Goal: Communication & Community: Ask a question

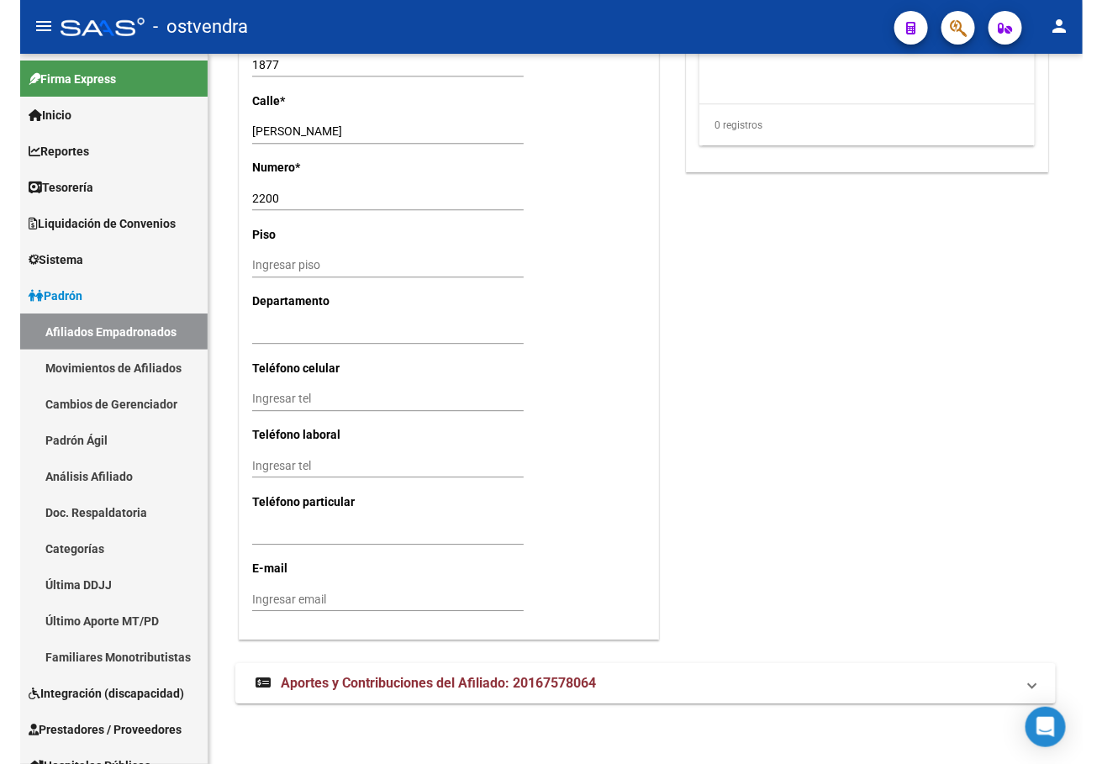
scroll to position [1453, 0]
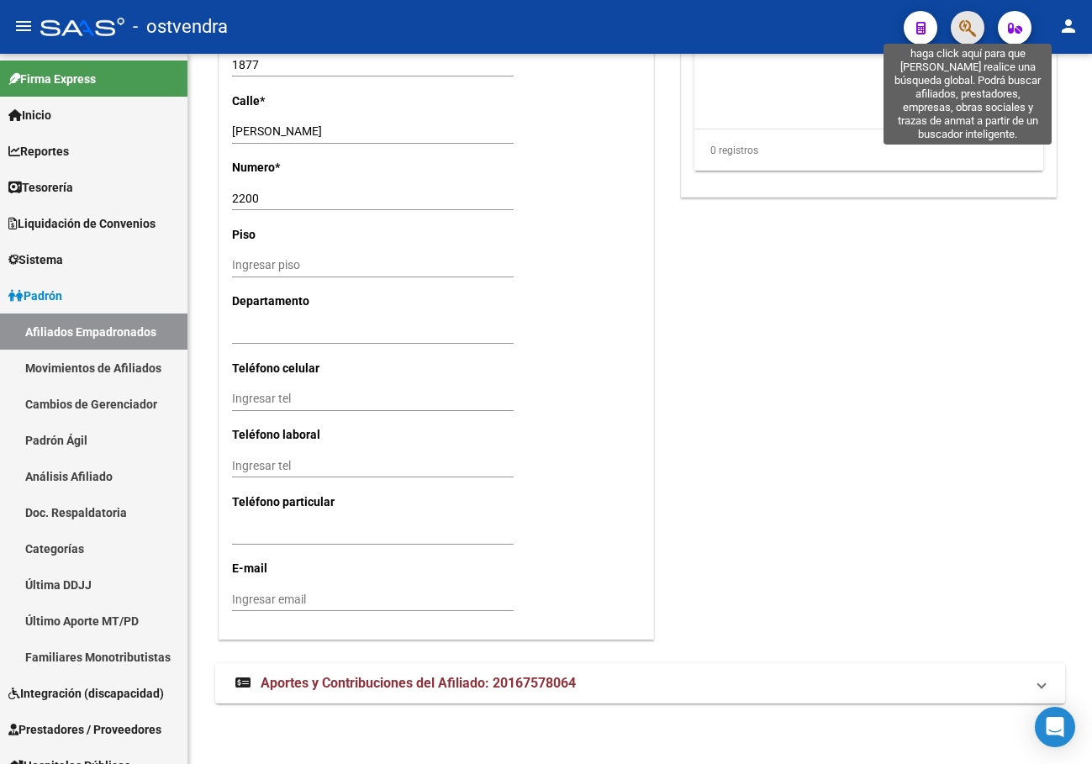
click at [964, 35] on icon "button" at bounding box center [967, 27] width 17 height 19
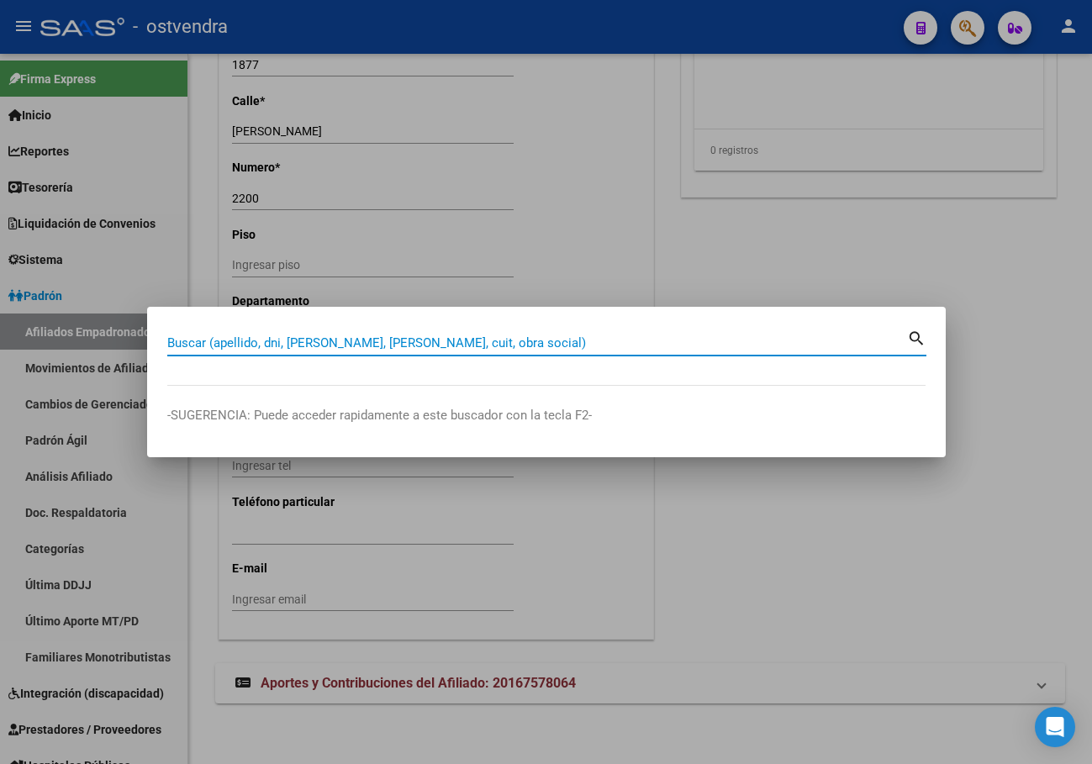
paste input "20182436551"
type input "20182436551"
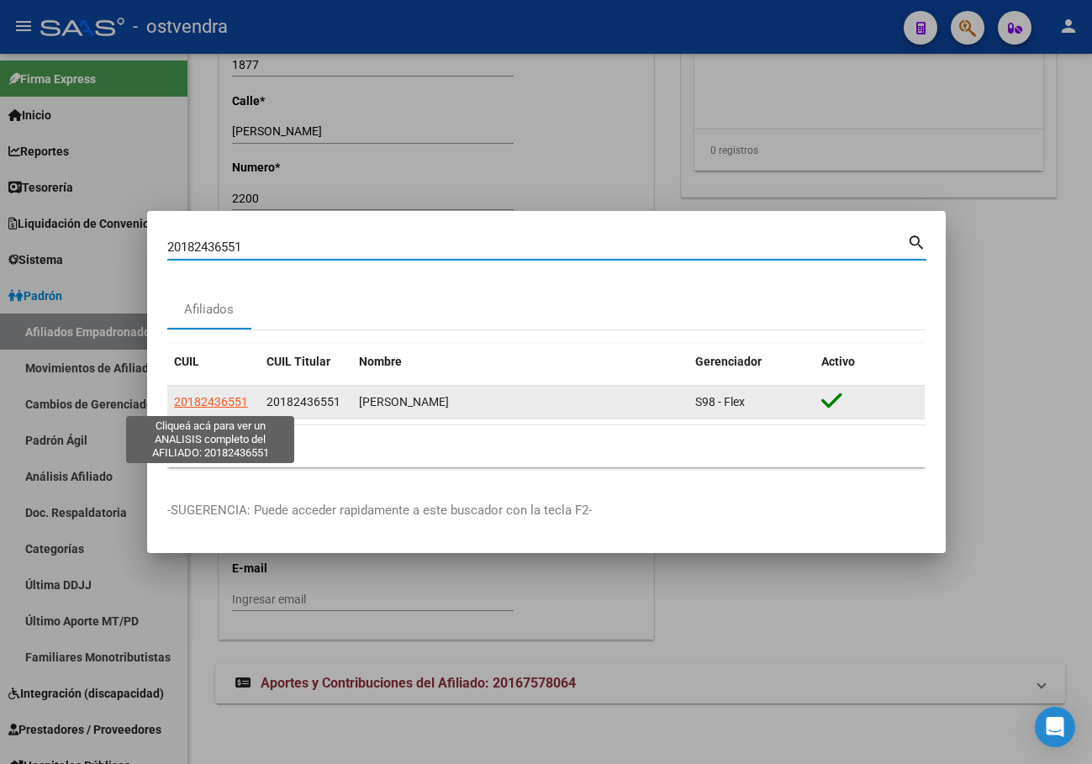
click at [194, 407] on span "20182436551" at bounding box center [211, 401] width 74 height 13
type textarea "20182436551"
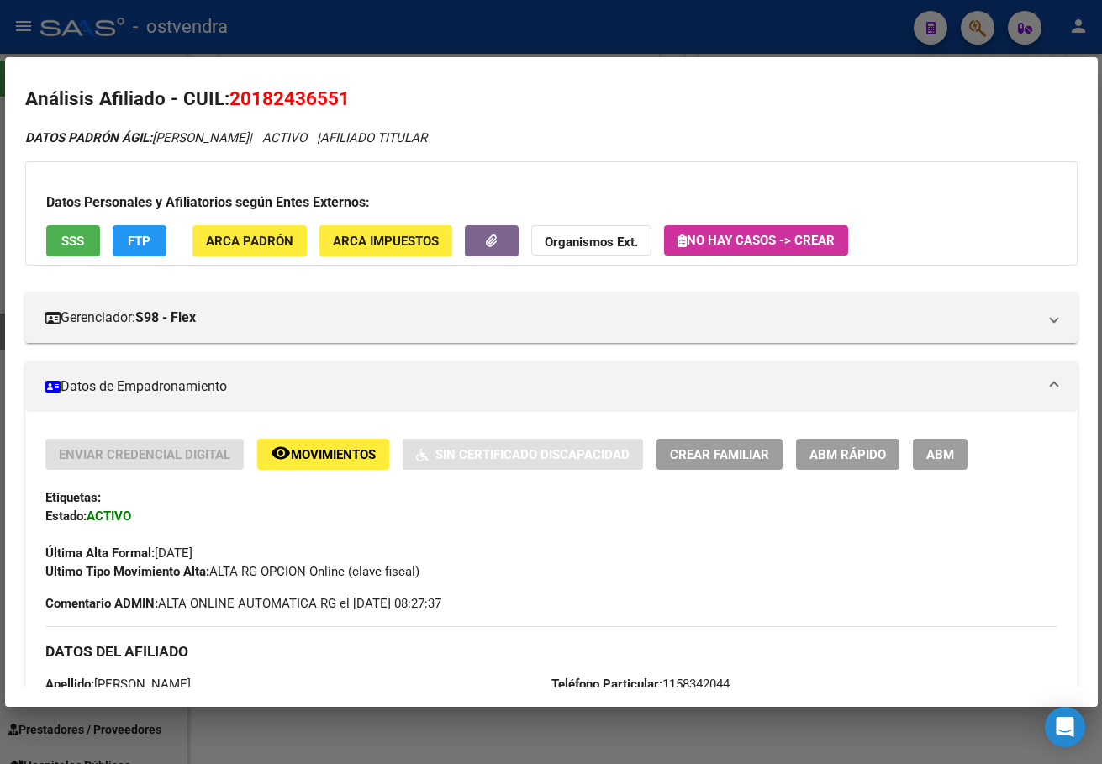
scroll to position [0, 0]
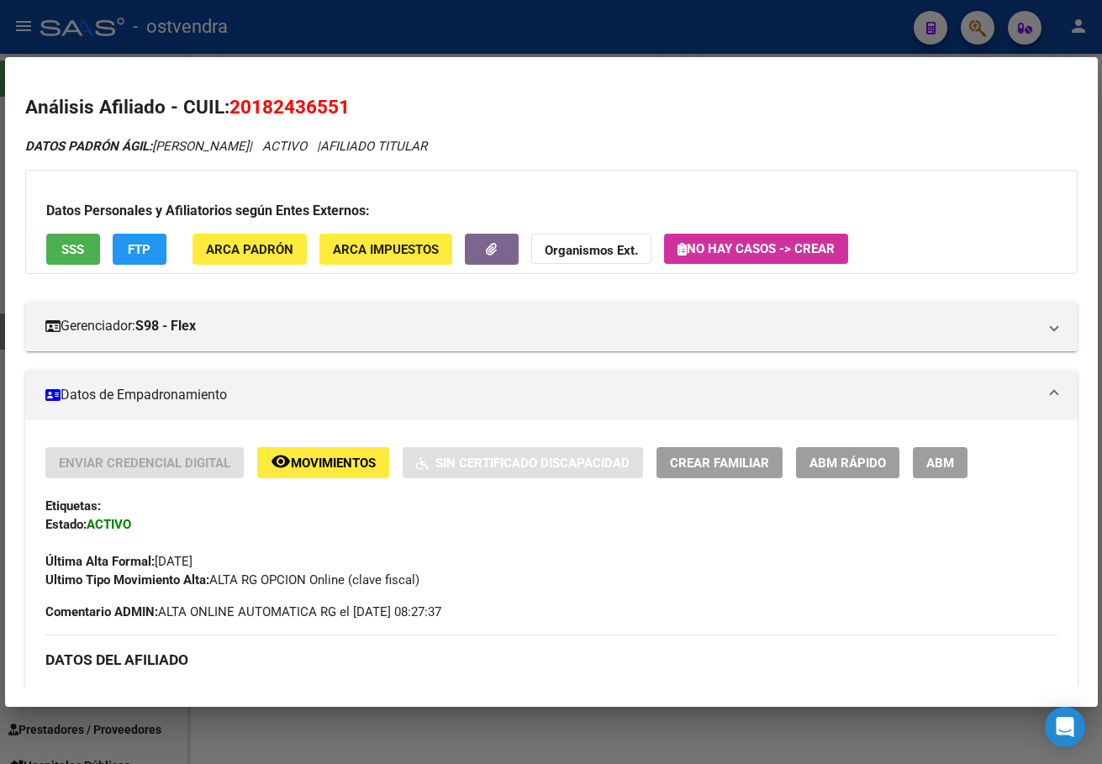
click at [928, 465] on span "ABM" at bounding box center [940, 463] width 28 height 15
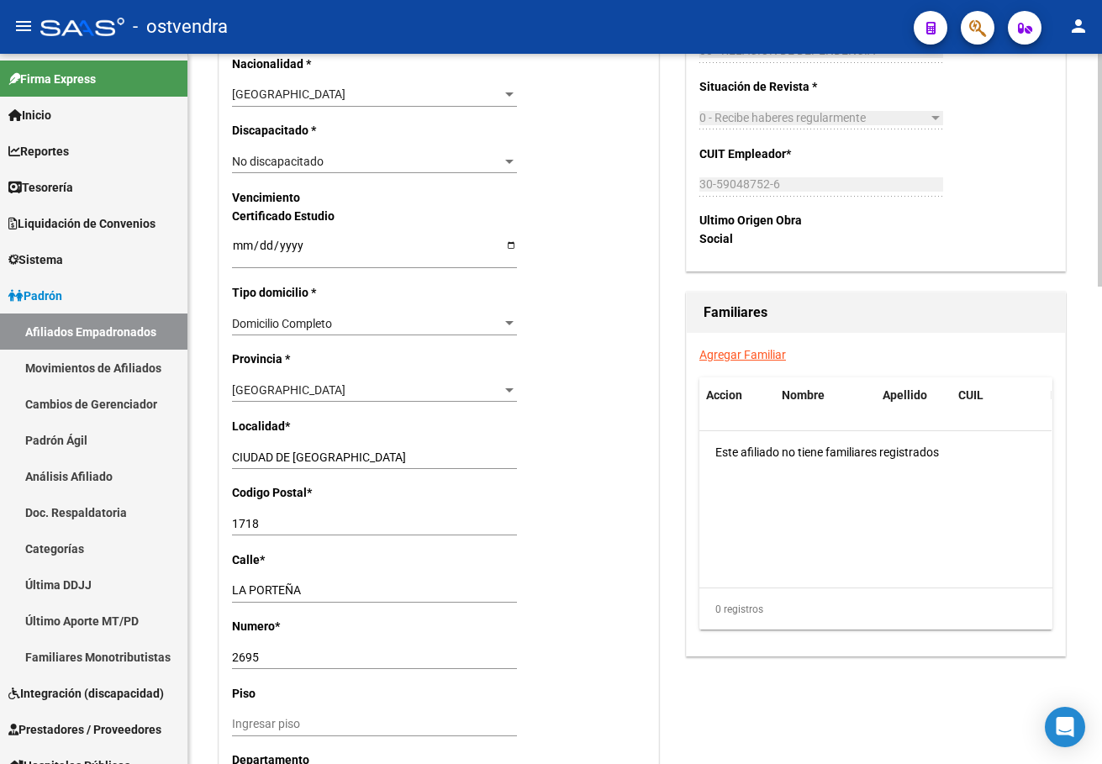
scroll to position [1009, 0]
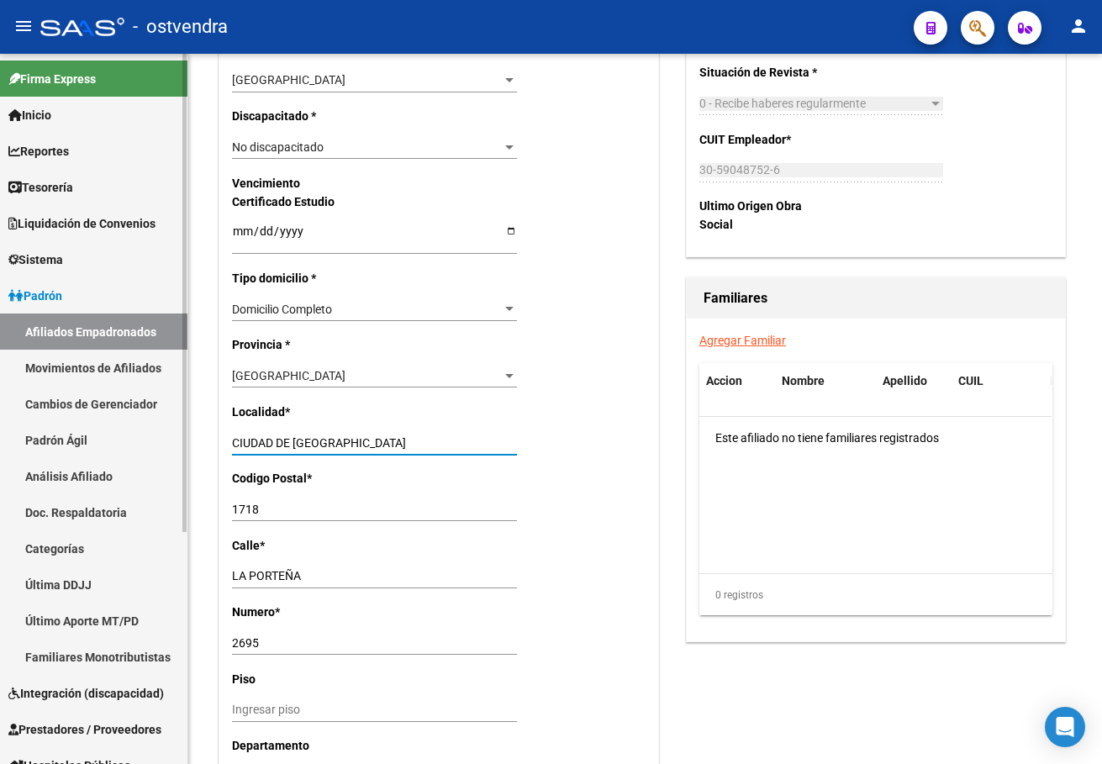
drag, startPoint x: 369, startPoint y: 445, endPoint x: 161, endPoint y: 444, distance: 207.6
click at [161, 444] on mat-sidenav-container "Firma Express Inicio Calendario SSS Instructivos Contacto OS Reportes Tablero d…" at bounding box center [551, 409] width 1102 height 710
type input "s"
type input "SAN ANTONIO DE PADUA"
click at [837, 512] on datatable-body "Este afiliado no tiene familiares registrados" at bounding box center [875, 495] width 352 height 156
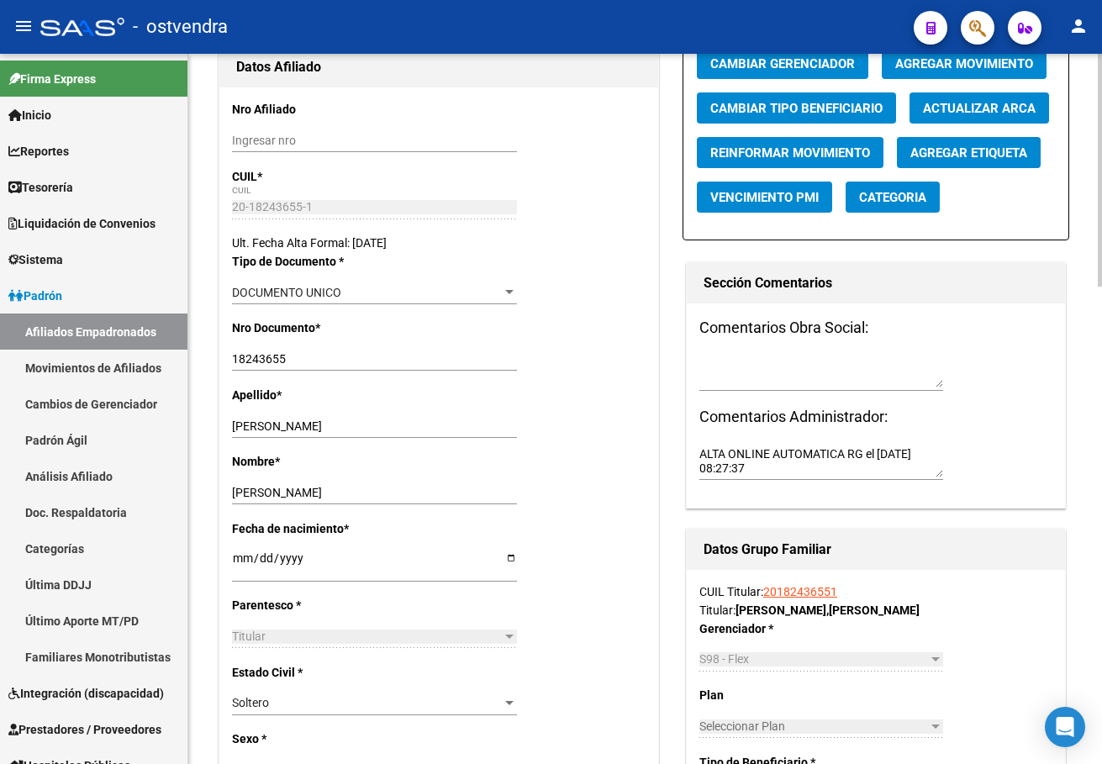
scroll to position [0, 0]
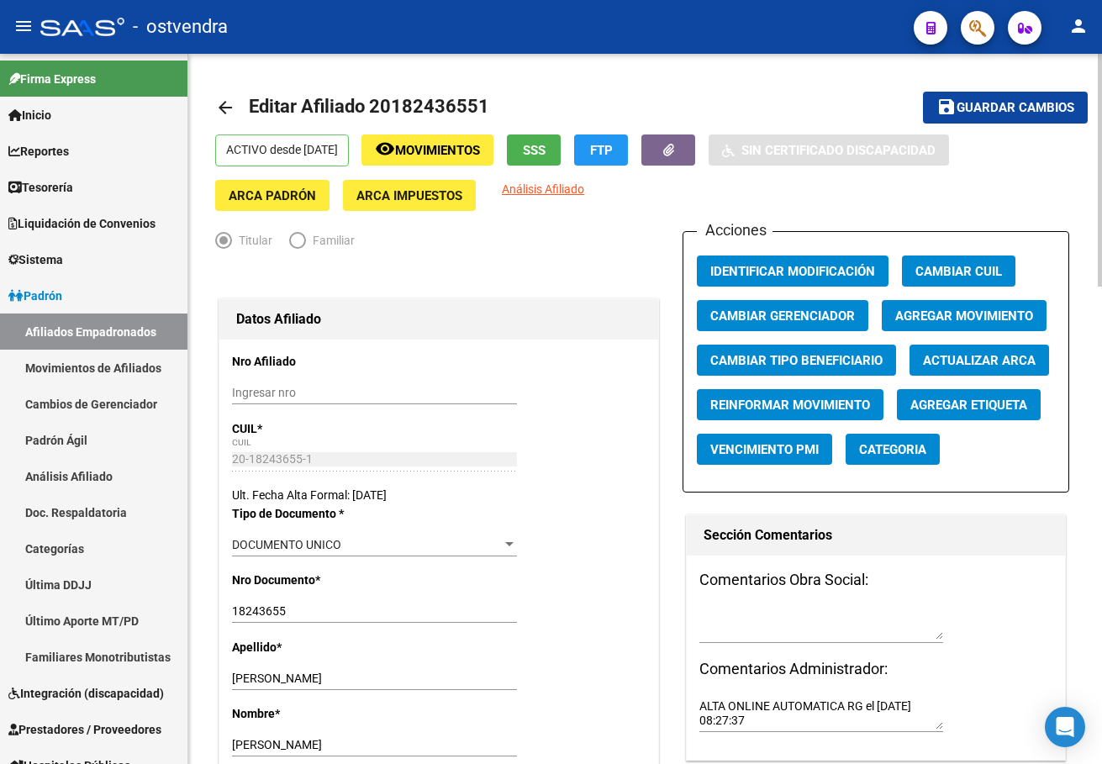
click at [1033, 88] on mat-toolbar-row "save Guardar cambios" at bounding box center [995, 108] width 183 height 54
click at [1033, 104] on span "Guardar cambios" at bounding box center [1016, 108] width 118 height 15
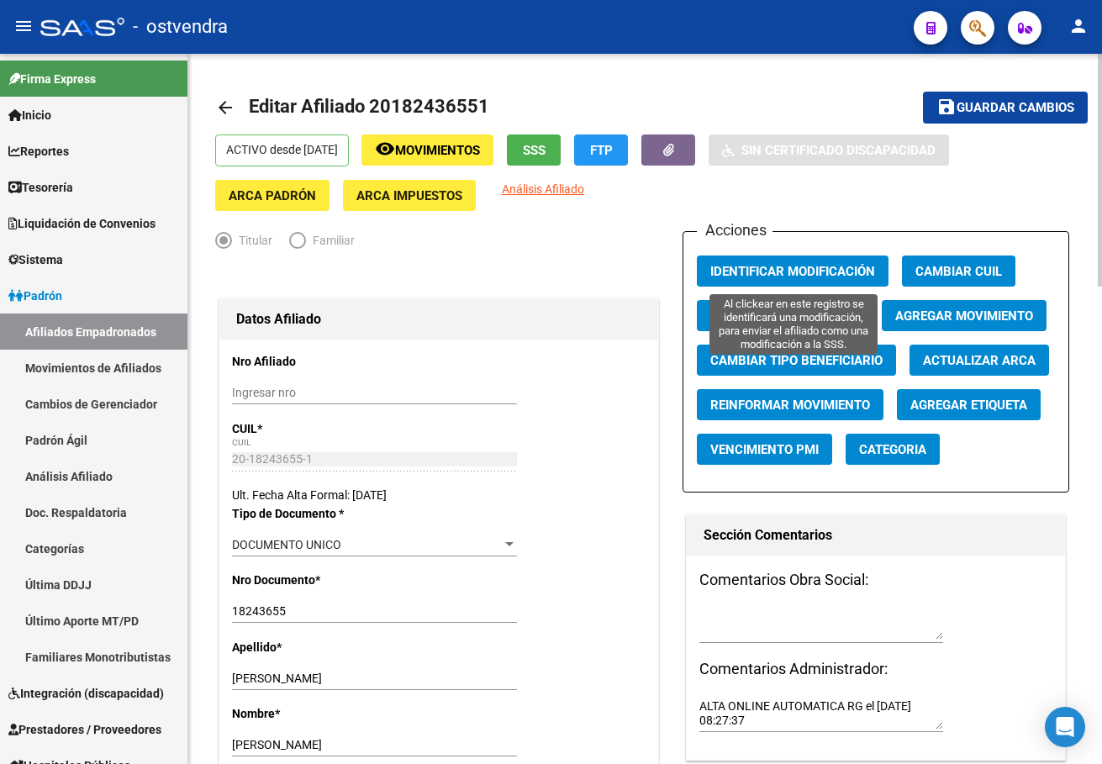
click at [755, 279] on span "Identificar Modificación" at bounding box center [792, 271] width 165 height 15
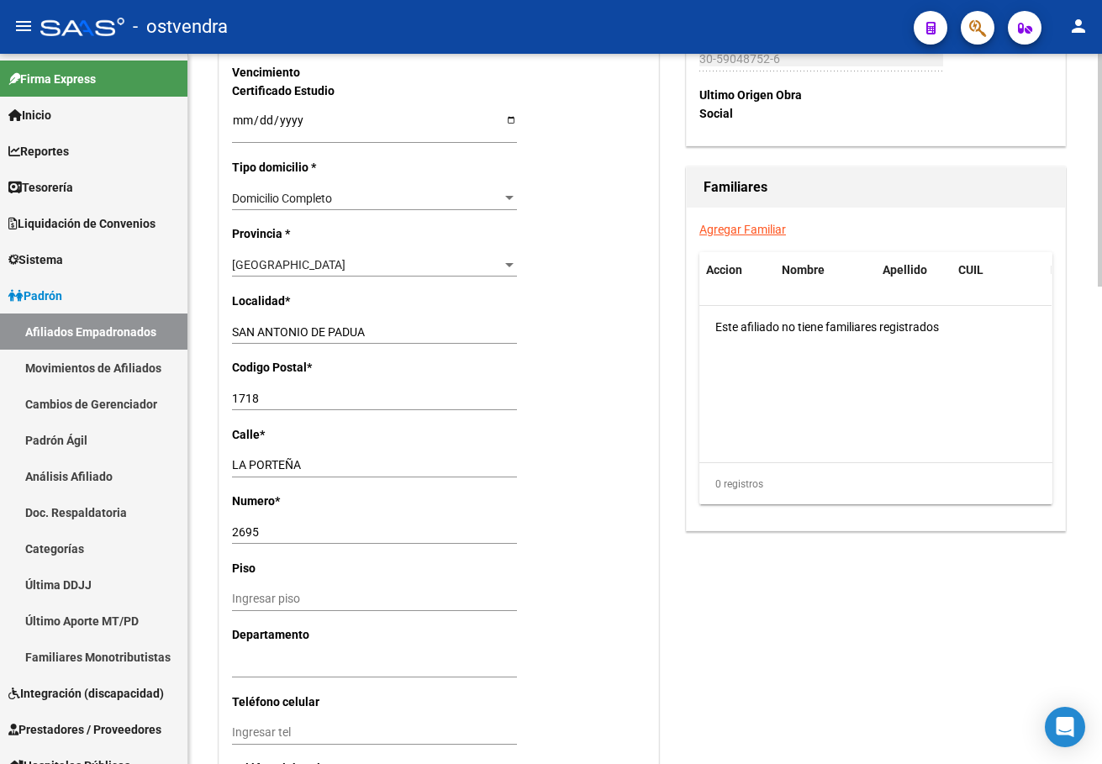
scroll to position [1135, 0]
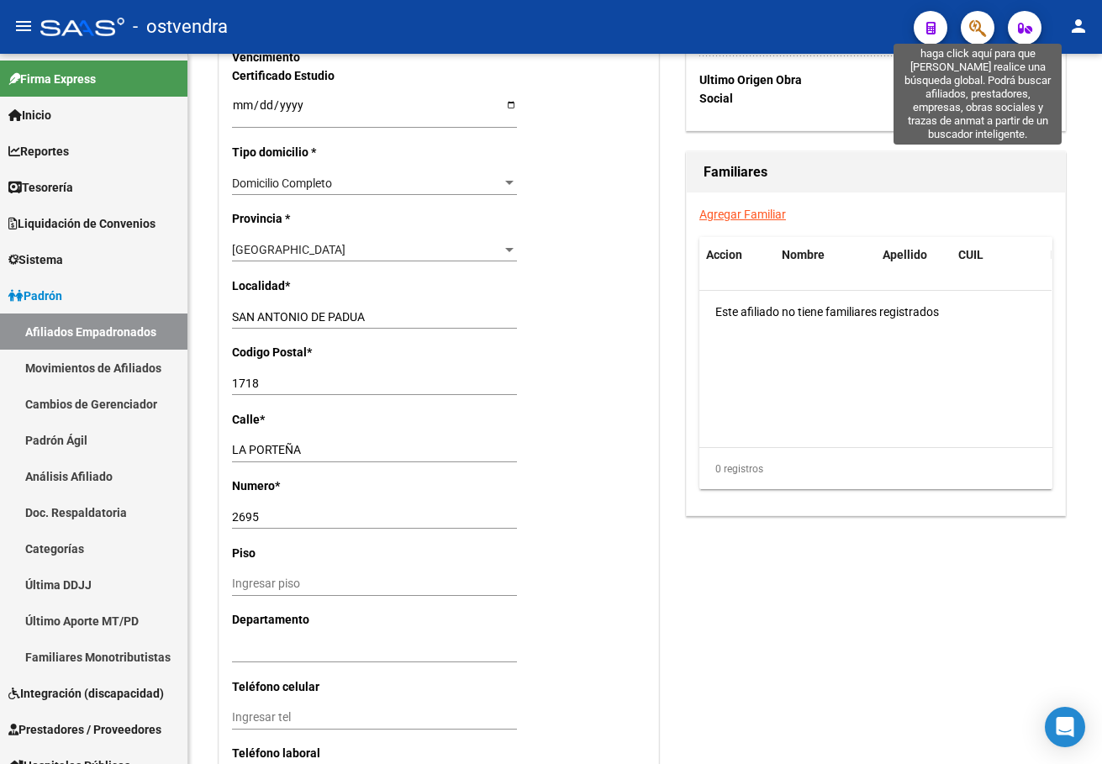
click at [977, 25] on icon "button" at bounding box center [977, 27] width 17 height 19
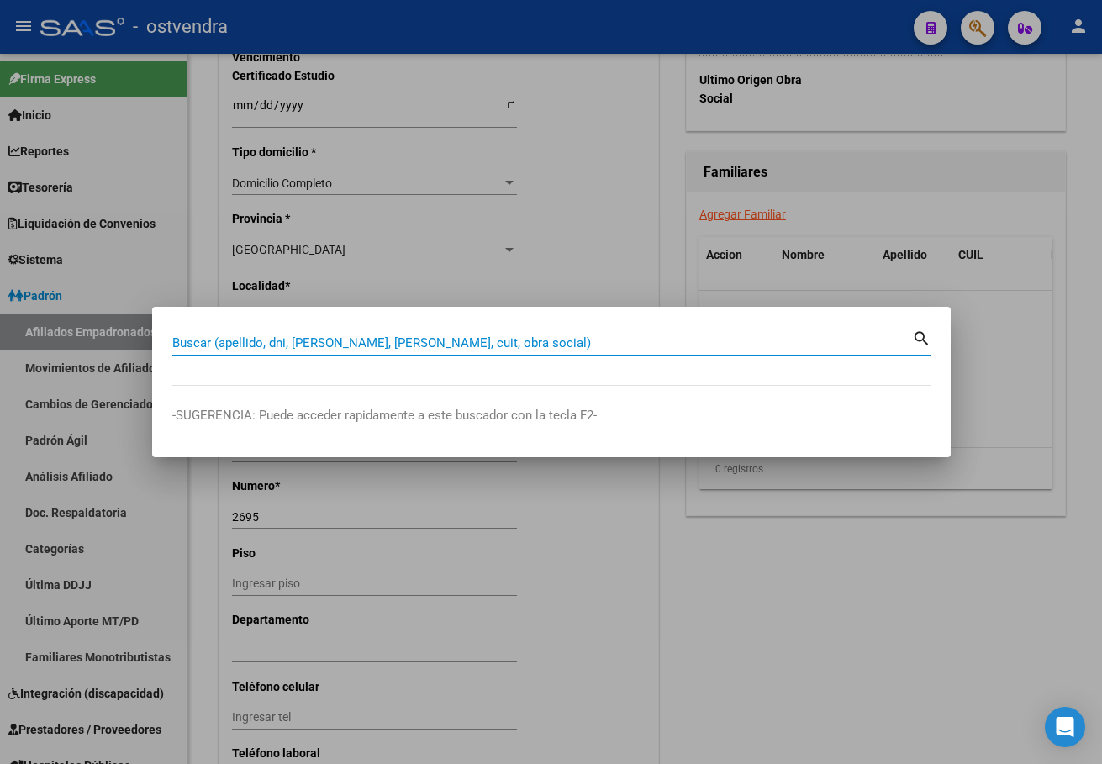
paste input "20209680263"
type input "20209680263"
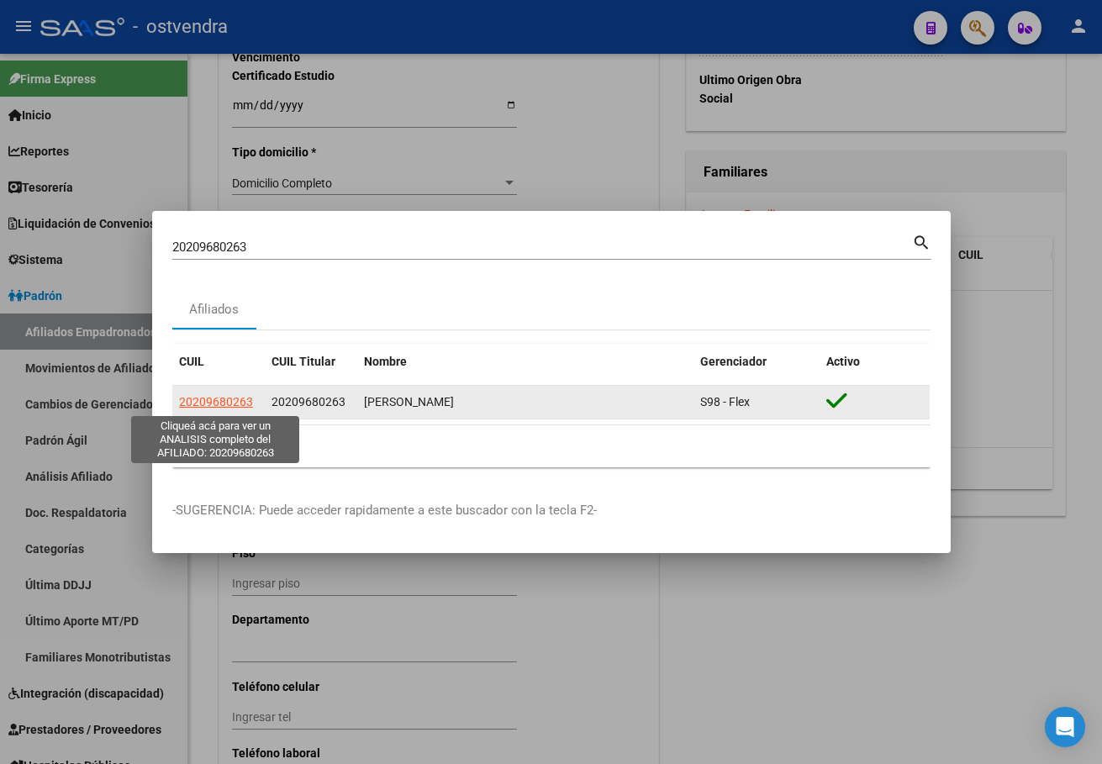
click at [203, 407] on span "20209680263" at bounding box center [216, 401] width 74 height 13
type textarea "20209680263"
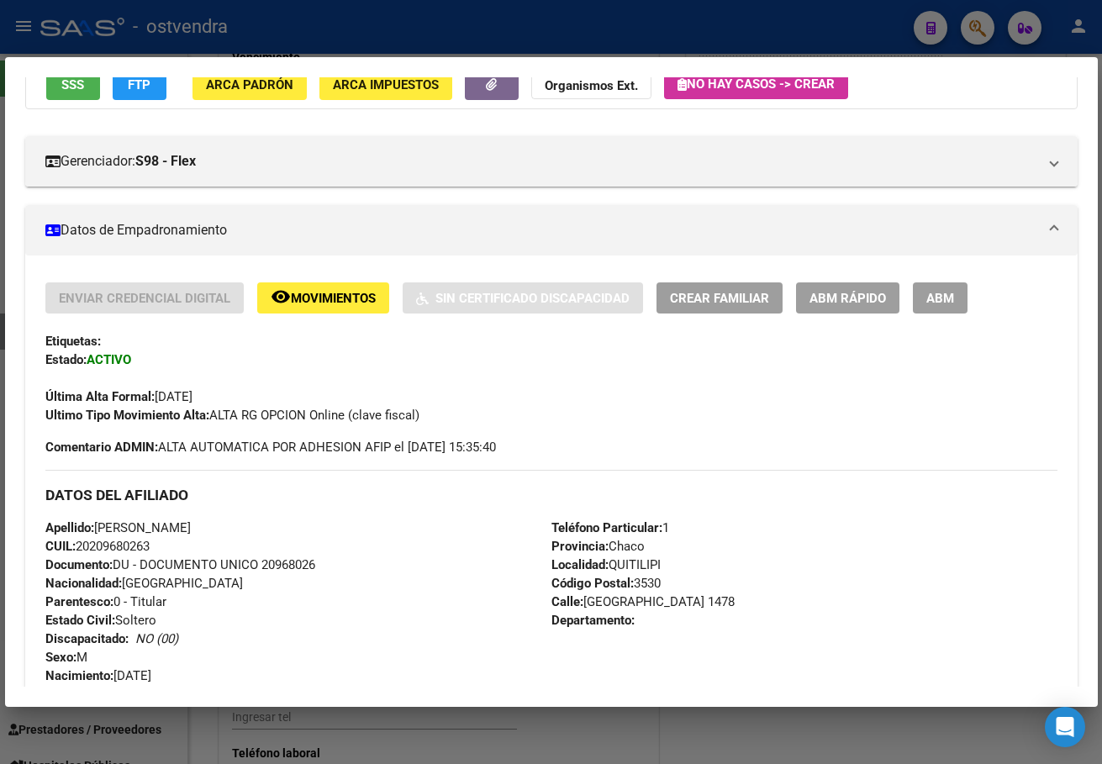
scroll to position [99, 0]
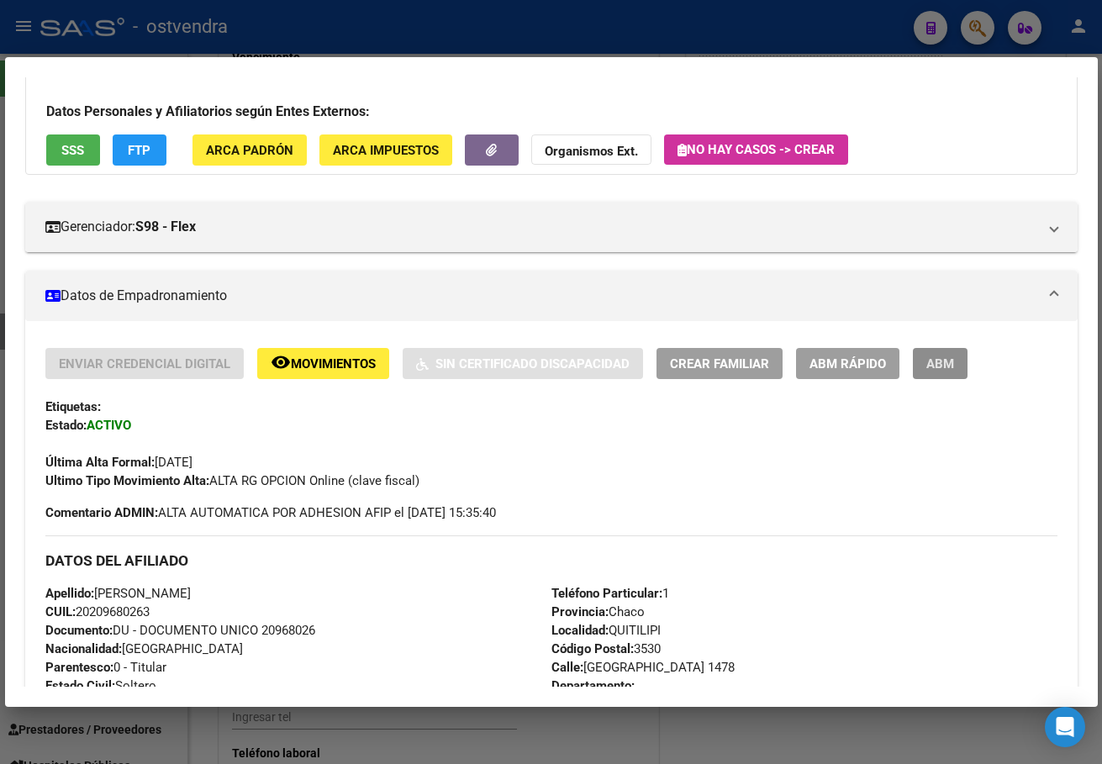
click at [958, 371] on button "ABM" at bounding box center [940, 363] width 55 height 31
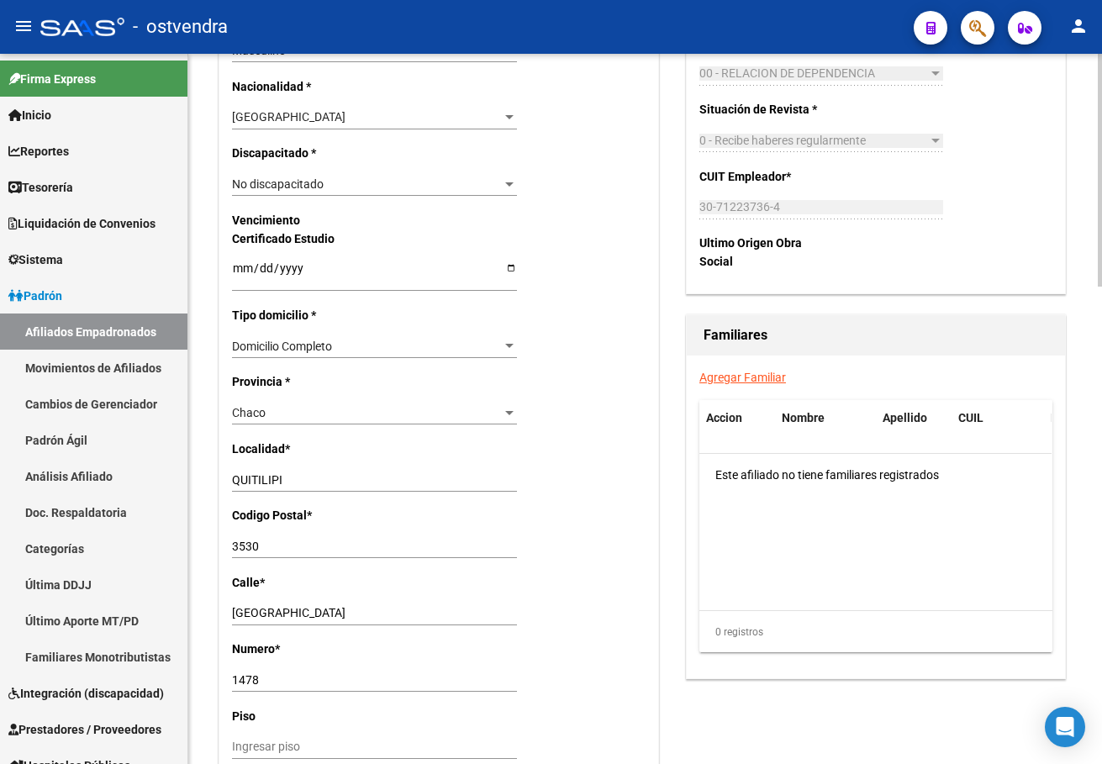
scroll to position [1009, 0]
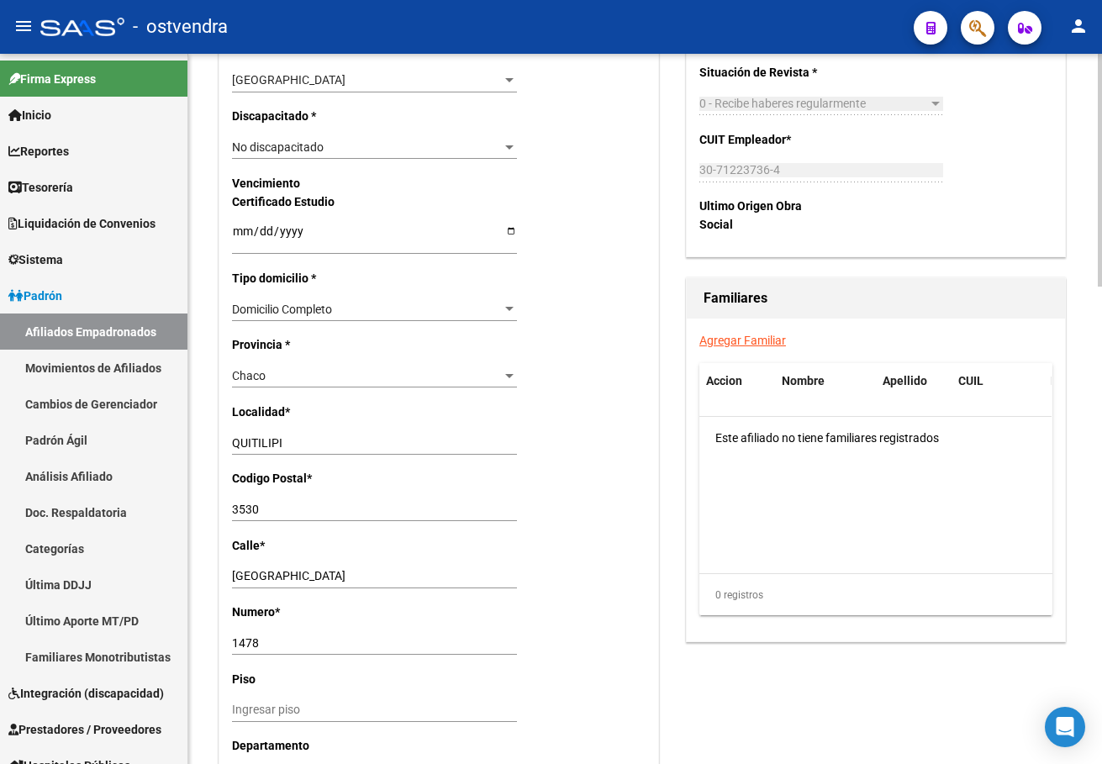
click at [343, 391] on div "Chaco Seleccionar provincia" at bounding box center [374, 383] width 285 height 38
click at [335, 384] on div "Chaco Seleccionar provincia" at bounding box center [374, 376] width 285 height 24
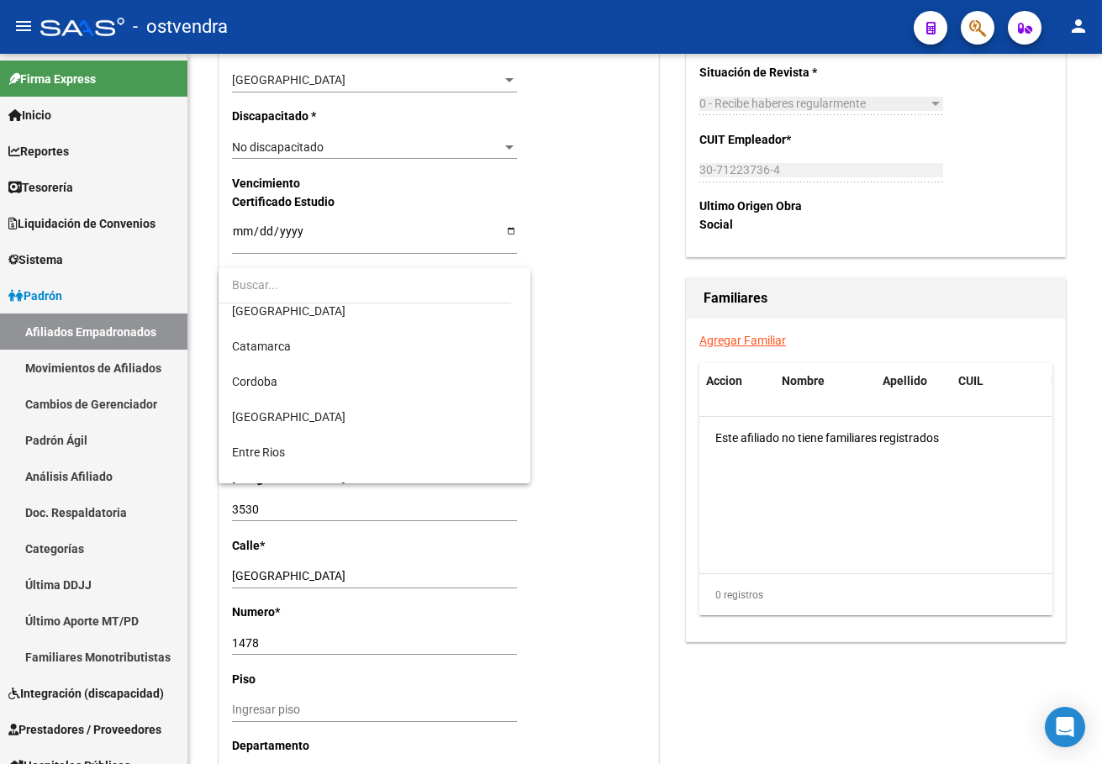
scroll to position [0, 0]
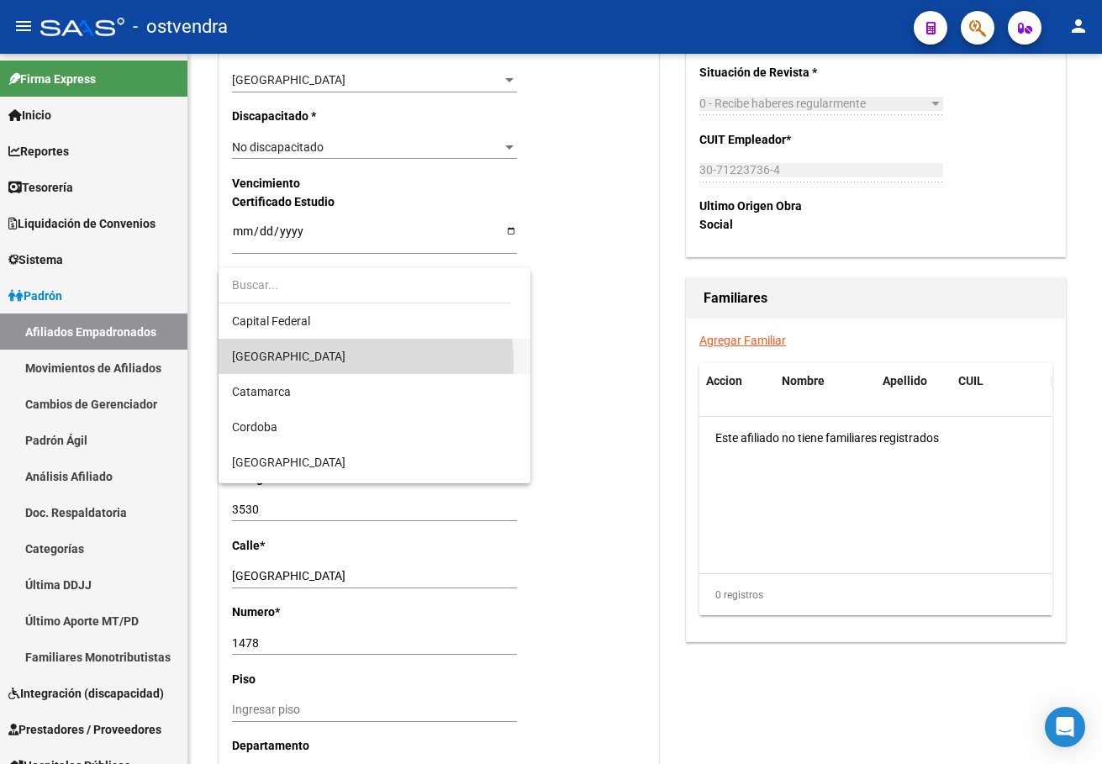
click at [306, 364] on span "[GEOGRAPHIC_DATA]" at bounding box center [374, 356] width 285 height 35
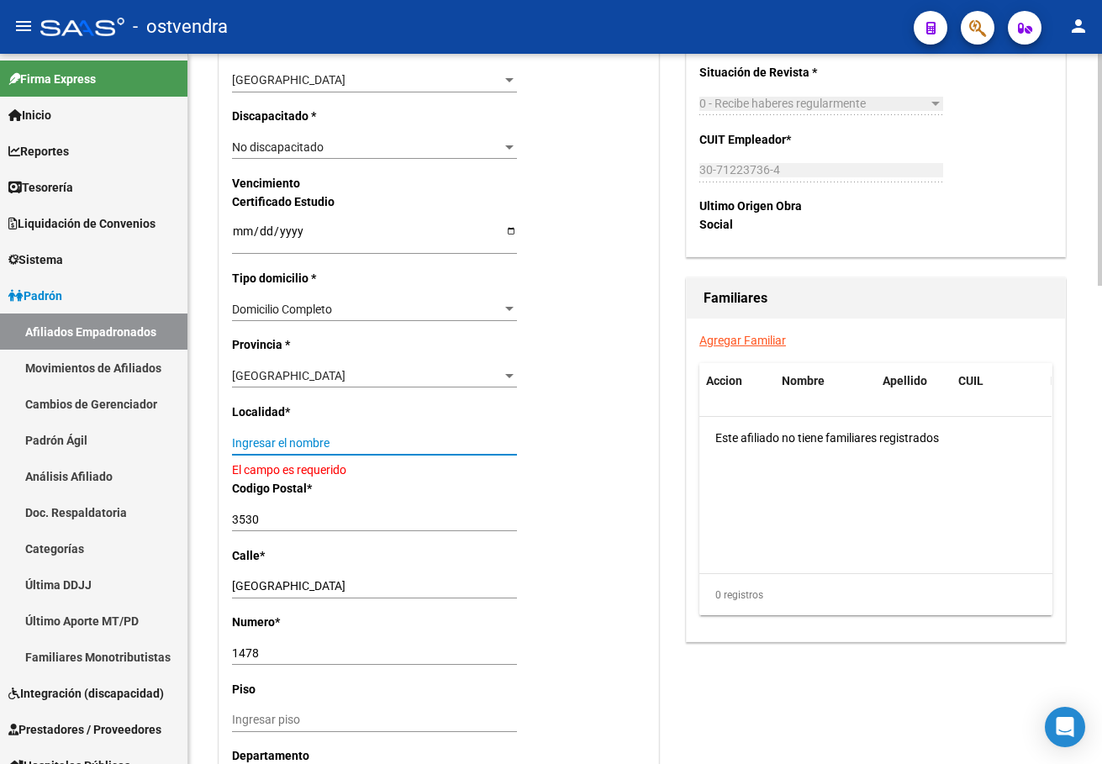
click at [316, 440] on input "Ingresar el nombre" at bounding box center [374, 443] width 285 height 14
click at [316, 441] on input "Ingresar el nombre" at bounding box center [374, 443] width 285 height 14
click at [318, 444] on input "Ingresar el nombre" at bounding box center [374, 443] width 285 height 14
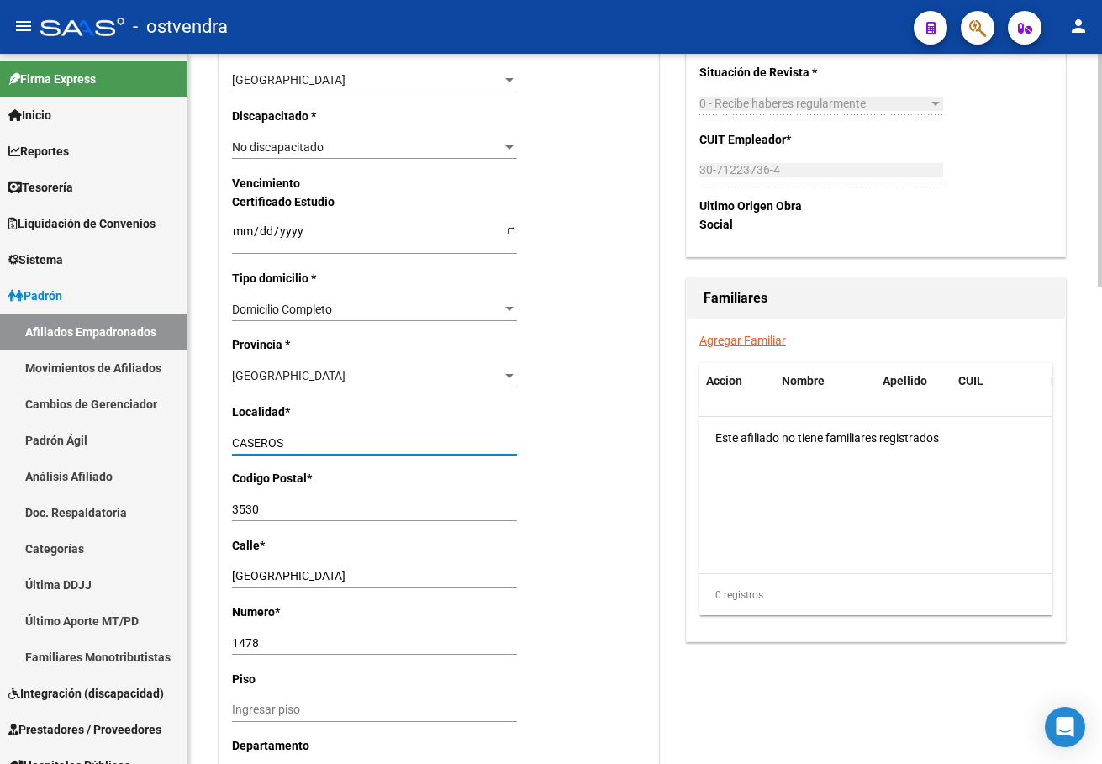
type input "CASEROS"
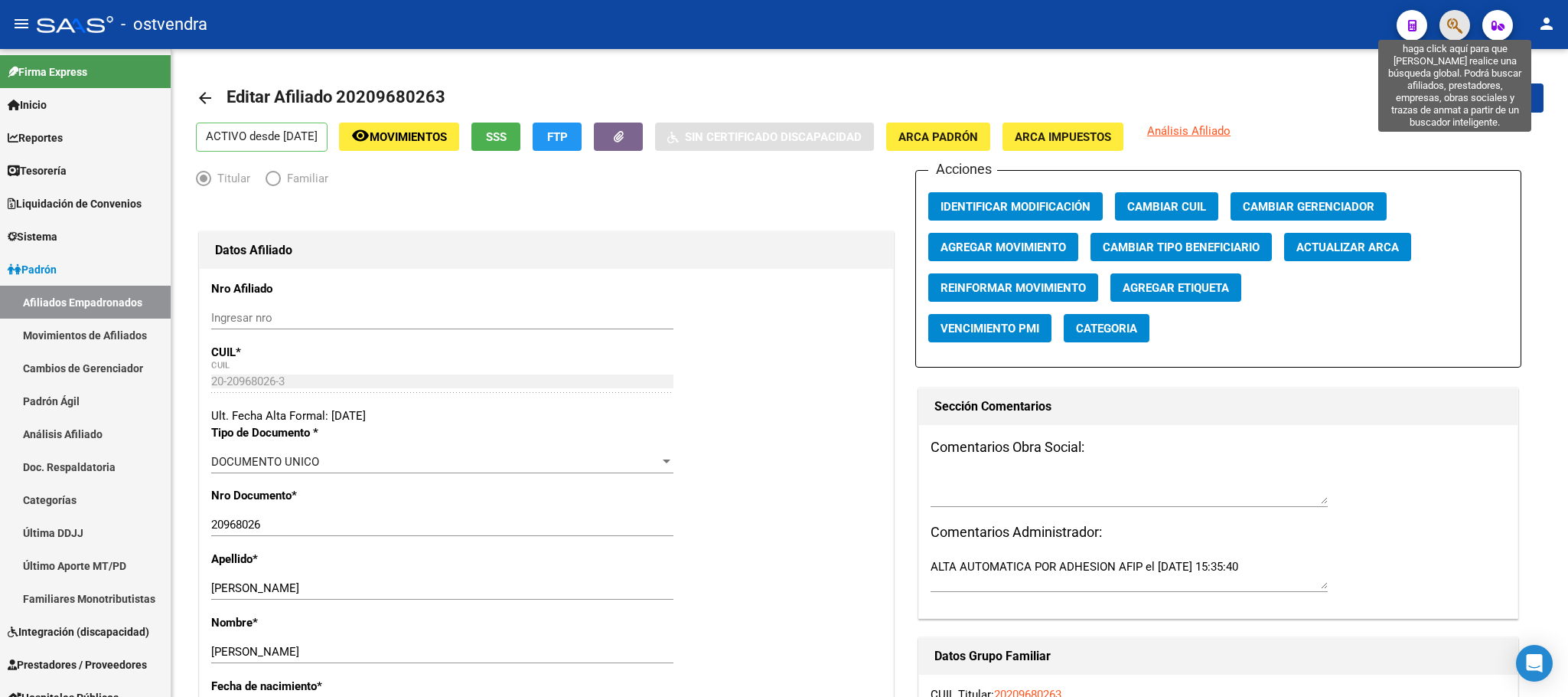
click at [941, 24] on icon "button" at bounding box center [1454, 25] width 15 height 17
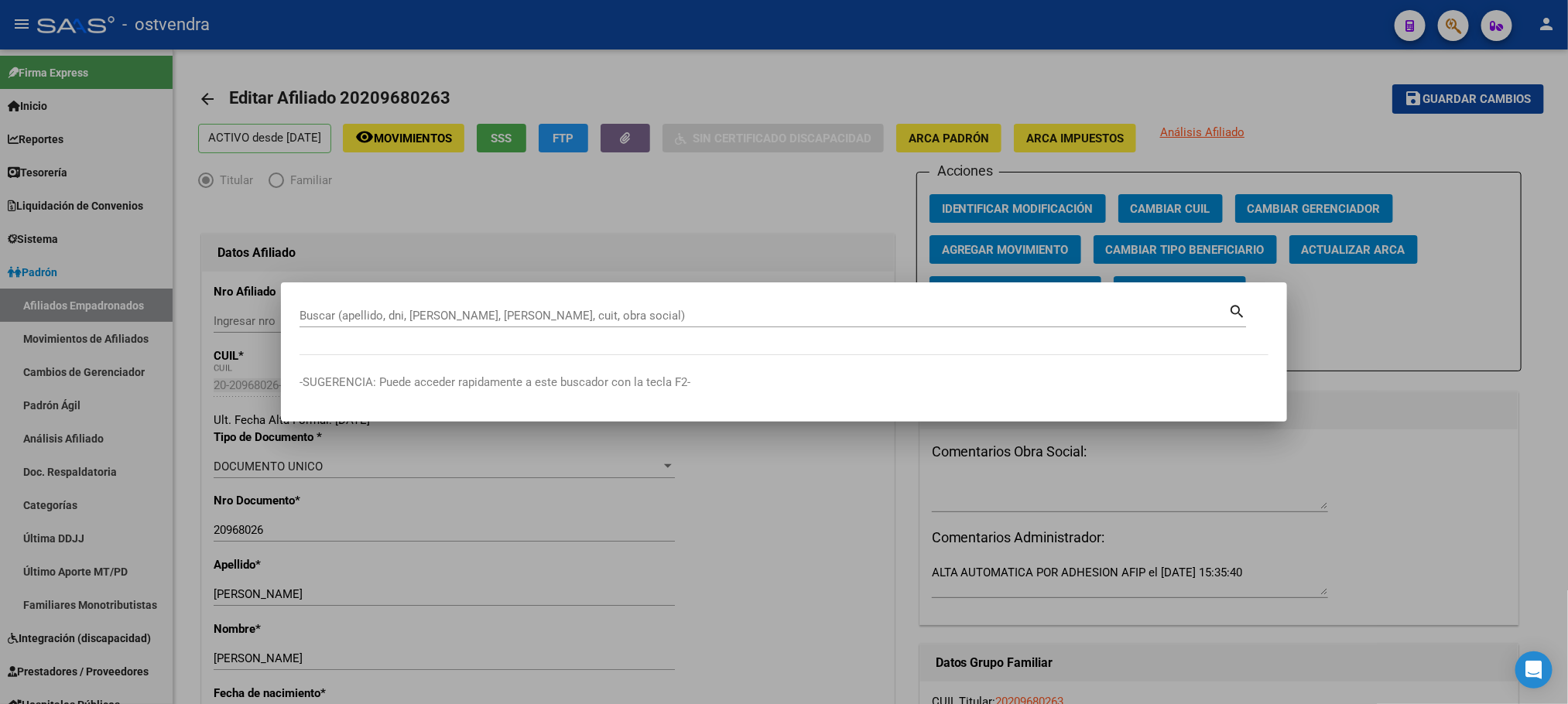
paste input "20182436551"
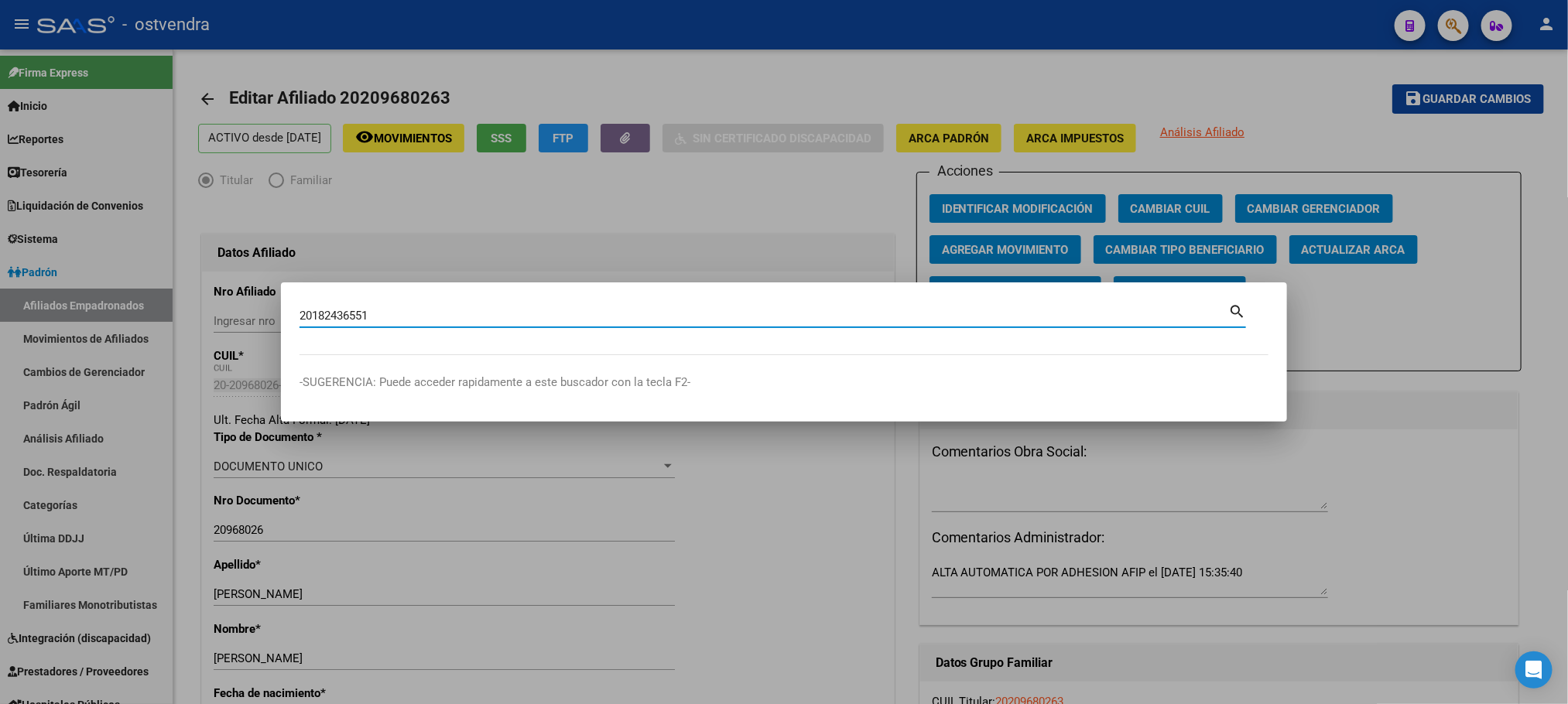
type input "20182436551"
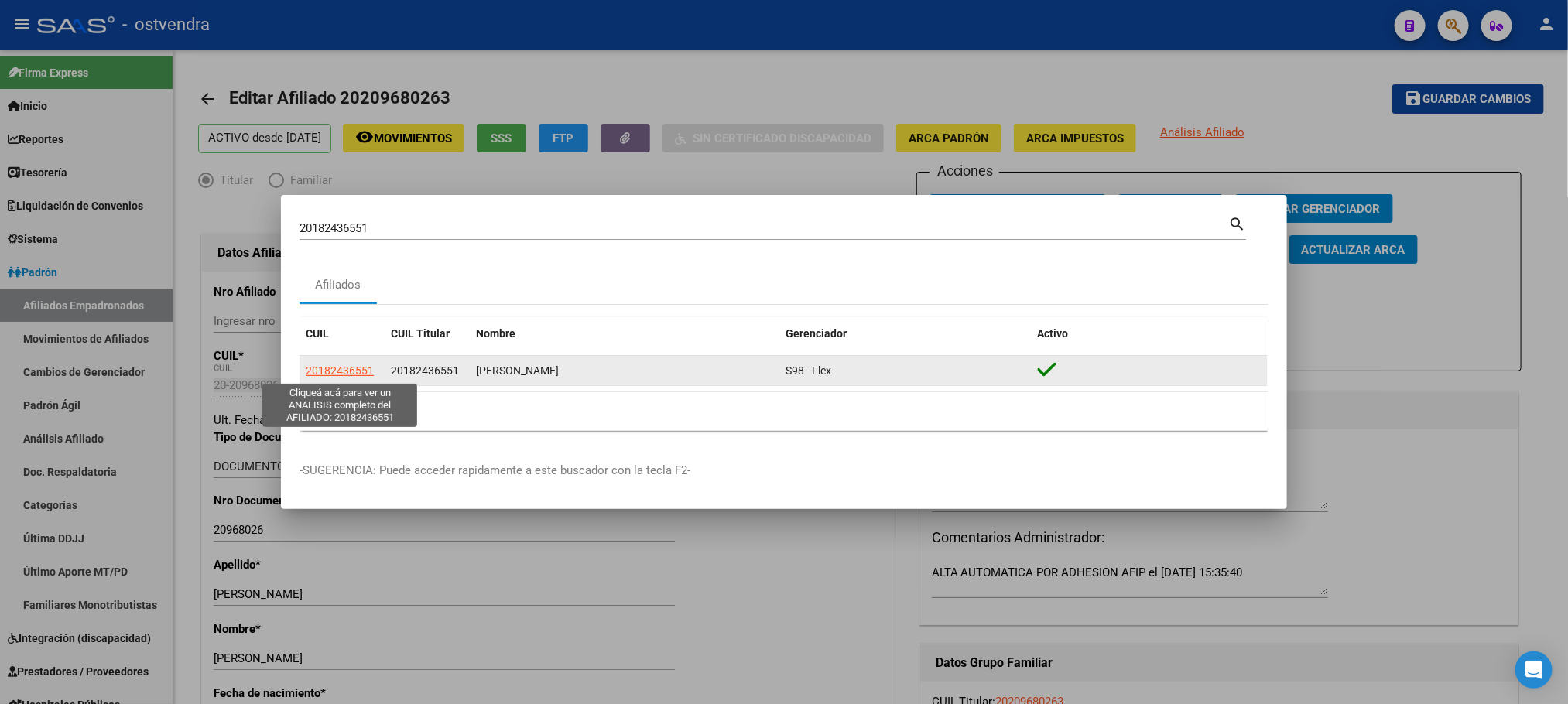
click at [332, 366] on span "20182436551" at bounding box center [340, 370] width 68 height 12
type textarea "20182436551"
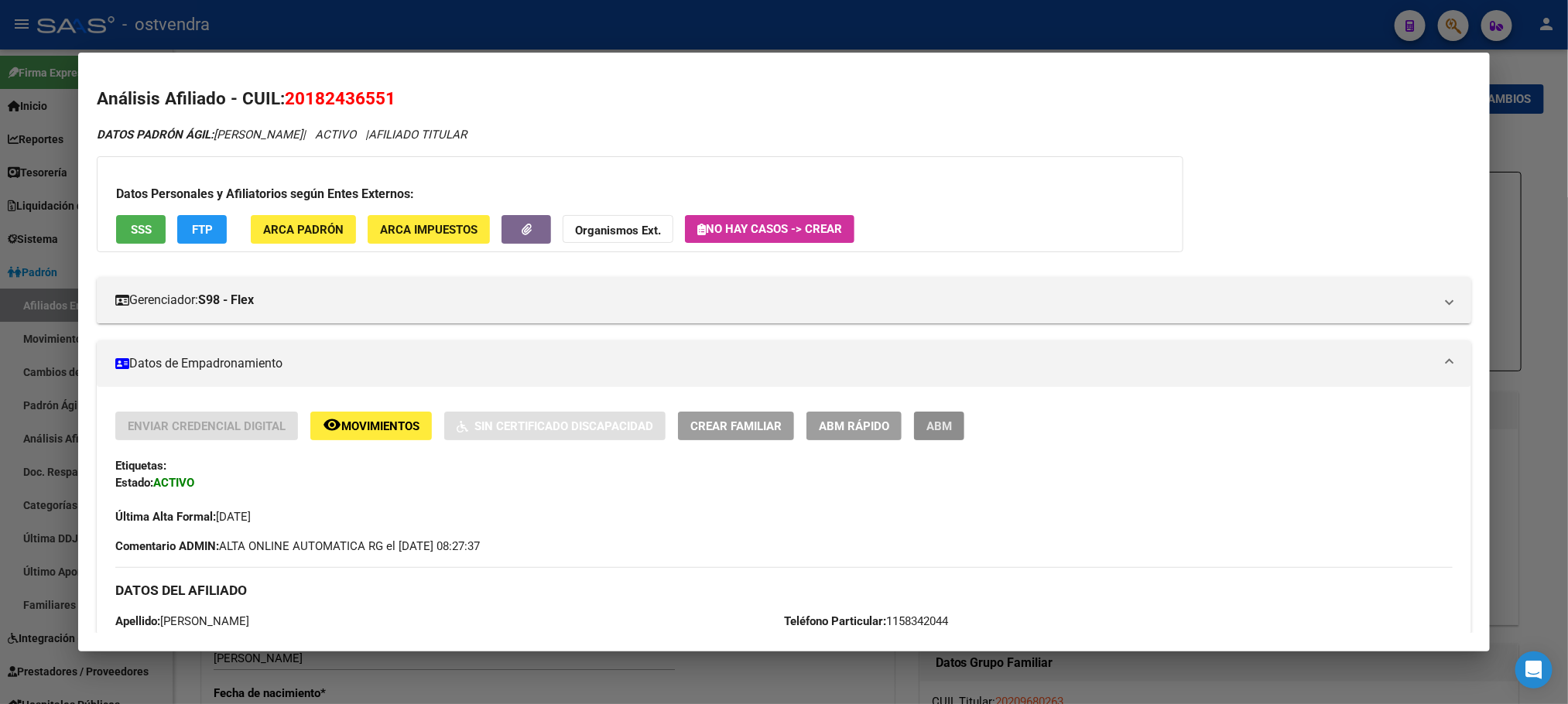
click at [951, 437] on button "ABM" at bounding box center [939, 425] width 51 height 29
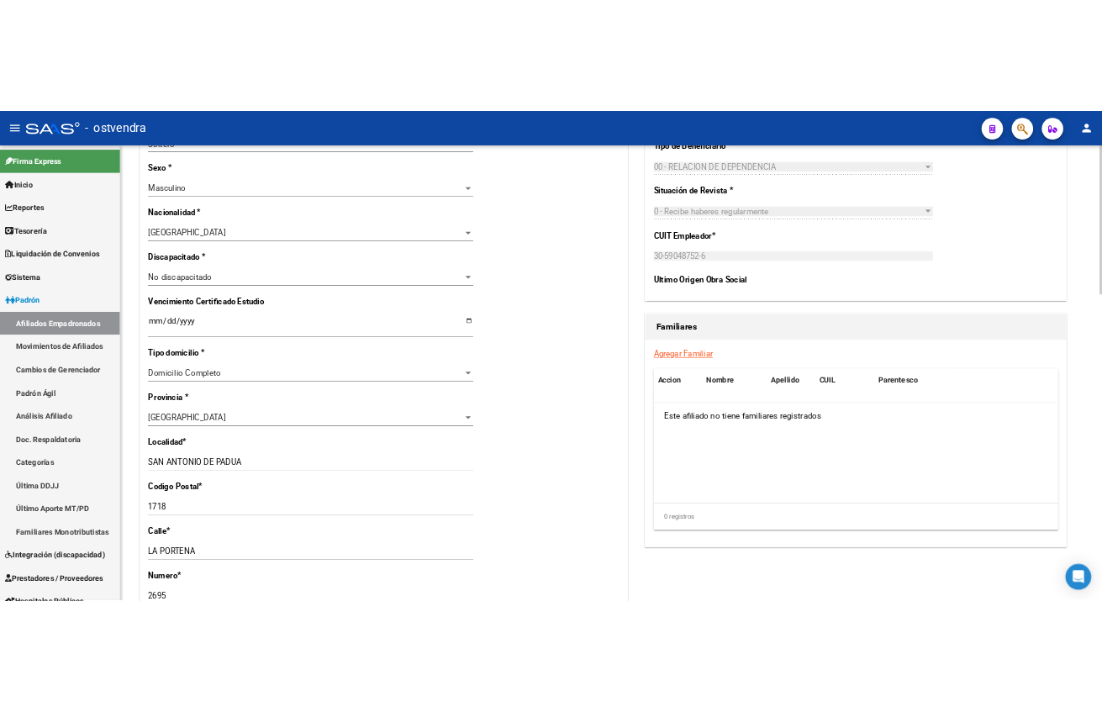
scroll to position [1135, 0]
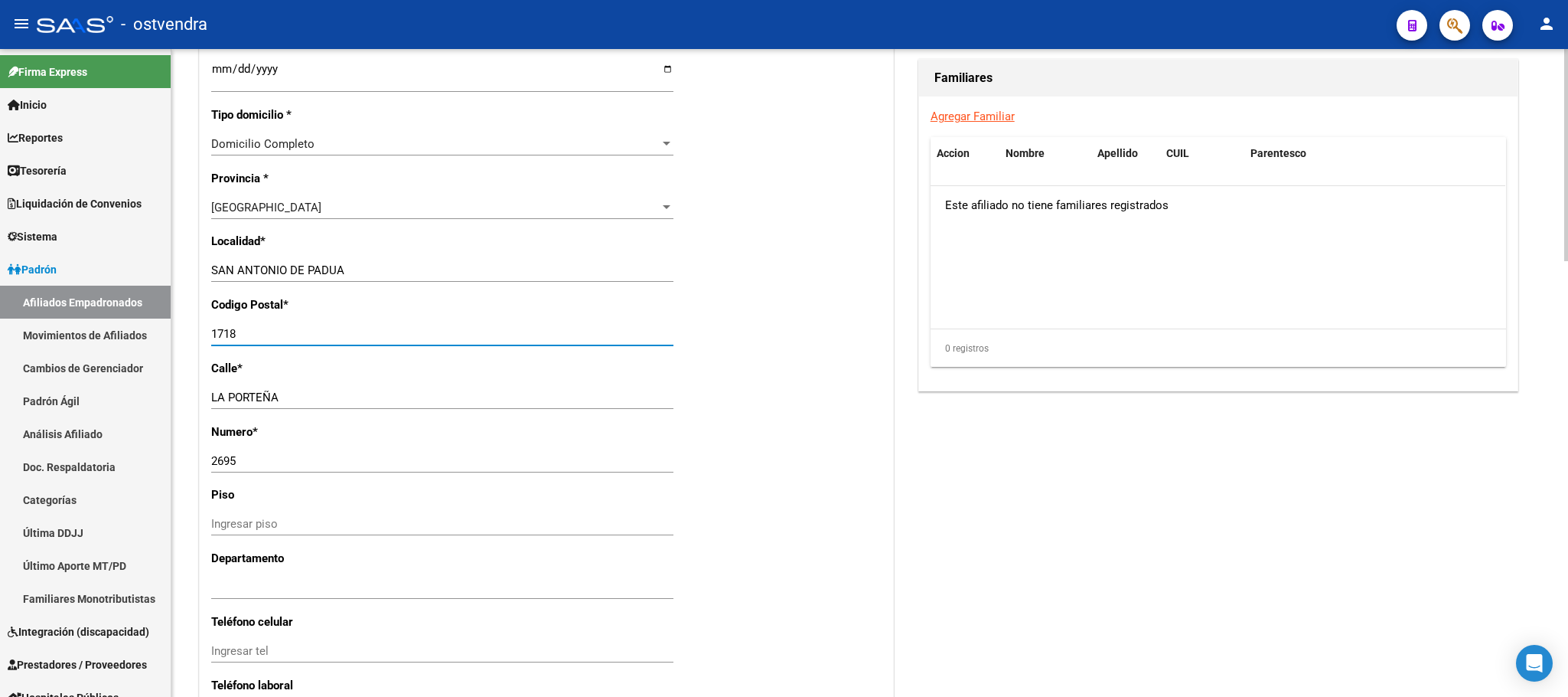
click at [382, 339] on input "1718" at bounding box center [443, 333] width 463 height 14
click at [386, 398] on input "LA PORTEÑA" at bounding box center [443, 397] width 463 height 14
click at [779, 136] on div "Nro Afiliado Ingresar nro CUIL * 20-18243655-1 CUIL ARCA Padrón Ult. Fecha Alta…" at bounding box center [546, 56] width 694 height 1644
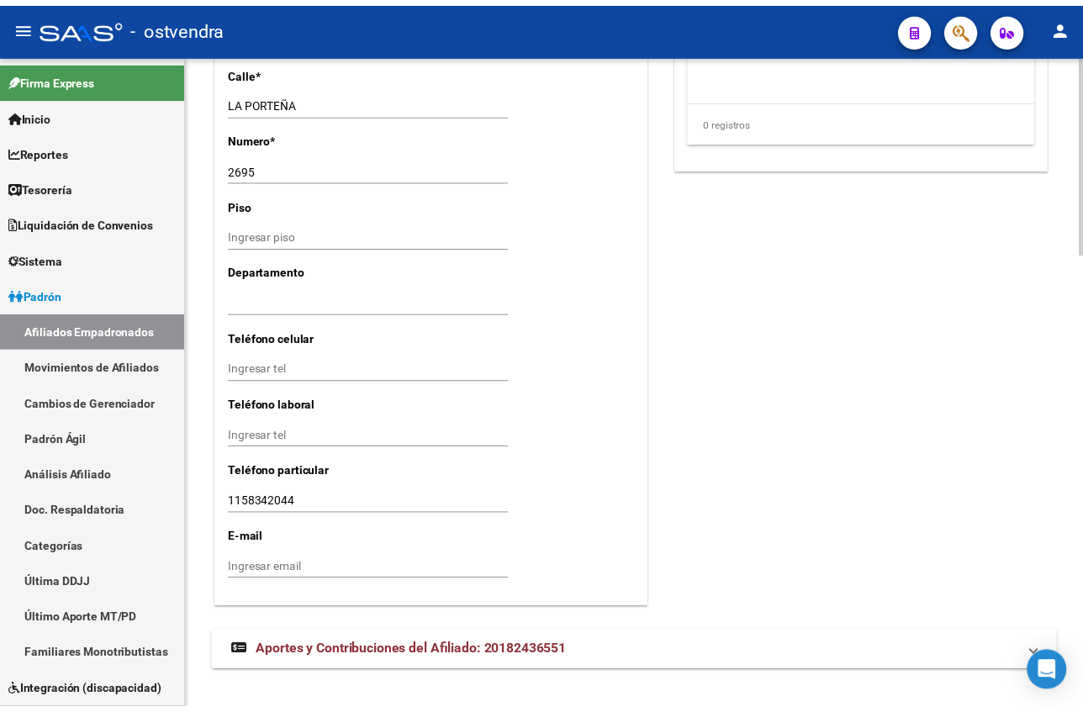
scroll to position [1505, 0]
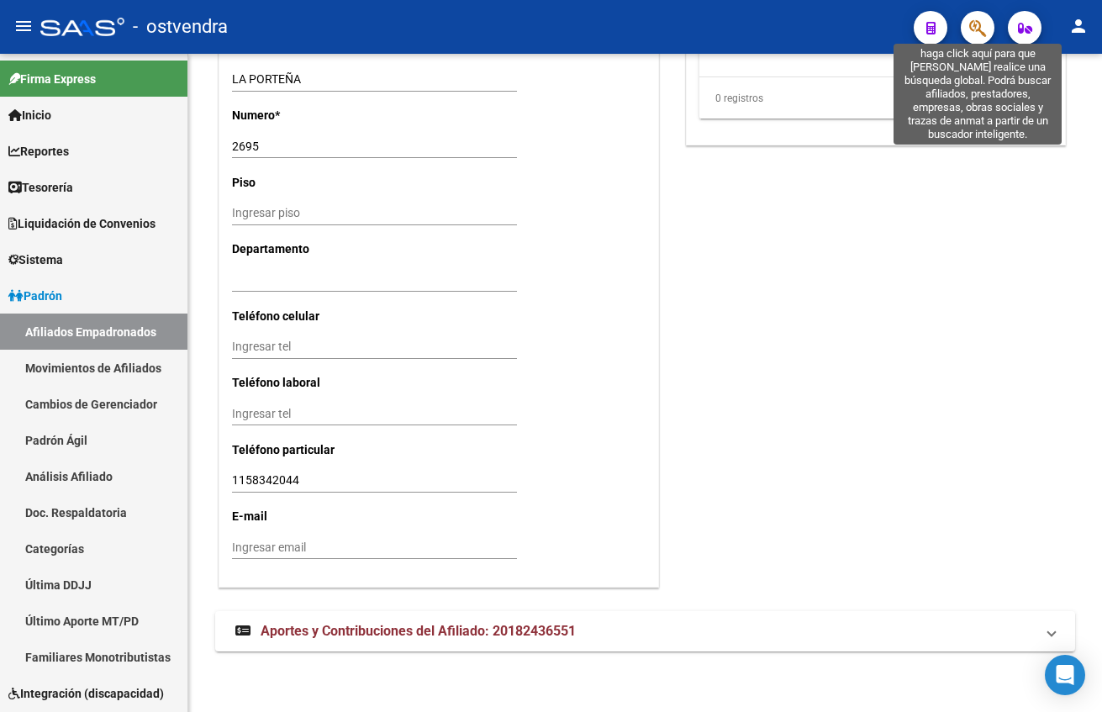
click at [976, 28] on icon "button" at bounding box center [977, 27] width 17 height 19
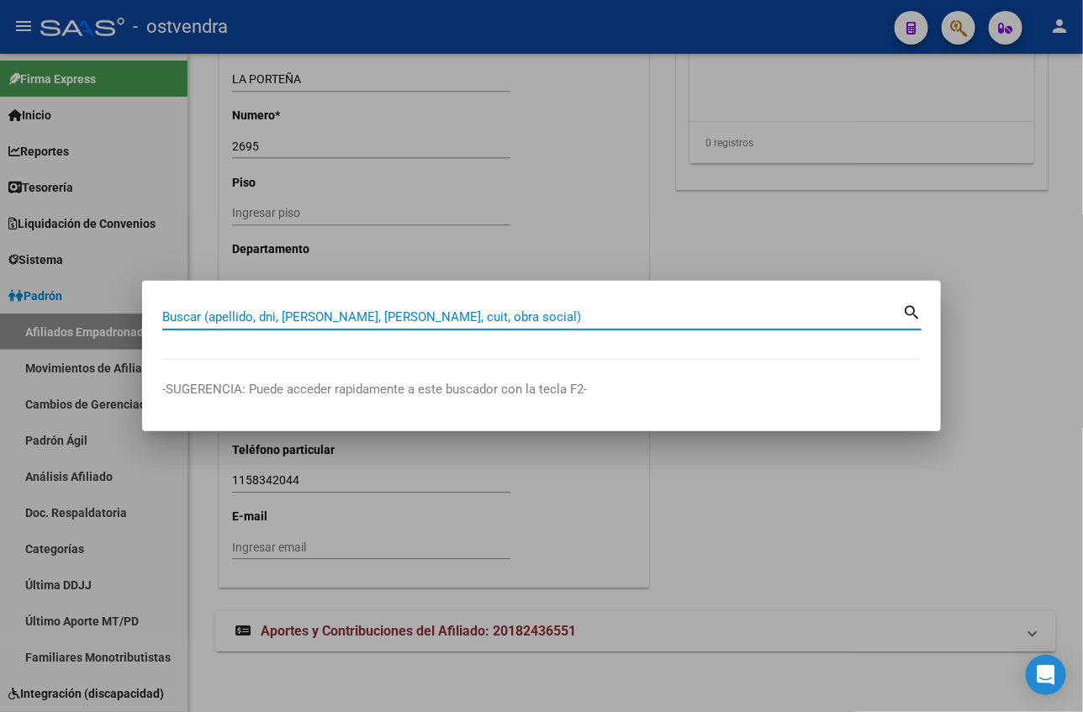
paste input "20209680263"
type input "20209680263"
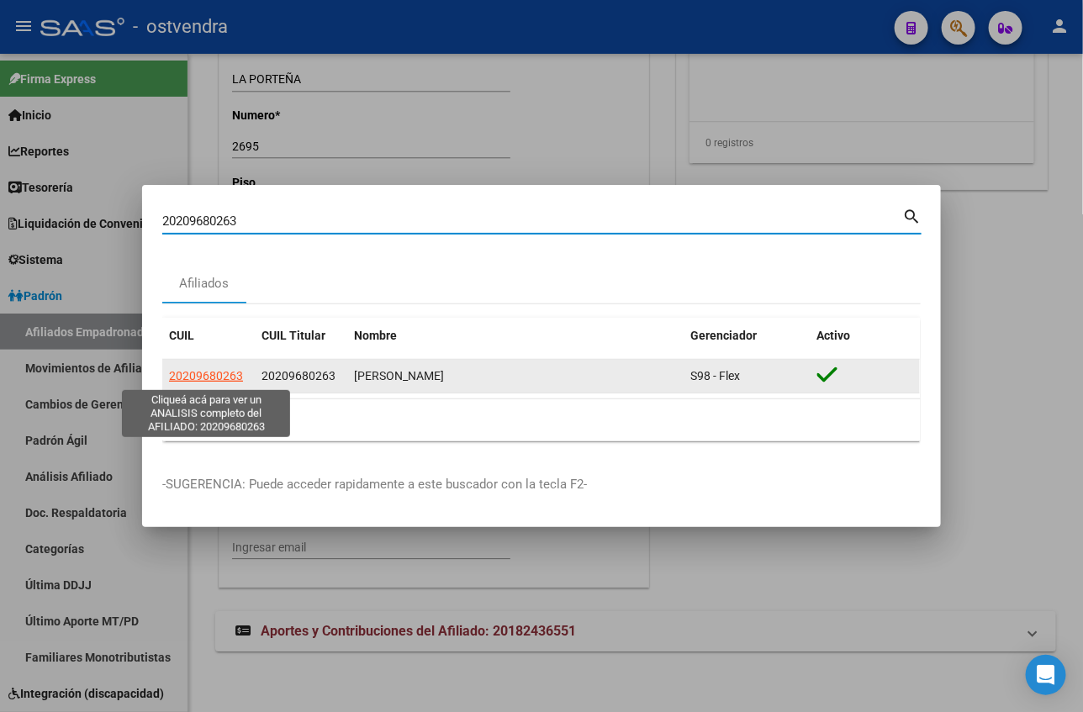
click at [195, 382] on span "20209680263" at bounding box center [206, 375] width 74 height 13
type textarea "20209680263"
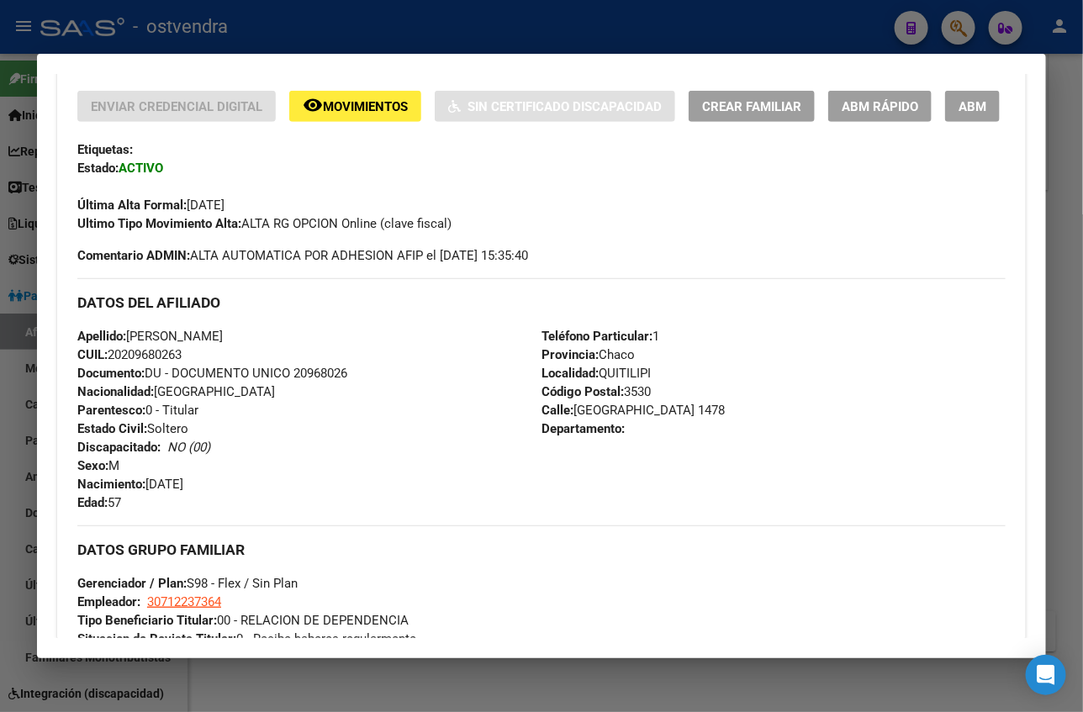
scroll to position [378, 0]
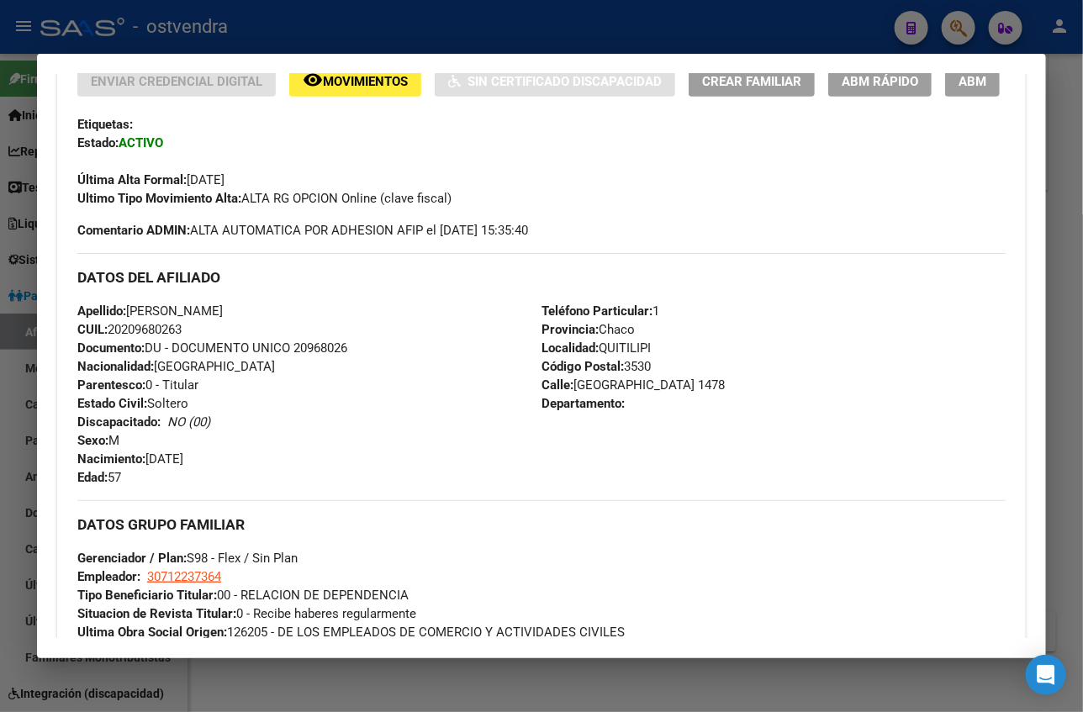
click at [958, 87] on span "ABM" at bounding box center [972, 81] width 28 height 15
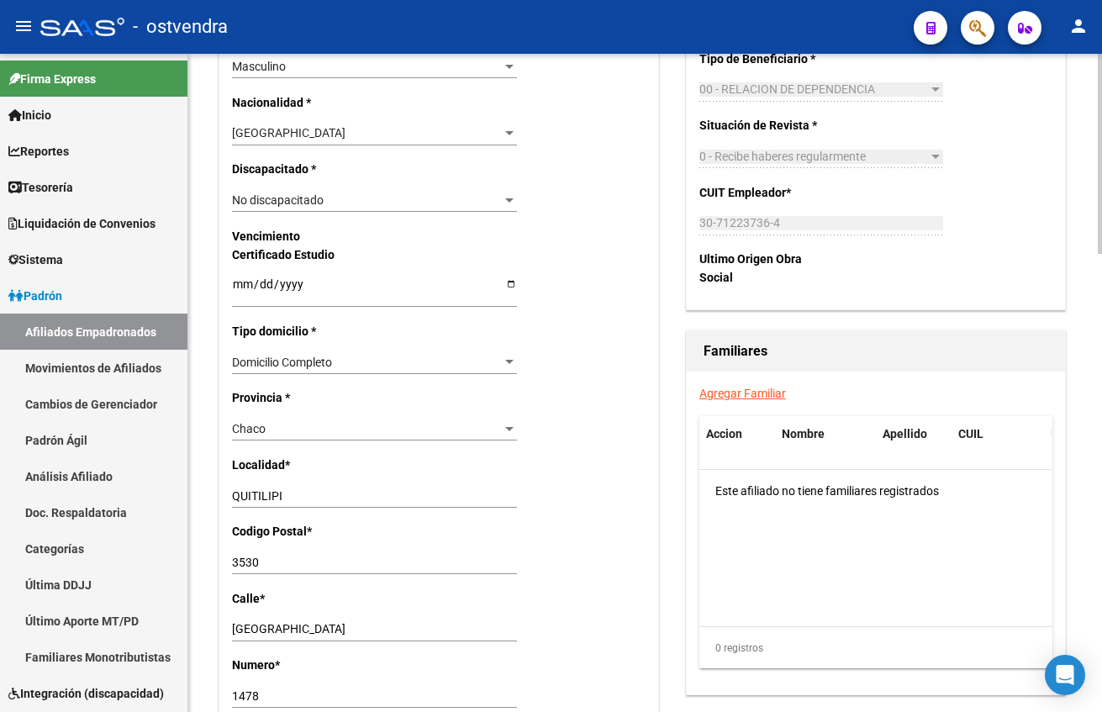
scroll to position [1009, 0]
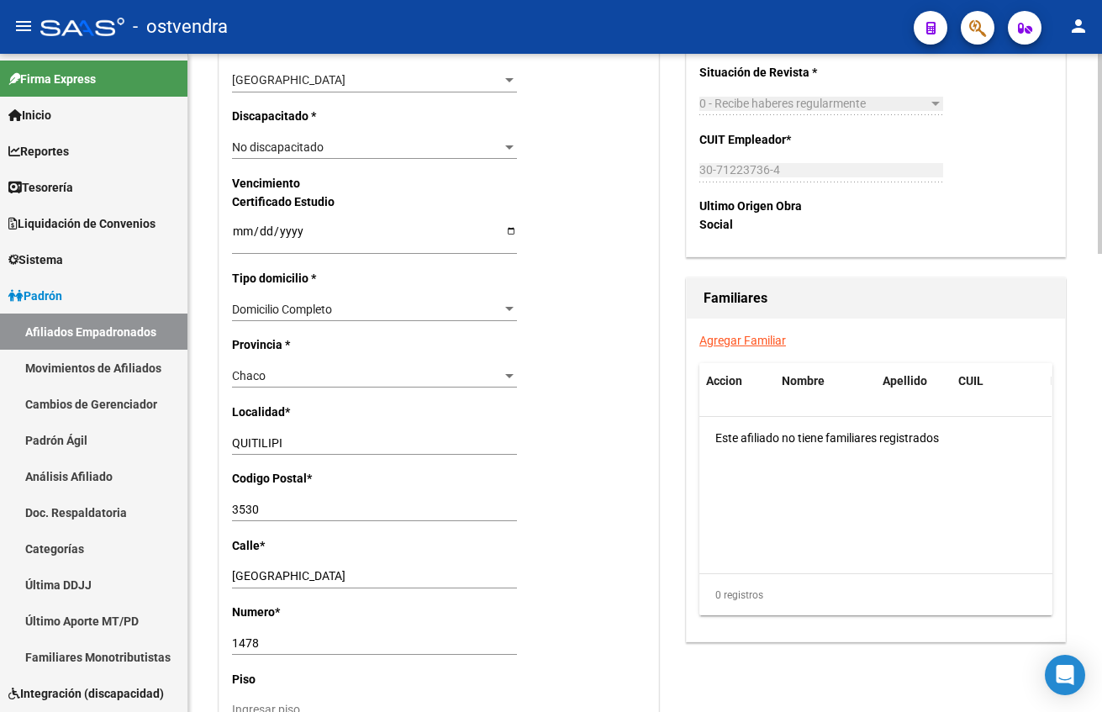
click at [308, 379] on div "Chaco" at bounding box center [367, 376] width 270 height 14
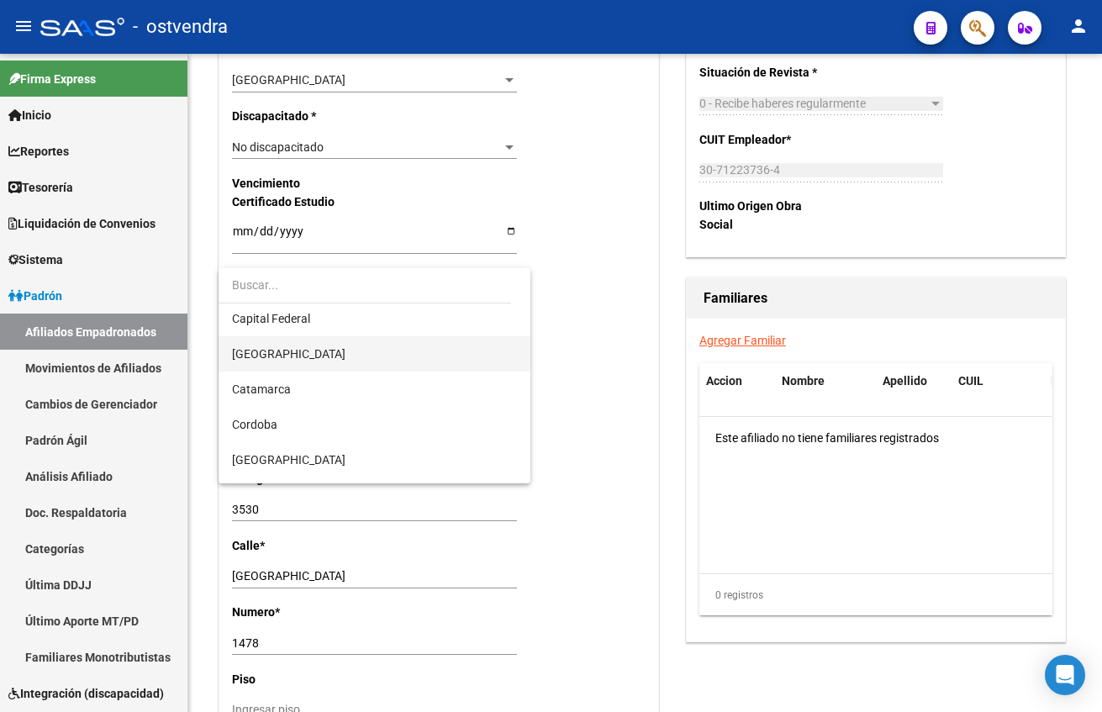
scroll to position [0, 0]
drag, startPoint x: 316, startPoint y: 356, endPoint x: 319, endPoint y: 381, distance: 24.5
click at [315, 356] on span "[GEOGRAPHIC_DATA]" at bounding box center [374, 356] width 285 height 35
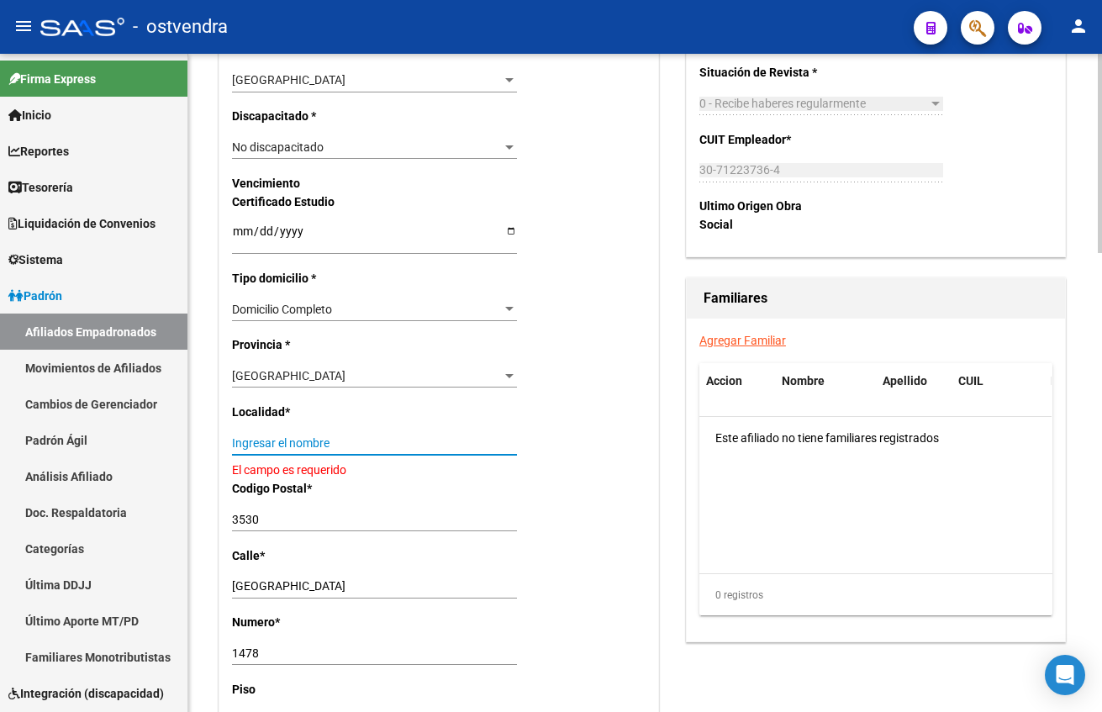
click at [335, 441] on input "Ingresar el nombre" at bounding box center [374, 443] width 285 height 14
click at [320, 519] on input "3530" at bounding box center [374, 520] width 285 height 14
drag, startPoint x: 338, startPoint y: 577, endPoint x: 298, endPoint y: 583, distance: 39.8
click at [278, 581] on div "[GEOGRAPHIC_DATA] calle" at bounding box center [374, 587] width 285 height 24
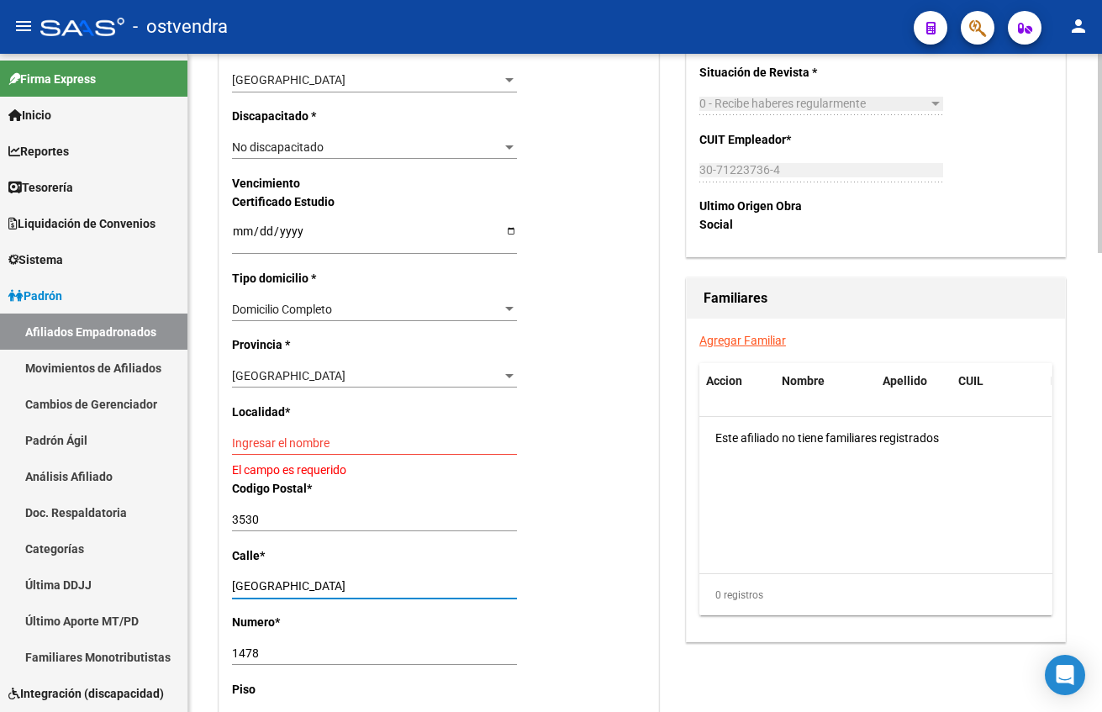
drag, startPoint x: 344, startPoint y: 593, endPoint x: 205, endPoint y: 578, distance: 139.4
click at [205, 578] on div "arrow_back Editar Afiliado 20209680263 save Guardar cambios ACTIVO desde [DATE]…" at bounding box center [645, 132] width 914 height 2174
paste input "CAFERATA"
type input "CAFERATA"
click at [349, 532] on div "3530 Ingresar el codigo" at bounding box center [374, 527] width 285 height 38
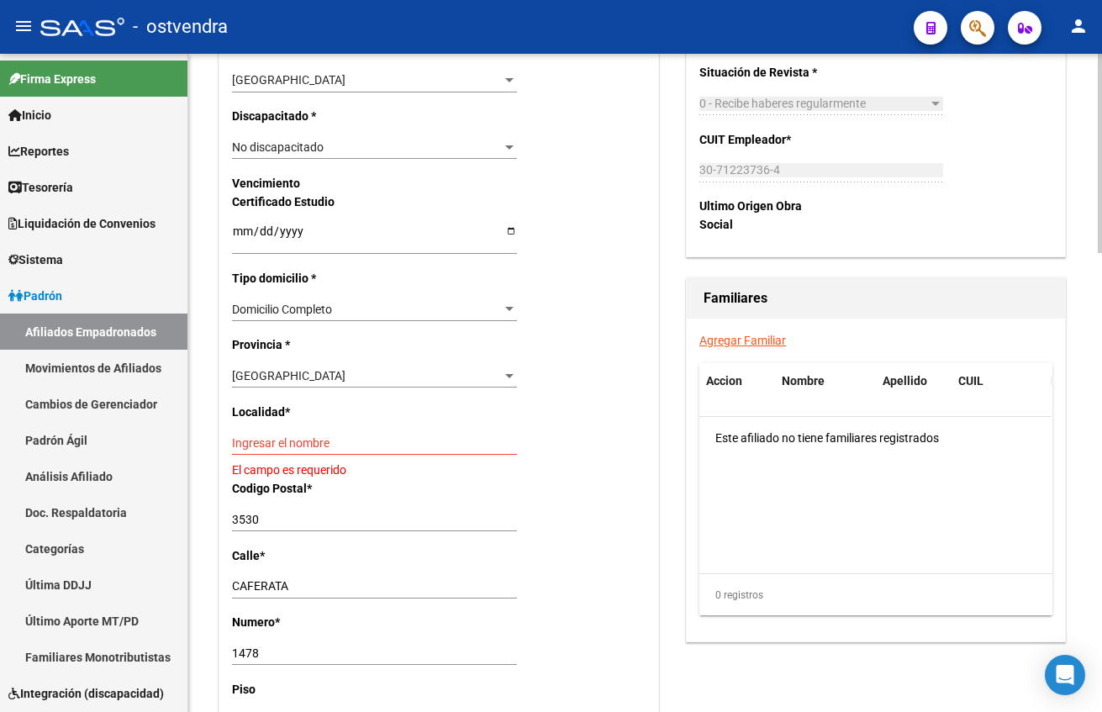
click at [351, 522] on input "3530" at bounding box center [374, 520] width 285 height 14
click at [354, 441] on input "Ingresar el nombre" at bounding box center [374, 443] width 285 height 14
paste input "CASEROS"
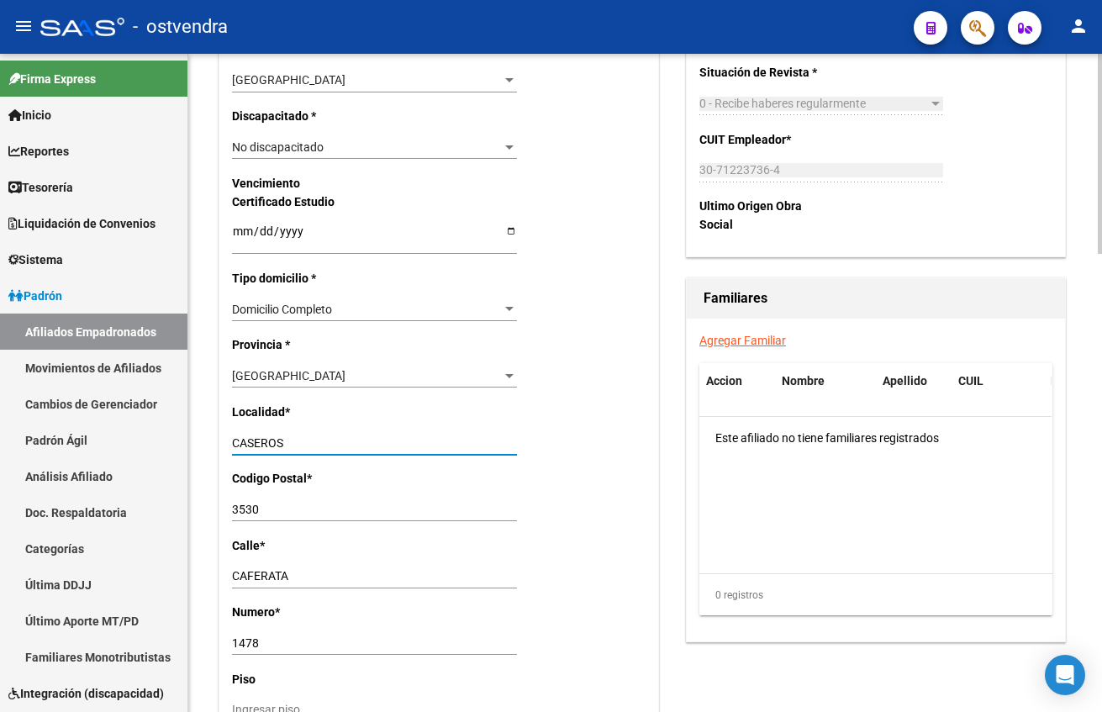
type input "CASEROS"
click at [298, 515] on input "3530" at bounding box center [374, 510] width 285 height 14
drag, startPoint x: 245, startPoint y: 505, endPoint x: 204, endPoint y: 502, distance: 41.3
click at [192, 502] on div "arrow_back Editar Afiliado 20209680263 save Guardar cambios ACTIVO desde [DATE]…" at bounding box center [645, 127] width 914 height 2164
paste input "1678"
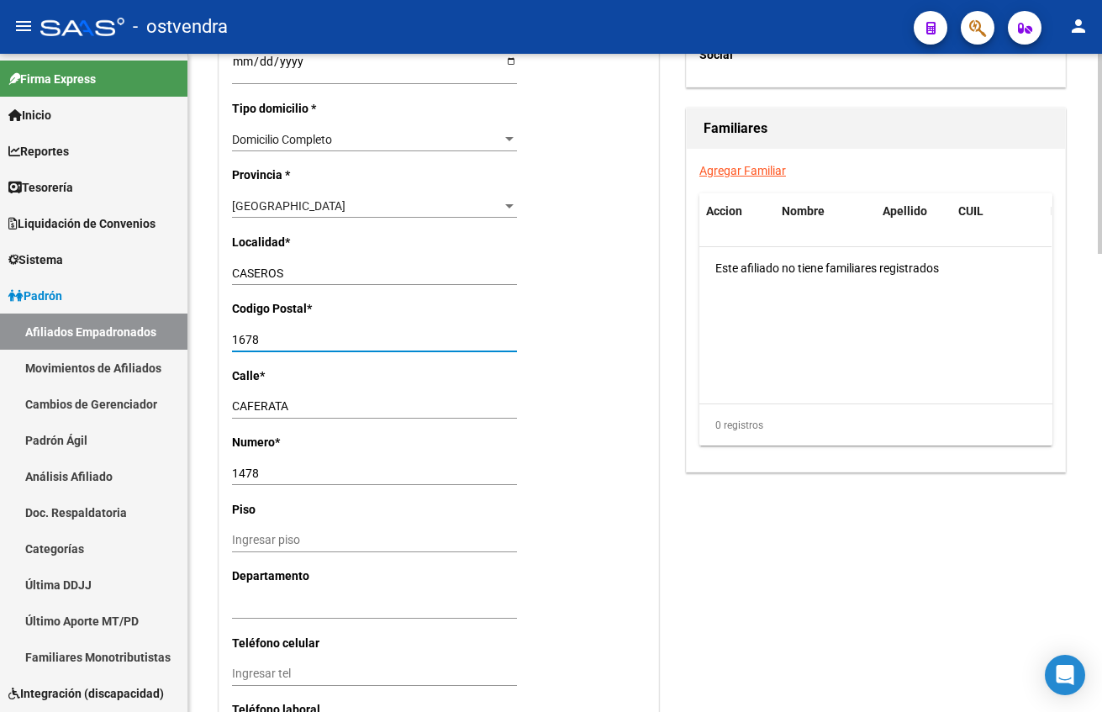
scroll to position [1261, 0]
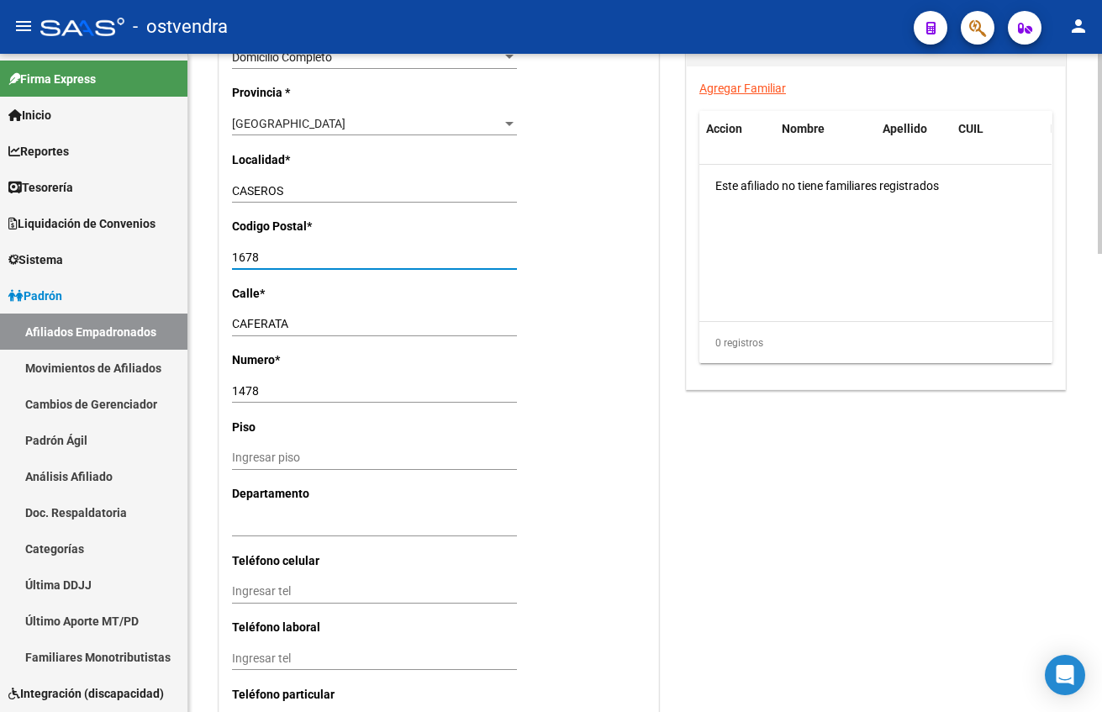
type input "1678"
drag, startPoint x: 326, startPoint y: 434, endPoint x: 321, endPoint y: 421, distance: 13.6
click at [326, 434] on p "Piso" at bounding box center [295, 427] width 127 height 18
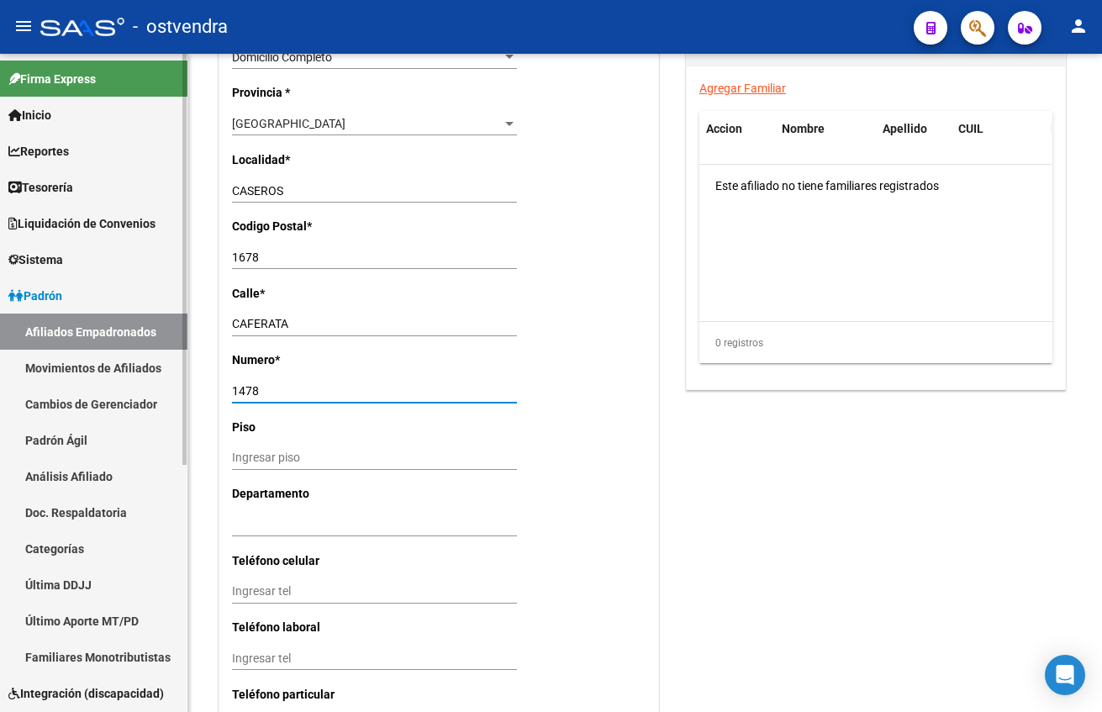
drag, startPoint x: 303, startPoint y: 388, endPoint x: 174, endPoint y: 379, distance: 128.9
click at [174, 379] on mat-sidenav-container "Firma Express Inicio Calendario SSS Instructivos Contacto OS Reportes Tablero d…" at bounding box center [551, 383] width 1102 height 658
paste input "5737"
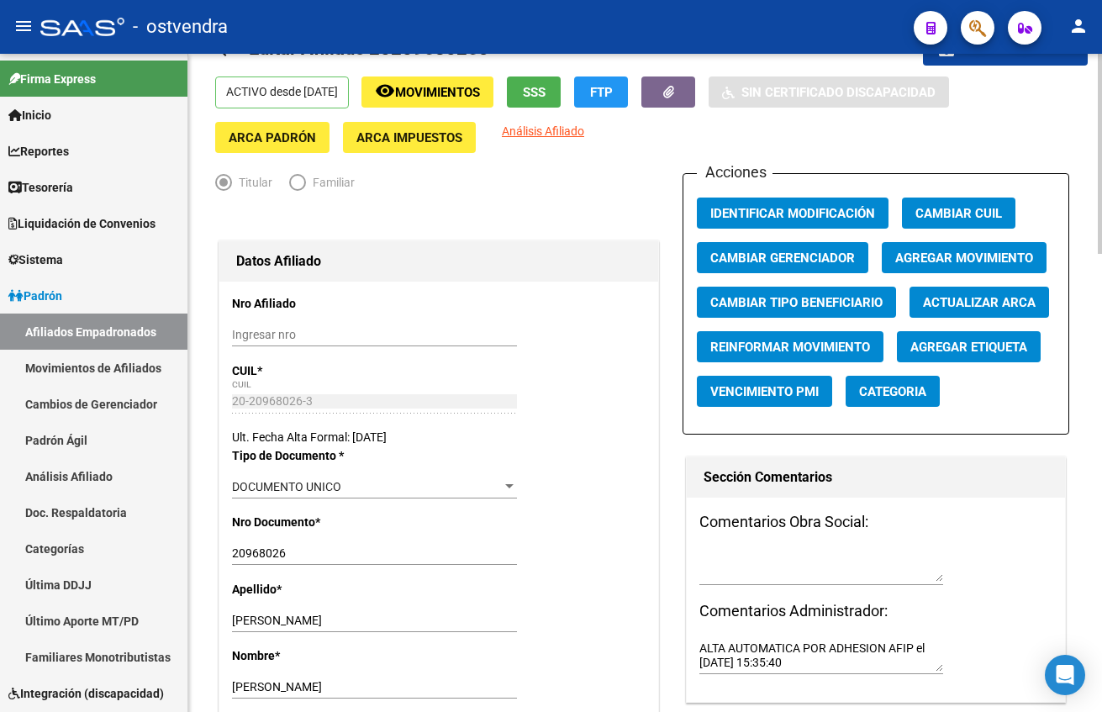
scroll to position [0, 0]
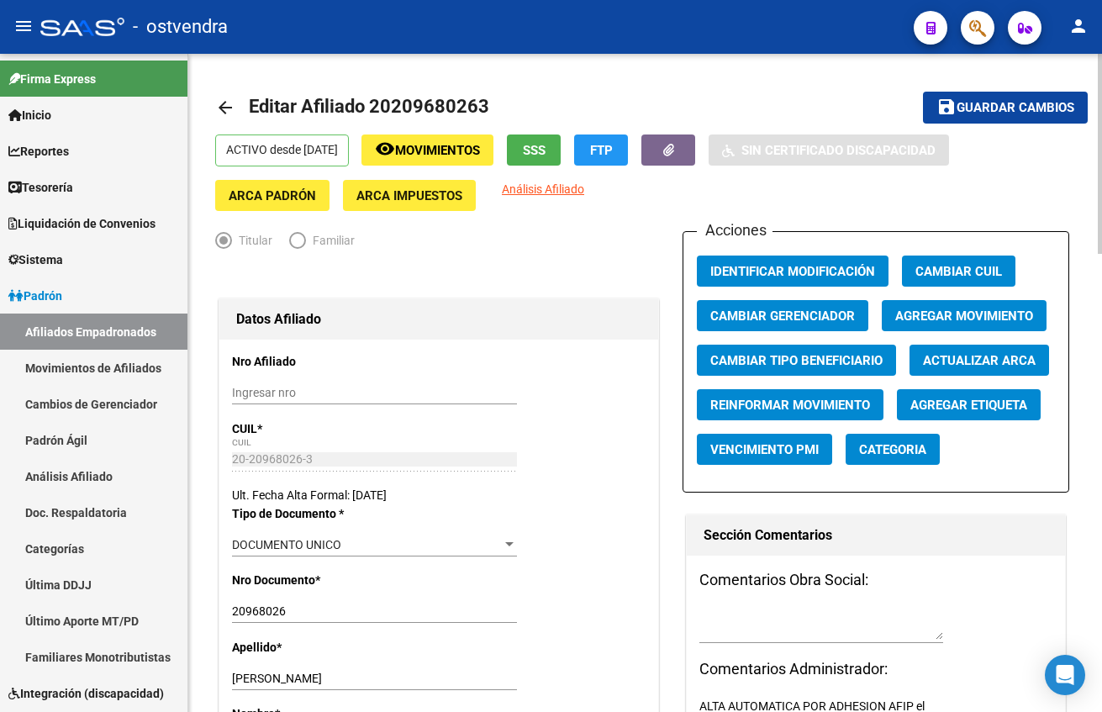
type input "5737"
click at [1001, 93] on button "save Guardar cambios" at bounding box center [1005, 107] width 165 height 31
click at [953, 106] on mat-icon "save" at bounding box center [946, 107] width 20 height 20
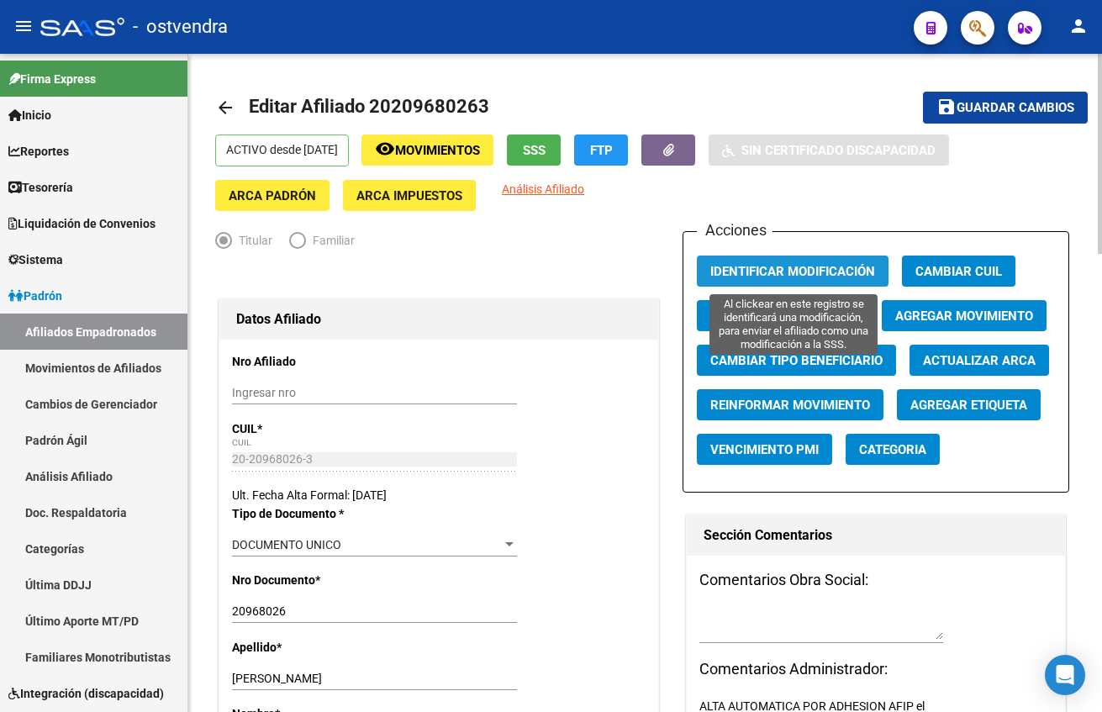
click at [760, 276] on span "Identificar Modificación" at bounding box center [792, 271] width 165 height 15
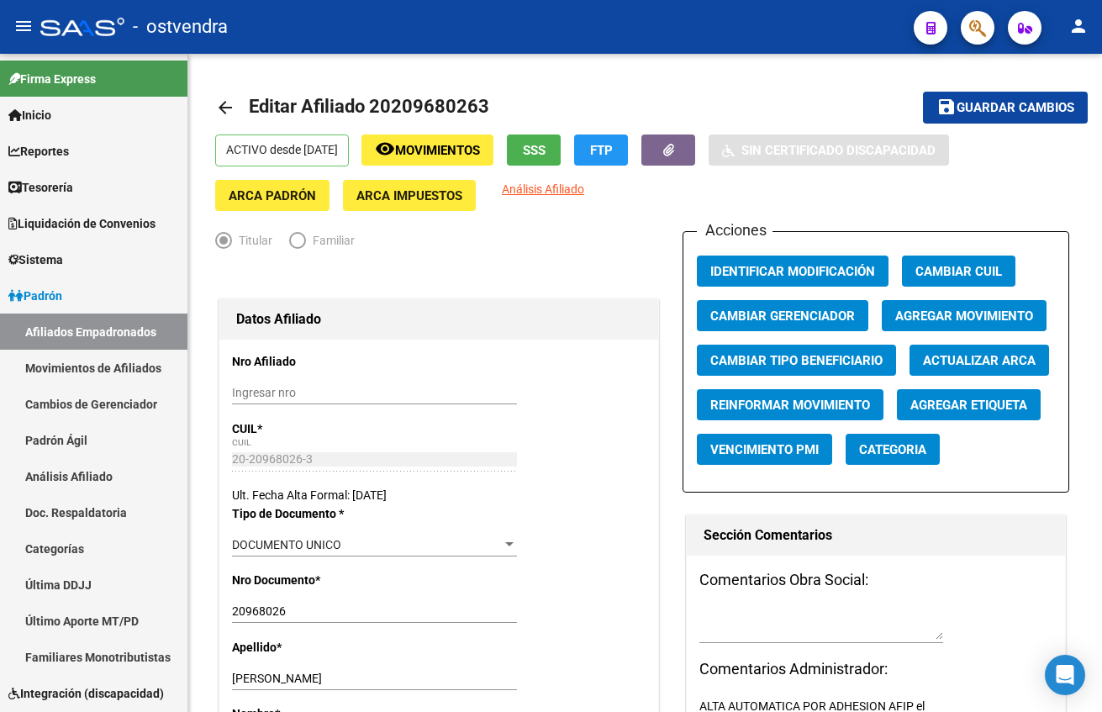
click at [971, 16] on span "button" at bounding box center [977, 28] width 17 height 34
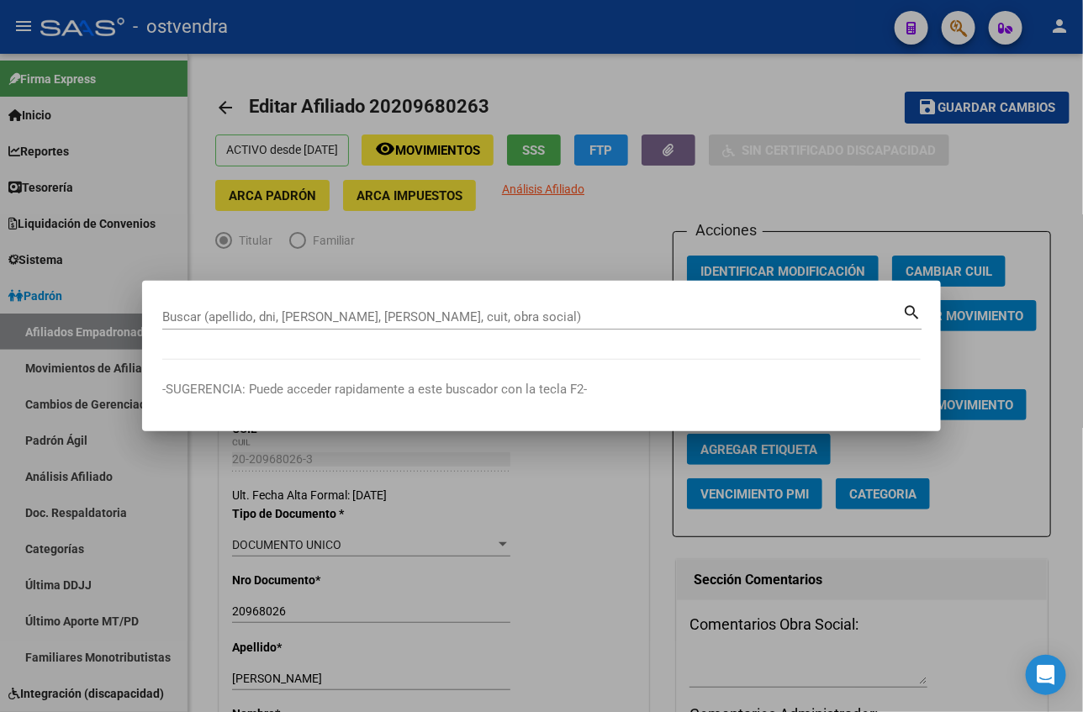
paste input "20301875747"
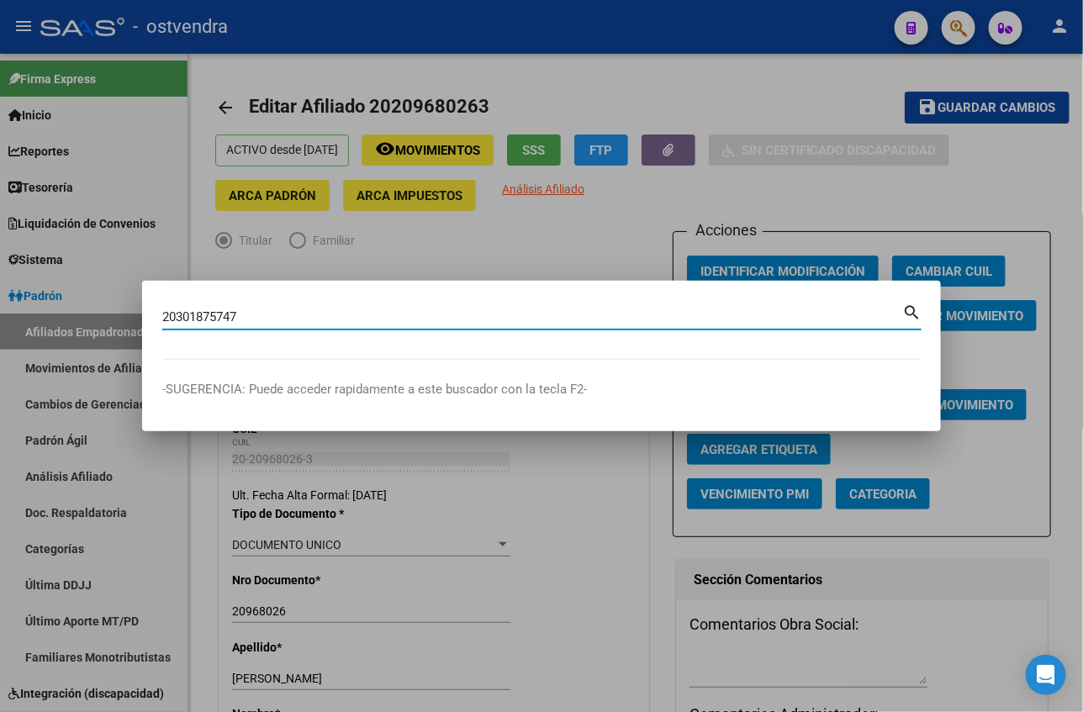
type input "20301875747"
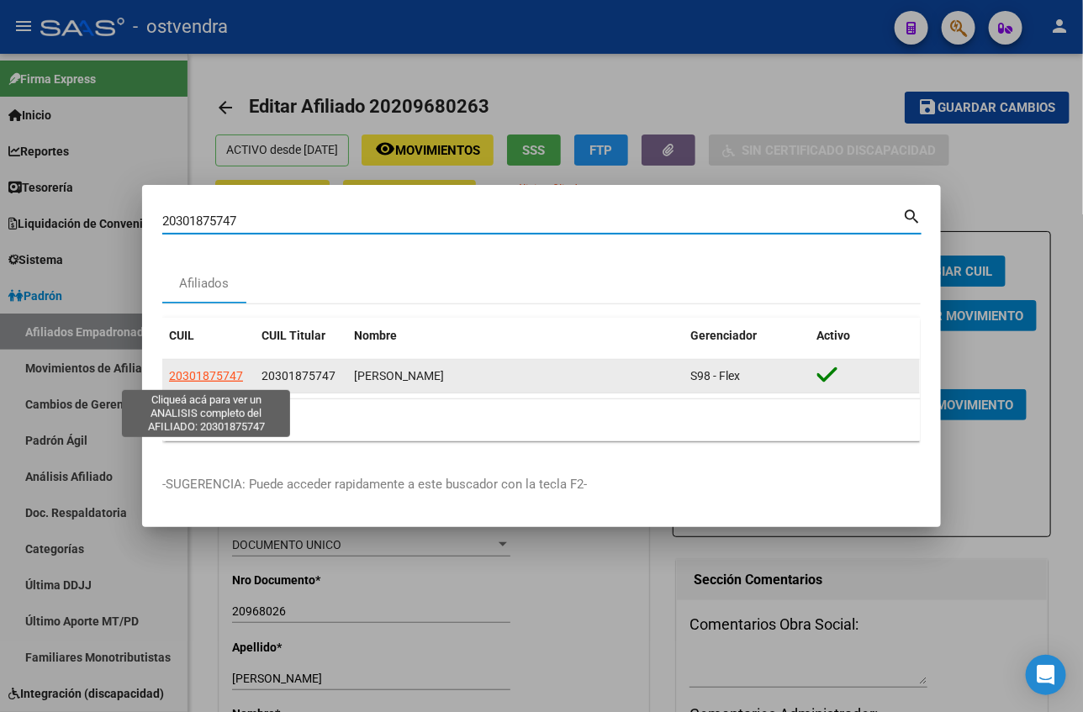
click at [200, 377] on span "20301875747" at bounding box center [206, 375] width 74 height 13
type textarea "20301875747"
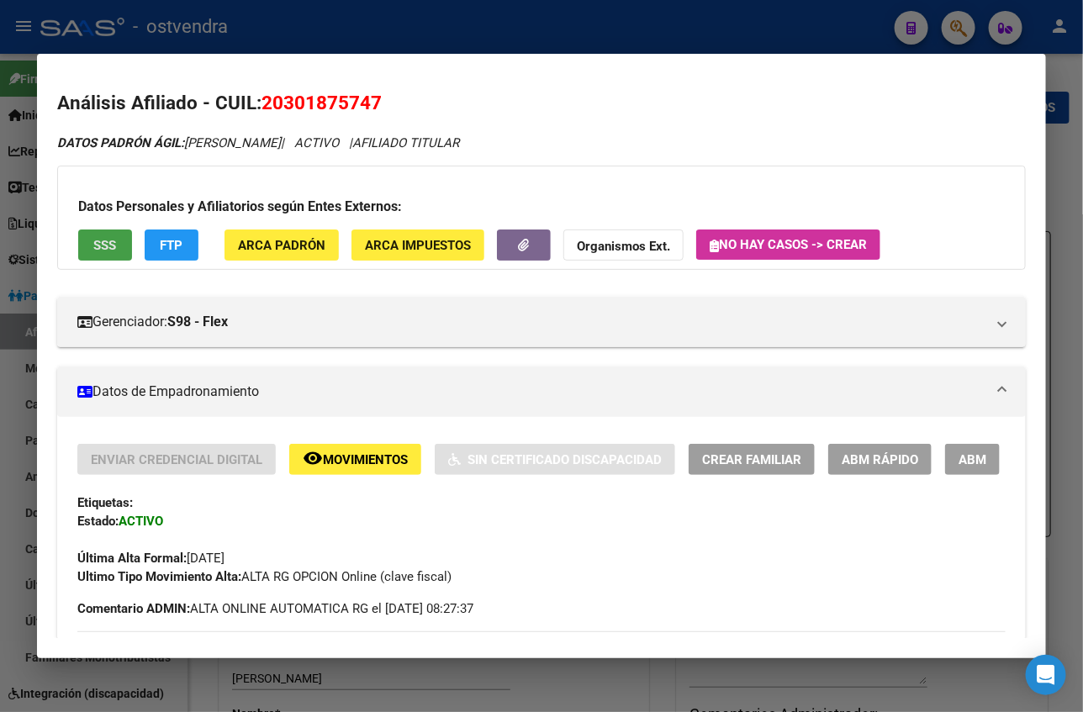
click at [78, 252] on button "SSS" at bounding box center [105, 244] width 54 height 31
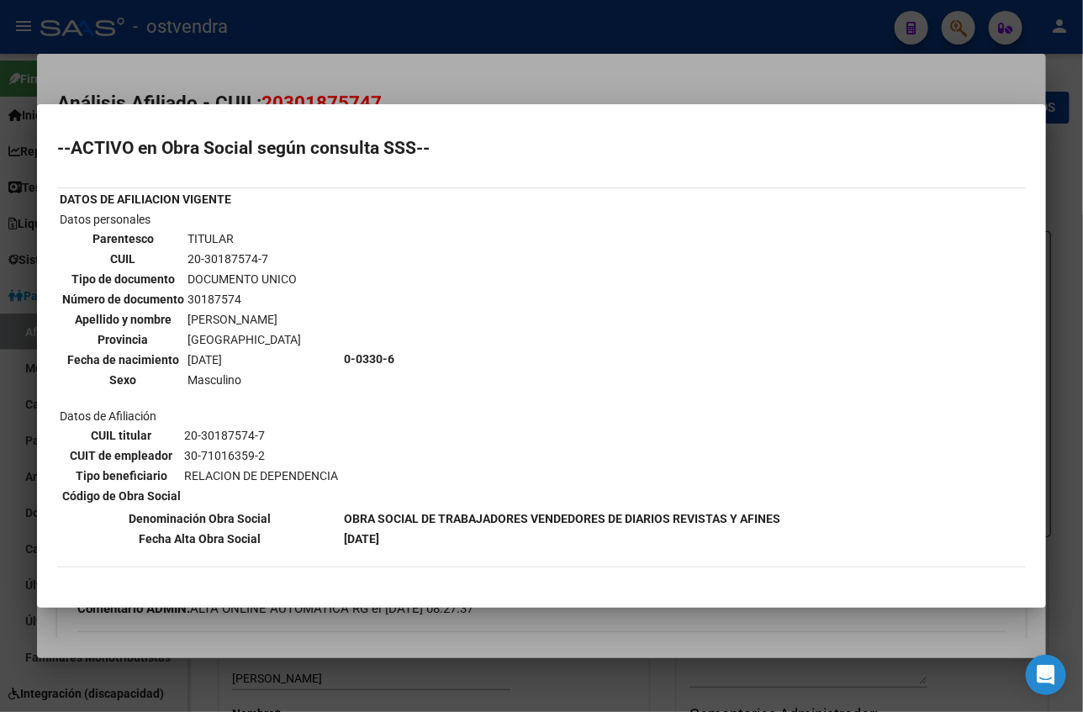
click at [490, 71] on div at bounding box center [541, 356] width 1083 height 712
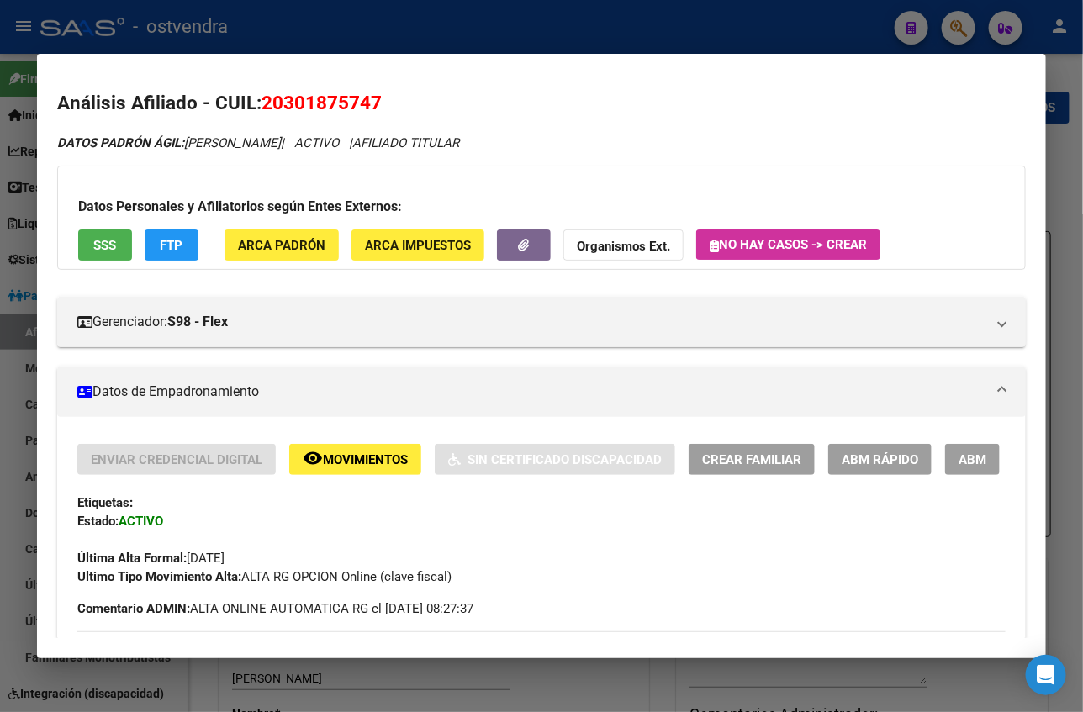
click at [94, 247] on span "SSS" at bounding box center [105, 245] width 23 height 15
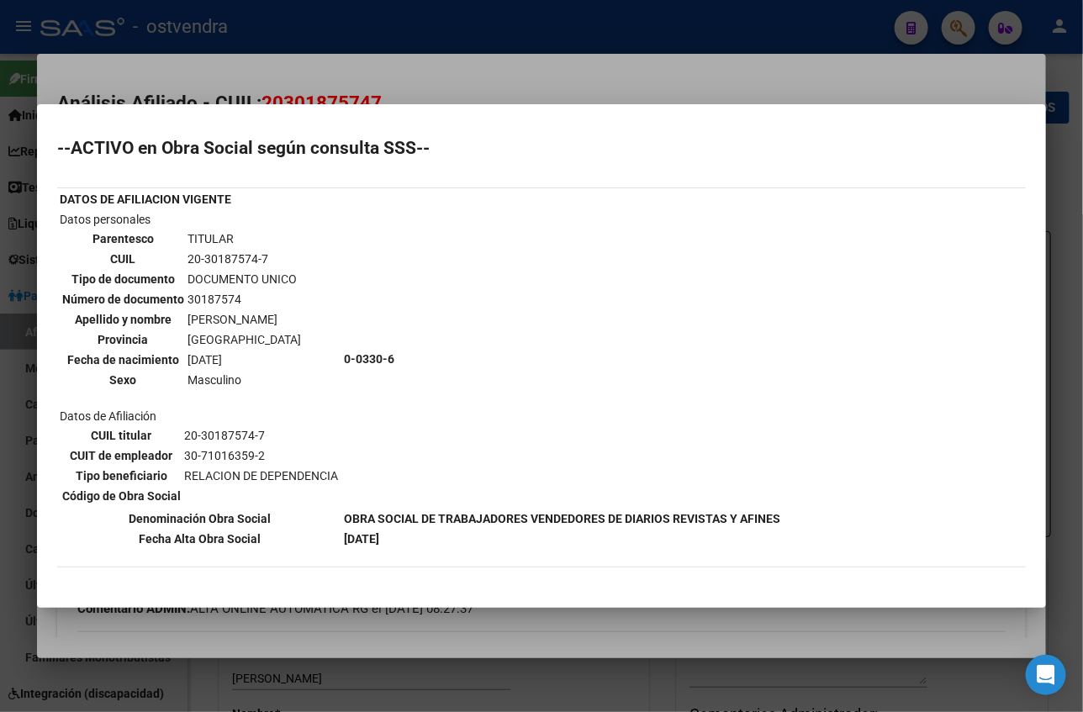
click at [734, 187] on hr at bounding box center [541, 187] width 968 height 1
drag, startPoint x: 382, startPoint y: 71, endPoint x: 387, endPoint y: 39, distance: 32.3
click at [382, 69] on div at bounding box center [541, 356] width 1083 height 712
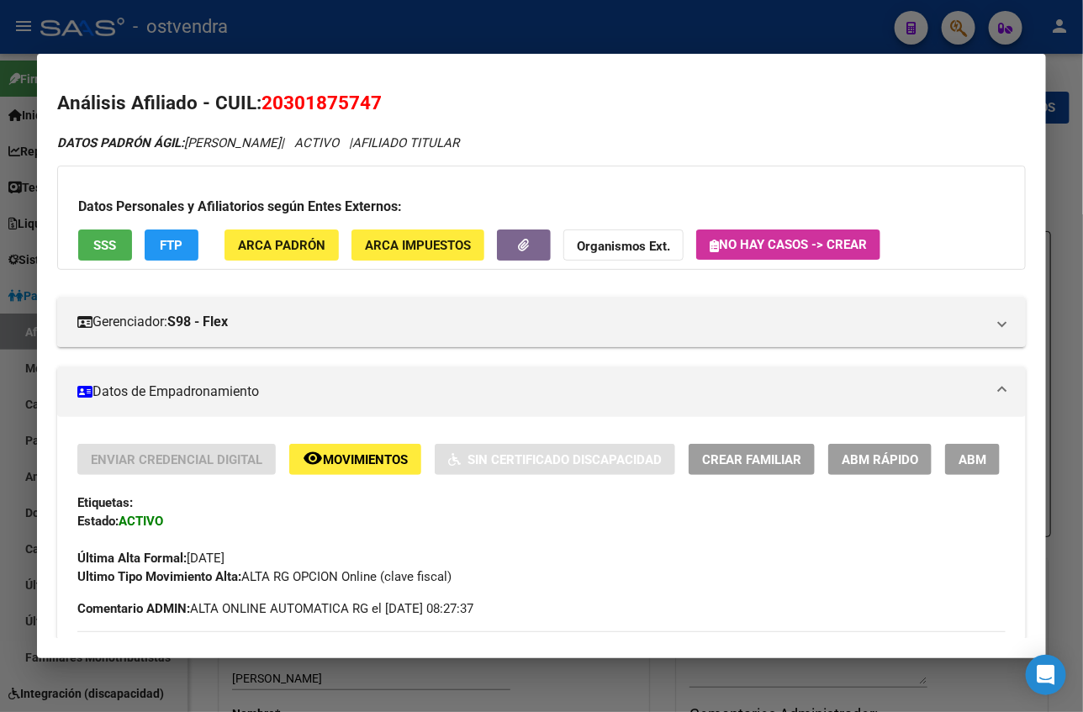
click at [878, 116] on h2 "Análisis Afiliado - CUIL: 20301875747" at bounding box center [541, 103] width 968 height 29
click at [291, 41] on div at bounding box center [541, 356] width 1083 height 712
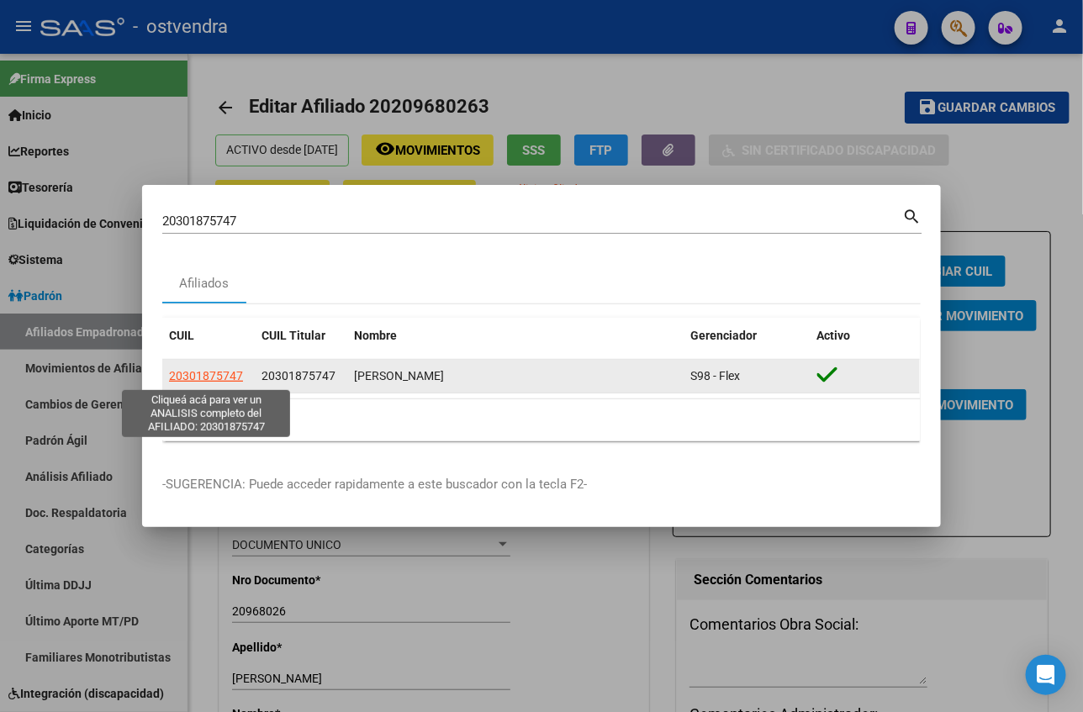
click at [217, 377] on span "20301875747" at bounding box center [206, 375] width 74 height 13
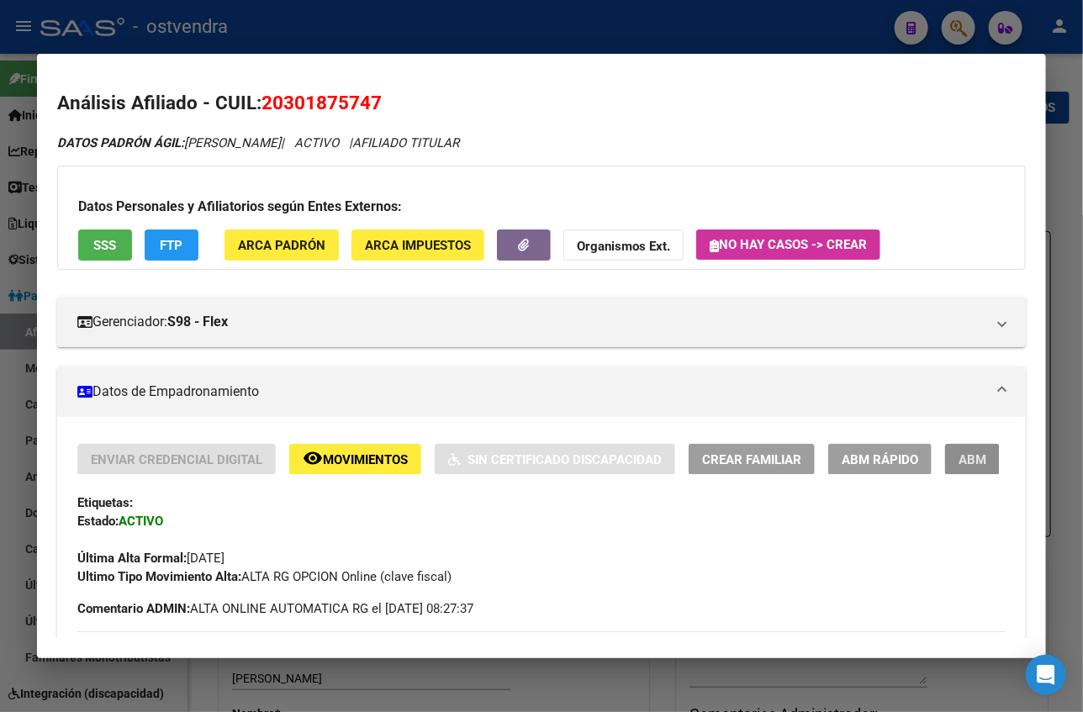
click at [958, 452] on span "ABM" at bounding box center [972, 459] width 28 height 15
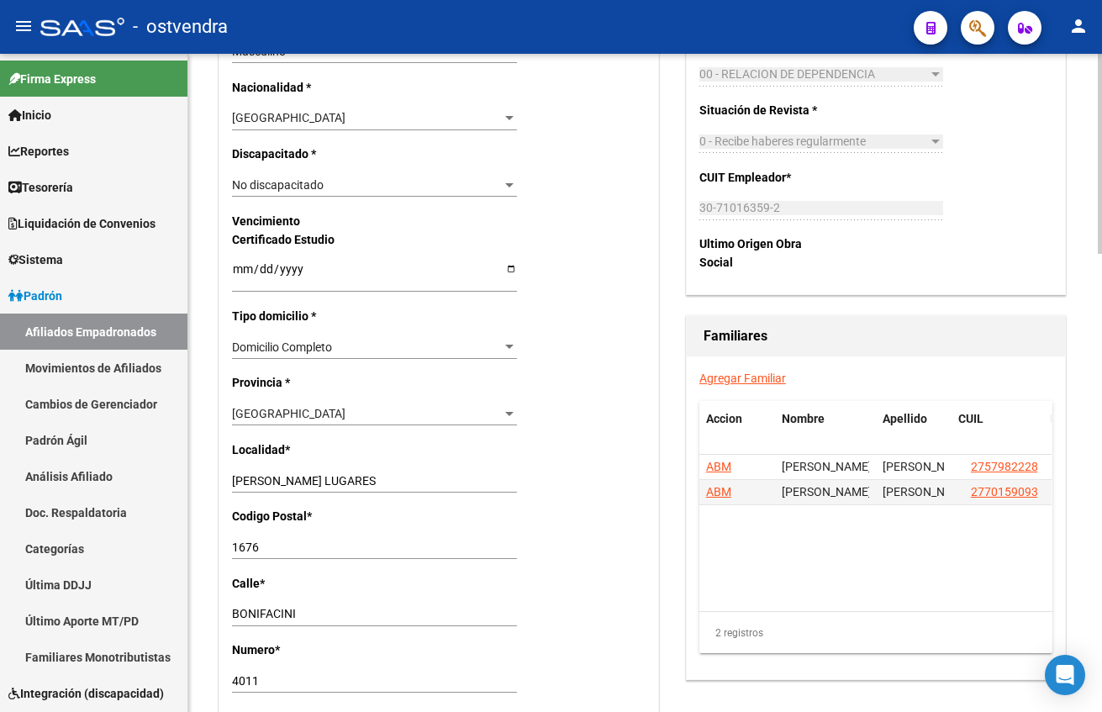
scroll to position [1009, 0]
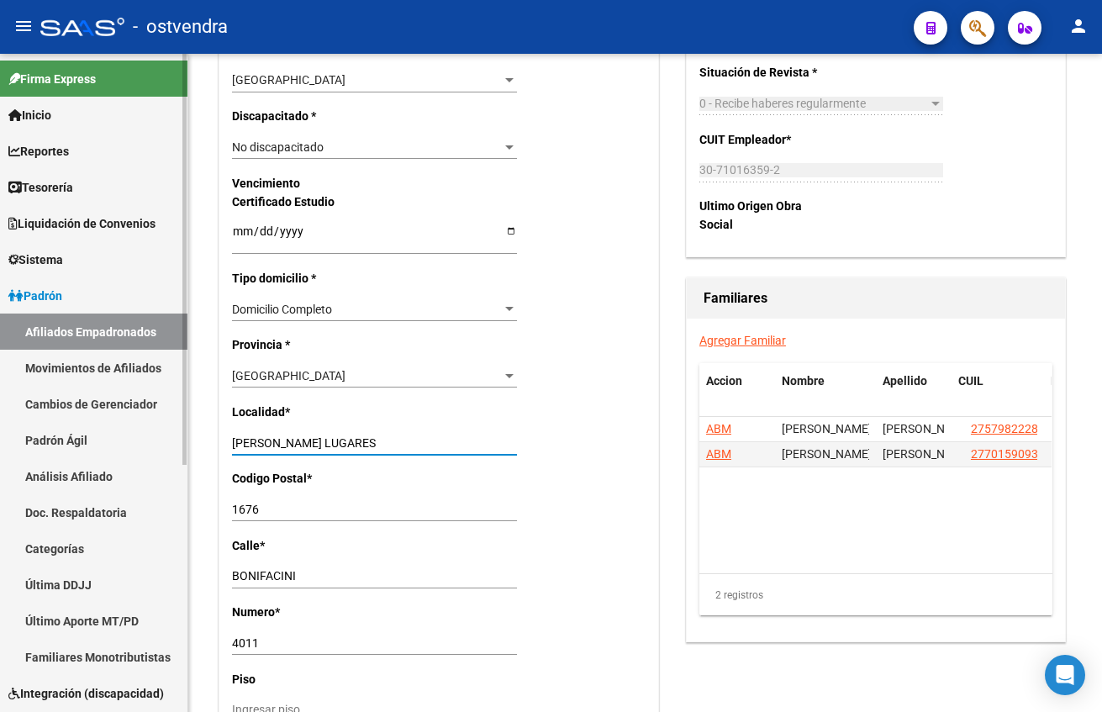
drag, startPoint x: 359, startPoint y: 445, endPoint x: 151, endPoint y: 432, distance: 208.0
click at [151, 432] on mat-sidenav-container "Firma Express Inicio Calendario SSS Instructivos Contacto OS Reportes Tablero d…" at bounding box center [551, 383] width 1102 height 658
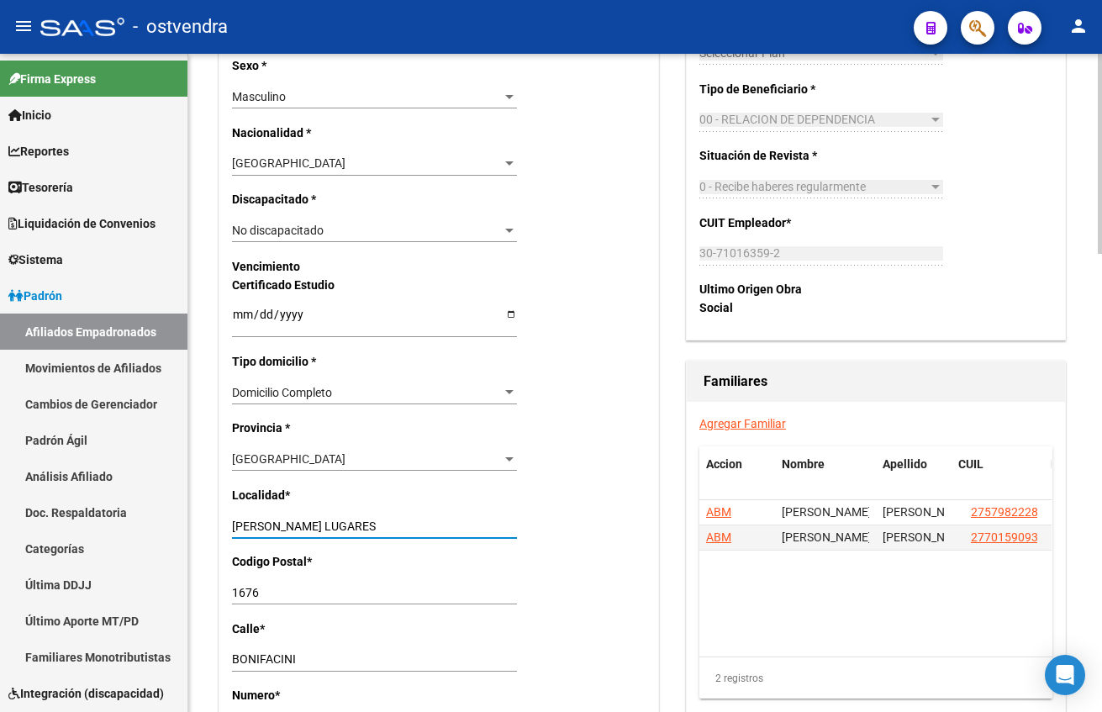
scroll to position [883, 0]
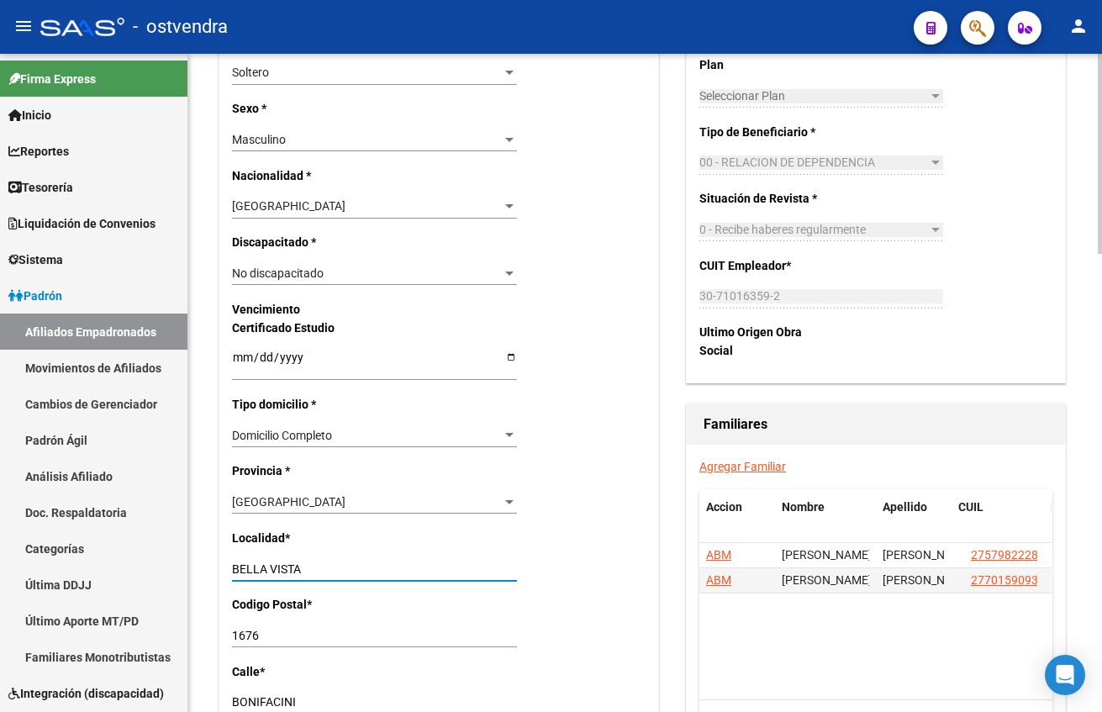
type input "BELLA VISTA"
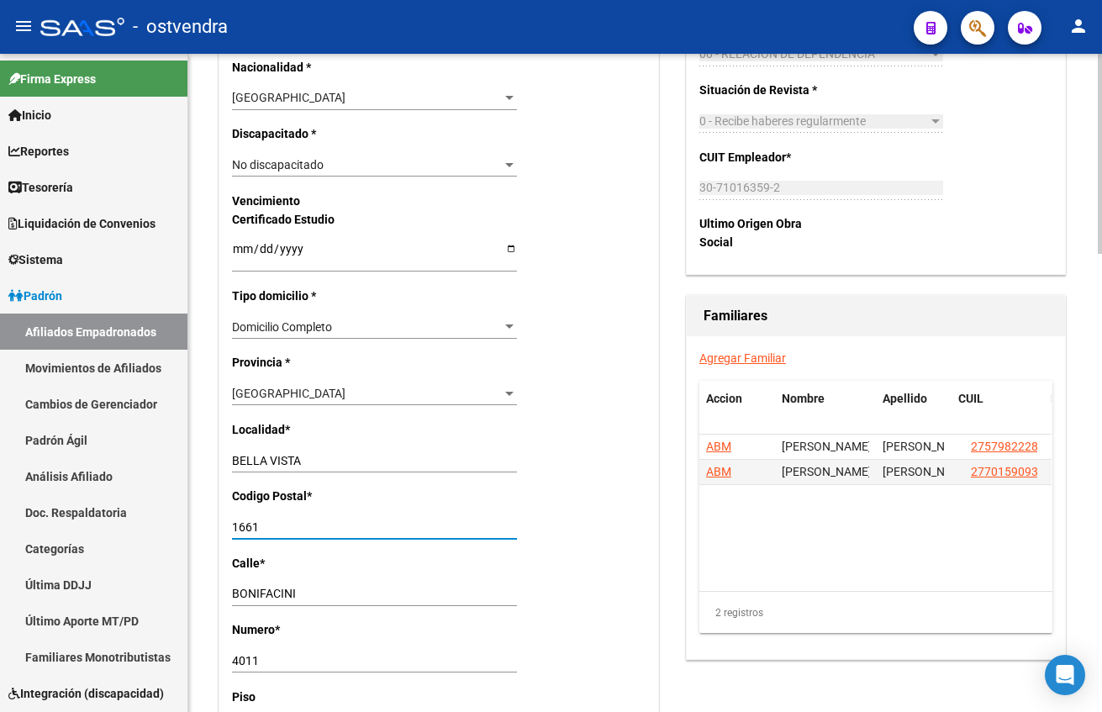
scroll to position [1135, 0]
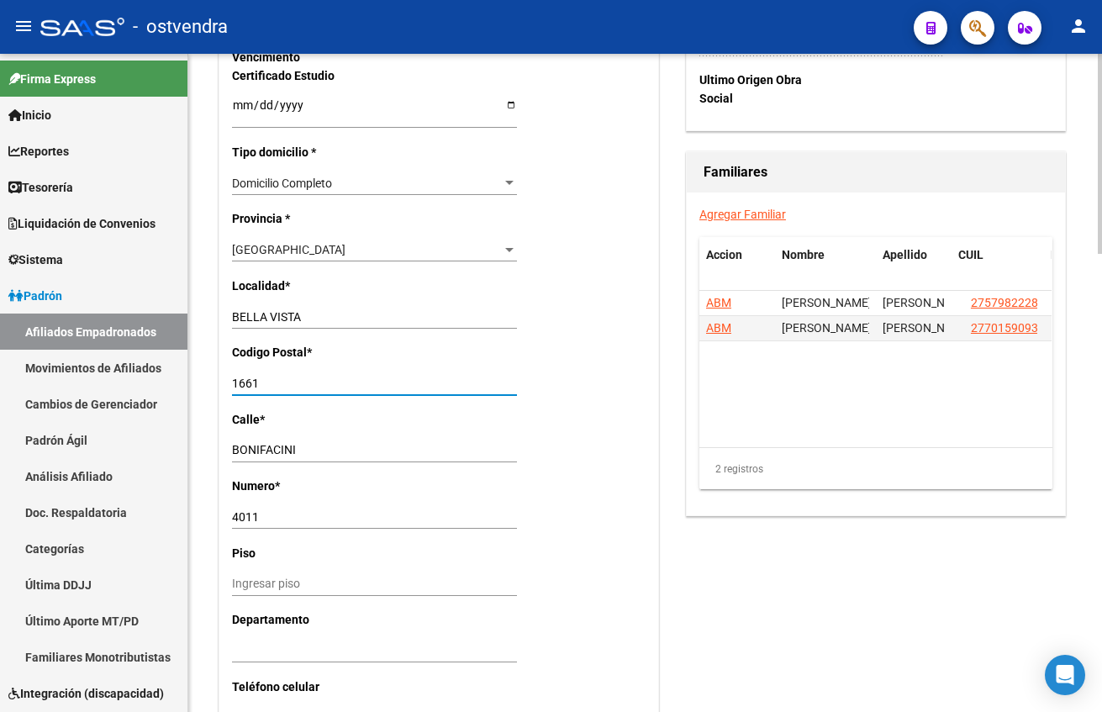
type input "1661"
click at [334, 460] on div "BONIFACINI Ingresar calle" at bounding box center [374, 451] width 285 height 24
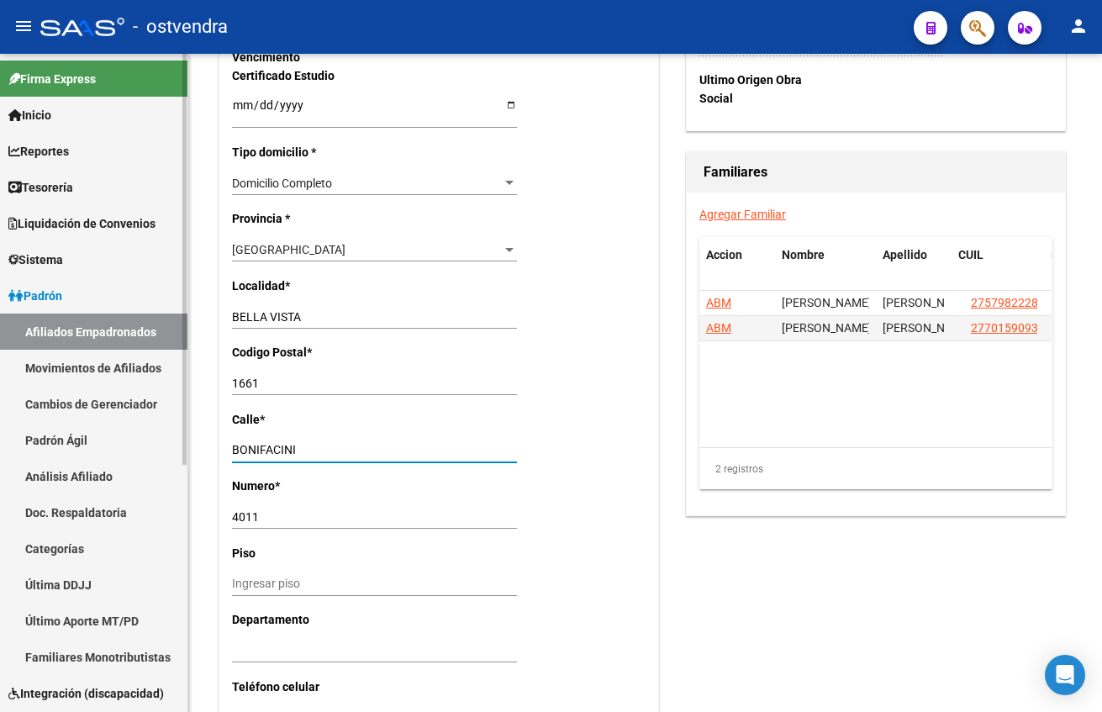
drag, startPoint x: 335, startPoint y: 454, endPoint x: 165, endPoint y: 440, distance: 171.2
click at [165, 440] on mat-sidenav-container "Firma Express Inicio Calendario SSS Instructivos Contacto OS Reportes Tablero d…" at bounding box center [551, 383] width 1102 height 658
type input "´"
type input "[GEOGRAPHIC_DATA][PERSON_NAME]"
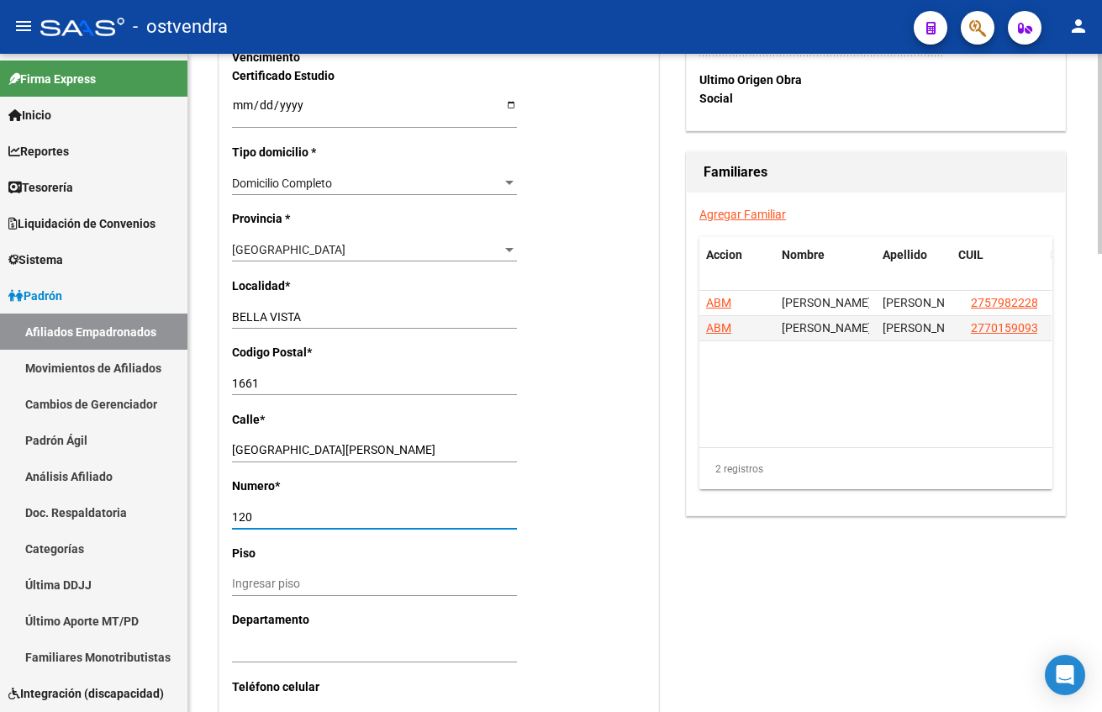
type input "120"
drag, startPoint x: 668, startPoint y: 542, endPoint x: 682, endPoint y: 533, distance: 16.3
click at [668, 540] on div "Titular Familiar Datos Afiliado Nro Afiliado Ingresar nro CUIL * 20-30187574-7 …" at bounding box center [645, 18] width 860 height 1885
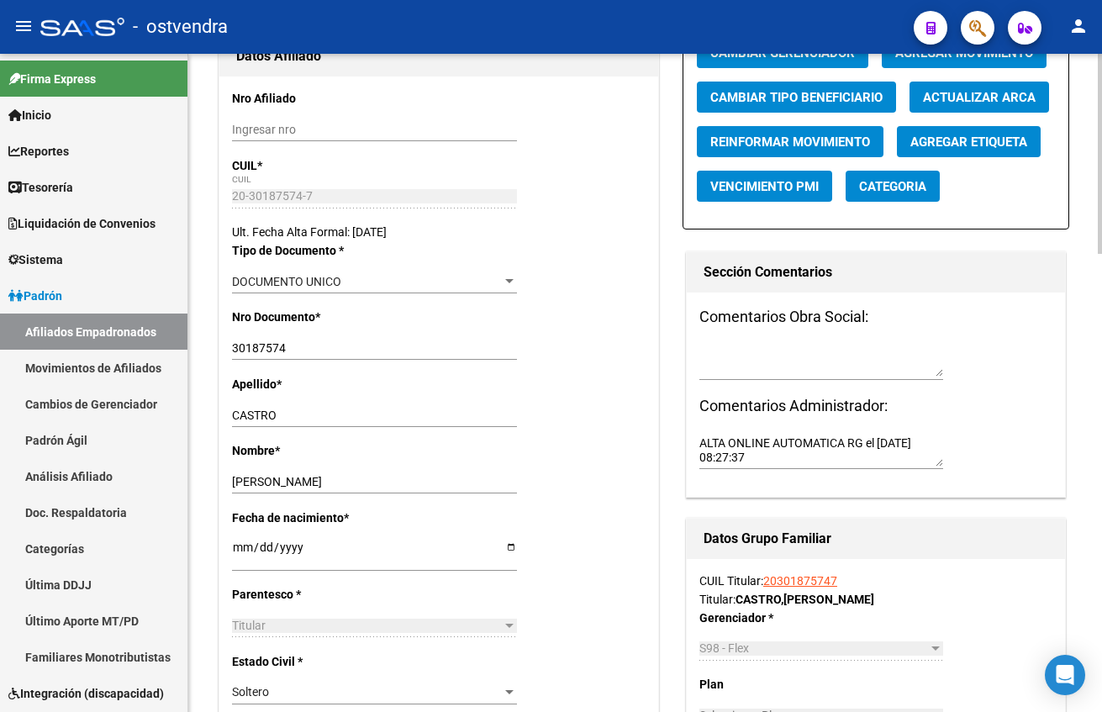
scroll to position [0, 0]
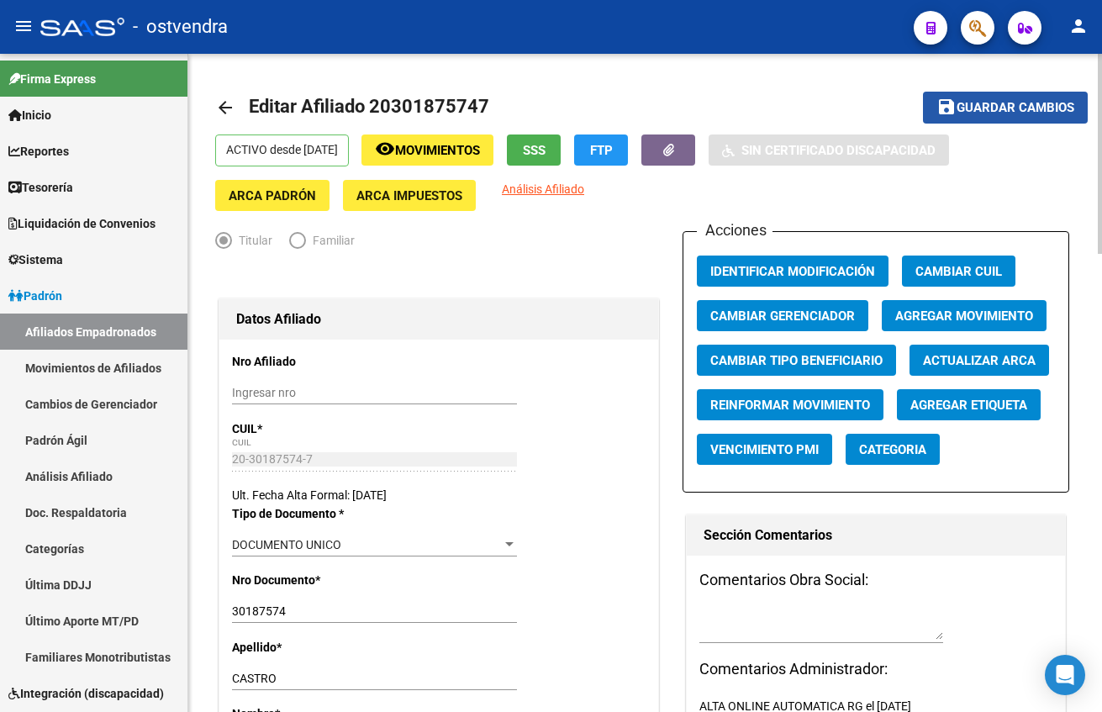
click at [994, 119] on button "save Guardar cambios" at bounding box center [1005, 107] width 165 height 31
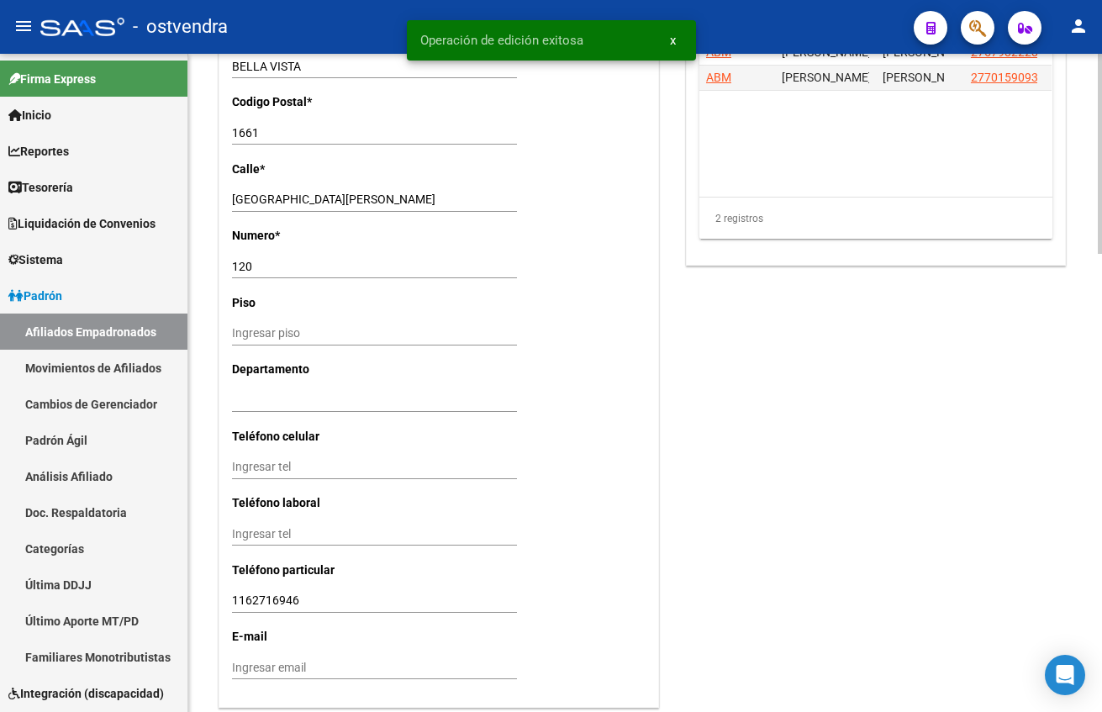
scroll to position [1505, 0]
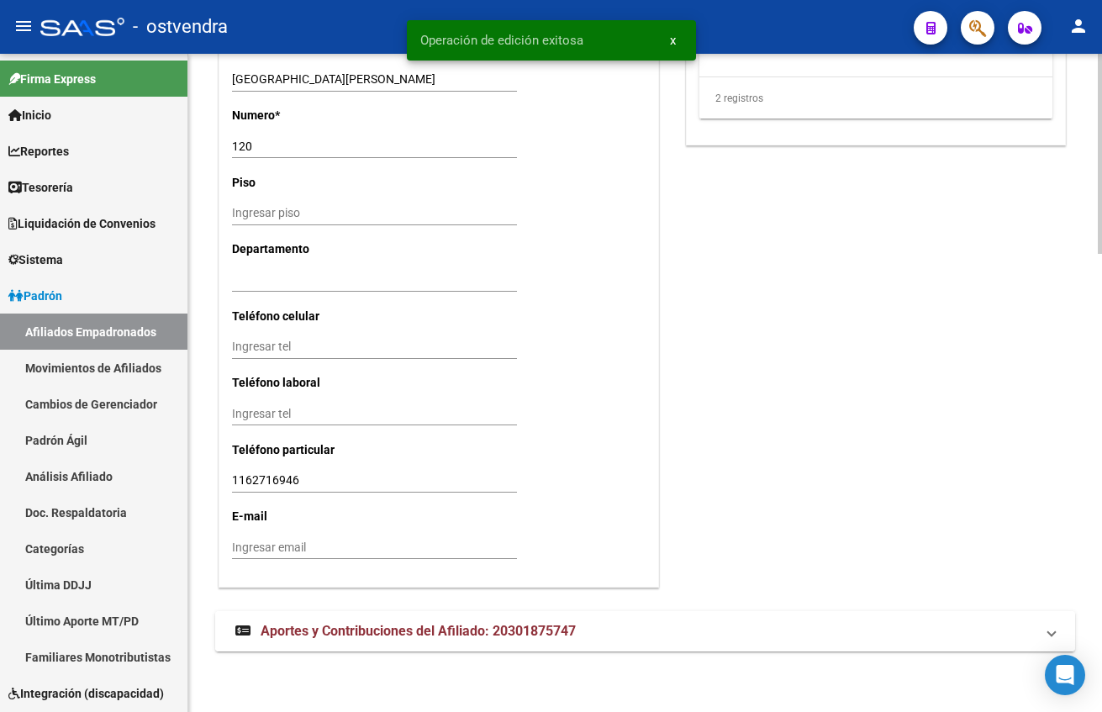
click at [336, 615] on mat-expansion-panel-header "Aportes y Contribuciones del Afiliado: 20301875747" at bounding box center [645, 631] width 860 height 40
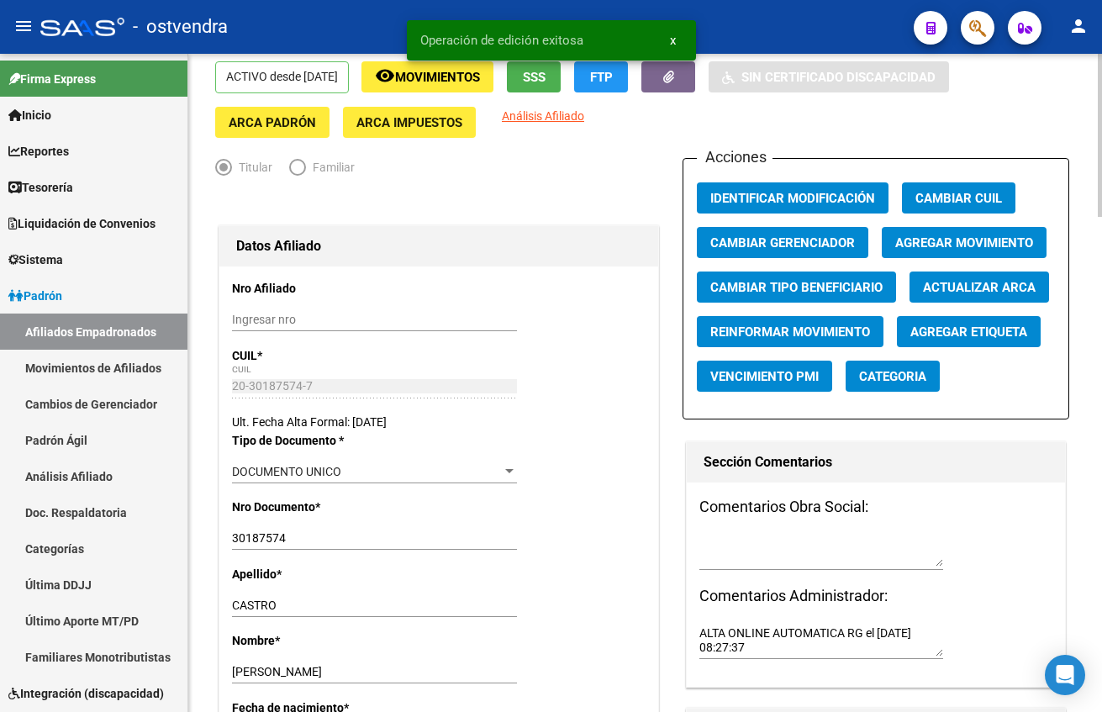
scroll to position [0, 0]
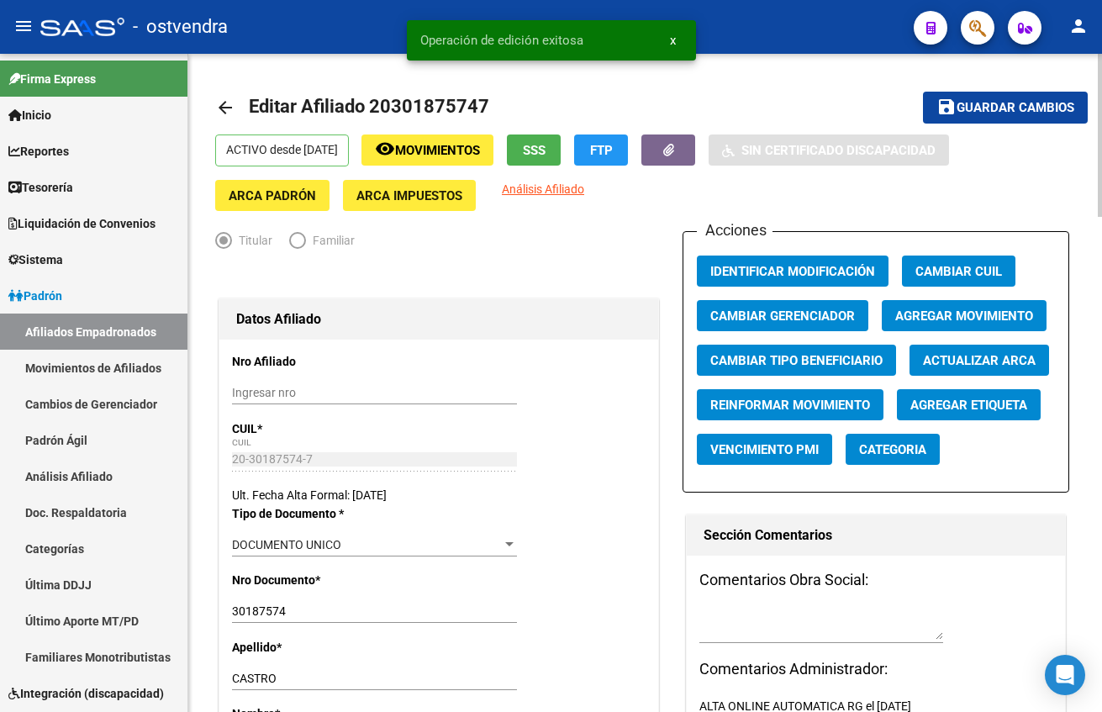
click at [850, 272] on span "Identificar Modificación" at bounding box center [792, 271] width 165 height 15
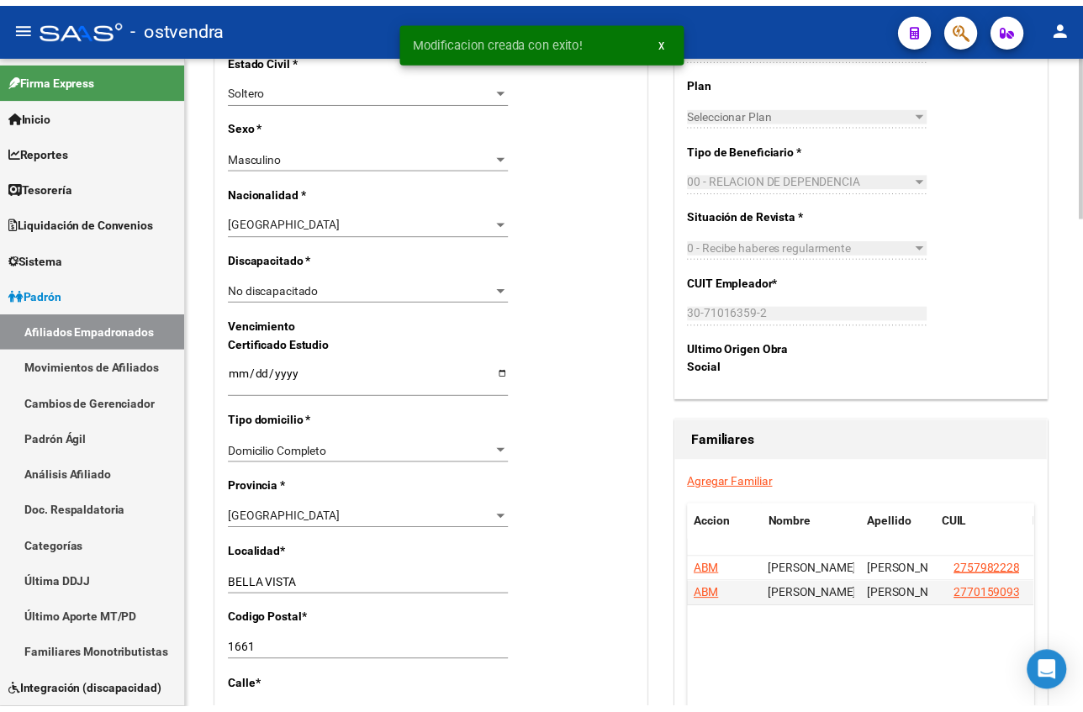
scroll to position [883, 0]
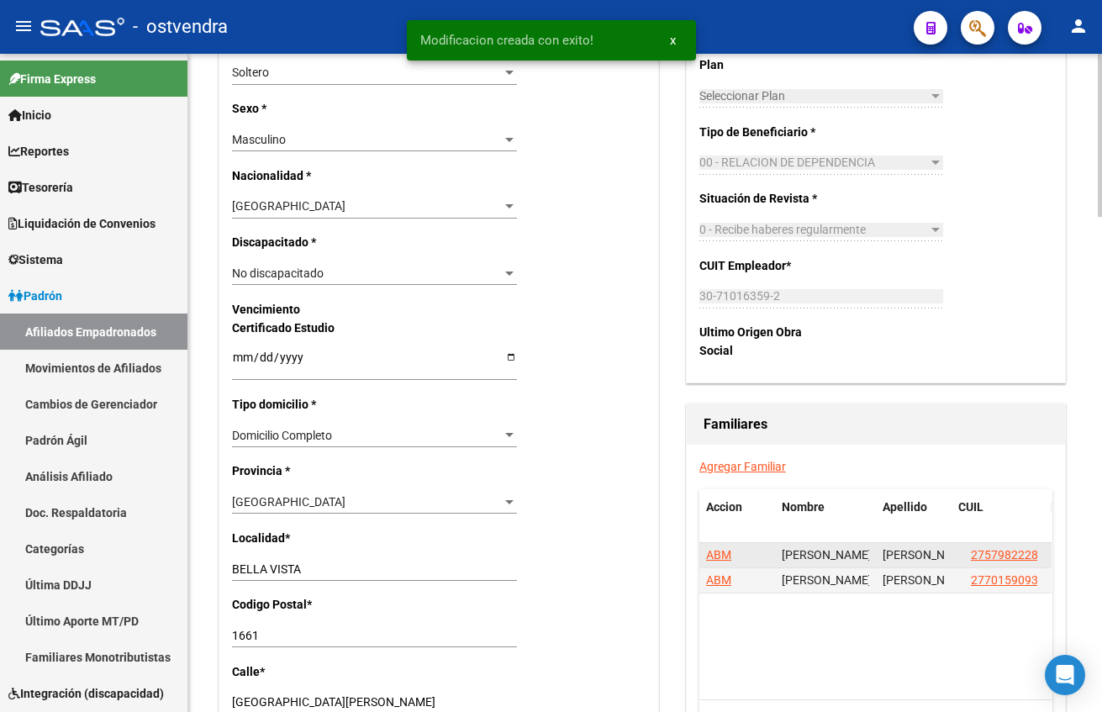
click at [1020, 545] on datatable-body-cell "27579822282" at bounding box center [998, 555] width 92 height 24
click at [1024, 550] on span "27579822282" at bounding box center [1008, 554] width 74 height 13
type textarea "27579822282"
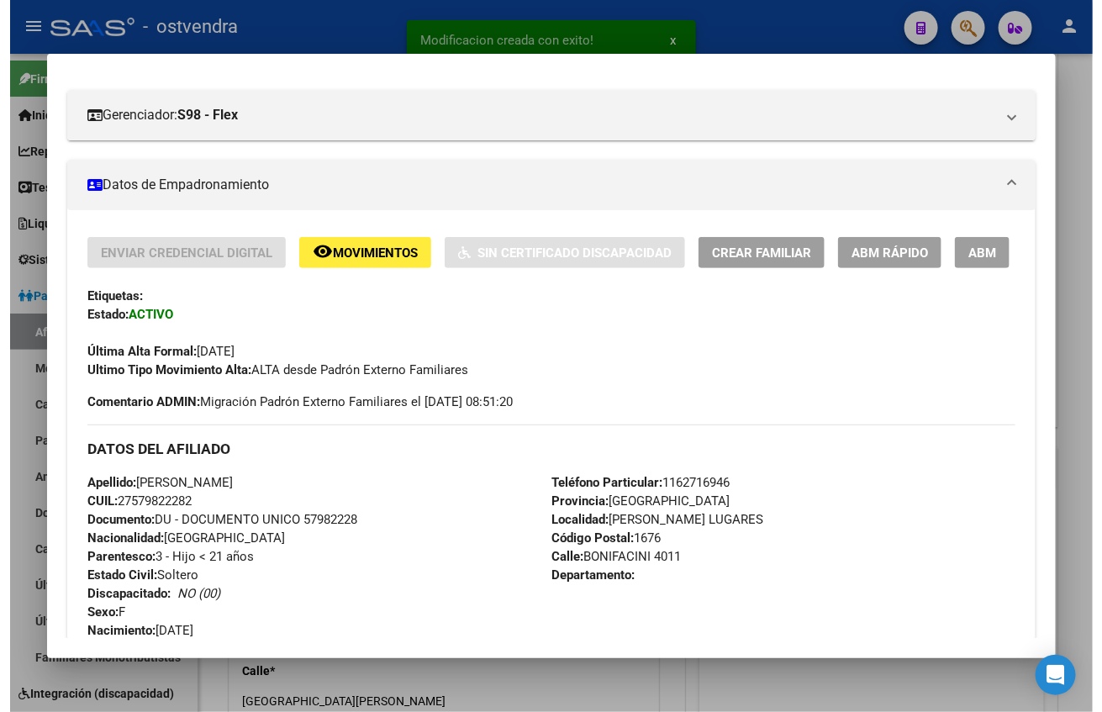
scroll to position [252, 0]
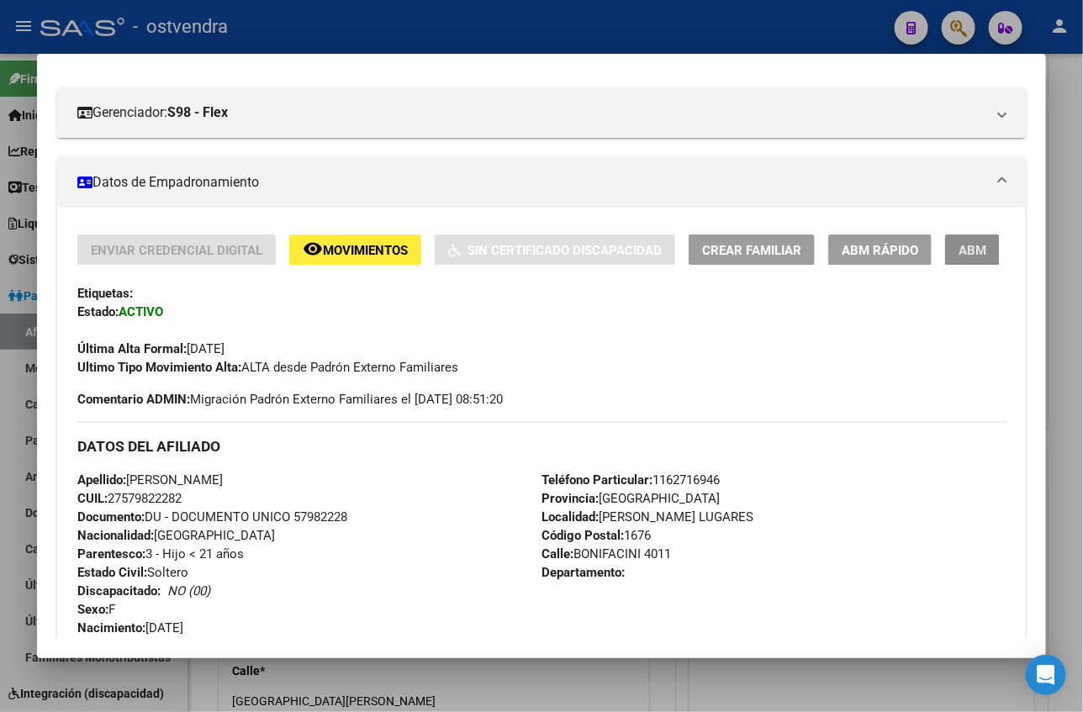
click at [949, 235] on button "ABM" at bounding box center [972, 250] width 55 height 31
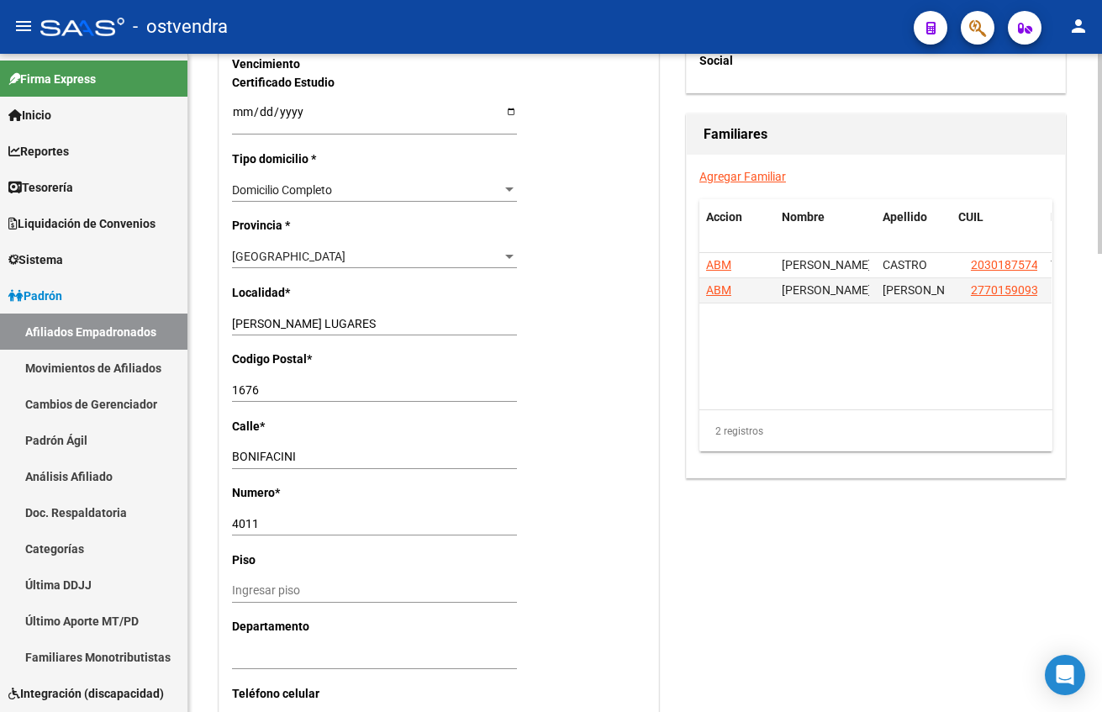
scroll to position [1135, 0]
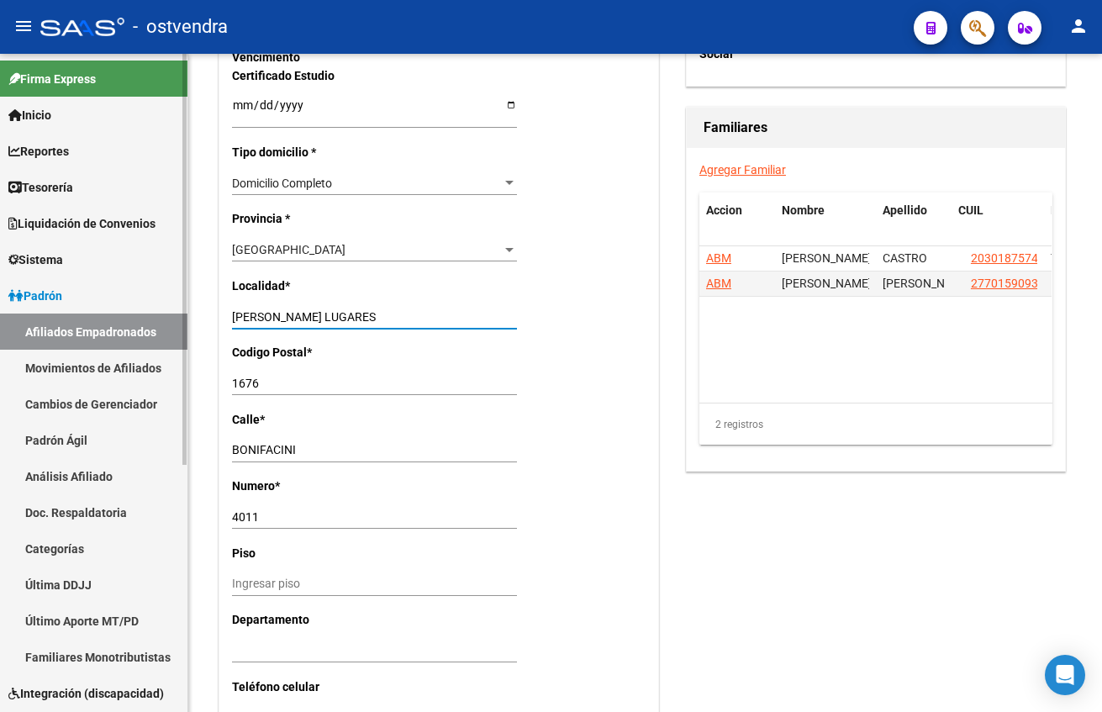
drag, startPoint x: 372, startPoint y: 318, endPoint x: 149, endPoint y: 325, distance: 222.9
click at [149, 325] on mat-sidenav-container "Firma Express Inicio Calendario SSS Instructivos Contacto OS Reportes Tablero d…" at bounding box center [551, 383] width 1102 height 658
type input "BELLA VISTA"
type input "1661"
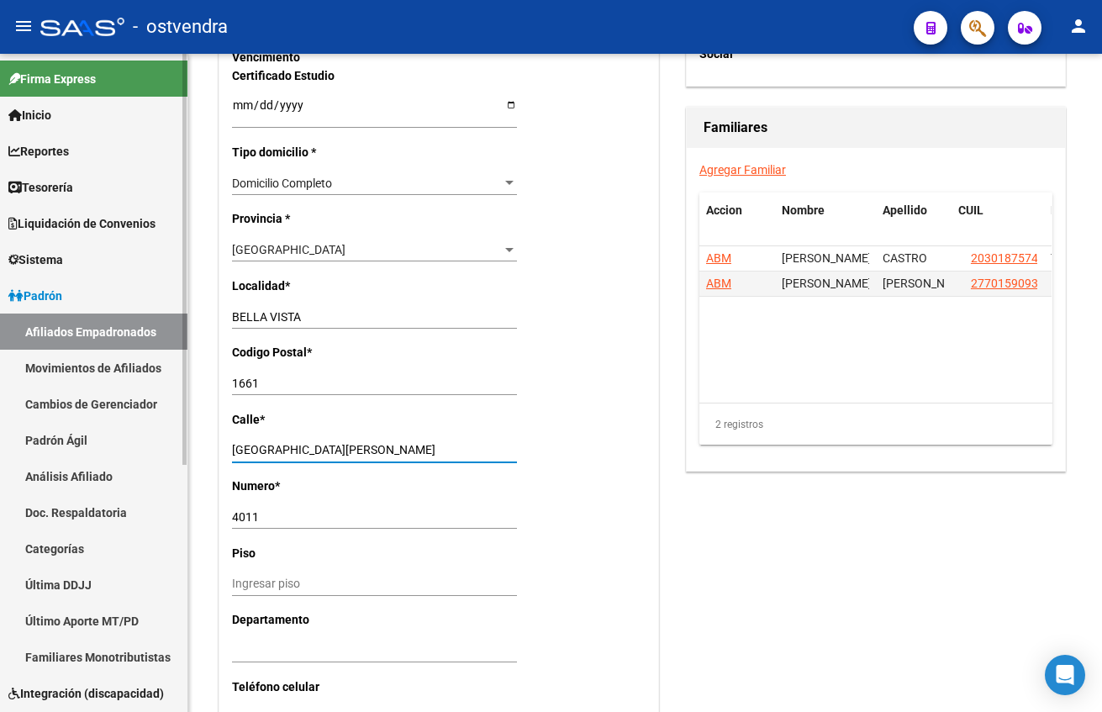
type input "[GEOGRAPHIC_DATA][PERSON_NAME]"
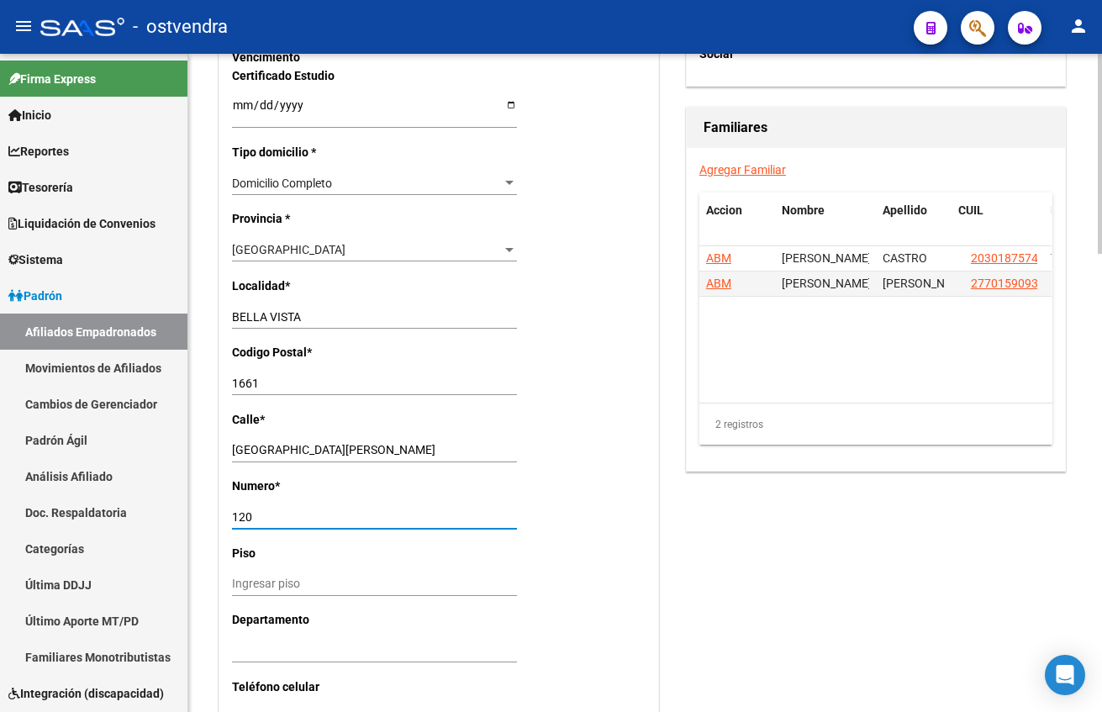
type input "120"
click at [930, 474] on div "Acciones Identificar Modificación Cambiar CUIL Agregar Movimiento Actualizar AR…" at bounding box center [876, 28] width 387 height 1865
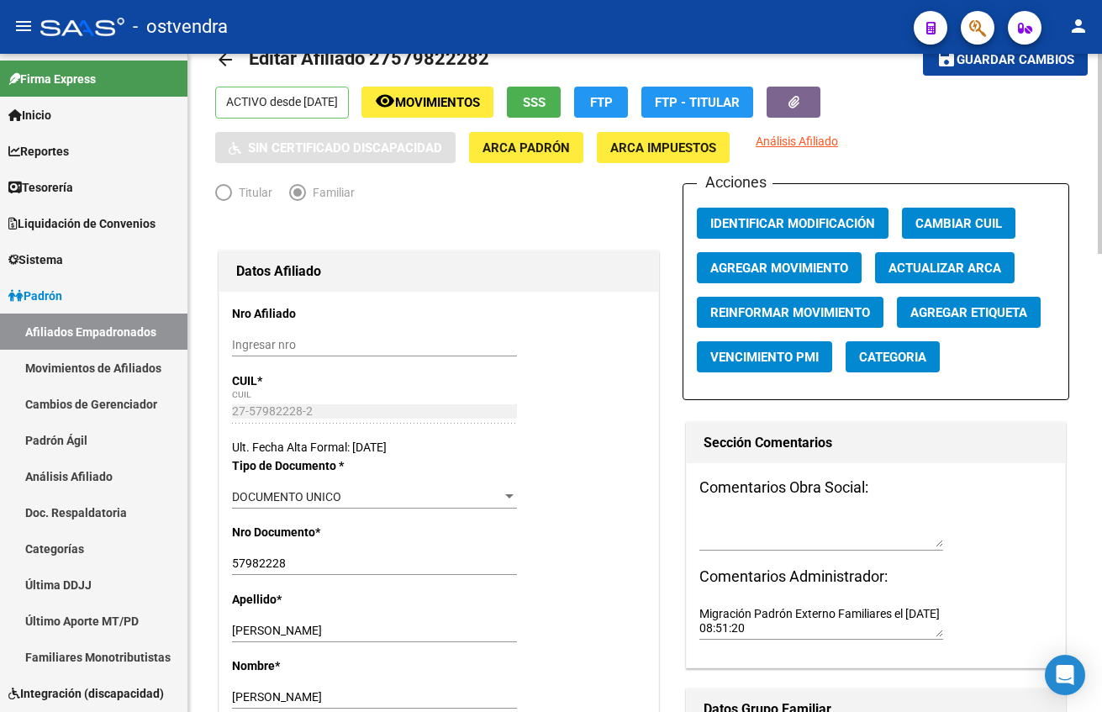
scroll to position [0, 0]
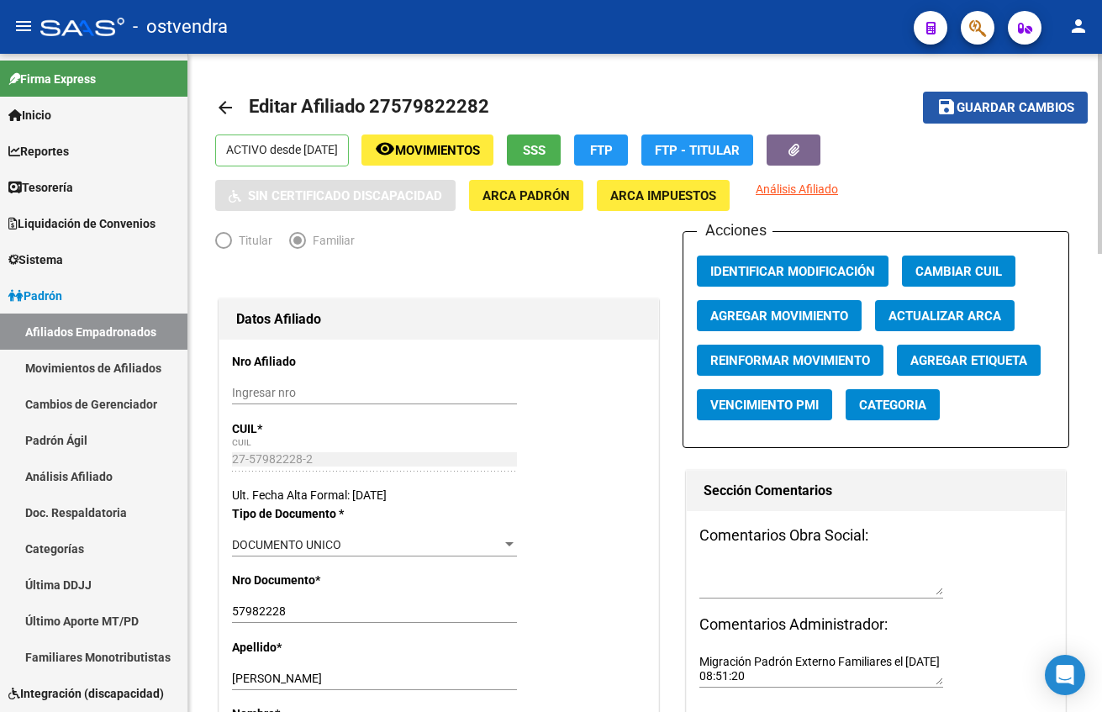
click at [999, 106] on span "Guardar cambios" at bounding box center [1016, 108] width 118 height 15
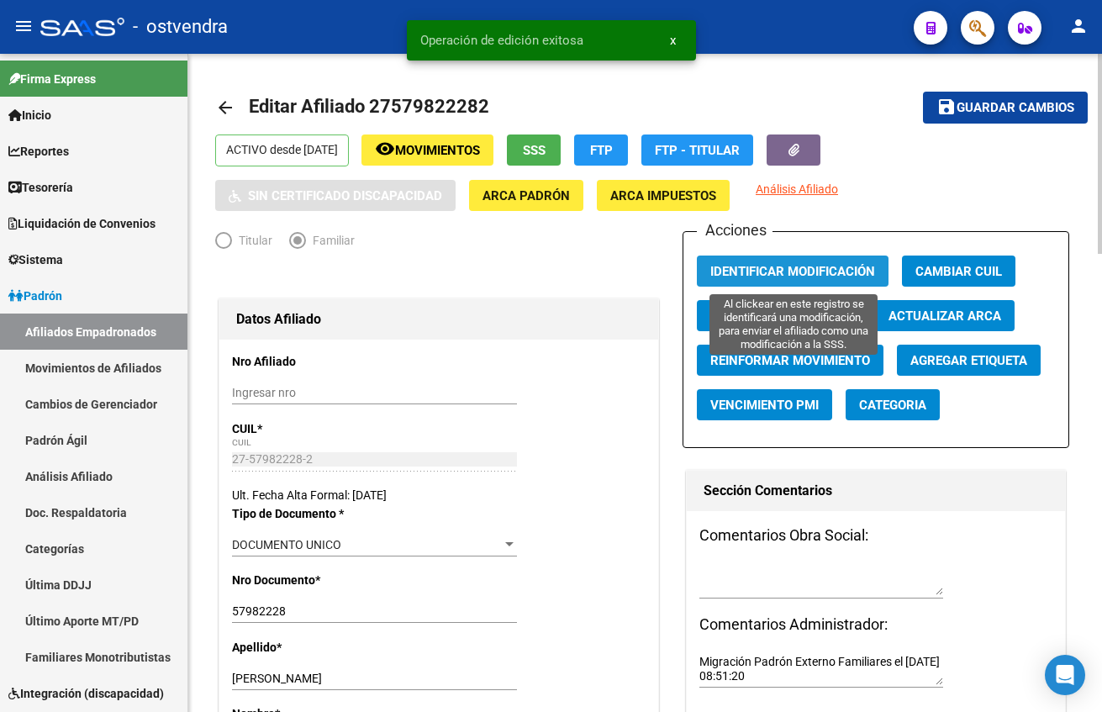
click at [790, 280] on button "Identificar Modificación" at bounding box center [793, 271] width 192 height 31
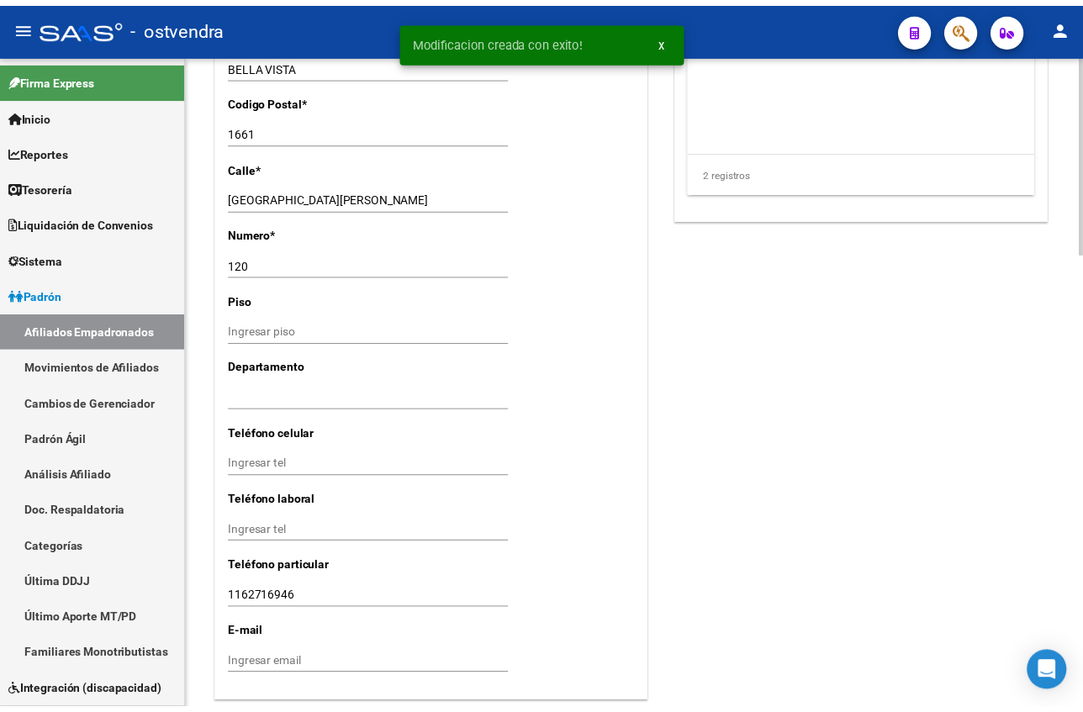
scroll to position [1135, 0]
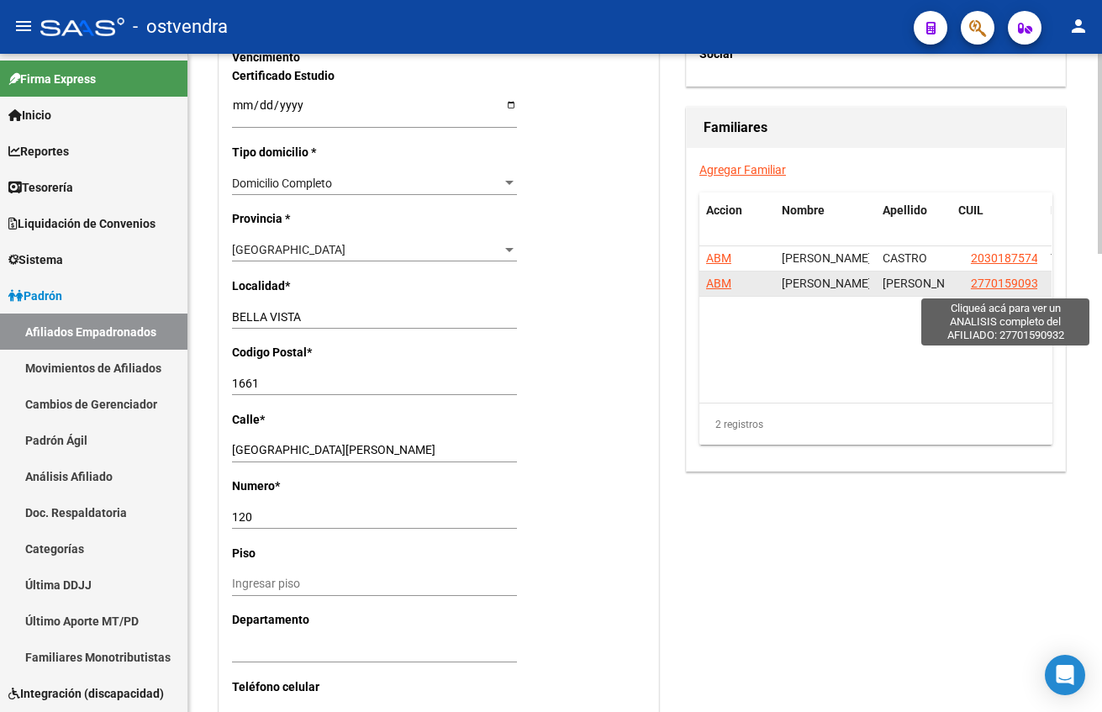
click at [1022, 285] on span "27701590932" at bounding box center [1008, 283] width 74 height 13
type textarea "27701590932"
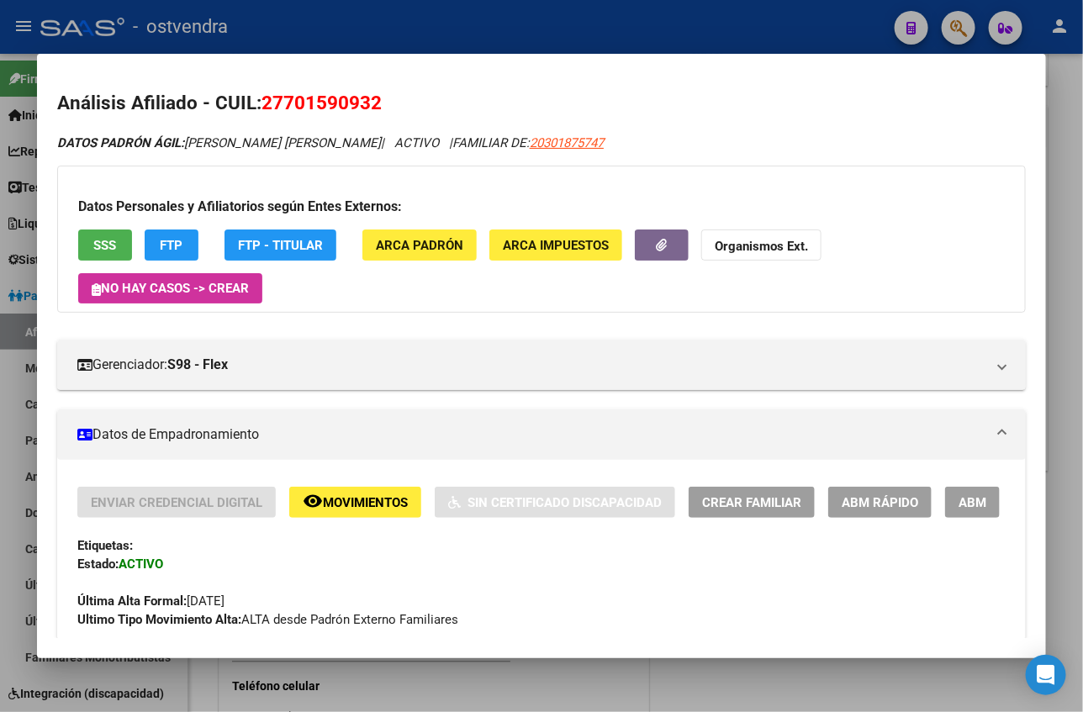
click at [958, 495] on span "ABM" at bounding box center [972, 502] width 28 height 15
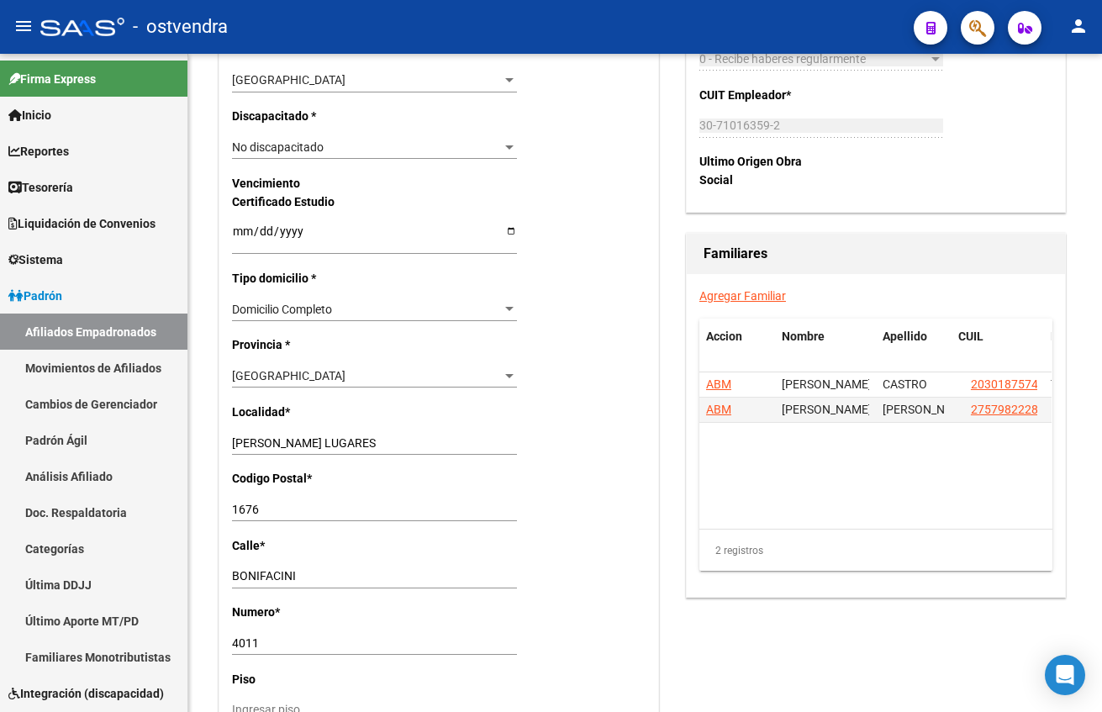
scroll to position [1135, 0]
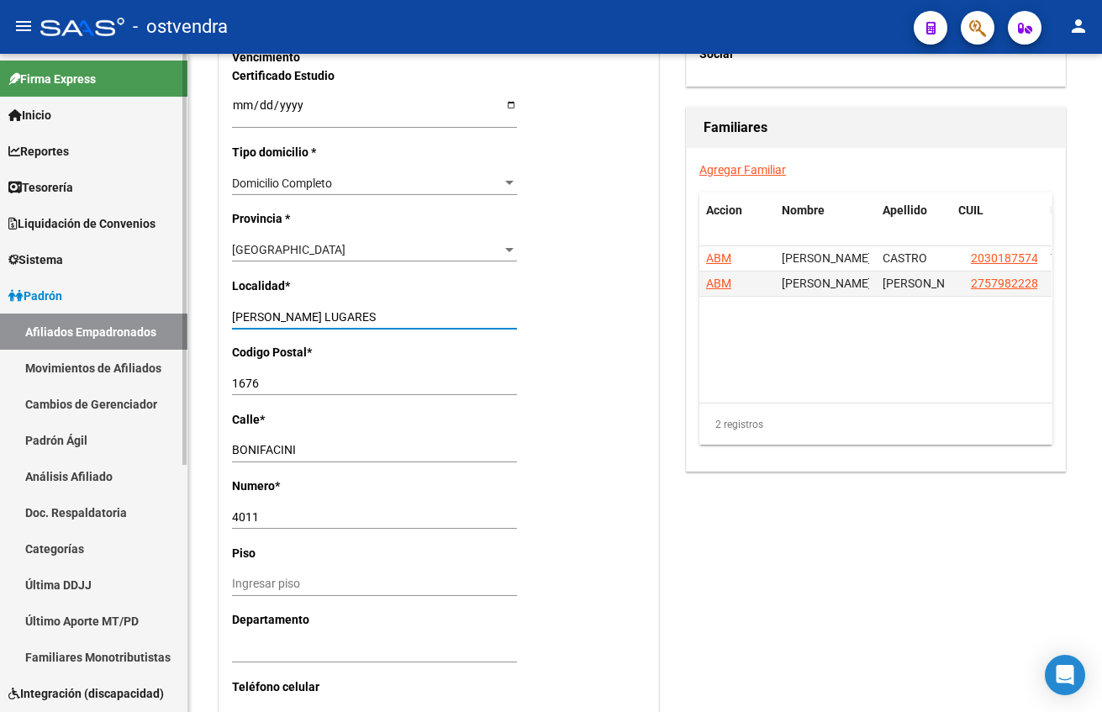
drag, startPoint x: 361, startPoint y: 318, endPoint x: 79, endPoint y: 296, distance: 283.3
click at [79, 296] on mat-sidenav-container "Firma Express Inicio Calendario SSS Instructivos Contacto OS Reportes Tablero d…" at bounding box center [551, 383] width 1102 height 658
type input "BELLA VISTA"
type input "1661"
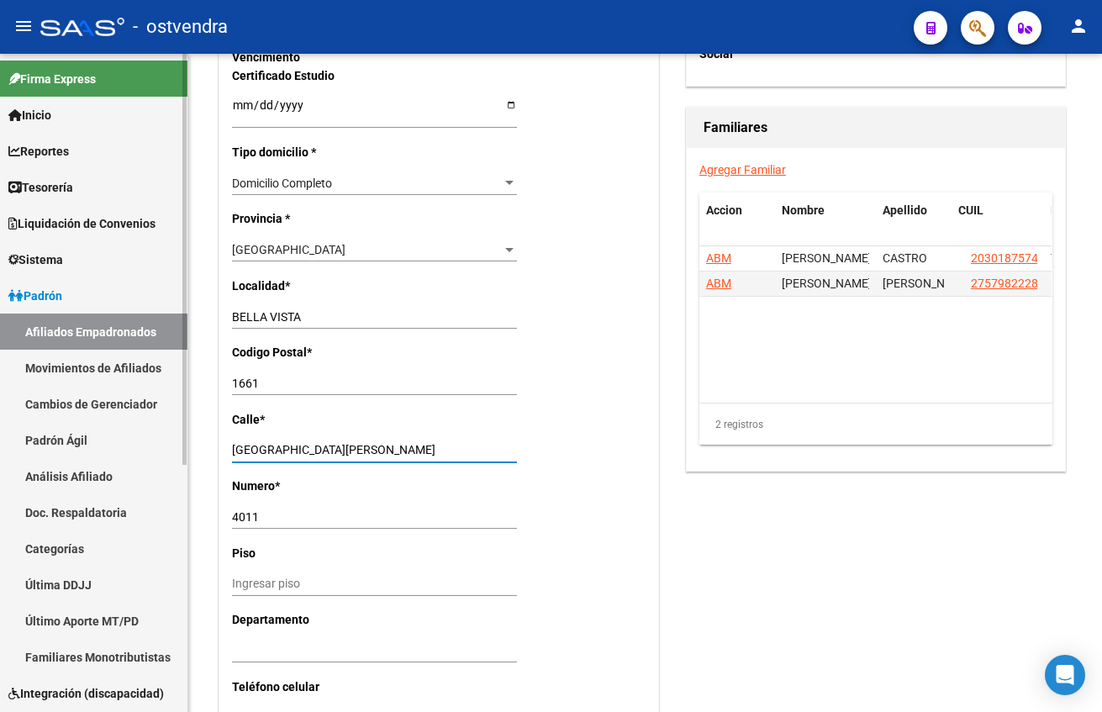
type input "[GEOGRAPHIC_DATA][PERSON_NAME]"
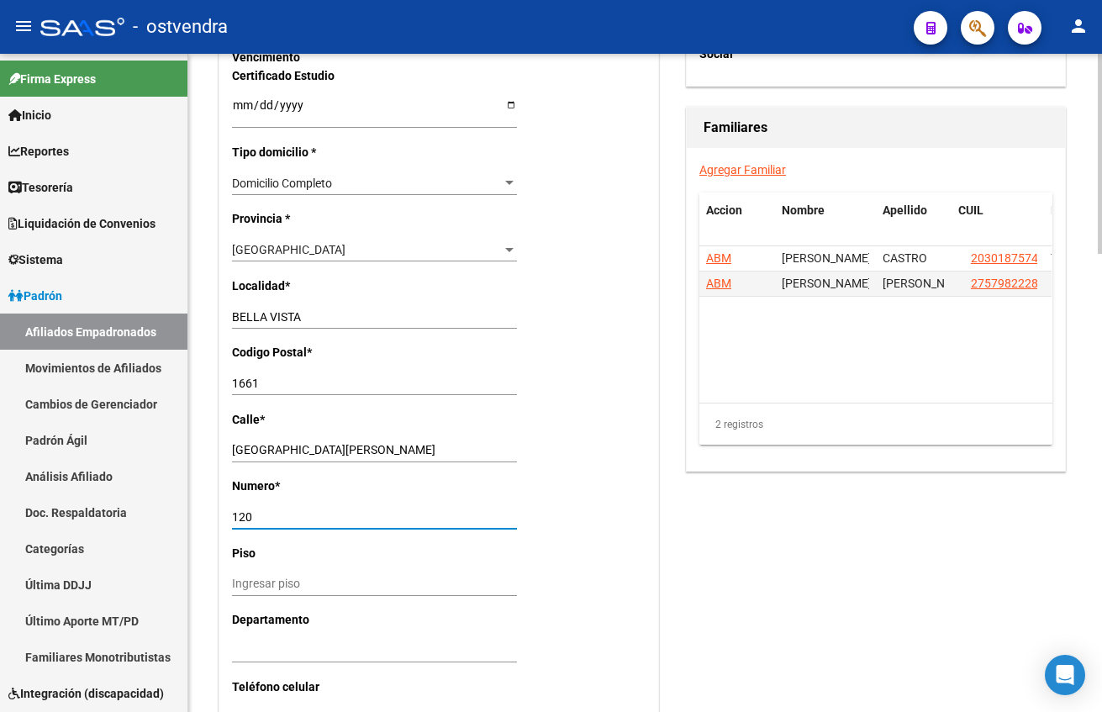
type input "120"
click at [790, 440] on div "2 registros" at bounding box center [875, 424] width 353 height 42
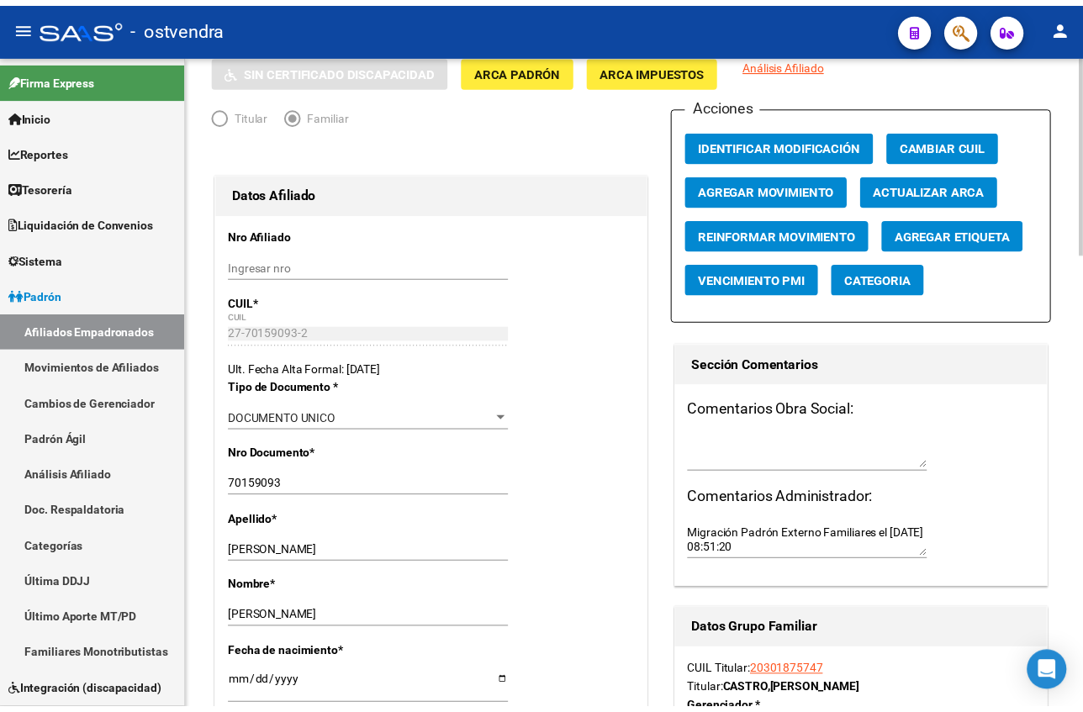
scroll to position [0, 0]
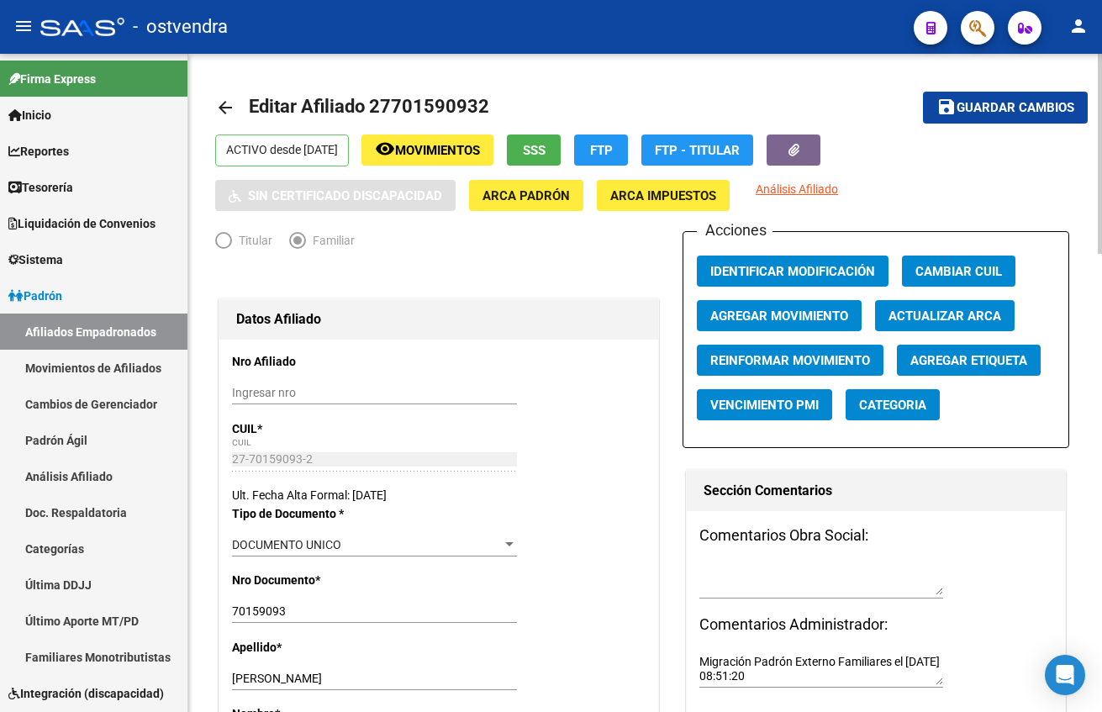
click at [999, 116] on button "save Guardar cambios" at bounding box center [1005, 107] width 165 height 31
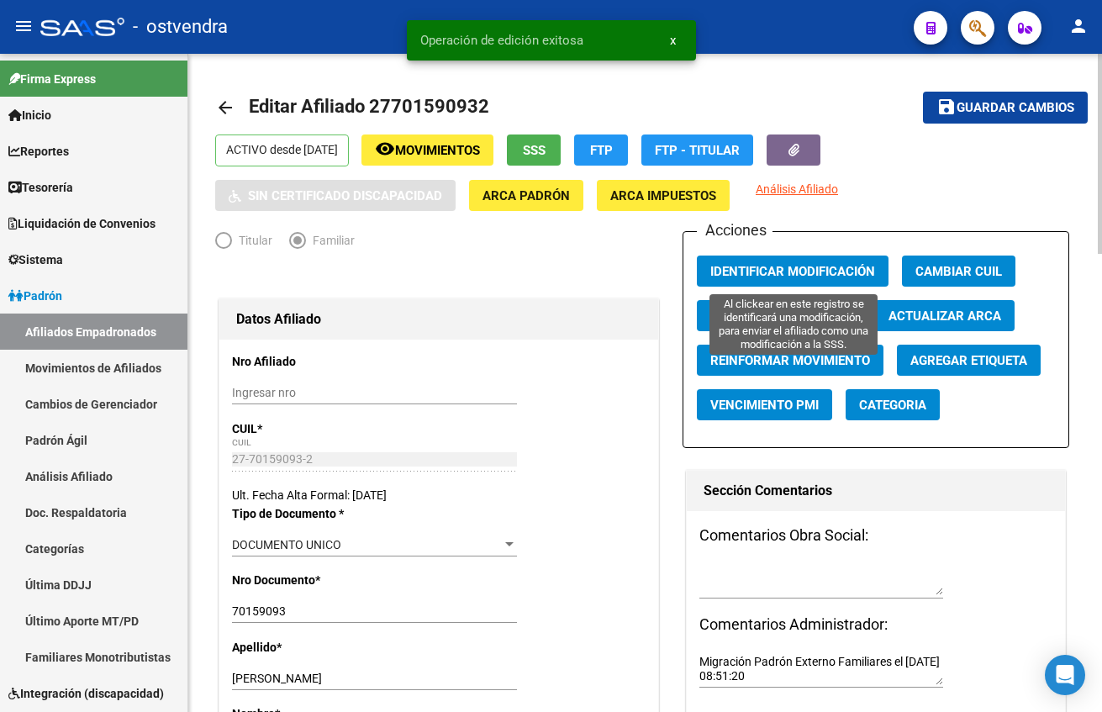
click at [779, 268] on span "Identificar Modificación" at bounding box center [792, 271] width 165 height 15
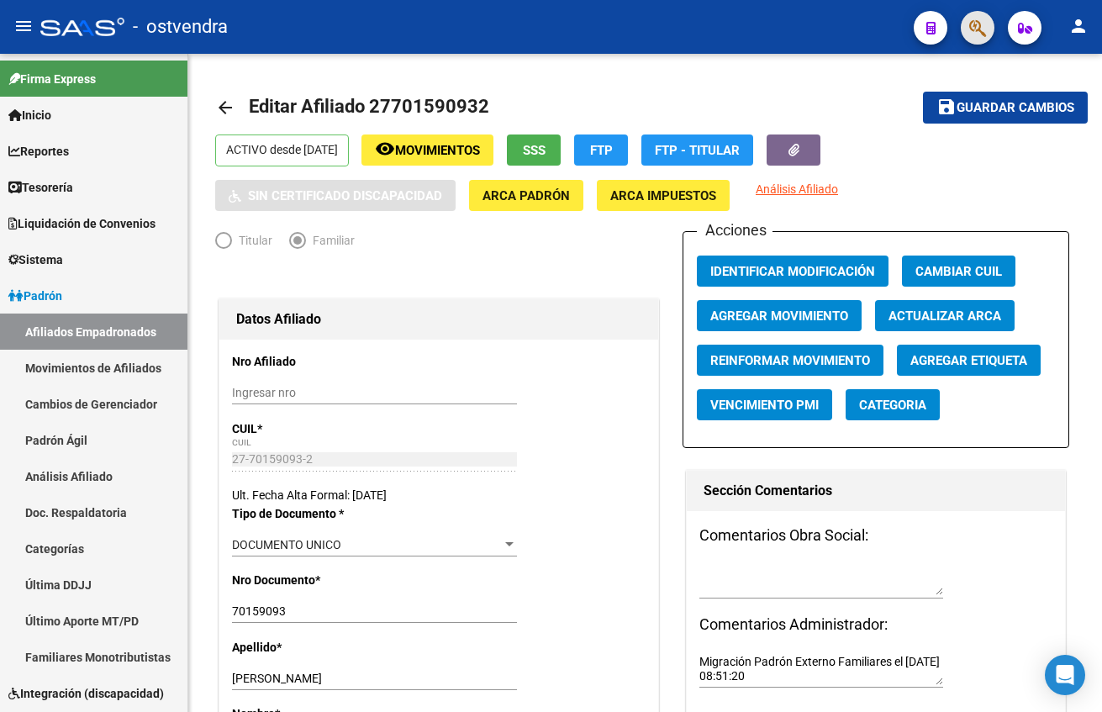
click at [961, 24] on button "button" at bounding box center [978, 28] width 34 height 34
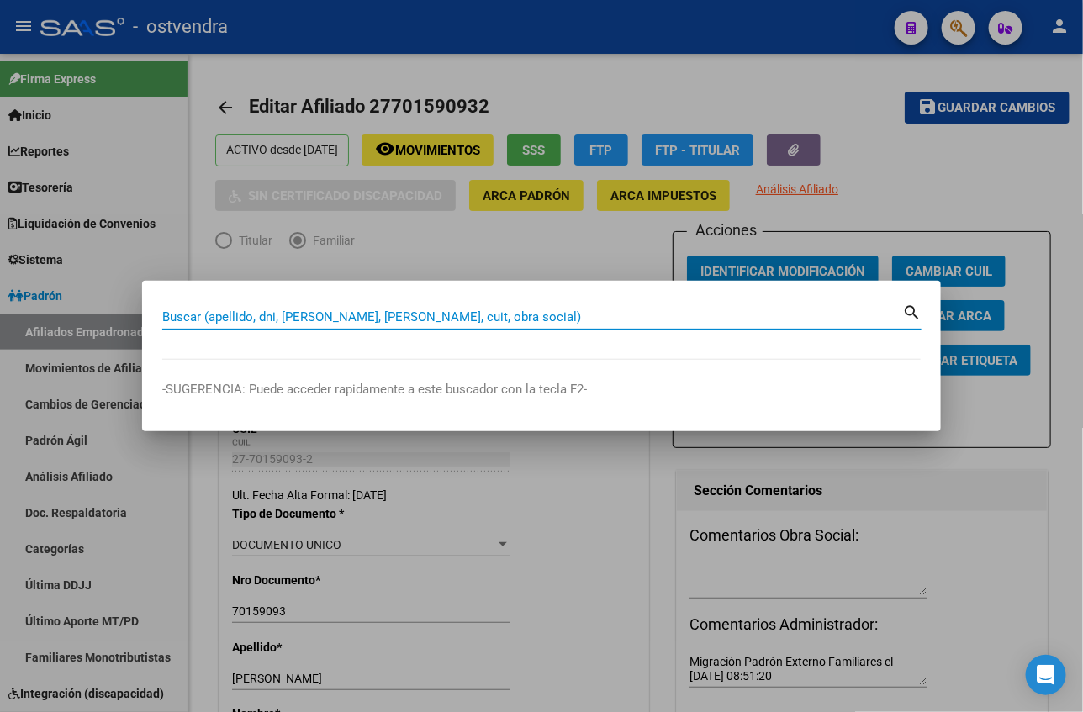
paste input "27372227988"
type input "27372227988"
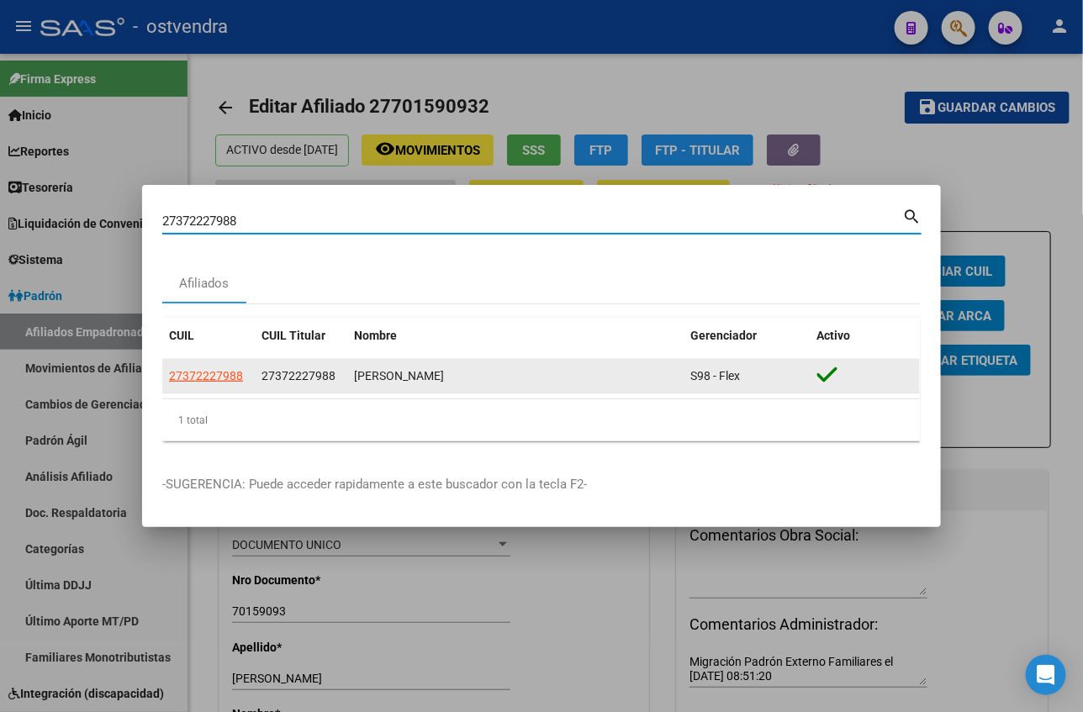
click at [187, 387] on datatable-body-cell "27372227988" at bounding box center [208, 376] width 92 height 33
click at [185, 376] on span "27372227988" at bounding box center [206, 375] width 74 height 13
type textarea "27372227988"
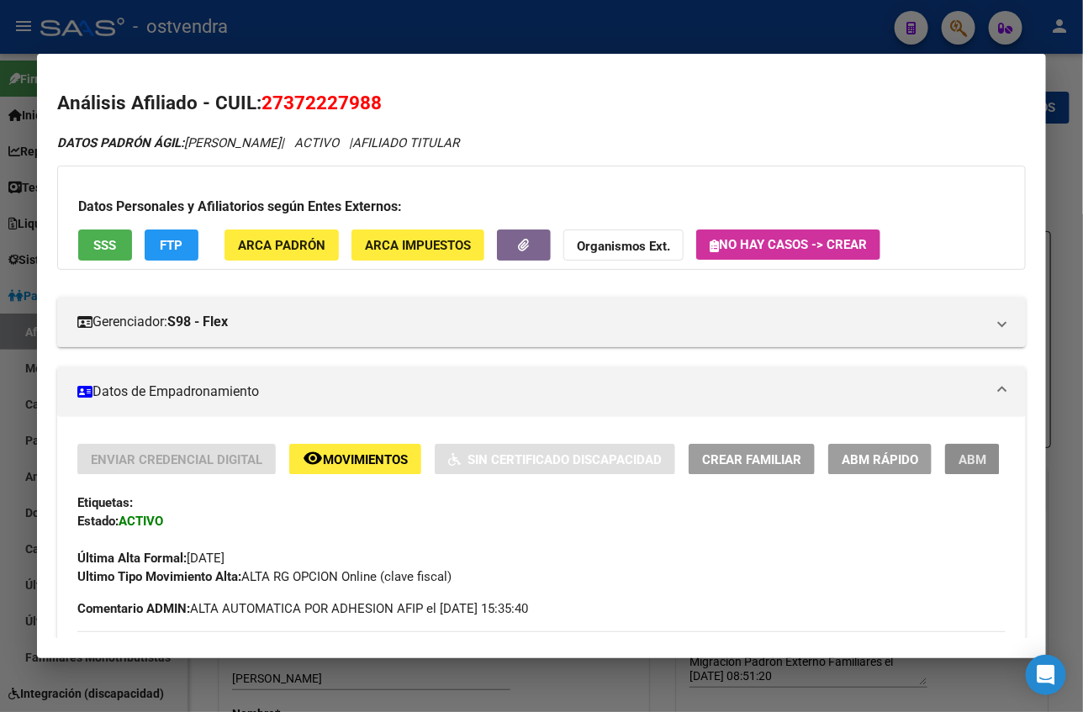
click at [945, 447] on button "ABM" at bounding box center [972, 459] width 55 height 31
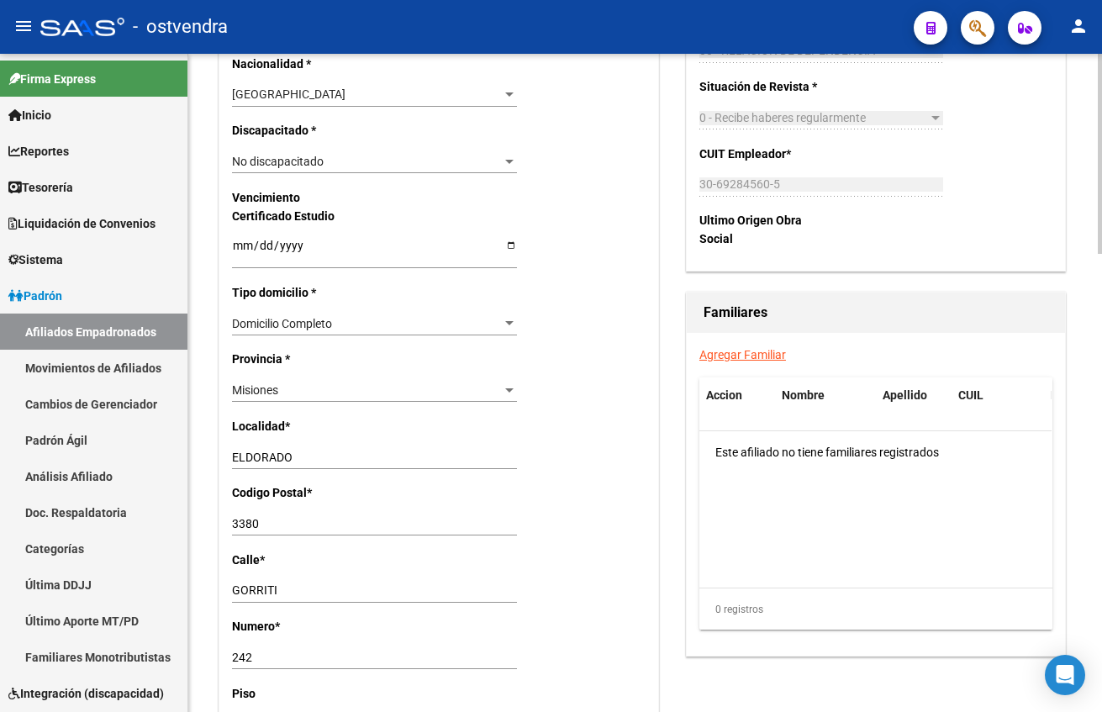
scroll to position [1135, 0]
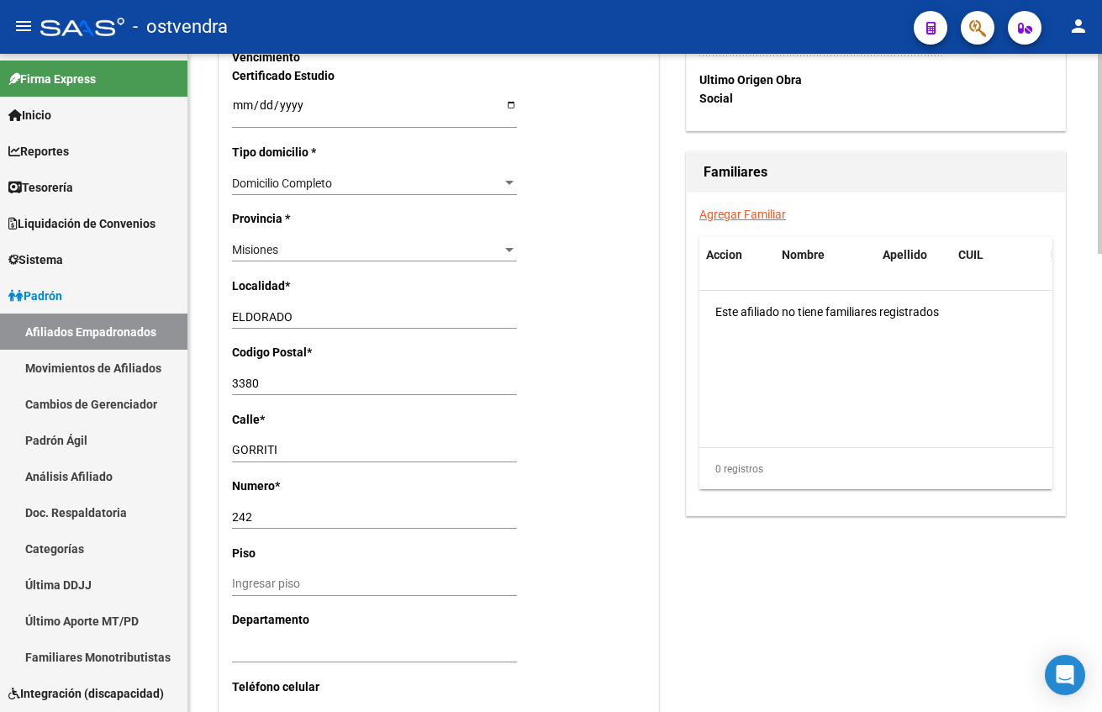
click at [364, 237] on div "Nro Afiliado Ingresar nro CUIL * 27-37222798-8 CUIL ARCA Padrón Ult. Fecha Alta…" at bounding box center [438, 81] width 439 height 1753
click at [369, 245] on div "Misiones" at bounding box center [367, 250] width 270 height 14
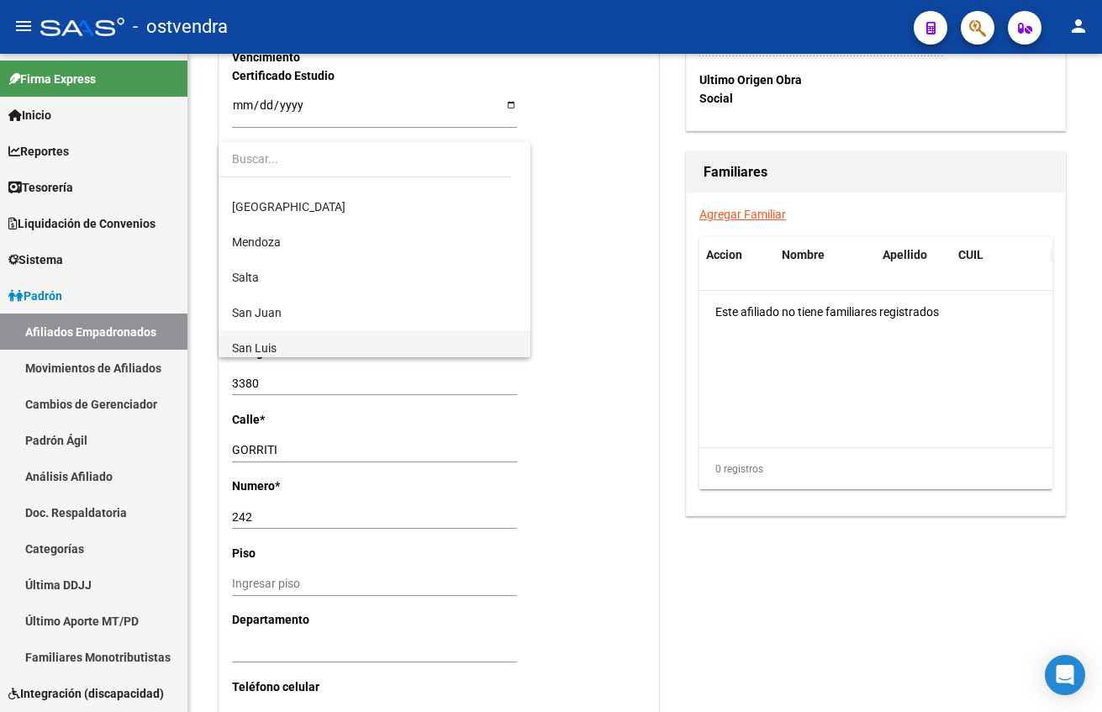
scroll to position [0, 0]
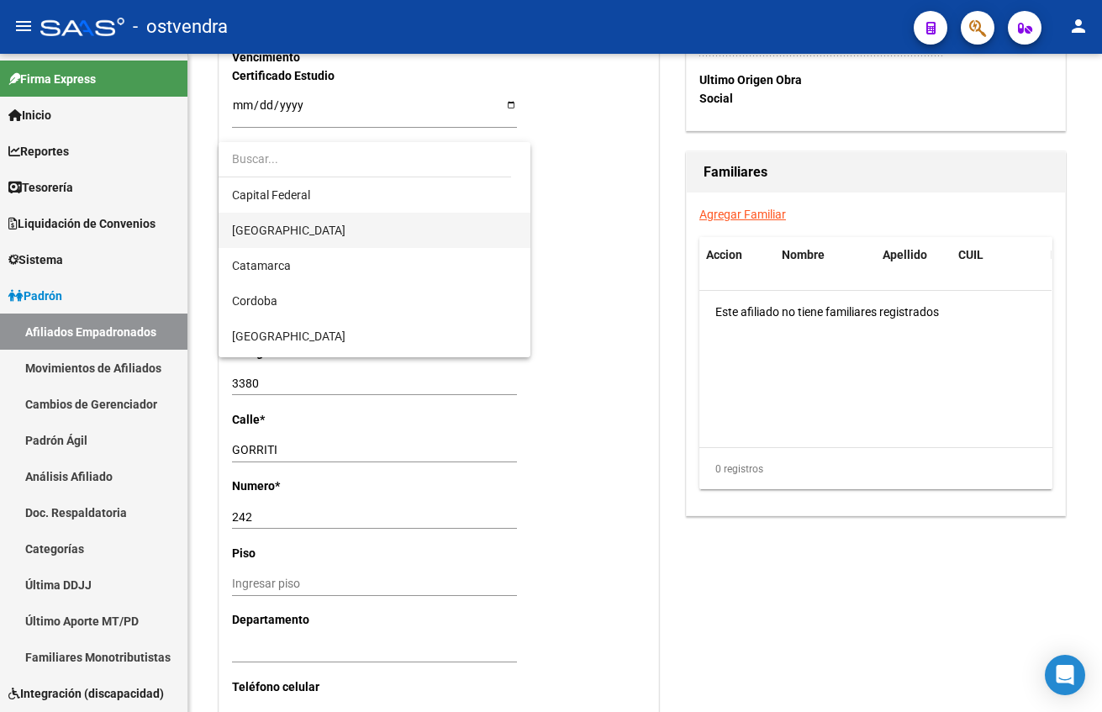
click at [369, 219] on span "[GEOGRAPHIC_DATA]" at bounding box center [374, 230] width 285 height 35
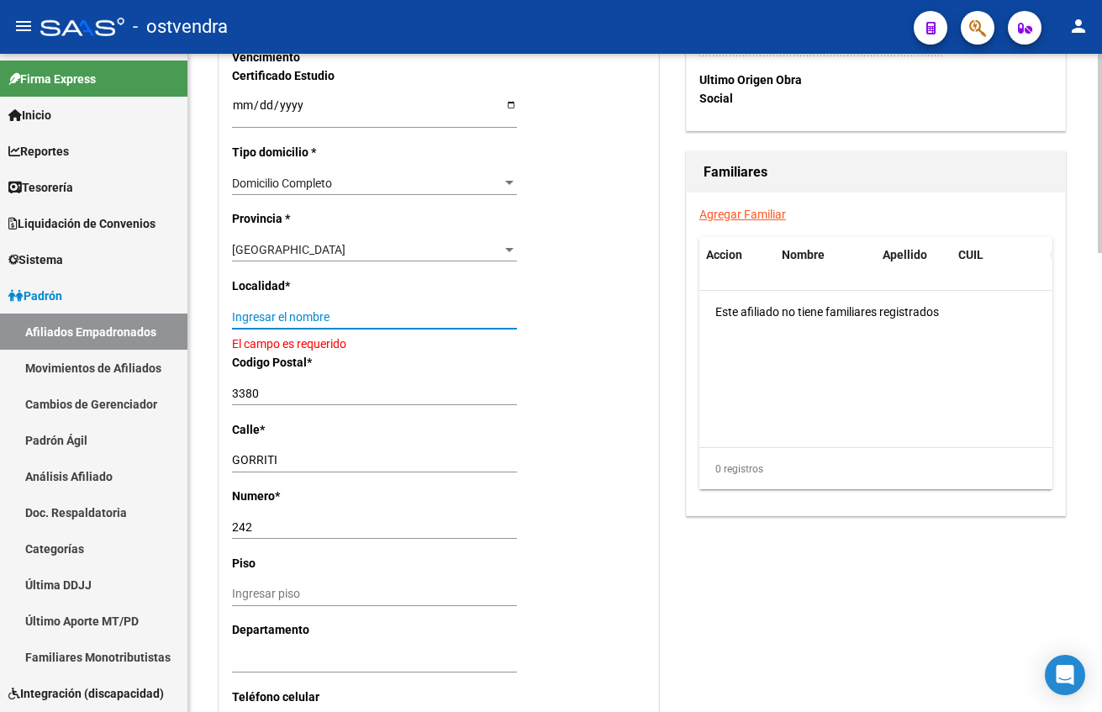
click at [356, 315] on input "Ingresar el nombre" at bounding box center [374, 317] width 285 height 14
click at [359, 248] on div "[GEOGRAPHIC_DATA]" at bounding box center [367, 250] width 270 height 14
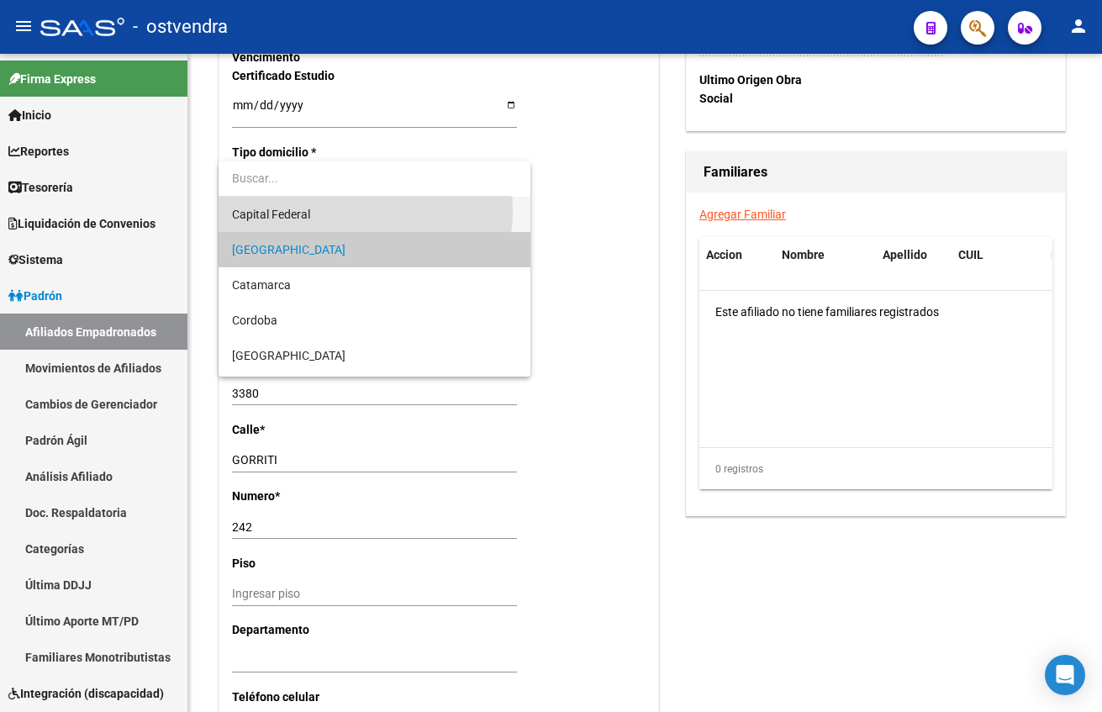
click at [329, 209] on span "Capital Federal" at bounding box center [374, 214] width 285 height 35
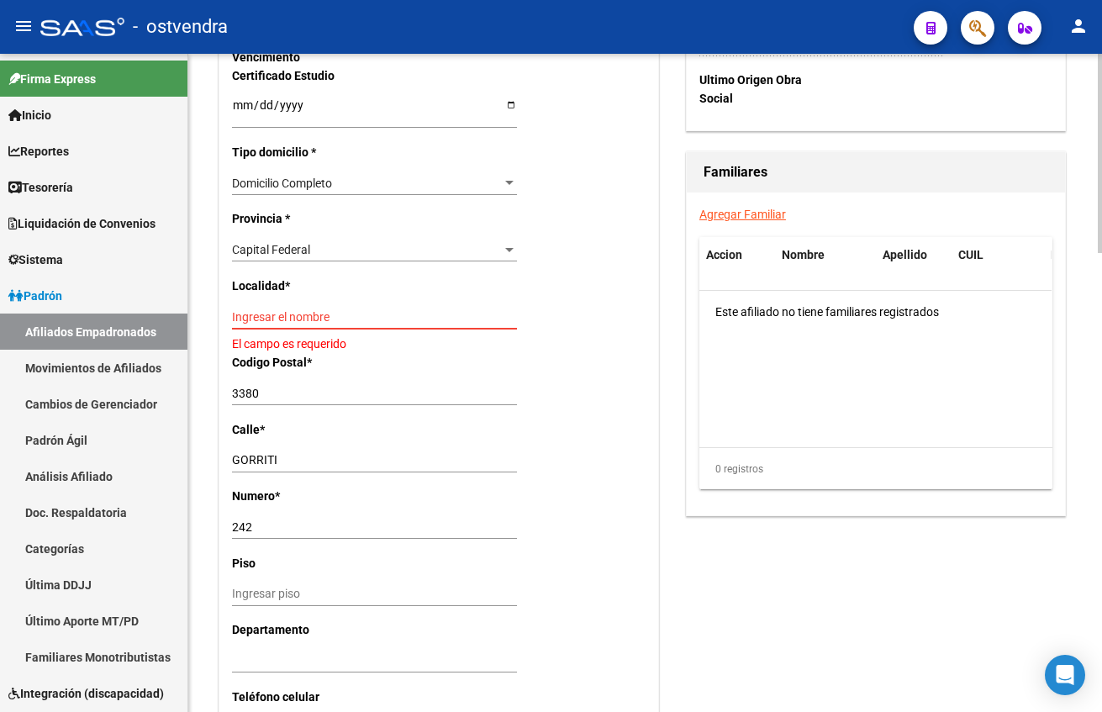
click at [300, 319] on input "Ingresar el nombre" at bounding box center [374, 317] width 285 height 14
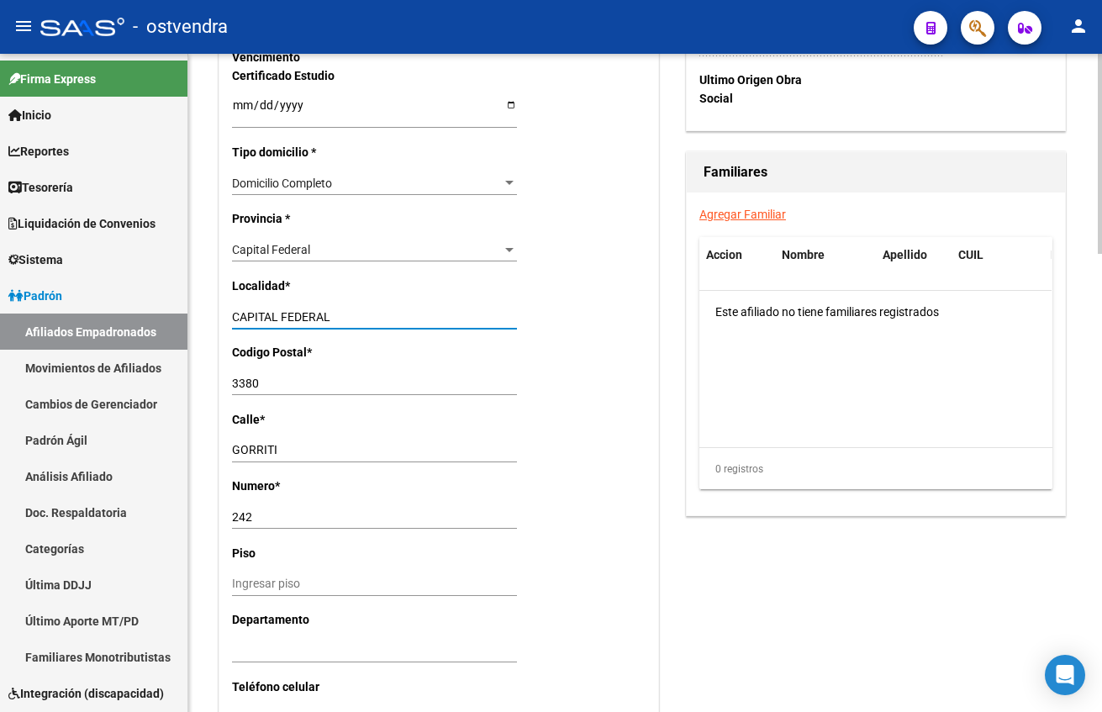
type input "CAPITAL FEDERAL"
type input "1001"
type input "PIEDRAS"
type input "1385"
click at [613, 535] on div "Nro Afiliado Ingresar nro CUIL * 27-37222798-8 CUIL ARCA Padrón Ult. Fecha Alta…" at bounding box center [438, 81] width 439 height 1753
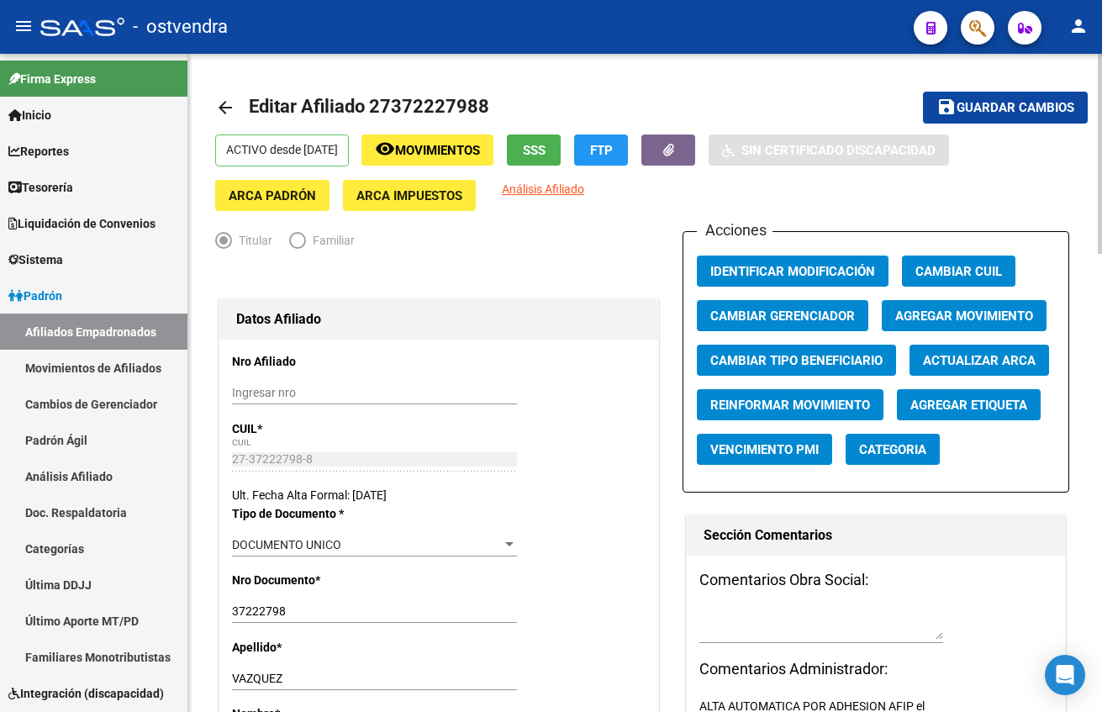
click at [1020, 124] on mat-toolbar-row "save Guardar cambios" at bounding box center [995, 108] width 183 height 54
click at [1019, 106] on span "Guardar cambios" at bounding box center [1016, 108] width 118 height 15
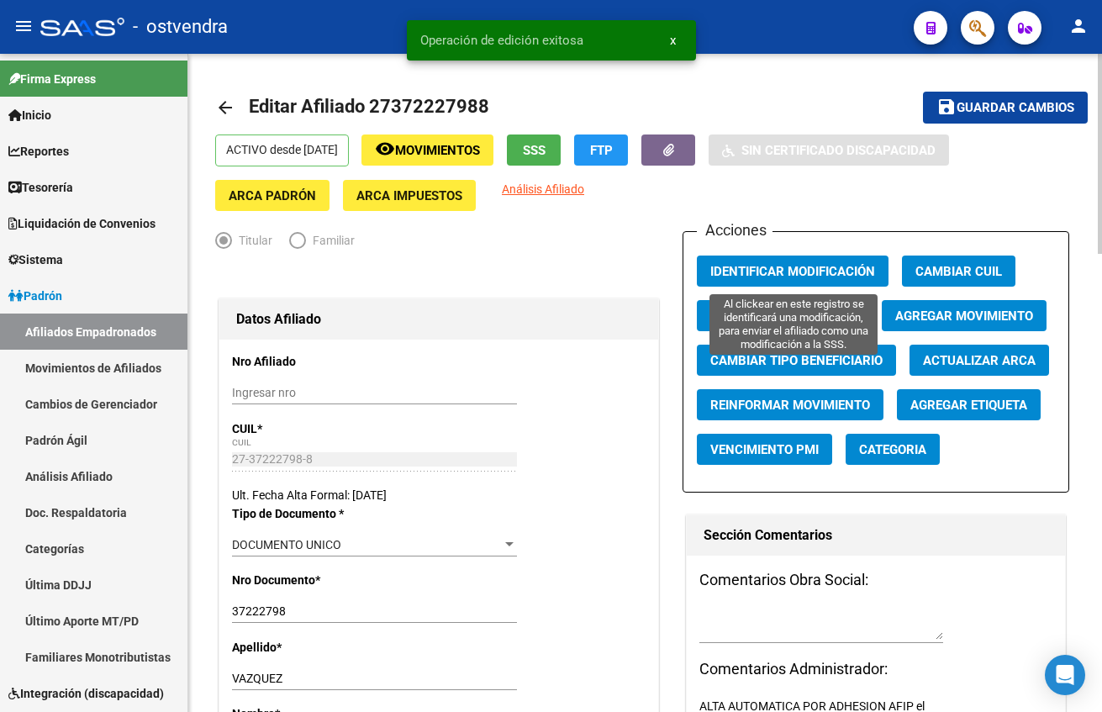
click at [842, 257] on button "Identificar Modificación" at bounding box center [793, 271] width 192 height 31
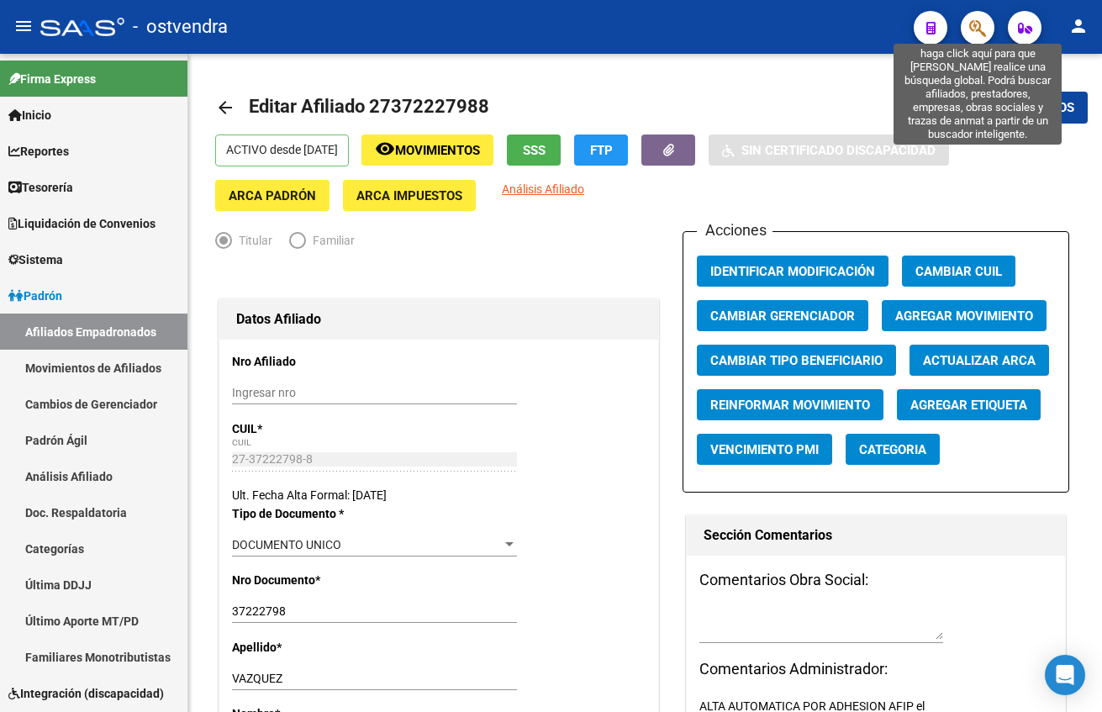
click at [969, 28] on icon "button" at bounding box center [977, 27] width 17 height 19
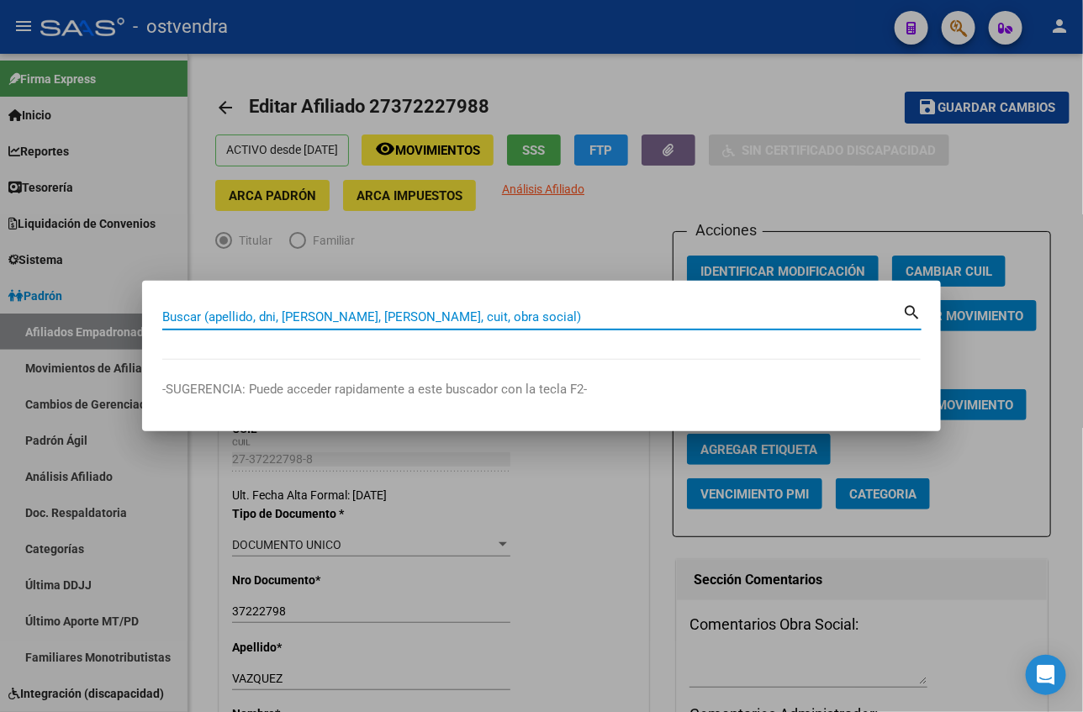
paste input "20351163039"
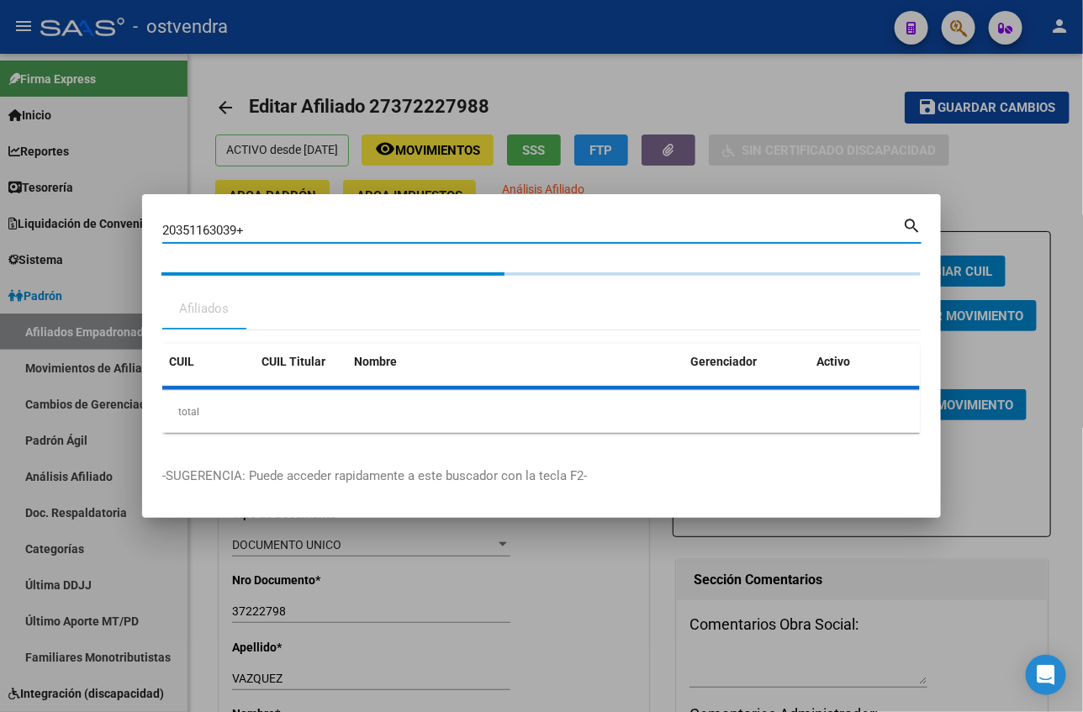
type input "20351163039"
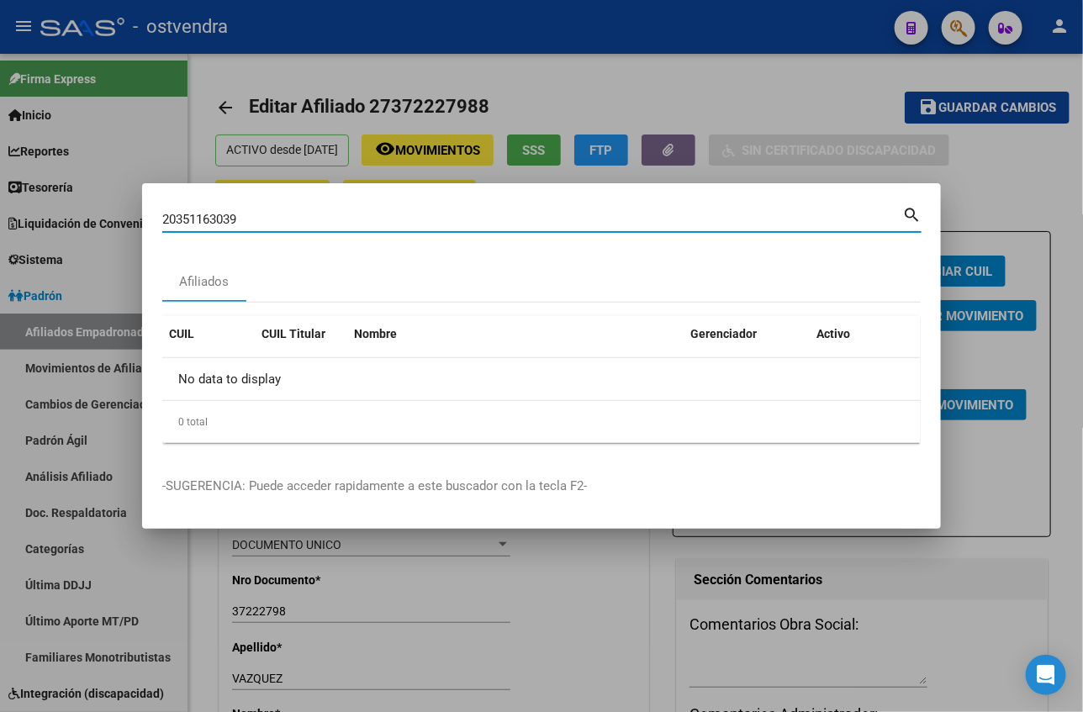
drag, startPoint x: 348, startPoint y: 215, endPoint x: 49, endPoint y: 204, distance: 299.4
click at [49, 204] on div "20351163039 Buscar (apellido, dni, cuil, nro traspaso, cuit, obra social) searc…" at bounding box center [541, 356] width 1083 height 712
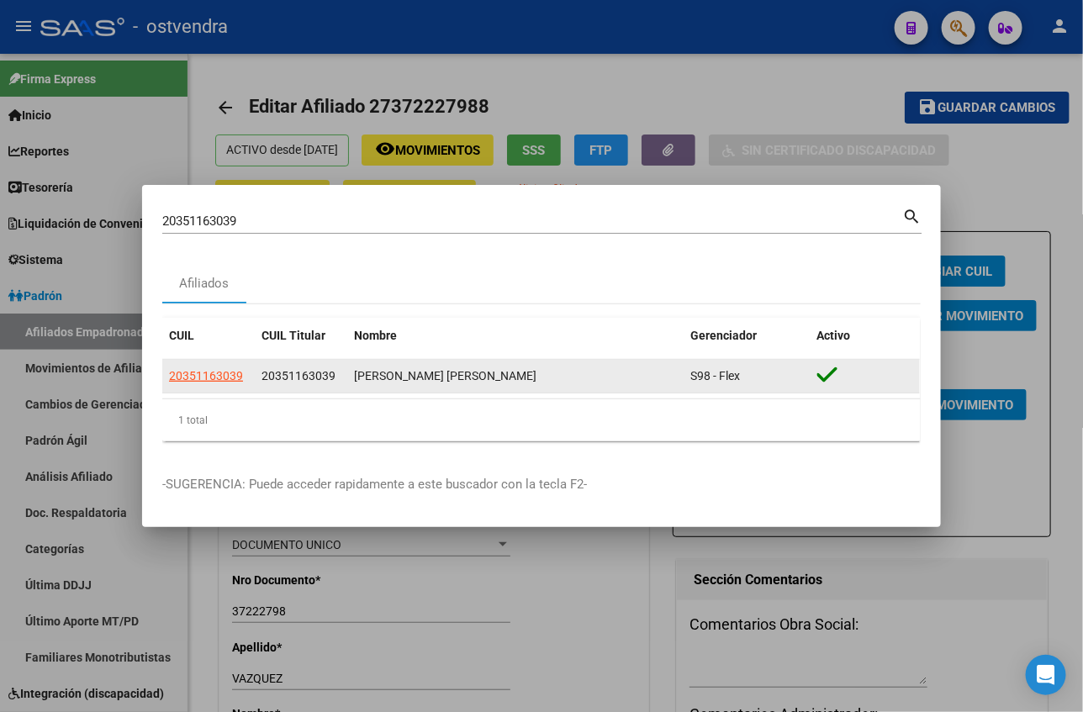
click at [182, 383] on app-link-go-to "20351163039" at bounding box center [206, 375] width 74 height 19
click at [192, 377] on span "20351163039" at bounding box center [206, 375] width 74 height 13
type textarea "20351163039"
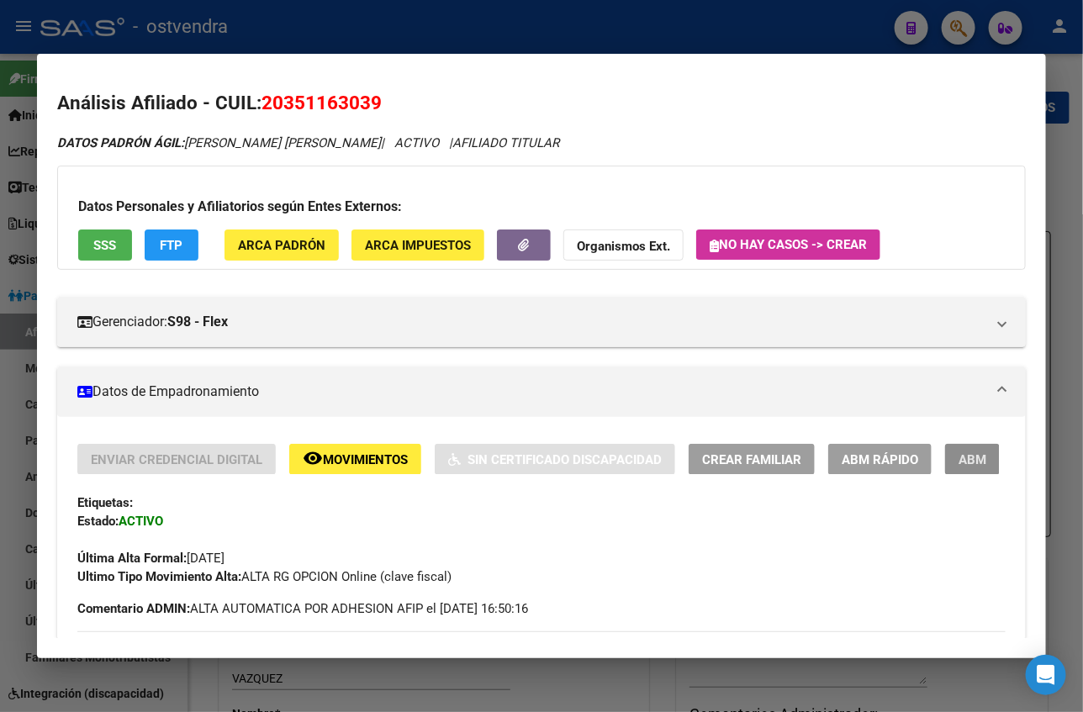
click at [958, 452] on span "ABM" at bounding box center [972, 459] width 28 height 15
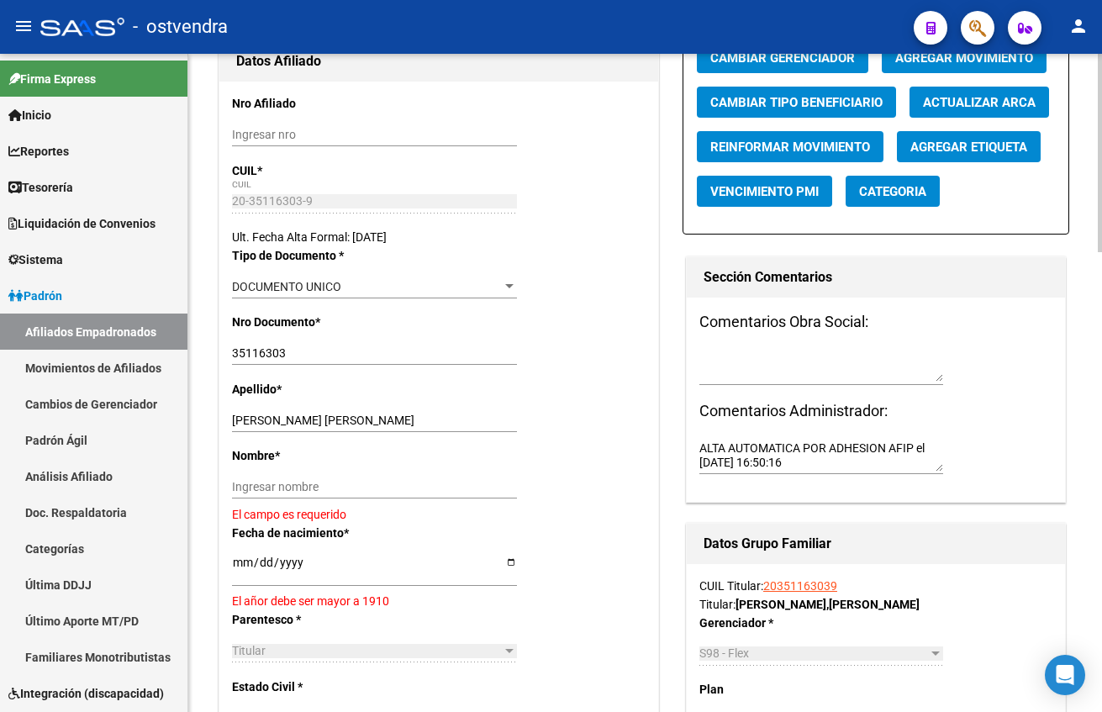
scroll to position [252, 0]
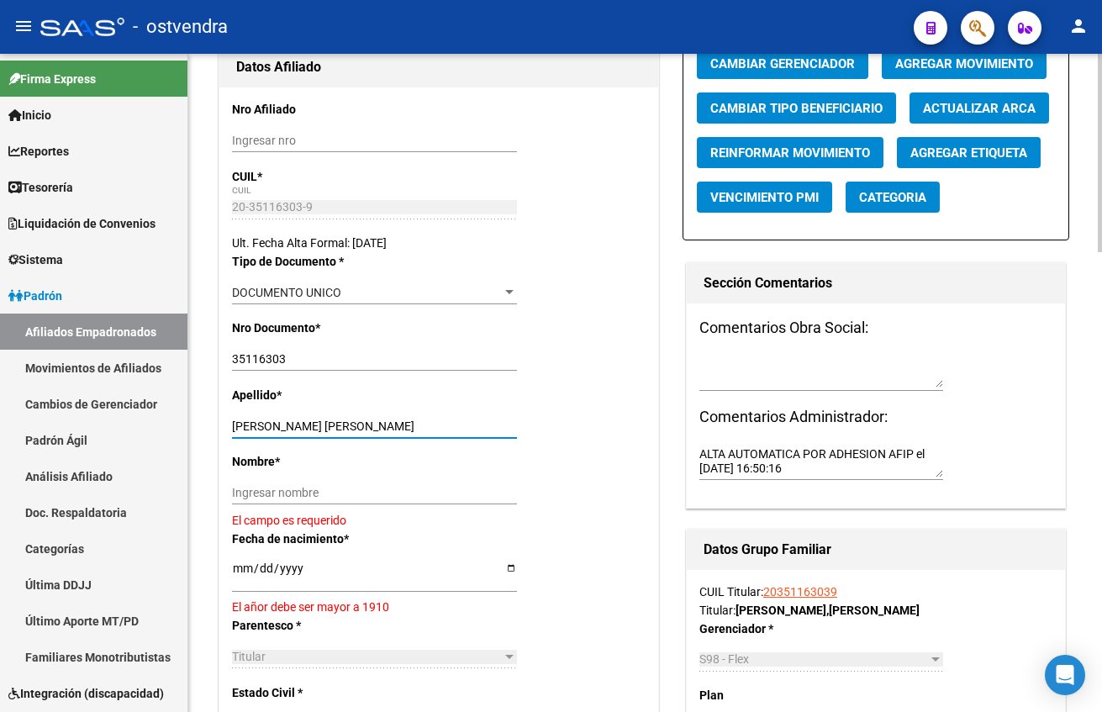
drag, startPoint x: 318, startPoint y: 424, endPoint x: 494, endPoint y: 484, distance: 186.3
drag, startPoint x: 488, startPoint y: 484, endPoint x: 455, endPoint y: 484, distance: 32.8
click at [485, 484] on div "Ingresar nombre" at bounding box center [374, 493] width 285 height 24
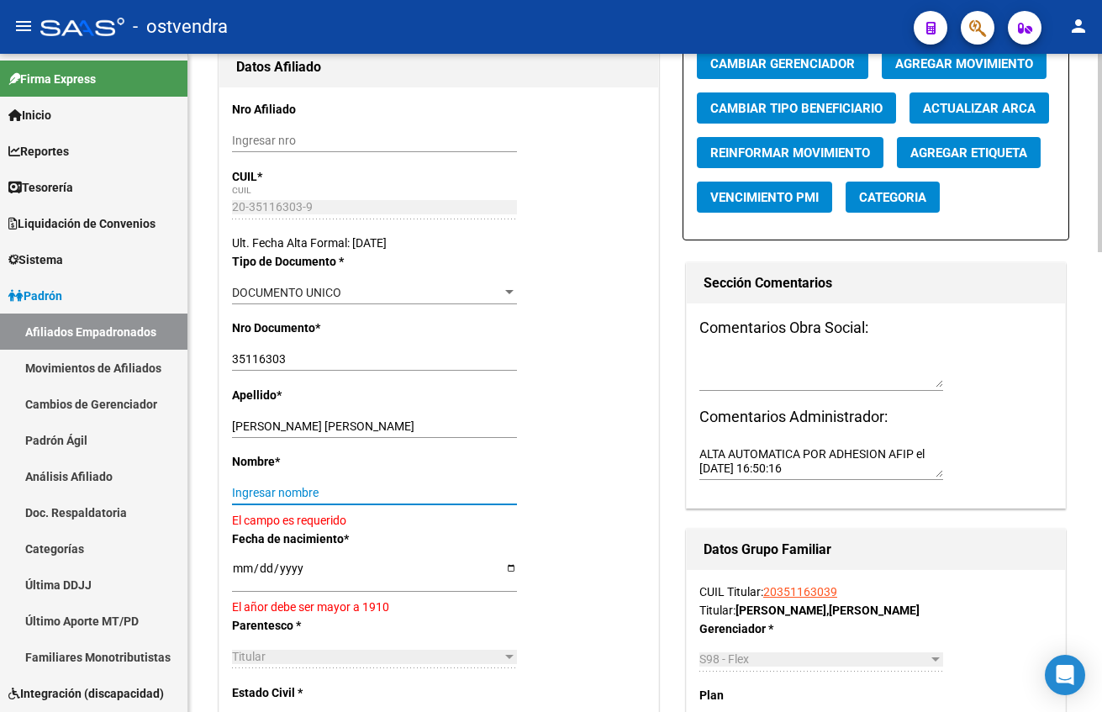
paste input "[PERSON_NAME]"
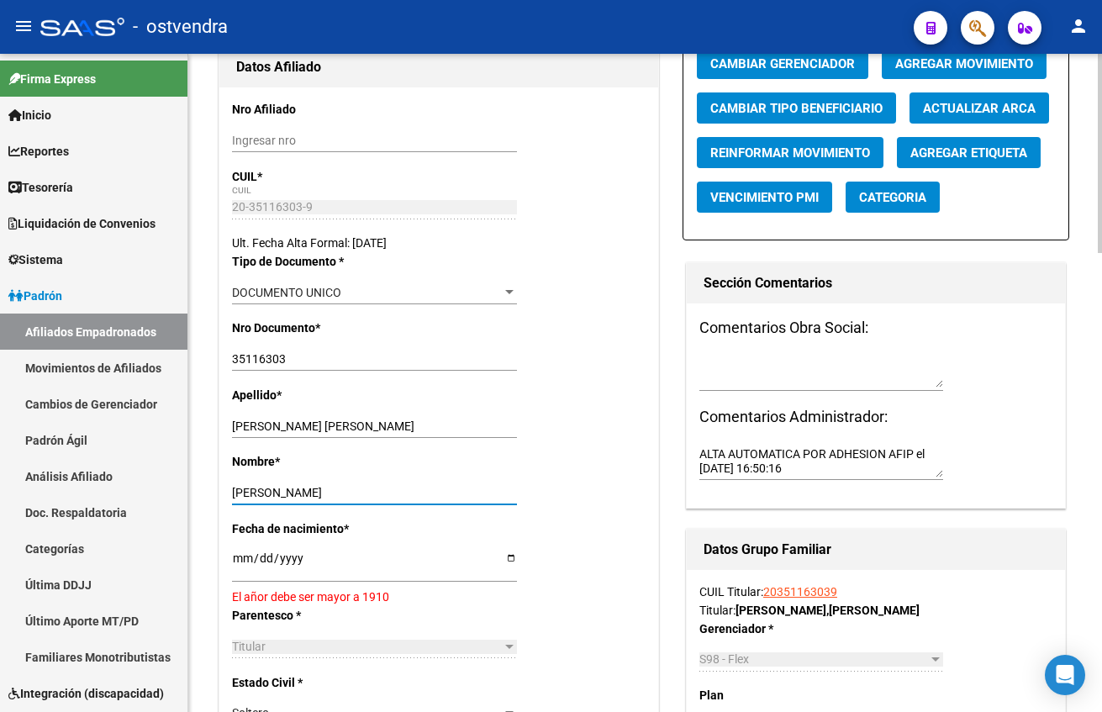
type input "[PERSON_NAME]"
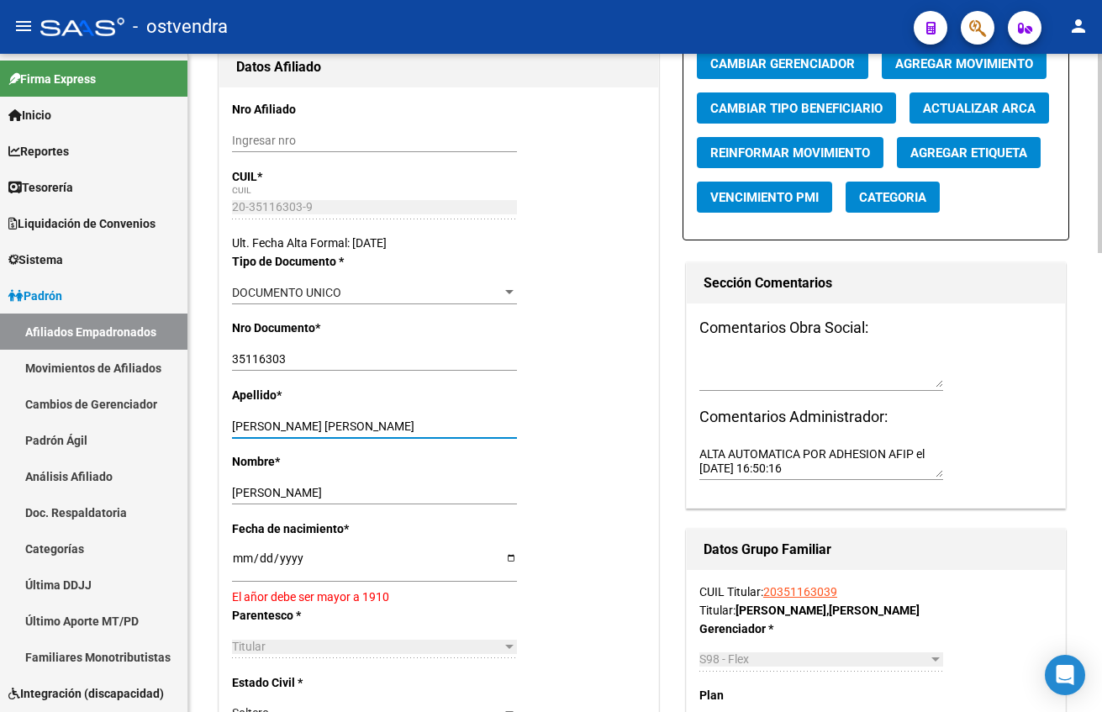
drag, startPoint x: 316, startPoint y: 422, endPoint x: 634, endPoint y: 392, distance: 319.2
click at [530, 432] on div "Apellido * [PERSON_NAME] [PERSON_NAME] Ingresar apellido" at bounding box center [439, 419] width 414 height 66
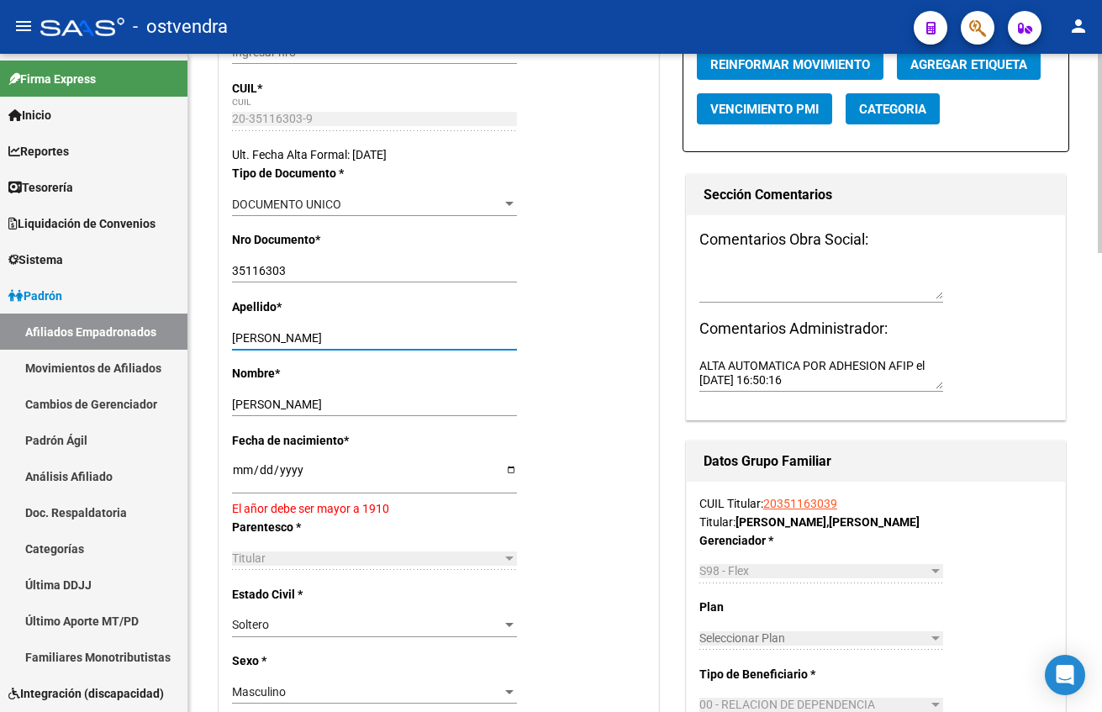
scroll to position [378, 0]
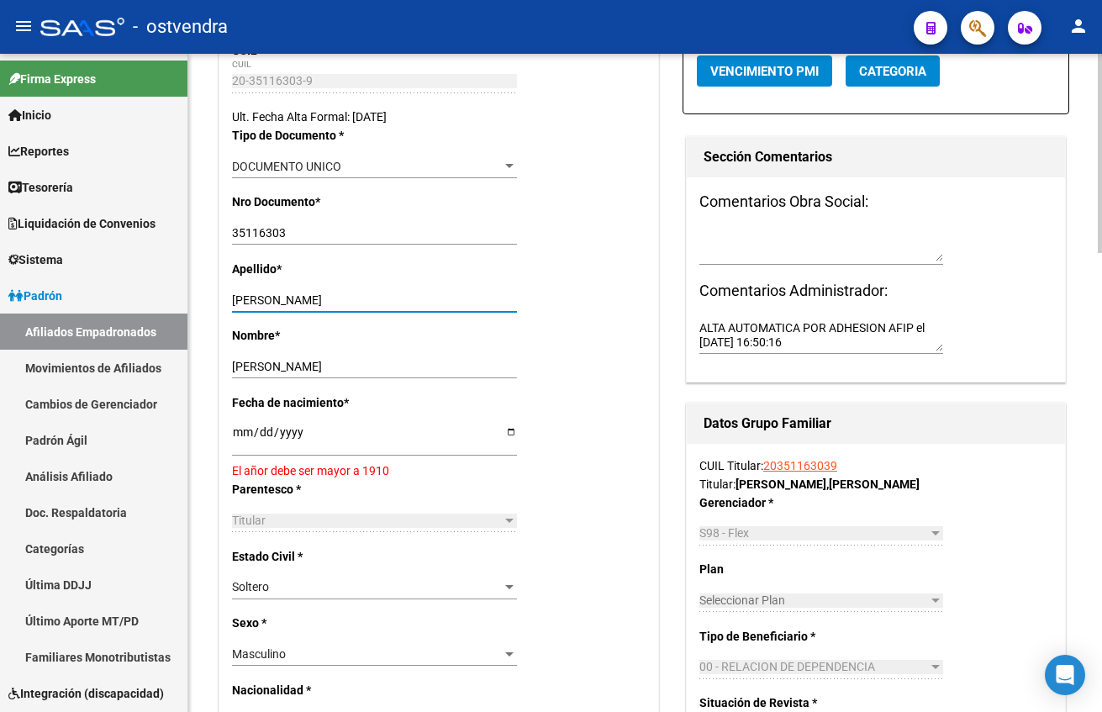
type input "[PERSON_NAME]"
click at [243, 427] on input "[DATE]" at bounding box center [374, 437] width 285 height 25
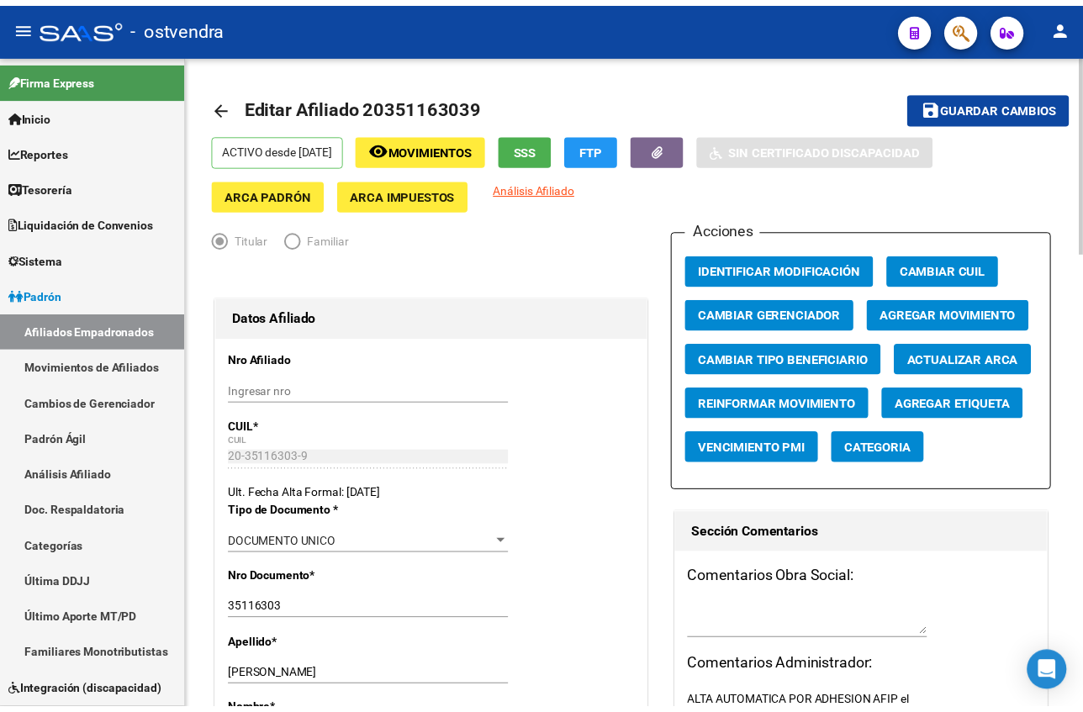
scroll to position [0, 0]
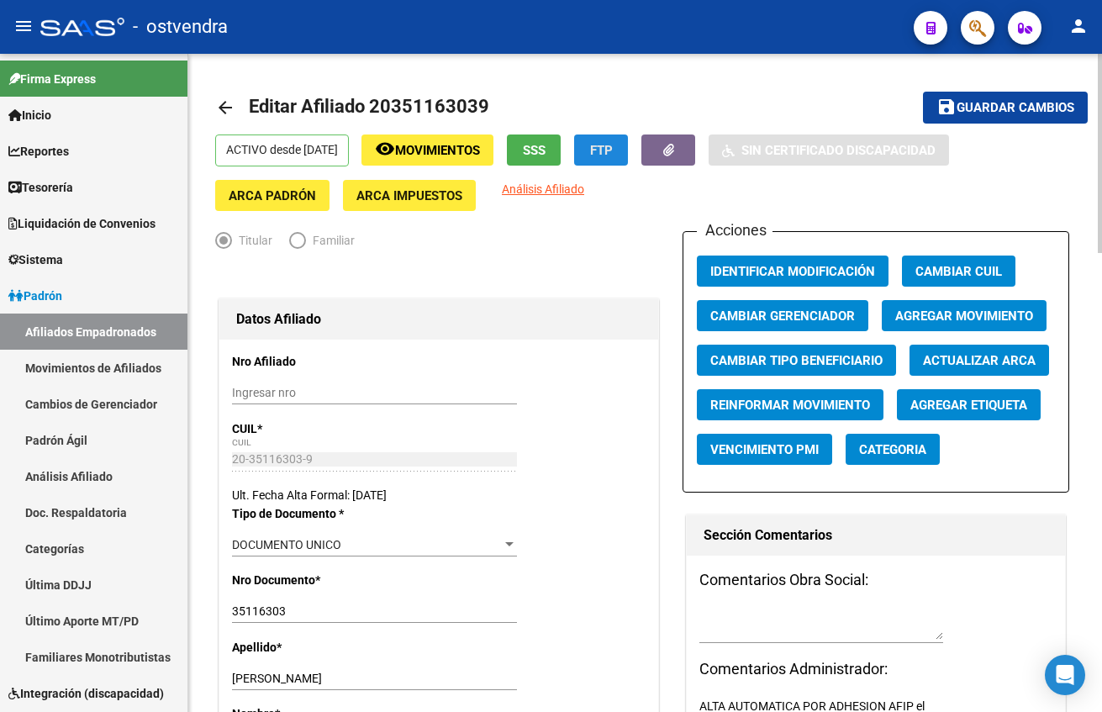
click at [613, 147] on span "FTP" at bounding box center [601, 150] width 23 height 15
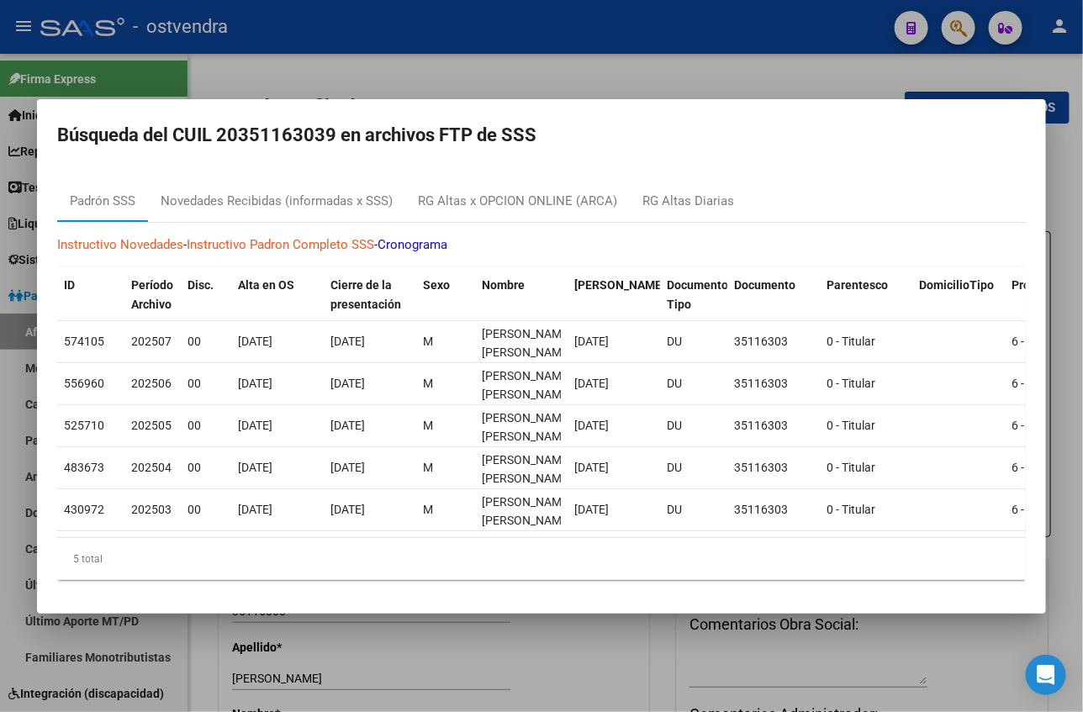
click at [769, 71] on div at bounding box center [541, 356] width 1083 height 712
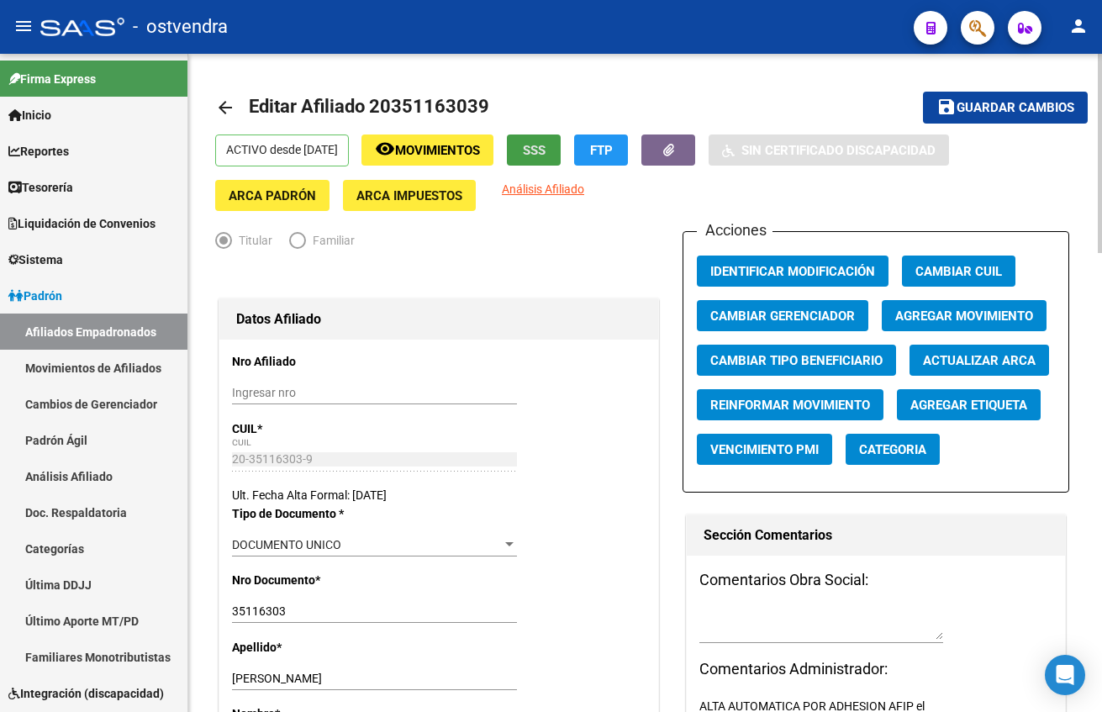
click at [546, 147] on span "SSS" at bounding box center [534, 150] width 23 height 15
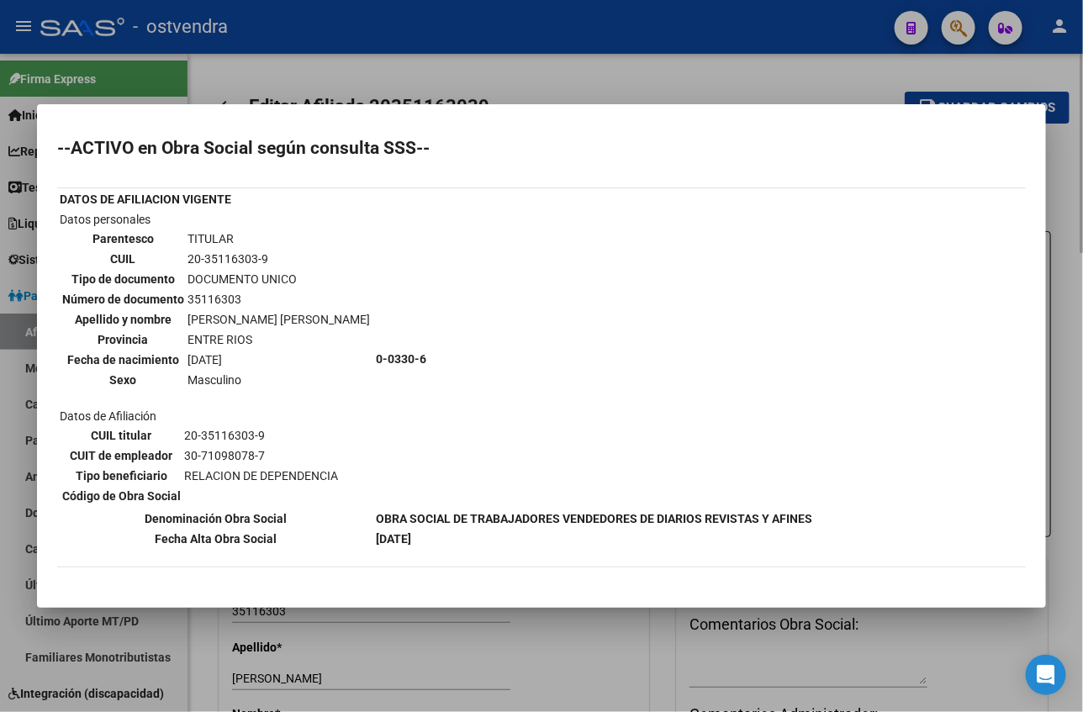
click at [744, 81] on div at bounding box center [541, 356] width 1083 height 712
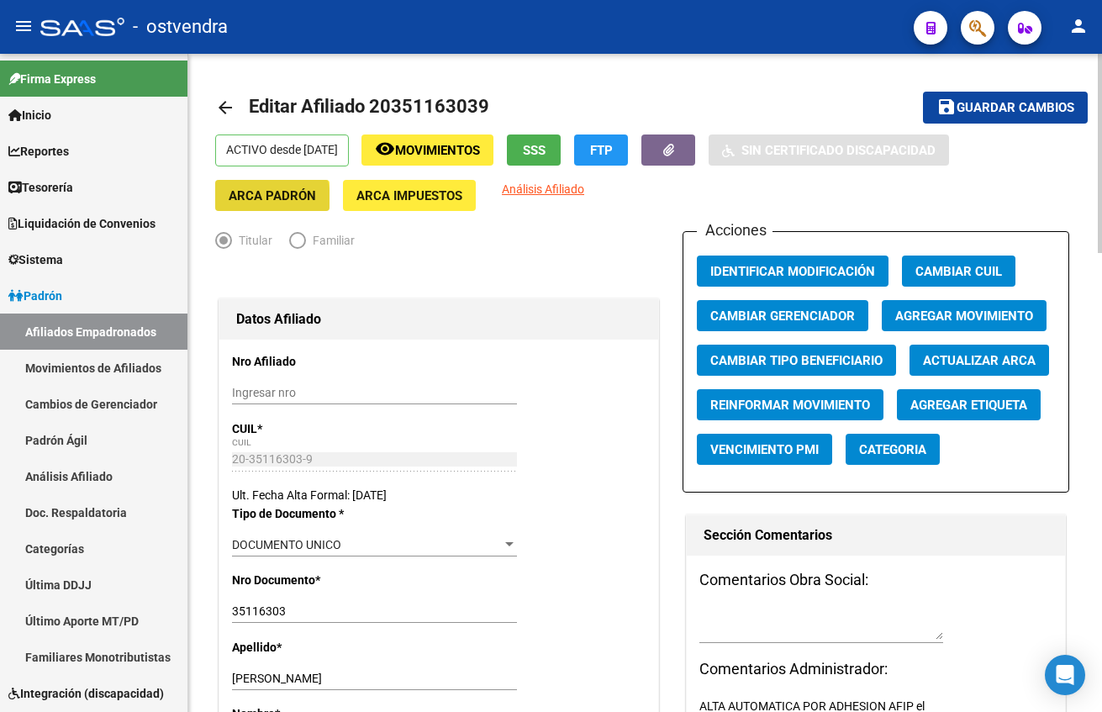
click at [258, 200] on span "ARCA Padrón" at bounding box center [272, 195] width 87 height 15
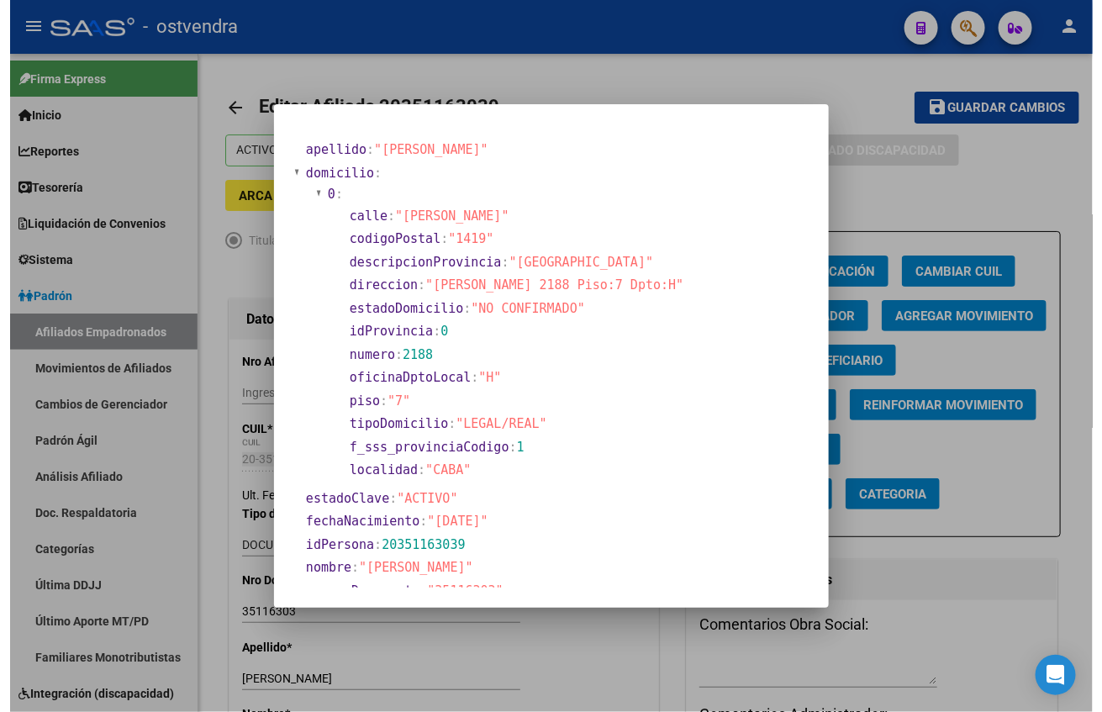
scroll to position [126, 0]
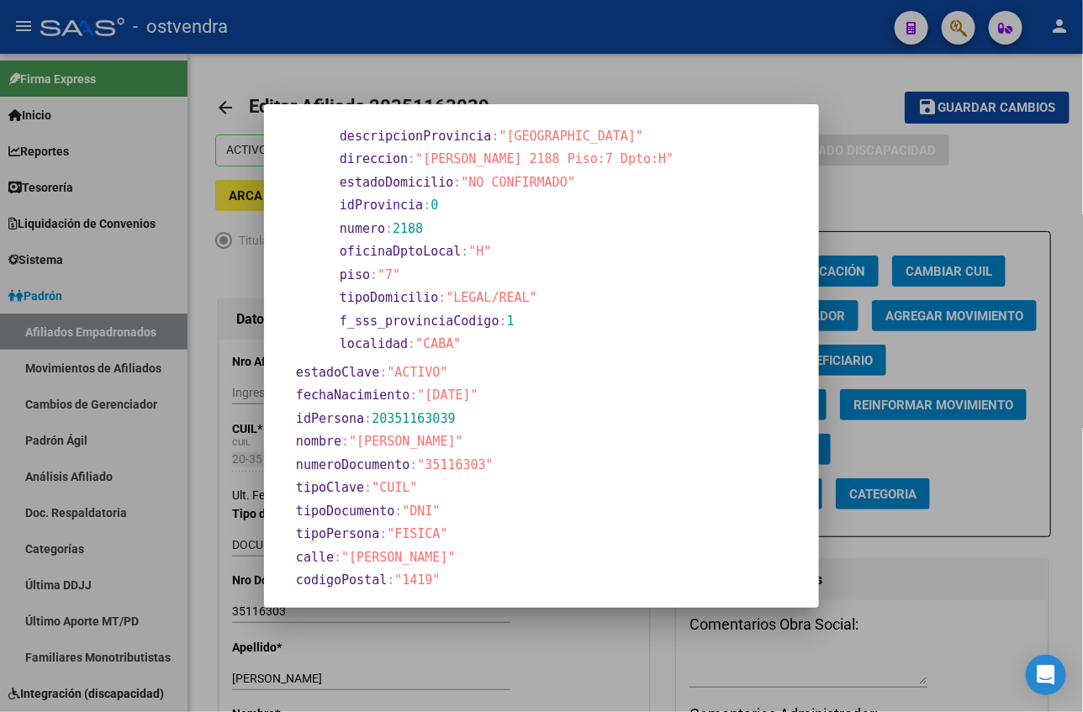
click at [813, 53] on div at bounding box center [541, 356] width 1083 height 712
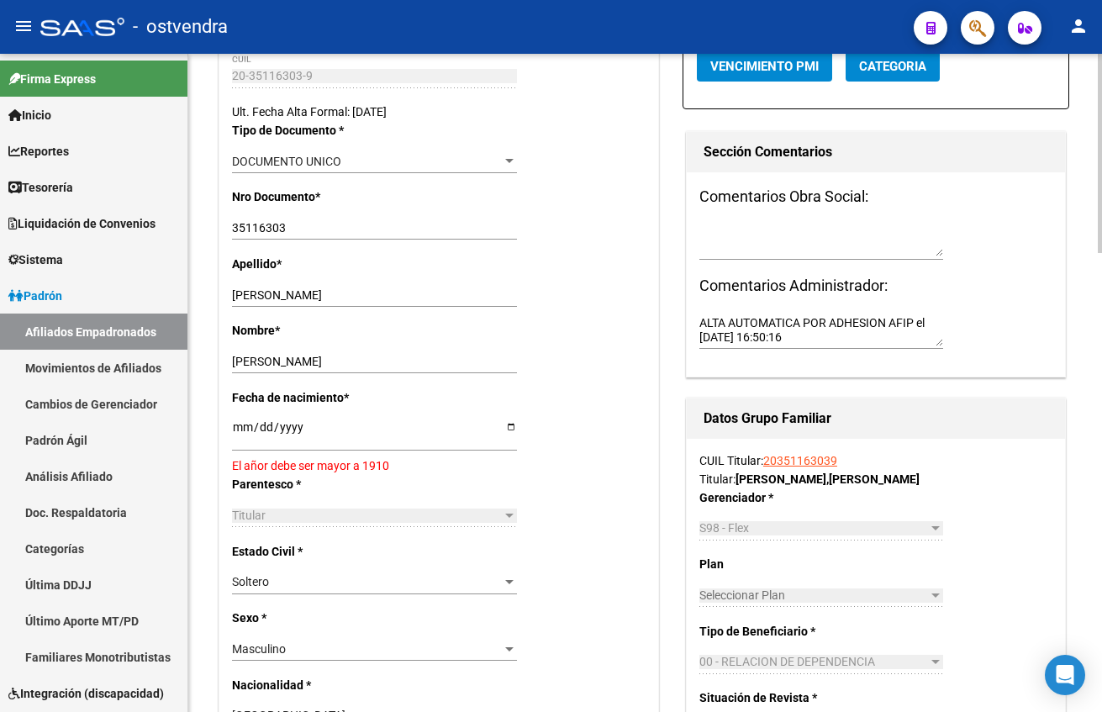
scroll to position [504, 0]
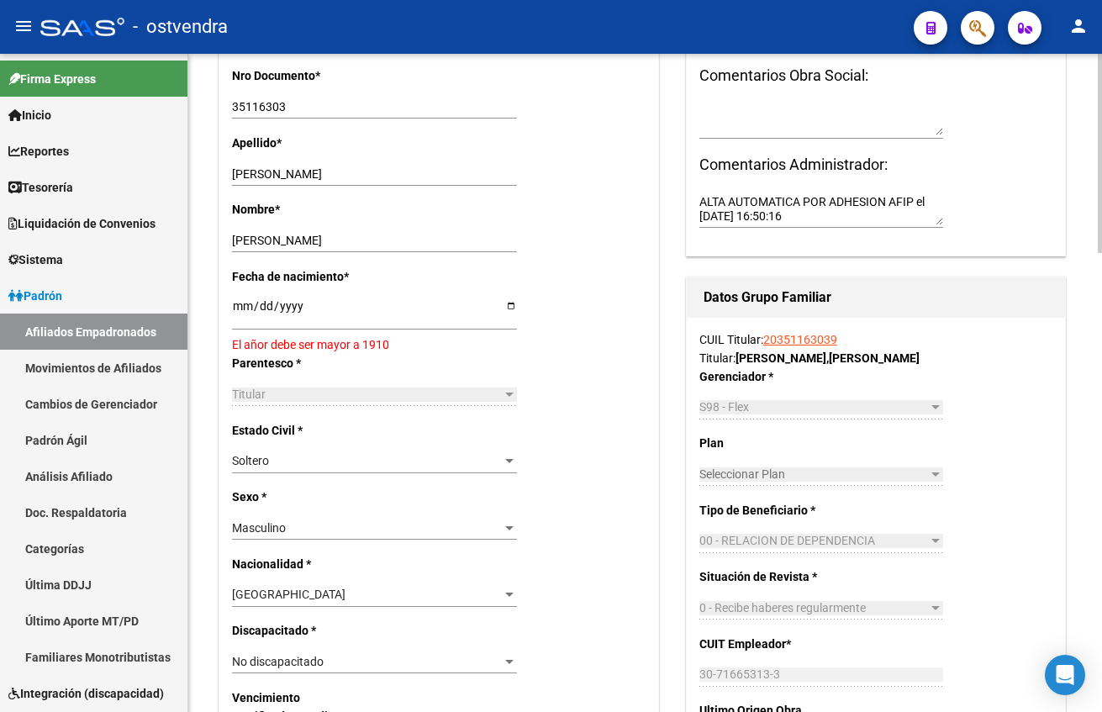
drag, startPoint x: 240, startPoint y: 305, endPoint x: 298, endPoint y: 314, distance: 58.6
click at [240, 305] on input "[DATE]" at bounding box center [374, 311] width 285 height 25
type input "[DATE]"
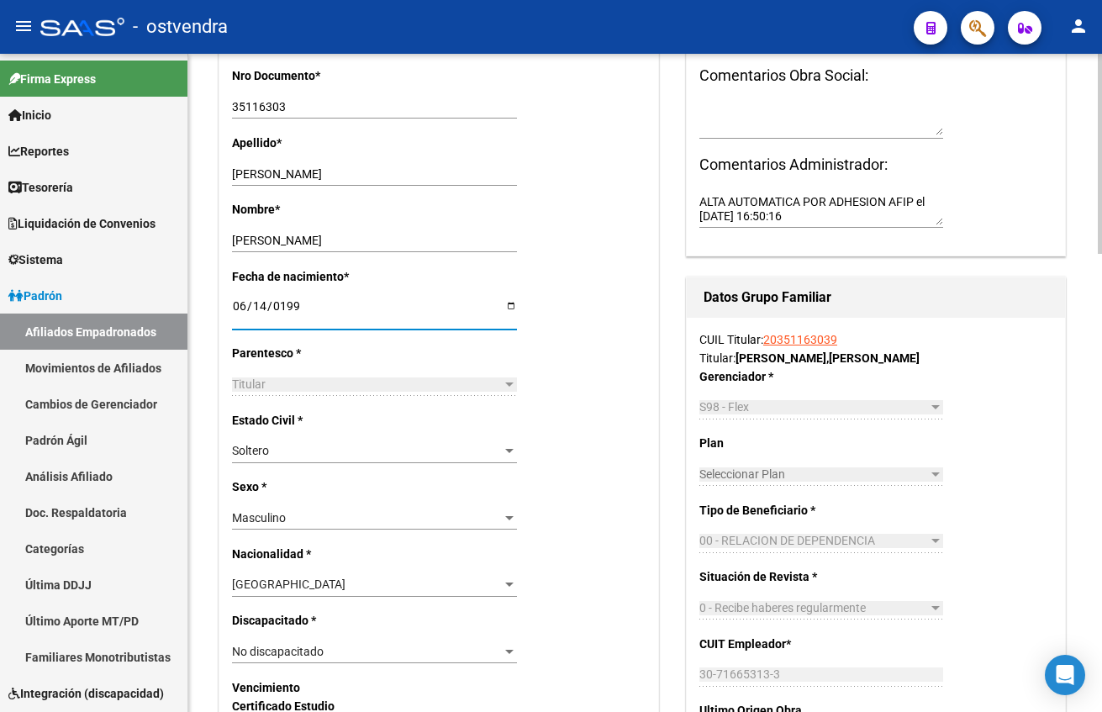
click at [616, 369] on div "Nro Afiliado Ingresar nro CUIL * 20-35116303-9 CUIL ARCA Padrón Ult. Fecha Alta…" at bounding box center [438, 711] width 439 height 1753
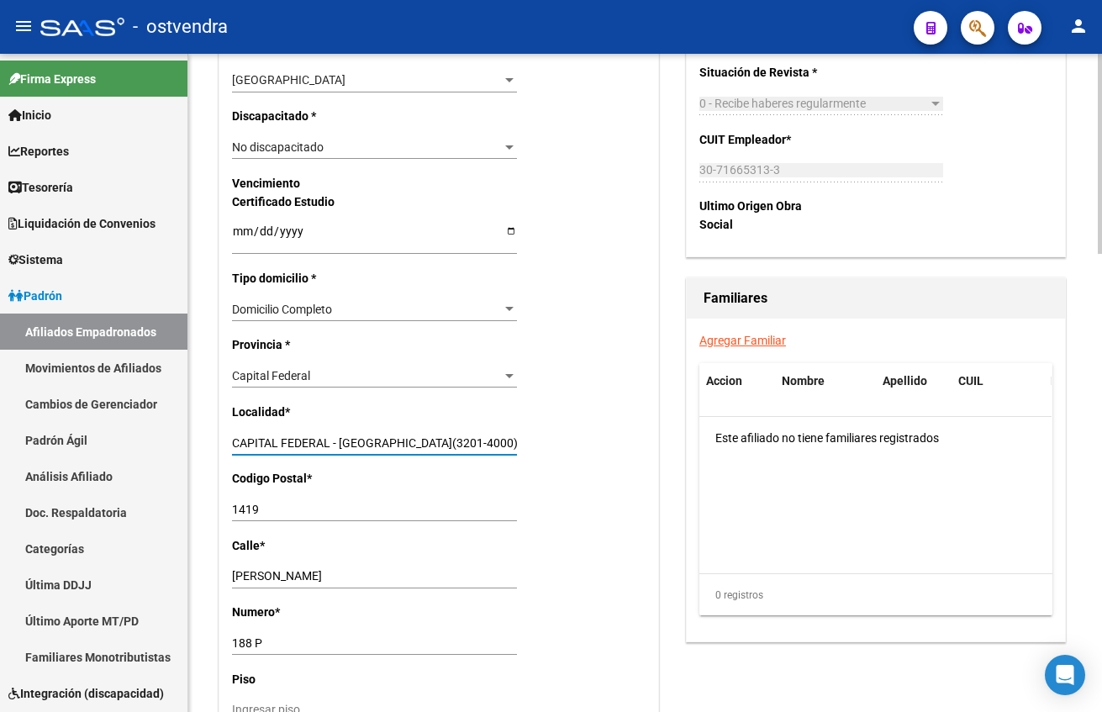
drag, startPoint x: 331, startPoint y: 446, endPoint x: 618, endPoint y: 467, distance: 287.4
click at [614, 465] on div "Nro Afiliado Ingresar nro CUIL * 20-35116303-9 CUIL ARCA Padrón Ult. Fecha Alta…" at bounding box center [438, 207] width 439 height 1753
type input "CAPITAL FEDERAL"
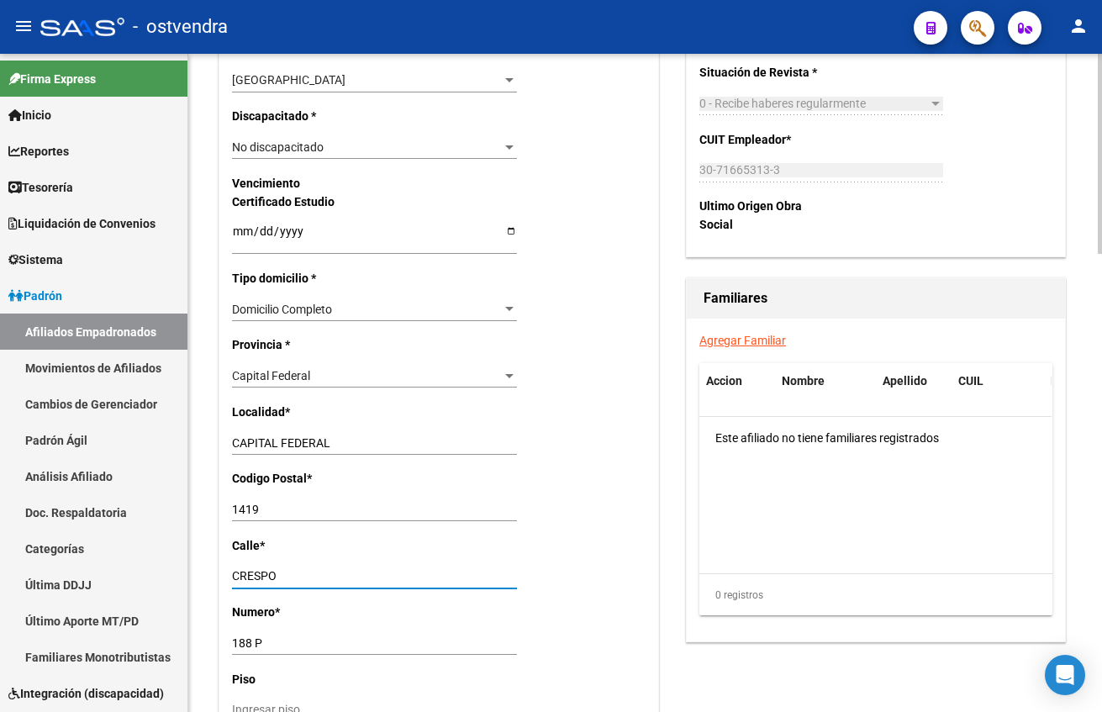
type input "CRESPO"
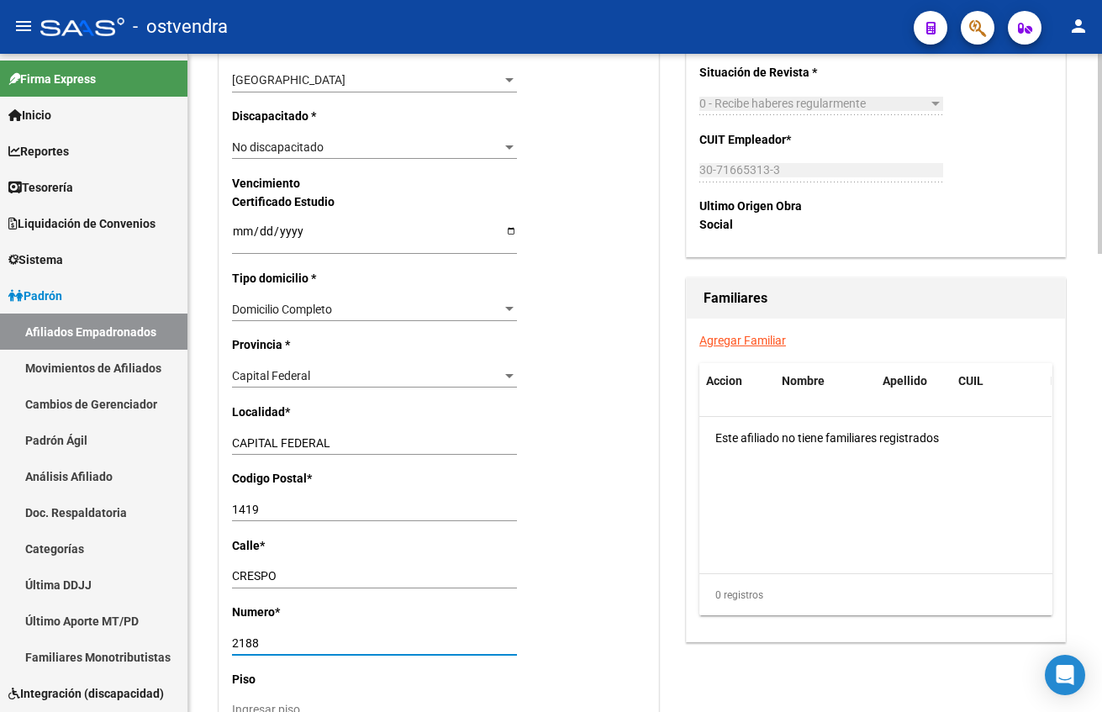
type input "2188"
click at [818, 535] on datatable-body "Este afiliado no tiene familiares registrados" at bounding box center [875, 495] width 352 height 156
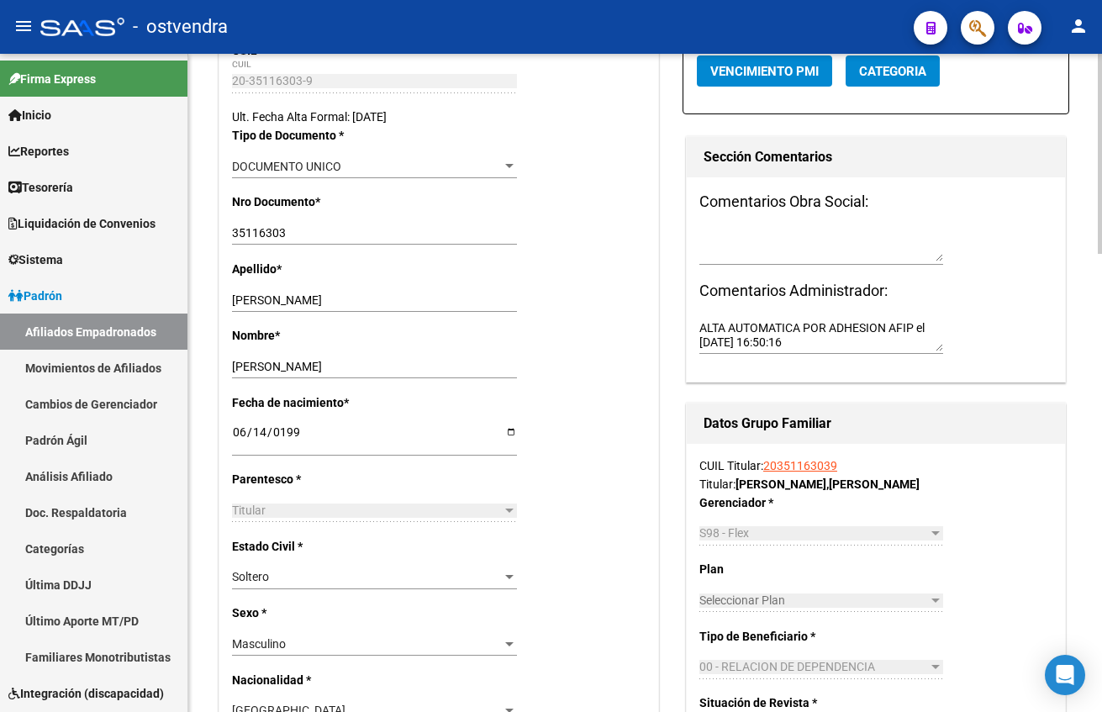
scroll to position [0, 0]
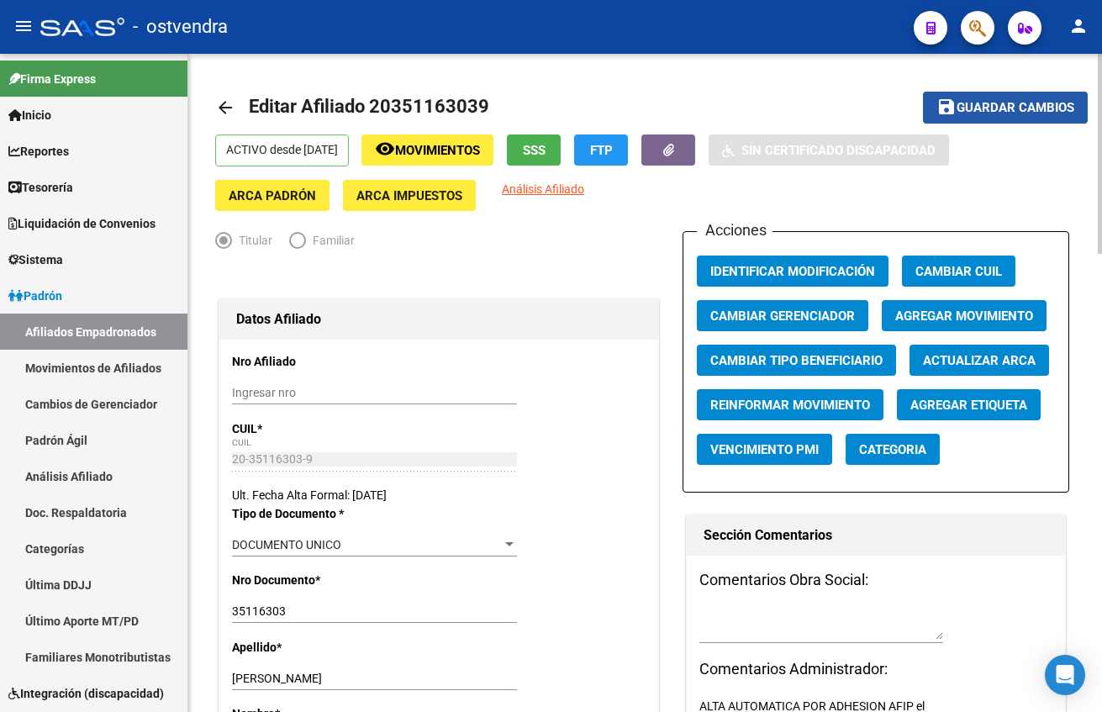
click at [1004, 103] on span "Guardar cambios" at bounding box center [1016, 108] width 118 height 15
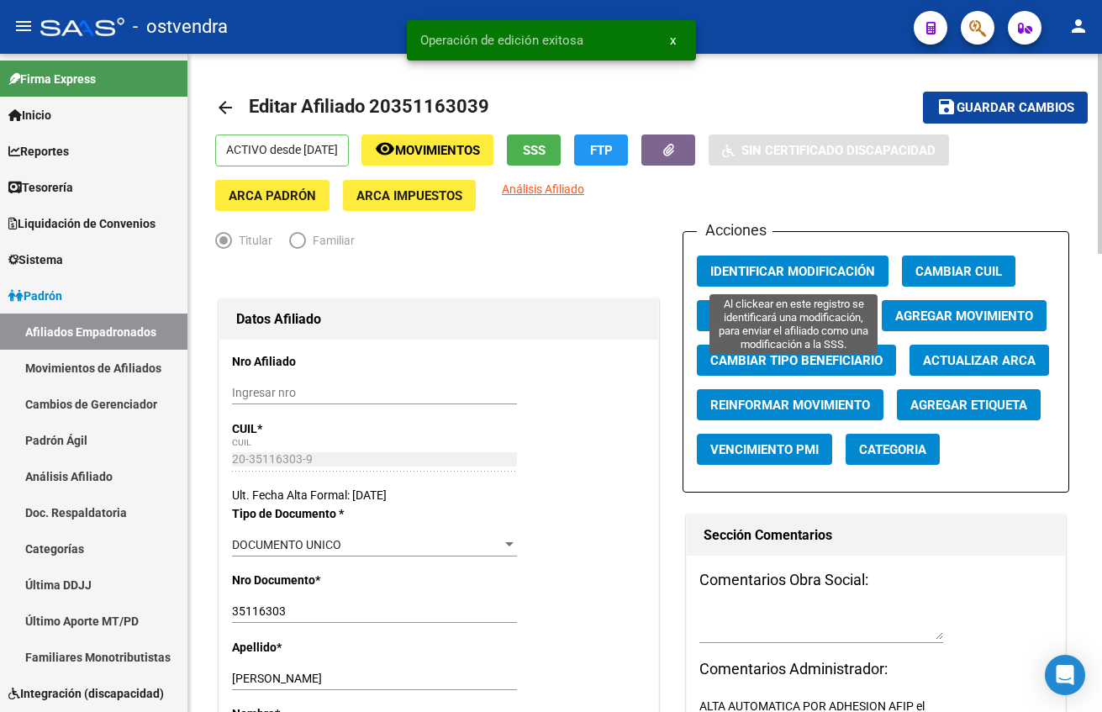
click at [807, 272] on span "Identificar Modificación" at bounding box center [792, 271] width 165 height 15
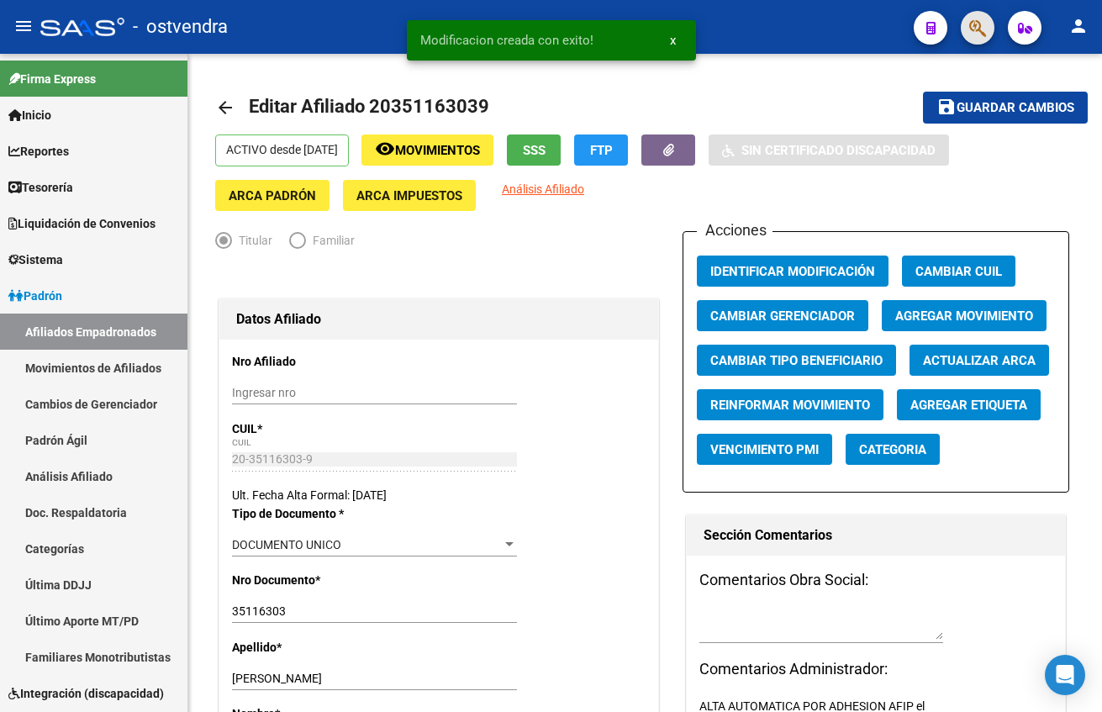
click at [994, 30] on button "button" at bounding box center [978, 28] width 34 height 34
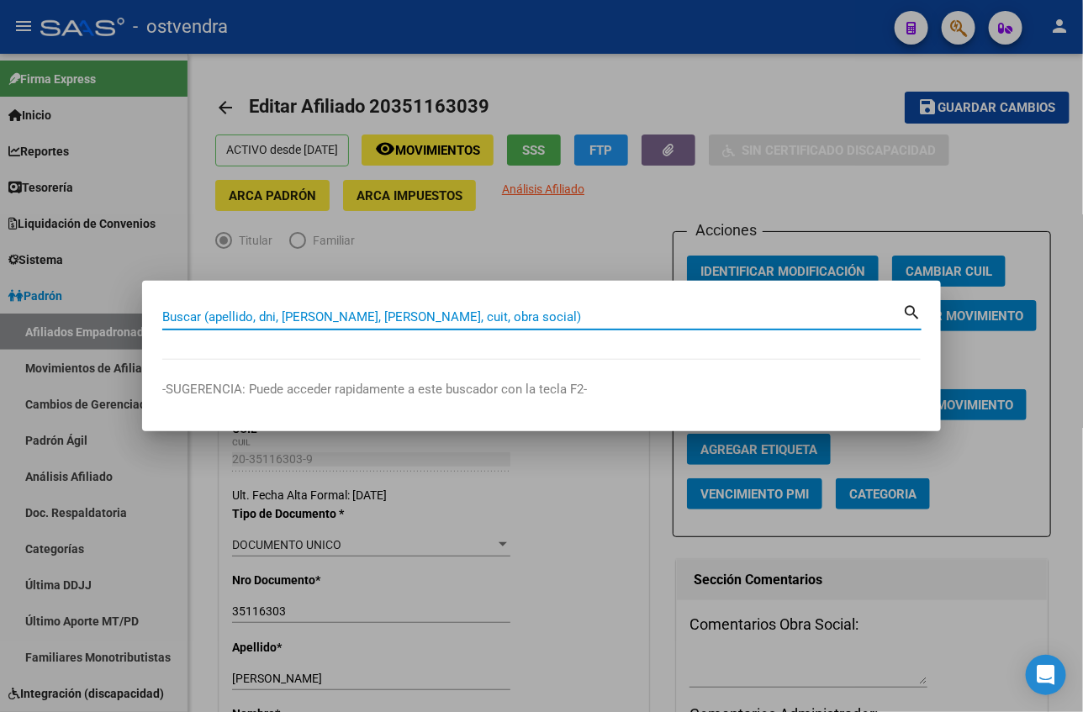
paste input "20362309353"
type input "20362309353"
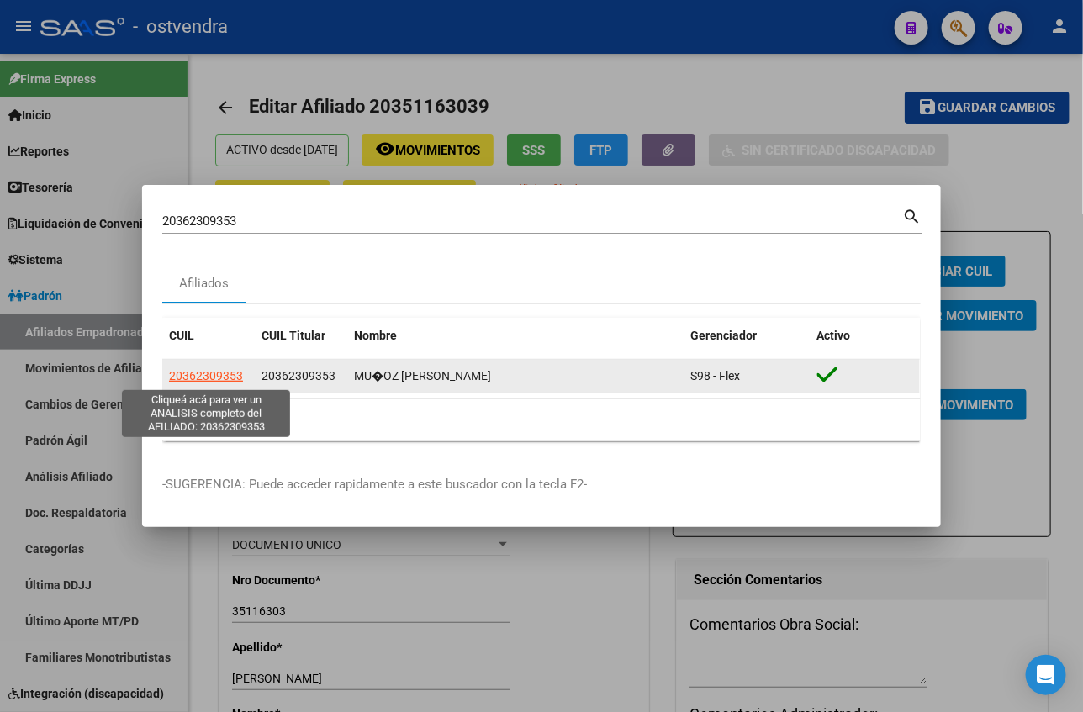
click at [219, 377] on span "20362309353" at bounding box center [206, 375] width 74 height 13
type textarea "20362309353"
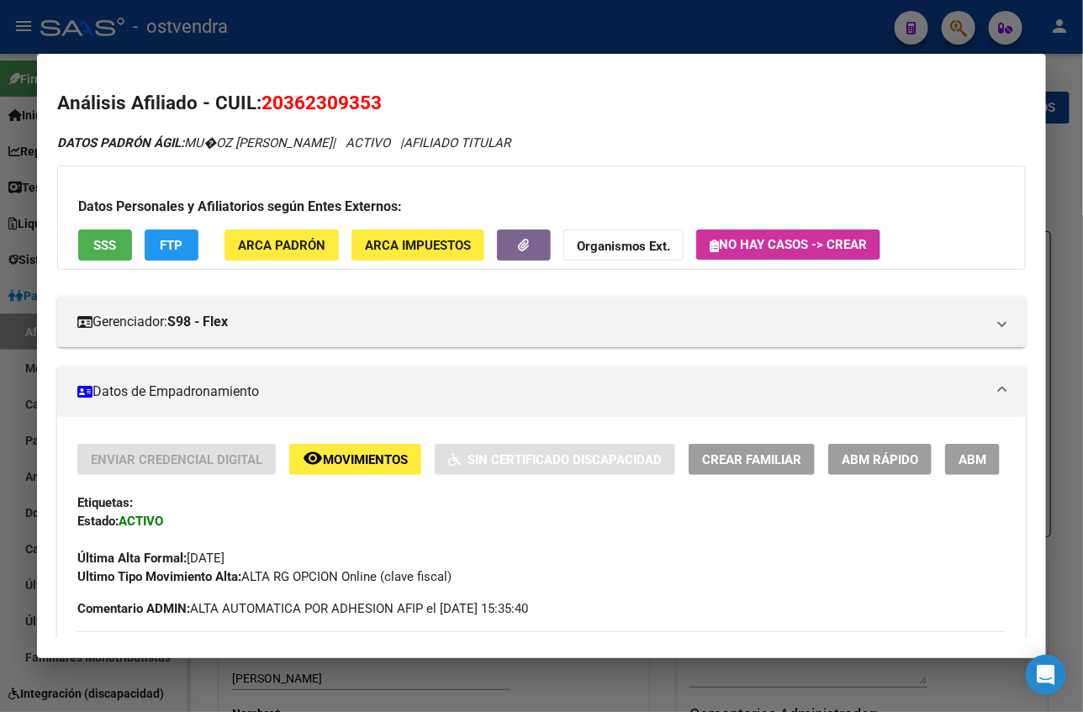
click at [941, 477] on div "Enviar Credencial Digital remove_red_eye Movimientos Sin Certificado Discapacid…" at bounding box center [541, 515] width 928 height 142
click at [958, 457] on span "ABM" at bounding box center [972, 459] width 28 height 15
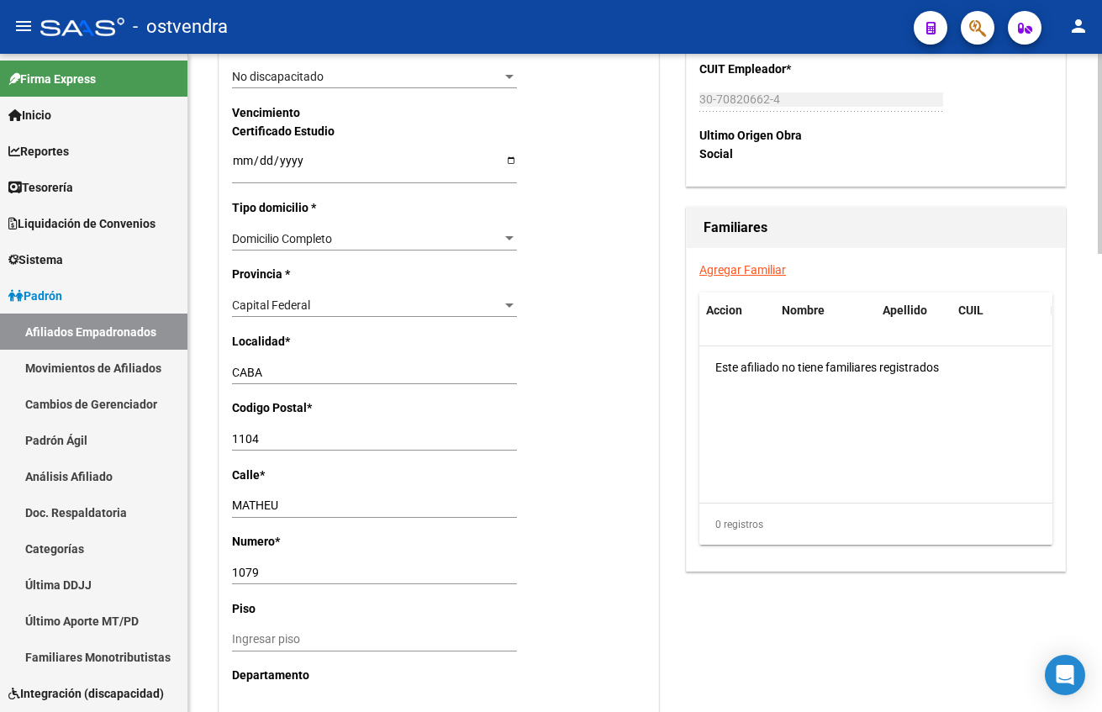
scroll to position [1135, 0]
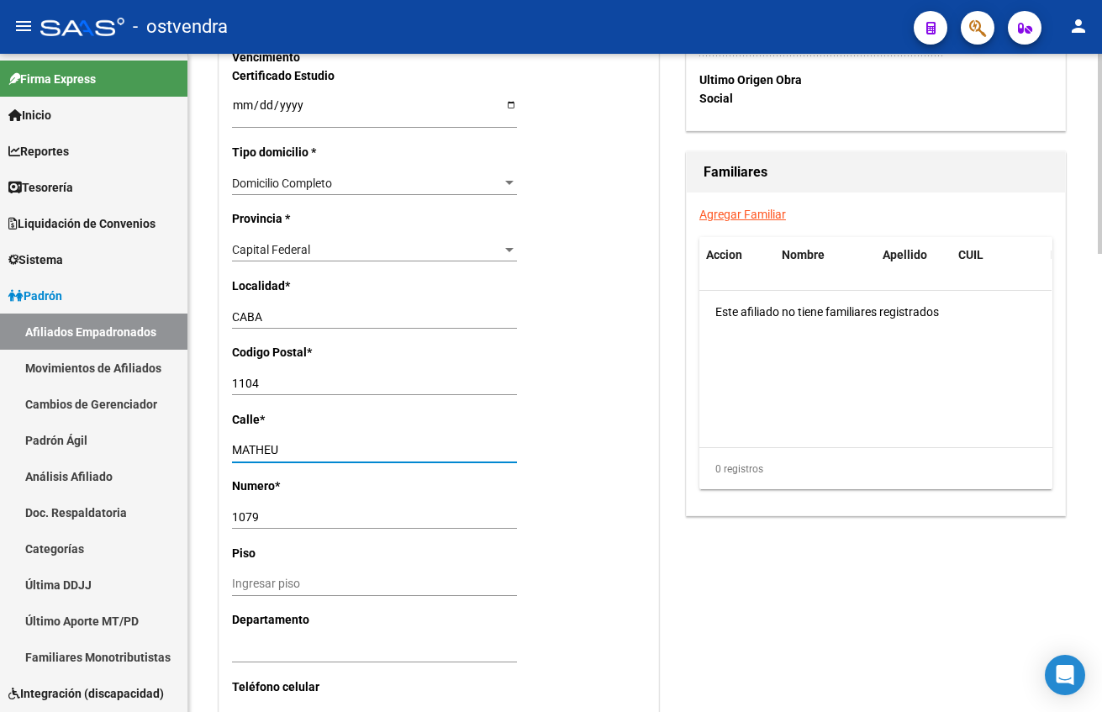
click at [449, 451] on input "MATHEU" at bounding box center [374, 450] width 285 height 14
drag, startPoint x: 436, startPoint y: 454, endPoint x: 200, endPoint y: 454, distance: 236.2
click at [200, 454] on div "arrow_back Editar Afiliado 20362309353 save Guardar cambios ACTIVO desde [DATE]…" at bounding box center [645, 1] width 914 height 2164
type input "[PERSON_NAME]"
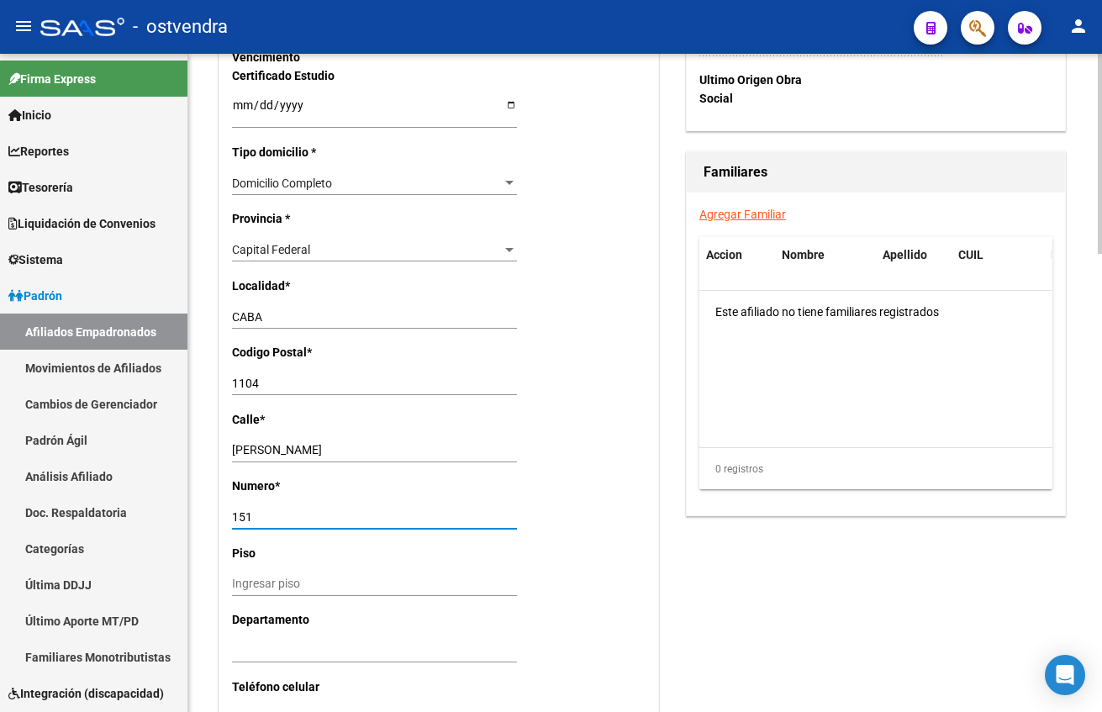
type input "151"
drag, startPoint x: 863, startPoint y: 532, endPoint x: 898, endPoint y: 480, distance: 62.5
click at [863, 533] on div "Acciones Identificar Modificación Cambiar CUIL Cambiar Gerenciador Agregar Movi…" at bounding box center [876, 28] width 387 height 1865
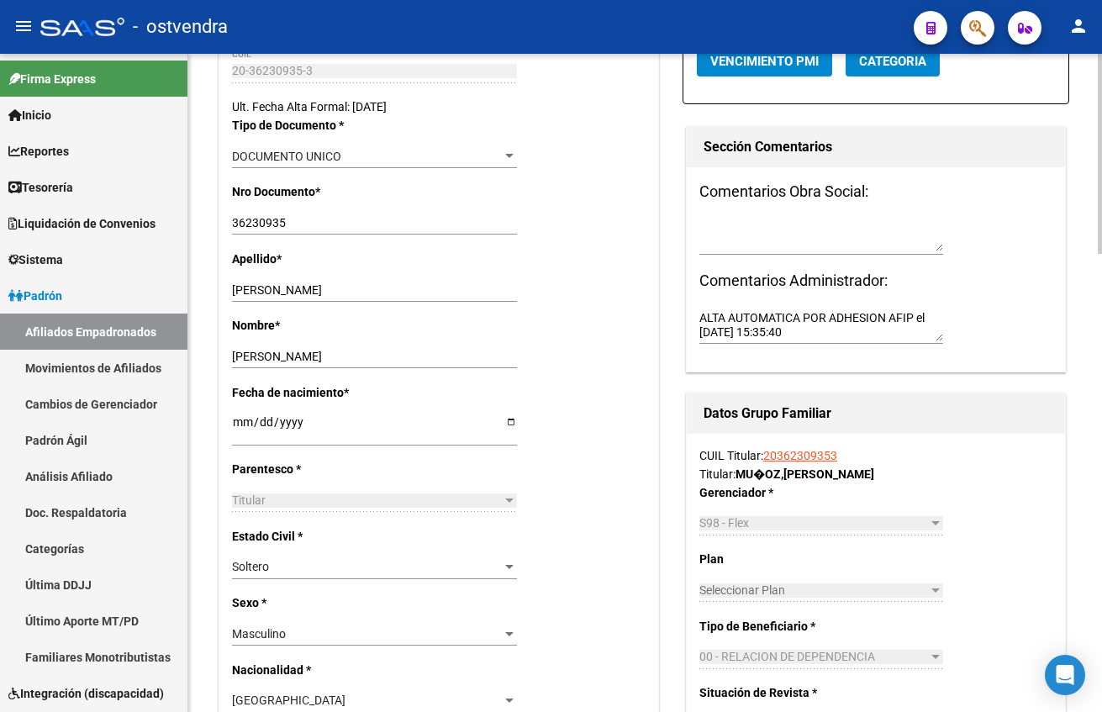
scroll to position [0, 0]
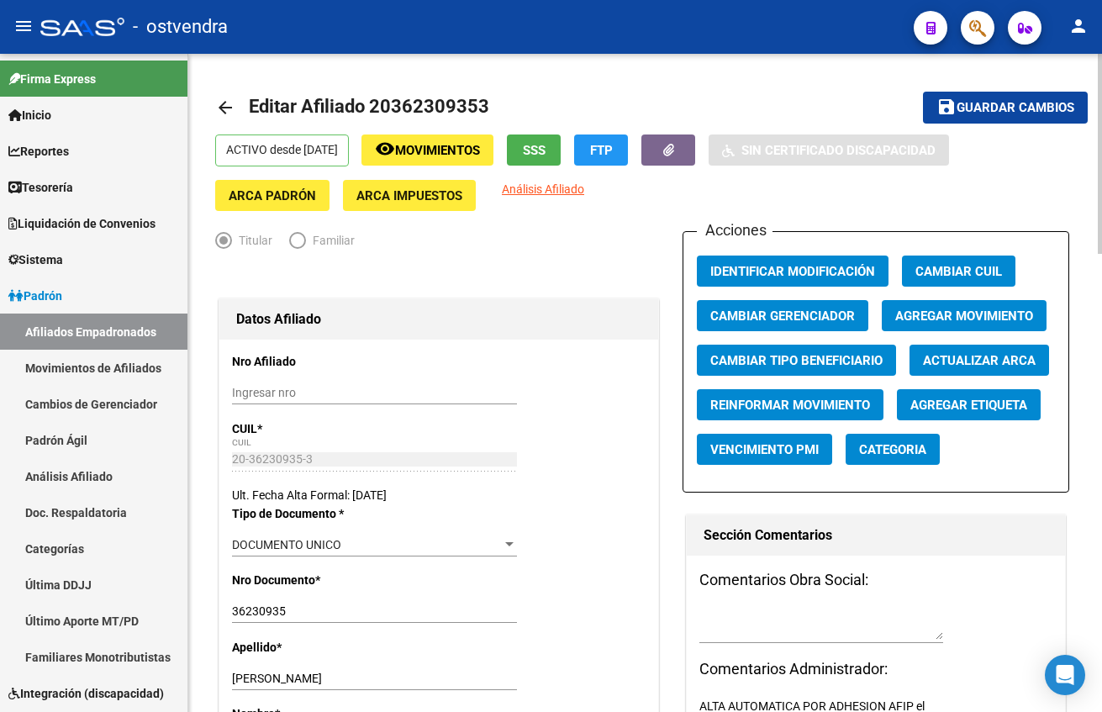
click at [1033, 102] on span "Guardar cambios" at bounding box center [1016, 108] width 118 height 15
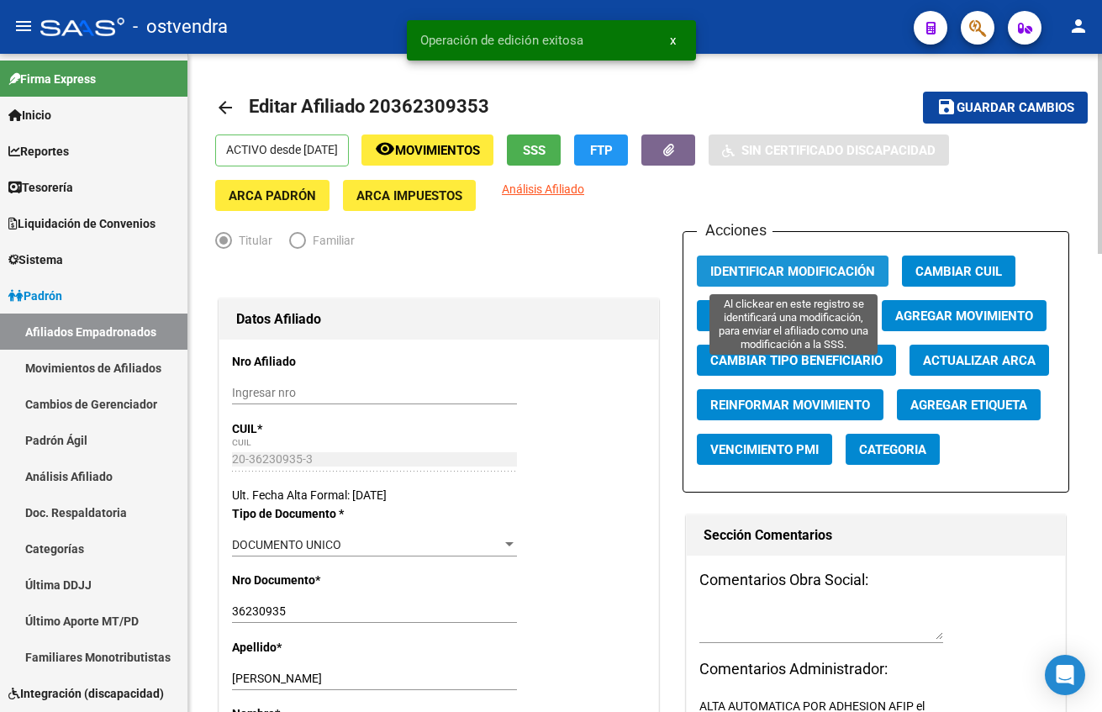
click at [789, 275] on span "Identificar Modificación" at bounding box center [792, 271] width 165 height 15
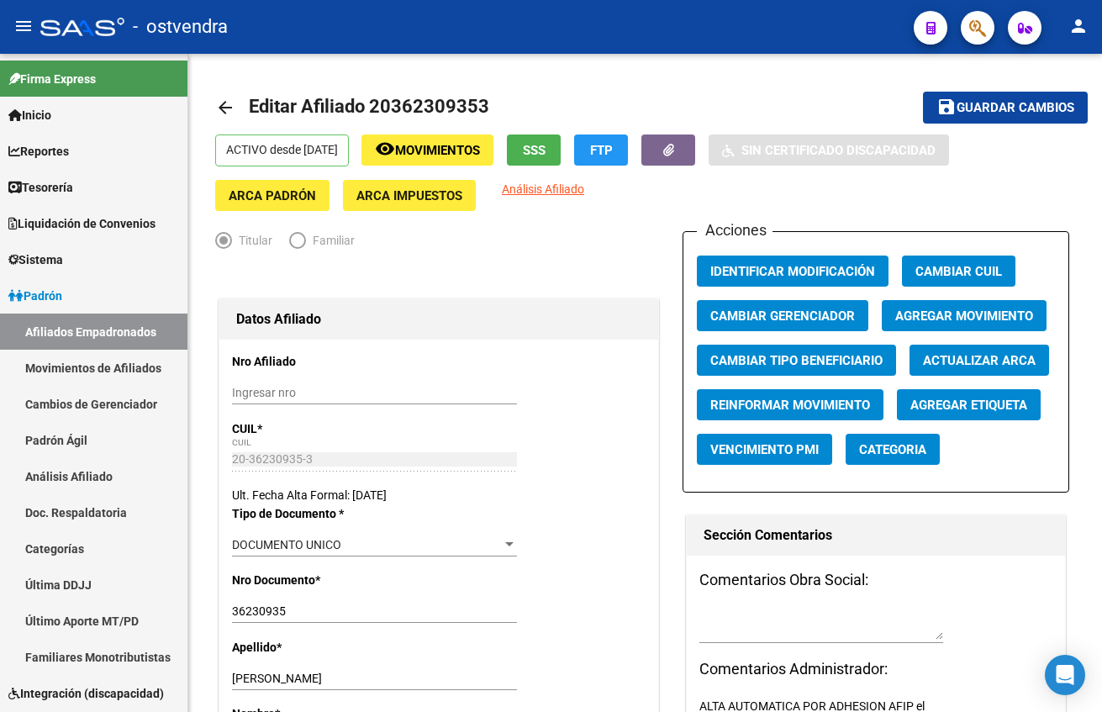
click at [992, 33] on button "button" at bounding box center [978, 28] width 34 height 34
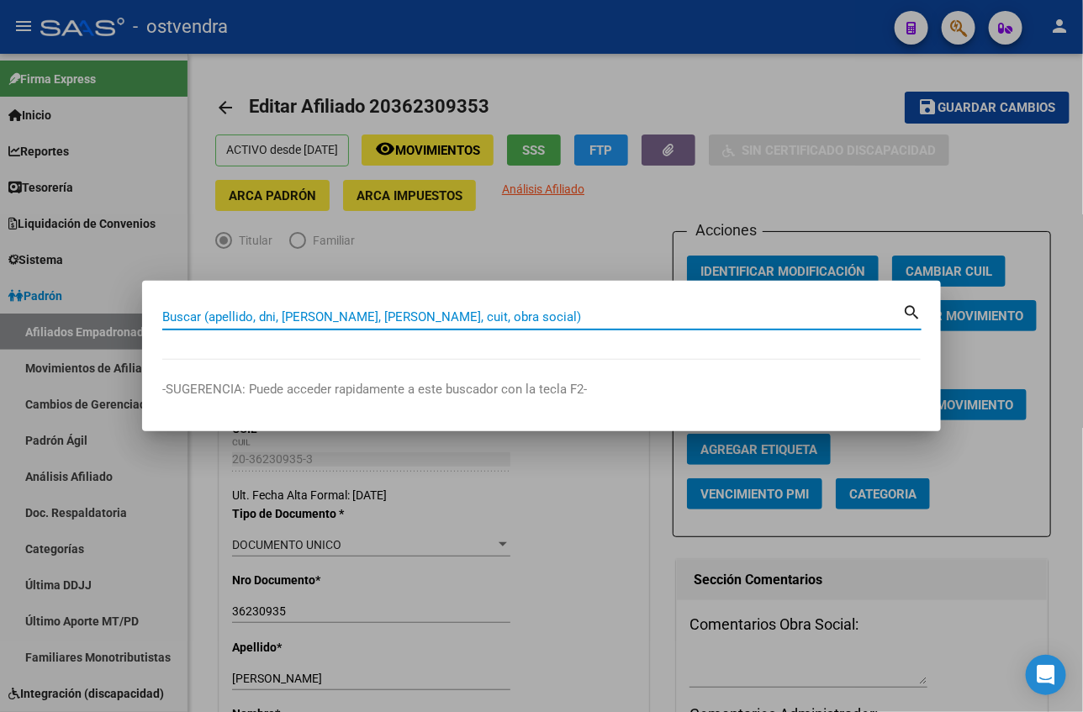
paste input "20372131269"
type input "20372131269"
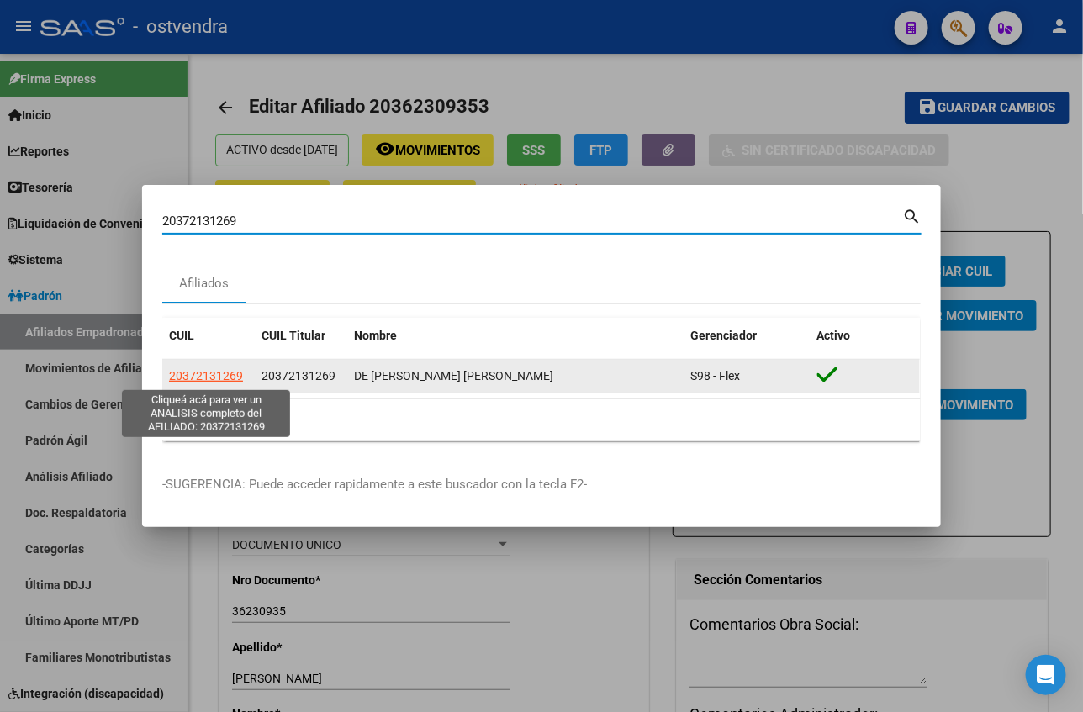
click at [218, 381] on span "20372131269" at bounding box center [206, 375] width 74 height 13
type textarea "20372131269"
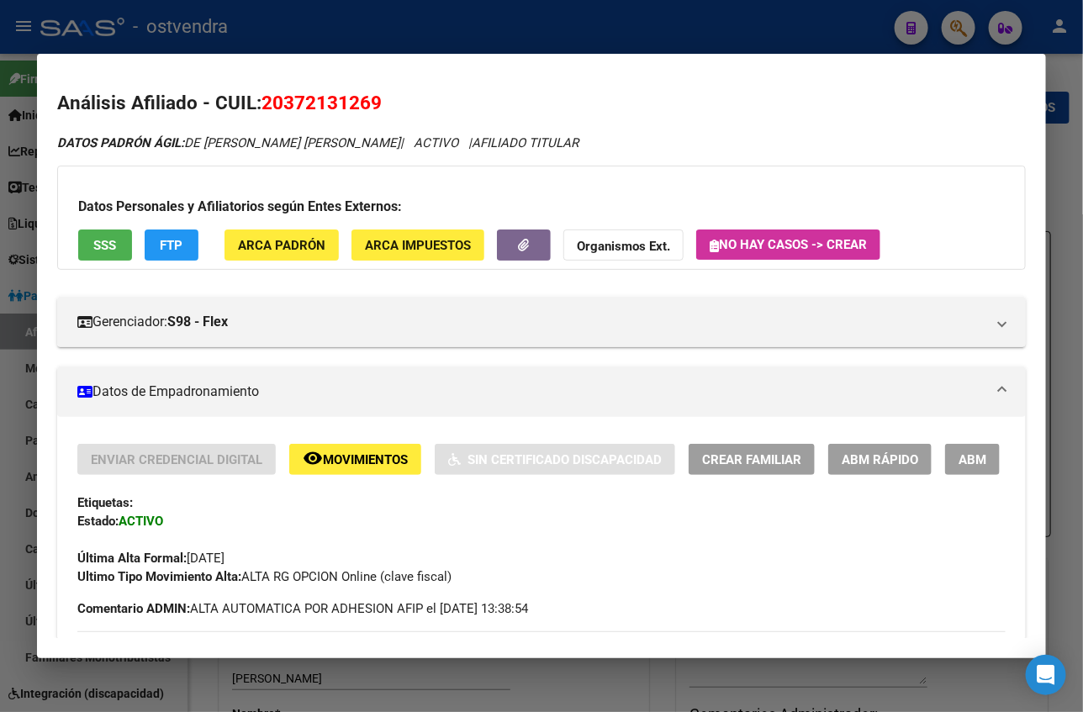
click at [949, 460] on button "ABM" at bounding box center [972, 459] width 55 height 31
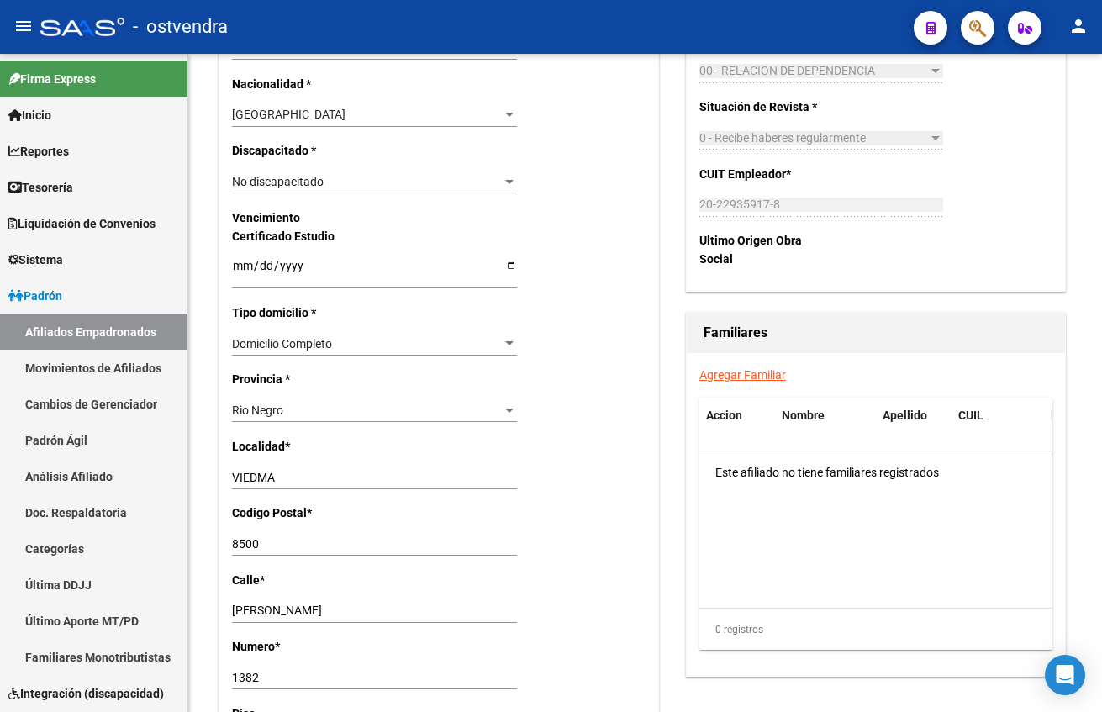
scroll to position [1009, 0]
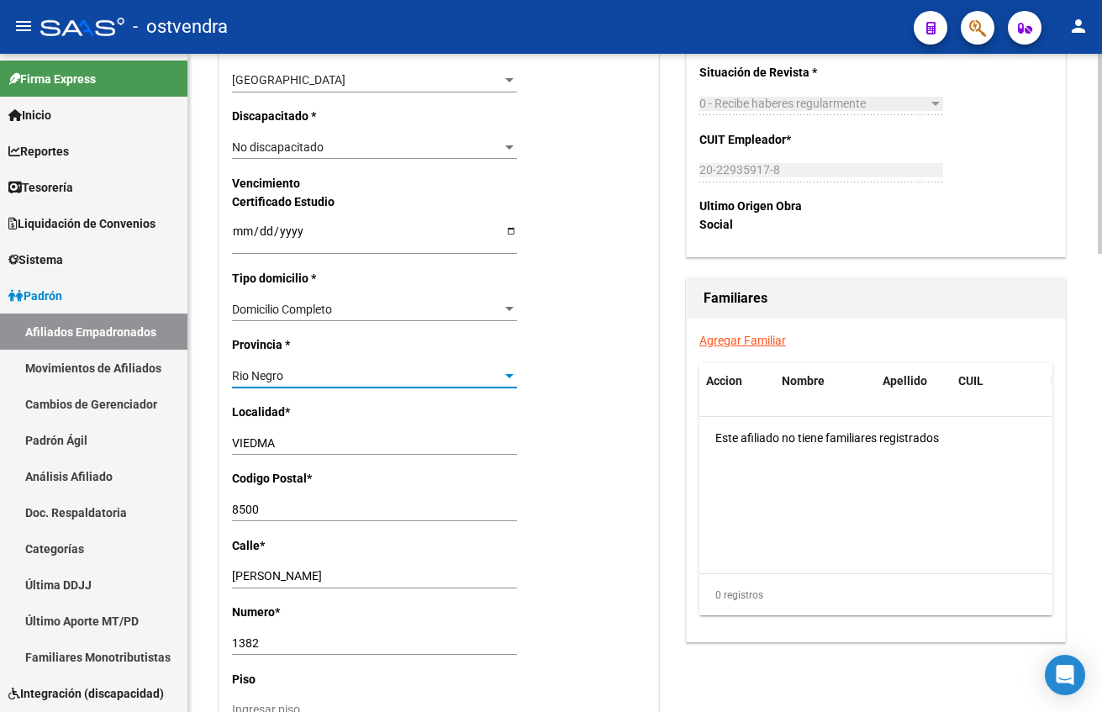
click at [374, 369] on div "Rio Negro" at bounding box center [367, 376] width 270 height 14
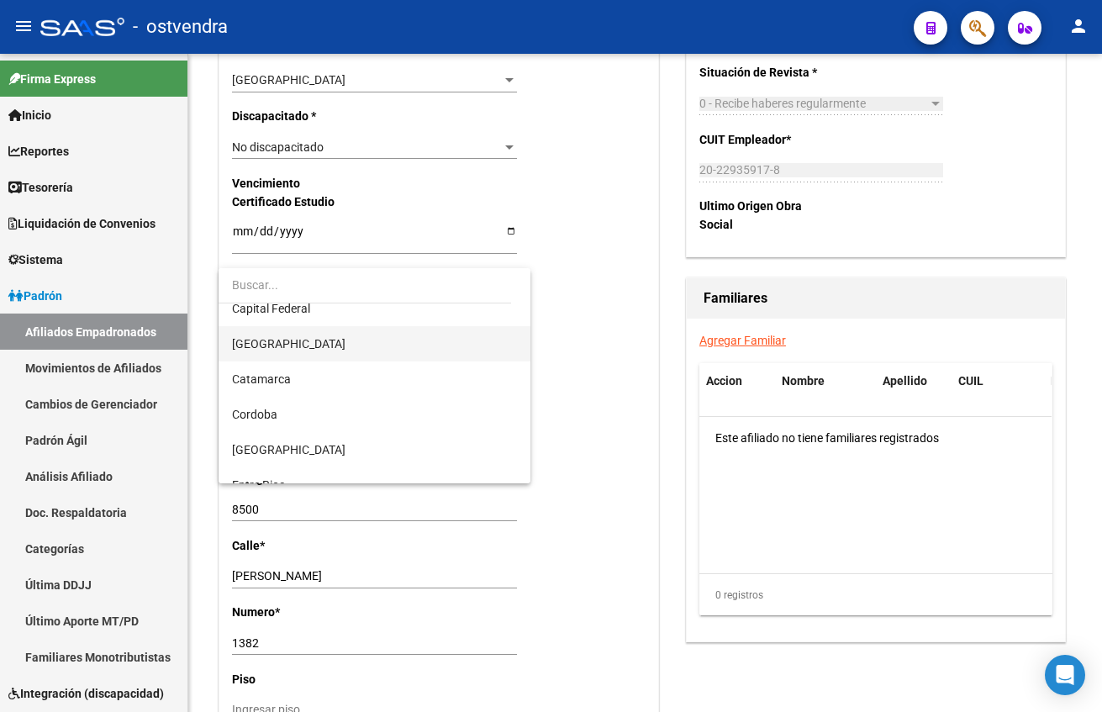
scroll to position [0, 0]
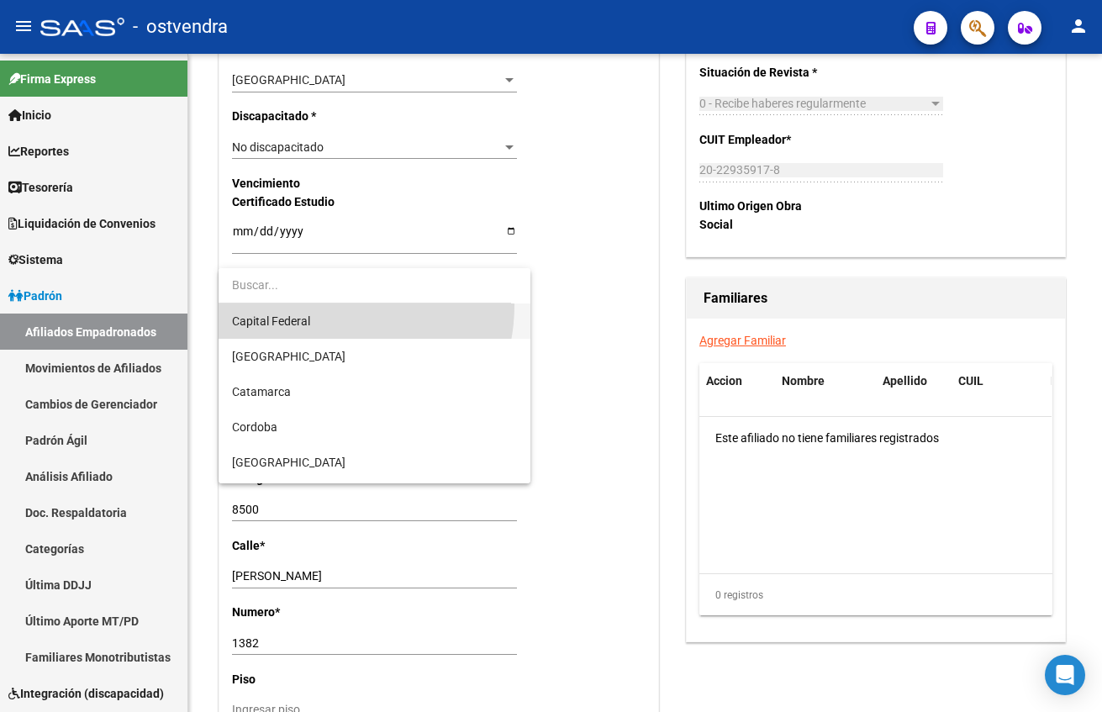
click at [321, 305] on span "Capital Federal" at bounding box center [374, 320] width 285 height 35
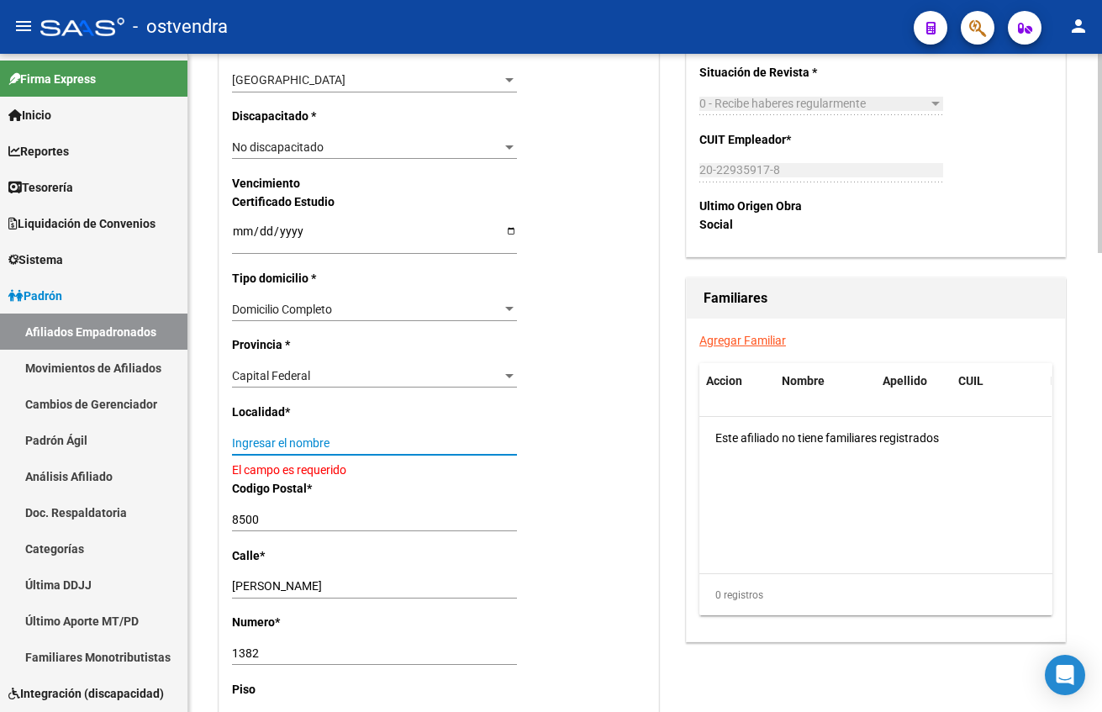
click at [321, 440] on input "Ingresar el nombre" at bounding box center [374, 443] width 285 height 14
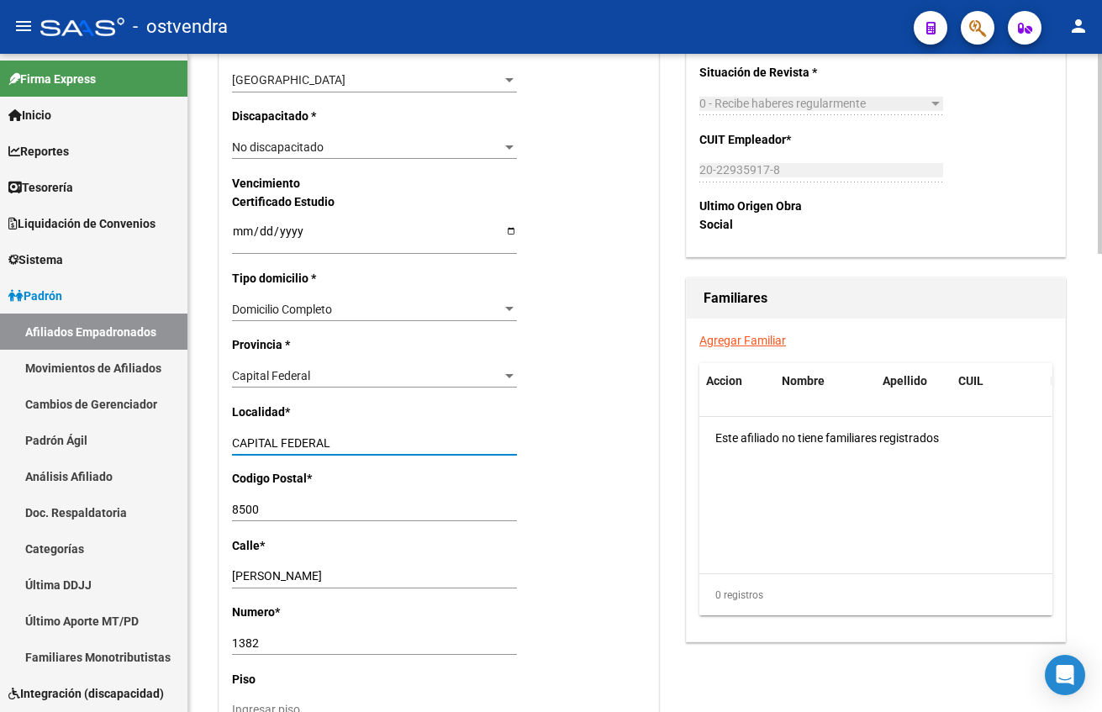
type input "CAPITAL FEDERAL"
type input "1001"
type input "GENERAL HORNOS"
type input "97"
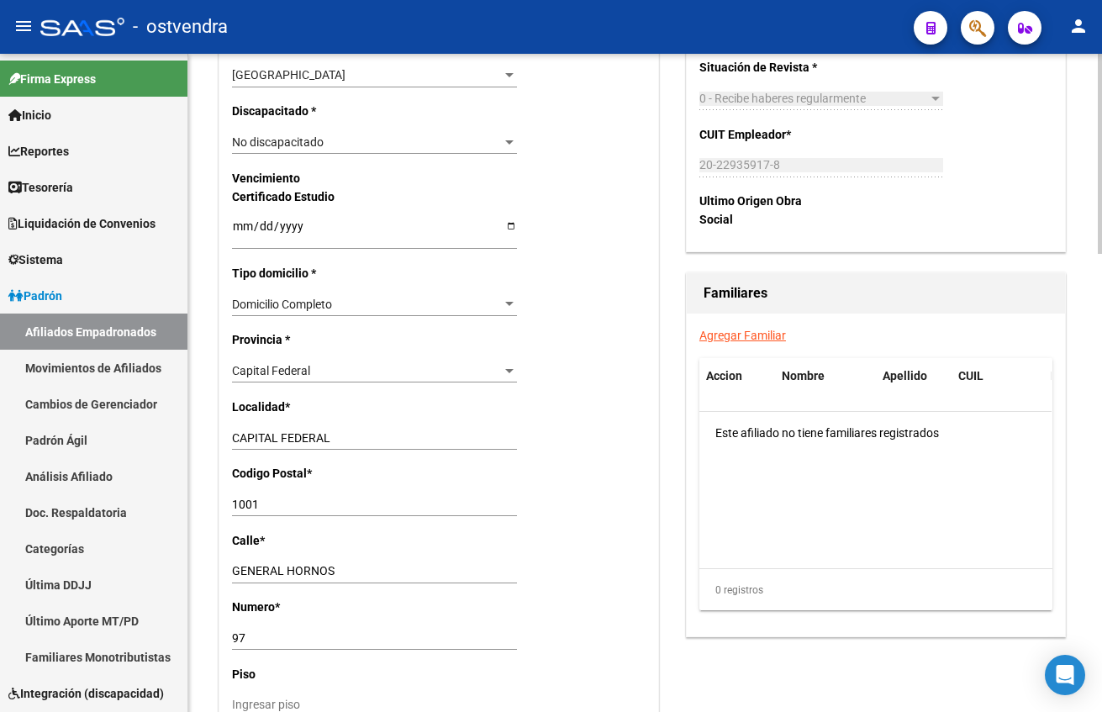
drag, startPoint x: 676, startPoint y: 588, endPoint x: 735, endPoint y: 540, distance: 75.9
click at [683, 585] on div "Titular Familiar Datos Afiliado Nro Afiliado Ingresar nro CUIL * 20-37213126-9 …" at bounding box center [645, 139] width 860 height 1885
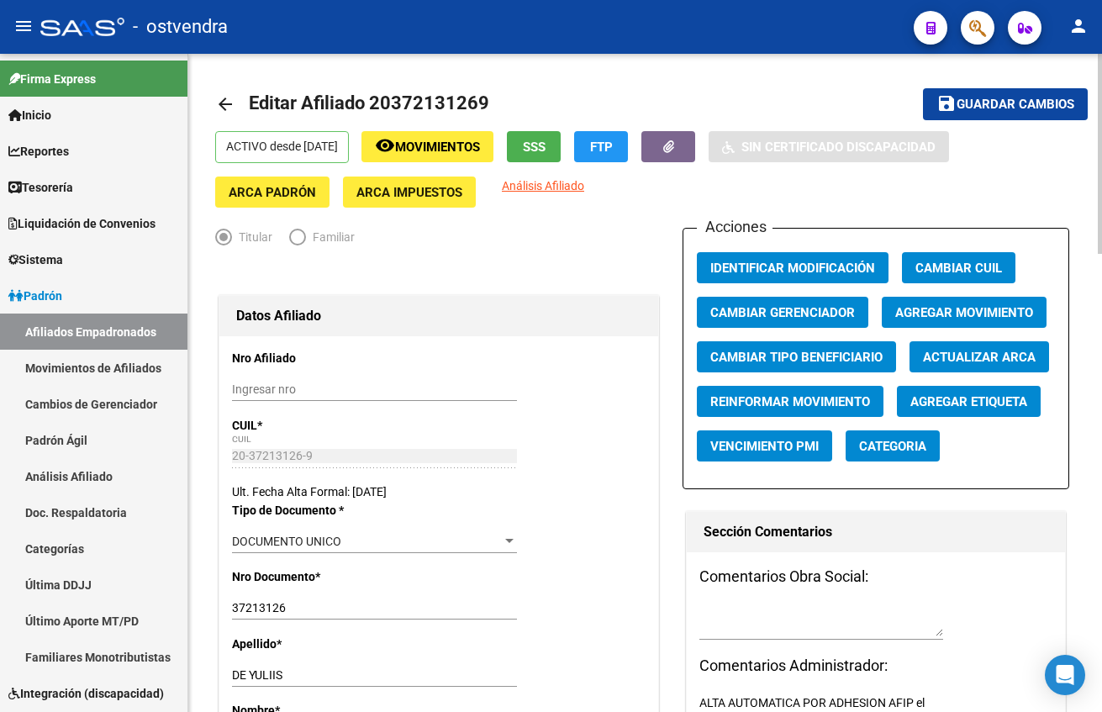
scroll to position [0, 0]
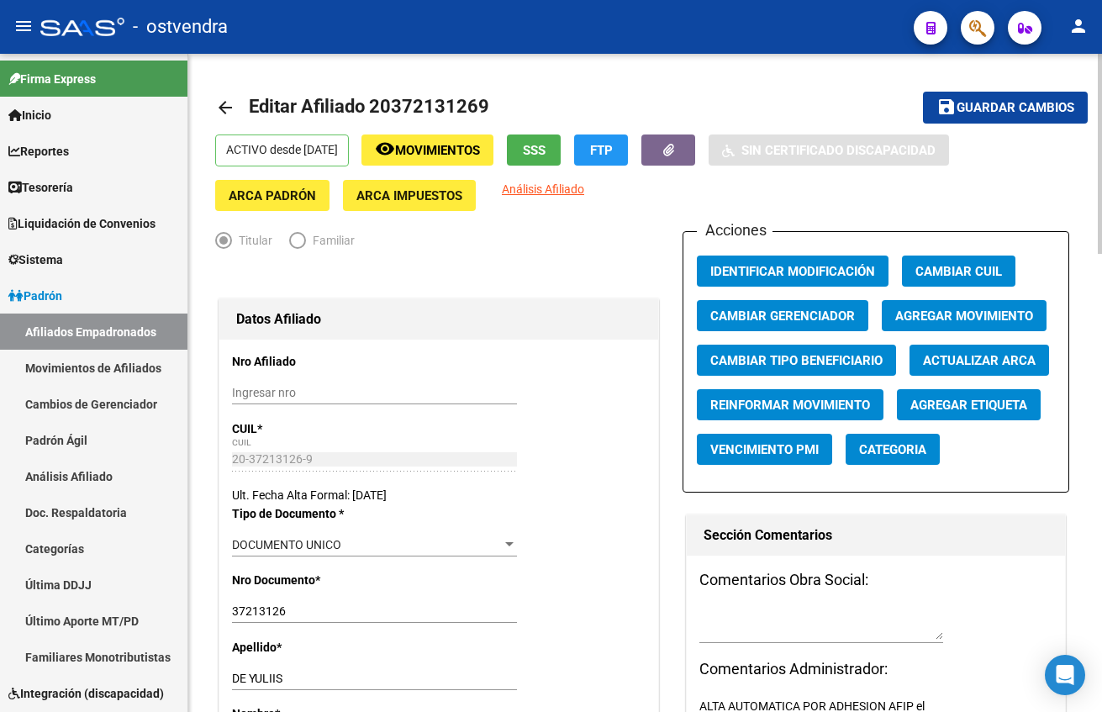
click at [1033, 102] on span "Guardar cambios" at bounding box center [1016, 108] width 118 height 15
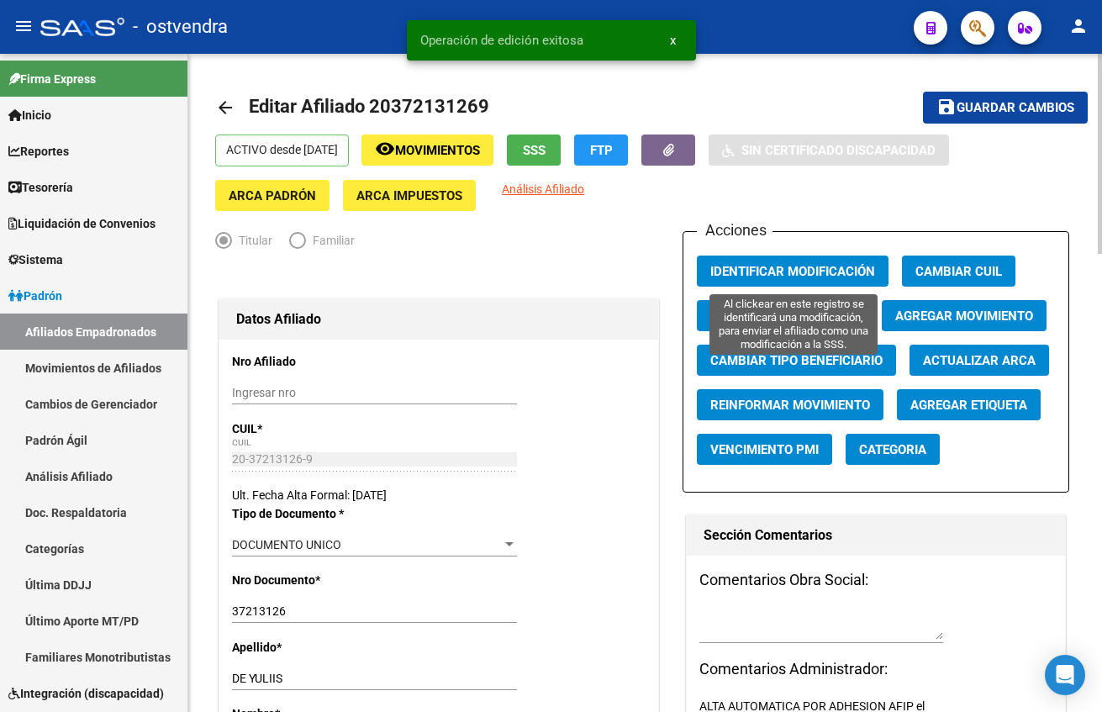
click at [814, 277] on span "Identificar Modificación" at bounding box center [792, 271] width 165 height 15
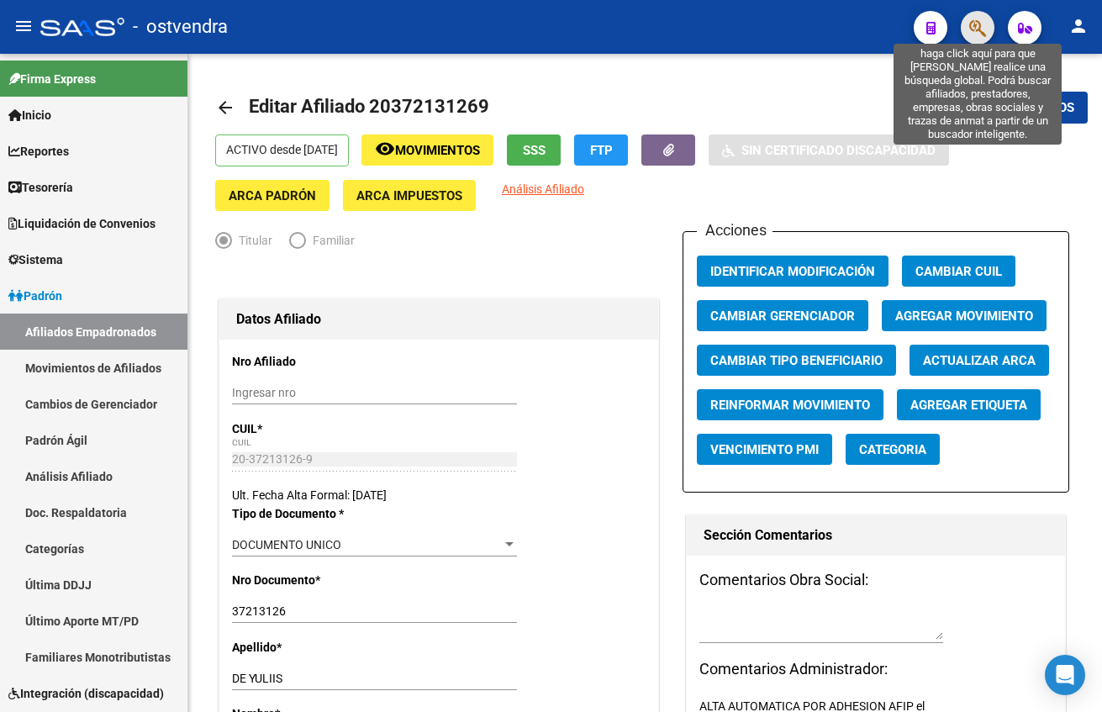
click at [976, 33] on icon "button" at bounding box center [977, 27] width 17 height 19
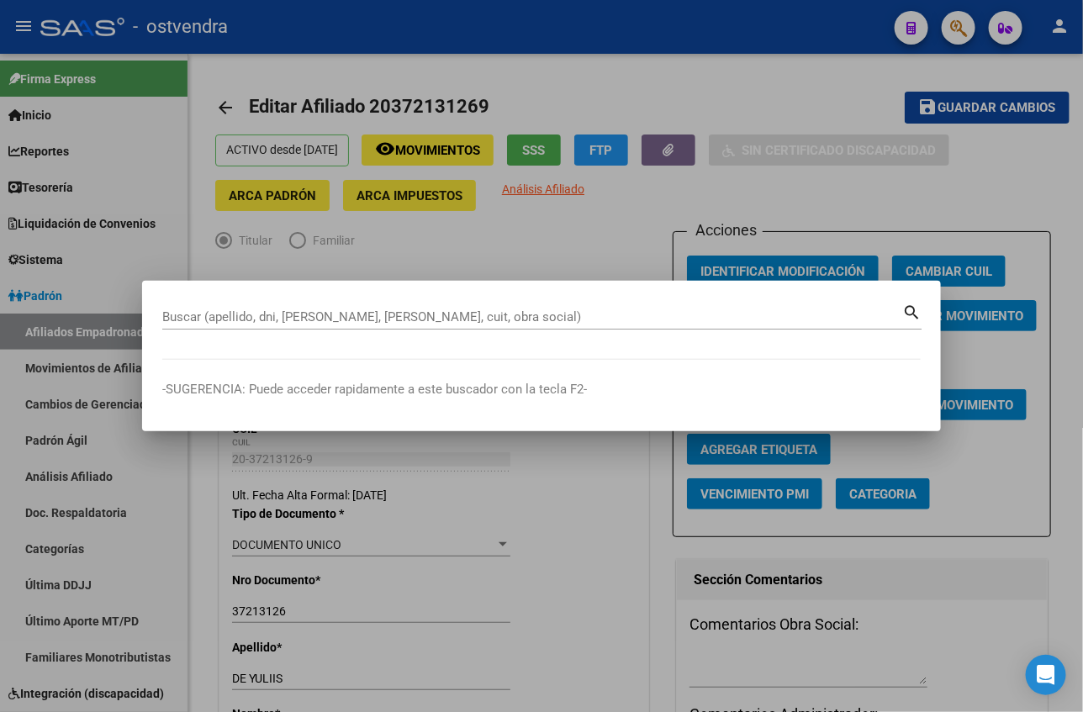
paste input "20401741578"
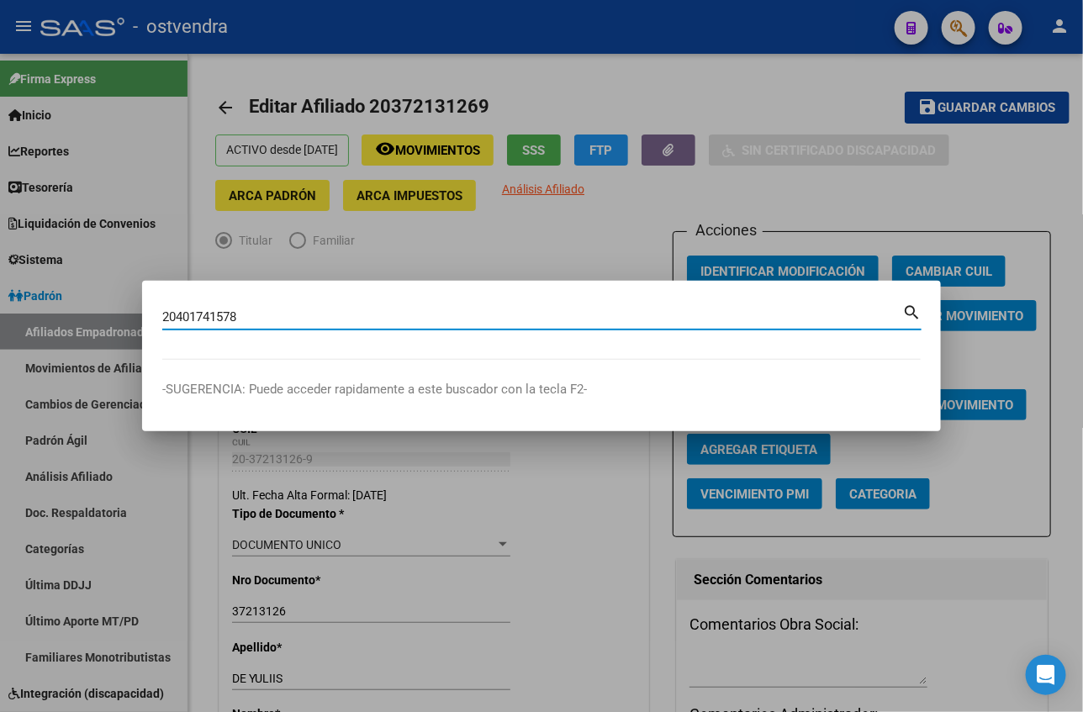
type input "20401741578"
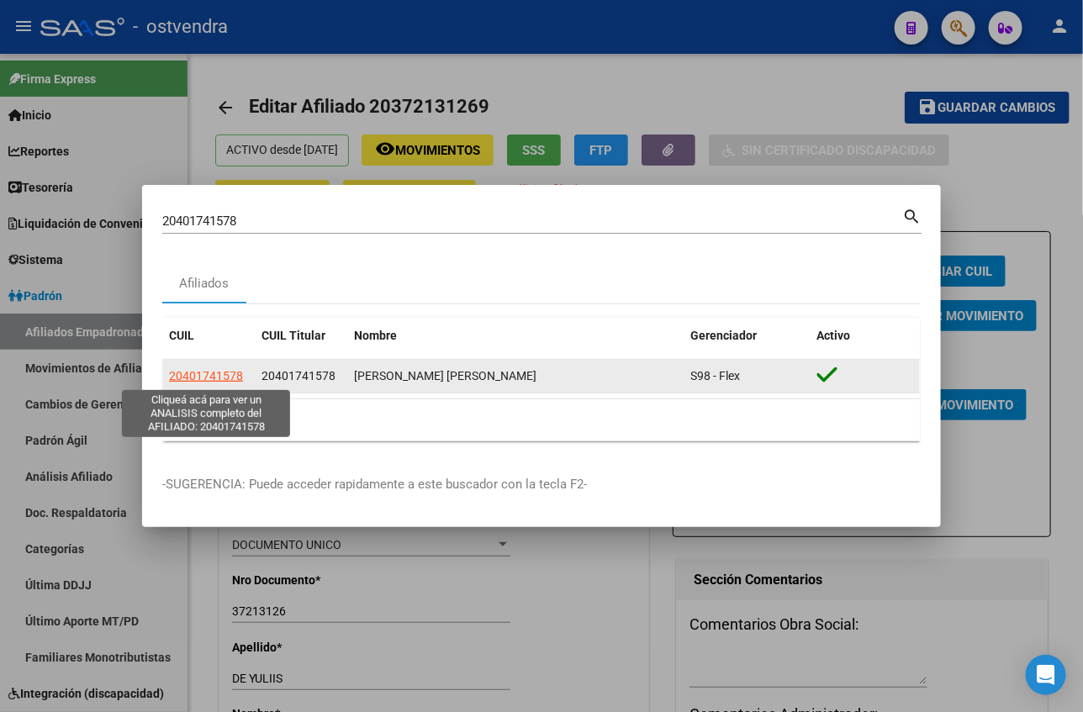
click at [220, 378] on span "20401741578" at bounding box center [206, 375] width 74 height 13
type textarea "20401741578"
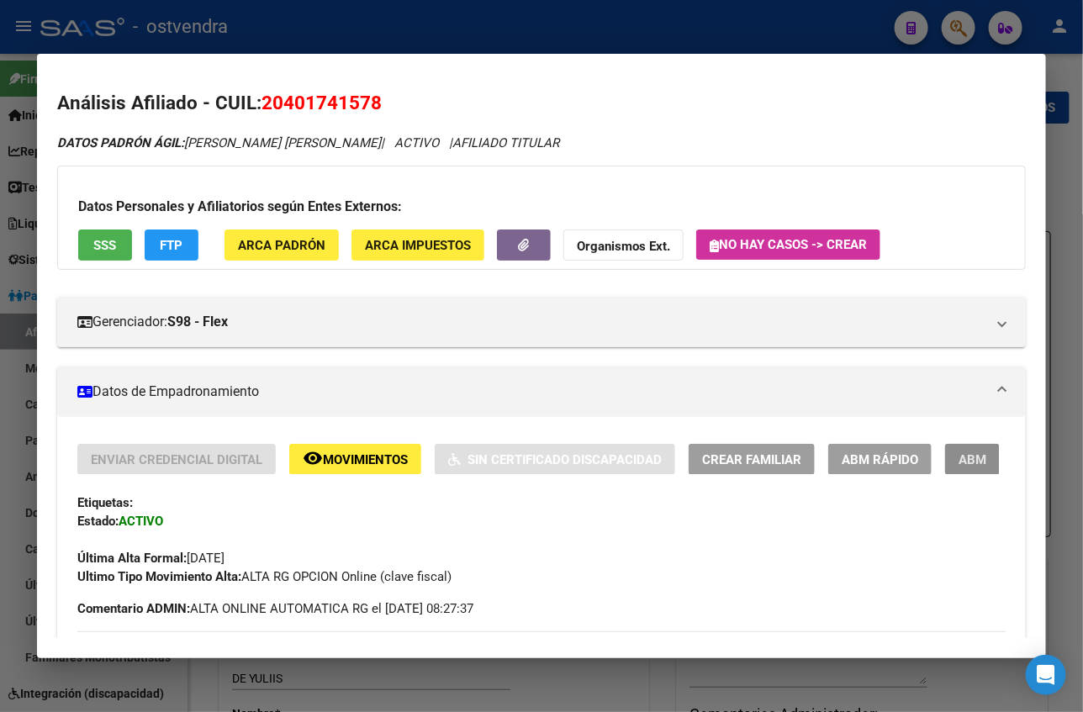
click at [945, 472] on button "ABM" at bounding box center [972, 459] width 55 height 31
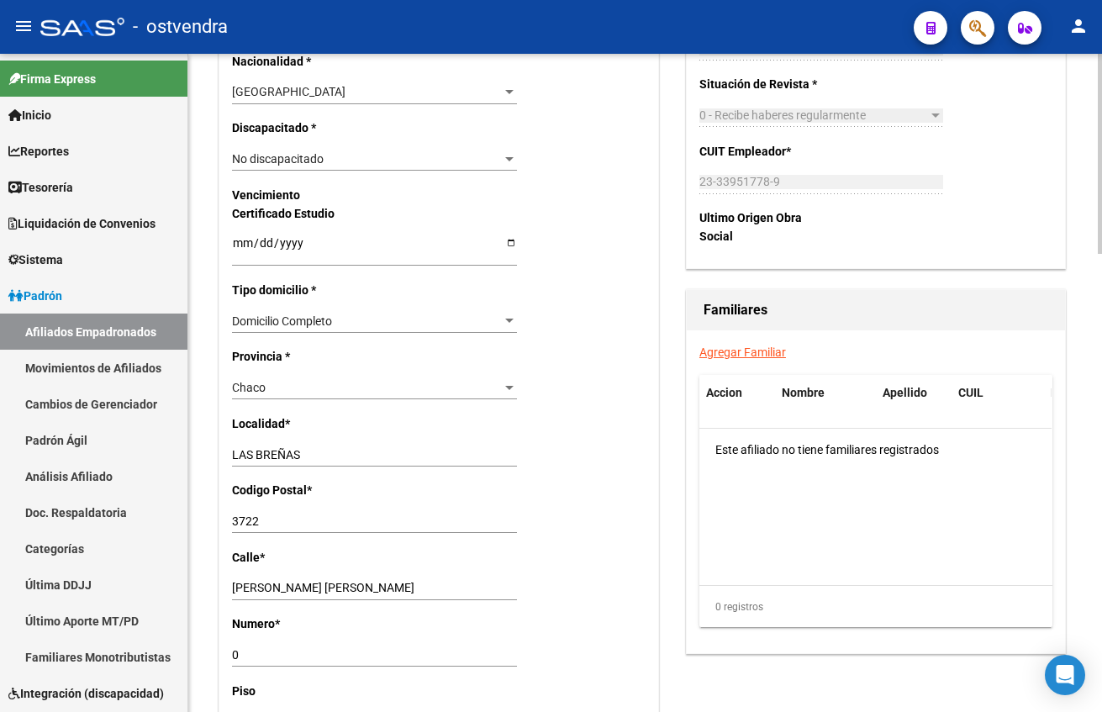
scroll to position [1009, 0]
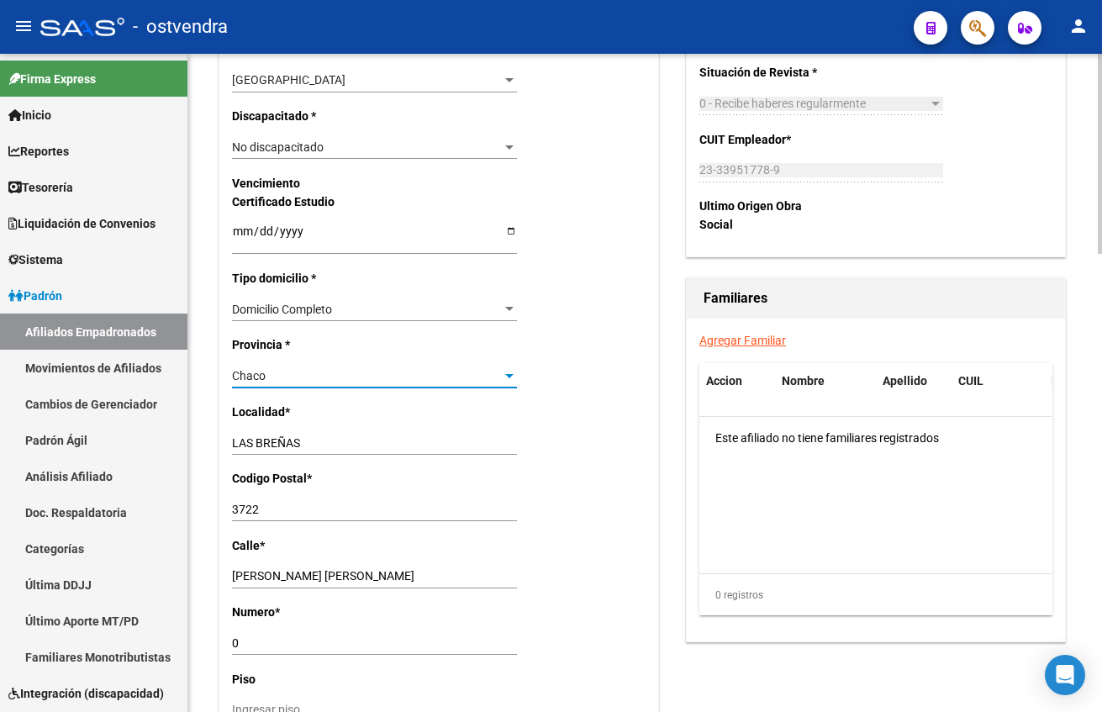
click at [310, 373] on div "Chaco" at bounding box center [367, 376] width 270 height 14
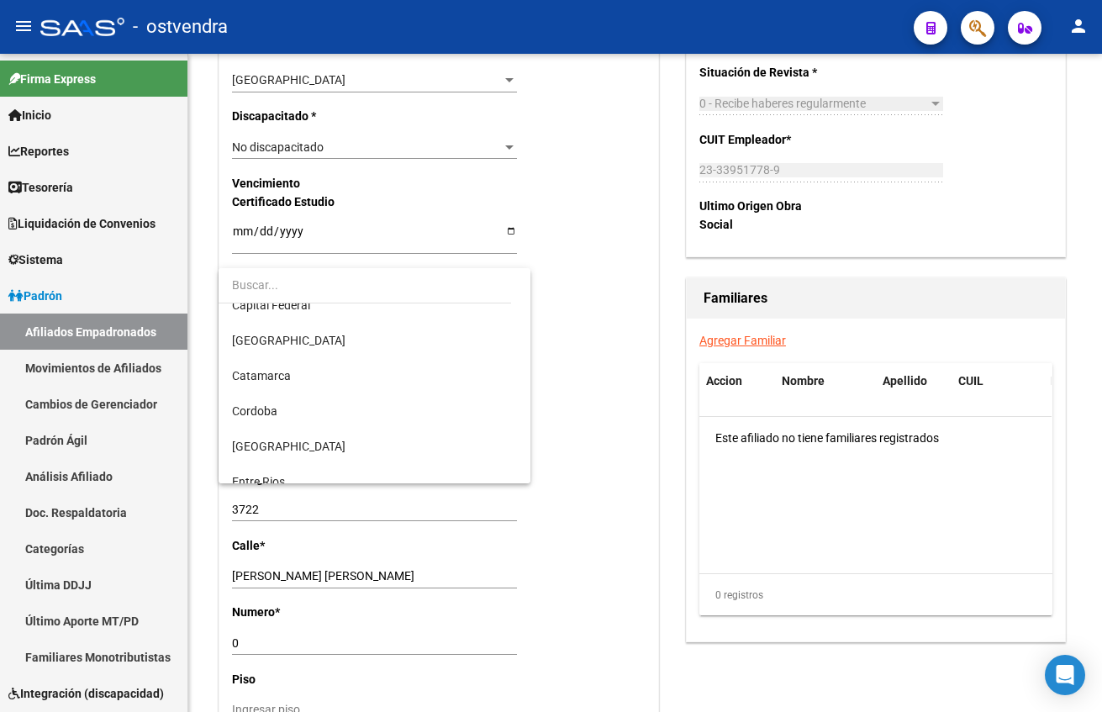
scroll to position [0, 0]
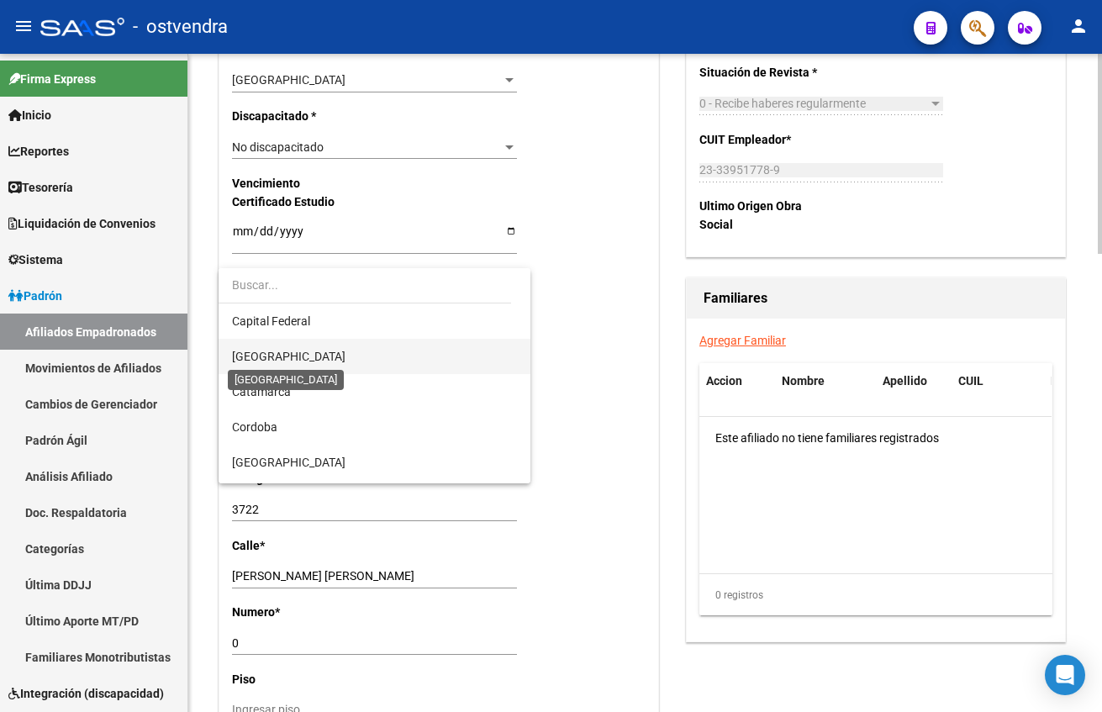
drag, startPoint x: 291, startPoint y: 361, endPoint x: 295, endPoint y: 396, distance: 35.6
click at [291, 359] on span "[GEOGRAPHIC_DATA]" at bounding box center [288, 356] width 113 height 13
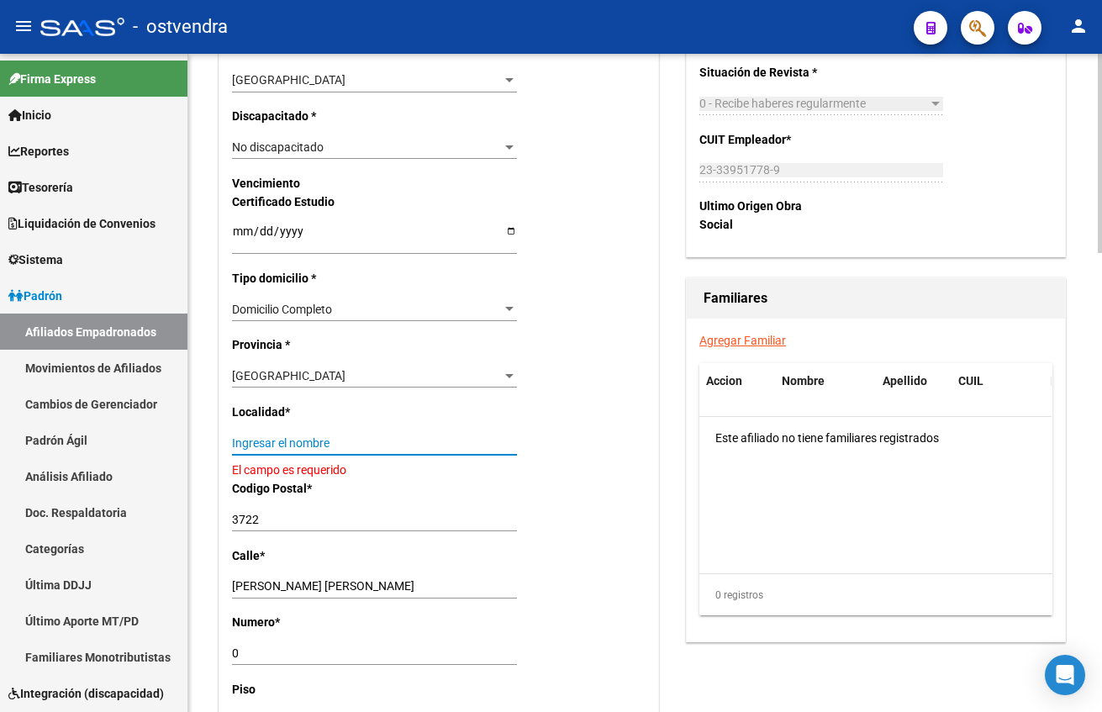
click at [316, 445] on input "Ingresar el nombre" at bounding box center [374, 443] width 285 height 14
click at [272, 373] on span "[GEOGRAPHIC_DATA]" at bounding box center [288, 375] width 113 height 13
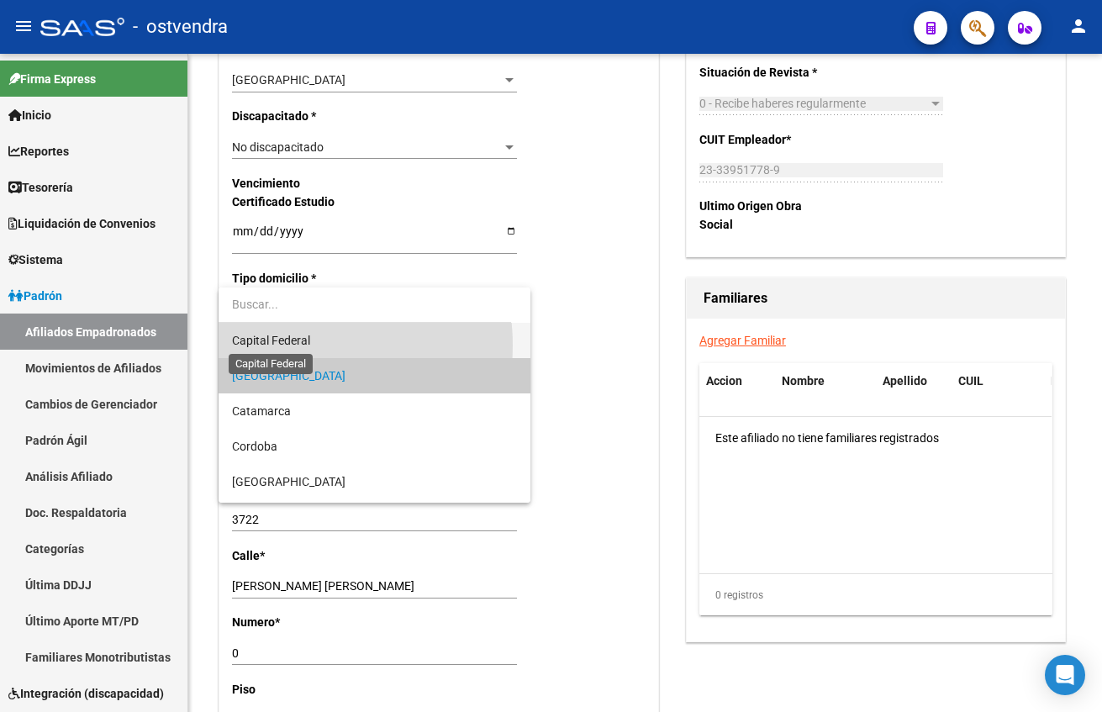
click at [287, 345] on span "Capital Federal" at bounding box center [271, 340] width 78 height 13
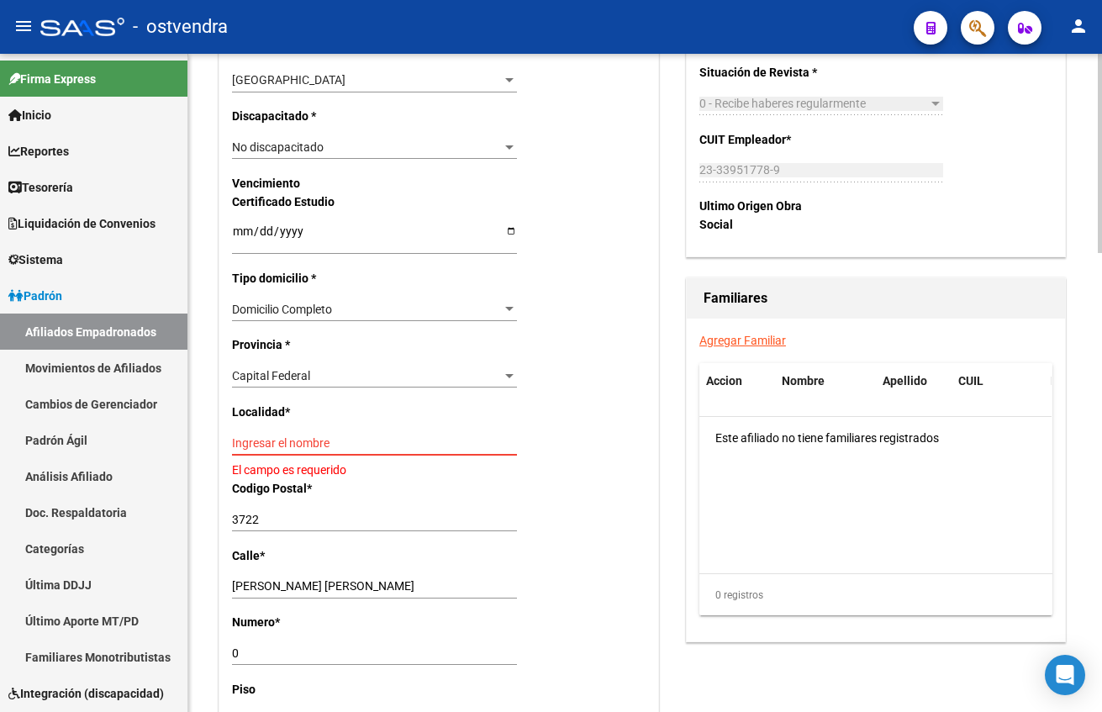
click at [298, 442] on input "Ingresar el nombre" at bounding box center [374, 443] width 285 height 14
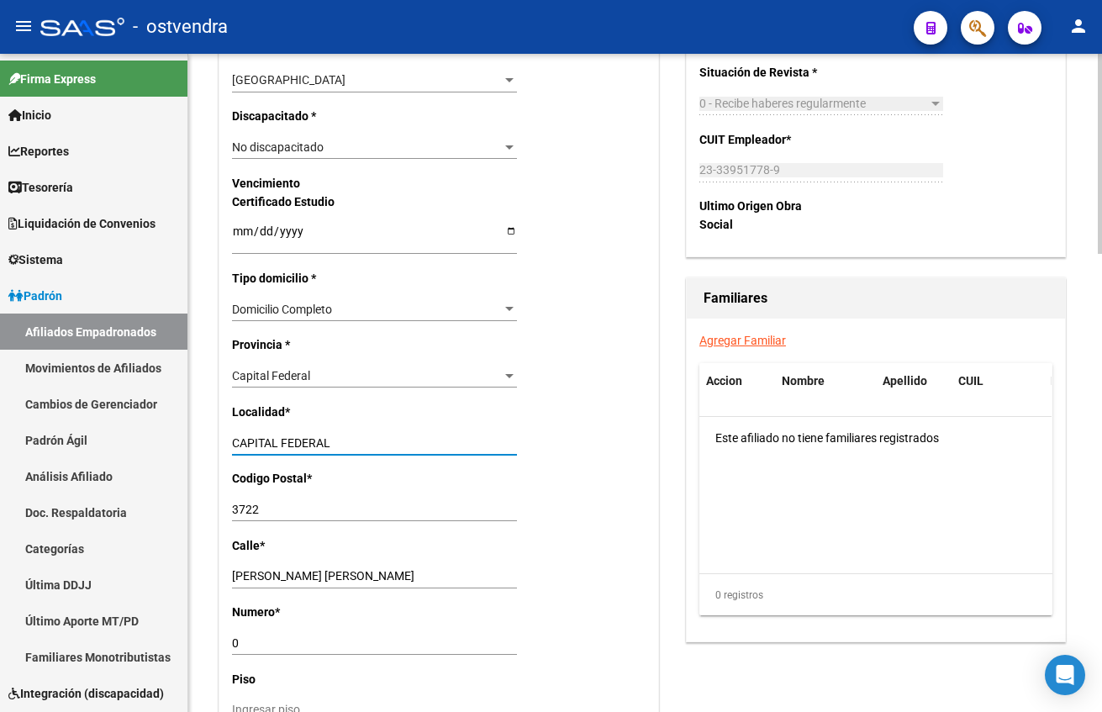
type input "CAPITAL FEDERAL"
type input "1001"
type input "ARAUJO"
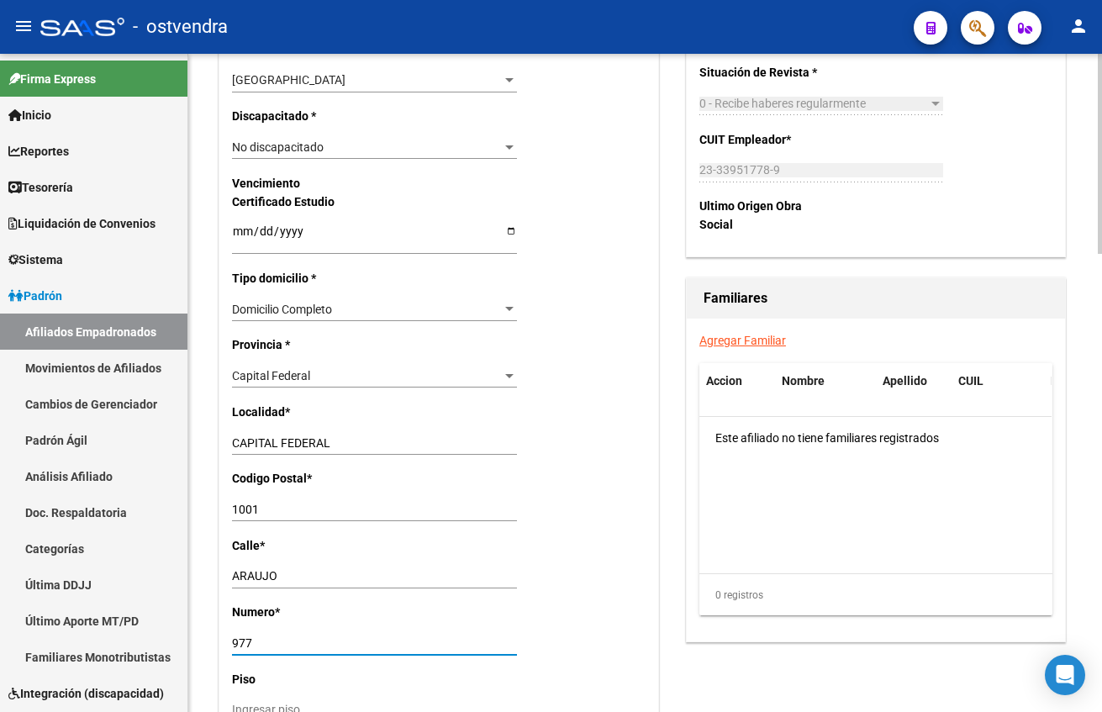
type input "977"
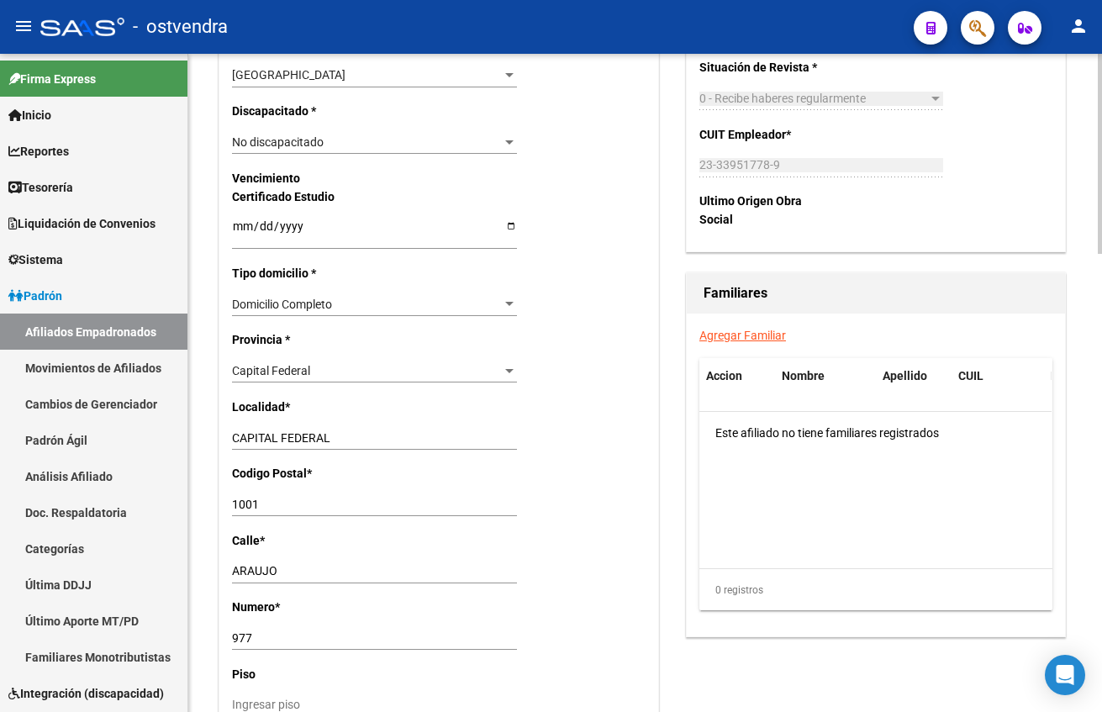
click at [623, 621] on div "Nro Afiliado Ingresar nro CUIL * 20-40174157-8 CUIL ARCA Padrón Ult. Fecha Alta…" at bounding box center [438, 202] width 439 height 1753
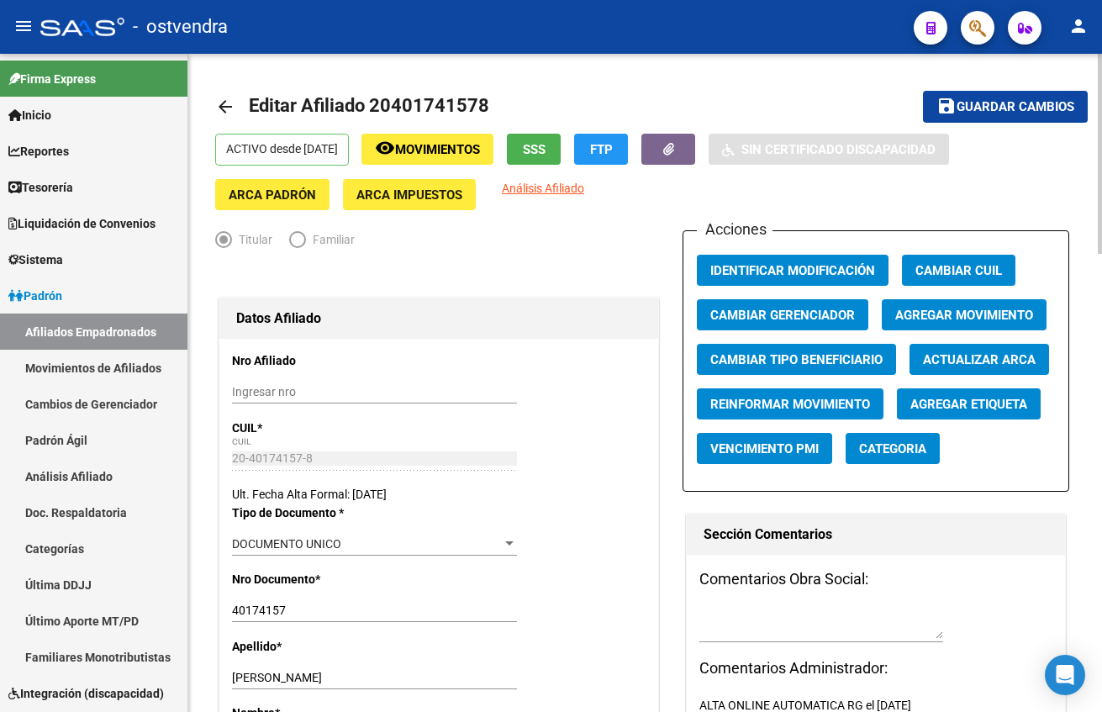
scroll to position [0, 0]
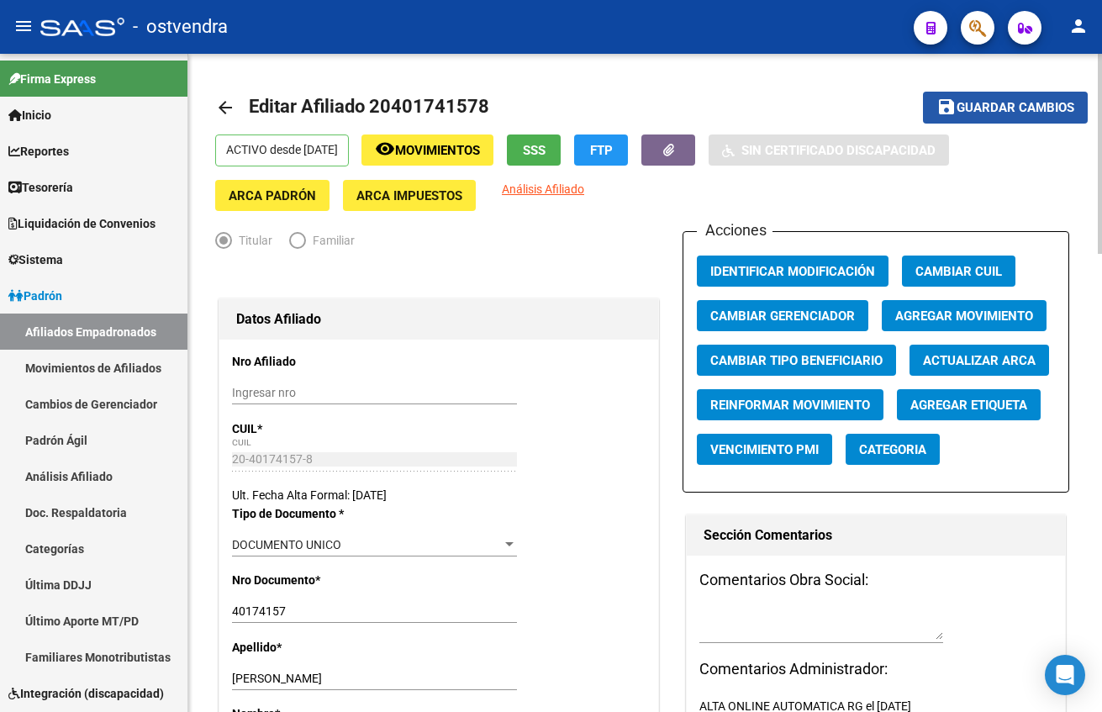
click at [1002, 119] on button "save Guardar cambios" at bounding box center [1005, 107] width 165 height 31
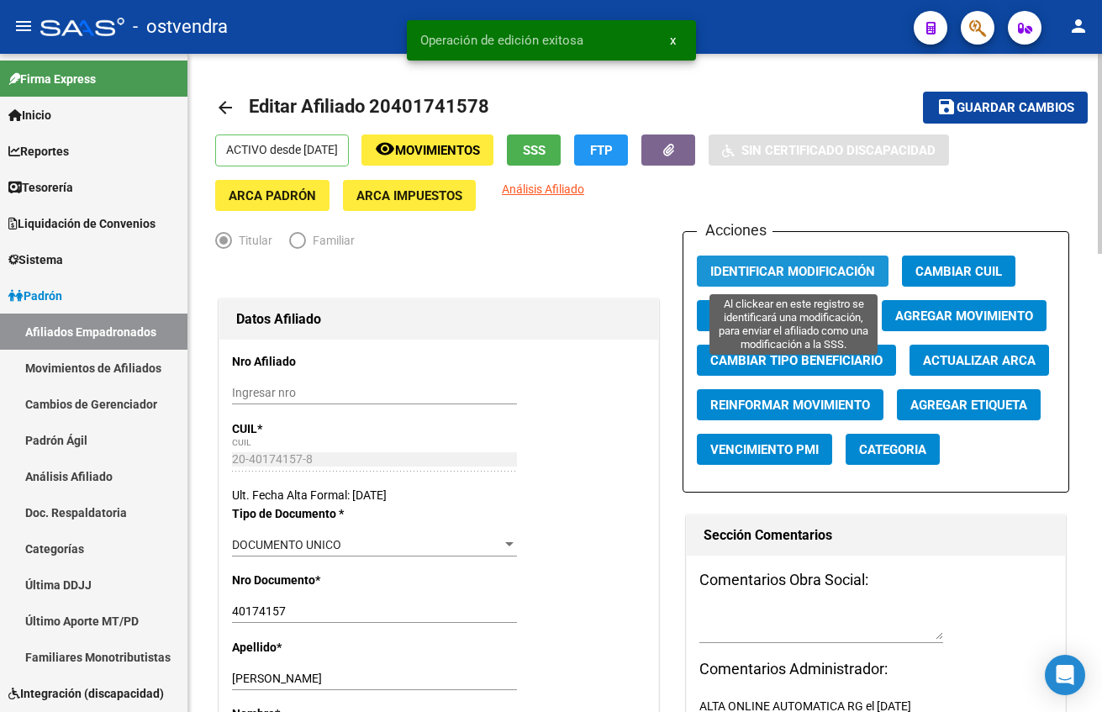
click at [815, 271] on span "Identificar Modificación" at bounding box center [792, 271] width 165 height 15
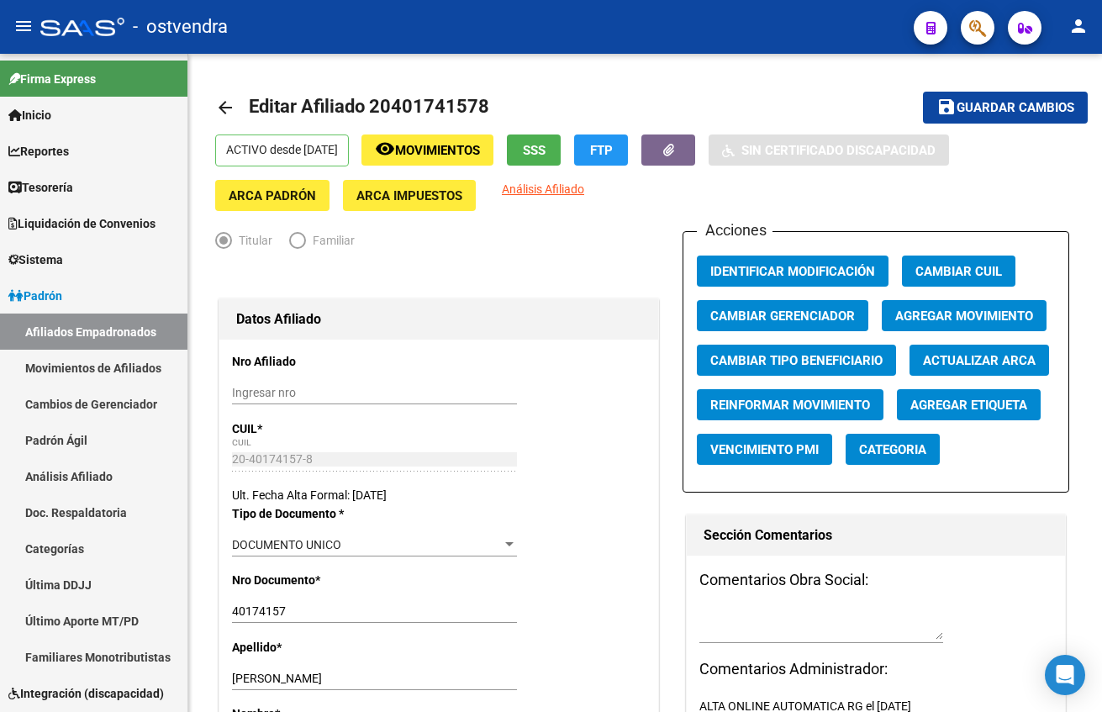
click at [994, 23] on mat-toolbar "menu - ostvendra person" at bounding box center [551, 27] width 1102 height 54
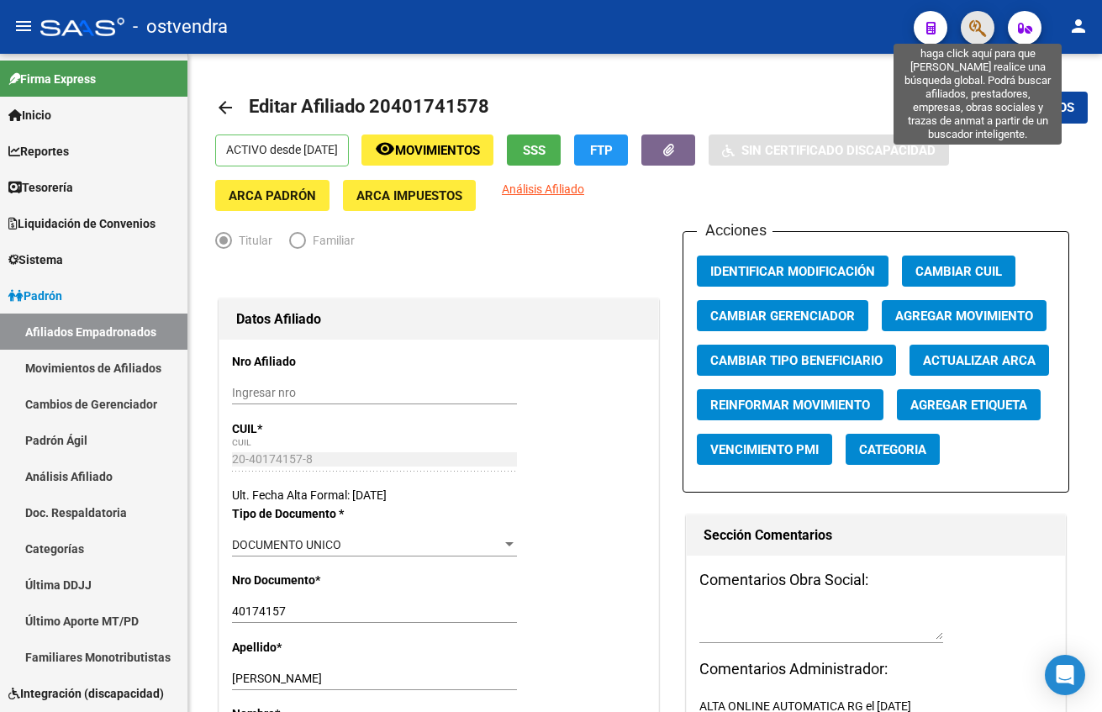
click at [978, 18] on icon "button" at bounding box center [977, 27] width 17 height 19
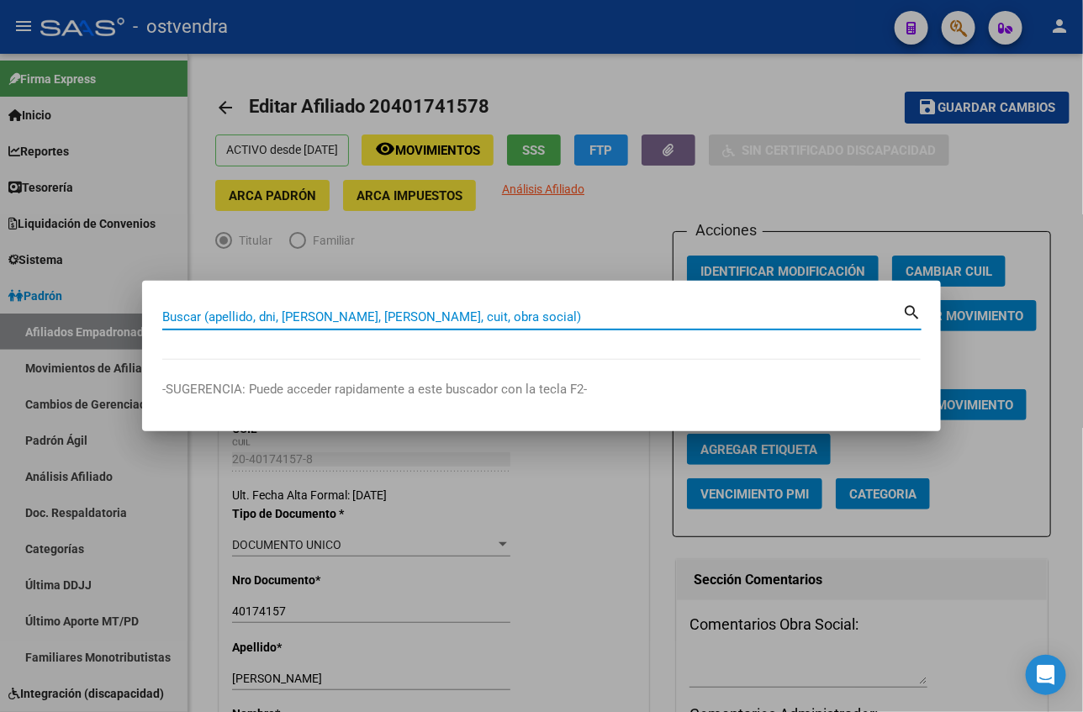
paste input "20417801945"
type input "20417801945"
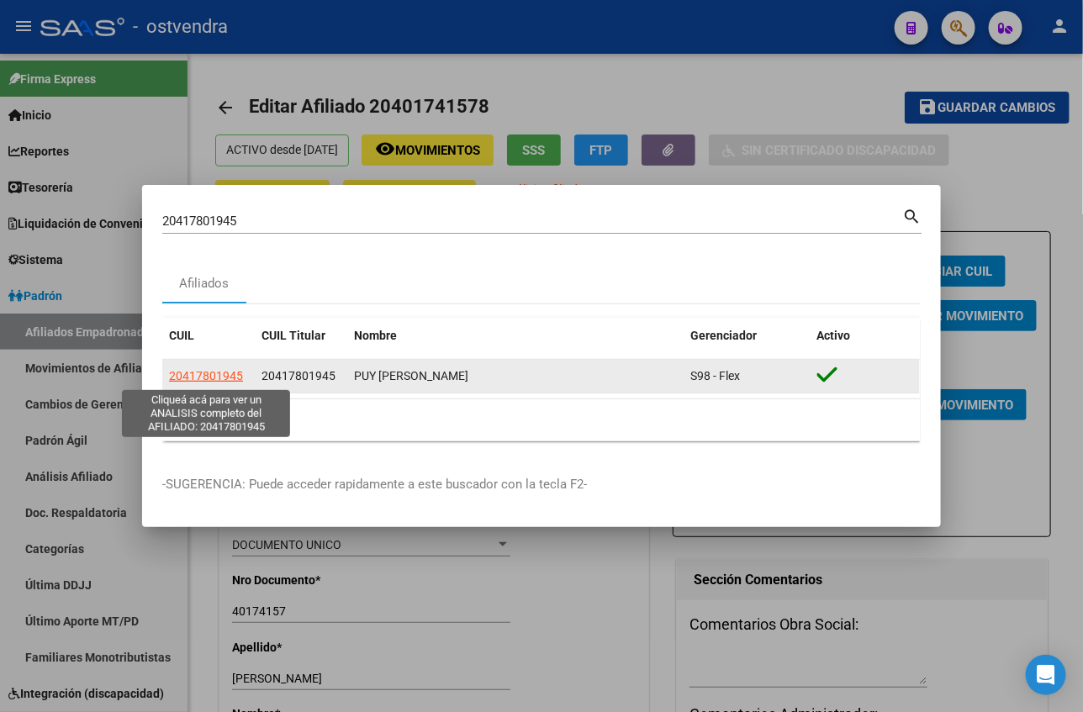
click at [205, 379] on span "20417801945" at bounding box center [206, 375] width 74 height 13
type textarea "20417801945"
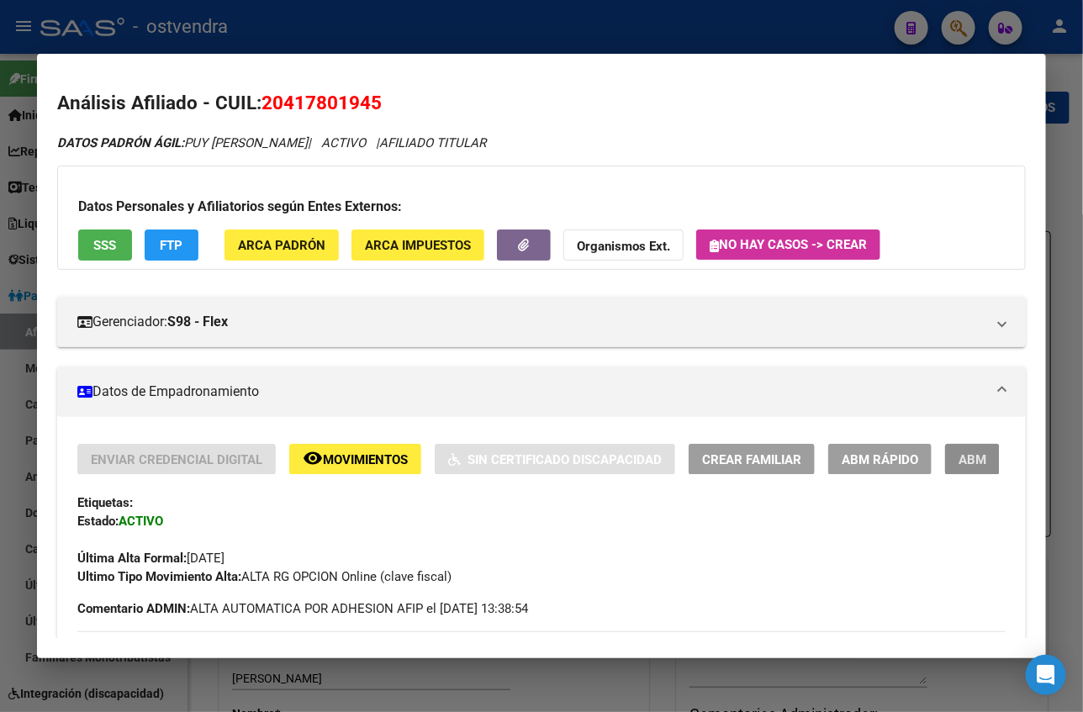
click at [958, 455] on span "ABM" at bounding box center [972, 459] width 28 height 15
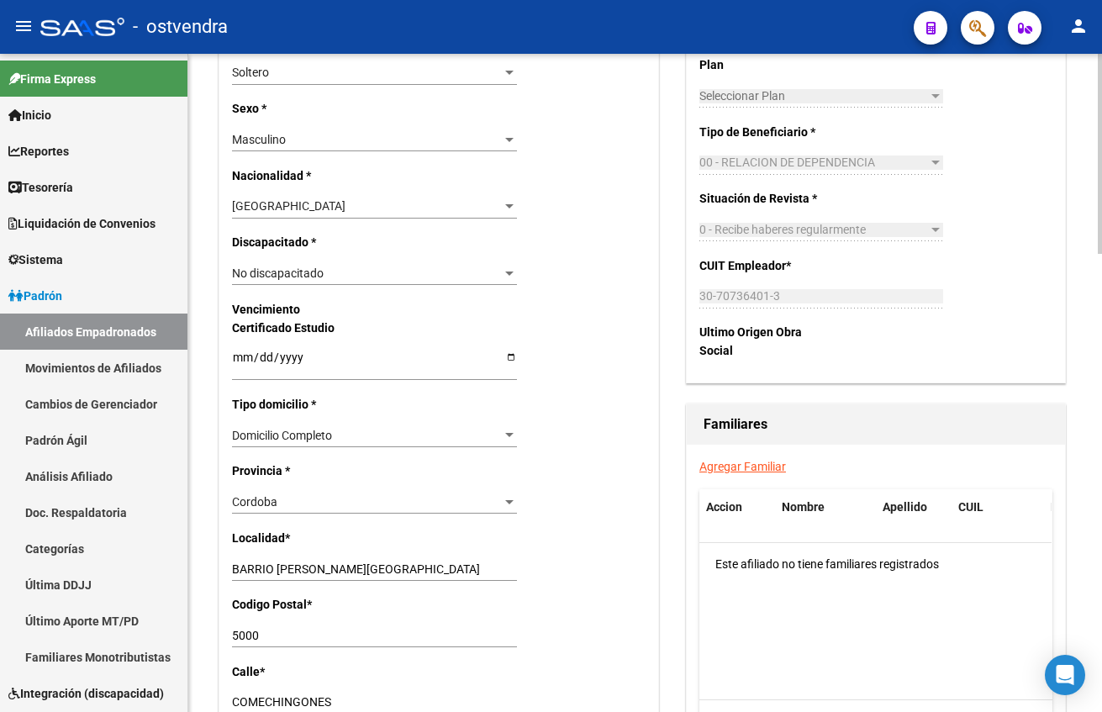
scroll to position [1009, 0]
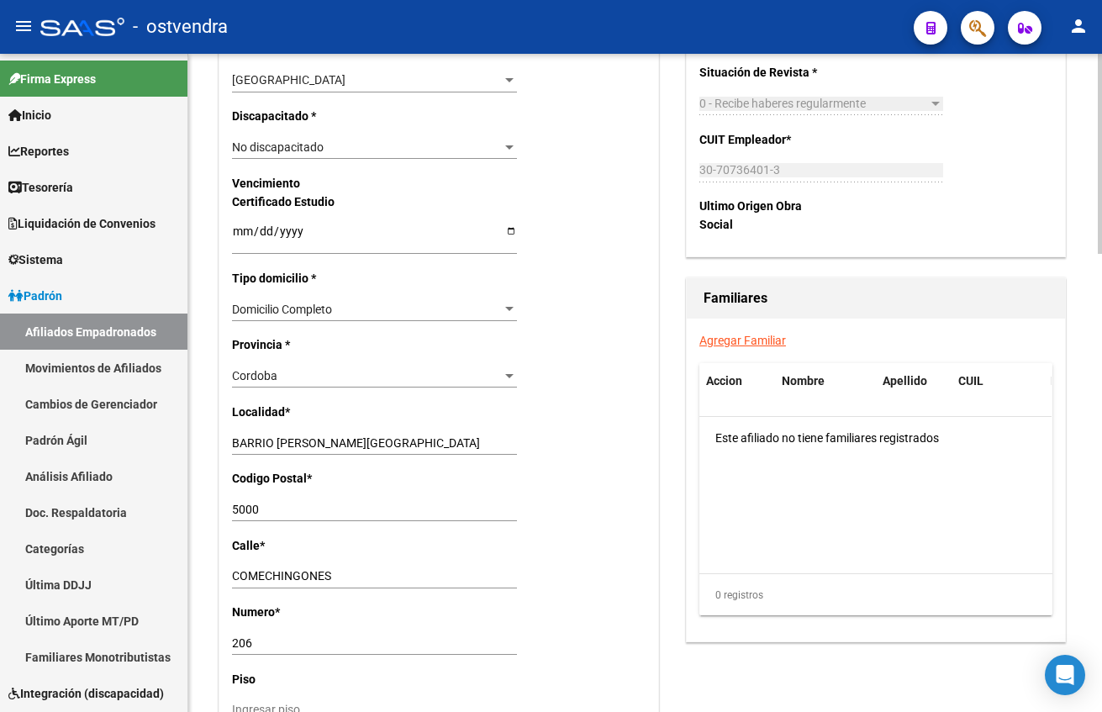
click at [359, 387] on div "Cordoba Seleccionar provincia" at bounding box center [374, 376] width 285 height 24
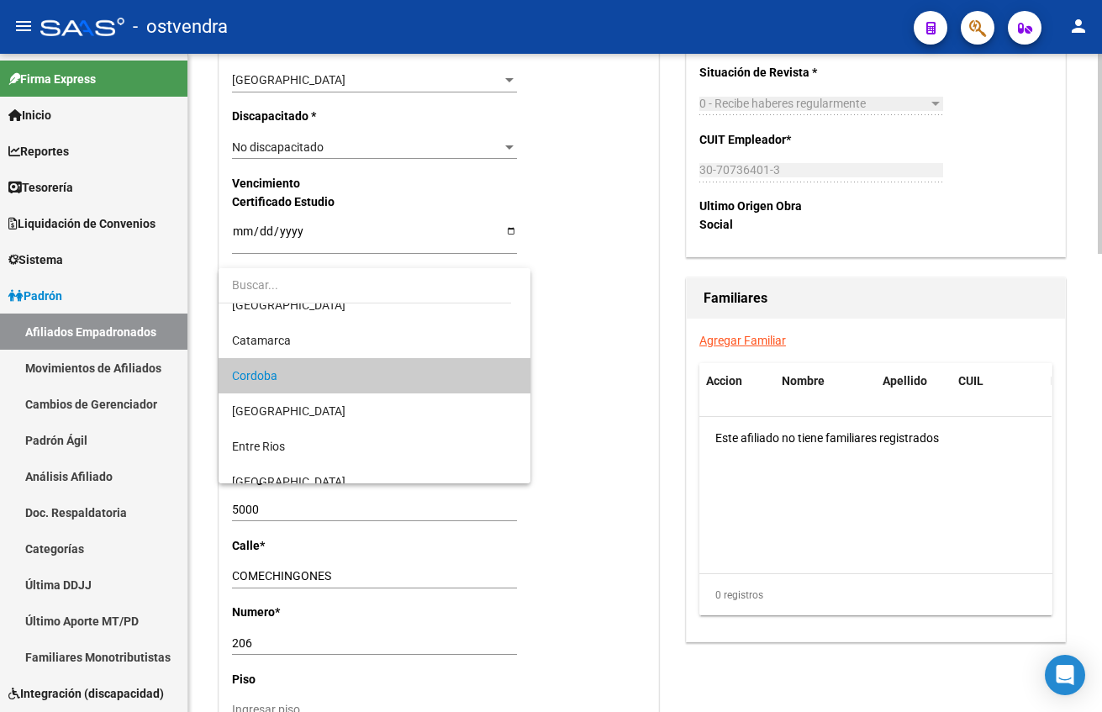
scroll to position [0, 0]
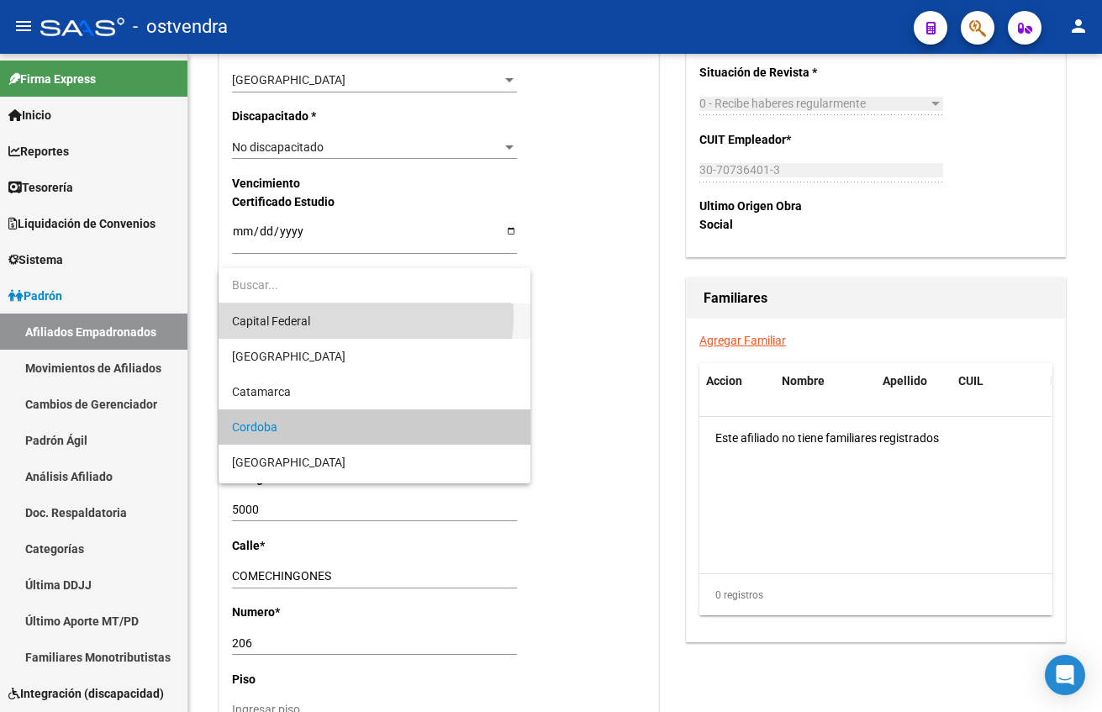
click at [348, 315] on span "Capital Federal" at bounding box center [374, 320] width 285 height 35
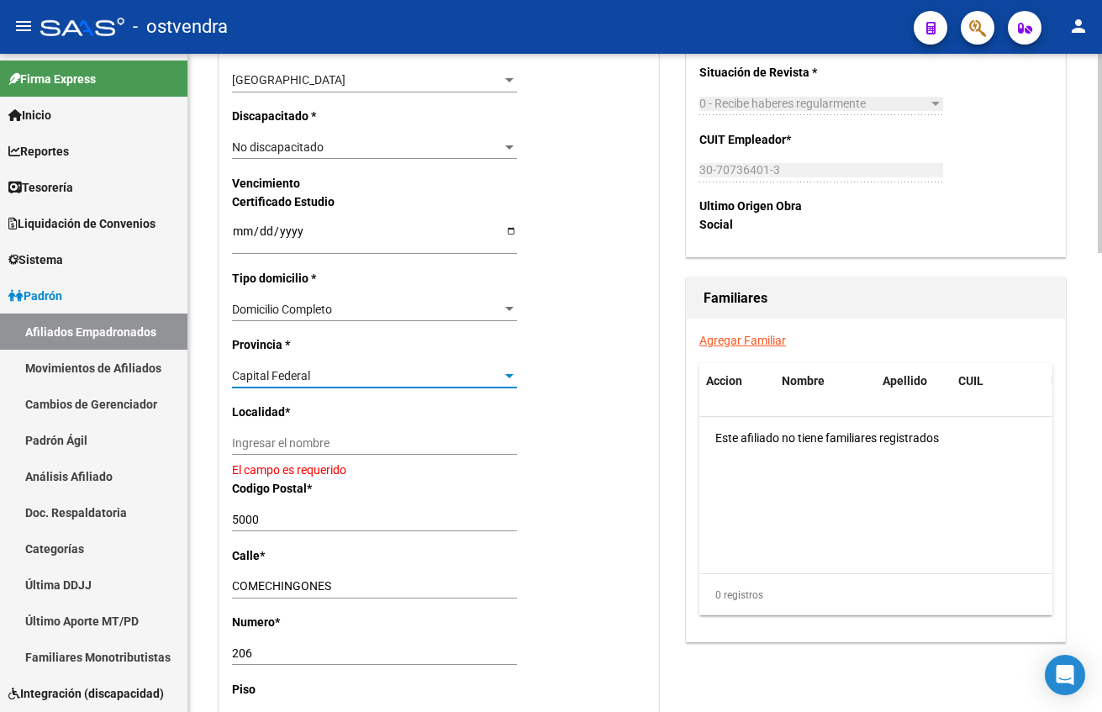
click at [345, 446] on input "Ingresar el nombre" at bounding box center [374, 443] width 285 height 14
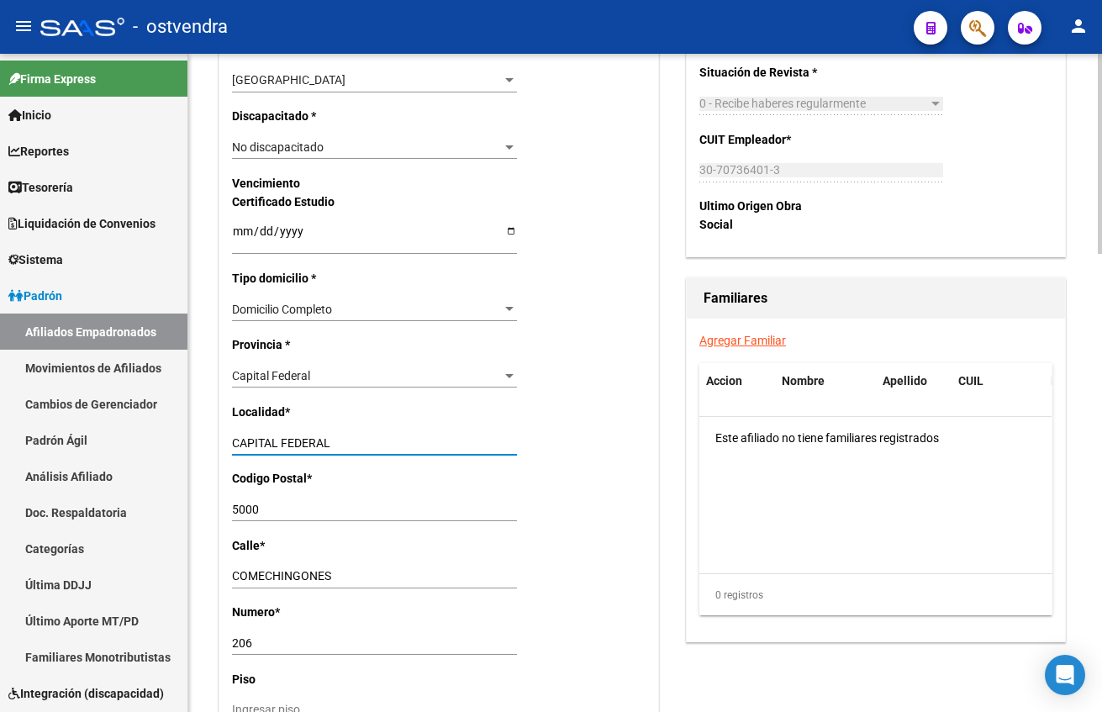
type input "CAPITAL FEDERAL"
type input "1001"
type input "[GEOGRAPHIC_DATA]"
type input "343"
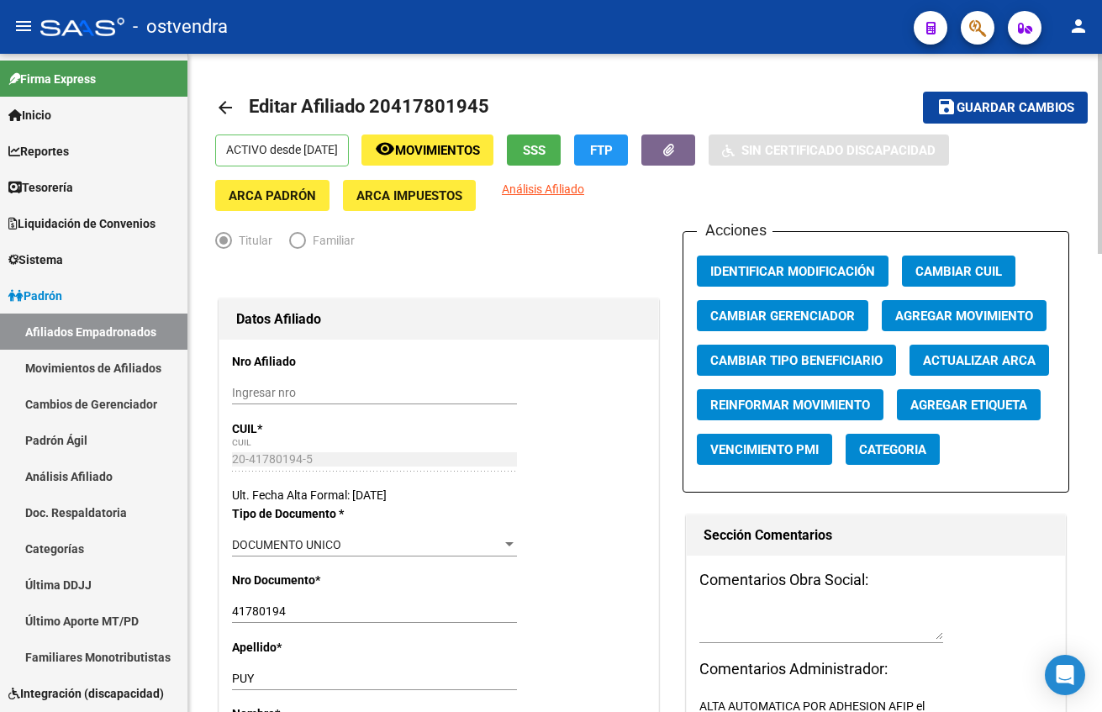
click at [1011, 102] on span "Guardar cambios" at bounding box center [1016, 108] width 118 height 15
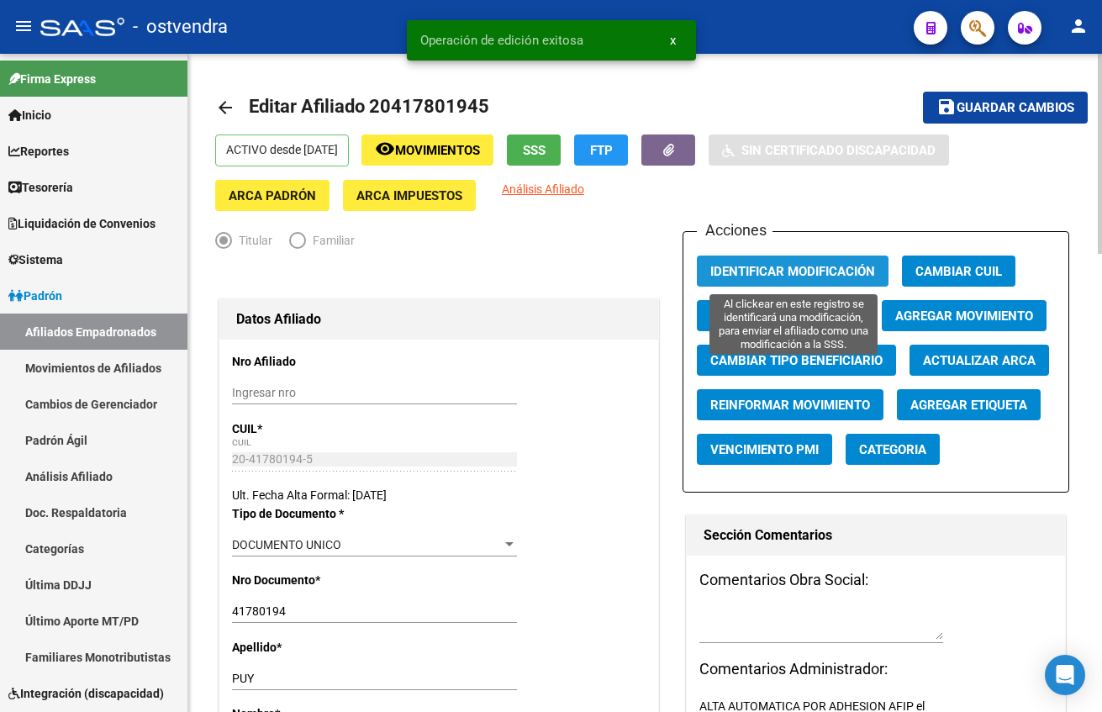
click at [797, 275] on span "Identificar Modificación" at bounding box center [792, 271] width 165 height 15
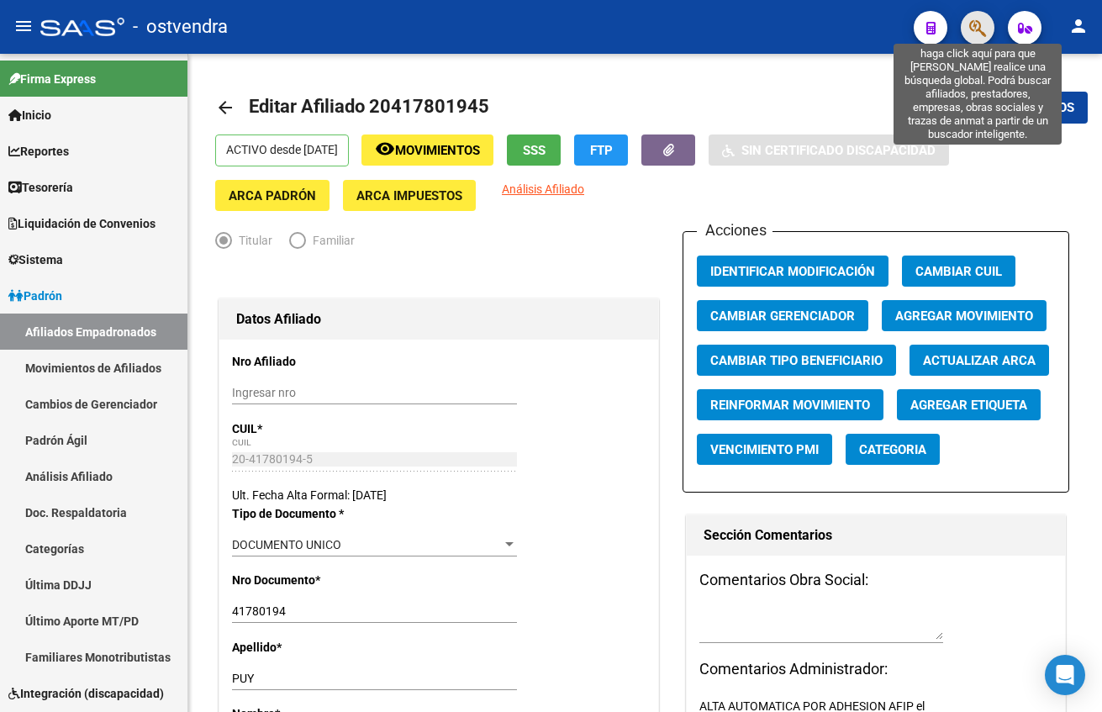
click at [983, 29] on icon "button" at bounding box center [977, 27] width 17 height 19
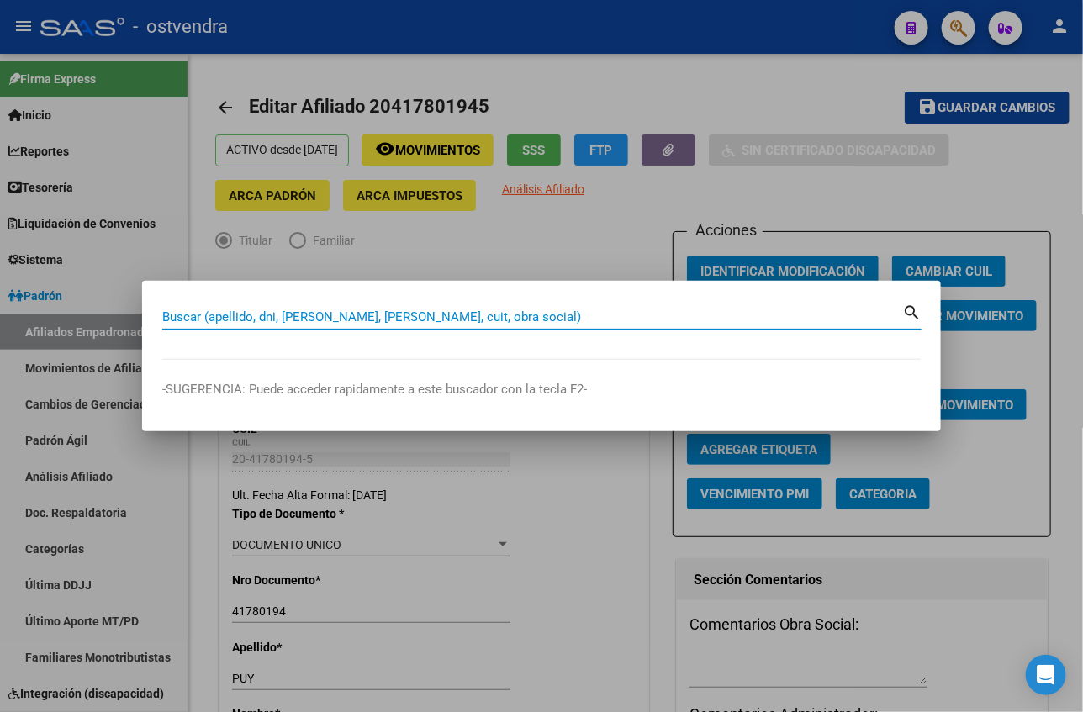
paste input "20443731319"
type input "20443731319"
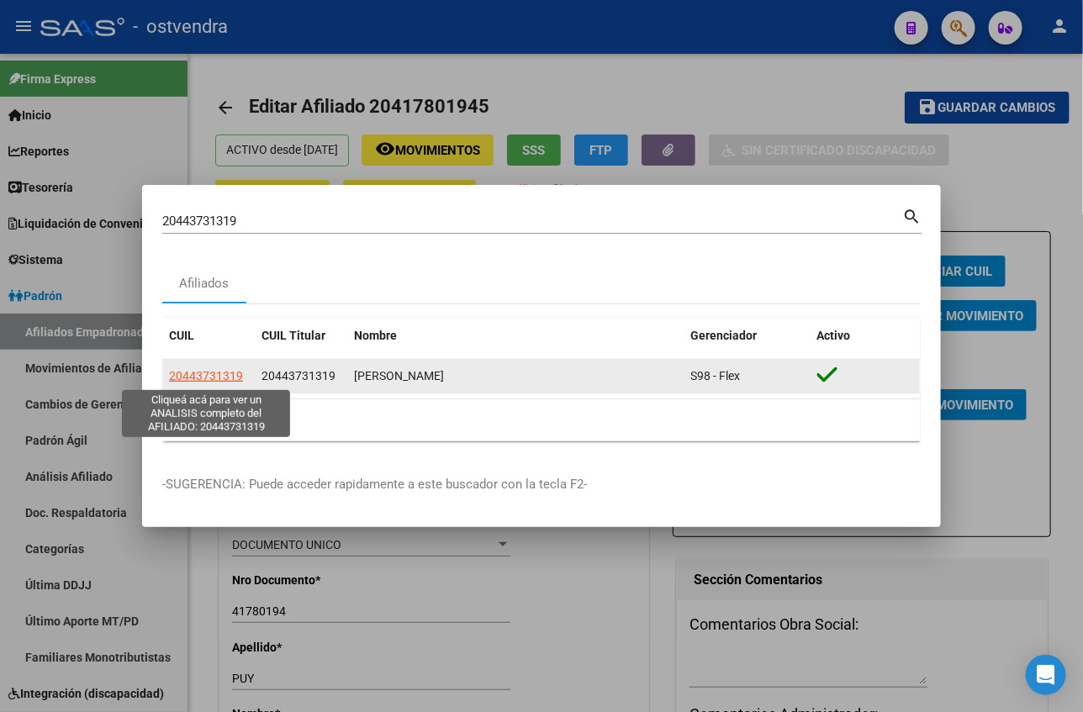
click at [192, 378] on span "20443731319" at bounding box center [206, 375] width 74 height 13
type textarea "20443731319"
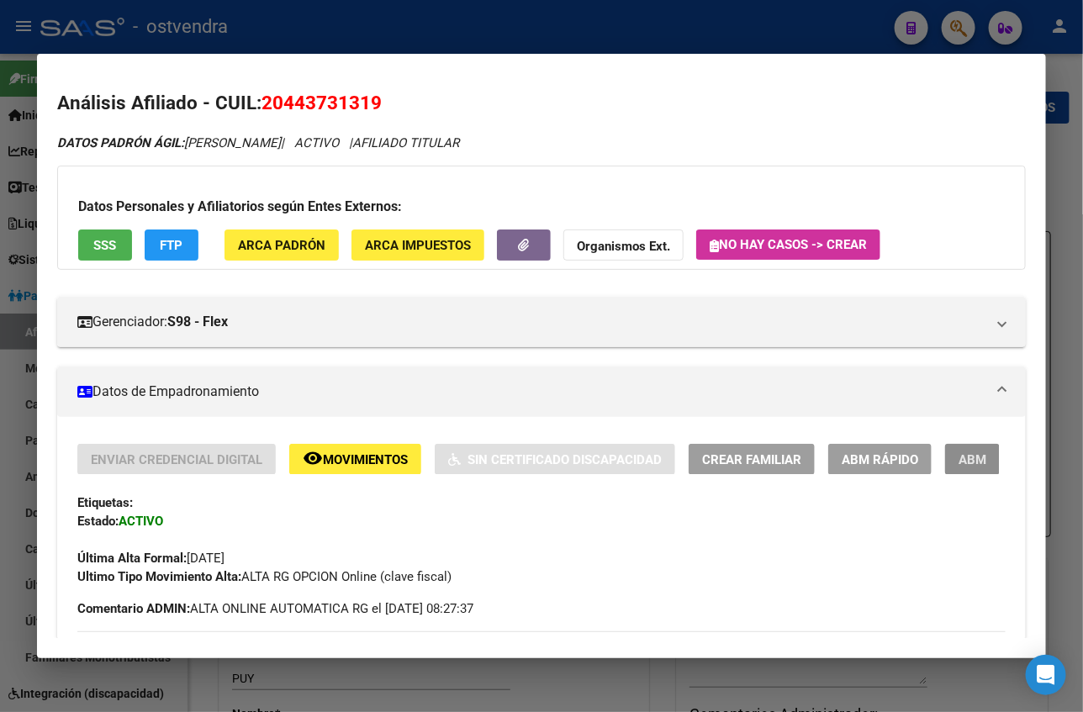
click at [958, 462] on span "ABM" at bounding box center [972, 459] width 28 height 15
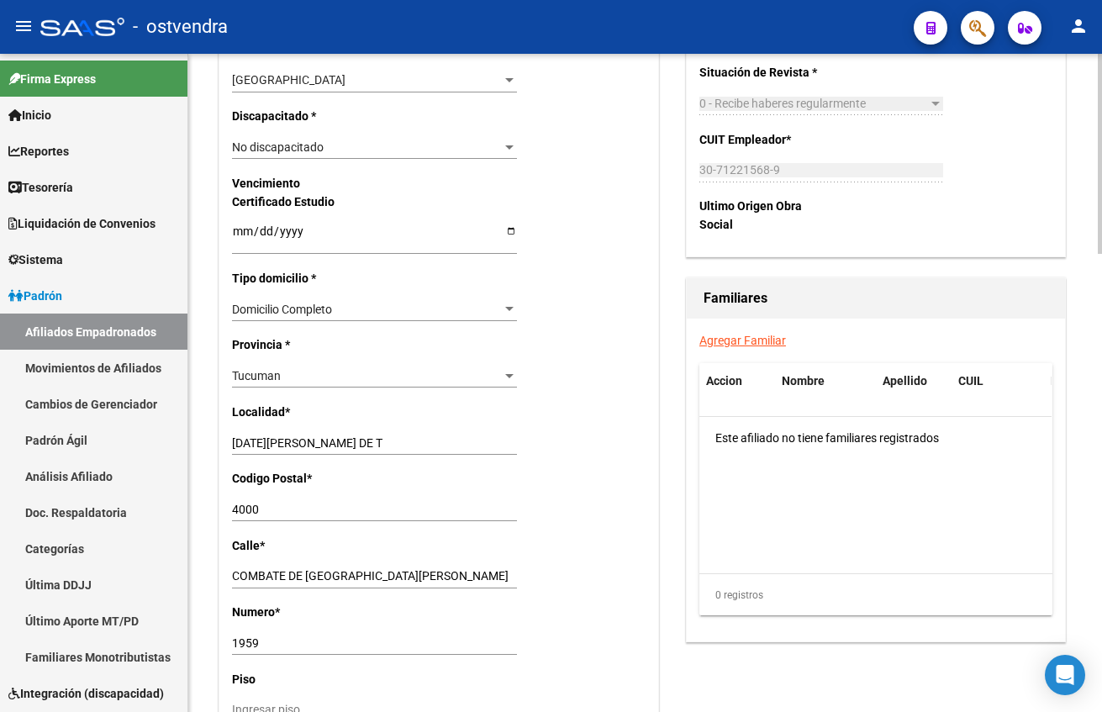
scroll to position [1135, 0]
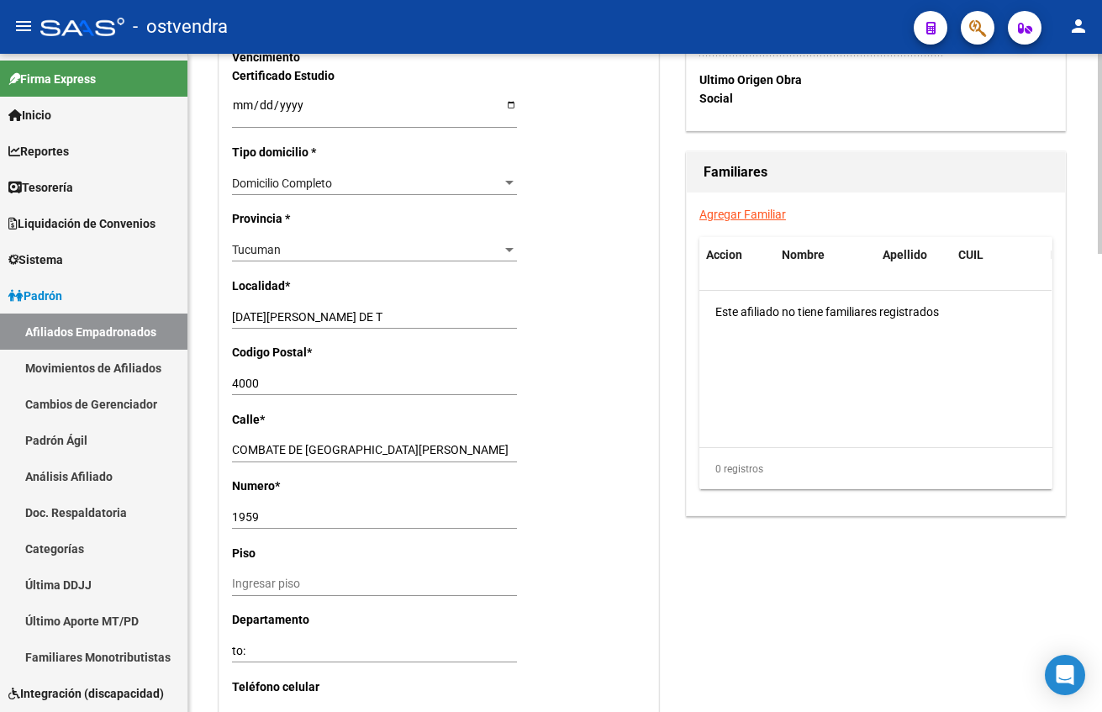
click at [245, 240] on div "Tucuman Seleccionar provincia" at bounding box center [374, 250] width 285 height 24
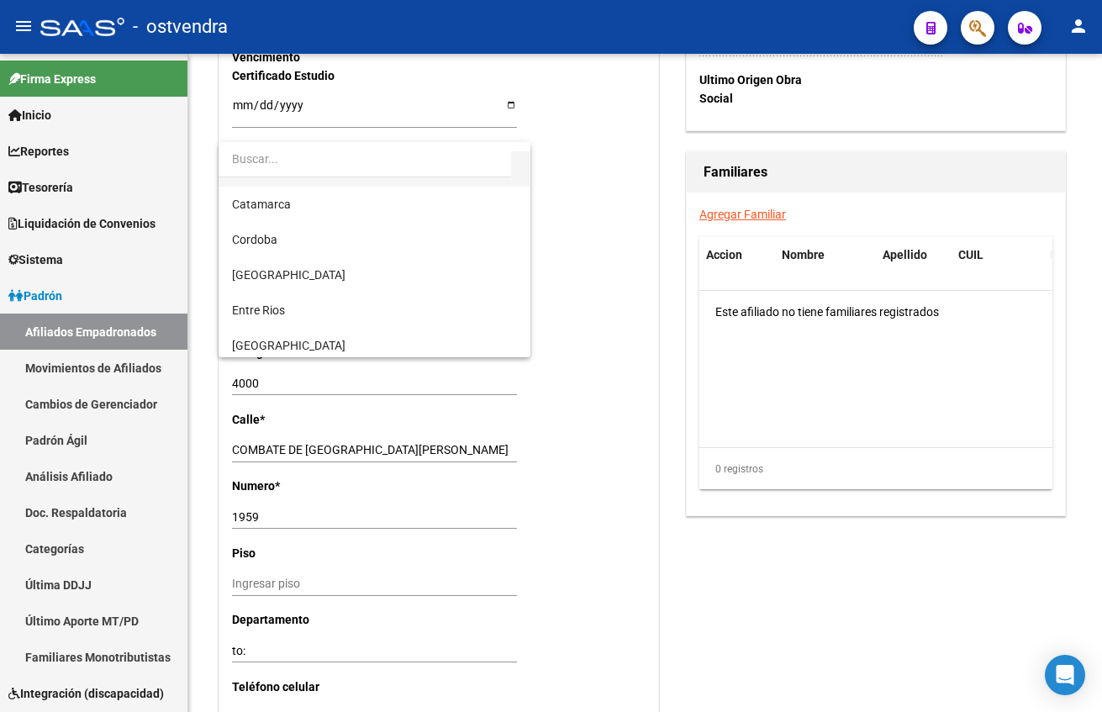
scroll to position [0, 0]
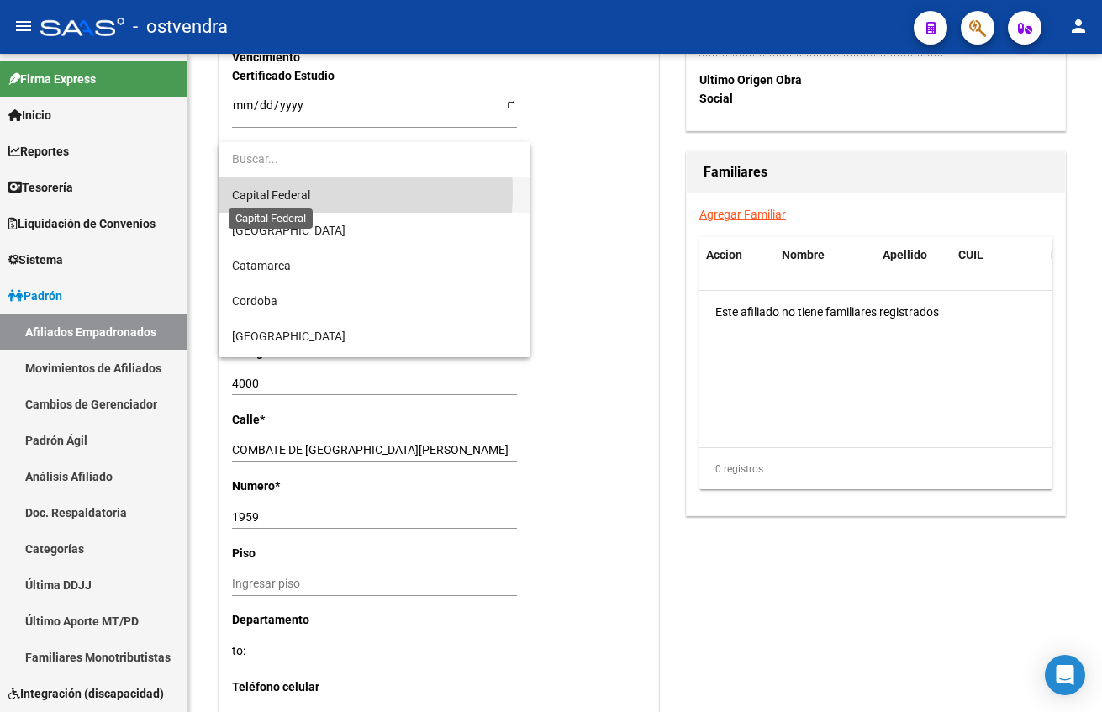
click at [272, 192] on span "Capital Federal" at bounding box center [271, 194] width 78 height 13
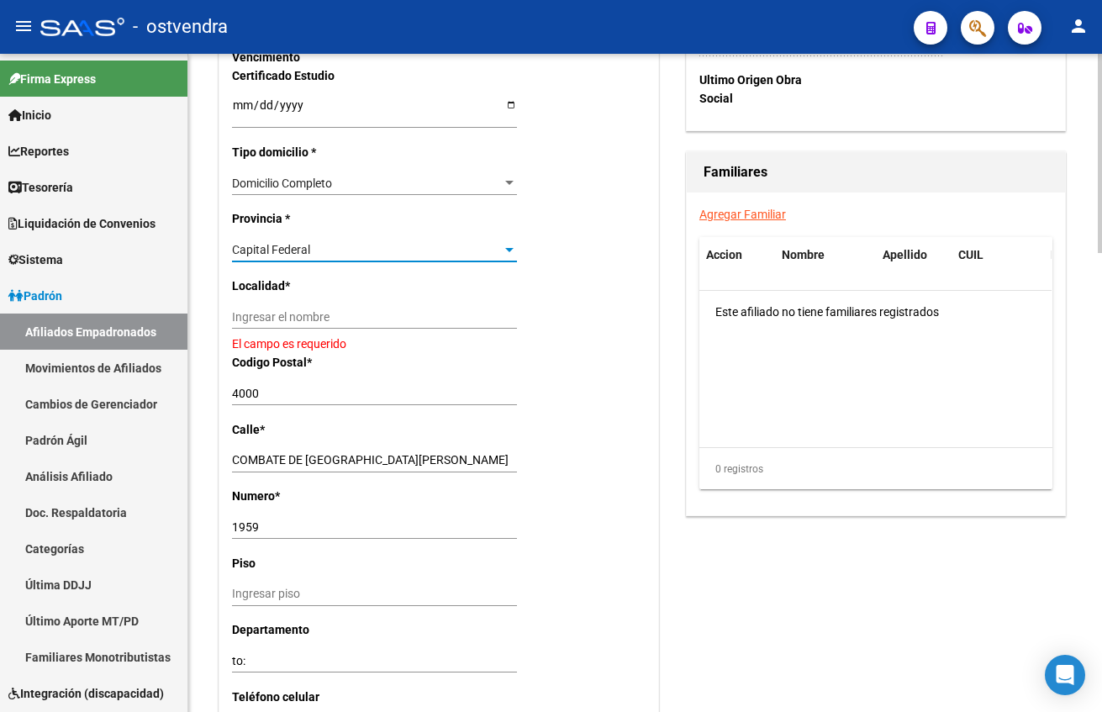
click at [315, 318] on input "Ingresar el nombre" at bounding box center [374, 317] width 285 height 14
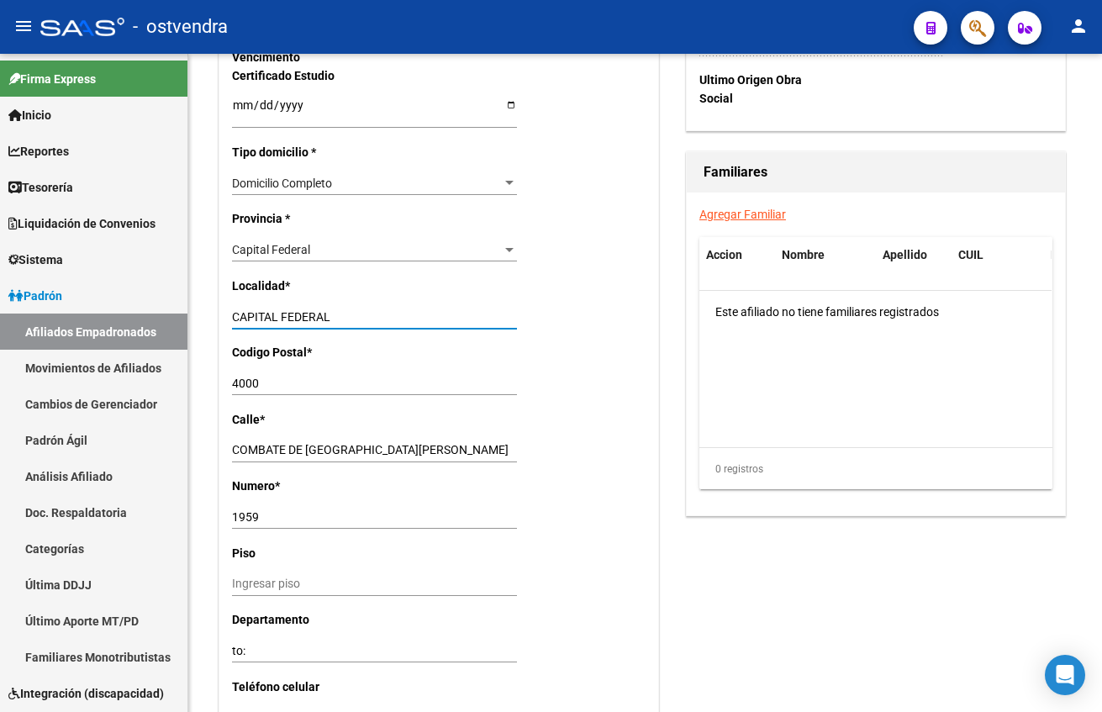
type input "CAPITAL FEDERAL"
type input "1001"
click at [422, 430] on div "Nro Afiliado Ingresar nro CUIL * 20-44373131-9 CUIL ARCA Padrón Ult. Fecha Alta…" at bounding box center [438, 81] width 439 height 1753
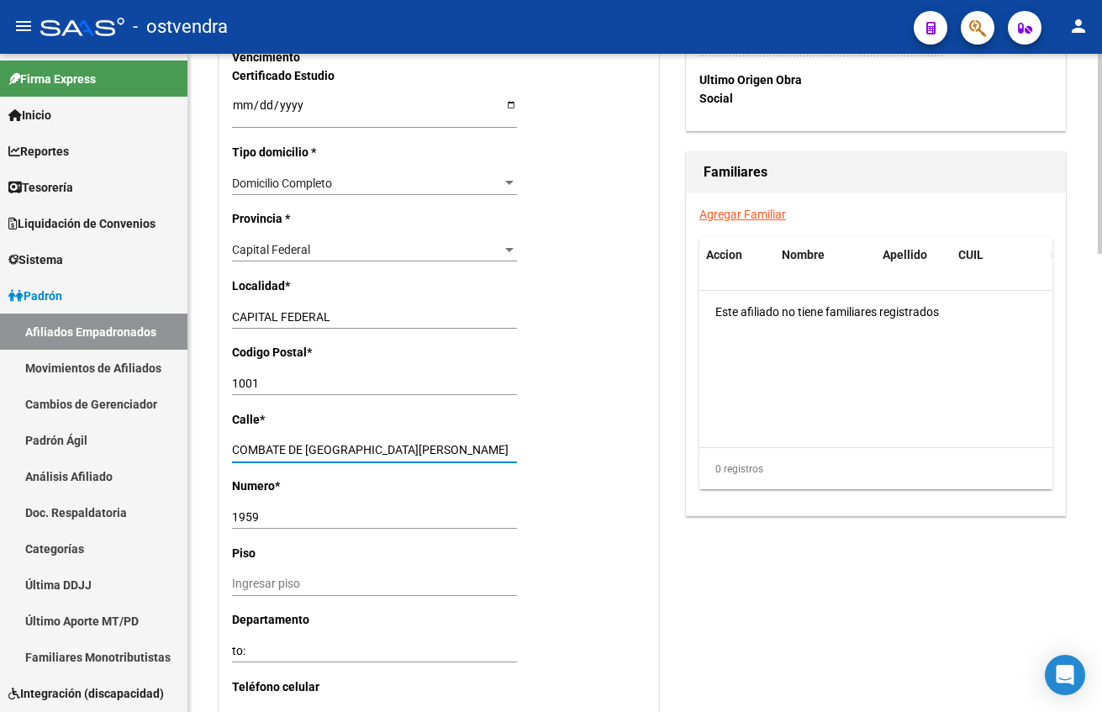
click at [434, 445] on input "COMBATE DE [GEOGRAPHIC_DATA][PERSON_NAME]" at bounding box center [374, 450] width 285 height 14
drag, startPoint x: 437, startPoint y: 450, endPoint x: 164, endPoint y: 449, distance: 273.2
click at [164, 446] on mat-sidenav-container "Firma Express Inicio Calendario SSS Instructivos Contacto OS Reportes Tablero d…" at bounding box center [551, 383] width 1102 height 658
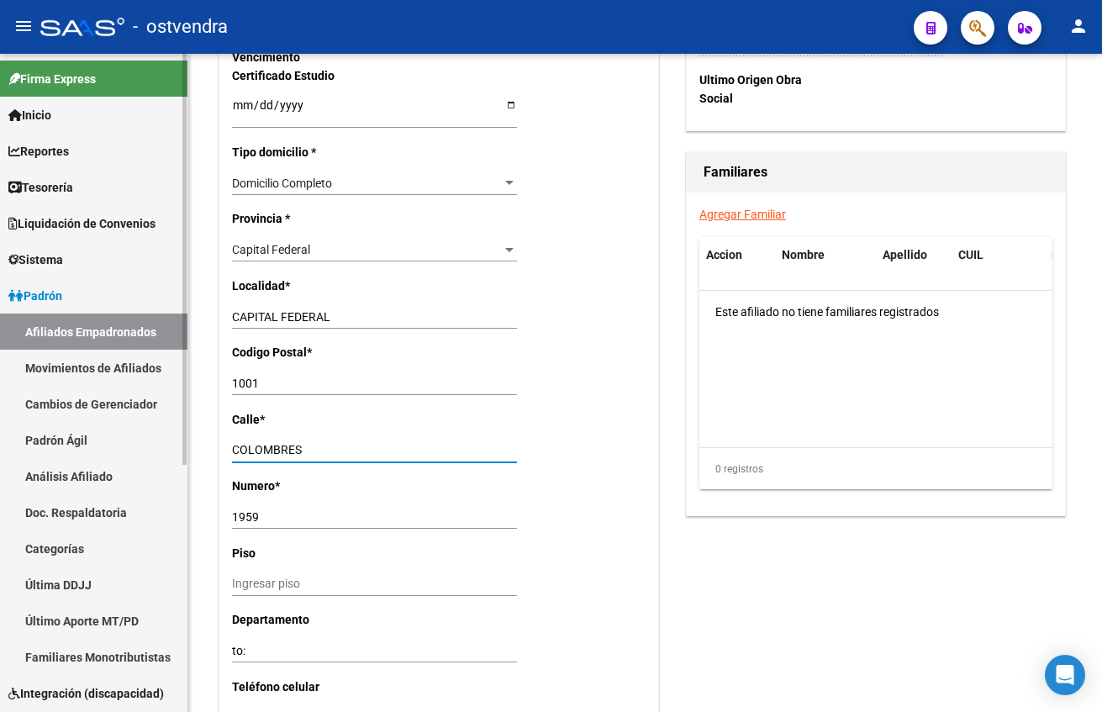
type input "COLOMBRES"
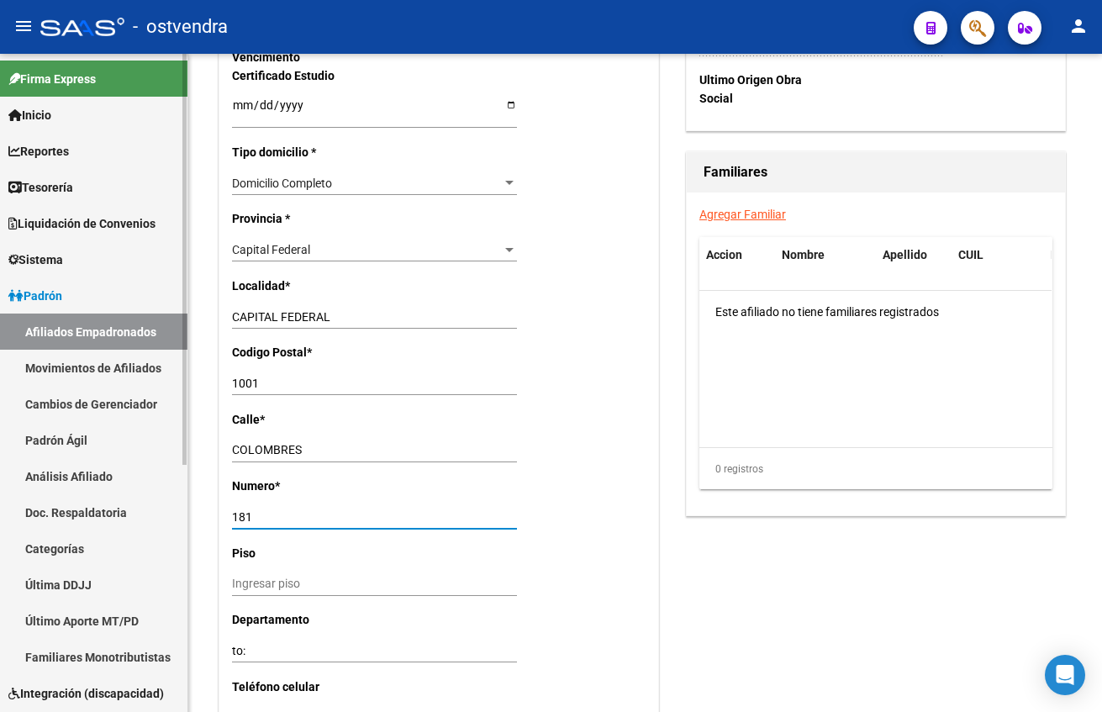
type input "181"
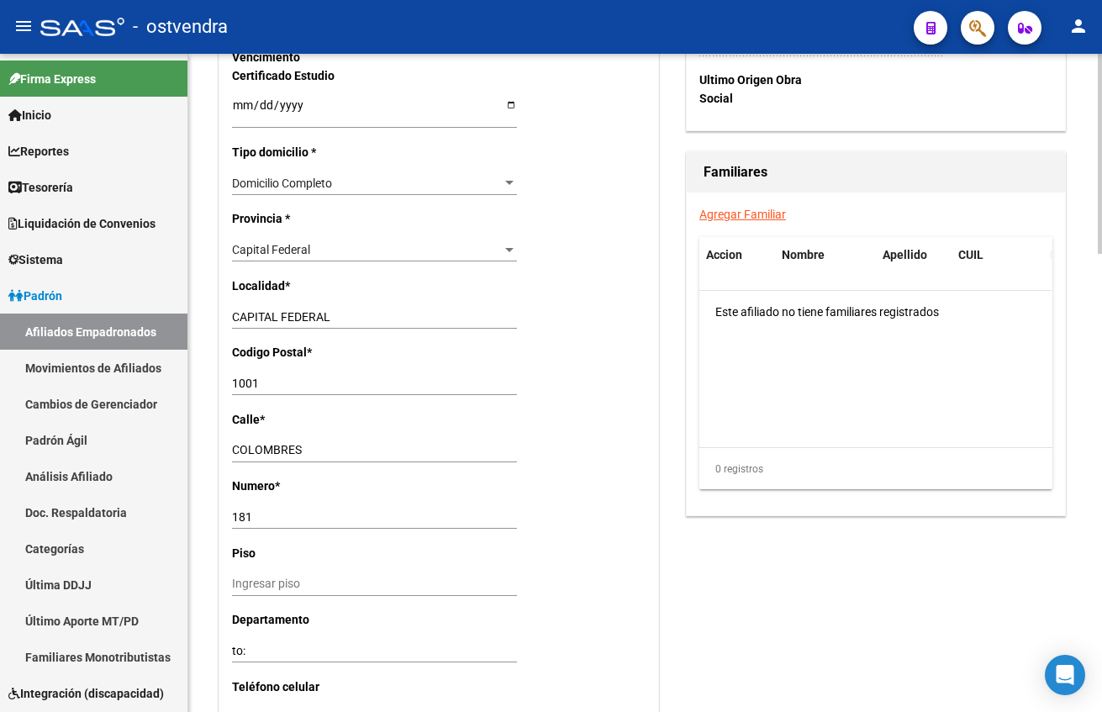
click at [774, 429] on datatable-body "Este afiliado no tiene familiares registrados" at bounding box center [875, 369] width 352 height 156
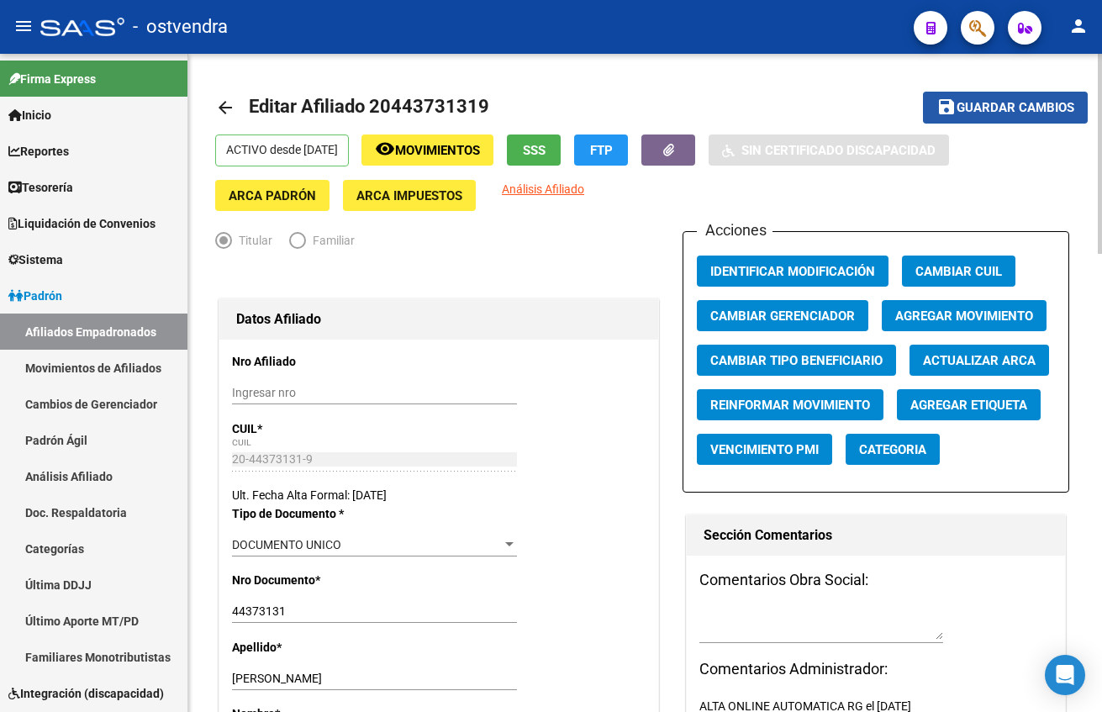
click at [992, 103] on span "Guardar cambios" at bounding box center [1016, 108] width 118 height 15
click at [775, 293] on div "Acciones Identificar Modificación Cambiar CUIL Cambiar Gerenciador Agregar Movi…" at bounding box center [876, 361] width 387 height 261
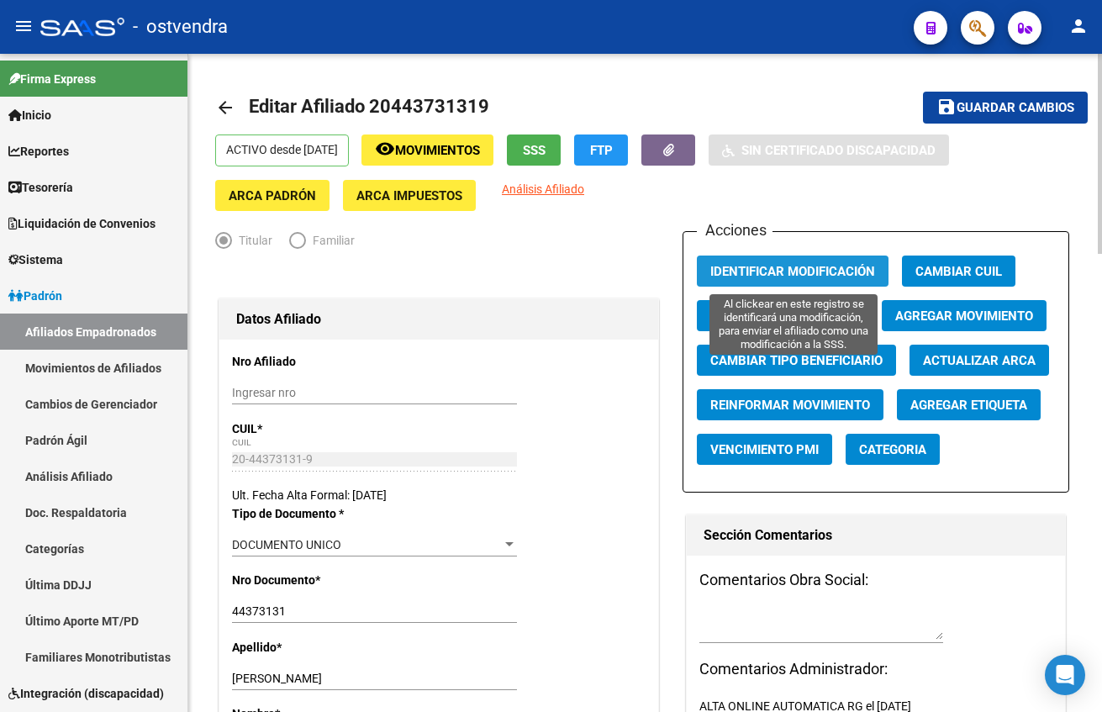
click at [779, 270] on span "Identificar Modificación" at bounding box center [792, 271] width 165 height 15
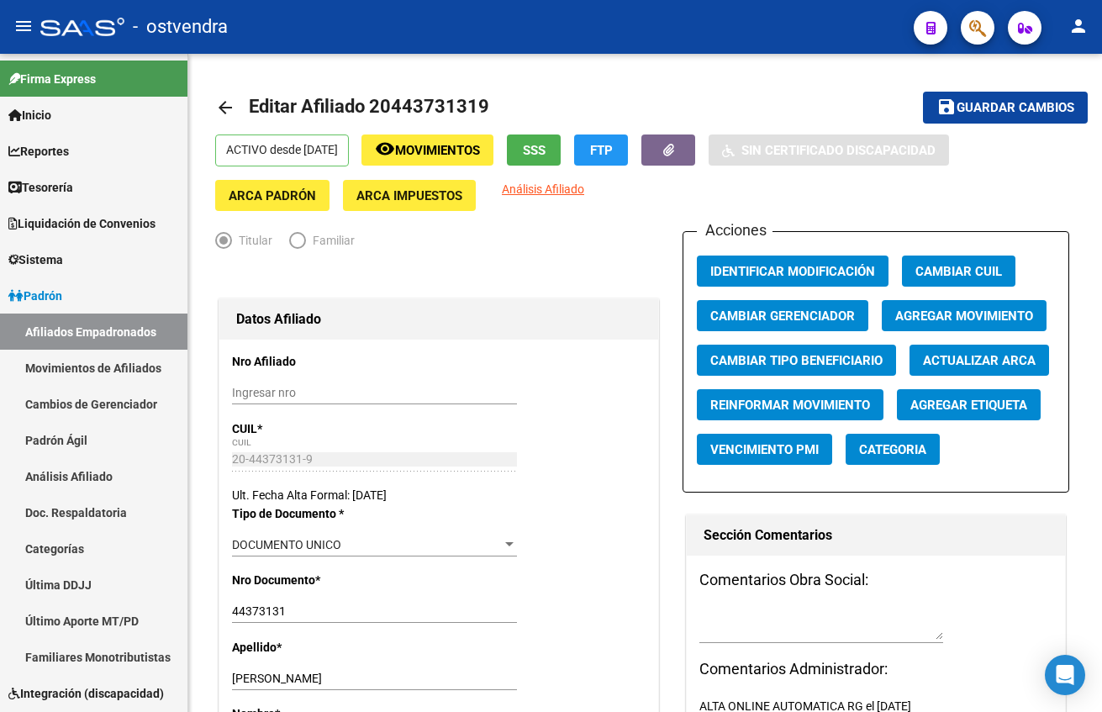
click at [976, 26] on icon "button" at bounding box center [977, 27] width 17 height 19
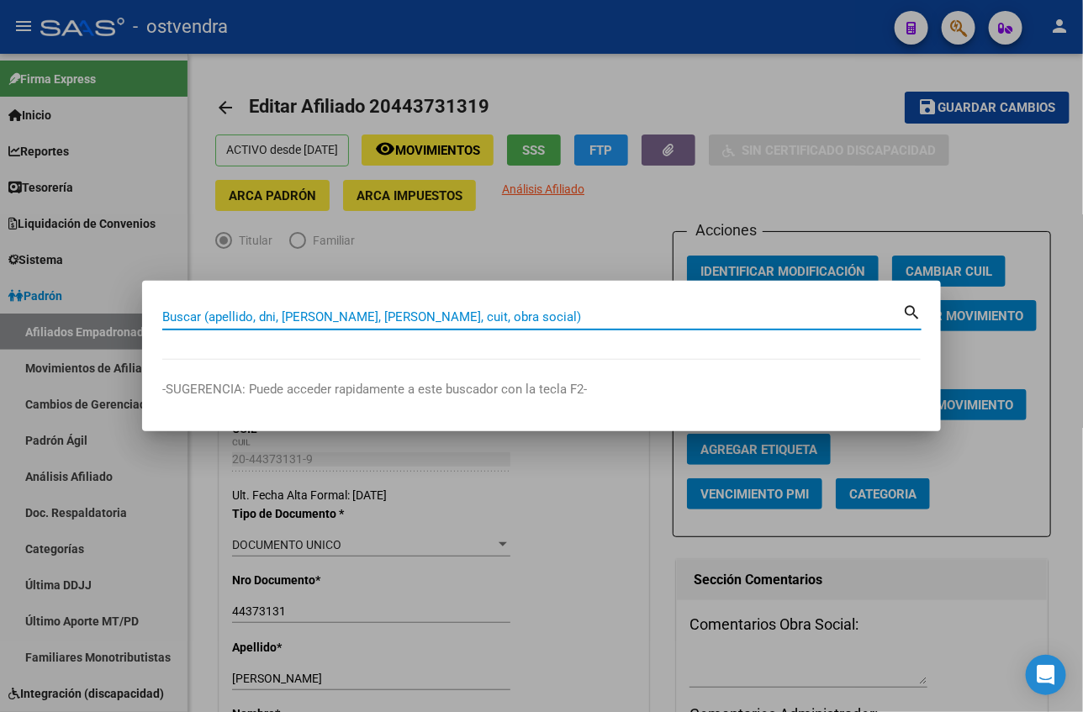
paste input "20448796346"
type input "20448796346"
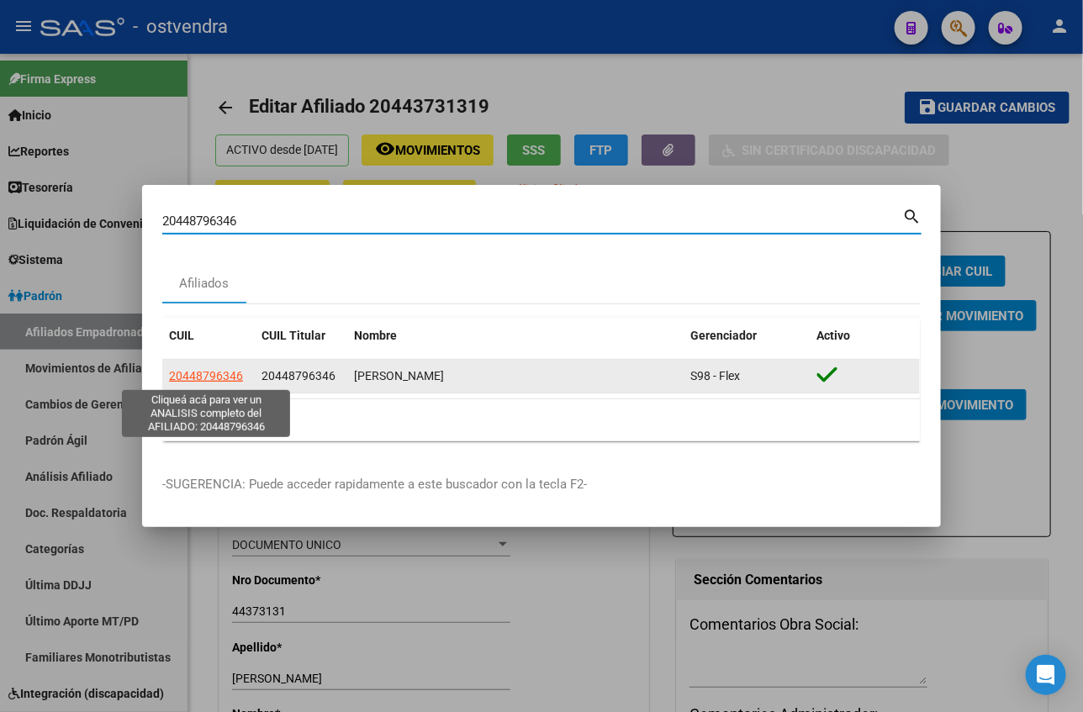
click at [213, 372] on span "20448796346" at bounding box center [206, 375] width 74 height 13
type textarea "20448796346"
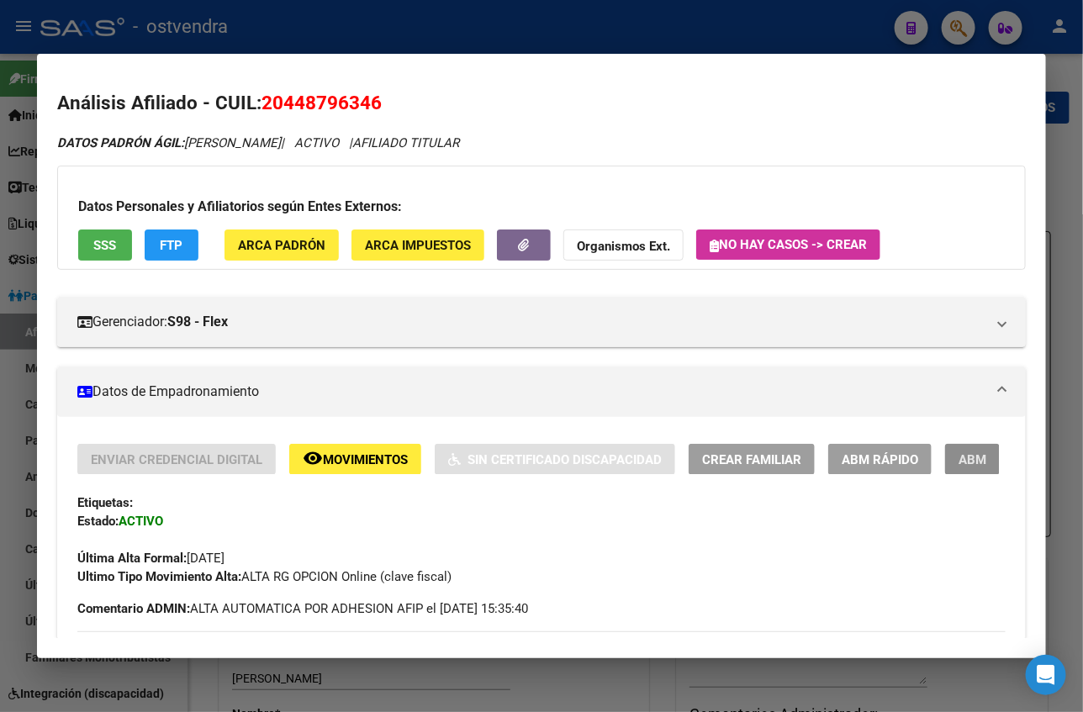
click at [945, 449] on button "ABM" at bounding box center [972, 459] width 55 height 31
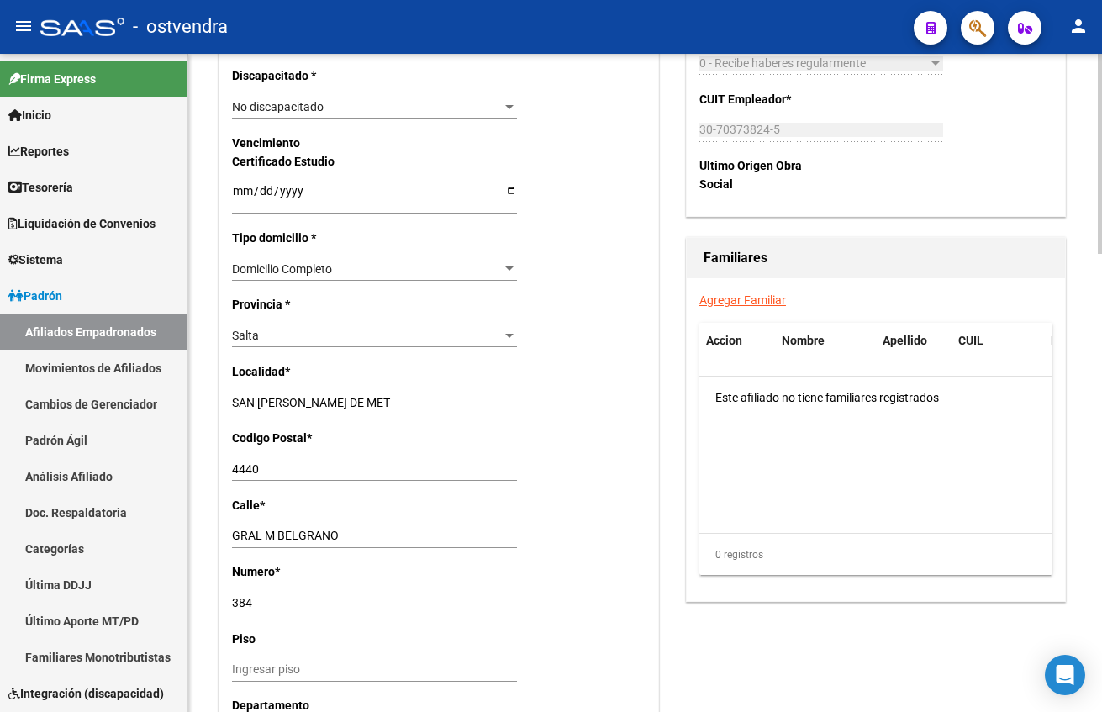
scroll to position [1009, 0]
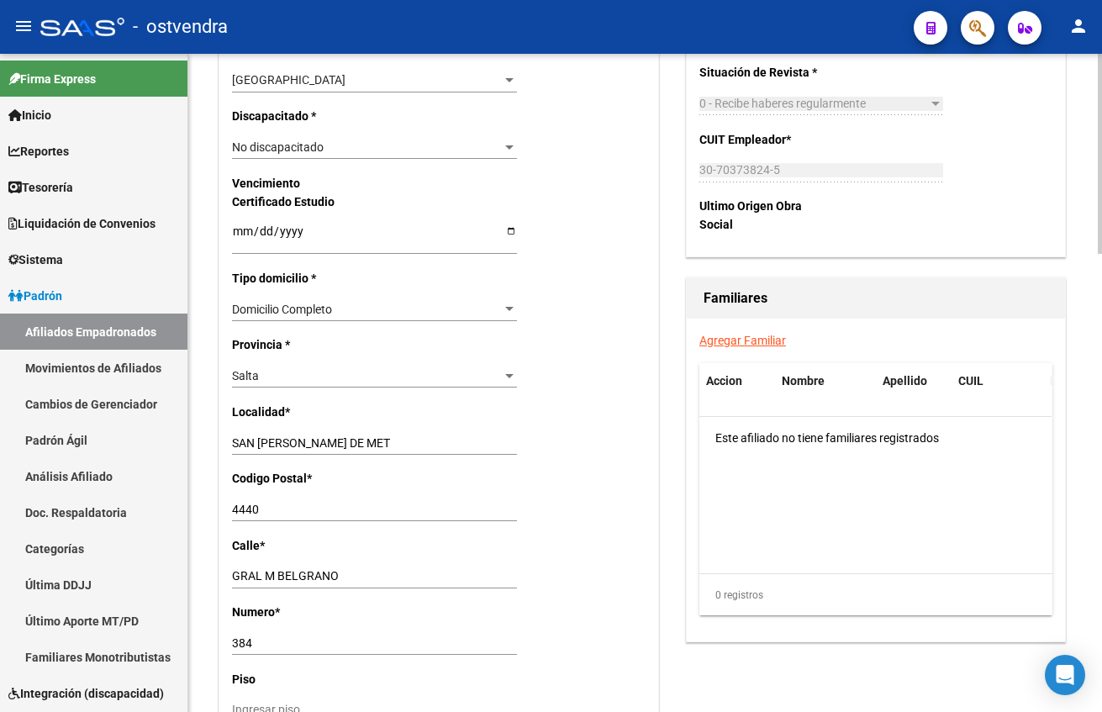
click at [272, 389] on div "Salta Seleccionar provincia" at bounding box center [374, 383] width 285 height 38
click at [266, 374] on div "Salta" at bounding box center [367, 376] width 270 height 14
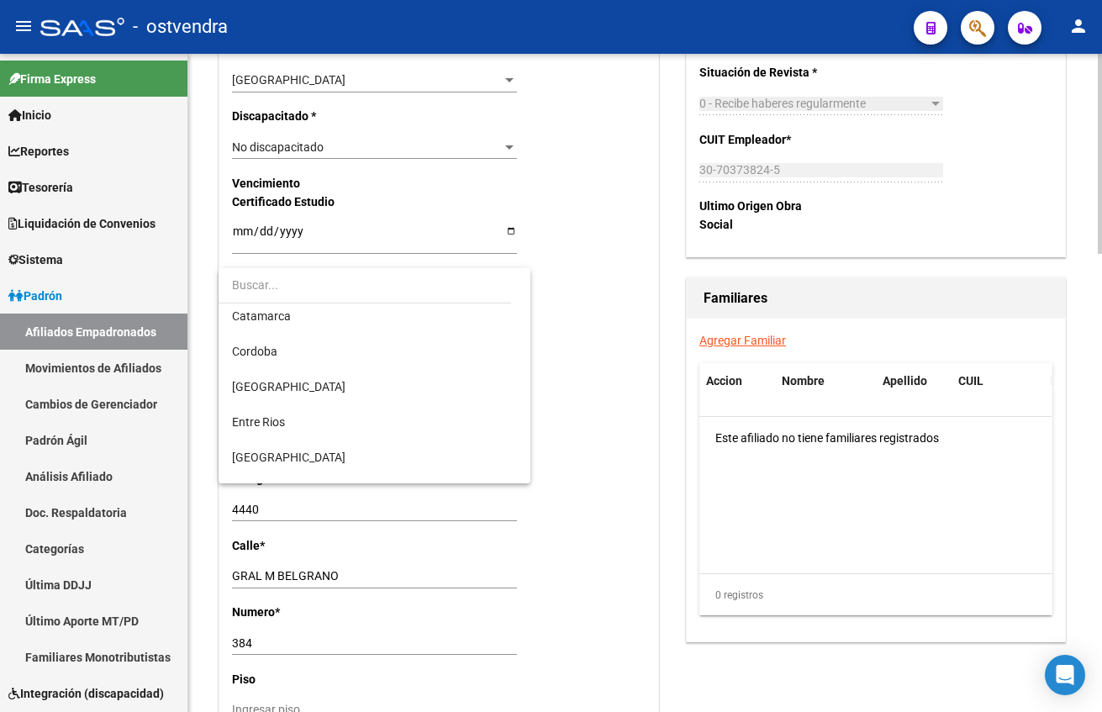
scroll to position [0, 0]
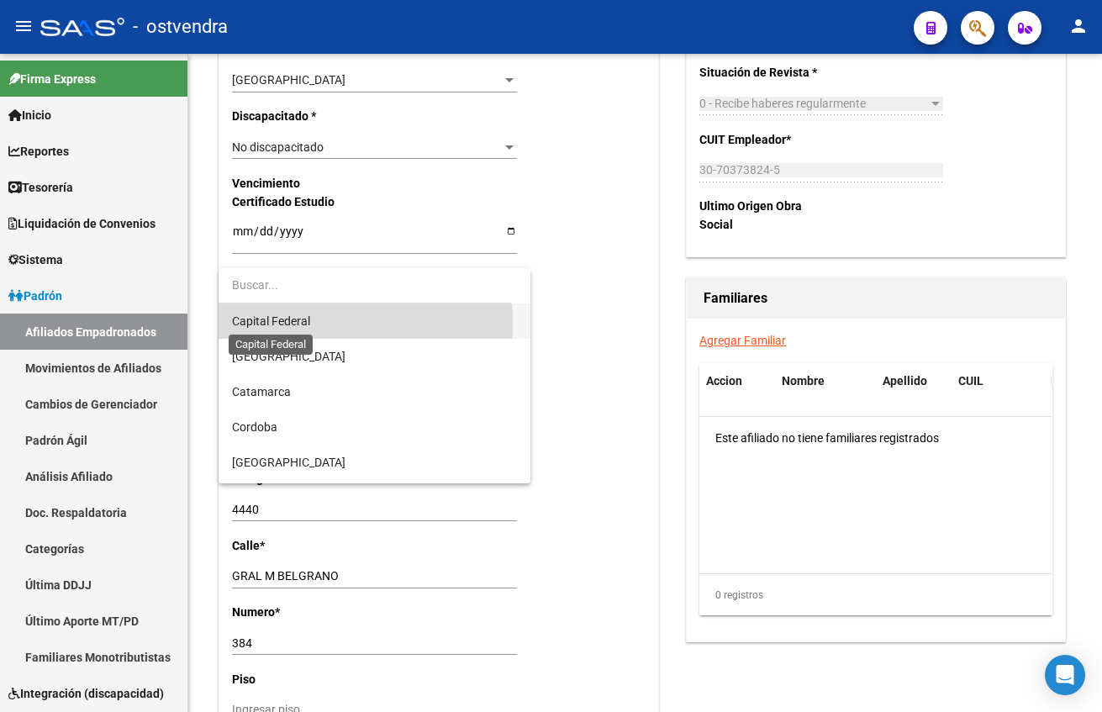
click at [257, 323] on span "Capital Federal" at bounding box center [271, 320] width 78 height 13
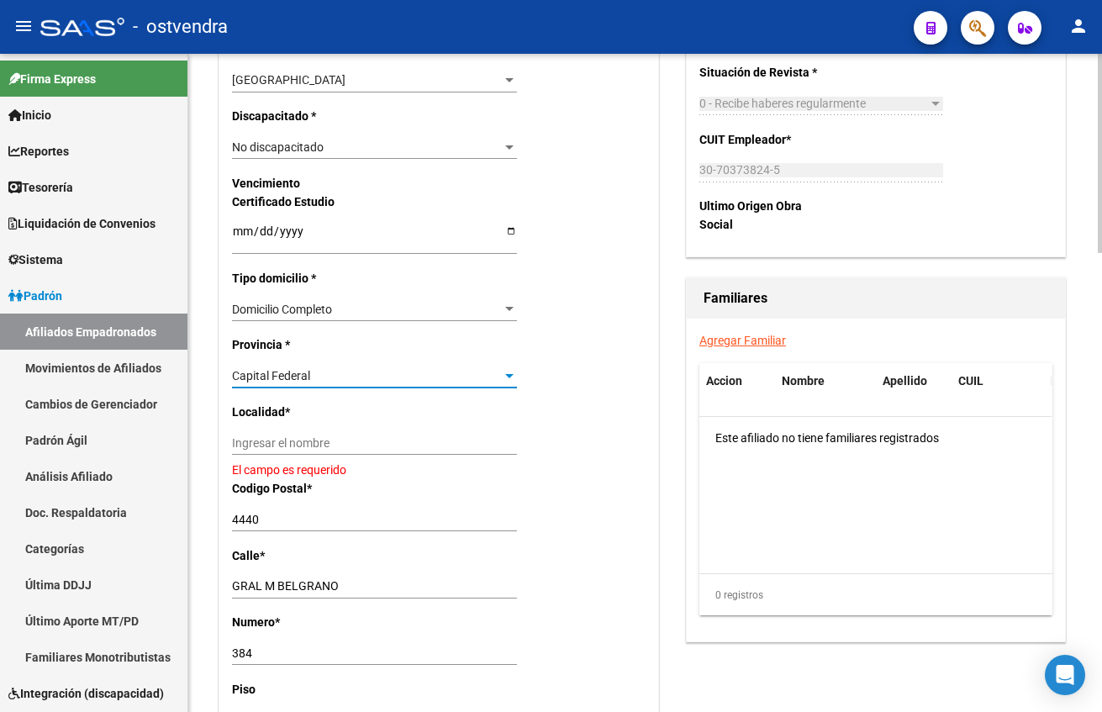
click at [298, 429] on div "Nro Afiliado Ingresar nro CUIL * 20-44879634-6 CUIL ARCA Padrón Ult. Fecha Alta…" at bounding box center [438, 212] width 439 height 1763
click at [303, 441] on input "Ingresar el nombre" at bounding box center [374, 443] width 285 height 14
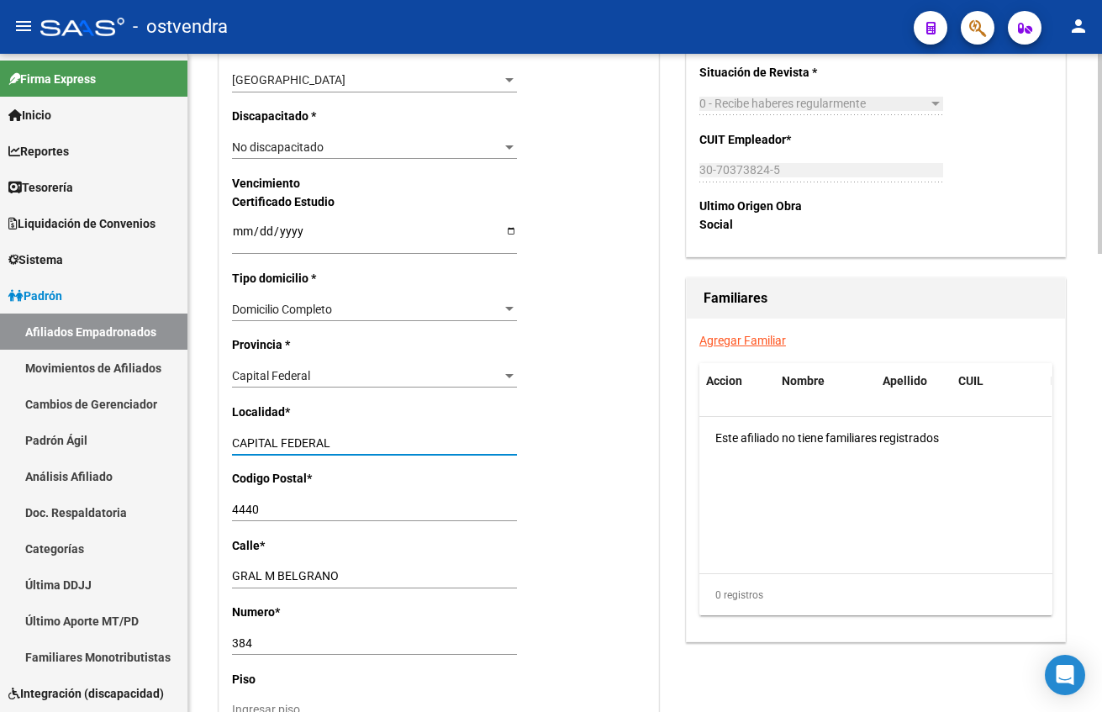
type input "CAPITAL FEDERAL"
type input "1001"
type input "[GEOGRAPHIC_DATA]"
type input "8"
type input "4184"
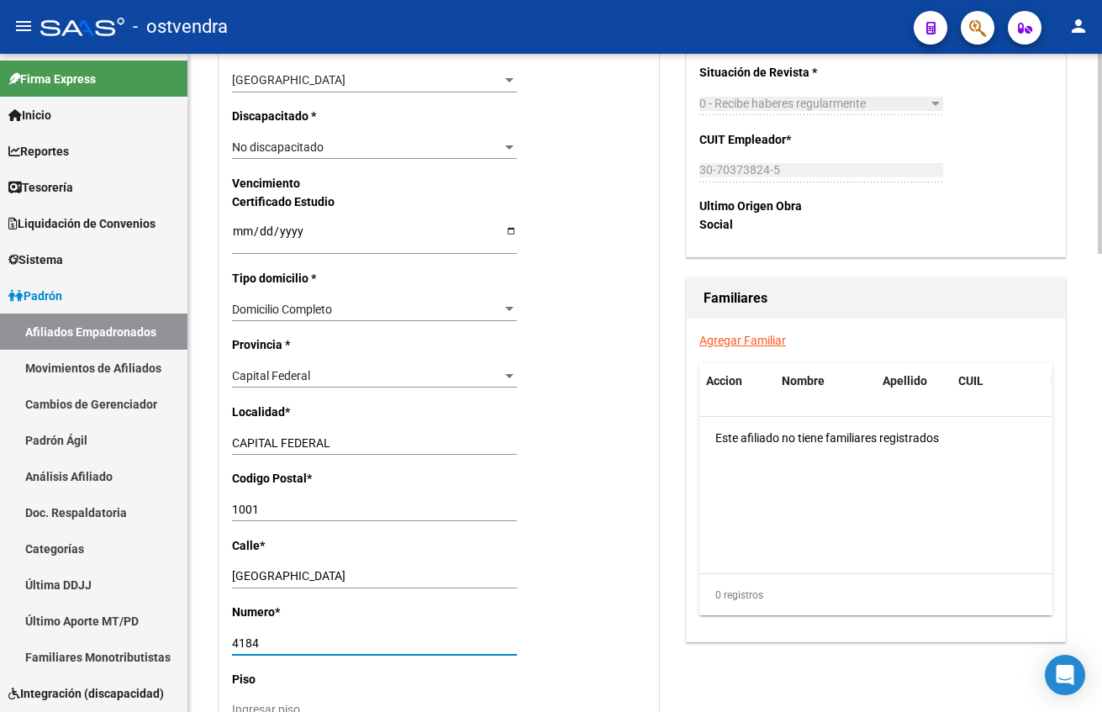
click at [686, 504] on div "Familiares Agregar Familiar Accion Nombre Apellido CUIL Parentesco Este afiliad…" at bounding box center [876, 459] width 380 height 365
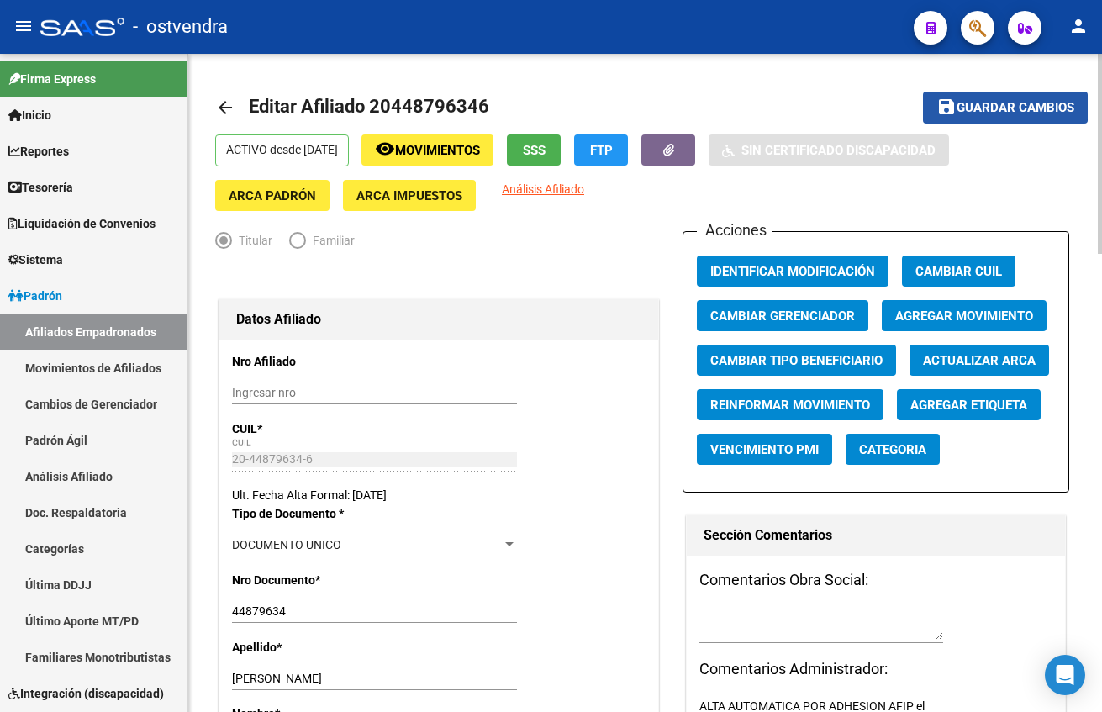
click at [988, 104] on span "Guardar cambios" at bounding box center [1016, 108] width 118 height 15
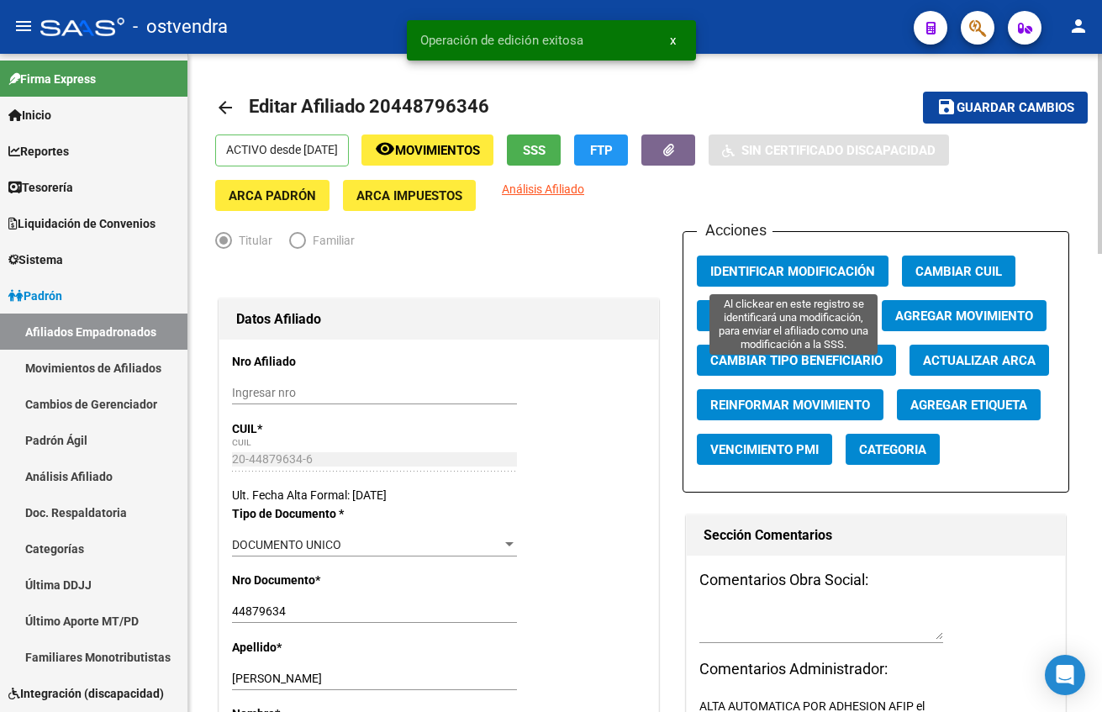
click at [794, 279] on span "Identificar Modificación" at bounding box center [792, 271] width 165 height 15
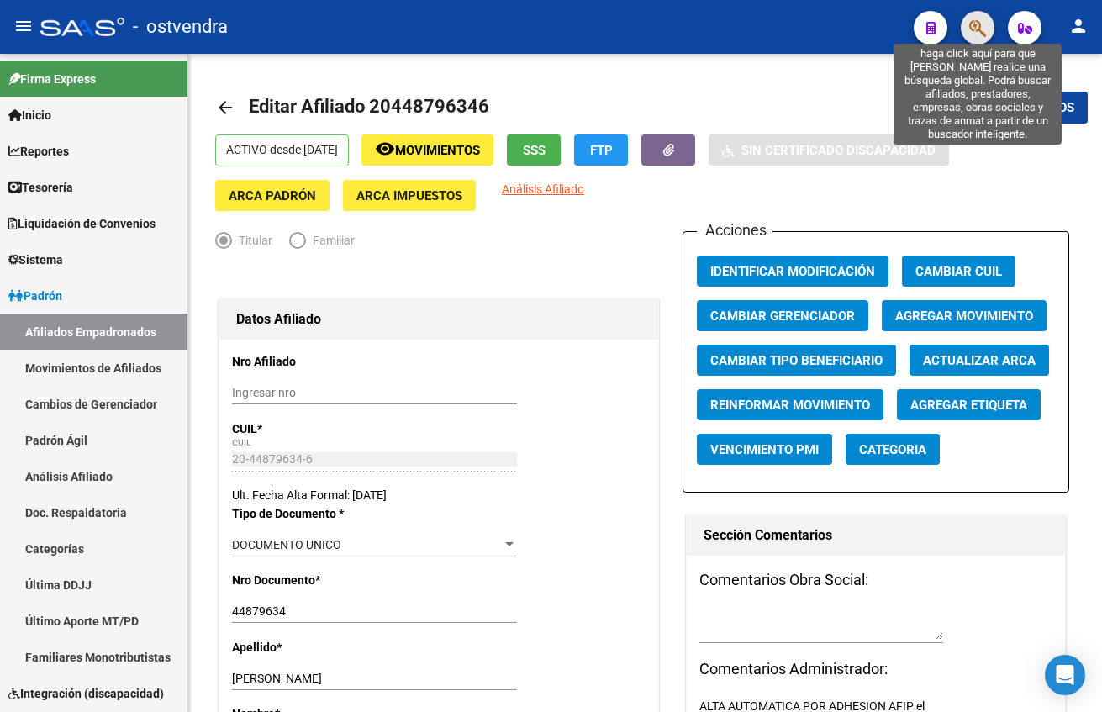
click at [974, 36] on icon "button" at bounding box center [977, 27] width 17 height 19
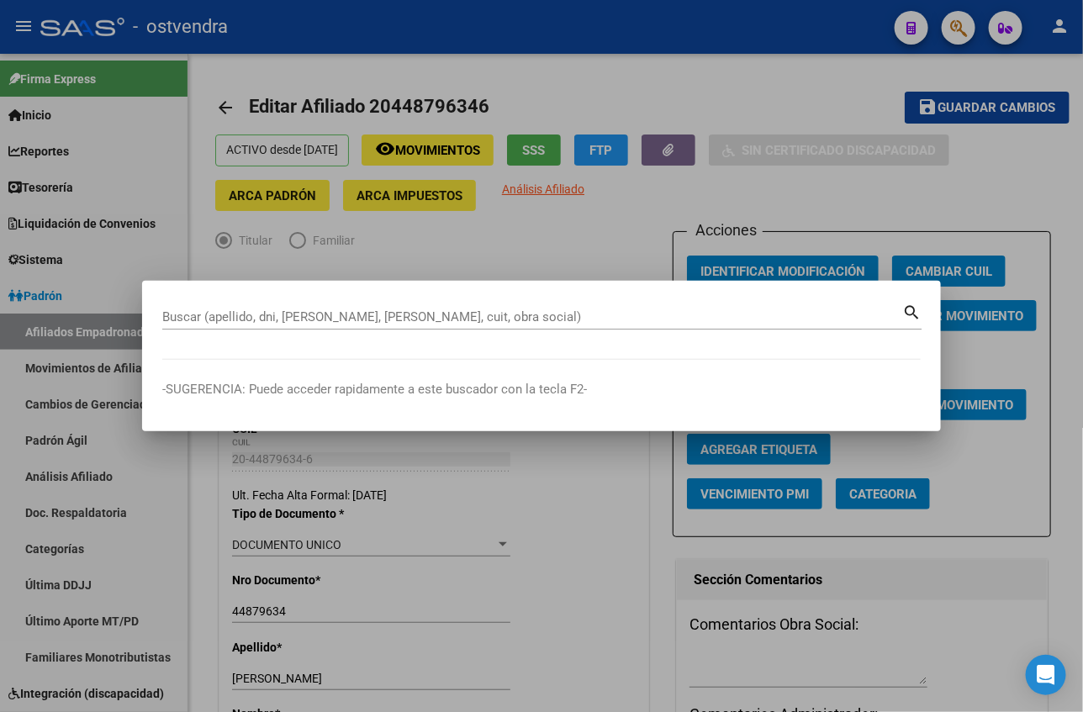
paste input "20450457281"
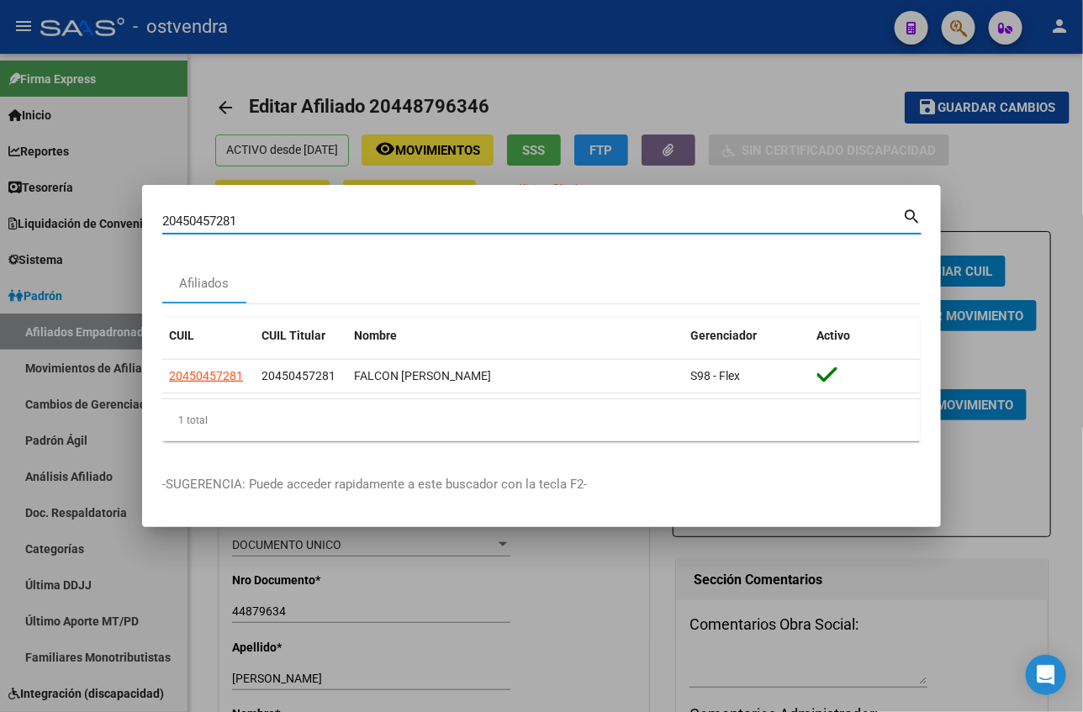
drag, startPoint x: 260, startPoint y: 227, endPoint x: 136, endPoint y: 214, distance: 124.2
click at [136, 214] on div "20450457281 Buscar (apellido, dni, cuil, nro traspaso, cuit, obra social) searc…" at bounding box center [541, 356] width 1083 height 712
paste input "40292048"
type input "40292048"
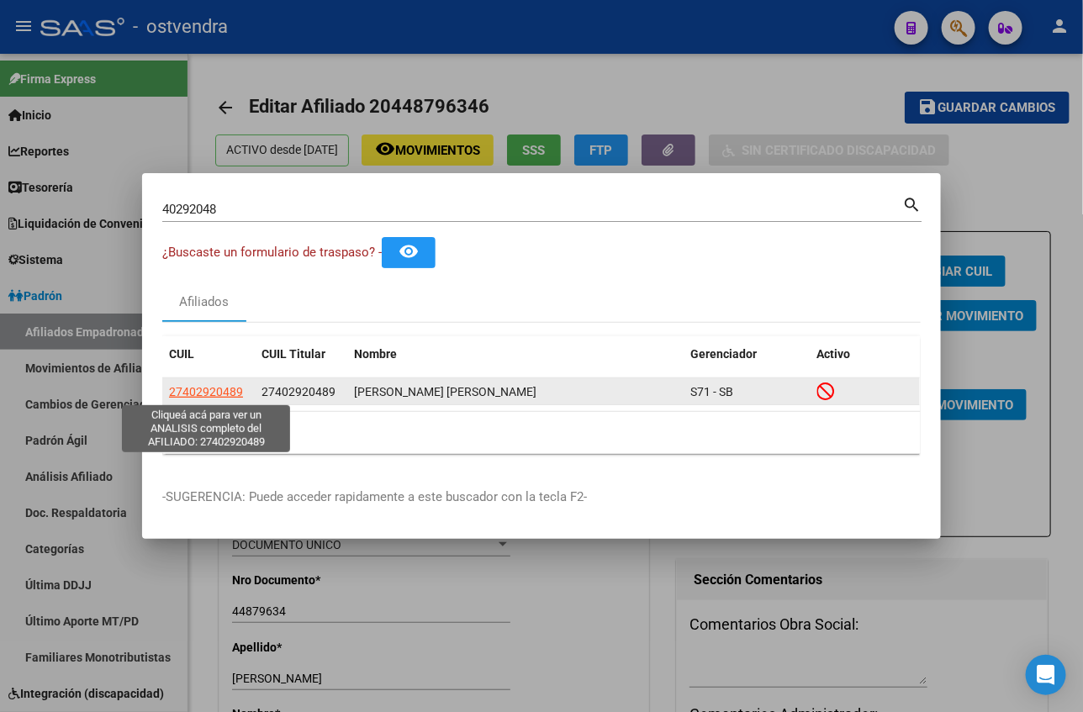
click at [223, 394] on span "27402920489" at bounding box center [206, 391] width 74 height 13
type textarea "27402920489"
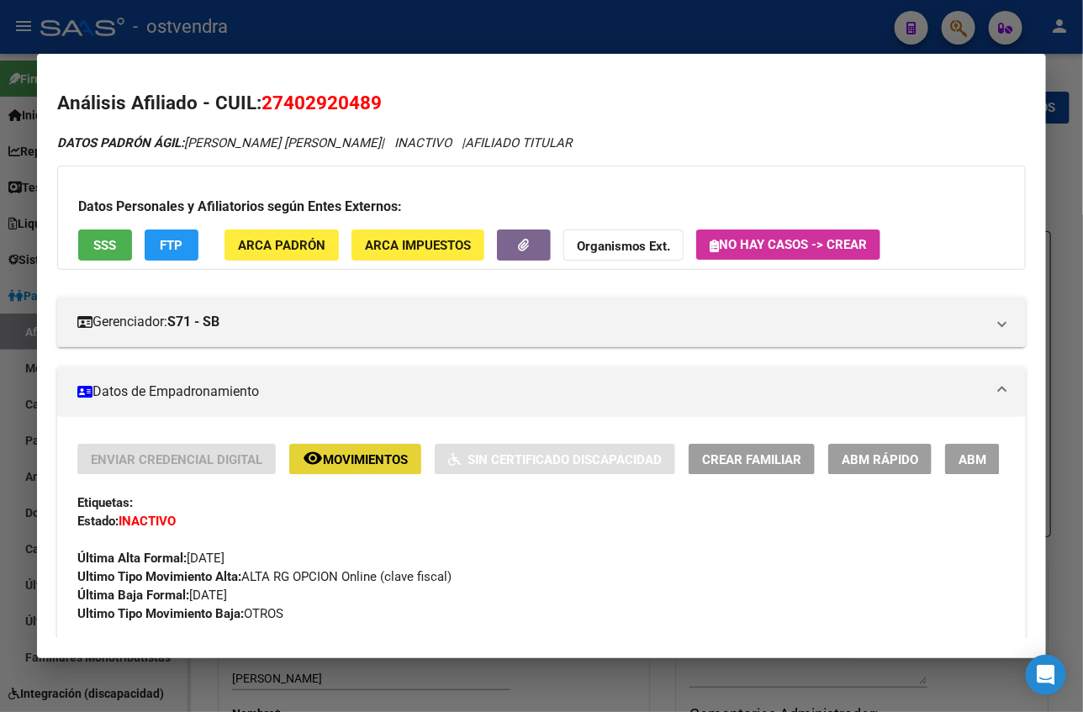
click at [303, 460] on mat-icon "remove_red_eye" at bounding box center [313, 458] width 20 height 20
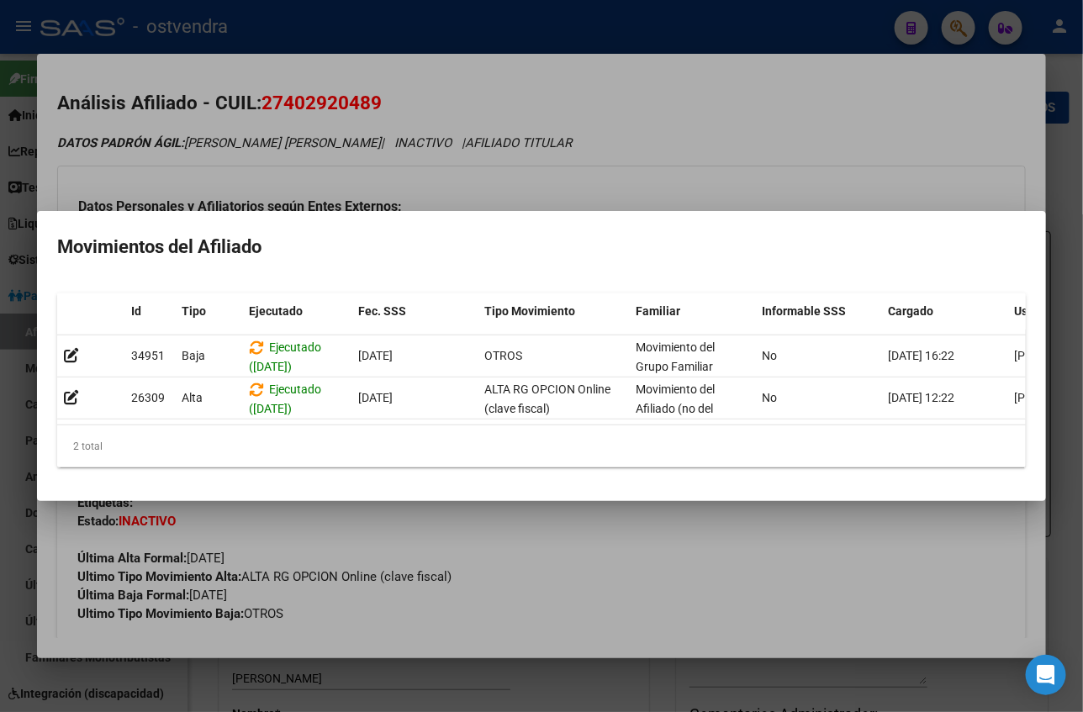
click at [341, 144] on div at bounding box center [541, 356] width 1083 height 712
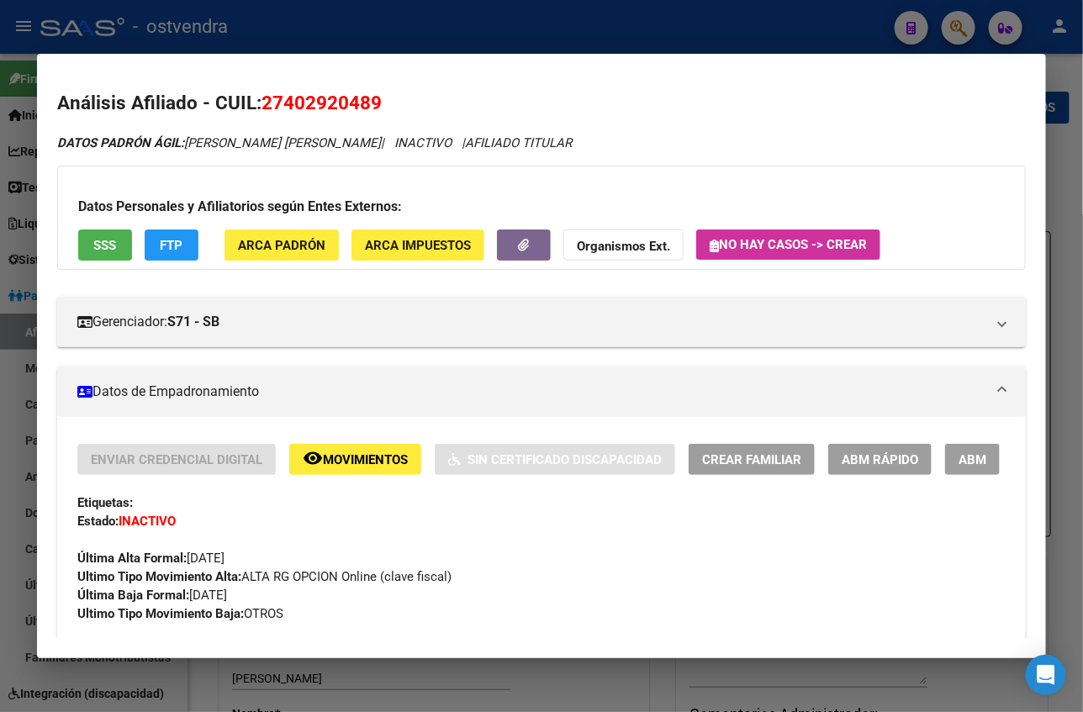
click at [477, 262] on div "Datos Personales y Afiliatorios según Entes Externos: SSS FTP ARCA Padrón ARCA …" at bounding box center [541, 218] width 968 height 104
click at [519, 245] on icon "button" at bounding box center [524, 245] width 11 height 13
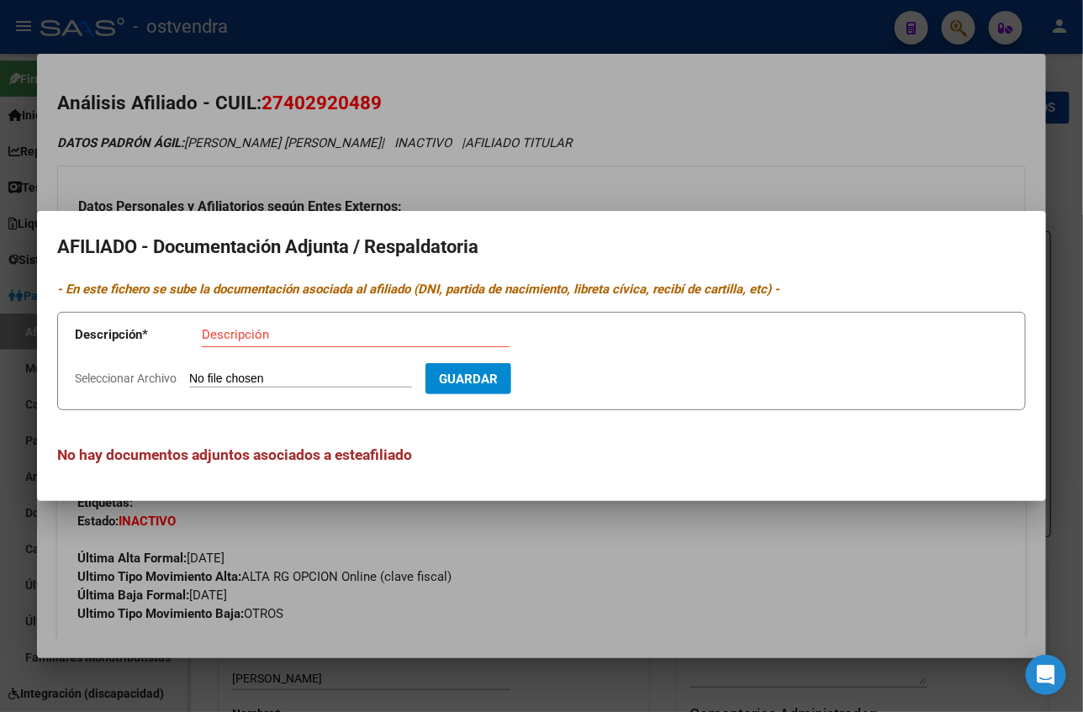
click at [373, 156] on div at bounding box center [541, 356] width 1083 height 712
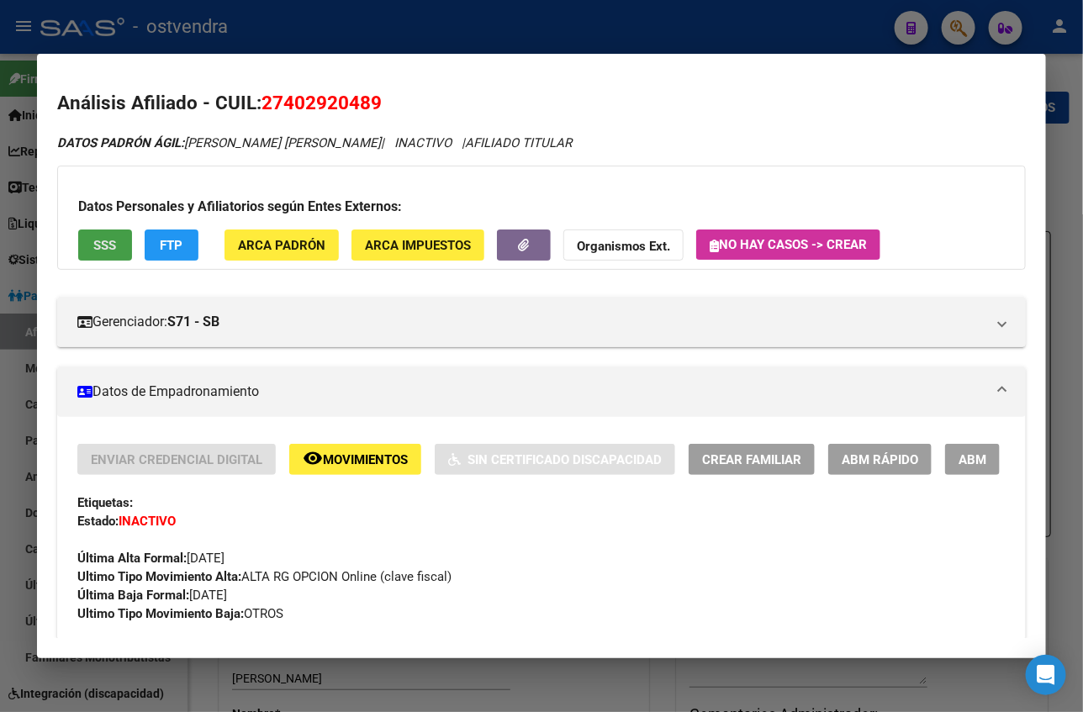
click at [94, 243] on span "SSS" at bounding box center [105, 245] width 23 height 15
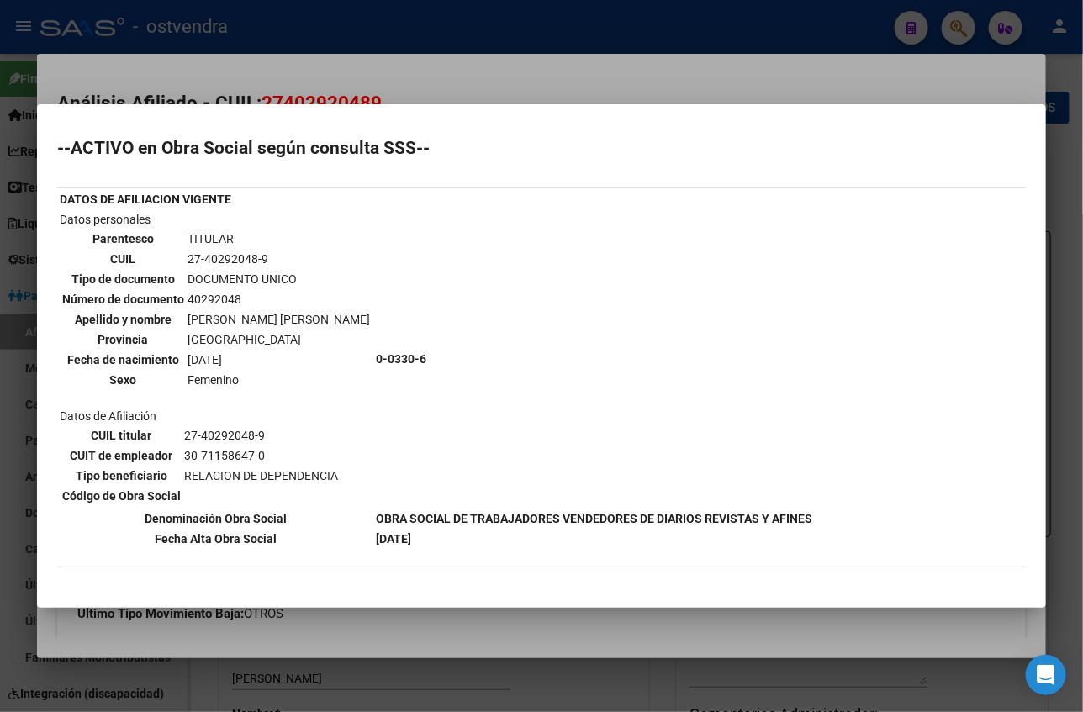
click at [397, 83] on div at bounding box center [541, 356] width 1083 height 712
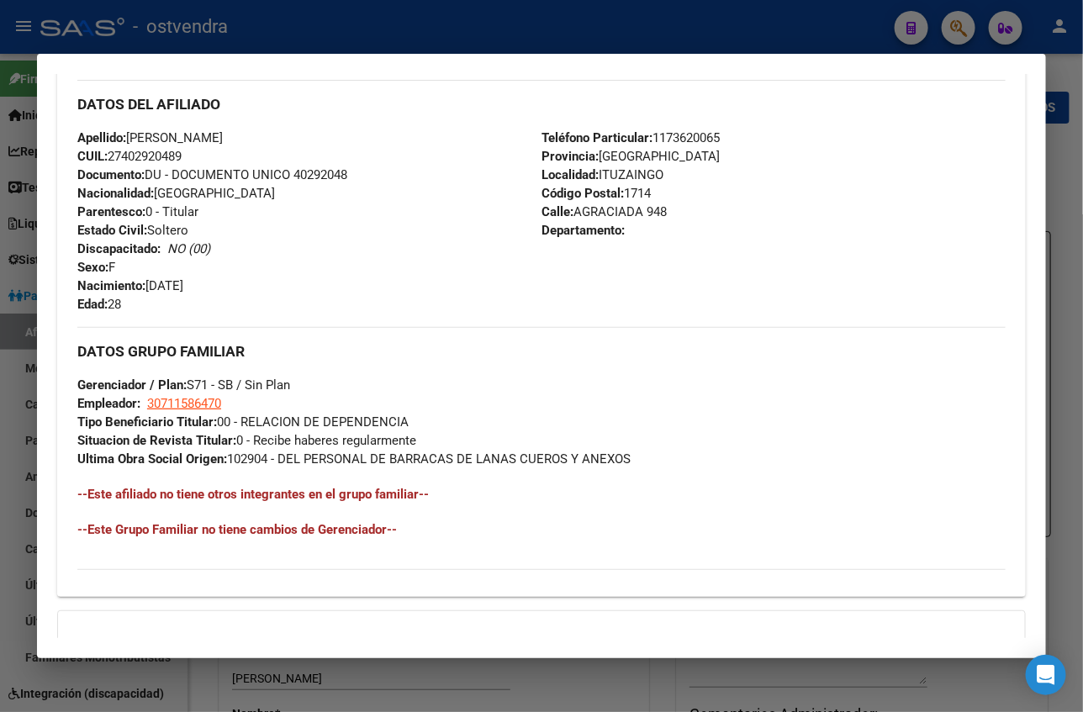
scroll to position [812, 0]
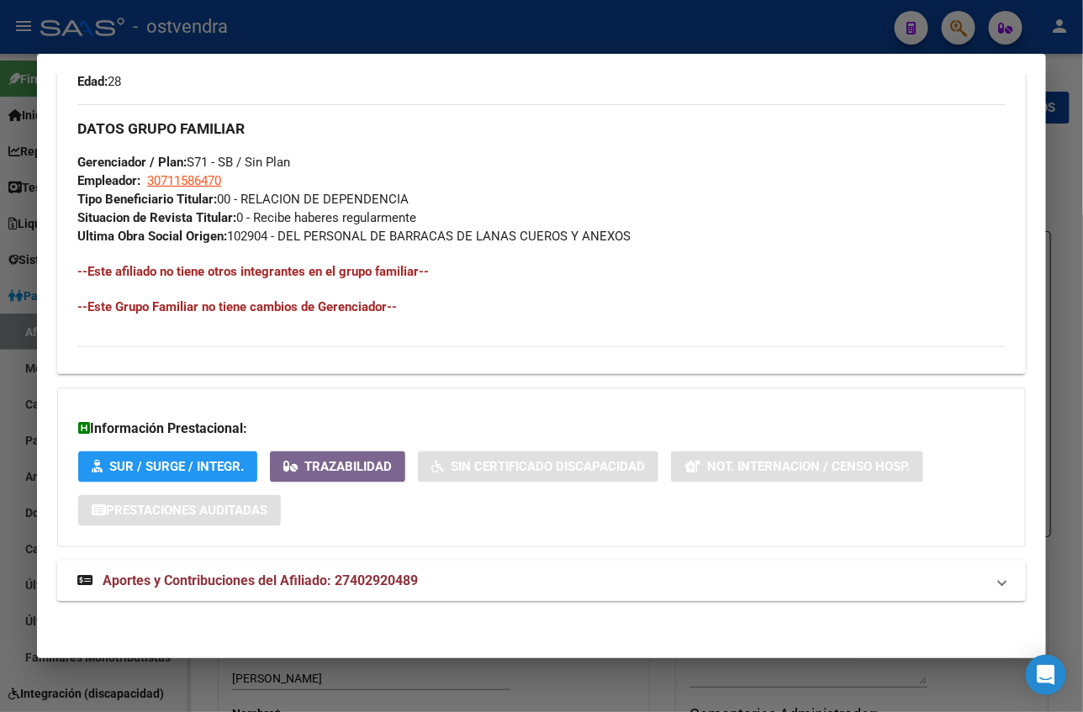
click at [482, 596] on mat-expansion-panel-header "Aportes y Contribuciones del Afiliado: 27402920489" at bounding box center [541, 581] width 968 height 40
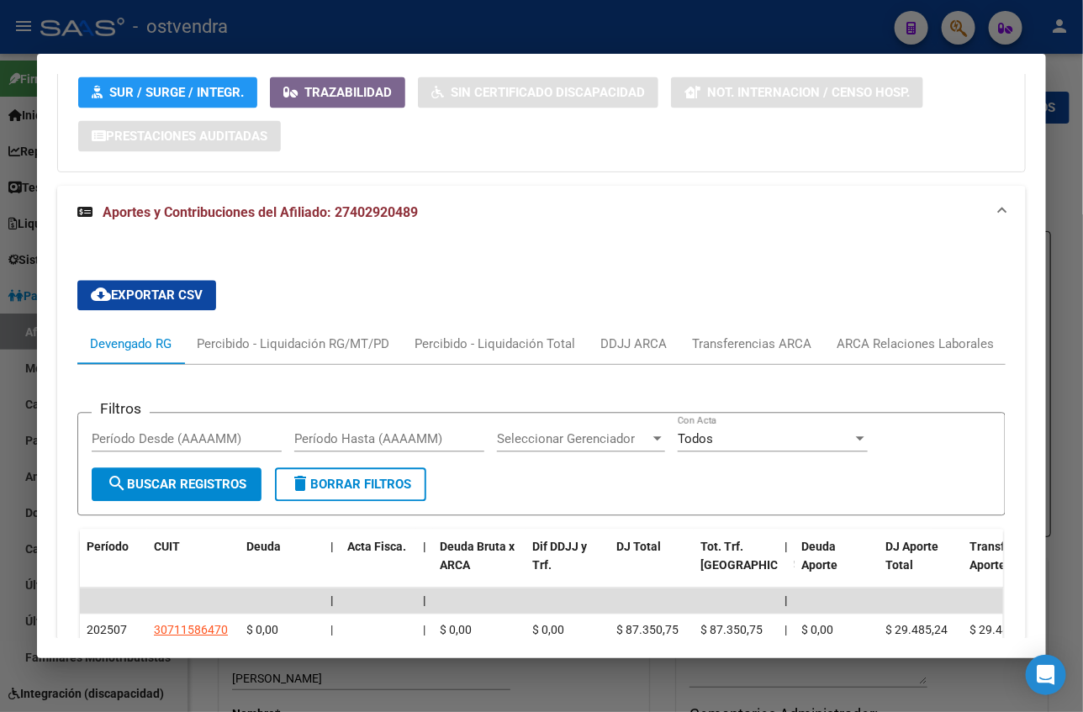
scroll to position [1162, 0]
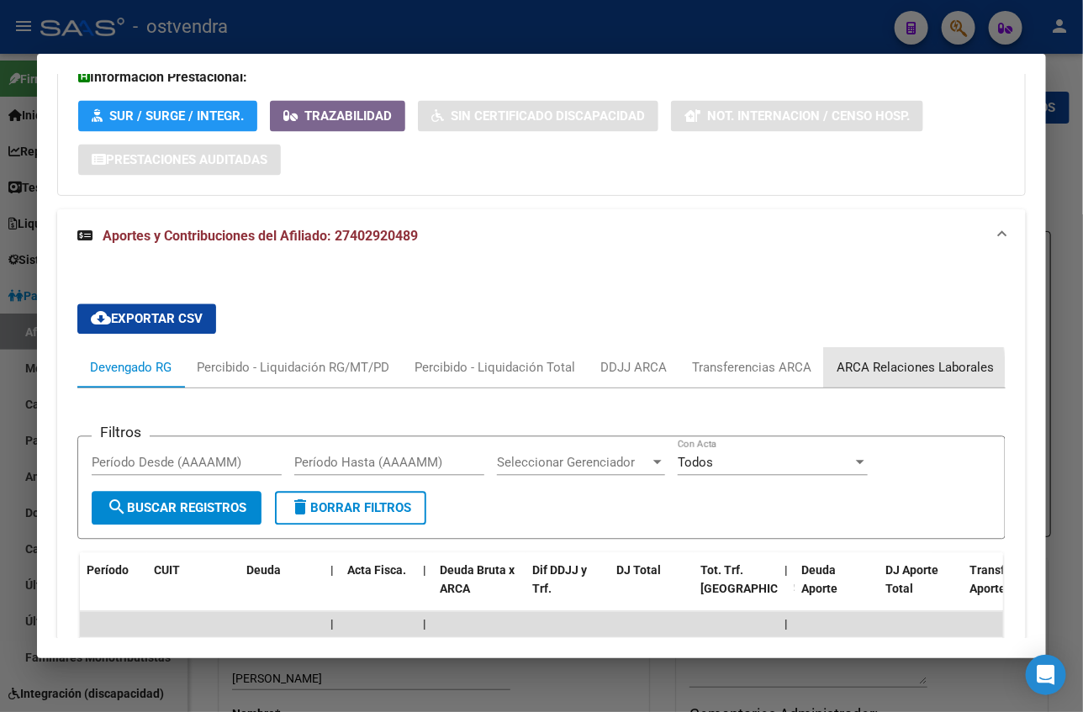
click at [846, 371] on div "ARCA Relaciones Laborales" at bounding box center [914, 367] width 157 height 18
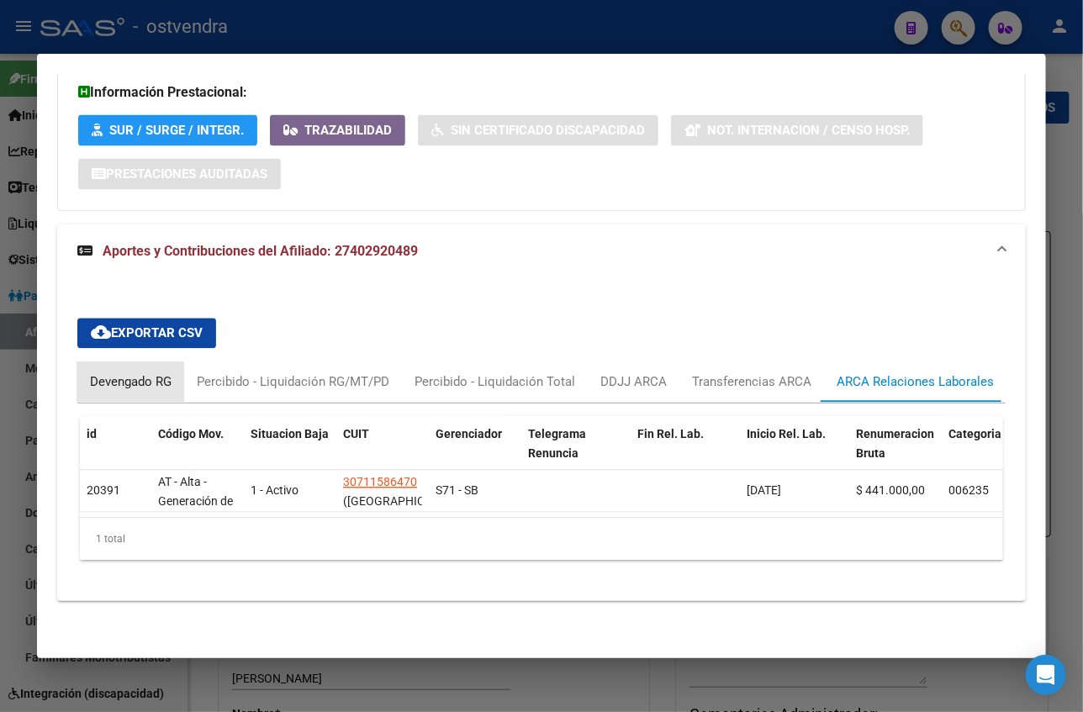
click at [77, 362] on div "Devengado RG" at bounding box center [130, 382] width 107 height 40
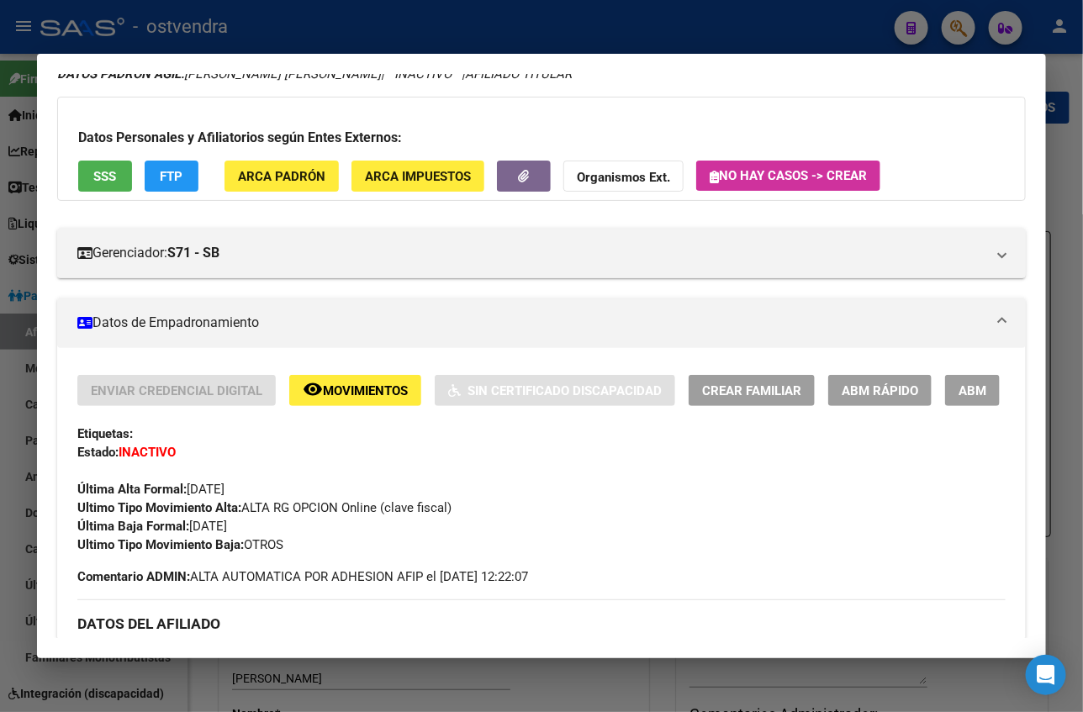
scroll to position [28, 0]
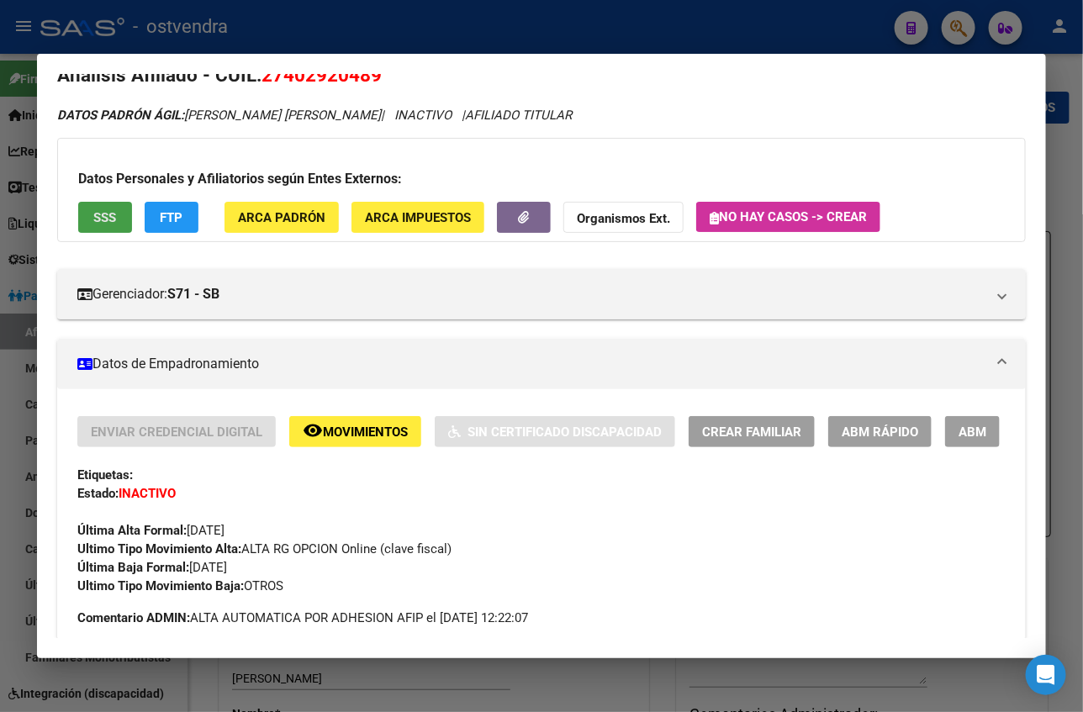
click at [94, 215] on span "SSS" at bounding box center [105, 217] width 23 height 15
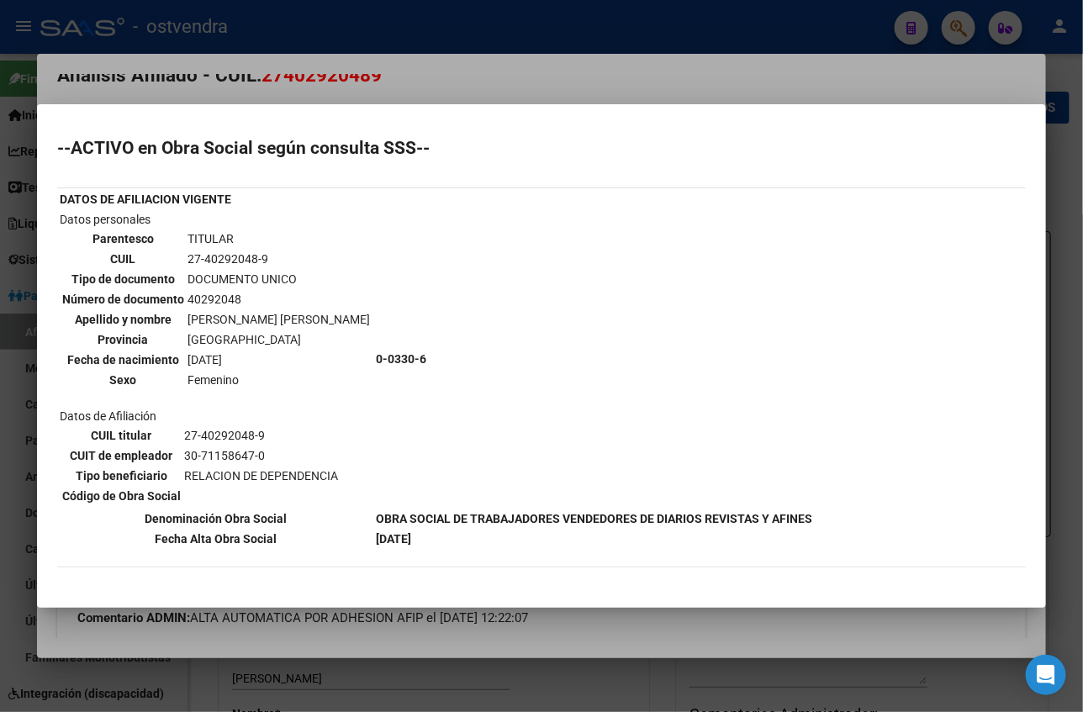
click at [230, 88] on div at bounding box center [541, 356] width 1083 height 712
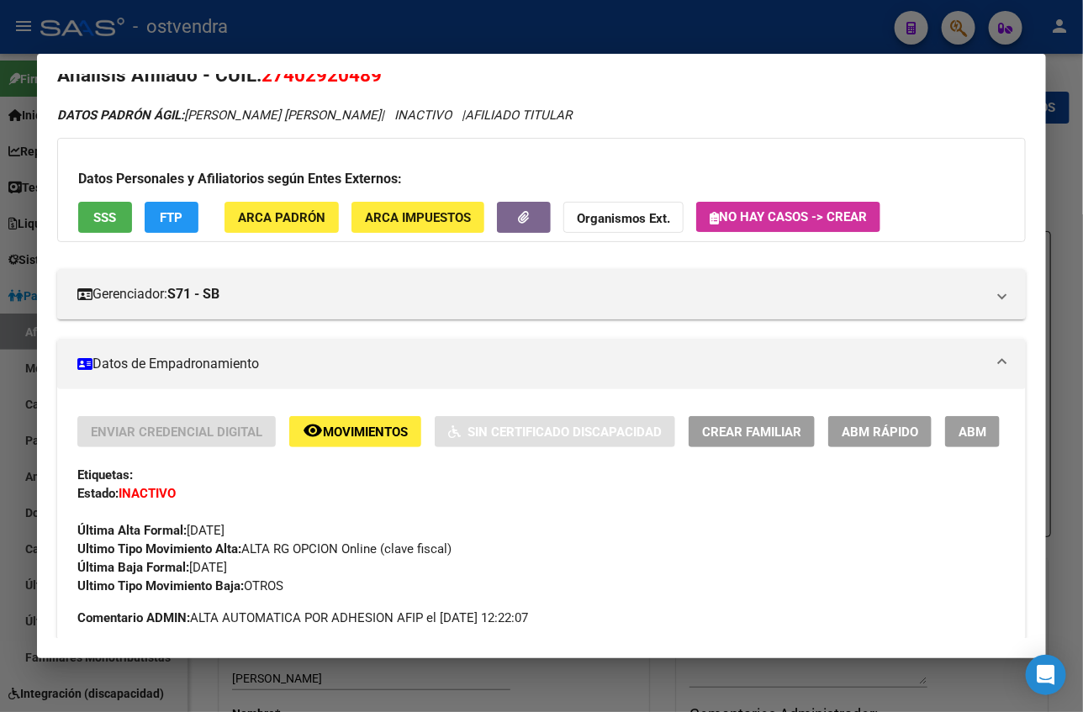
click at [145, 225] on button "FTP" at bounding box center [172, 217] width 54 height 31
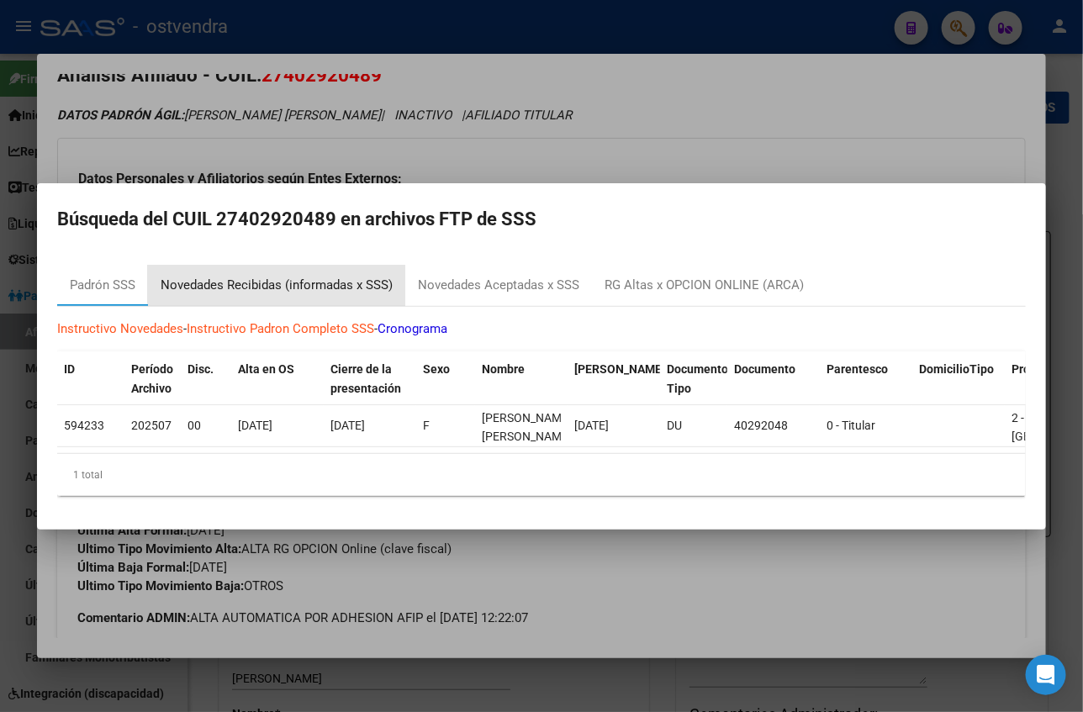
click at [187, 276] on div "Novedades Recibidas (informadas x SSS)" at bounding box center [277, 285] width 232 height 19
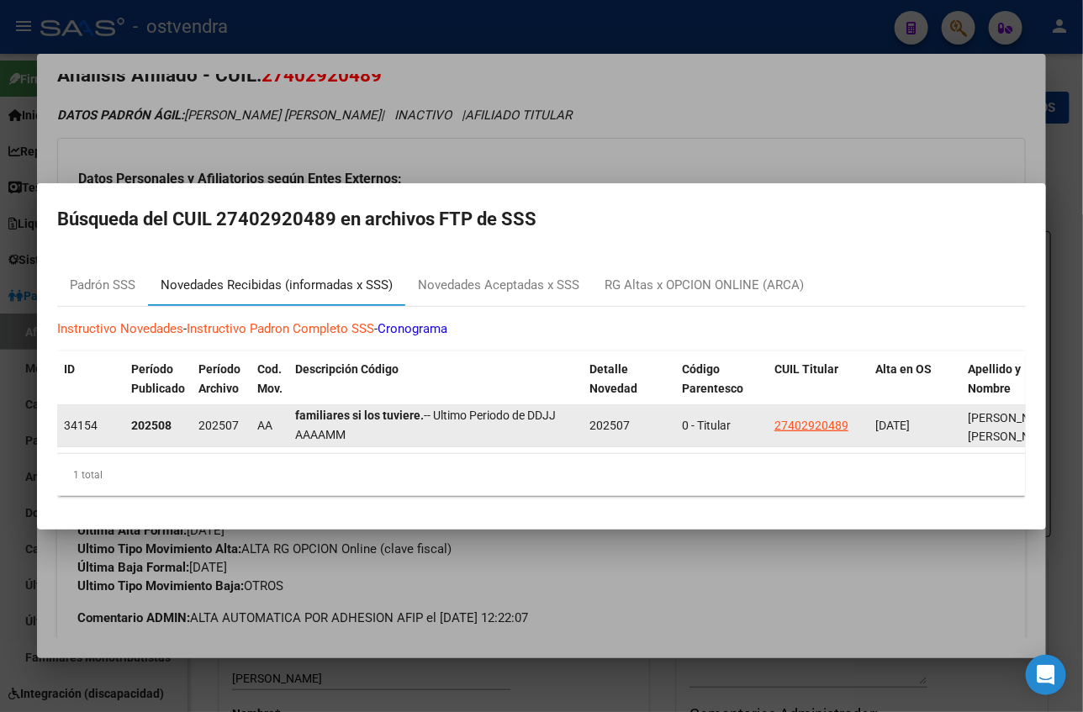
scroll to position [0, 0]
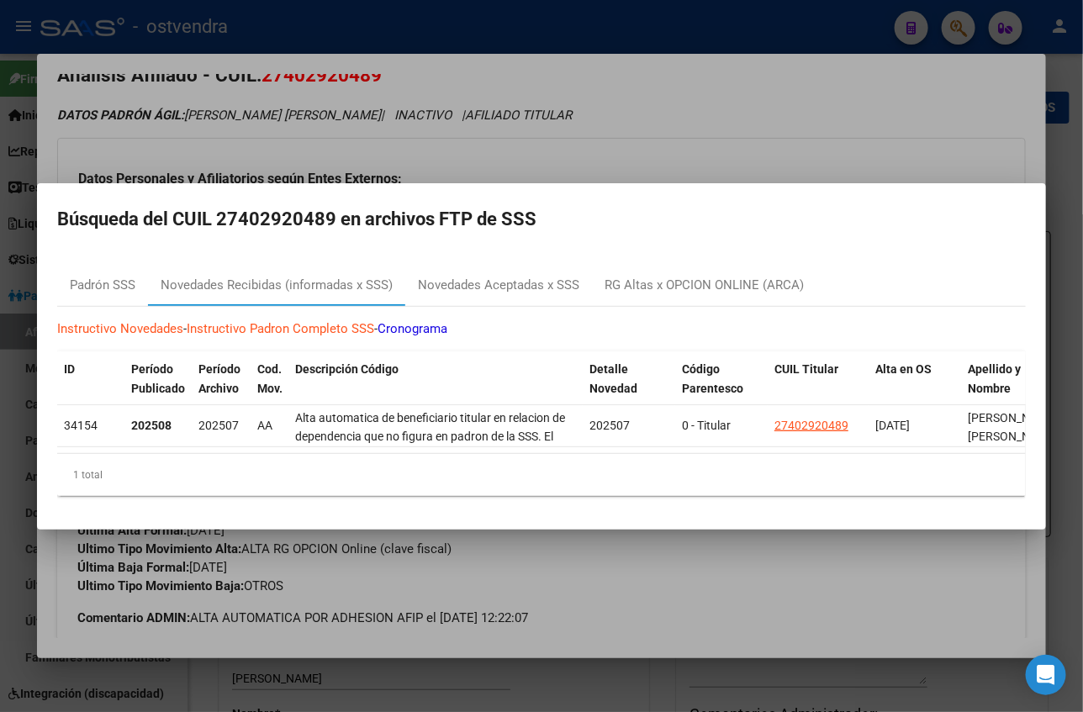
click at [457, 240] on mat-dialog-container "Búsqueda del CUIL 27402920489 en archivos FTP de SSS Padrón SSS Novedades Recib…" at bounding box center [541, 356] width 1009 height 346
click at [456, 277] on div "Novedades Aceptadas x SSS" at bounding box center [498, 285] width 161 height 19
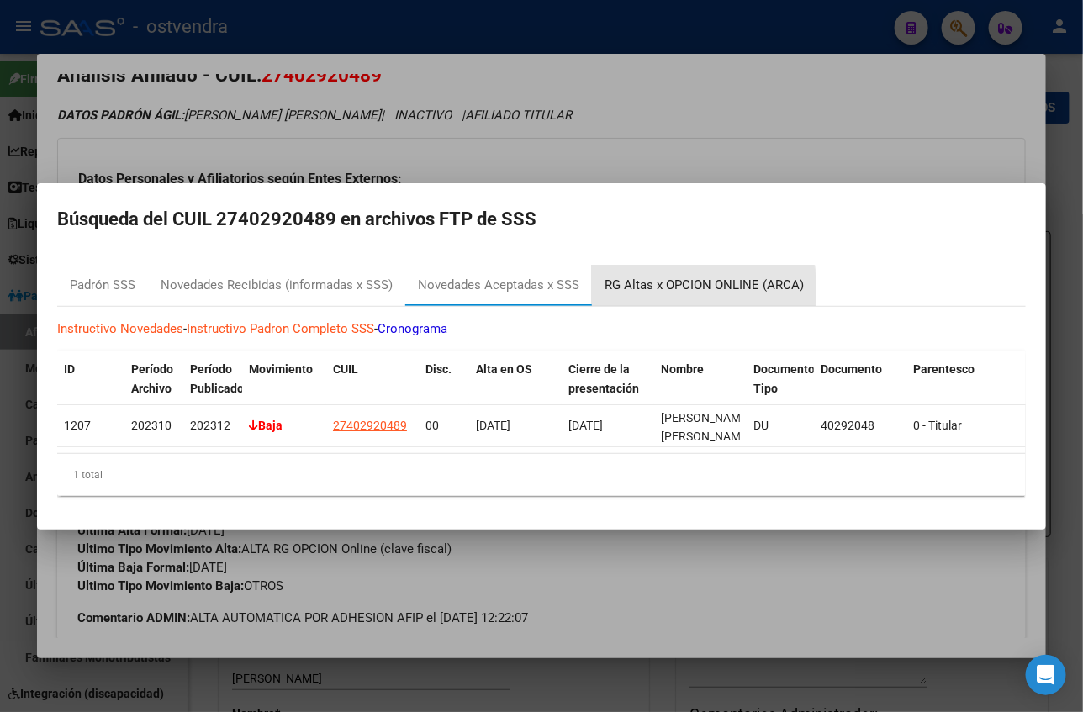
click at [625, 280] on div "RG Altas x OPCION ONLINE (ARCA)" at bounding box center [703, 285] width 199 height 19
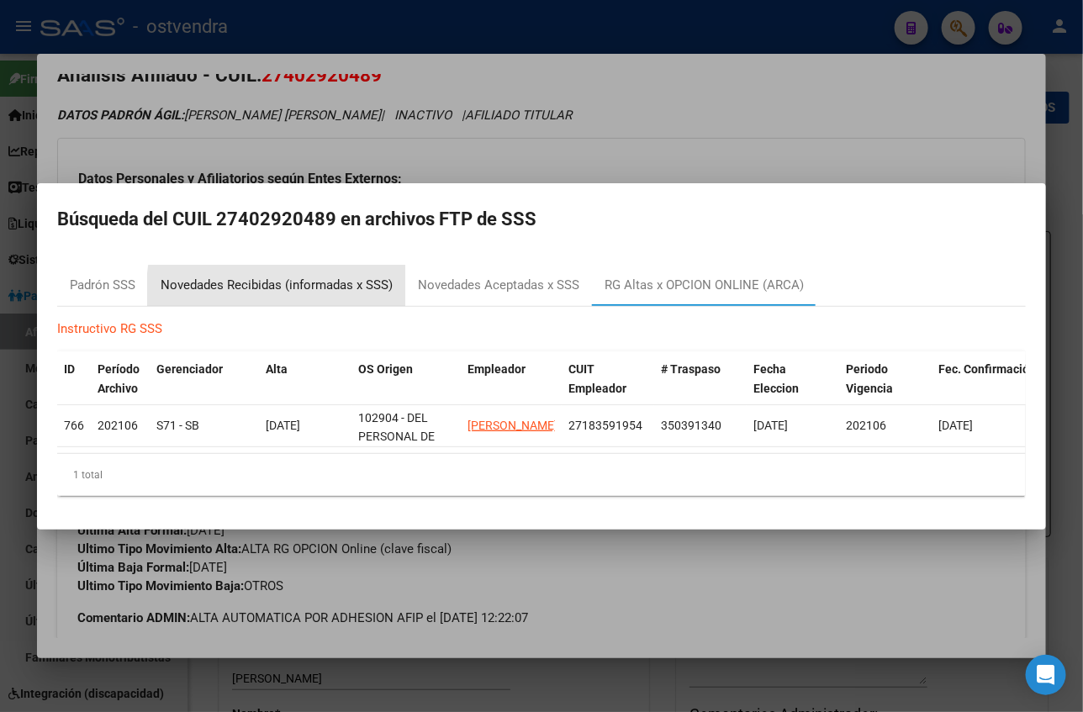
click at [285, 281] on div "Novedades Recibidas (informadas x SSS)" at bounding box center [277, 285] width 232 height 19
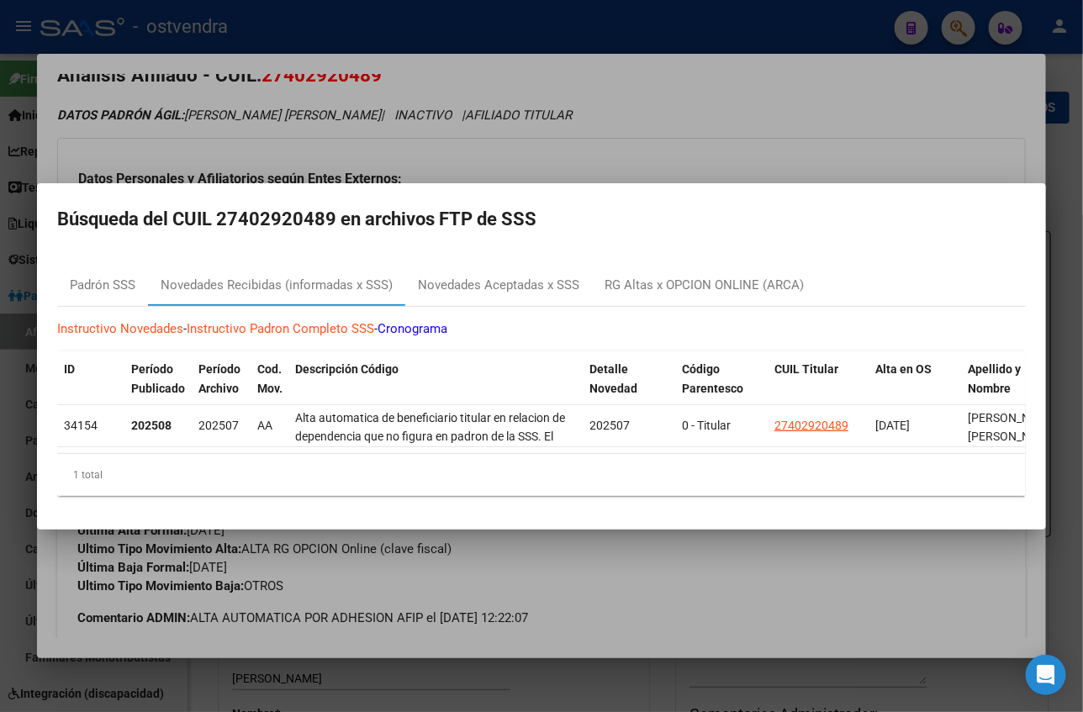
click at [366, 107] on div at bounding box center [541, 356] width 1083 height 712
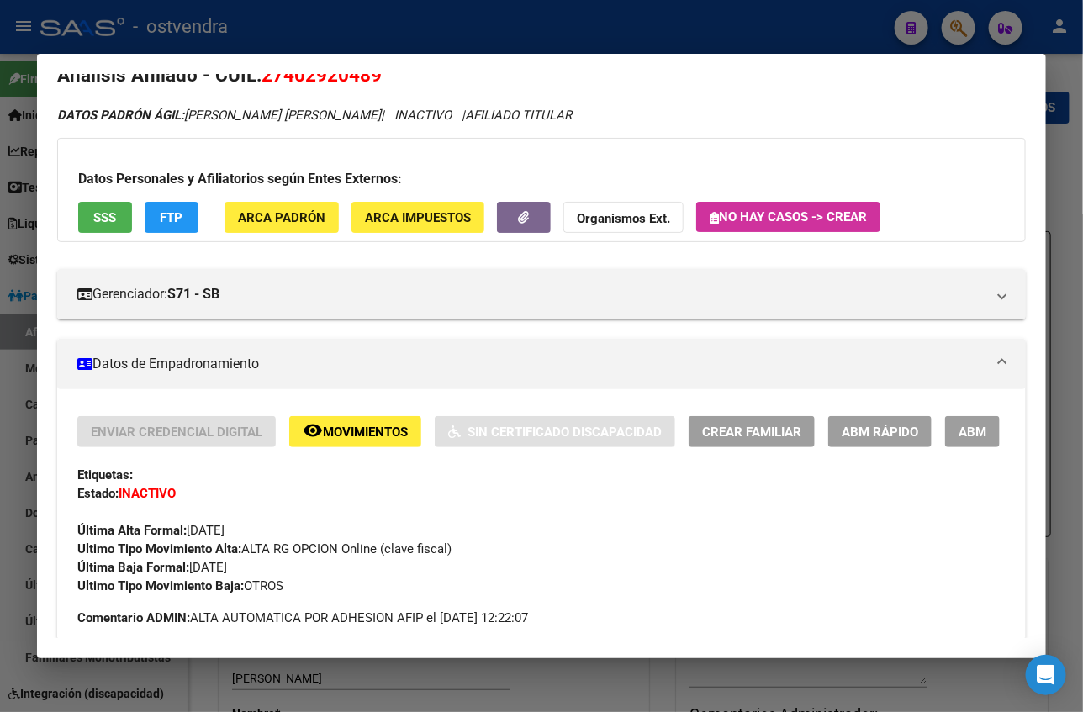
click at [94, 215] on span "SSS" at bounding box center [105, 217] width 23 height 15
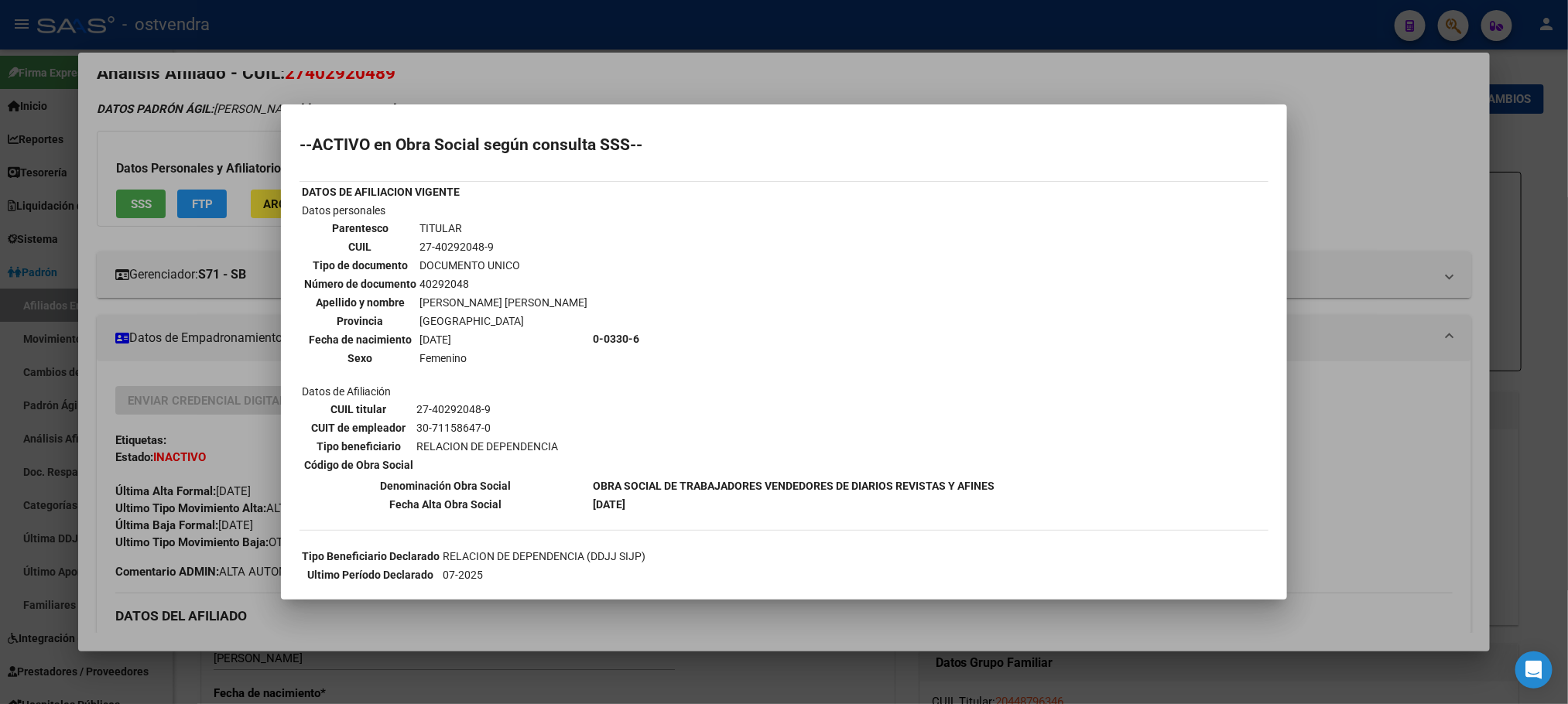
click at [416, 98] on div at bounding box center [784, 352] width 1568 height 704
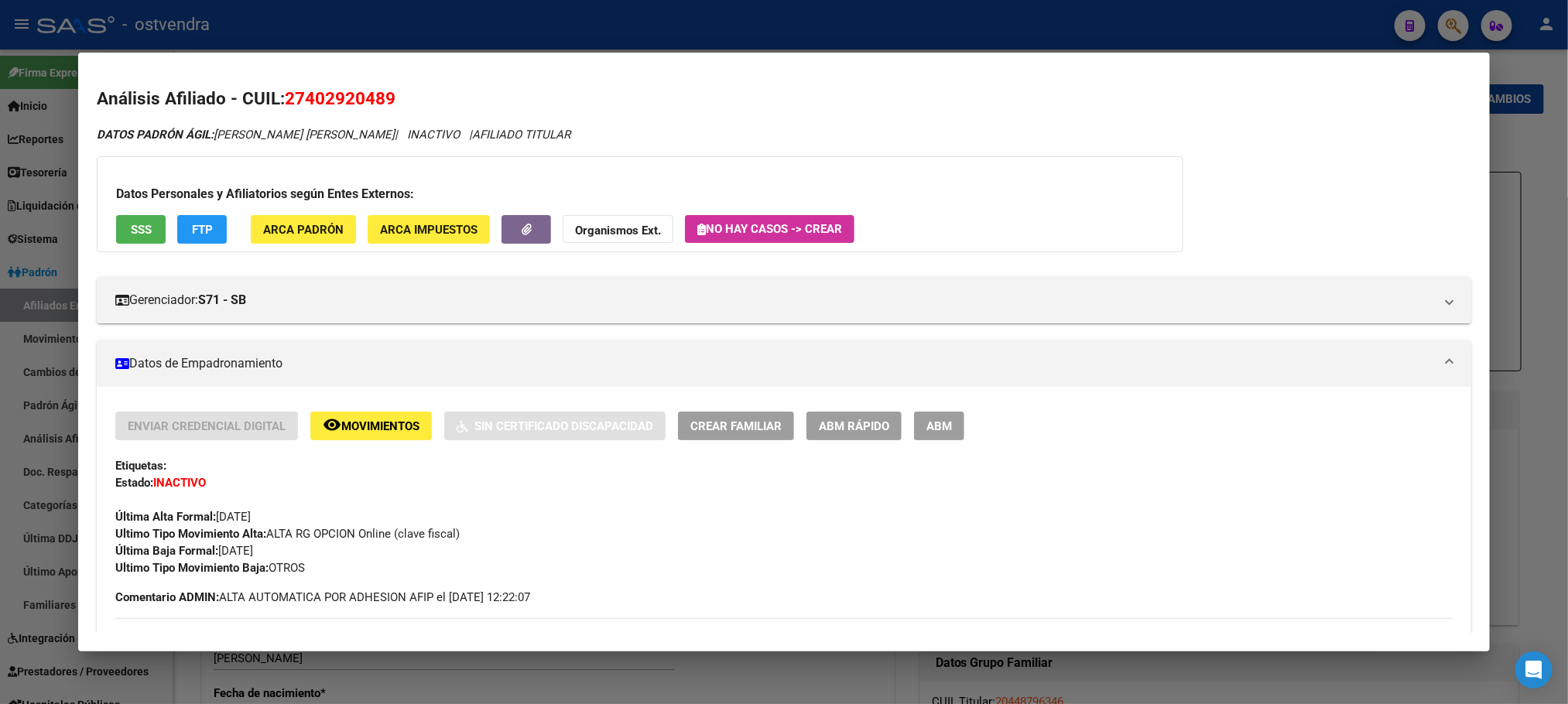
click at [463, 14] on div at bounding box center [784, 352] width 1568 height 704
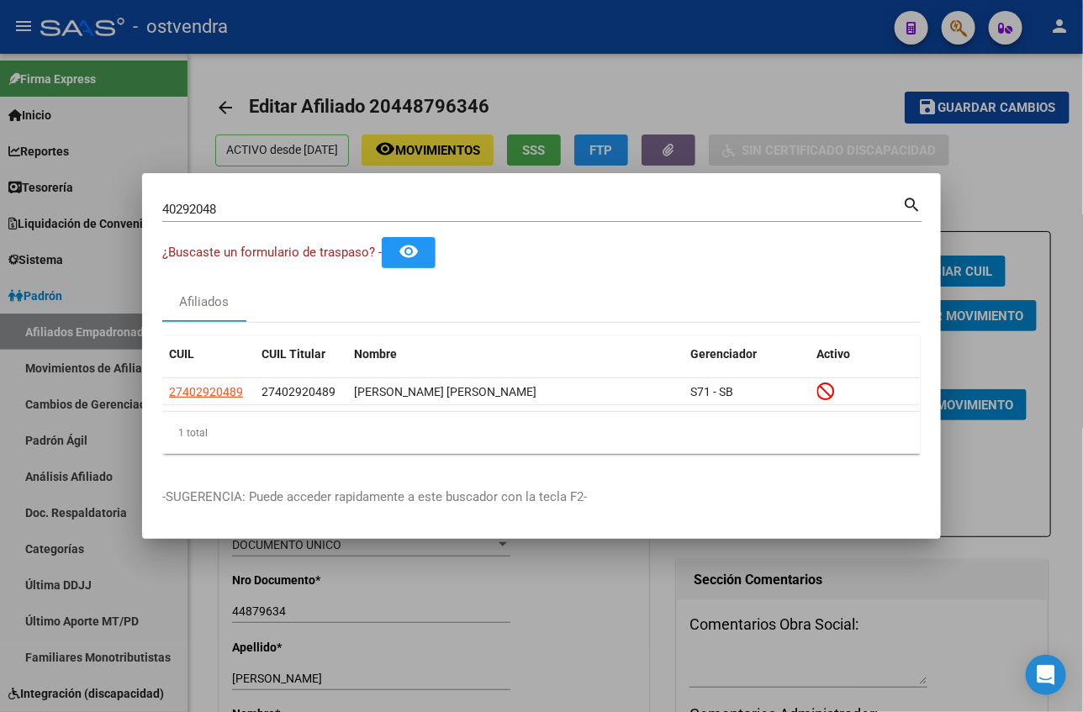
click at [565, 82] on div at bounding box center [541, 356] width 1083 height 712
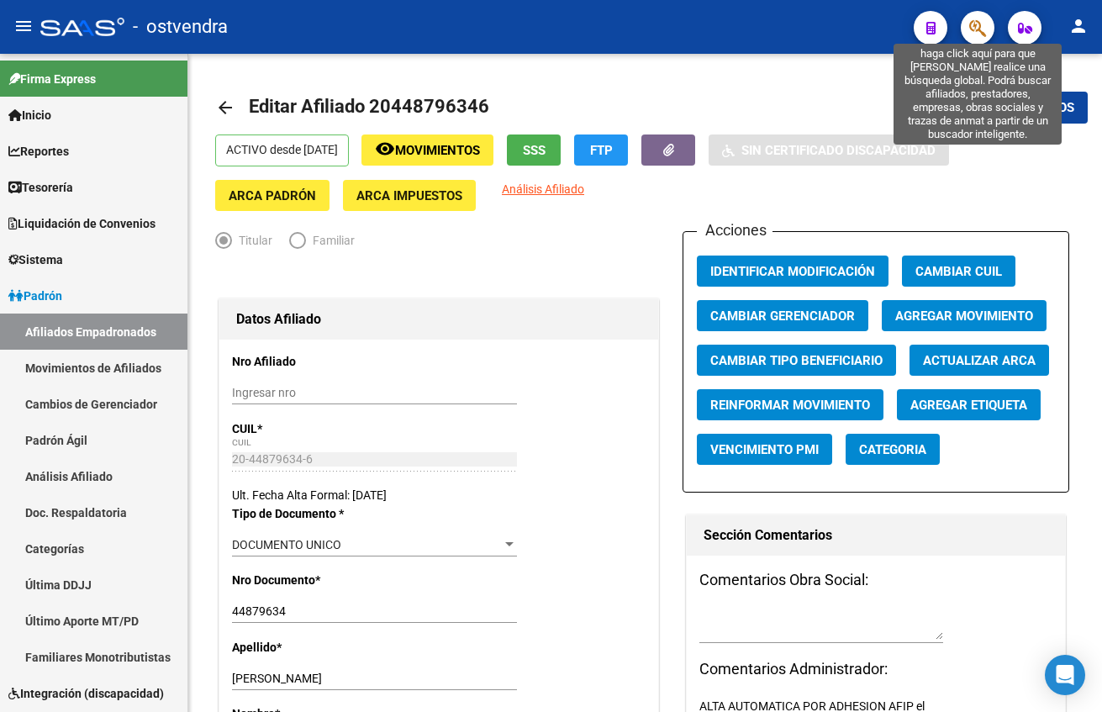
click at [976, 25] on icon "button" at bounding box center [977, 27] width 17 height 19
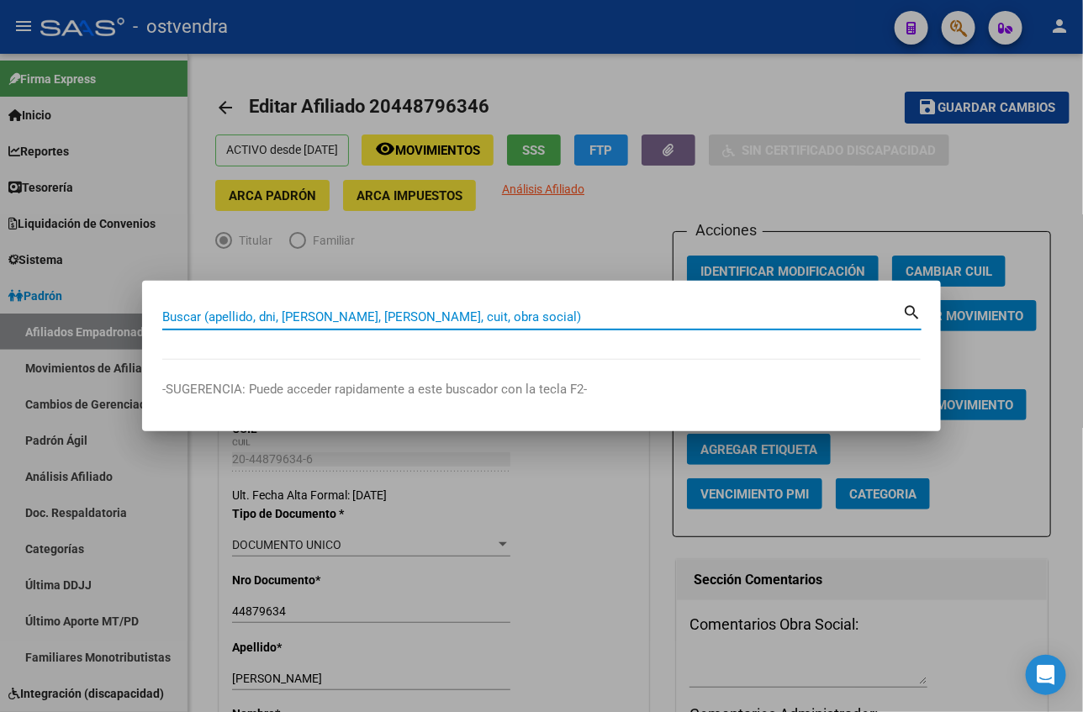
paste input "20450457281"
type input "20450457281"
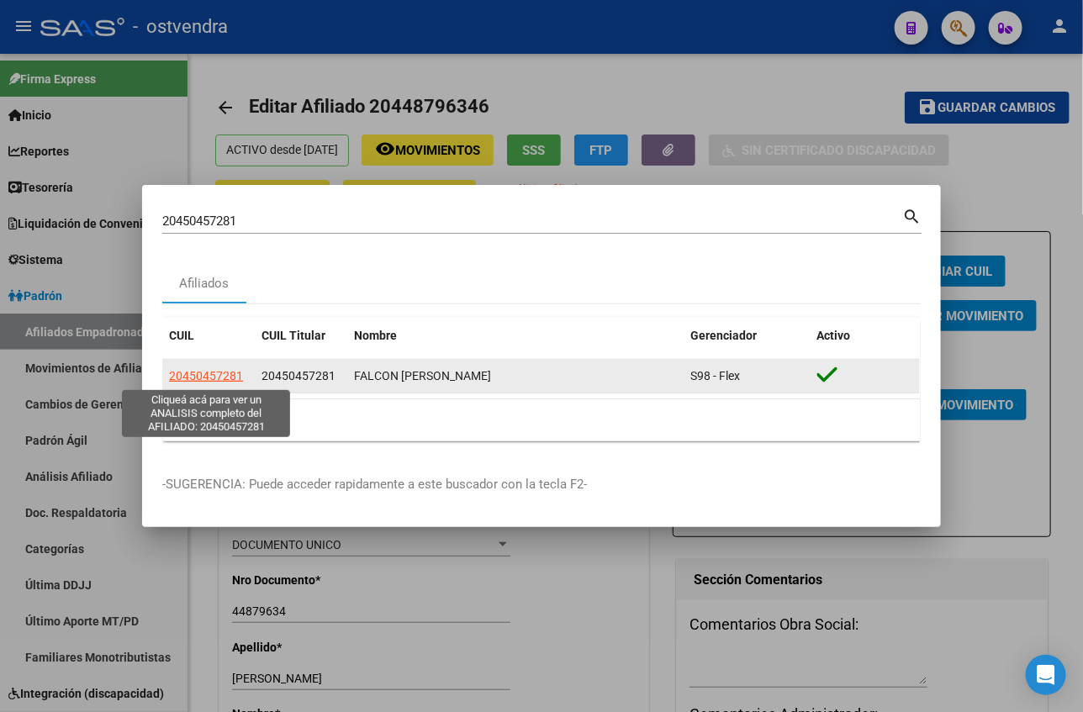
click at [217, 376] on span "20450457281" at bounding box center [206, 375] width 74 height 13
type textarea "20450457281"
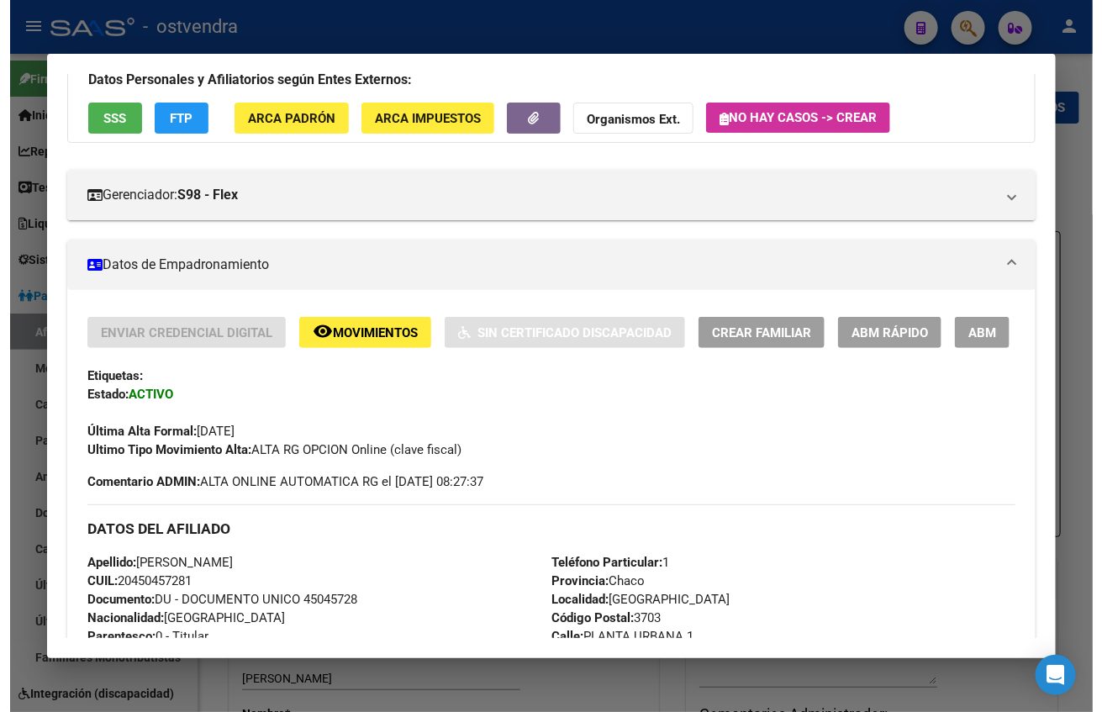
scroll to position [126, 0]
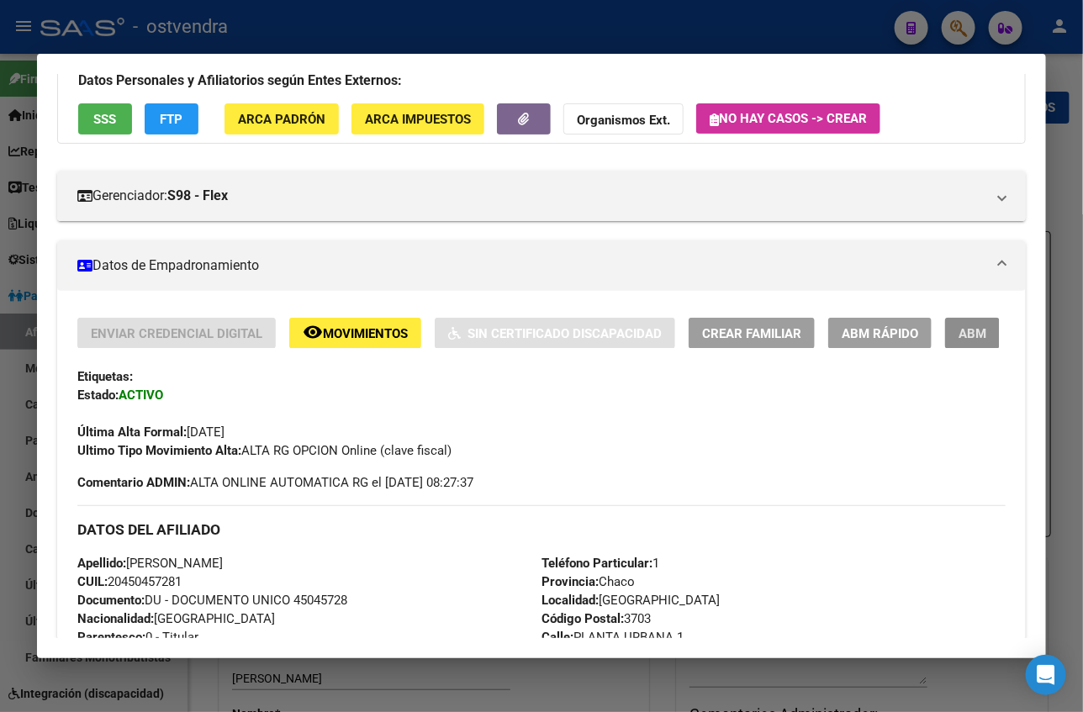
click at [958, 330] on span "ABM" at bounding box center [972, 333] width 28 height 15
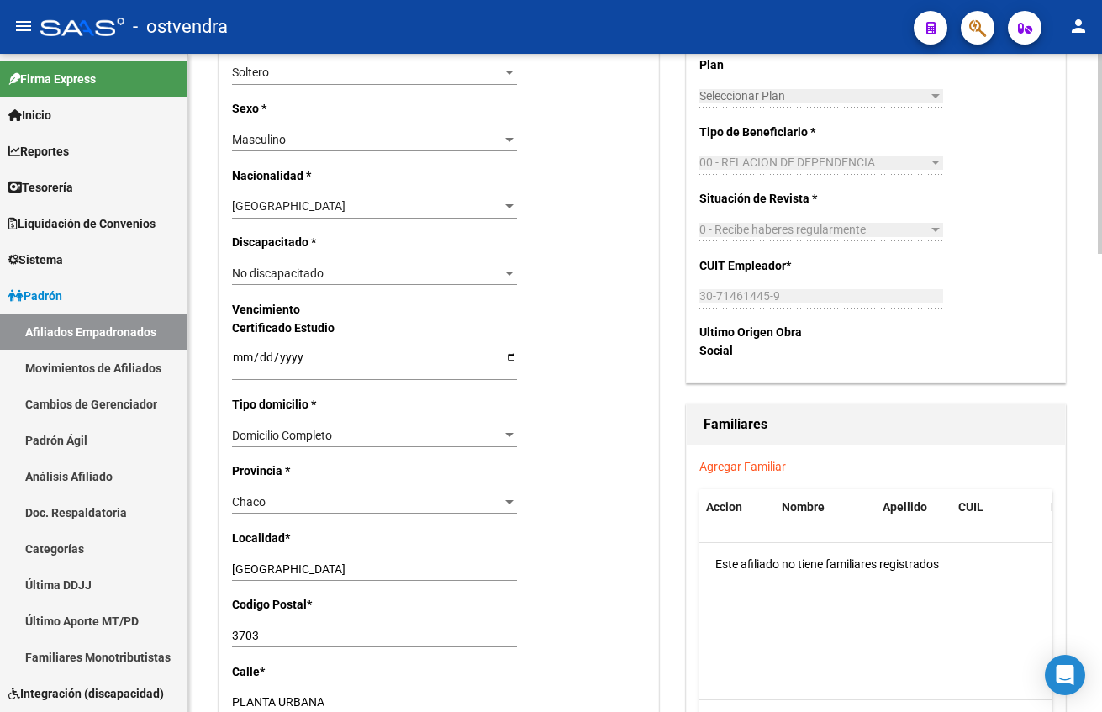
scroll to position [1009, 0]
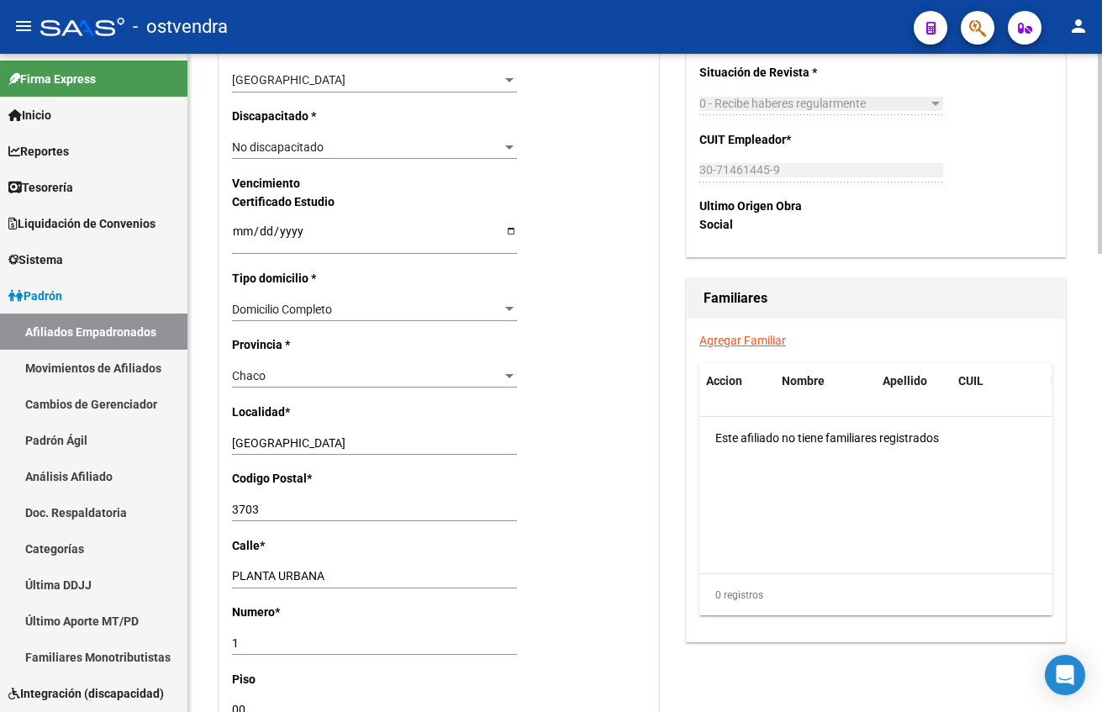
click at [412, 378] on div "Chaco" at bounding box center [367, 376] width 270 height 14
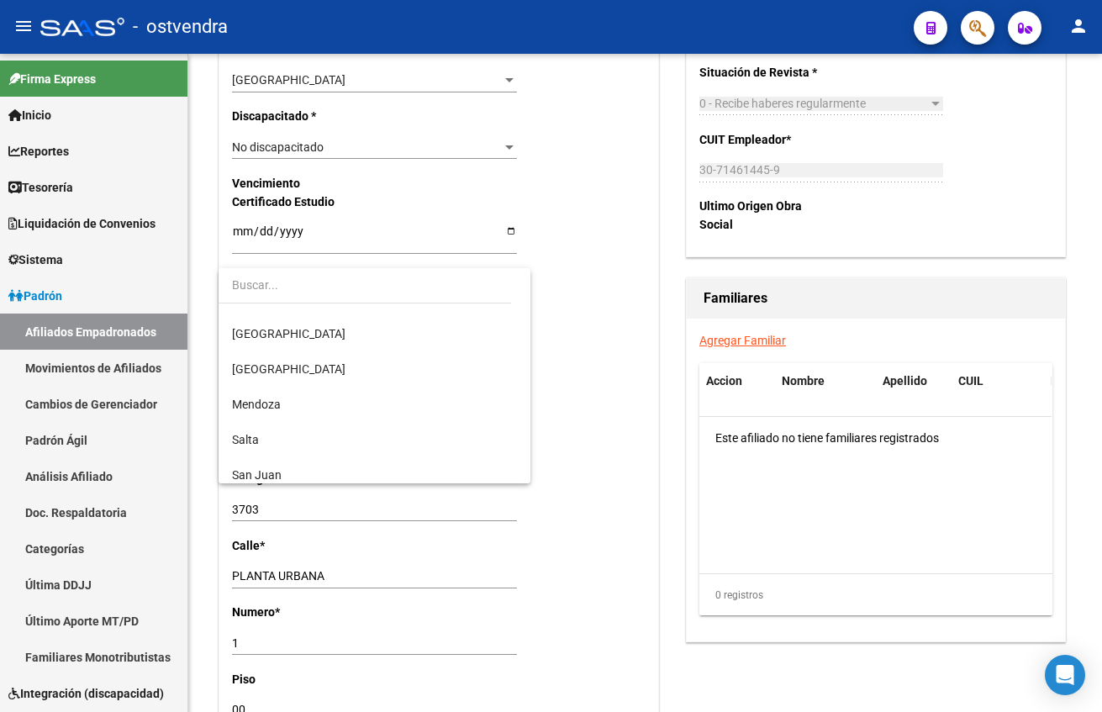
scroll to position [0, 0]
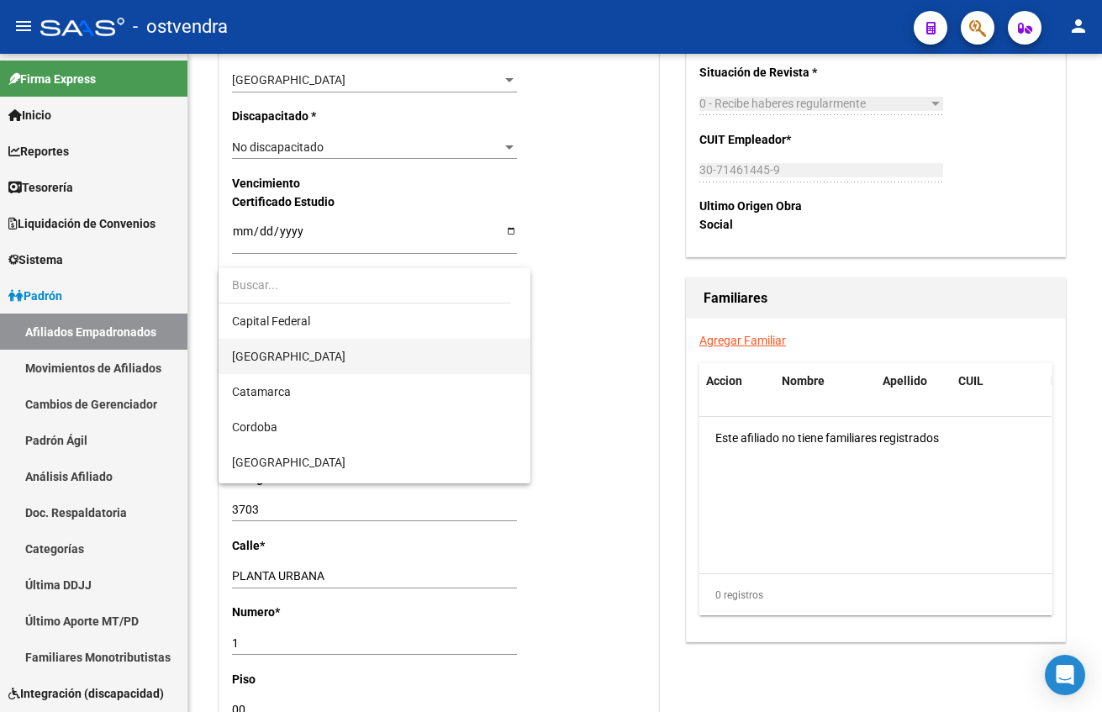
click at [318, 351] on span "[GEOGRAPHIC_DATA]" at bounding box center [374, 356] width 285 height 35
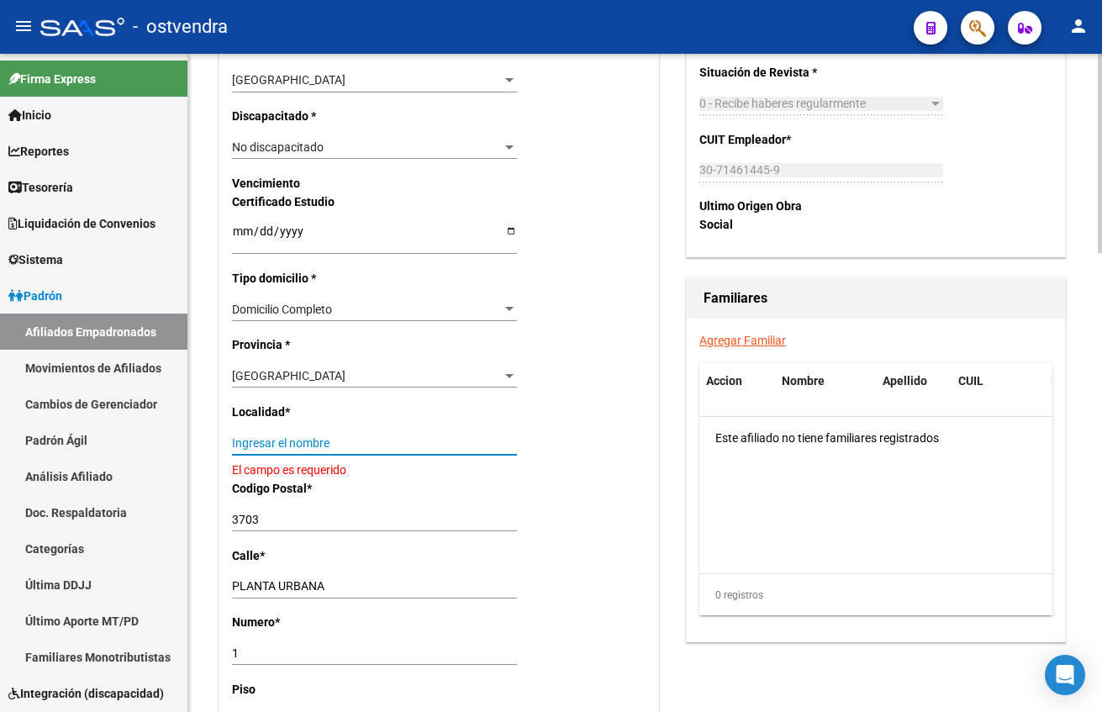
click at [383, 436] on input "Ingresar el nombre" at bounding box center [374, 443] width 285 height 14
click at [354, 377] on div "[GEOGRAPHIC_DATA]" at bounding box center [367, 376] width 270 height 14
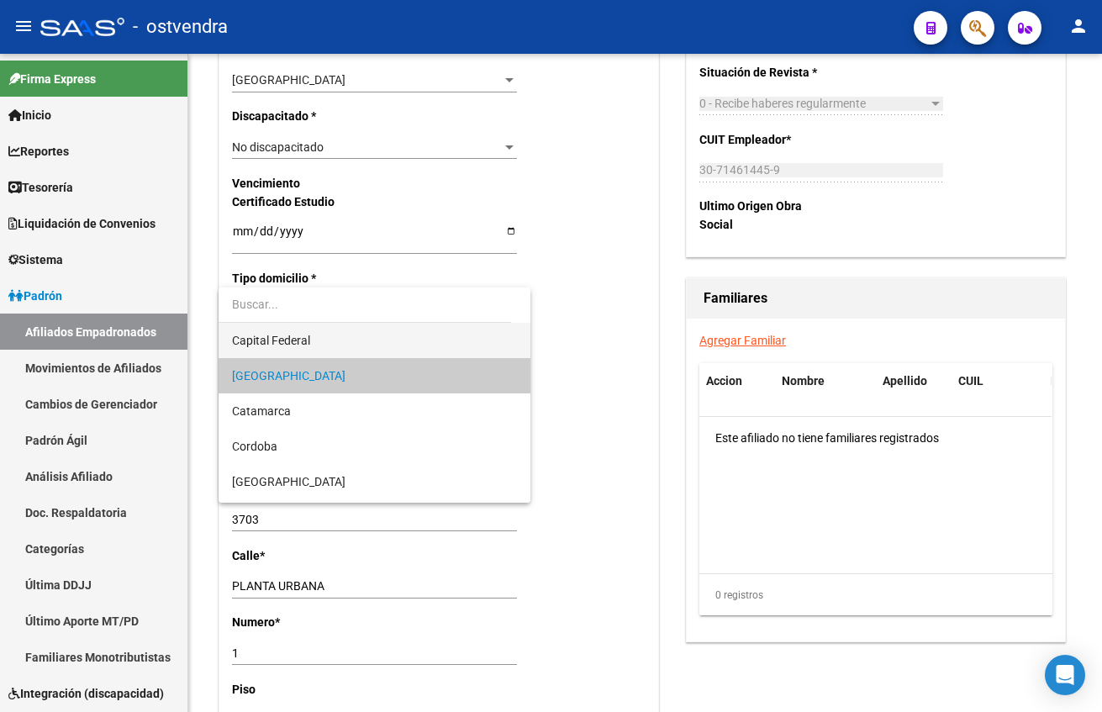
click at [341, 335] on span "Capital Federal" at bounding box center [374, 340] width 285 height 35
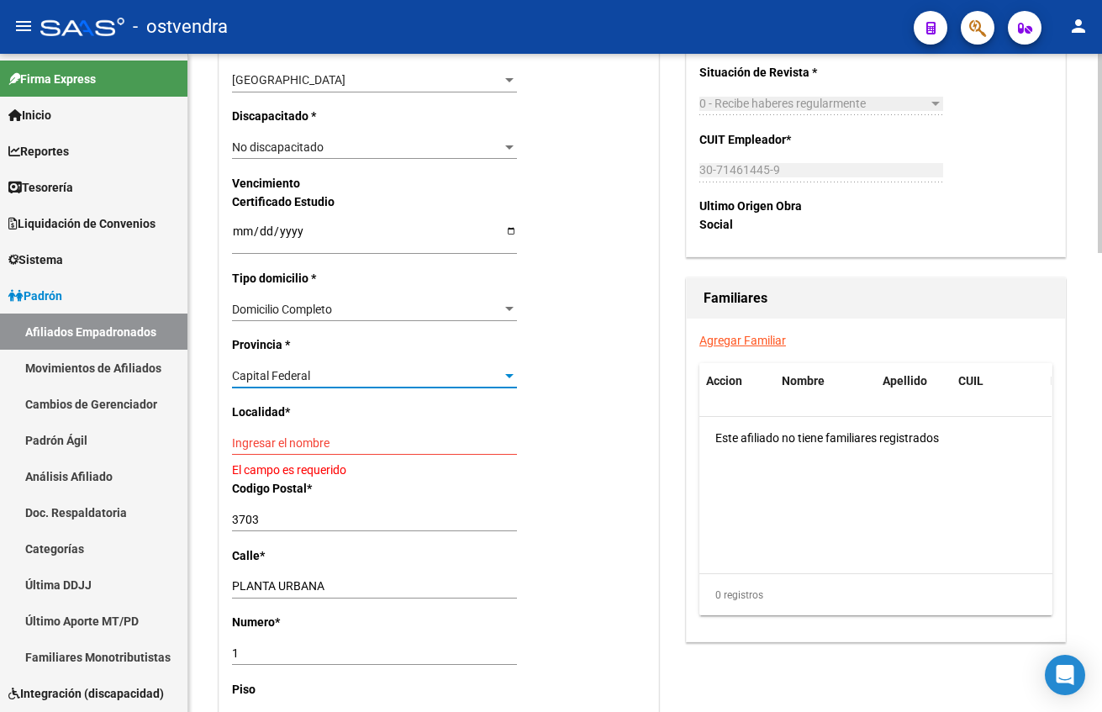
click at [338, 412] on p "Localidad *" at bounding box center [295, 412] width 127 height 18
click at [351, 439] on input "Ingresar el nombre" at bounding box center [374, 443] width 285 height 14
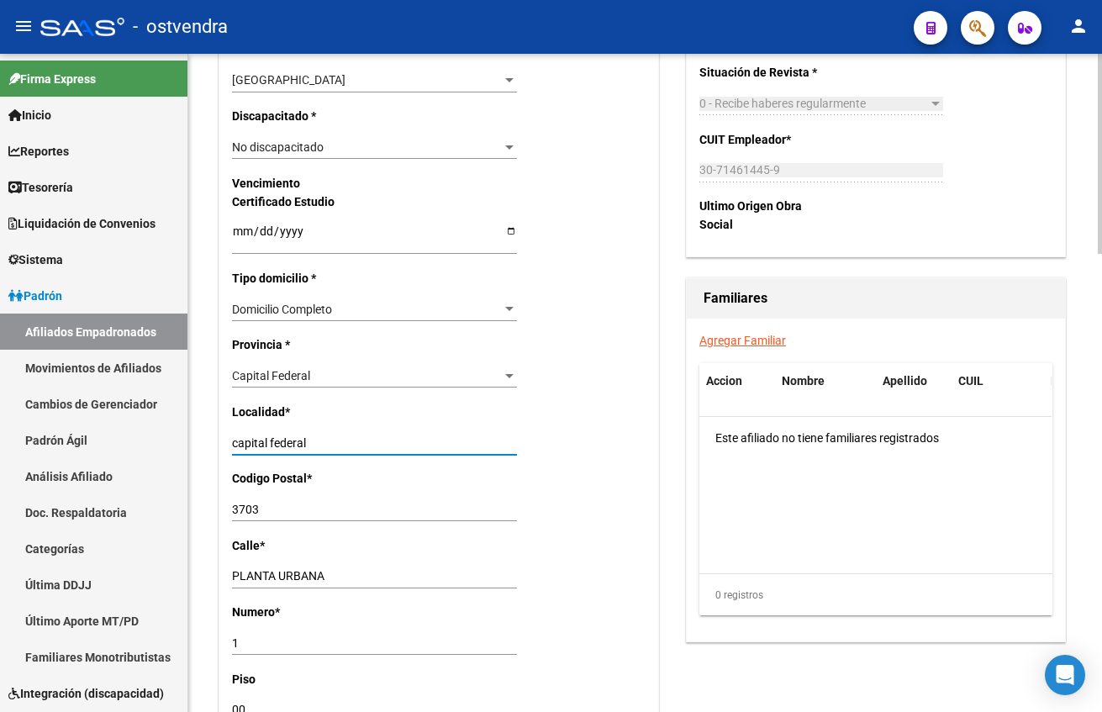
type input "capital federal"
type input "1001"
type input "[GEOGRAPHIC_DATA][PERSON_NAME]"
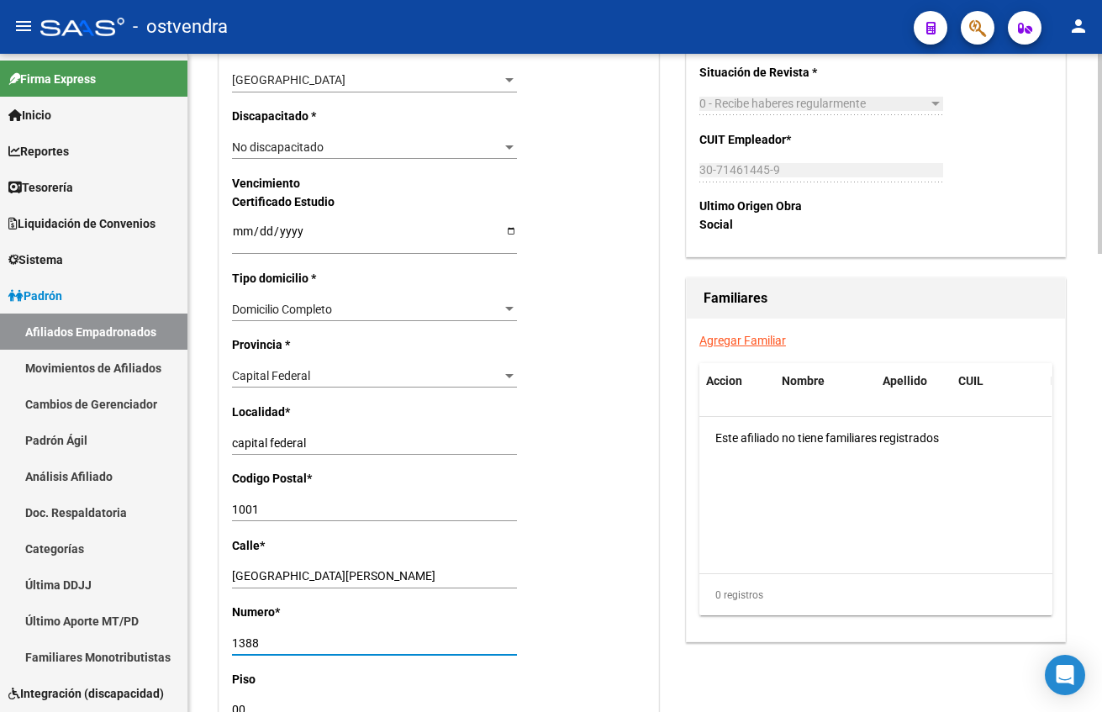
type input "1388"
click at [688, 571] on div "Agregar Familiar Accion Nombre Apellido CUIL Parentesco Este afiliado no tiene …" at bounding box center [876, 480] width 378 height 323
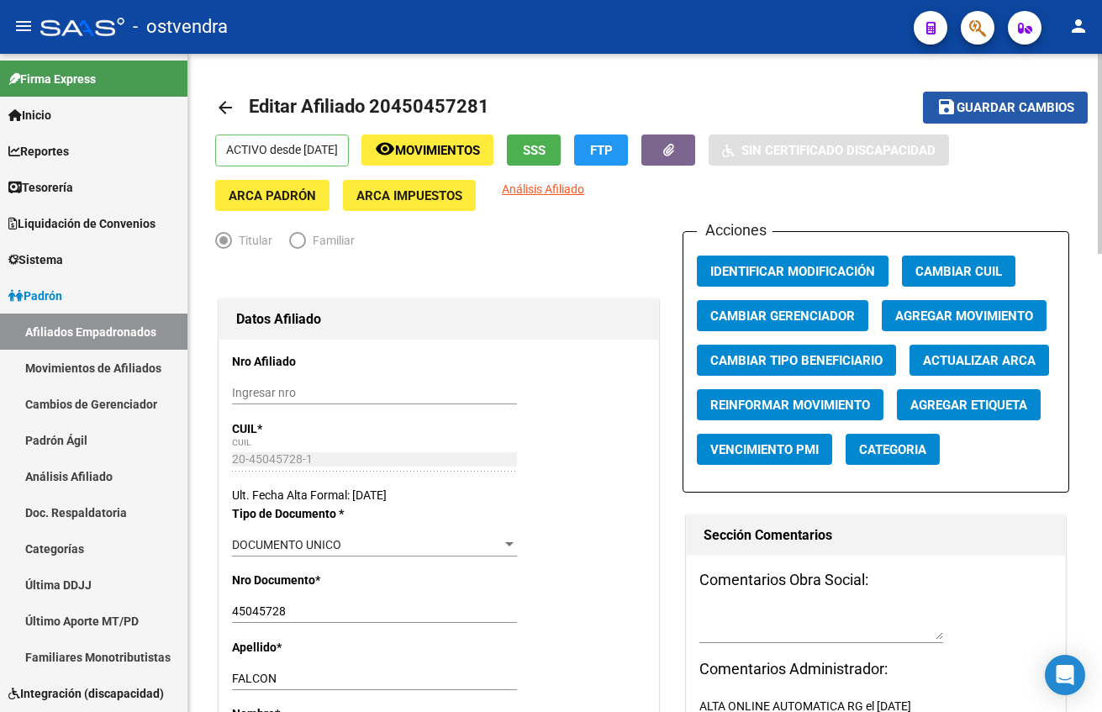
click at [1031, 106] on span "Guardar cambios" at bounding box center [1016, 108] width 118 height 15
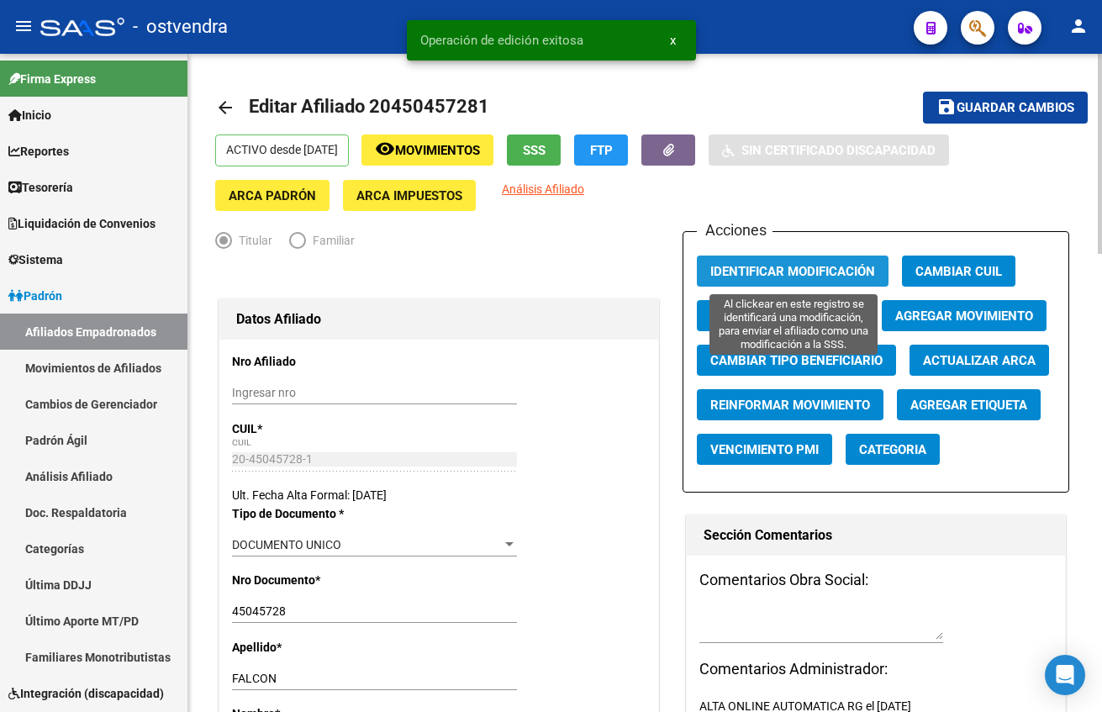
click at [842, 265] on span "Identificar Modificación" at bounding box center [792, 271] width 165 height 15
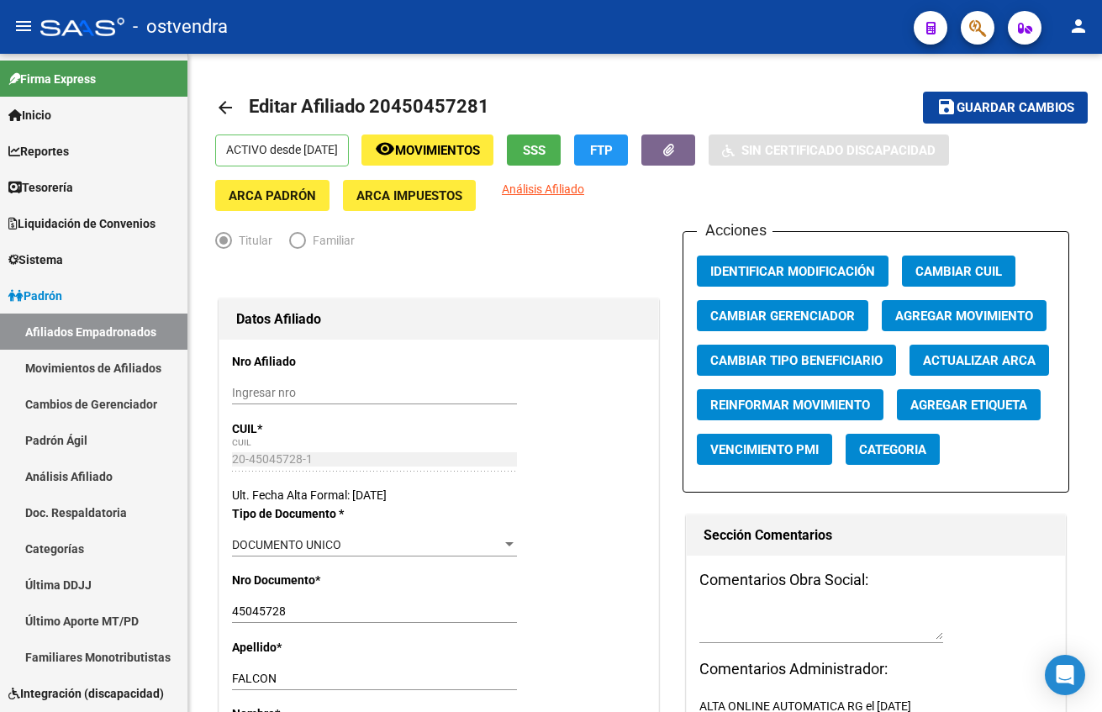
click at [976, 16] on span "button" at bounding box center [977, 28] width 17 height 34
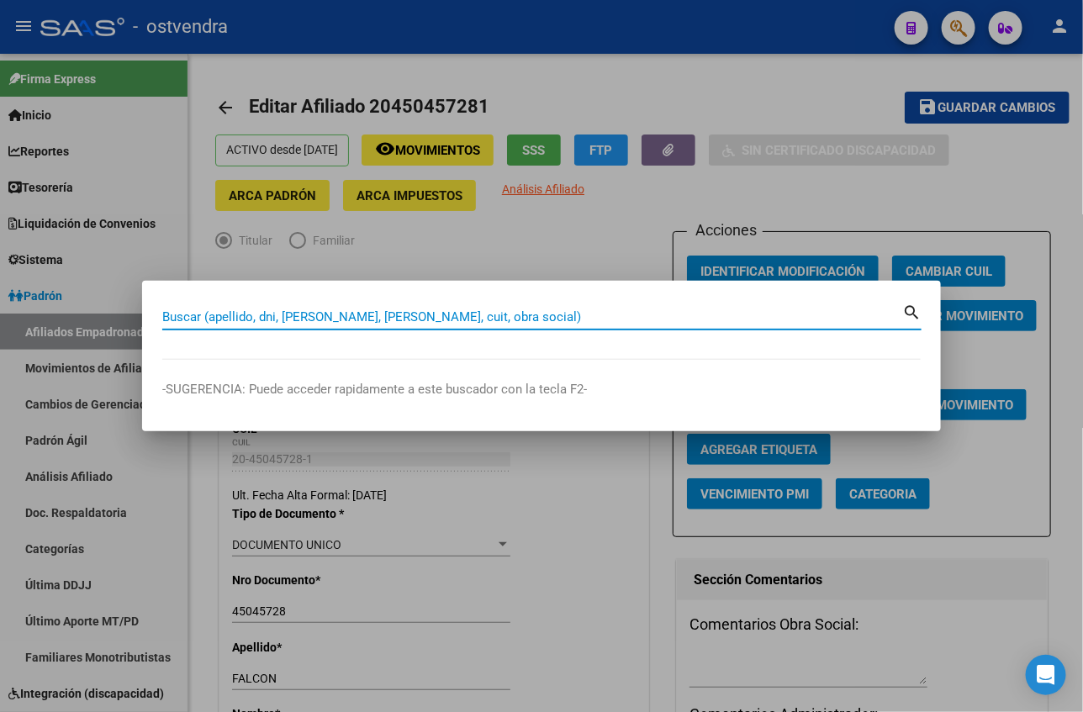
paste input "20457619546"
type input "20457619546"
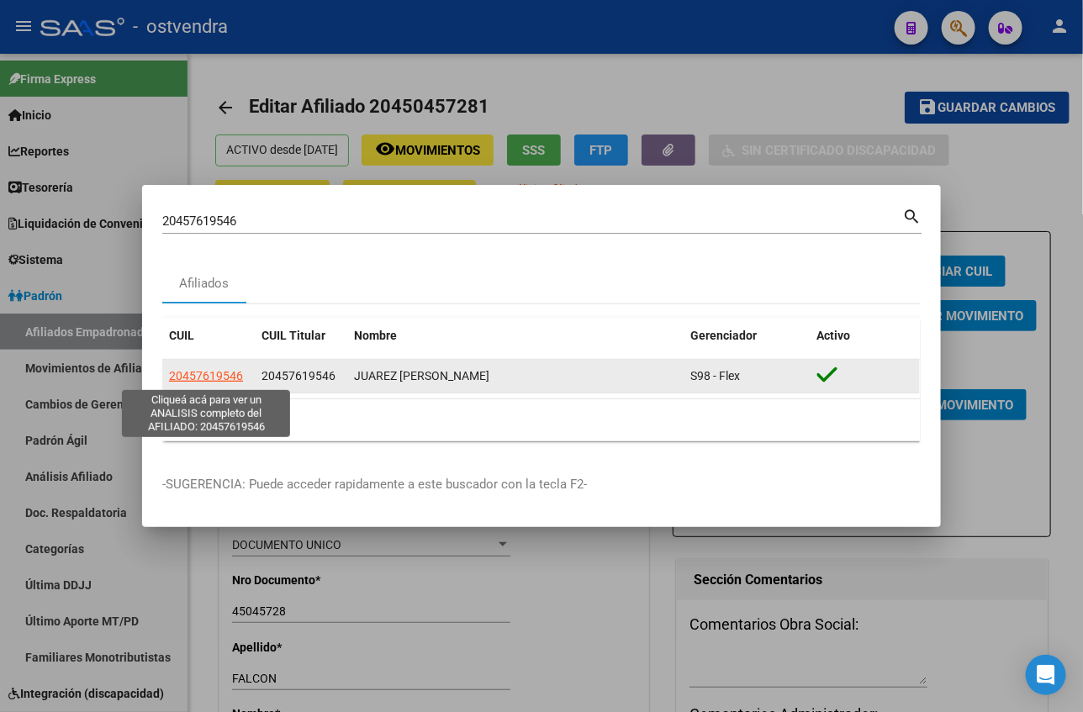
click at [219, 381] on span "20457619546" at bounding box center [206, 375] width 74 height 13
type textarea "20457619546"
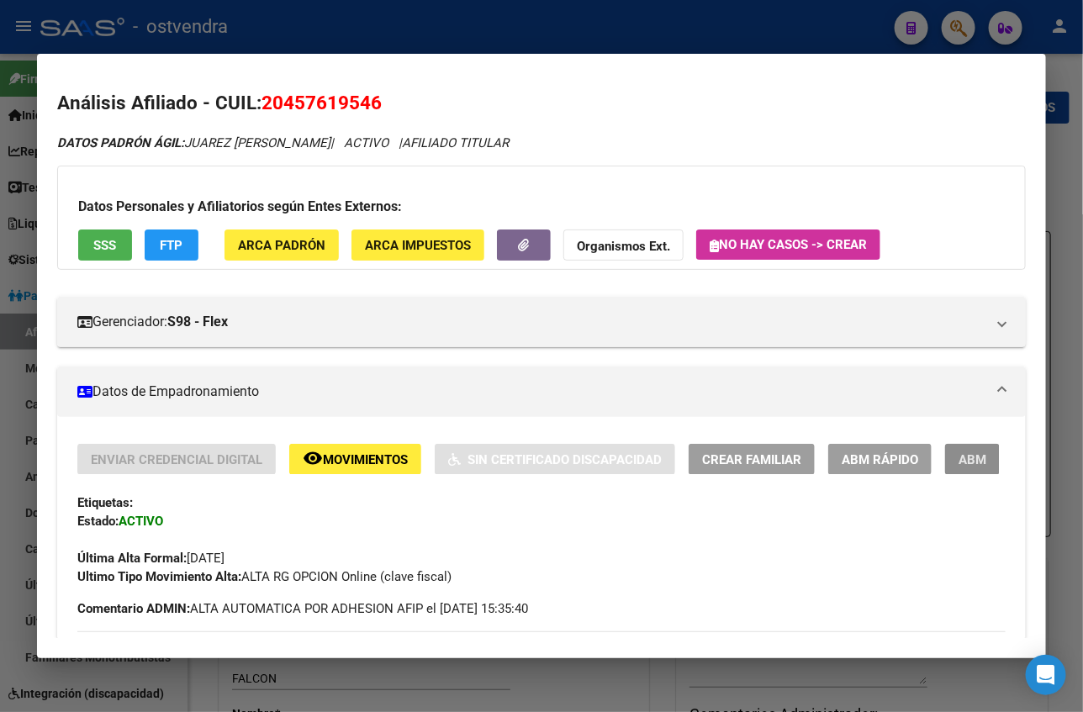
click at [945, 457] on button "ABM" at bounding box center [972, 459] width 55 height 31
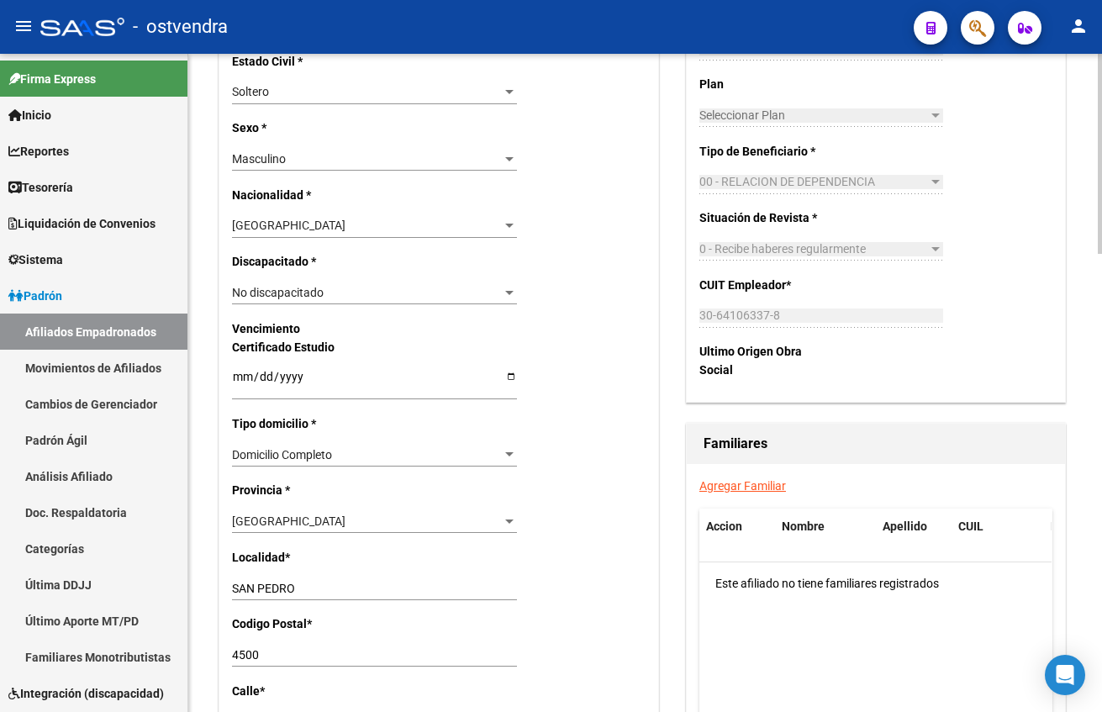
scroll to position [1009, 0]
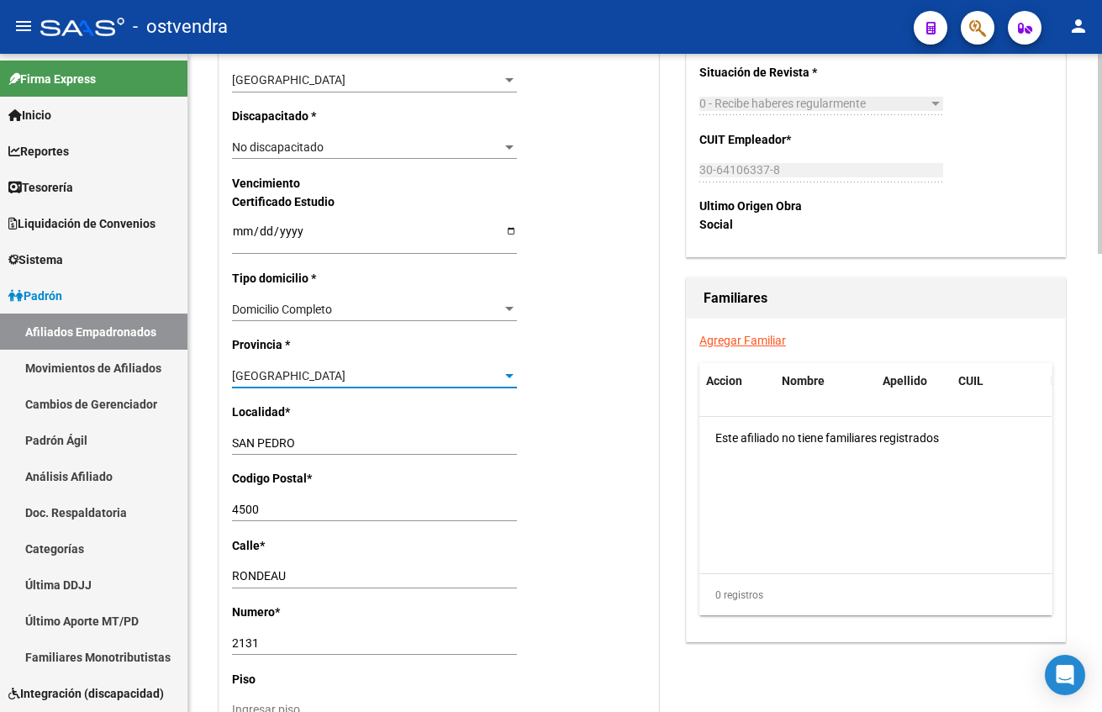
click at [349, 377] on div "[GEOGRAPHIC_DATA]" at bounding box center [367, 376] width 270 height 14
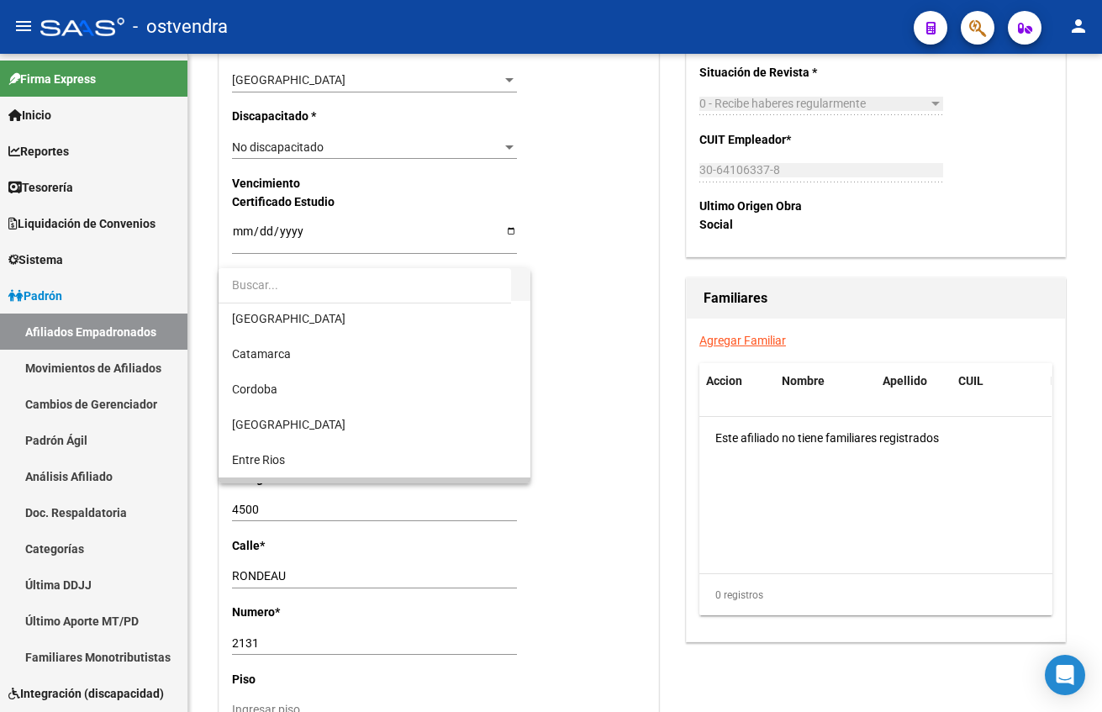
scroll to position [0, 0]
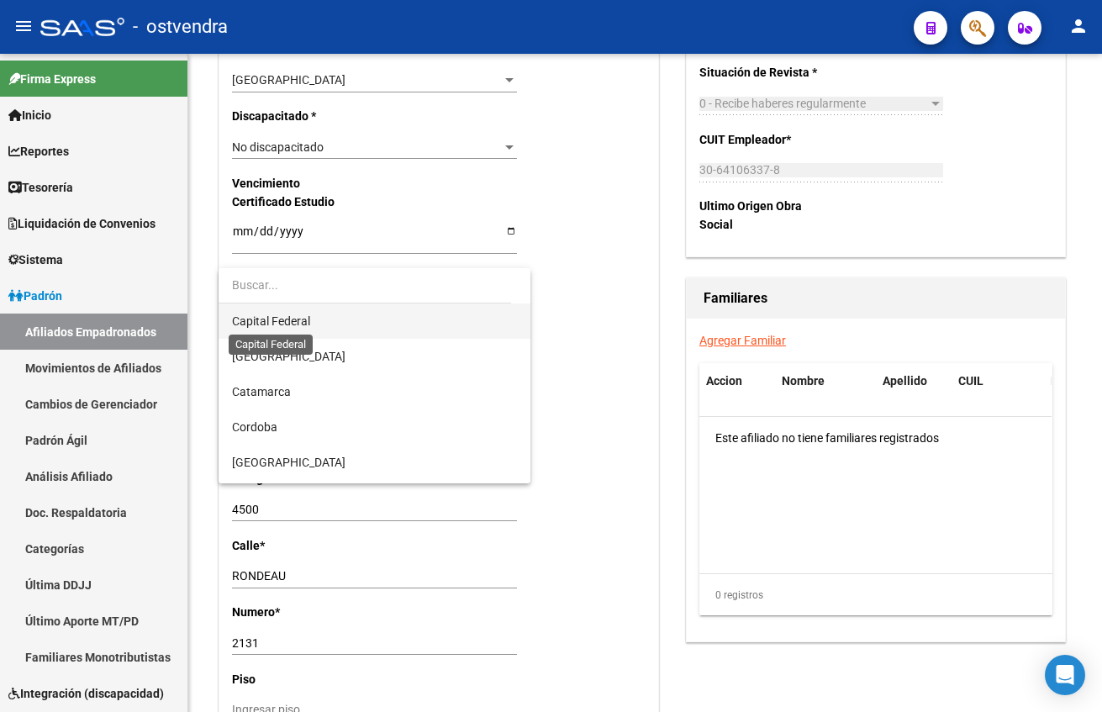
click at [290, 314] on span "Capital Federal" at bounding box center [271, 320] width 78 height 13
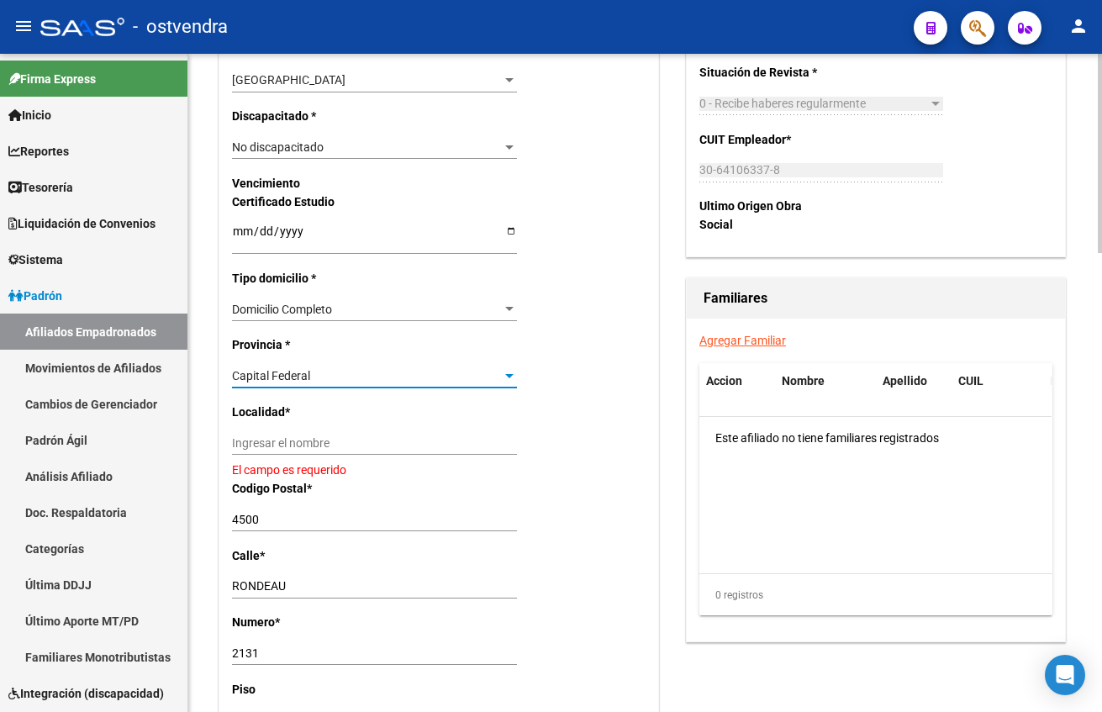
click at [308, 451] on div "Ingresar el nombre" at bounding box center [374, 443] width 285 height 24
click at [305, 441] on input "Ingresar el nombre" at bounding box center [374, 443] width 285 height 14
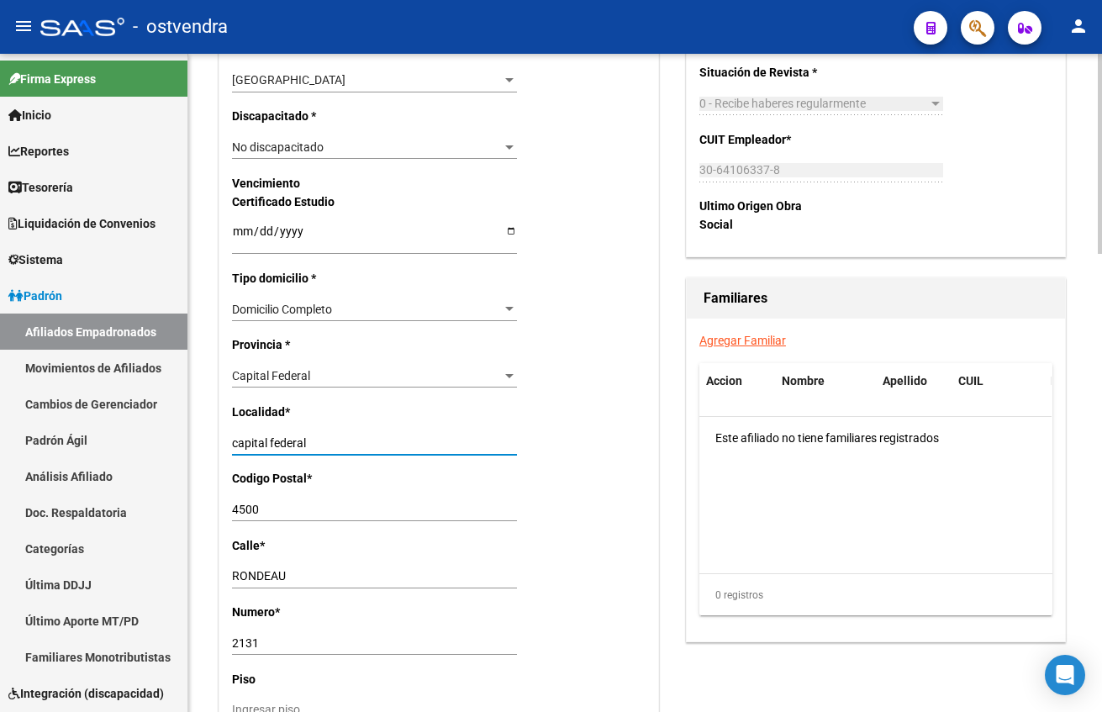
type input "capital federal"
type input "1001"
click at [386, 575] on input "[PERSON_NAME] y [PERSON_NAME]" at bounding box center [374, 576] width 285 height 14
paste input "MANZANA 7 CASA 46 46"
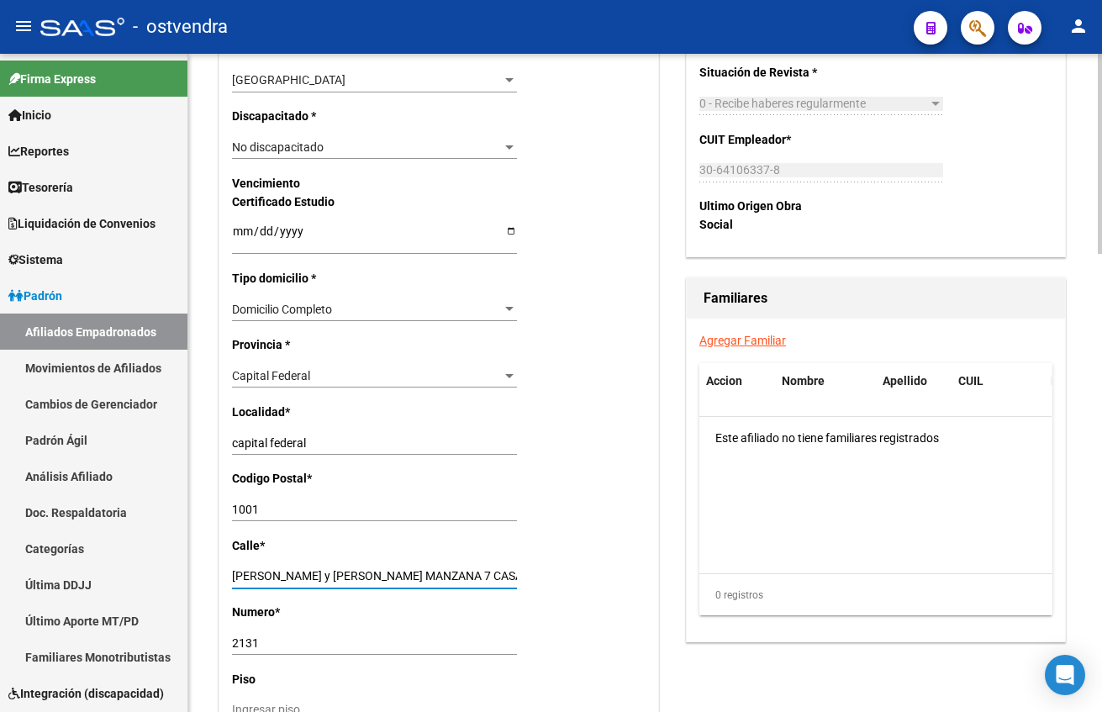
drag, startPoint x: 482, startPoint y: 576, endPoint x: 548, endPoint y: 580, distance: 65.7
click at [548, 580] on div "Nro Afiliado Ingresar nro CUIL * 20-45761954-6 CUIL ARCA Padrón Ult. Fecha Alta…" at bounding box center [438, 207] width 439 height 1753
type input "[PERSON_NAME] y [PERSON_NAME] MANZANA 7 CASA 46"
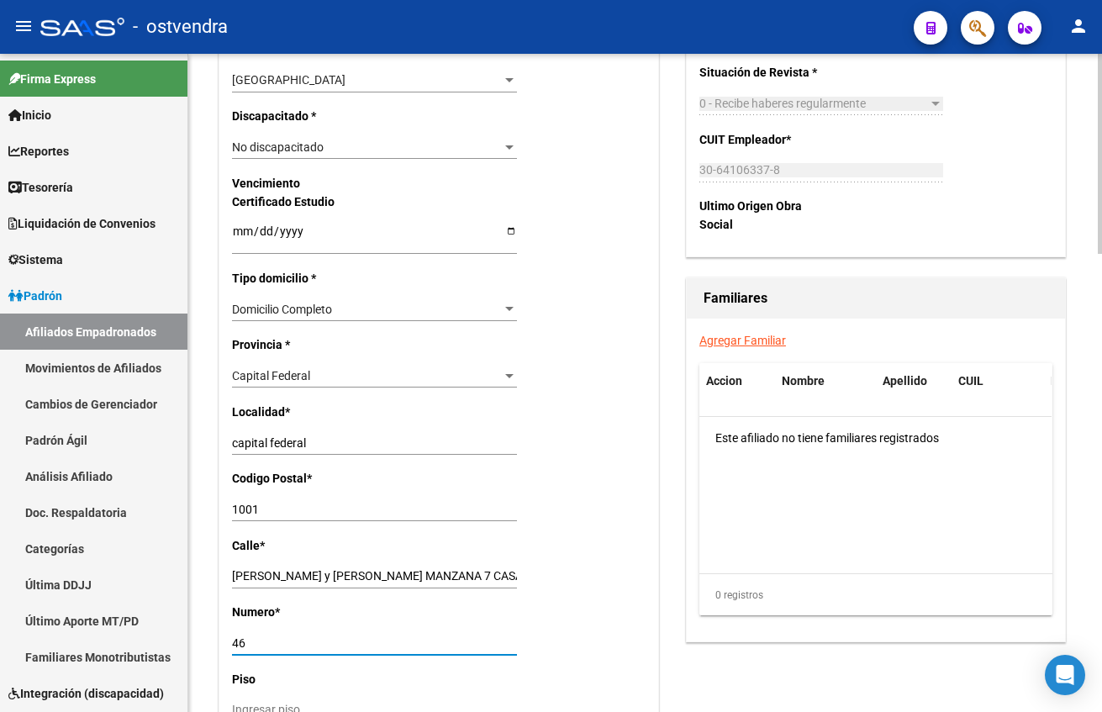
type input "46"
click at [697, 553] on div "Agregar Familiar Accion Nombre Apellido CUIL Parentesco Este afiliado no tiene …" at bounding box center [876, 480] width 378 height 323
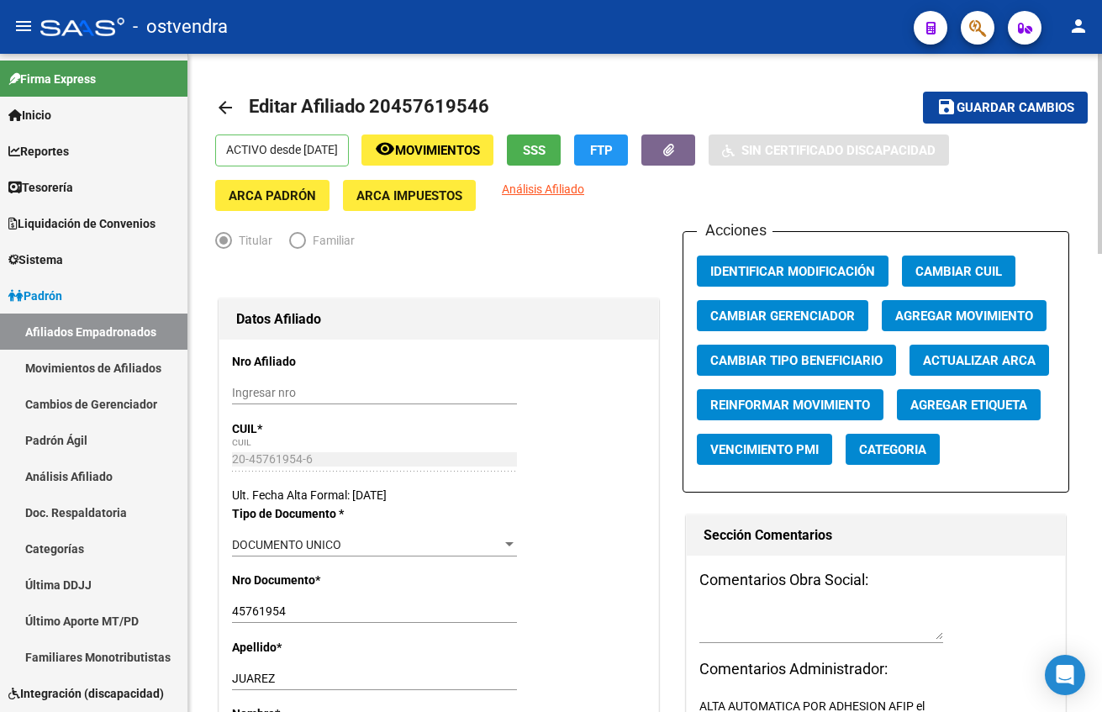
click at [1015, 101] on span "Guardar cambios" at bounding box center [1016, 108] width 118 height 15
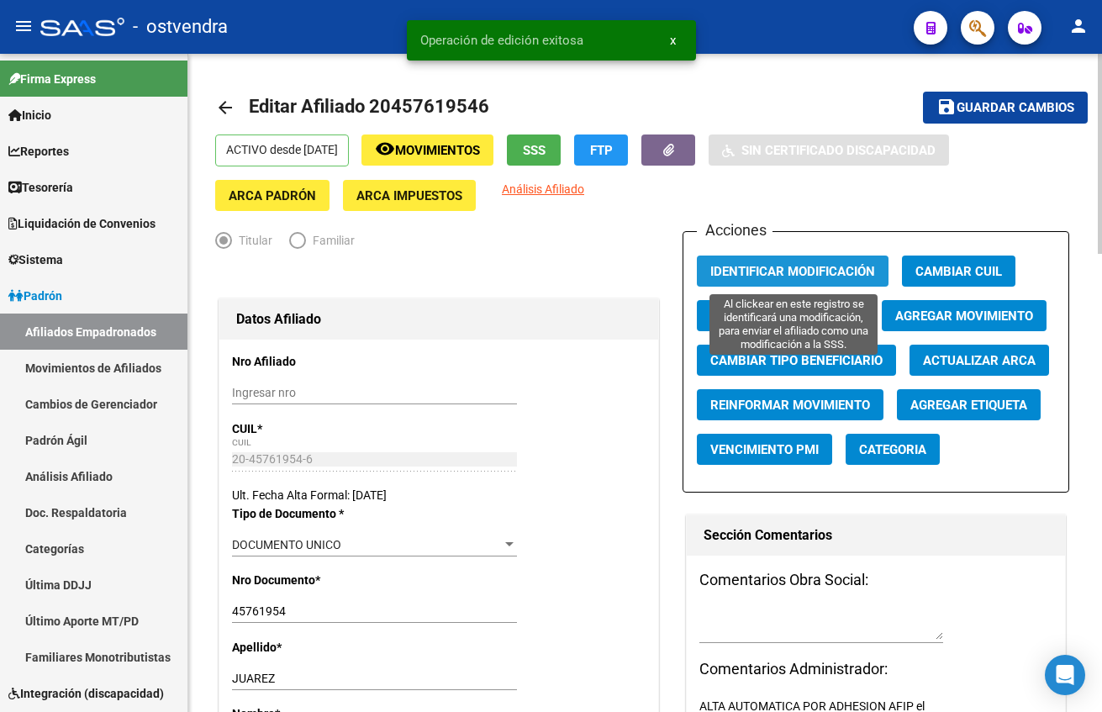
click at [810, 270] on span "Identificar Modificación" at bounding box center [792, 271] width 165 height 15
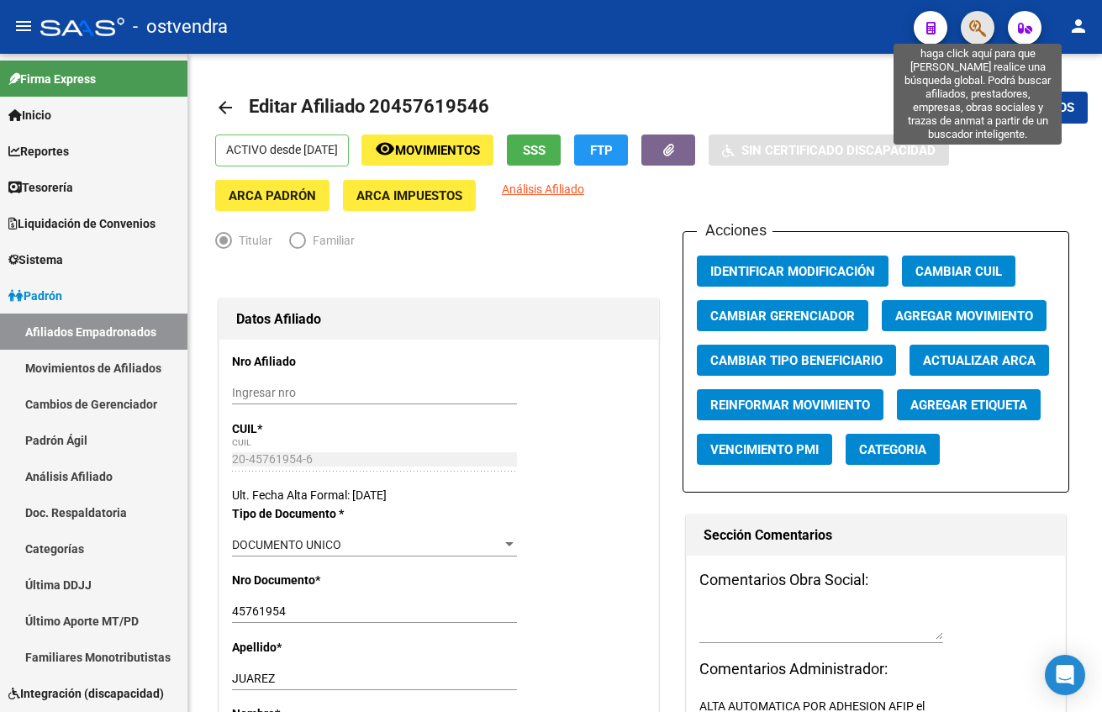
click at [979, 30] on icon "button" at bounding box center [977, 27] width 17 height 19
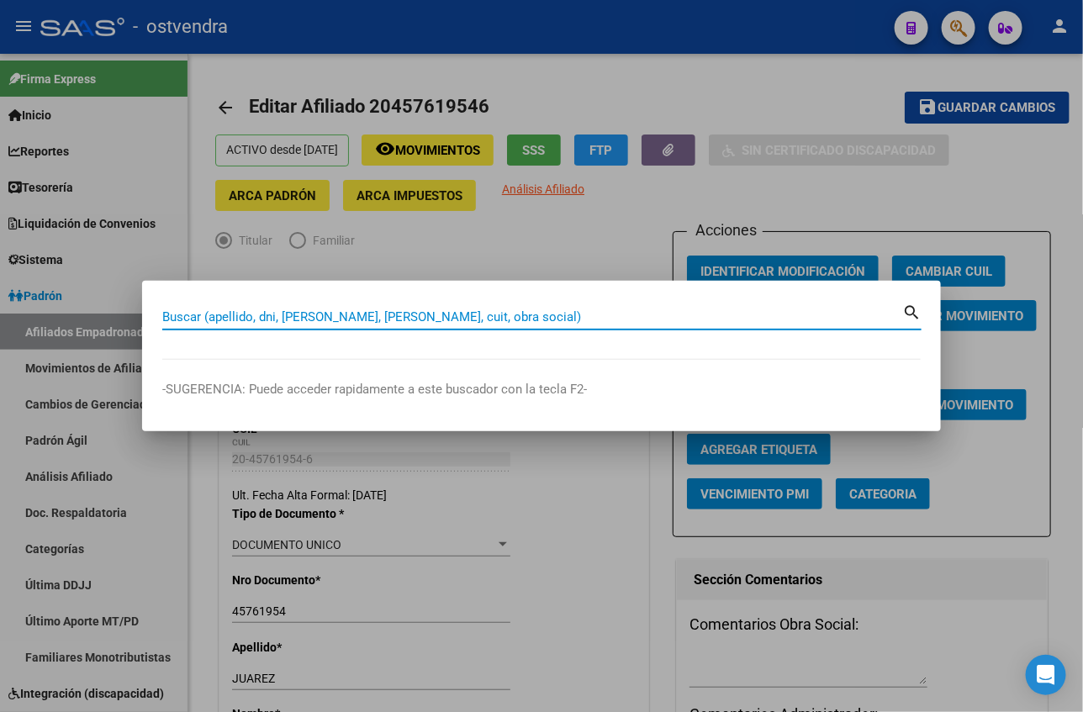
paste input "20466441857"
type input "20466441857"
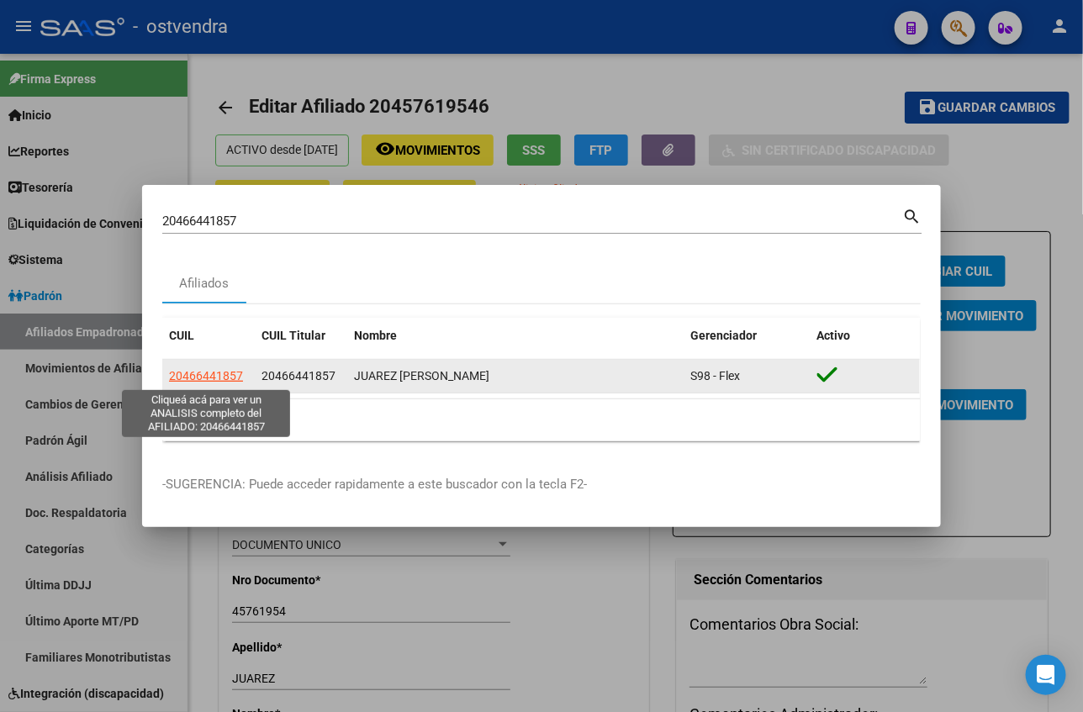
click at [187, 373] on span "20466441857" at bounding box center [206, 375] width 74 height 13
type textarea "20466441857"
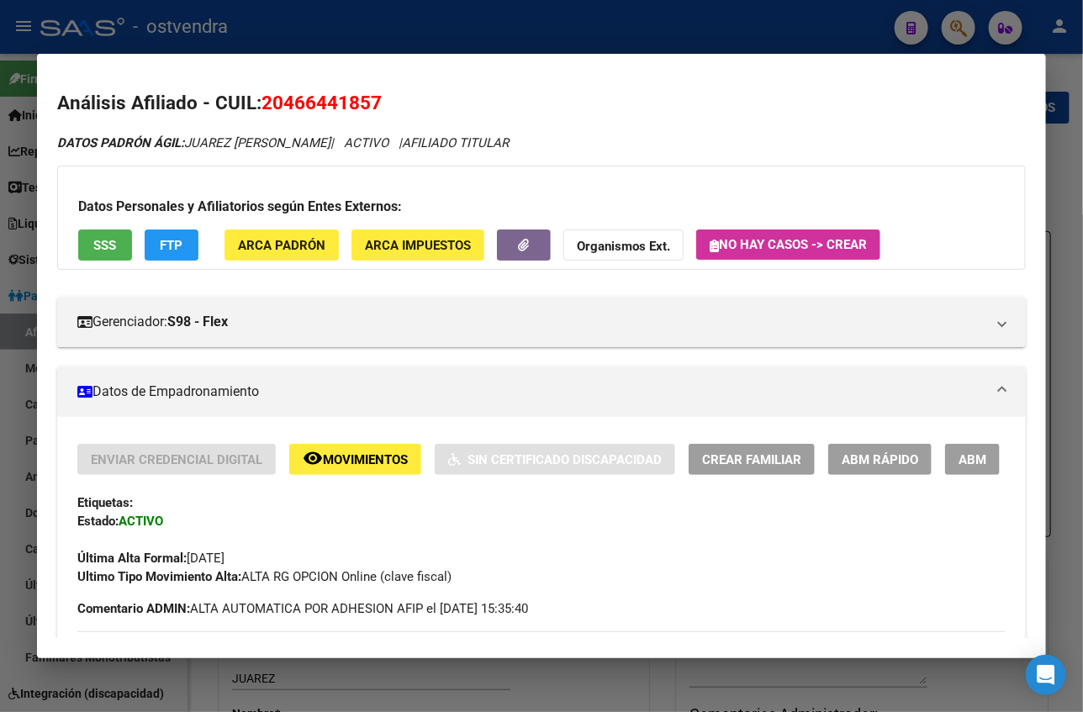
click at [982, 451] on div "Enviar Credencial Digital remove_red_eye Movimientos Sin Certificado Discapacid…" at bounding box center [541, 459] width 928 height 31
click at [958, 455] on span "ABM" at bounding box center [972, 459] width 28 height 15
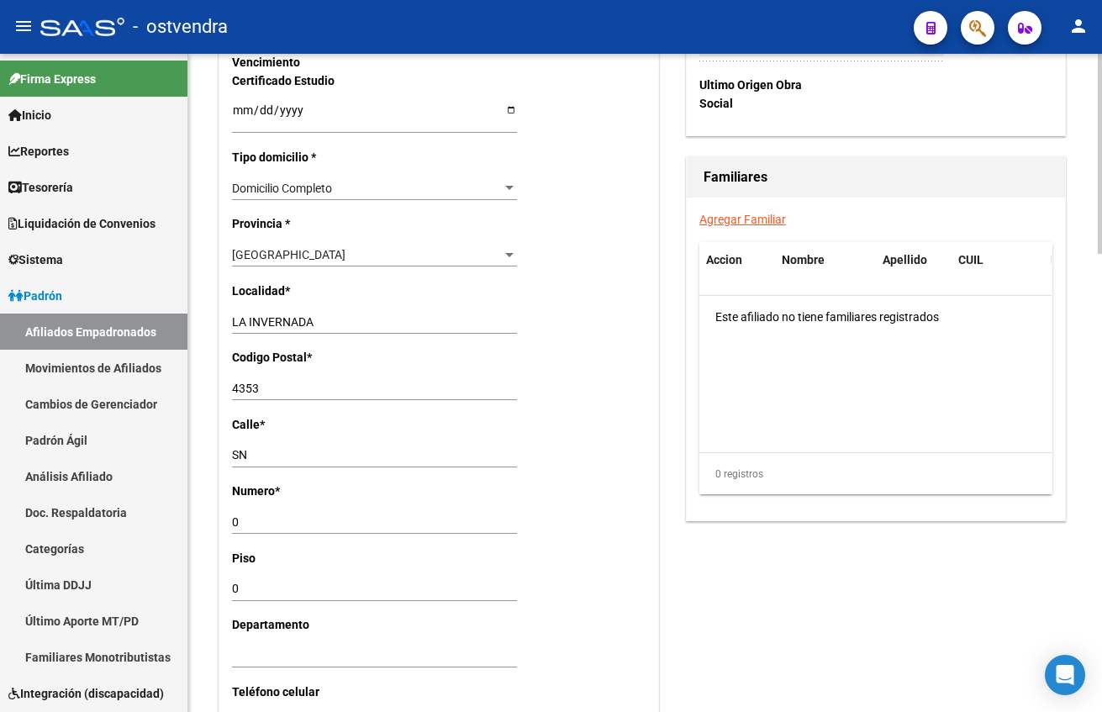
scroll to position [1135, 0]
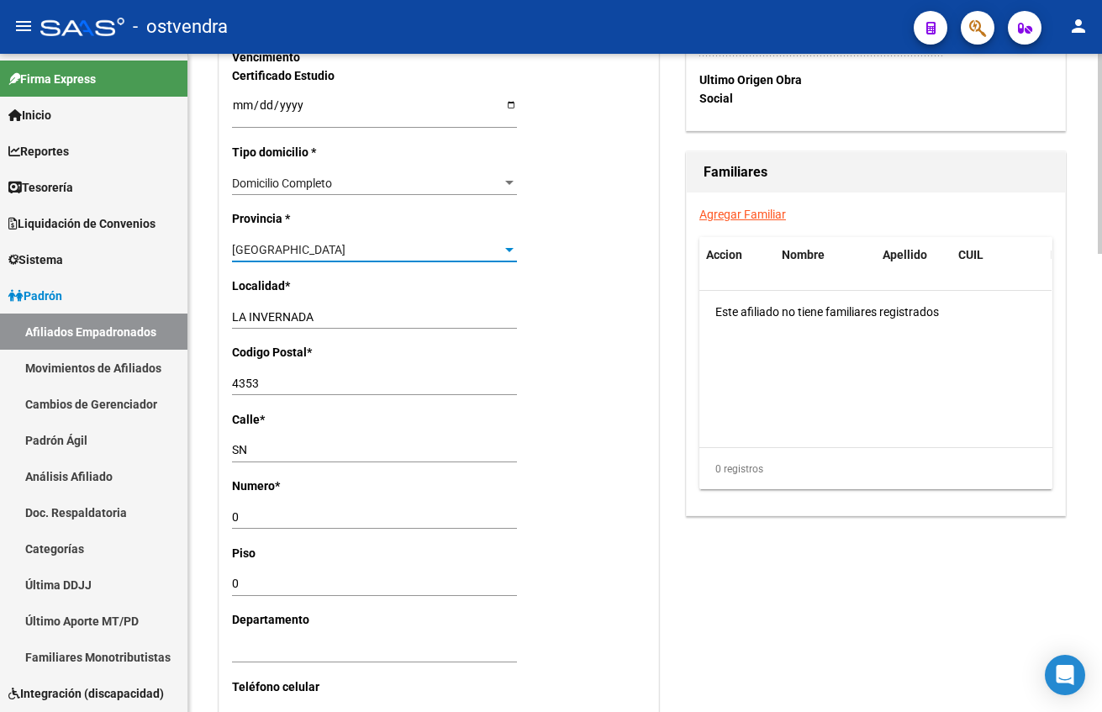
click at [336, 245] on div "[GEOGRAPHIC_DATA]" at bounding box center [367, 250] width 270 height 14
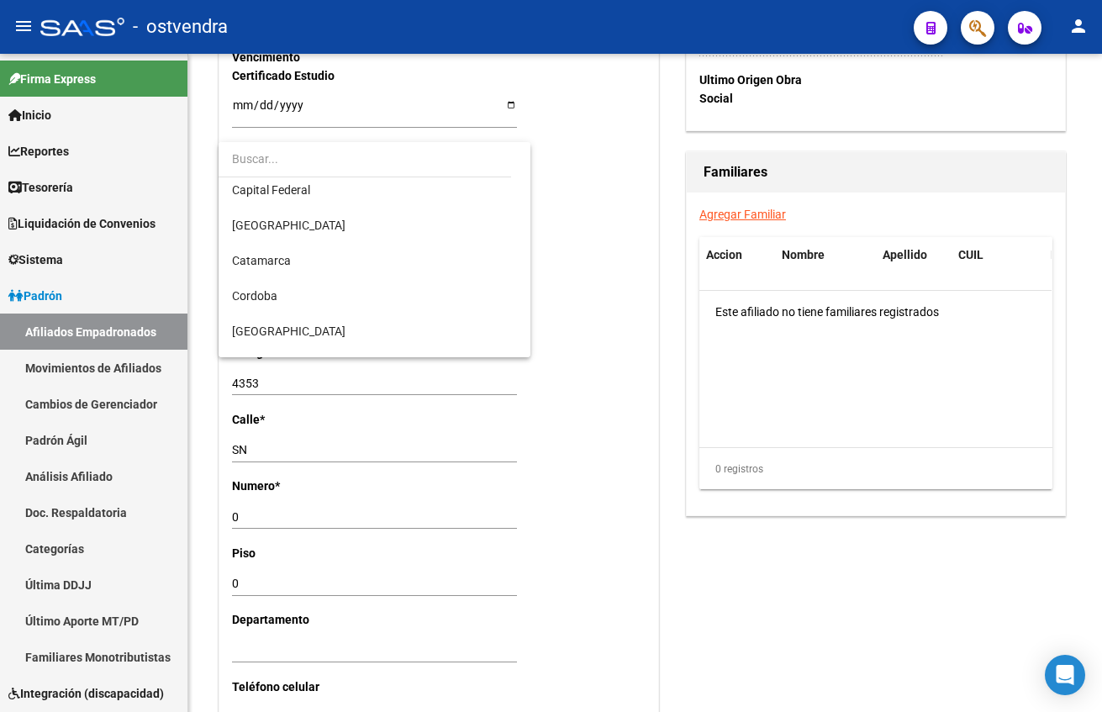
scroll to position [0, 0]
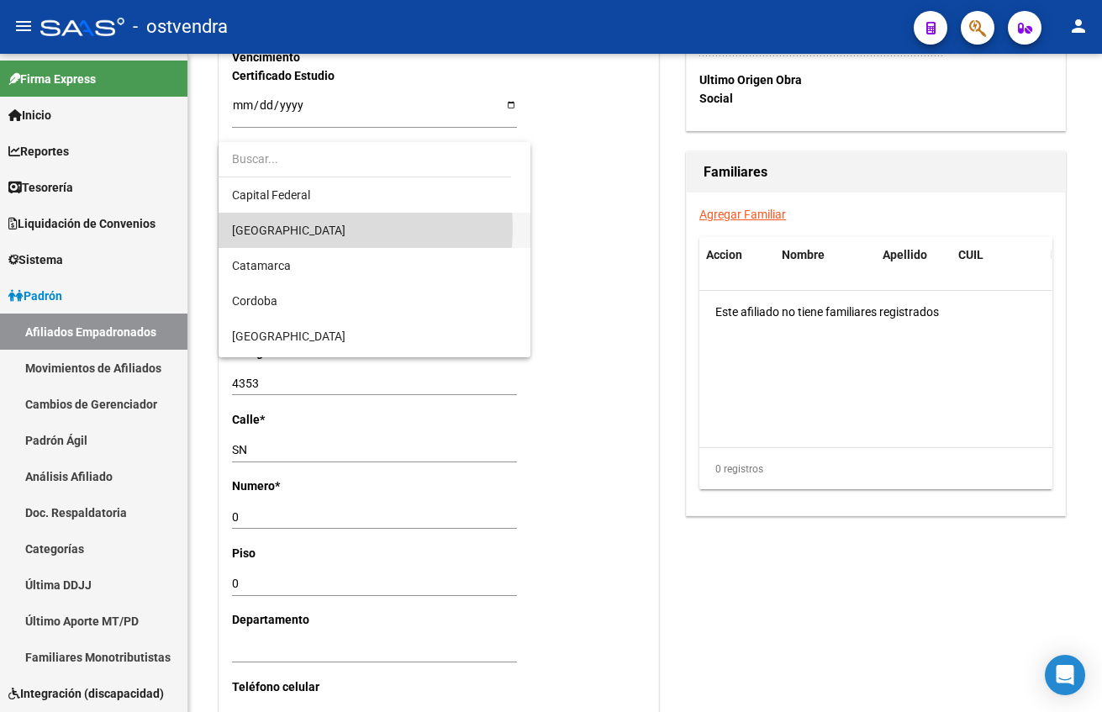
click at [316, 228] on span "[GEOGRAPHIC_DATA]" at bounding box center [374, 230] width 285 height 35
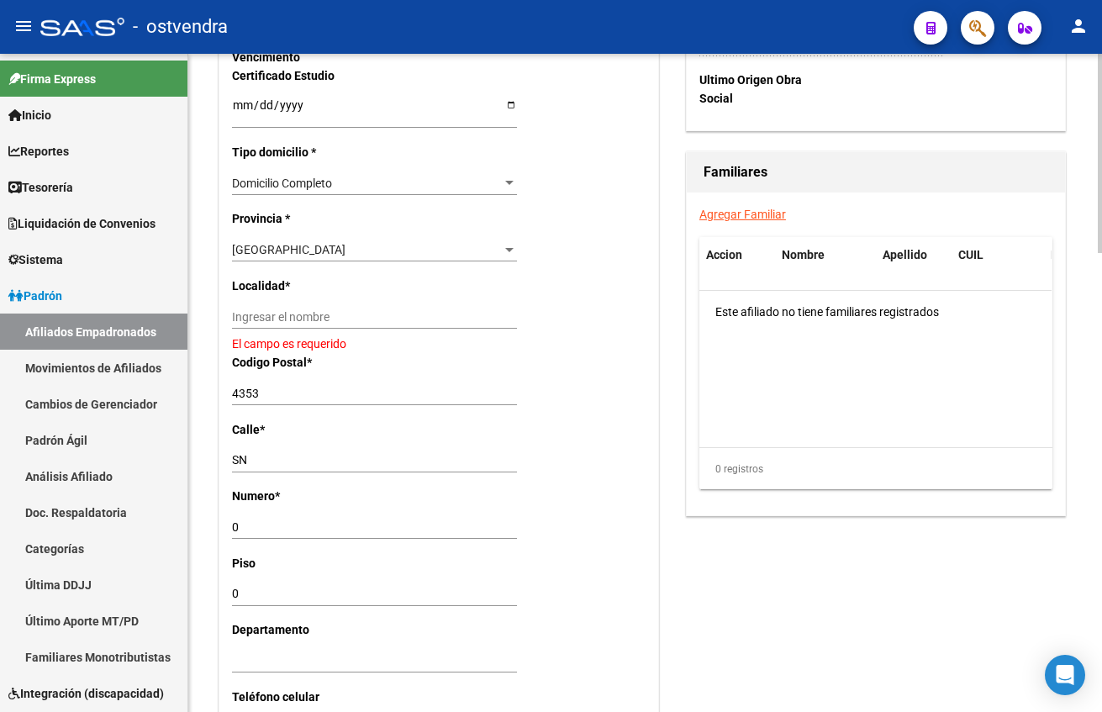
click at [298, 308] on div "Ingresar el nombre" at bounding box center [374, 317] width 285 height 24
click at [306, 256] on div "[GEOGRAPHIC_DATA]" at bounding box center [367, 250] width 270 height 14
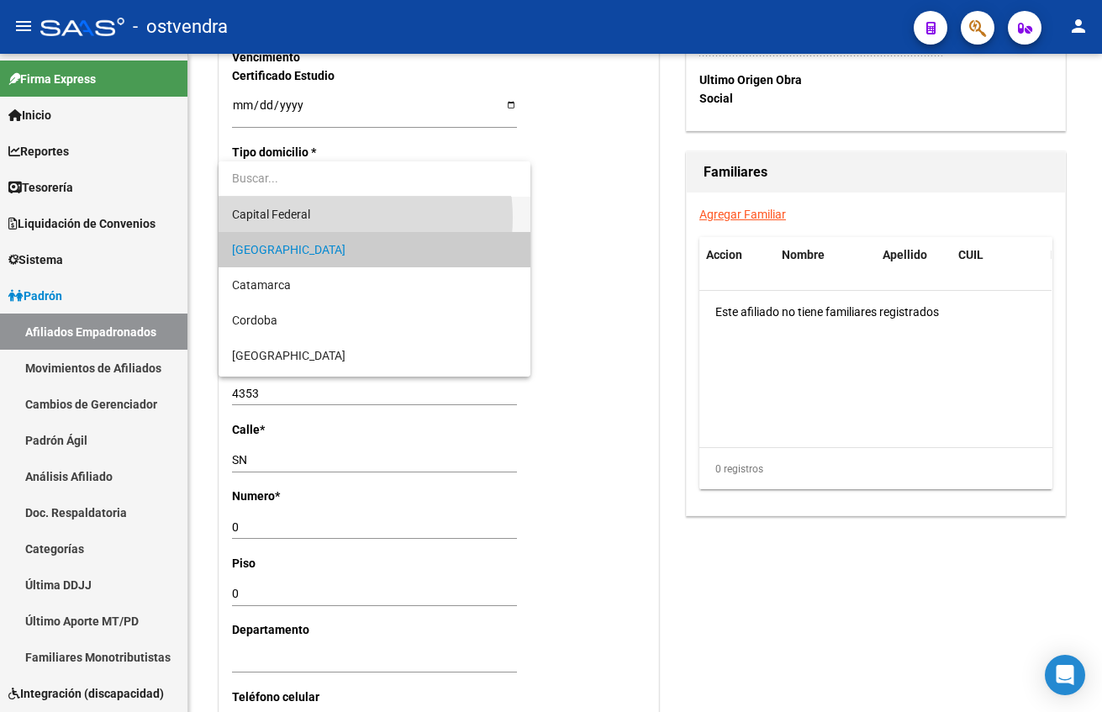
click at [323, 218] on span "Capital Federal" at bounding box center [374, 214] width 285 height 35
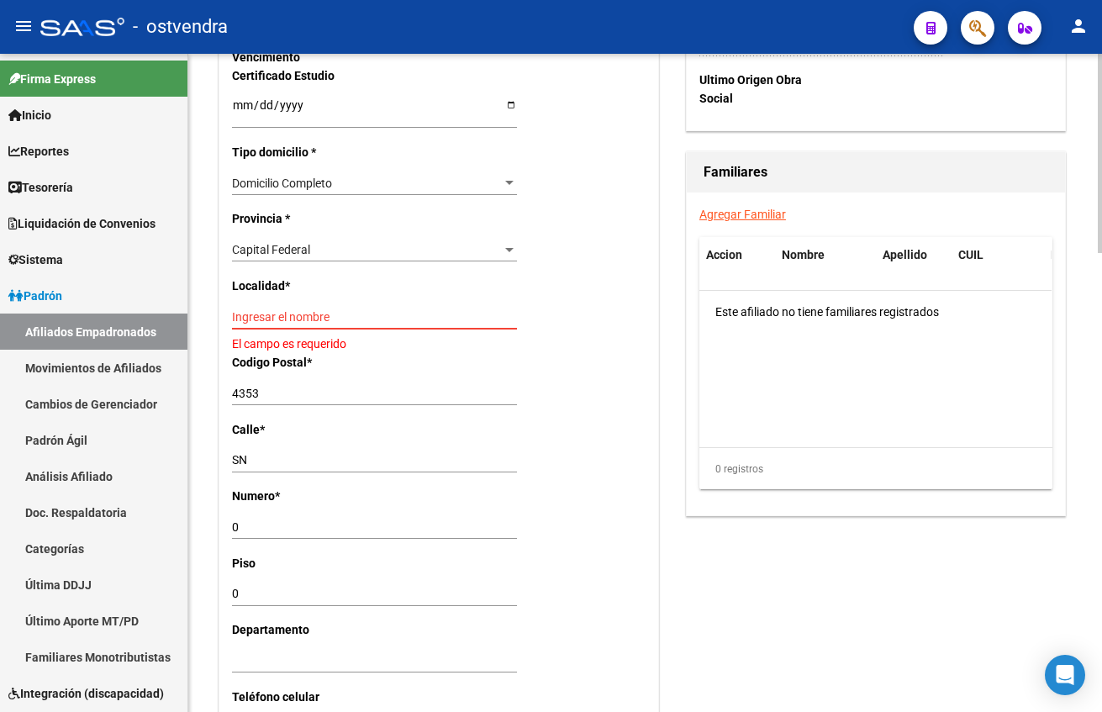
click at [308, 318] on input "Ingresar el nombre" at bounding box center [374, 317] width 285 height 14
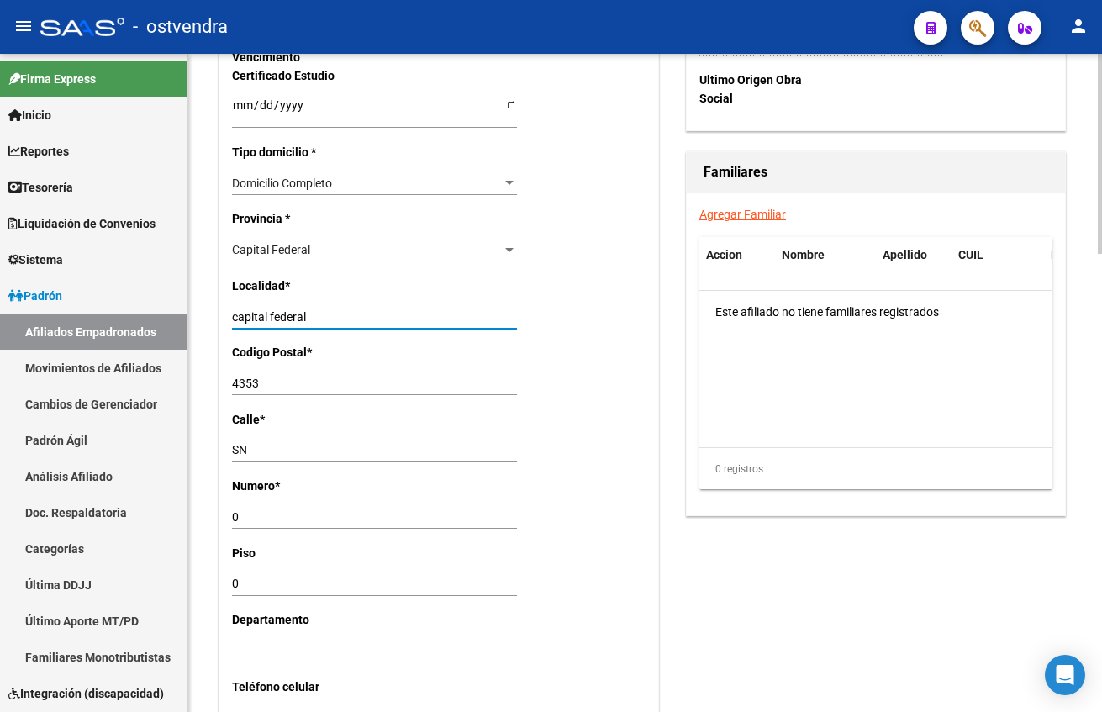
type input "capital federal"
type input "1001"
type input "[PERSON_NAME]"
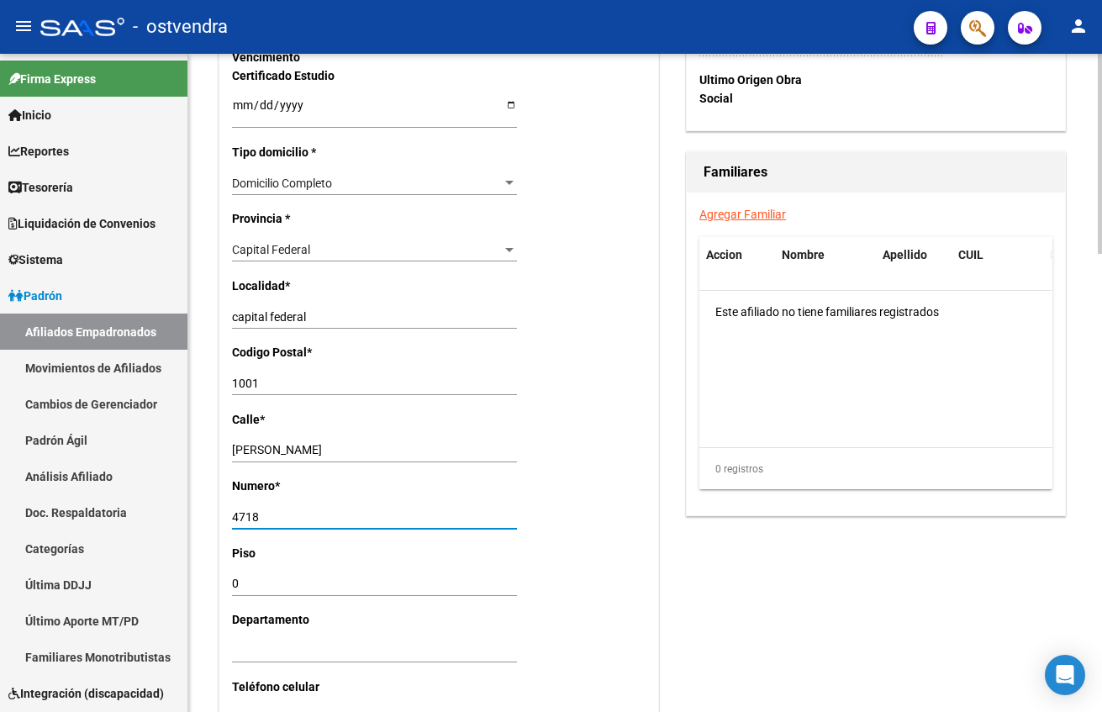
type input "4718"
click at [793, 525] on div "Acciones Identificar Modificación Cambiar CUIL Cambiar Gerenciador Agregar Movi…" at bounding box center [876, 28] width 387 height 1865
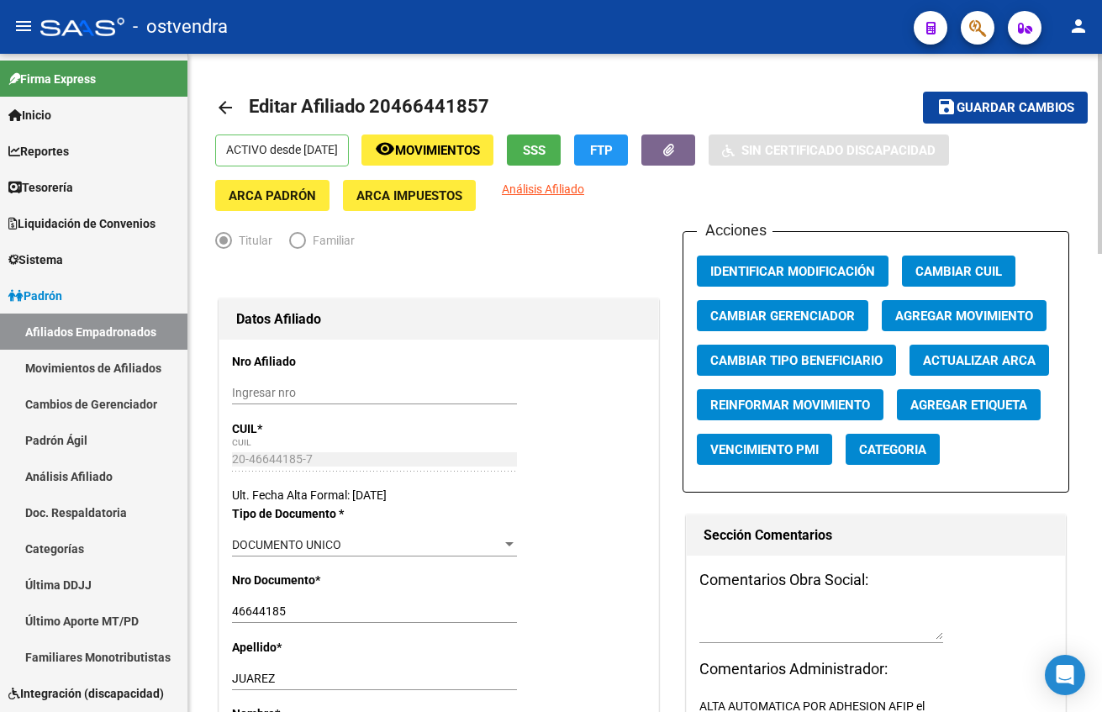
click at [961, 103] on span "Guardar cambios" at bounding box center [1016, 108] width 118 height 15
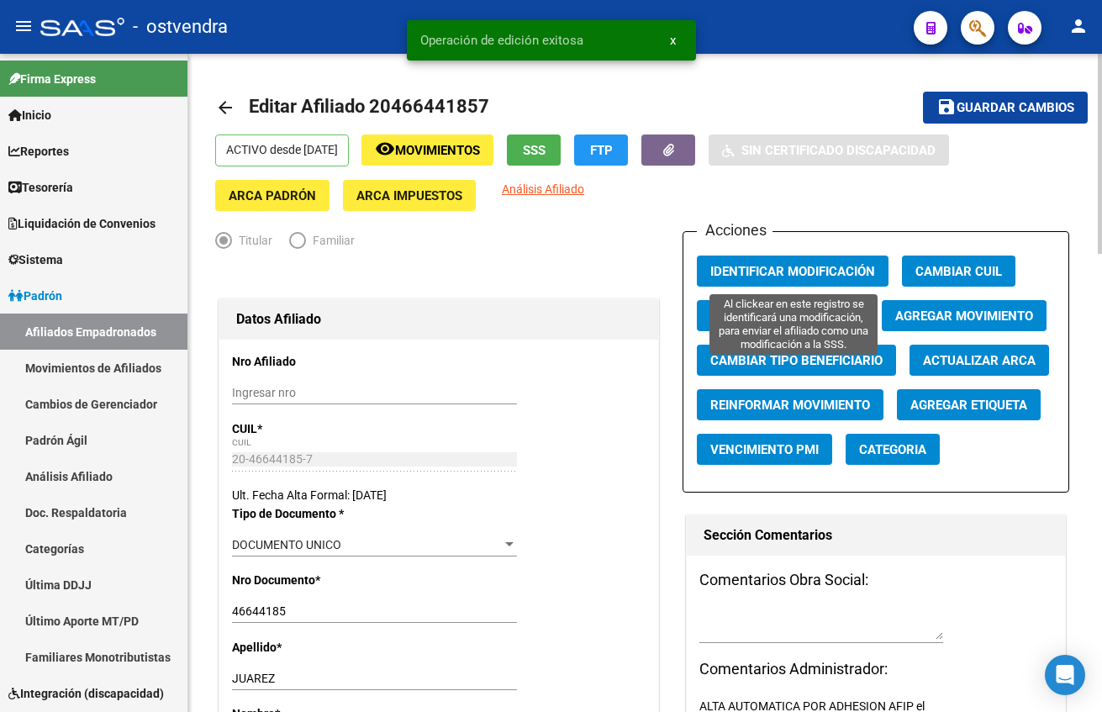
click at [825, 272] on span "Identificar Modificación" at bounding box center [792, 271] width 165 height 15
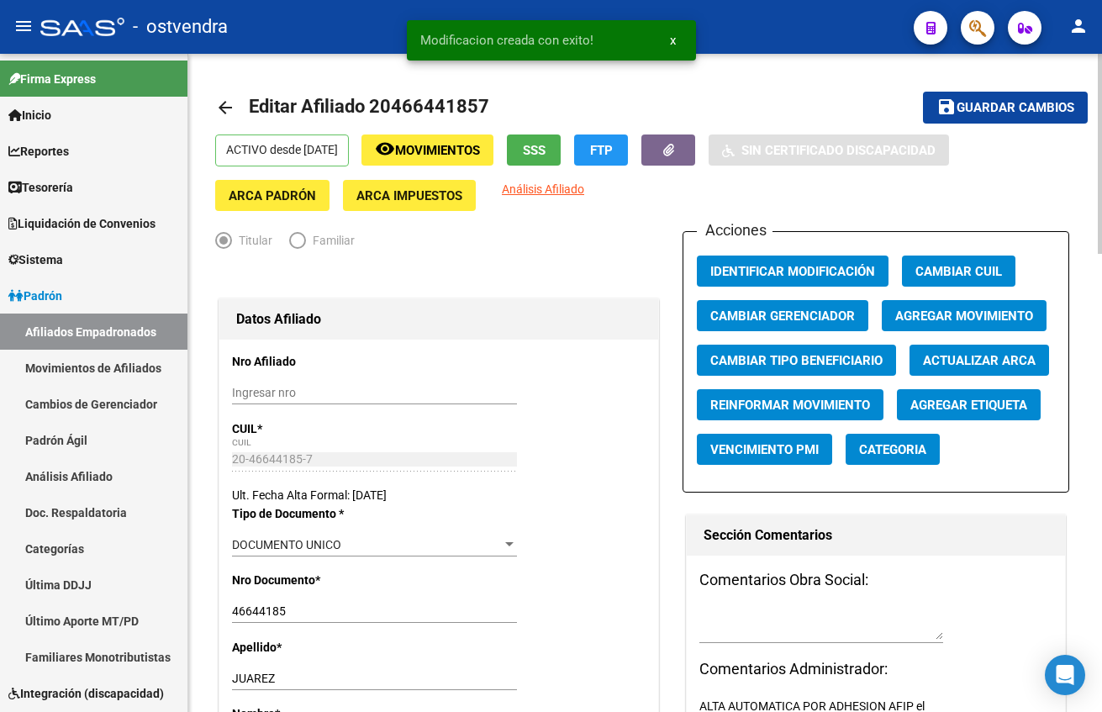
click at [861, 107] on mat-toolbar-row "arrow_back Editar Afiliado 20466441857" at bounding box center [550, 108] width 671 height 54
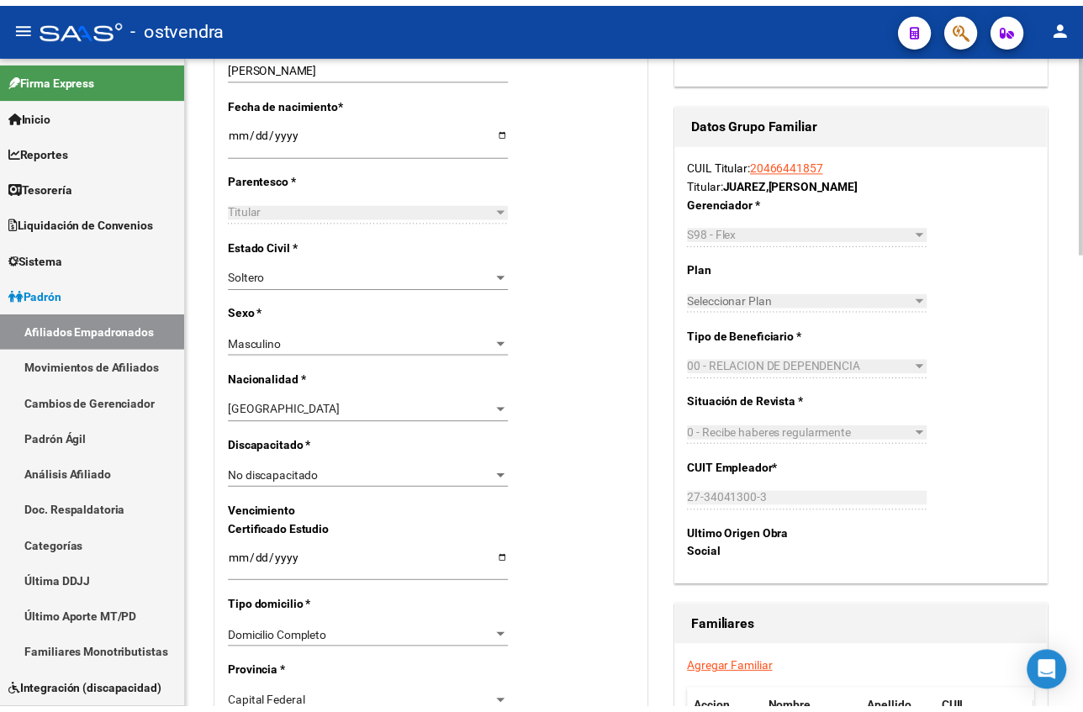
scroll to position [252, 0]
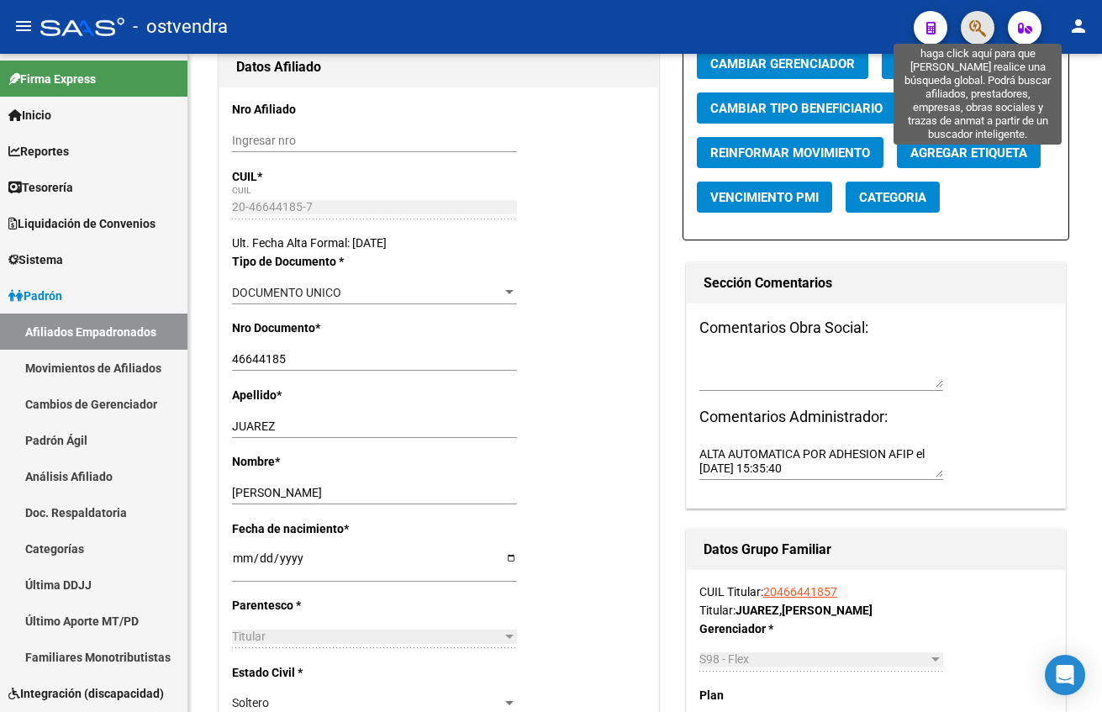
click at [976, 30] on icon "button" at bounding box center [977, 27] width 17 height 19
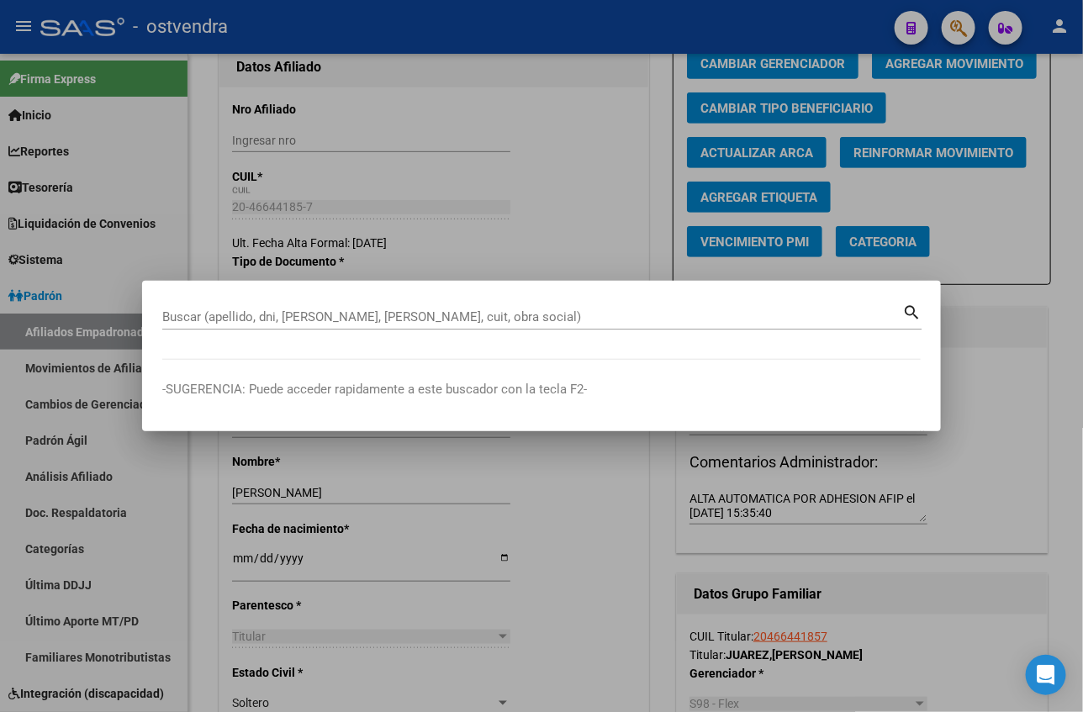
paste input "27424888821"
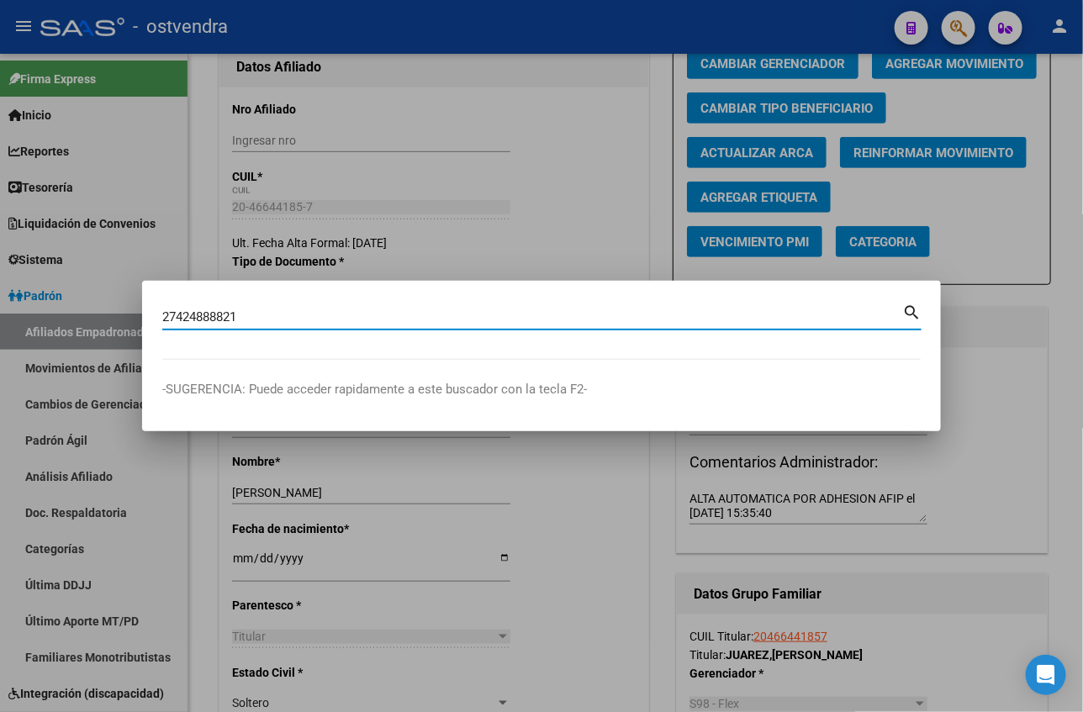
type input "27424888821"
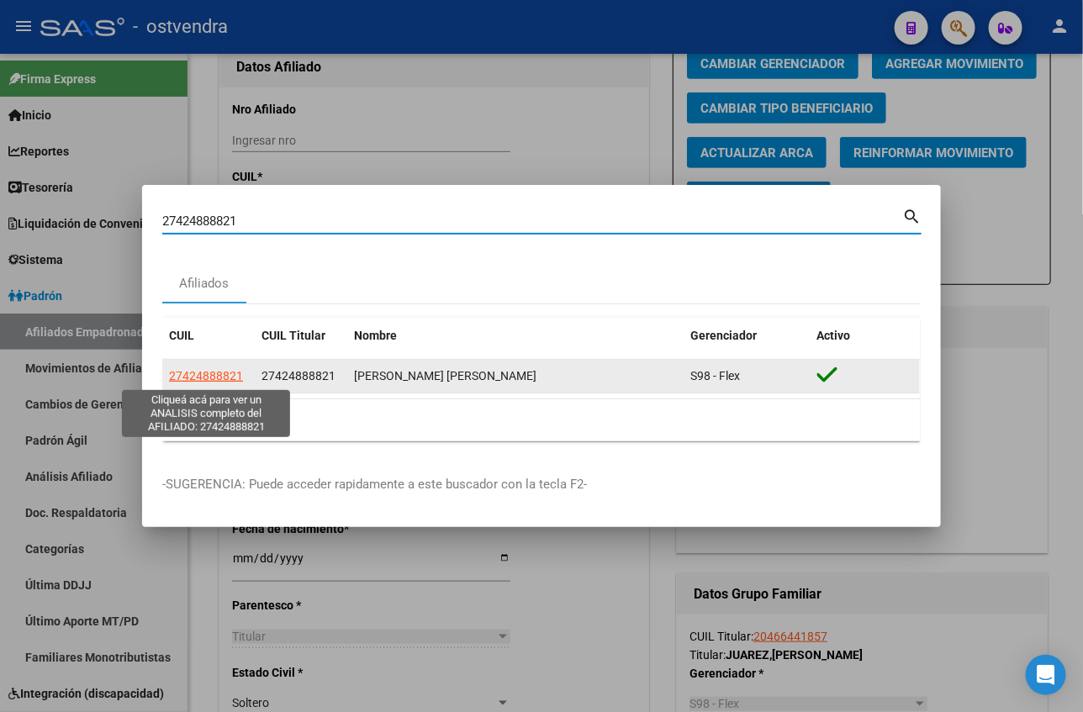
click at [187, 376] on span "27424888821" at bounding box center [206, 375] width 74 height 13
type textarea "27424888821"
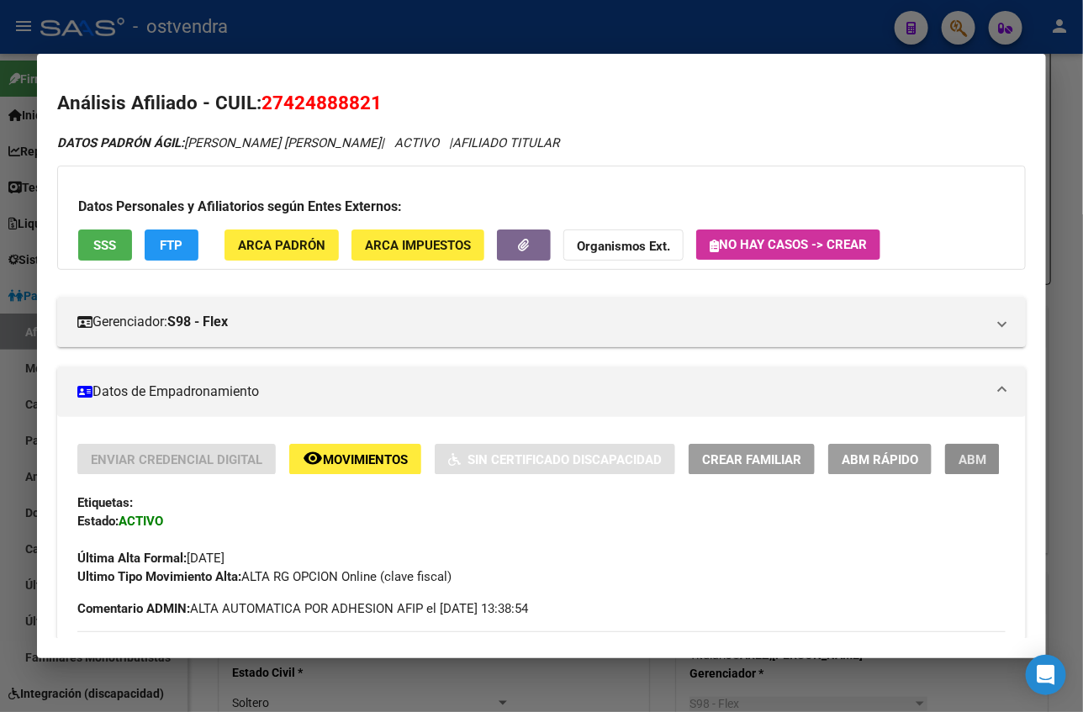
click at [958, 459] on span "ABM" at bounding box center [972, 459] width 28 height 15
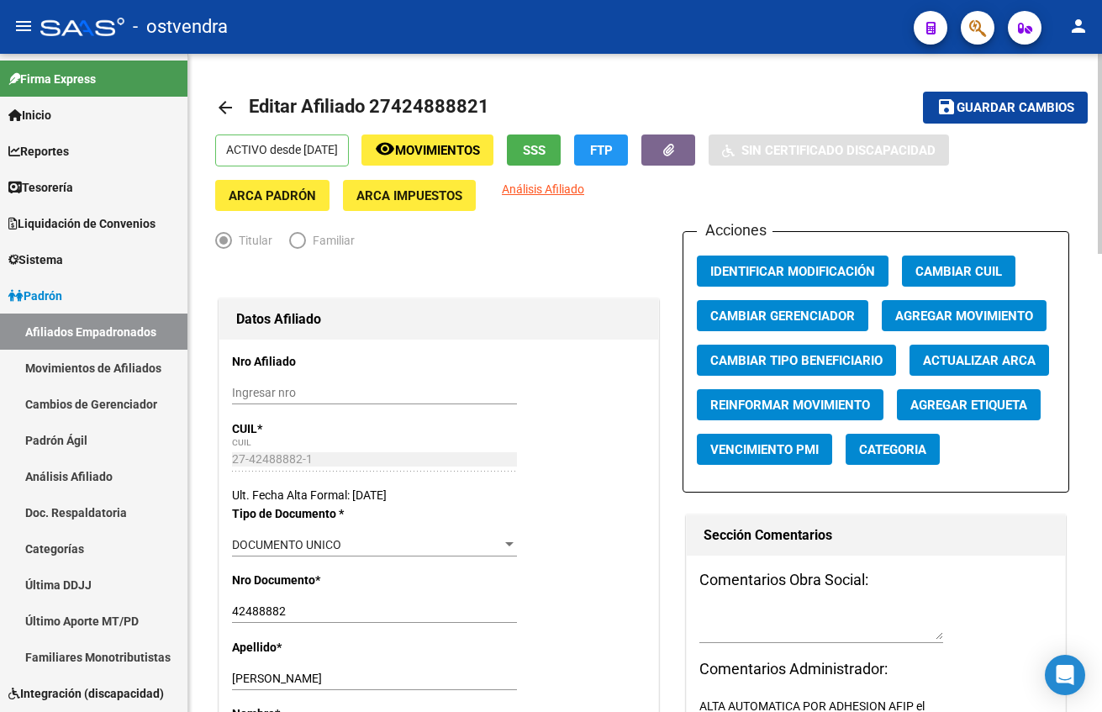
click at [605, 497] on div "Ult. Fecha Alta Formal: [DATE]" at bounding box center [439, 495] width 414 height 18
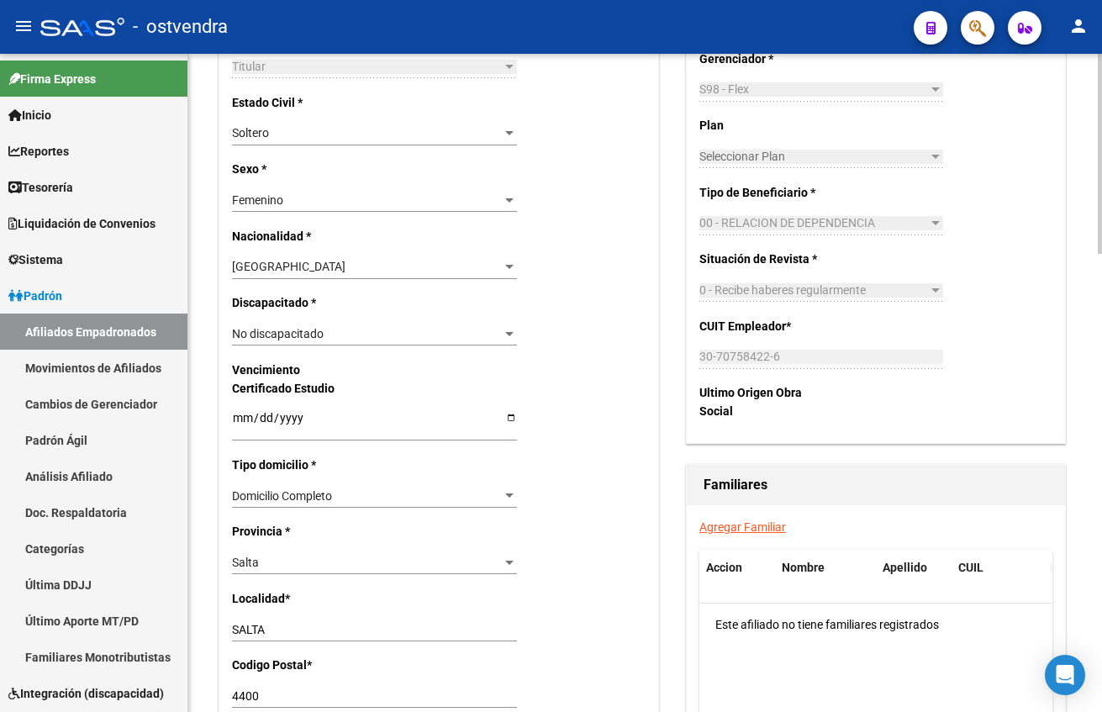
scroll to position [883, 0]
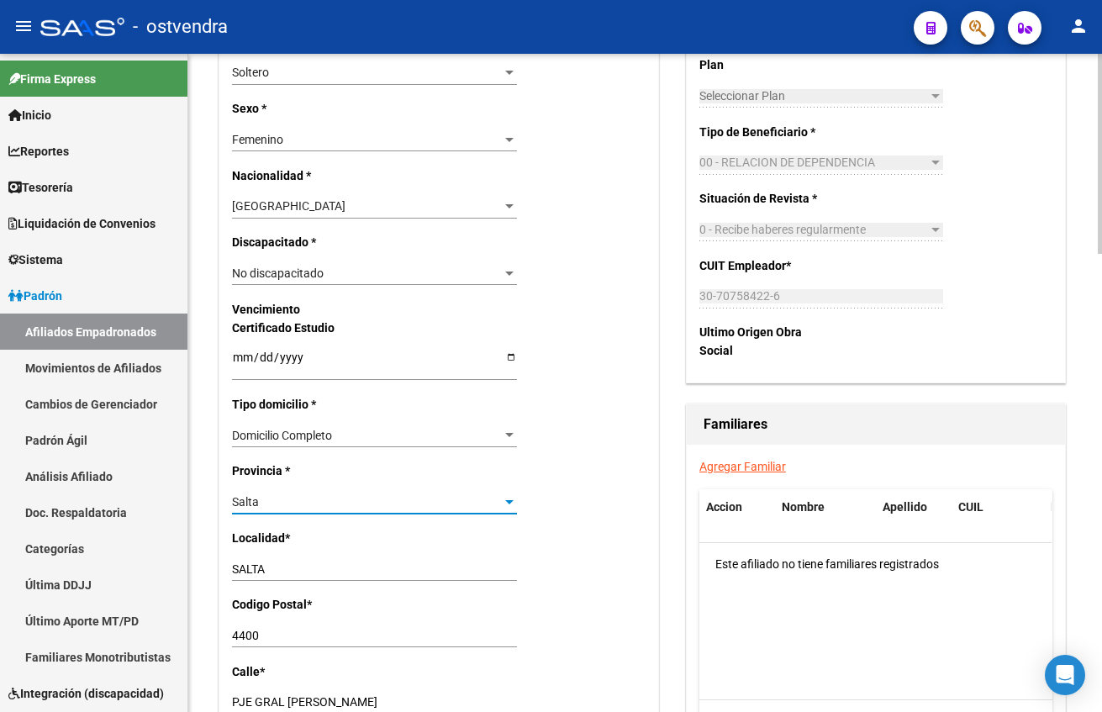
click at [345, 507] on div "Salta" at bounding box center [367, 502] width 270 height 14
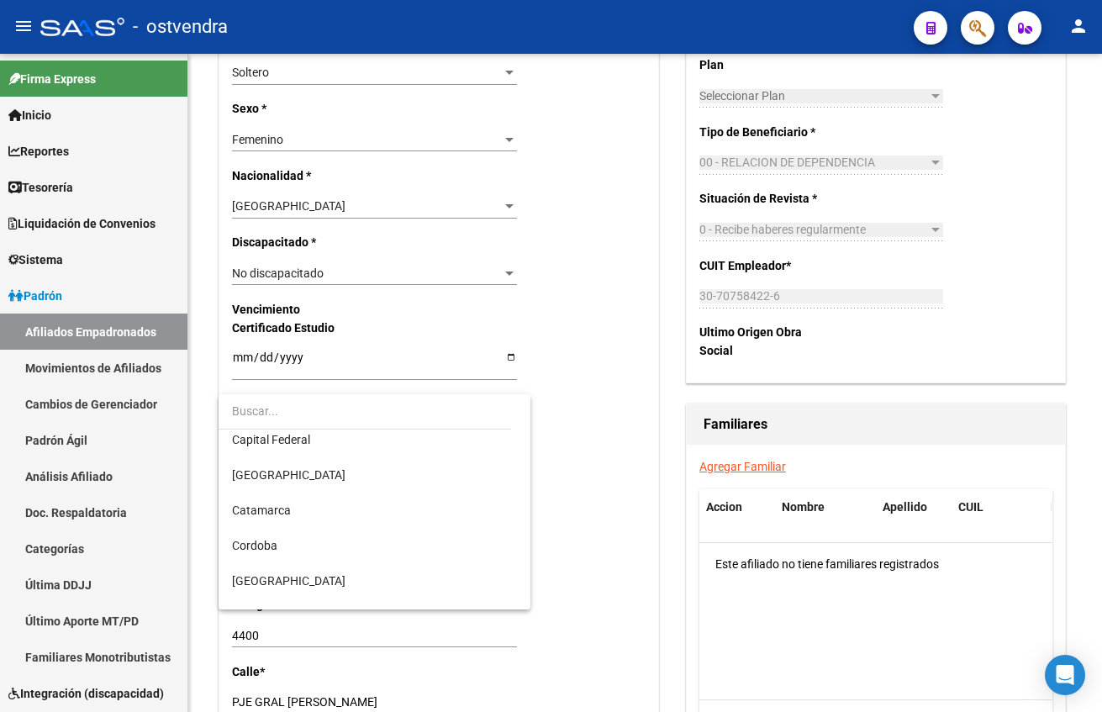
scroll to position [0, 0]
click at [305, 429] on div at bounding box center [365, 411] width 293 height 35
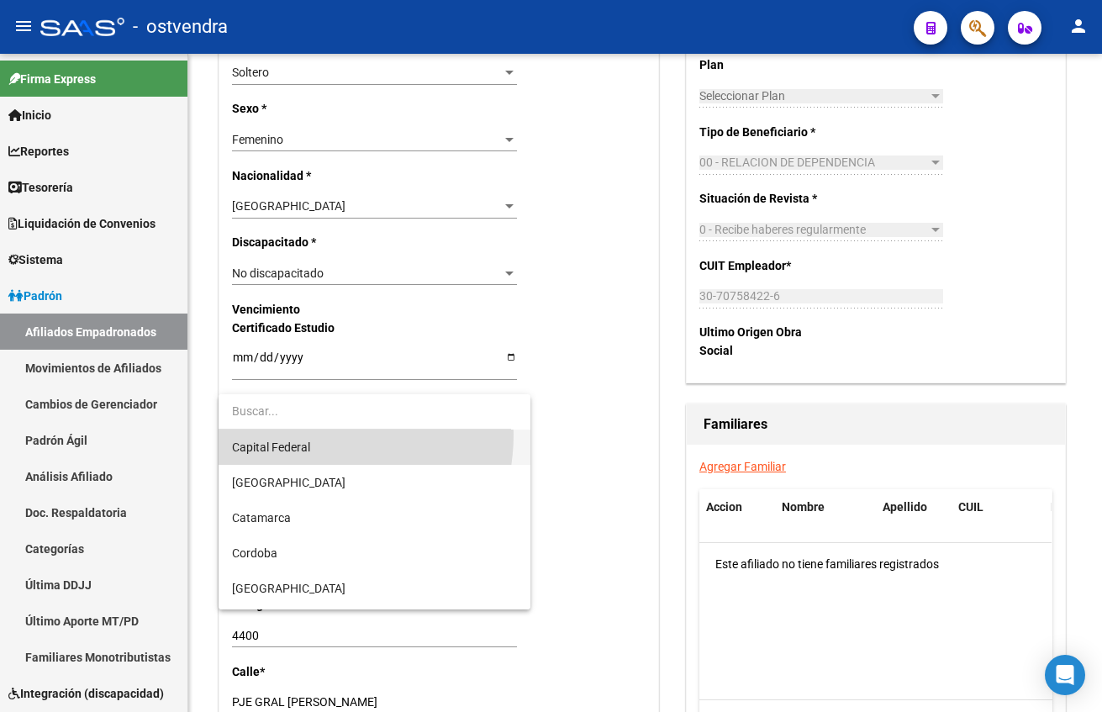
click at [306, 435] on span "Capital Federal" at bounding box center [374, 447] width 285 height 35
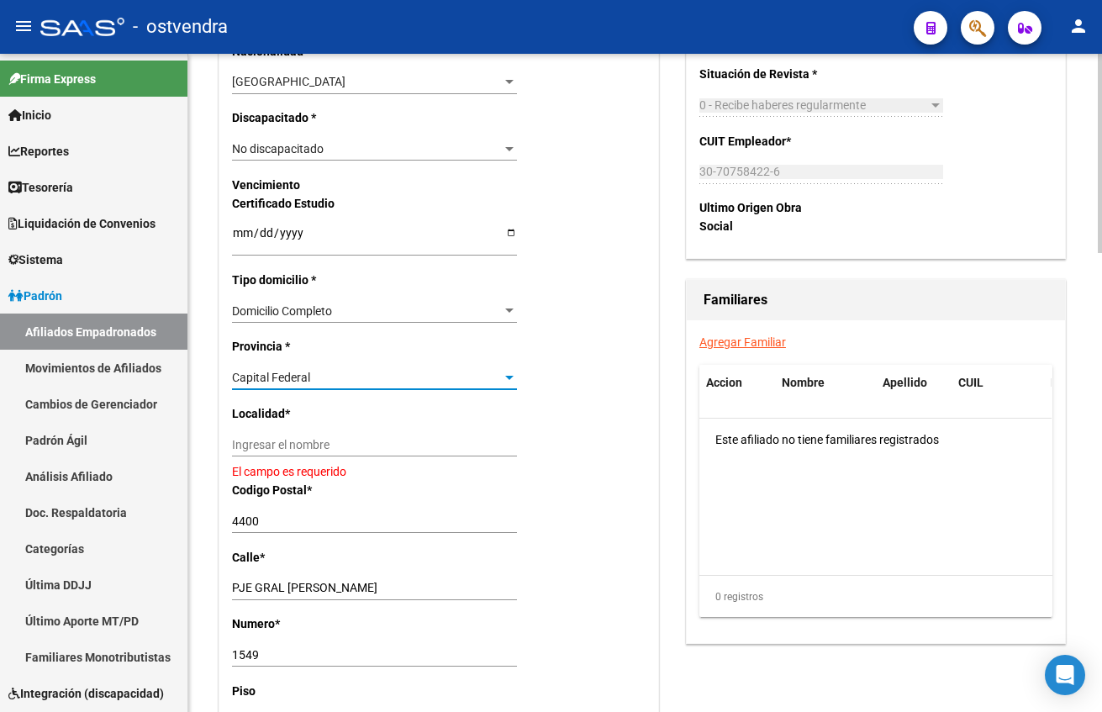
scroll to position [1009, 0]
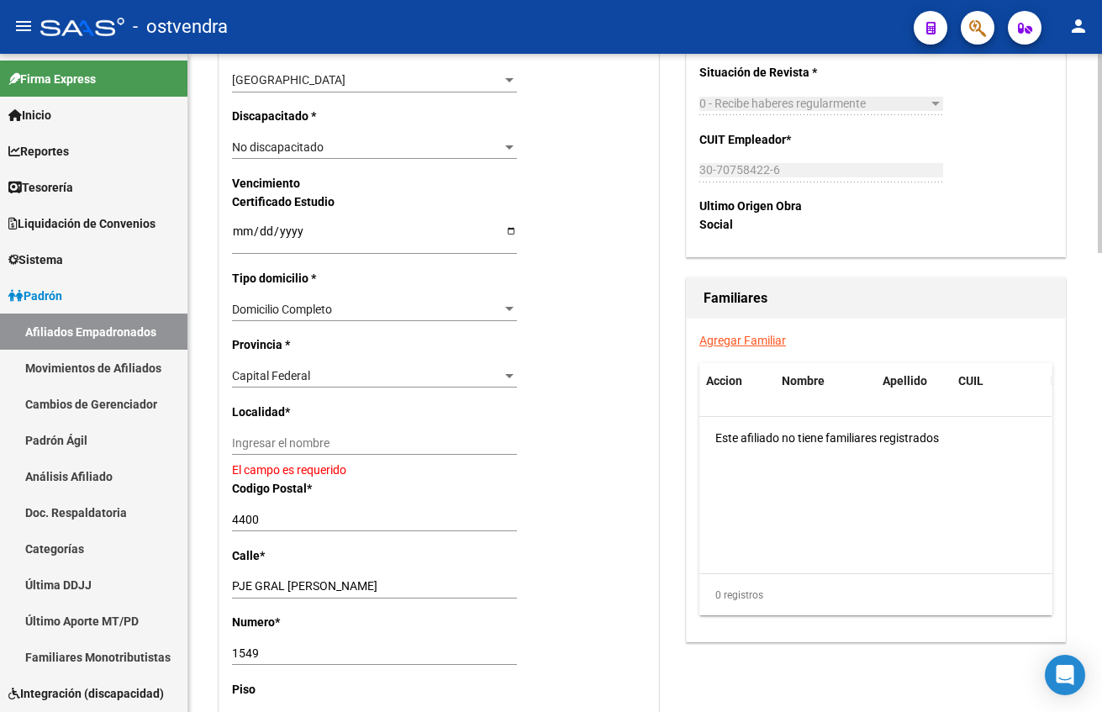
click at [300, 454] on div "Ingresar el nombre" at bounding box center [374, 443] width 285 height 24
click at [295, 436] on input "Ingresar el nombre" at bounding box center [374, 443] width 285 height 14
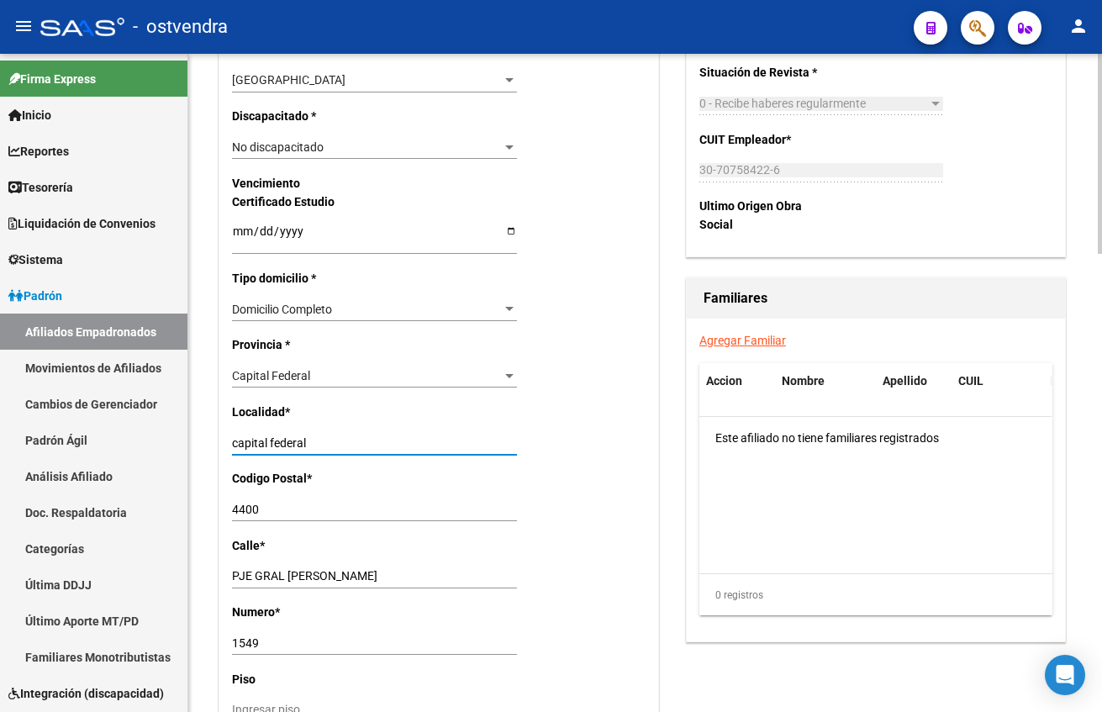
type input "capital federal"
type input "1001"
type input "curapaligue"
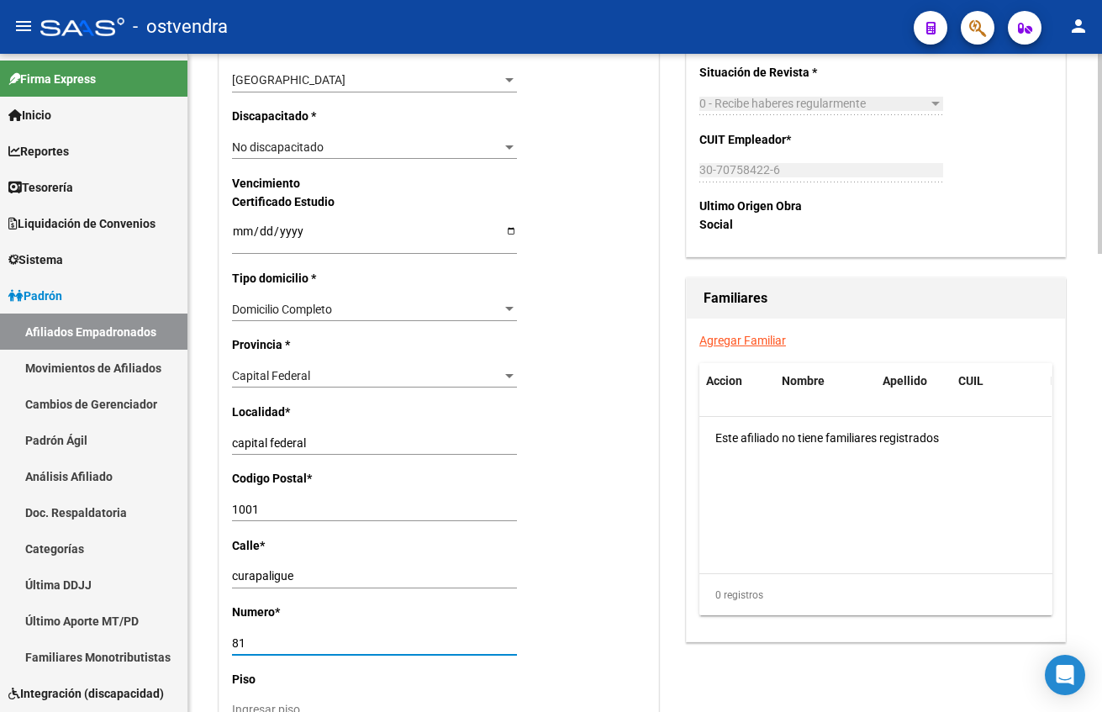
type input "81"
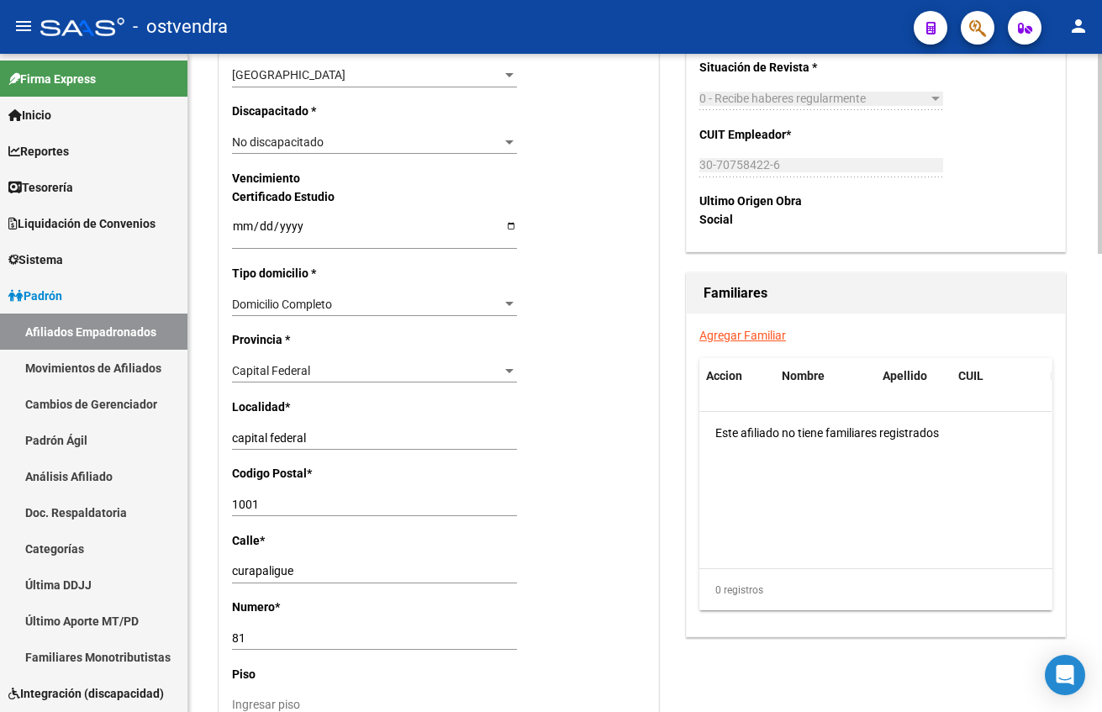
click at [474, 490] on div "Nro Afiliado Ingresar nro CUIL * 27-42488882-1 CUIL ARCA Padrón Ult. Fecha Alta…" at bounding box center [438, 202] width 439 height 1753
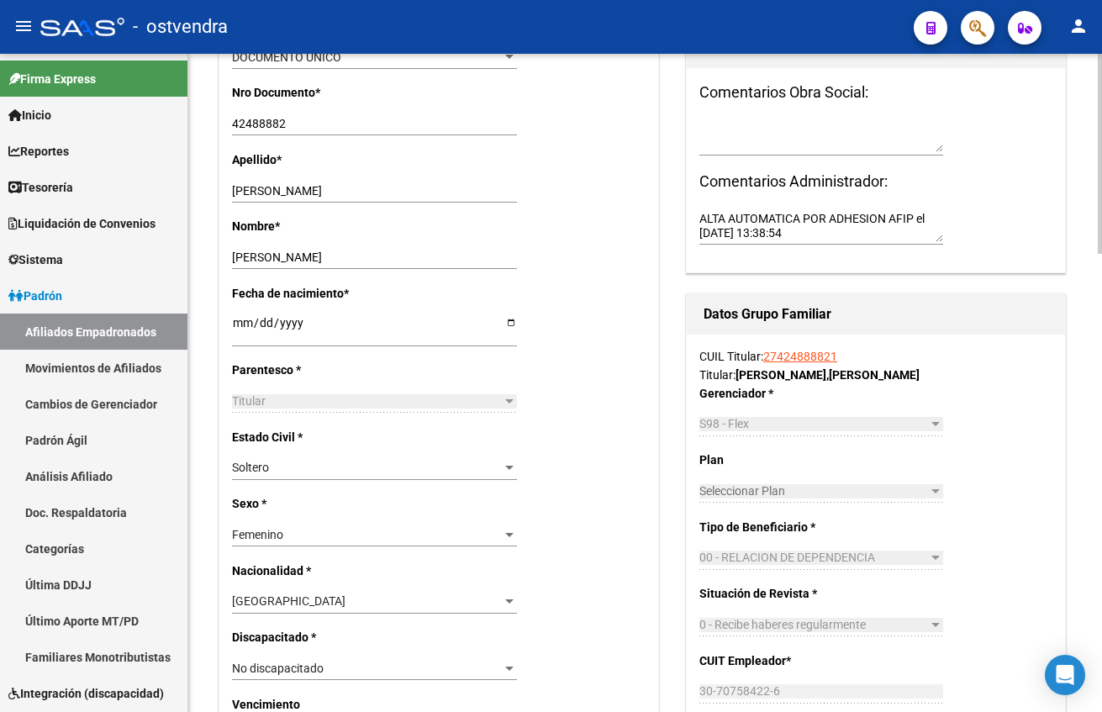
scroll to position [257, 0]
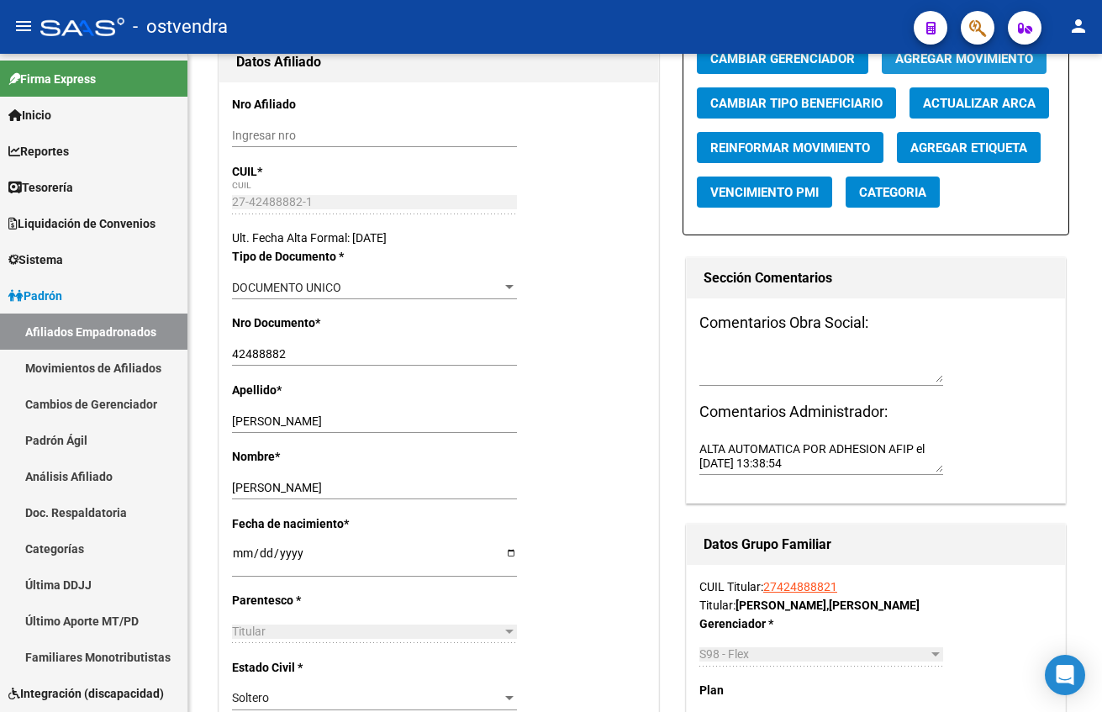
drag, startPoint x: 963, startPoint y: 71, endPoint x: 1083, endPoint y: 39, distance: 123.8
click at [1033, 39] on div "menu - ostvendra person Firma Express Inicio Calendario SSS Instructivos Contac…" at bounding box center [551, 356] width 1102 height 712
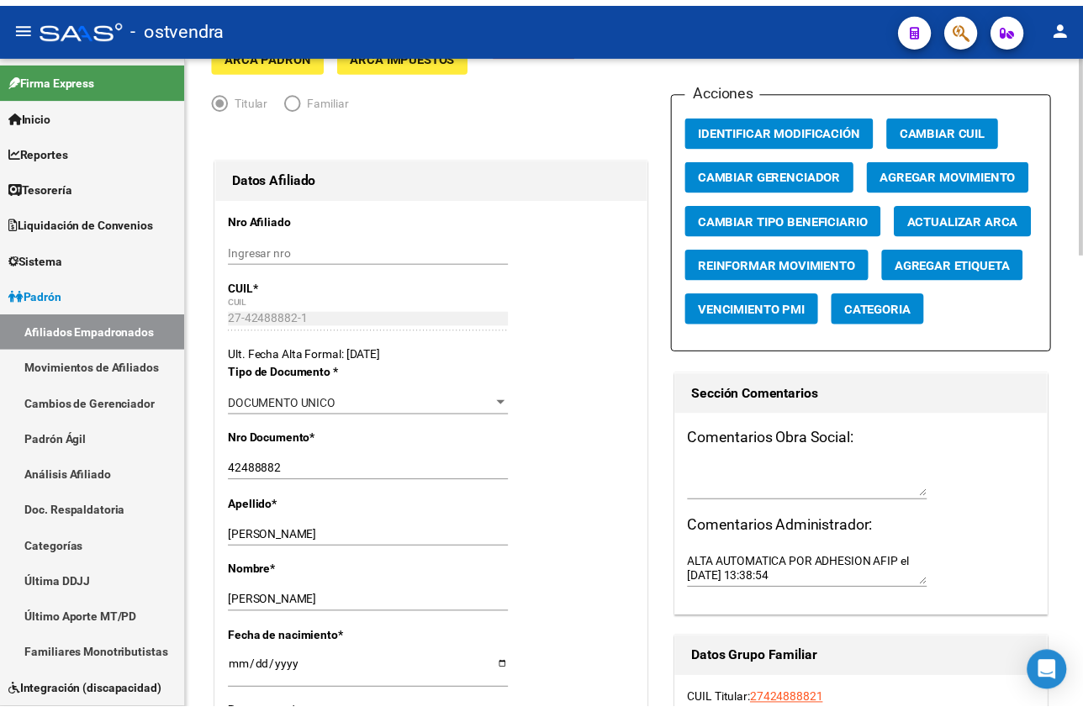
scroll to position [0, 0]
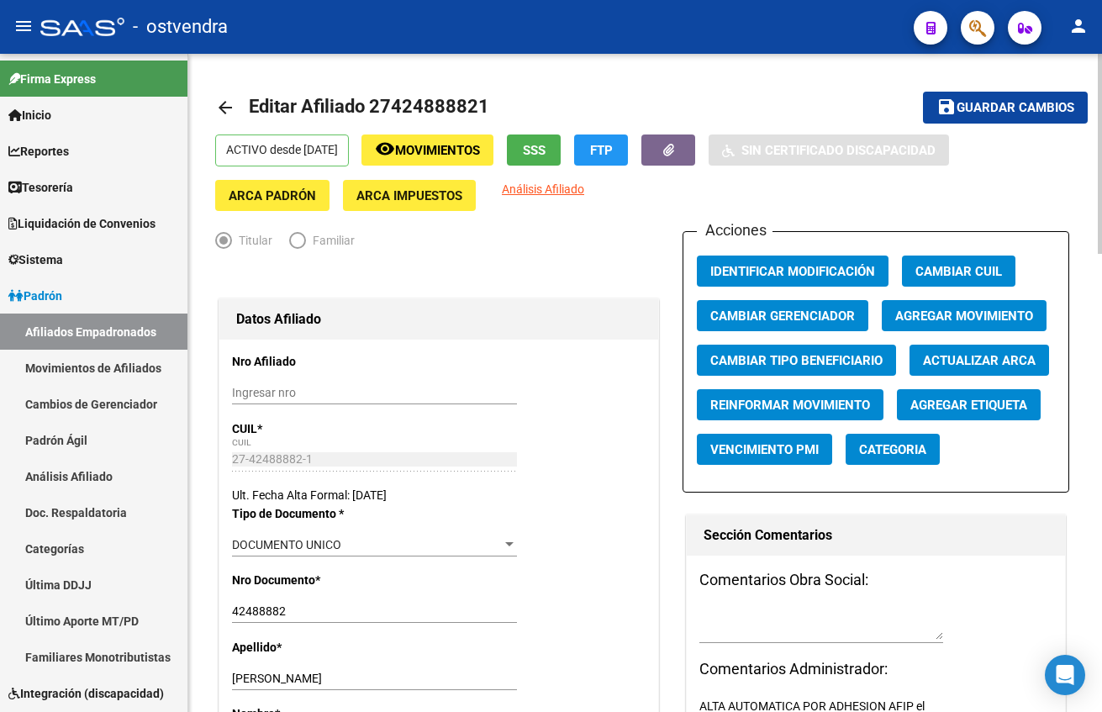
click at [1016, 124] on mat-toolbar-row "save Guardar cambios" at bounding box center [995, 108] width 183 height 54
click at [1017, 108] on span "Guardar cambios" at bounding box center [1016, 108] width 118 height 15
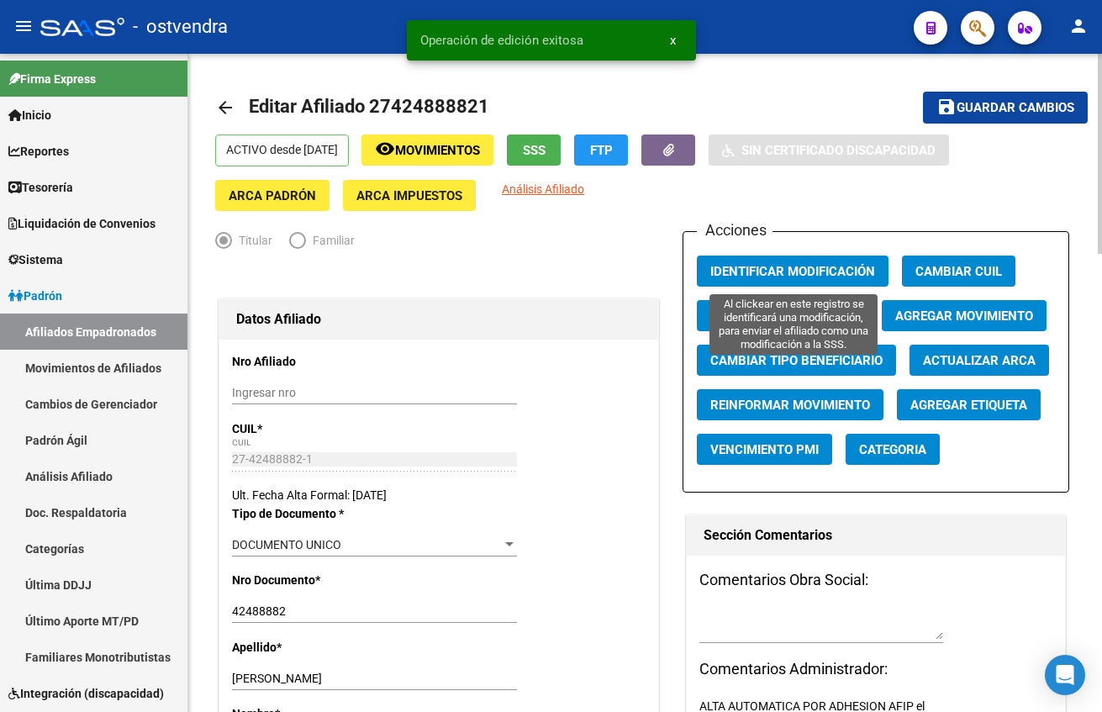
click at [825, 270] on span "Identificar Modificación" at bounding box center [792, 271] width 165 height 15
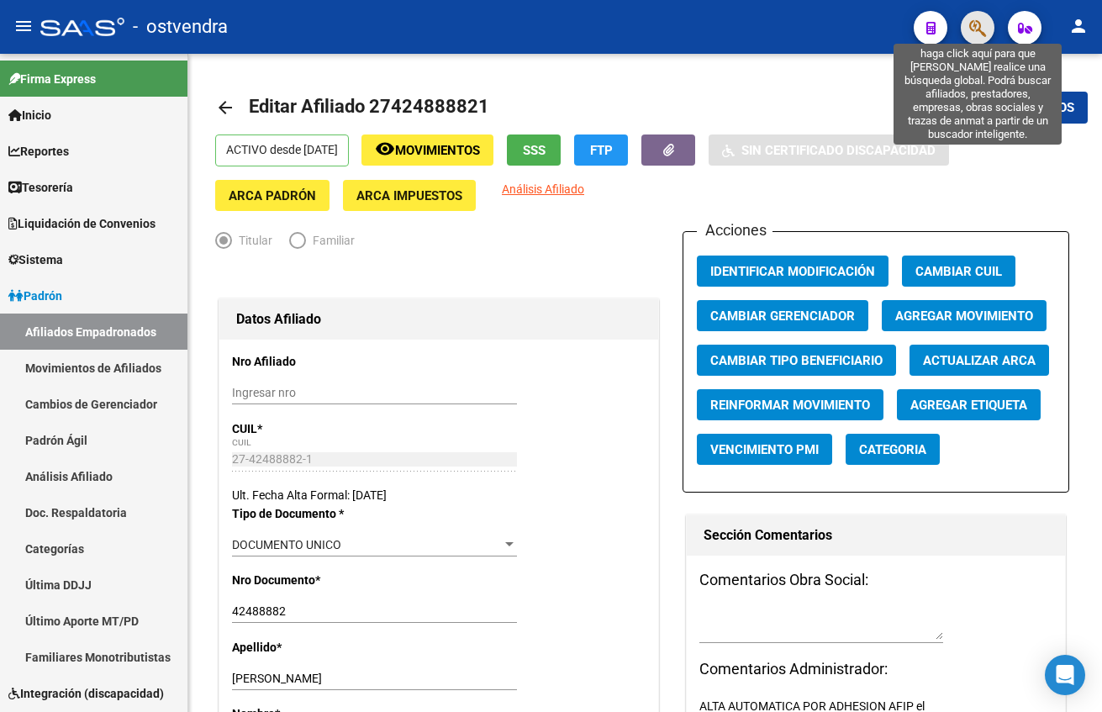
click at [983, 24] on icon "button" at bounding box center [977, 27] width 17 height 19
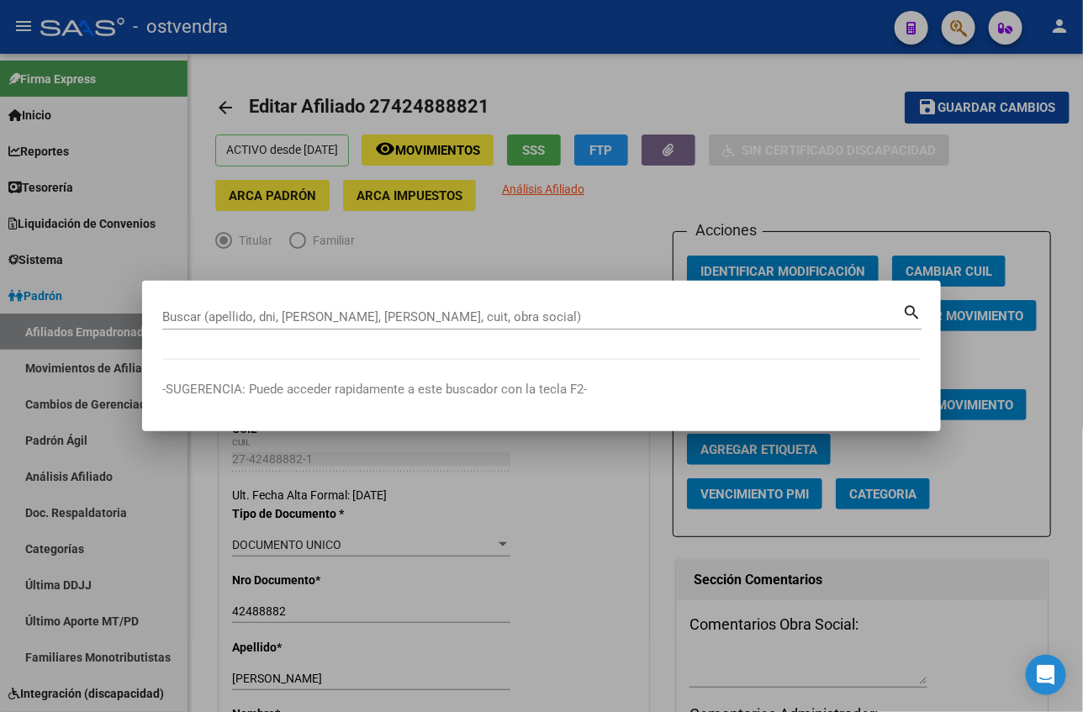
paste input "27428032018"
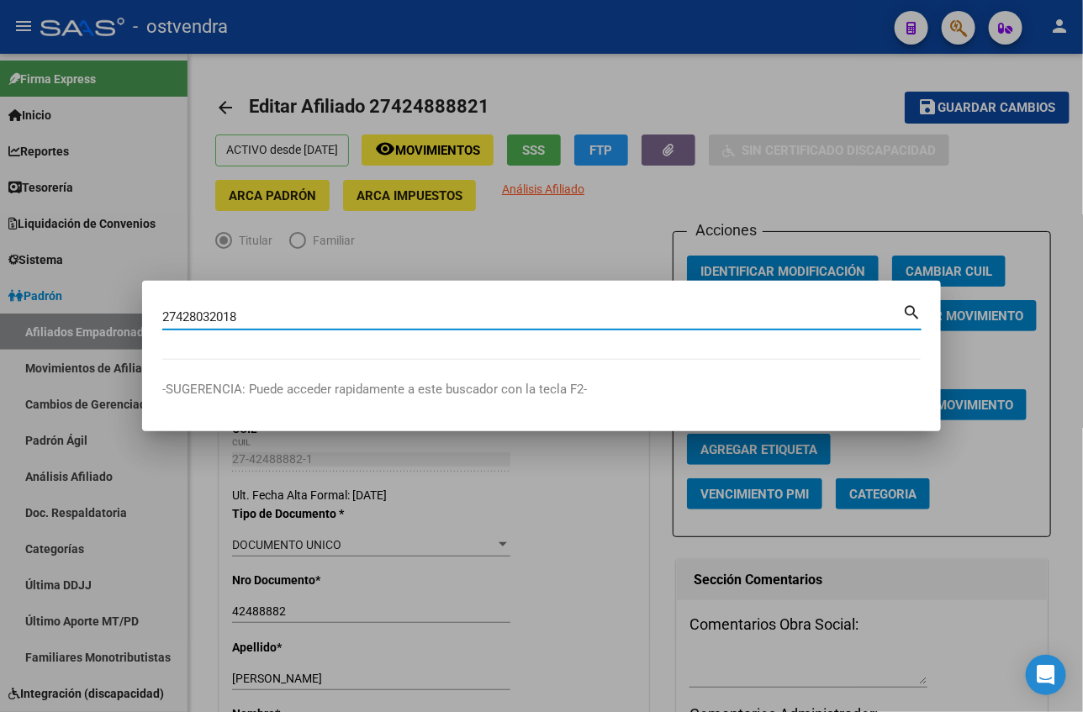
type input "27428032018"
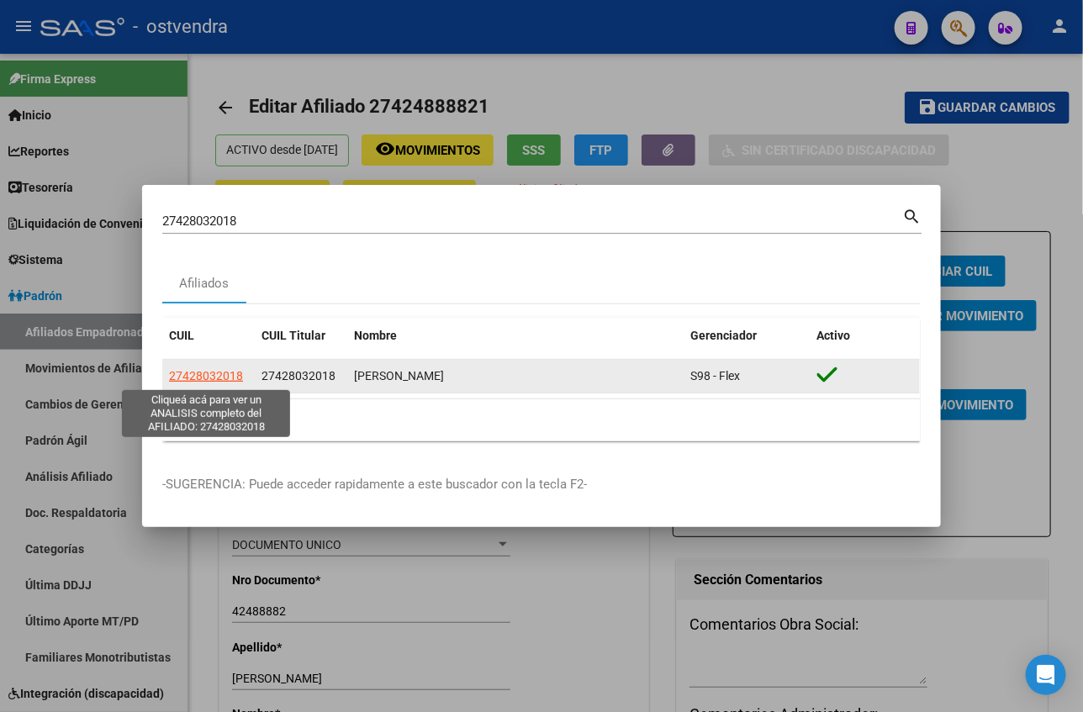
click at [212, 376] on span "27428032018" at bounding box center [206, 375] width 74 height 13
type textarea "27428032018"
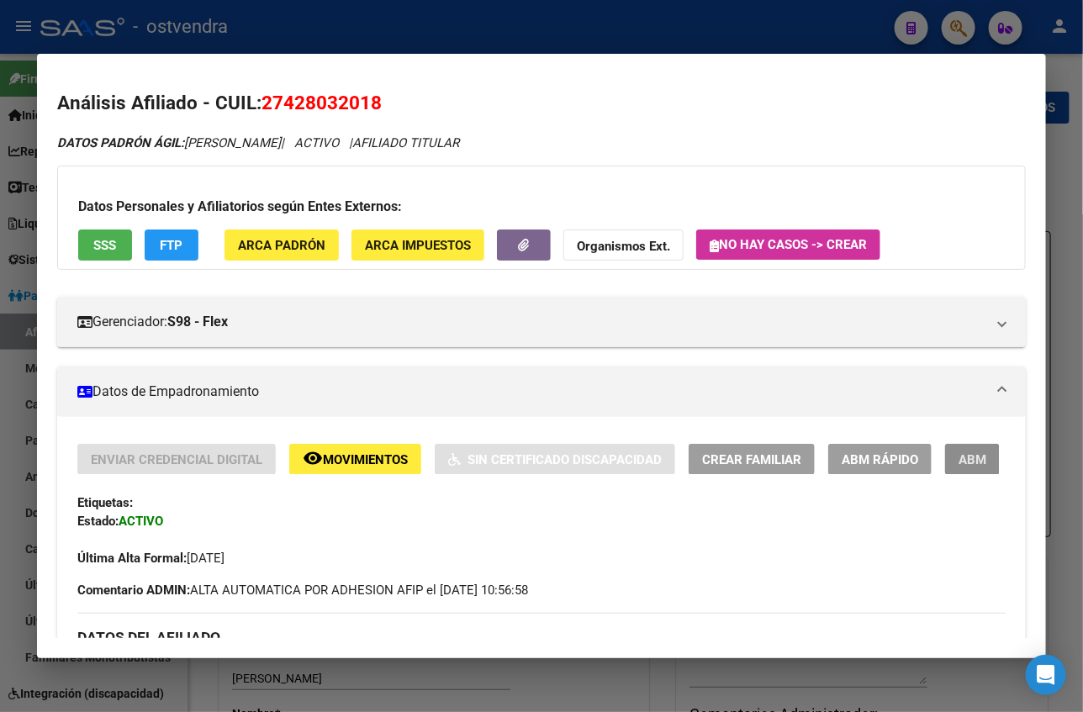
click at [958, 459] on span "ABM" at bounding box center [972, 459] width 28 height 15
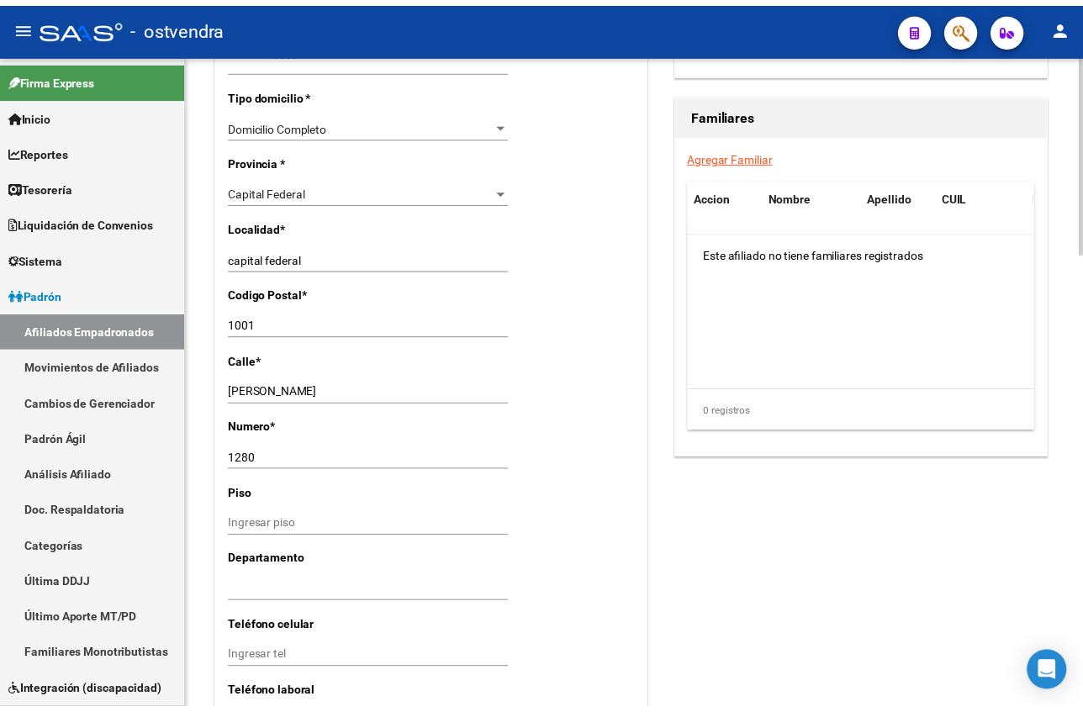
scroll to position [1135, 0]
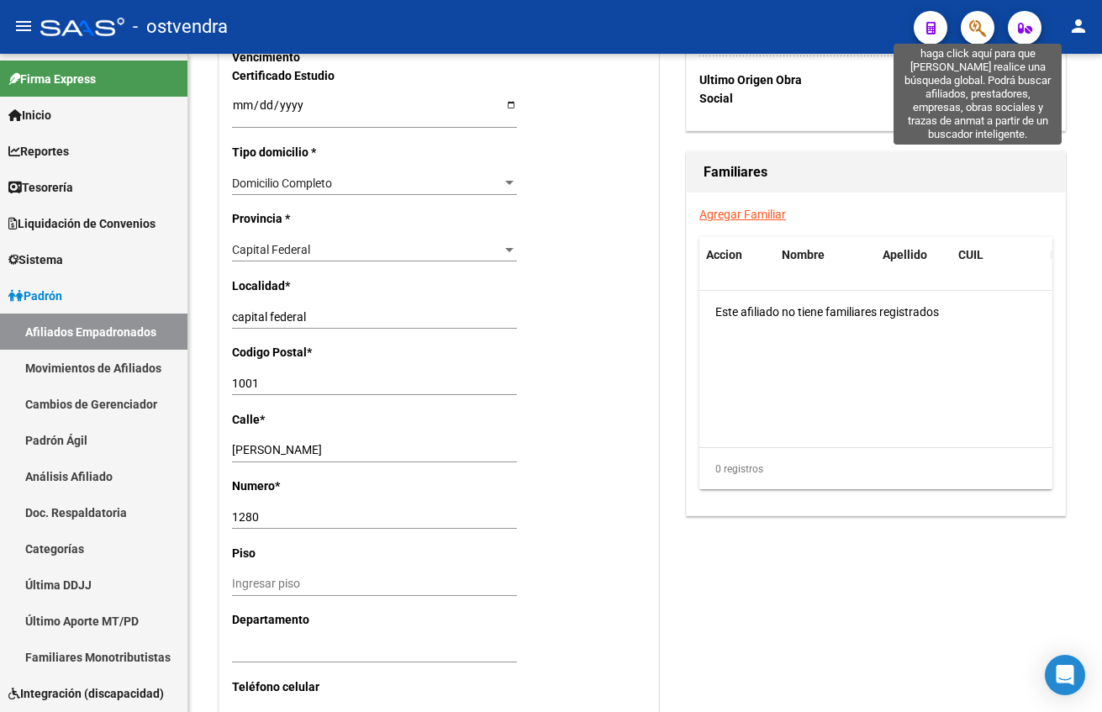
click at [978, 34] on icon "button" at bounding box center [977, 27] width 17 height 19
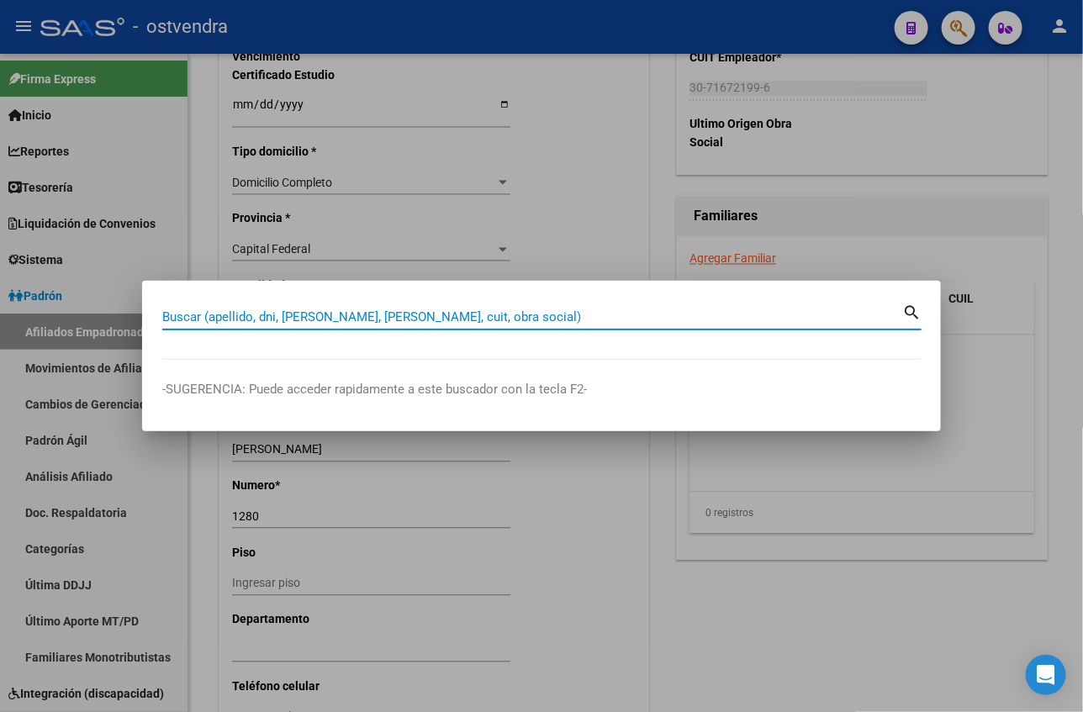
paste input "20391977373"
type input "20391977373"
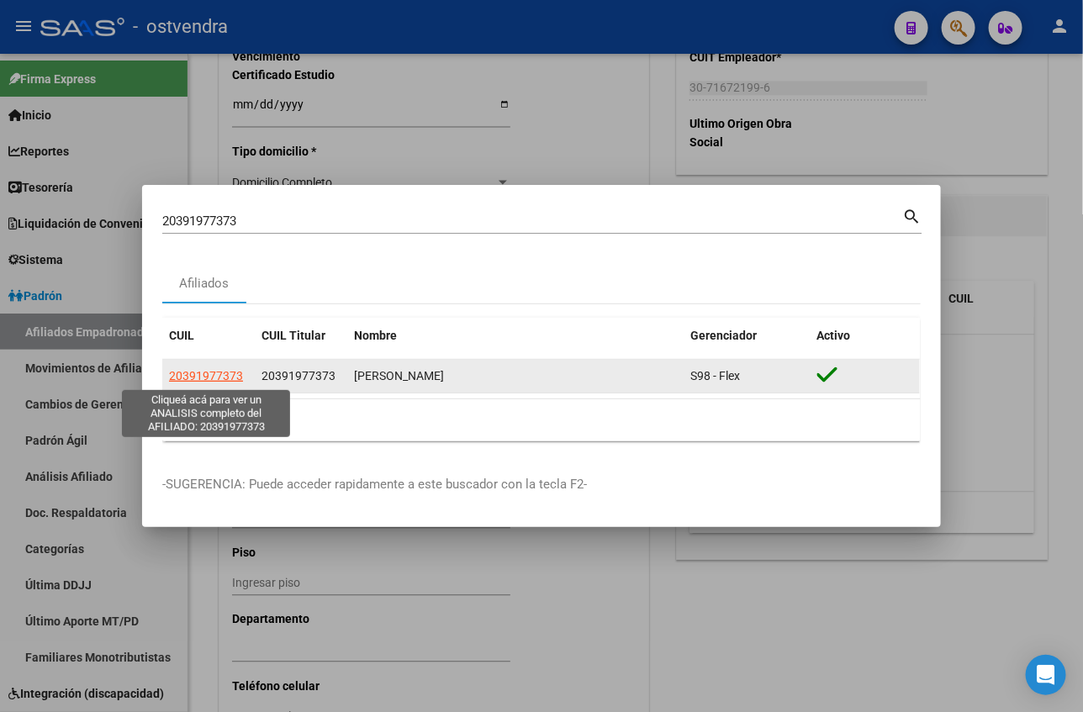
click at [202, 382] on span "20391977373" at bounding box center [206, 375] width 74 height 13
type textarea "20391977373"
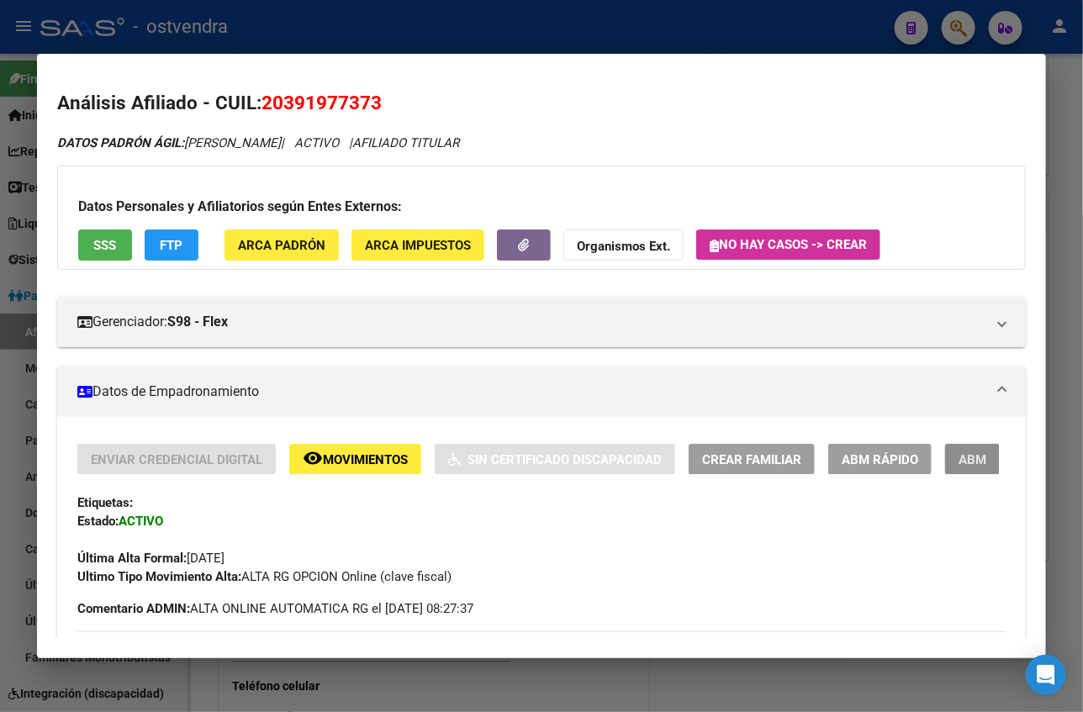
click at [958, 452] on span "ABM" at bounding box center [972, 459] width 28 height 15
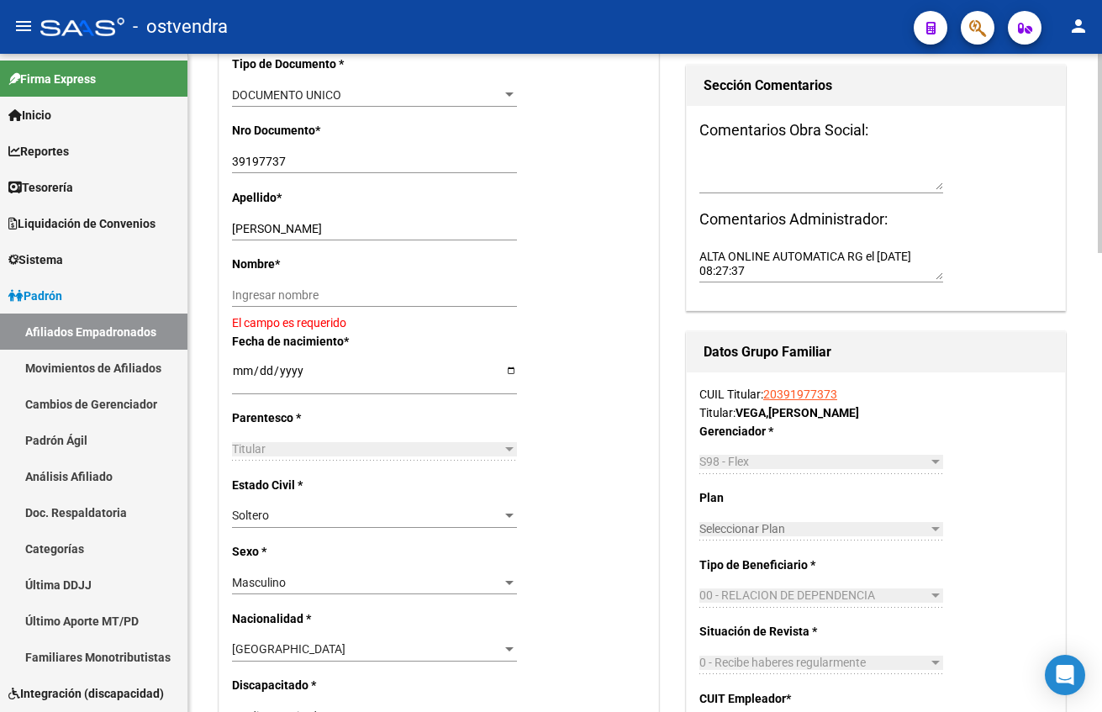
scroll to position [504, 0]
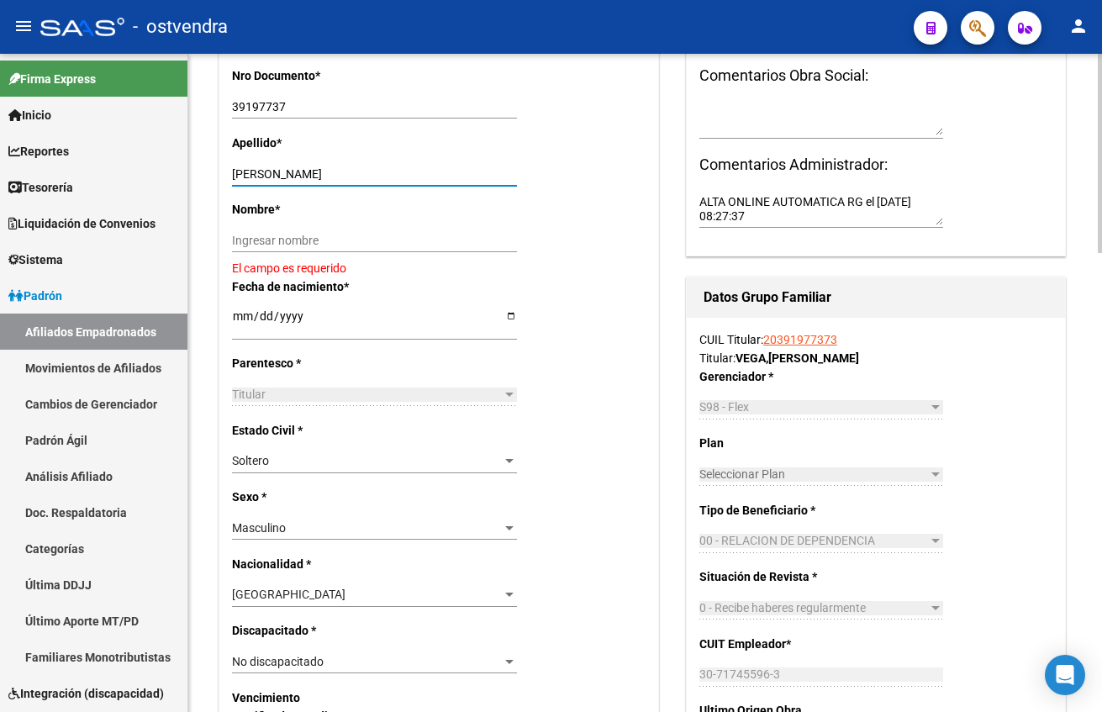
drag, startPoint x: 262, startPoint y: 172, endPoint x: 445, endPoint y: 237, distance: 193.5
click at [618, 151] on div "Apellido * [PERSON_NAME] apellido" at bounding box center [439, 167] width 414 height 66
drag, startPoint x: 436, startPoint y: 235, endPoint x: 406, endPoint y: 225, distance: 31.9
click at [436, 235] on input "Ingresar nombre" at bounding box center [374, 241] width 285 height 14
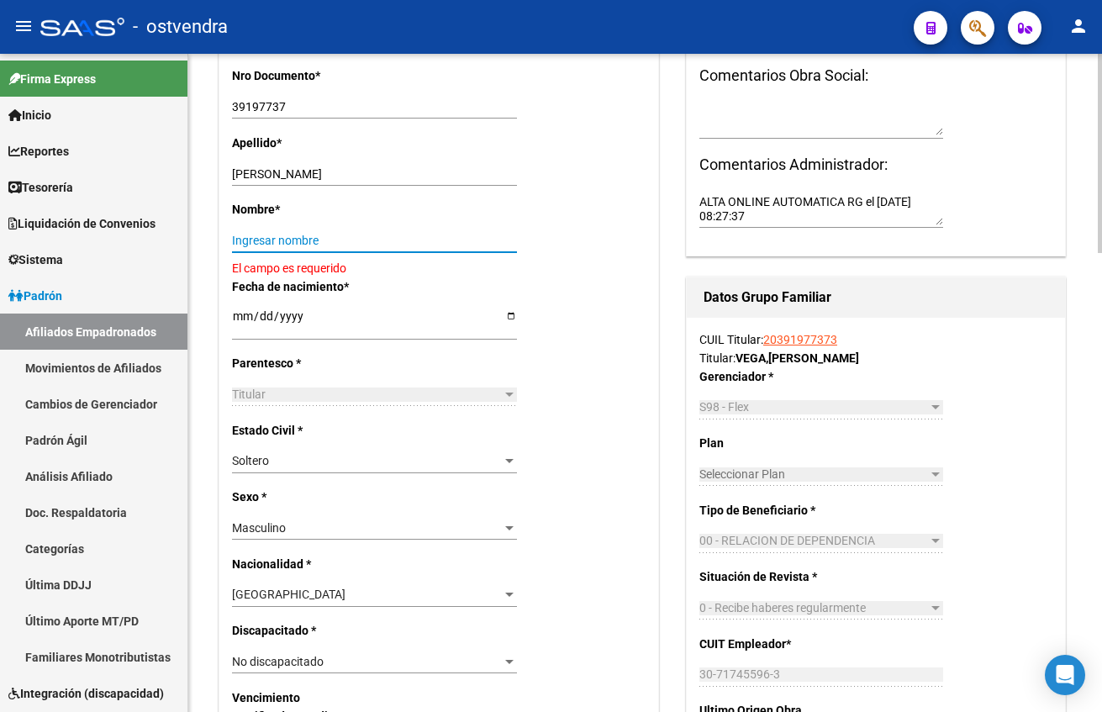
paste input "[PERSON_NAME]"
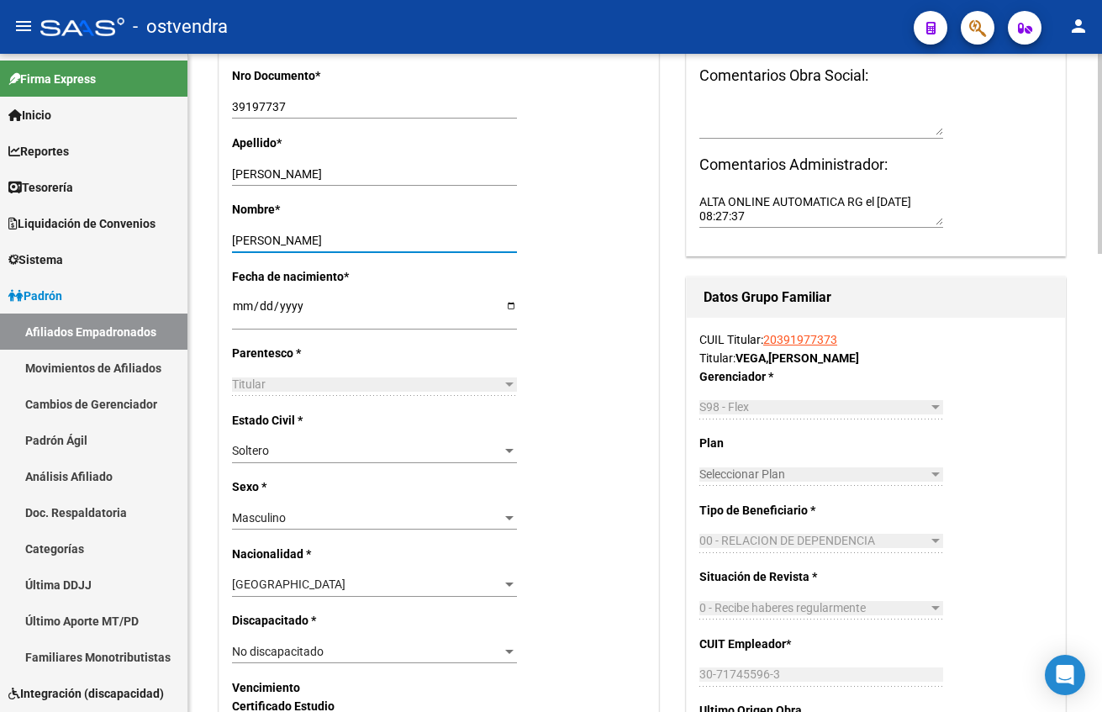
type input "[PERSON_NAME]"
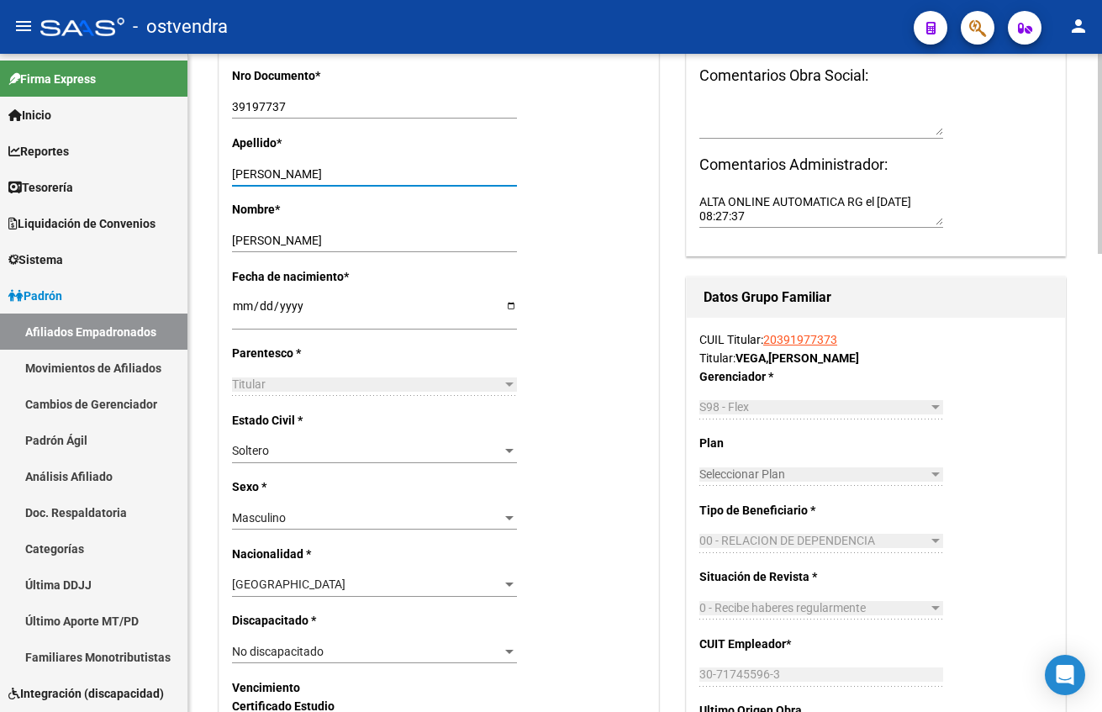
drag, startPoint x: 263, startPoint y: 175, endPoint x: 836, endPoint y: 165, distance: 572.5
click at [836, 154] on div "Titular Familiar Datos Afiliado Nro Afiliado Ingresar nro CUIL * 20-39197737-3 …" at bounding box center [645, 649] width 860 height 1885
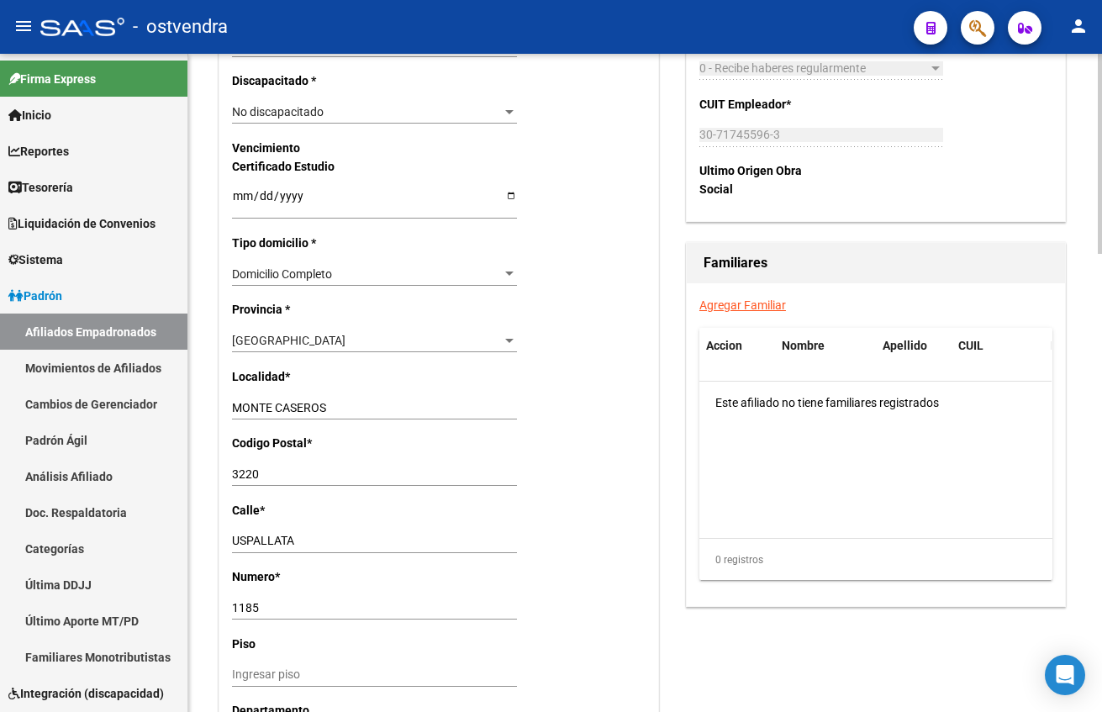
scroll to position [1009, 0]
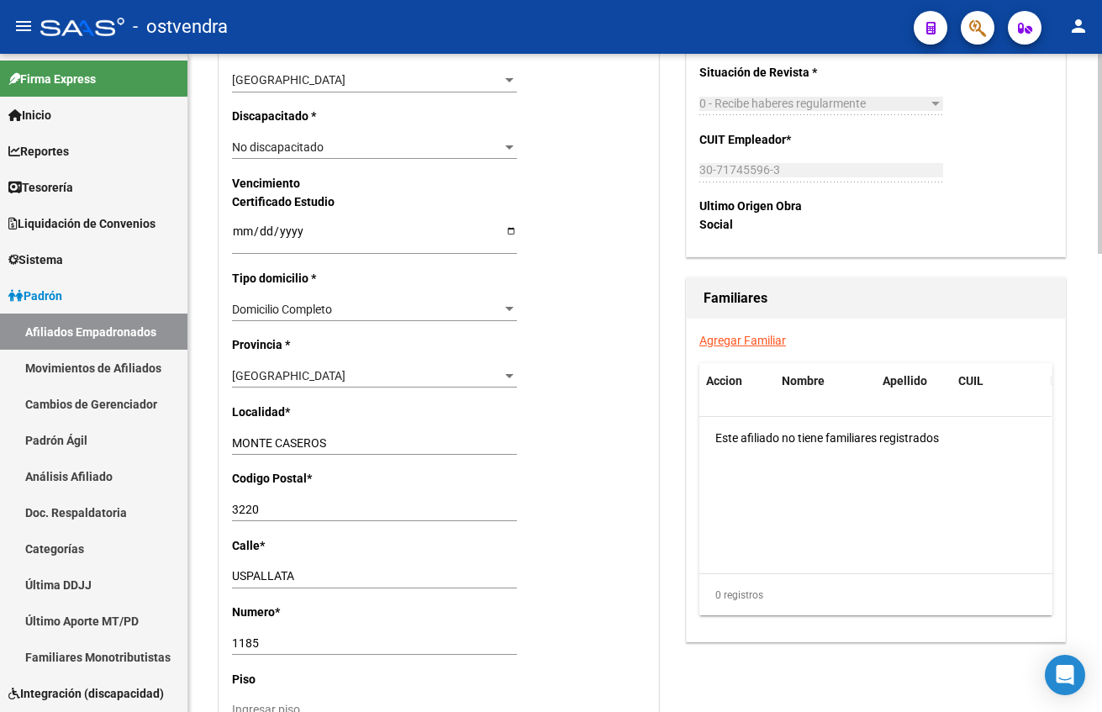
type input "VEGA"
click at [321, 382] on div "[GEOGRAPHIC_DATA]" at bounding box center [367, 376] width 270 height 14
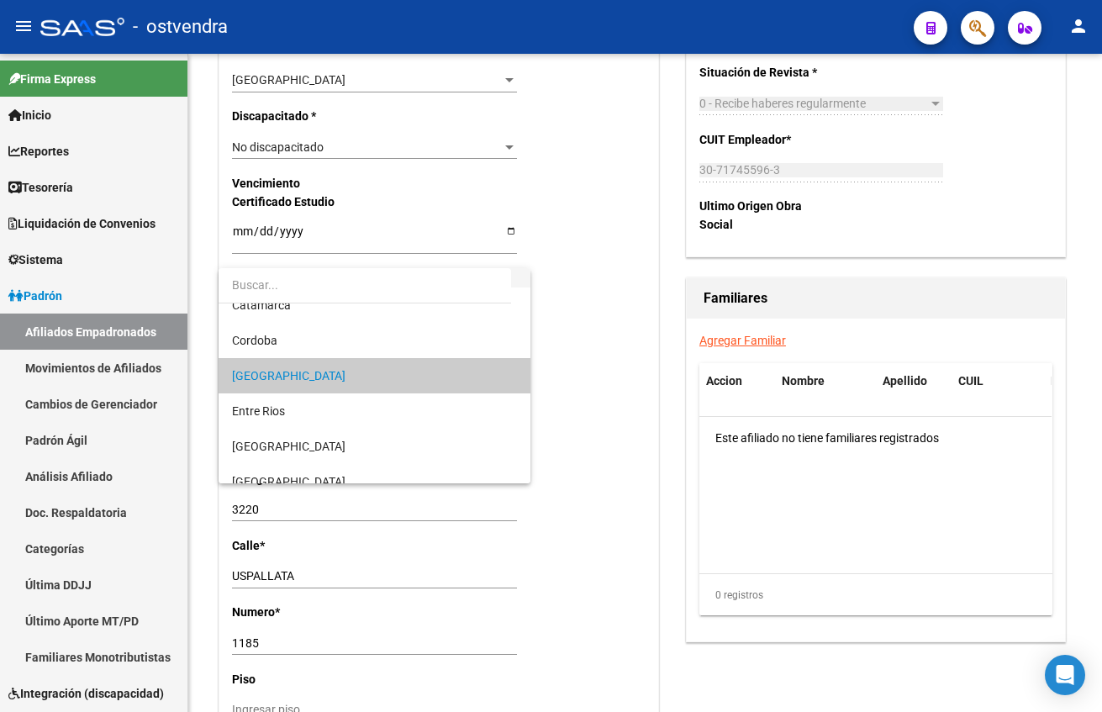
scroll to position [0, 0]
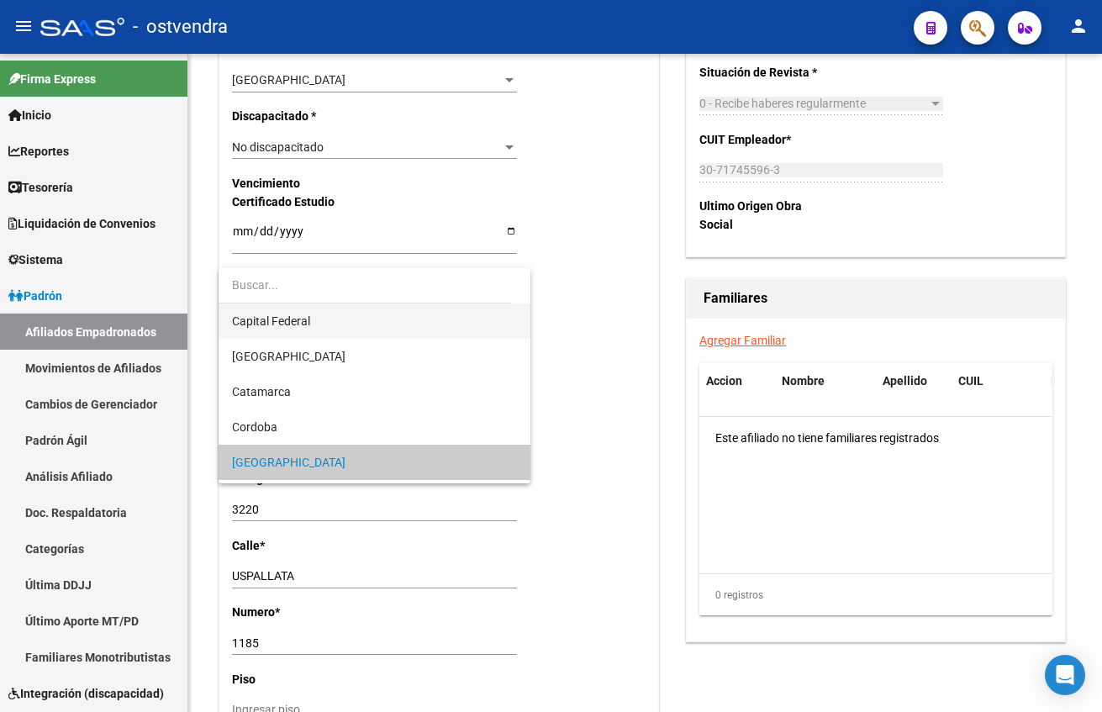
click at [323, 313] on span "Capital Federal" at bounding box center [374, 320] width 285 height 35
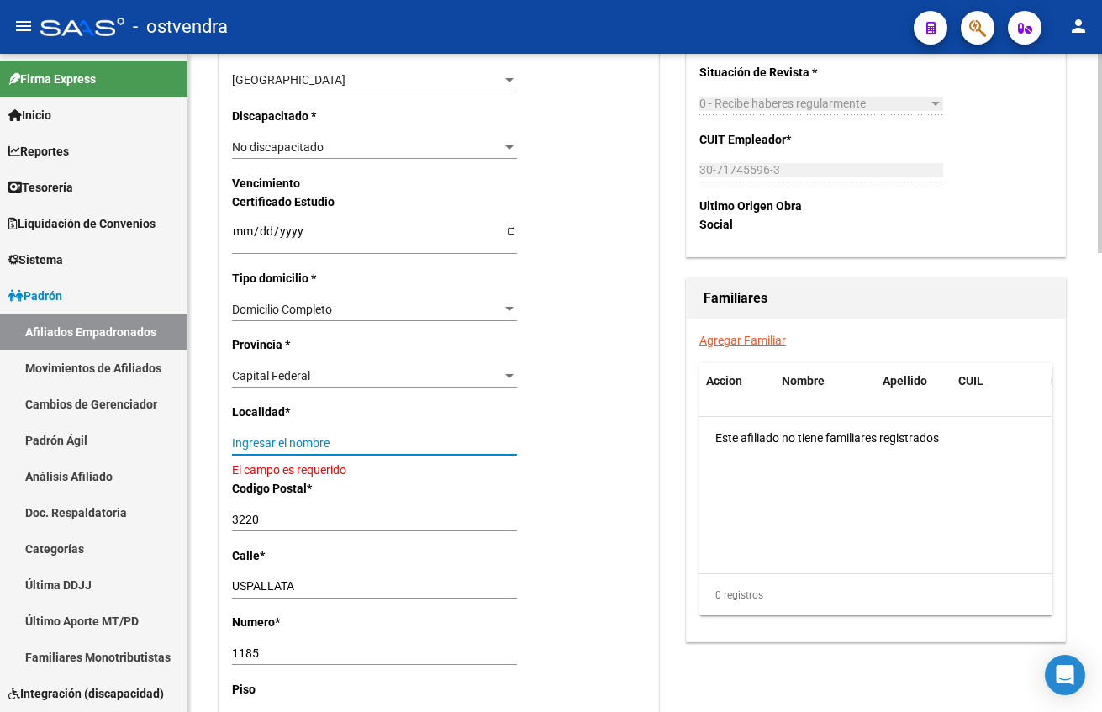
click at [378, 442] on input "Ingresar el nombre" at bounding box center [374, 443] width 285 height 14
click at [366, 387] on div "Capital Federal Seleccionar provincia" at bounding box center [374, 376] width 285 height 24
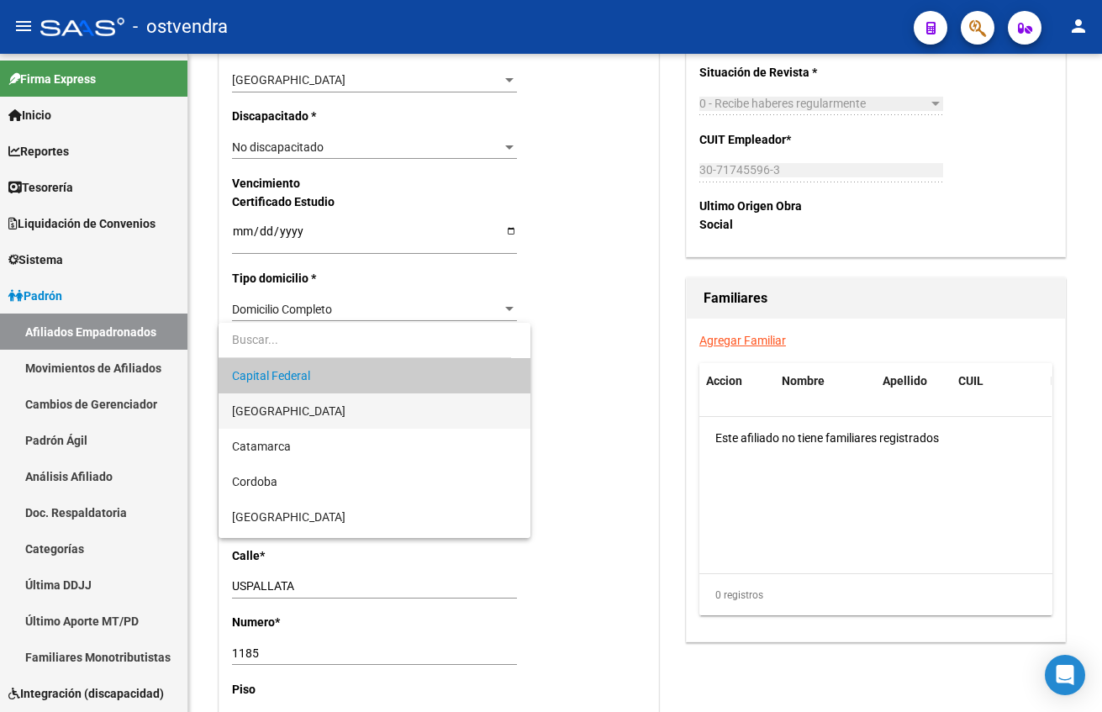
click at [336, 407] on span "[GEOGRAPHIC_DATA]" at bounding box center [374, 410] width 285 height 35
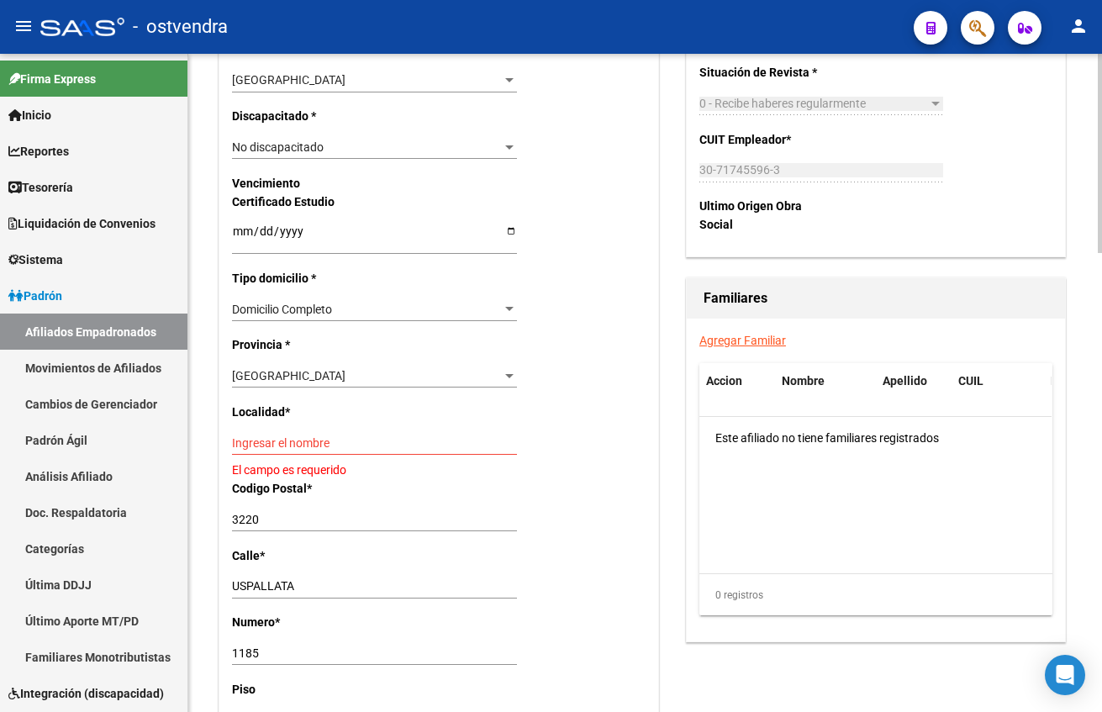
click at [331, 422] on div "Nro Afiliado Ingresar nro CUIL * 20-39197737-3 CUIL ARCA Padrón Ult. Fecha Alta…" at bounding box center [438, 212] width 439 height 1763
click at [340, 439] on input "Ingresar el nombre" at bounding box center [374, 443] width 285 height 14
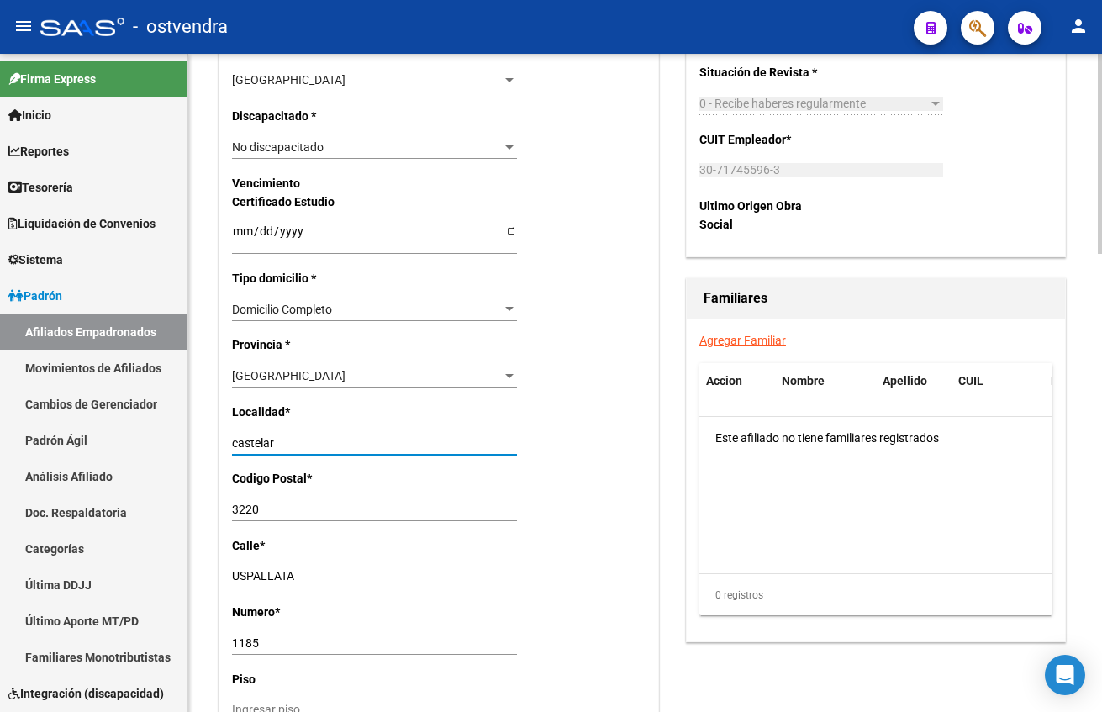
type input "castelar"
type input "1712"
drag, startPoint x: 687, startPoint y: 474, endPoint x: 830, endPoint y: 681, distance: 251.8
click at [687, 475] on div "Agregar Familiar Accion Nombre Apellido CUIL Parentesco Este afiliado no tiene …" at bounding box center [876, 480] width 378 height 323
click at [334, 495] on div "Nro Afiliado Ingresar nro CUIL * 20-39197737-3 CUIL ARCA Padrón Ult. Fecha Alta…" at bounding box center [438, 207] width 439 height 1753
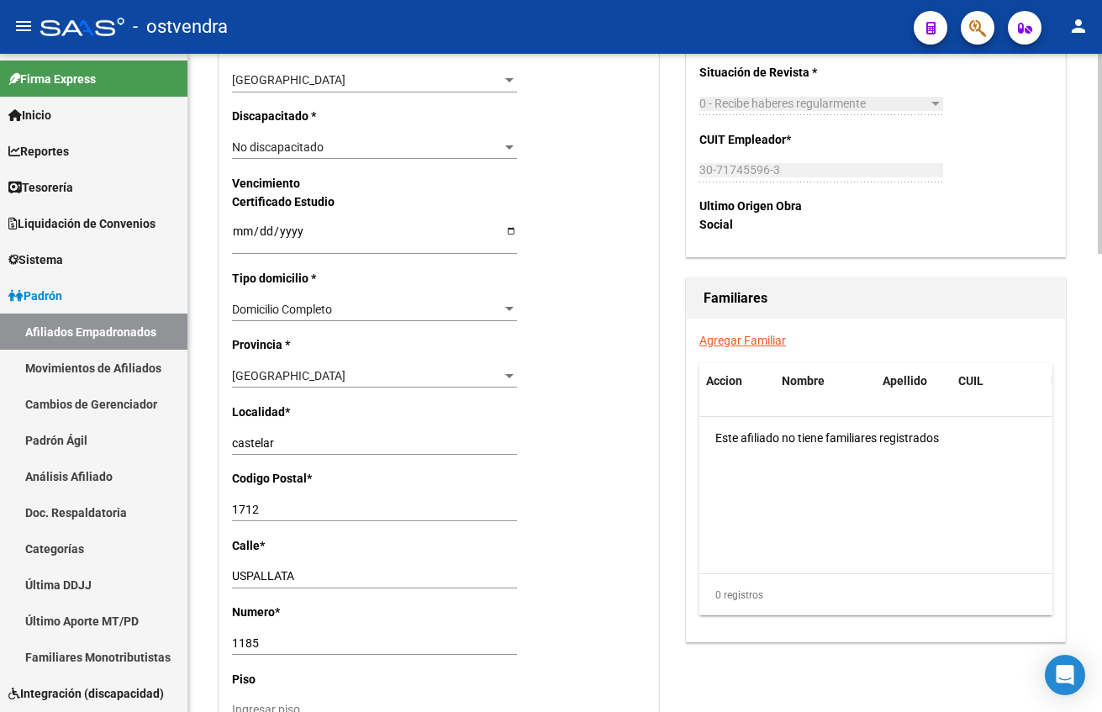
click at [331, 572] on input "USPALLATA" at bounding box center [374, 576] width 285 height 14
drag, startPoint x: 242, startPoint y: 567, endPoint x: 194, endPoint y: 548, distance: 51.7
click at [190, 568] on div "arrow_back Editar Afiliado 20391977373 save Guardar cambios ACTIVO desde [DATE]…" at bounding box center [645, 127] width 914 height 2164
type input "[PERSON_NAME]"
type input "1824"
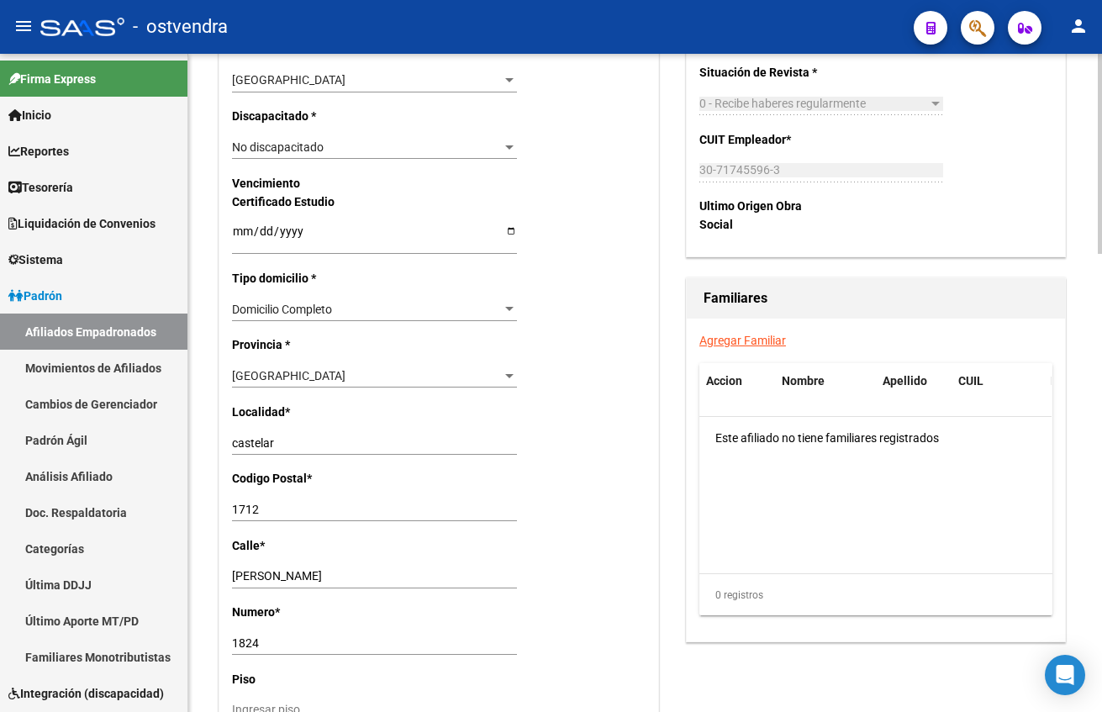
click at [798, 638] on div "Agregar Familiar Accion Nombre Apellido CUIL Parentesco Este afiliado no tiene …" at bounding box center [876, 480] width 378 height 323
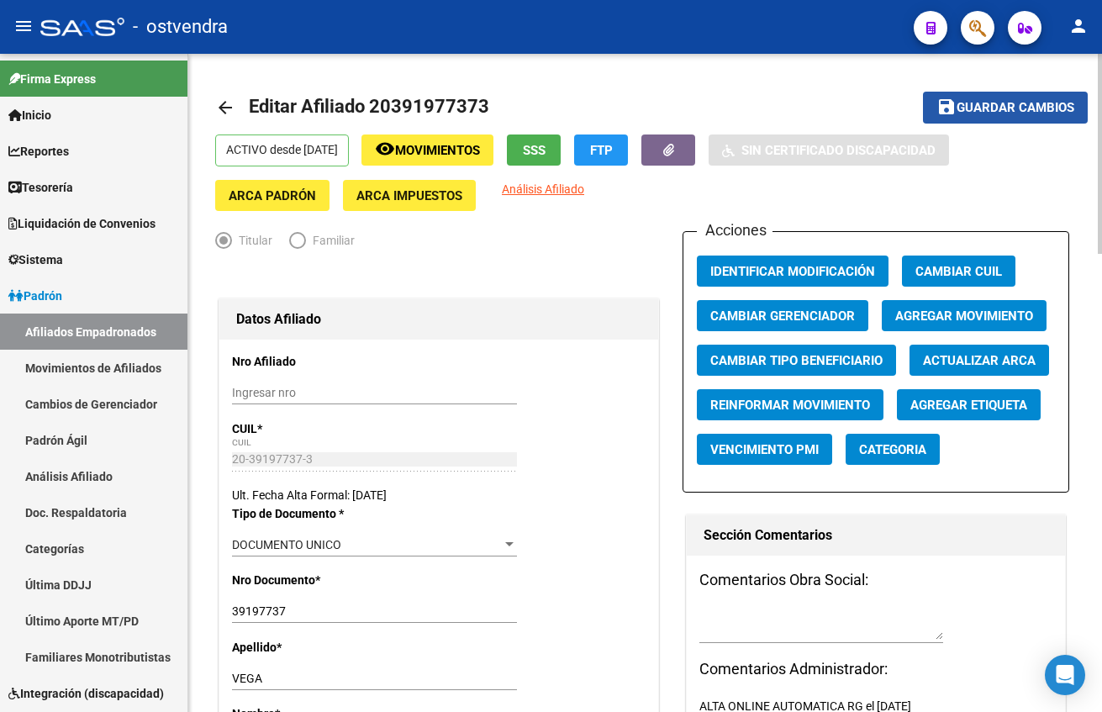
click at [1024, 103] on span "Guardar cambios" at bounding box center [1016, 108] width 118 height 15
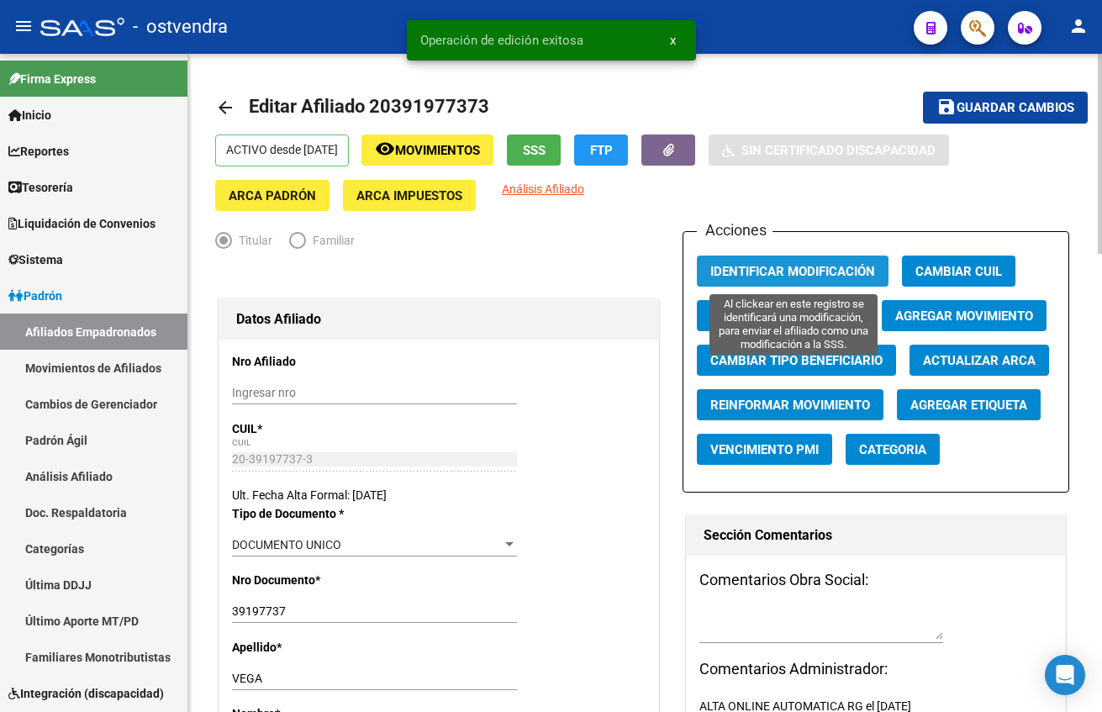
click at [799, 265] on span "Identificar Modificación" at bounding box center [792, 271] width 165 height 15
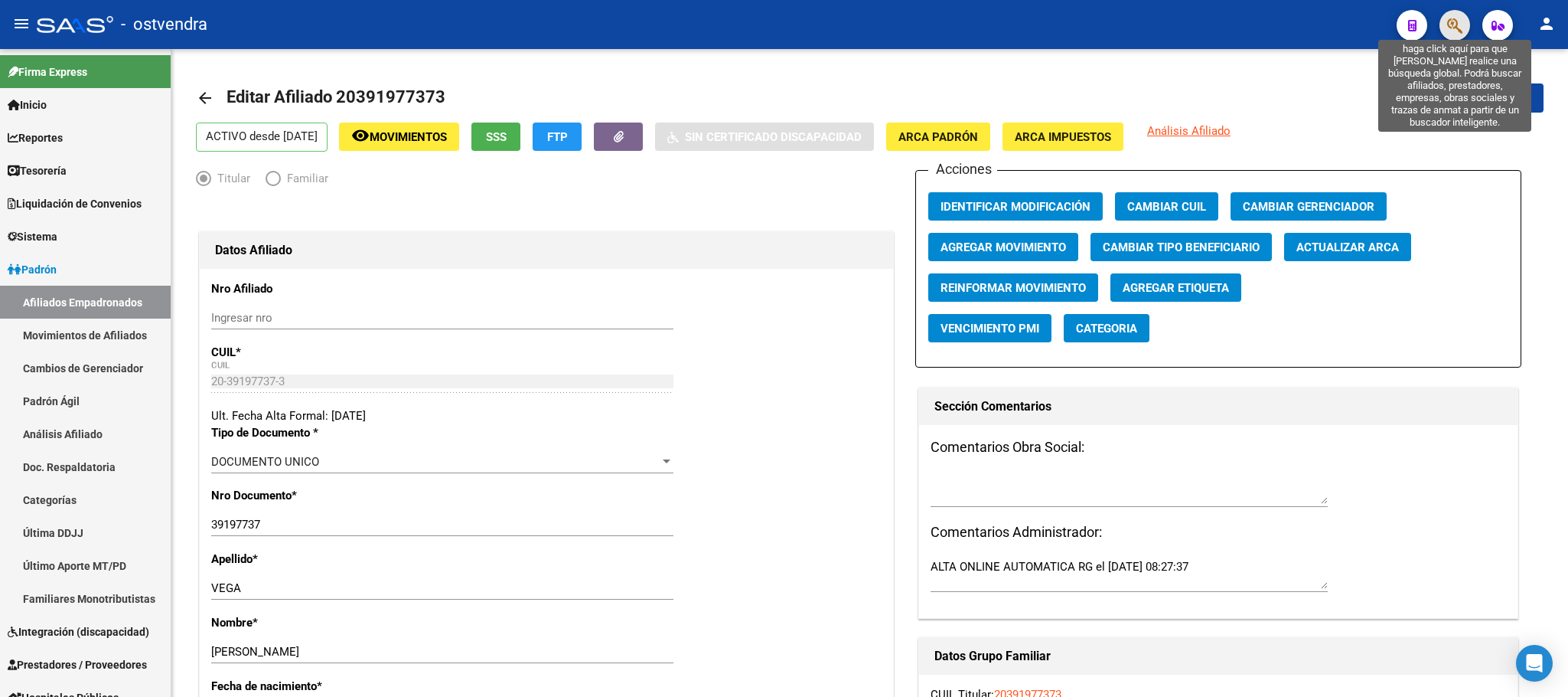
click at [941, 18] on icon "button" at bounding box center [1454, 25] width 15 height 17
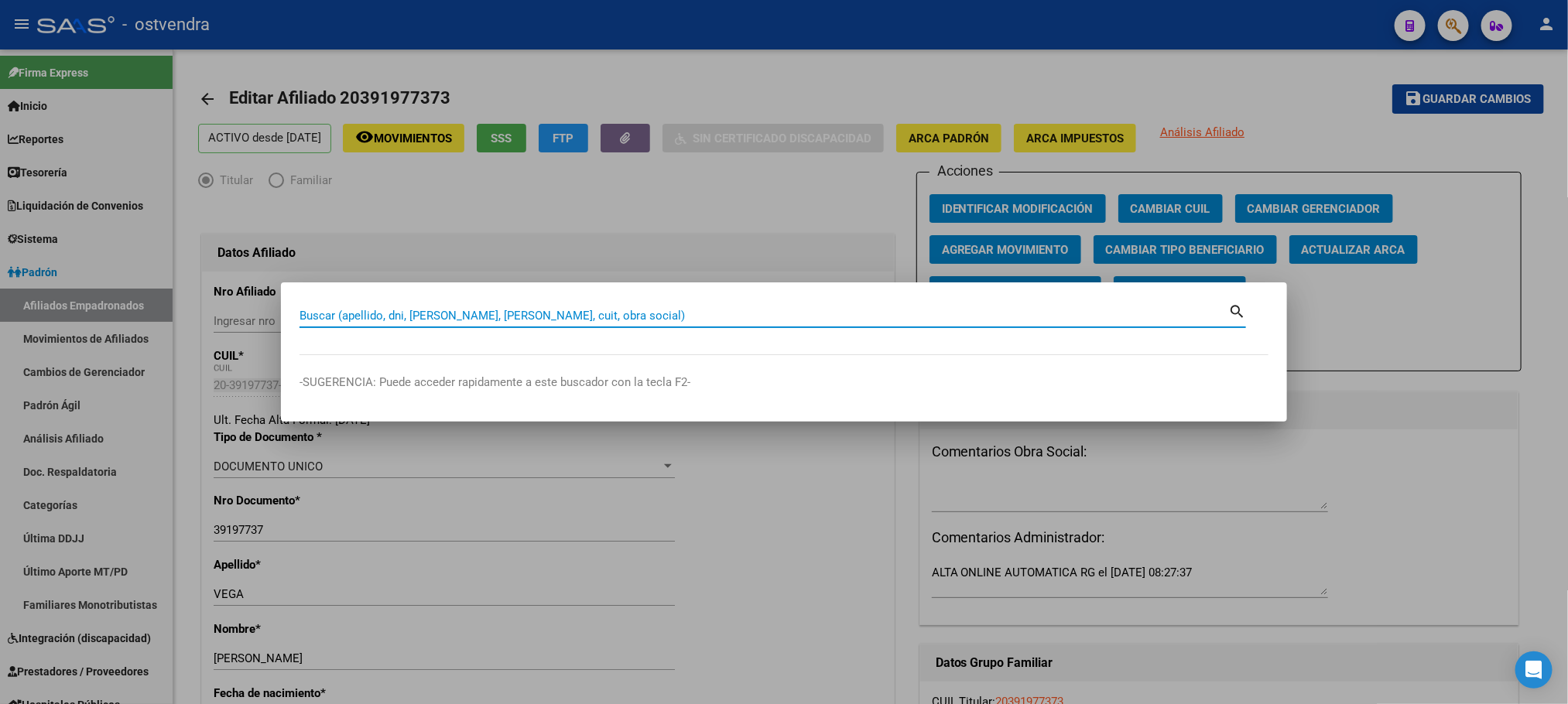
paste input "20426936071"
type input "20426936071"
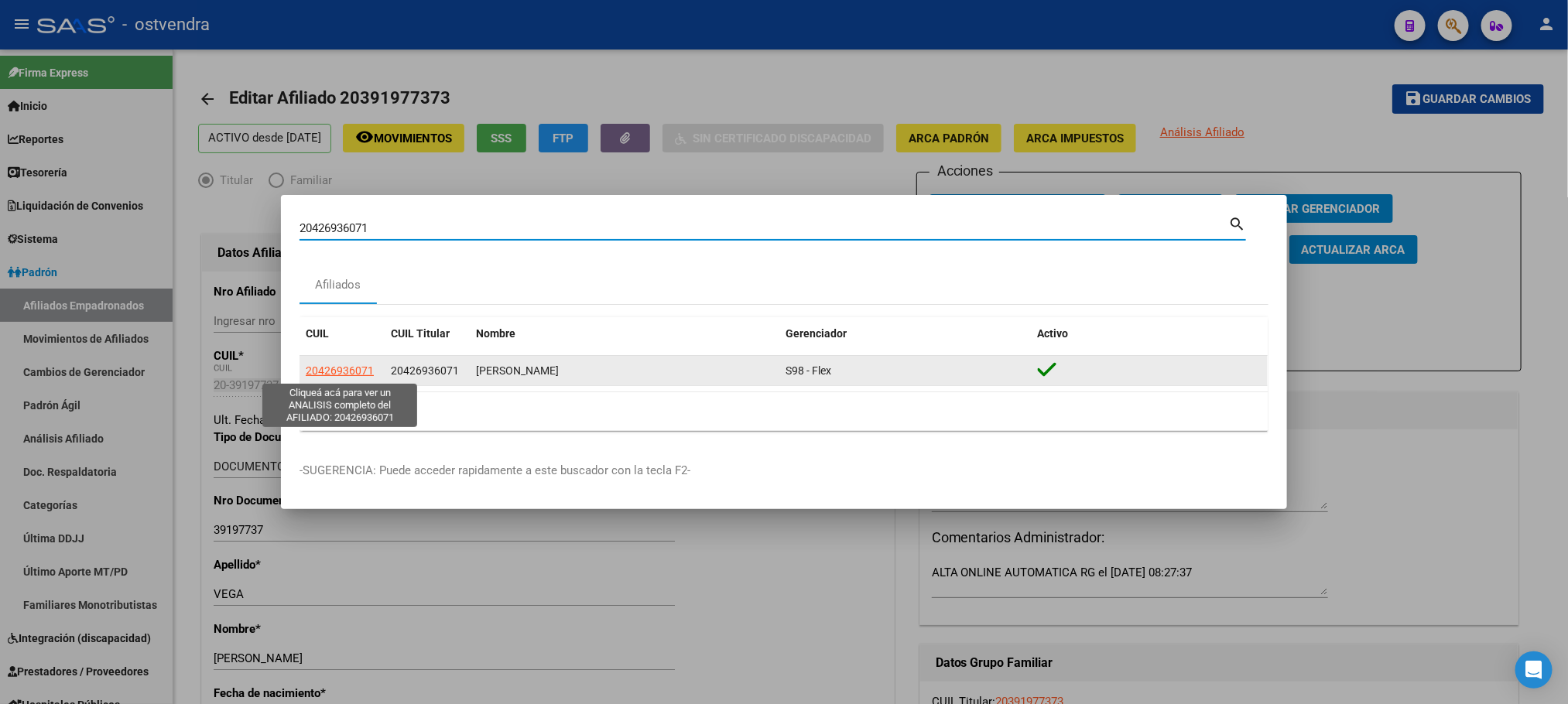
click at [347, 369] on span "20426936071" at bounding box center [340, 370] width 68 height 12
type textarea "20426936071"
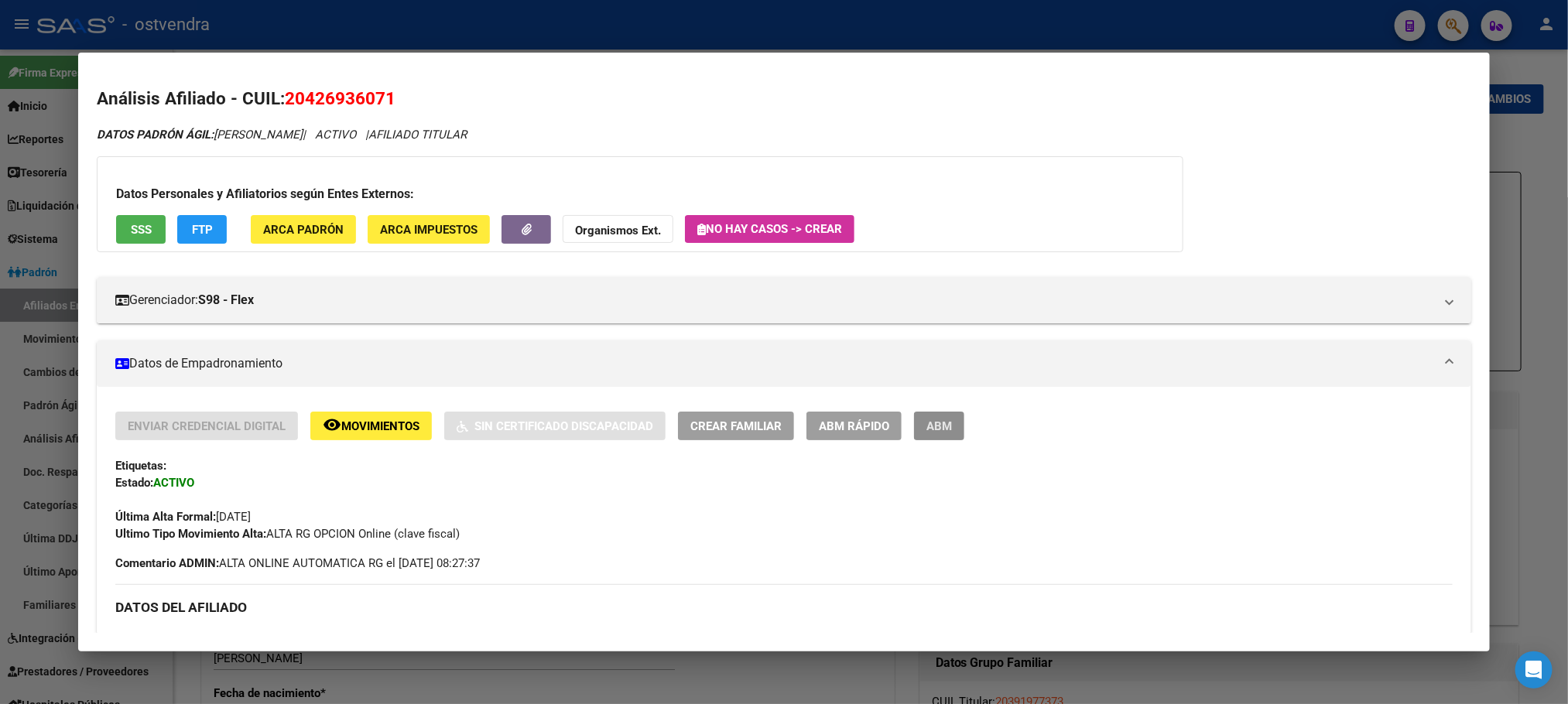
click at [914, 430] on button "ABM" at bounding box center [939, 425] width 51 height 29
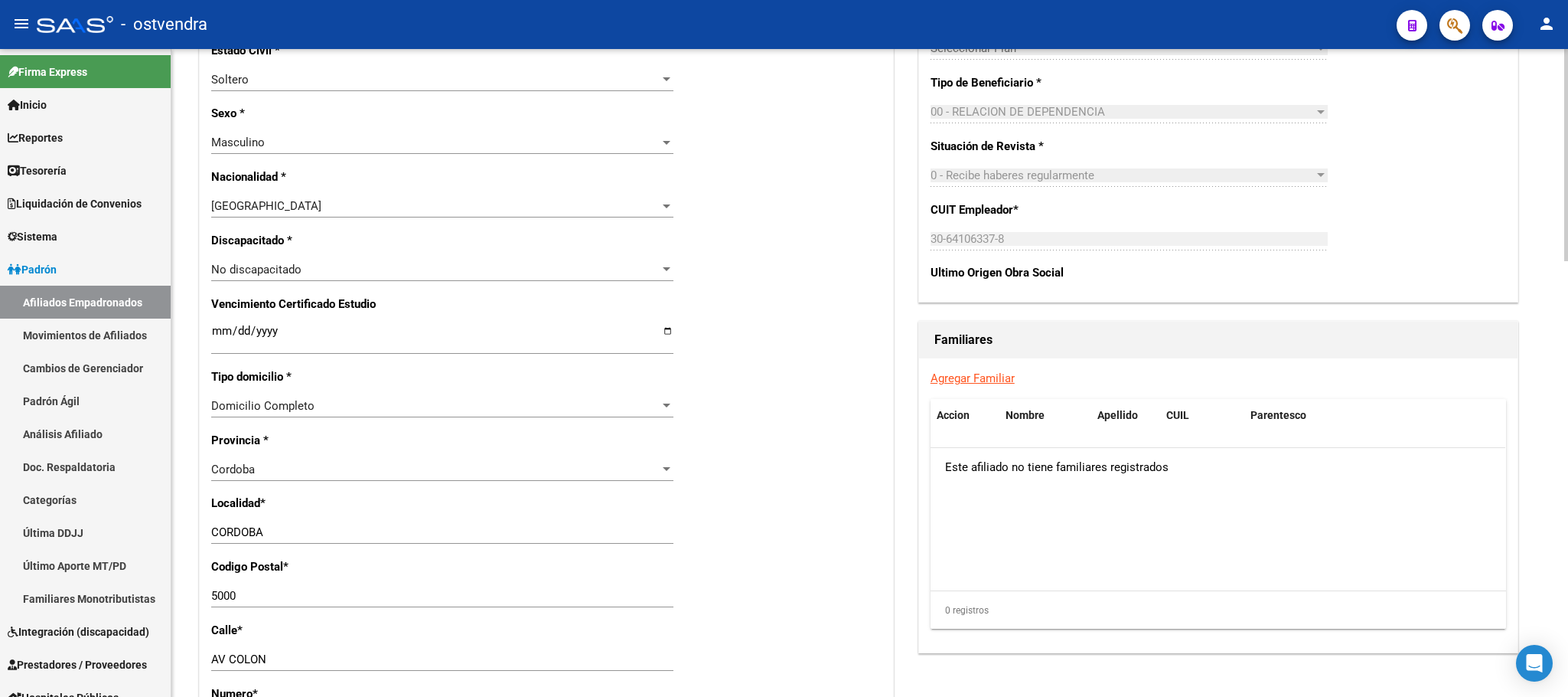
scroll to position [805, 0]
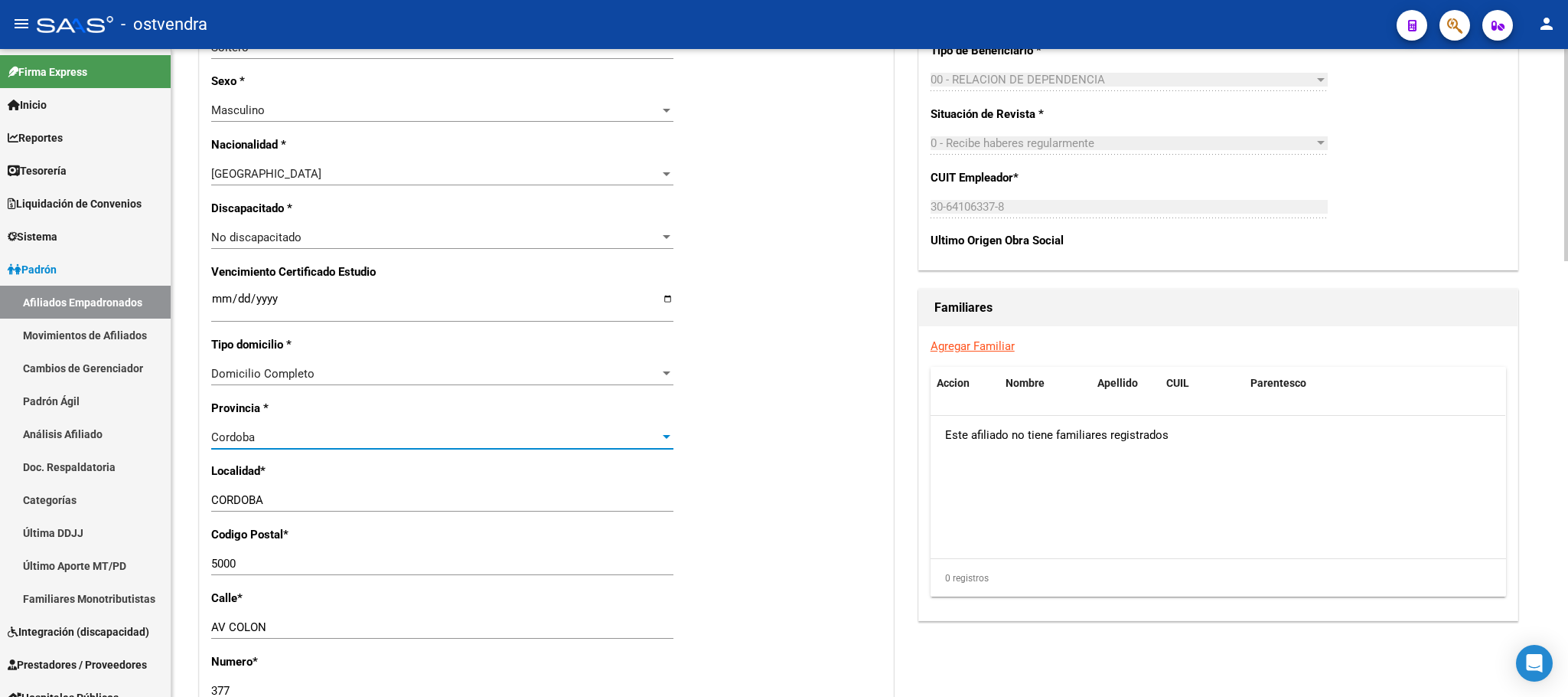
click at [380, 437] on div "Cordoba" at bounding box center [435, 436] width 449 height 14
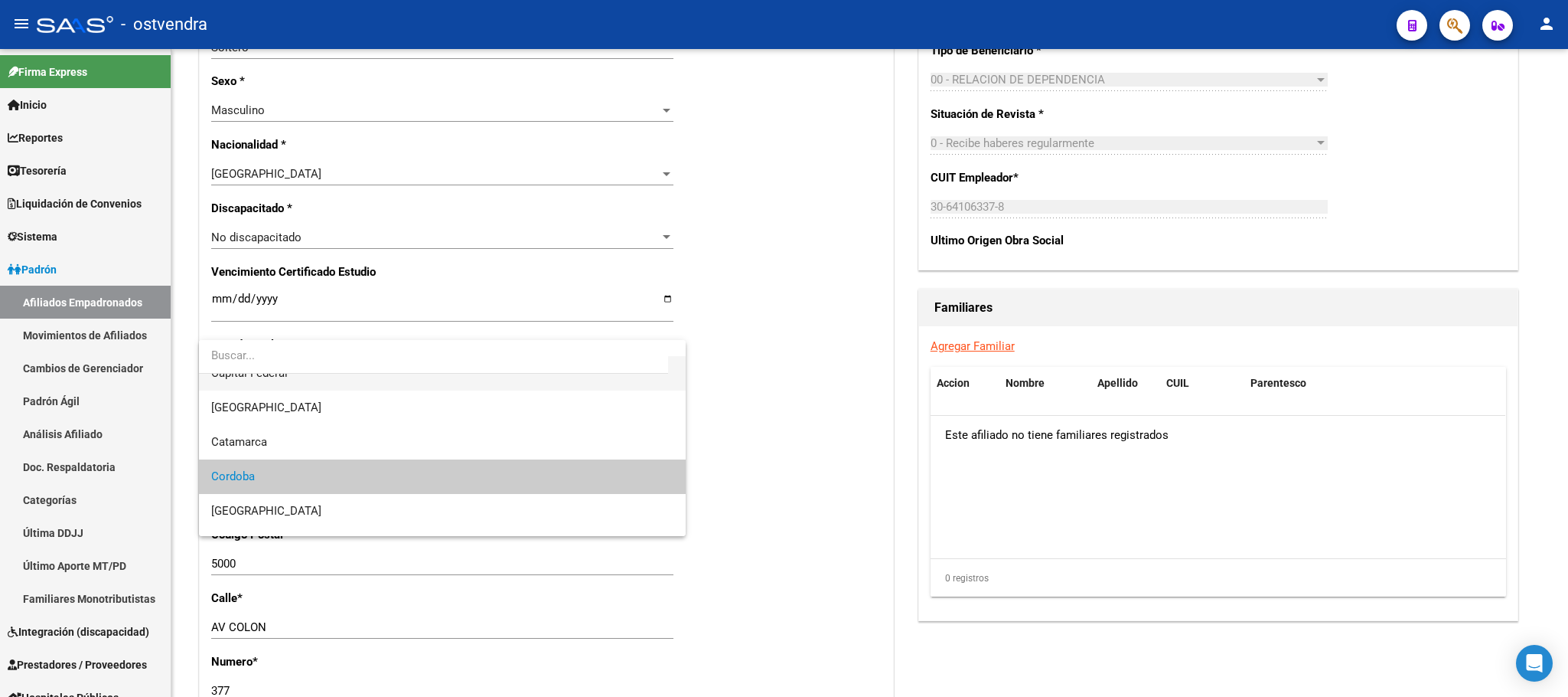
scroll to position [0, 0]
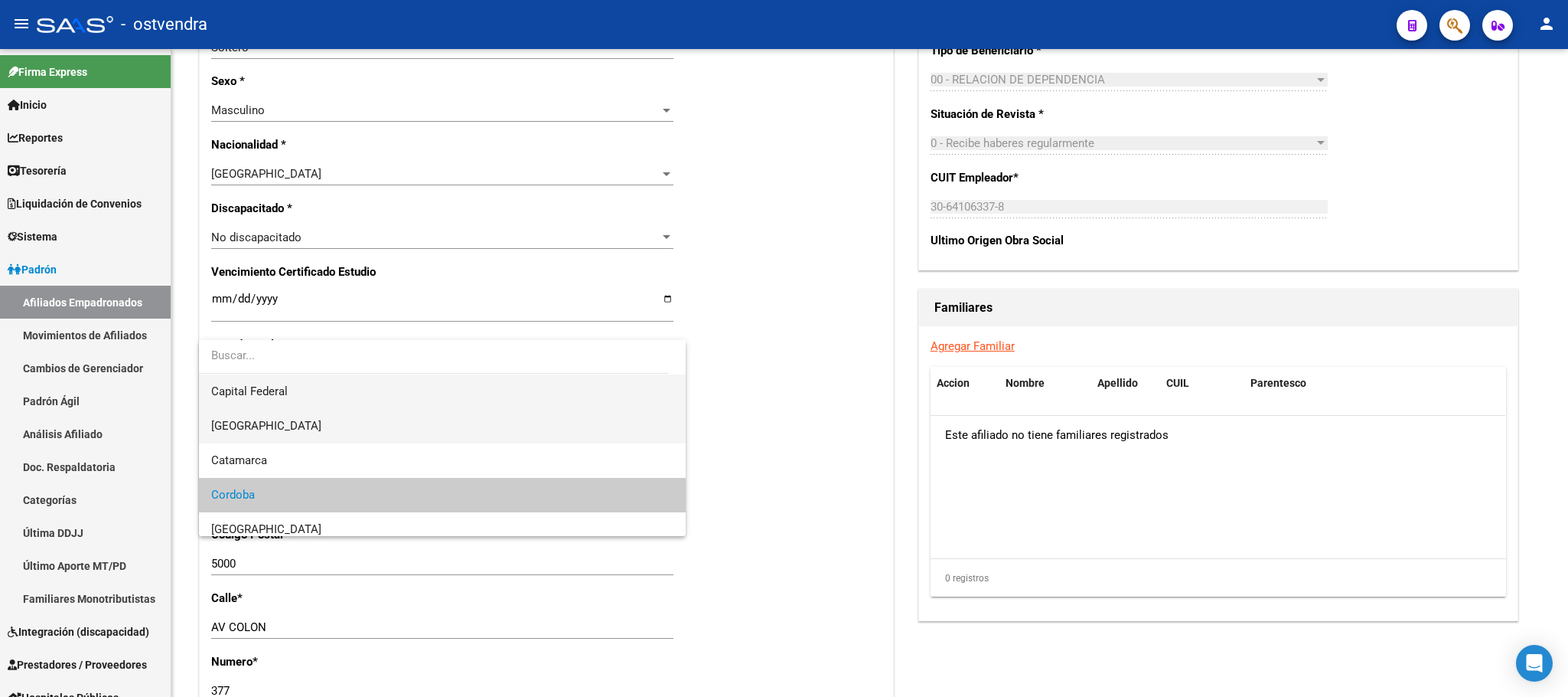
drag, startPoint x: 347, startPoint y: 398, endPoint x: 353, endPoint y: 433, distance: 35.5
click at [353, 433] on div "Capital Federal [GEOGRAPHIC_DATA] [GEOGRAPHIC_DATA] [GEOGRAPHIC_DATA] [GEOGRAPH…" at bounding box center [443, 437] width 487 height 196
click at [350, 425] on span "[GEOGRAPHIC_DATA]" at bounding box center [443, 426] width 463 height 35
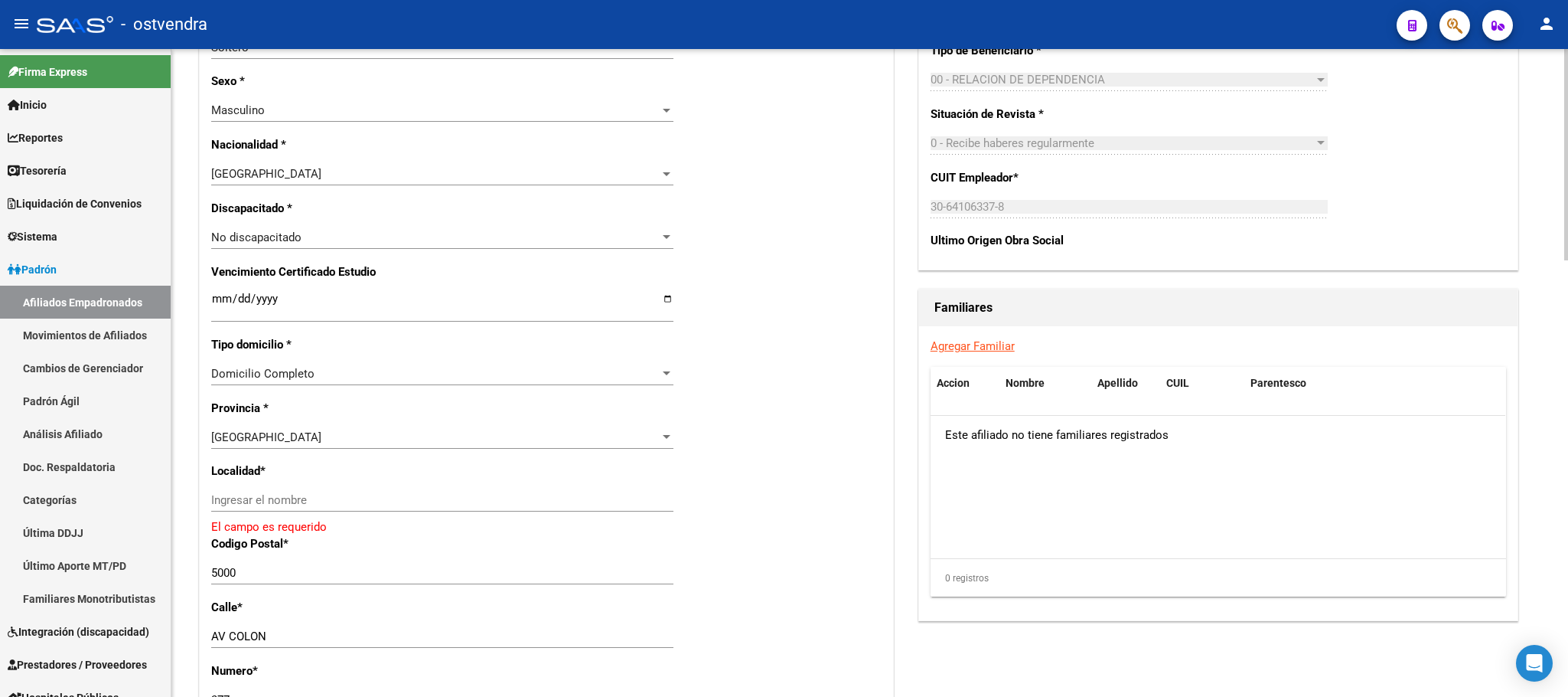
click at [357, 508] on div "Ingresar el nombre" at bounding box center [443, 499] width 463 height 23
click at [357, 495] on input "Ingresar el nombre" at bounding box center [443, 499] width 463 height 14
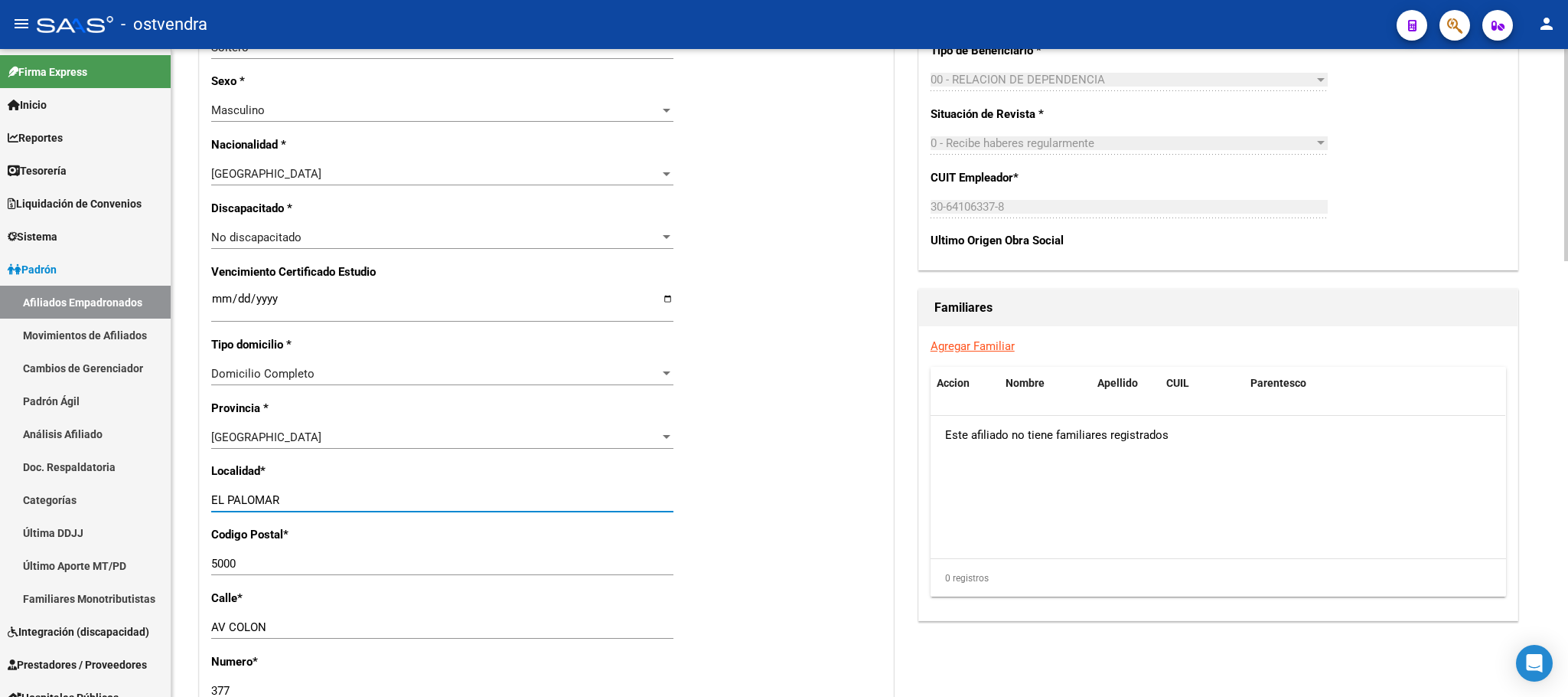
type input "EL PALOMAR"
type input "1684"
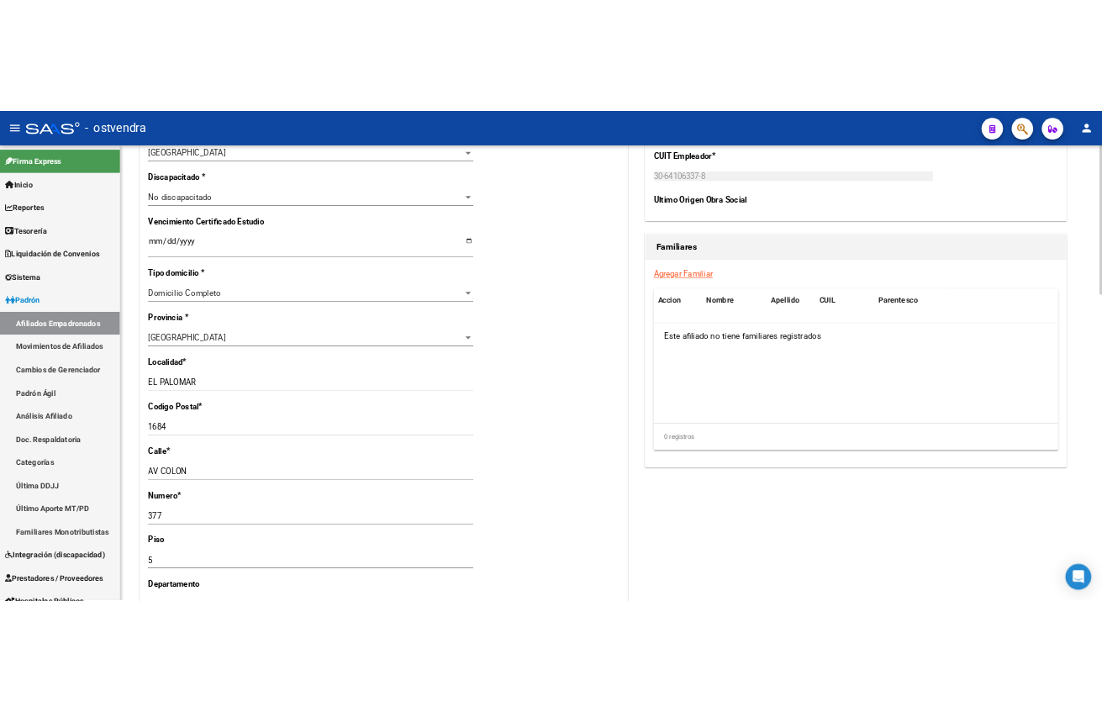
scroll to position [1009, 0]
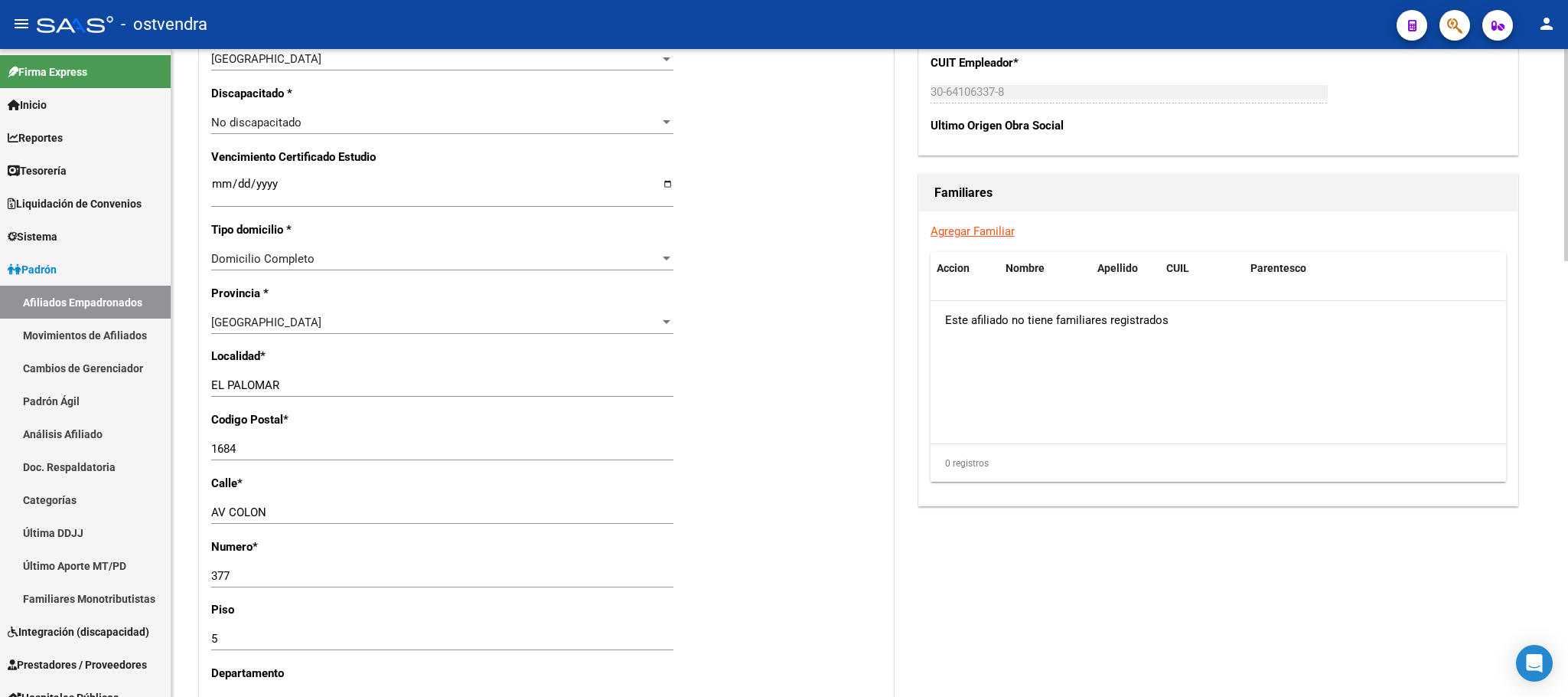
drag, startPoint x: 267, startPoint y: 507, endPoint x: 274, endPoint y: 512, distance: 8.6
click at [267, 507] on input "AV COLON" at bounding box center [443, 512] width 463 height 14
drag, startPoint x: 274, startPoint y: 512, endPoint x: 246, endPoint y: 467, distance: 53.0
click at [199, 511] on div "Nro Afiliado Ingresar nro CUIL * 20-42693607-1 CUIL ARCA Padrón Ult. Fecha Alta…" at bounding box center [546, 171] width 694 height 1644
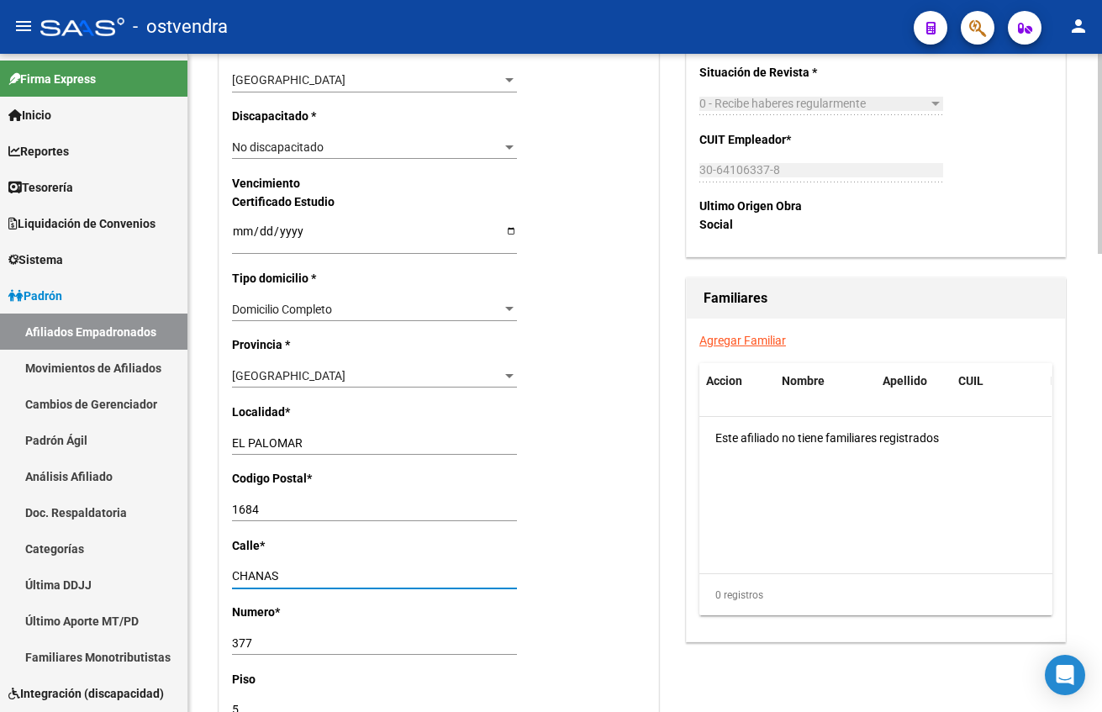
type input "CHANAS"
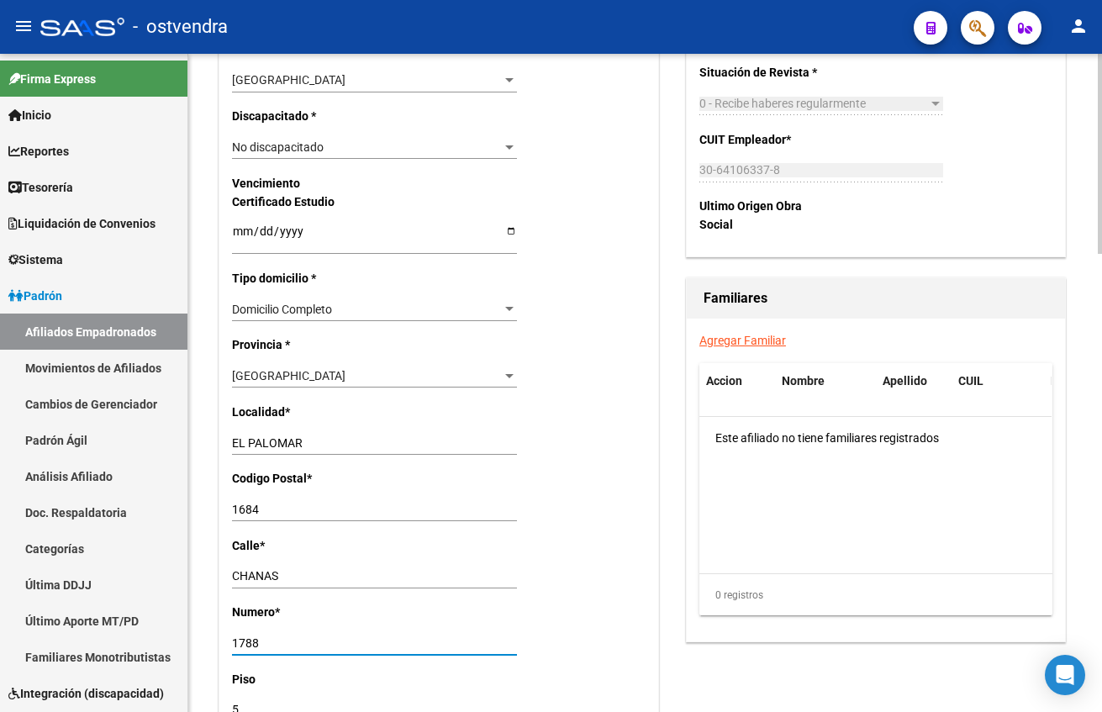
type input "1788"
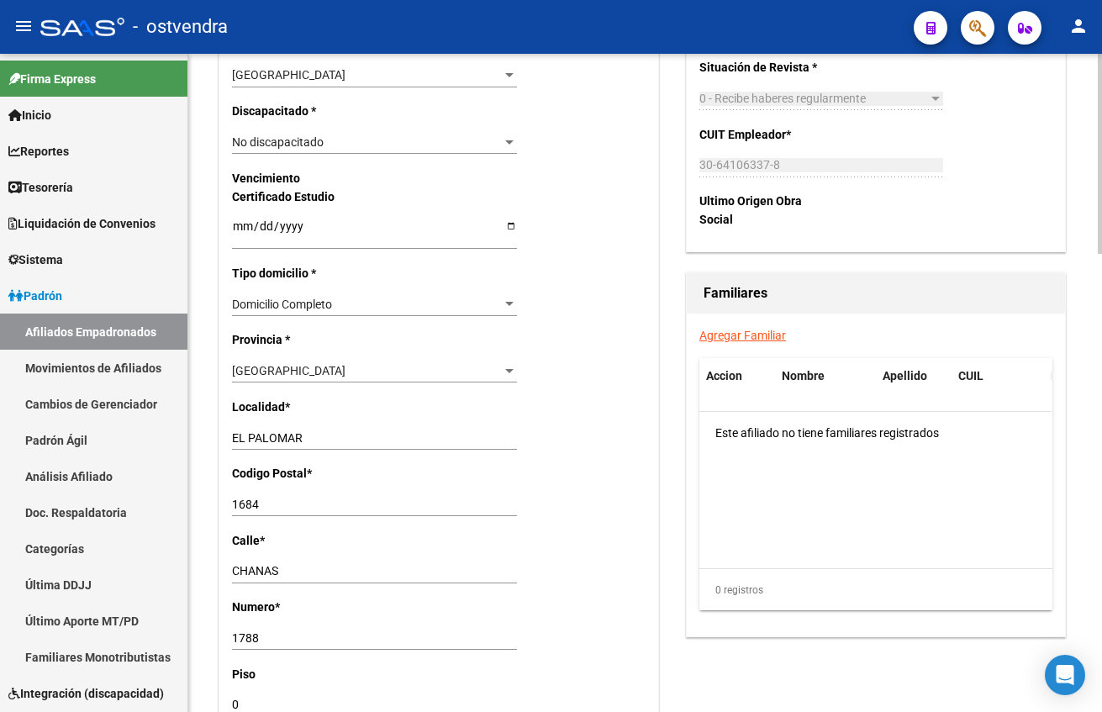
type input "0"
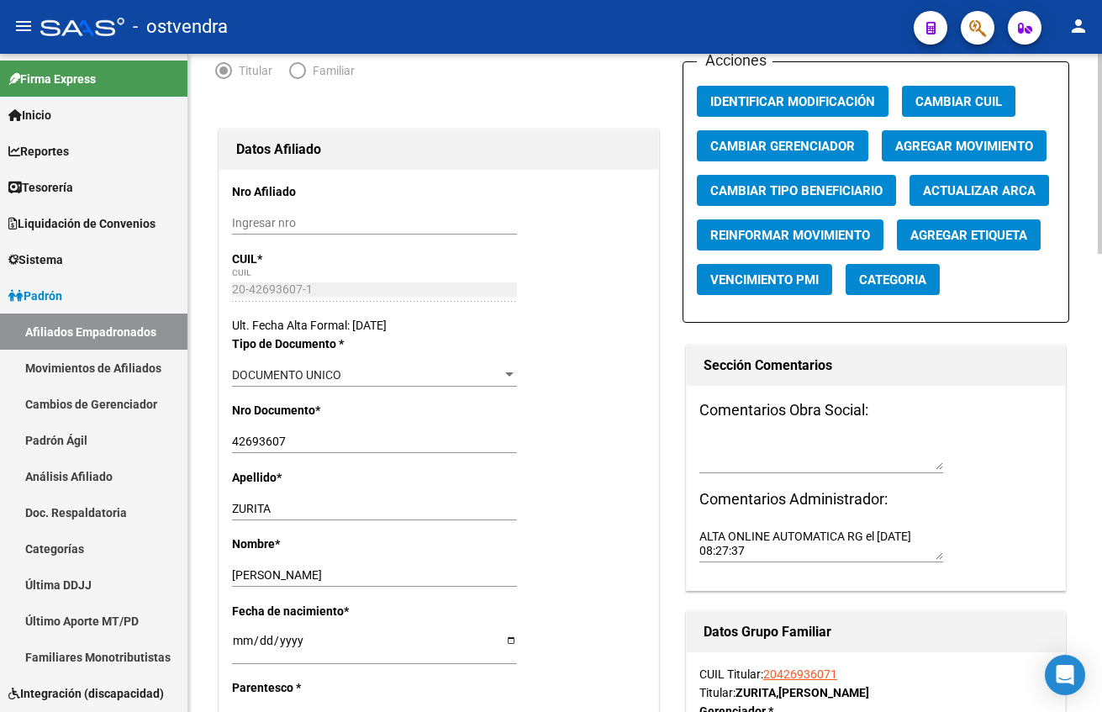
scroll to position [0, 0]
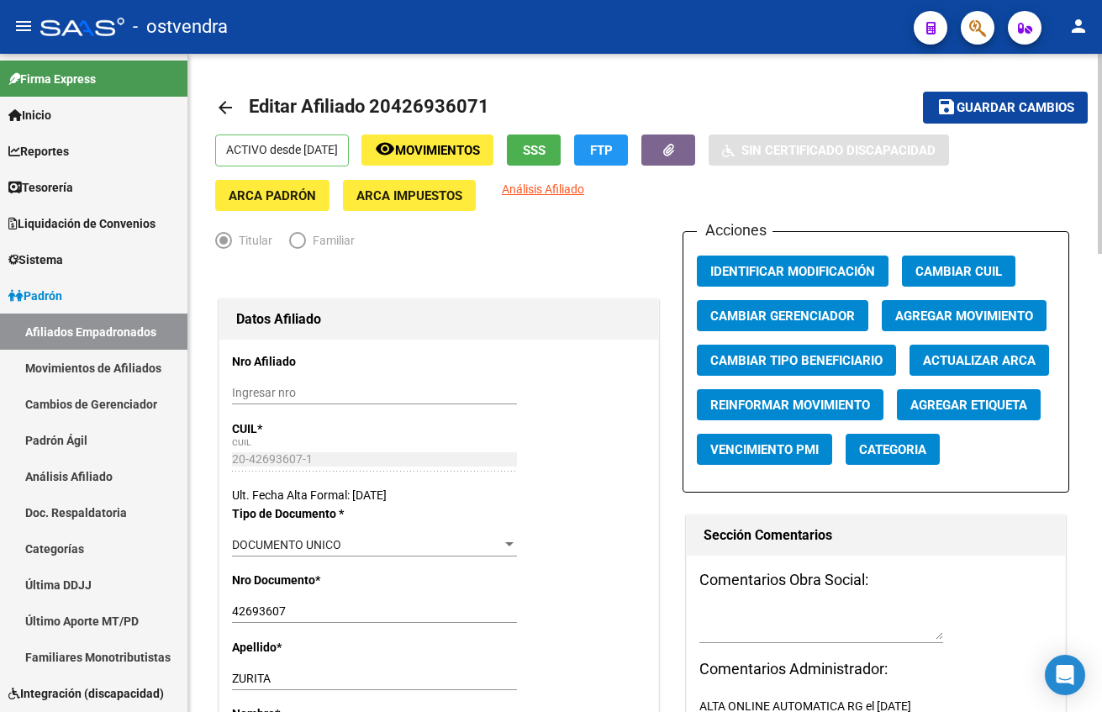
click at [1021, 109] on span "Guardar cambios" at bounding box center [1016, 108] width 118 height 15
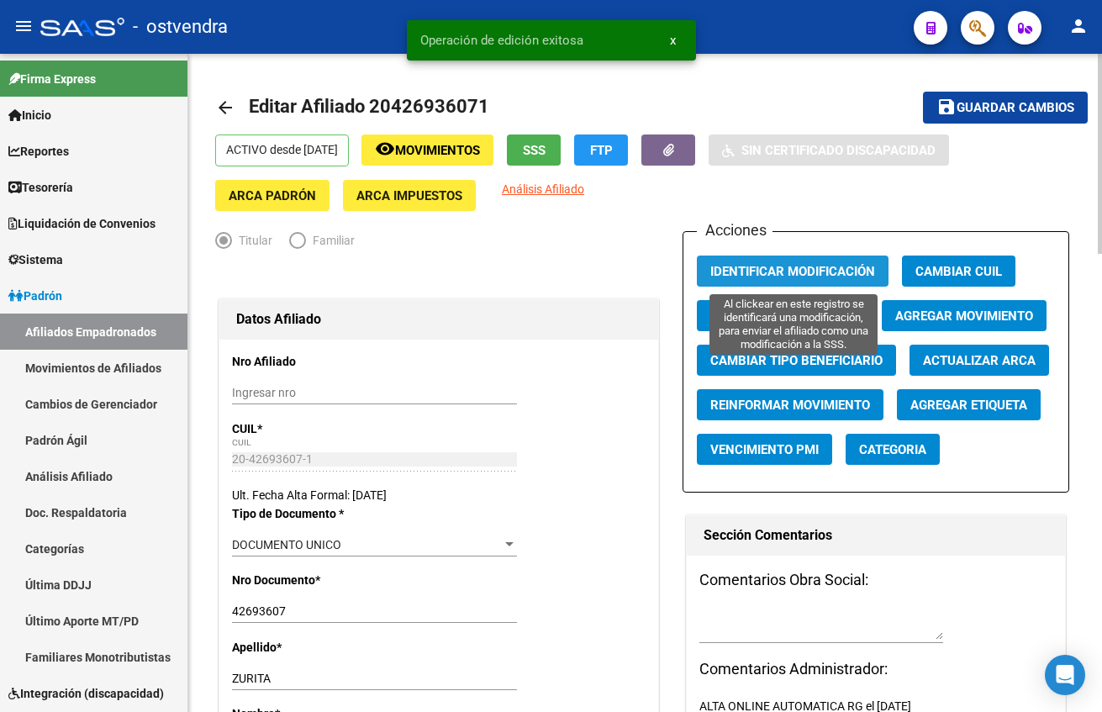
click at [832, 275] on span "Identificar Modificación" at bounding box center [792, 271] width 165 height 15
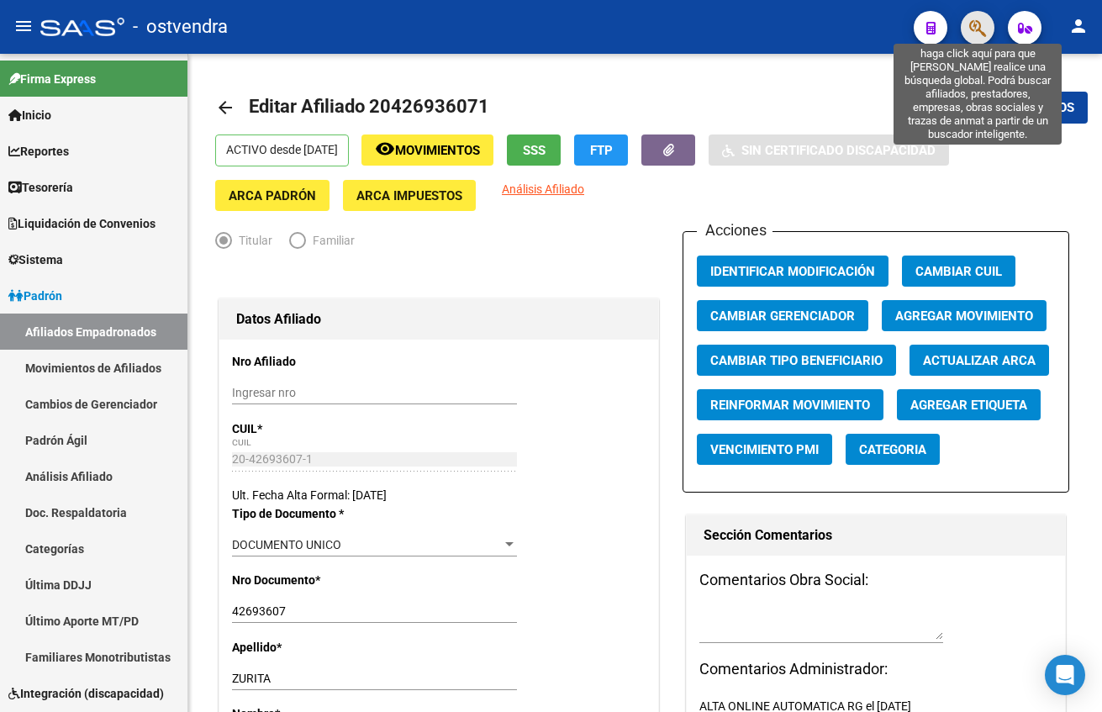
click at [986, 21] on button "button" at bounding box center [978, 28] width 34 height 34
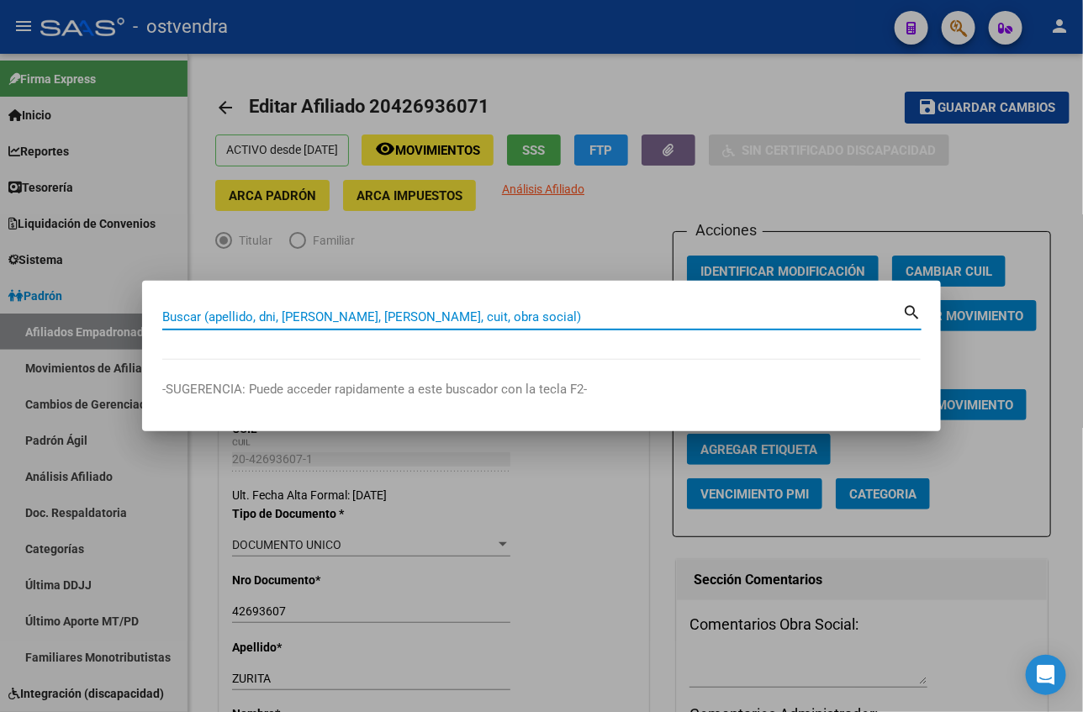
paste input "20358081909"
type input "20358081909"
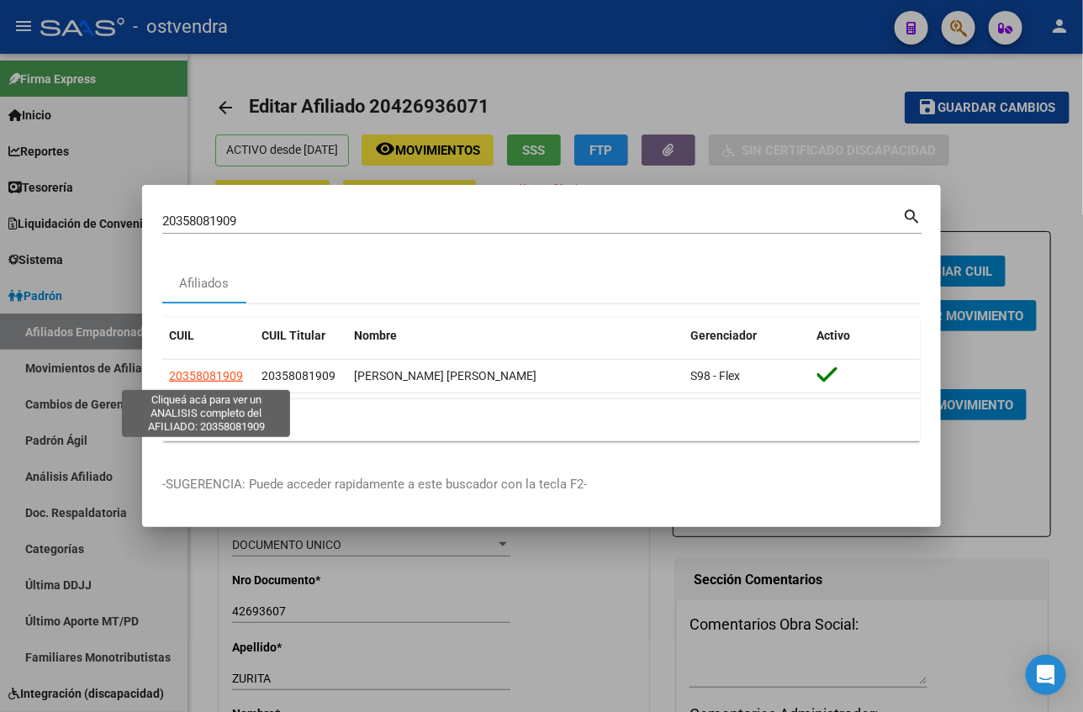
click at [195, 381] on span "20358081909" at bounding box center [206, 375] width 74 height 13
type textarea "20358081909"
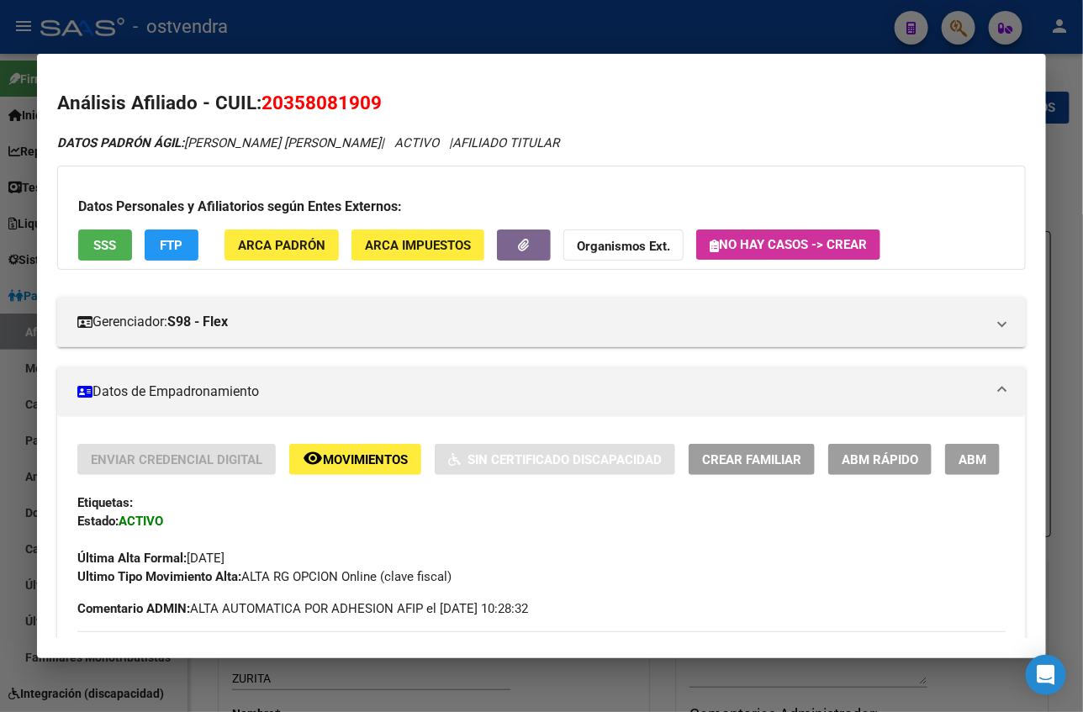
click at [958, 462] on span "ABM" at bounding box center [972, 459] width 28 height 15
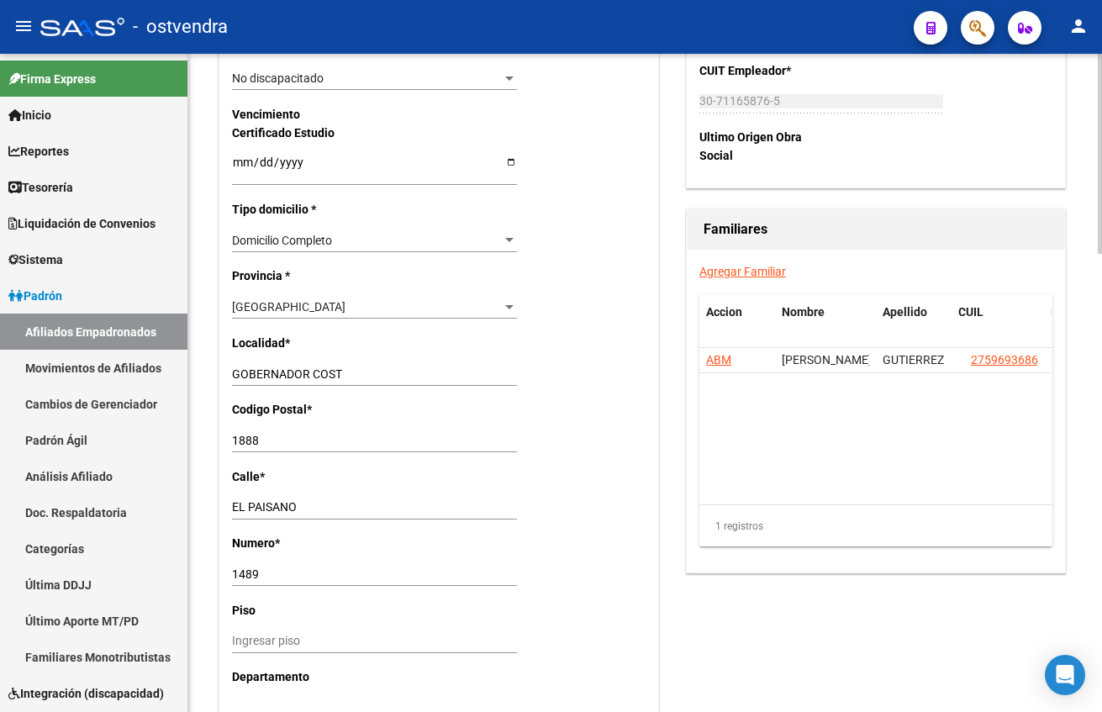
scroll to position [1135, 0]
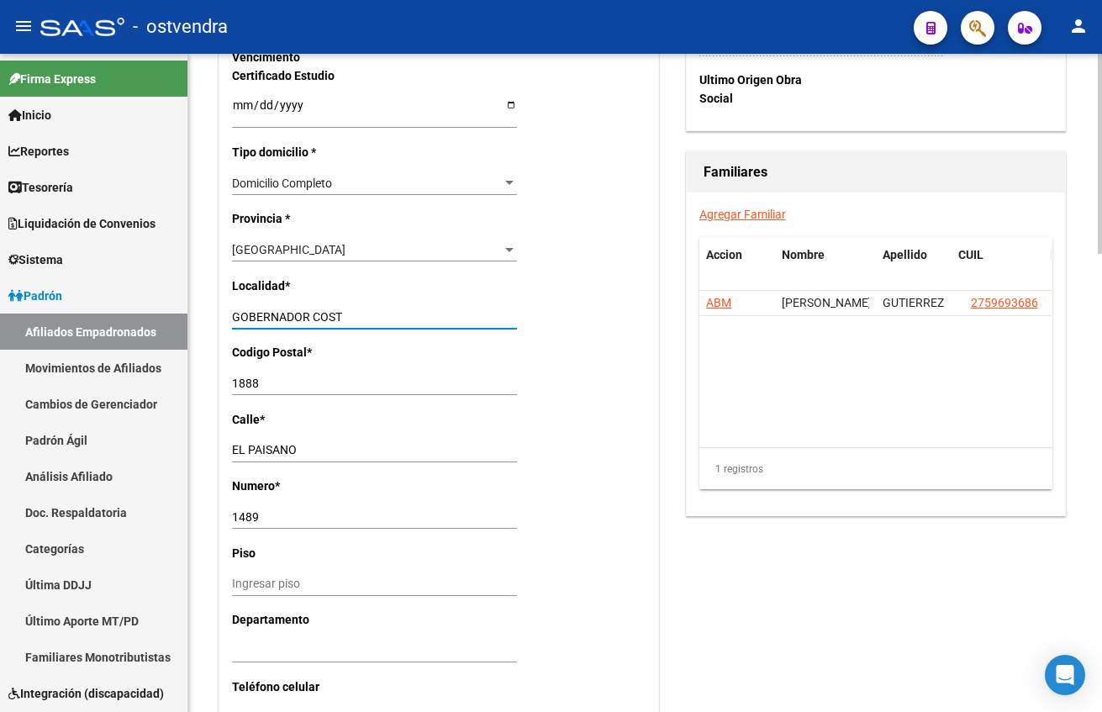
drag, startPoint x: 406, startPoint y: 320, endPoint x: 189, endPoint y: 334, distance: 217.3
click at [189, 334] on div "arrow_back Editar Afiliado 20358081909 save Guardar cambios ACTIVO desde [DATE]…" at bounding box center [645, 1] width 914 height 2164
click at [402, 366] on div "Nro Afiliado Ingresar nro CUIL * 20-35808190-9 CUIL ARCA Padrón Ult. Fecha Alta…" at bounding box center [438, 81] width 439 height 1753
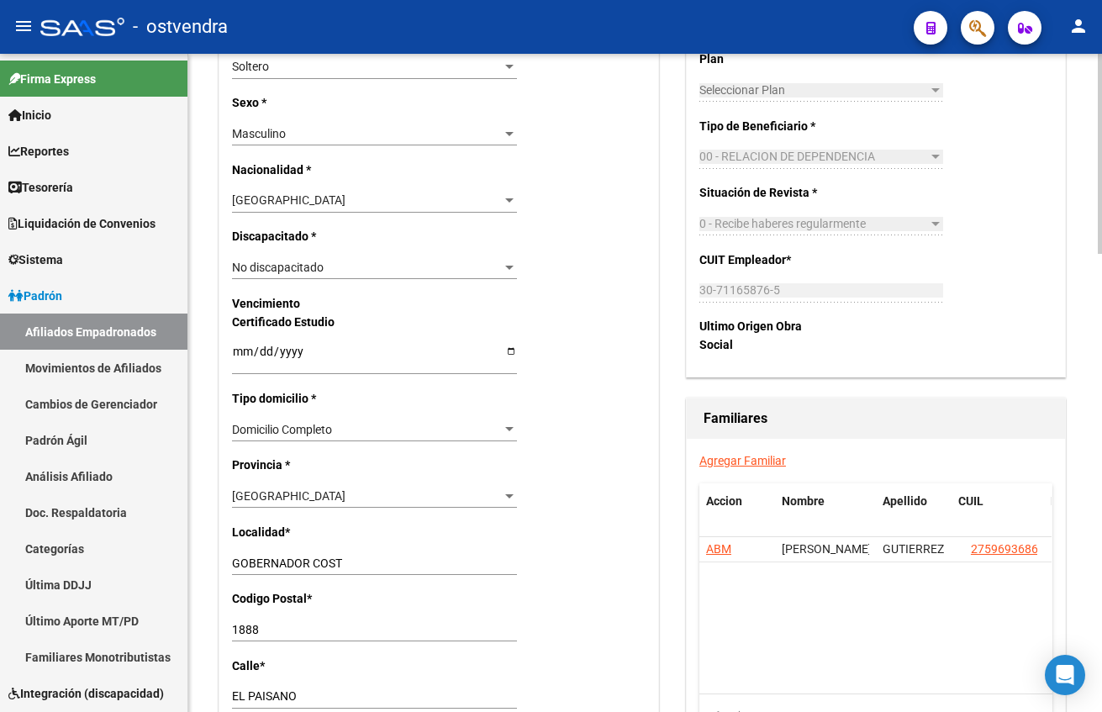
scroll to position [1009, 0]
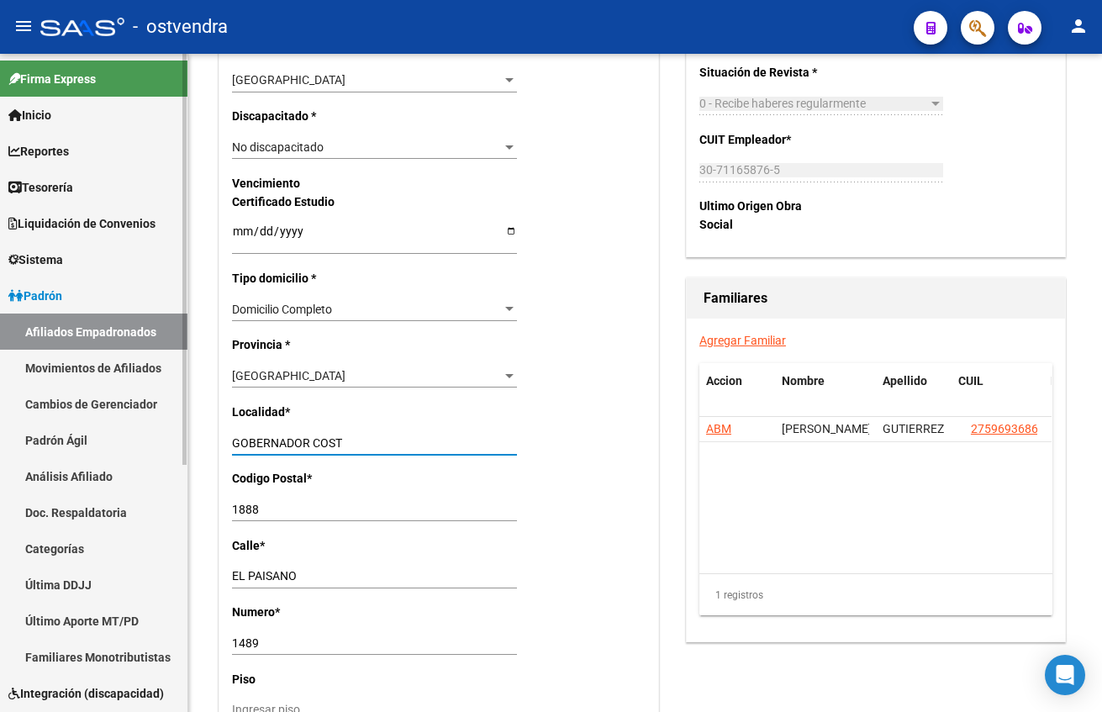
drag, startPoint x: 356, startPoint y: 442, endPoint x: 156, endPoint y: 421, distance: 201.2
click at [117, 450] on mat-sidenav-container "Firma Express Inicio Calendario SSS Instructivos Contacto OS Reportes Tablero d…" at bounding box center [551, 383] width 1102 height 658
type input "[PERSON_NAME]"
click at [578, 482] on div "Nro Afiliado Ingresar nro CUIL * 20-35808190-9 CUIL ARCA Padrón Ult. Fecha Alta…" at bounding box center [438, 207] width 439 height 1753
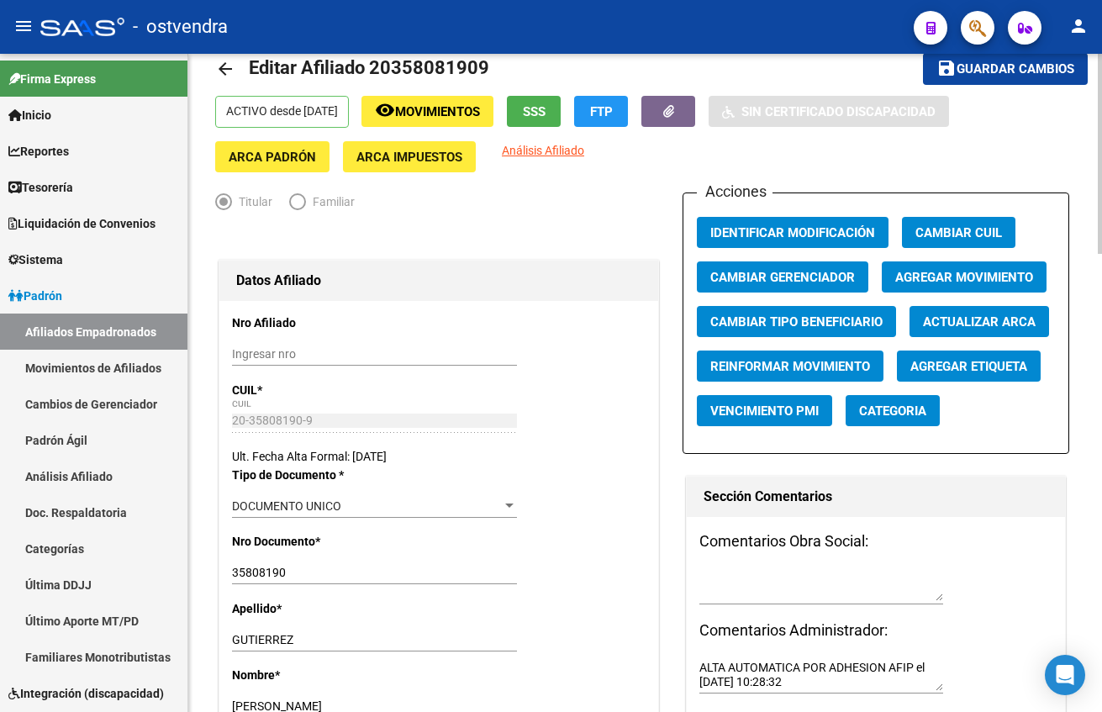
scroll to position [0, 0]
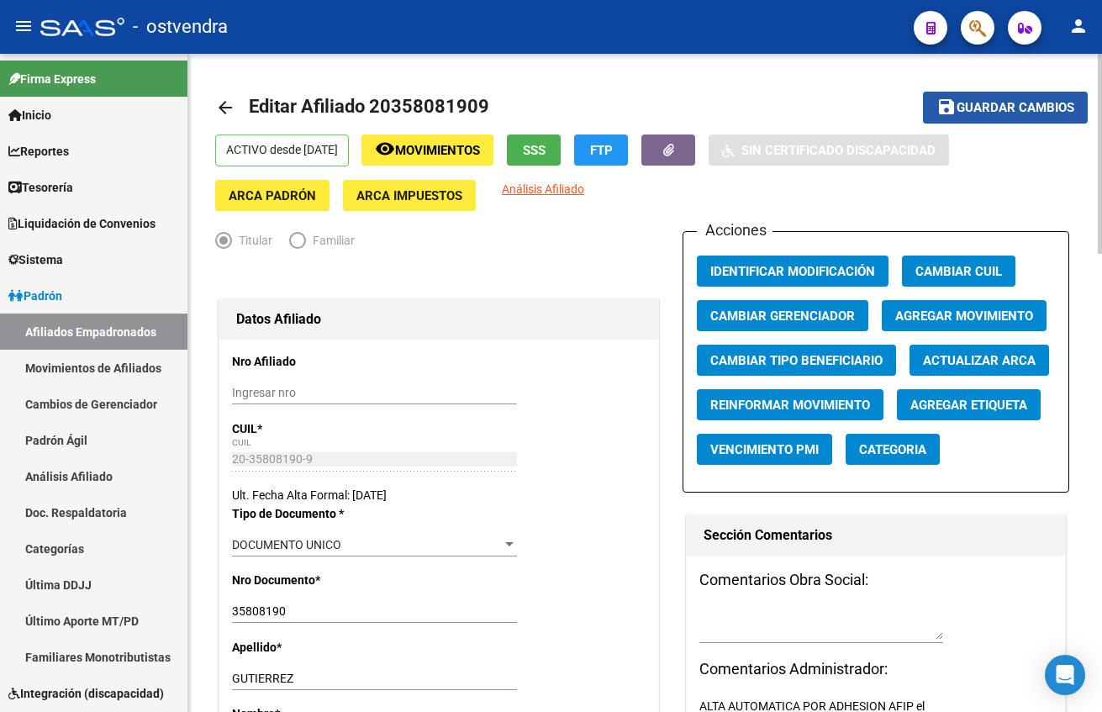
click at [979, 111] on span "Guardar cambios" at bounding box center [1016, 108] width 118 height 15
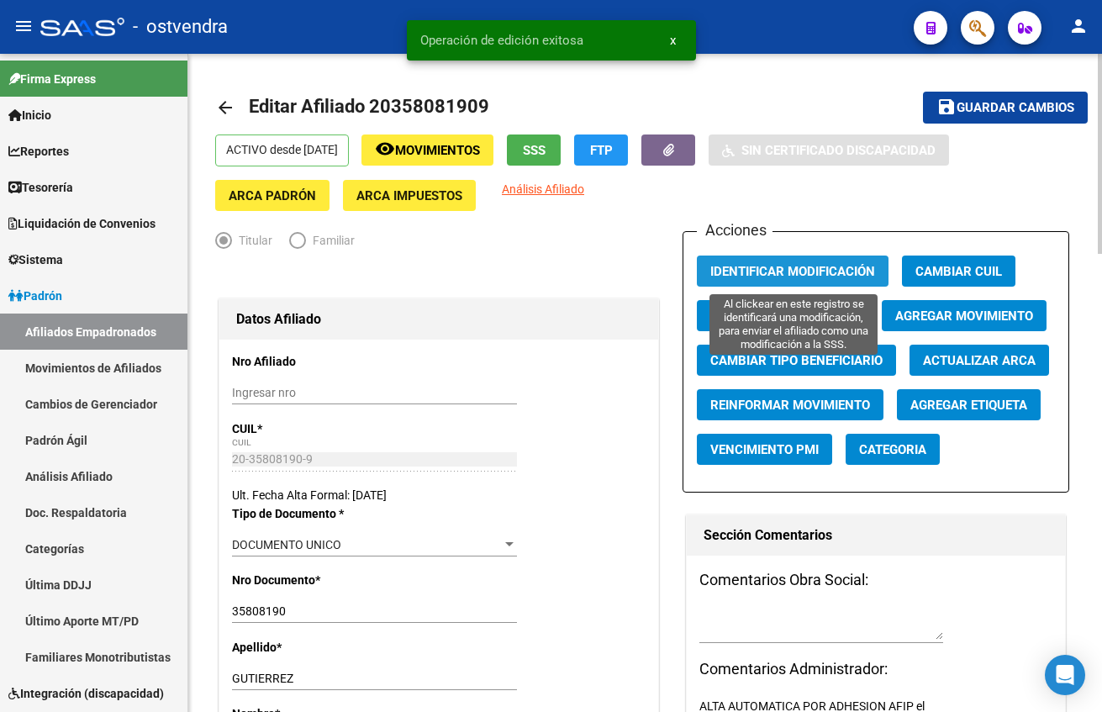
click at [787, 272] on span "Identificar Modificación" at bounding box center [792, 271] width 165 height 15
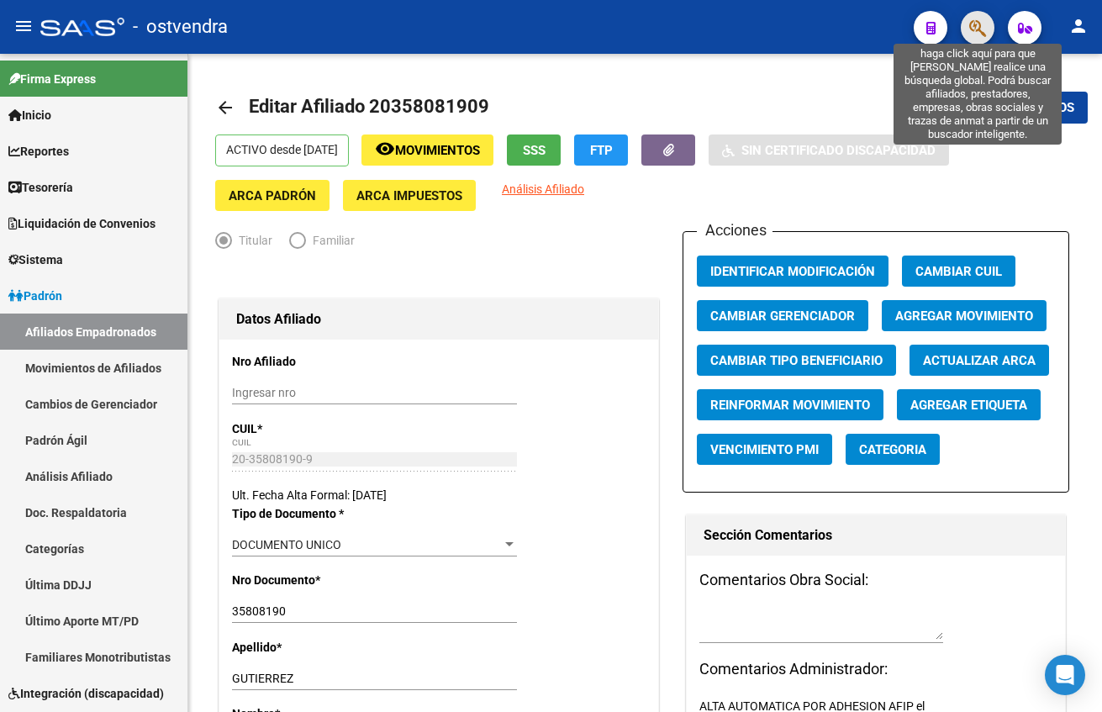
click at [976, 24] on icon "button" at bounding box center [977, 27] width 17 height 19
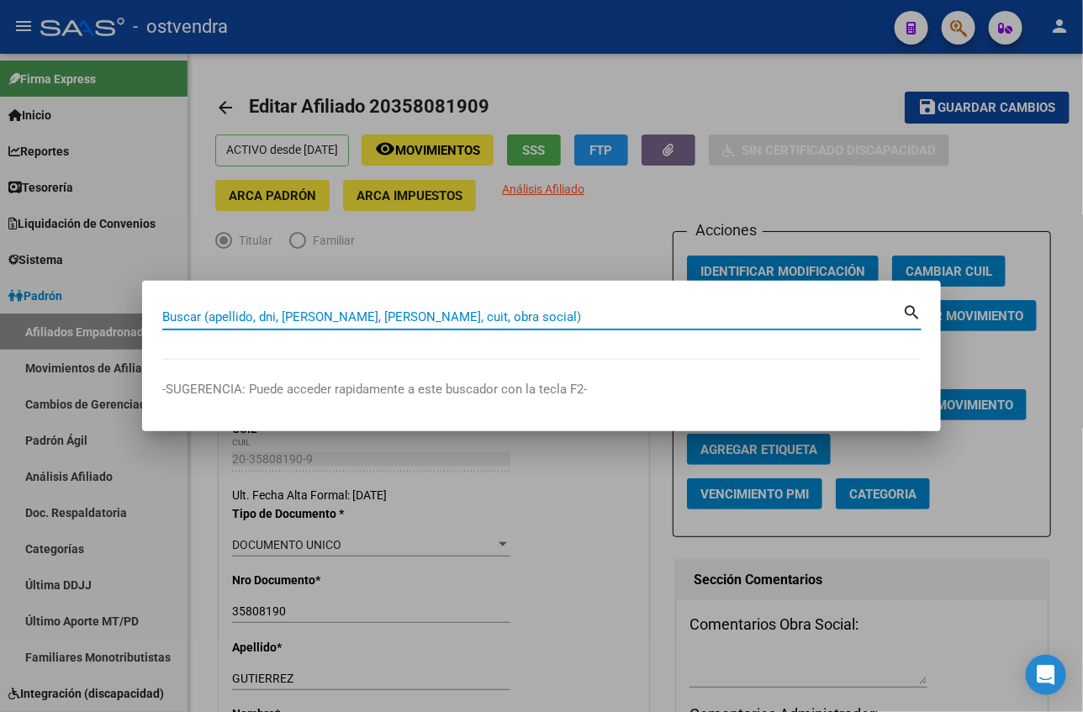
paste input "27438431050"
type input "27438431050"
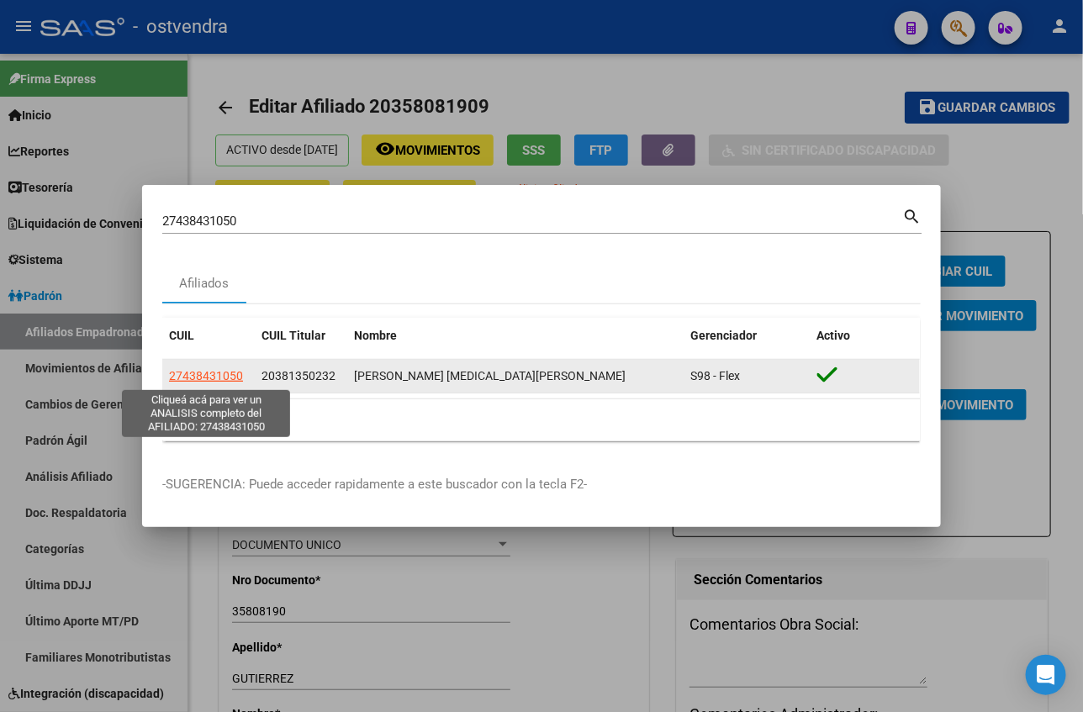
click at [197, 381] on span "27438431050" at bounding box center [206, 375] width 74 height 13
type textarea "27438431050"
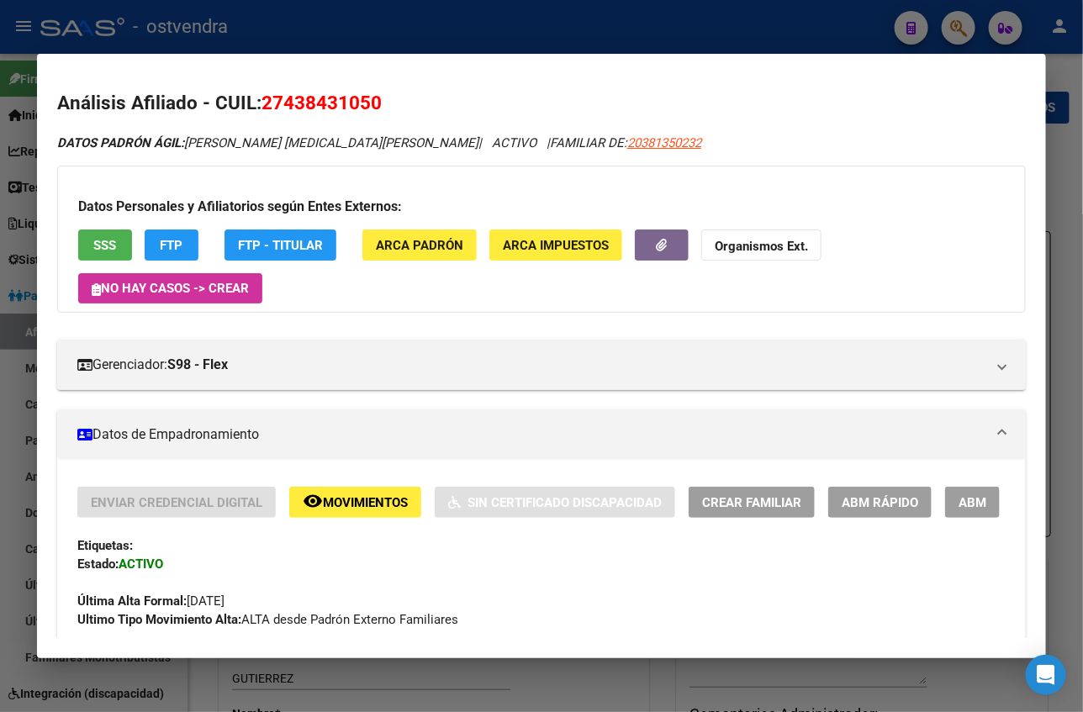
click at [968, 487] on div "Enviar Credencial Digital remove_red_eye Movimientos Sin Certificado Discapacid…" at bounding box center [541, 502] width 928 height 31
click at [946, 487] on button "ABM" at bounding box center [972, 502] width 55 height 31
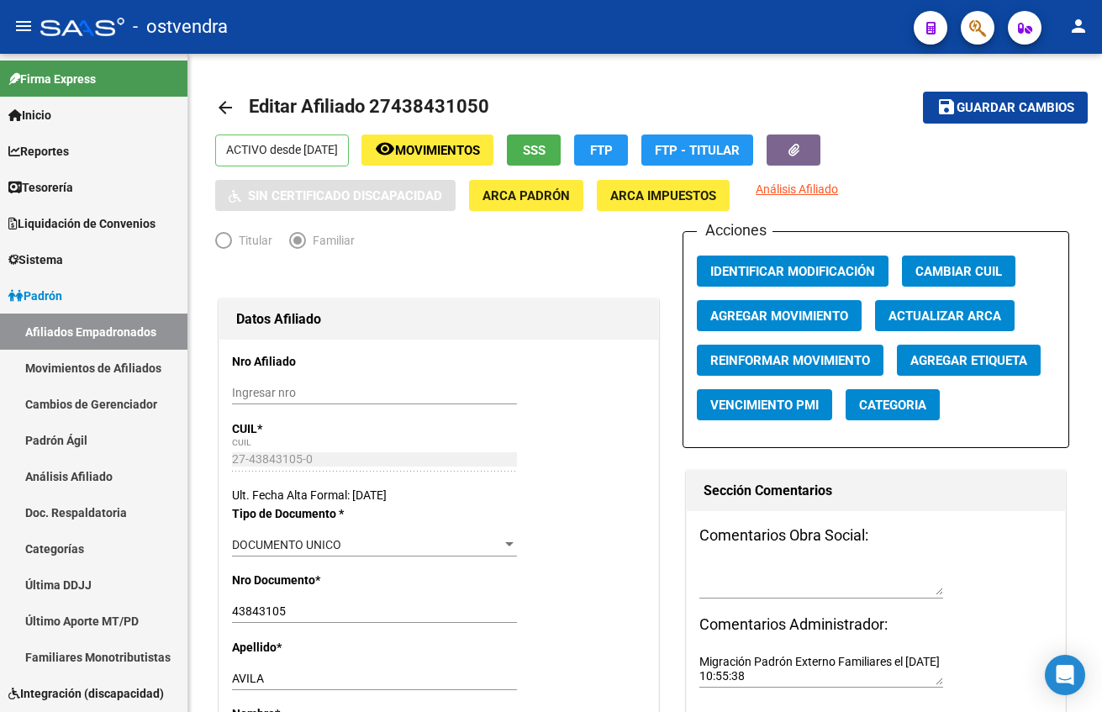
click at [966, 35] on button "button" at bounding box center [978, 28] width 34 height 34
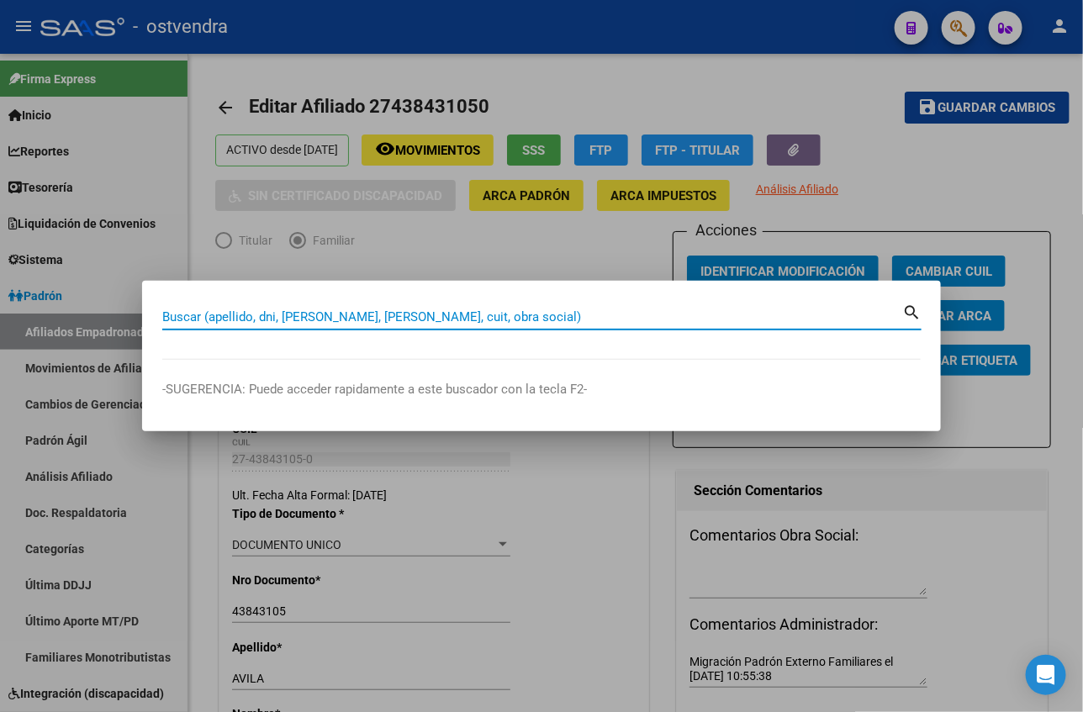
click at [769, 49] on div at bounding box center [541, 356] width 1083 height 712
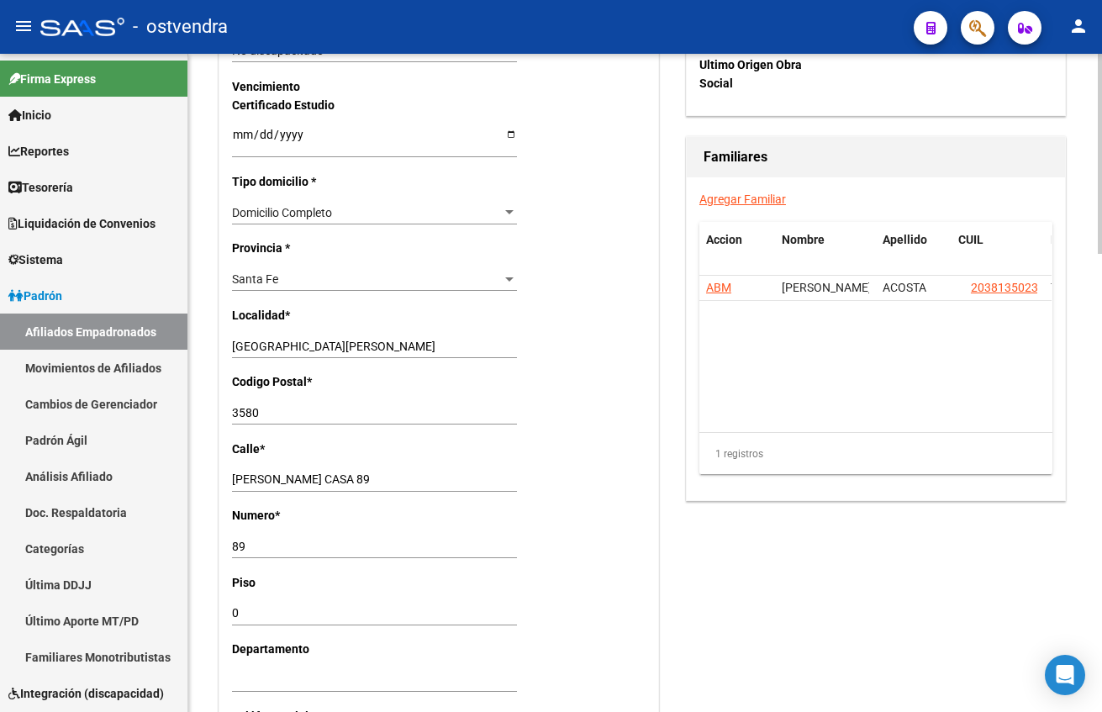
scroll to position [1135, 0]
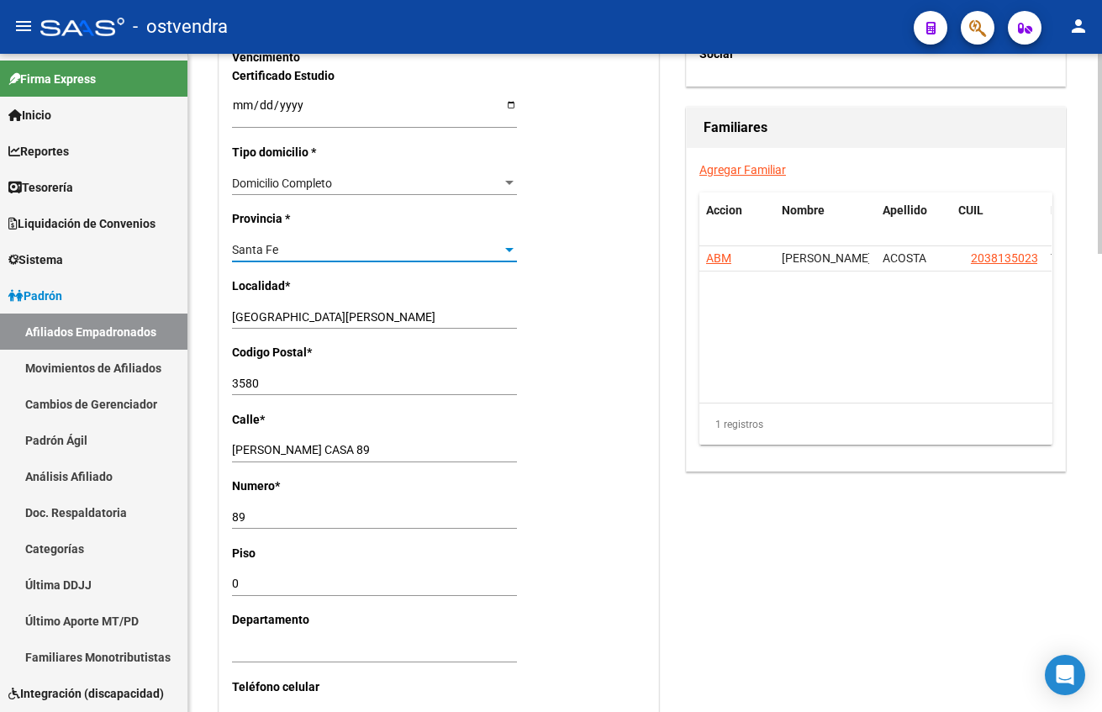
click at [277, 250] on span "Santa Fe" at bounding box center [255, 249] width 46 height 13
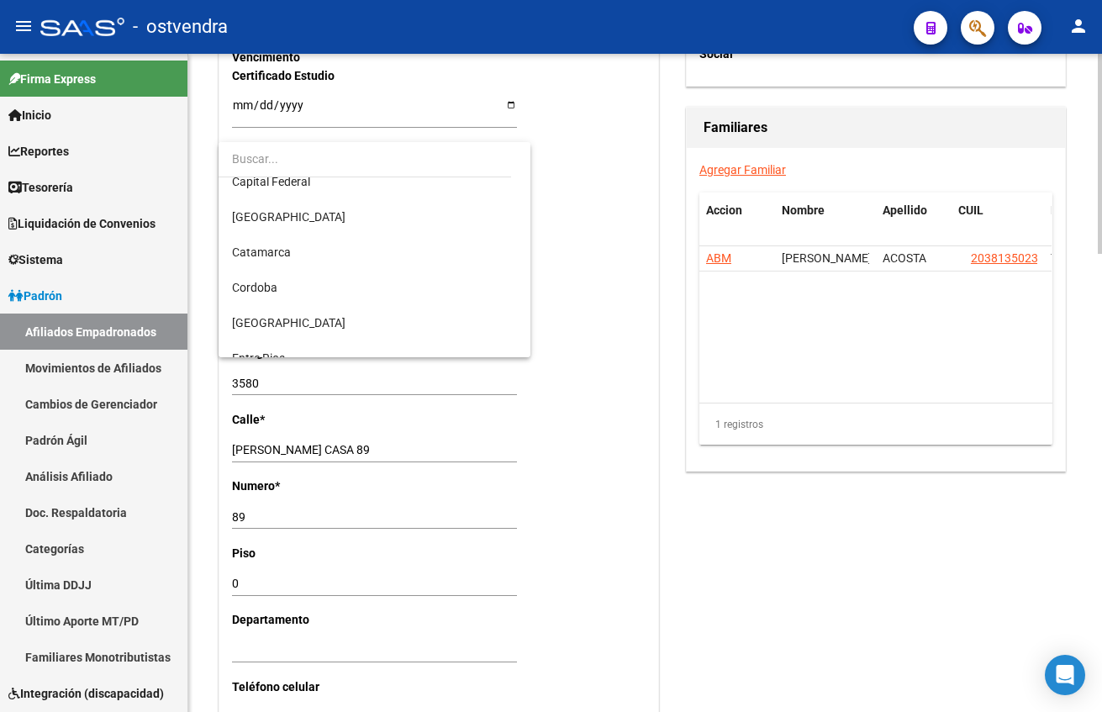
scroll to position [0, 0]
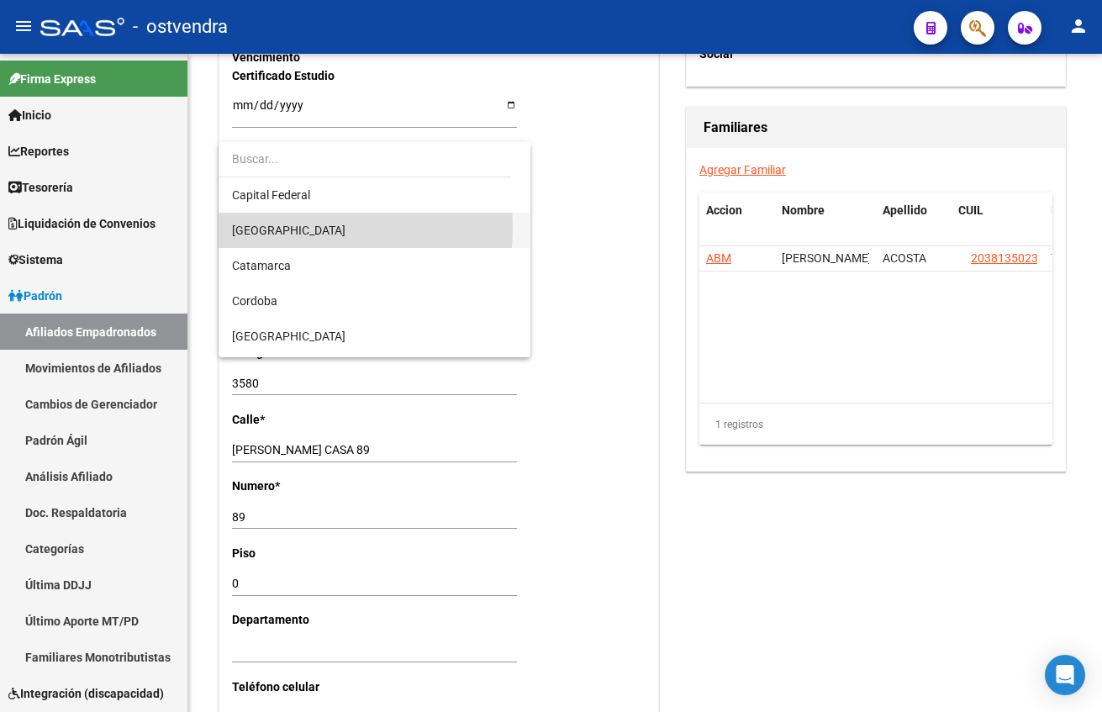
click at [306, 228] on span "[GEOGRAPHIC_DATA]" at bounding box center [374, 230] width 285 height 35
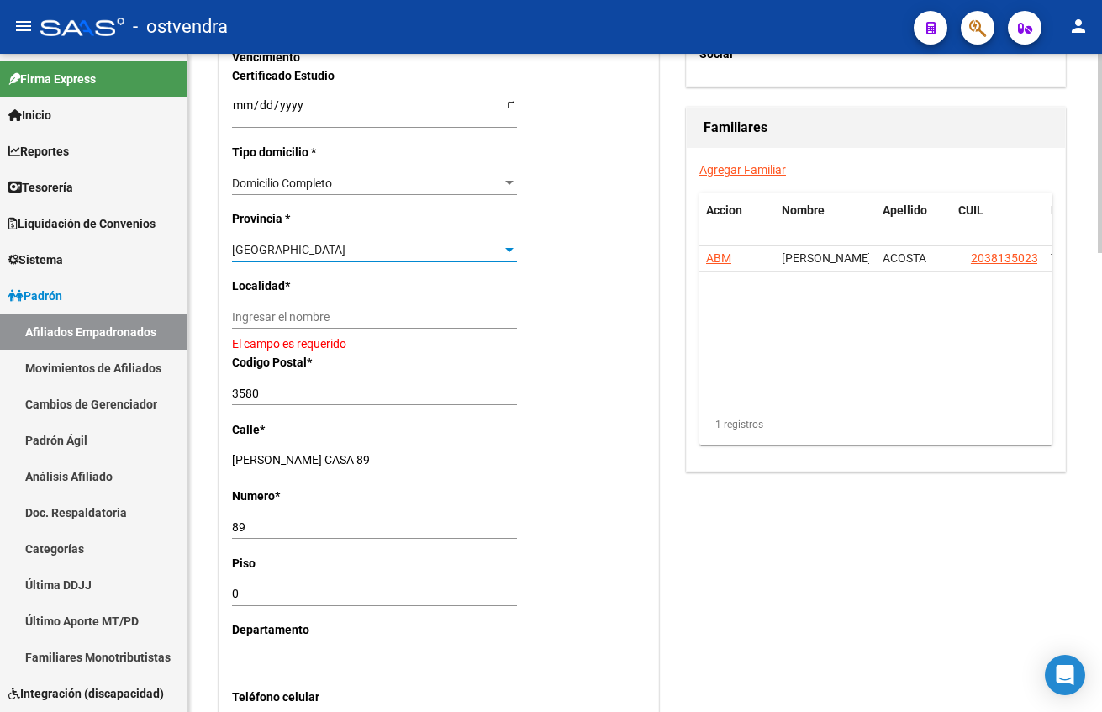
drag, startPoint x: 303, startPoint y: 329, endPoint x: 298, endPoint y: 319, distance: 11.3
click at [303, 326] on div "Ingresar el nombre" at bounding box center [374, 324] width 285 height 38
click at [298, 319] on input "Ingresar el nombre" at bounding box center [374, 317] width 285 height 14
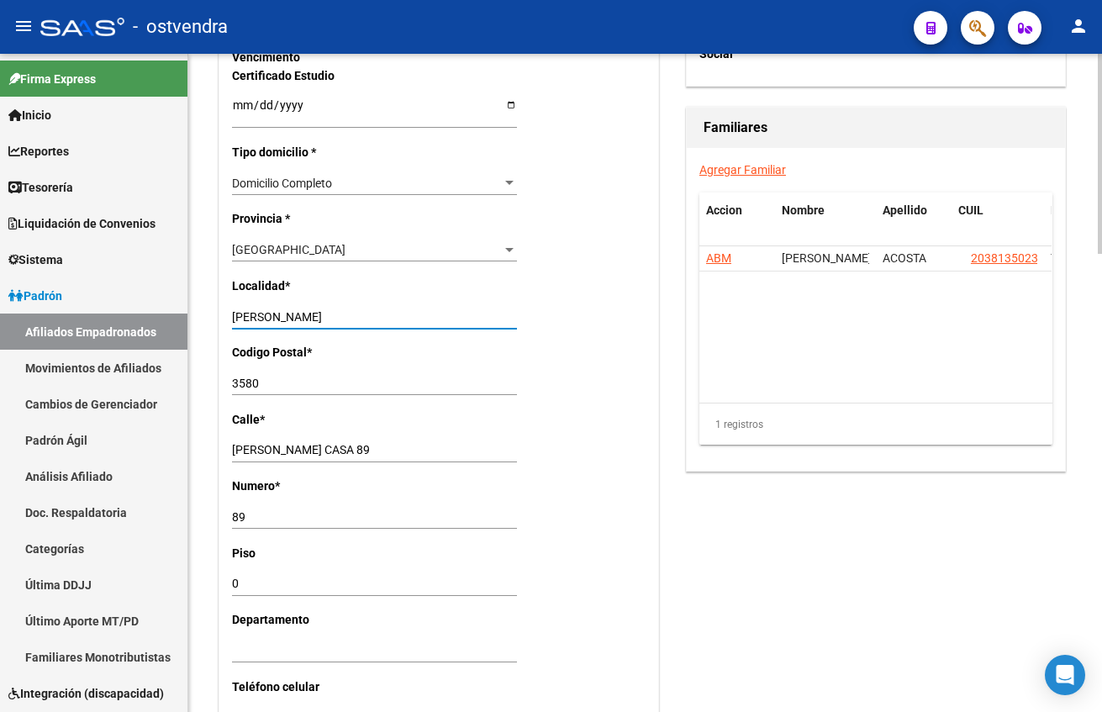
type input "[PERSON_NAME]"
type input "1619"
click at [656, 427] on div "Nro Afiliado Ingresar nro CUIL * 27-43843105-0 CUIL ARCA Padrón Ult. Fecha Alta…" at bounding box center [438, 81] width 439 height 1753
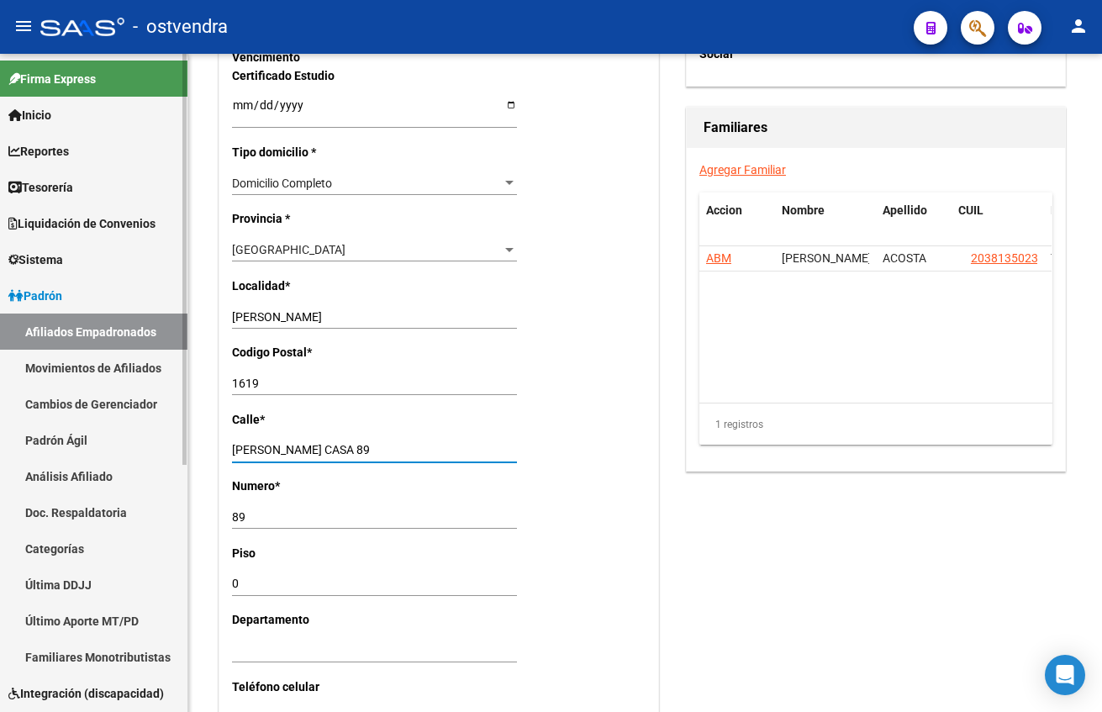
drag, startPoint x: 421, startPoint y: 445, endPoint x: 97, endPoint y: 447, distance: 324.5
click at [97, 447] on mat-sidenav-container "Firma Express Inicio Calendario SSS Instructivos Contacto OS Reportes Tablero d…" at bounding box center [551, 383] width 1102 height 658
type input "la roca"
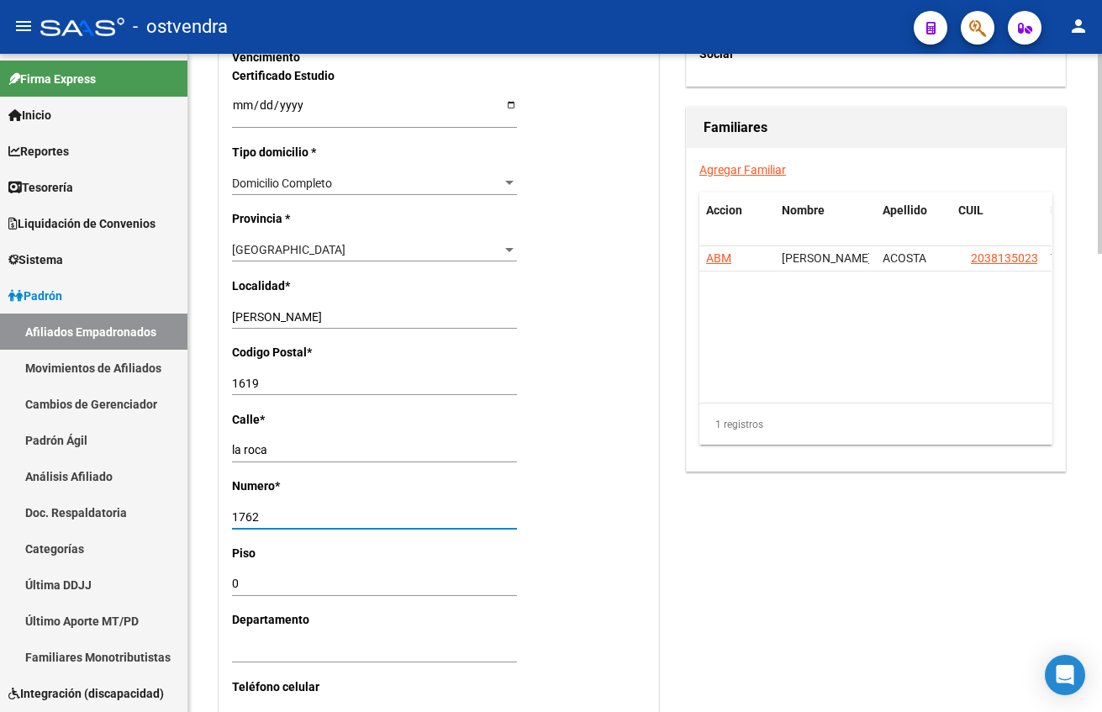
type input "1762"
click at [656, 548] on div "Nro Afiliado Ingresar nro CUIL * 27-43843105-0 CUIL ARCA Padrón Ult. Fecha Alta…" at bounding box center [438, 81] width 439 height 1753
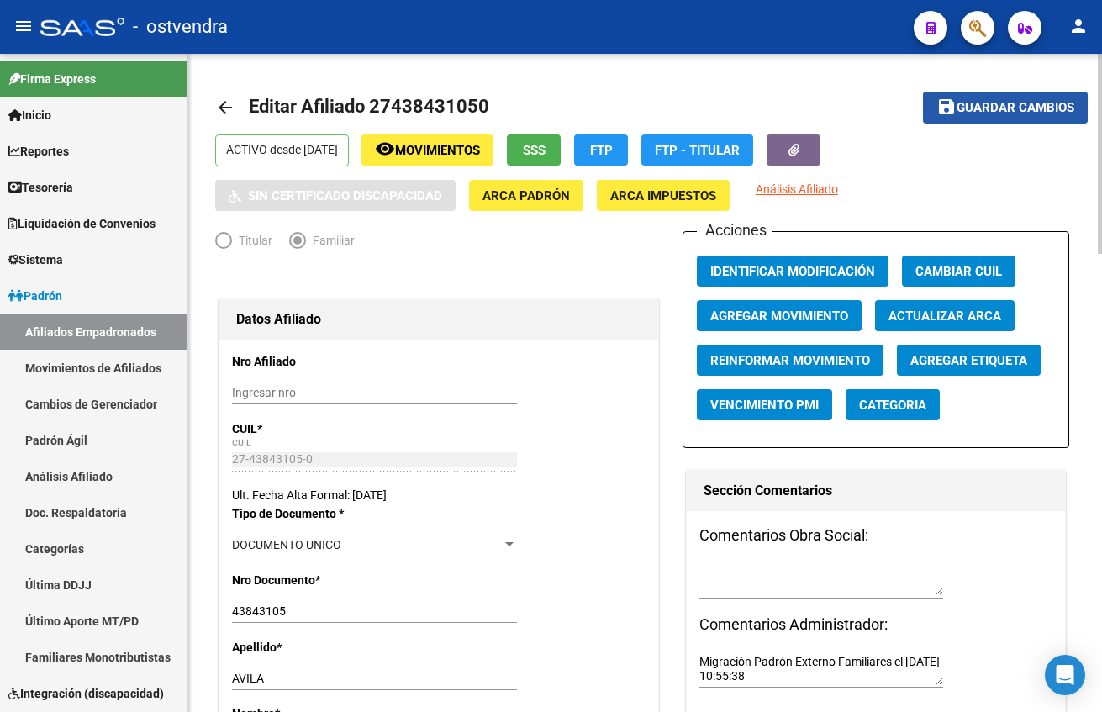
click at [973, 103] on span "Guardar cambios" at bounding box center [1016, 108] width 118 height 15
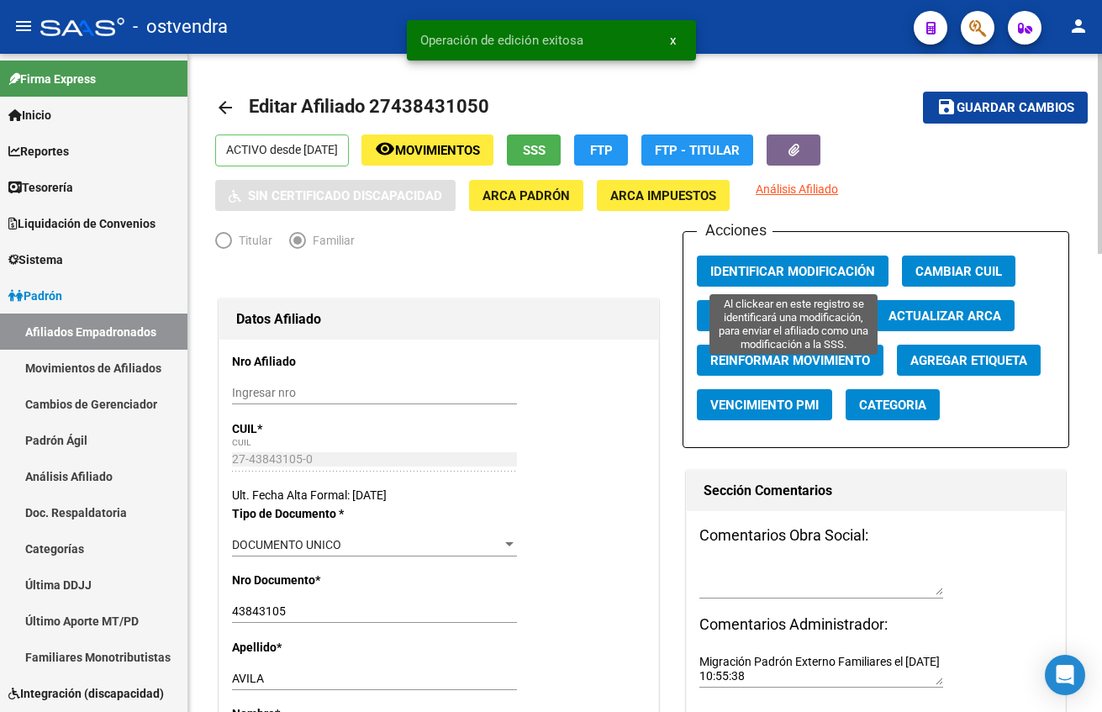
click at [745, 264] on span "Identificar Modificación" at bounding box center [792, 271] width 165 height 15
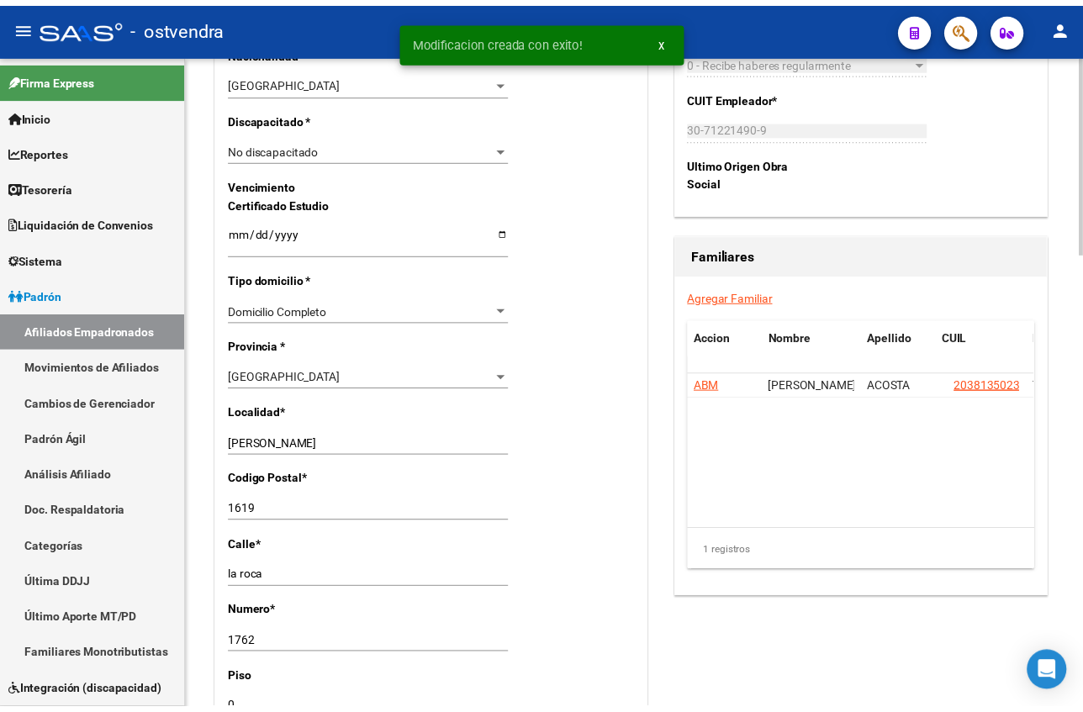
scroll to position [1009, 0]
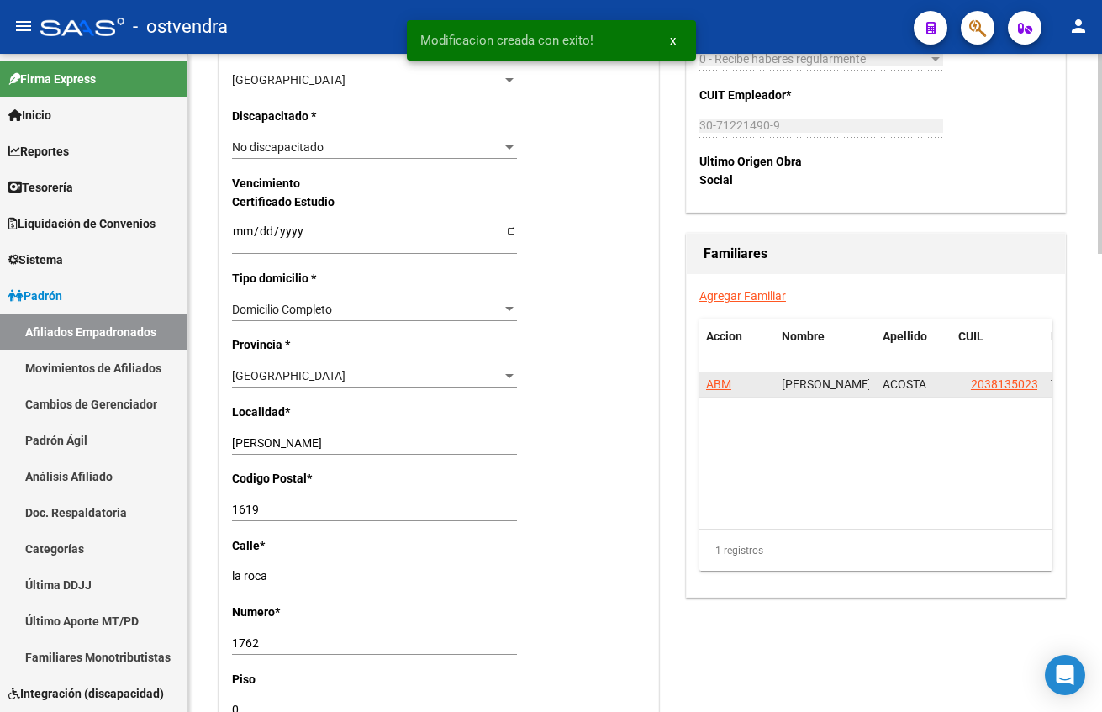
click at [991, 394] on app-link-go-to "20381350232" at bounding box center [1008, 384] width 74 height 19
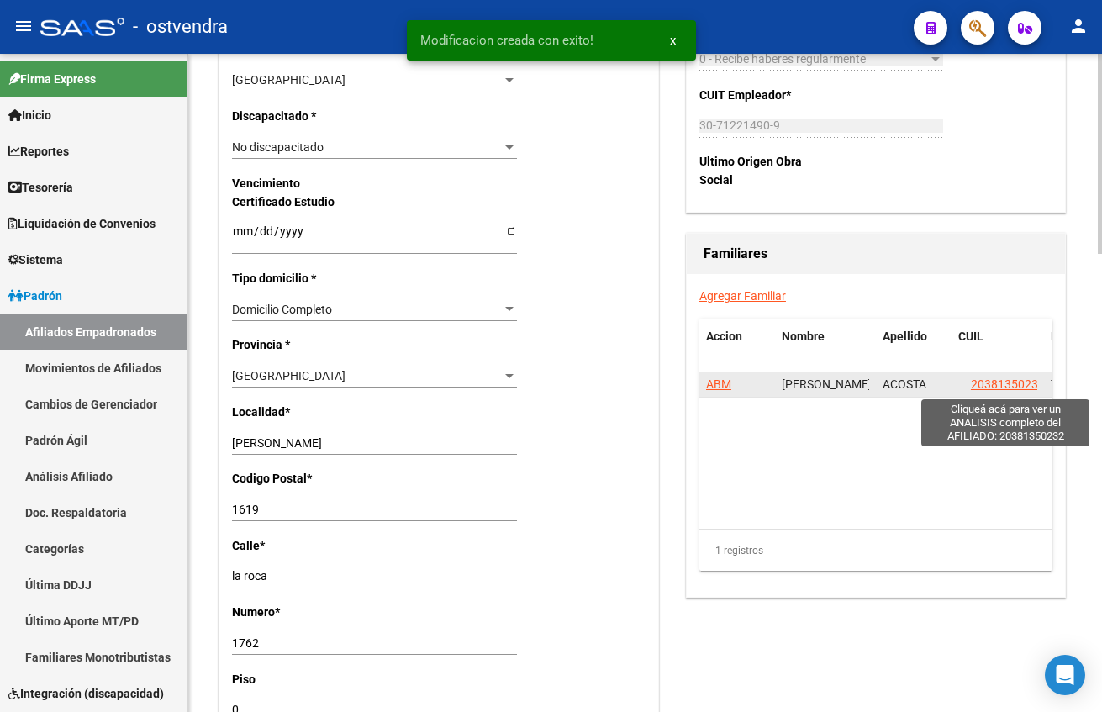
click at [992, 387] on span "20381350232" at bounding box center [1008, 383] width 74 height 13
type textarea "20381350232"
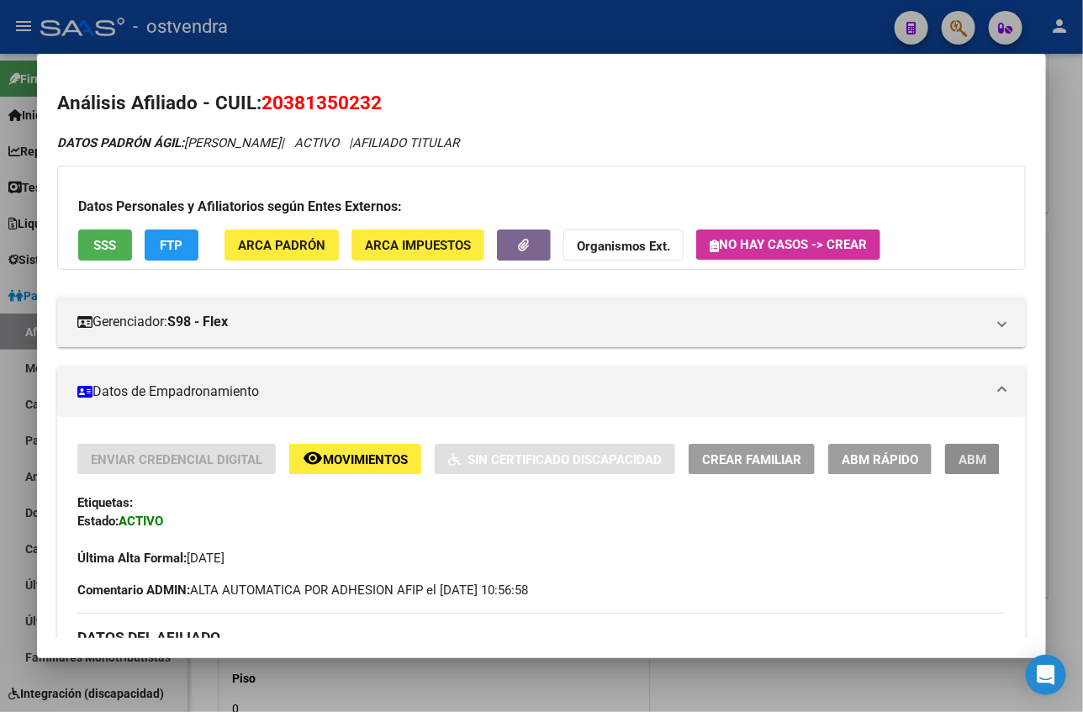
click at [953, 460] on button "ABM" at bounding box center [972, 459] width 55 height 31
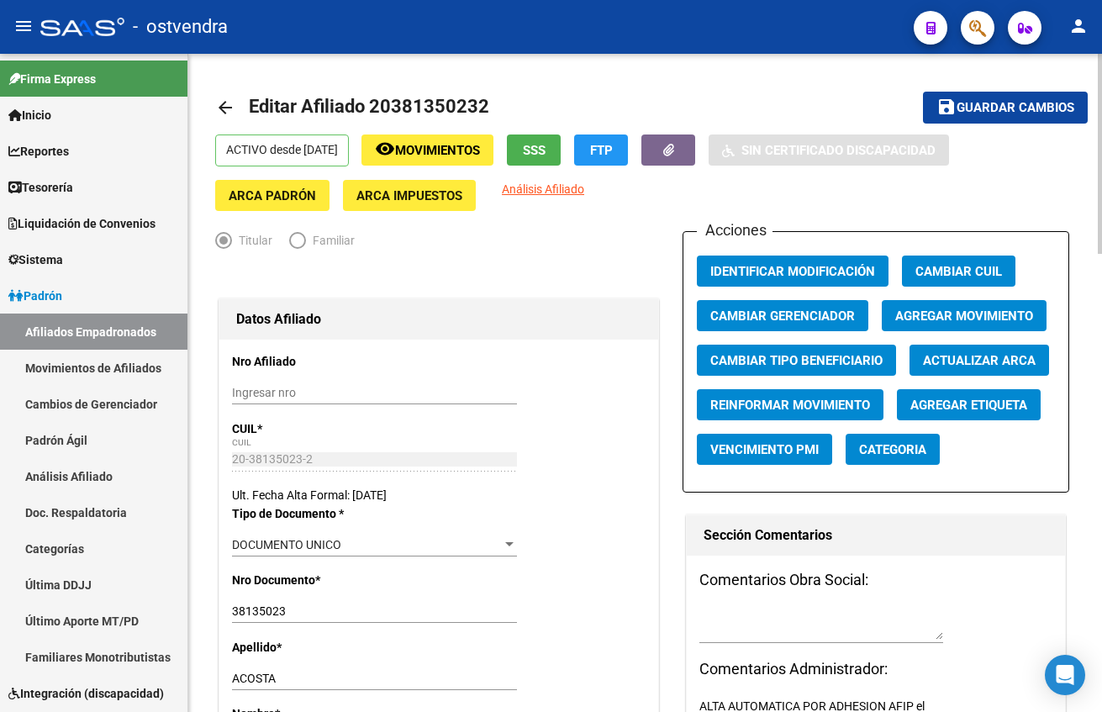
click at [1007, 107] on span "Guardar cambios" at bounding box center [1016, 108] width 118 height 15
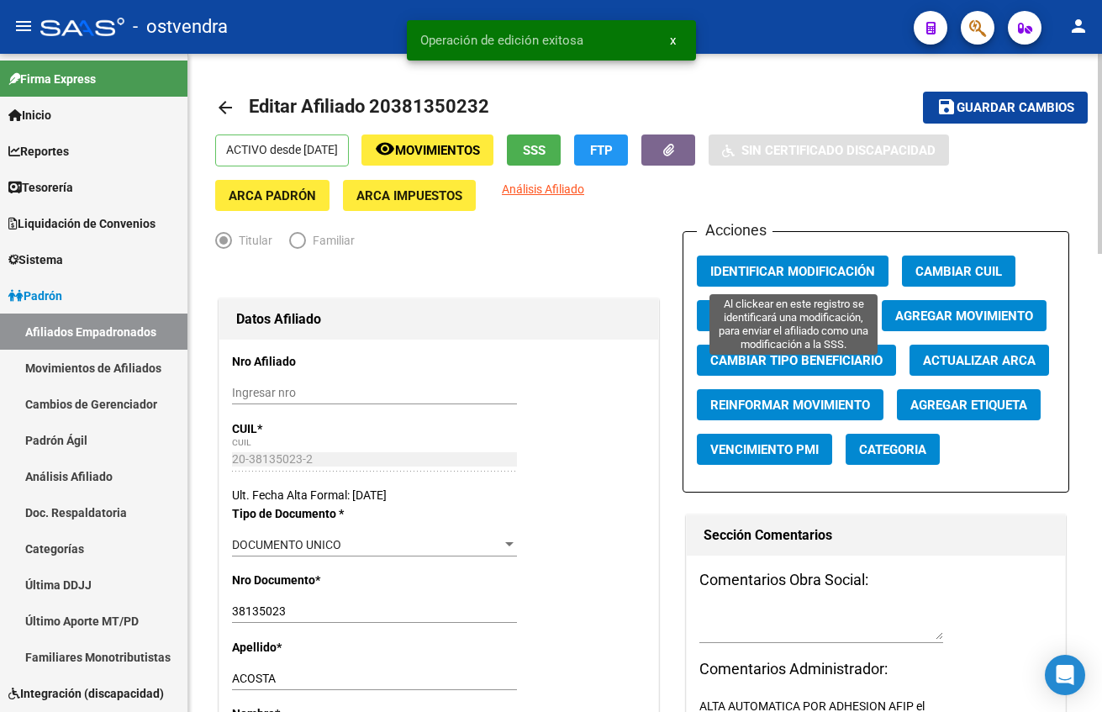
click at [814, 272] on span "Identificar Modificación" at bounding box center [792, 271] width 165 height 15
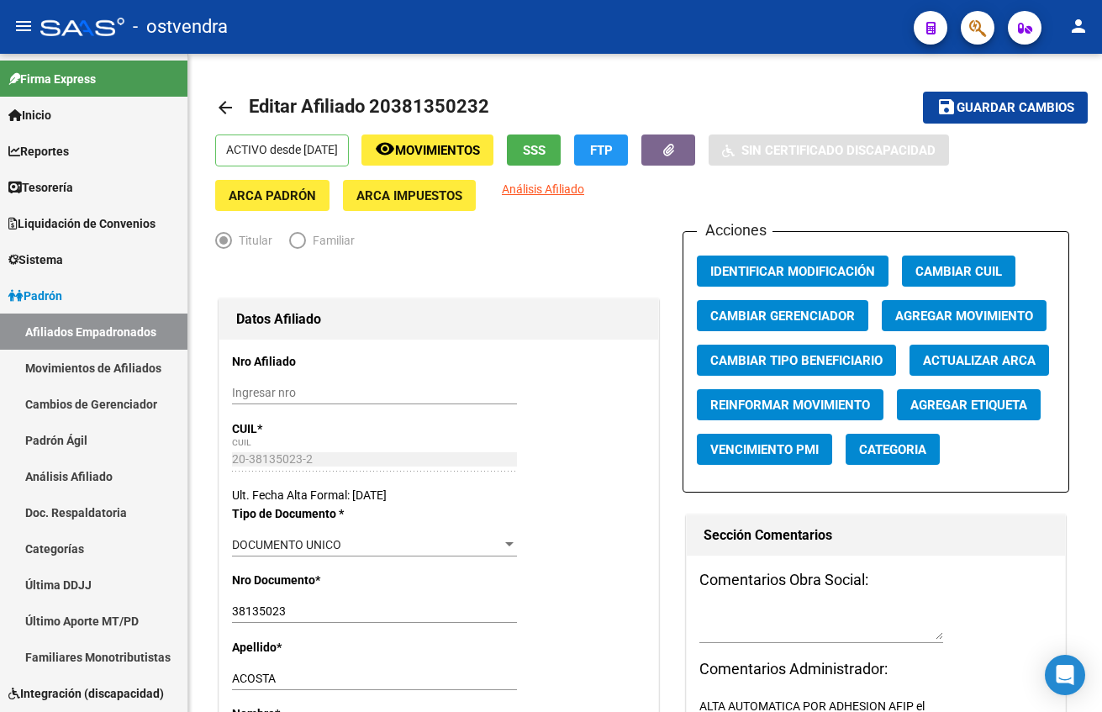
click at [982, 20] on icon "button" at bounding box center [977, 27] width 17 height 19
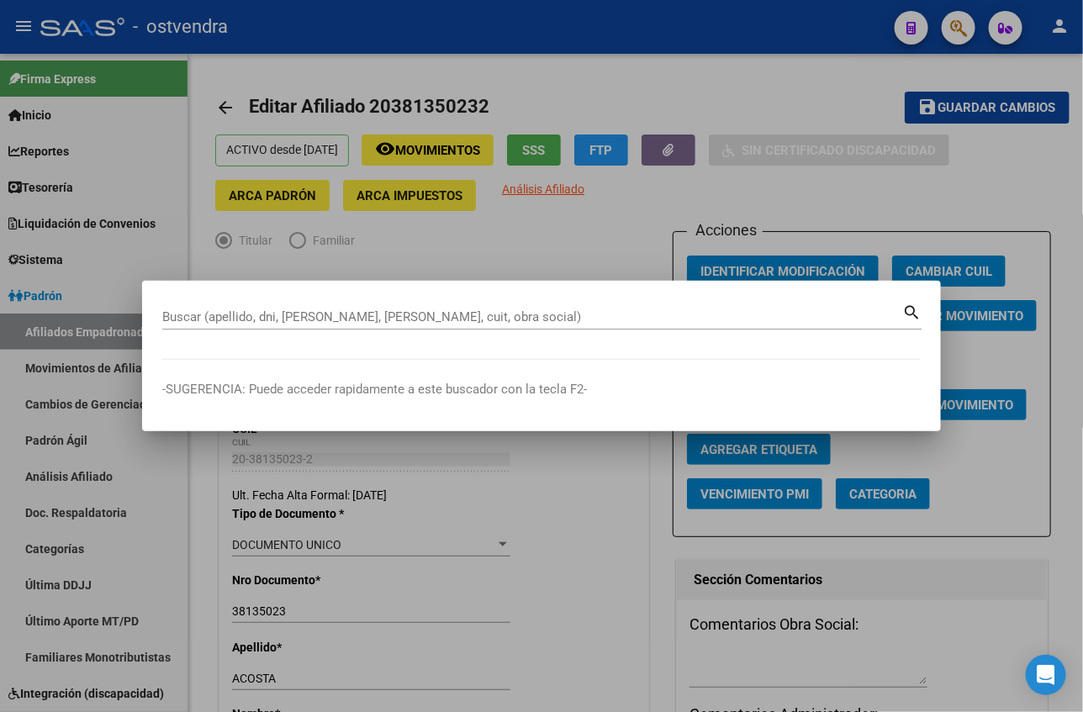
paste input "20419297667"
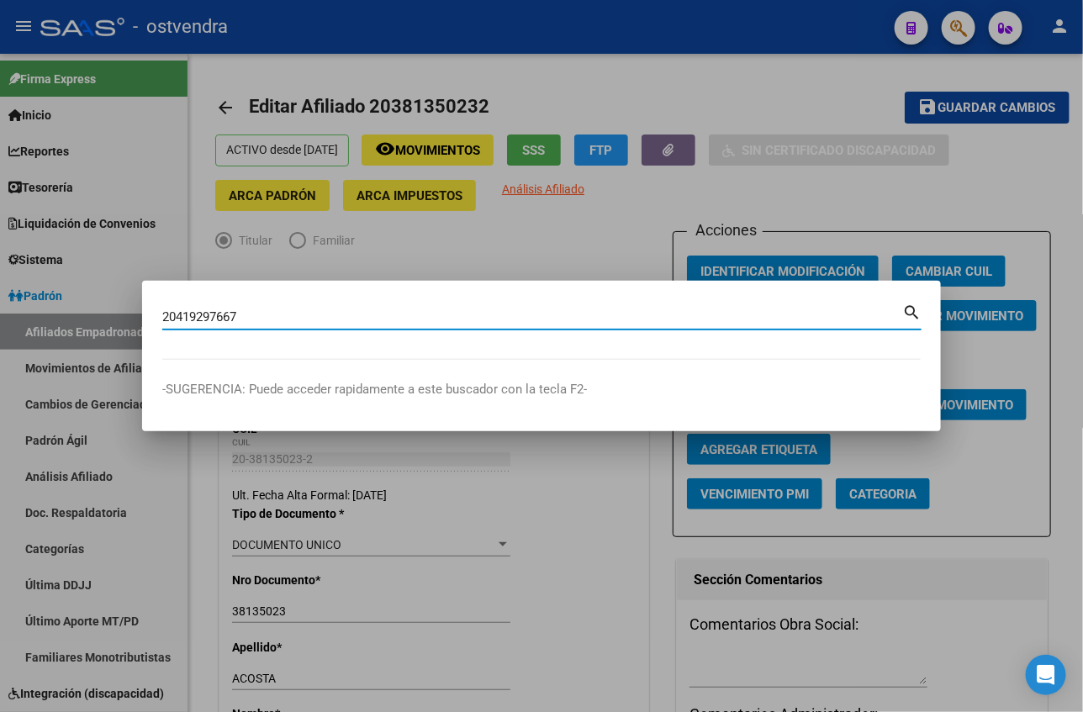
type input "20419297667"
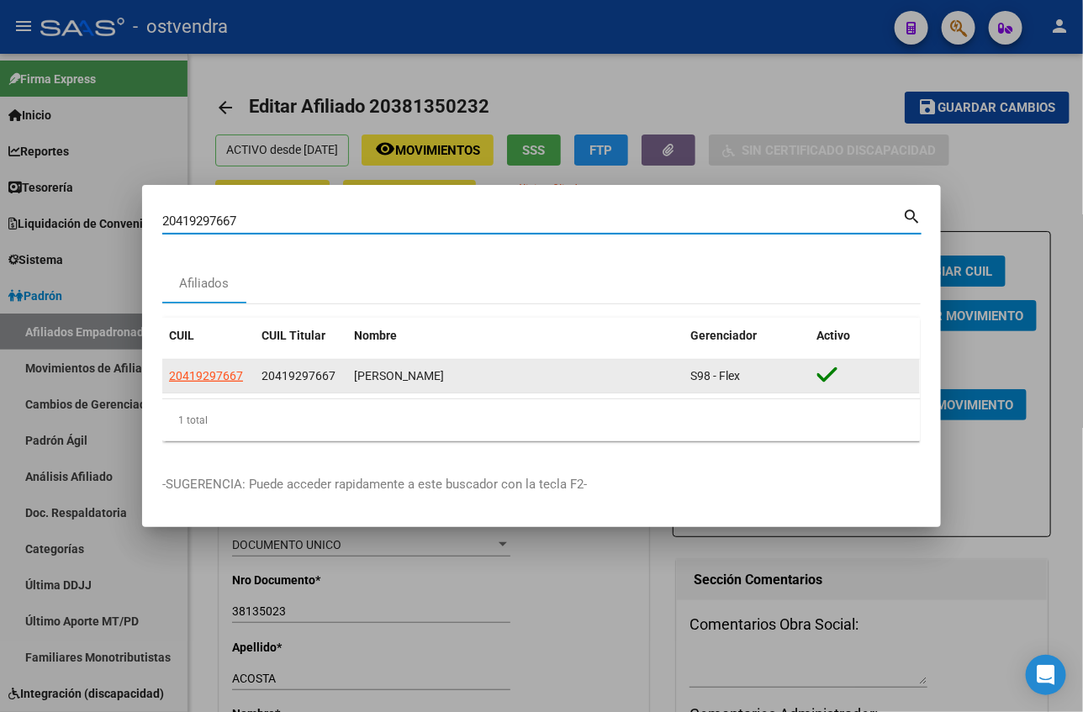
click at [192, 387] on datatable-body-cell "20419297667" at bounding box center [208, 376] width 92 height 33
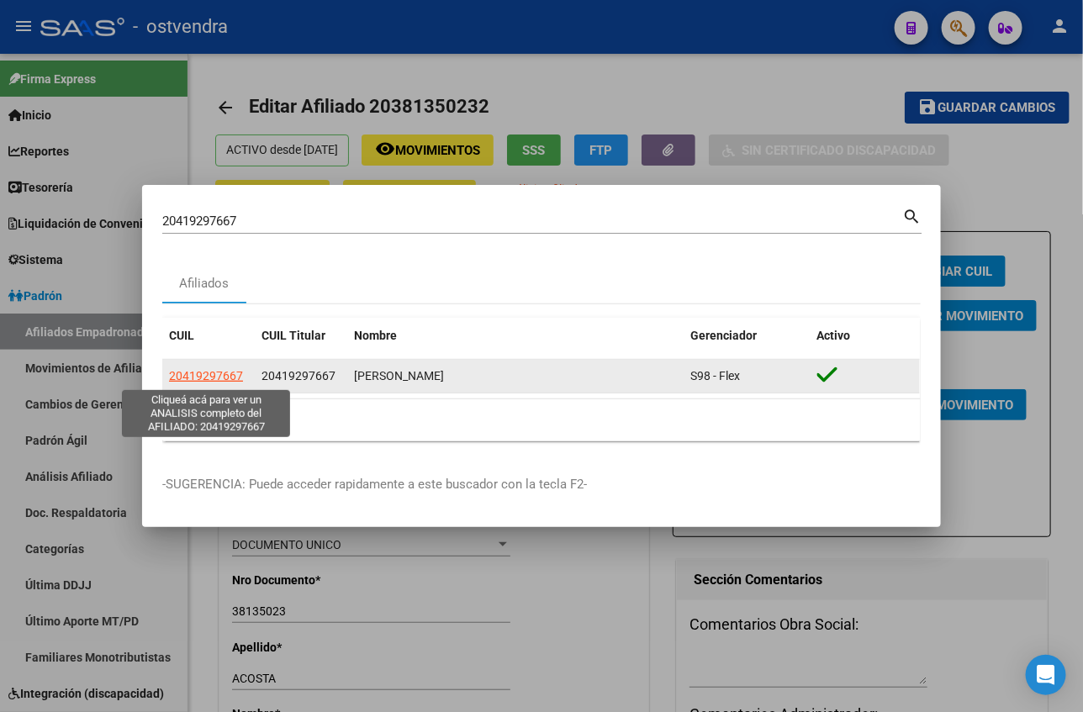
click at [195, 371] on span "20419297667" at bounding box center [206, 375] width 74 height 13
type textarea "20419297667"
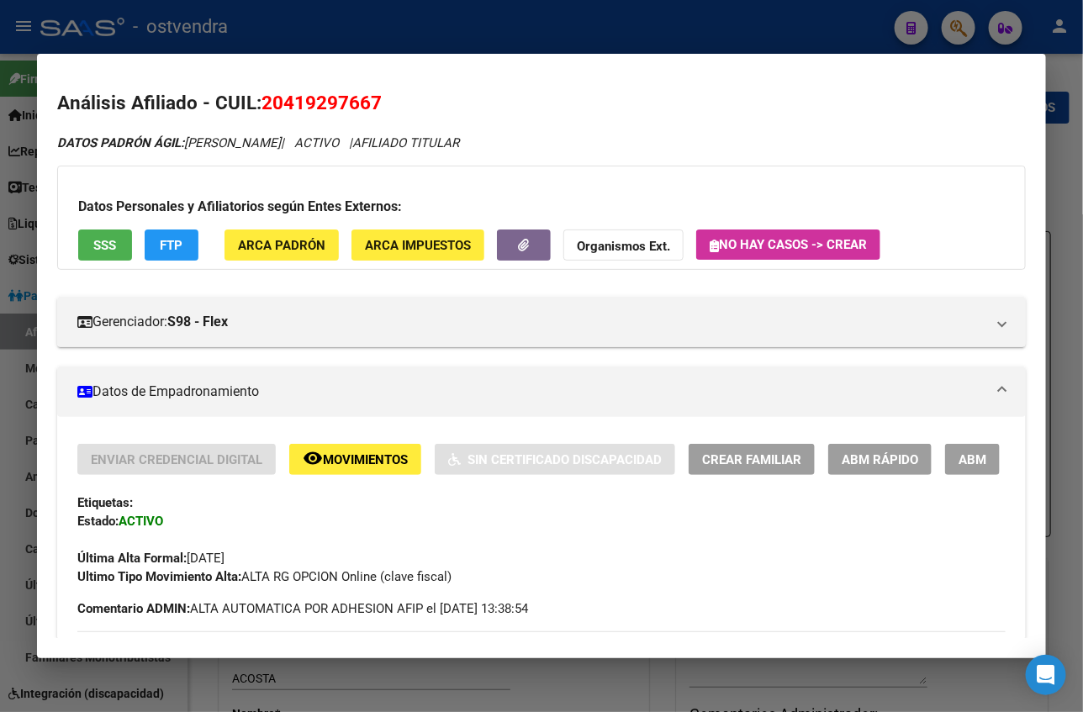
click at [958, 452] on span "ABM" at bounding box center [972, 459] width 28 height 15
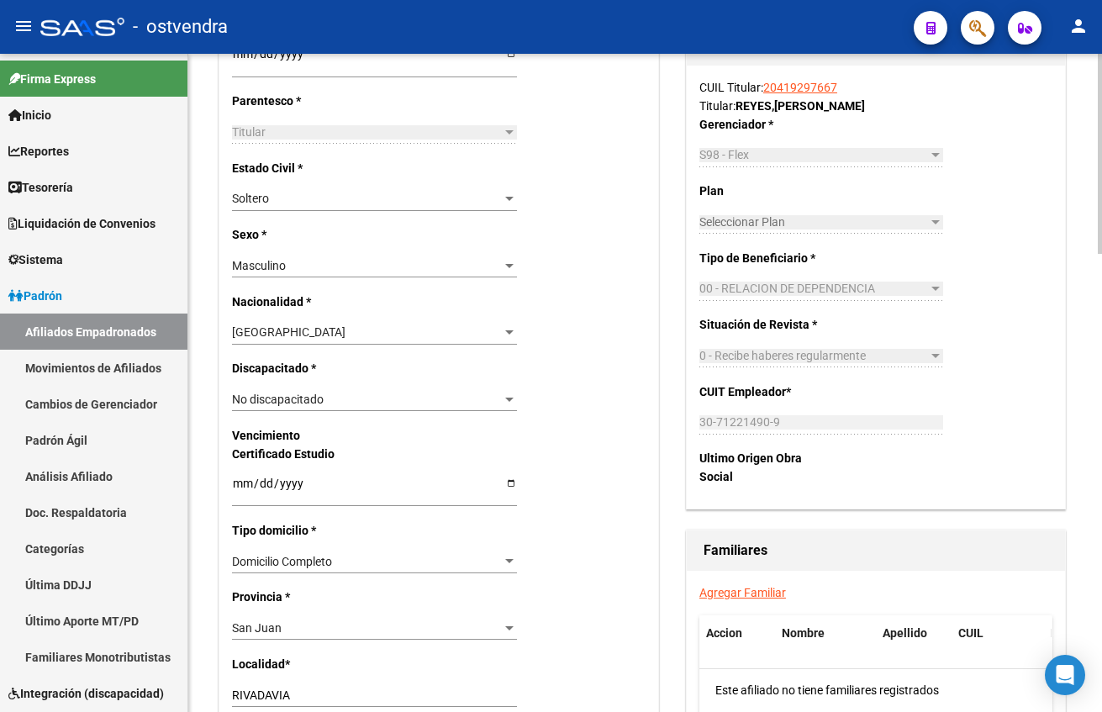
scroll to position [883, 0]
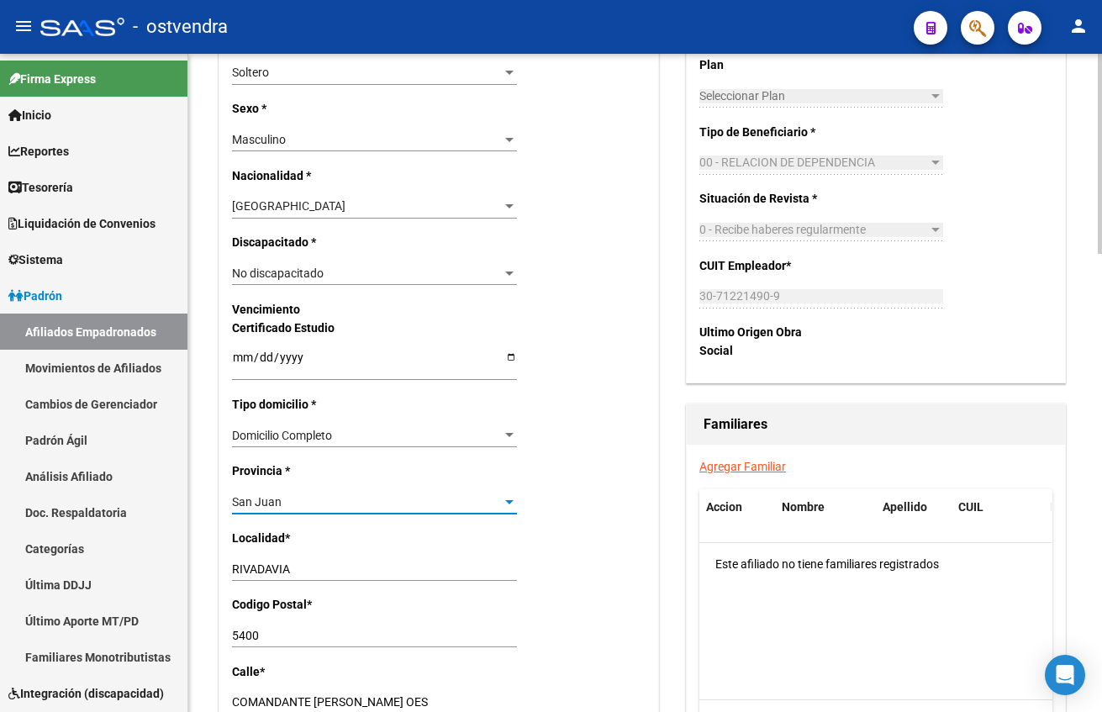
click at [321, 499] on div "San Juan" at bounding box center [367, 502] width 270 height 14
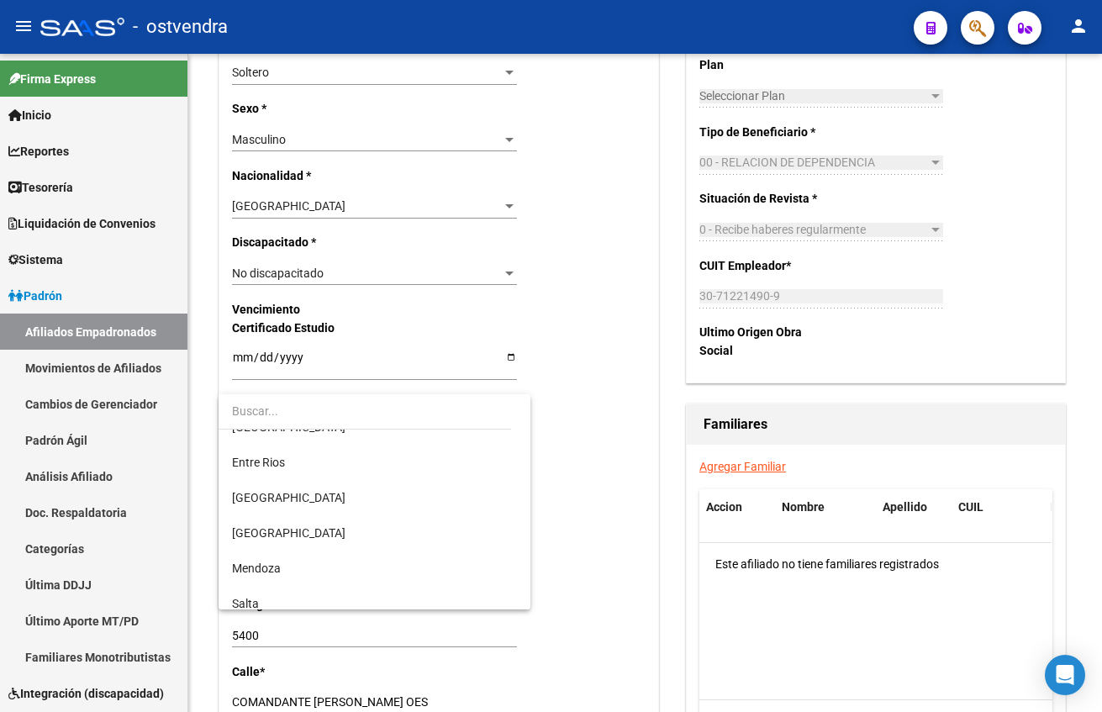
scroll to position [0, 0]
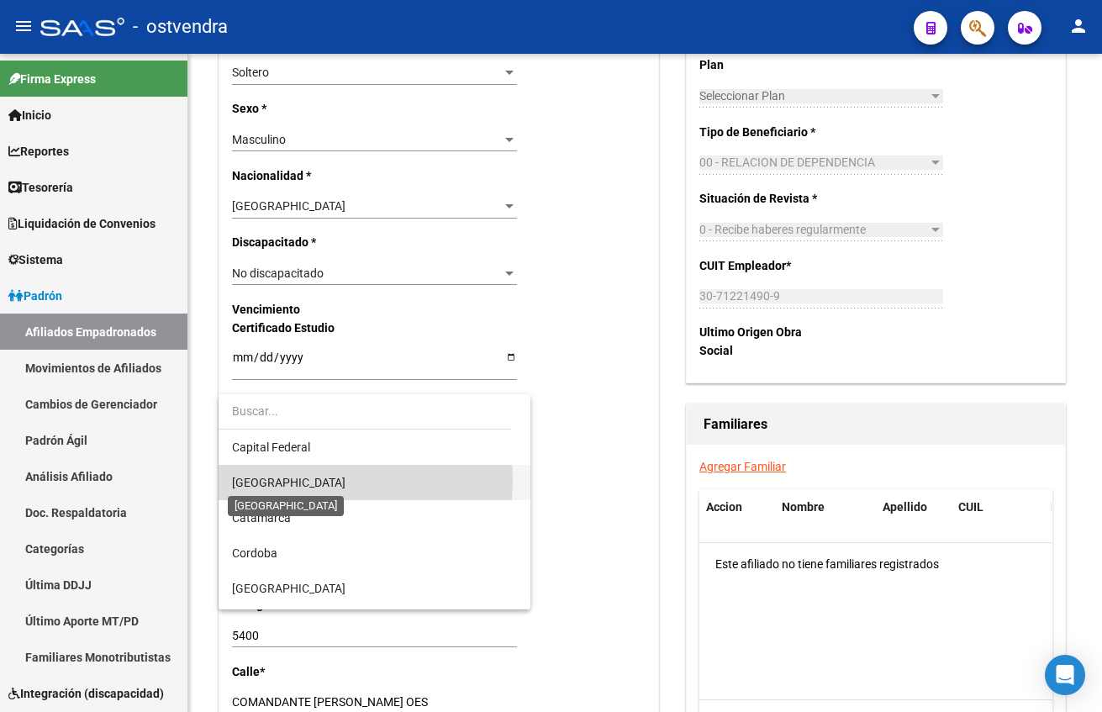
click at [272, 479] on span "[GEOGRAPHIC_DATA]" at bounding box center [288, 482] width 113 height 13
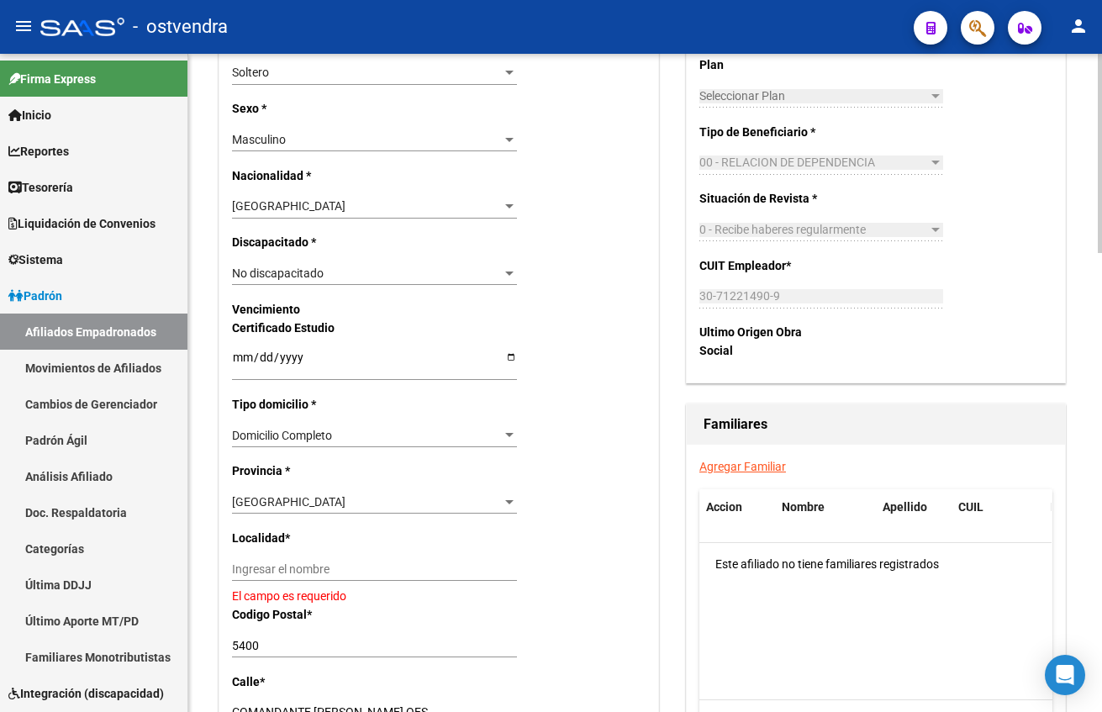
click at [339, 578] on div "Ingresar el nombre" at bounding box center [374, 569] width 285 height 24
click at [336, 571] on input "Ingresar el nombre" at bounding box center [374, 569] width 285 height 14
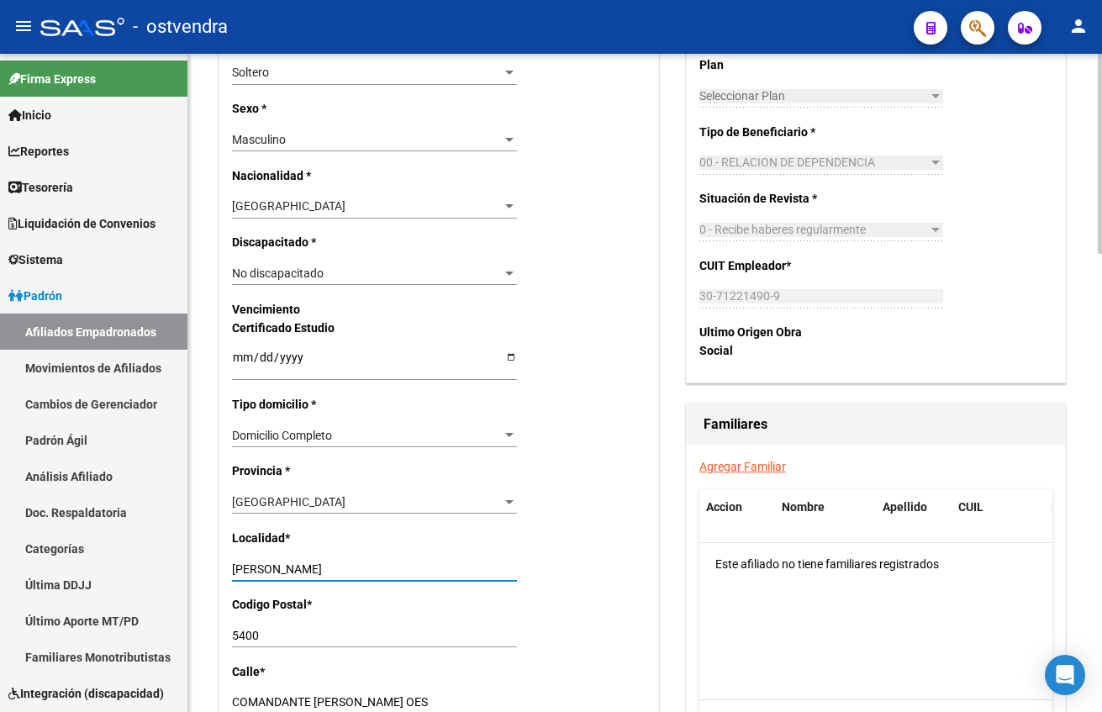
type input "[PERSON_NAME]"
type input "1619"
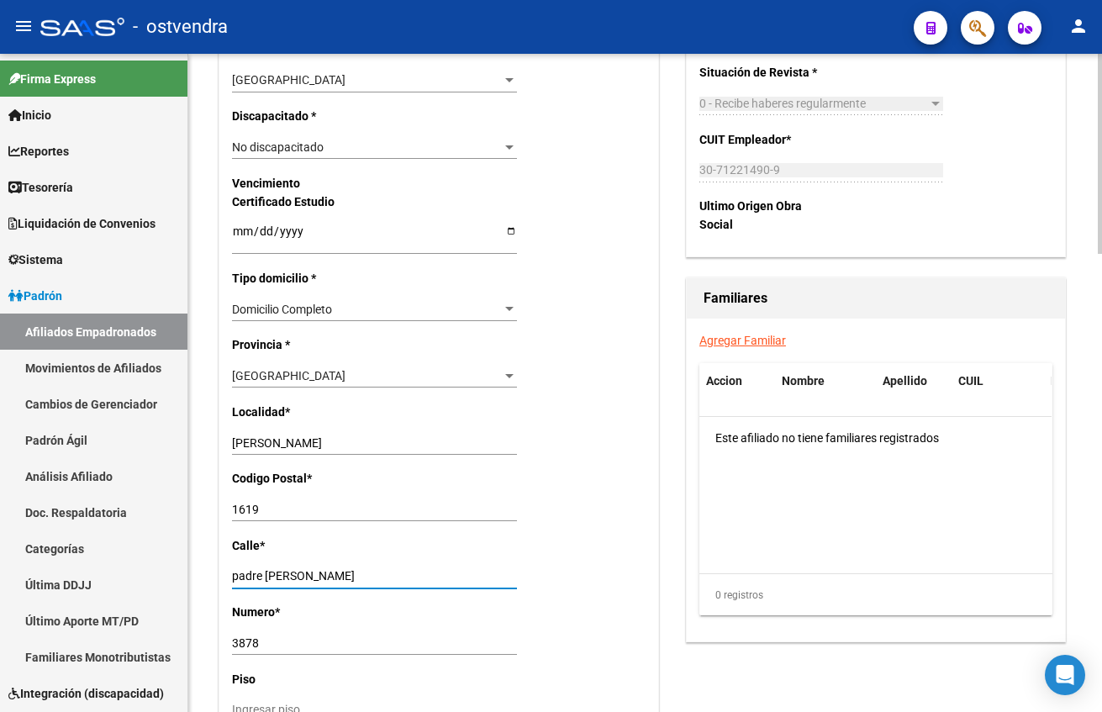
type input "padre [PERSON_NAME]"
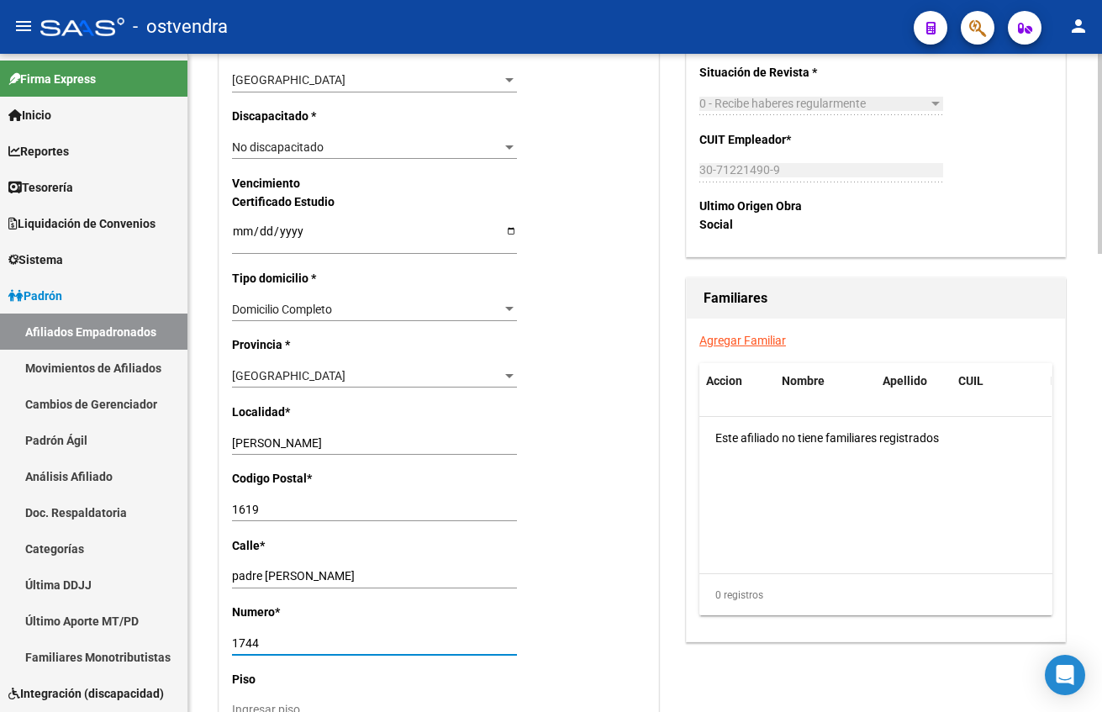
type input "1744"
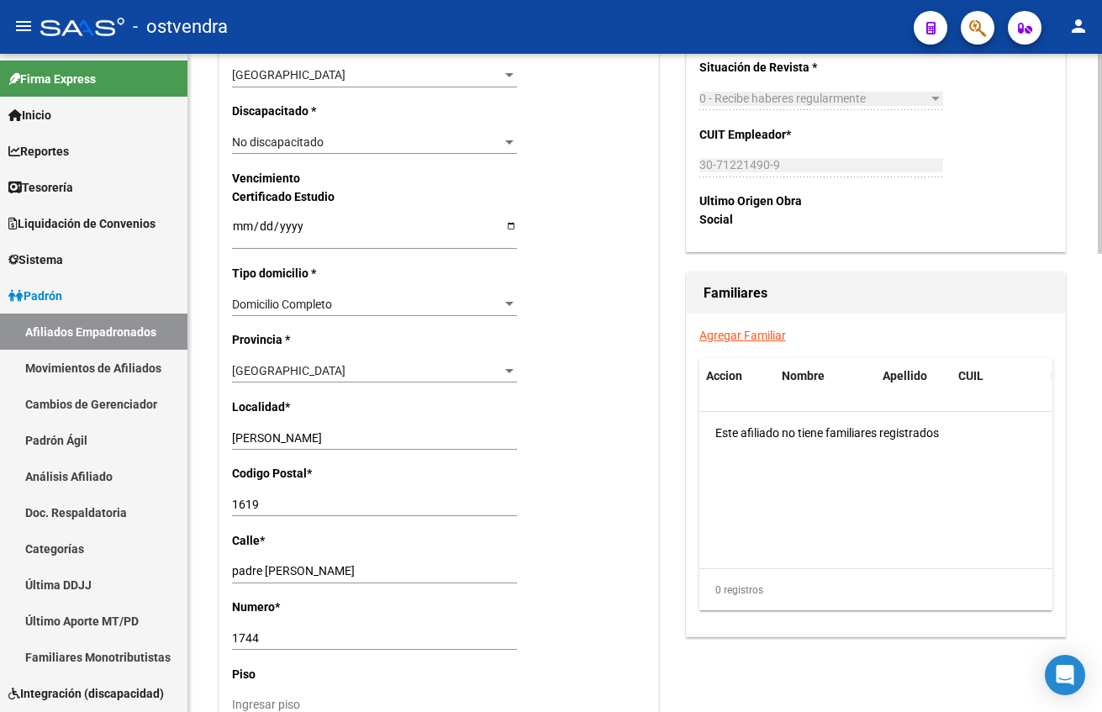
drag, startPoint x: 810, startPoint y: 686, endPoint x: 890, endPoint y: 412, distance: 285.4
click at [810, 683] on div "Acciones Identificar Modificación Cambiar CUIL Cambiar Gerenciador Agregar Movi…" at bounding box center [876, 149] width 387 height 1865
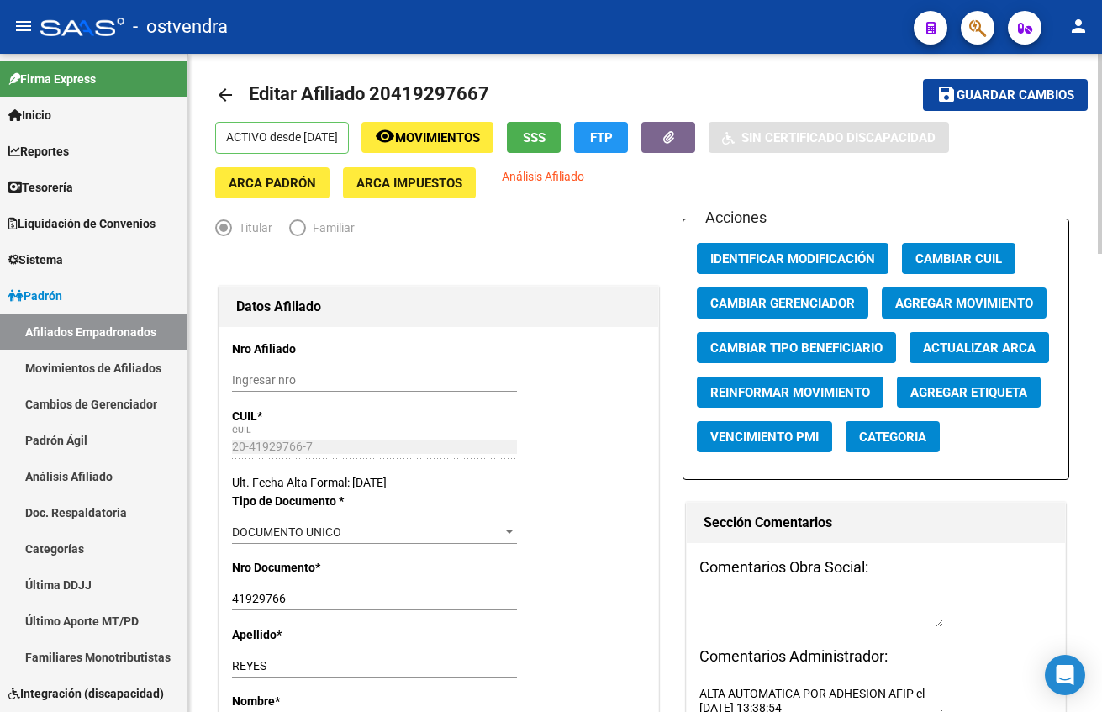
scroll to position [0, 0]
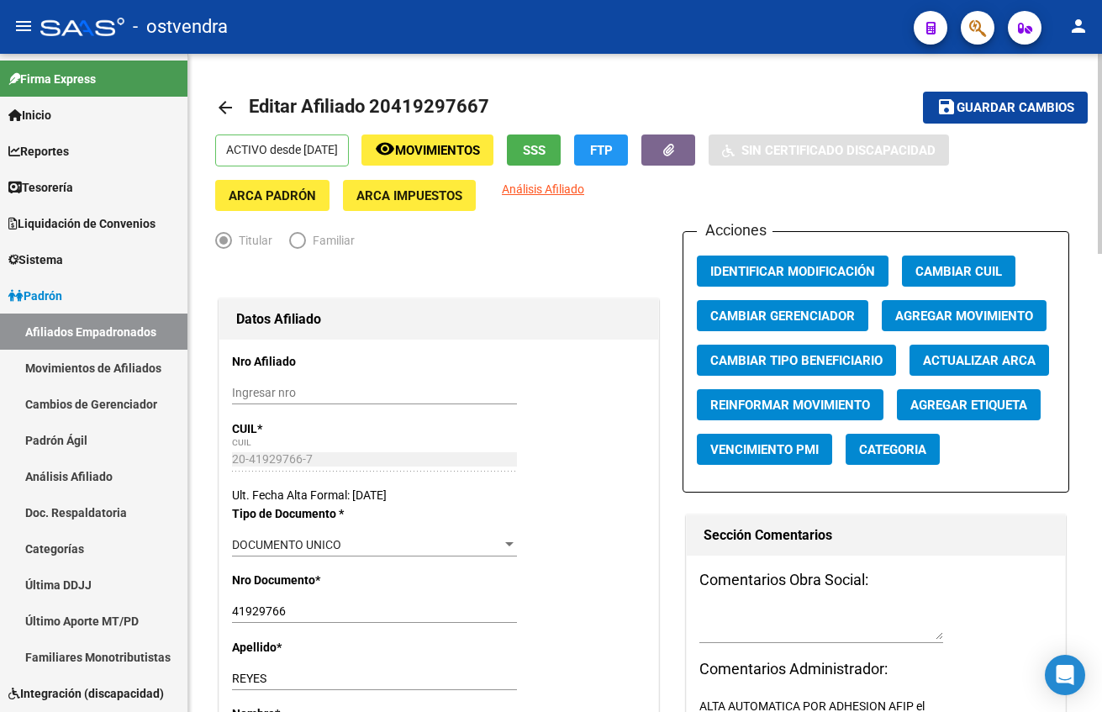
click at [946, 99] on mat-icon "save" at bounding box center [946, 107] width 20 height 20
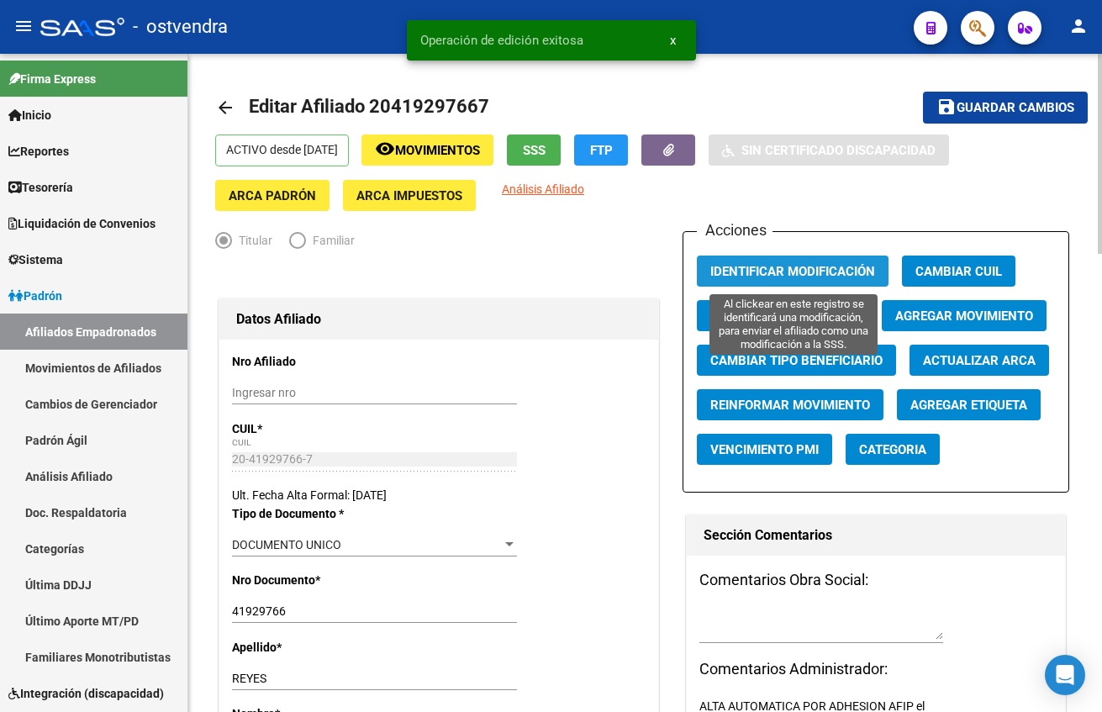
click at [767, 270] on span "Identificar Modificación" at bounding box center [792, 271] width 165 height 15
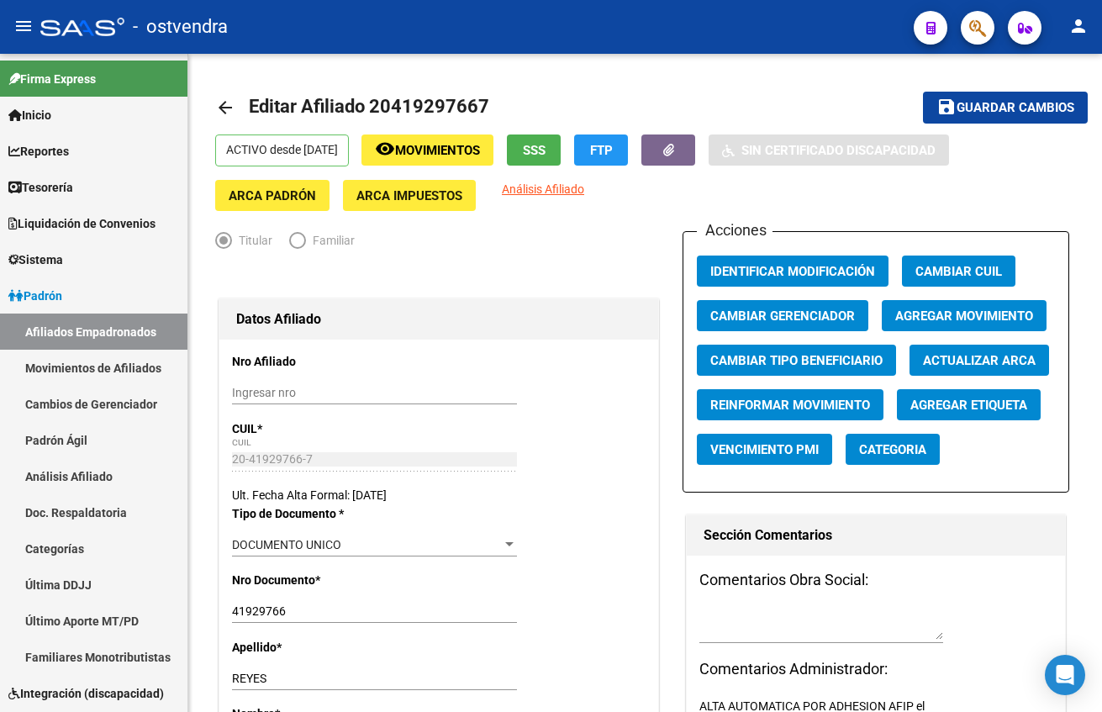
click at [972, 6] on mat-toolbar "menu - ostvendra person" at bounding box center [551, 27] width 1102 height 54
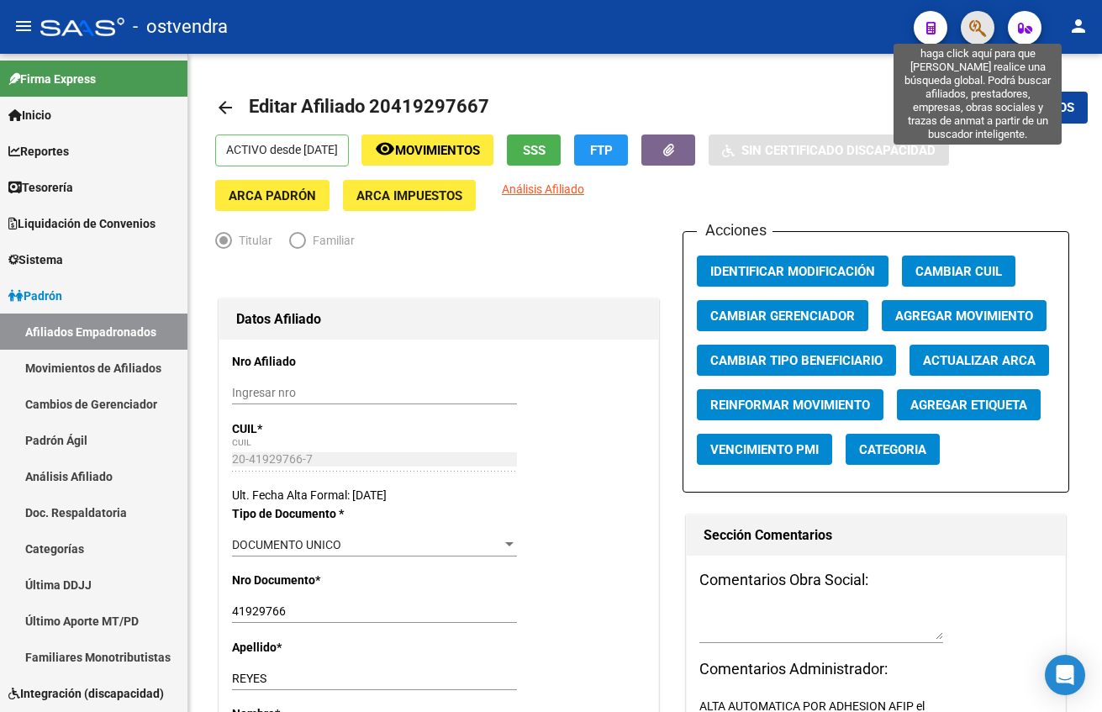
click at [973, 25] on icon "button" at bounding box center [977, 27] width 17 height 19
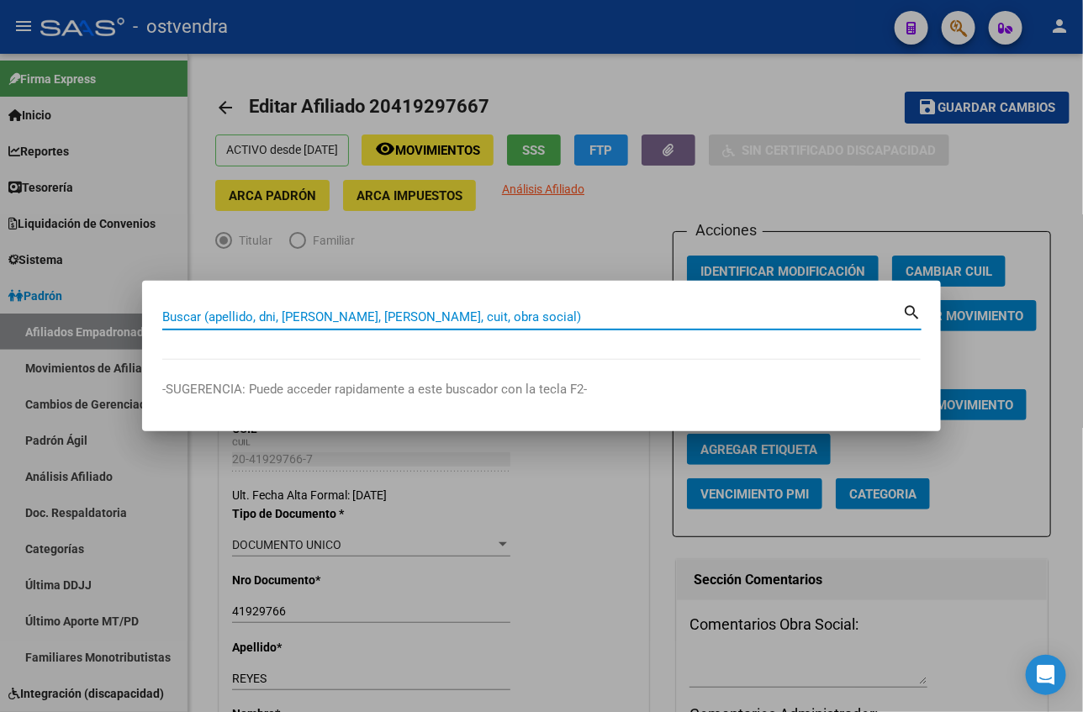
paste input "20927387418"
type input "20927387418"
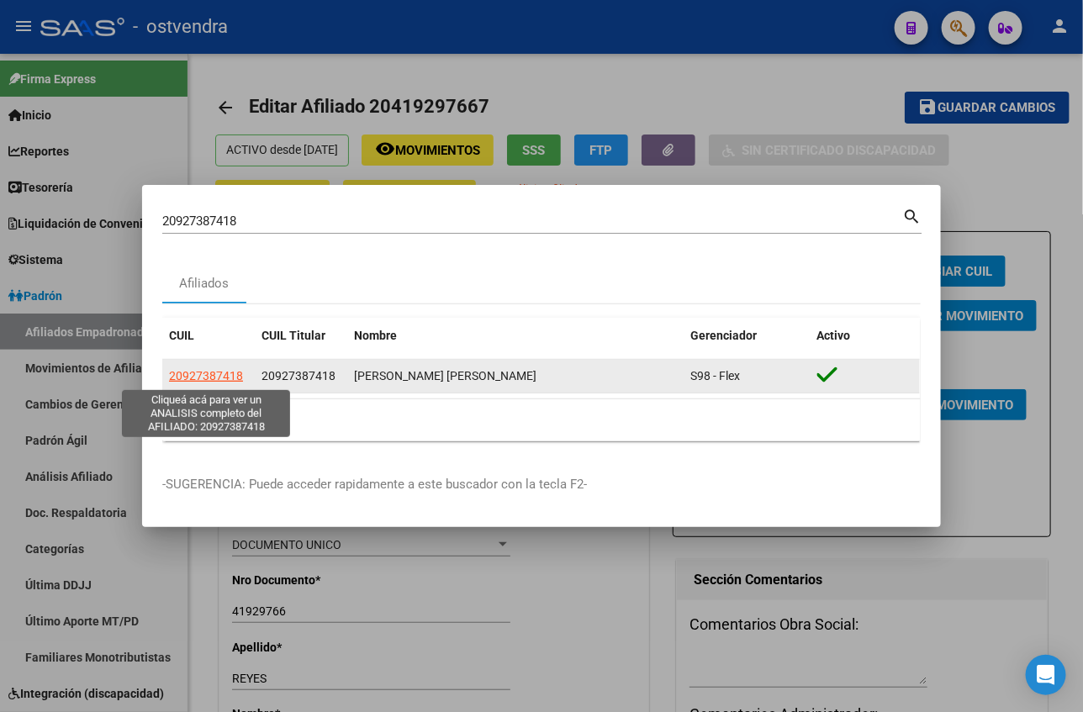
click at [213, 373] on span "20927387418" at bounding box center [206, 375] width 74 height 13
type textarea "20927387418"
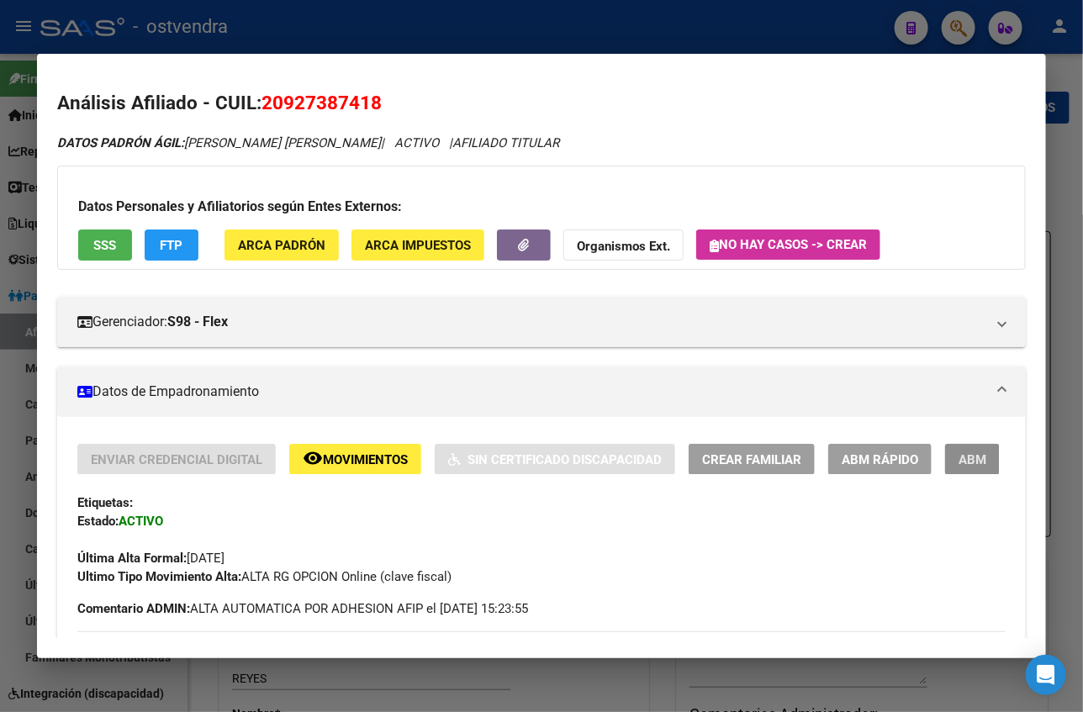
click at [958, 452] on span "ABM" at bounding box center [972, 459] width 28 height 15
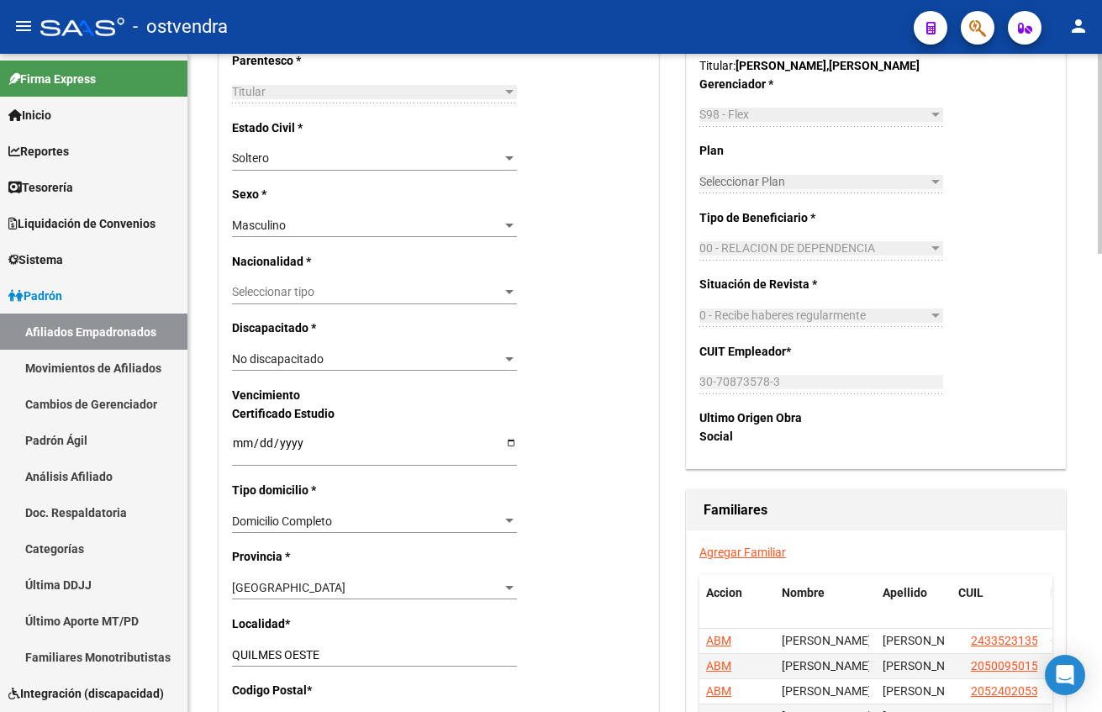
scroll to position [756, 0]
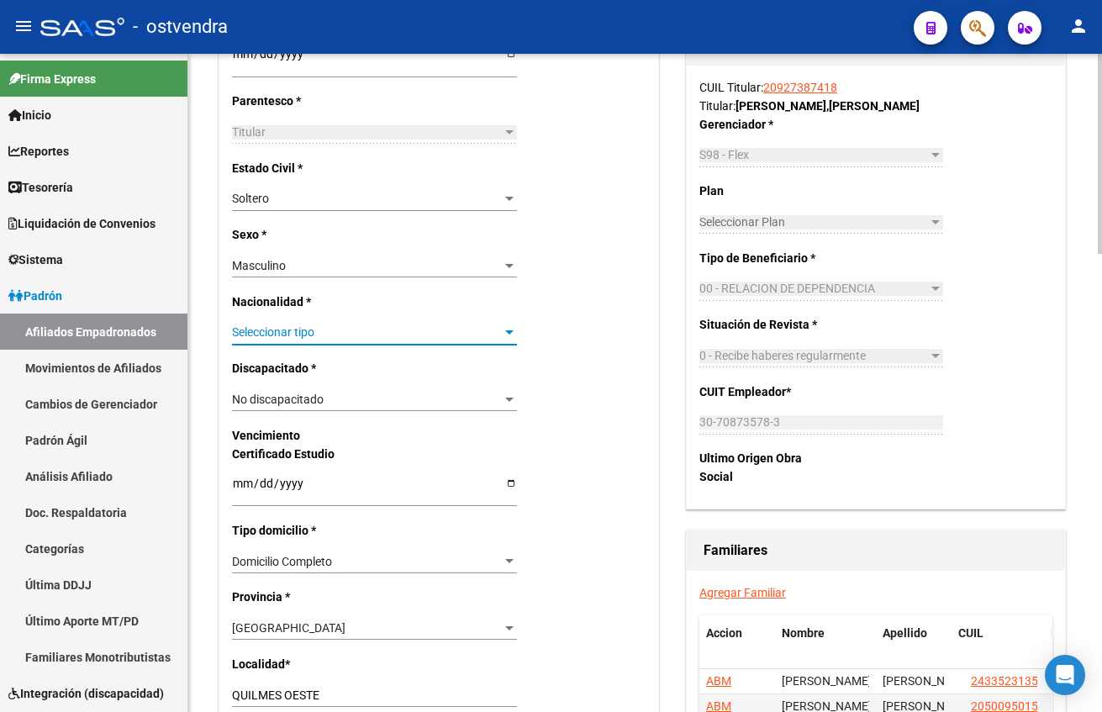
click at [388, 333] on span "Seleccionar tipo" at bounding box center [367, 332] width 270 height 14
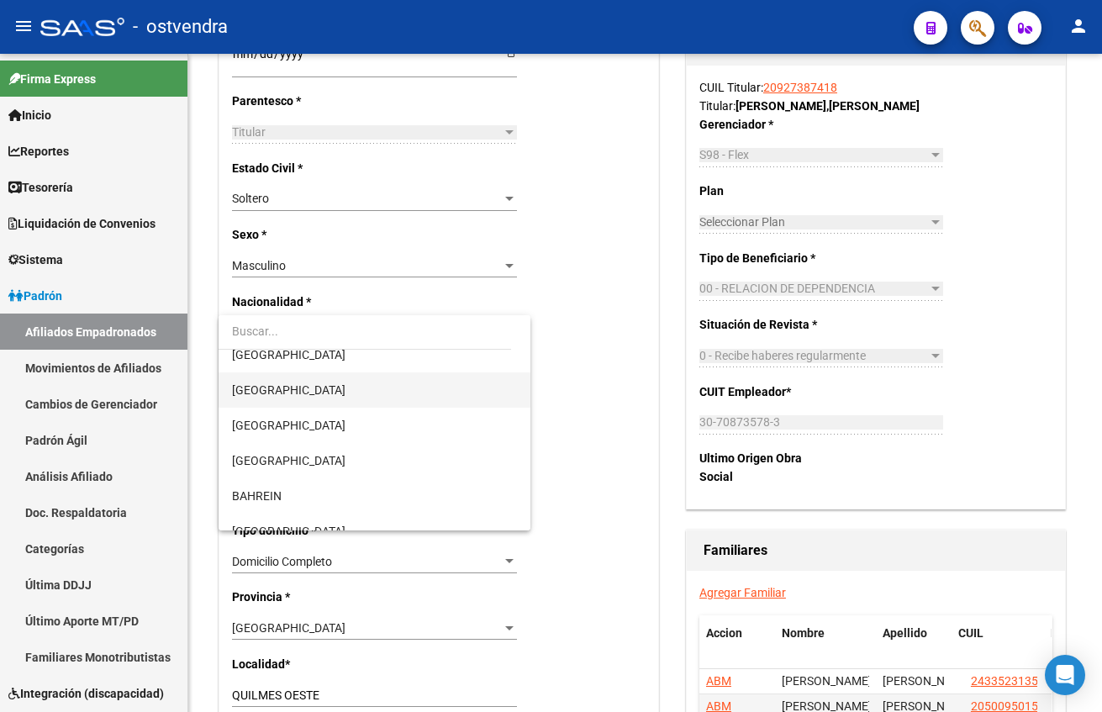
scroll to position [252, 0]
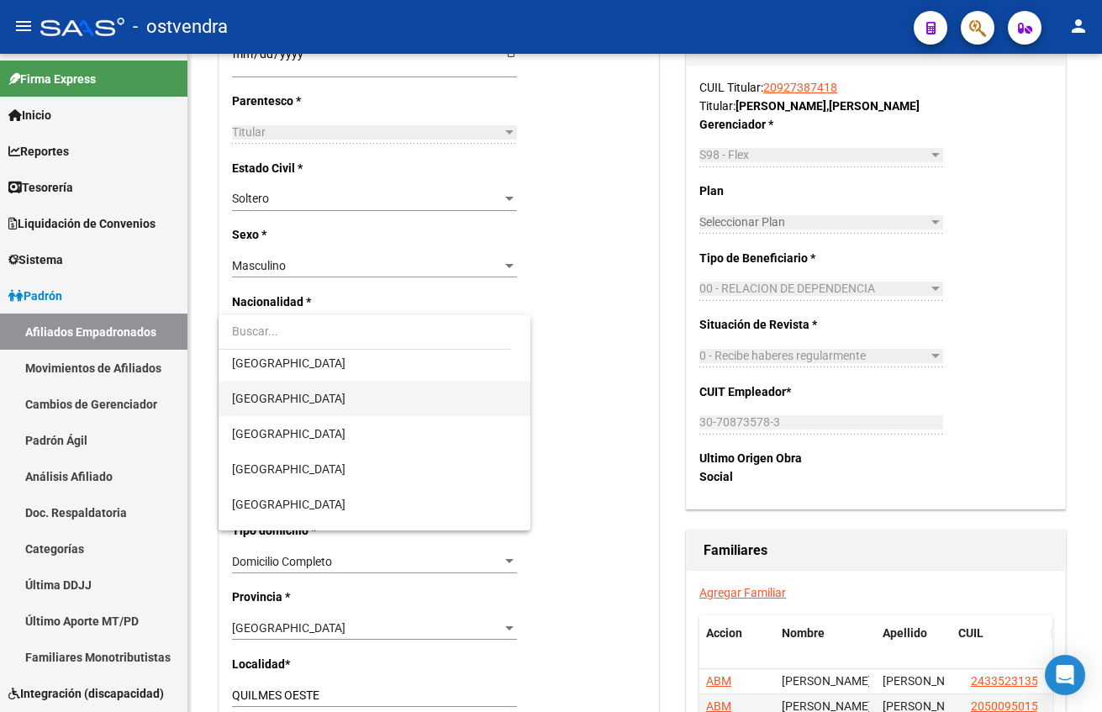
click at [315, 389] on span "[GEOGRAPHIC_DATA]" at bounding box center [374, 398] width 285 height 35
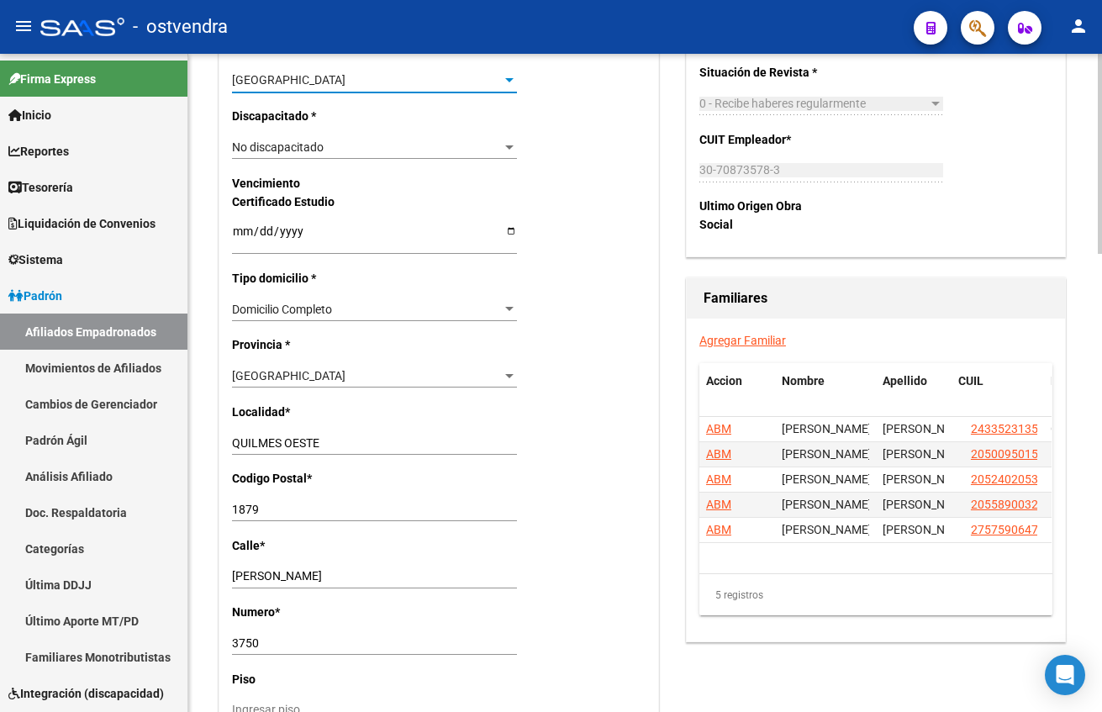
scroll to position [1135, 0]
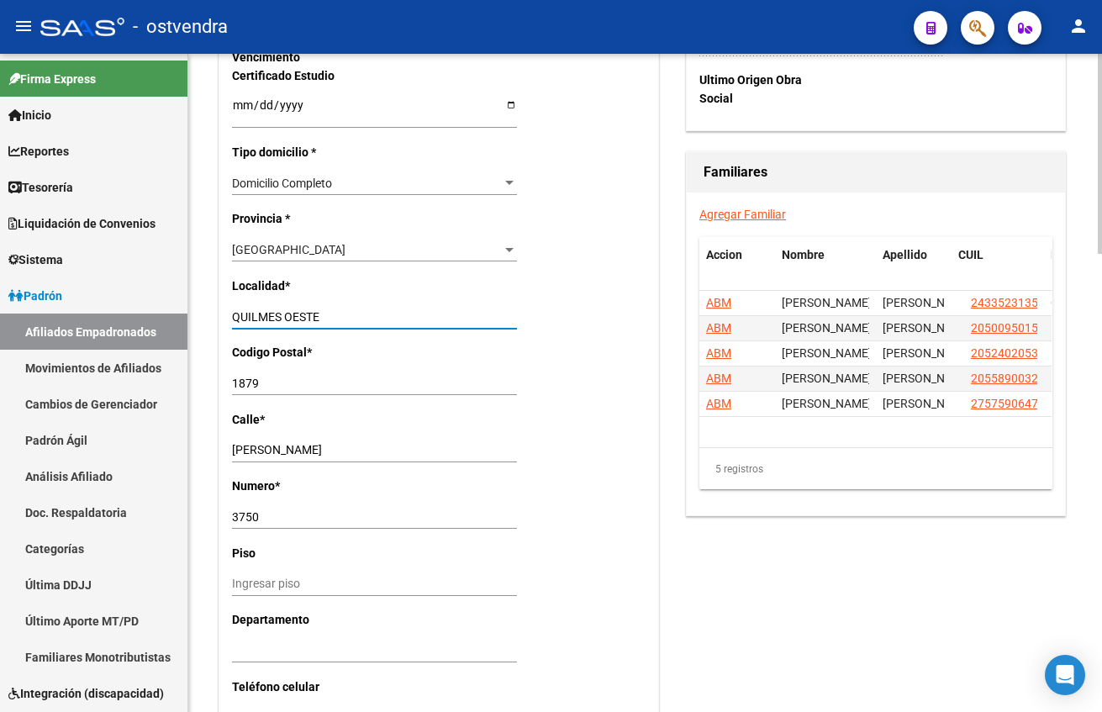
click at [349, 323] on input "QUILMES OESTE" at bounding box center [374, 317] width 285 height 14
drag, startPoint x: 351, startPoint y: 319, endPoint x: 190, endPoint y: 320, distance: 160.6
click at [190, 320] on div "arrow_back Editar Afiliado 20927387418 save Guardar cambios ACTIVO desde [DATE]…" at bounding box center [645, 1] width 914 height 2164
type input "general [PERSON_NAME]"
type input "1748"
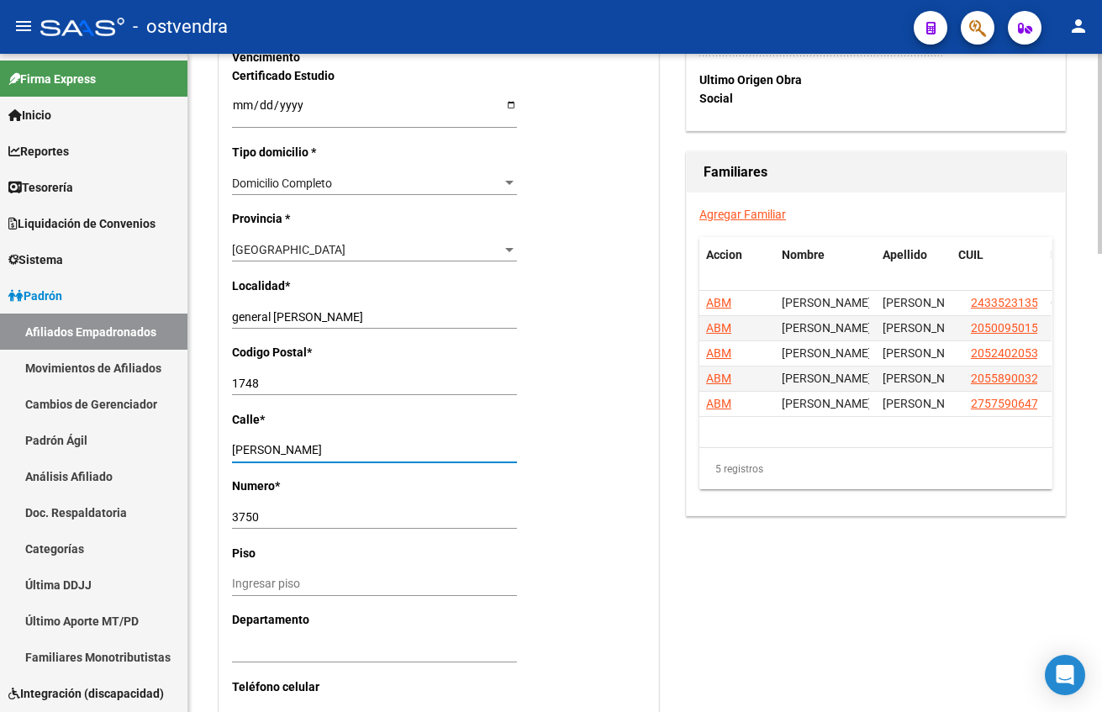
type input "[PERSON_NAME]"
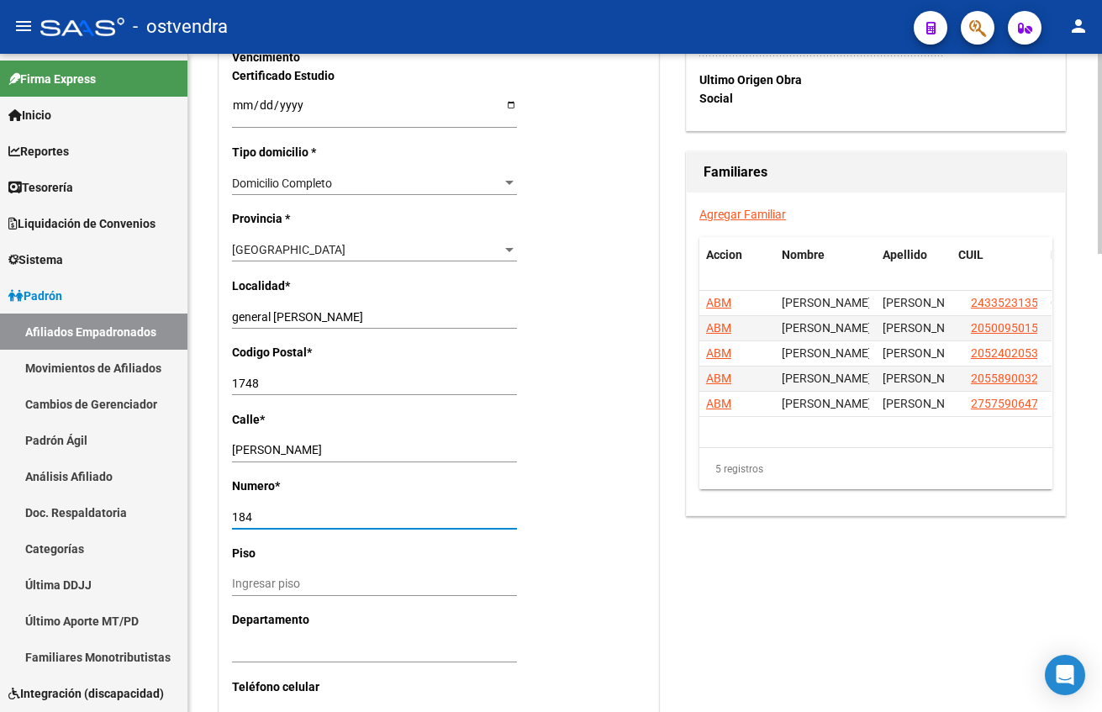
type input "184"
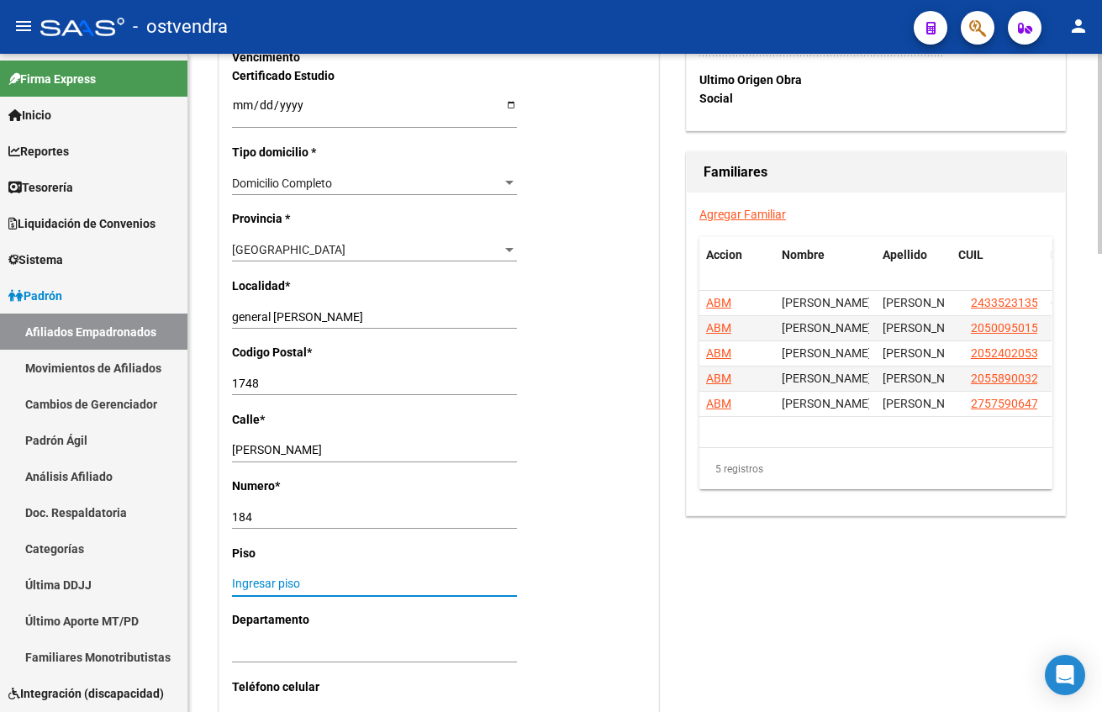
click at [701, 619] on div "Acciones Identificar Modificación Cambiar CUIL Cambiar Gerenciador Agregar Movi…" at bounding box center [876, 28] width 387 height 1865
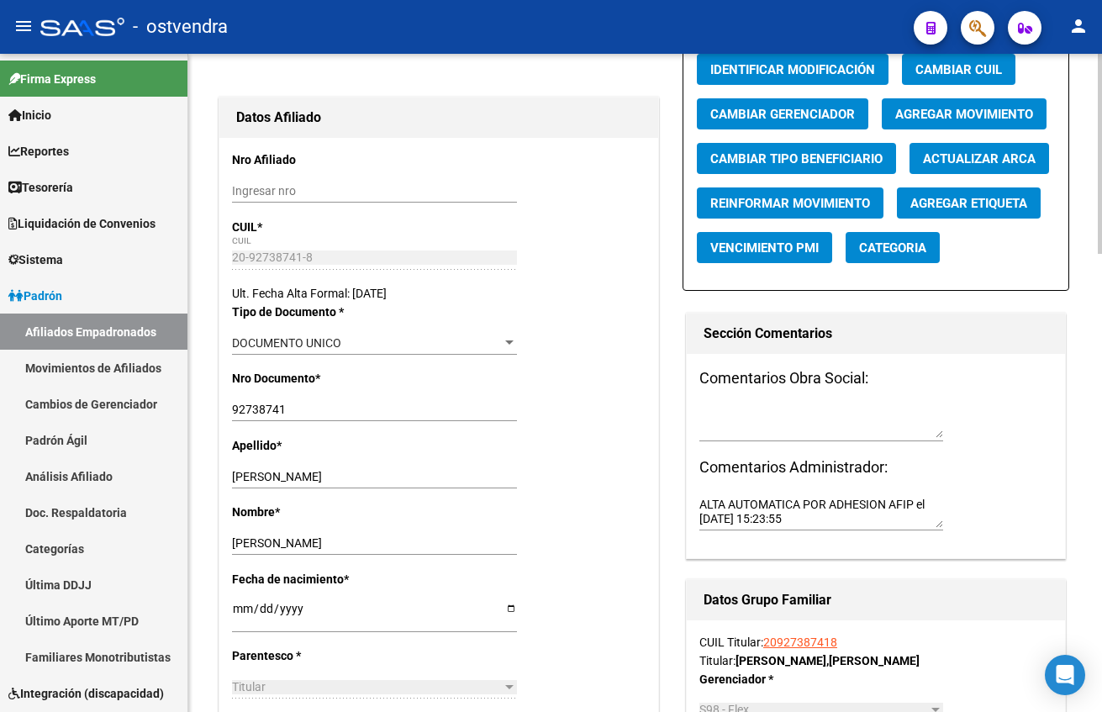
scroll to position [0, 0]
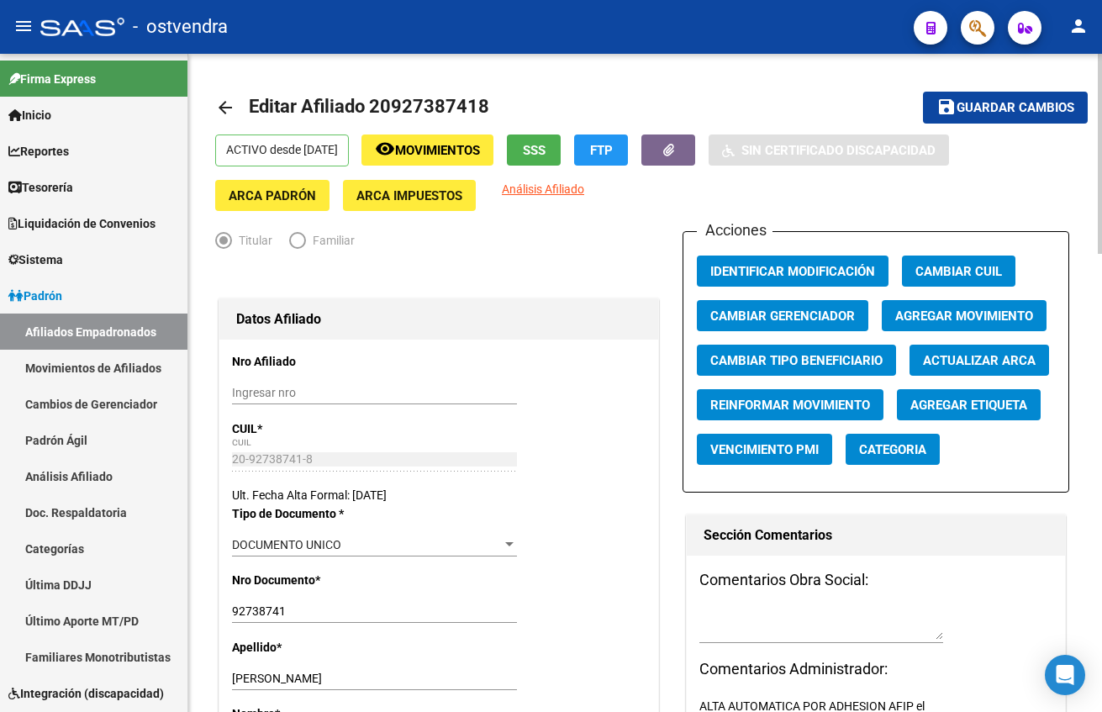
click at [951, 124] on mat-toolbar-row "save Guardar cambios" at bounding box center [995, 108] width 183 height 54
click at [958, 114] on span "Guardar cambios" at bounding box center [1016, 108] width 118 height 15
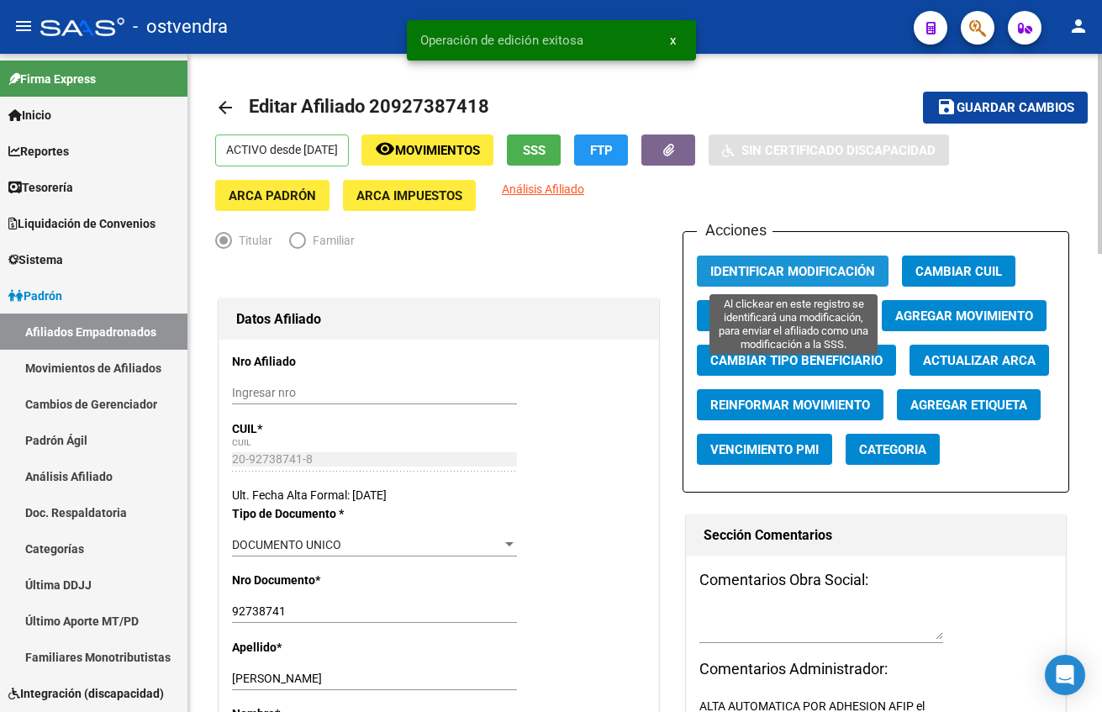
click at [851, 265] on span "Identificar Modificación" at bounding box center [792, 271] width 165 height 15
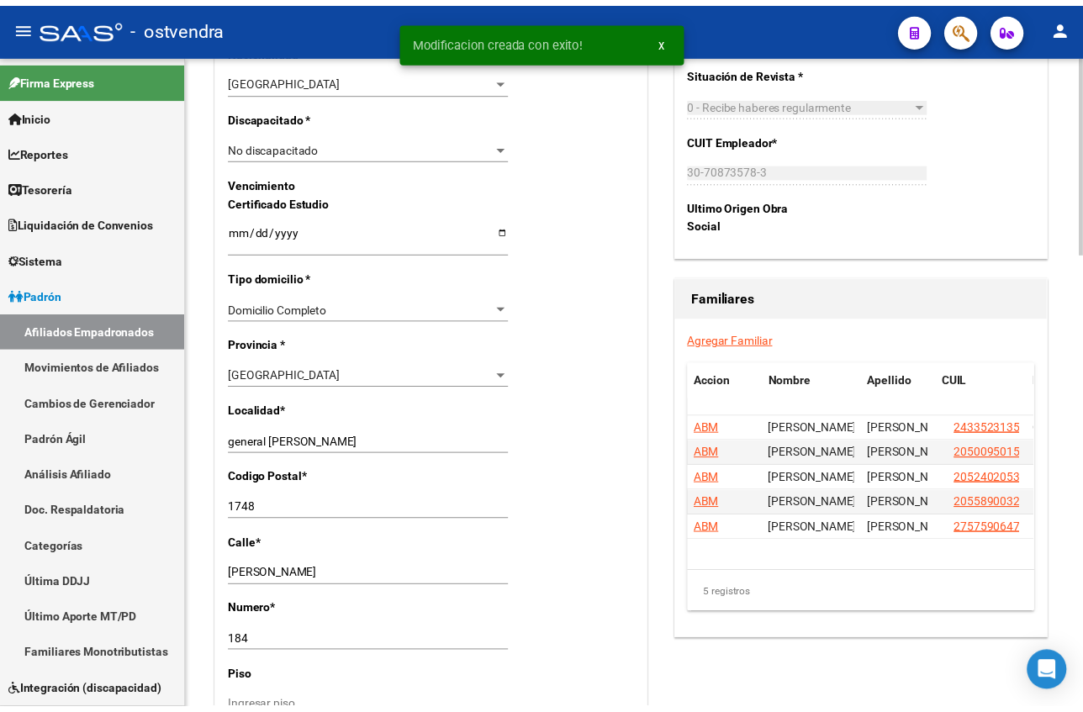
scroll to position [1135, 0]
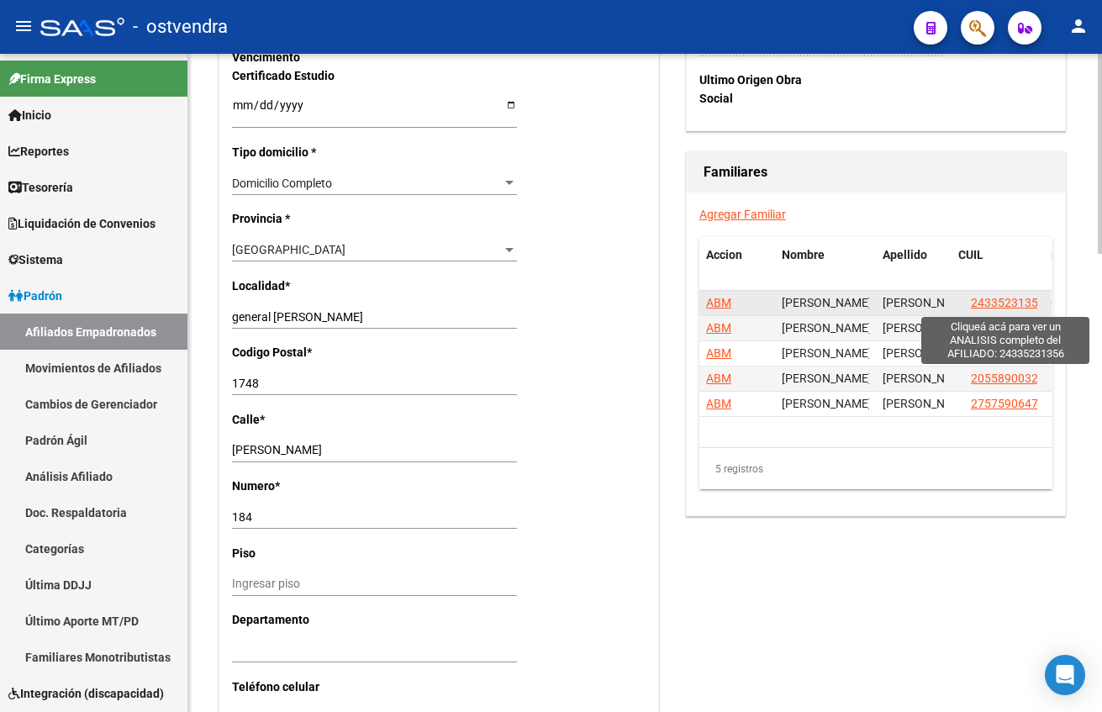
click at [1021, 306] on span "24335231356" at bounding box center [1008, 302] width 74 height 13
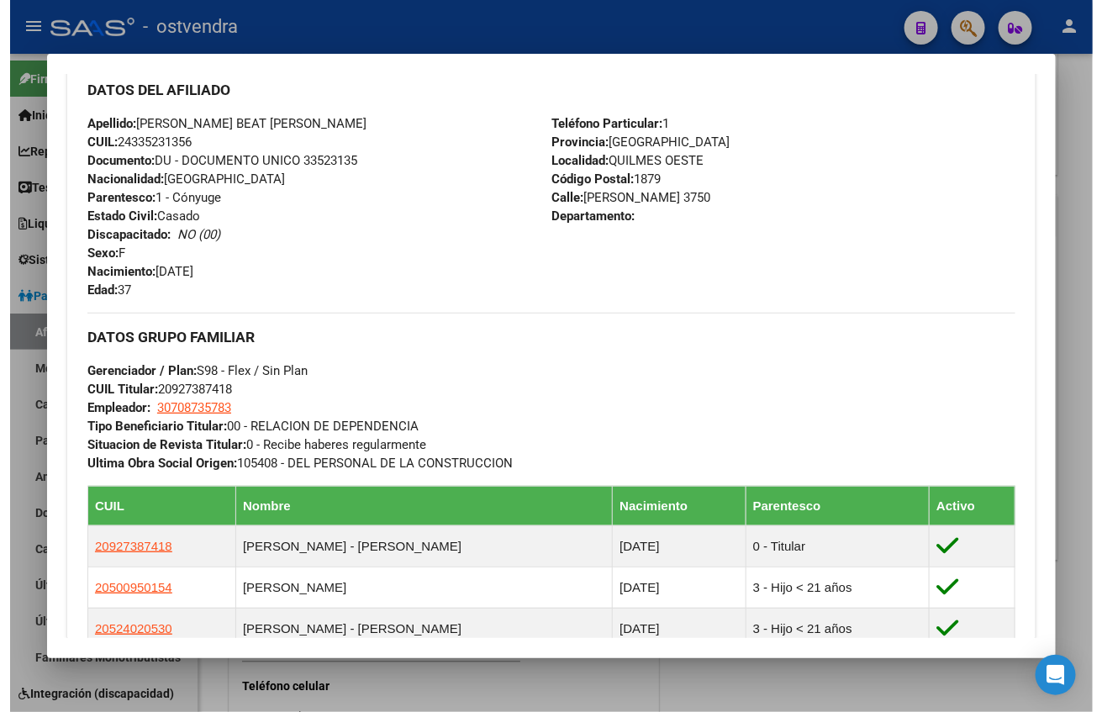
scroll to position [630, 0]
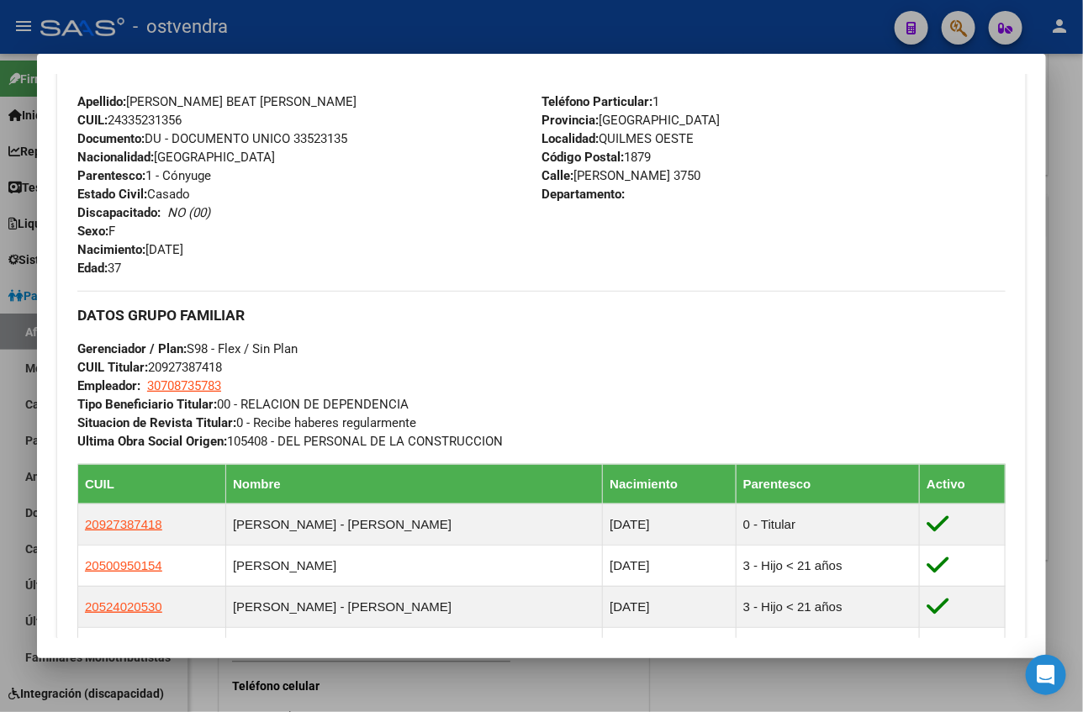
click at [802, 13] on div at bounding box center [541, 356] width 1083 height 712
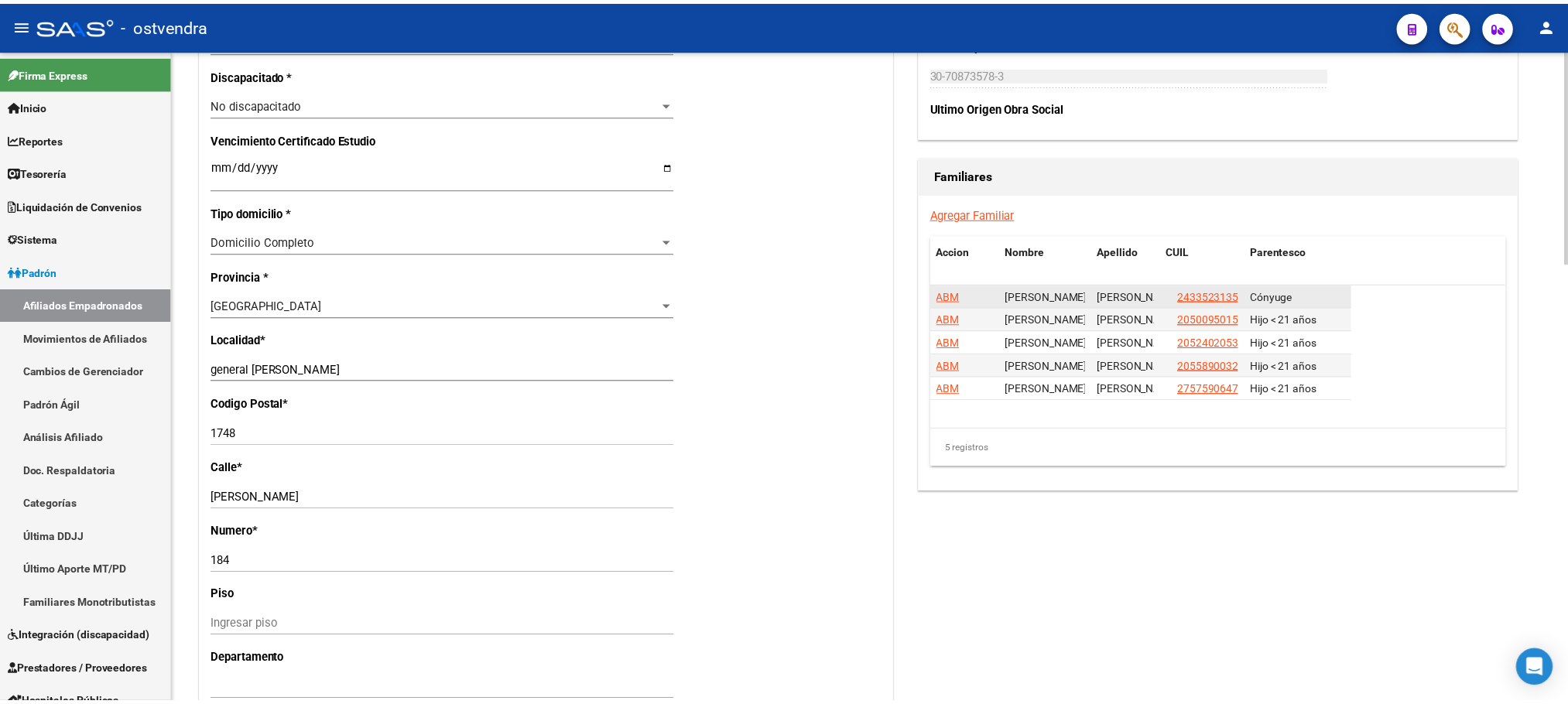
scroll to position [908, 0]
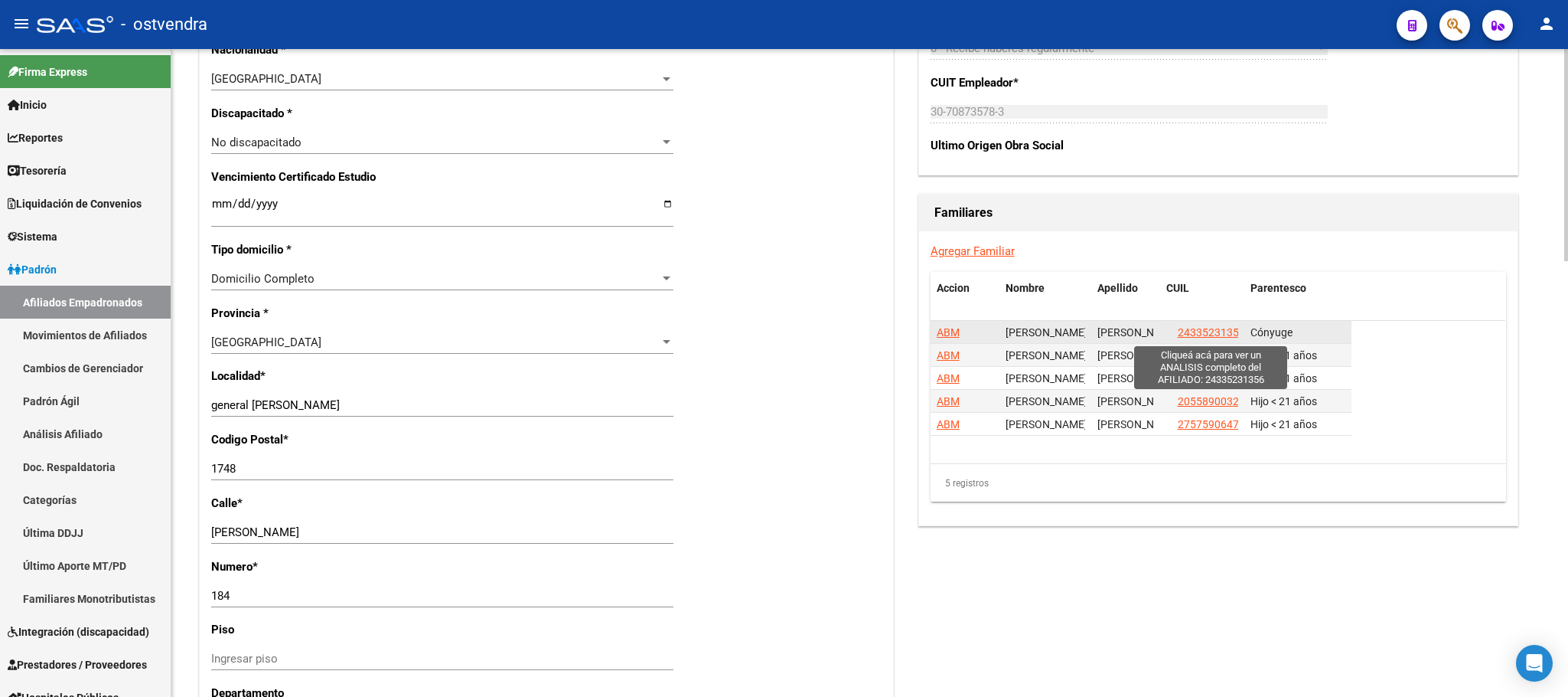
click at [941, 331] on span "24335231356" at bounding box center [1212, 332] width 67 height 12
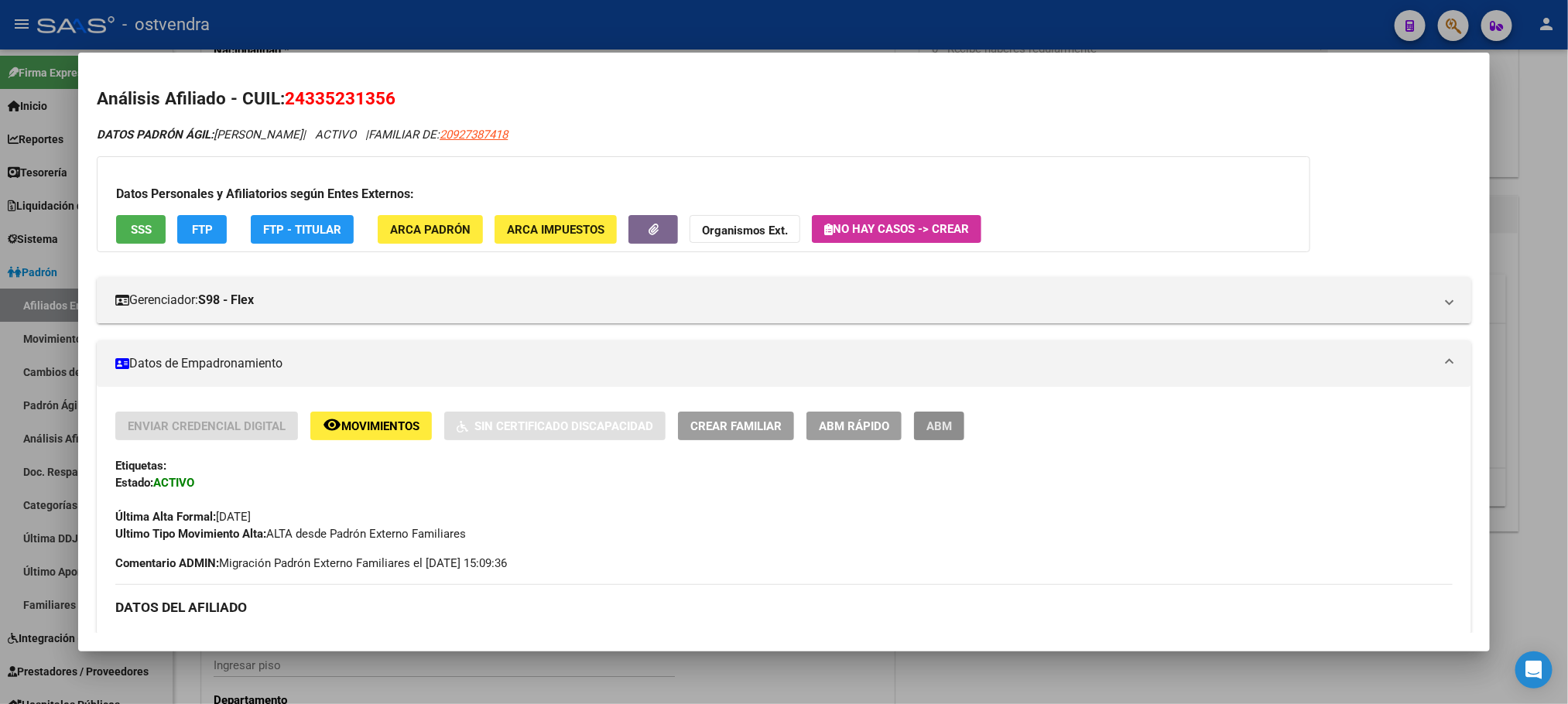
click at [915, 419] on button "ABM" at bounding box center [939, 425] width 51 height 29
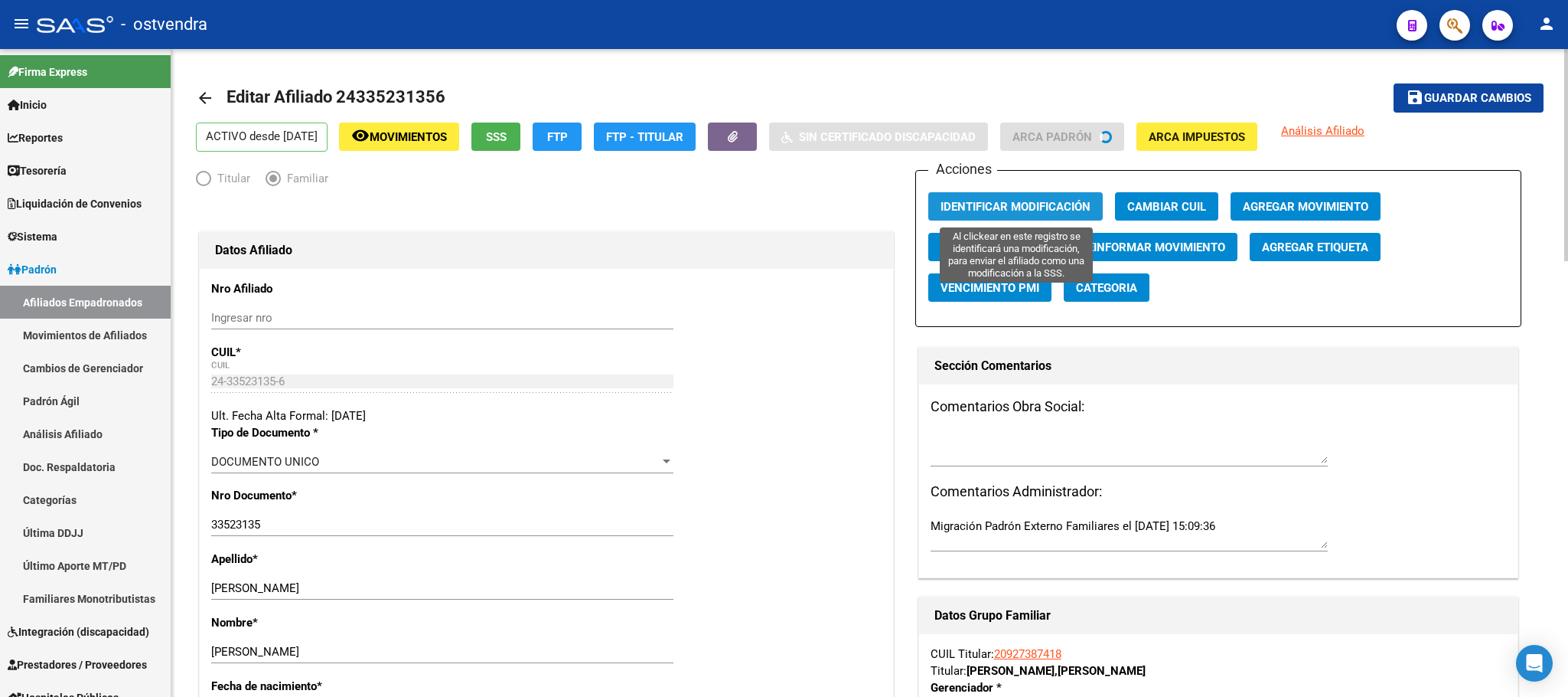
click at [941, 209] on span "Identificar Modificación" at bounding box center [1015, 206] width 150 height 14
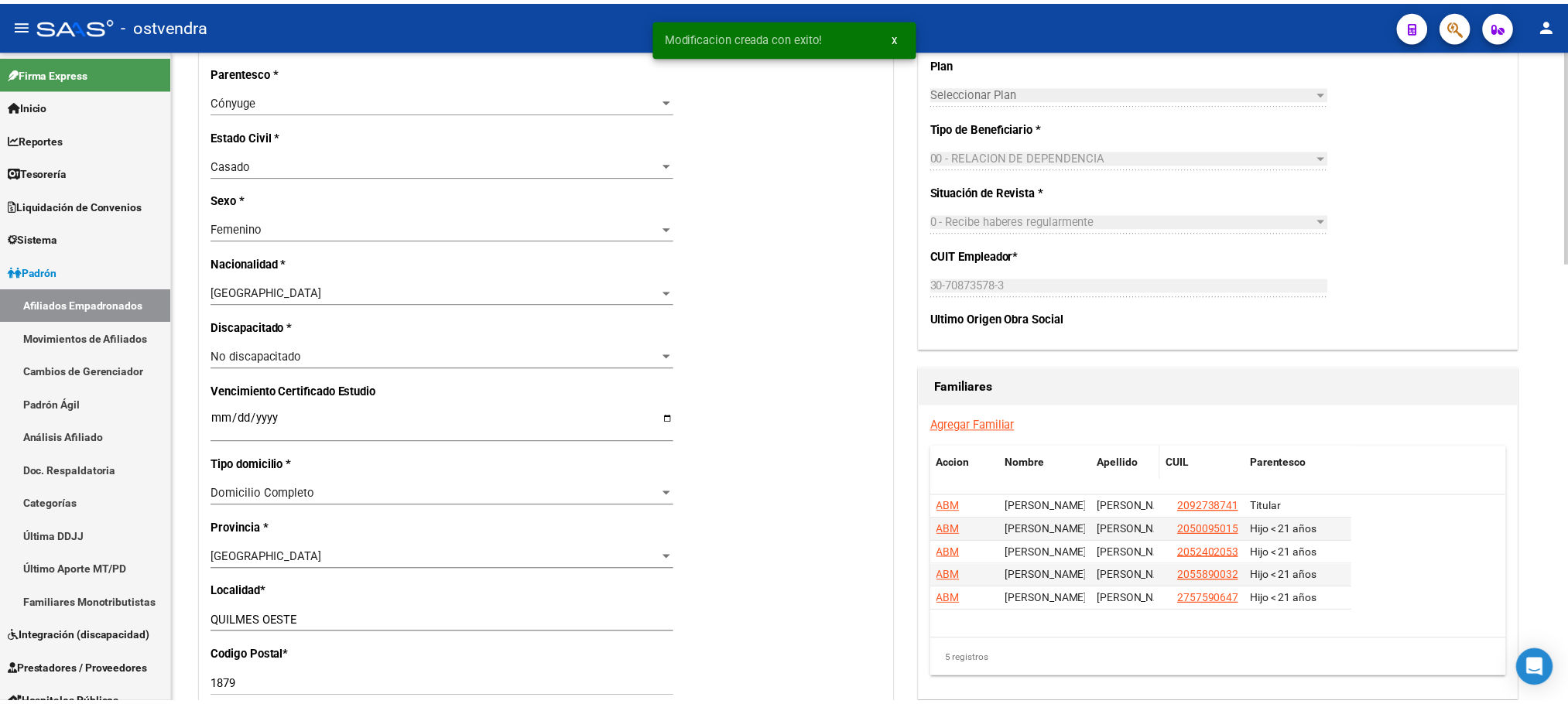
scroll to position [696, 0]
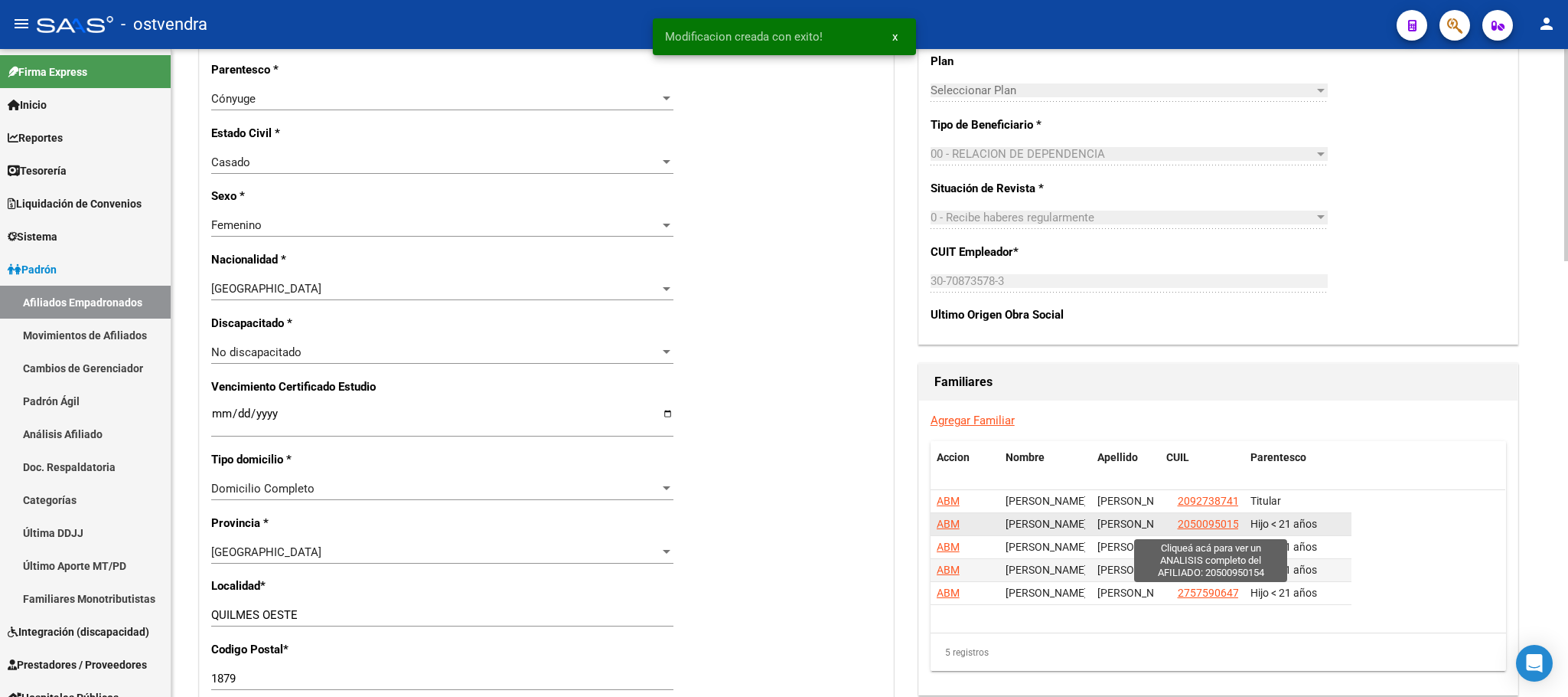
click at [941, 528] on span "20500950154" at bounding box center [1212, 523] width 67 height 12
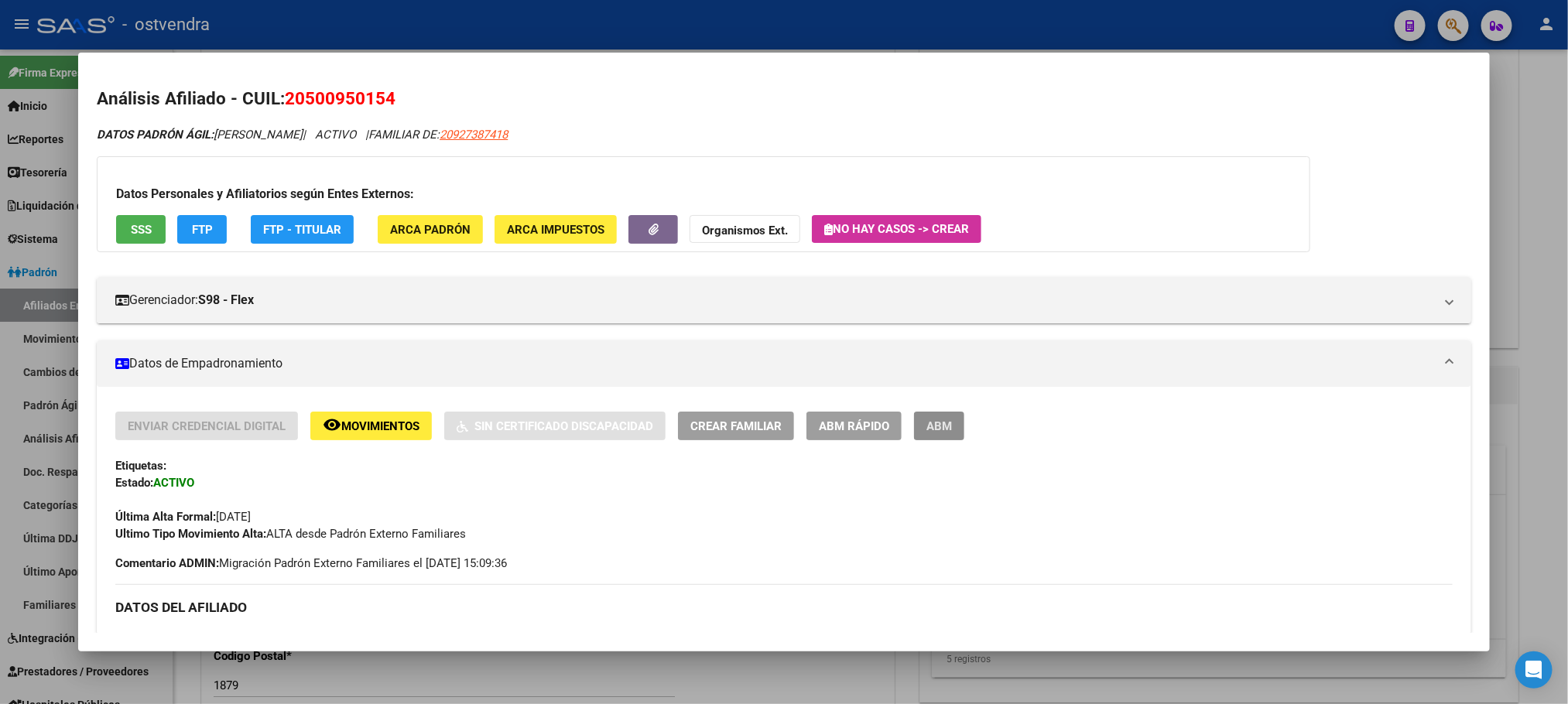
click at [935, 430] on span "ABM" at bounding box center [939, 426] width 26 height 14
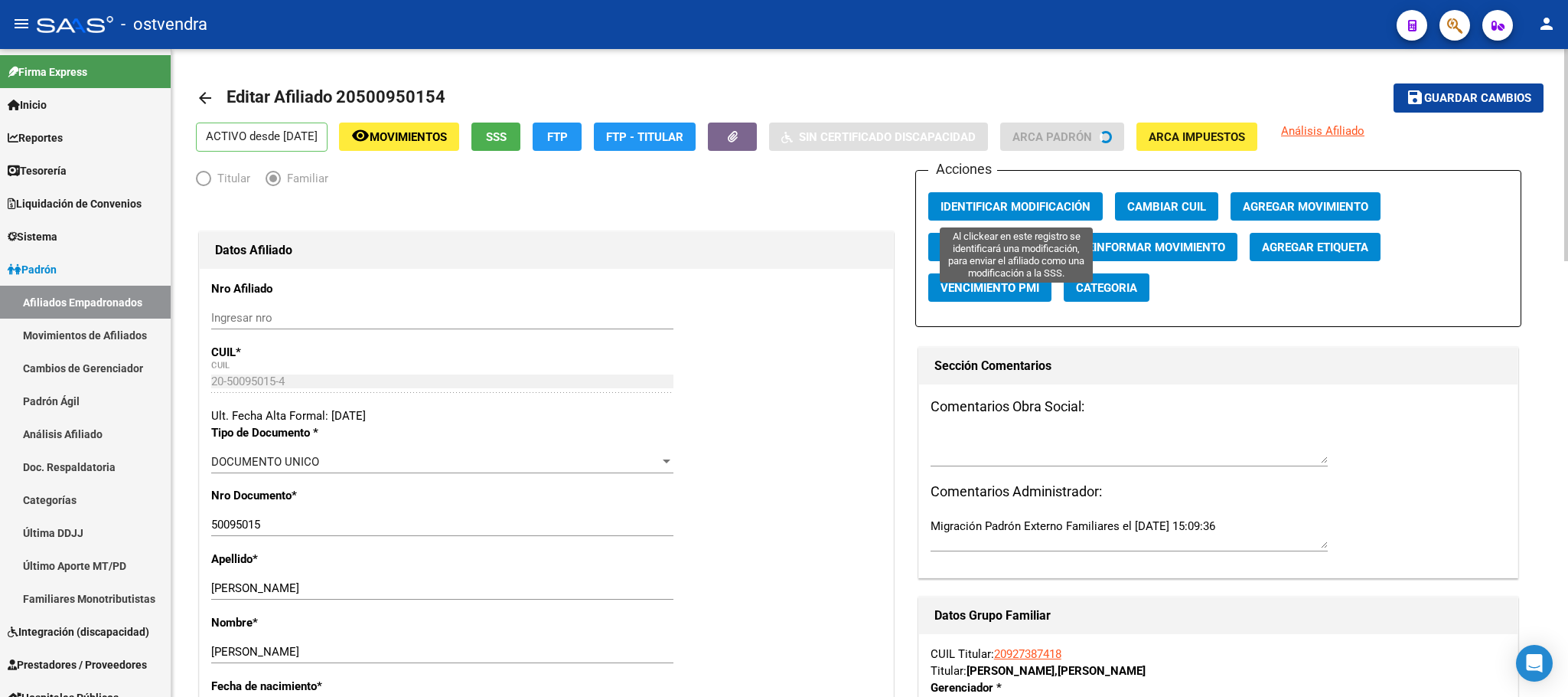
click at [941, 208] on span "Identificar Modificación" at bounding box center [1015, 206] width 150 height 14
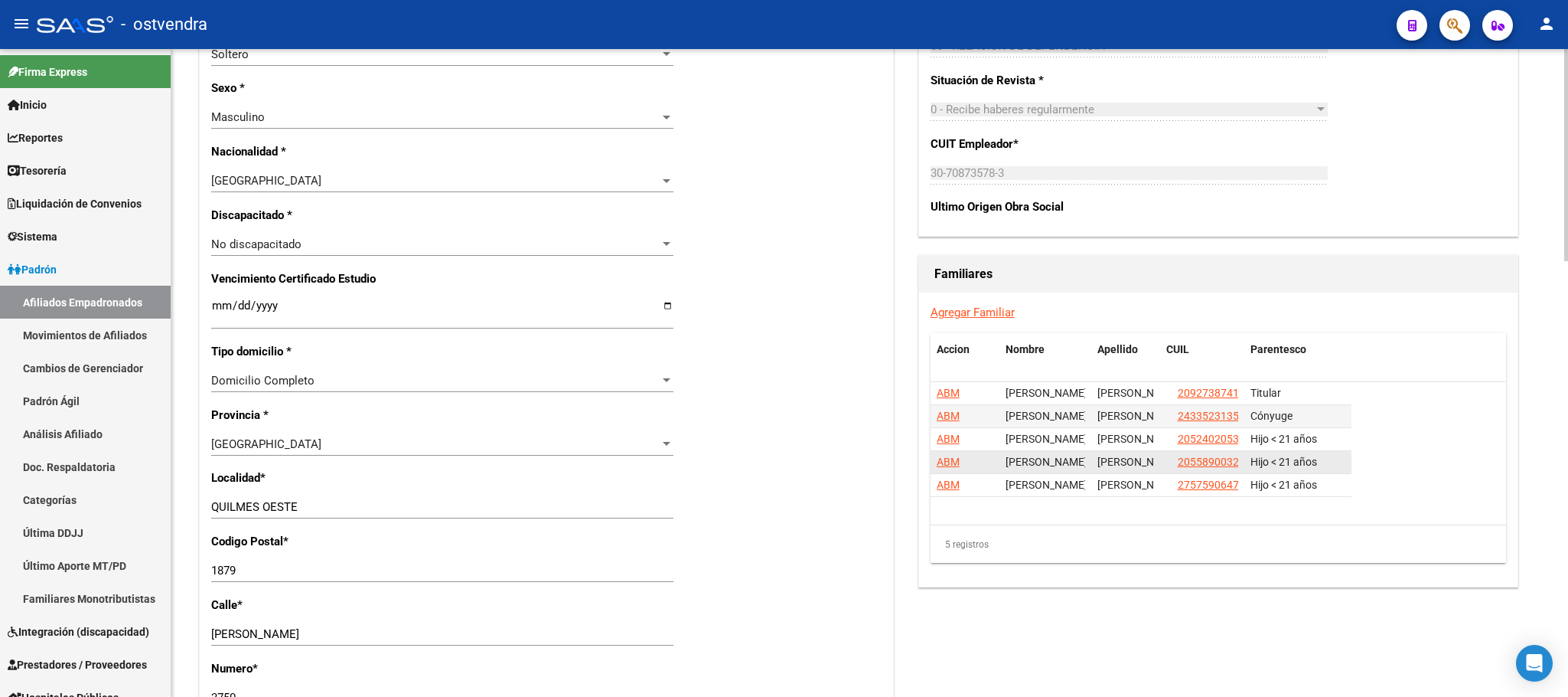
scroll to position [805, 0]
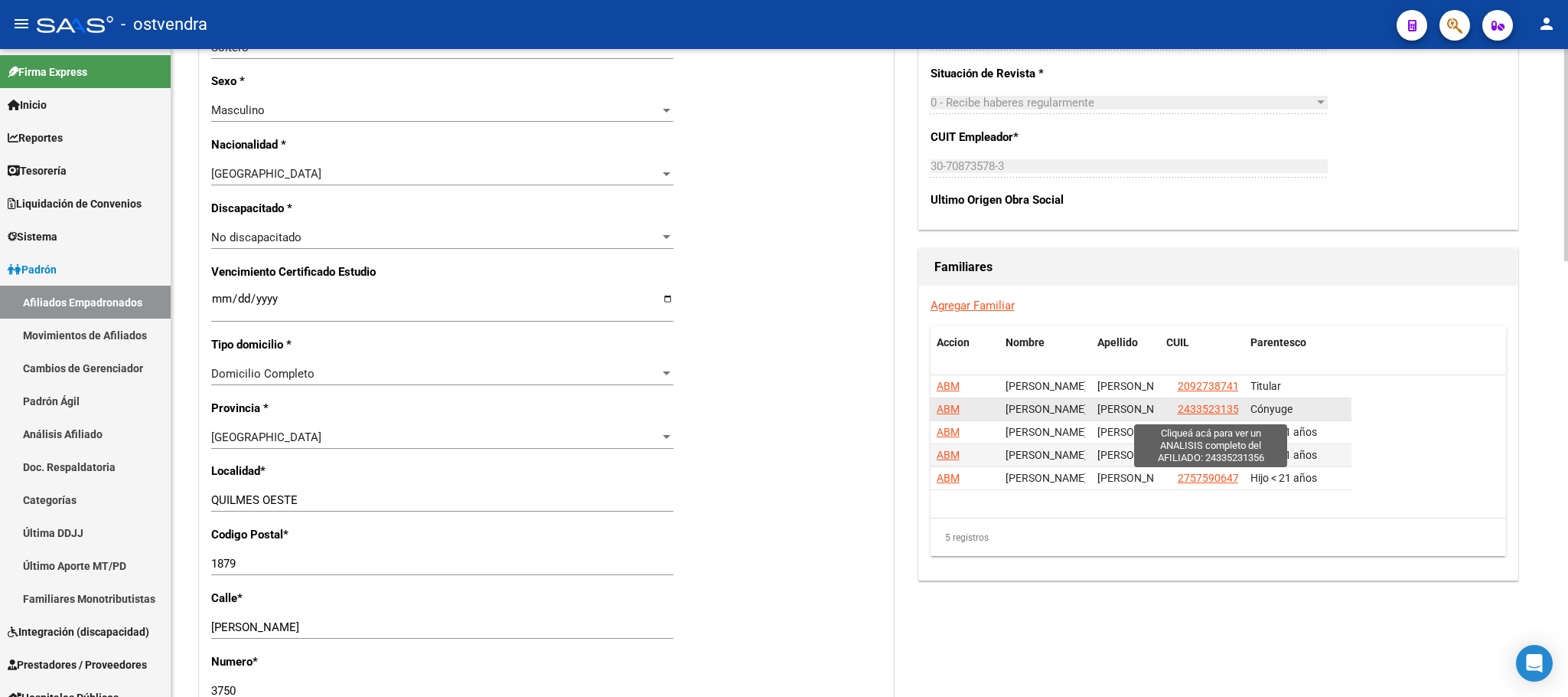
click at [941, 411] on span "24335231356" at bounding box center [1212, 408] width 67 height 12
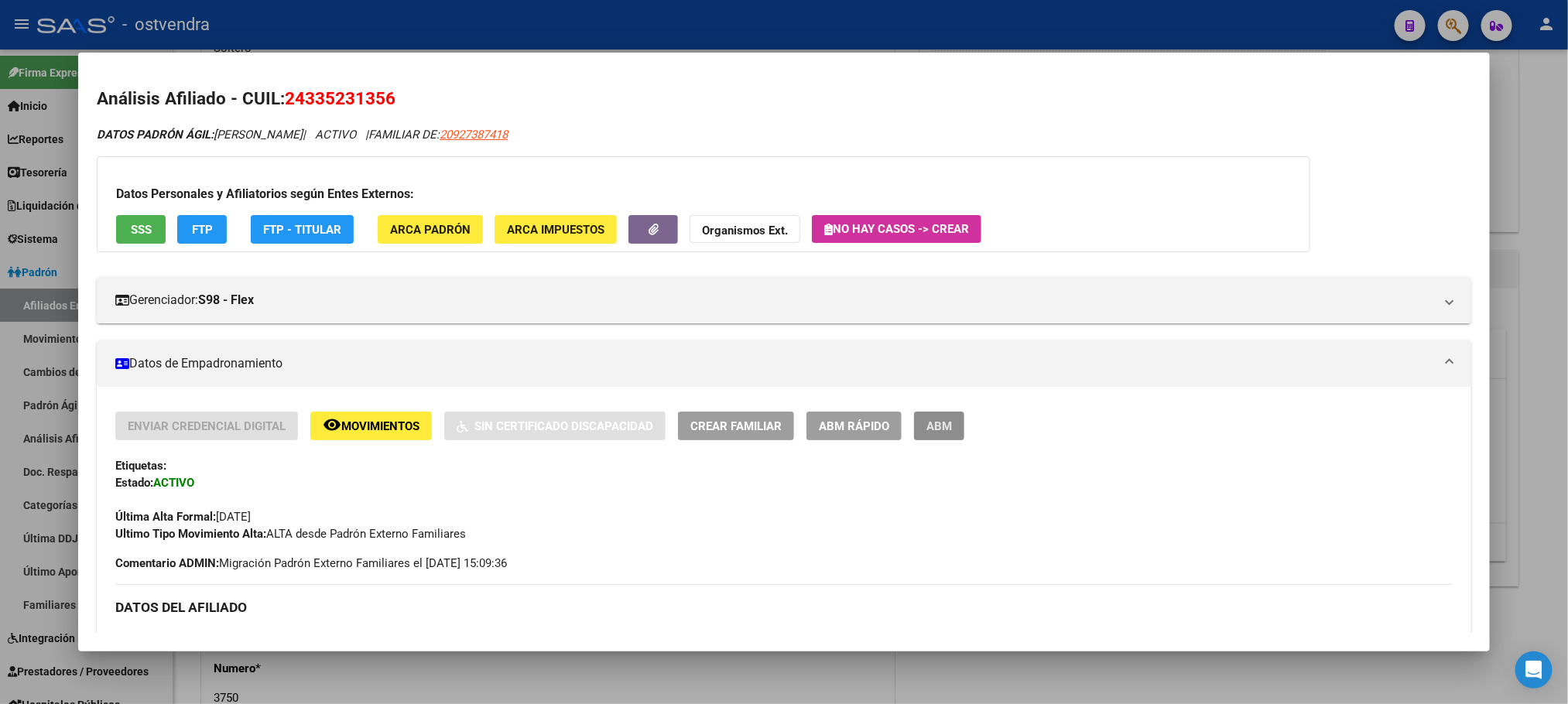
click at [944, 420] on span "ABM" at bounding box center [939, 426] width 26 height 14
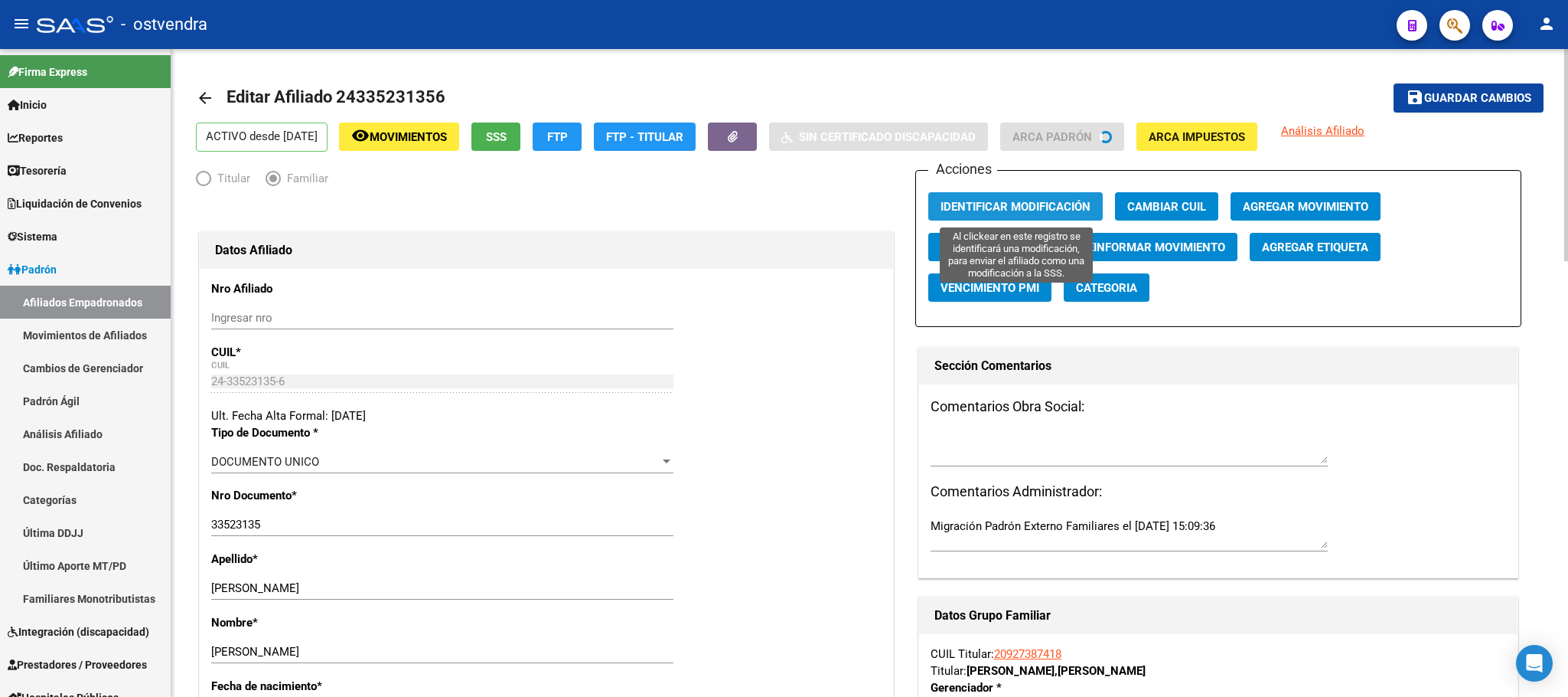
click at [941, 202] on span "Identificar Modificación" at bounding box center [1015, 206] width 150 height 14
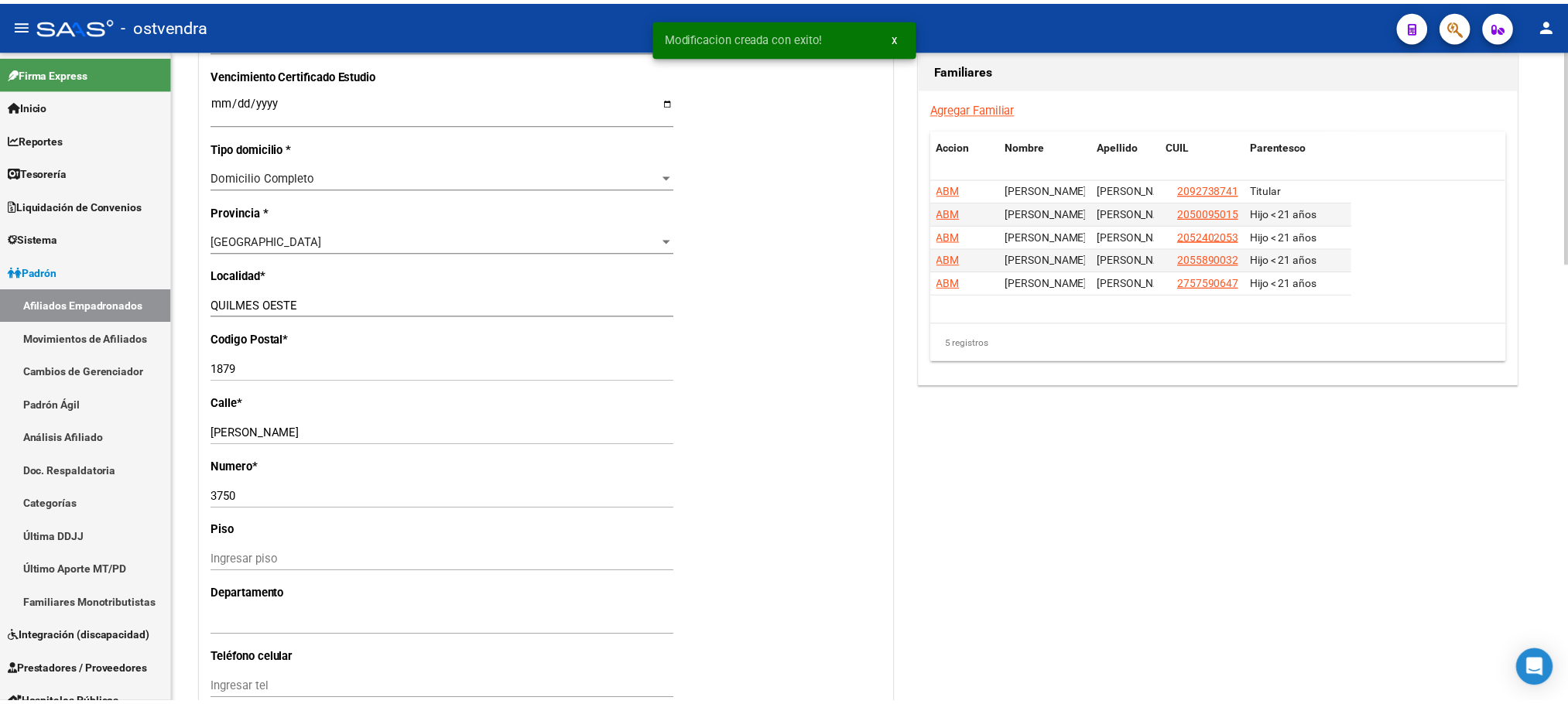
scroll to position [996, 0]
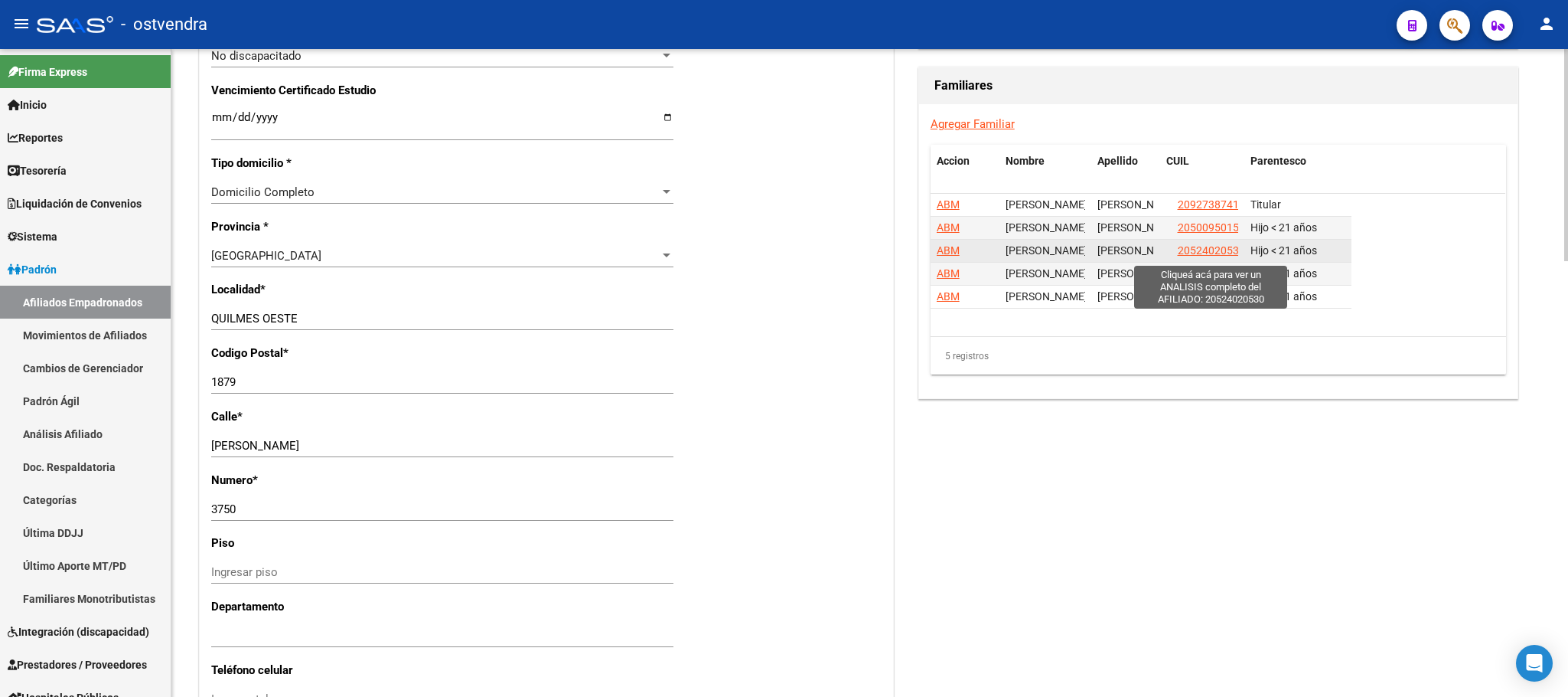
click at [941, 249] on span "20524020530" at bounding box center [1212, 250] width 67 height 12
type textarea "20524020530"
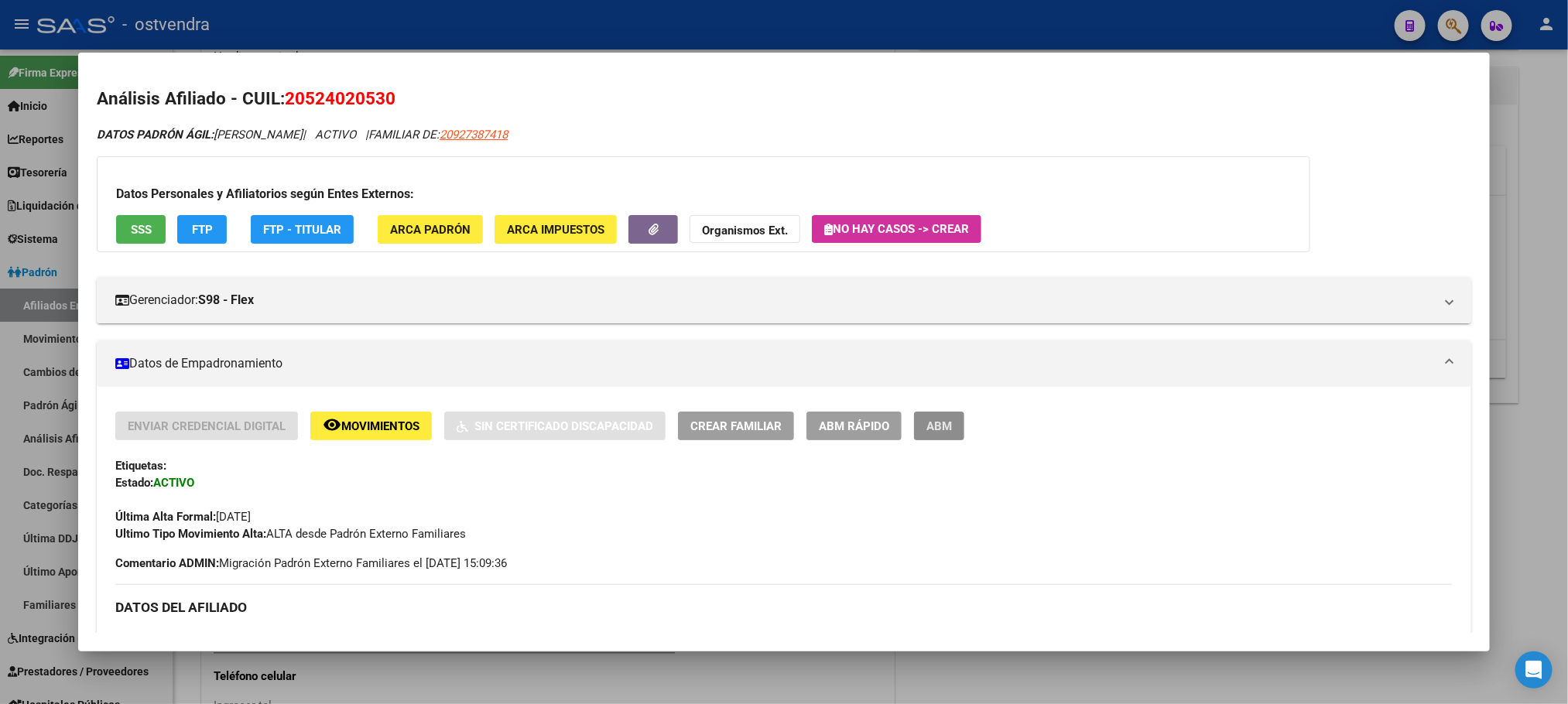
click at [924, 415] on button "ABM" at bounding box center [939, 425] width 51 height 29
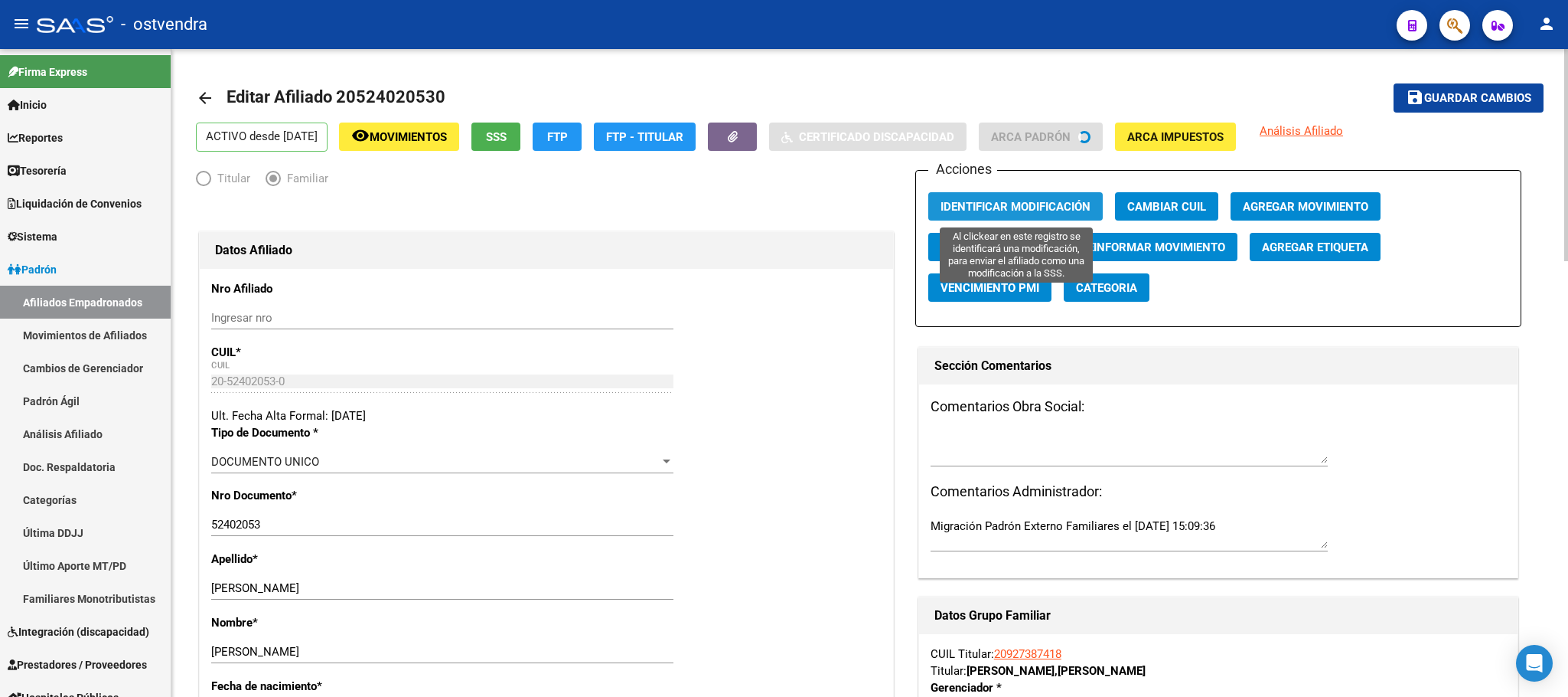
click at [941, 198] on button "Identificar Modificación" at bounding box center [1016, 206] width 175 height 28
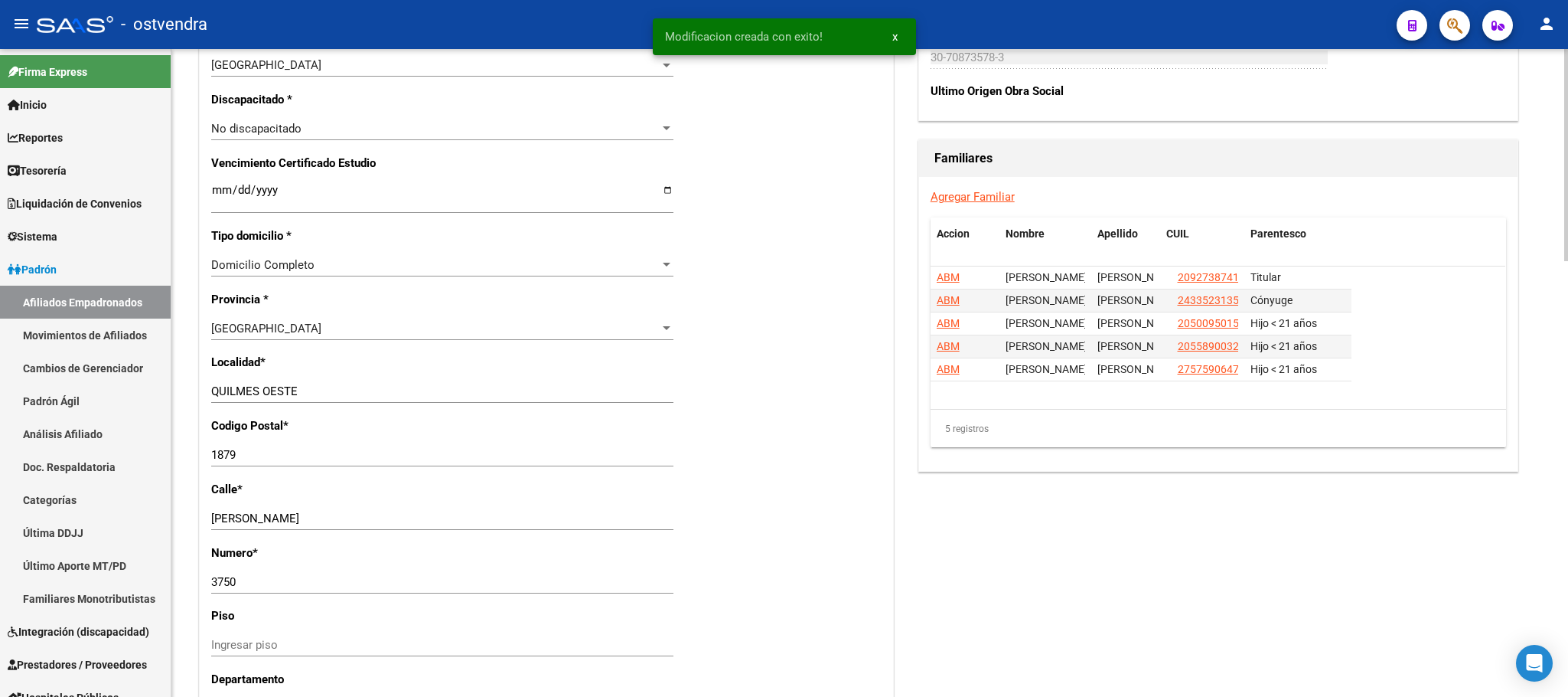
scroll to position [919, 0]
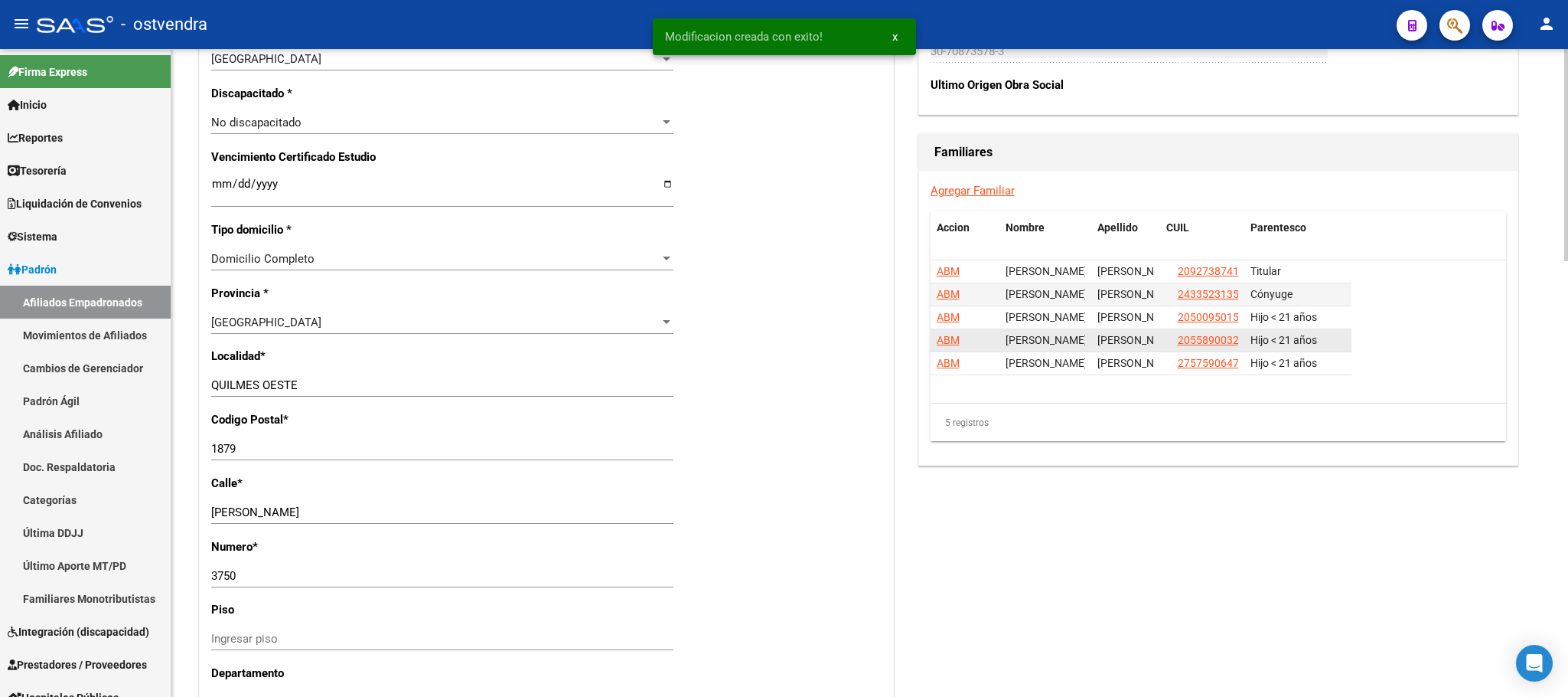
click at [941, 335] on app-link-go-to "20558900327" at bounding box center [1212, 340] width 67 height 17
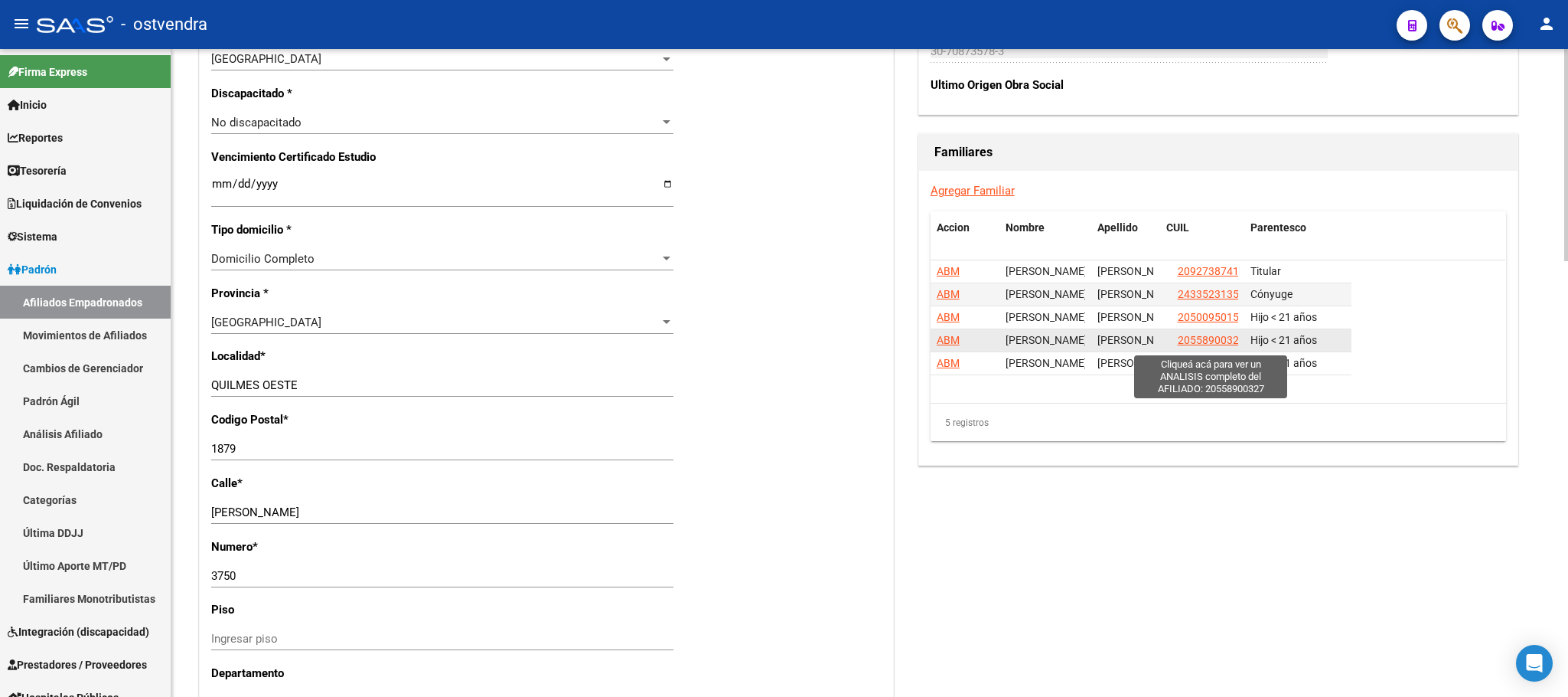
click at [941, 344] on span "20558900327" at bounding box center [1212, 339] width 67 height 12
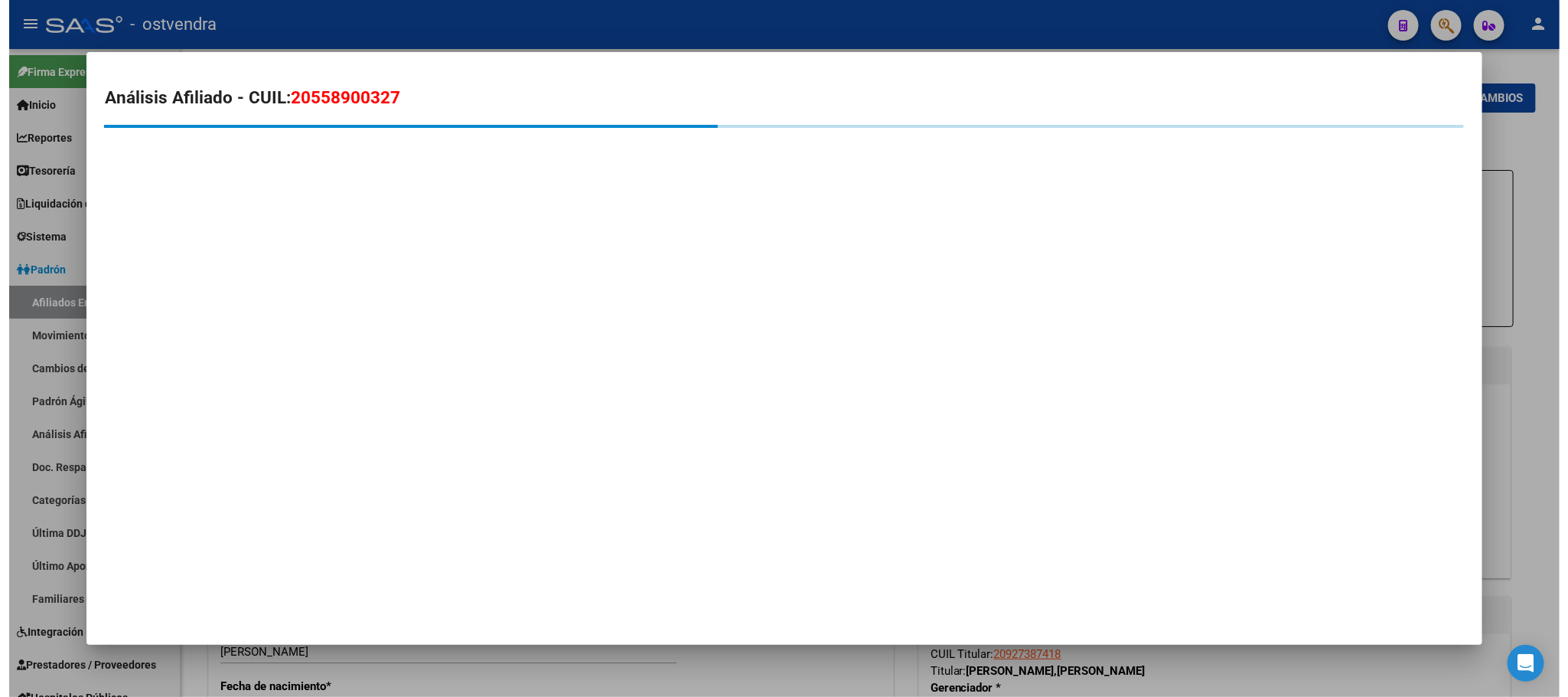
scroll to position [108, 0]
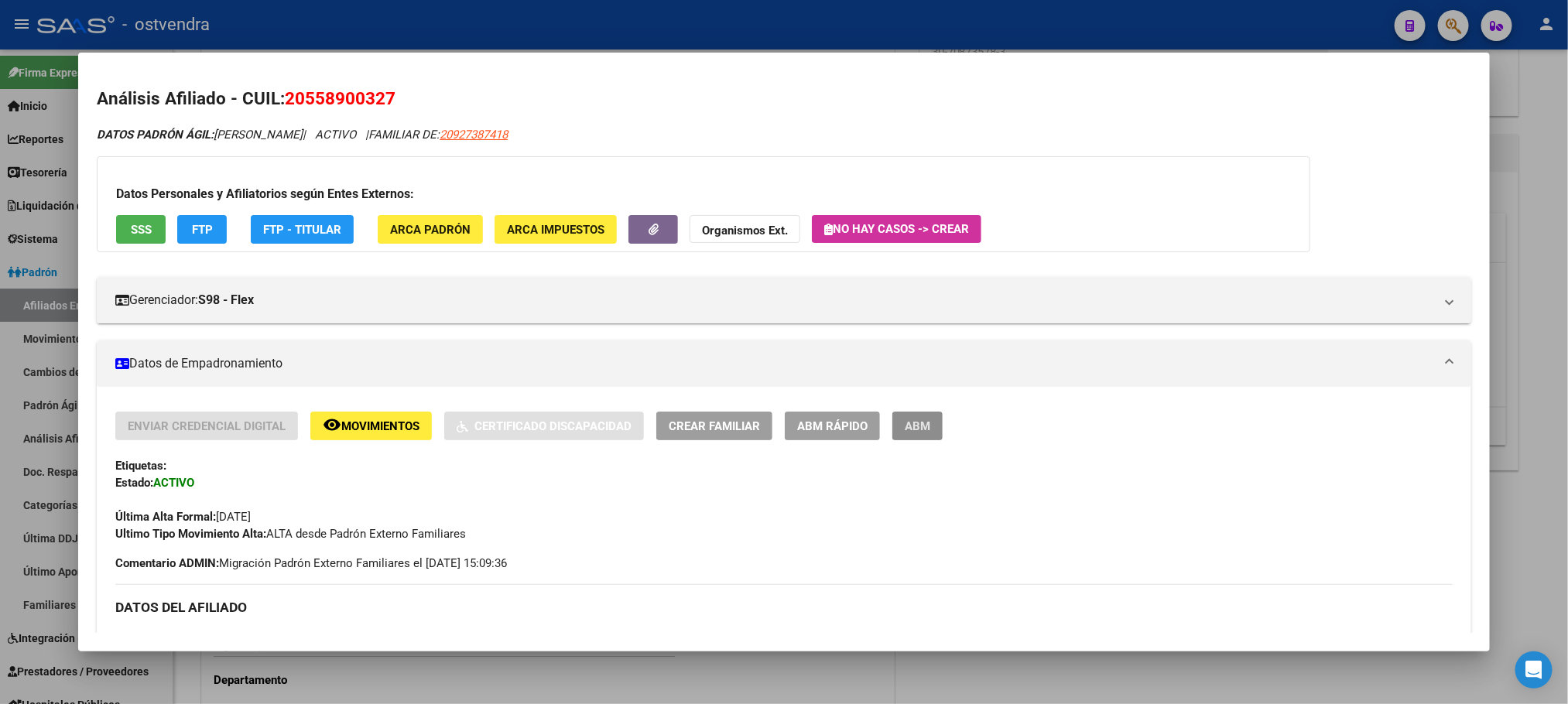
click at [908, 421] on span "ABM" at bounding box center [918, 426] width 26 height 14
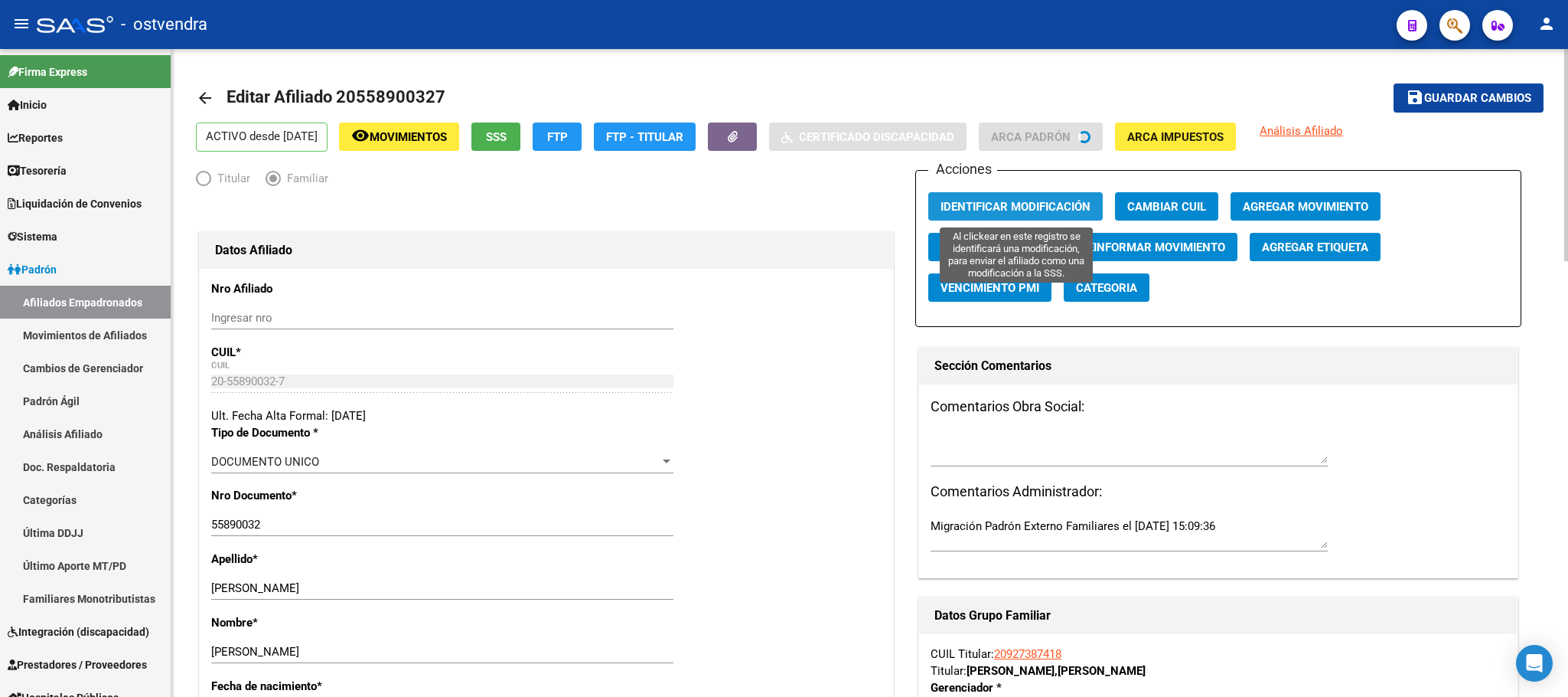
click at [1006, 207] on span "Identificar Modificación" at bounding box center [1015, 206] width 150 height 14
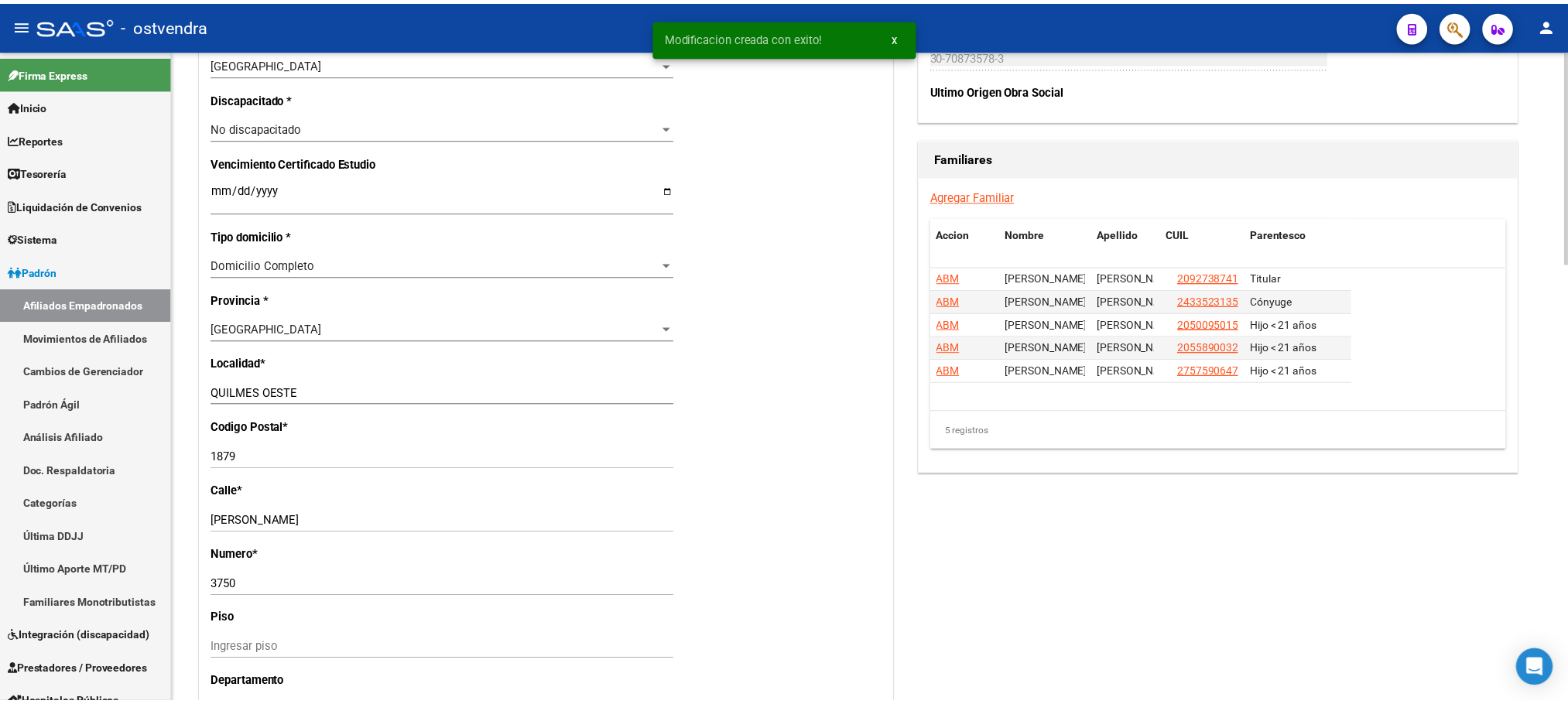
scroll to position [929, 0]
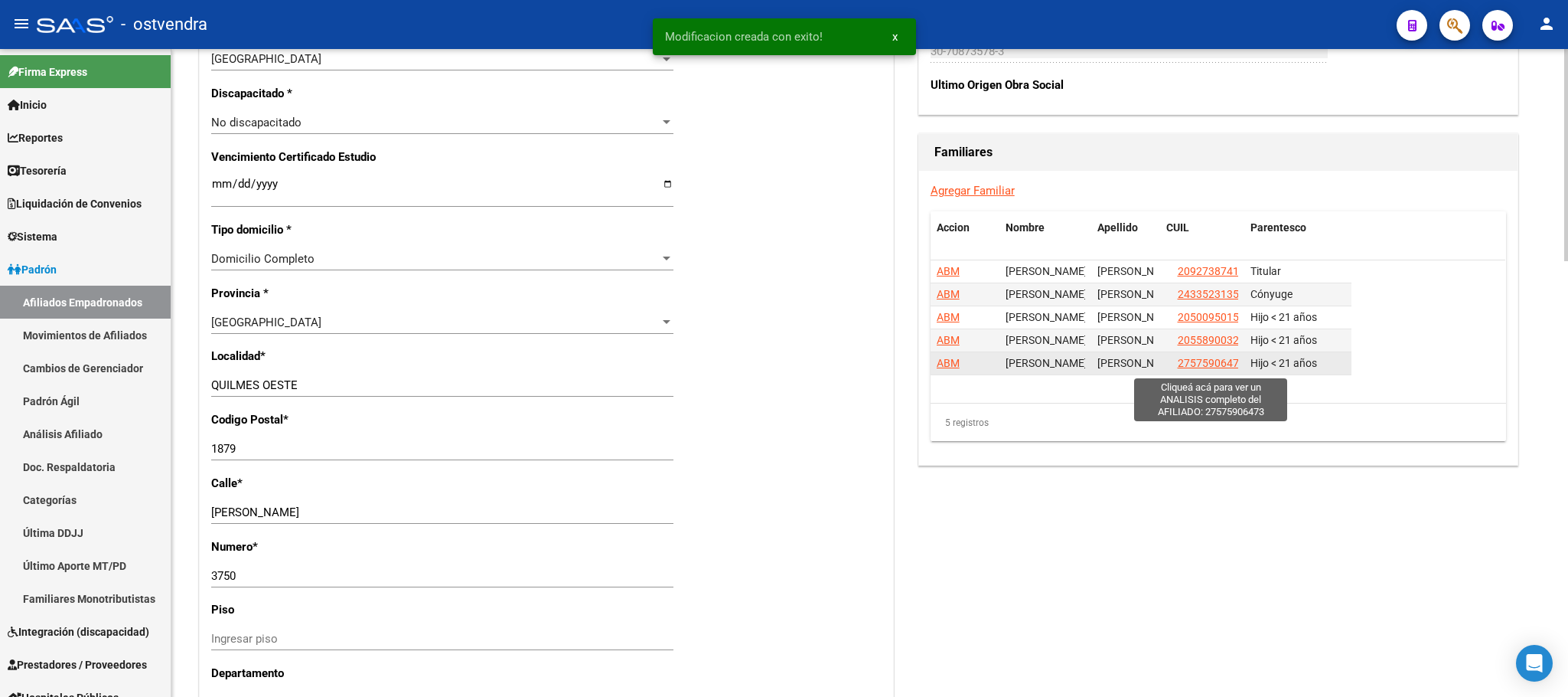
click at [1203, 365] on span "27575906473" at bounding box center [1212, 363] width 67 height 12
type textarea "27575906473"
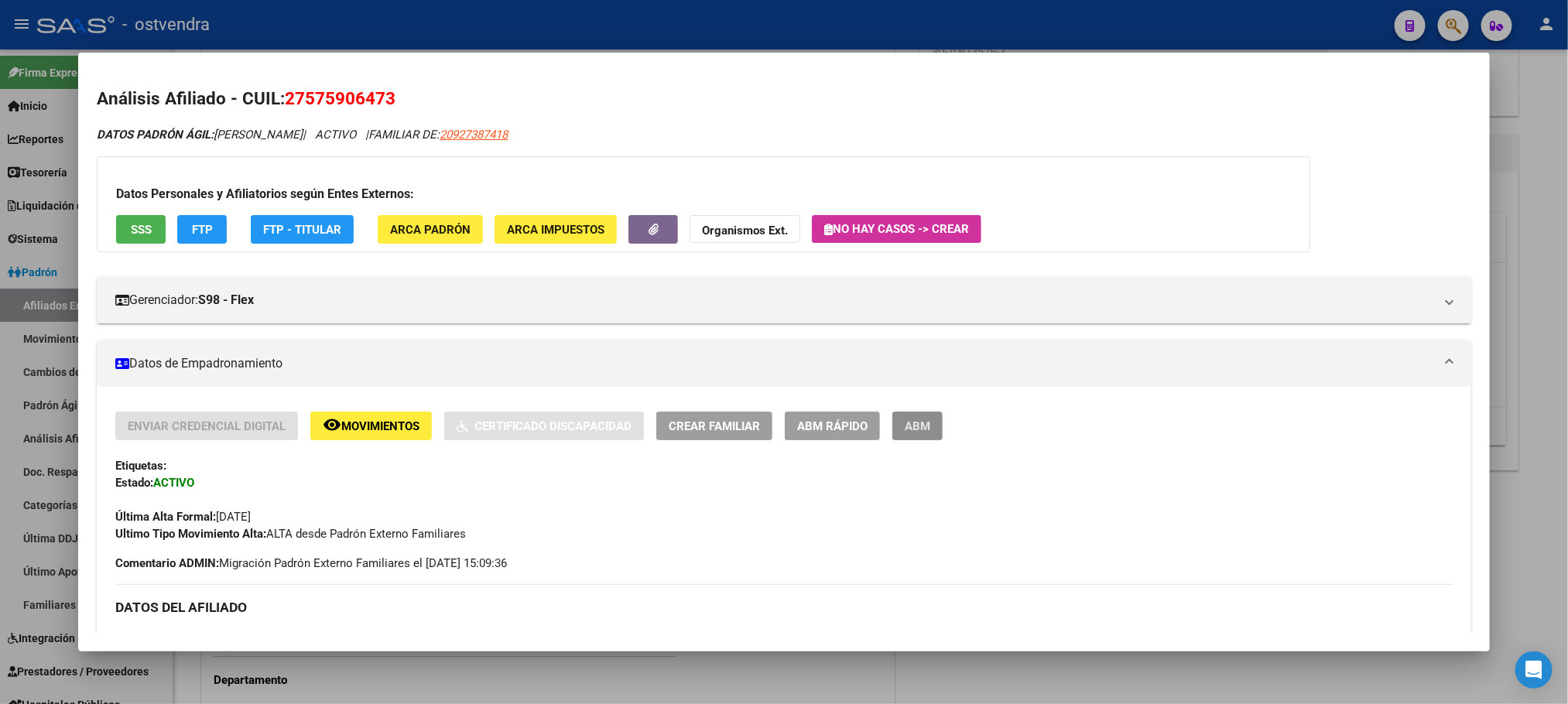
click at [905, 428] on span "ABM" at bounding box center [918, 426] width 26 height 14
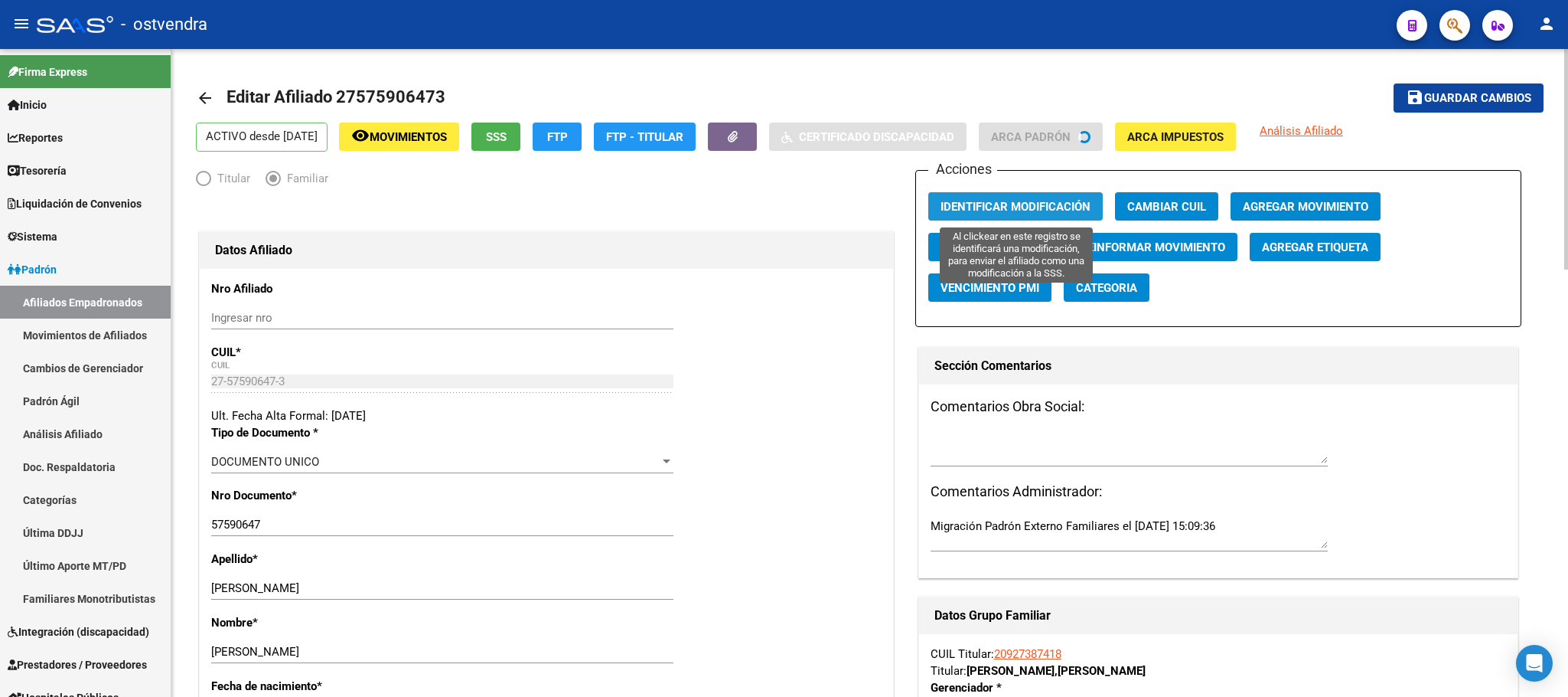
click at [1008, 200] on span "Identificar Modificación" at bounding box center [1015, 206] width 150 height 14
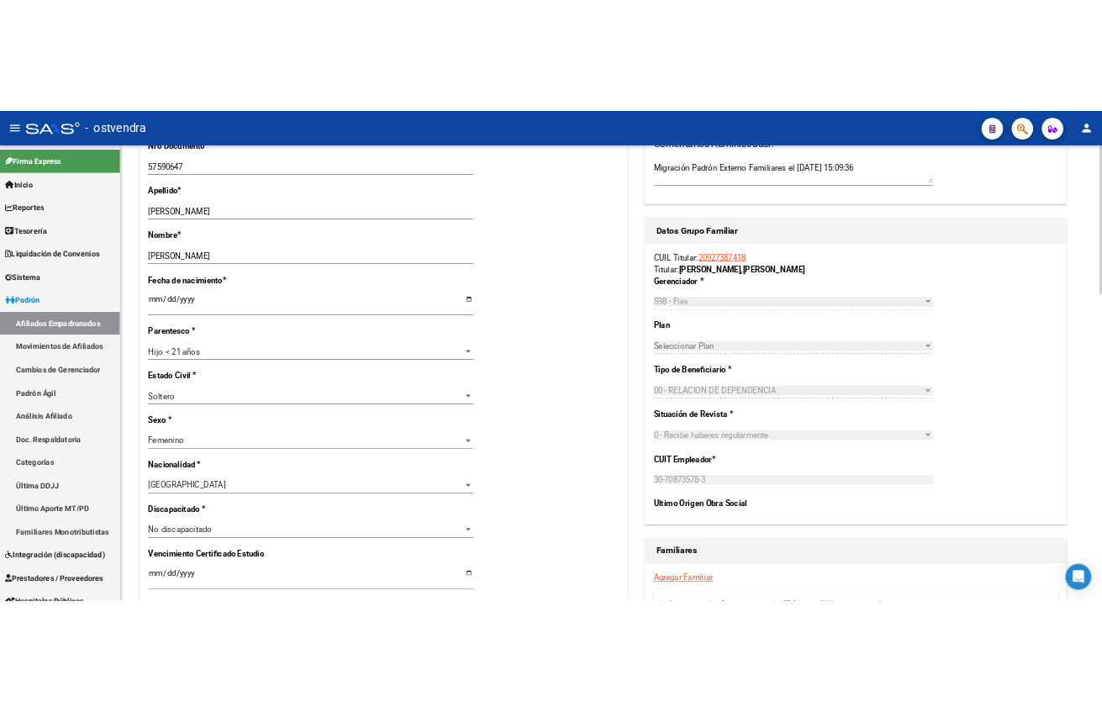
scroll to position [504, 0]
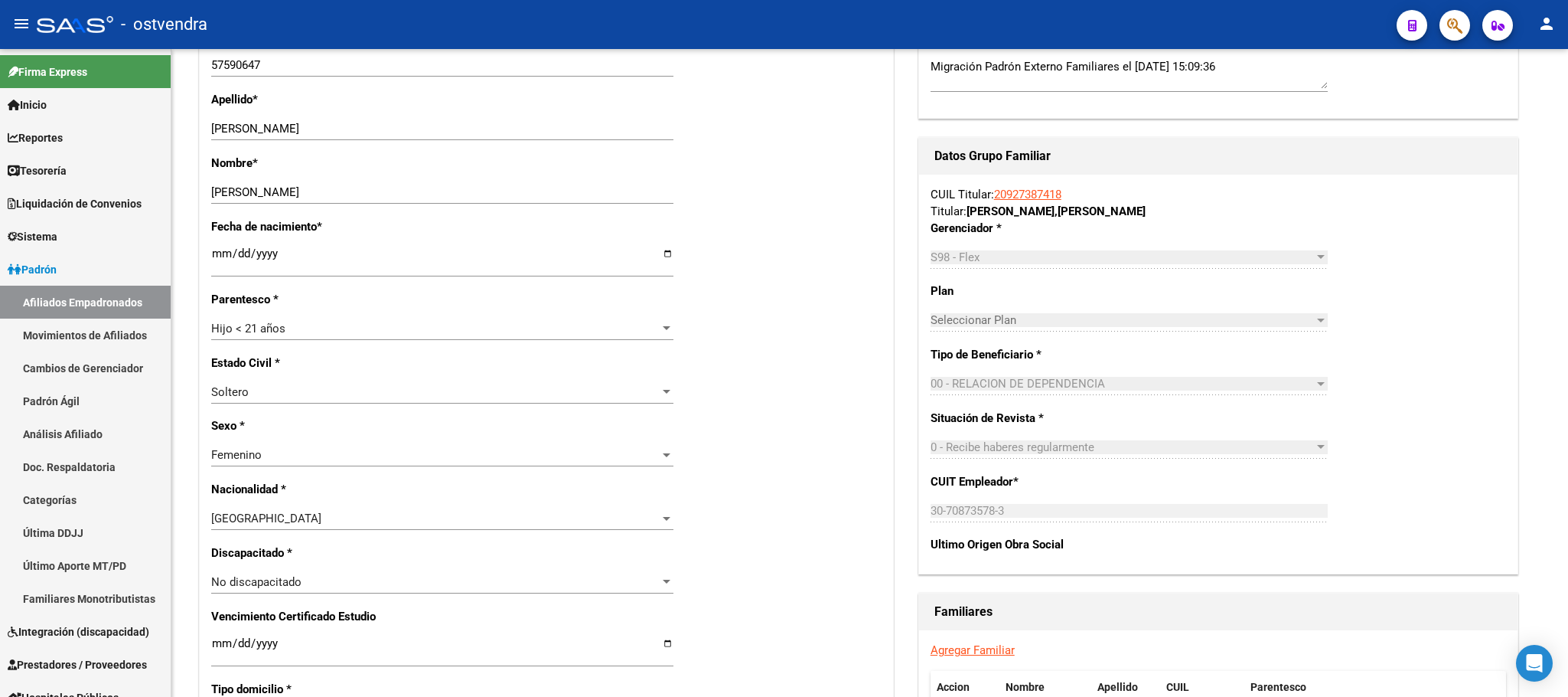
click at [790, 45] on mat-toolbar "menu - ostvendra person" at bounding box center [784, 25] width 1568 height 49
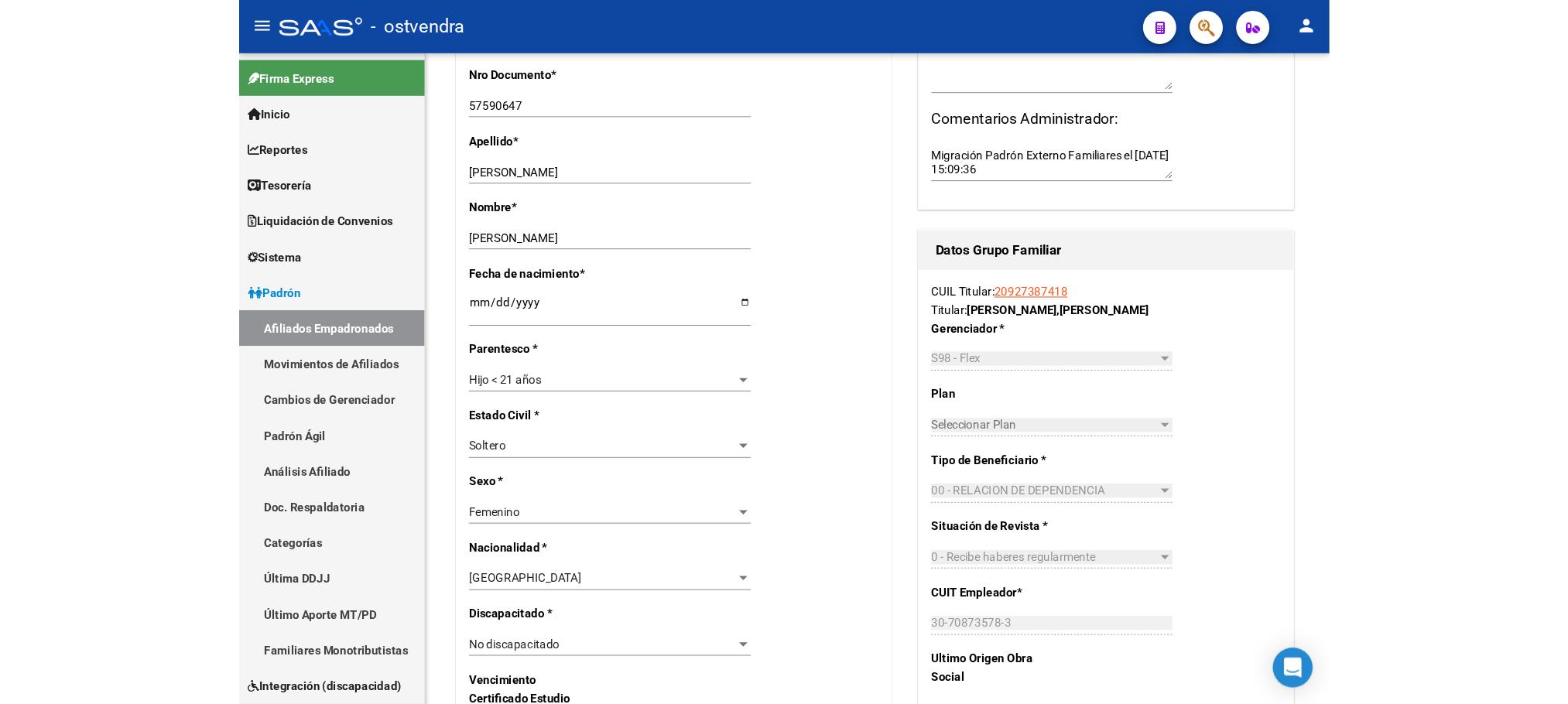
scroll to position [497, 0]
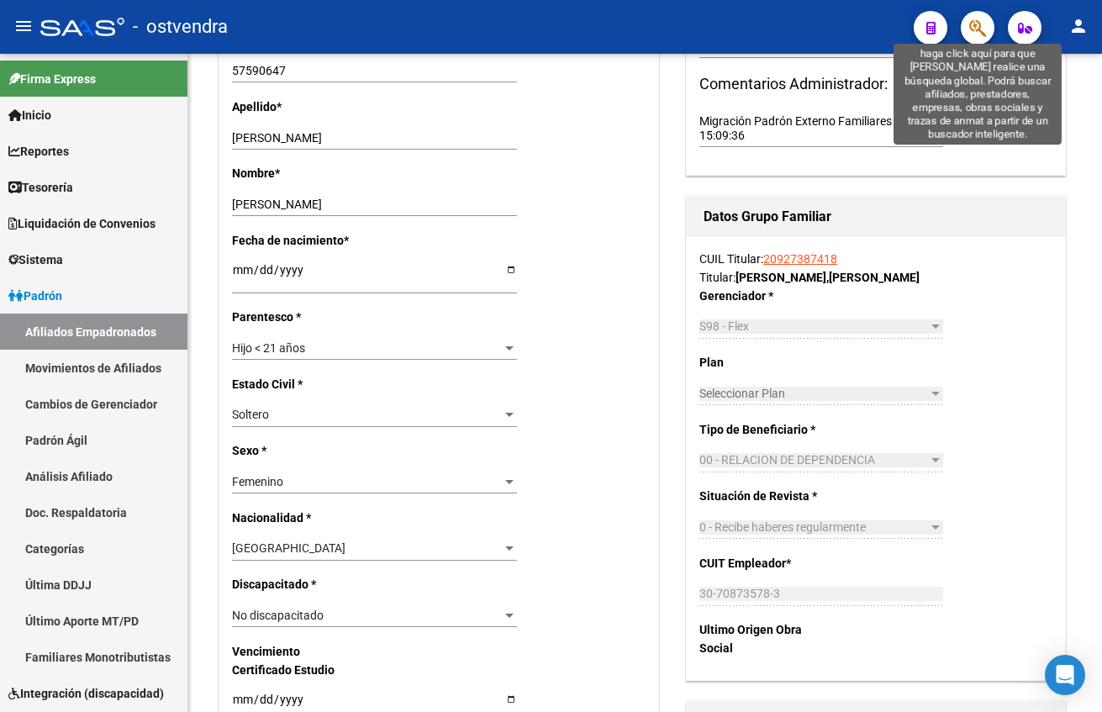
click at [973, 25] on icon "button" at bounding box center [977, 27] width 17 height 19
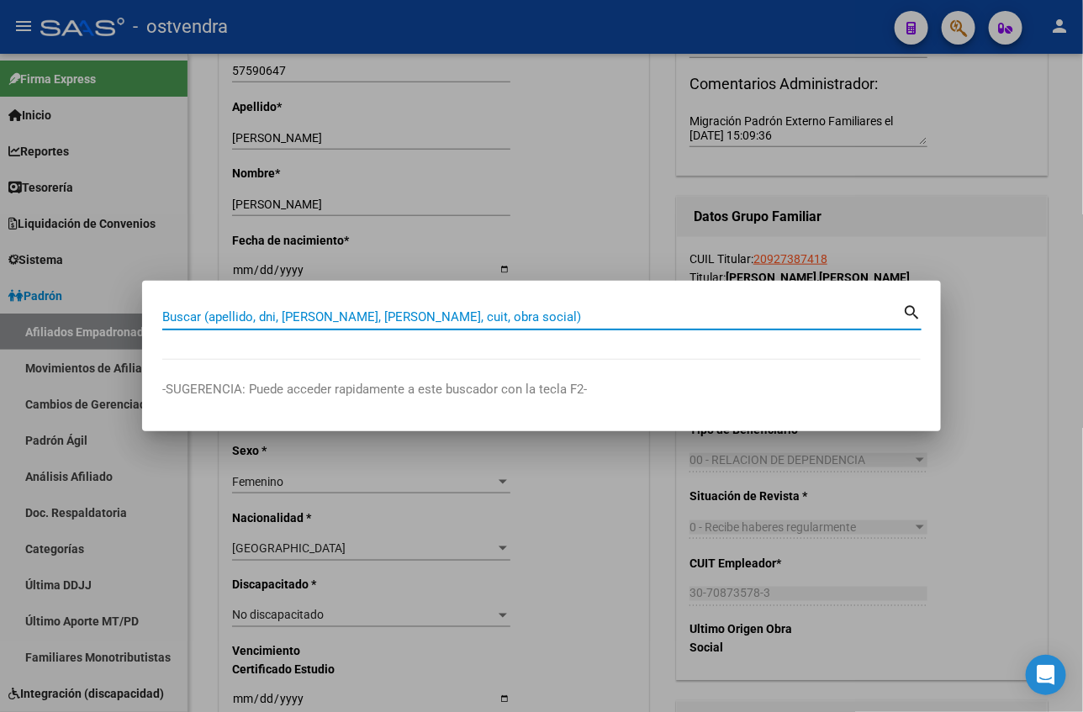
paste input "20308033326"
type input "20308033326"
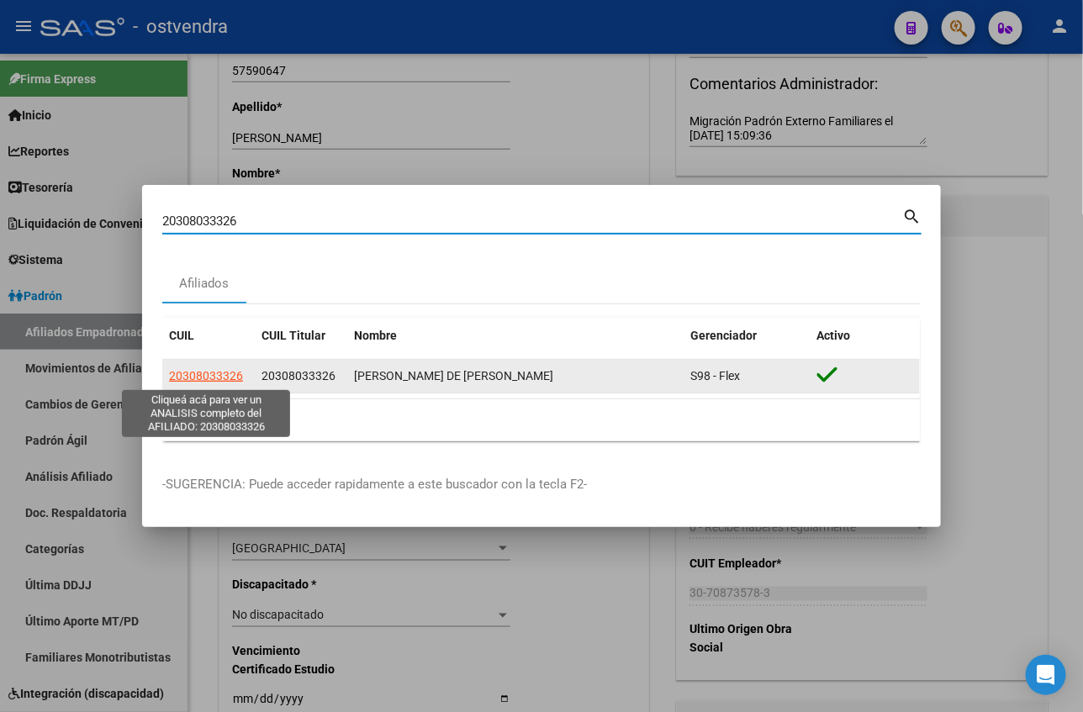
click at [214, 369] on span "20308033326" at bounding box center [206, 375] width 74 height 13
type textarea "20308033326"
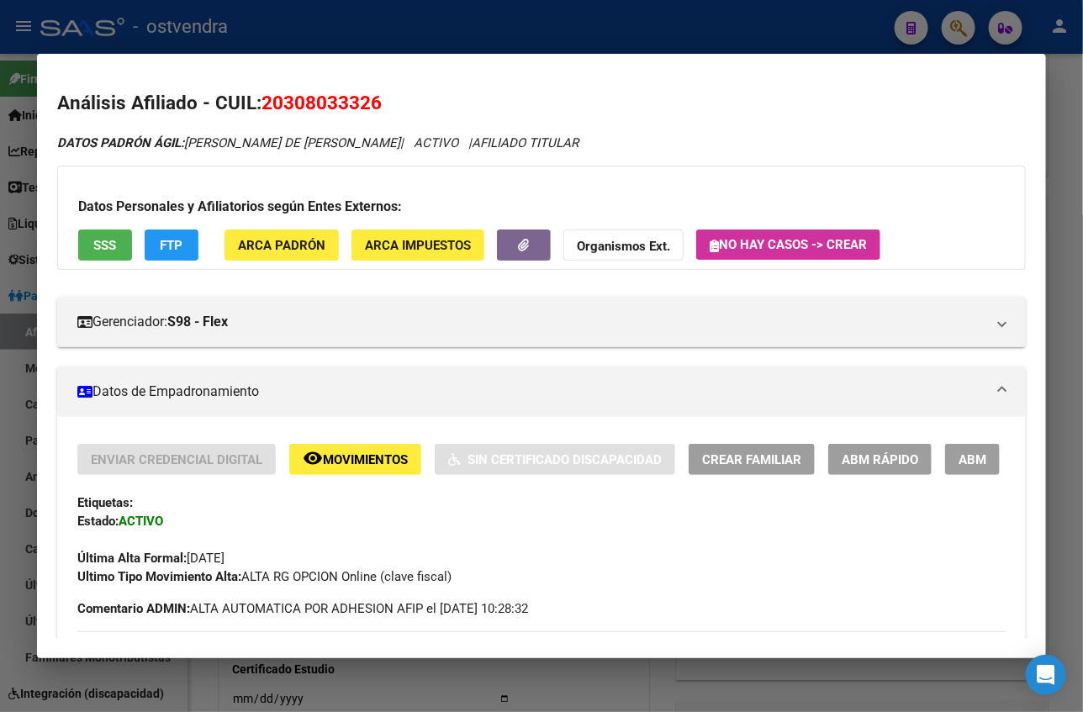
click at [809, 189] on div "Datos Personales y Afiliatorios según Entes Externos: SSS FTP ARCA Padrón ARCA …" at bounding box center [541, 218] width 968 height 104
click at [815, 31] on div at bounding box center [541, 356] width 1083 height 712
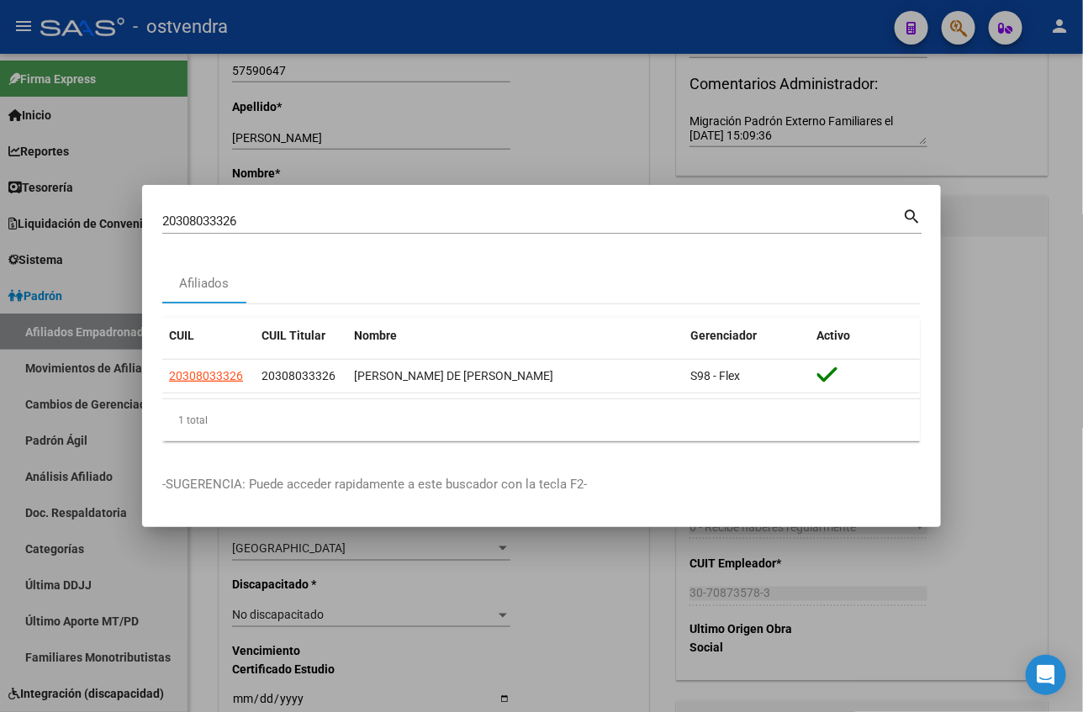
click at [278, 214] on input "20308033326" at bounding box center [532, 221] width 740 height 15
drag, startPoint x: 276, startPoint y: 218, endPoint x: 101, endPoint y: 223, distance: 174.9
click at [101, 223] on div "20308033326 Buscar (apellido, dni, cuil, nro traspaso, cuit, obra social) searc…" at bounding box center [541, 356] width 1083 height 712
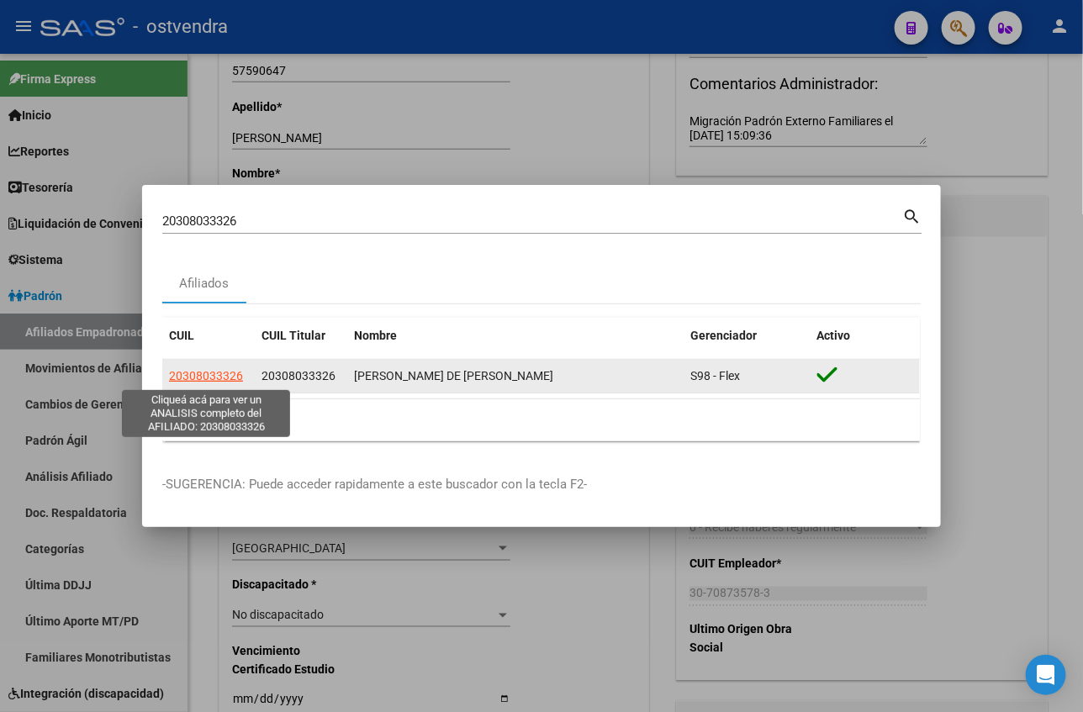
click at [220, 372] on span "20308033326" at bounding box center [206, 375] width 74 height 13
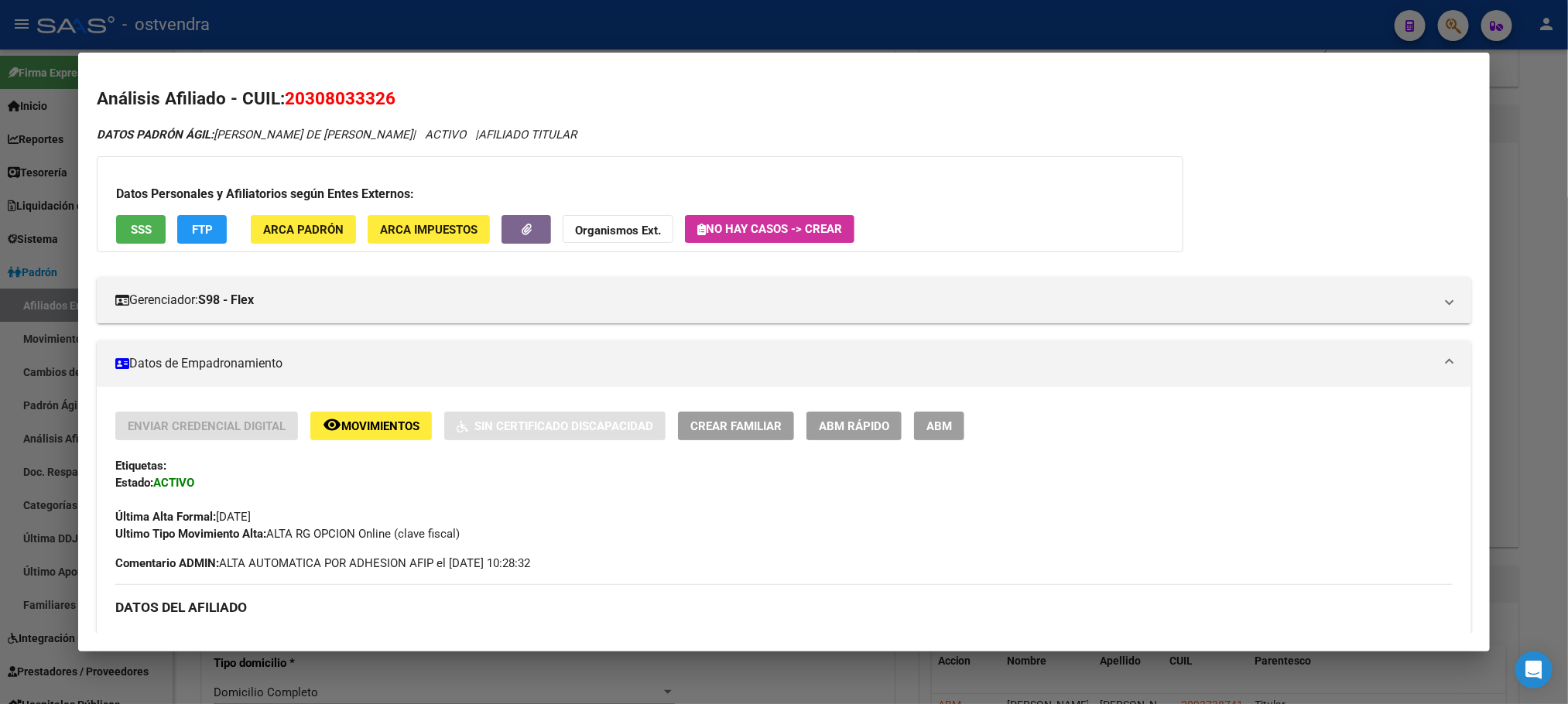
drag, startPoint x: 633, startPoint y: 30, endPoint x: 418, endPoint y: 161, distance: 251.8
click at [632, 30] on div at bounding box center [784, 352] width 1568 height 704
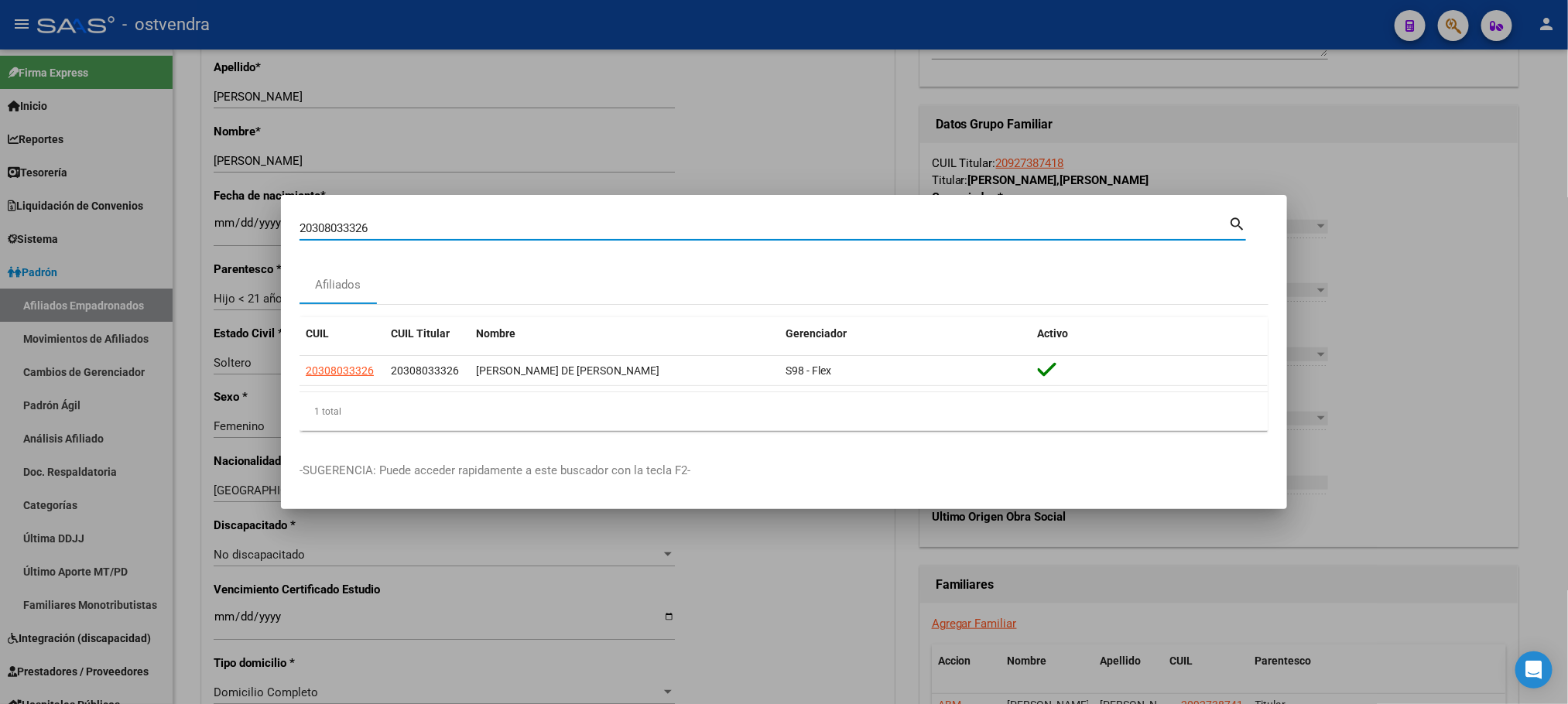
drag, startPoint x: 402, startPoint y: 225, endPoint x: 246, endPoint y: 204, distance: 157.4
click at [239, 202] on div "20308033326 Buscar (apellido, dni, cuil, nro traspaso, cuit, obra social) searc…" at bounding box center [784, 352] width 1568 height 704
paste input "4682741"
type input "4682741"
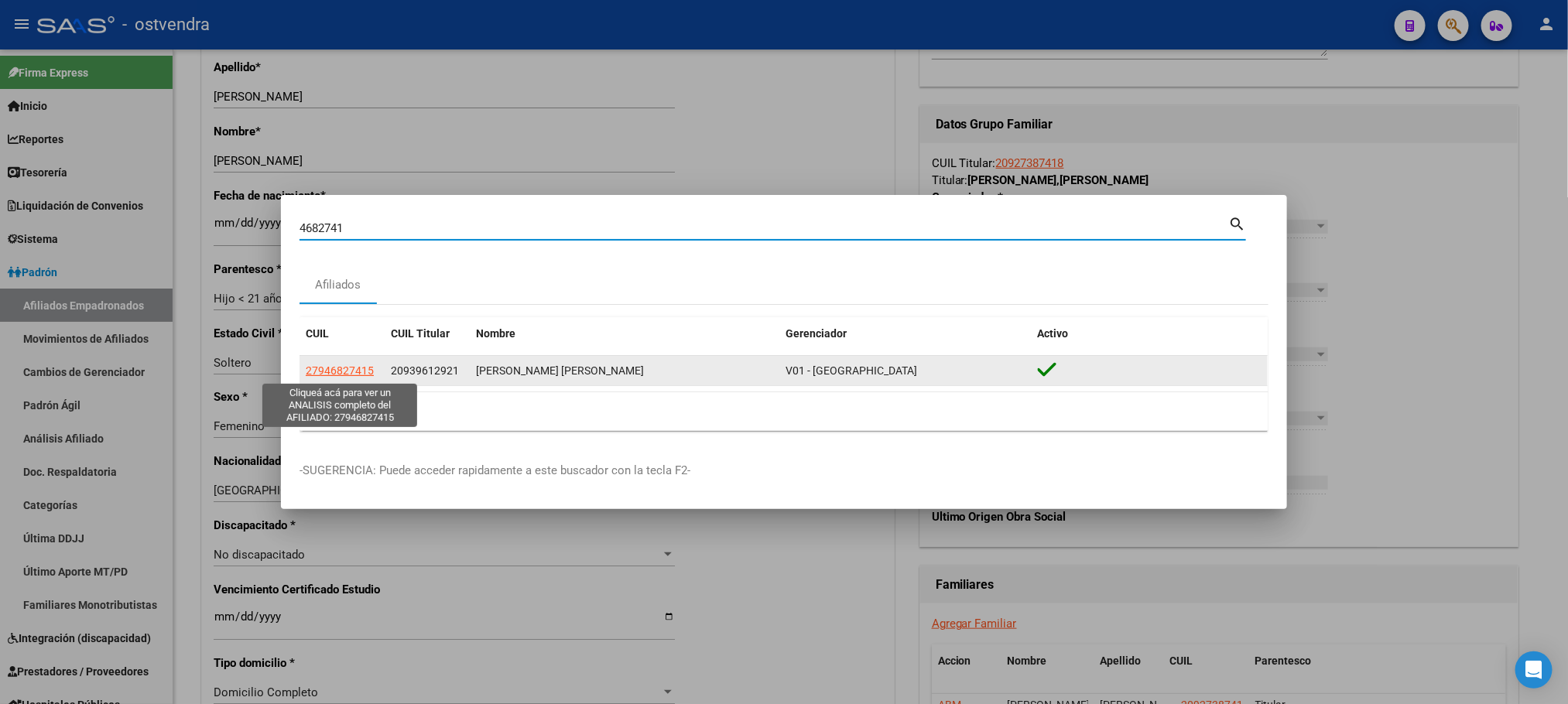
click at [328, 367] on span "27946827415" at bounding box center [340, 370] width 68 height 12
type textarea "27946827415"
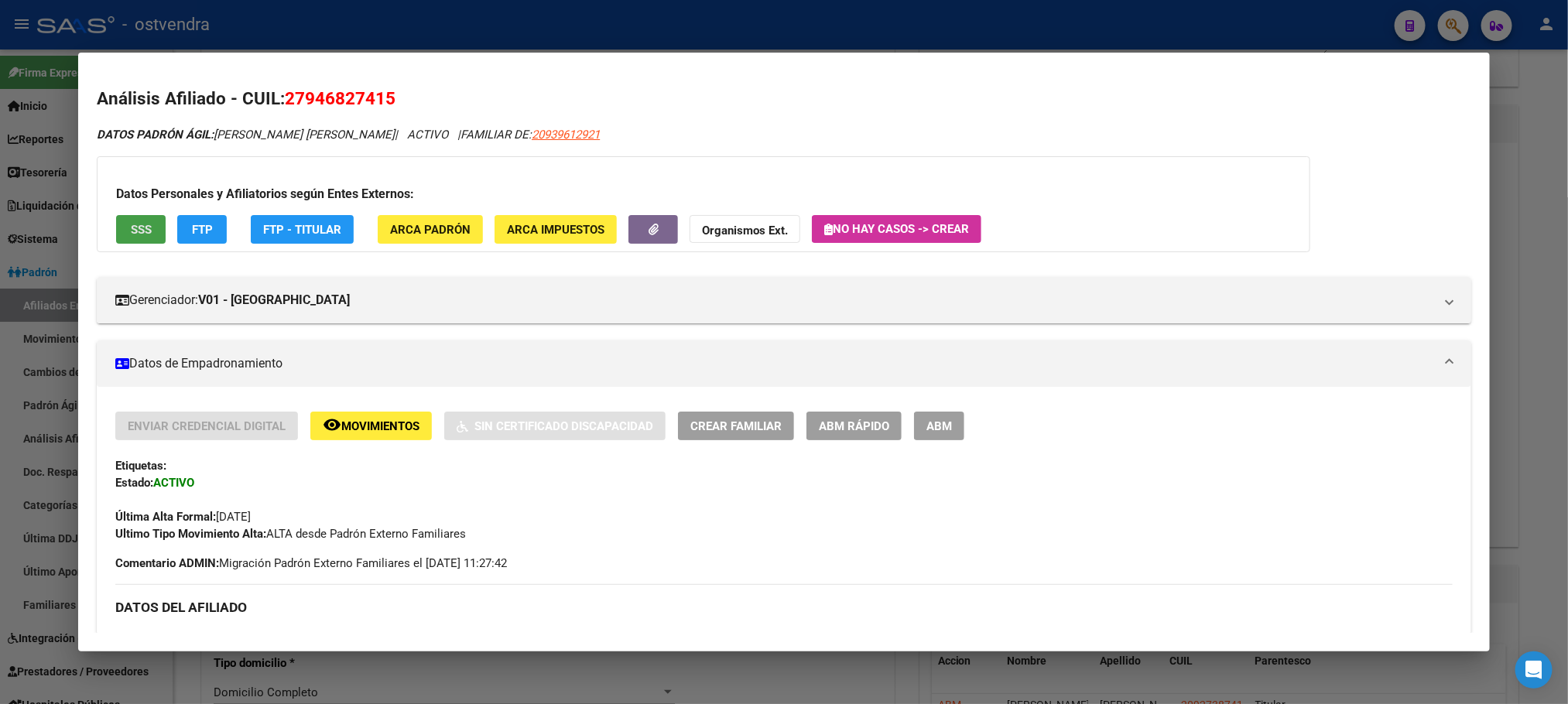
click at [131, 225] on span "SSS" at bounding box center [141, 229] width 21 height 14
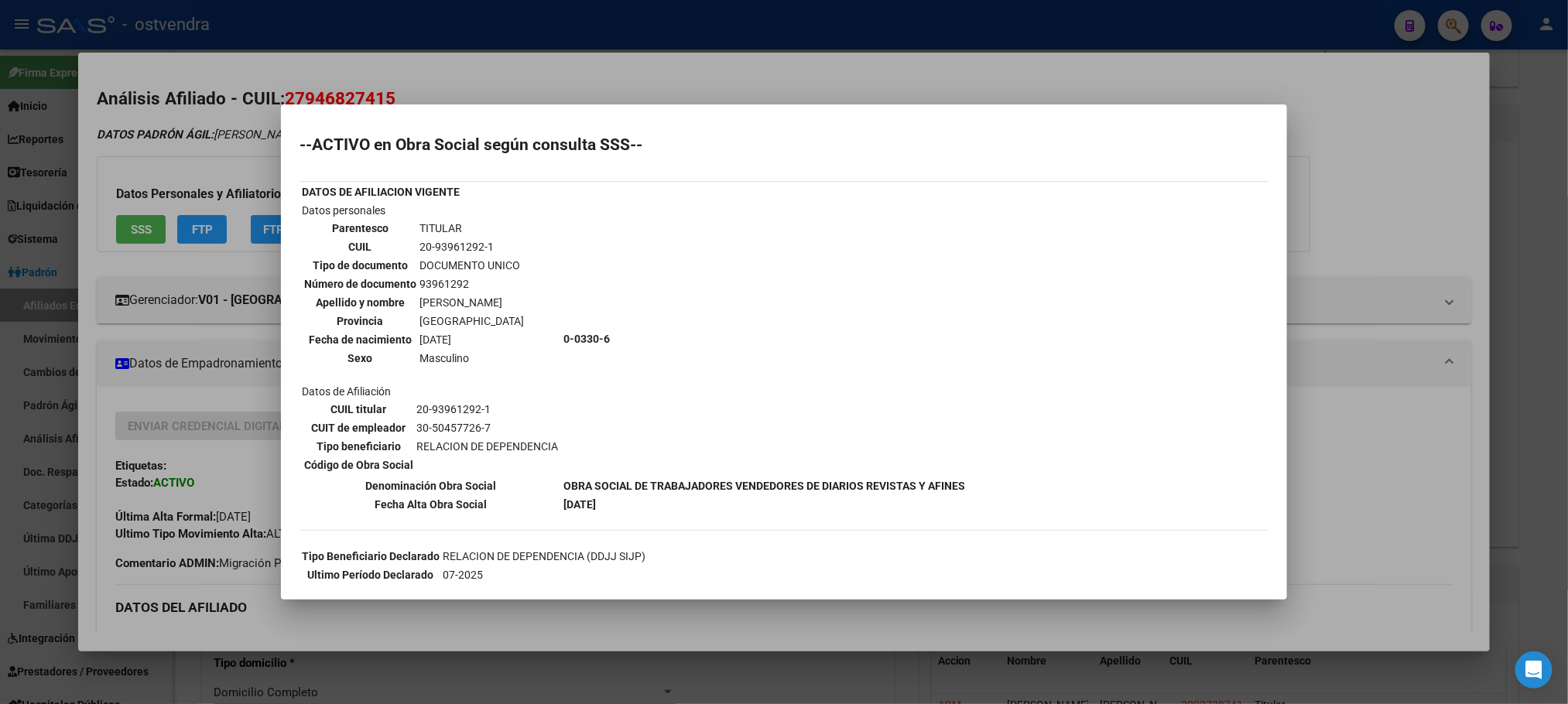
click at [241, 174] on div at bounding box center [784, 352] width 1568 height 704
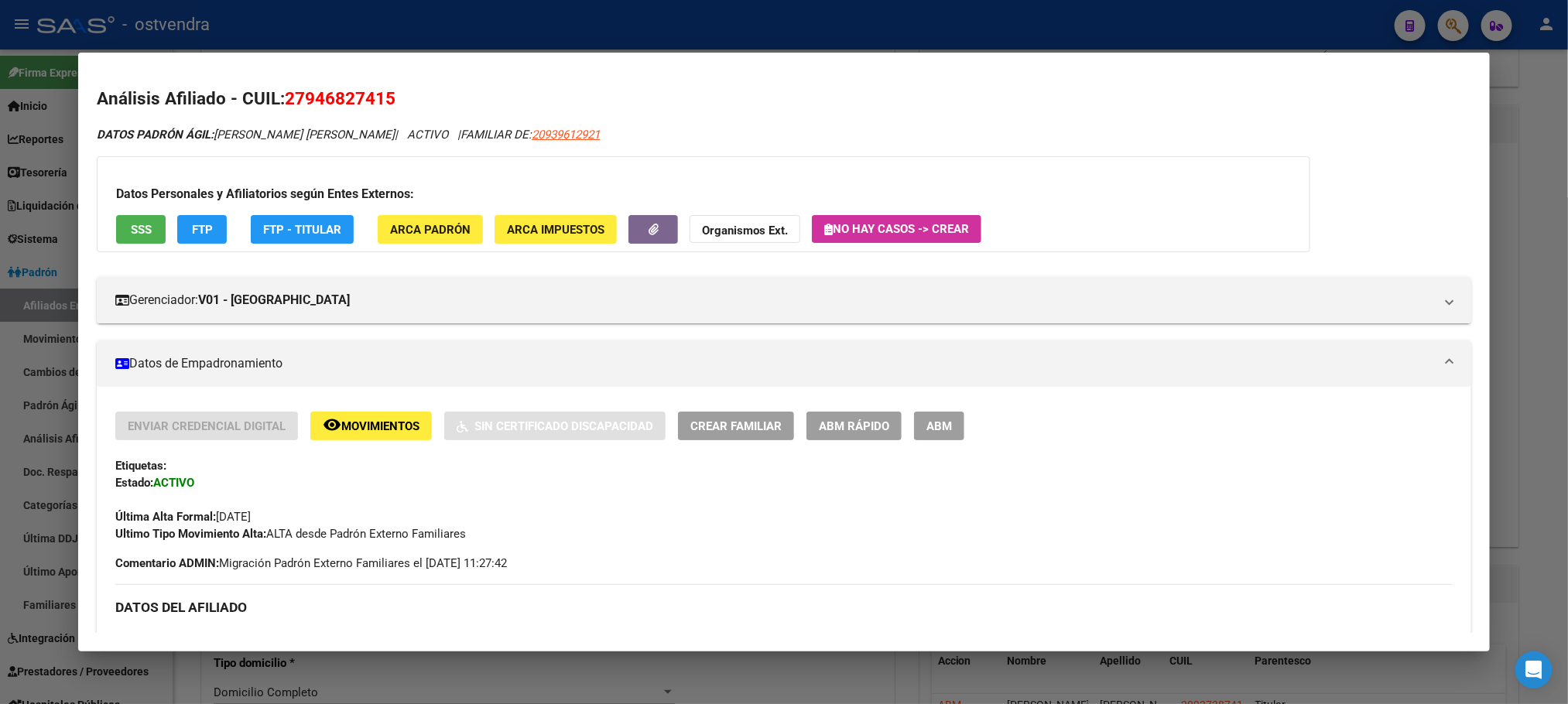
click at [196, 216] on button "FTP" at bounding box center [202, 229] width 50 height 29
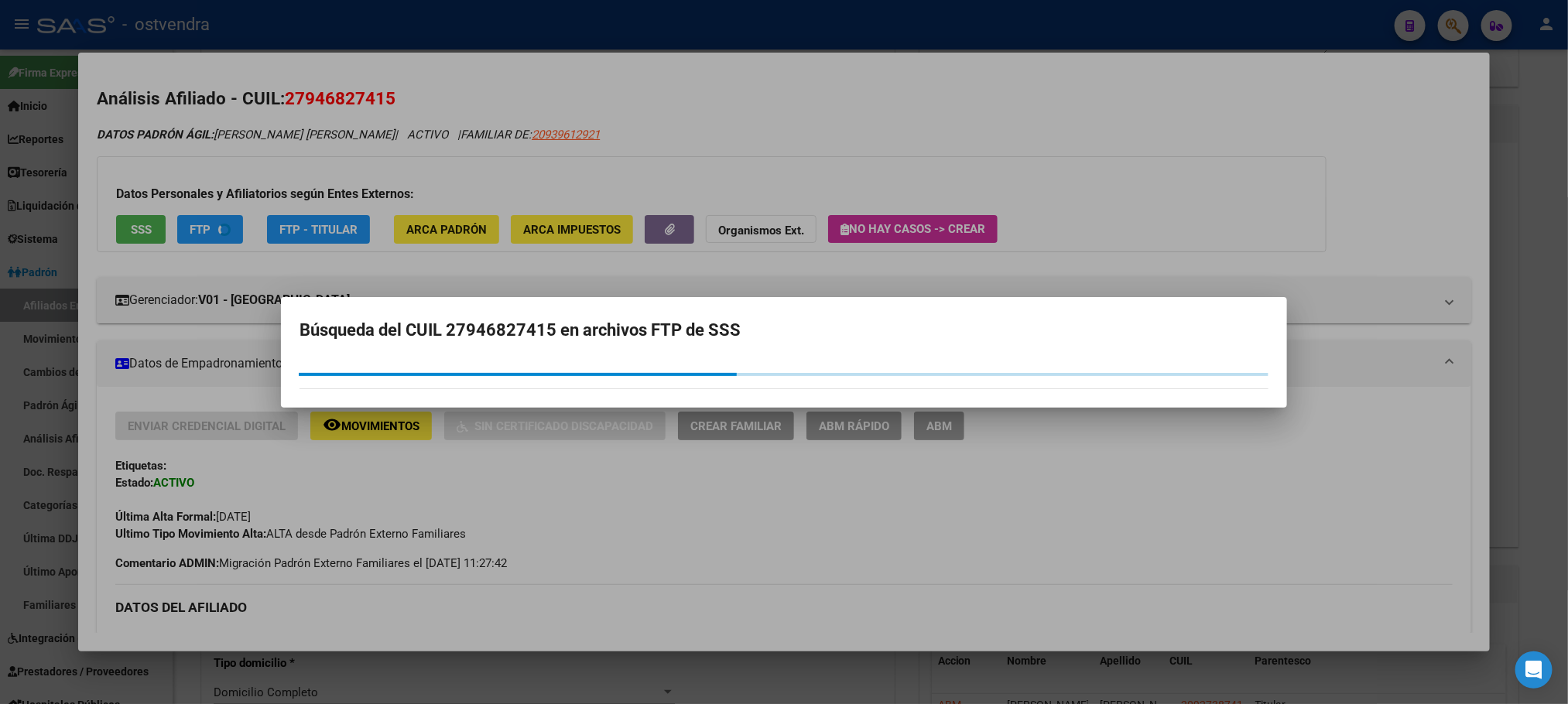
click at [193, 230] on div at bounding box center [784, 352] width 1568 height 704
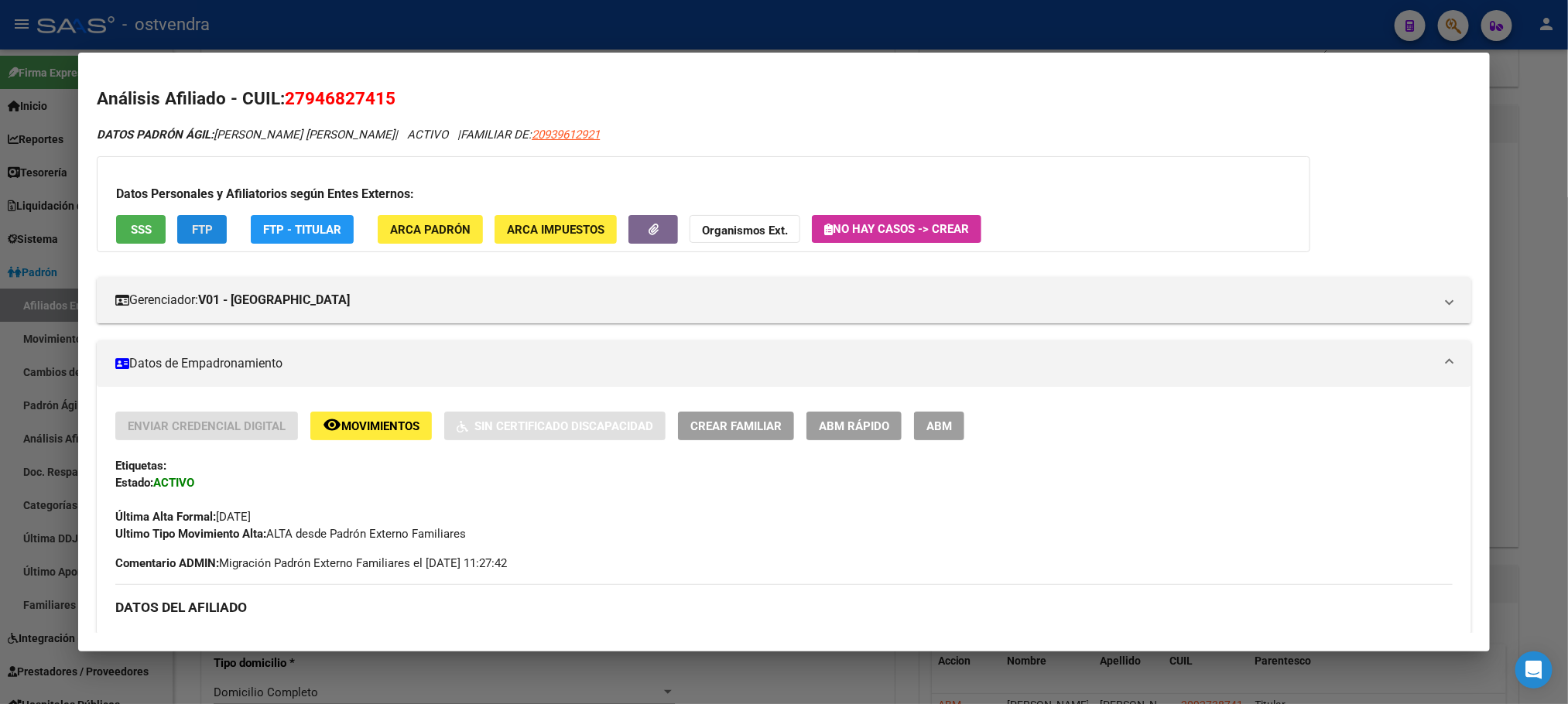
click at [214, 240] on button "FTP" at bounding box center [202, 229] width 50 height 29
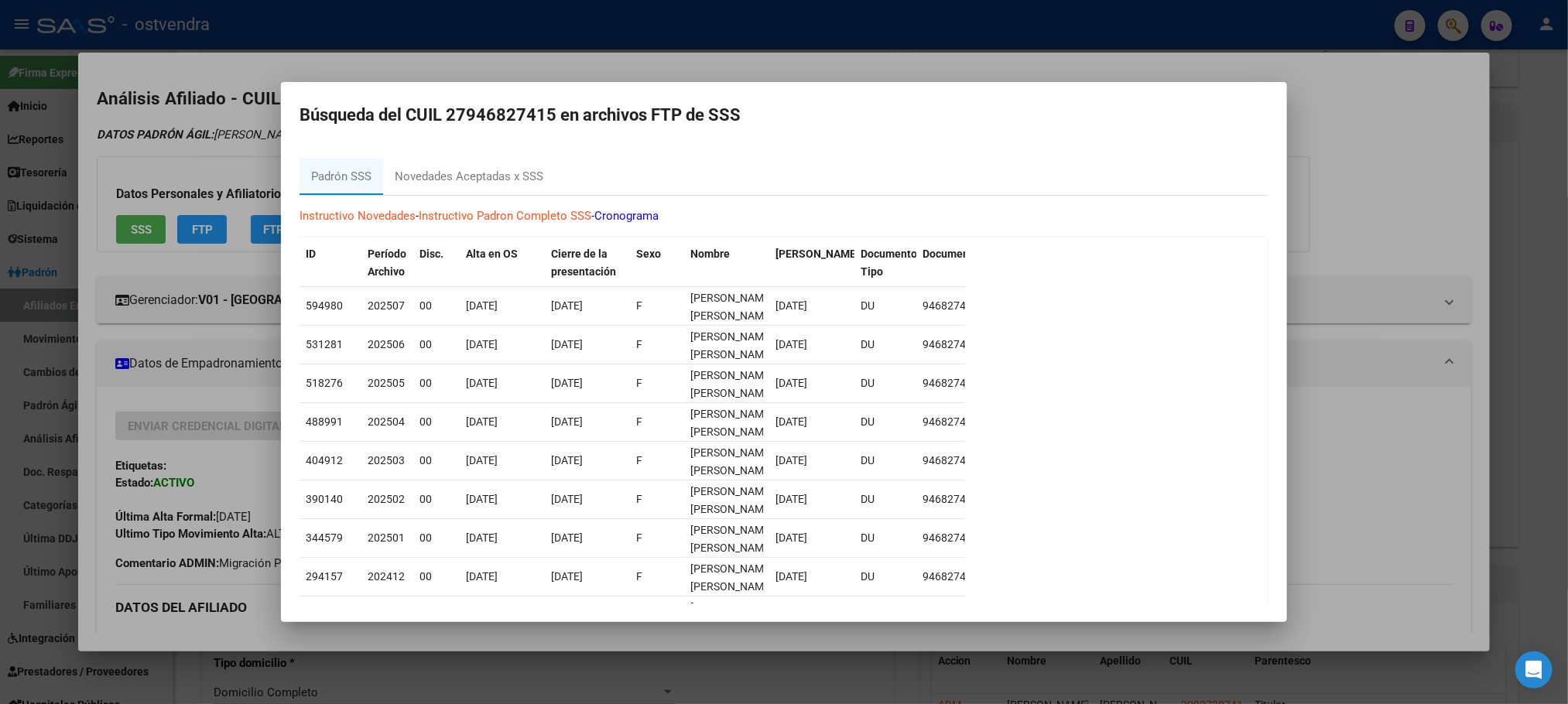
click at [265, 139] on div at bounding box center [784, 352] width 1568 height 704
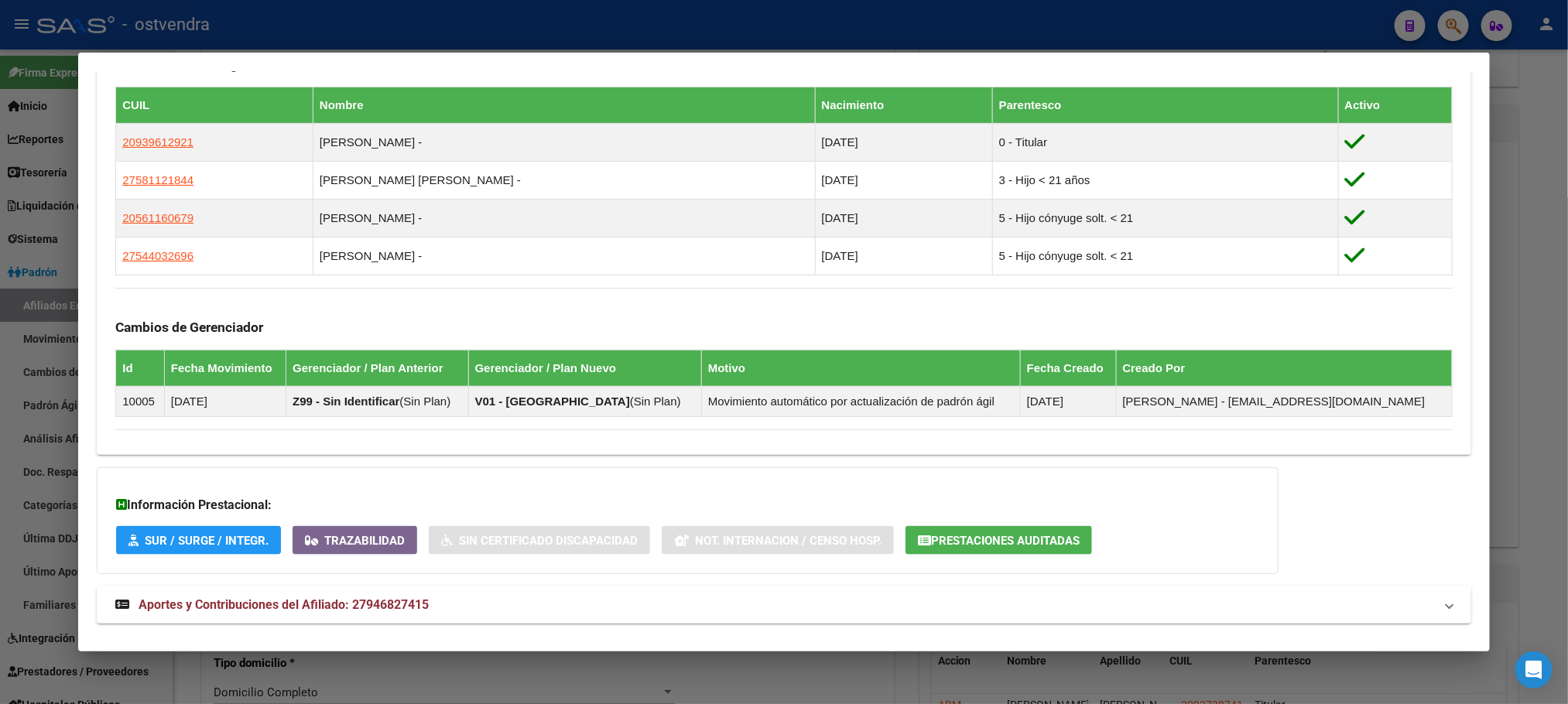
scroll to position [953, 0]
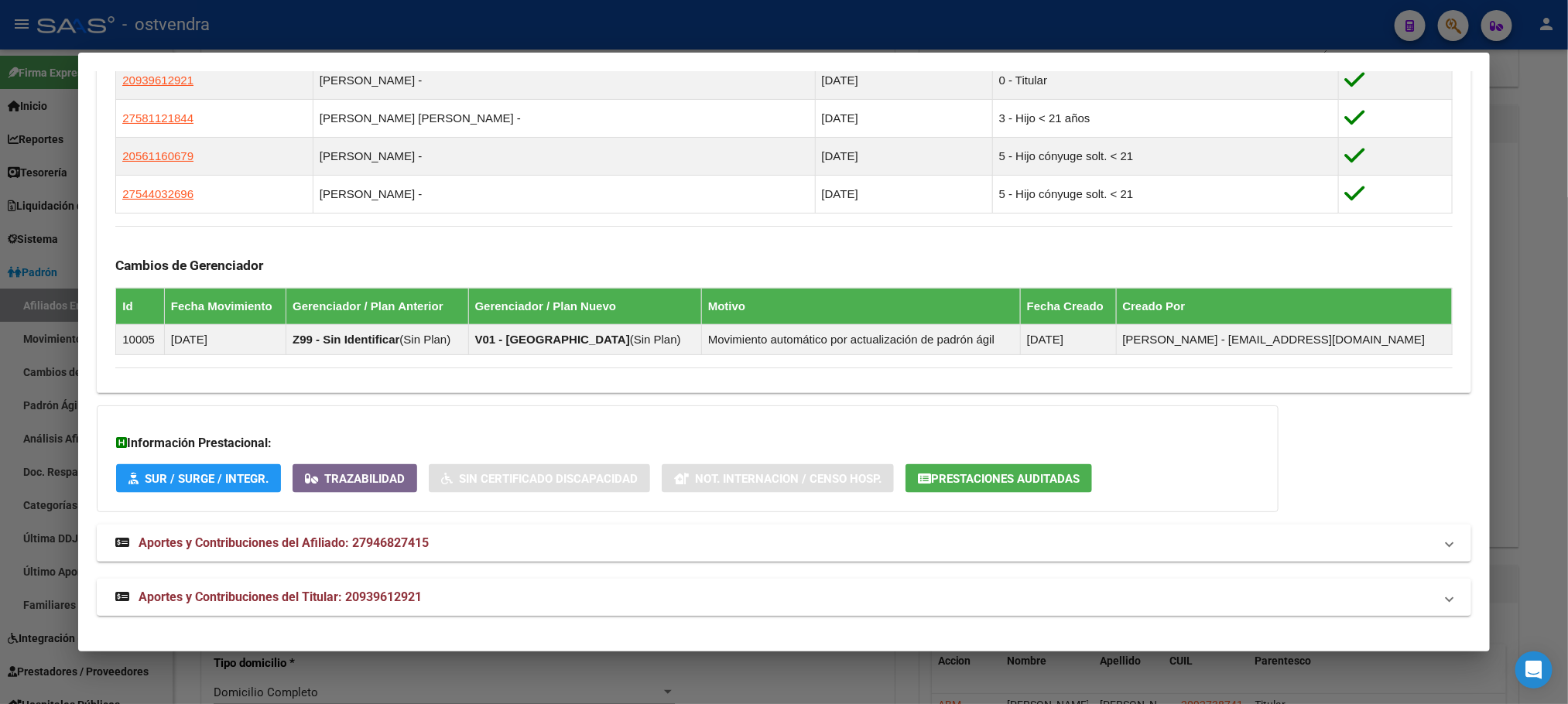
drag, startPoint x: 370, startPoint y: 575, endPoint x: 381, endPoint y: 596, distance: 23.7
click at [381, 596] on span "Aportes y Contribuciones del Titular: 20939612921" at bounding box center [280, 597] width 284 height 15
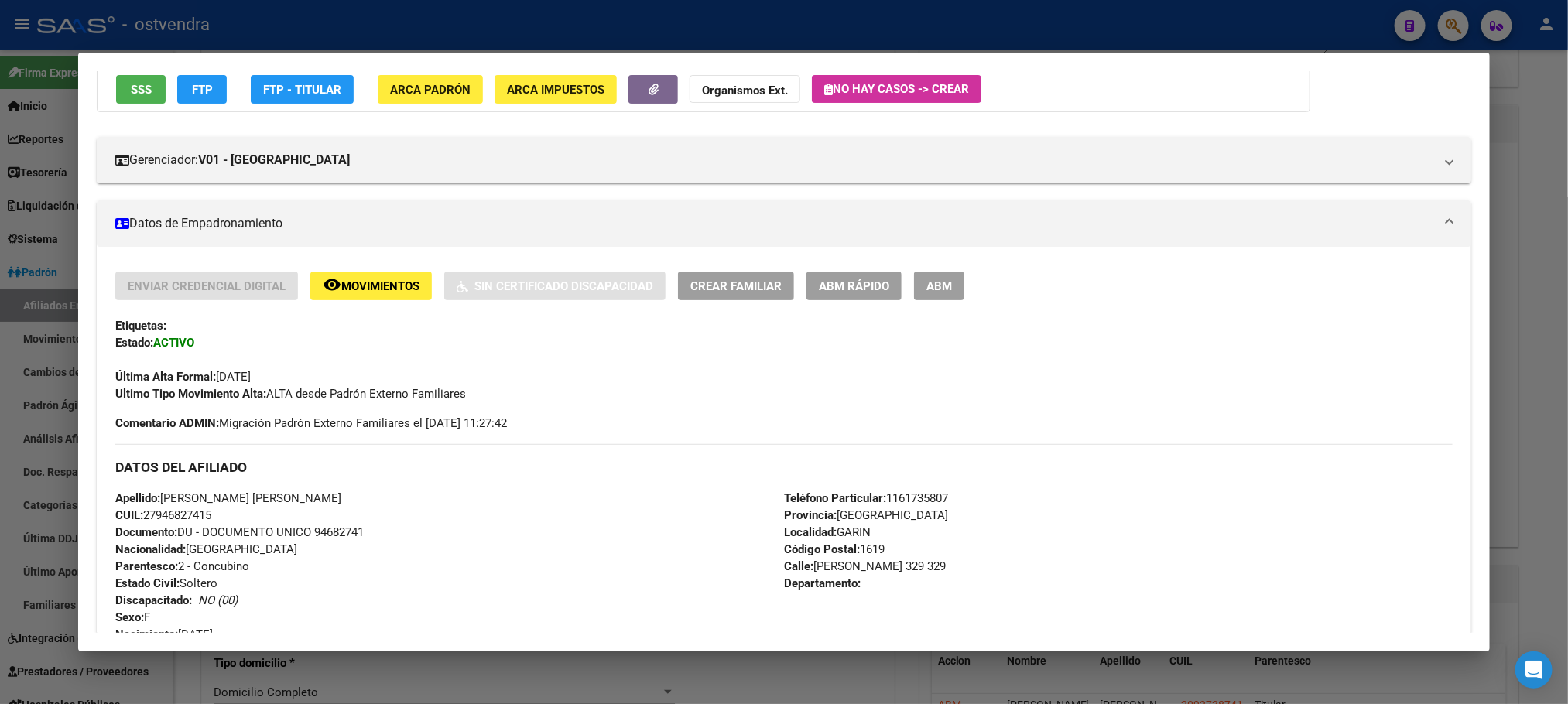
scroll to position [0, 0]
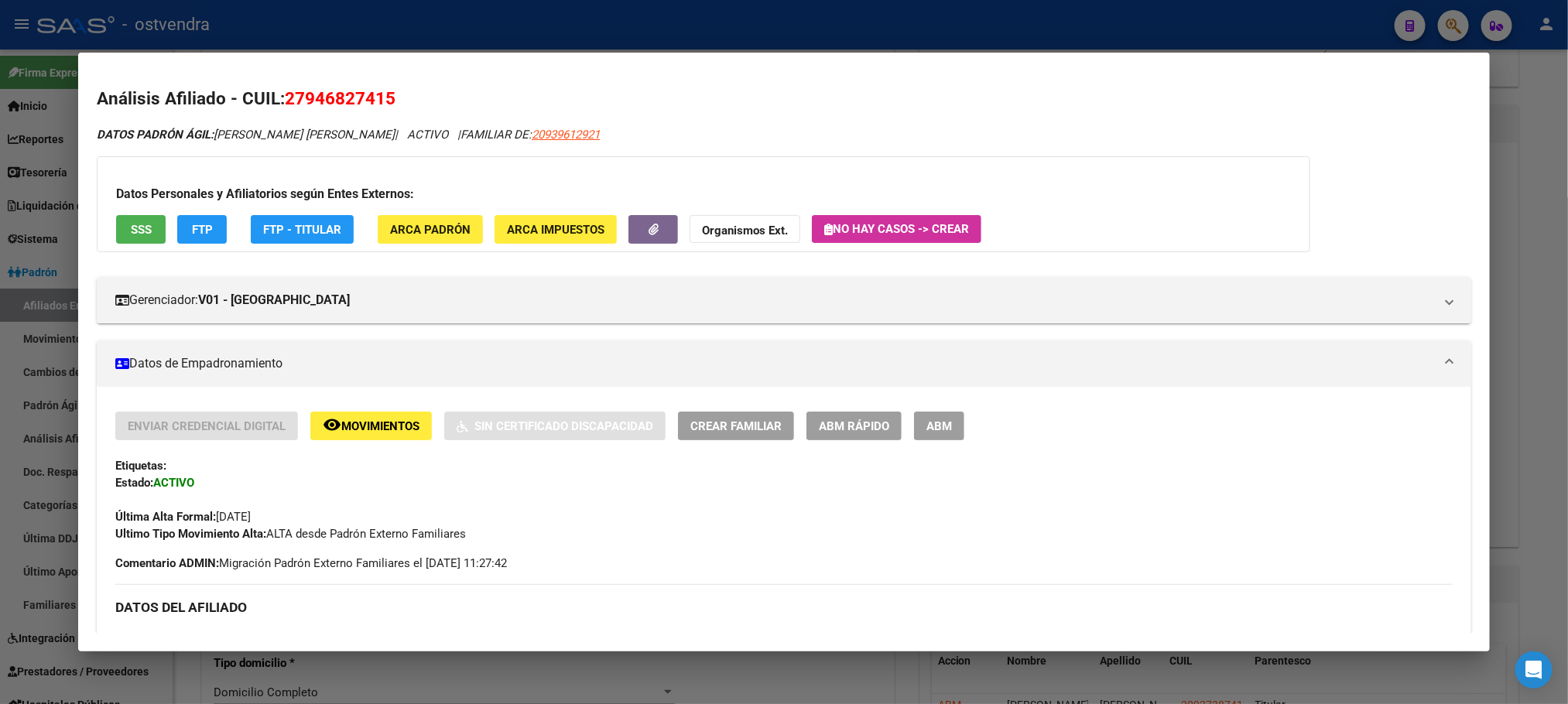
click at [639, 22] on div at bounding box center [784, 352] width 1568 height 704
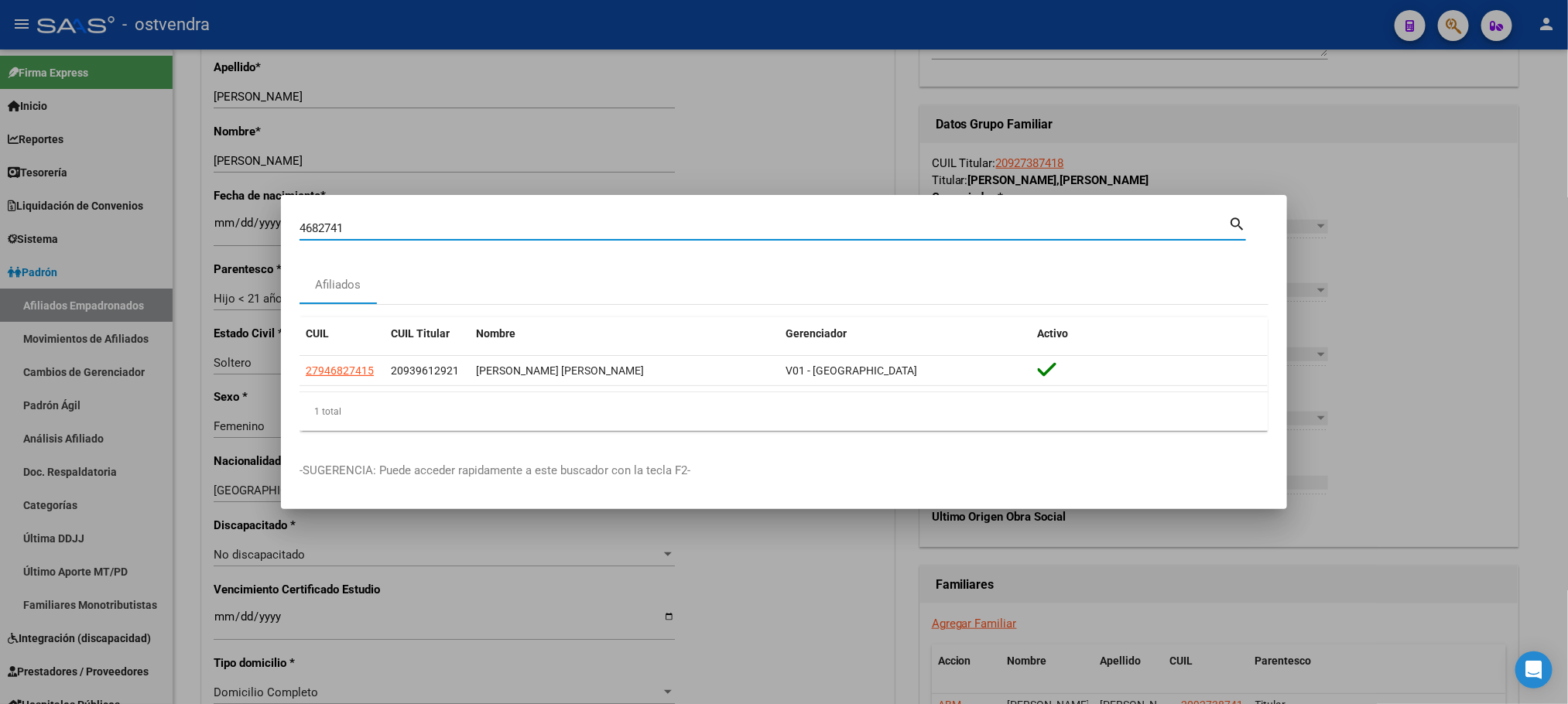
drag, startPoint x: 398, startPoint y: 225, endPoint x: 232, endPoint y: 221, distance: 166.0
click at [232, 221] on div "4682741 Buscar (apellido, dni, cuil, nro traspaso, cuit, obra social) search Af…" at bounding box center [784, 352] width 1568 height 704
type input "40649631"
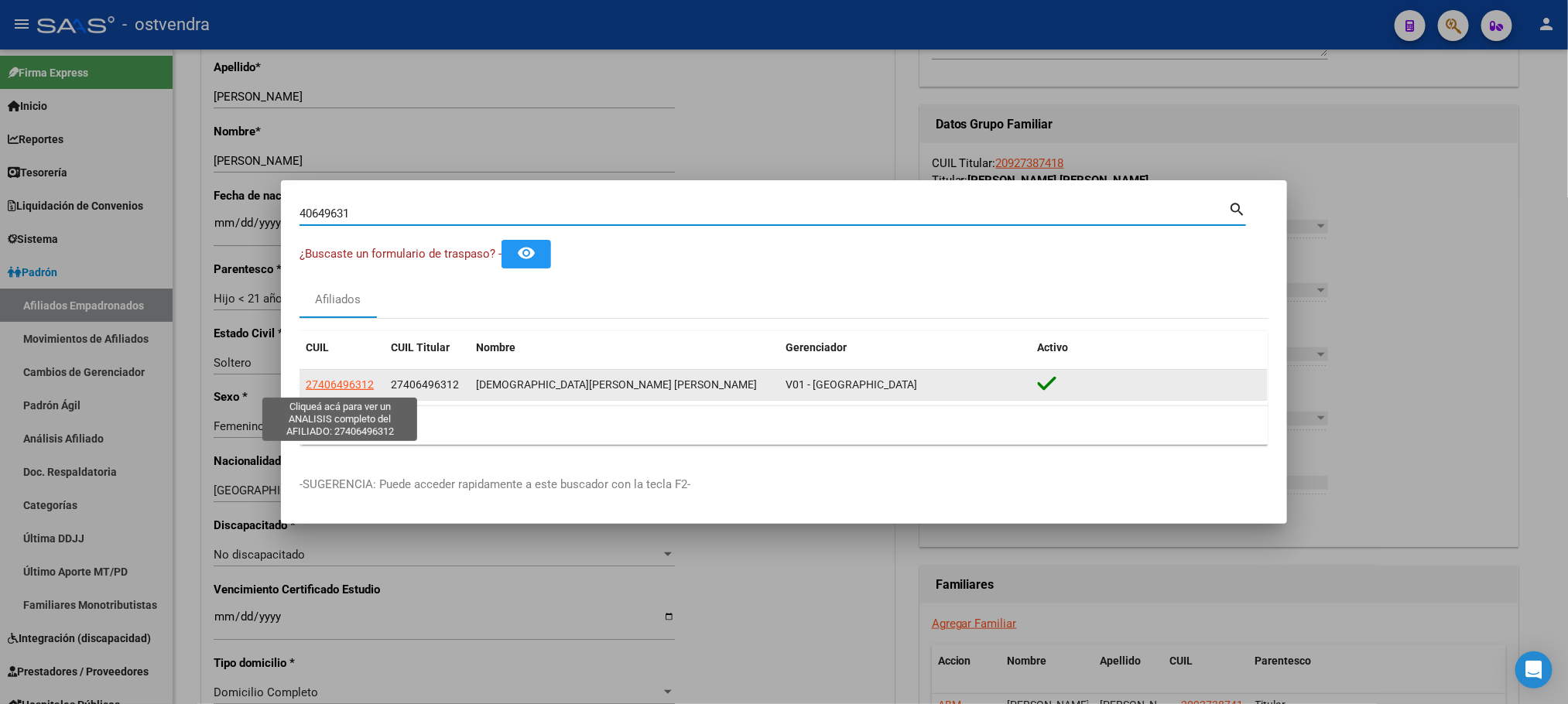
click at [331, 386] on span "27406496312" at bounding box center [340, 384] width 68 height 12
type textarea "27406496312"
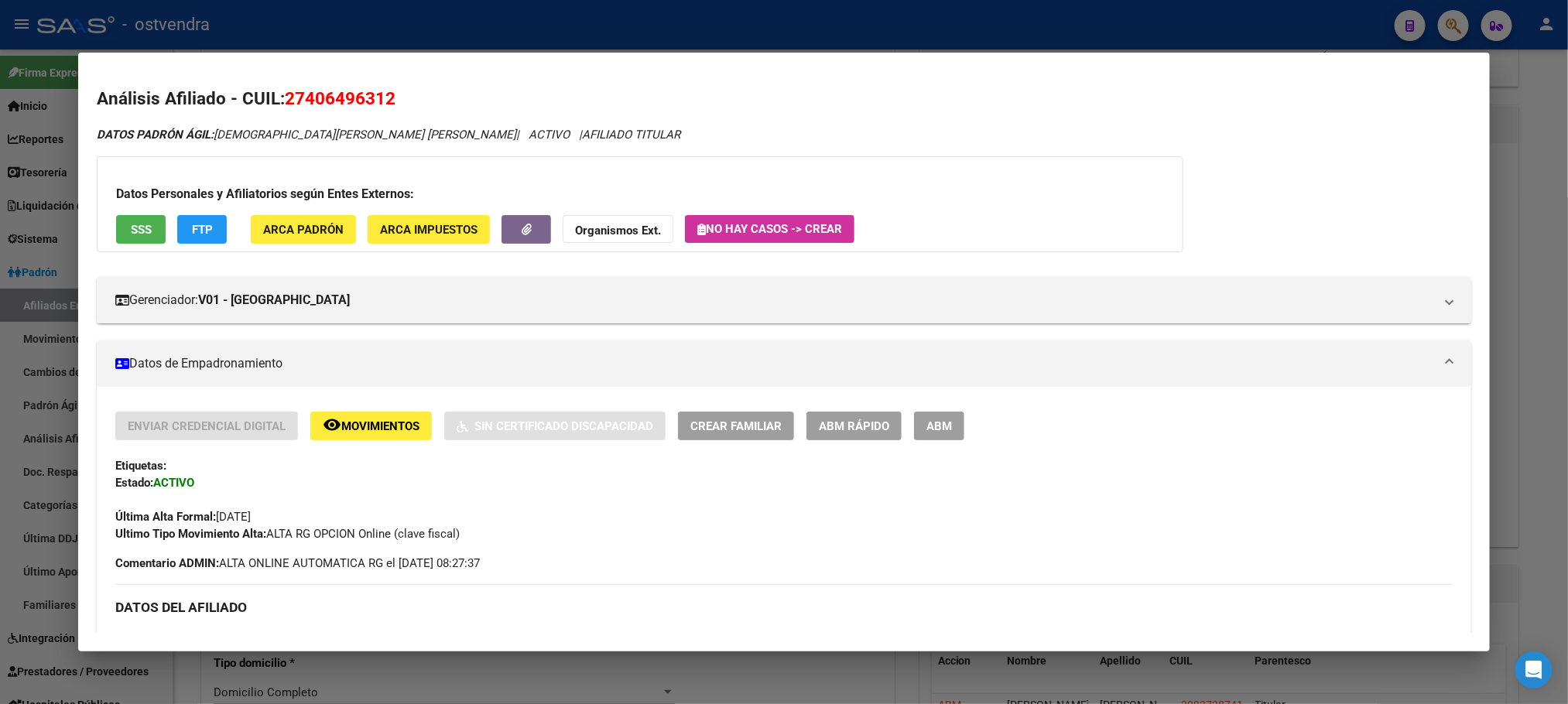
click at [151, 230] on button "SSS" at bounding box center [141, 229] width 50 height 29
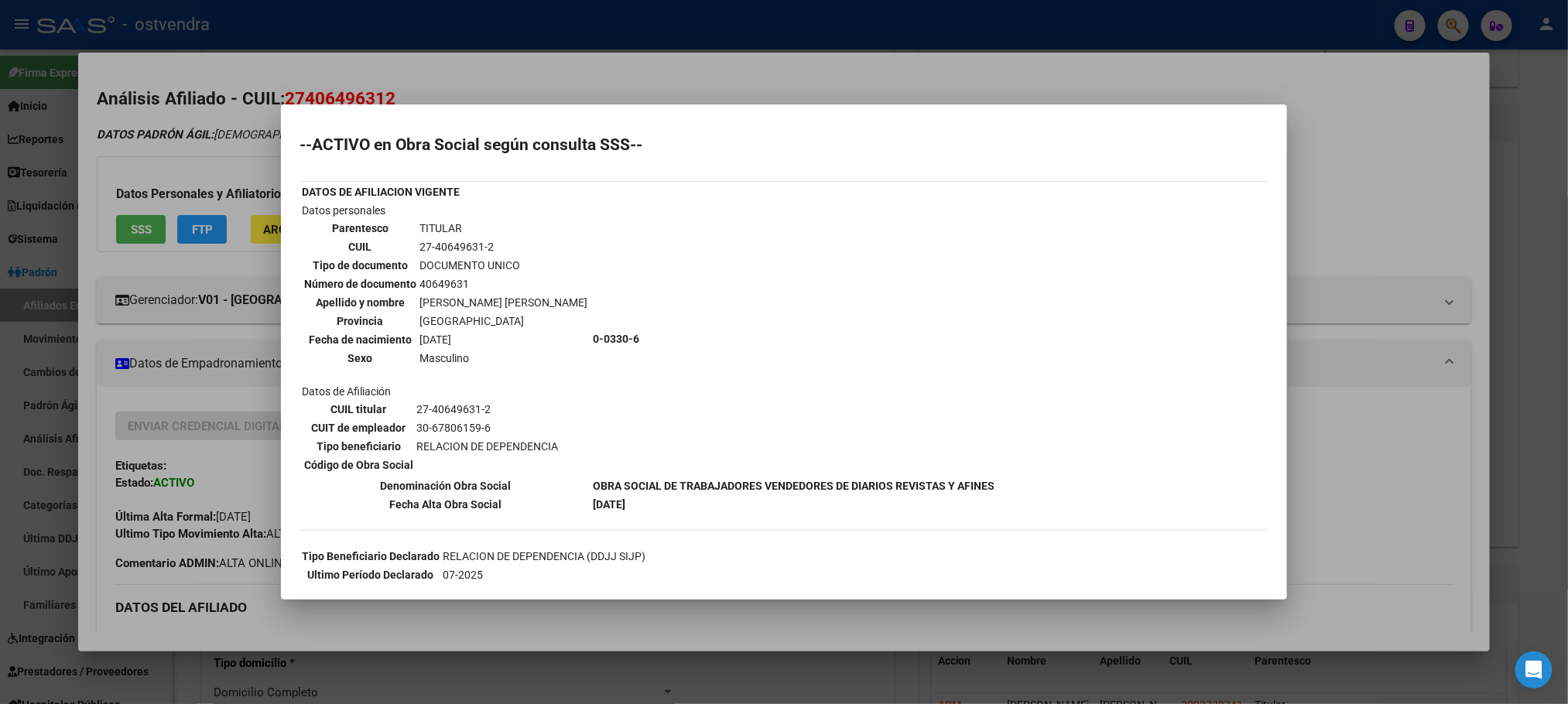
click at [230, 131] on div at bounding box center [784, 352] width 1568 height 704
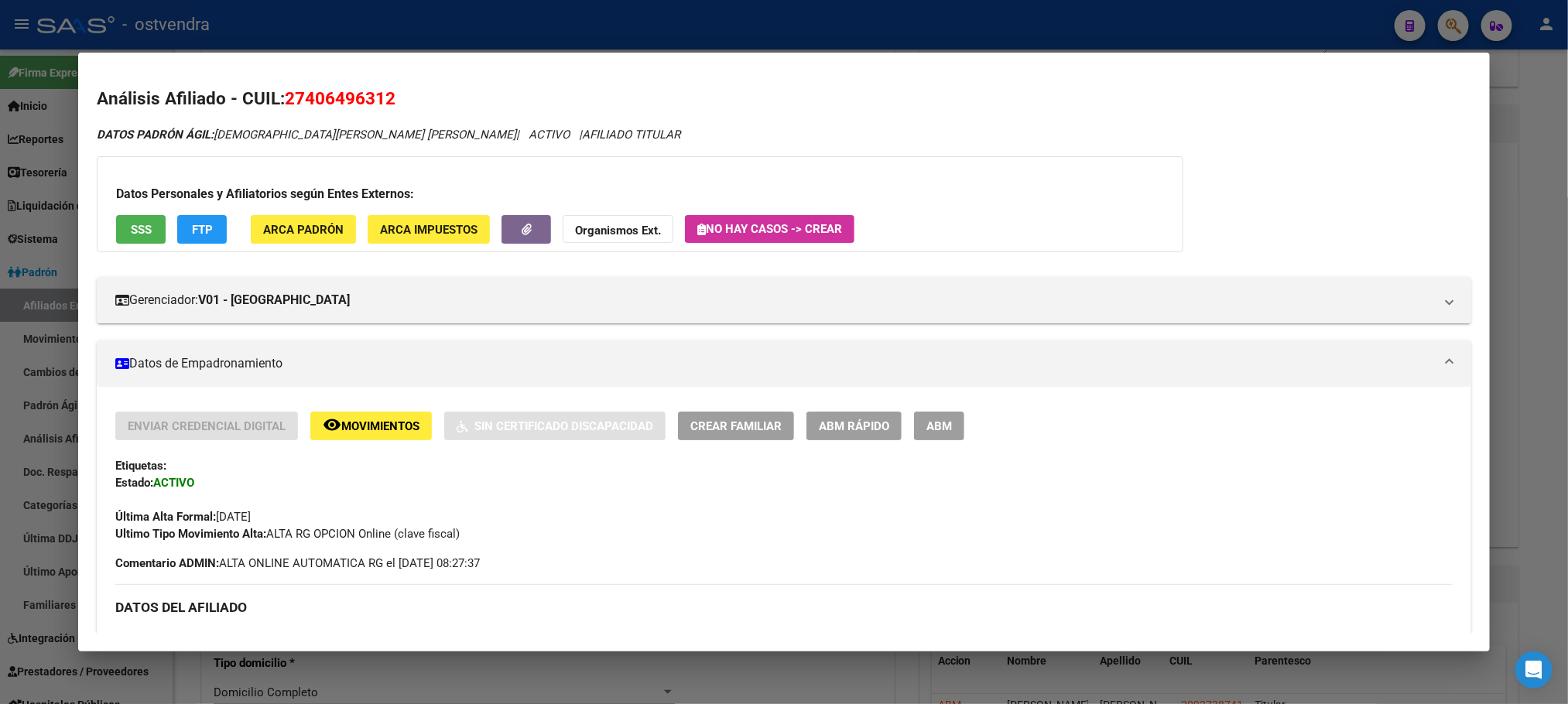
click at [204, 218] on button "FTP" at bounding box center [202, 229] width 50 height 29
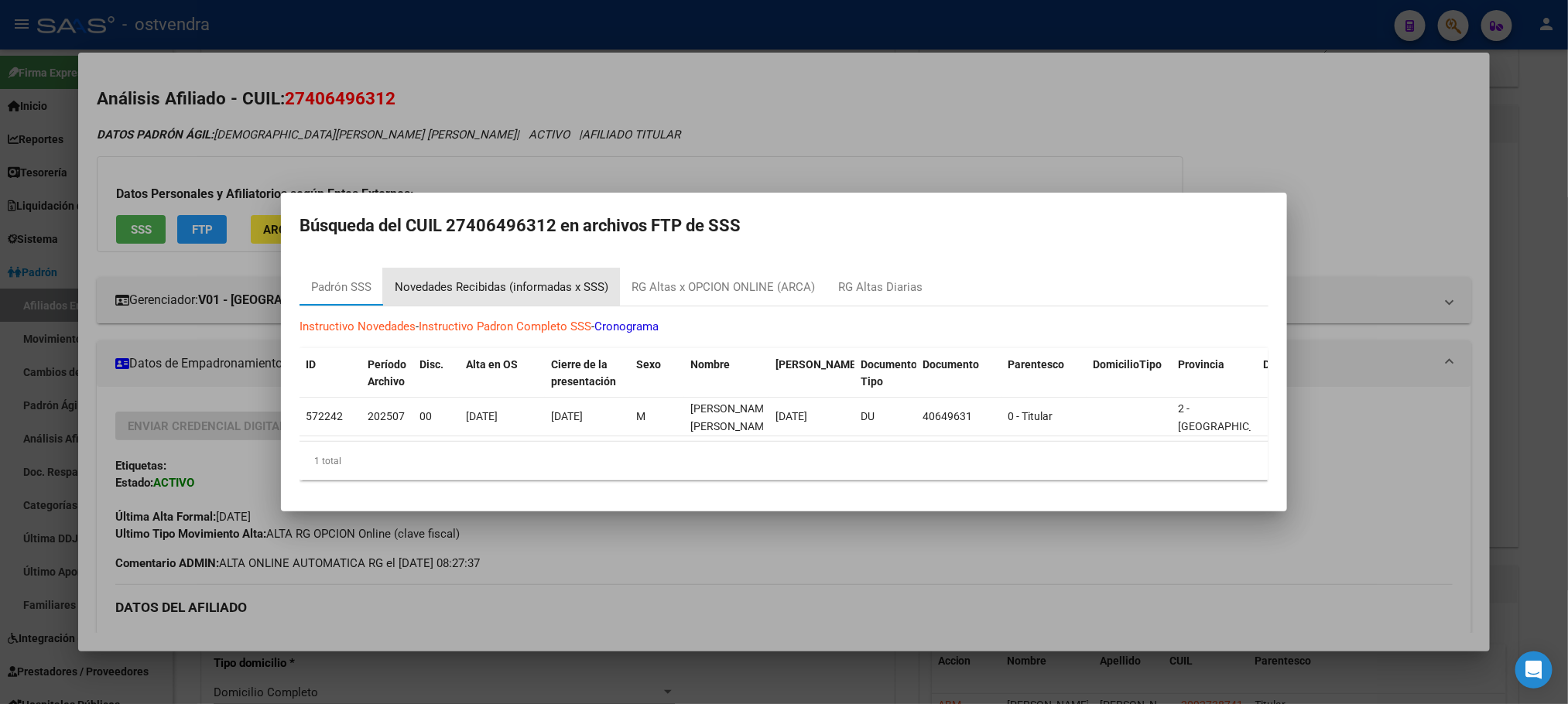
click at [499, 269] on div "Novedades Recibidas (informadas x SSS)" at bounding box center [501, 287] width 237 height 37
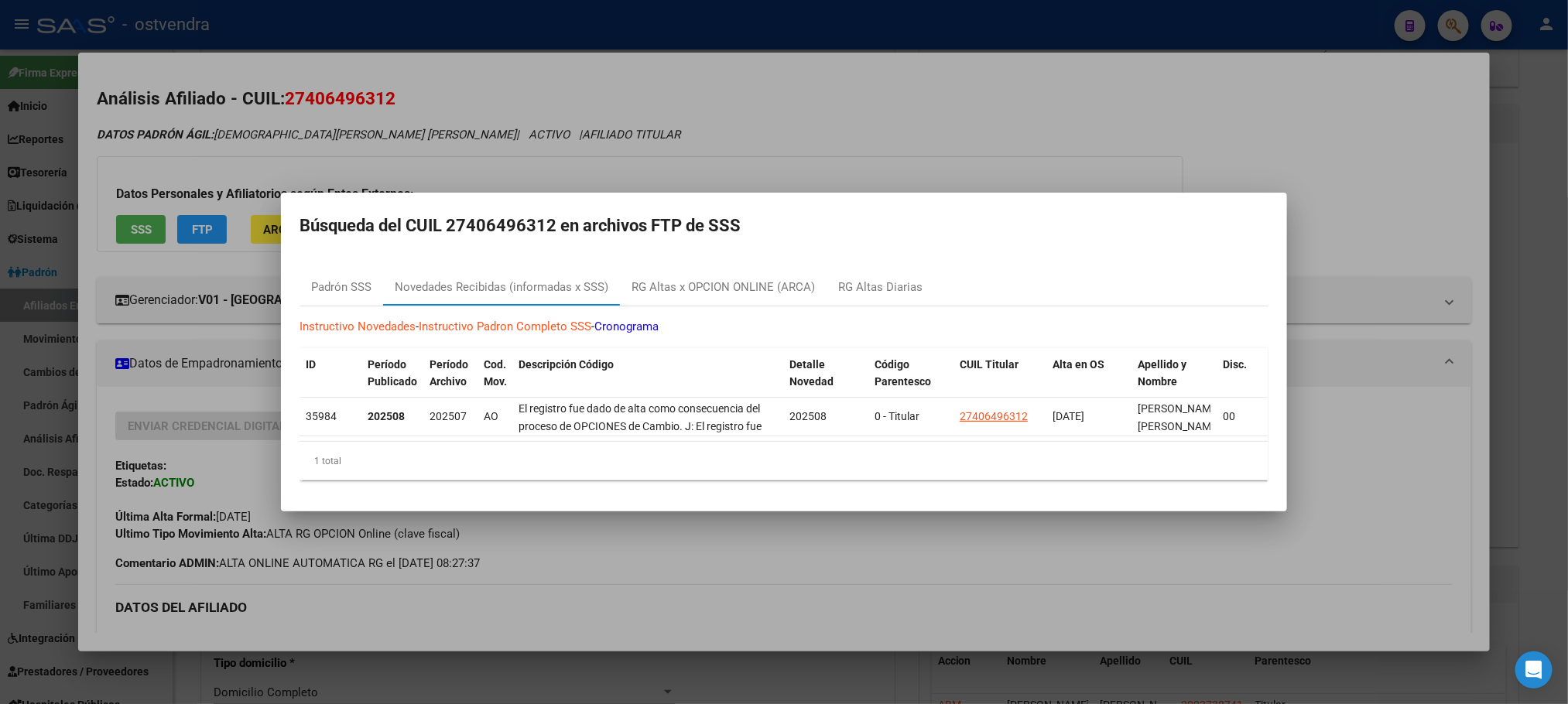
click at [604, 125] on div at bounding box center [784, 352] width 1568 height 704
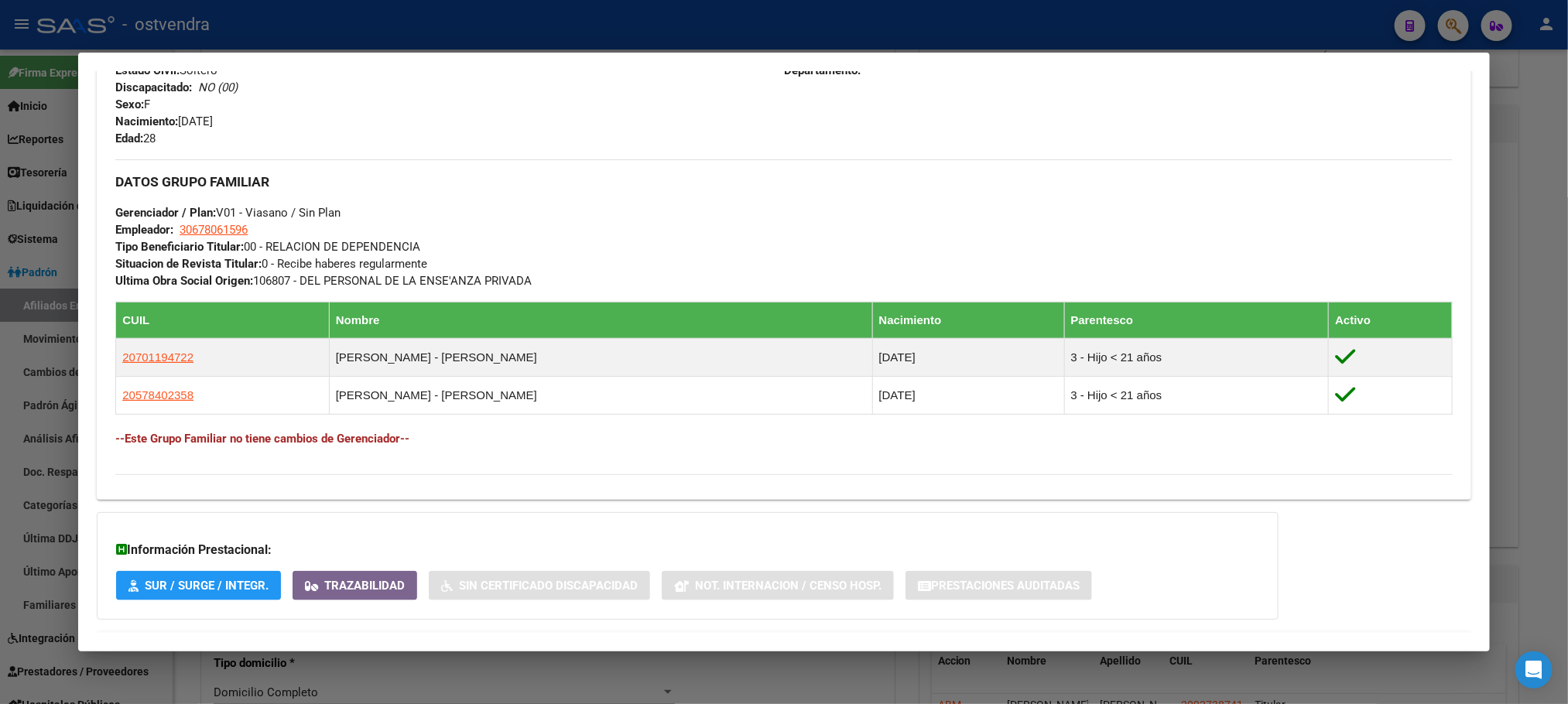
scroll to position [727, 0]
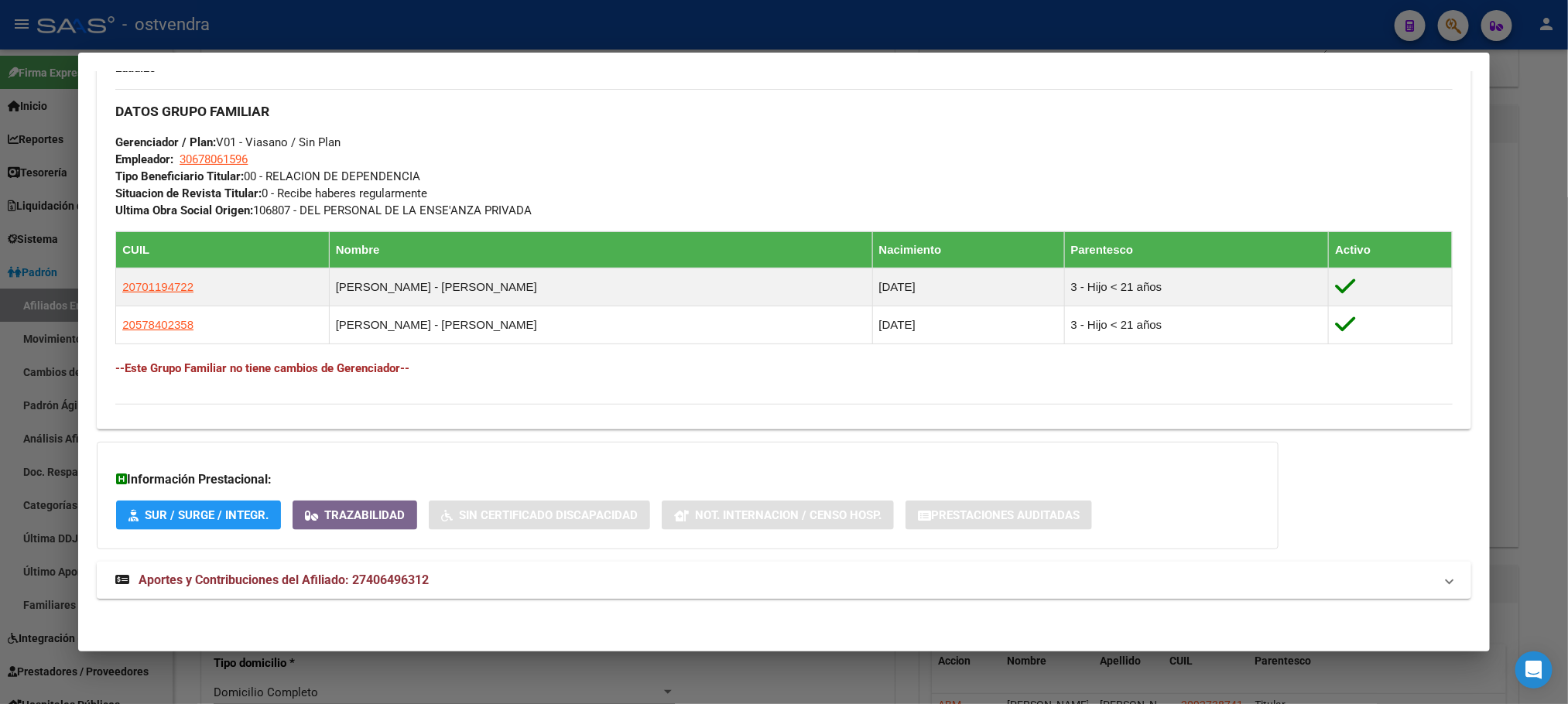
click at [592, 578] on mat-panel-title "Aportes y Contribuciones del Afiliado: 27406496312" at bounding box center [773, 580] width 1318 height 18
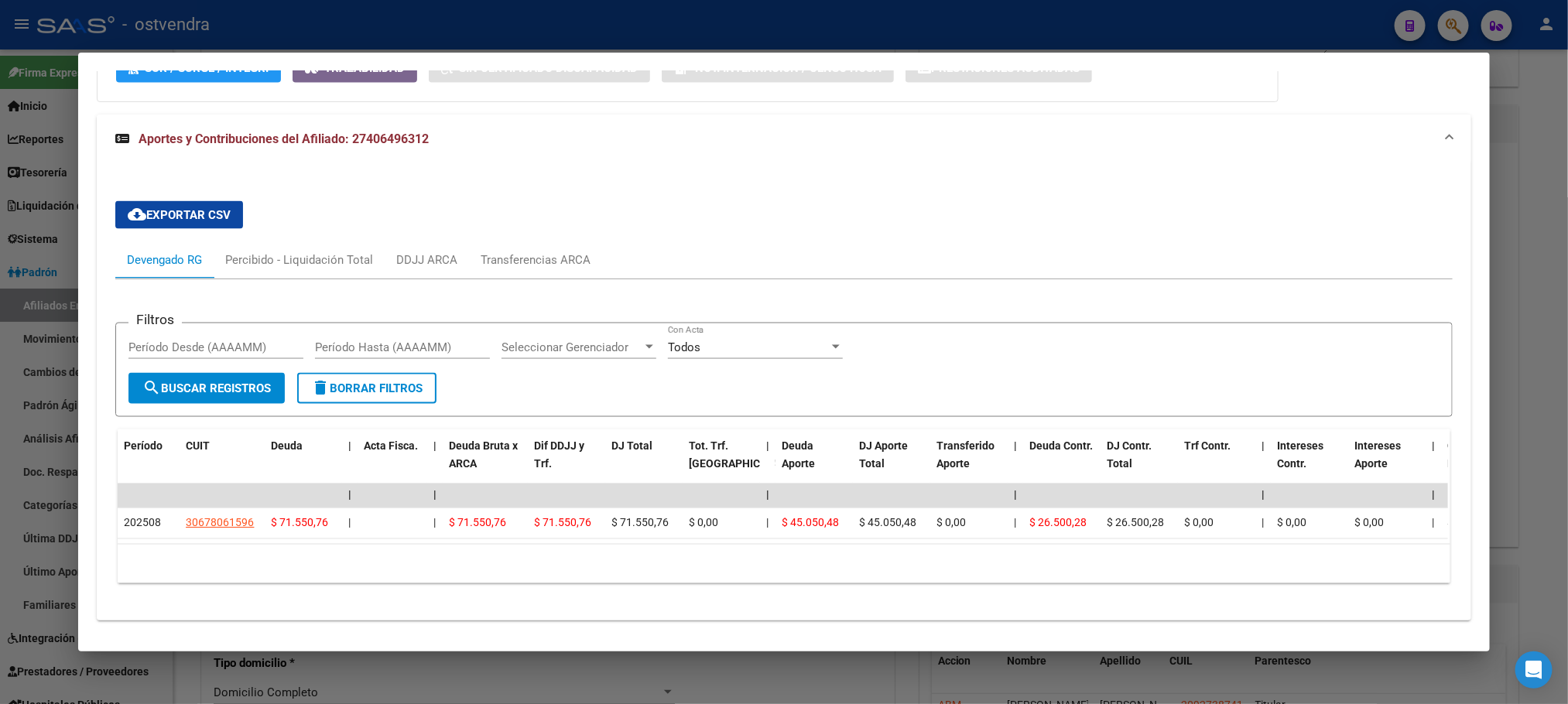
scroll to position [1215, 0]
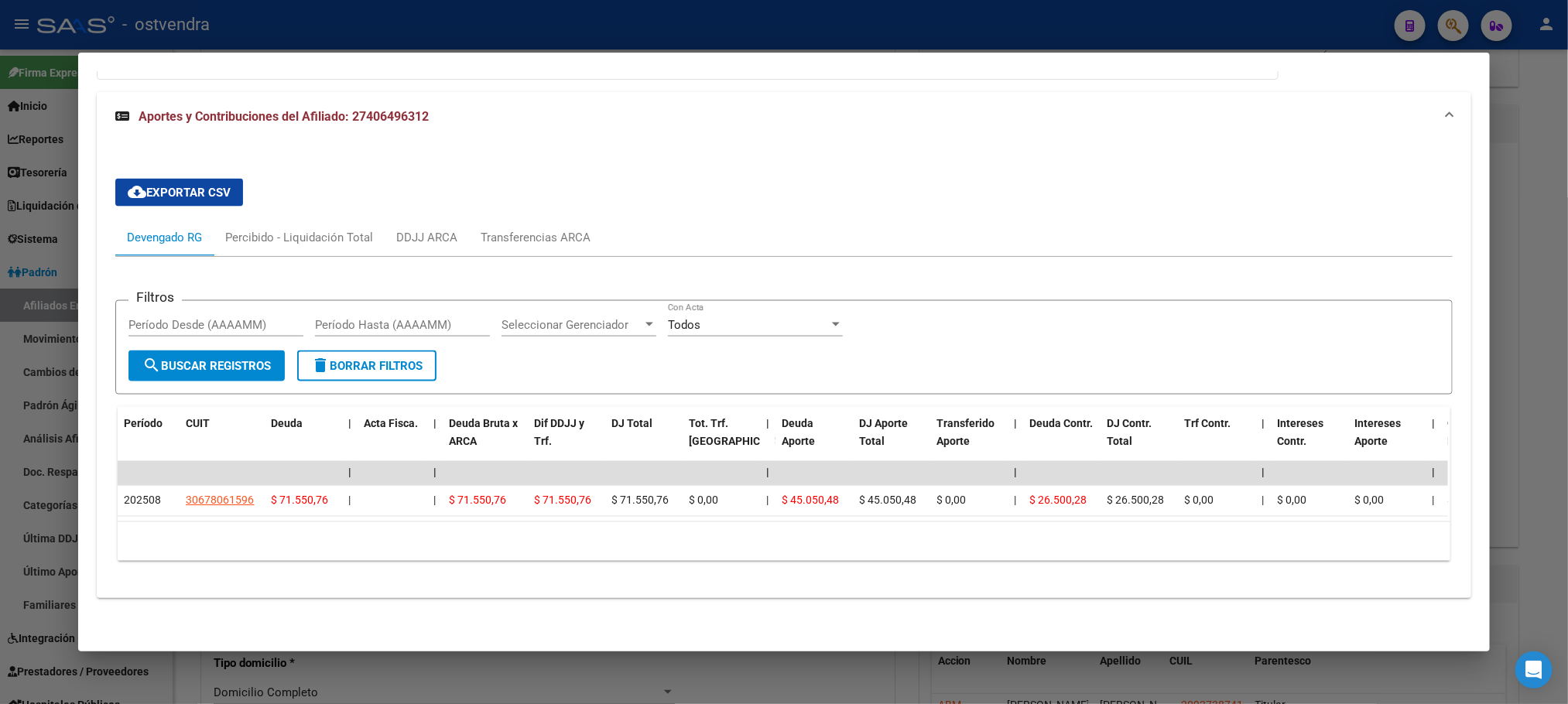
click at [459, 24] on div at bounding box center [784, 352] width 1568 height 704
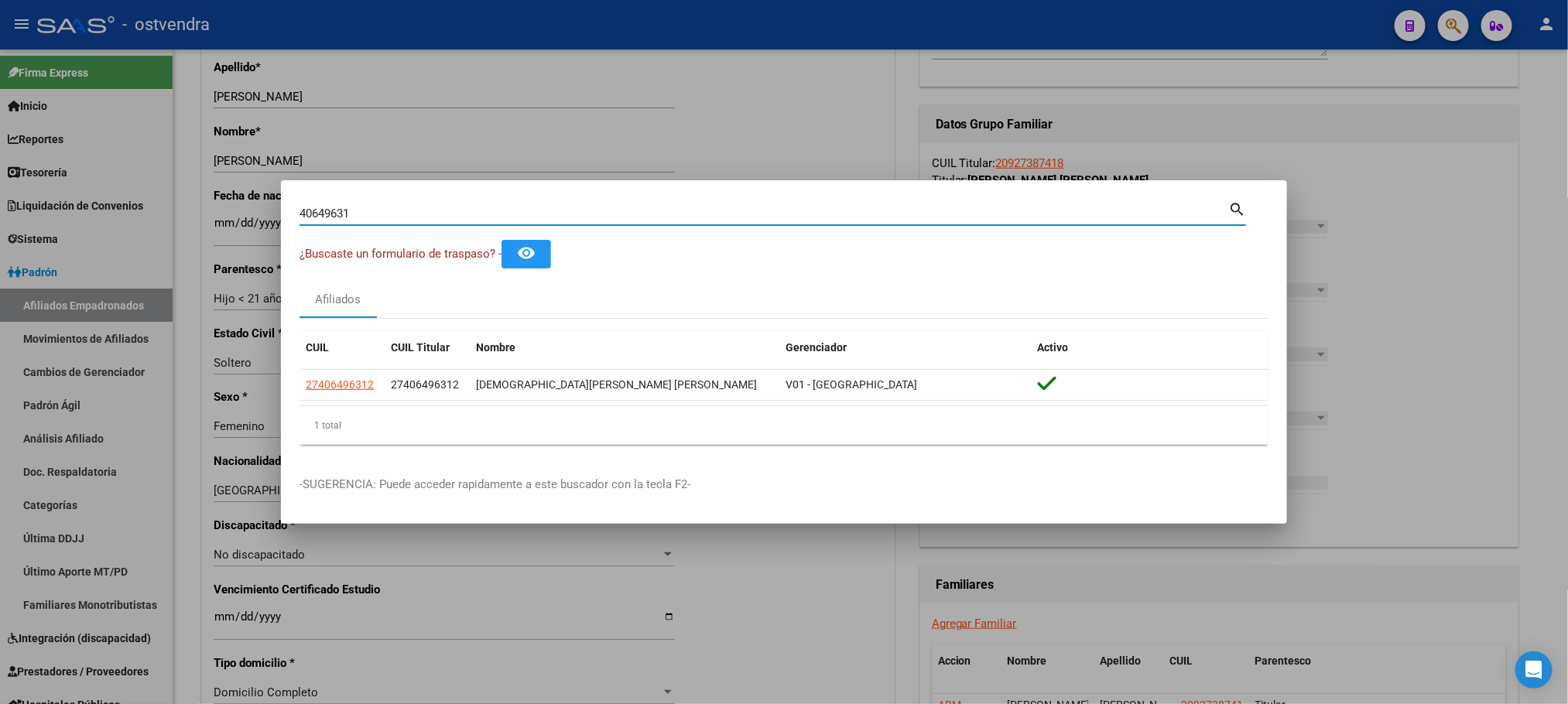
drag, startPoint x: 473, startPoint y: 209, endPoint x: 598, endPoint y: 206, distance: 125.0
click at [99, 188] on div "40649631 Buscar (apellido, dni, cuil, nro traspaso, cuit, obra social) search ¿…" at bounding box center [784, 352] width 1568 height 704
paste input "38.863.445"
drag, startPoint x: 337, startPoint y: 210, endPoint x: 348, endPoint y: 219, distance: 14.2
click at [339, 211] on input "38.863.445" at bounding box center [763, 213] width 929 height 14
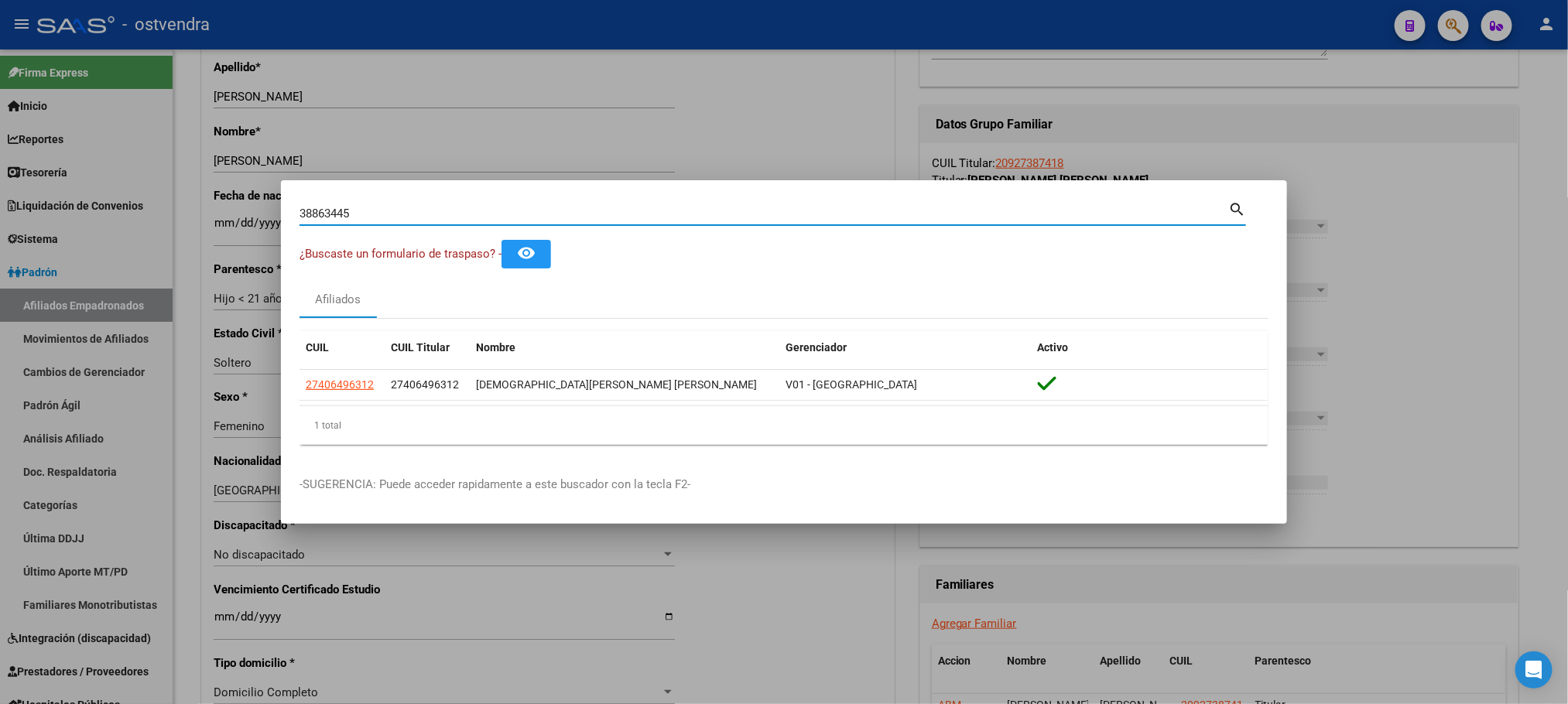
type input "38863445"
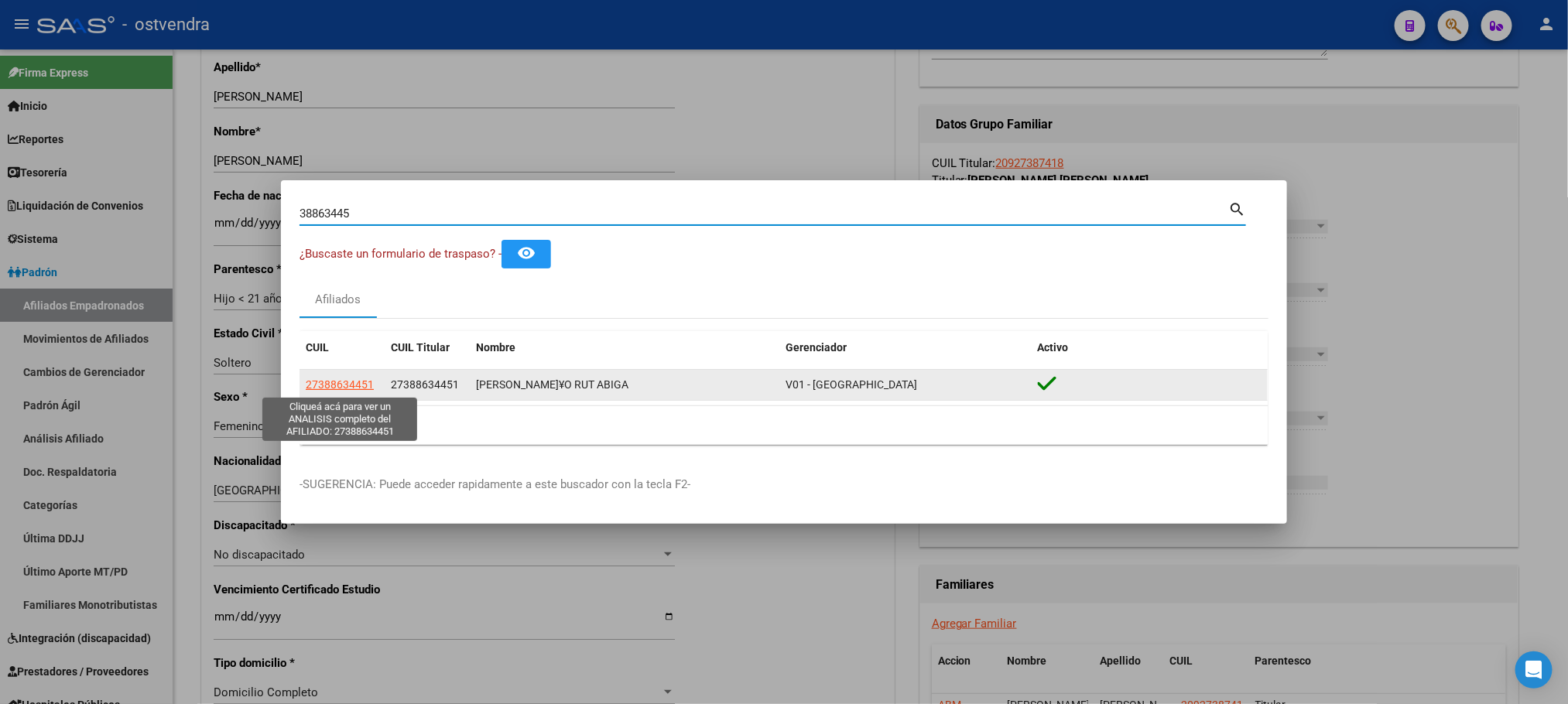
click at [358, 379] on span "27388634451" at bounding box center [340, 384] width 68 height 12
type textarea "27388634451"
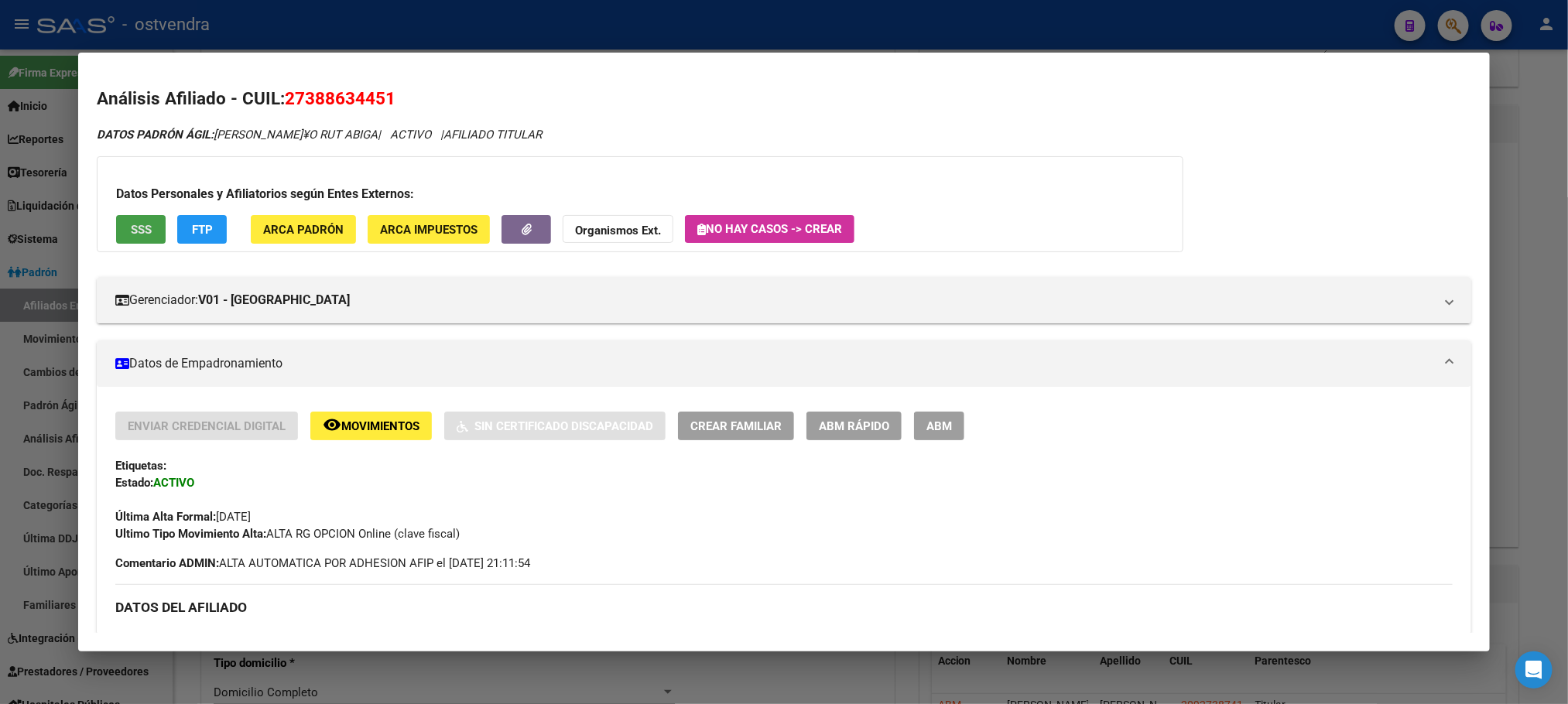
click at [131, 235] on span "SSS" at bounding box center [141, 229] width 21 height 14
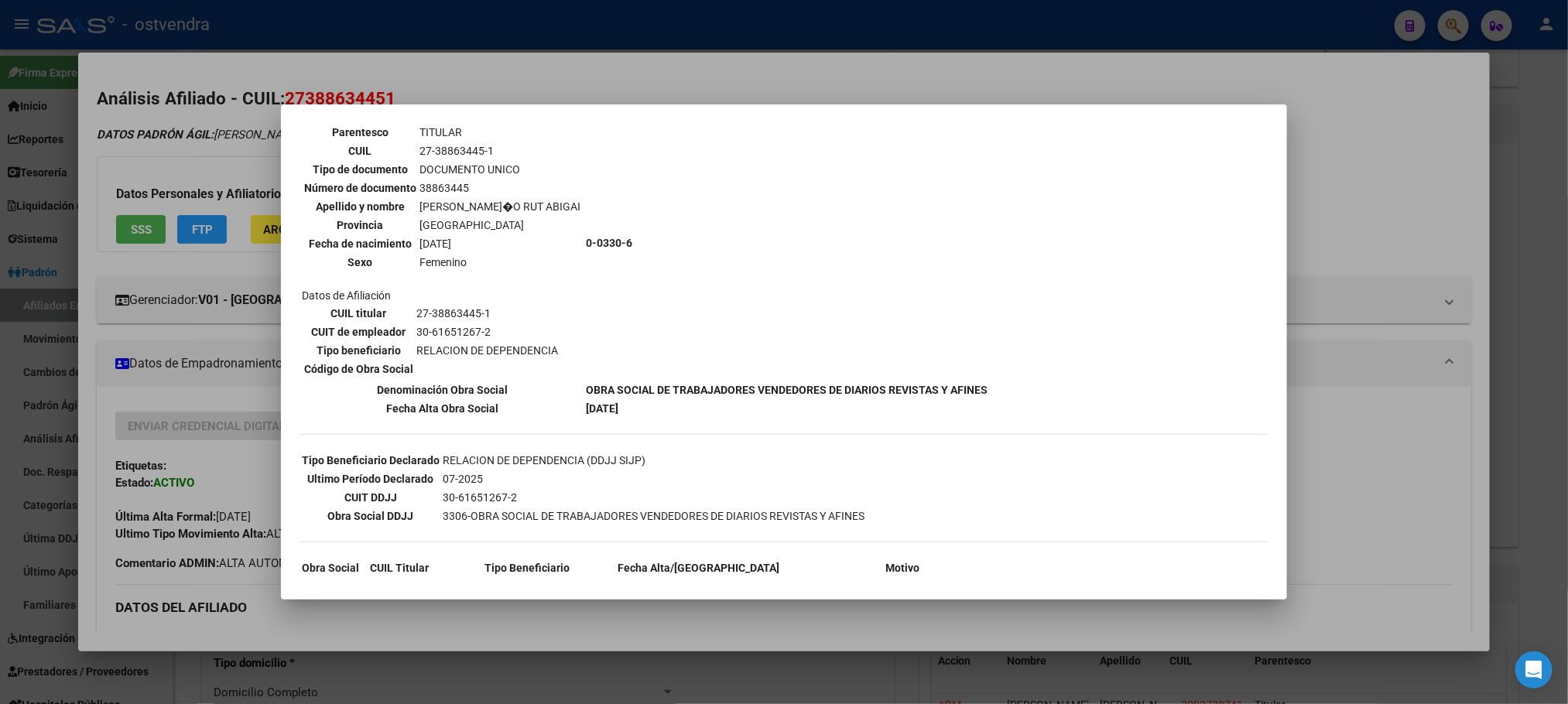
scroll to position [241, 0]
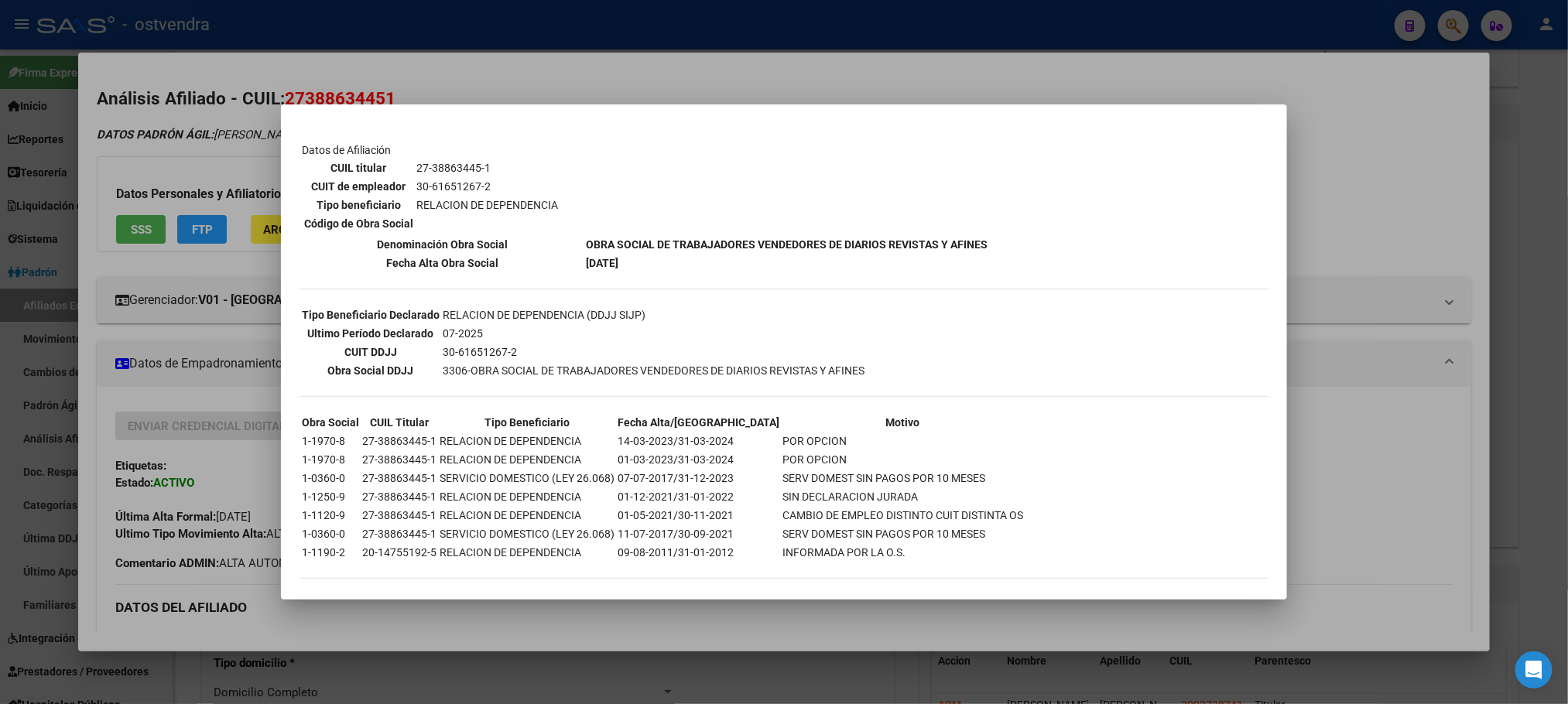
click at [189, 123] on div at bounding box center [784, 352] width 1568 height 704
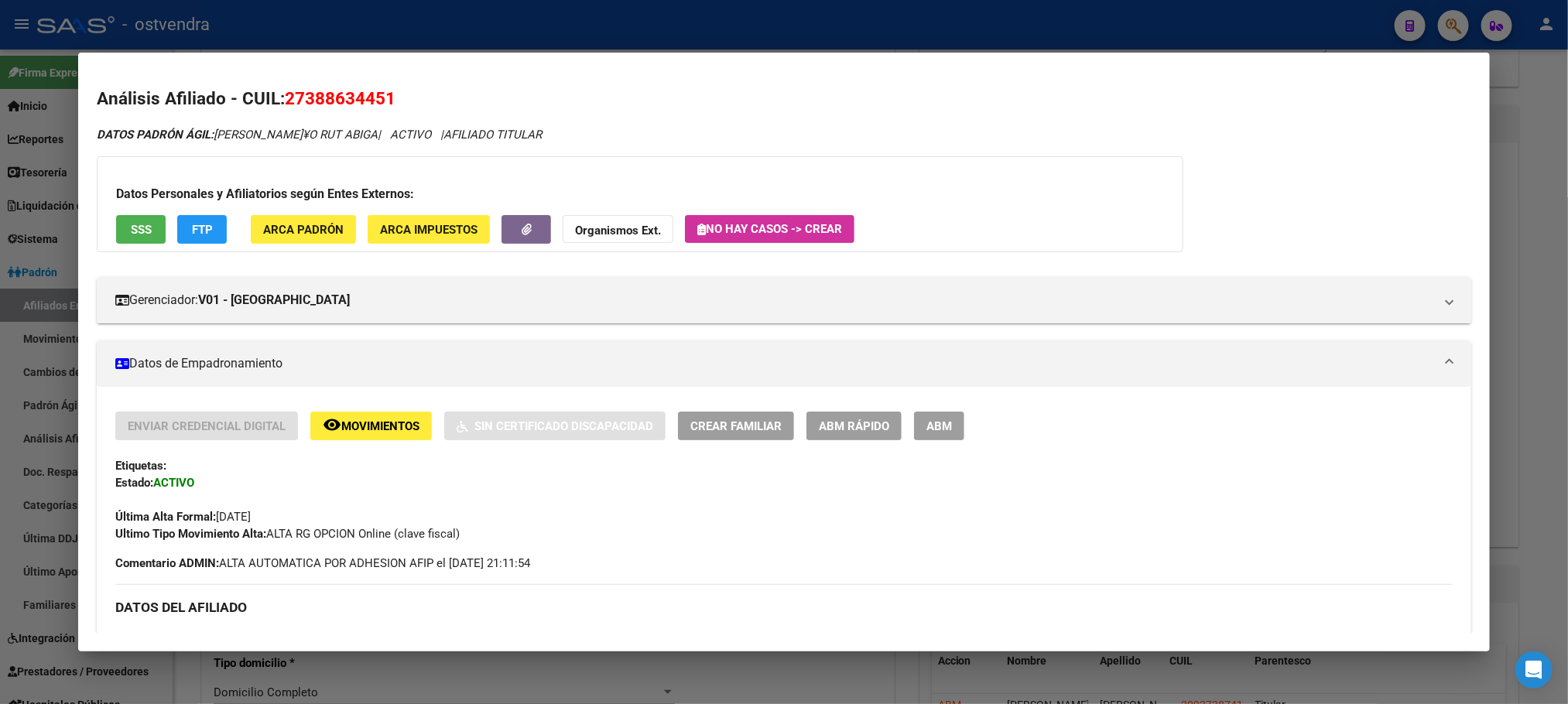
click at [202, 225] on span "FTP" at bounding box center [202, 229] width 21 height 14
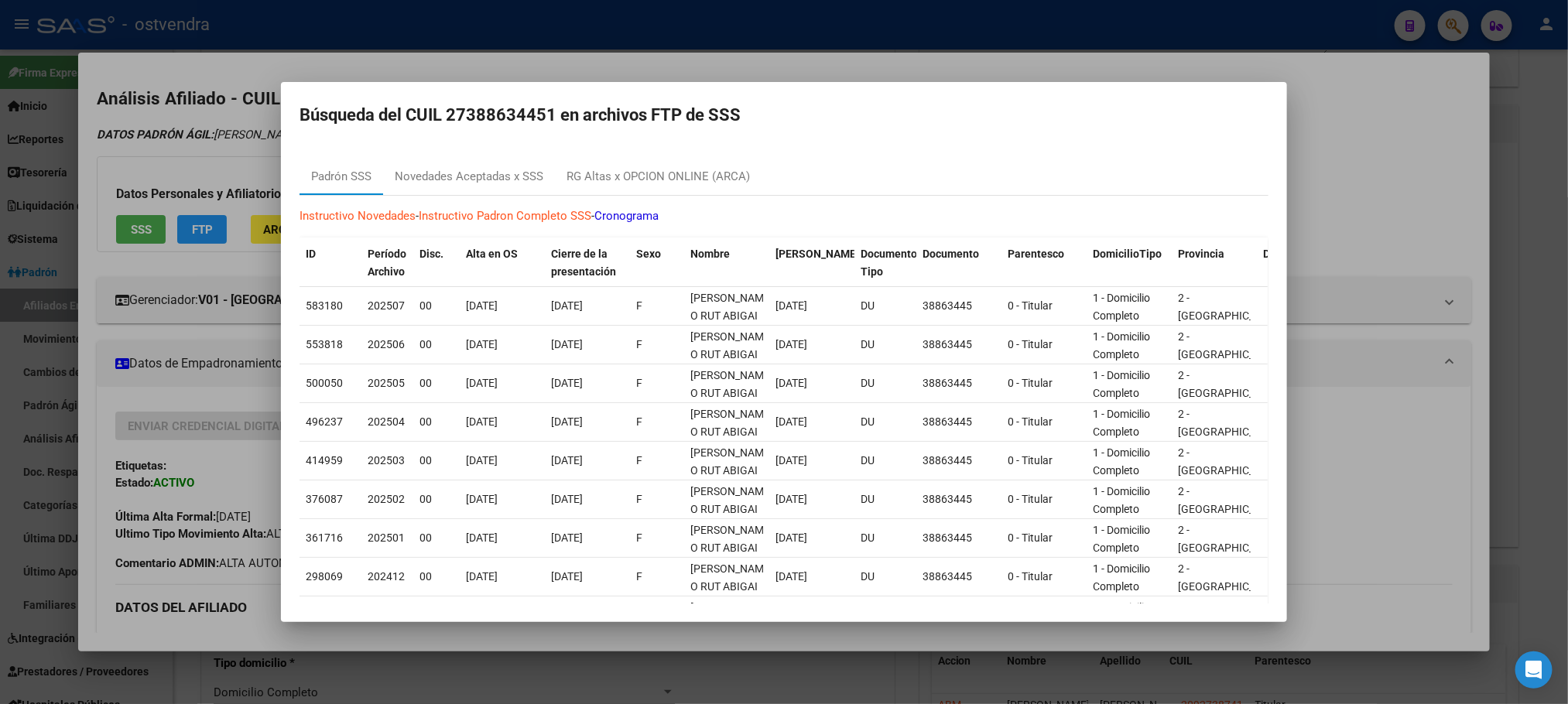
click at [232, 143] on div at bounding box center [784, 352] width 1568 height 704
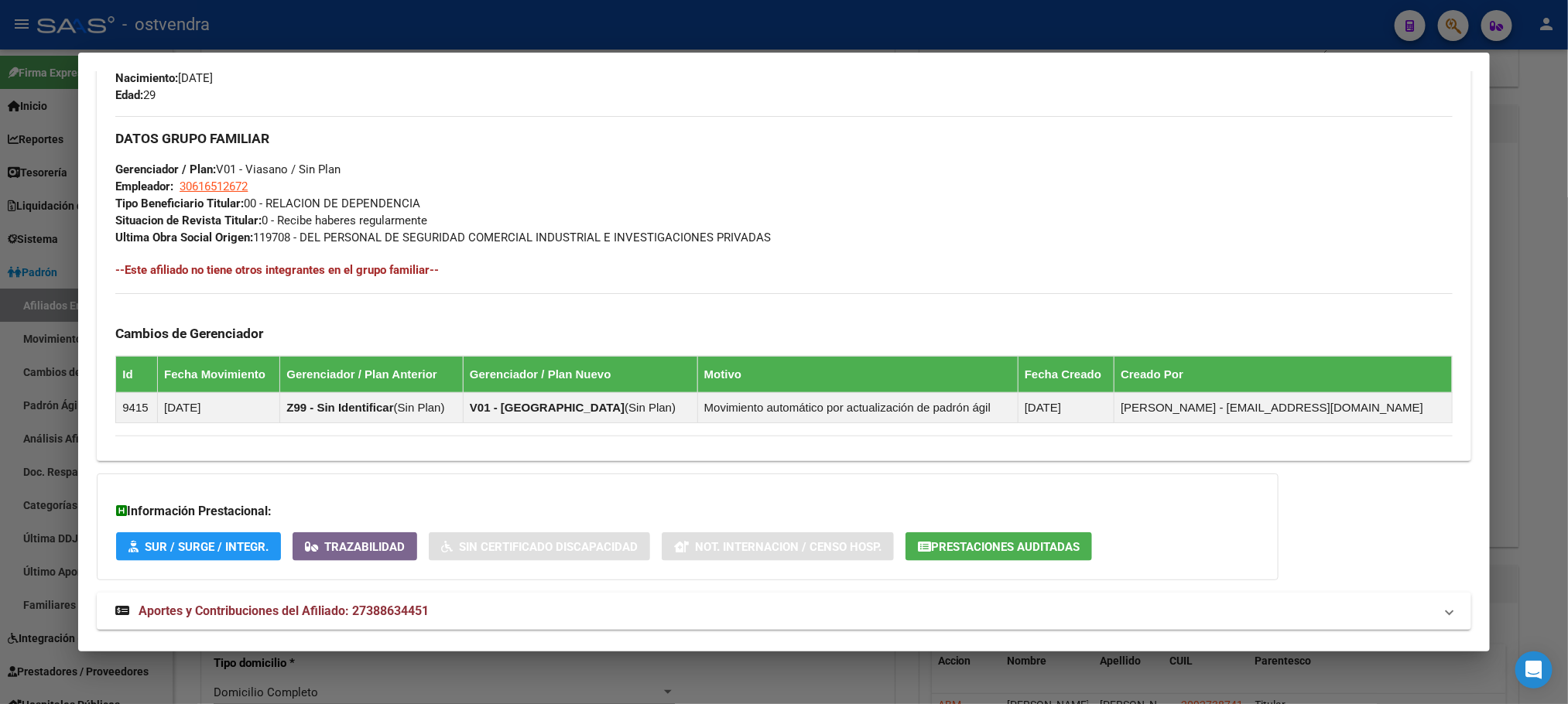
scroll to position [730, 0]
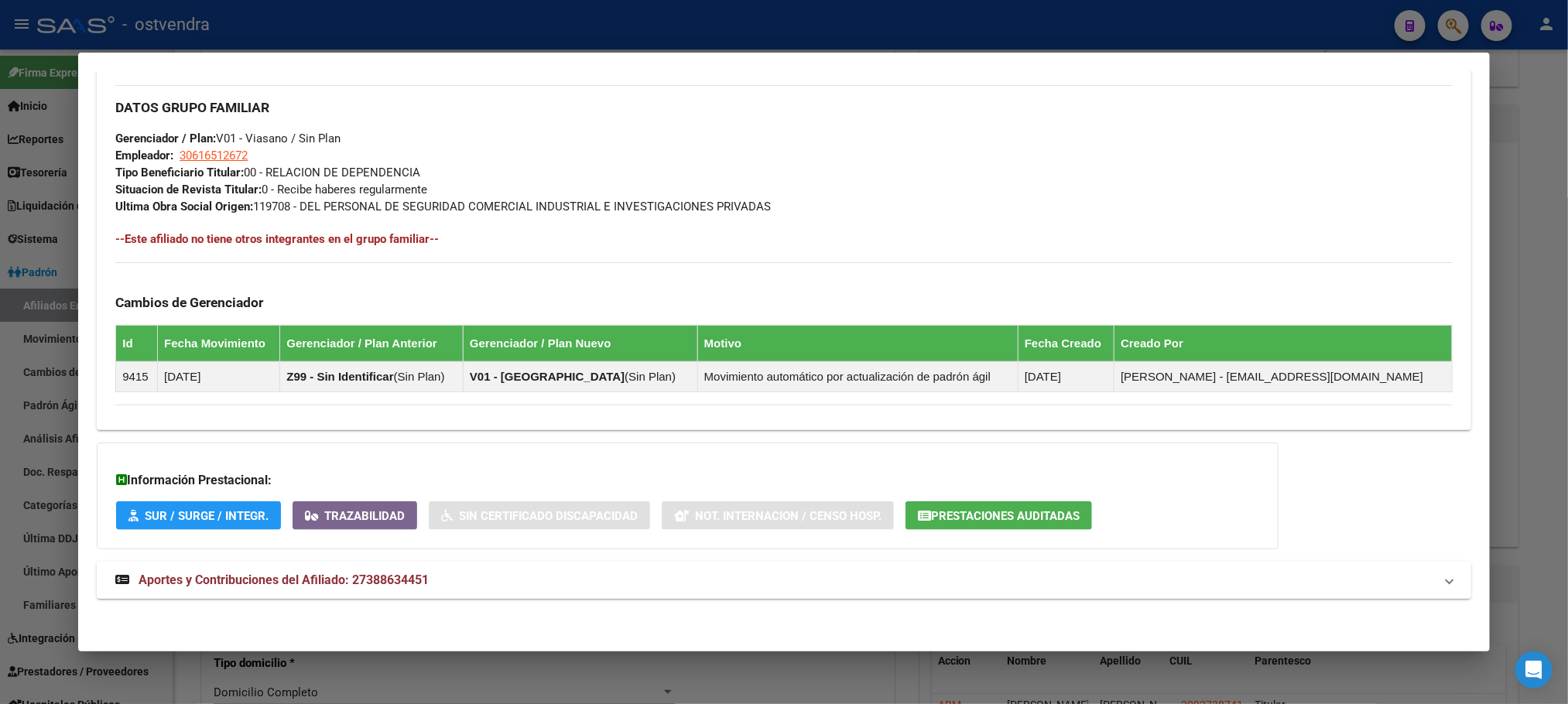
click at [493, 571] on mat-panel-title "Aportes y Contribuciones del Afiliado: 27388634451" at bounding box center [773, 580] width 1318 height 18
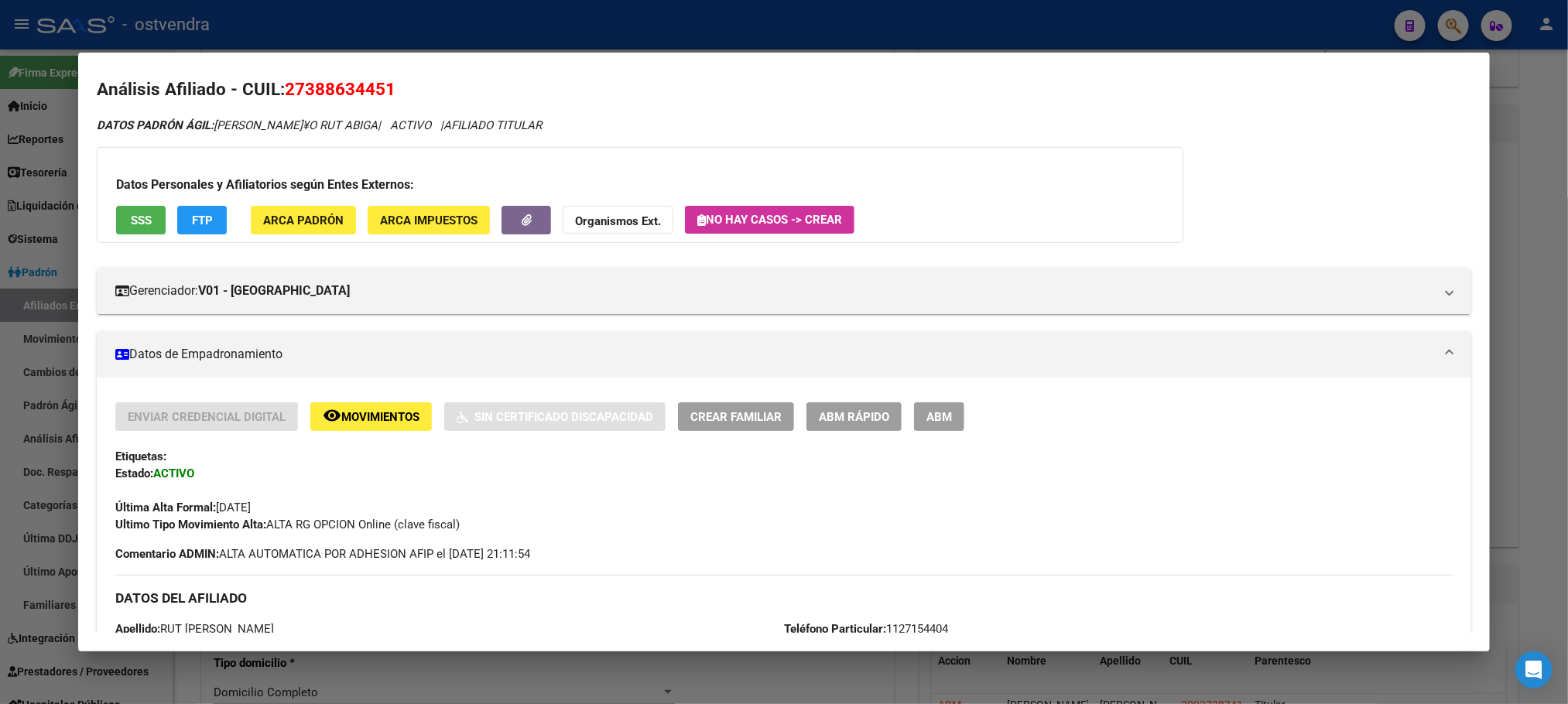
scroll to position [0, 0]
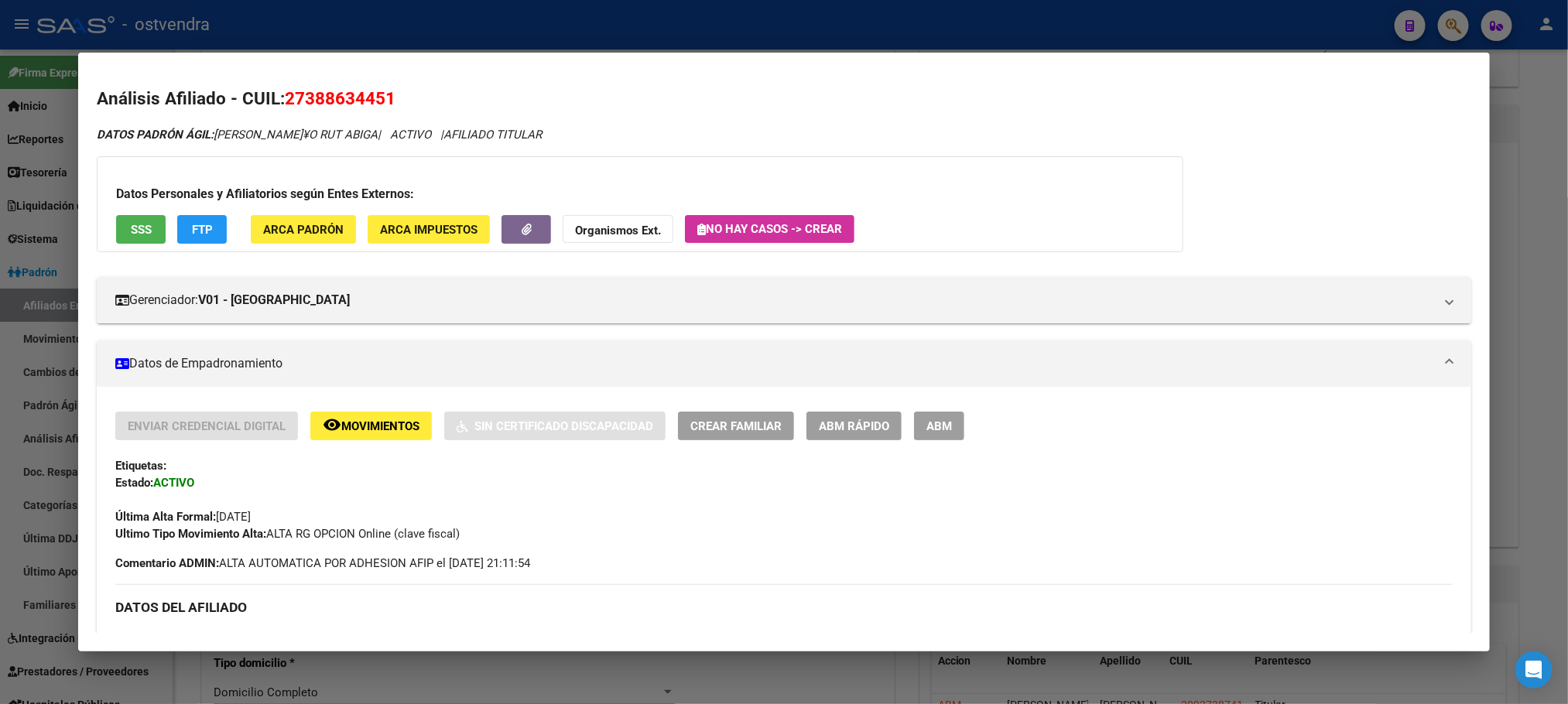
click at [219, 212] on div "Datos Personales y Afiliatorios según Entes Externos: SSS FTP ARCA Padrón ARCA …" at bounding box center [640, 204] width 1086 height 96
click at [212, 215] on button "FTP" at bounding box center [202, 229] width 50 height 29
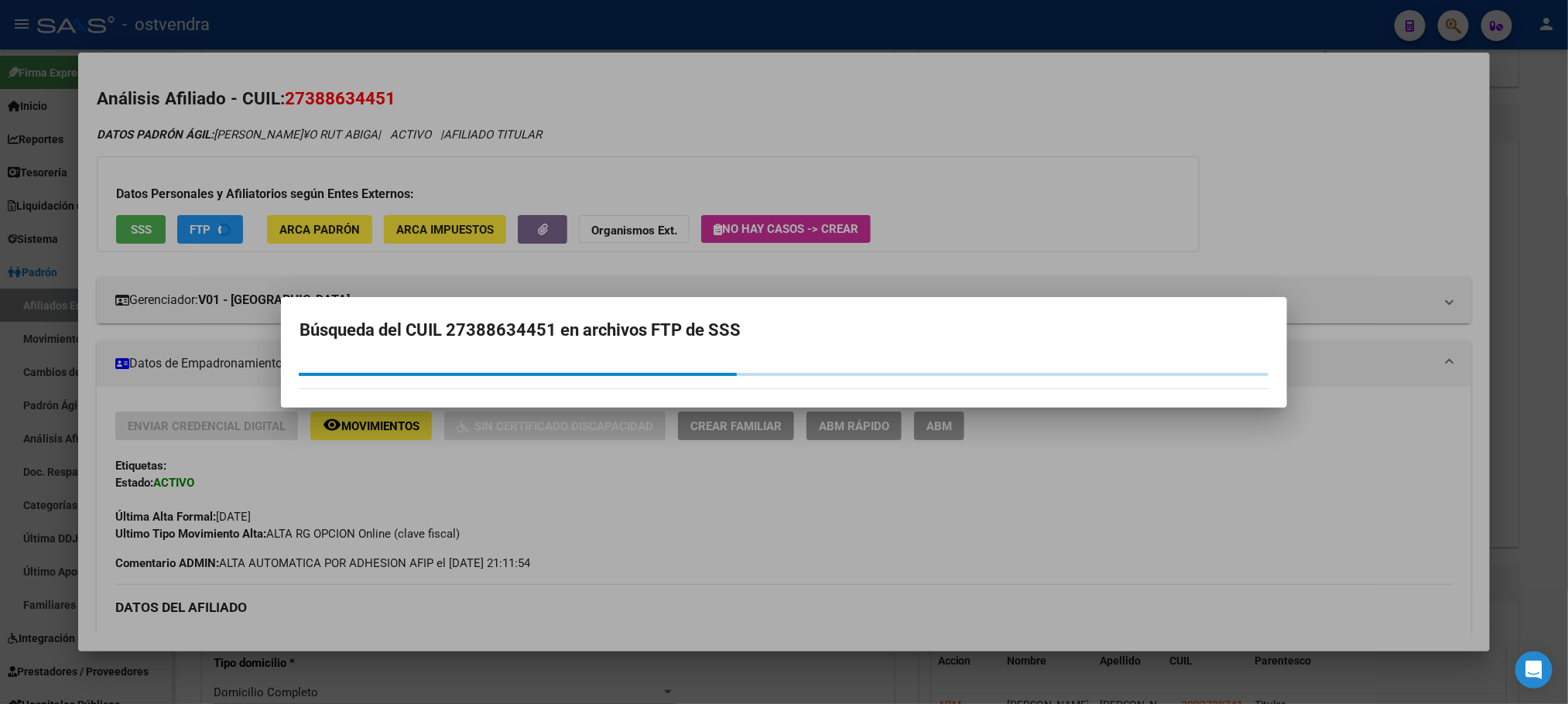
click at [212, 223] on div at bounding box center [784, 352] width 1568 height 704
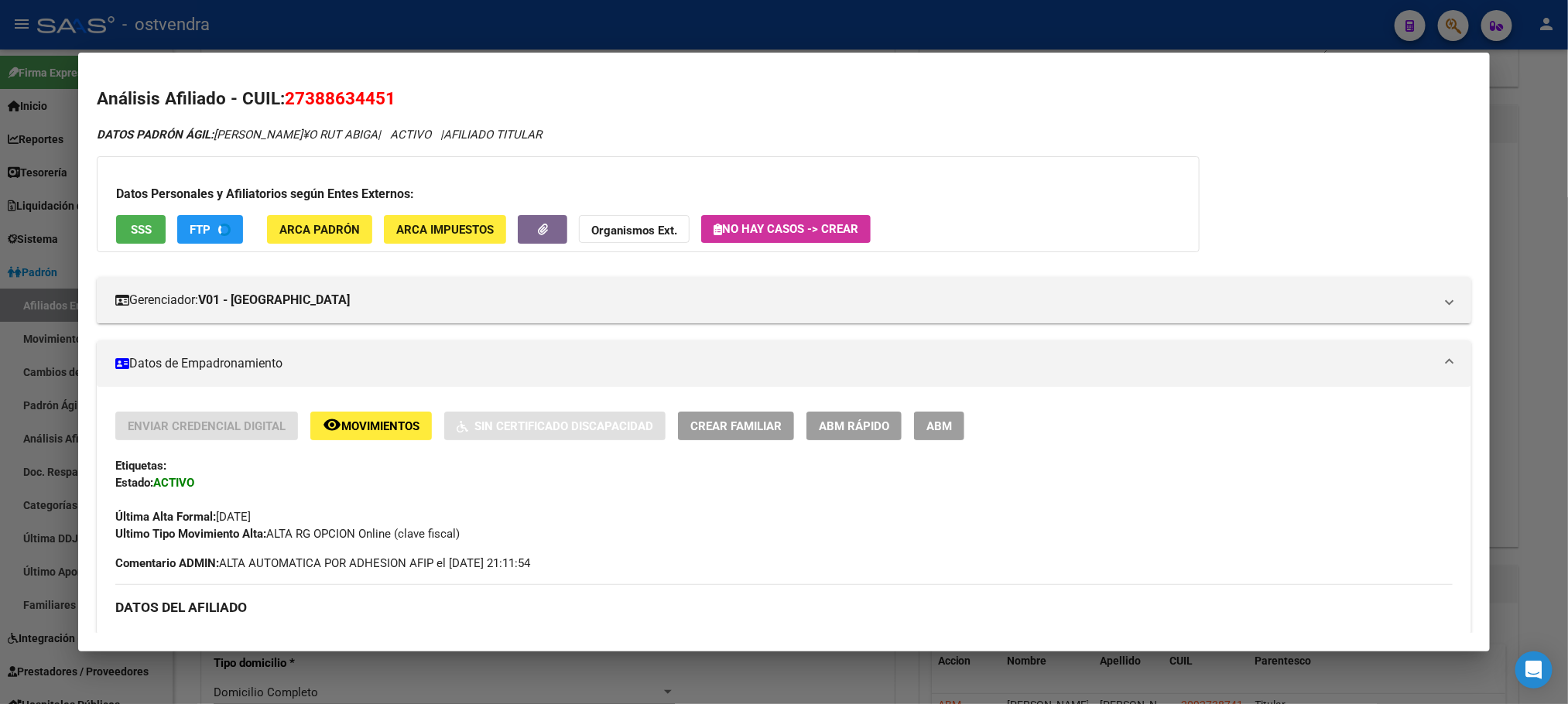
click at [241, 216] on app-movimiento-sss "FTP" at bounding box center [215, 229] width 78 height 29
click at [211, 225] on button "FTP" at bounding box center [202, 229] width 50 height 29
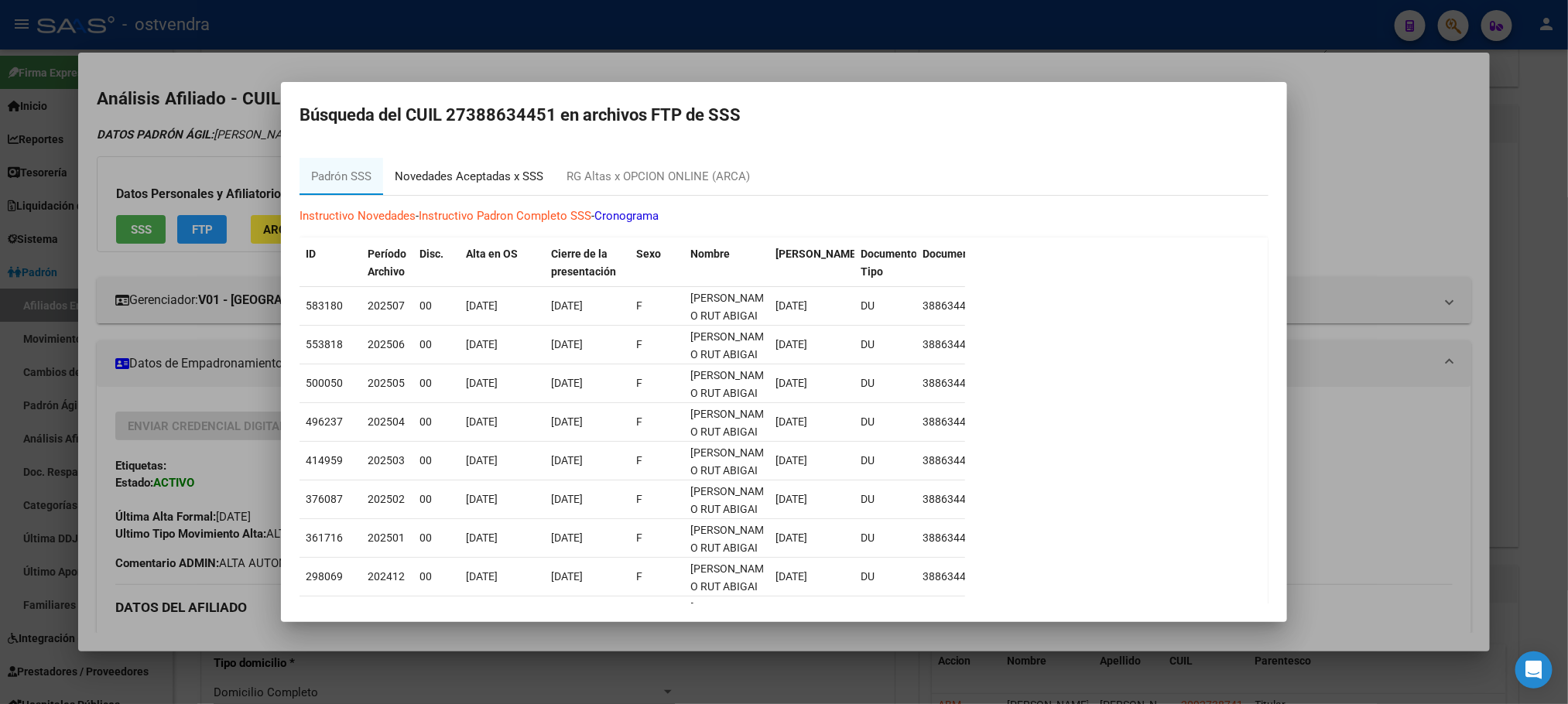
drag, startPoint x: 388, startPoint y: 177, endPoint x: 563, endPoint y: 201, distance: 176.6
click at [389, 177] on div "Novedades Aceptadas x SSS" at bounding box center [469, 176] width 172 height 37
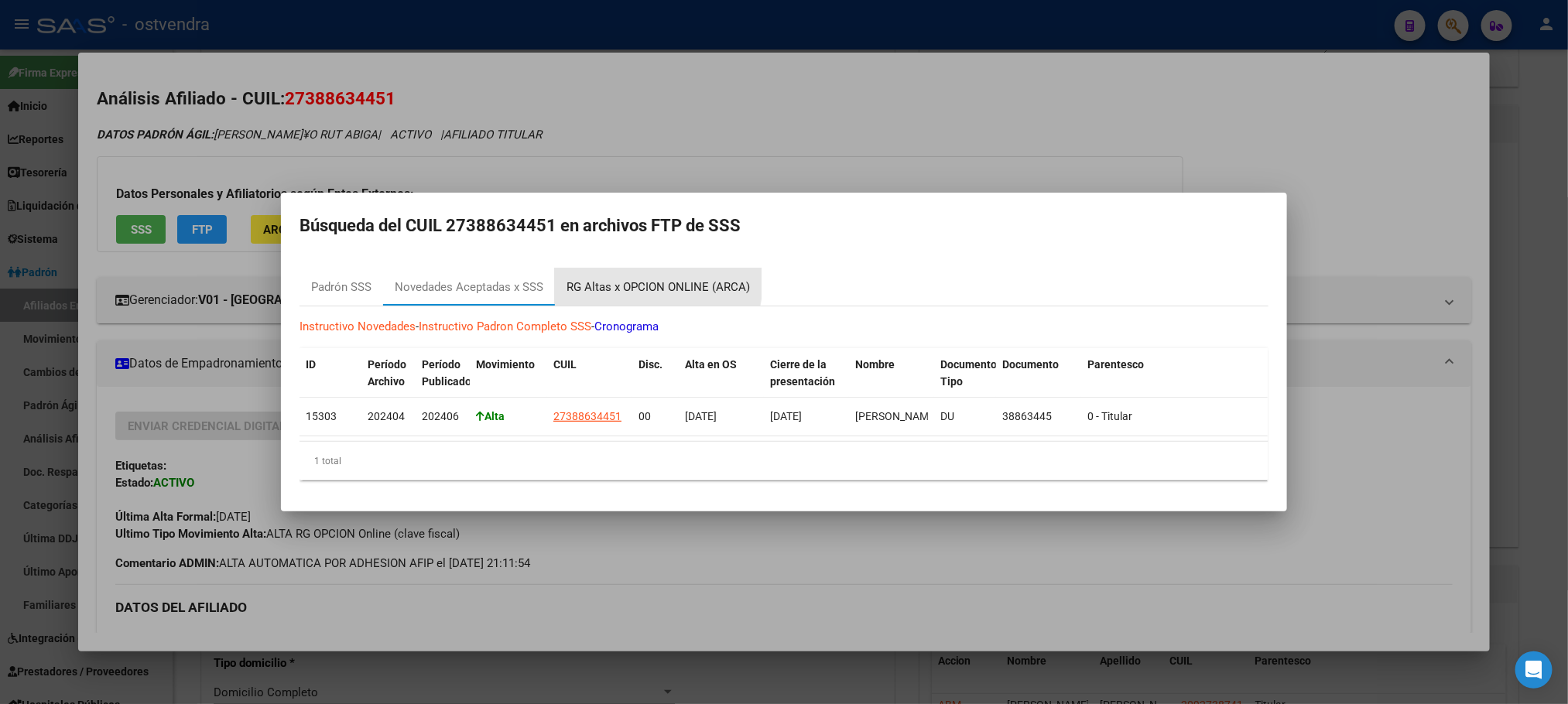
drag, startPoint x: 648, startPoint y: 274, endPoint x: 641, endPoint y: 258, distance: 17.5
click at [648, 279] on div "RG Altas x OPCION ONLINE (ARCA)" at bounding box center [657, 287] width 183 height 17
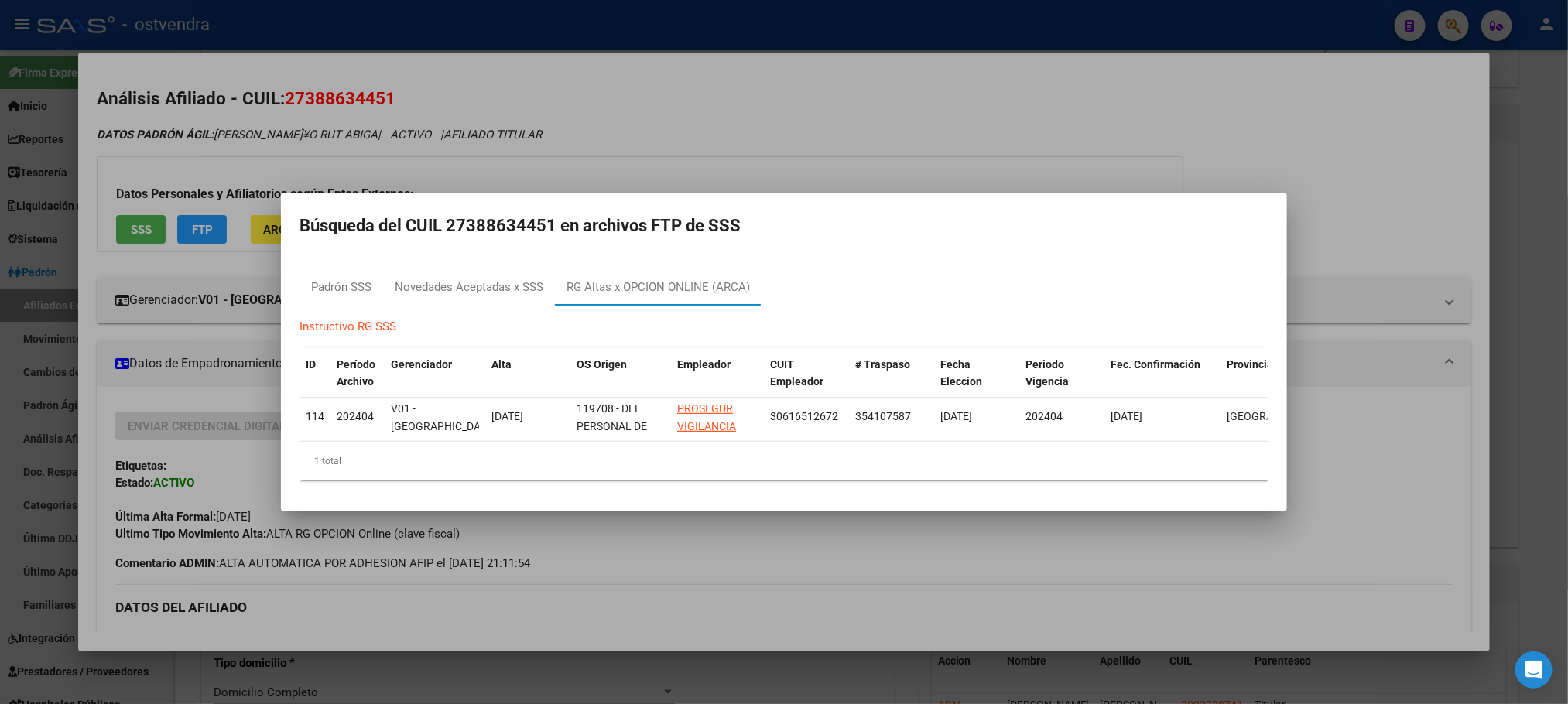
click at [638, 105] on div at bounding box center [784, 352] width 1568 height 704
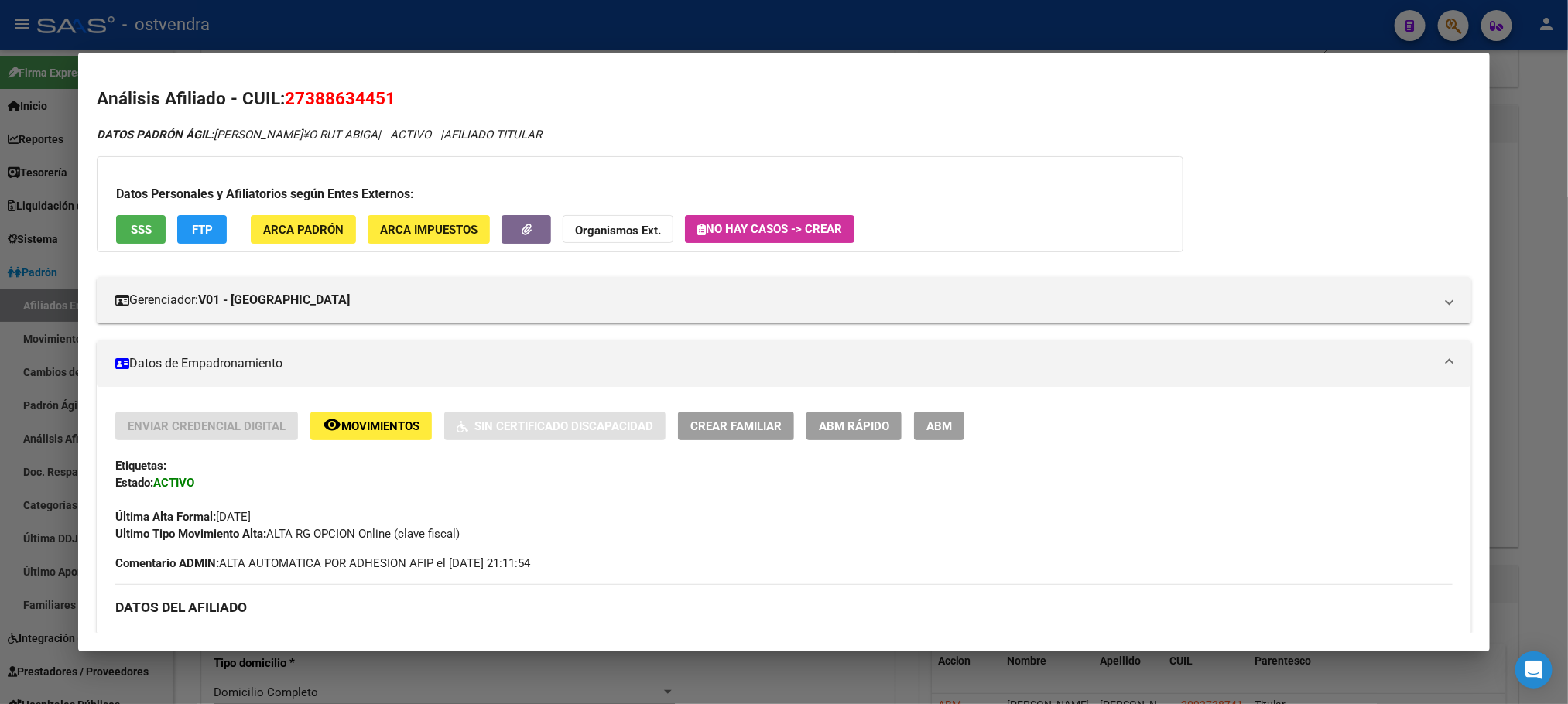
click at [463, 0] on div at bounding box center [784, 352] width 1568 height 704
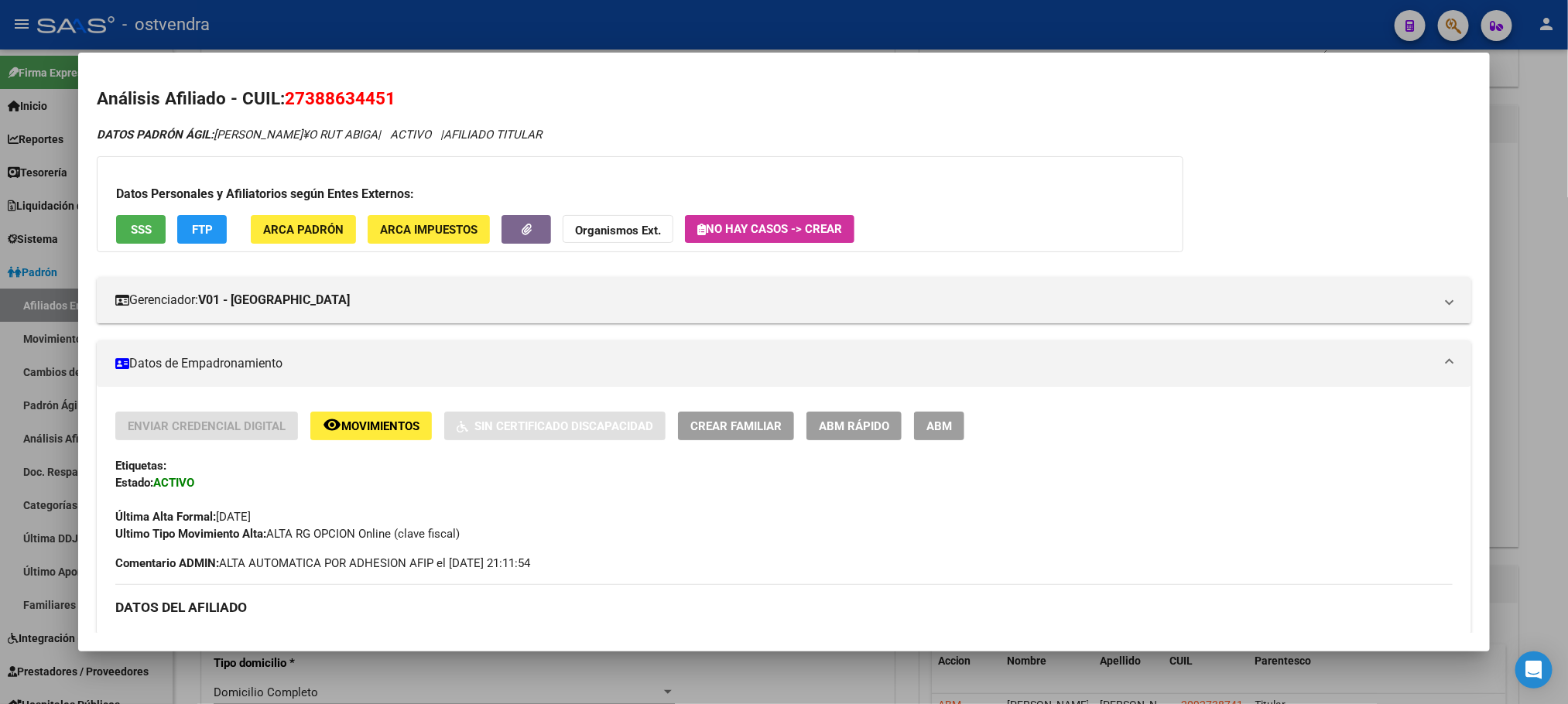
click at [469, 24] on div at bounding box center [784, 352] width 1568 height 704
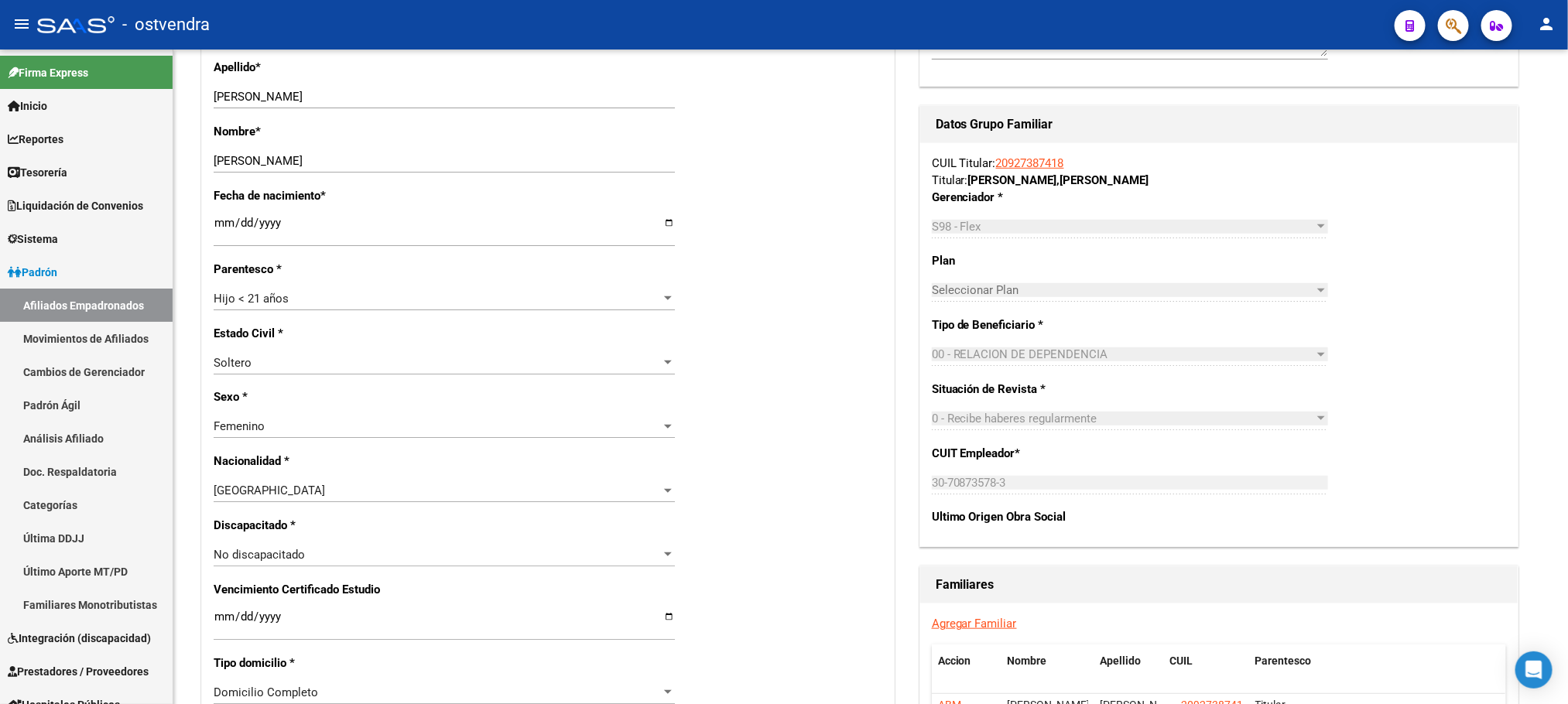
scroll to position [265, 0]
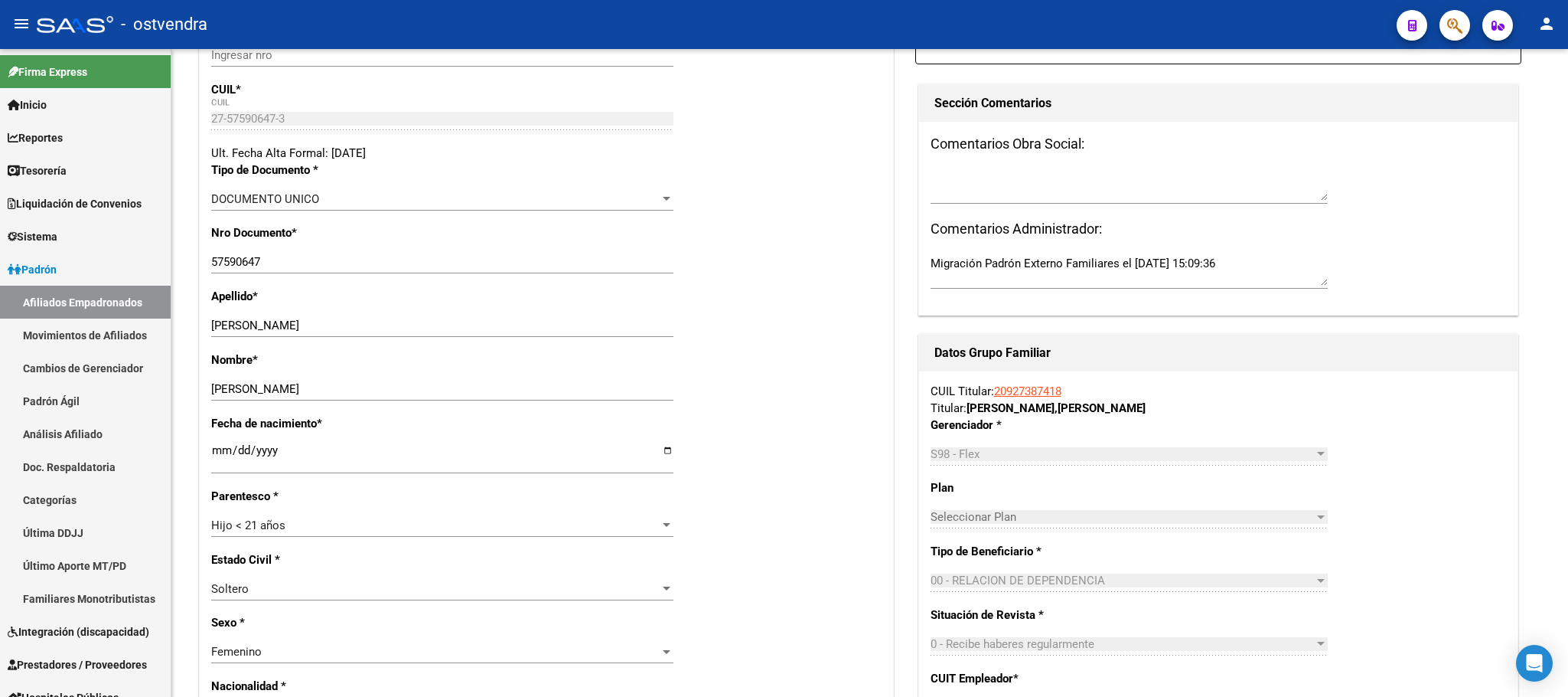
click at [1442, 30] on button "button" at bounding box center [1455, 26] width 31 height 31
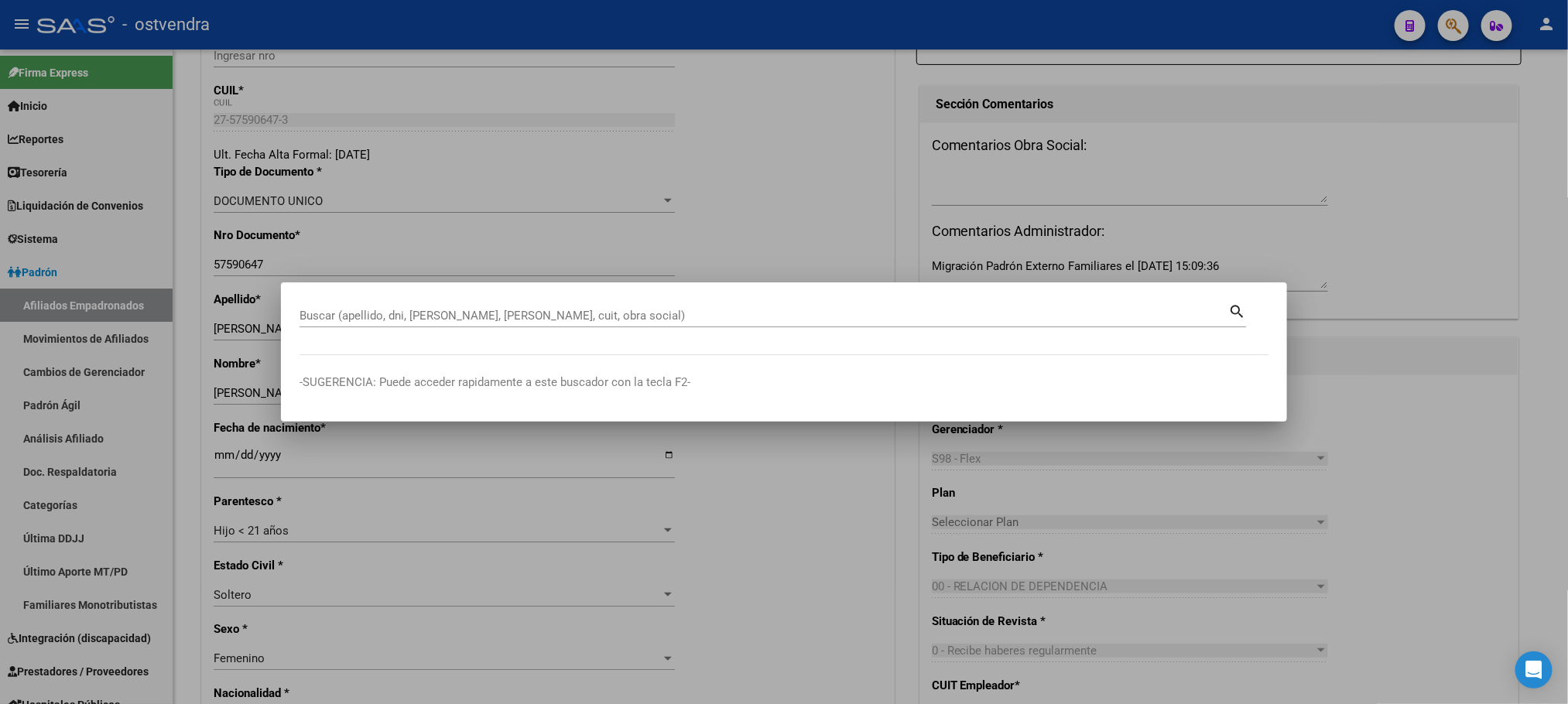
paste input "o 93333818"
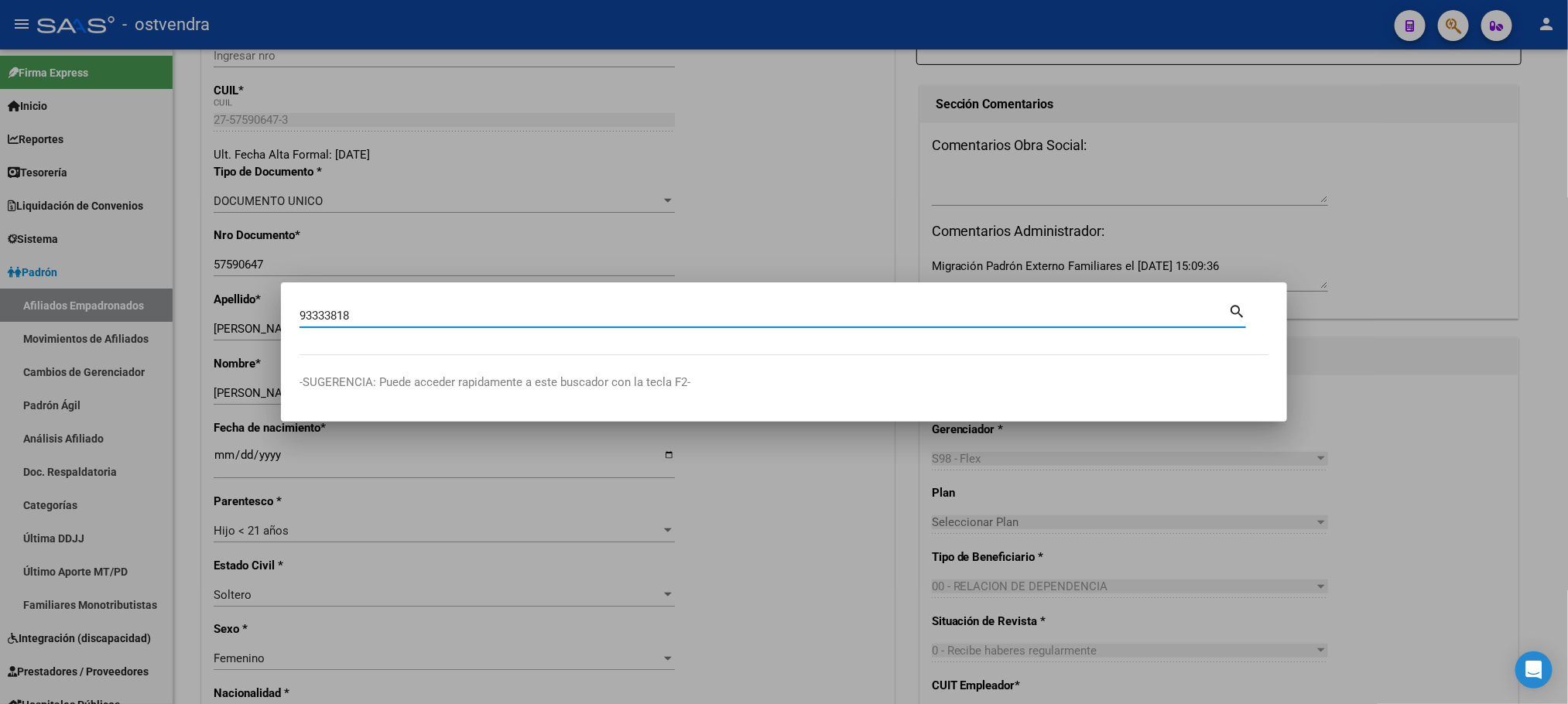
type input "93333818"
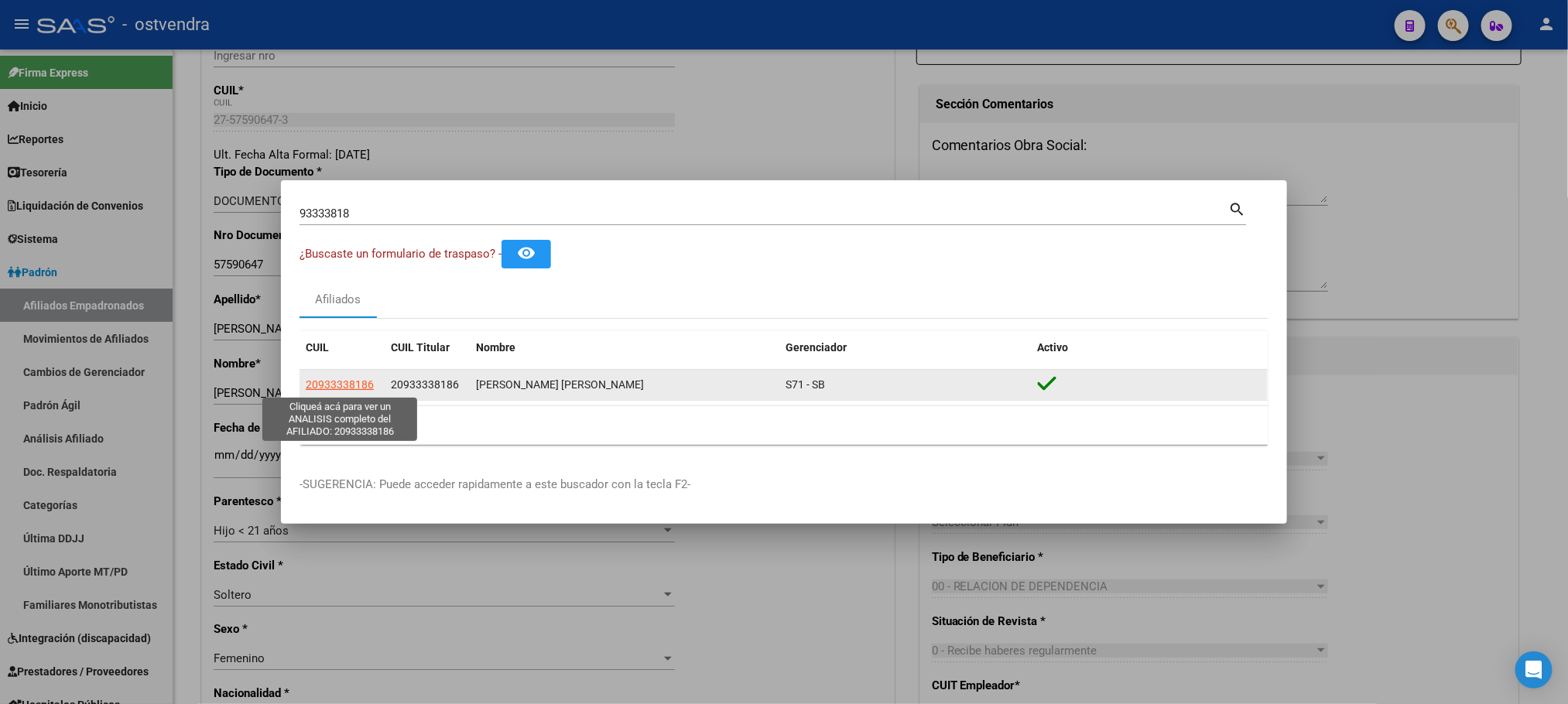
click at [326, 386] on span "20933338186" at bounding box center [340, 384] width 68 height 12
type textarea "20933338186"
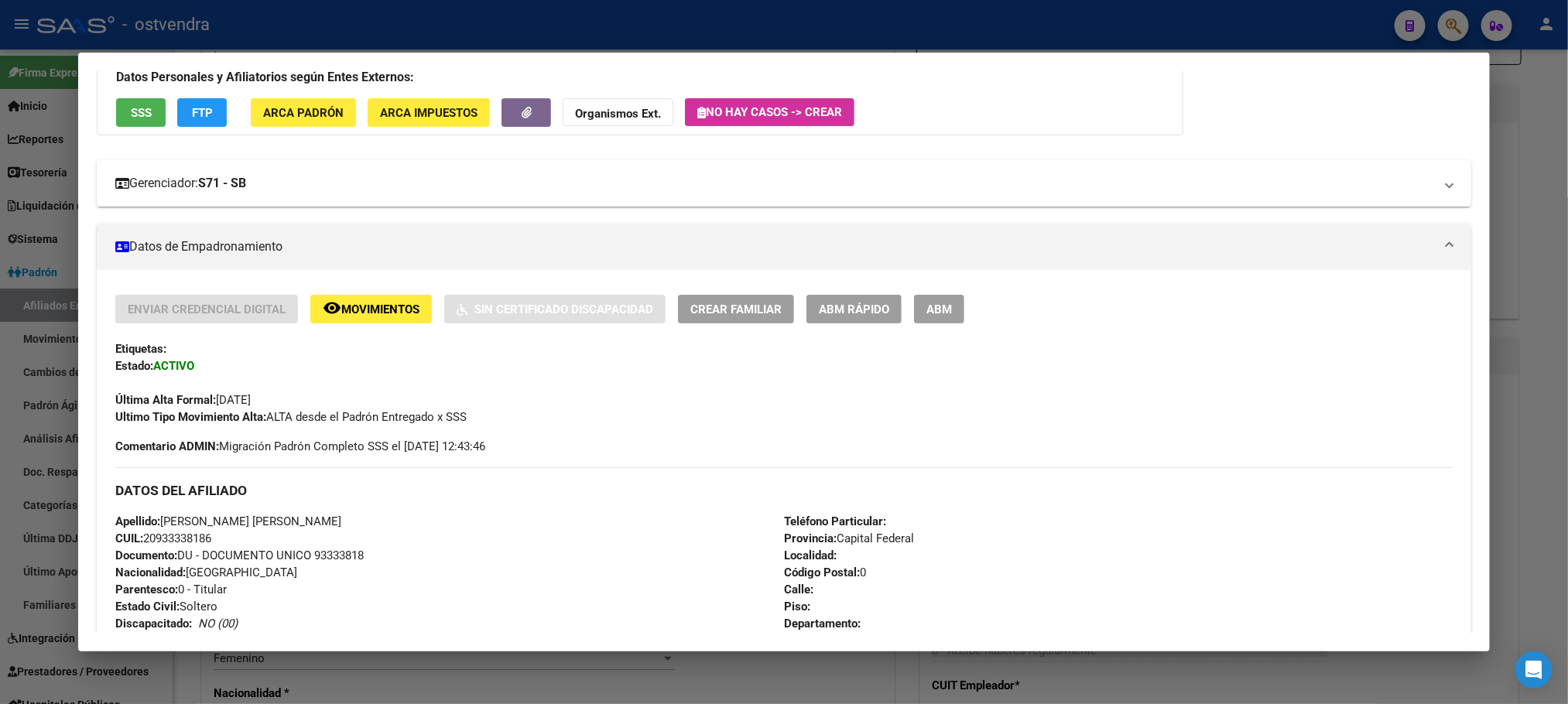
scroll to position [116, 0]
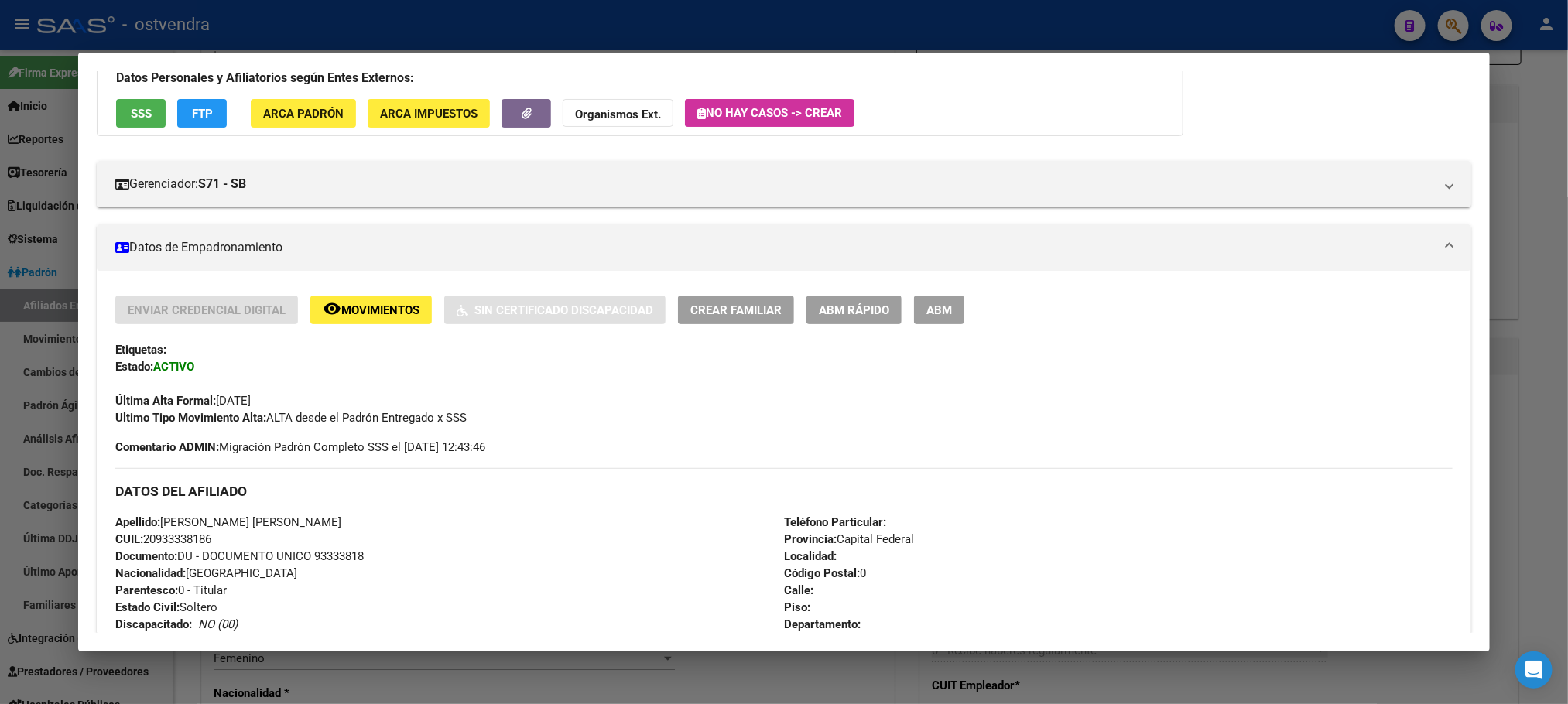
click at [138, 110] on span "SSS" at bounding box center [141, 113] width 21 height 14
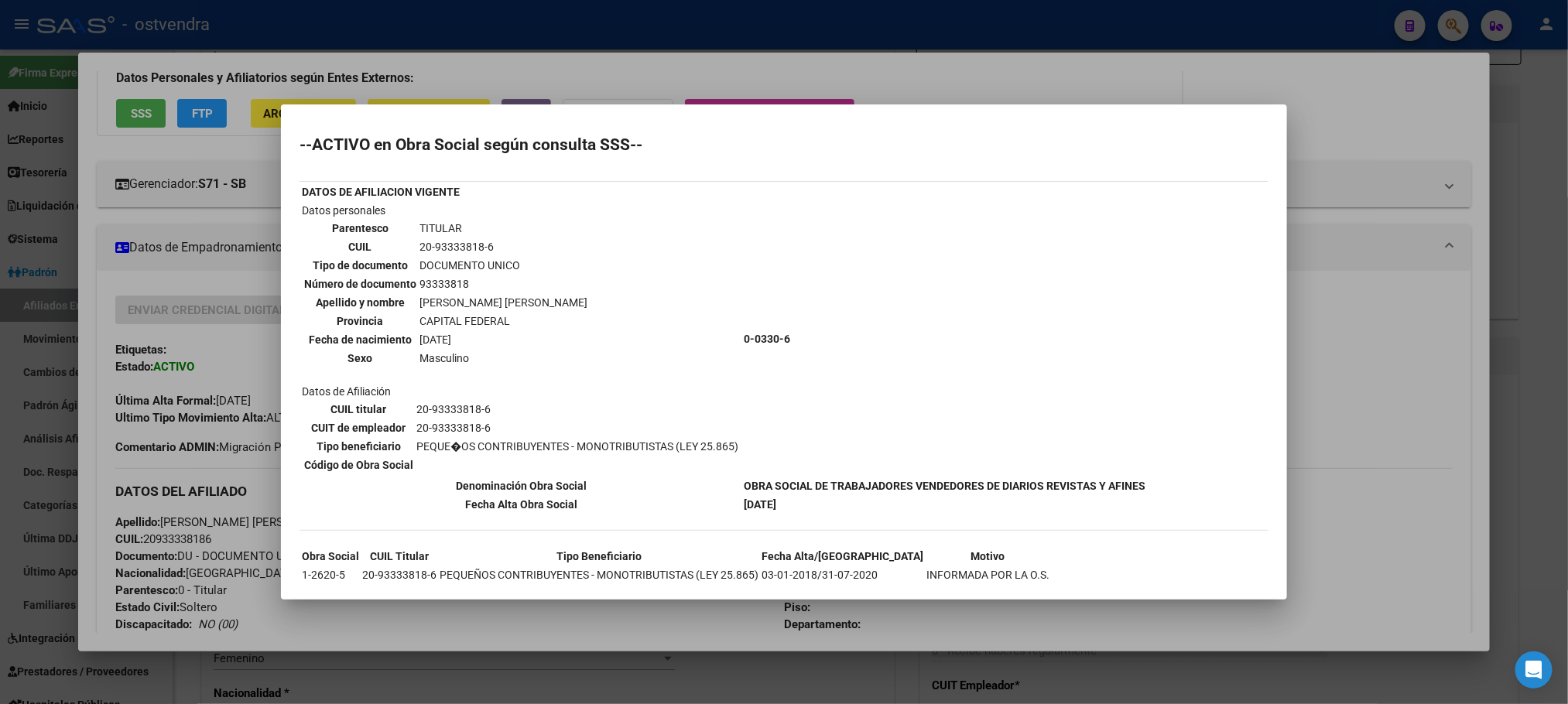
click at [148, 58] on div at bounding box center [784, 352] width 1568 height 704
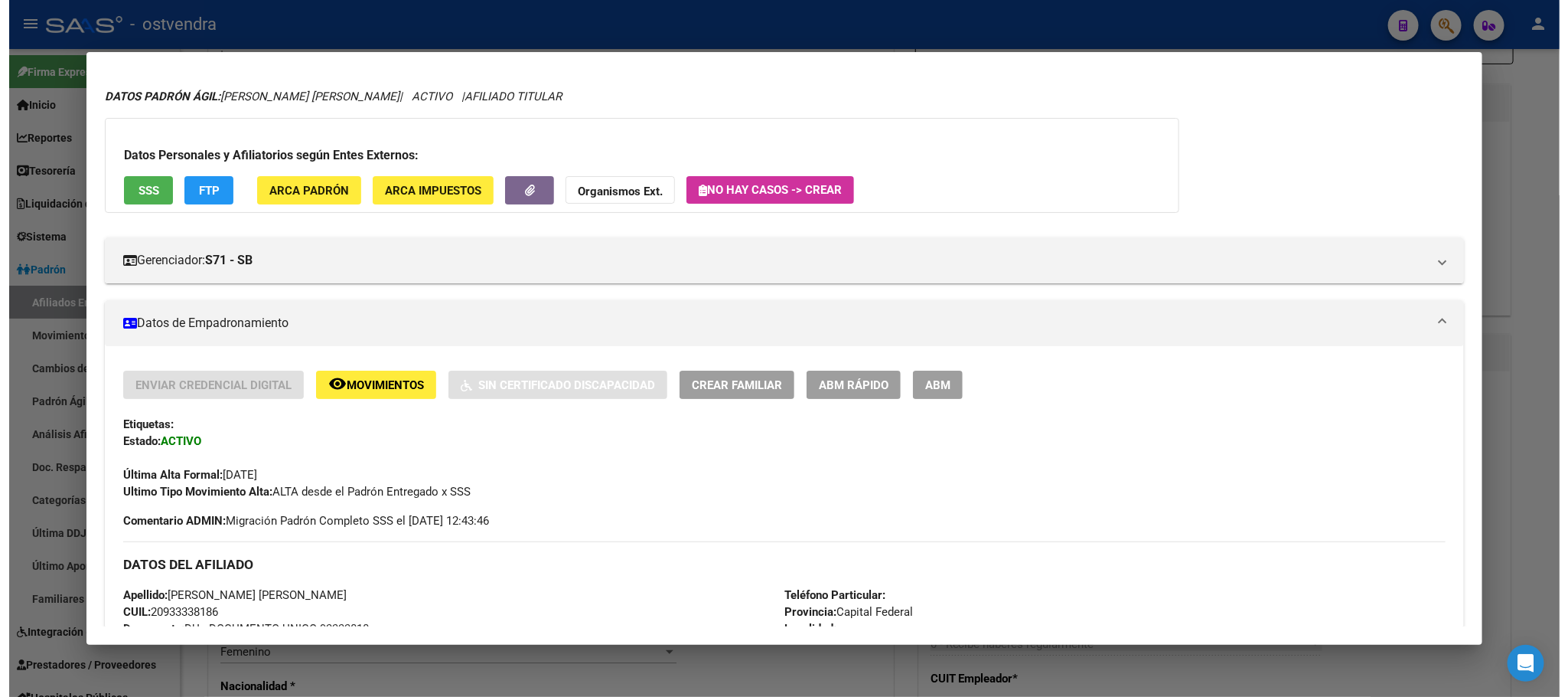
scroll to position [0, 0]
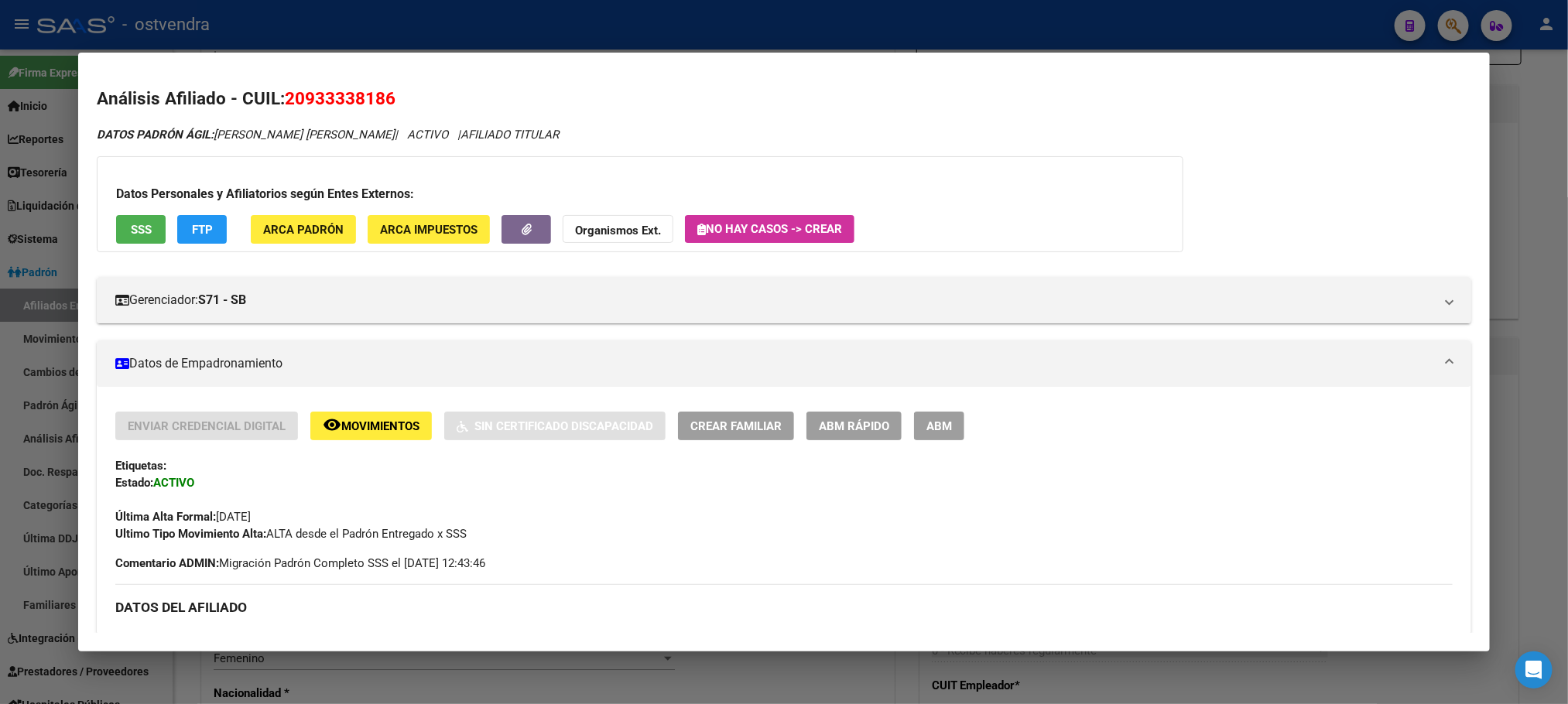
click at [944, 430] on span "ABM" at bounding box center [939, 426] width 26 height 14
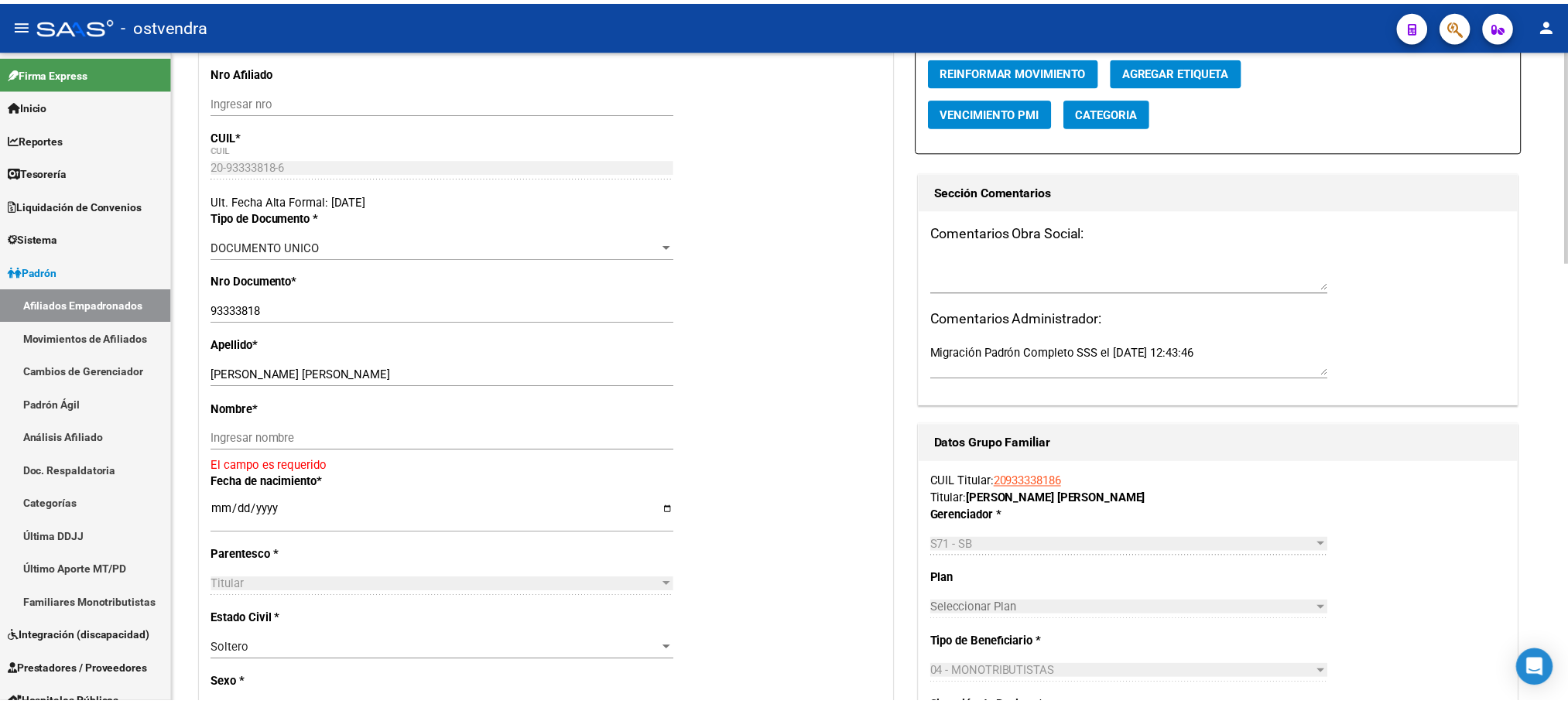
scroll to position [232, 0]
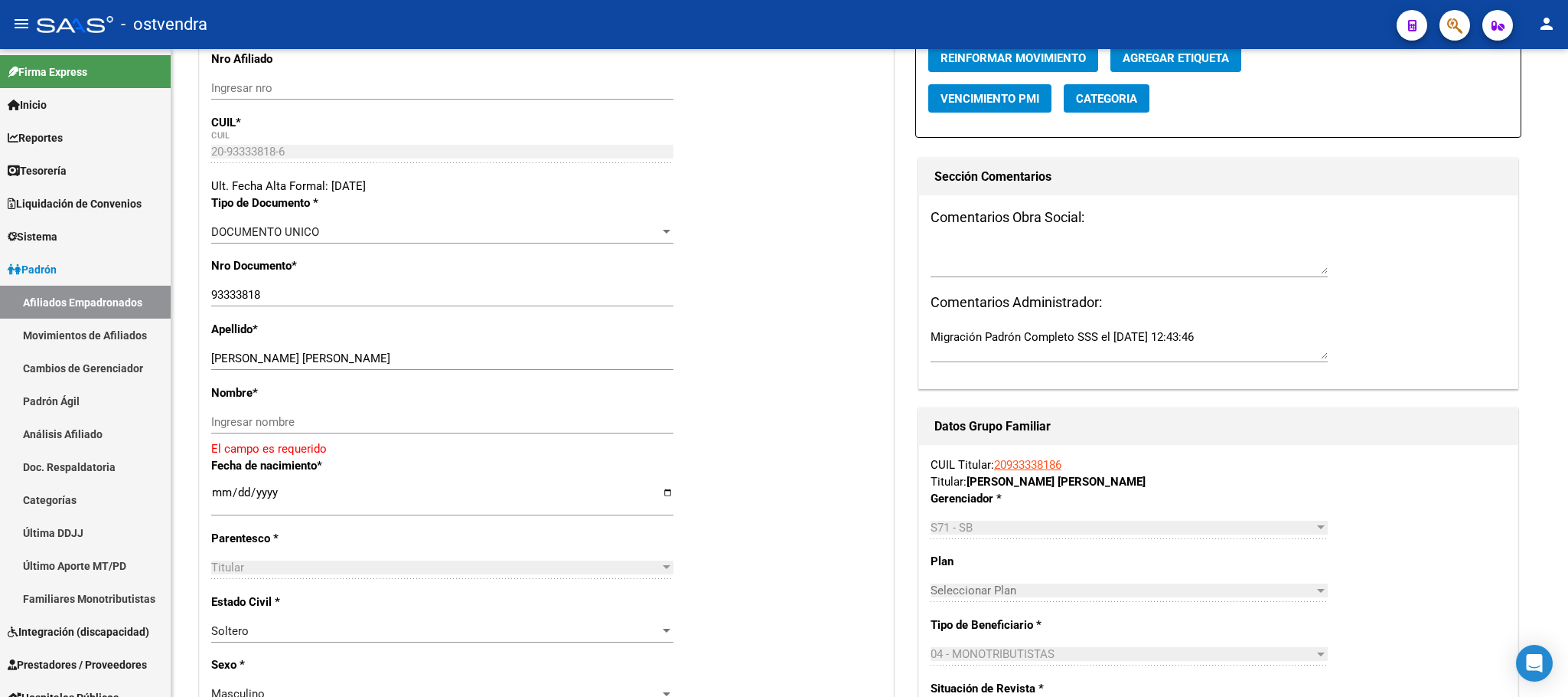
click at [1445, 26] on button "button" at bounding box center [1455, 26] width 31 height 31
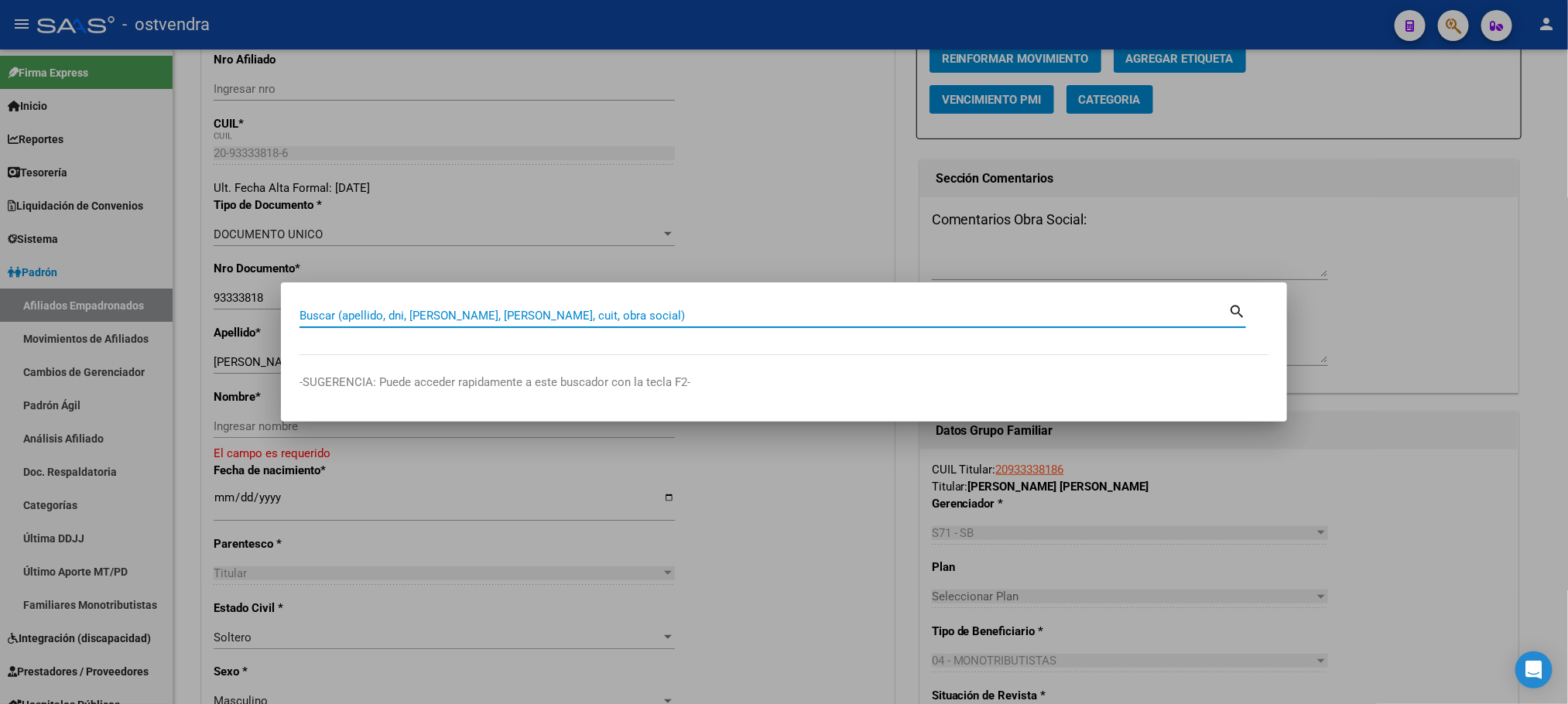
paste input "20308033326"
type input "20308033326"
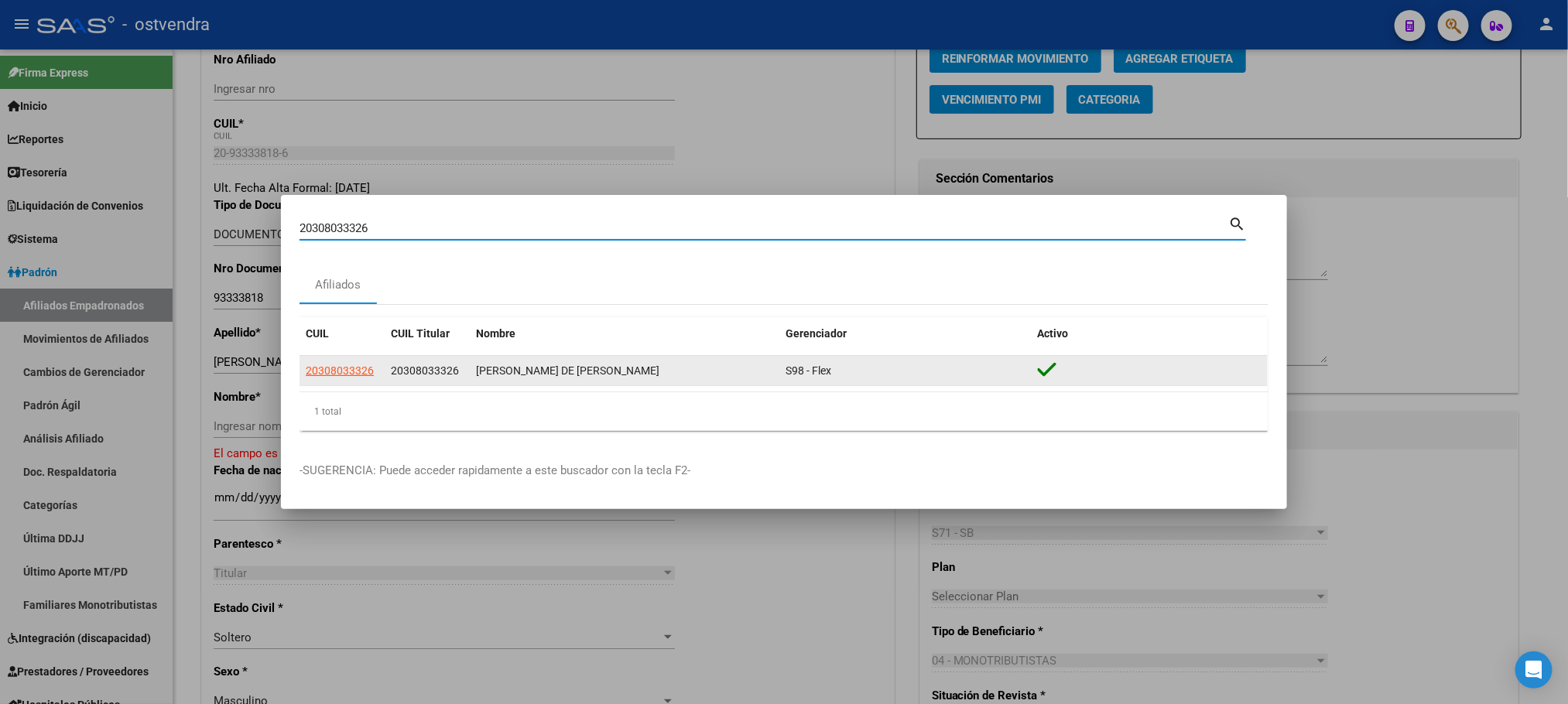
click at [331, 357] on datatable-body-cell "20308033326" at bounding box center [342, 371] width 85 height 30
click at [332, 360] on datatable-body-cell "20308033326" at bounding box center [342, 371] width 85 height 30
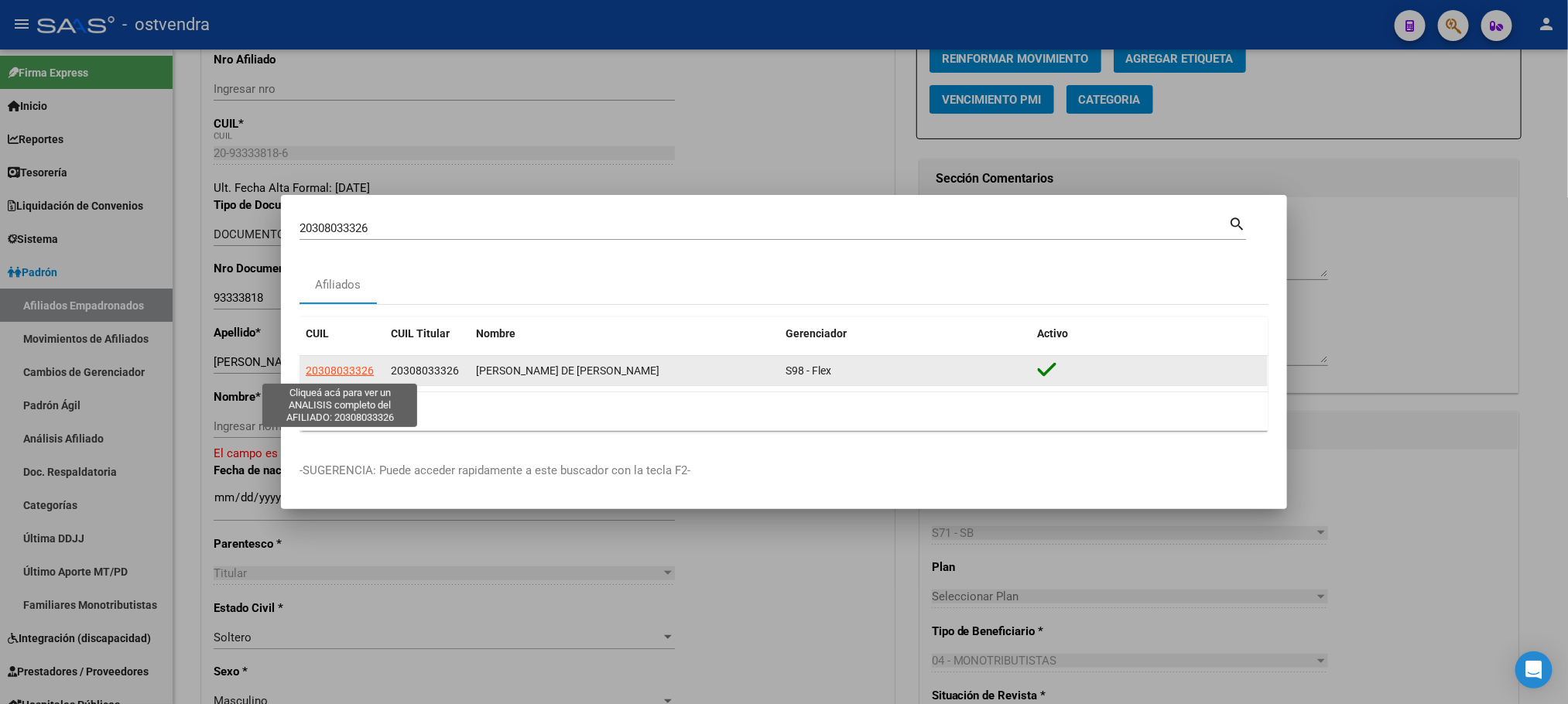
click at [334, 366] on span "20308033326" at bounding box center [340, 370] width 68 height 12
copy span "20308033326"
type textarea "20308033326"
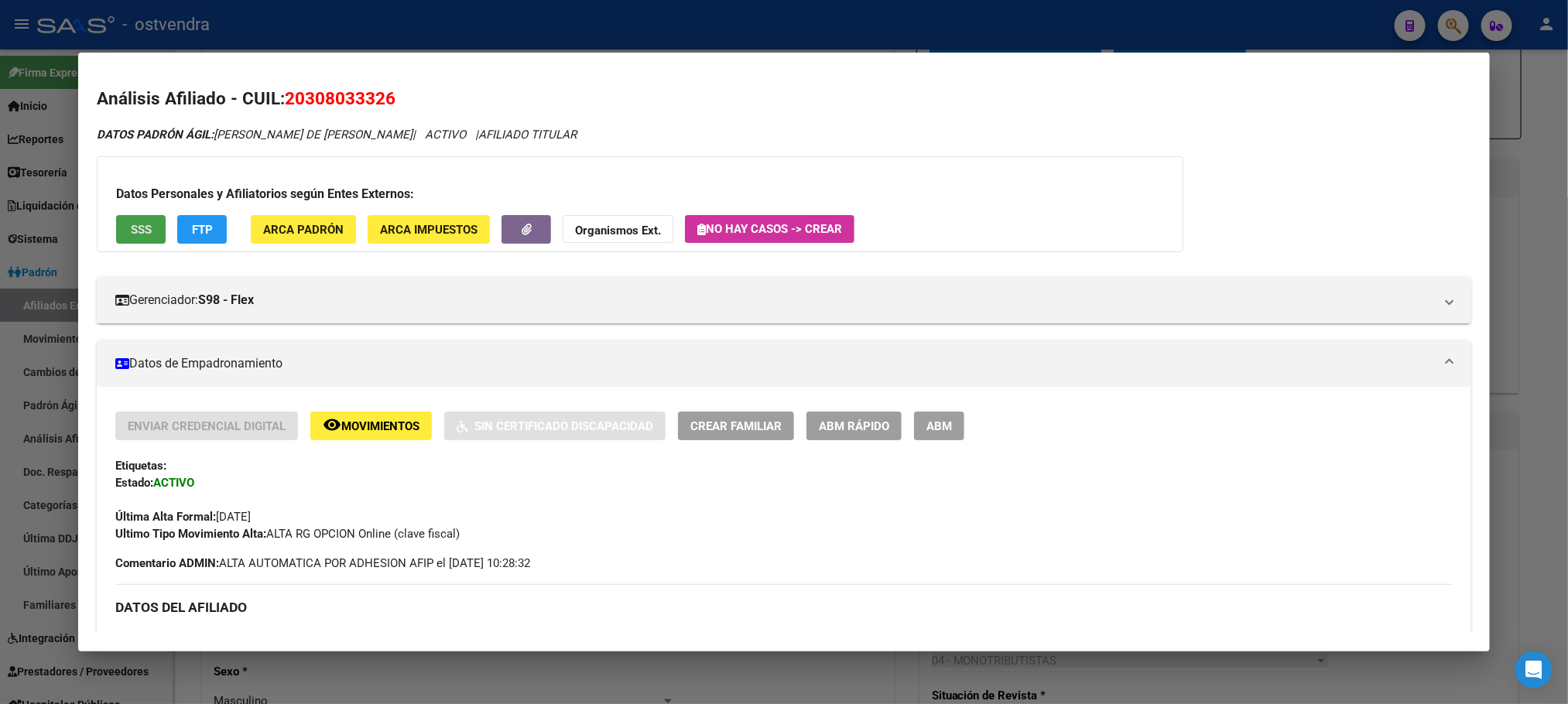
click at [137, 223] on span "SSS" at bounding box center [141, 229] width 21 height 14
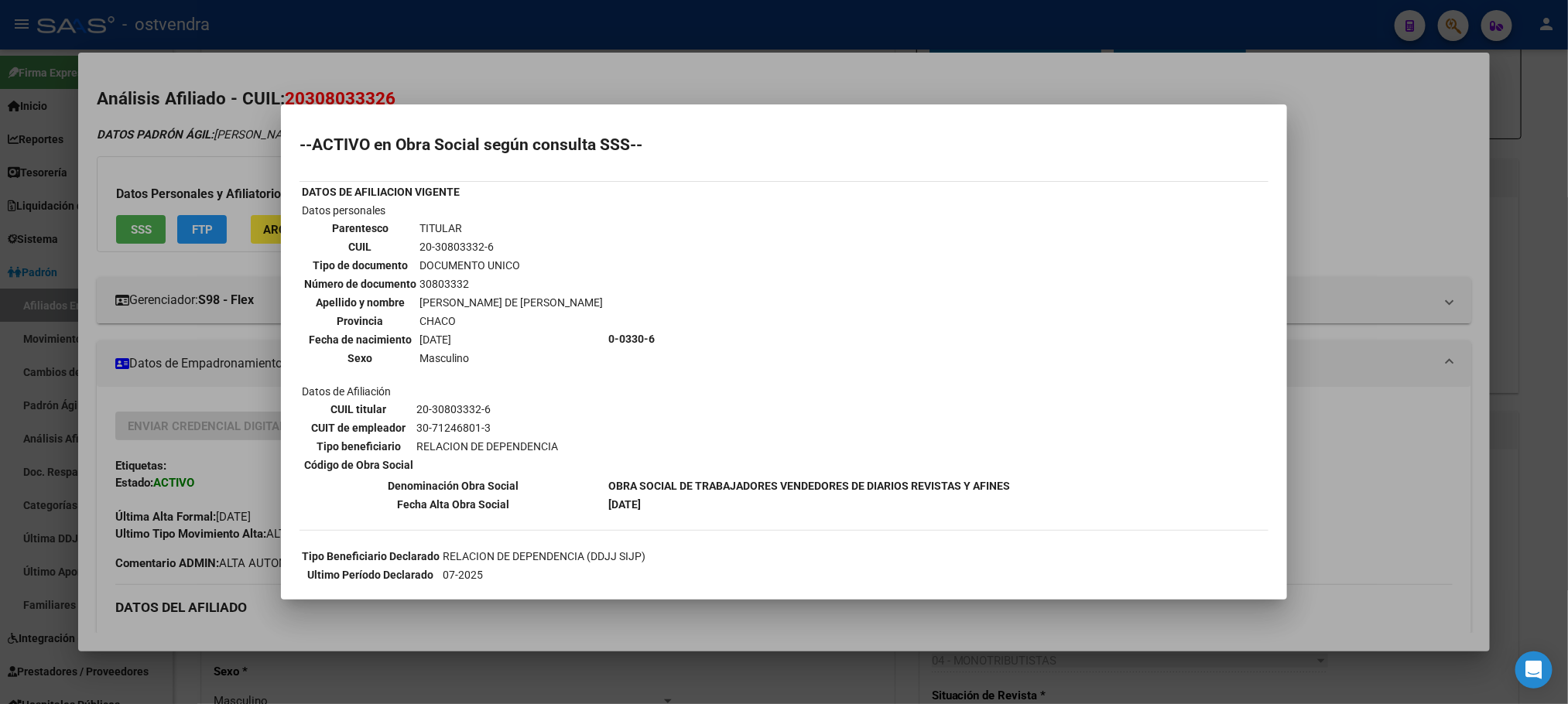
click at [549, 79] on div at bounding box center [784, 352] width 1568 height 704
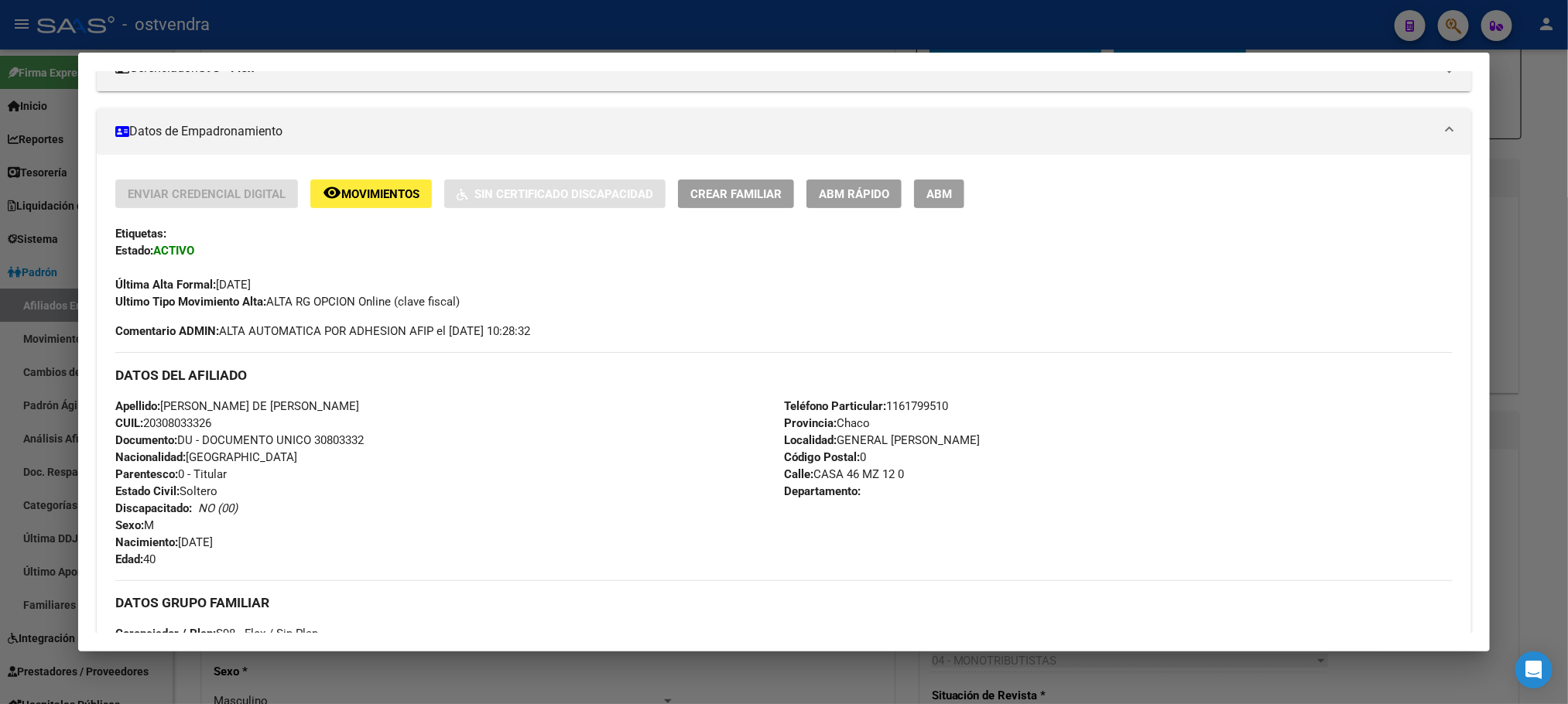
click at [939, 174] on div "Enviar Credencial Digital remove_red_eye Movimientos Sin Certificado Discapacid…" at bounding box center [784, 490] width 1374 height 673
click at [945, 190] on span "ABM" at bounding box center [939, 193] width 26 height 14
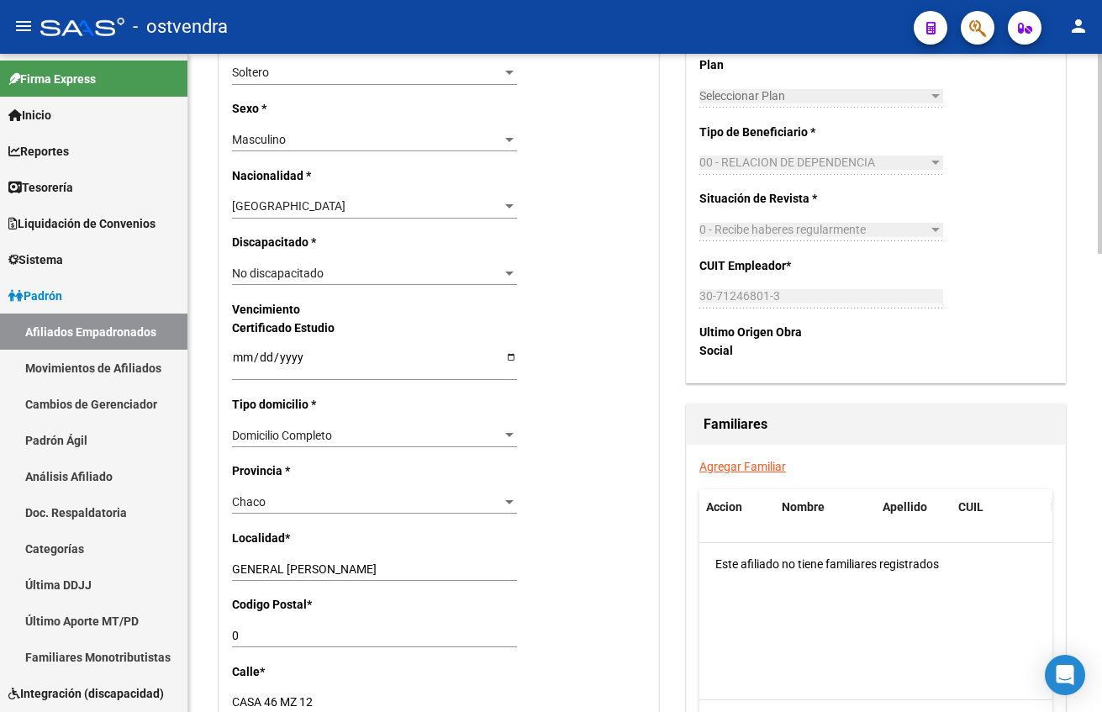
scroll to position [1009, 0]
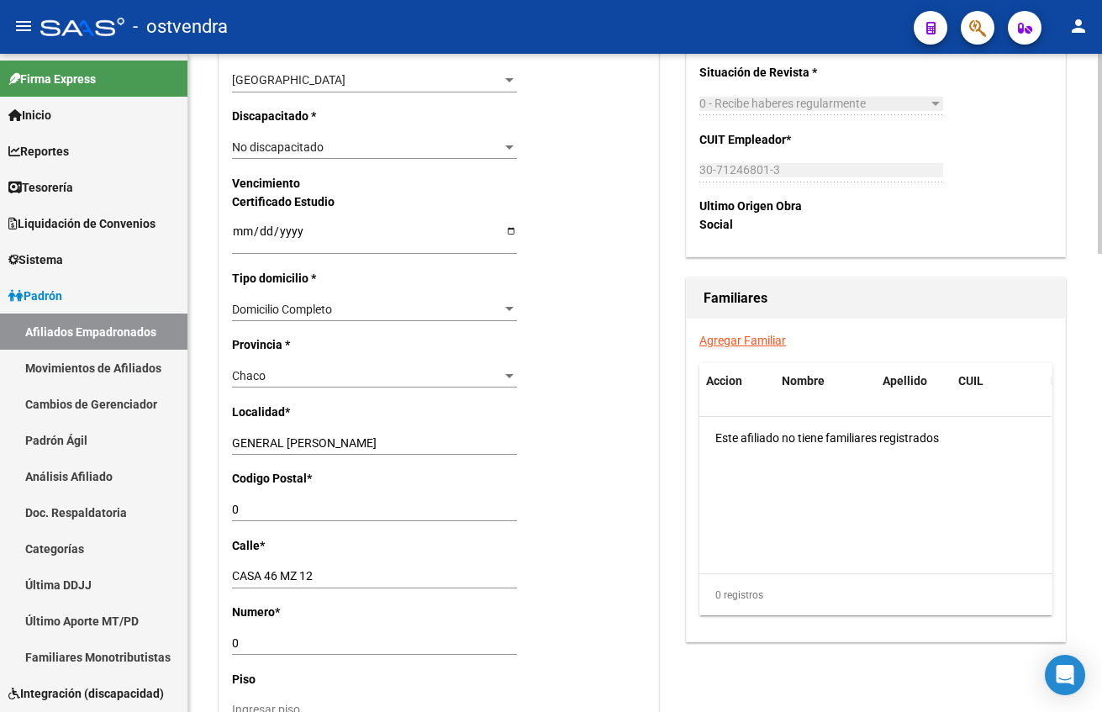
click at [281, 354] on p "Provincia *" at bounding box center [295, 344] width 127 height 18
click at [285, 376] on div "Chaco" at bounding box center [367, 376] width 270 height 14
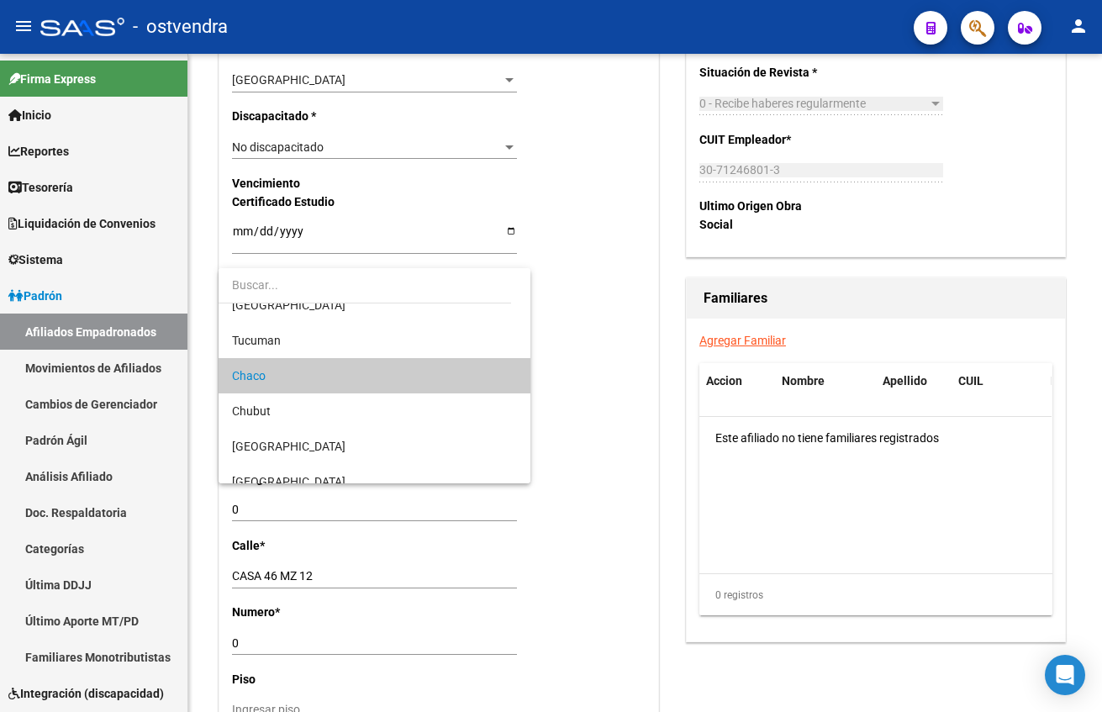
scroll to position [0, 0]
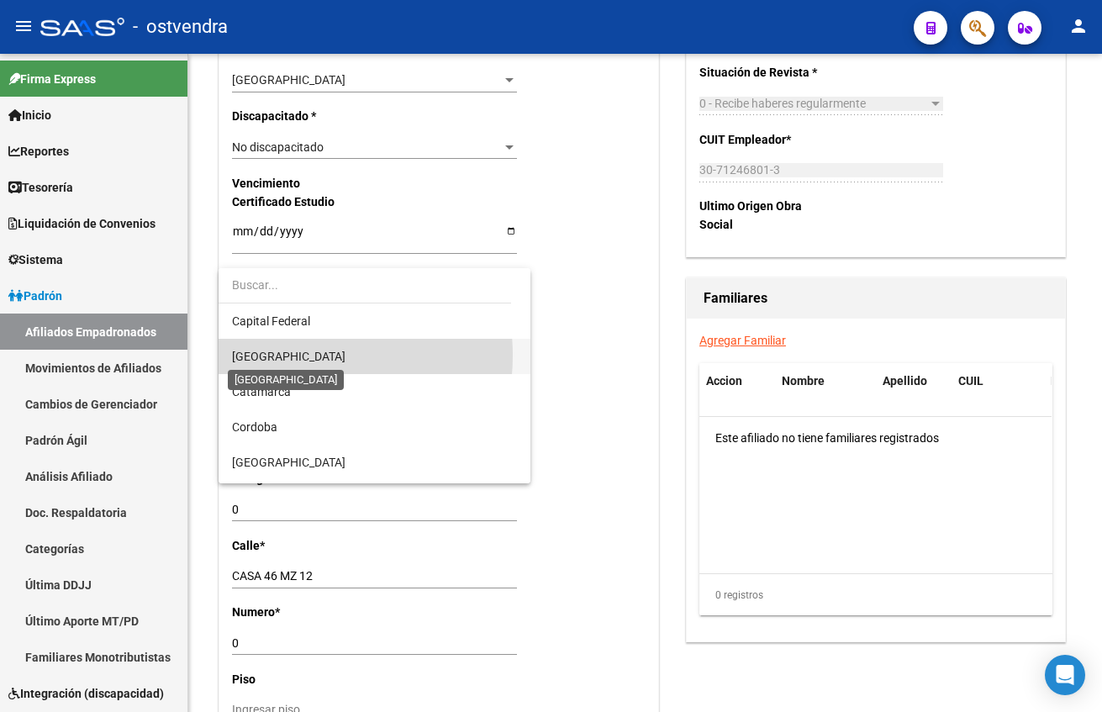
click at [291, 356] on span "[GEOGRAPHIC_DATA]" at bounding box center [288, 356] width 113 height 13
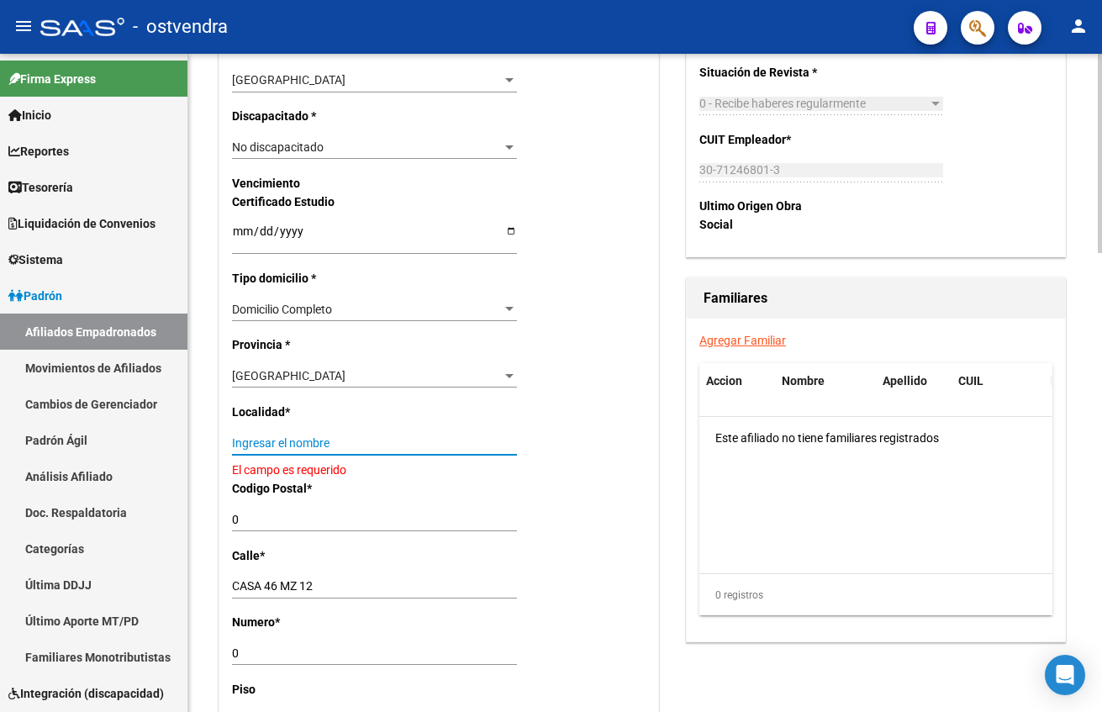
click at [308, 444] on input "Ingresar el nombre" at bounding box center [374, 443] width 285 height 14
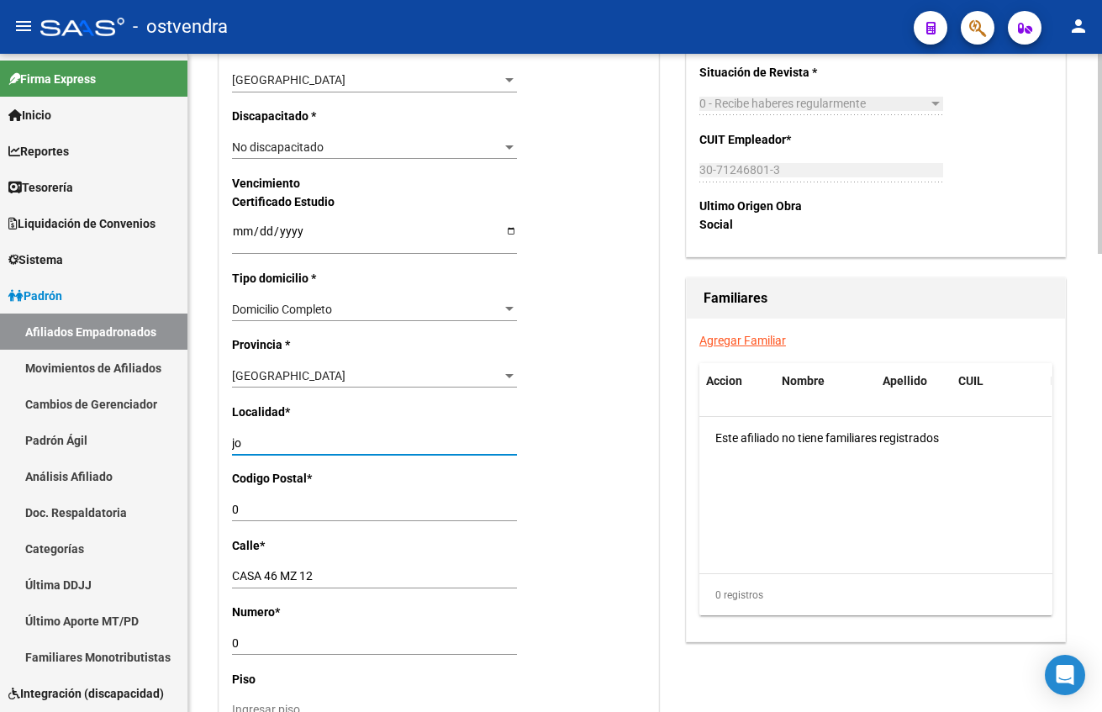
type input "j"
type input "JOSE C PAZ"
type input "1665"
type input "ALBERT"
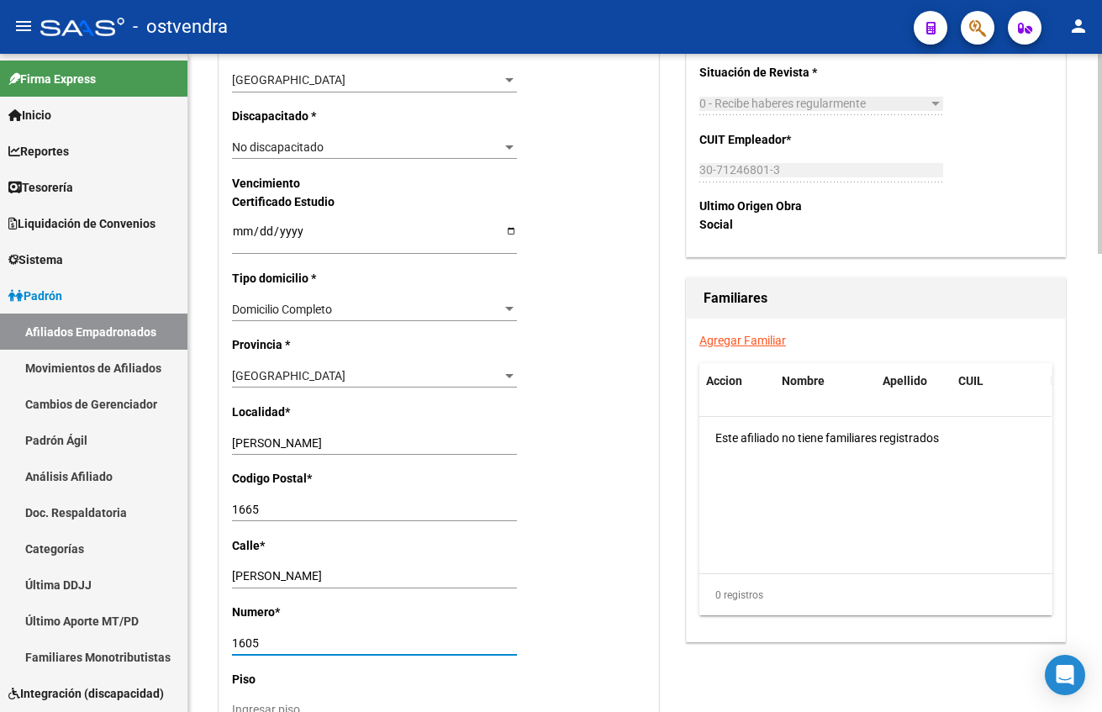
type input "1605"
click at [873, 576] on div "0 registros" at bounding box center [875, 595] width 353 height 42
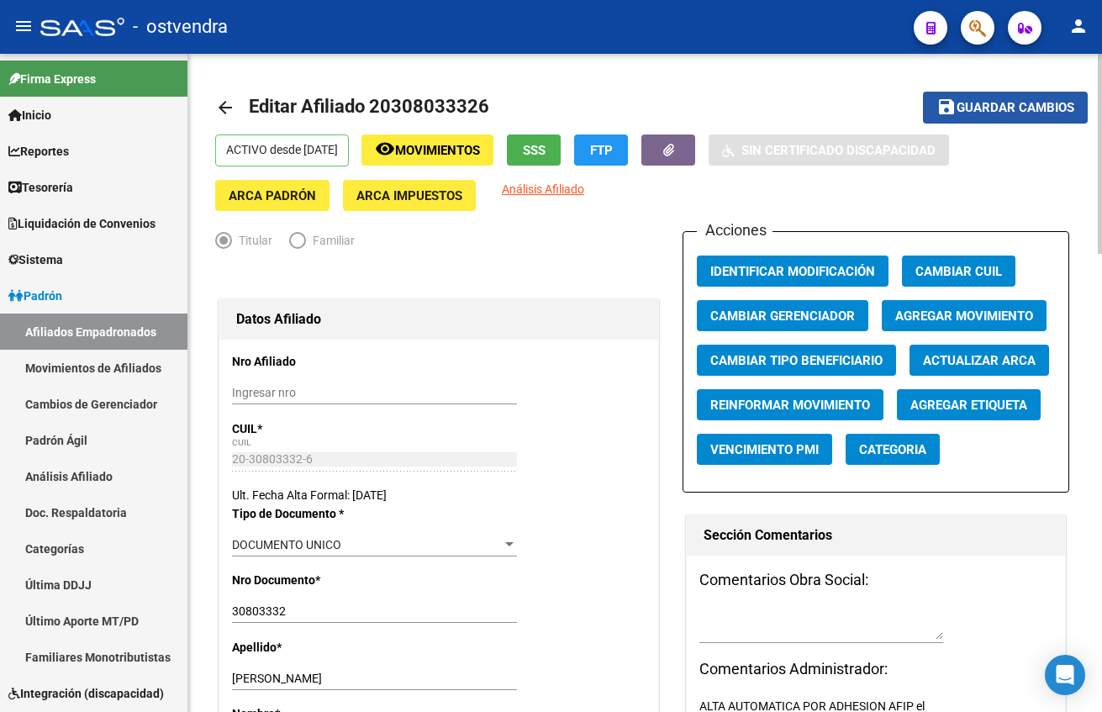
click at [1004, 114] on span "Guardar cambios" at bounding box center [1016, 108] width 118 height 15
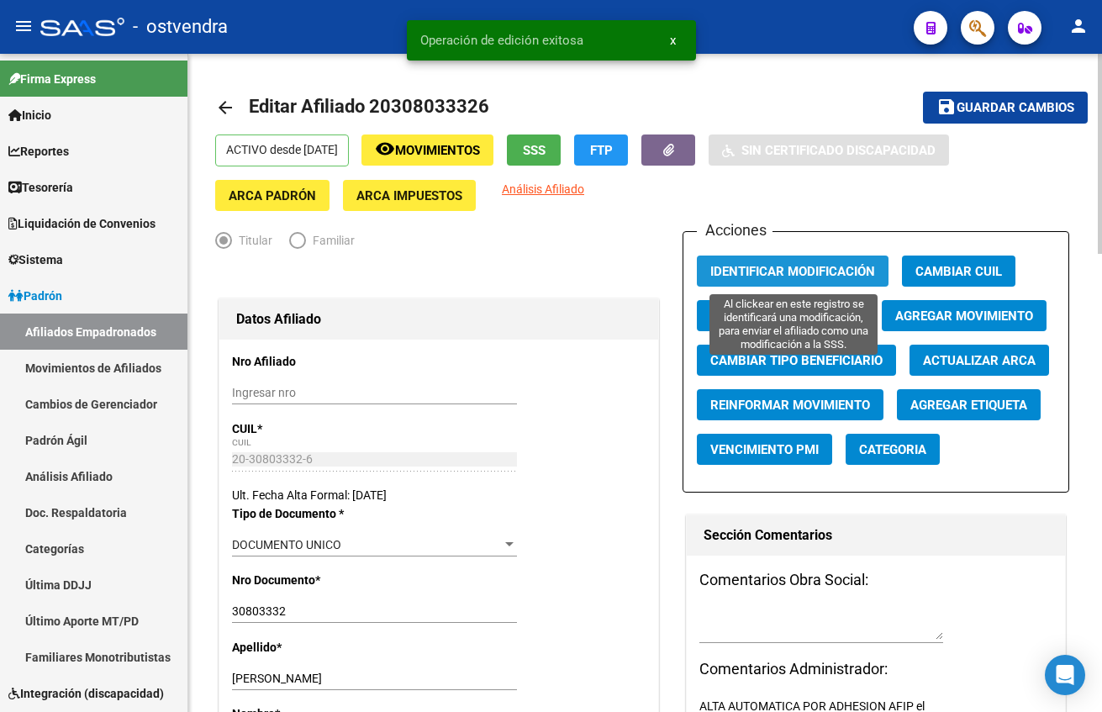
click at [813, 264] on span "Identificar Modificación" at bounding box center [792, 271] width 165 height 15
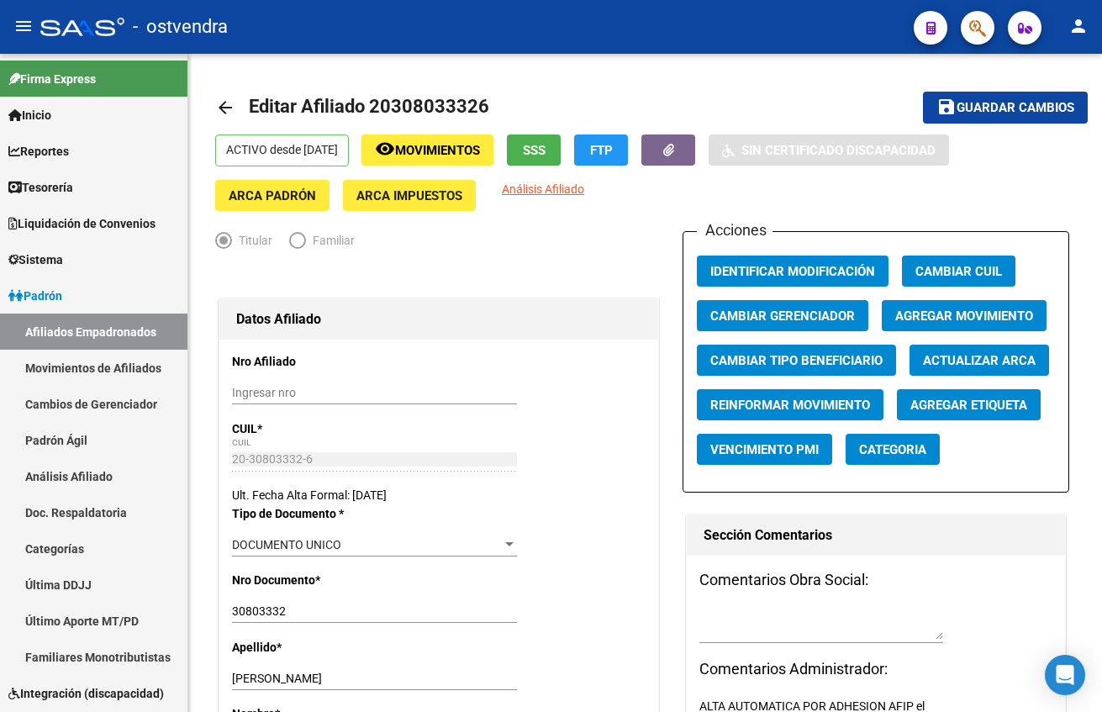
click at [956, 25] on div at bounding box center [970, 27] width 47 height 34
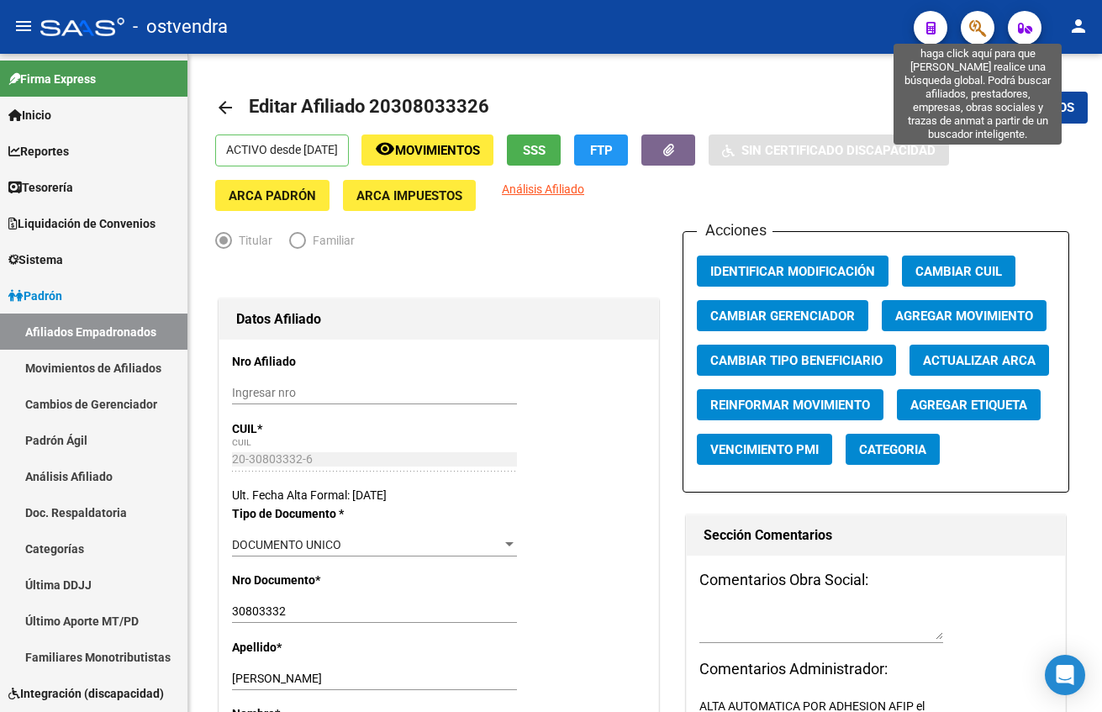
click at [969, 35] on icon "button" at bounding box center [977, 27] width 17 height 19
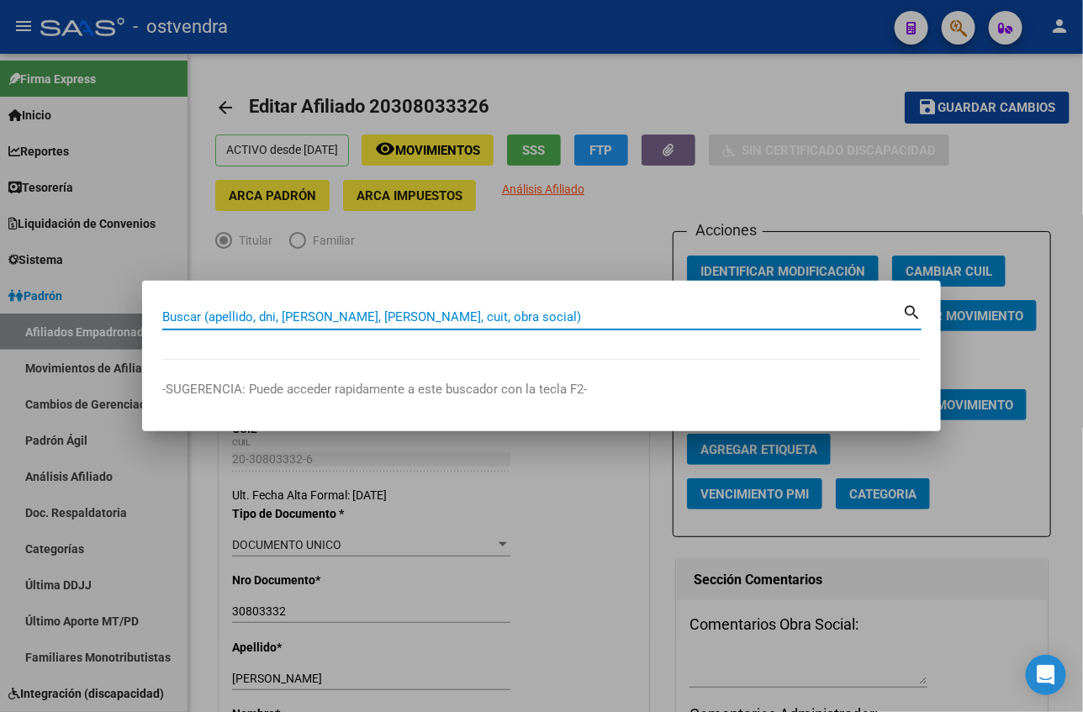
paste input "27392331463"
type input "27392331463"
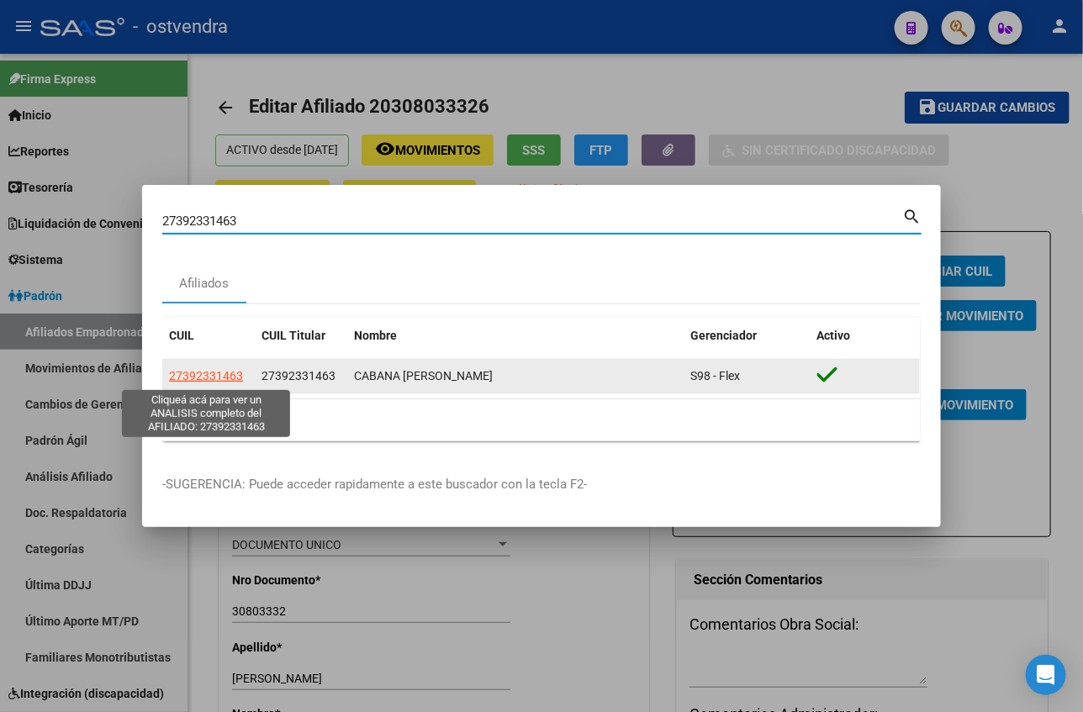
click at [235, 374] on span "27392331463" at bounding box center [206, 375] width 74 height 13
type textarea "27392331463"
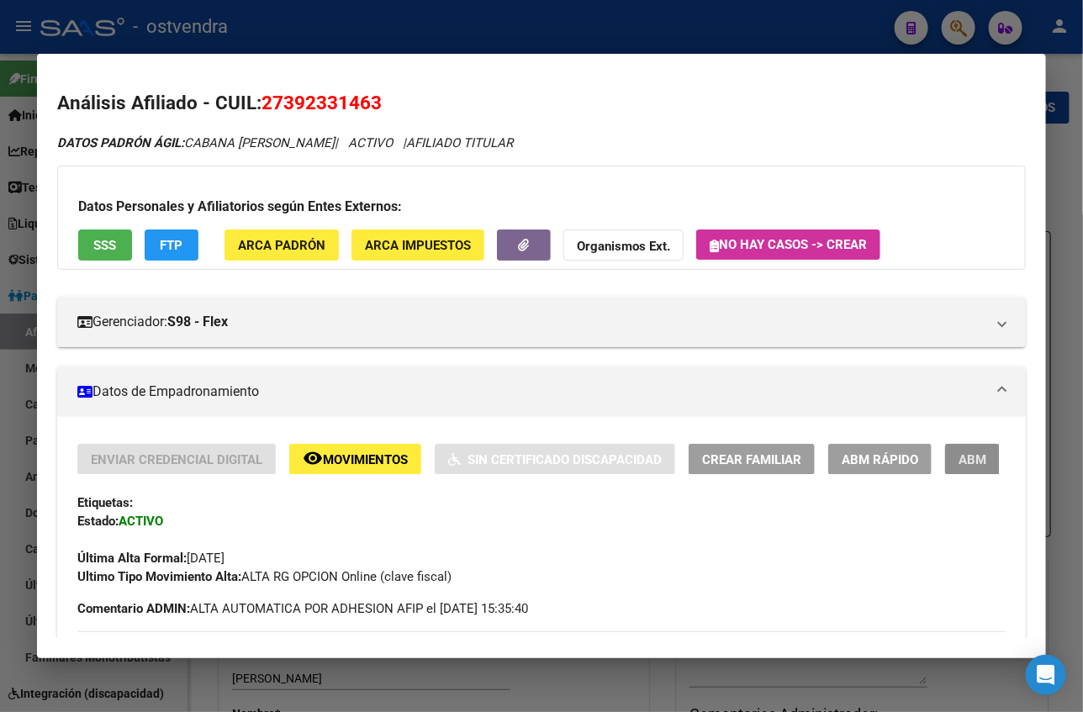
click at [945, 445] on button "ABM" at bounding box center [972, 459] width 55 height 31
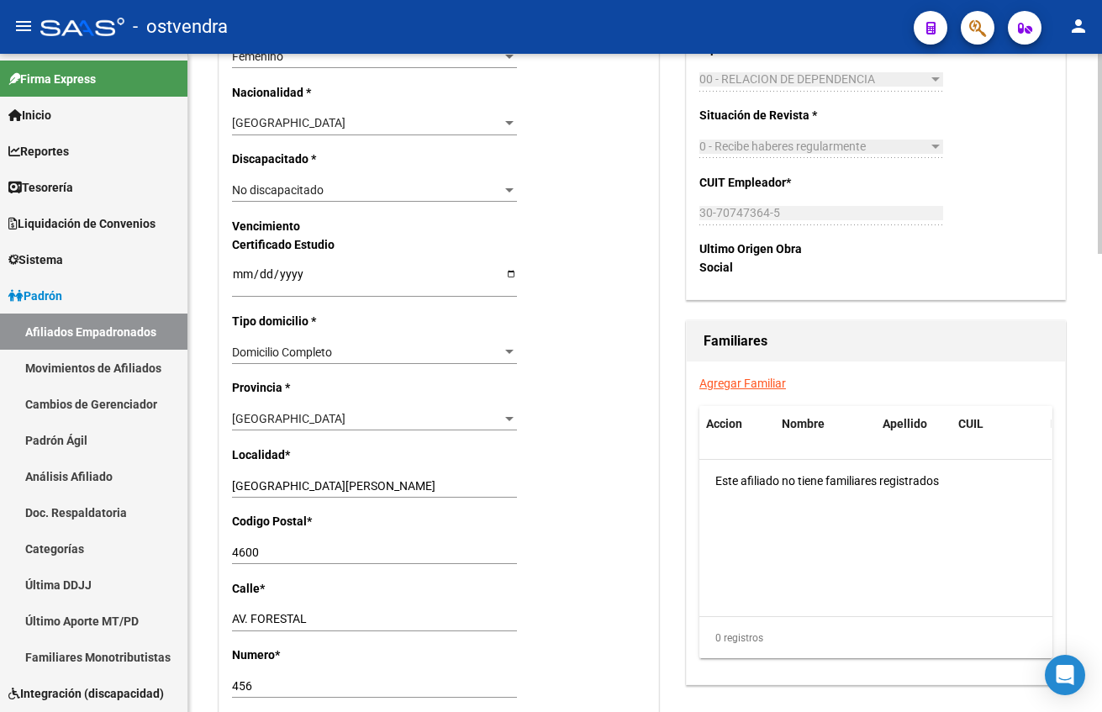
scroll to position [1009, 0]
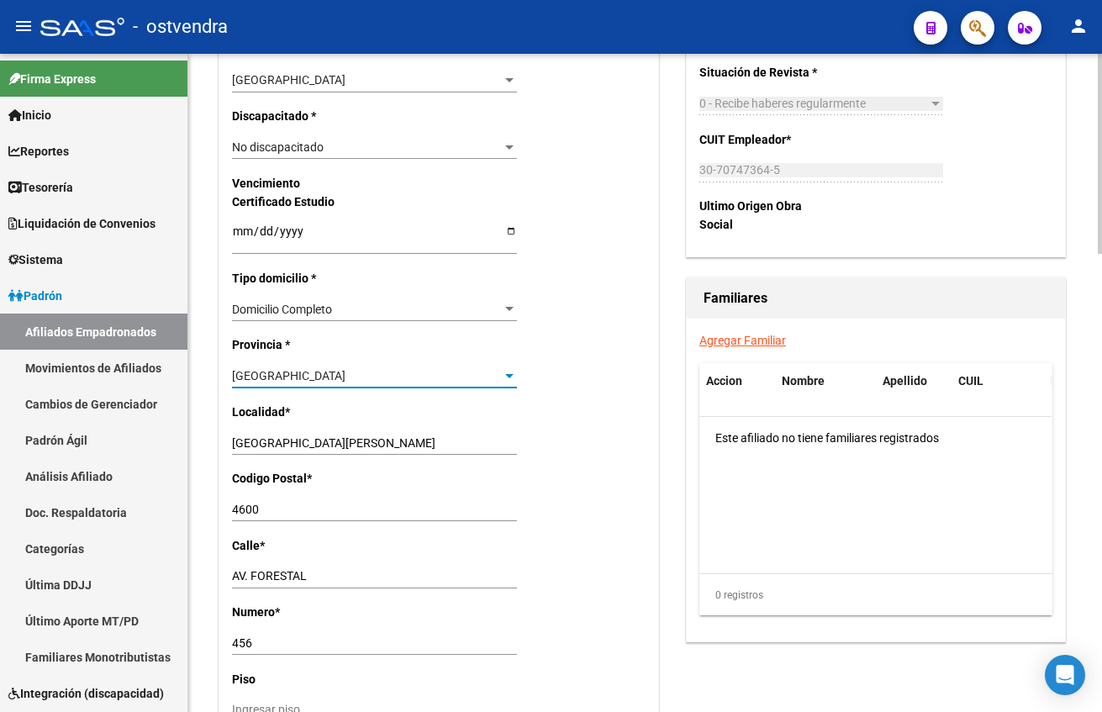
click at [281, 369] on div "[GEOGRAPHIC_DATA]" at bounding box center [367, 376] width 270 height 14
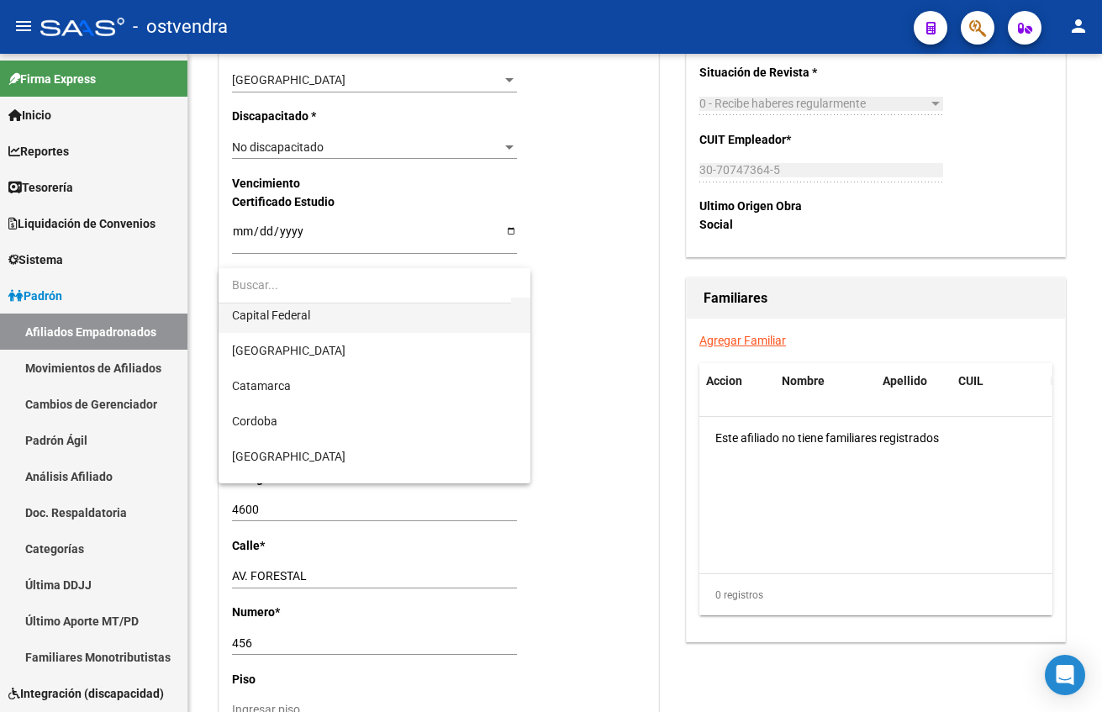
scroll to position [0, 0]
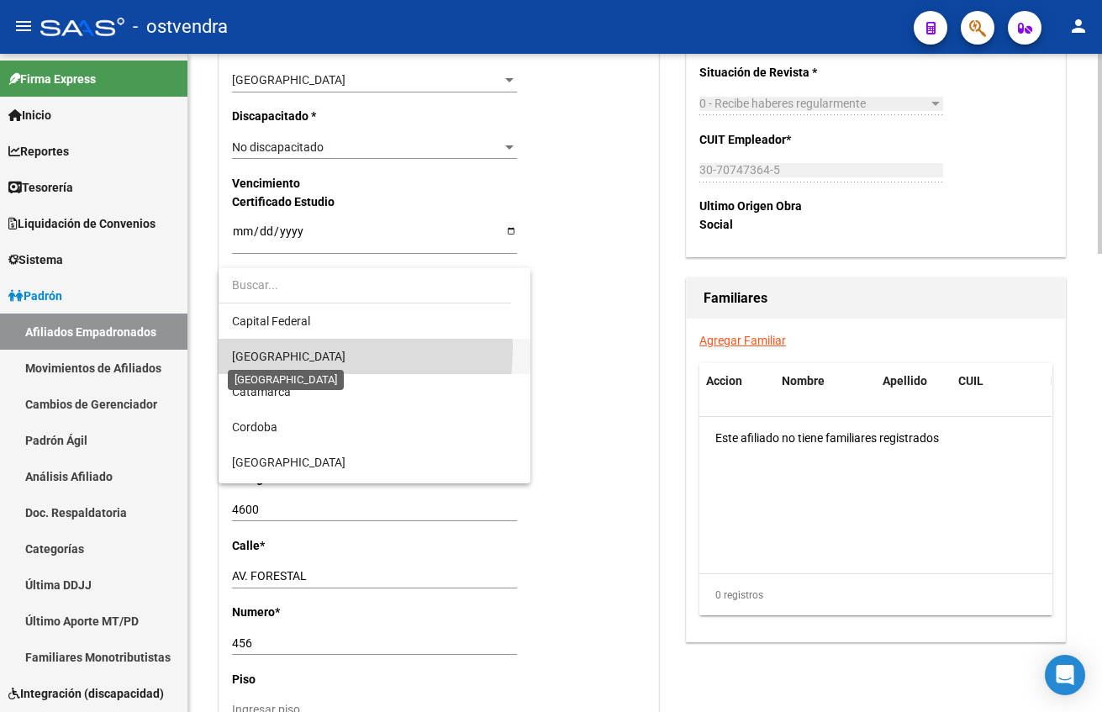
click at [258, 350] on span "[GEOGRAPHIC_DATA]" at bounding box center [288, 356] width 113 height 13
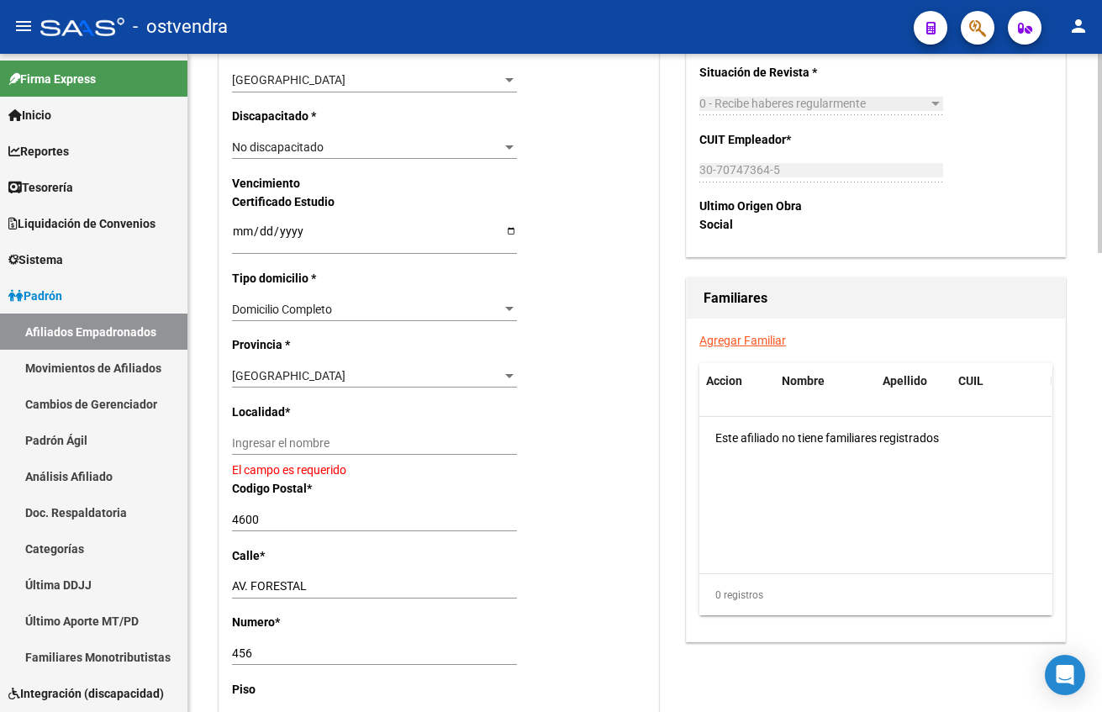
click at [303, 434] on div "Ingresar el nombre" at bounding box center [374, 443] width 285 height 24
click at [303, 441] on input "Ingresar el nombre" at bounding box center [374, 443] width 285 height 14
click at [315, 383] on div "[GEOGRAPHIC_DATA]" at bounding box center [367, 376] width 270 height 14
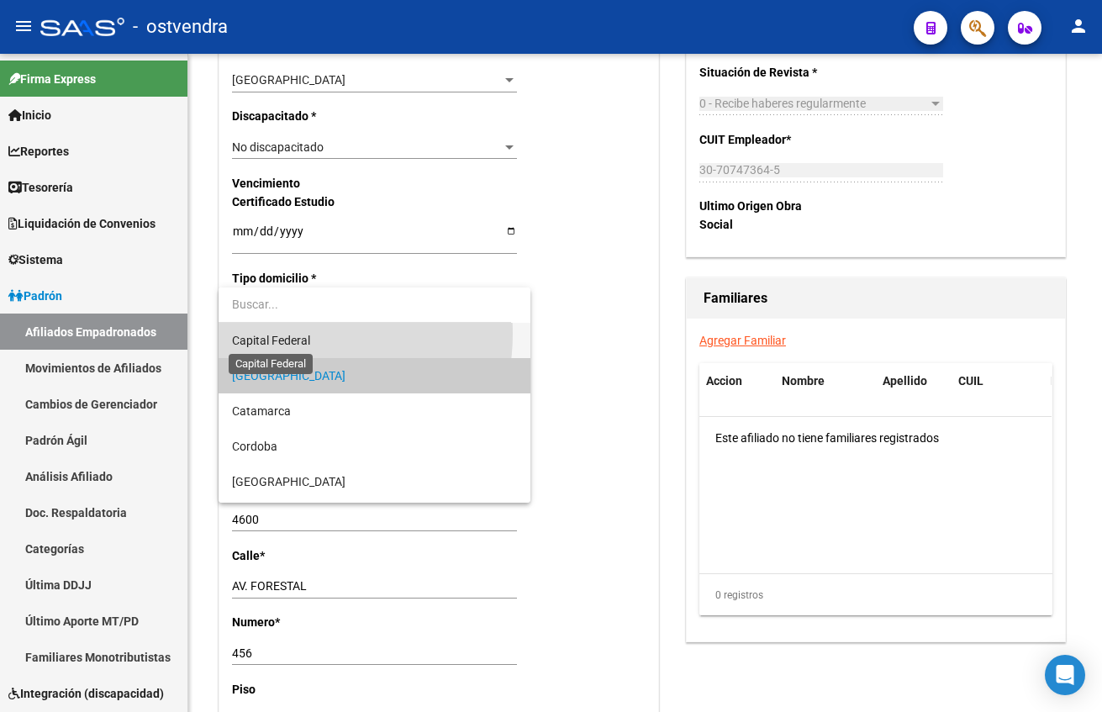
click at [287, 334] on span "Capital Federal" at bounding box center [271, 340] width 78 height 13
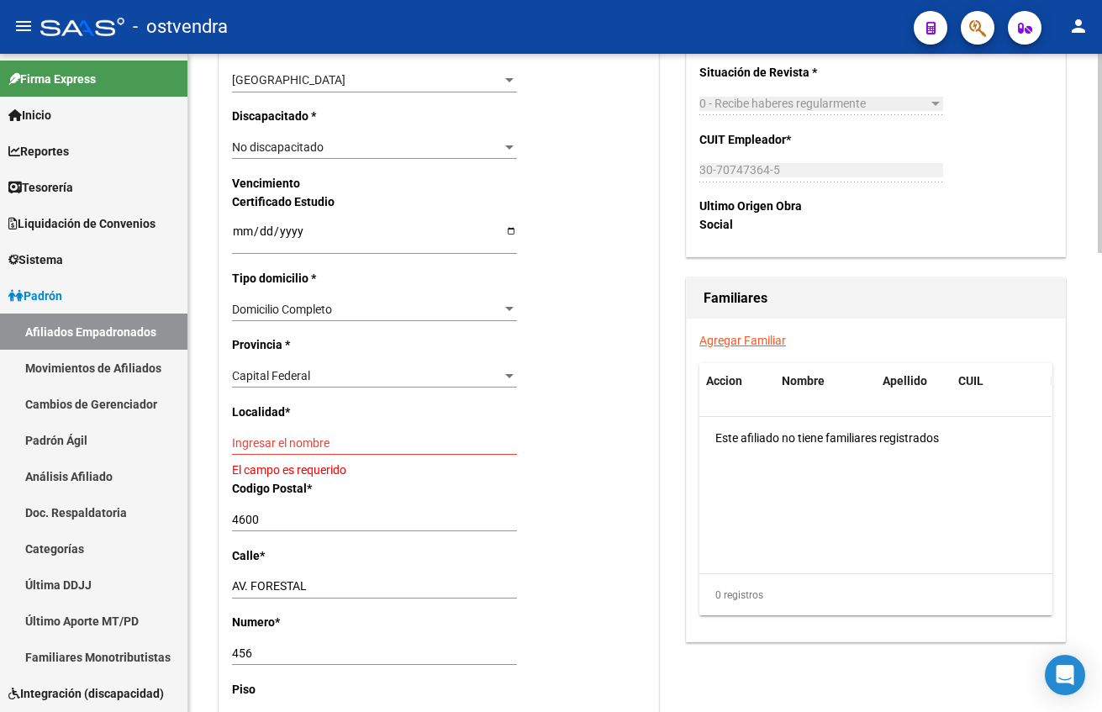
click at [273, 430] on div "Nro Afiliado Ingresar nro CUIL * 27-39233146-3 CUIL ARCA Padrón Ult. Fecha Alta…" at bounding box center [438, 212] width 439 height 1763
click at [277, 434] on div "Ingresar el nombre" at bounding box center [374, 443] width 285 height 24
click at [285, 441] on input "Ingresar el nombre" at bounding box center [374, 443] width 285 height 14
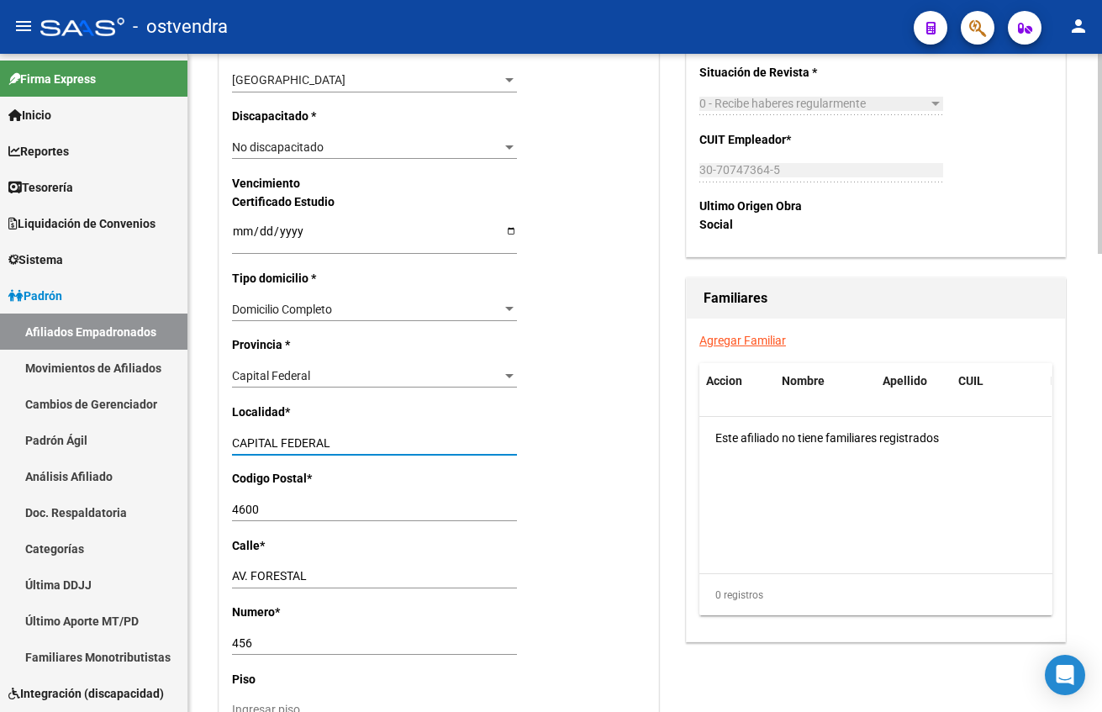
type input "CAPITAL FEDERAL"
type input "1001"
type input "RIVADAVIA"
type input "8708"
click at [793, 547] on datatable-body "Este afiliado no tiene familiares registrados" at bounding box center [875, 495] width 352 height 156
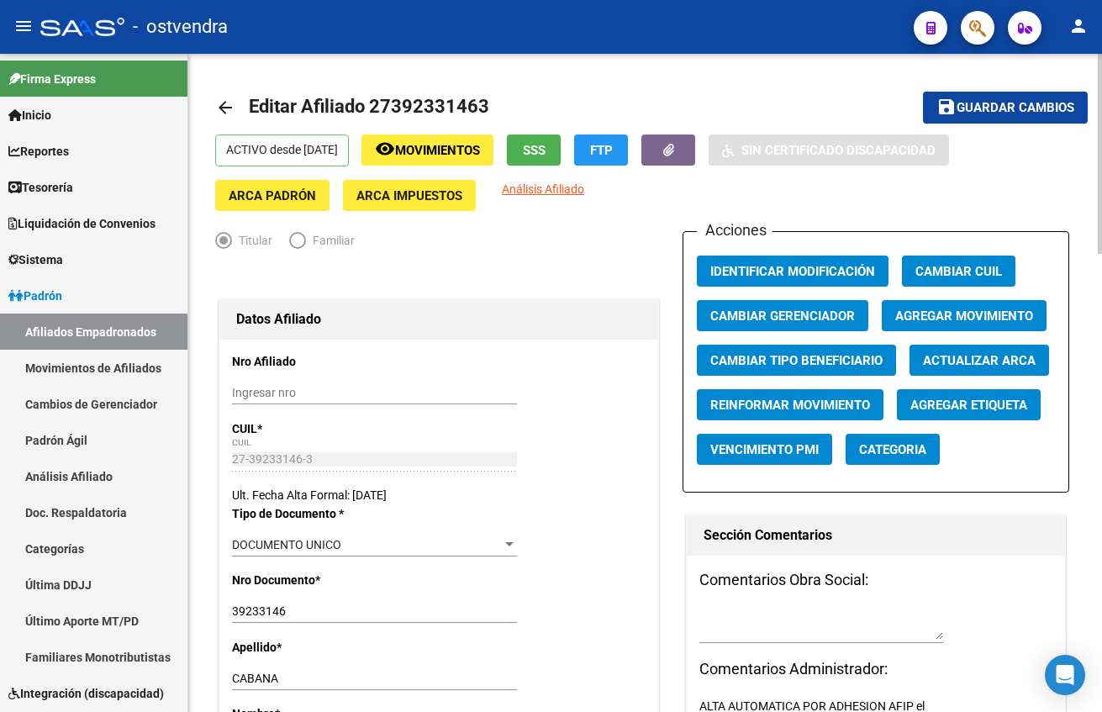
click at [1001, 102] on span "Guardar cambios" at bounding box center [1016, 108] width 118 height 15
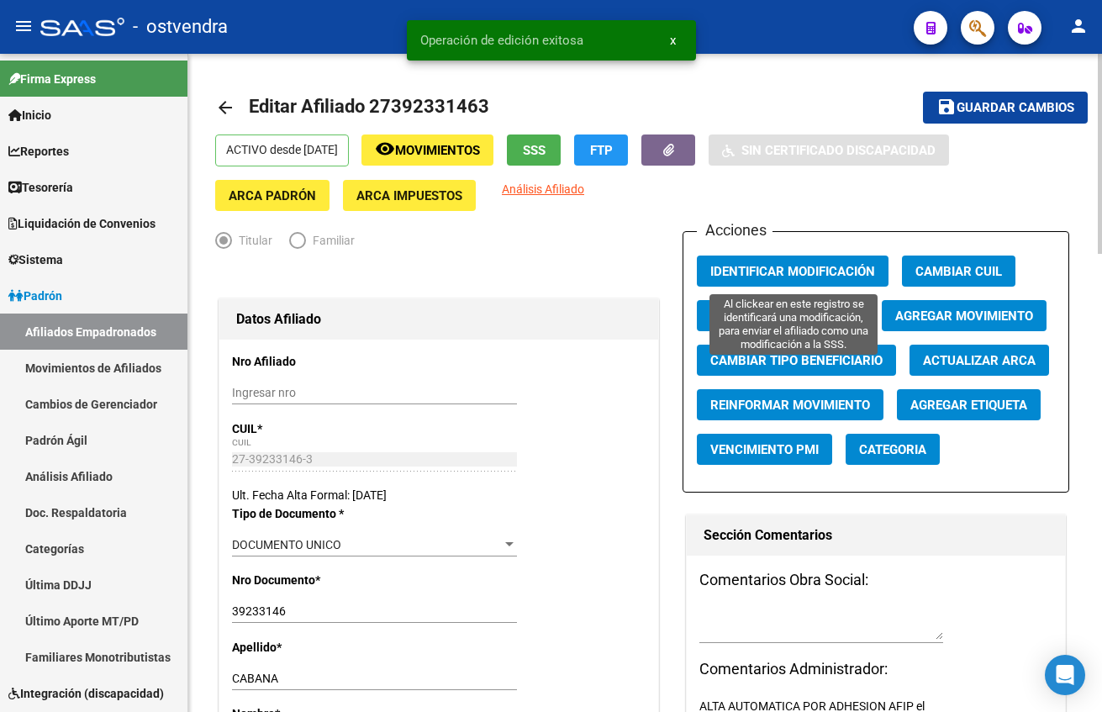
click at [856, 268] on span "Identificar Modificación" at bounding box center [792, 271] width 165 height 15
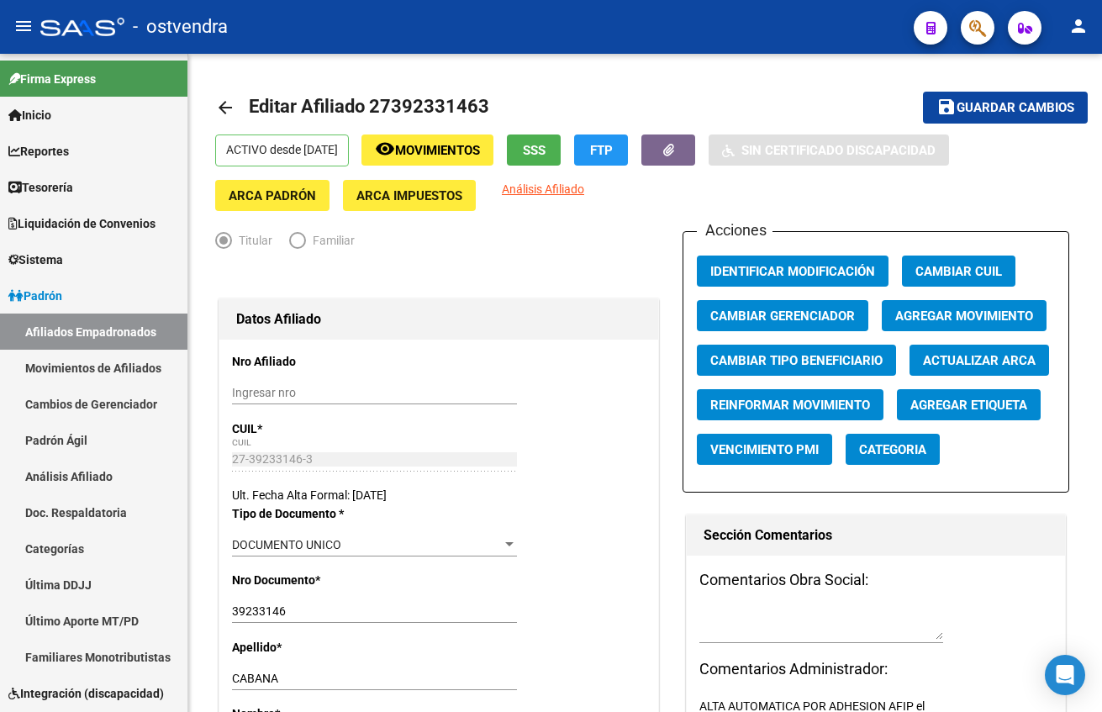
click at [983, 13] on span "button" at bounding box center [977, 28] width 17 height 34
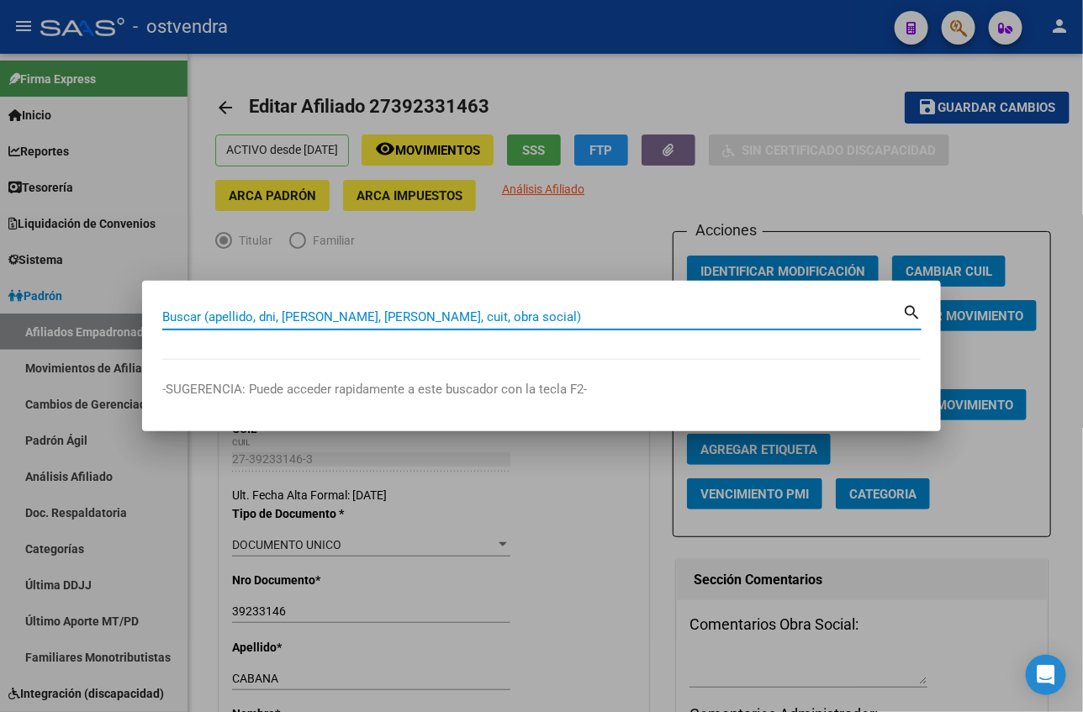
paste input "20414193693"
type input "20414193693"
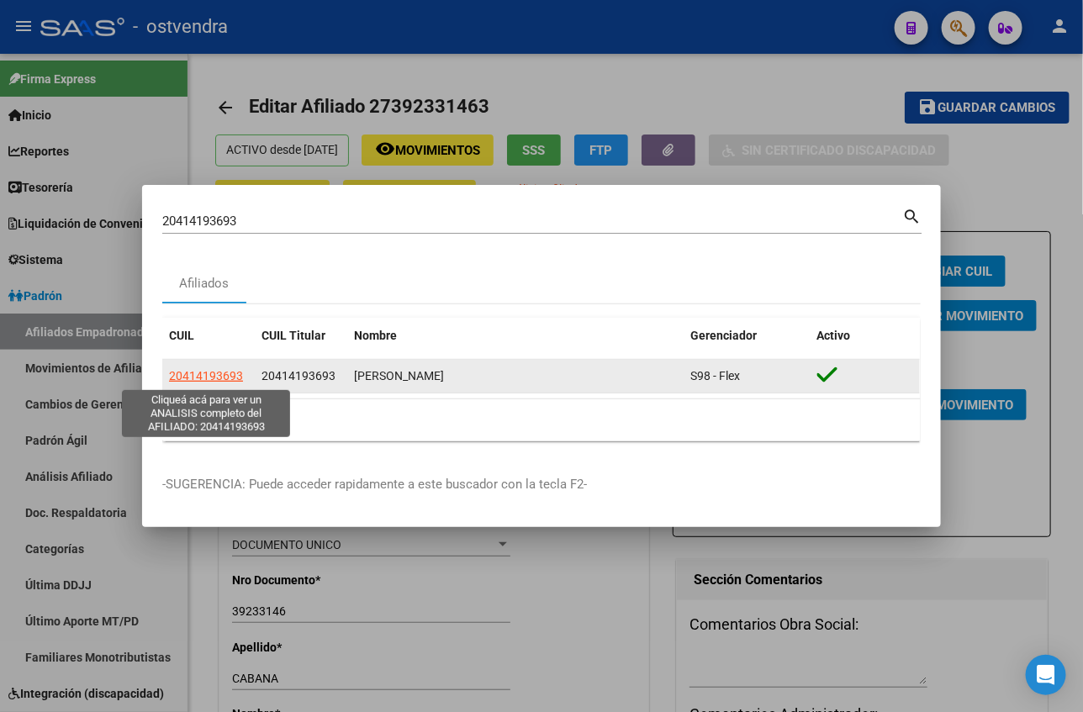
click at [210, 377] on span "20414193693" at bounding box center [206, 375] width 74 height 13
type textarea "20414193693"
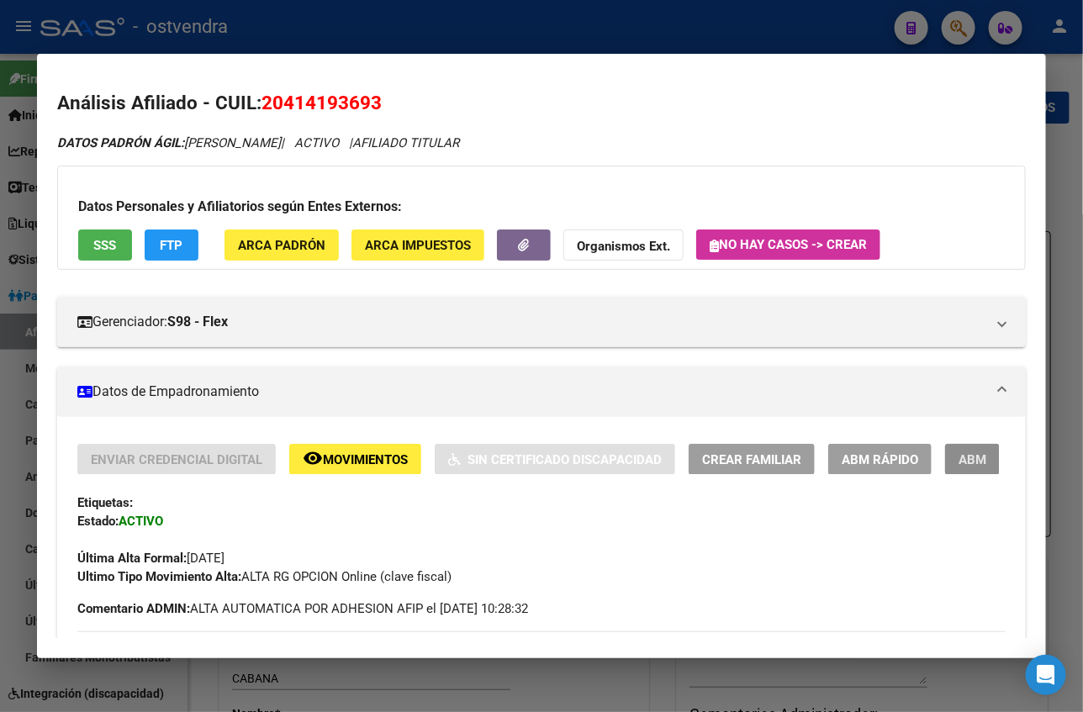
click at [945, 467] on button "ABM" at bounding box center [972, 459] width 55 height 31
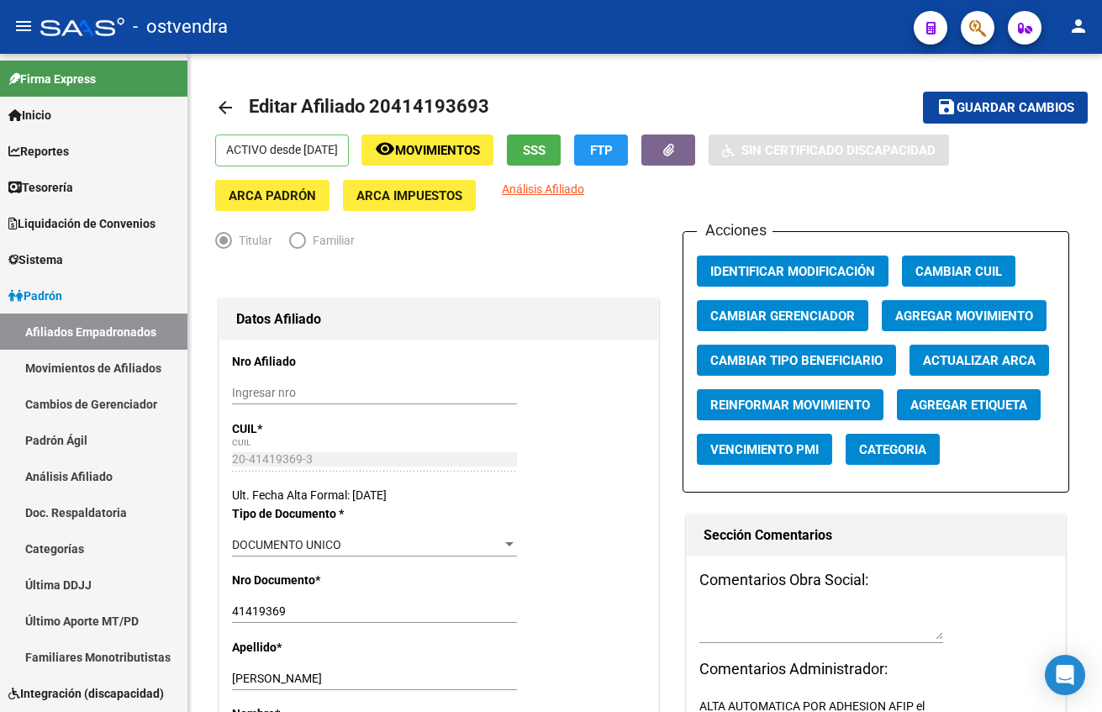
scroll to position [378, 0]
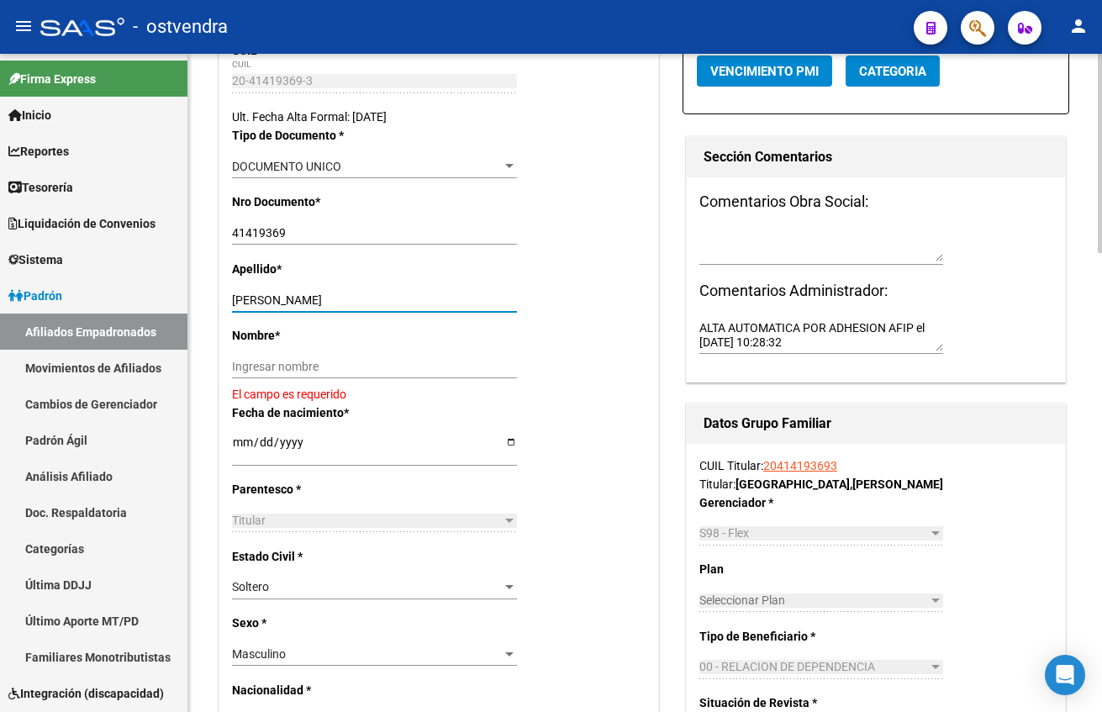
drag, startPoint x: 298, startPoint y: 293, endPoint x: 372, endPoint y: 351, distance: 94.0
click at [388, 300] on input "SEGOVIA JAVIER OSVALDO" at bounding box center [374, 300] width 285 height 14
drag, startPoint x: 372, startPoint y: 353, endPoint x: 366, endPoint y: 369, distance: 16.7
click at [371, 356] on div "Nombre * Ingresar nombre El campo es requerido" at bounding box center [439, 364] width 414 height 76
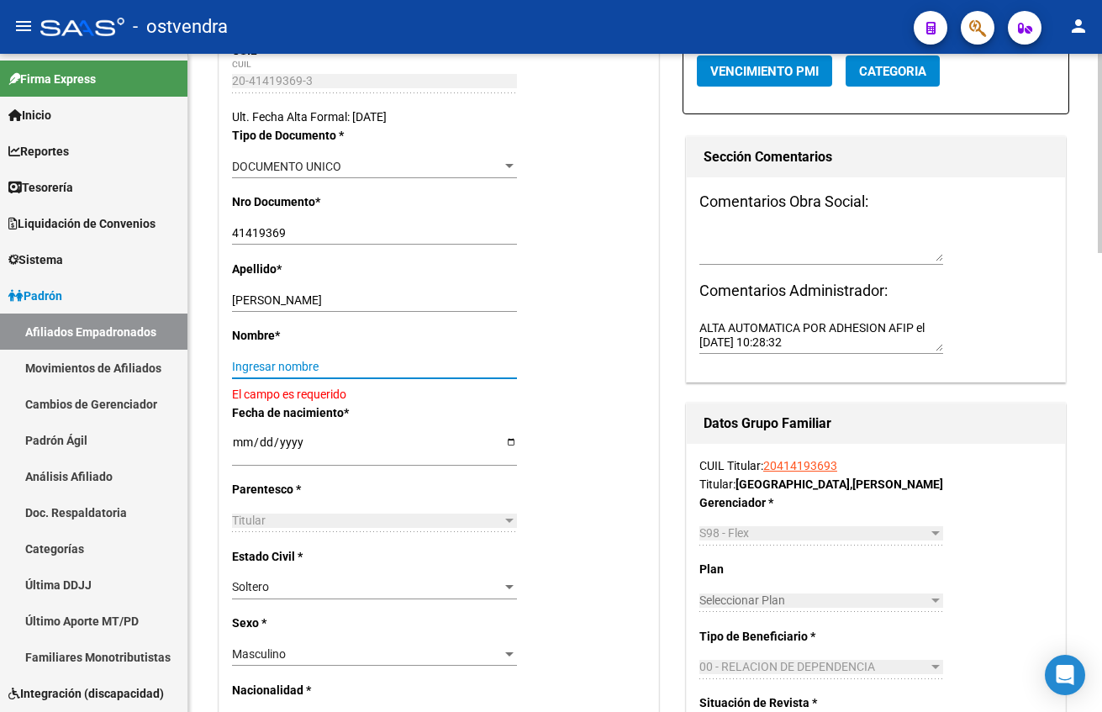
click at [363, 369] on input "Ingresar nombre" at bounding box center [374, 367] width 285 height 14
paste input "JAVIER OSVALDO"
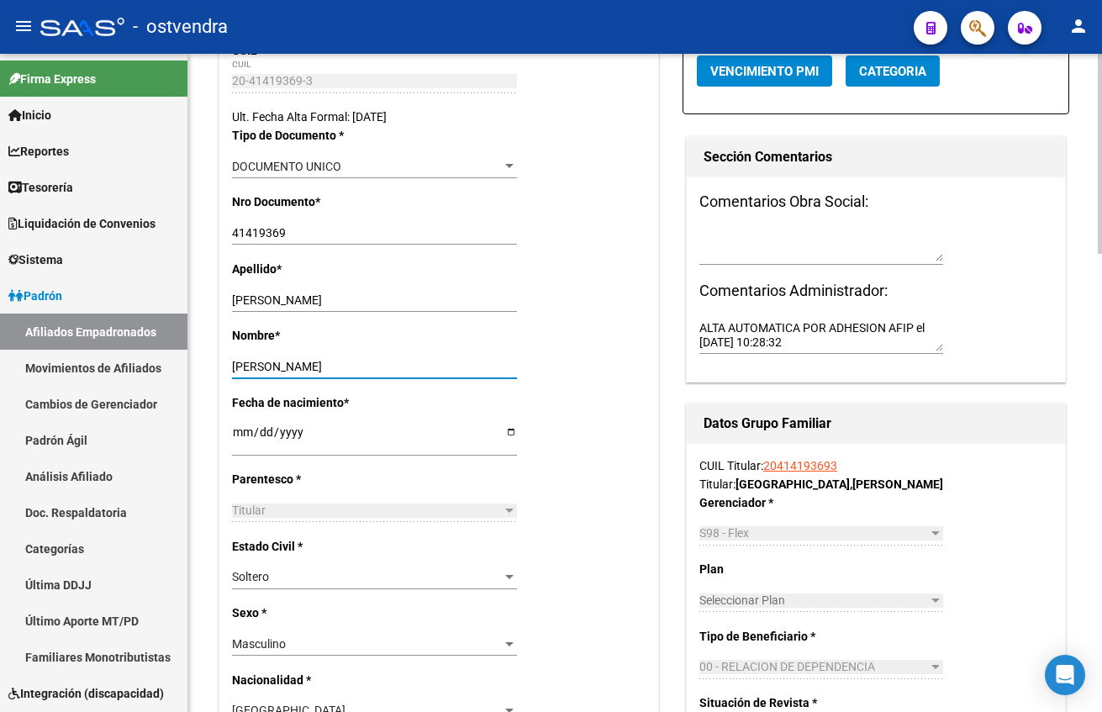
type input "JAVIER OSVALDO"
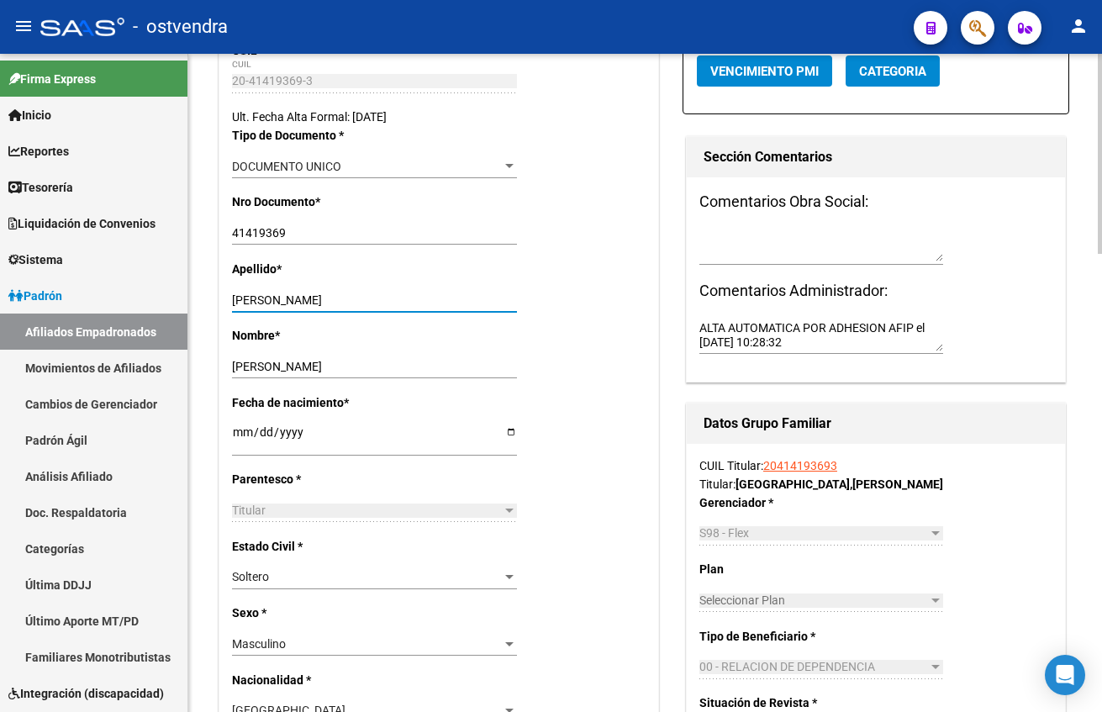
drag, startPoint x: 346, startPoint y: 298, endPoint x: 457, endPoint y: 303, distance: 111.1
click at [495, 298] on input "SEGOVIA JAVIER OSVALDO" at bounding box center [374, 300] width 285 height 14
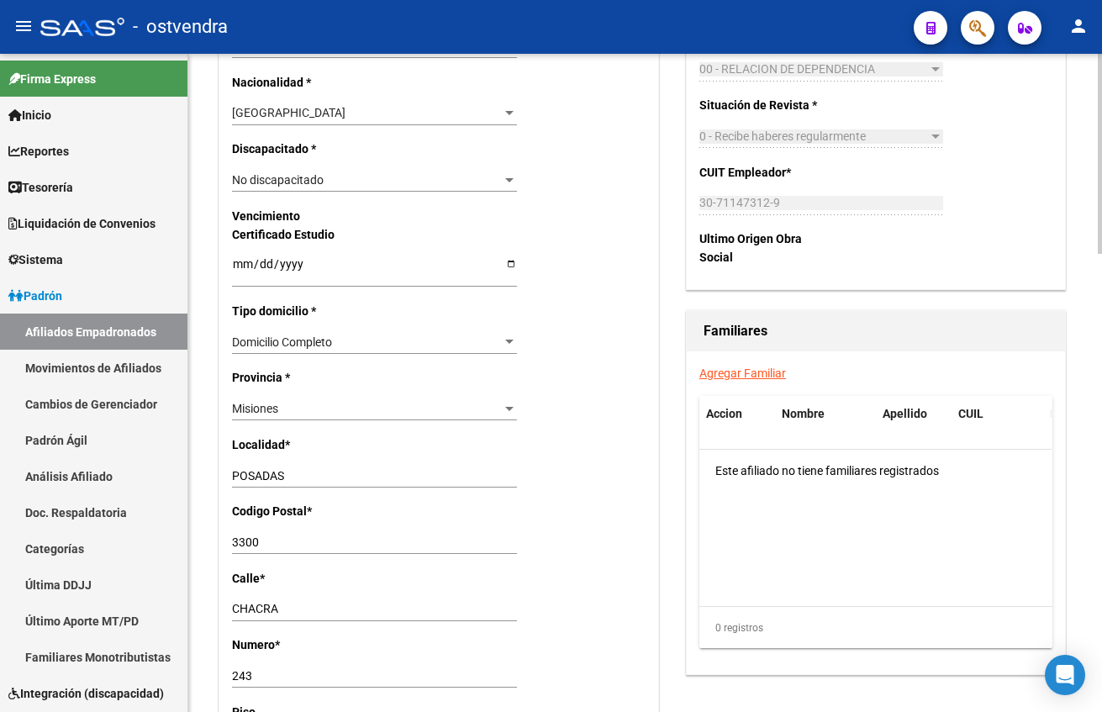
scroll to position [1009, 0]
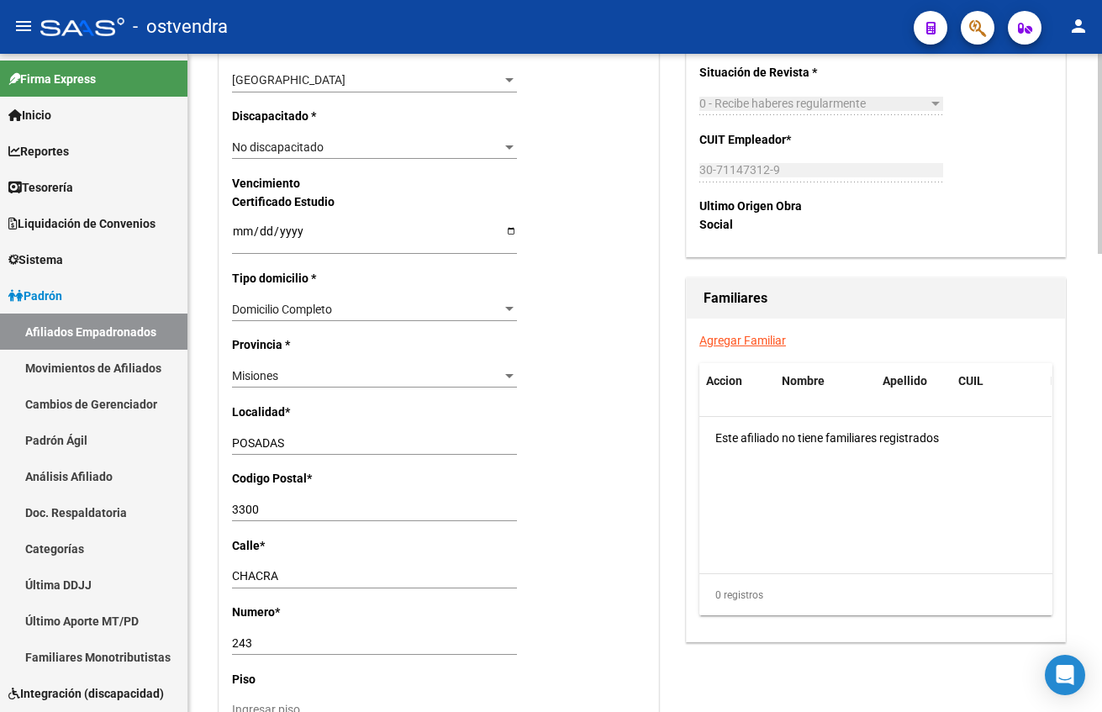
type input "SEGOVIA"
click at [313, 382] on div "Misiones" at bounding box center [367, 376] width 270 height 14
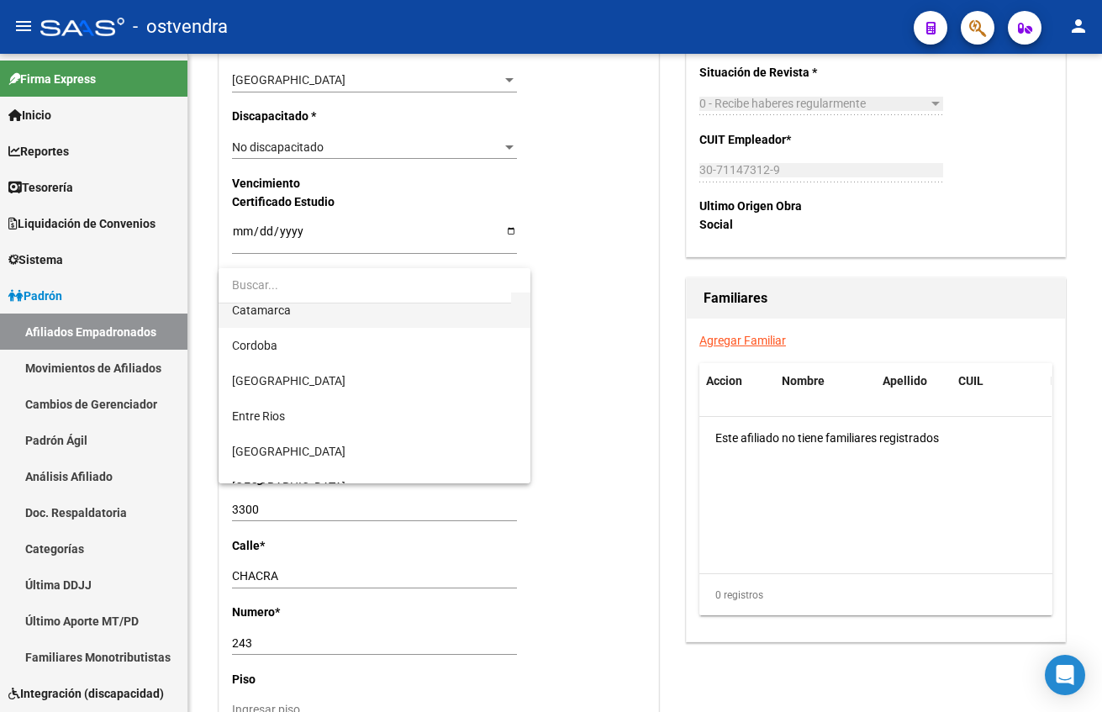
scroll to position [0, 0]
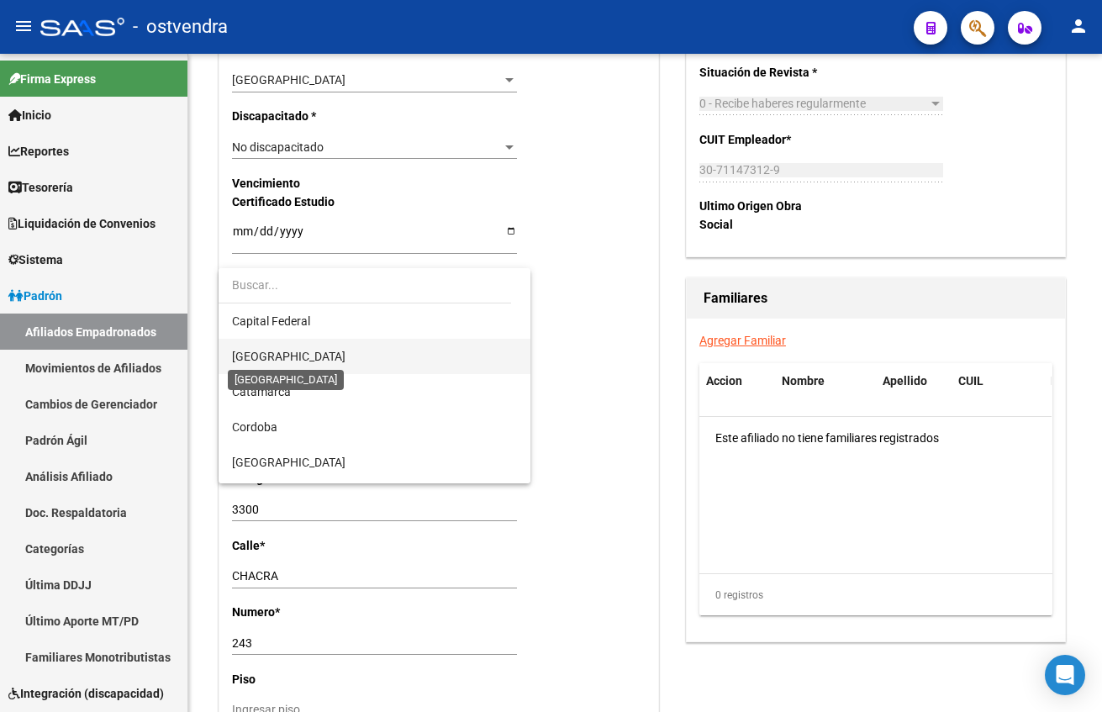
click at [287, 361] on span "[GEOGRAPHIC_DATA]" at bounding box center [288, 356] width 113 height 13
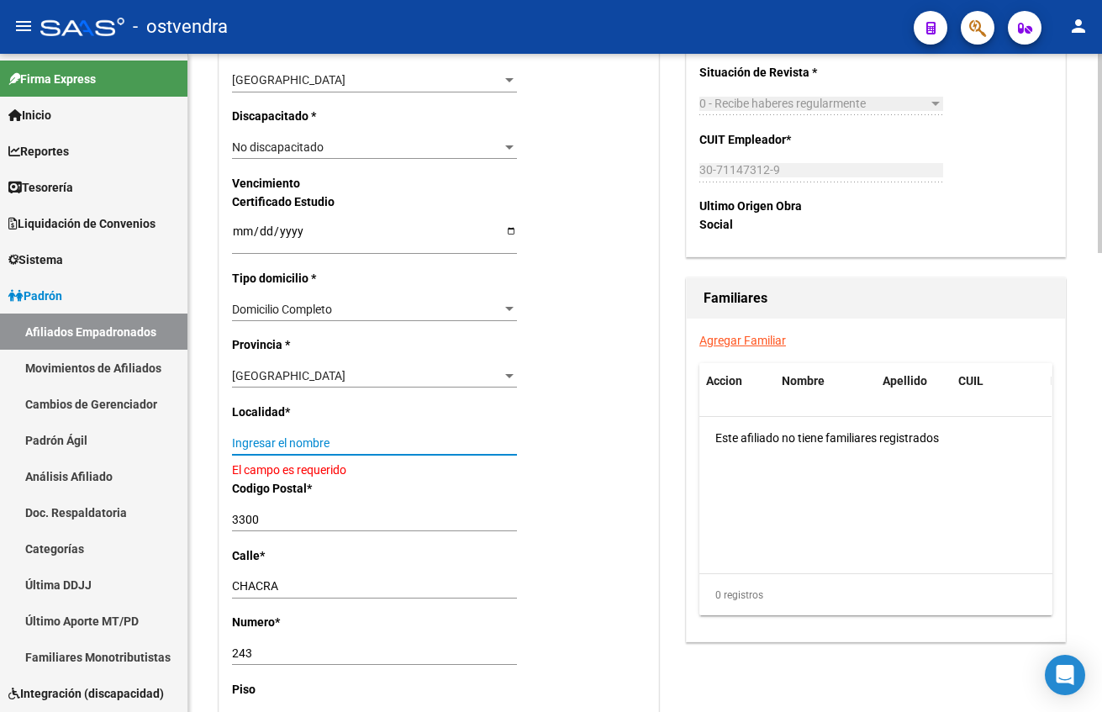
click at [273, 441] on input "Ingresar el nombre" at bounding box center [374, 443] width 285 height 14
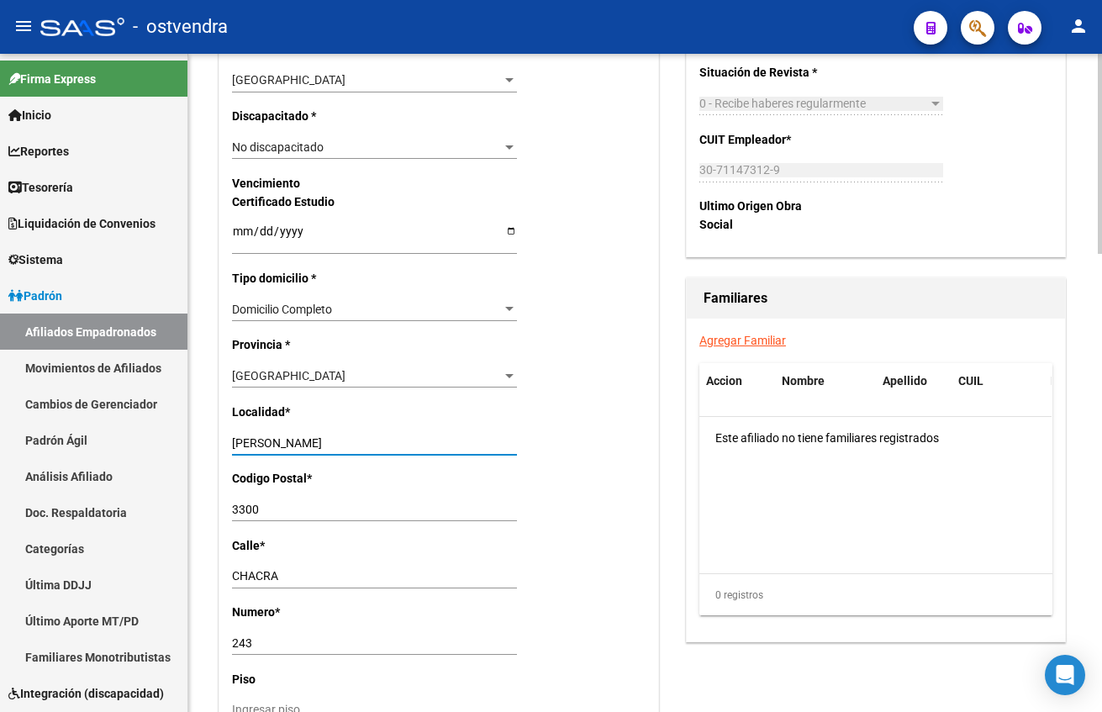
type input "LOMAS DE ZAMORA"
type input "1832"
click at [331, 563] on div "Nro Afiliado Ingresar nro CUIL * 20-41419369-3 CUIL ARCA Padrón Ult. Fecha Alta…" at bounding box center [438, 207] width 439 height 1753
drag, startPoint x: 335, startPoint y: 581, endPoint x: 240, endPoint y: 555, distance: 99.3
click at [229, 581] on div "Nro Afiliado Ingresar nro CUIL * 20-41419369-3 CUIL ARCA Padrón Ult. Fecha Alta…" at bounding box center [438, 207] width 439 height 1753
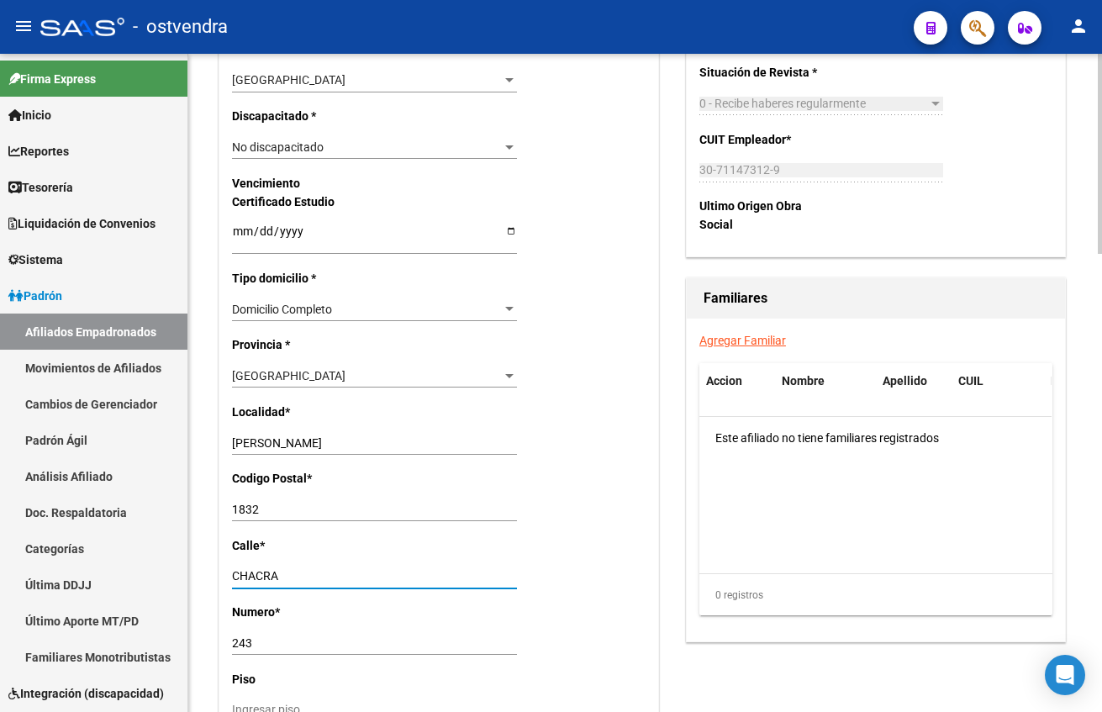
type input "F"
type input "FLORENTINO"
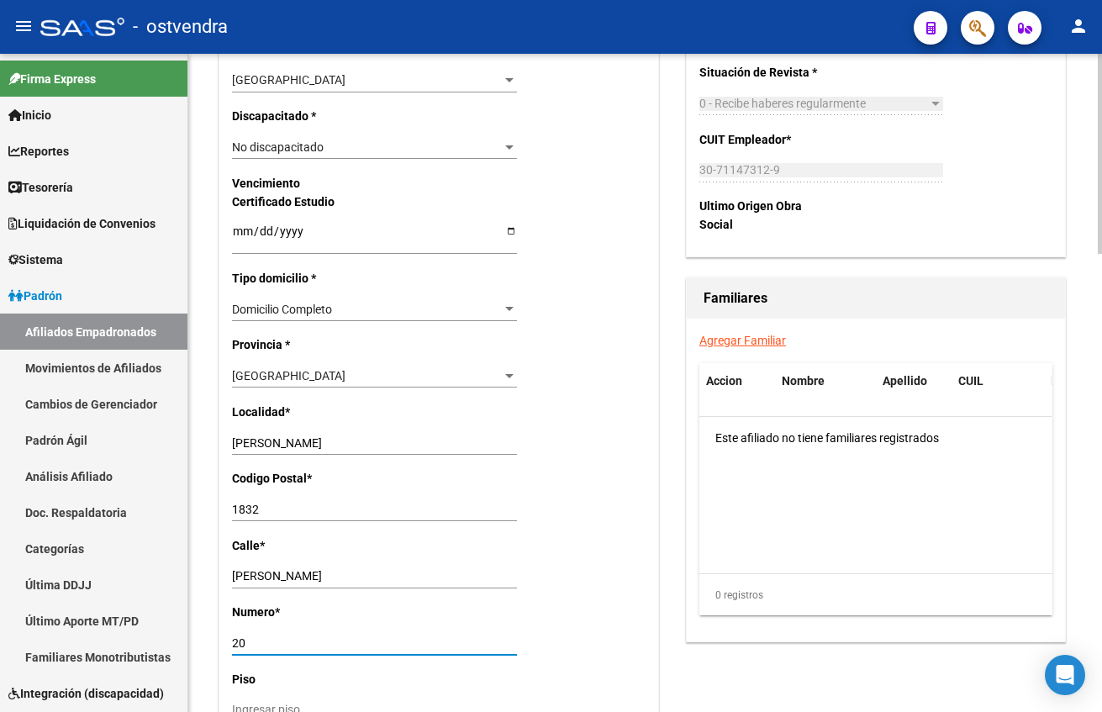
type input "20"
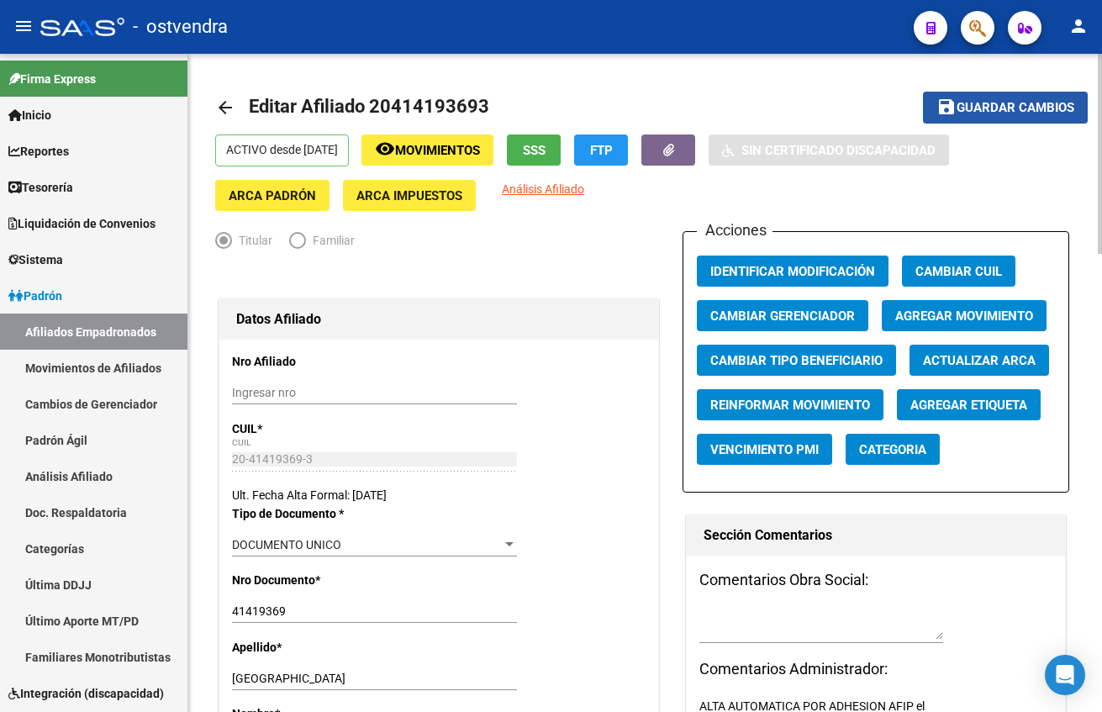
click at [992, 102] on span "Guardar cambios" at bounding box center [1016, 108] width 118 height 15
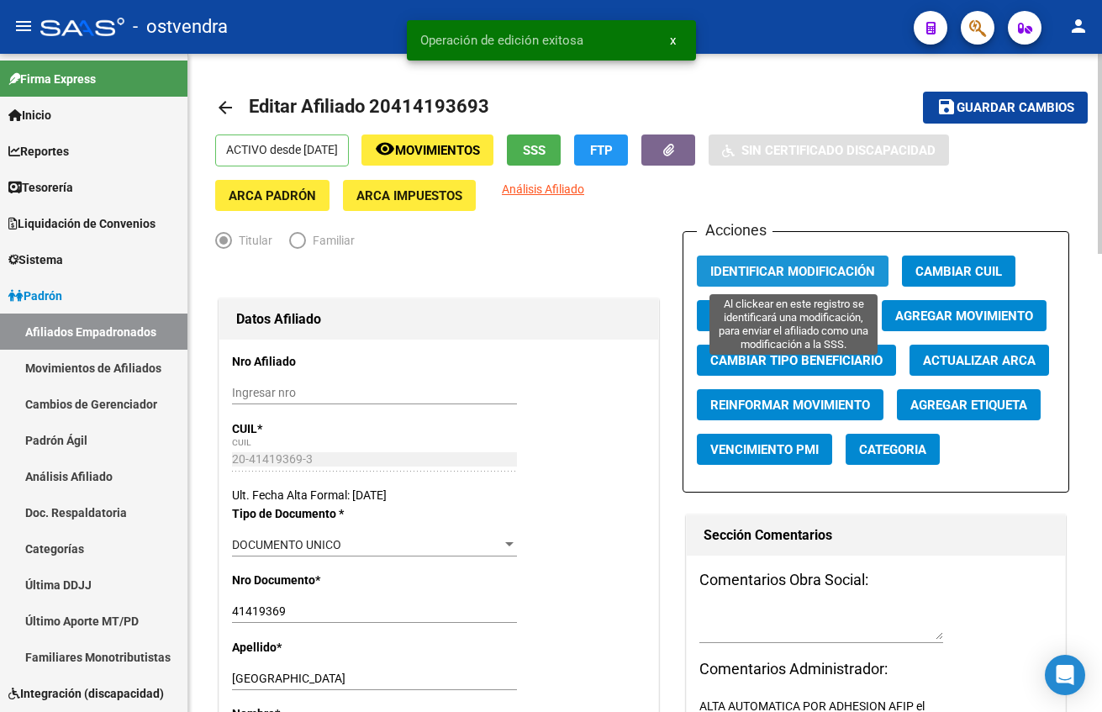
click at [779, 268] on span "Identificar Modificación" at bounding box center [792, 271] width 165 height 15
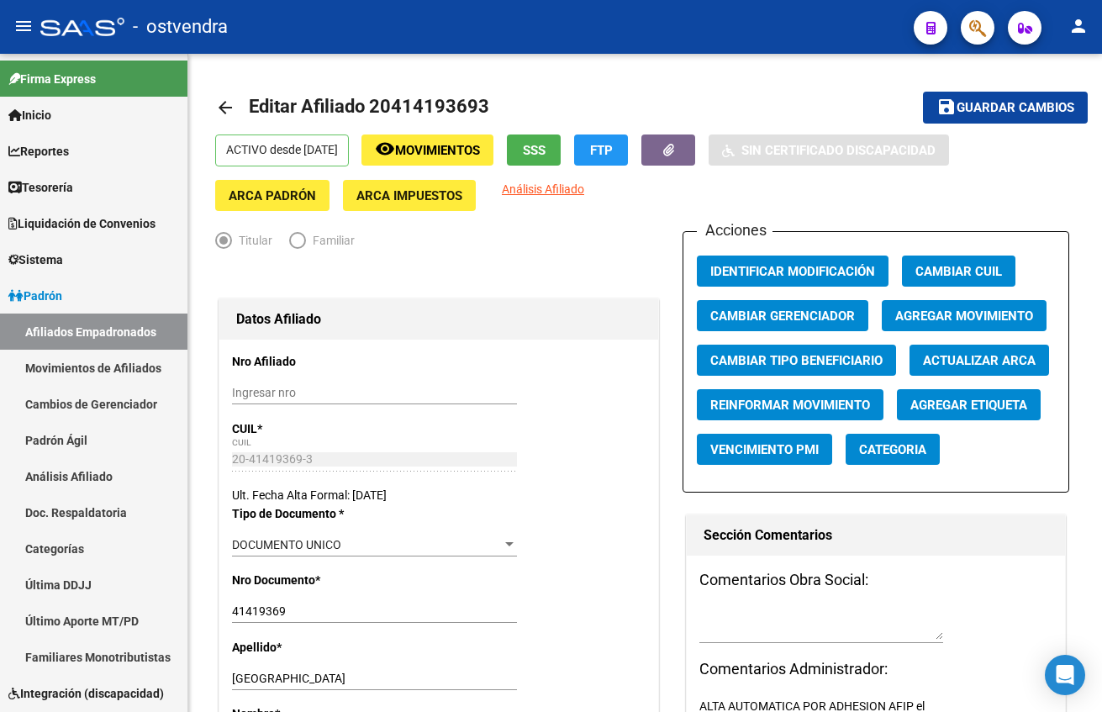
click at [992, 28] on button "button" at bounding box center [978, 28] width 34 height 34
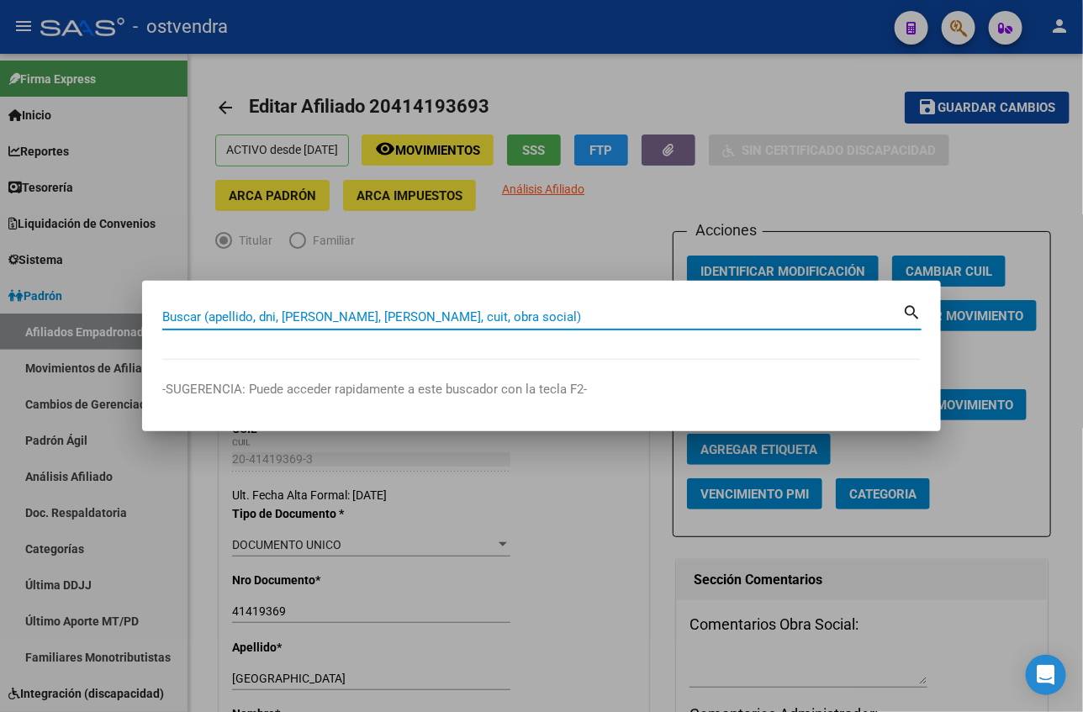
paste input "20365176648"
type input "20365176648"
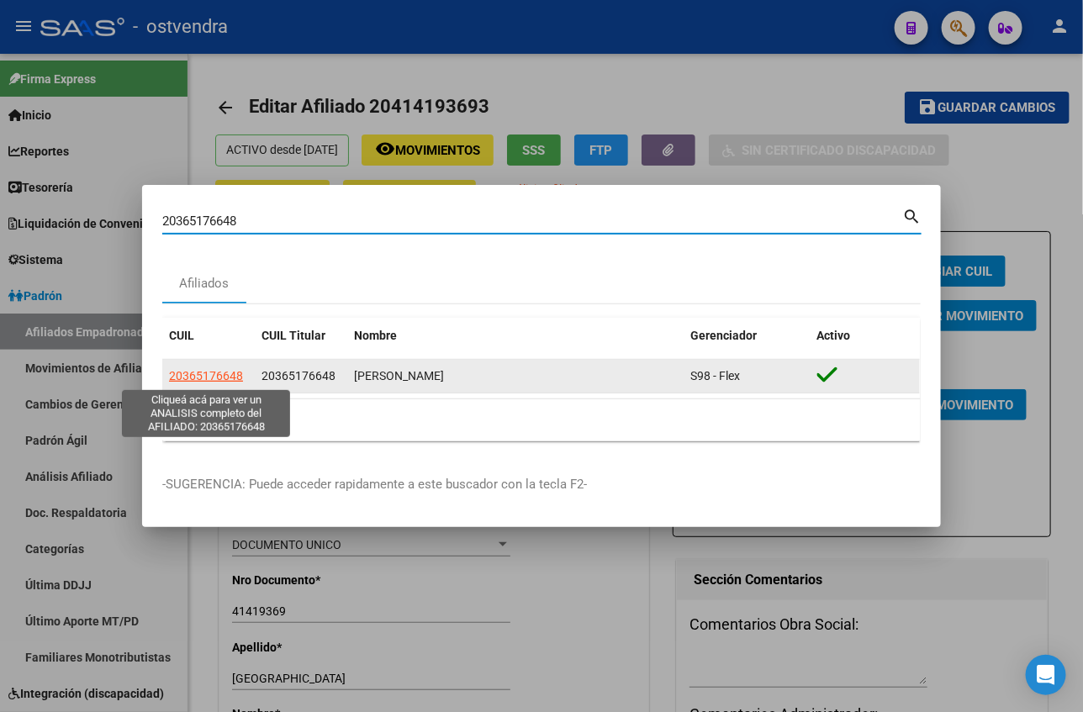
click at [197, 378] on span "20365176648" at bounding box center [206, 375] width 74 height 13
type textarea "20365176648"
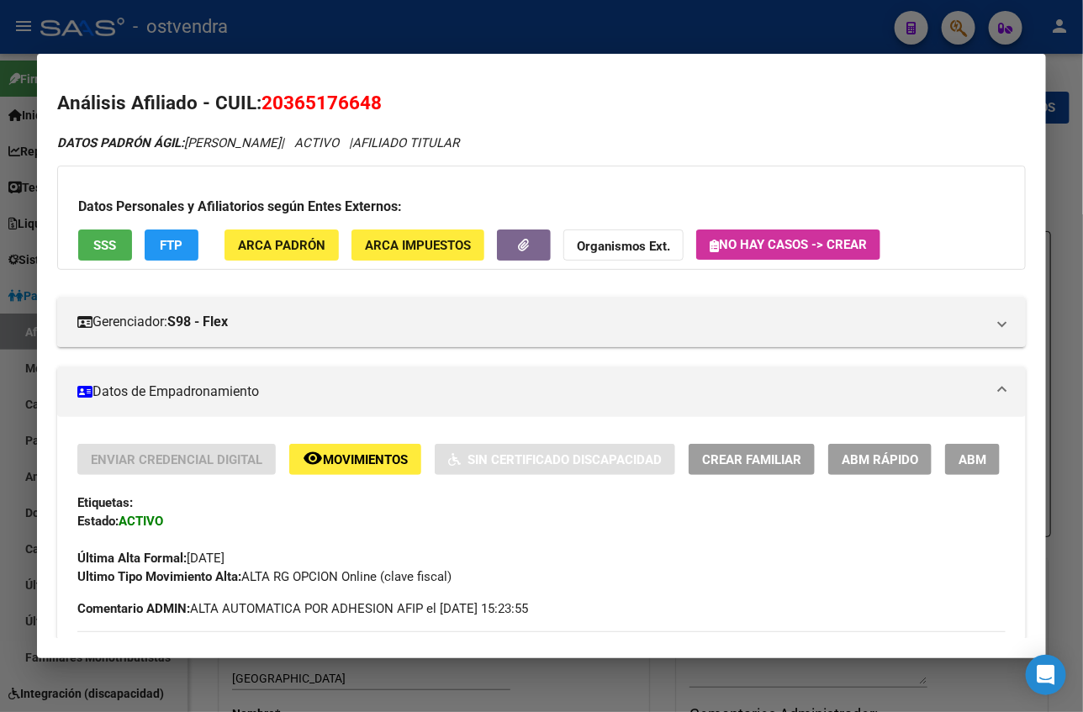
drag, startPoint x: 928, startPoint y: 464, endPoint x: 939, endPoint y: 522, distance: 59.0
click at [939, 522] on div "Enviar Credencial Digital remove_red_eye Movimientos Sin Certificado Discapacid…" at bounding box center [541, 515] width 928 height 142
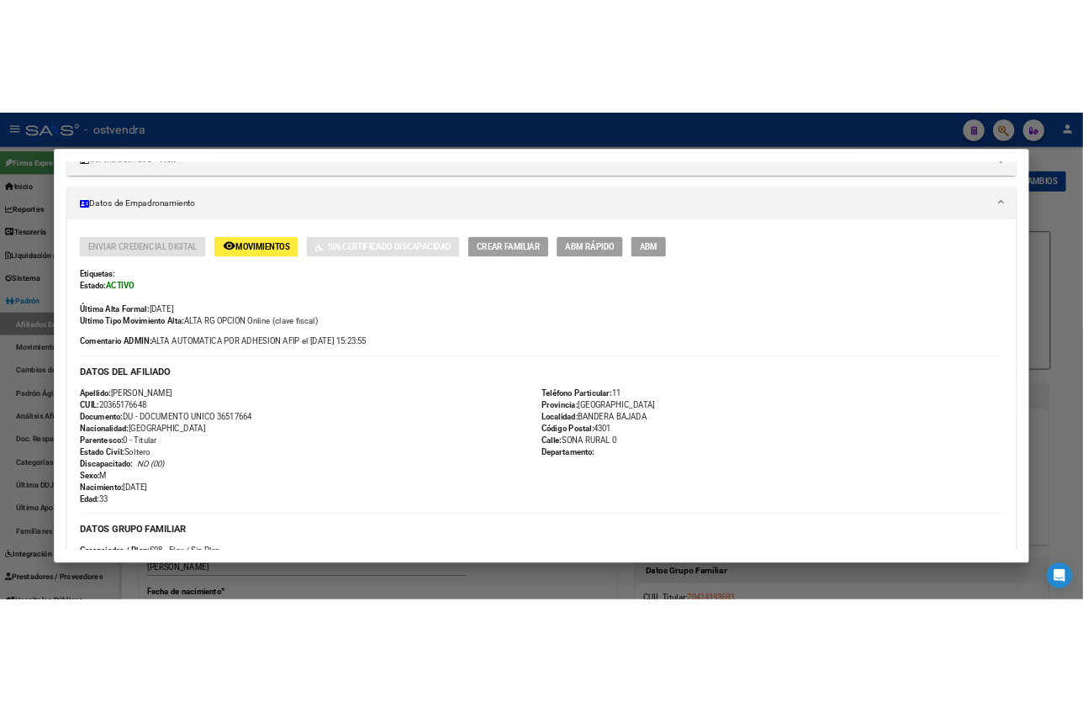
scroll to position [119, 0]
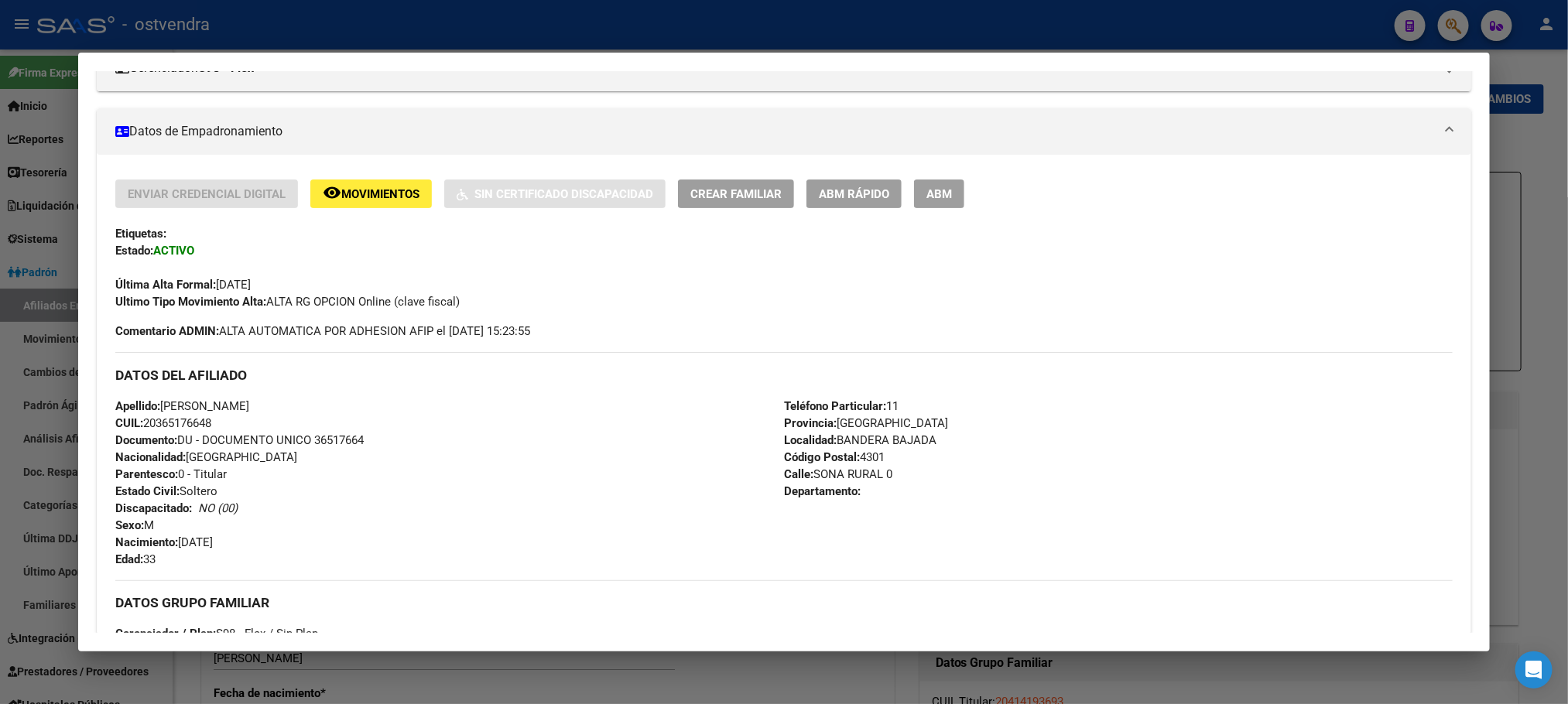
click at [622, 29] on div at bounding box center [784, 352] width 1568 height 704
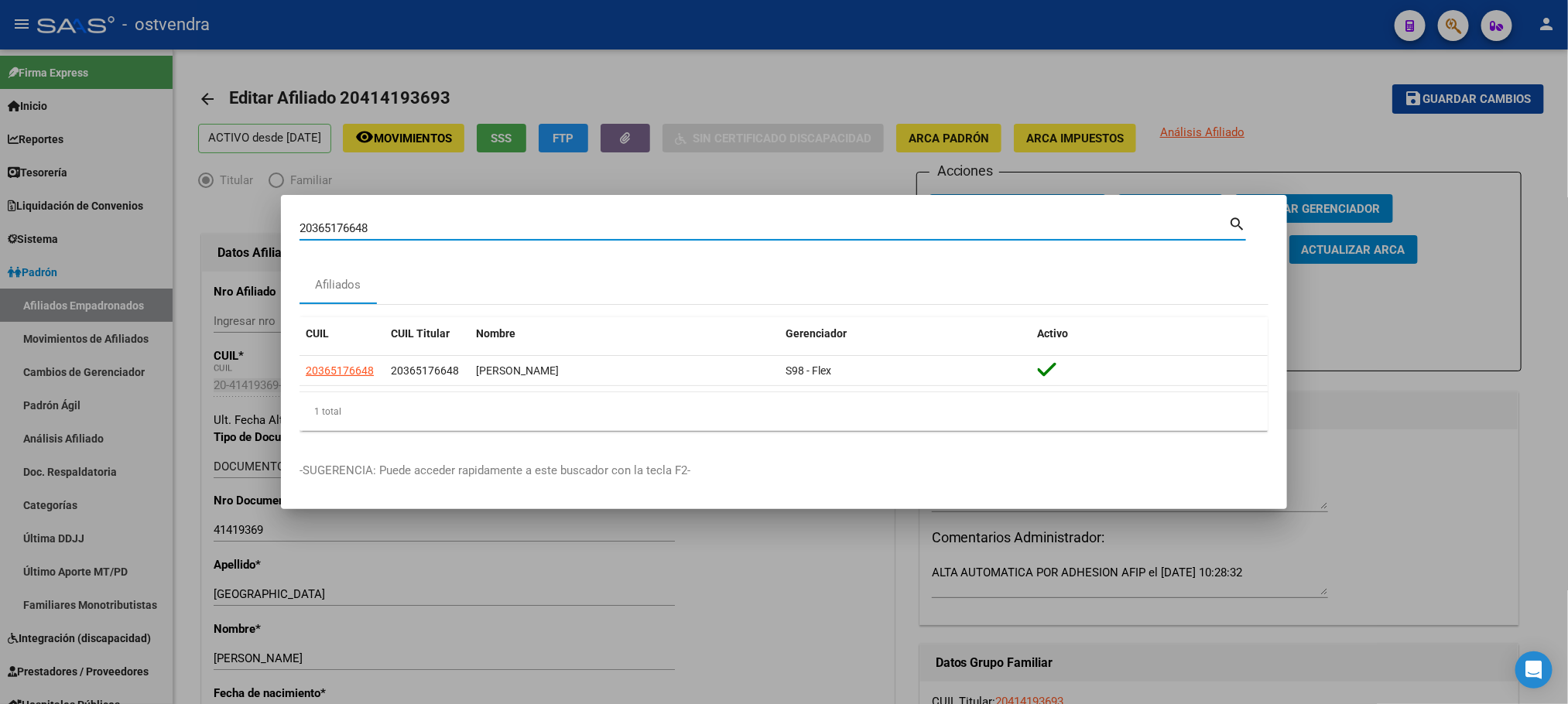
drag, startPoint x: 401, startPoint y: 230, endPoint x: 244, endPoint y: 223, distance: 157.2
click at [134, 225] on div "20365176648 Buscar (apellido, dni, cuil, nro traspaso, cuit, obra social) searc…" at bounding box center [784, 352] width 1568 height 704
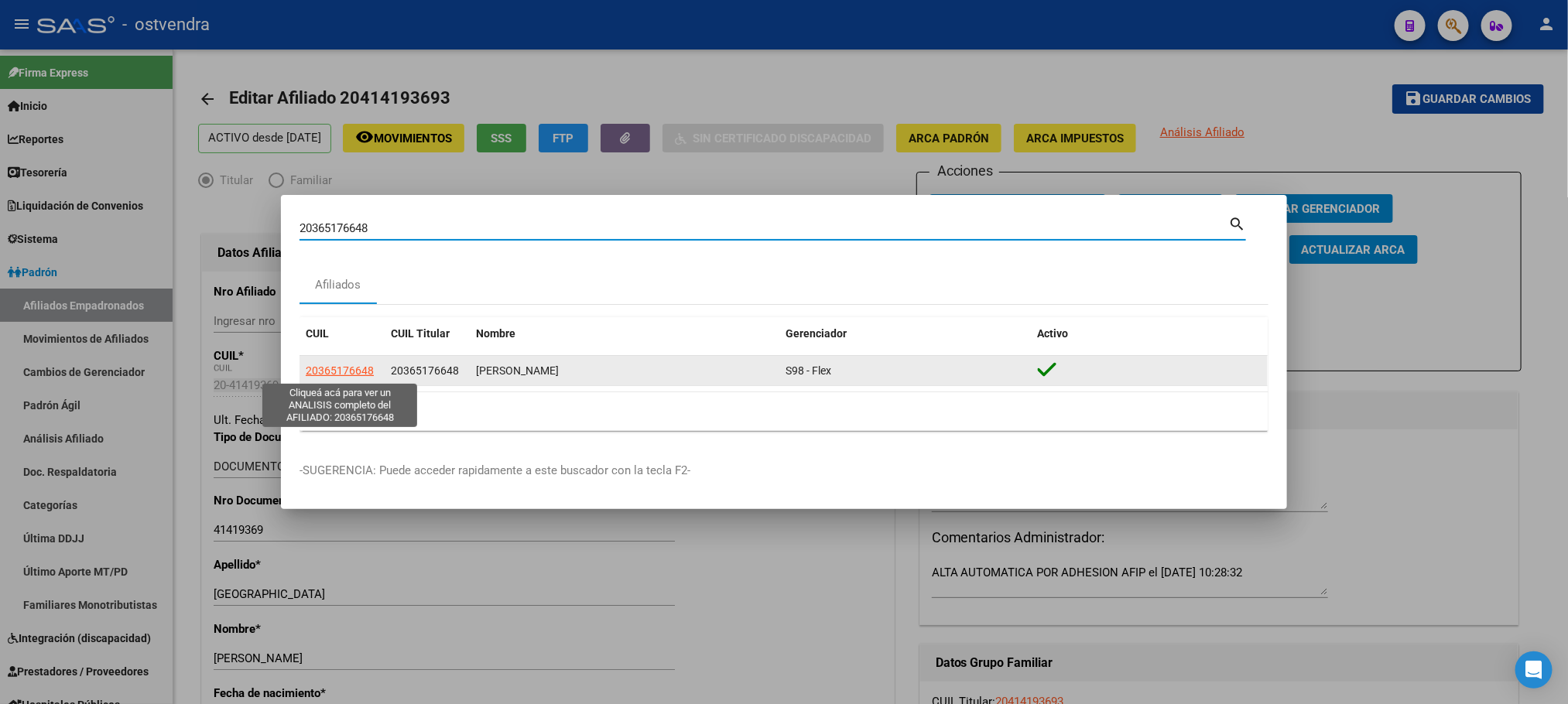
click at [326, 370] on span "20365176648" at bounding box center [340, 370] width 68 height 12
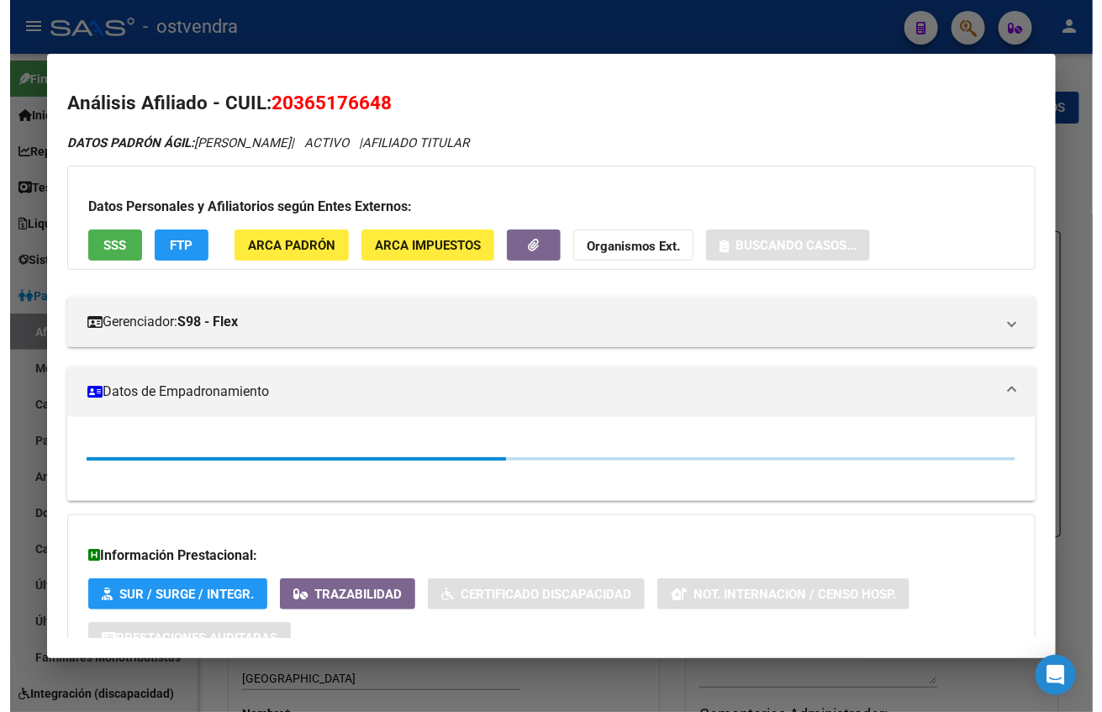
scroll to position [172, 0]
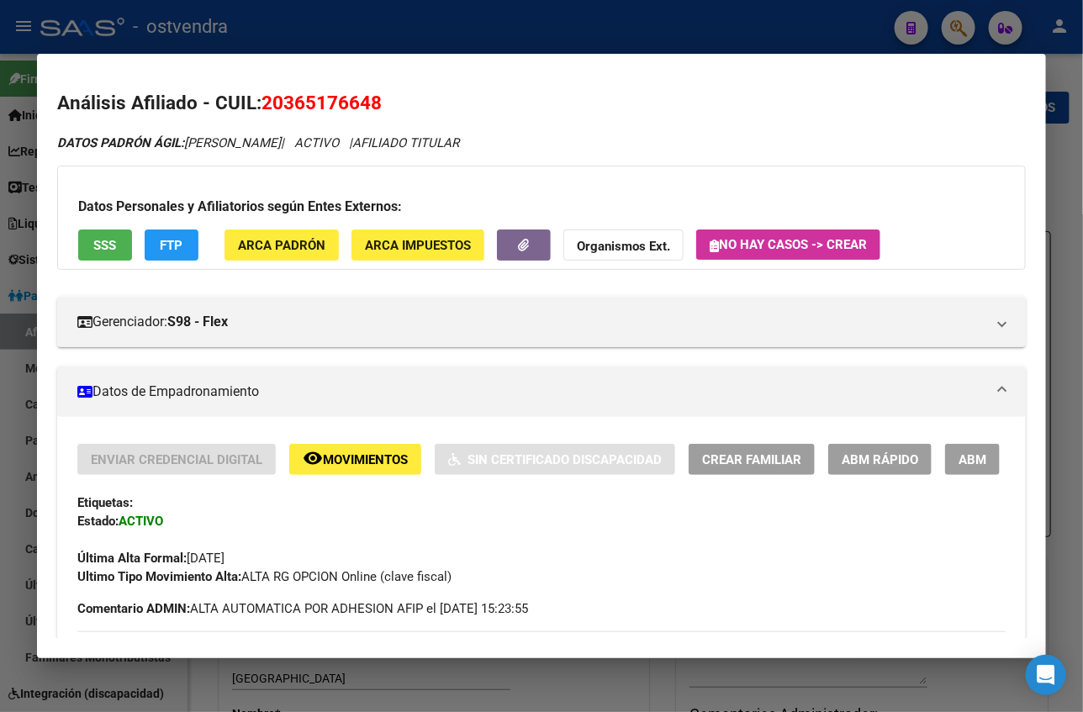
click at [958, 452] on span "ABM" at bounding box center [972, 459] width 28 height 15
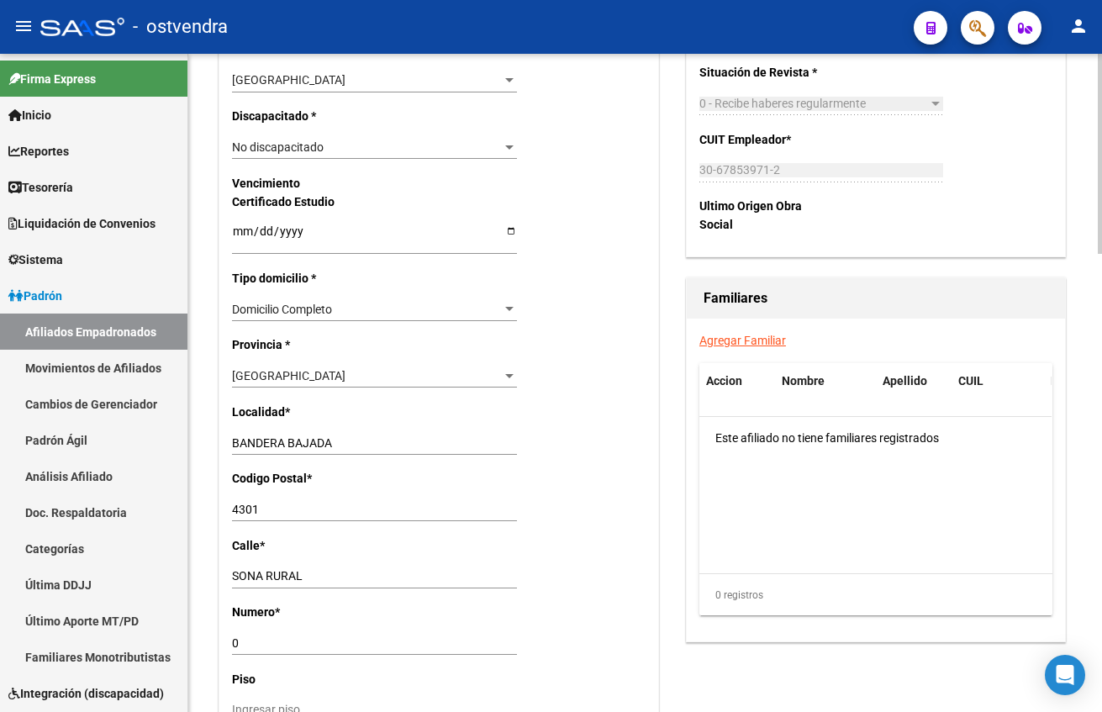
scroll to position [1135, 0]
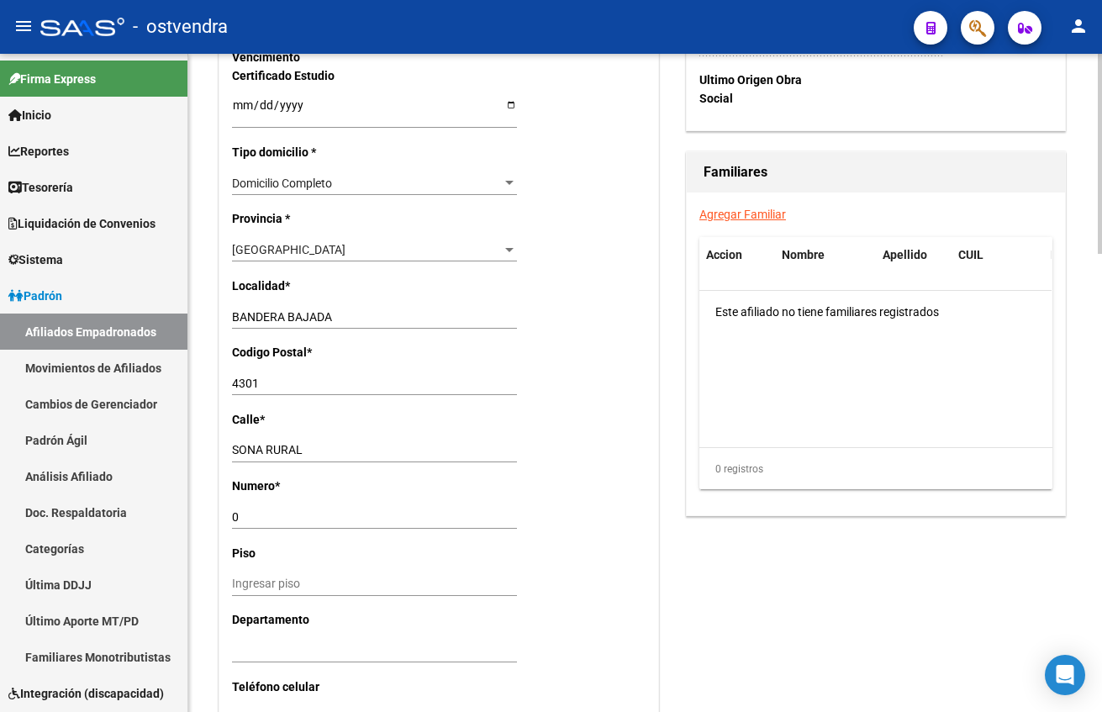
click at [338, 240] on div "Santiago del Estero Seleccionar provincia" at bounding box center [374, 250] width 285 height 24
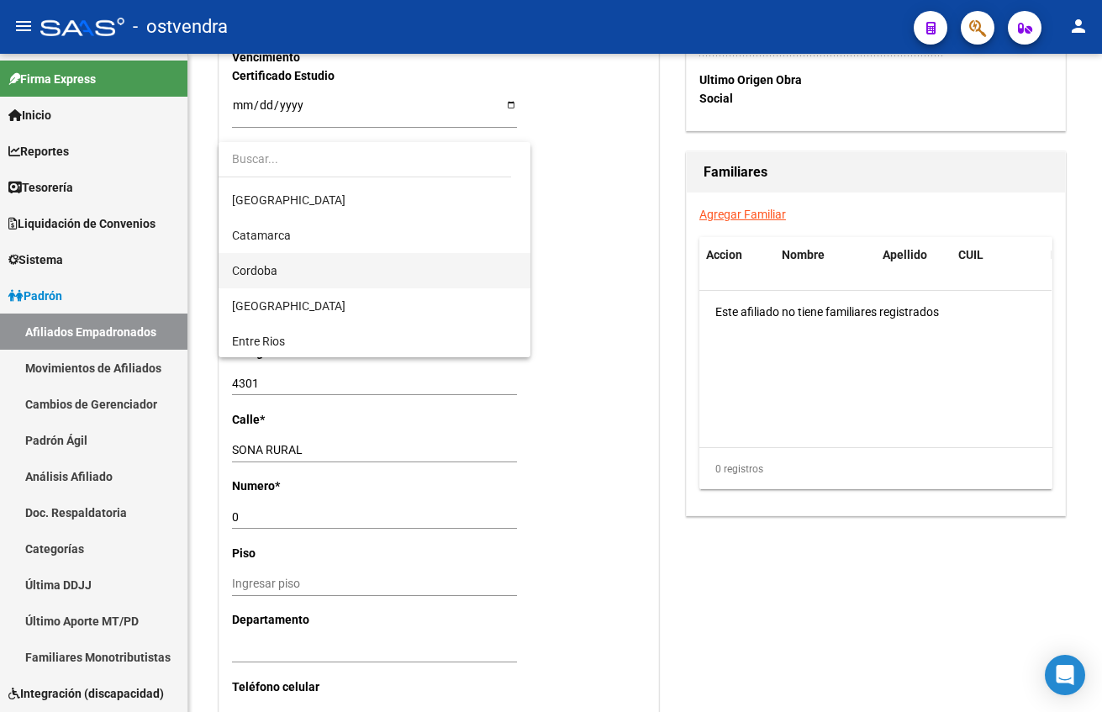
scroll to position [0, 0]
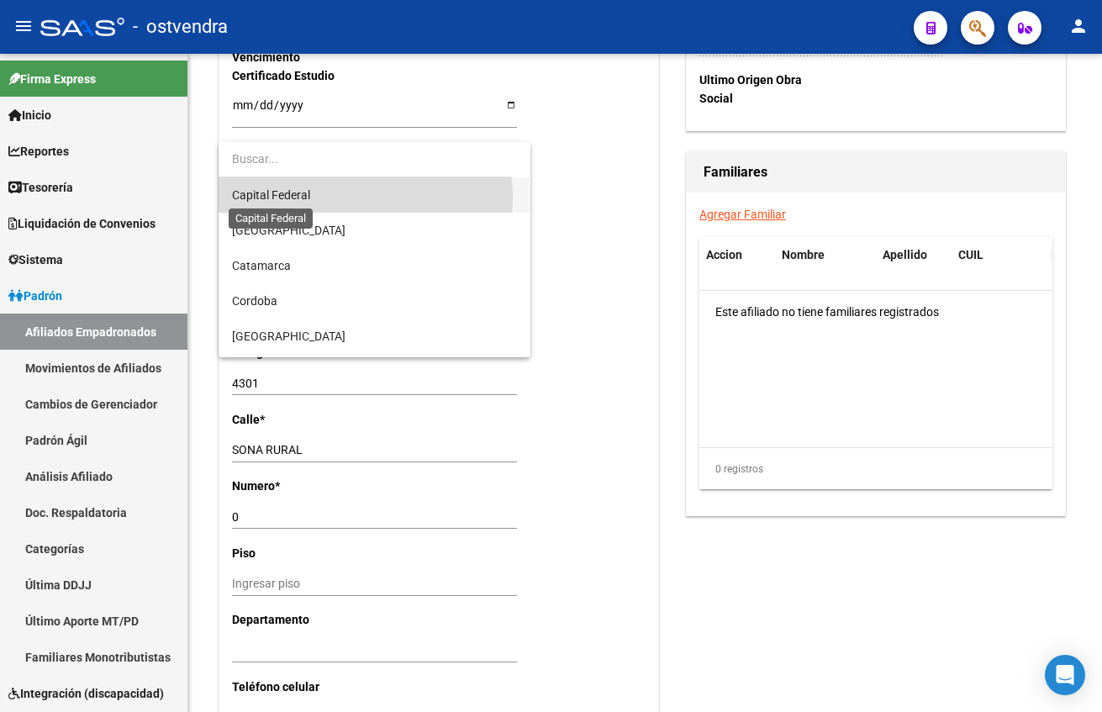
click at [303, 198] on span "Capital Federal" at bounding box center [271, 194] width 78 height 13
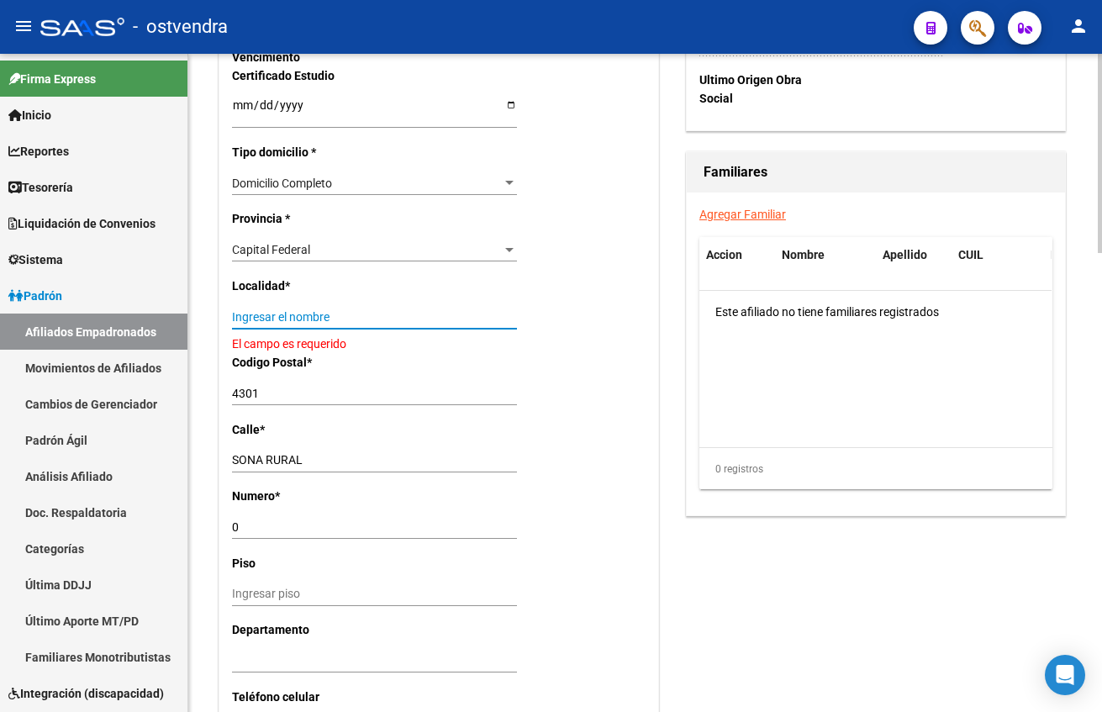
click at [326, 311] on input "Ingresar el nombre" at bounding box center [374, 317] width 285 height 14
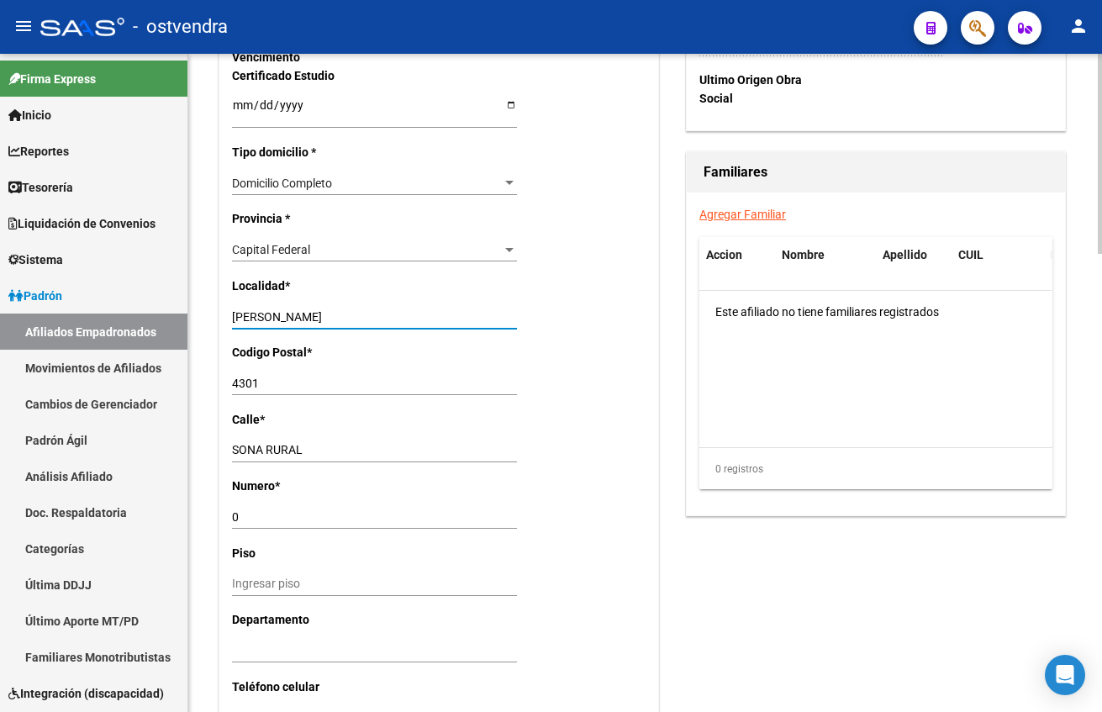
type input "moreno"
type input "1744"
type input "aeronautica argentina"
type input "1"
type input "2101"
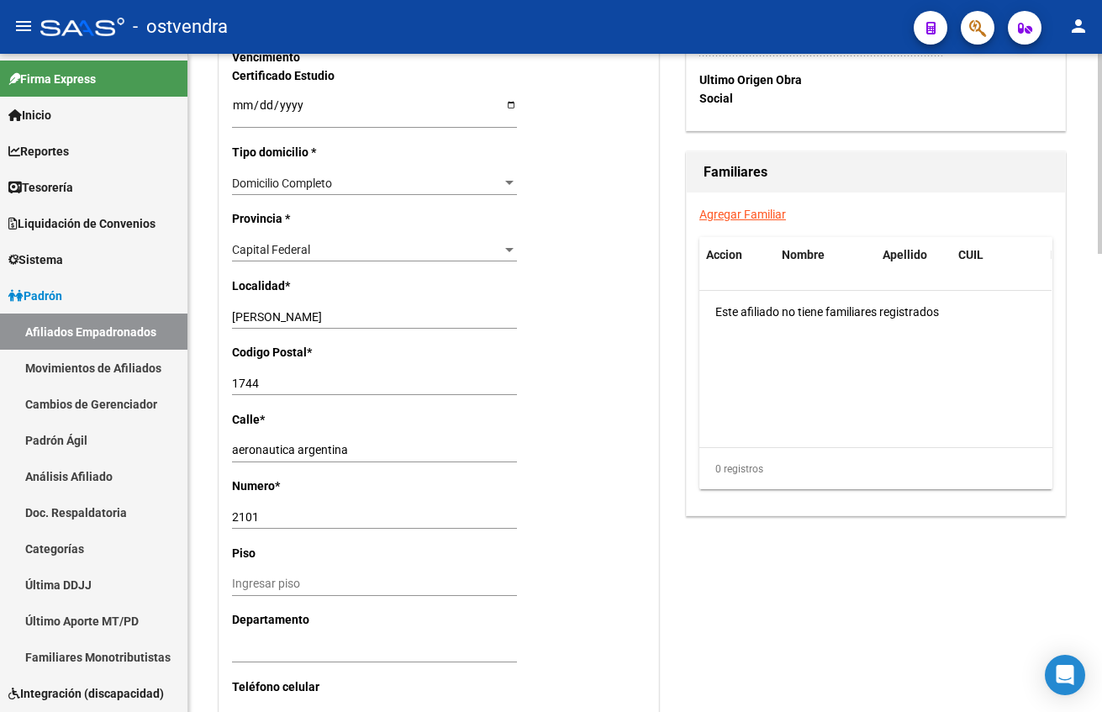
click at [726, 424] on datatable-body "Este afiliado no tiene familiares registrados" at bounding box center [875, 369] width 352 height 156
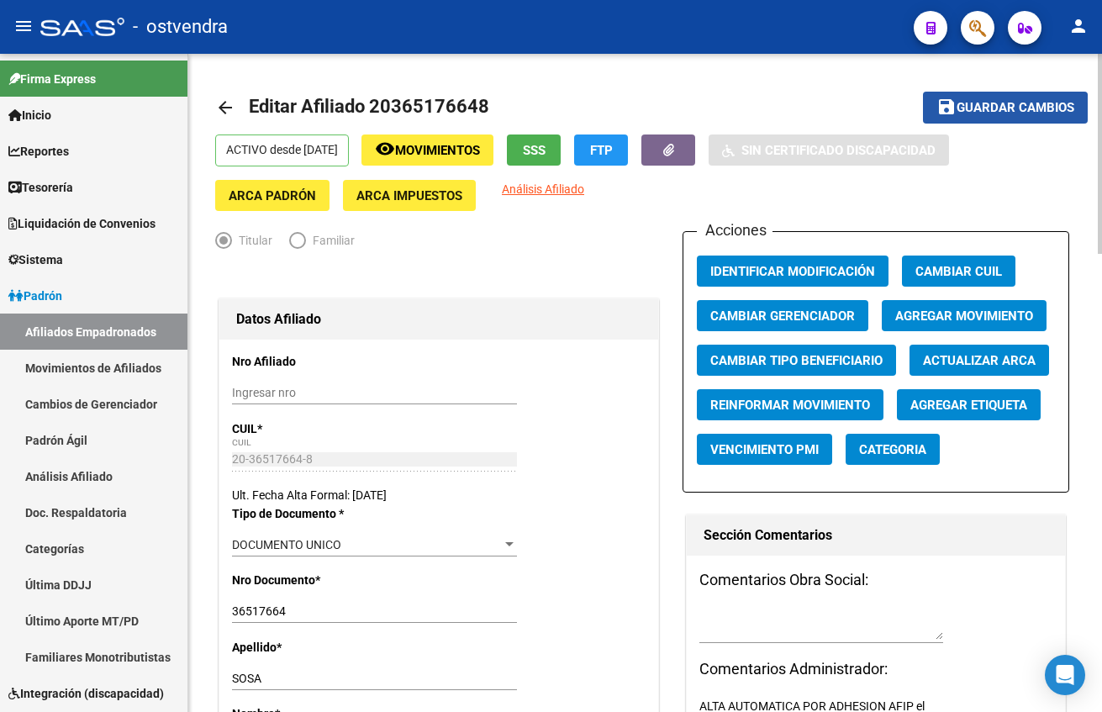
click at [992, 114] on span "Guardar cambios" at bounding box center [1016, 108] width 118 height 15
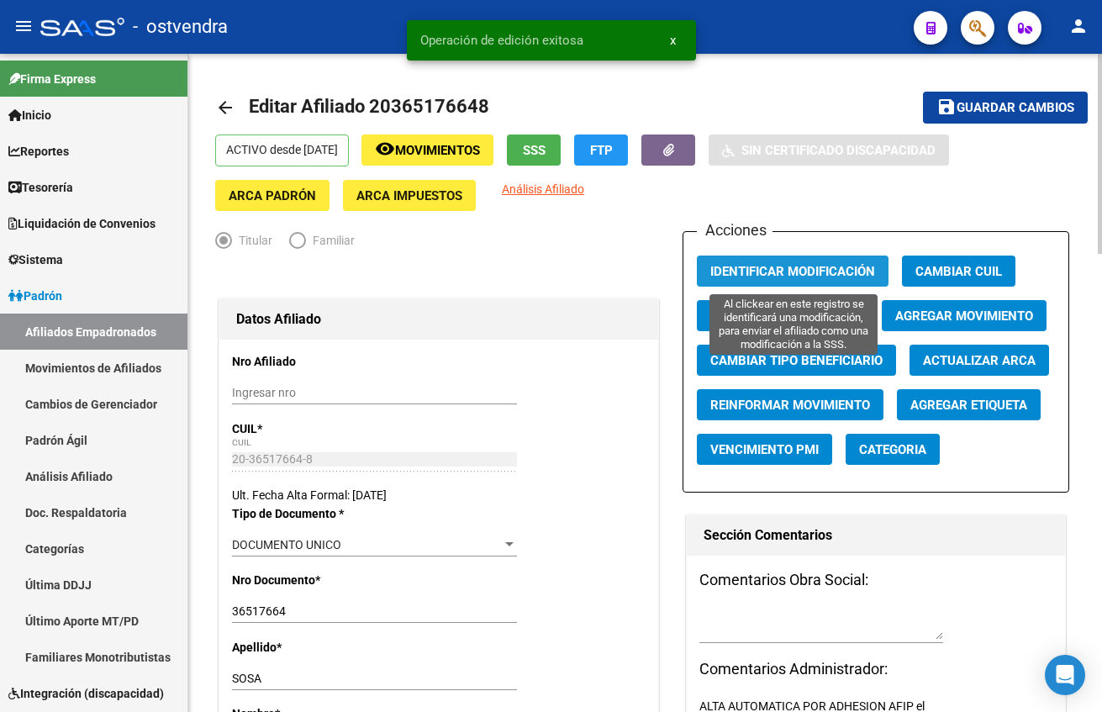
click at [842, 278] on span "Identificar Modificación" at bounding box center [792, 271] width 165 height 15
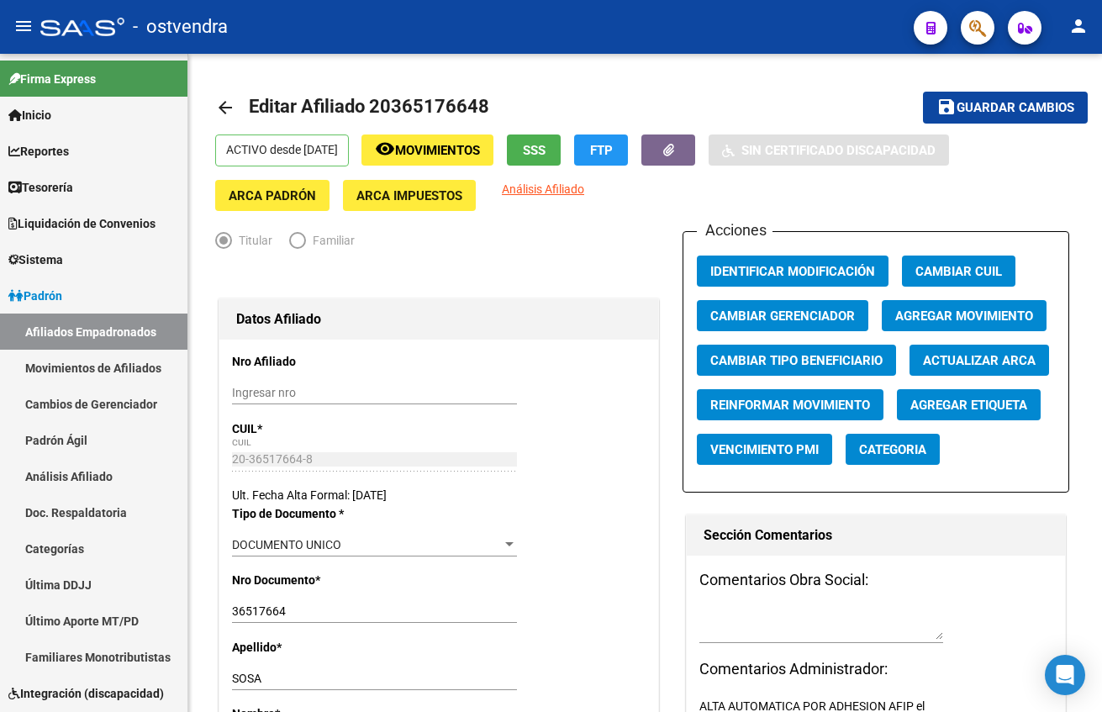
click at [988, 31] on button "button" at bounding box center [978, 28] width 34 height 34
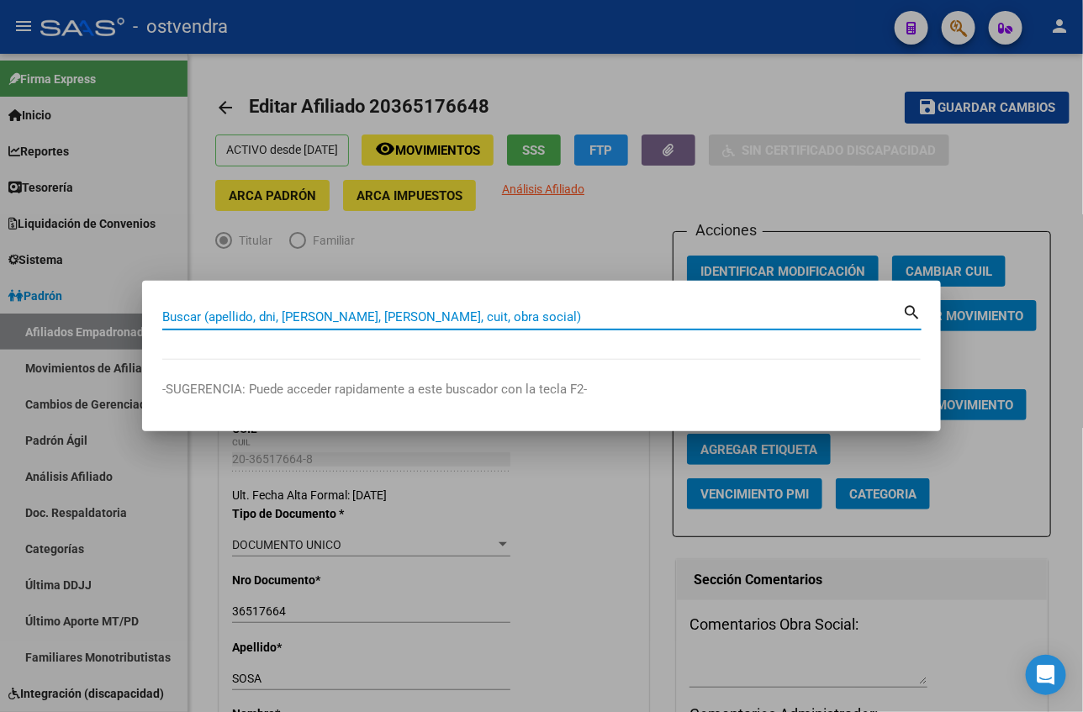
paste input "20442727946"
type input "20442727946"
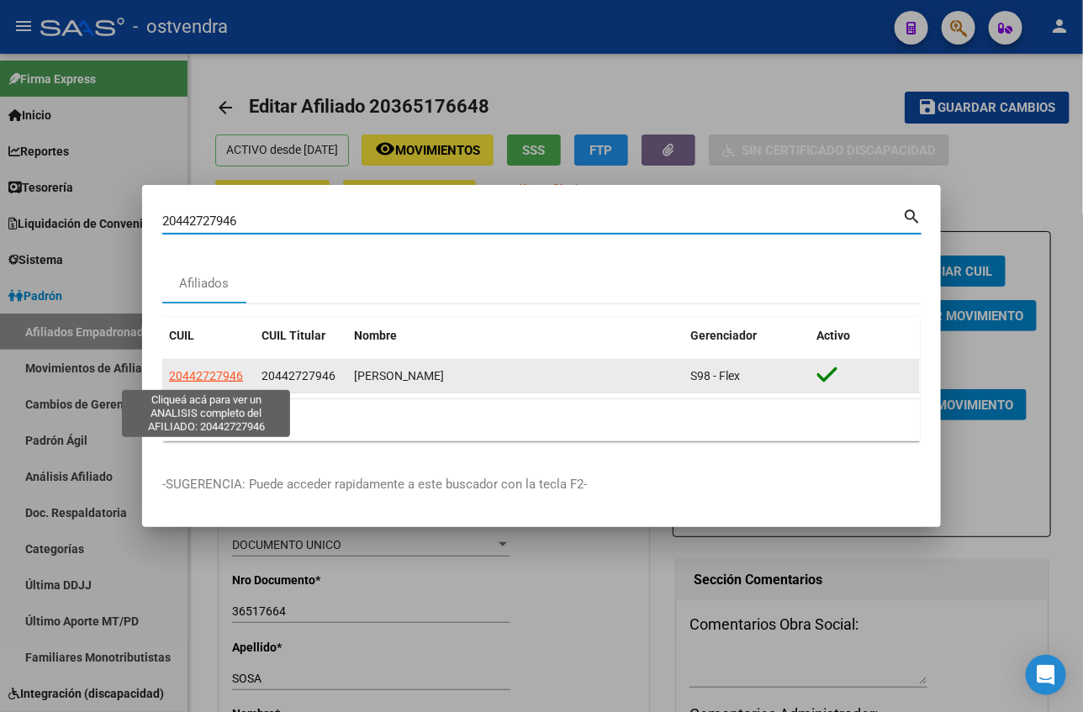
click at [235, 369] on span "20442727946" at bounding box center [206, 375] width 74 height 13
type textarea "20442727946"
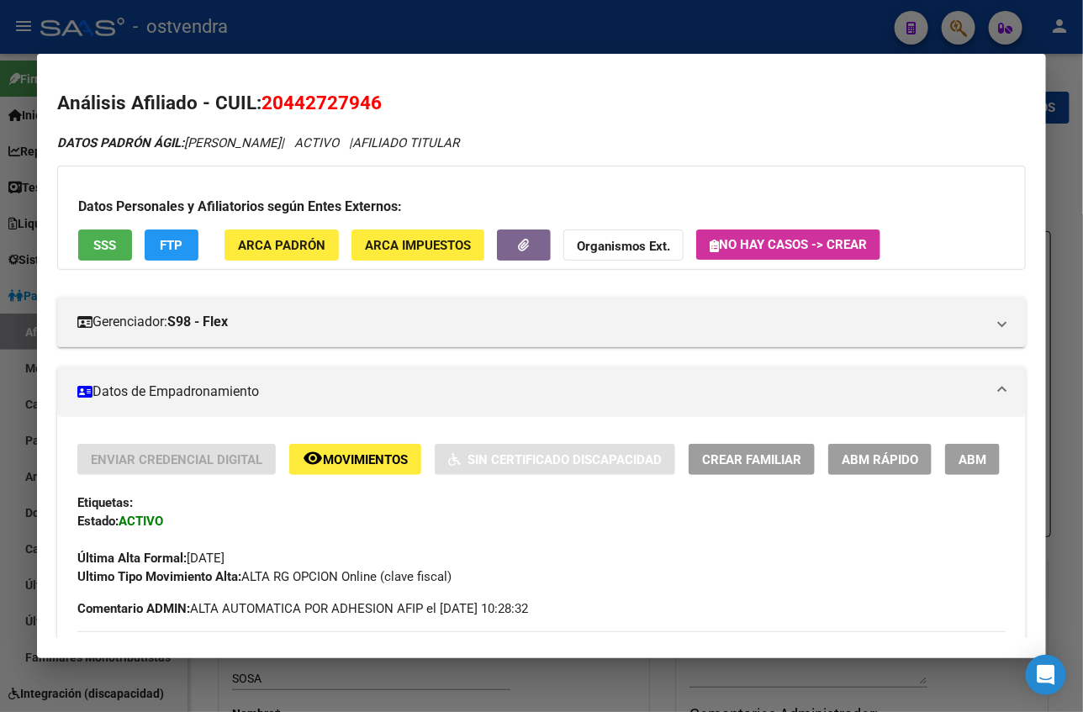
click at [936, 477] on div "Enviar Credencial Digital remove_red_eye Movimientos Sin Certificado Discapacid…" at bounding box center [541, 515] width 928 height 142
click at [958, 460] on span "ABM" at bounding box center [972, 459] width 28 height 15
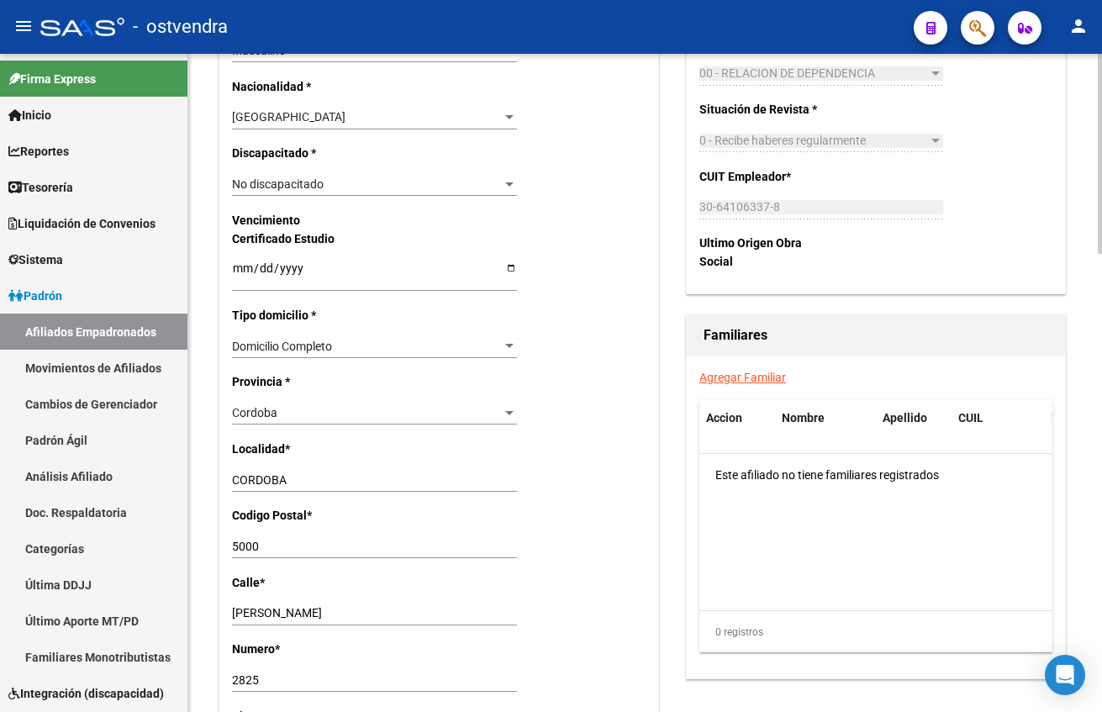
scroll to position [1009, 0]
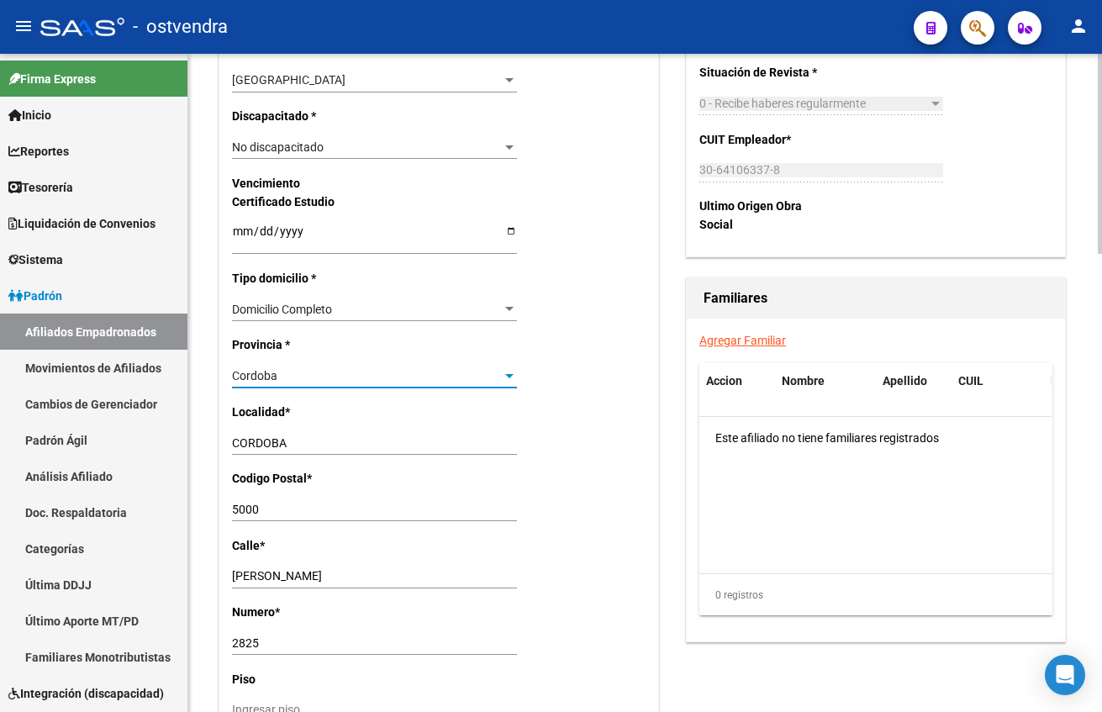
click at [328, 371] on div "Cordoba" at bounding box center [367, 376] width 270 height 14
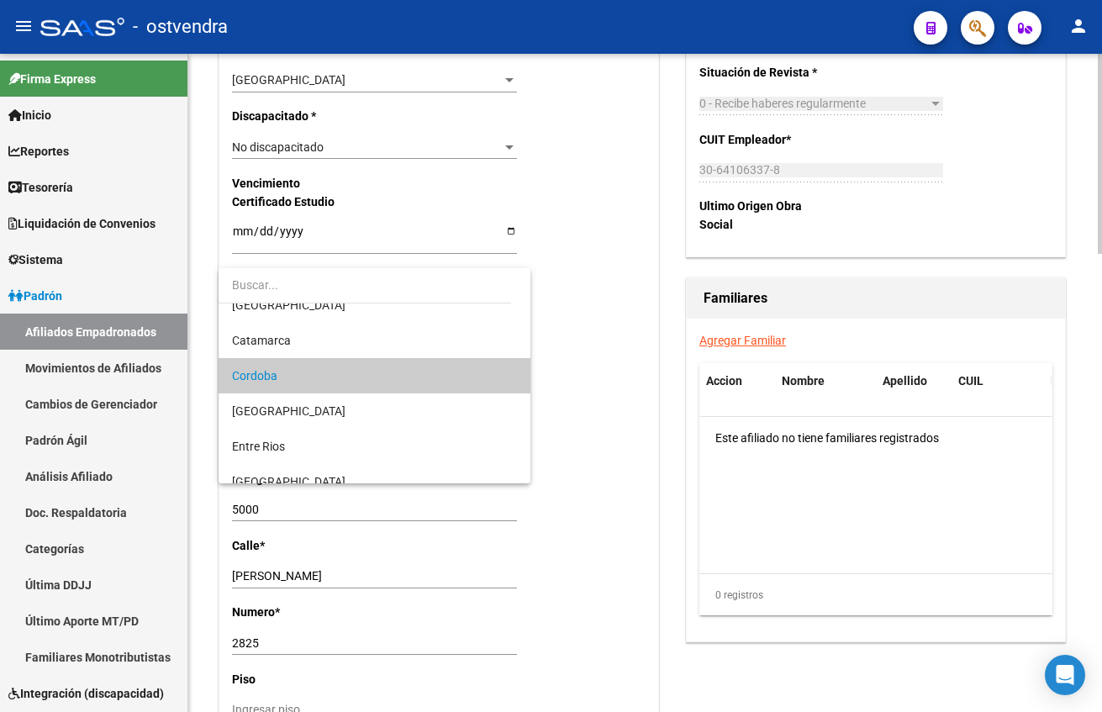
scroll to position [0, 0]
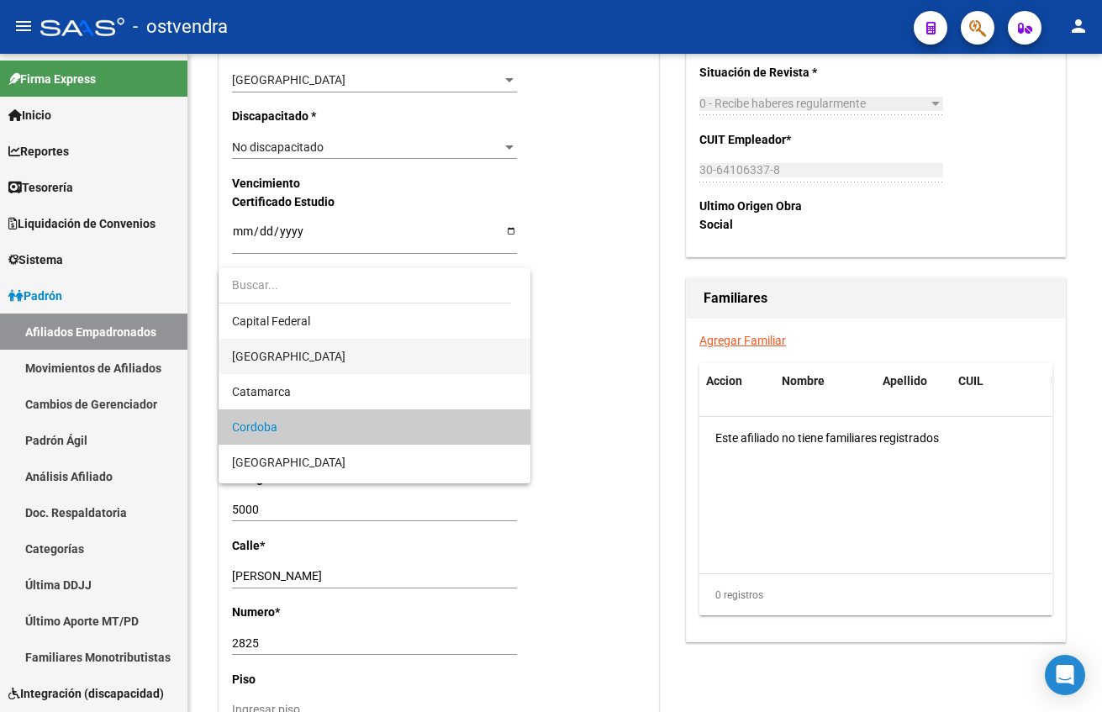
click at [315, 353] on span "[GEOGRAPHIC_DATA]" at bounding box center [374, 356] width 285 height 35
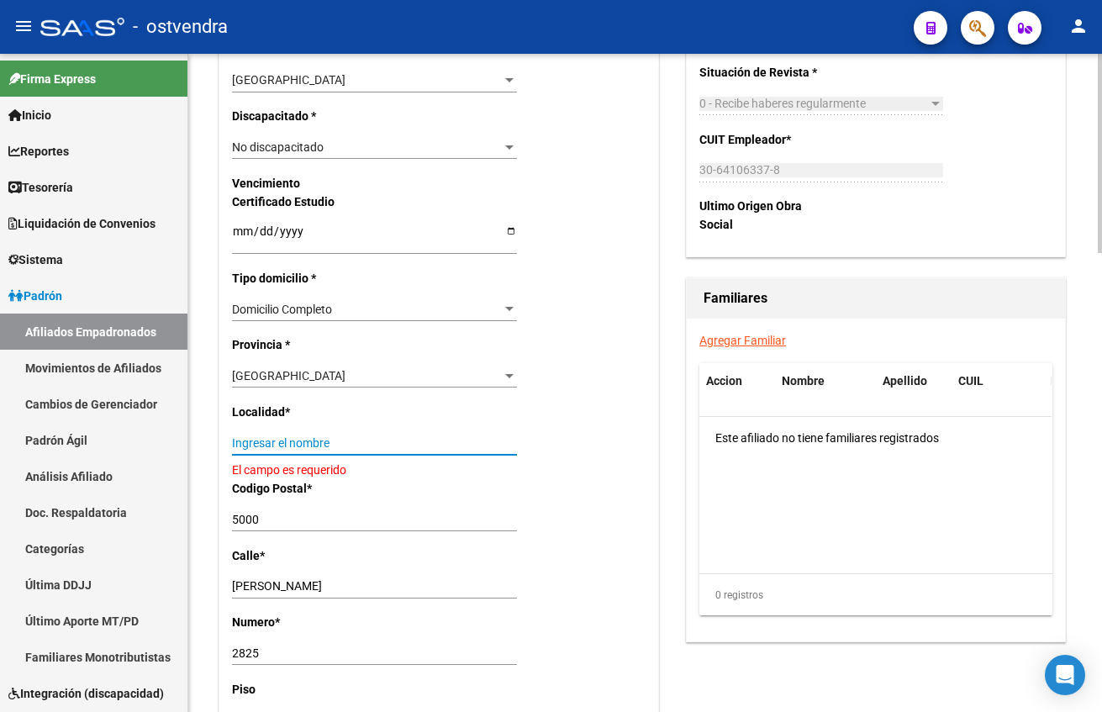
click at [339, 441] on input "Ingresar el nombre" at bounding box center [374, 443] width 285 height 14
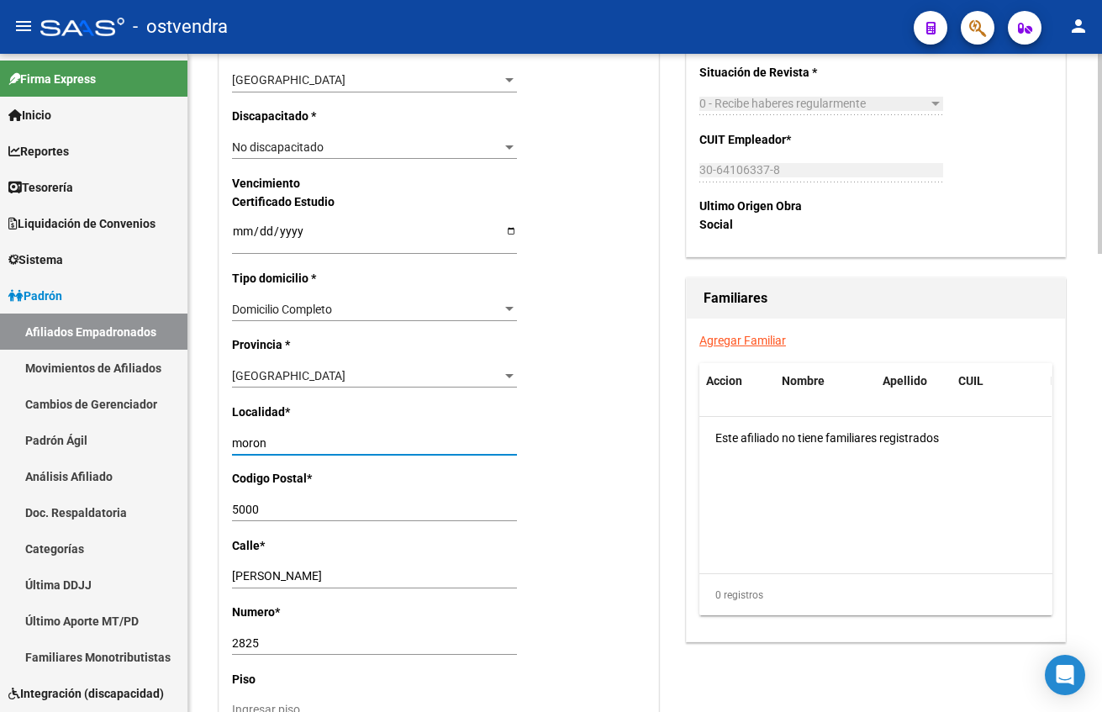
type input "moron"
type input "1708"
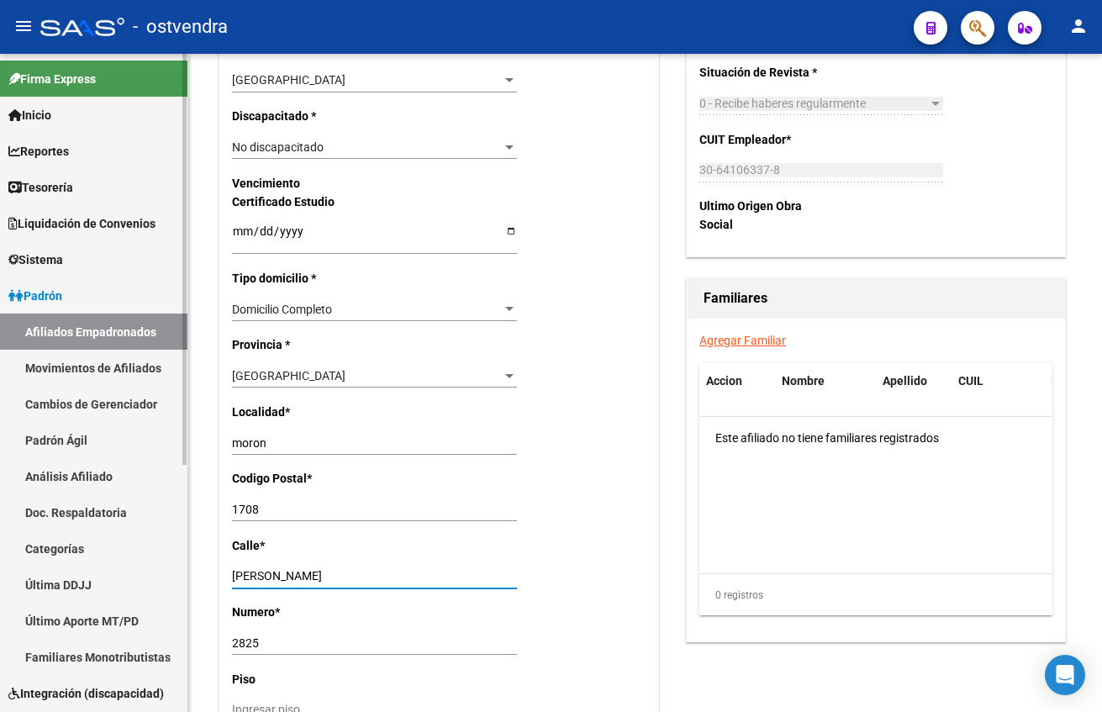
drag, startPoint x: 404, startPoint y: 580, endPoint x: 174, endPoint y: 527, distance: 236.3
click at [167, 560] on mat-sidenav-container "Firma Express Inicio Calendario SSS Instructivos Contacto OS Reportes Tablero d…" at bounding box center [551, 383] width 1102 height 658
type input "intendente ernesto grant"
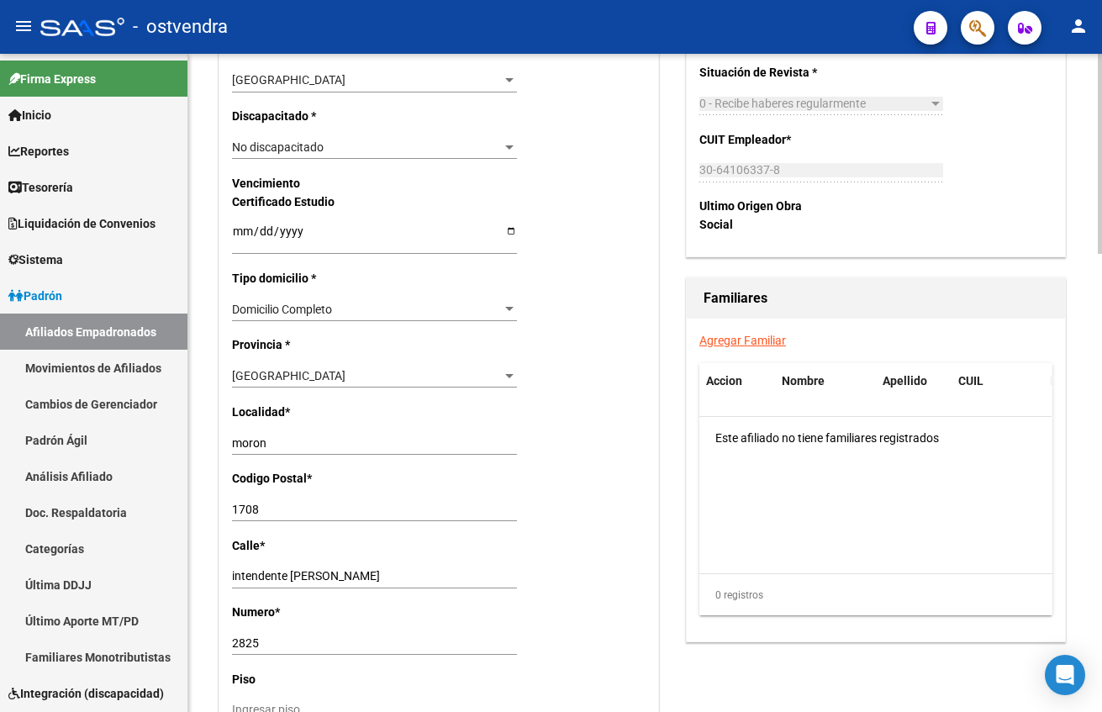
drag, startPoint x: 644, startPoint y: 656, endPoint x: 235, endPoint y: 636, distance: 409.0
click at [628, 638] on div "Nro Afiliado Ingresar nro CUIL * 20-44272794-6 CUIL ARCA Padrón Ult. Fecha Alta…" at bounding box center [438, 207] width 439 height 1753
click at [308, 658] on div "2825 Ingresar nro" at bounding box center [374, 650] width 285 height 38
drag, startPoint x: 308, startPoint y: 648, endPoint x: 190, endPoint y: 654, distance: 118.7
click at [190, 654] on div "arrow_back Editar Afiliado 20442727946 save Guardar cambios ACTIVO desde 01/05/…" at bounding box center [645, 127] width 914 height 2164
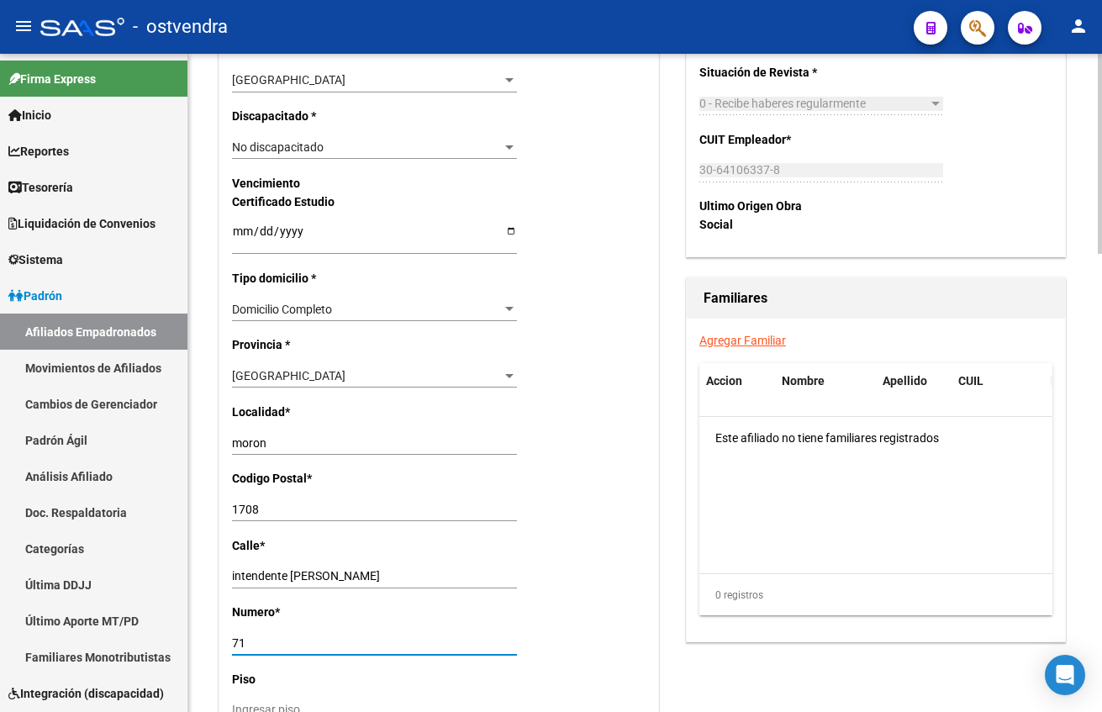
type input "71"
drag, startPoint x: 858, startPoint y: 558, endPoint x: 805, endPoint y: 493, distance: 84.3
click at [856, 558] on datatable-body "Este afiliado no tiene familiares registrados" at bounding box center [875, 495] width 352 height 156
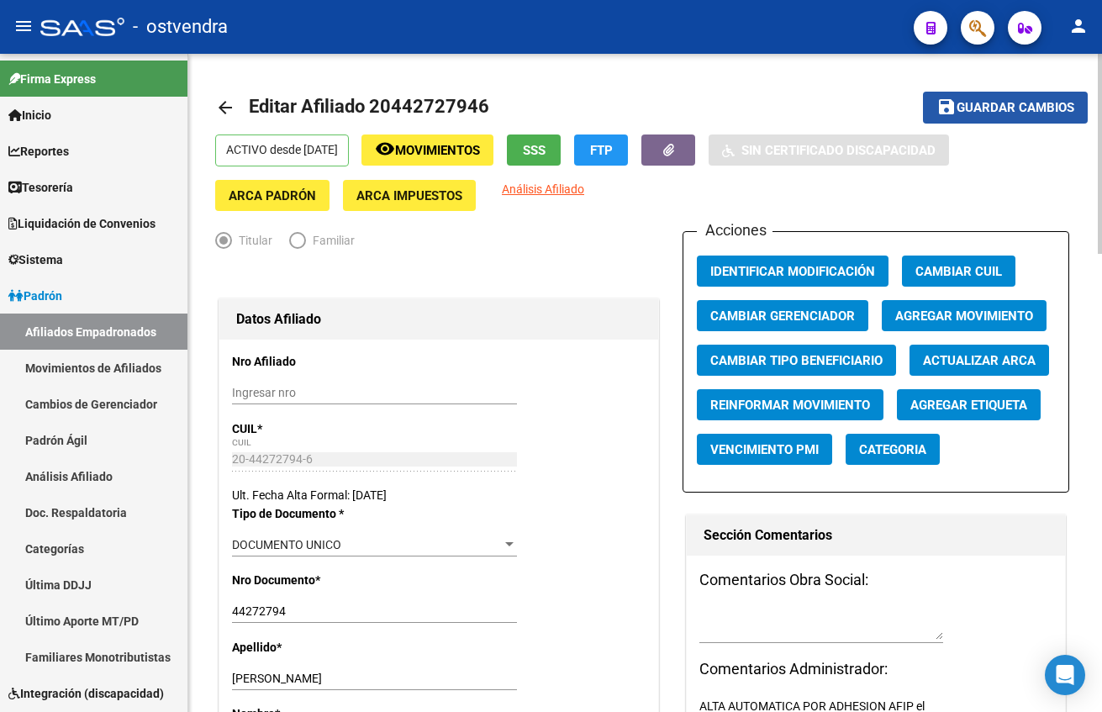
click at [1039, 96] on button "save Guardar cambios" at bounding box center [1005, 107] width 165 height 31
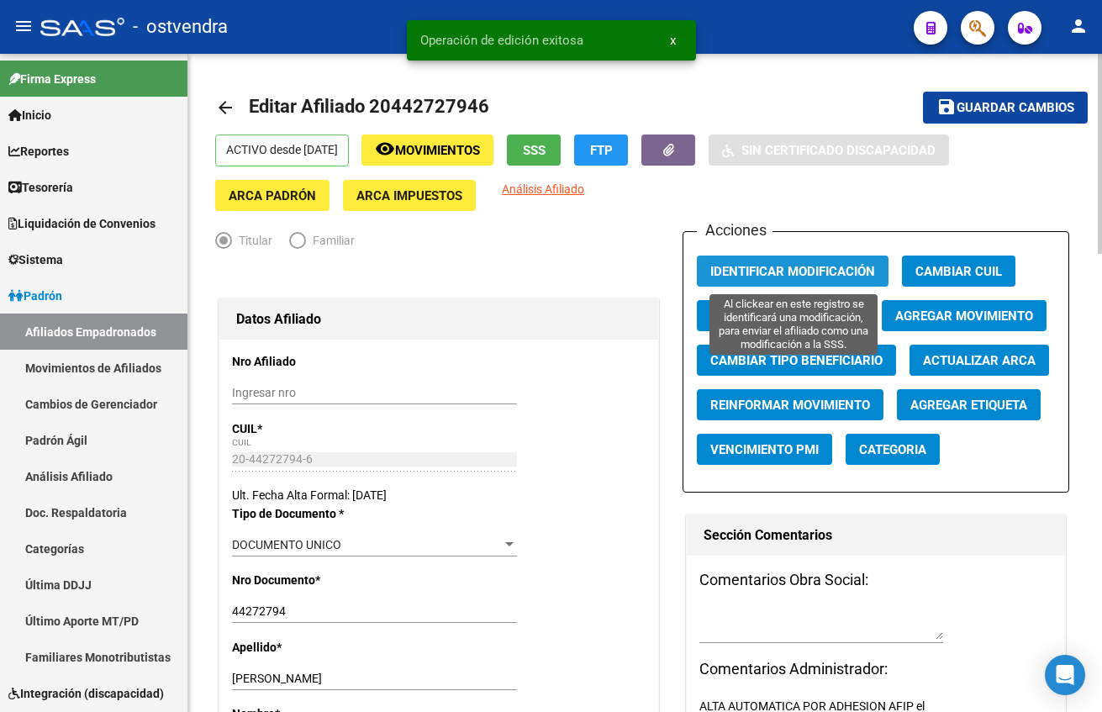
click at [808, 273] on span "Identificar Modificación" at bounding box center [792, 271] width 165 height 15
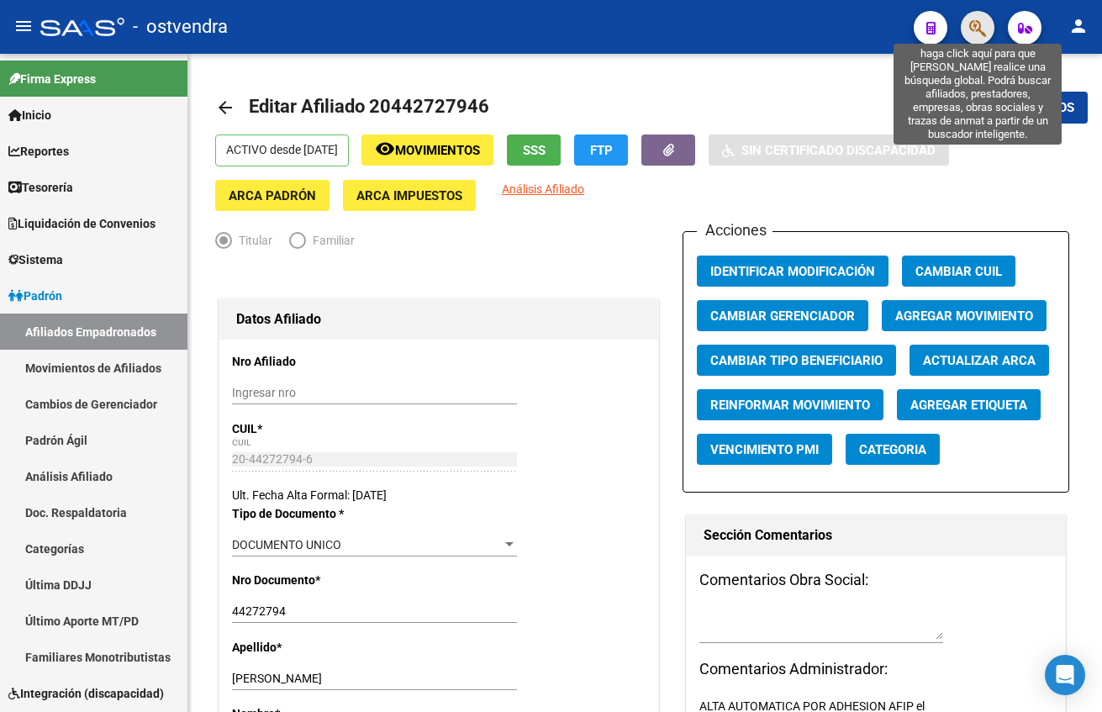
click at [981, 24] on icon "button" at bounding box center [977, 27] width 17 height 19
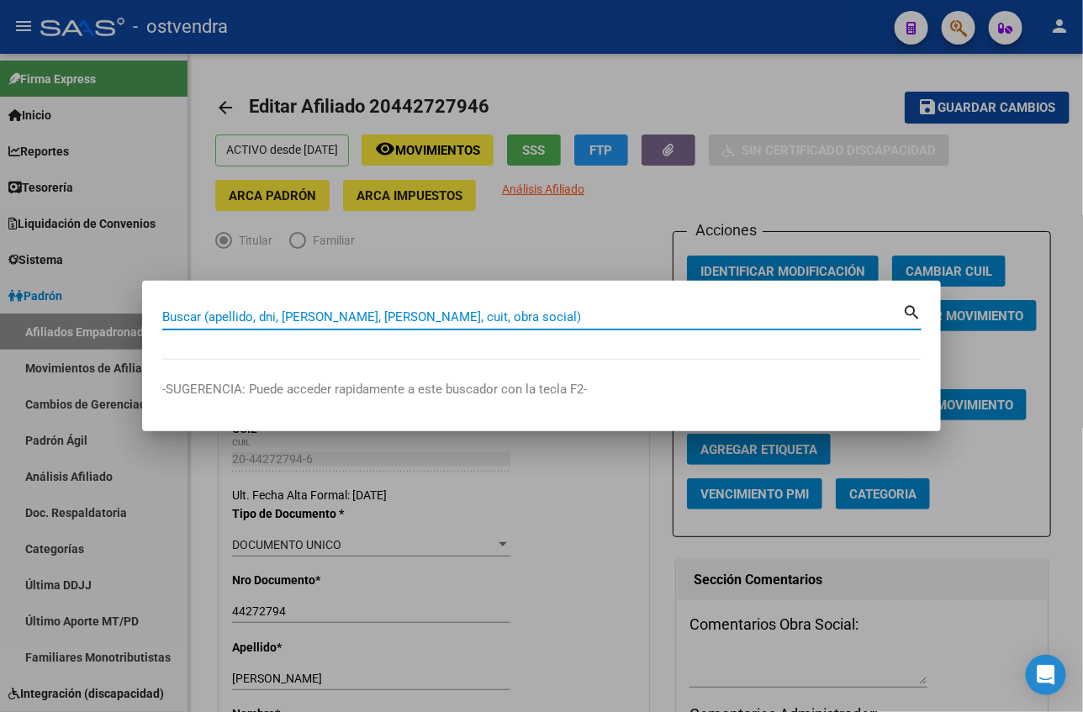
paste input "20433386605"
type input "20433386605"
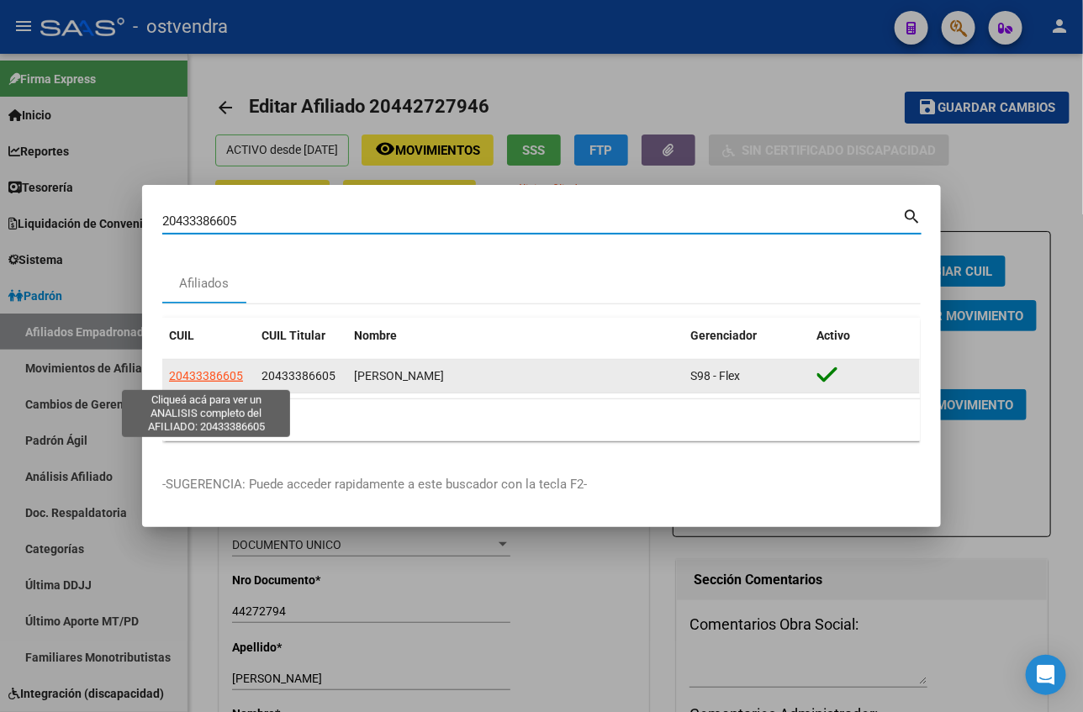
click at [207, 381] on span "20433386605" at bounding box center [206, 375] width 74 height 13
type textarea "20433386605"
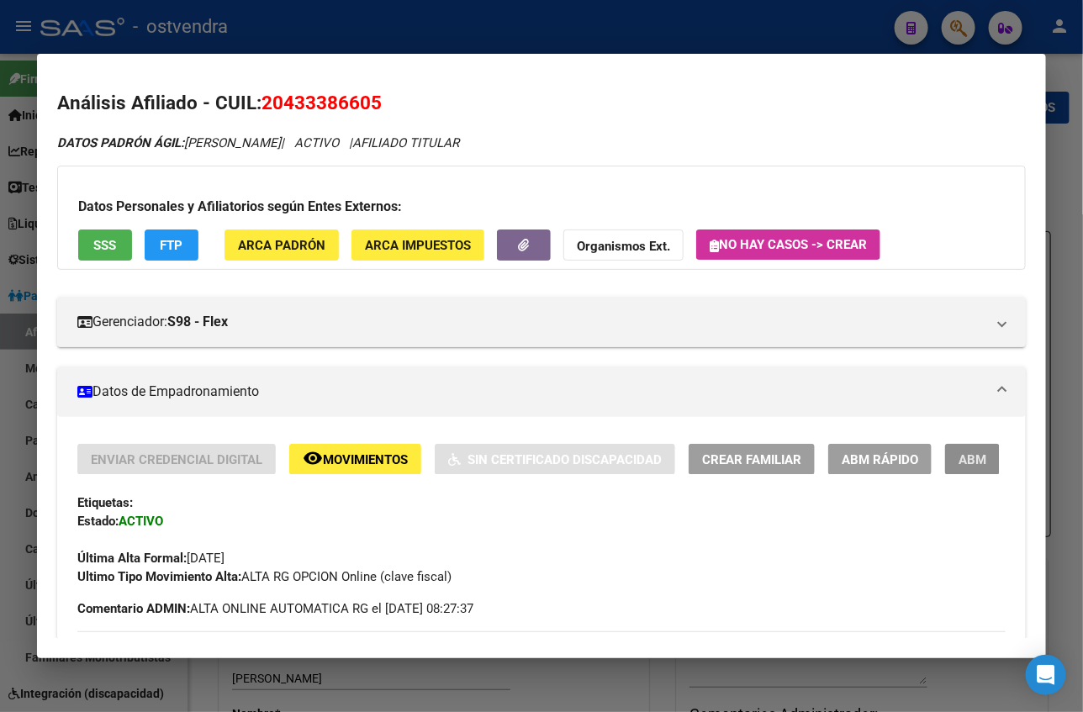
click at [949, 465] on button "ABM" at bounding box center [972, 459] width 55 height 31
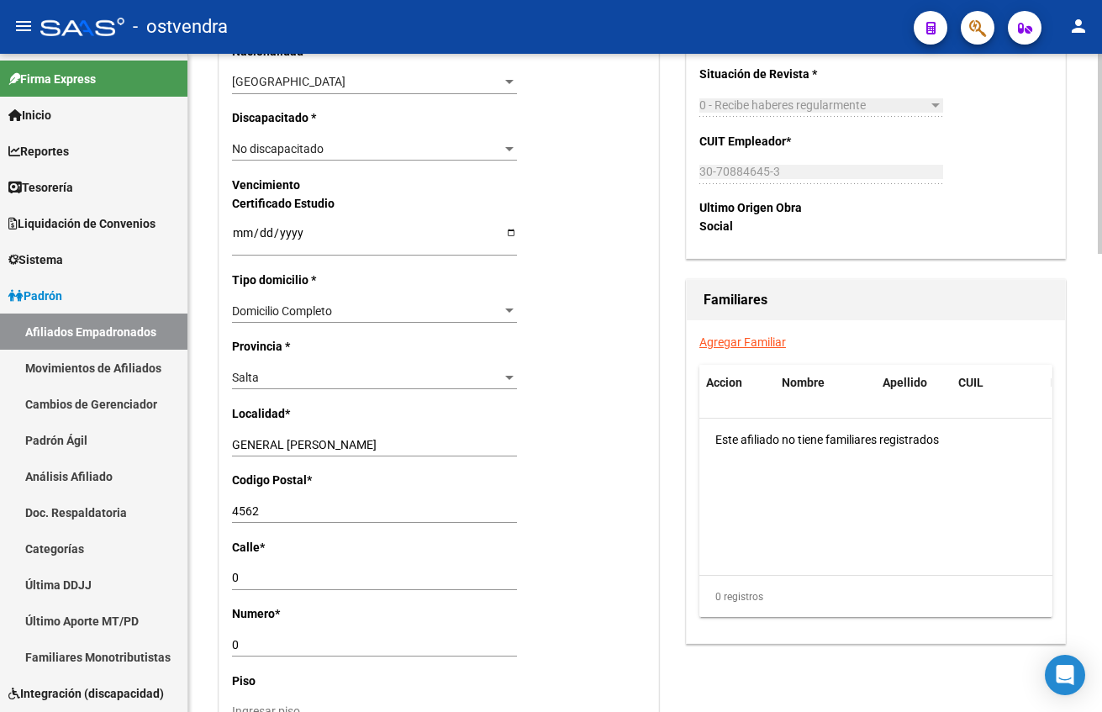
scroll to position [1009, 0]
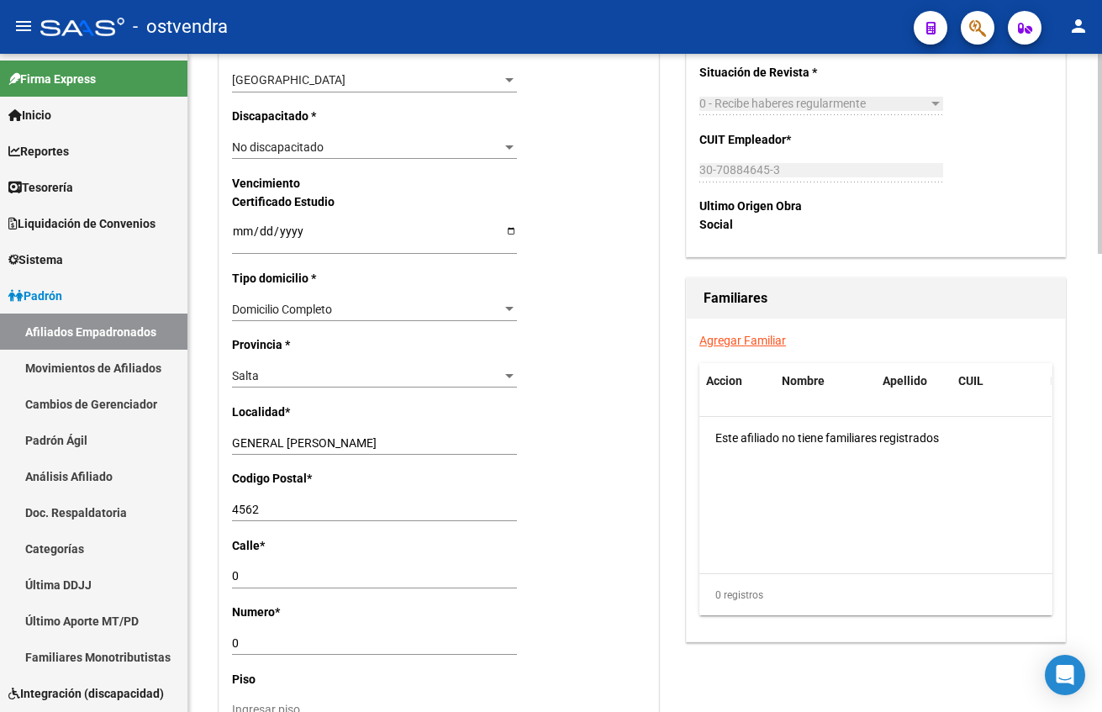
click at [255, 364] on div "Salta Seleccionar provincia" at bounding box center [374, 376] width 285 height 24
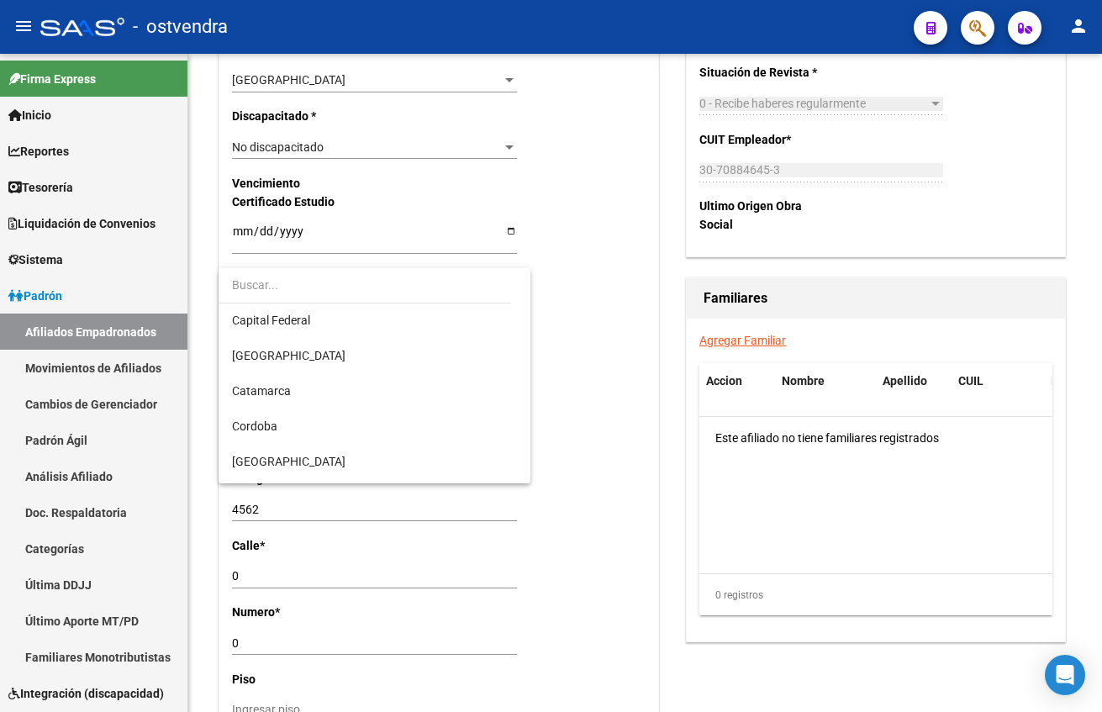
scroll to position [0, 0]
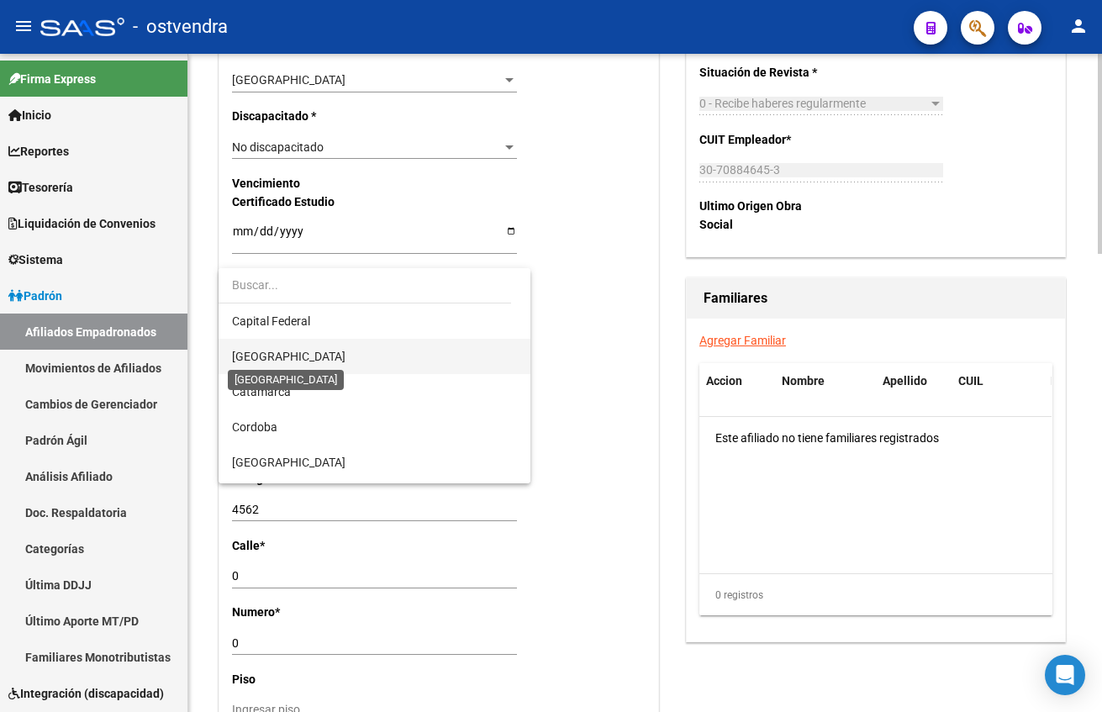
click at [282, 358] on span "[GEOGRAPHIC_DATA]" at bounding box center [288, 356] width 113 height 13
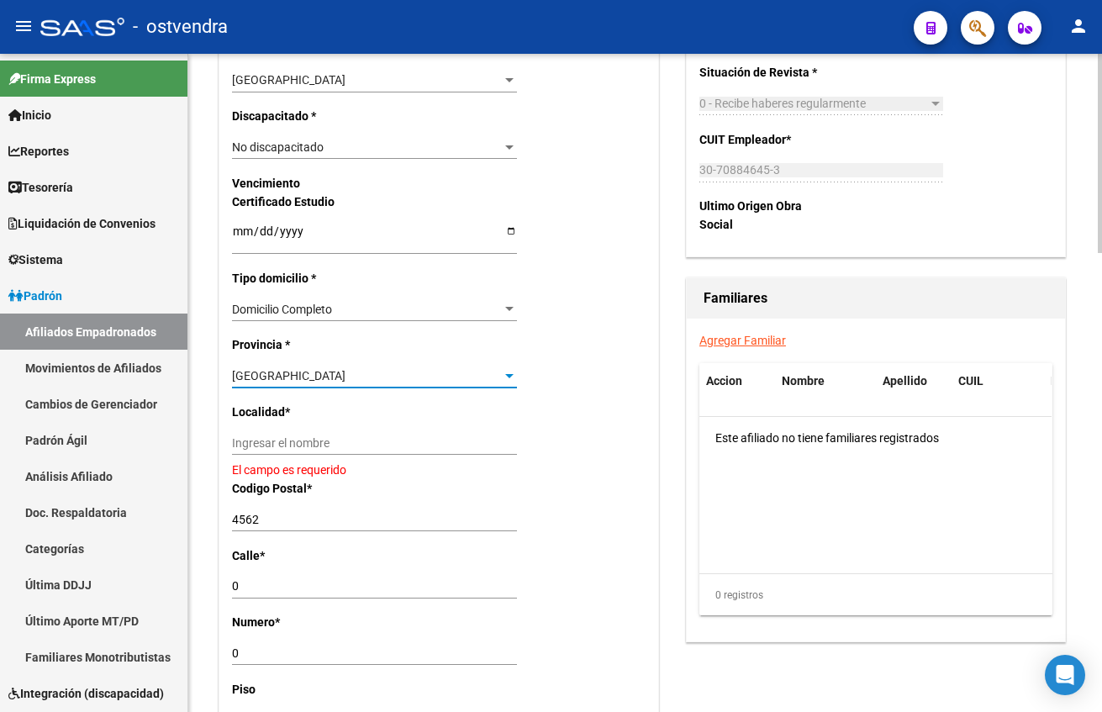
click at [310, 436] on input "Ingresar el nombre" at bounding box center [374, 443] width 285 height 14
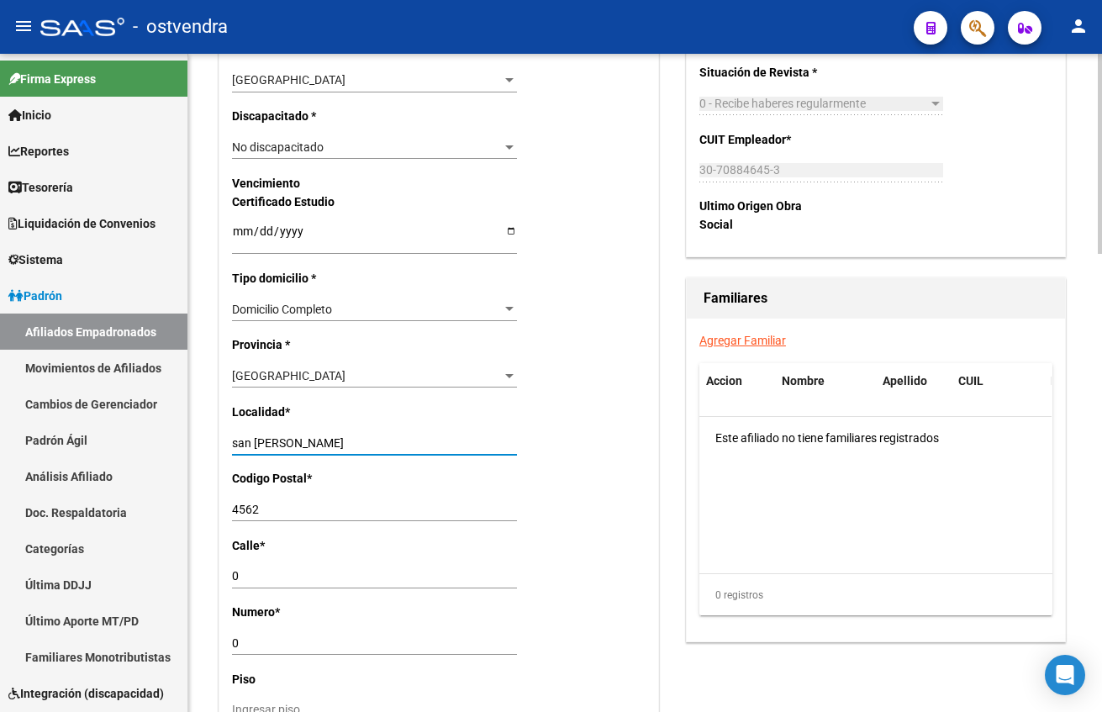
type input "san martin"
type input "1650"
click at [358, 578] on input "0" at bounding box center [374, 576] width 285 height 14
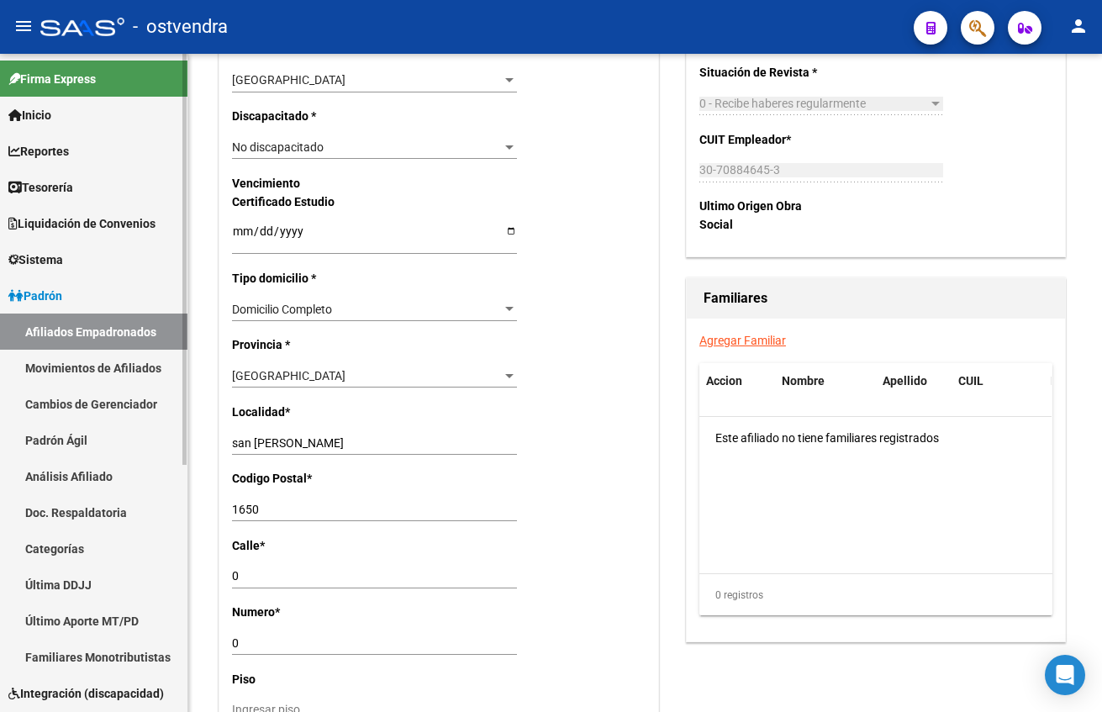
drag, startPoint x: 272, startPoint y: 586, endPoint x: 155, endPoint y: 586, distance: 117.7
click at [155, 586] on mat-sidenav-container "Firma Express Inicio Calendario SSS Instructivos Contacto OS Reportes Tablero d…" at bounding box center [551, 383] width 1102 height 658
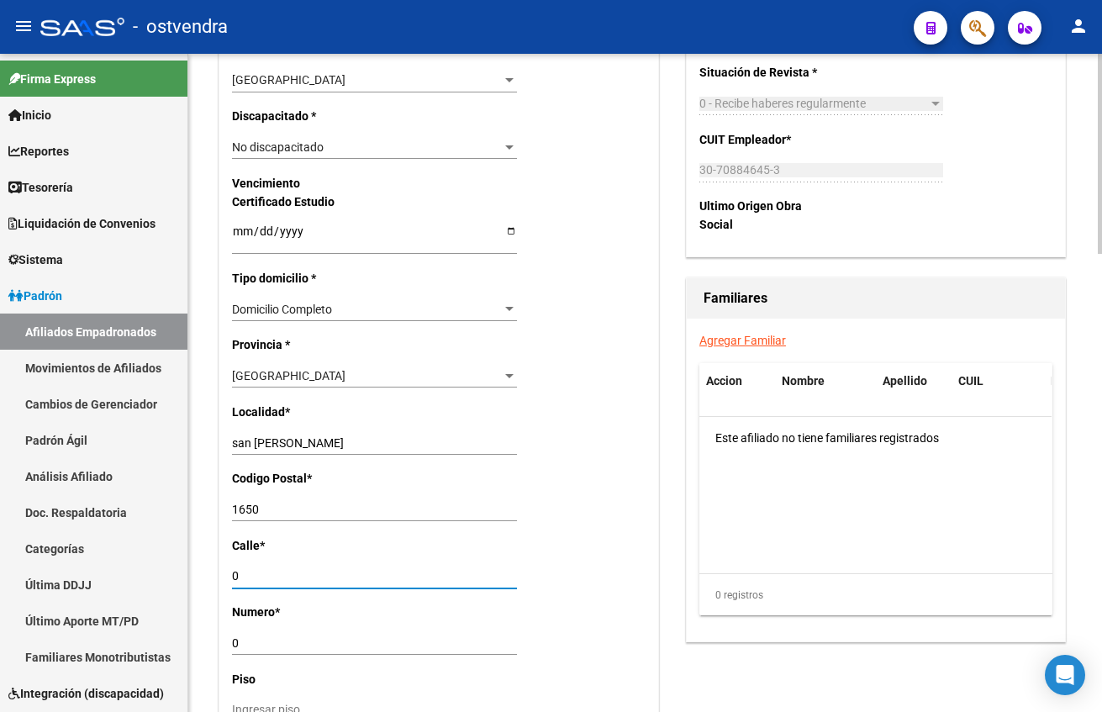
click at [247, 578] on input "0" at bounding box center [374, 576] width 285 height 14
drag, startPoint x: 248, startPoint y: 580, endPoint x: 202, endPoint y: 577, distance: 46.3
click at [202, 577] on div "arrow_back Editar Afiliado 20433386605 save Guardar cambios ACTIVO desde 01/08/…" at bounding box center [645, 127] width 914 height 2164
type input "gavilan"
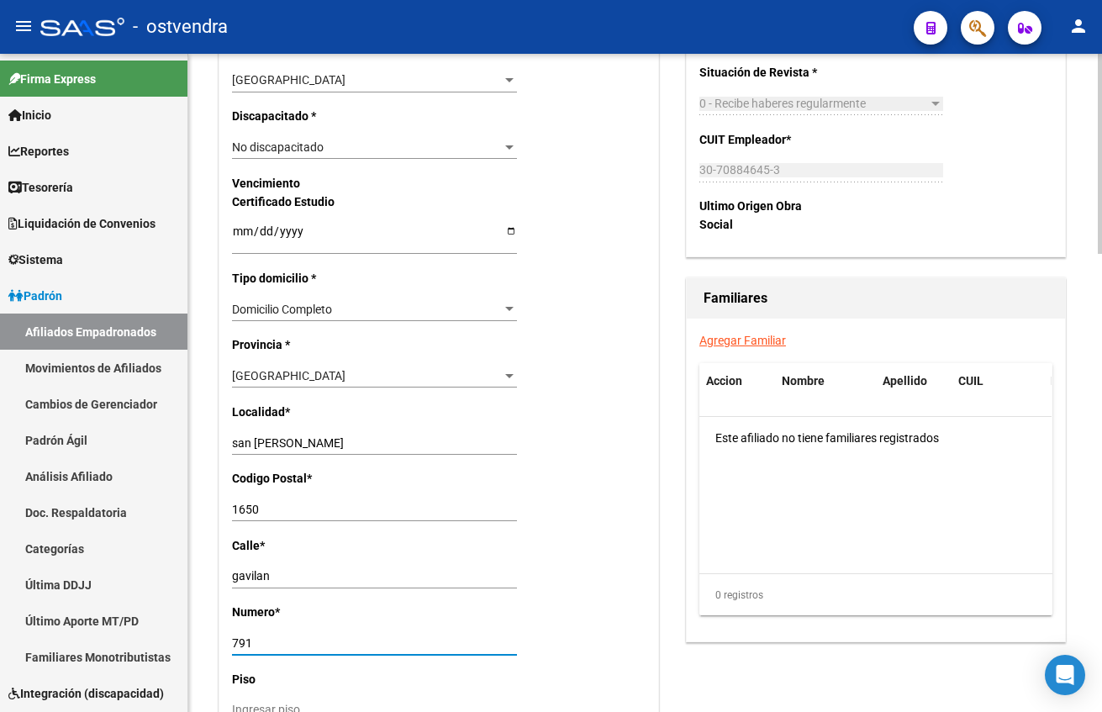
type input "791"
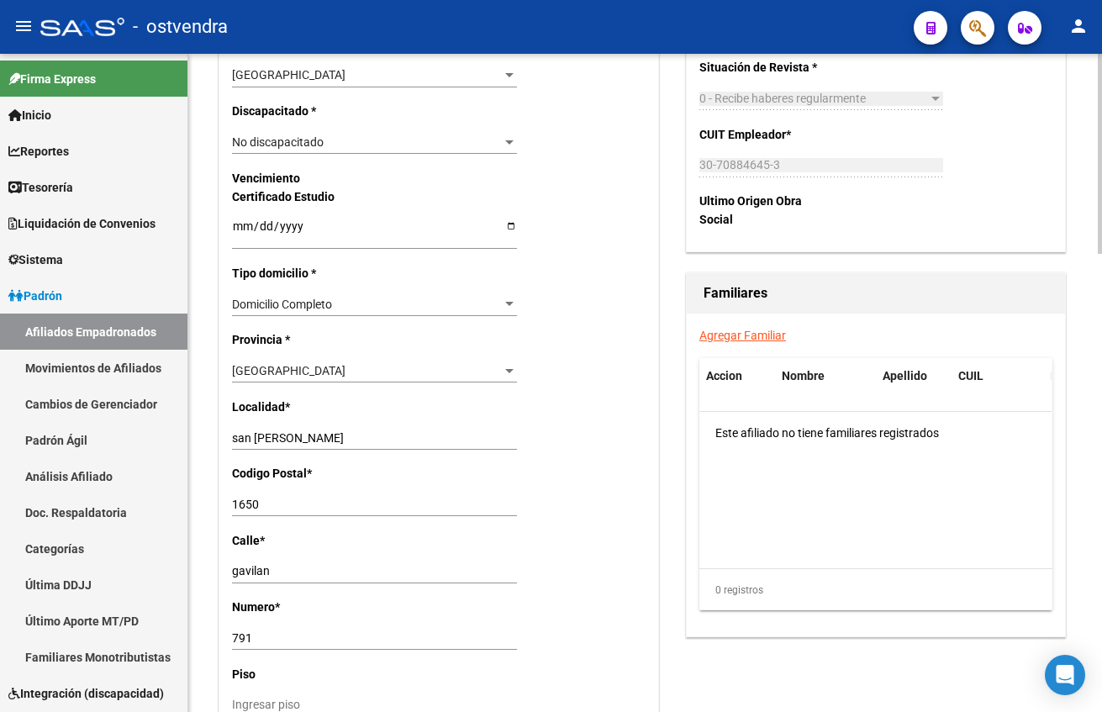
click at [729, 606] on div "0 registros" at bounding box center [875, 590] width 353 height 42
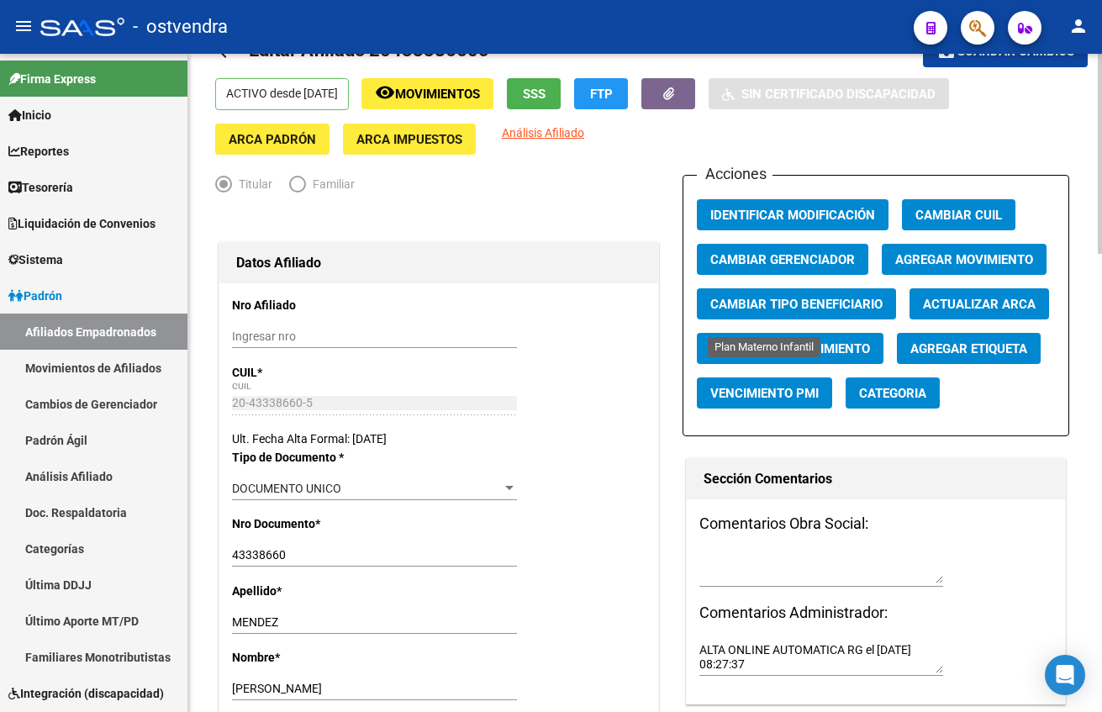
scroll to position [0, 0]
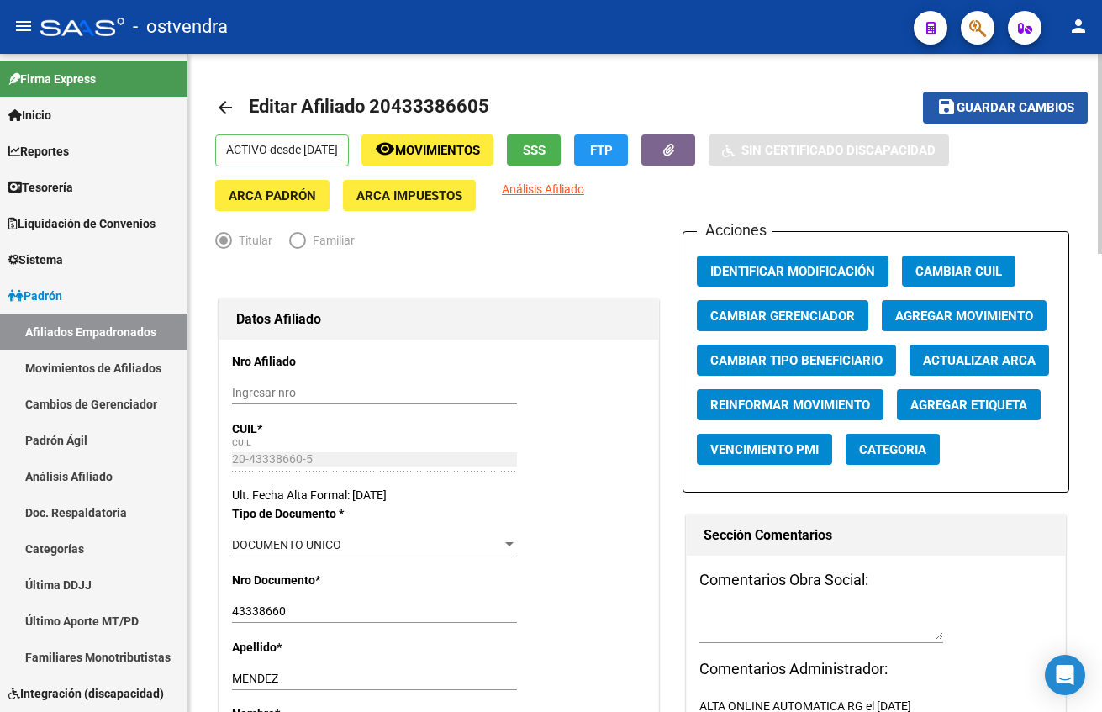
click at [982, 114] on span "Guardar cambios" at bounding box center [1016, 108] width 118 height 15
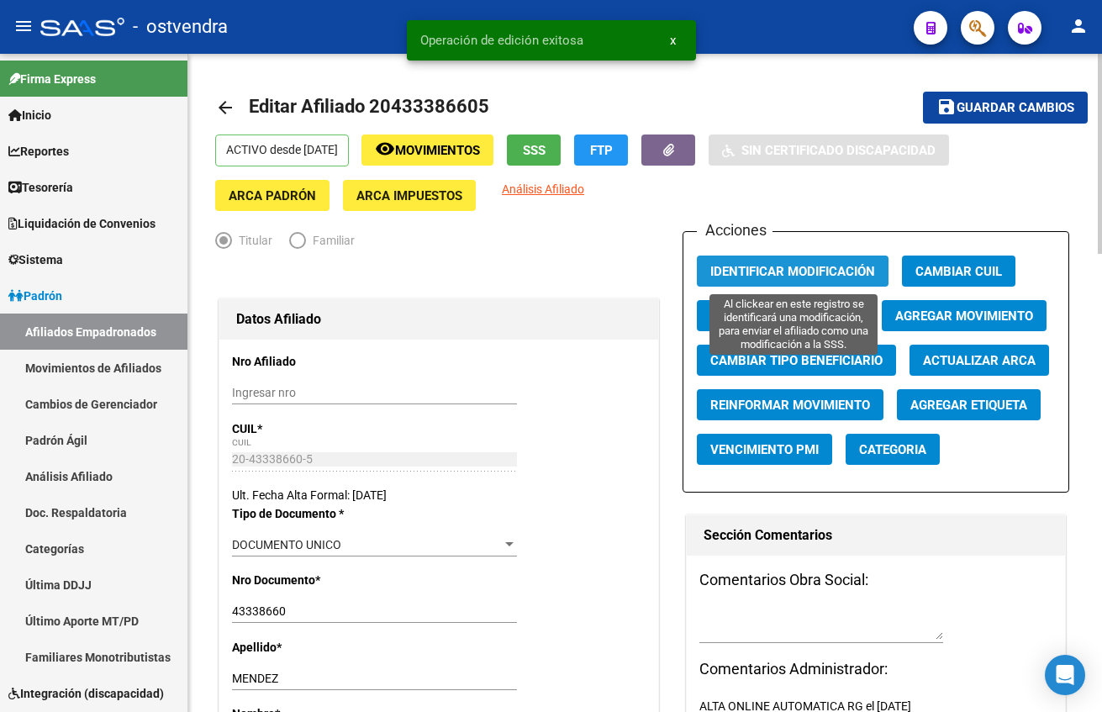
click at [830, 266] on span "Identificar Modificación" at bounding box center [792, 271] width 165 height 15
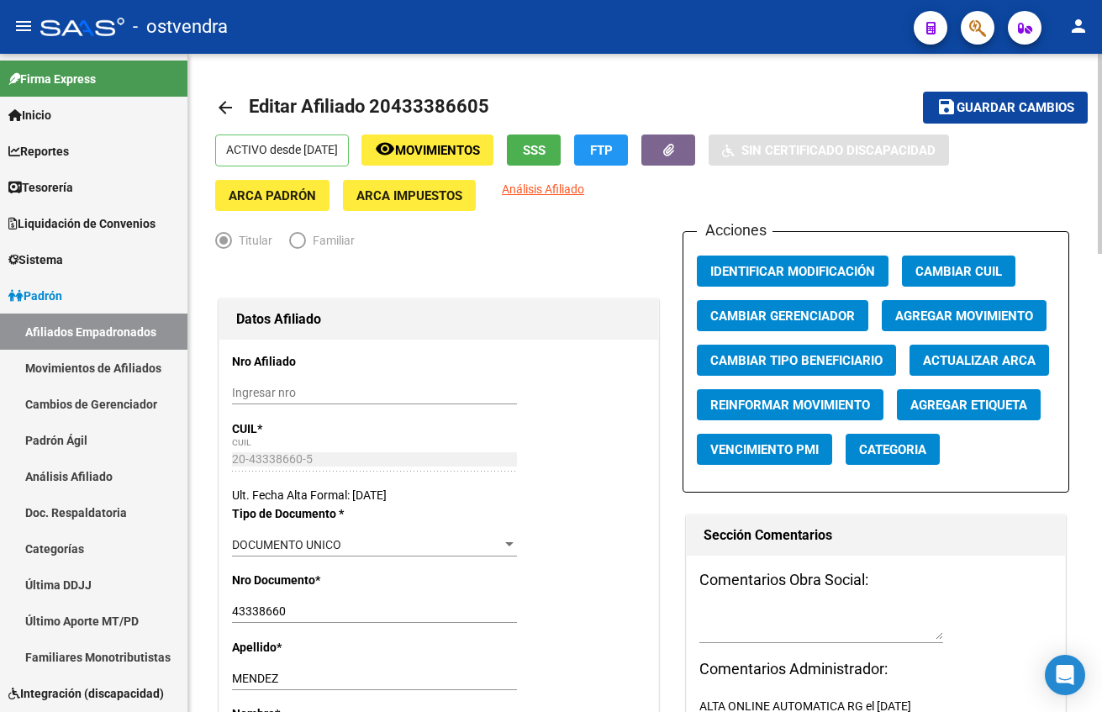
click at [436, 467] on div "20-43338660-5 CUIL" at bounding box center [374, 460] width 285 height 24
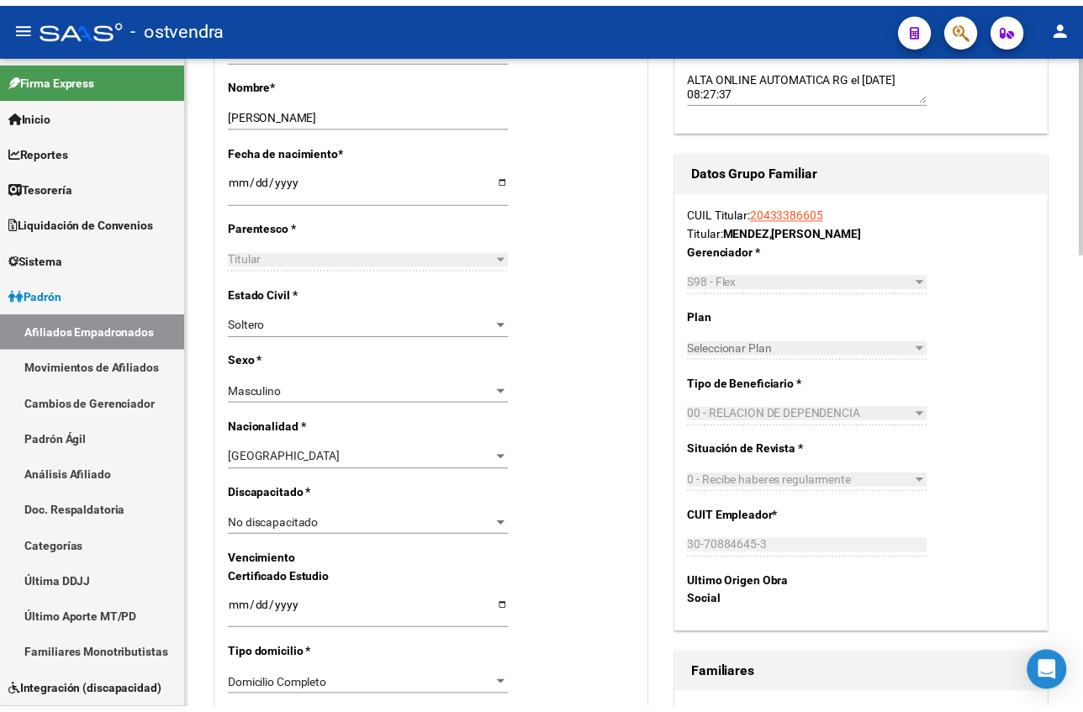
scroll to position [1135, 0]
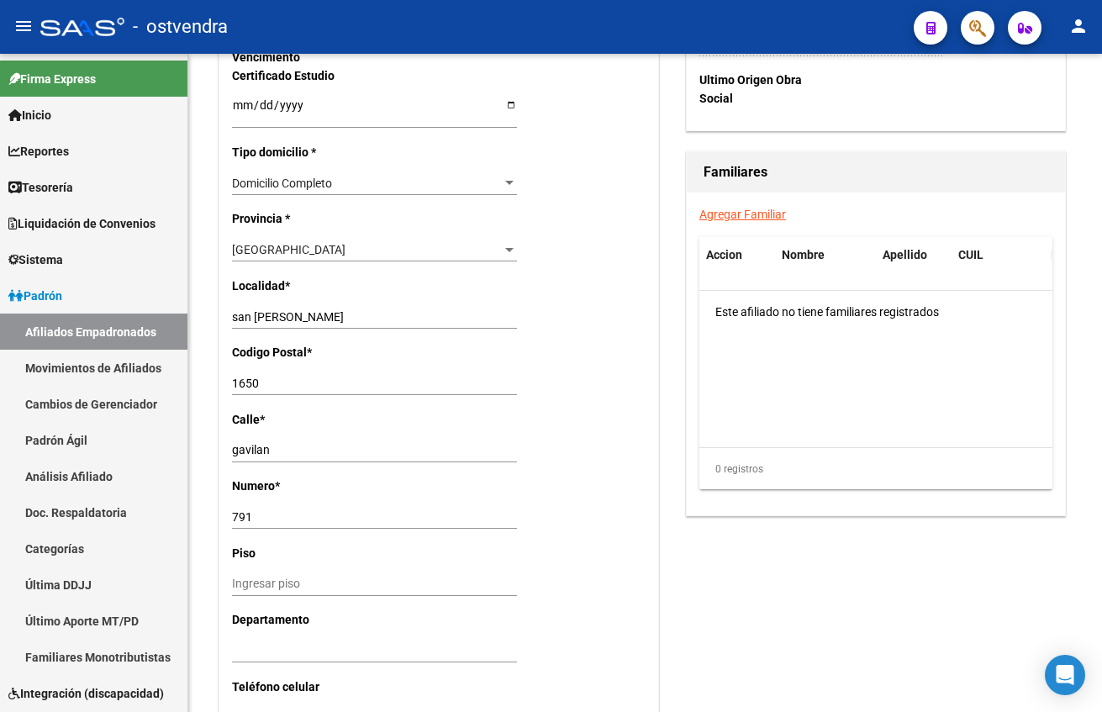
click at [973, 33] on icon "button" at bounding box center [977, 27] width 17 height 19
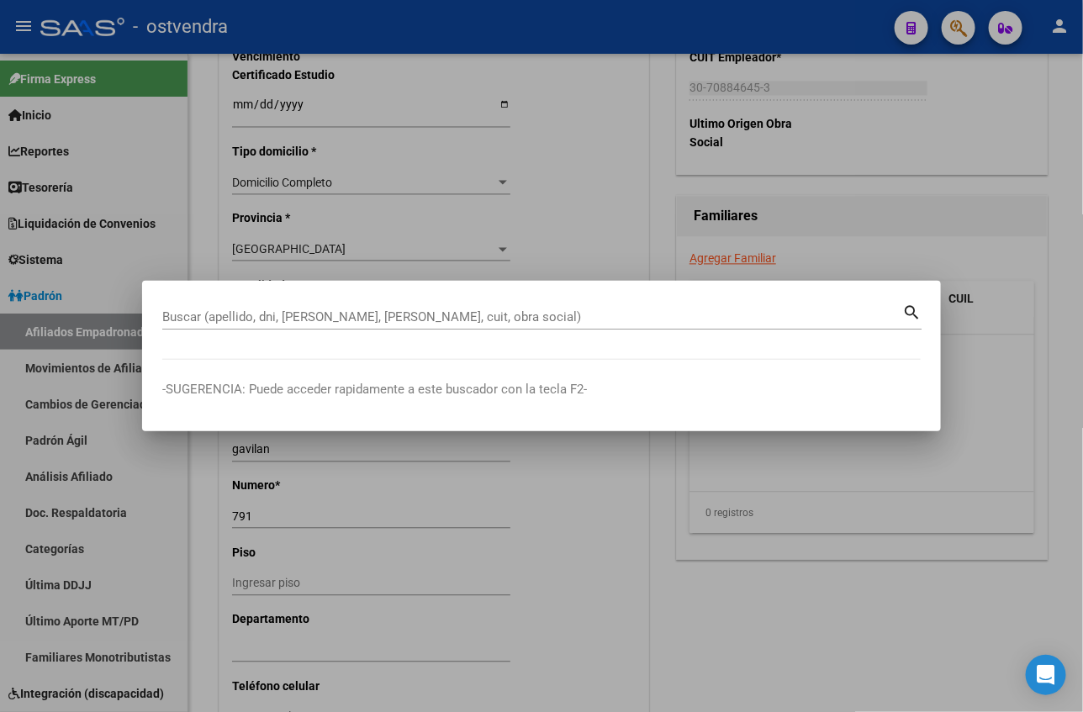
paste input "20370653659"
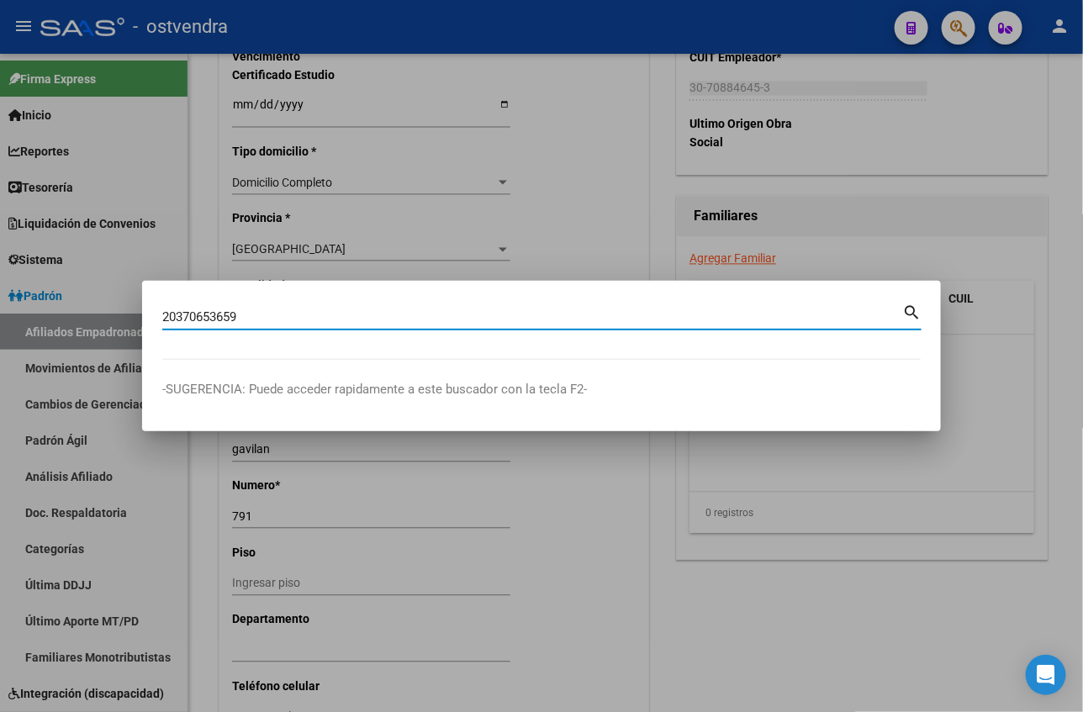
type input "20370653659"
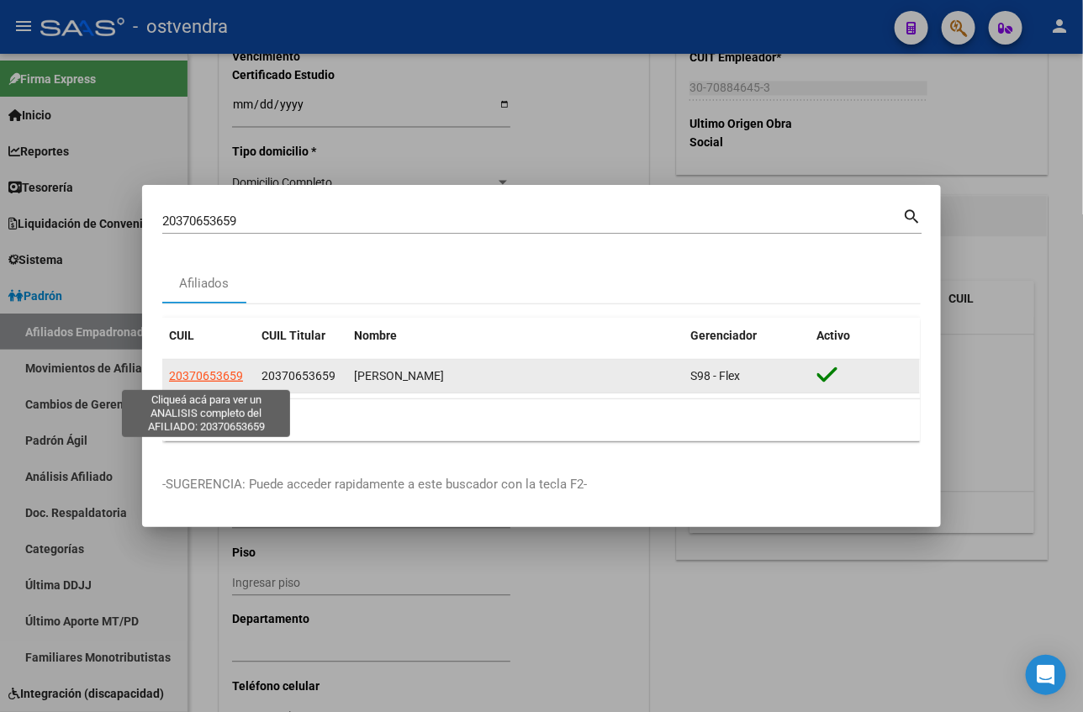
click at [219, 373] on span "20370653659" at bounding box center [206, 375] width 74 height 13
type textarea "20370653659"
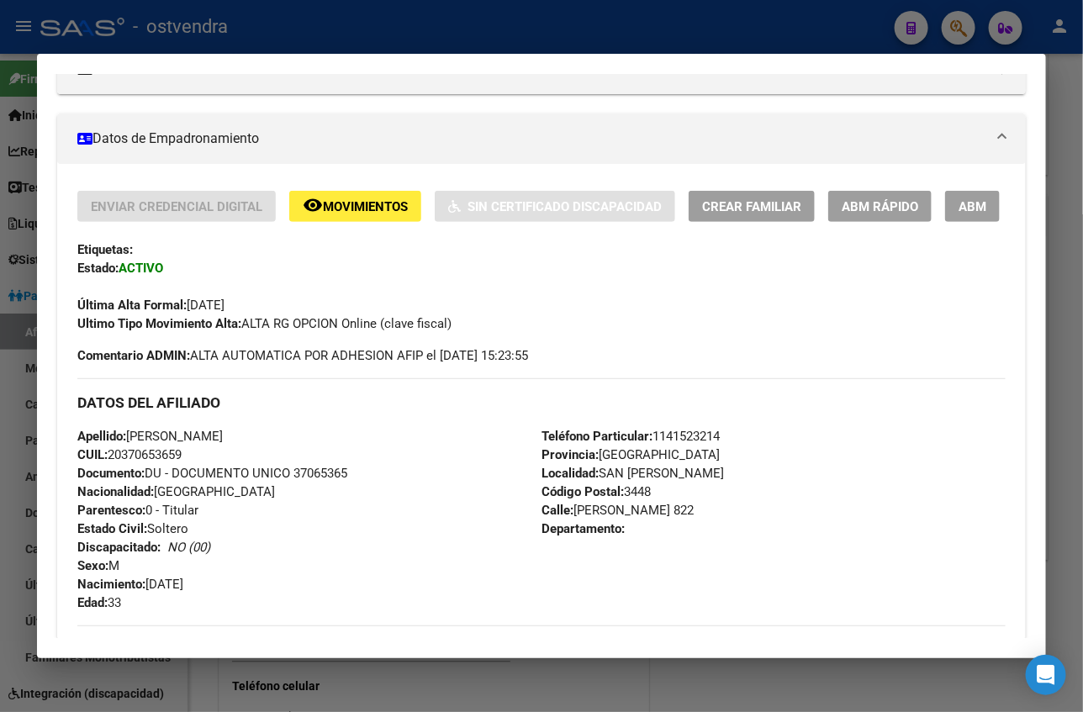
scroll to position [252, 0]
click at [916, 223] on div "Enviar Credencial Digital remove_red_eye Movimientos Sin Certificado Discapacid…" at bounding box center [541, 263] width 928 height 142
click at [958, 208] on span "ABM" at bounding box center [972, 207] width 28 height 15
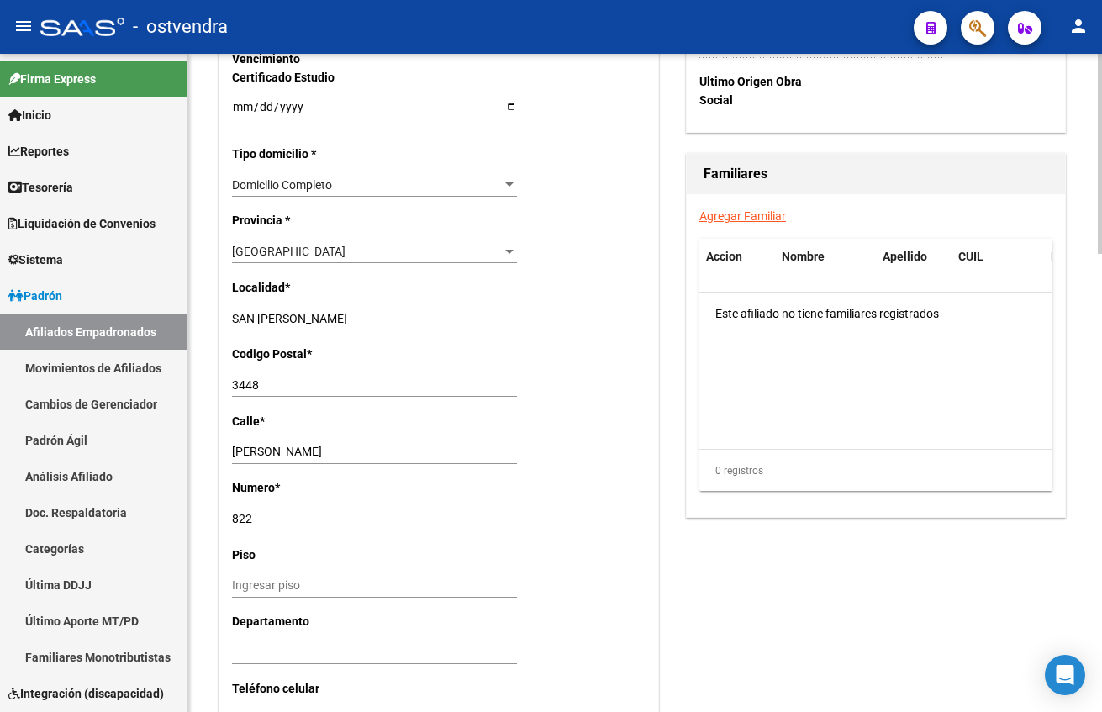
scroll to position [1135, 0]
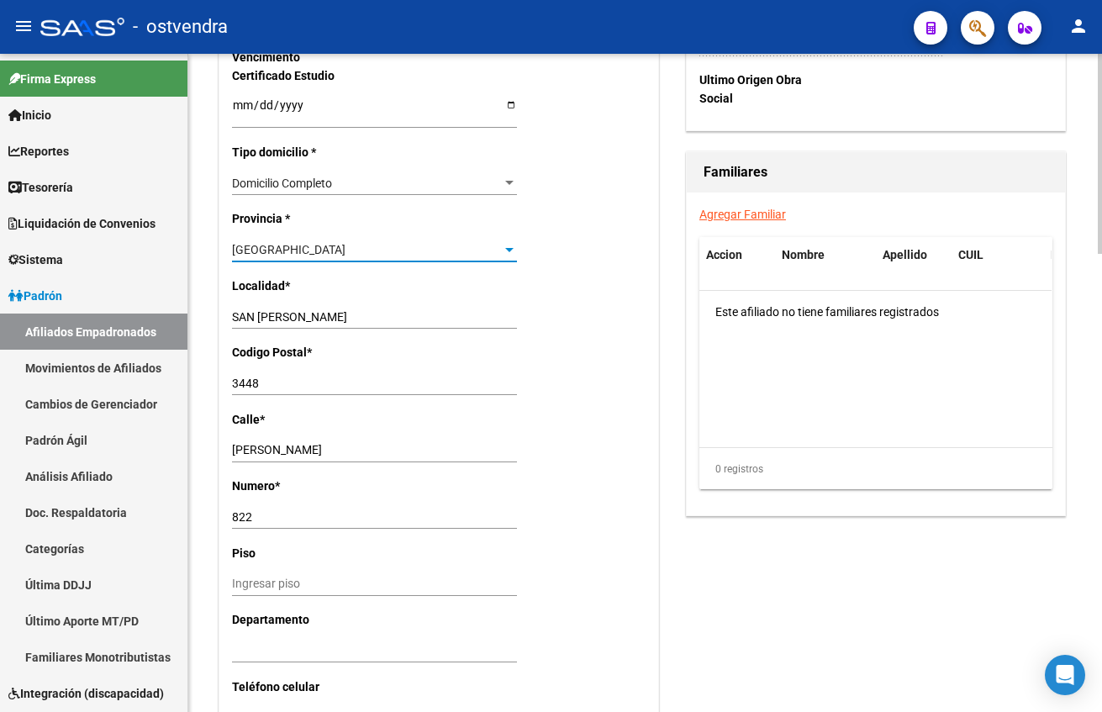
click at [318, 256] on div "[GEOGRAPHIC_DATA]" at bounding box center [367, 250] width 270 height 14
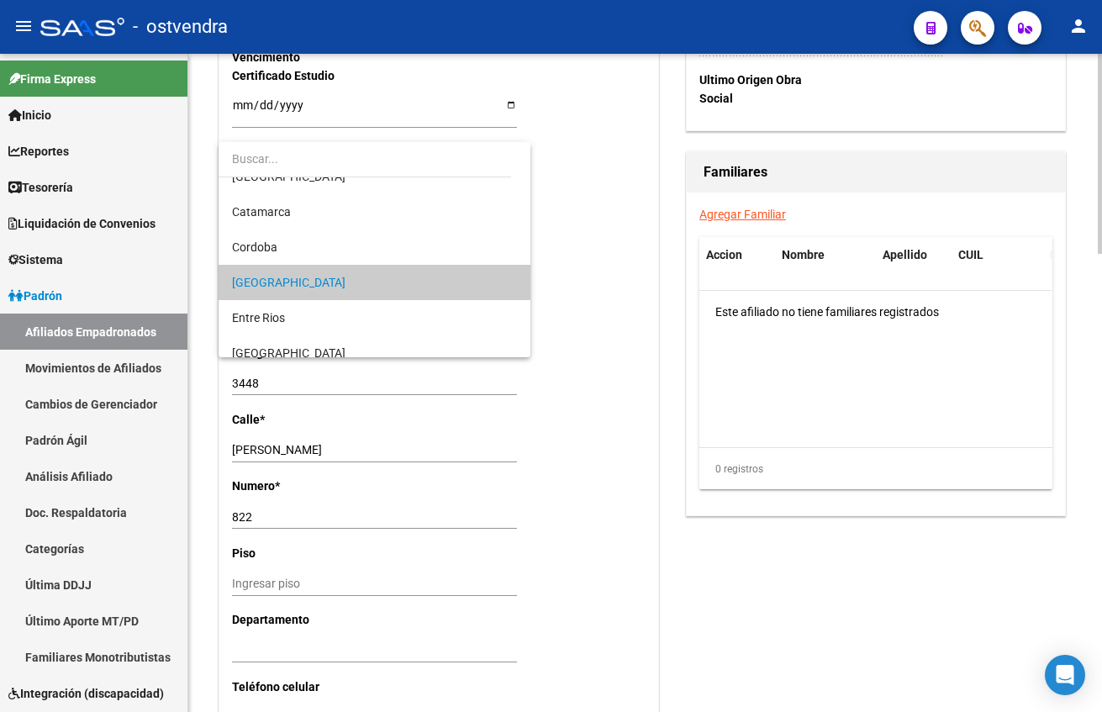
scroll to position [0, 0]
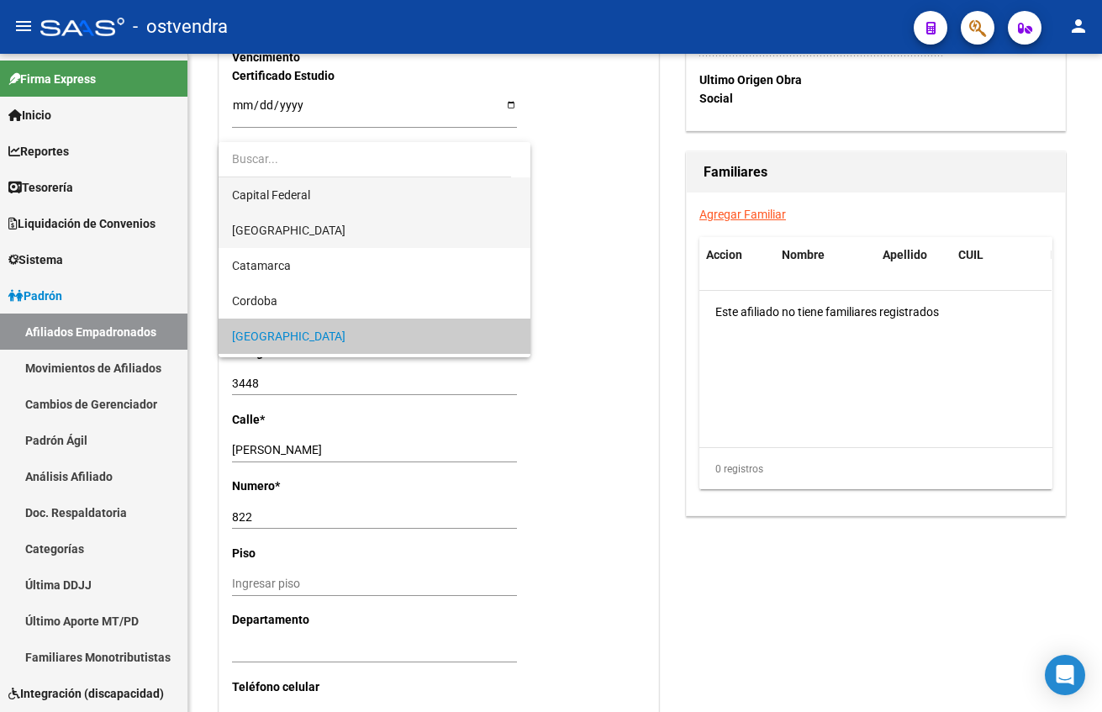
drag, startPoint x: 324, startPoint y: 209, endPoint x: 336, endPoint y: 240, distance: 32.8
click at [331, 223] on div "Capital Federal [GEOGRAPHIC_DATA] [GEOGRAPHIC_DATA] [GEOGRAPHIC_DATA] [GEOGRAPH…" at bounding box center [375, 249] width 312 height 215
click at [336, 240] on span "[GEOGRAPHIC_DATA]" at bounding box center [374, 230] width 285 height 35
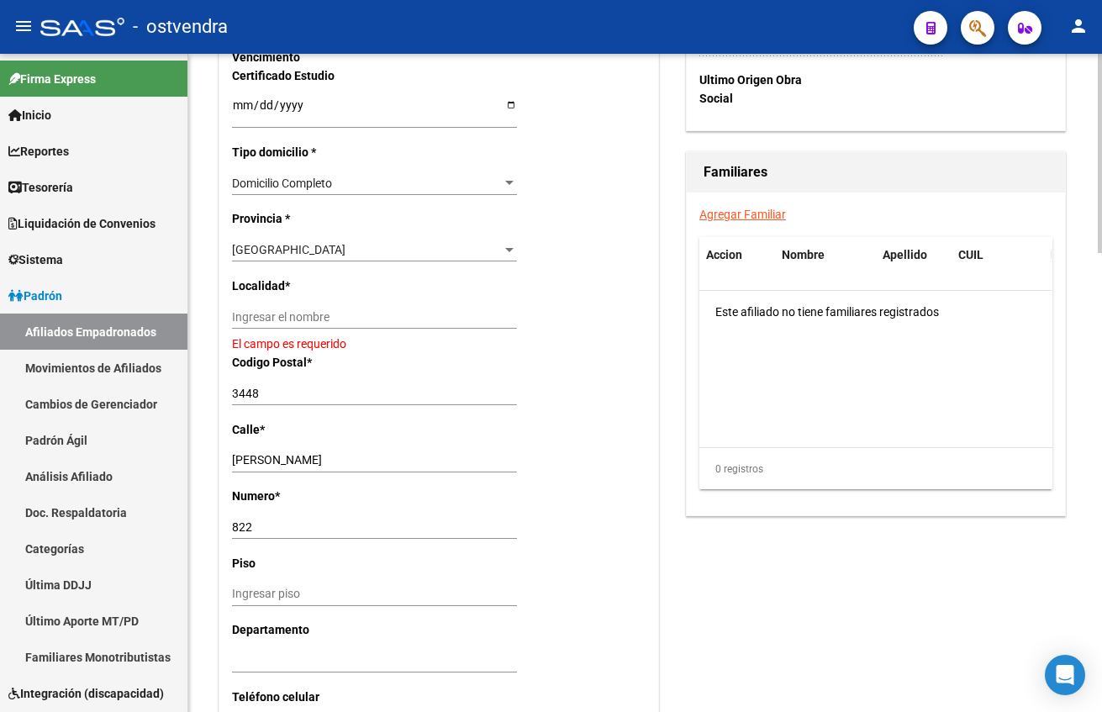
click at [329, 308] on div "Ingresar el nombre" at bounding box center [374, 317] width 285 height 24
click at [329, 316] on input "Ingresar el nombre" at bounding box center [374, 317] width 285 height 14
click at [334, 321] on input "Ingresar el nombre" at bounding box center [374, 317] width 285 height 14
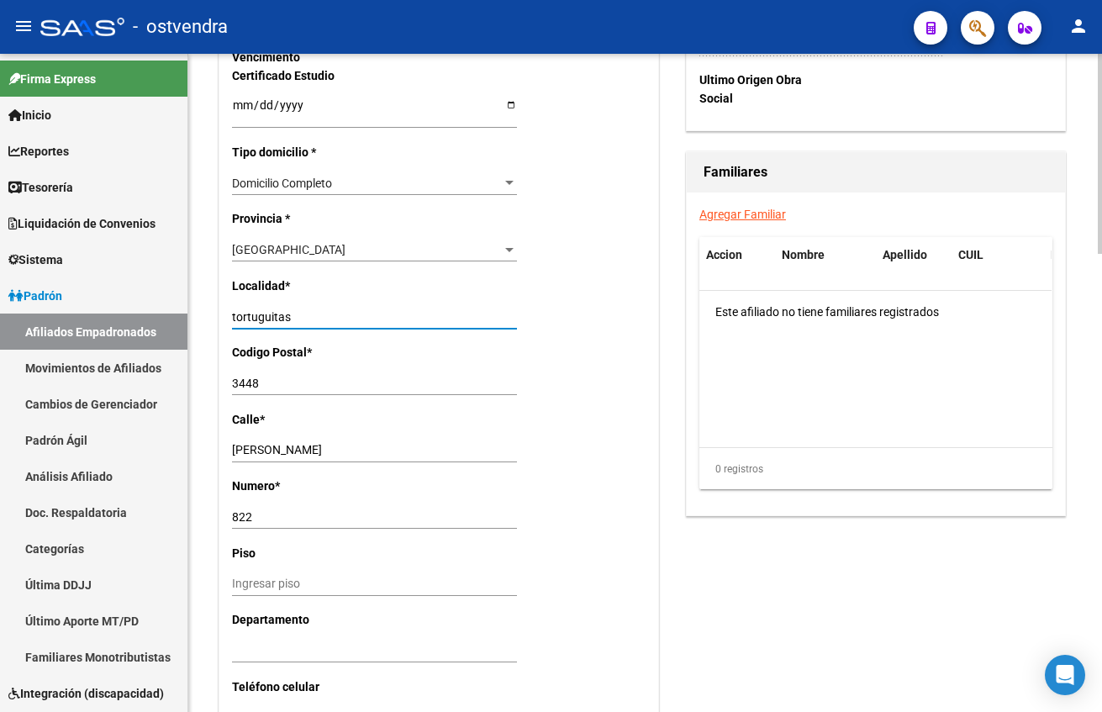
type input "tortuguitas"
type input "1667"
drag, startPoint x: 684, startPoint y: 373, endPoint x: 669, endPoint y: 414, distance: 43.9
click at [683, 373] on div "Familiares Agregar Familiar Accion Nombre Apellido CUIL Parentesco Este afiliad…" at bounding box center [876, 333] width 387 height 365
drag, startPoint x: 293, startPoint y: 444, endPoint x: 205, endPoint y: 444, distance: 88.3
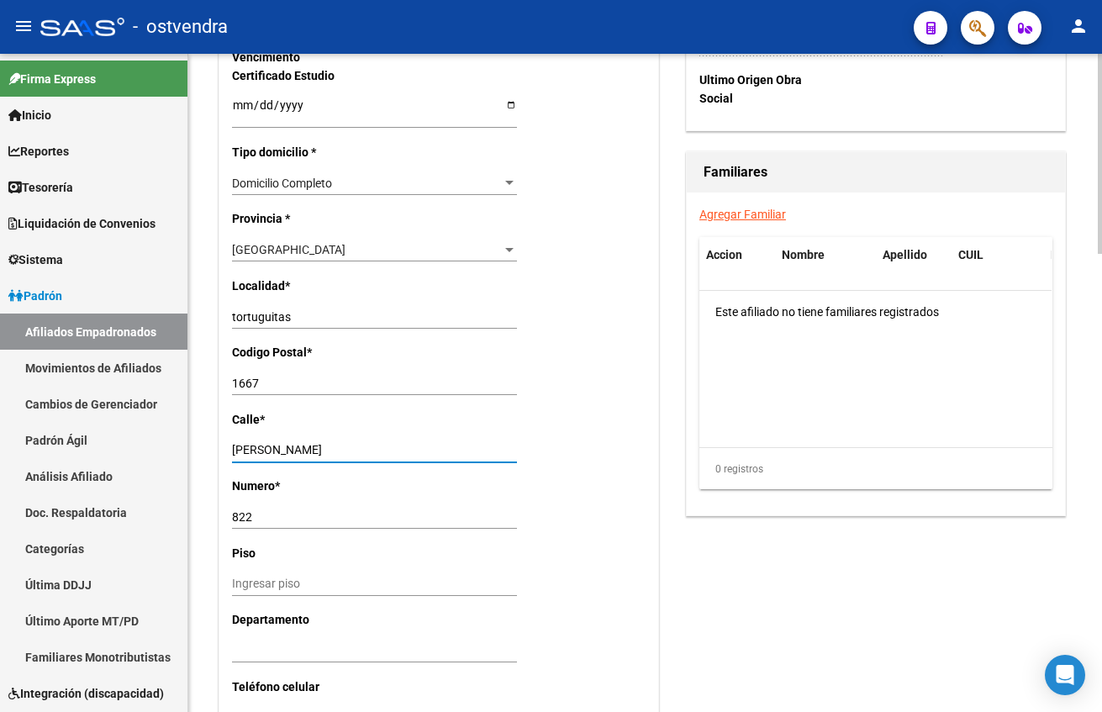
click at [205, 444] on div "arrow_back Editar Afiliado 20370653659 save Guardar cambios ACTIVO desde 01/06/…" at bounding box center [645, 1] width 914 height 2164
type input "colombia"
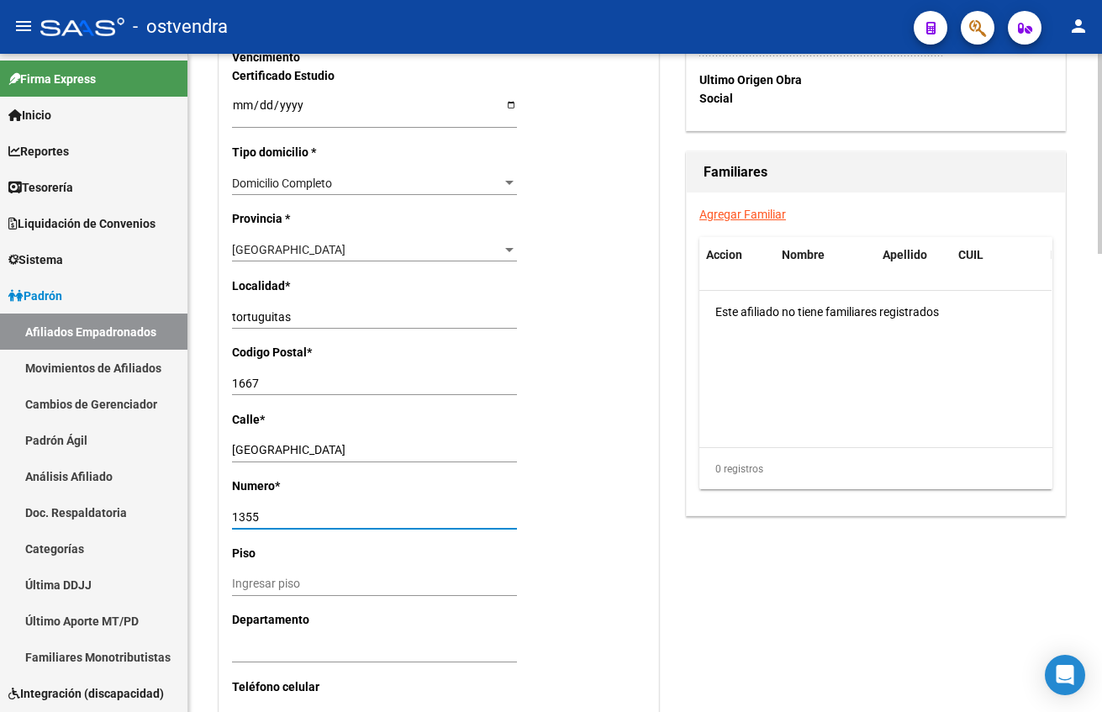
type input "1355"
drag, startPoint x: 841, startPoint y: 440, endPoint x: 846, endPoint y: 457, distance: 18.4
click at [840, 440] on datatable-body "Este afiliado no tiene familiares registrados" at bounding box center [875, 369] width 352 height 156
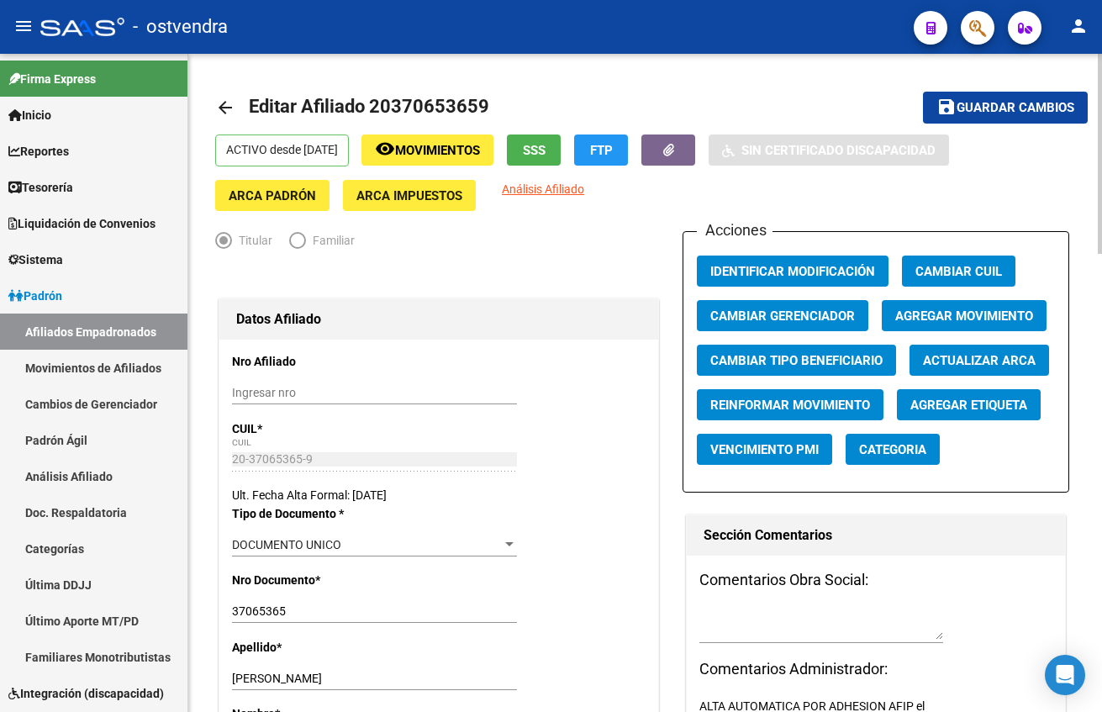
click at [1027, 113] on span "Guardar cambios" at bounding box center [1016, 108] width 118 height 15
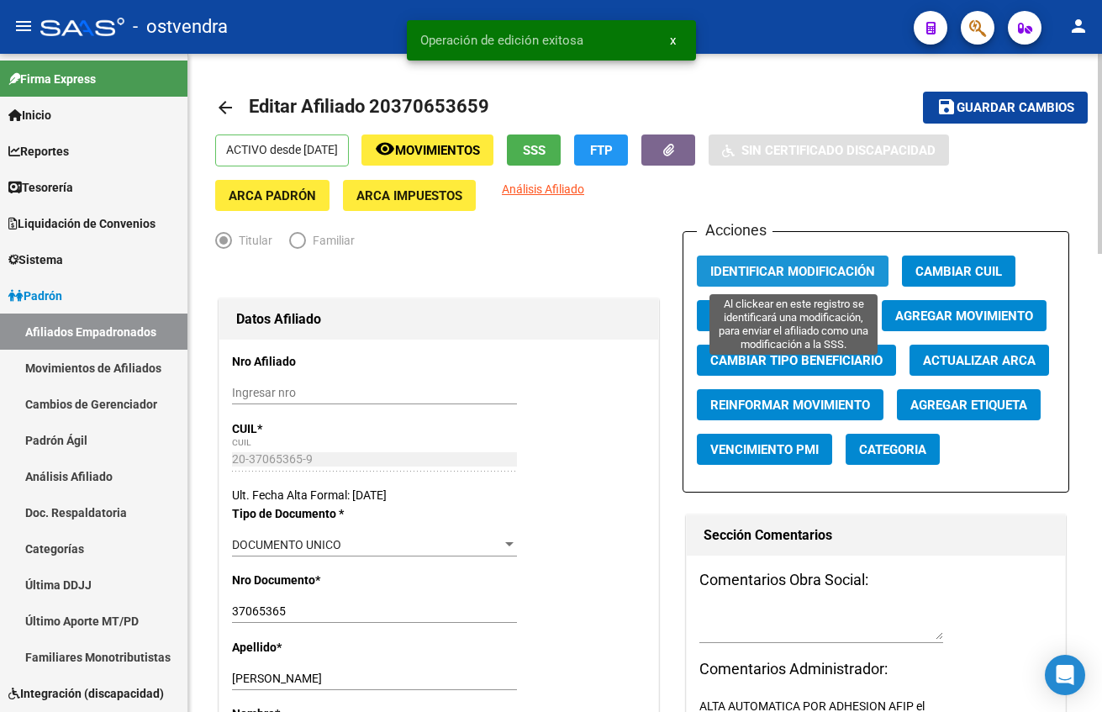
click at [800, 278] on span "Identificar Modificación" at bounding box center [792, 271] width 165 height 15
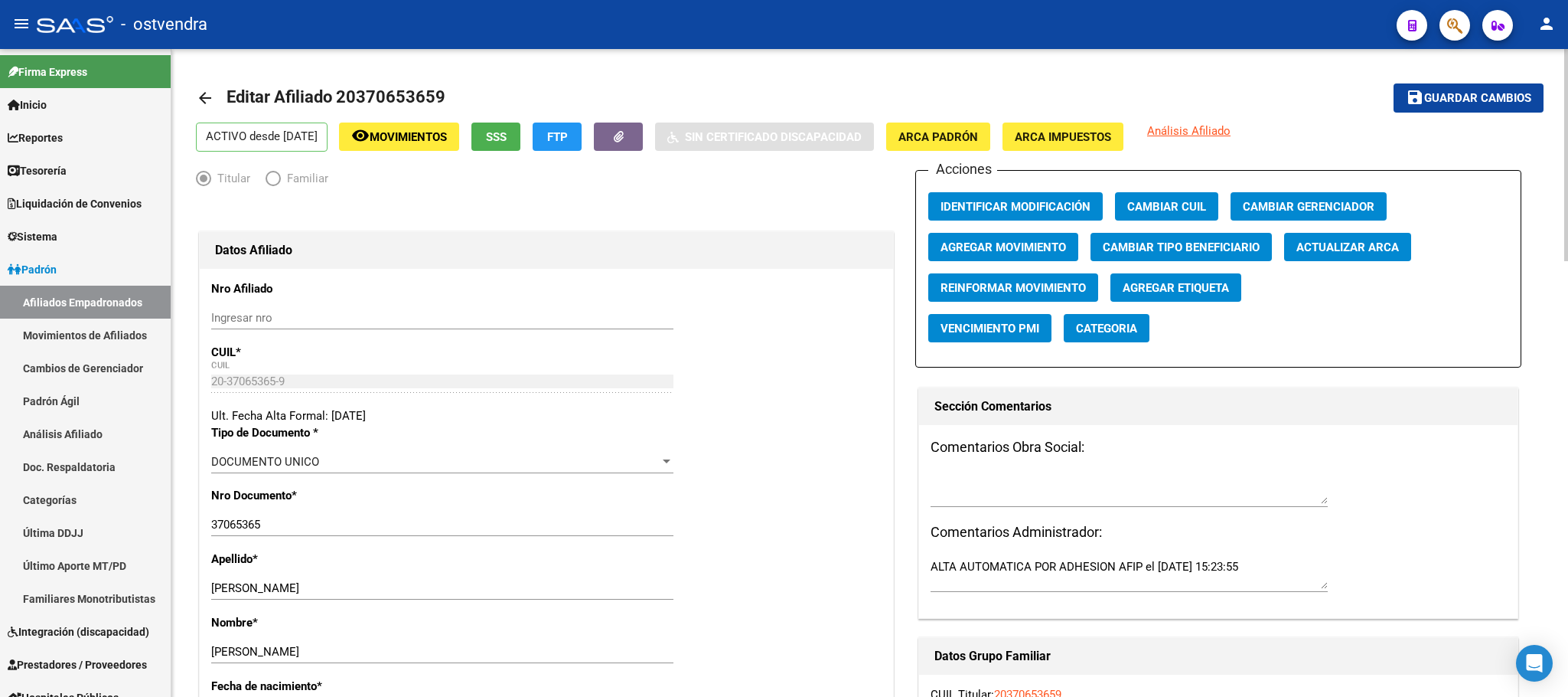
scroll to position [108, 0]
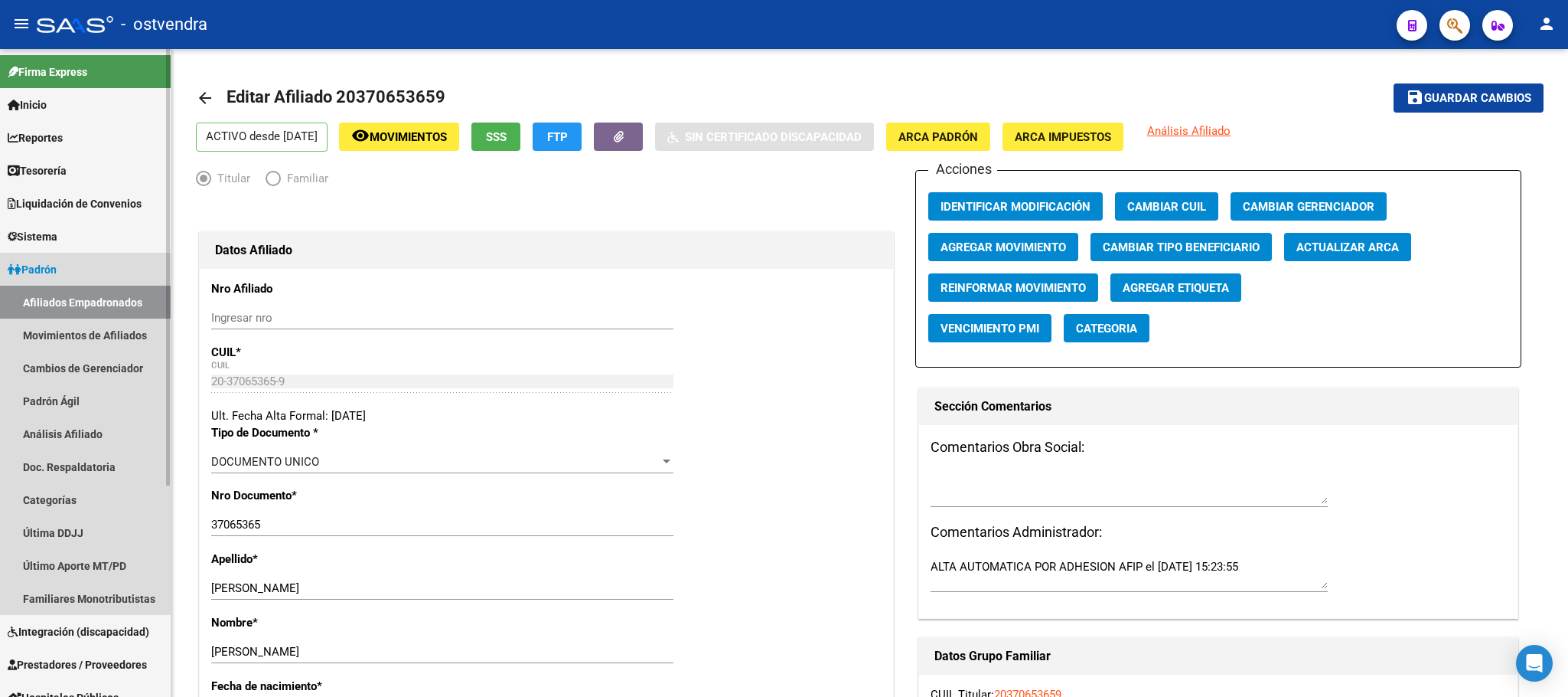
click at [45, 292] on link "Afiliados Empadronados" at bounding box center [85, 302] width 170 height 33
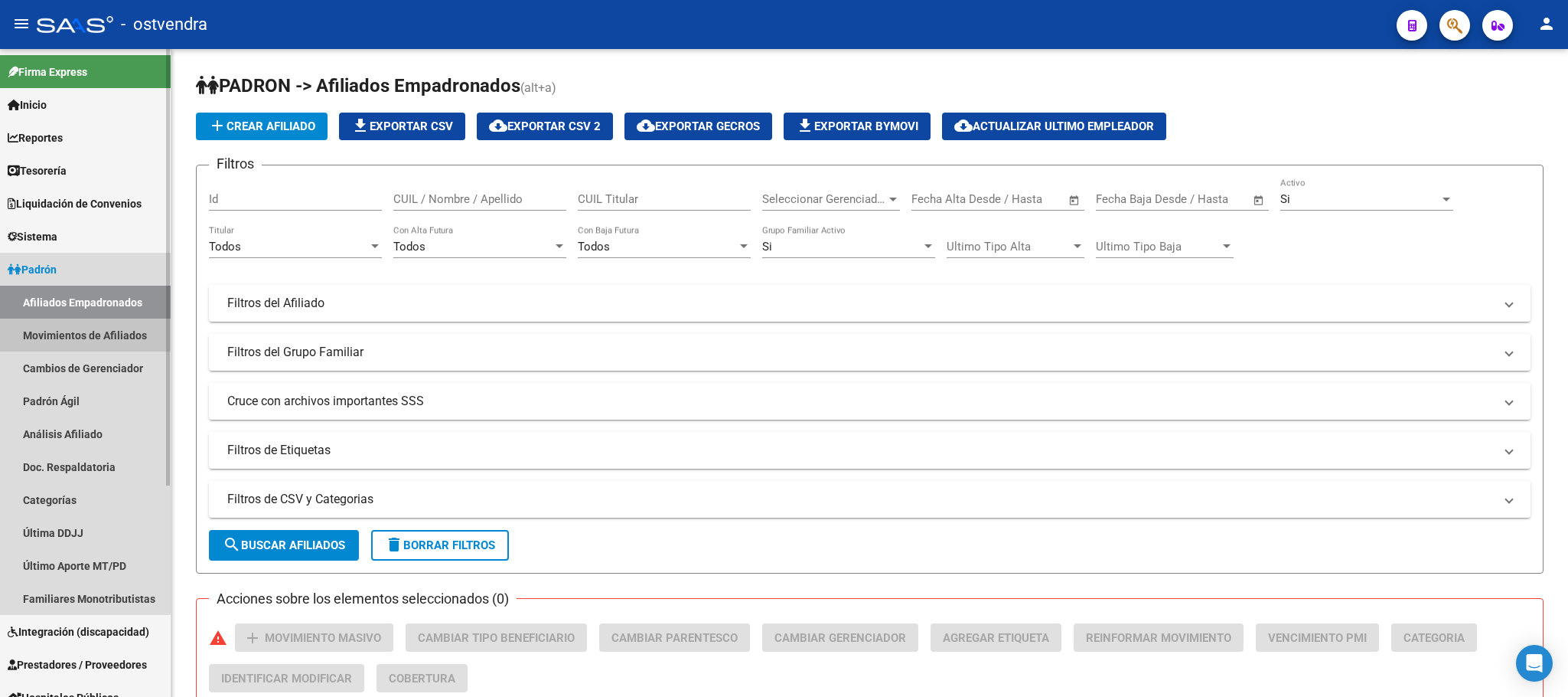
click at [56, 327] on link "Movimientos de Afiliados" at bounding box center [85, 335] width 170 height 33
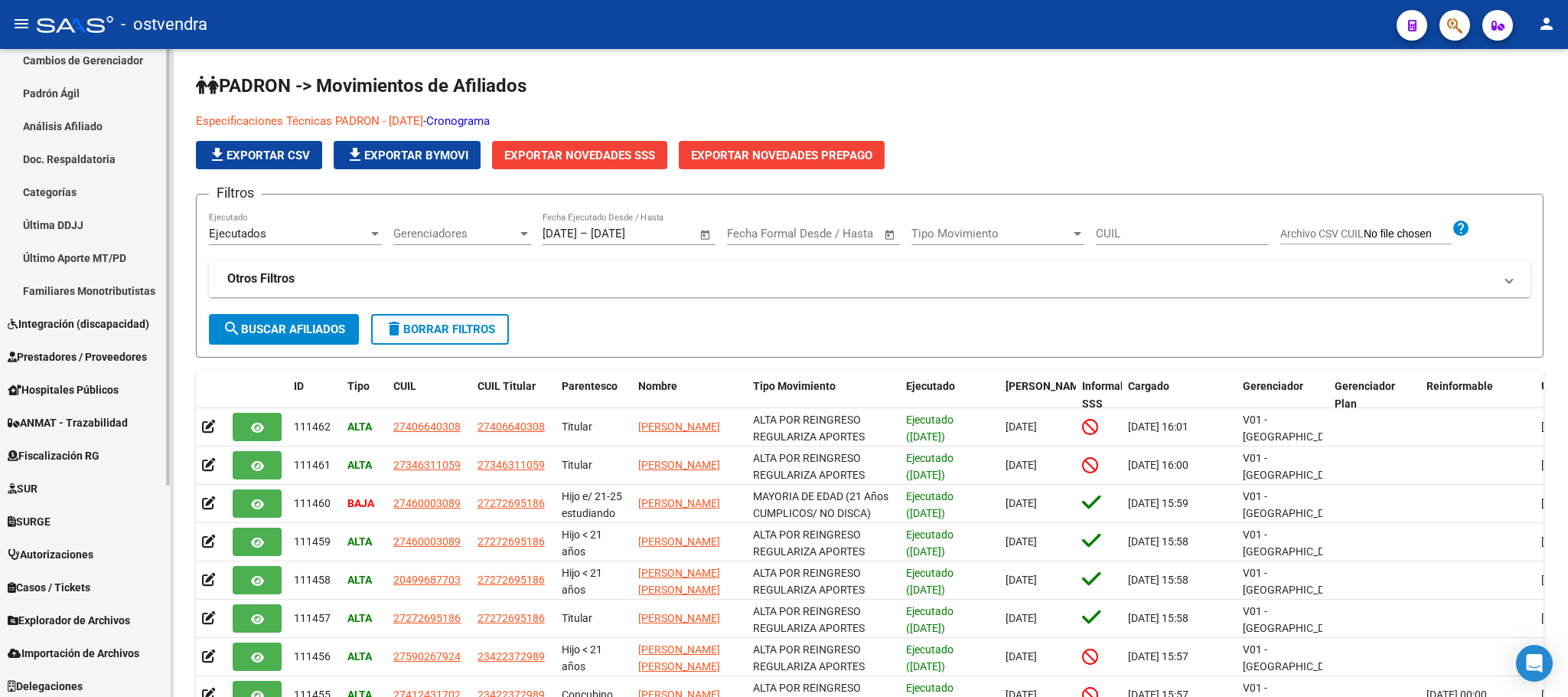
scroll to position [313, 0]
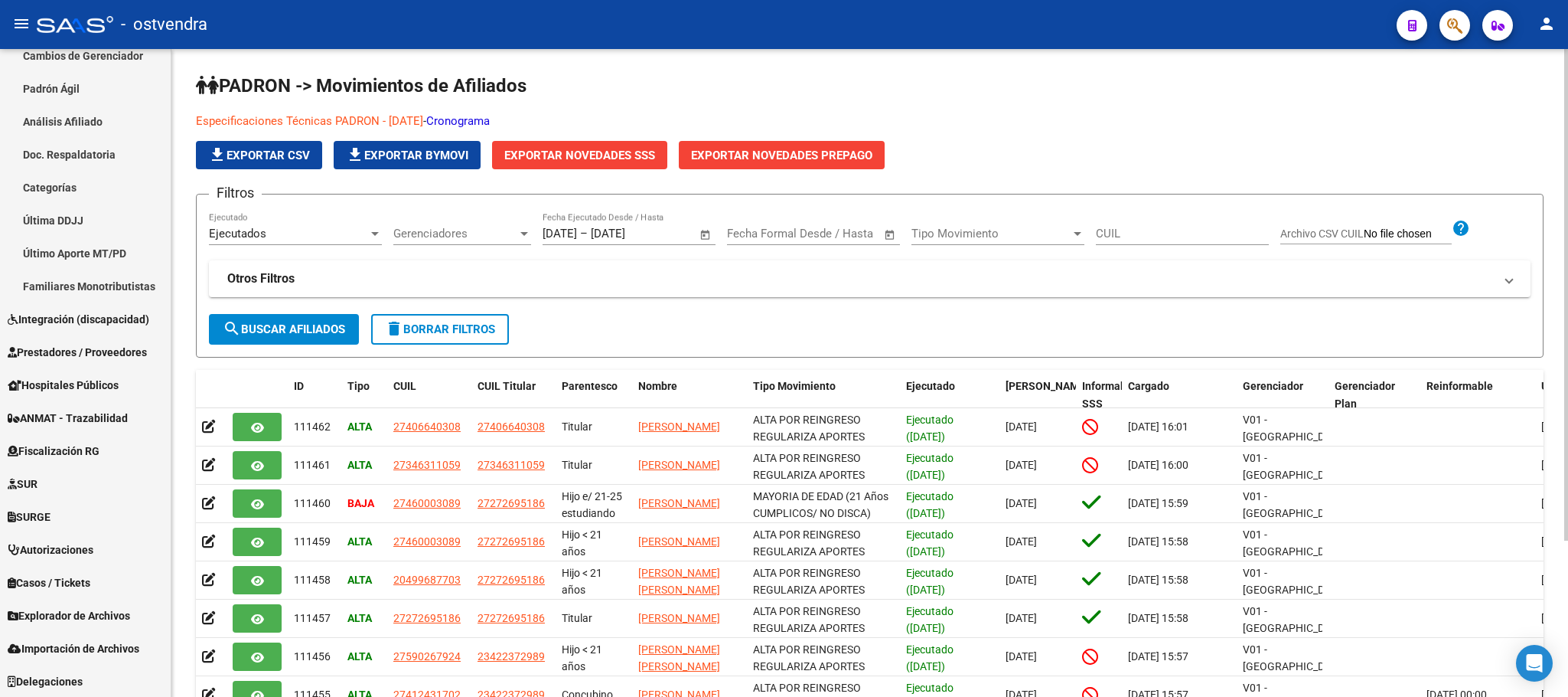
drag, startPoint x: 89, startPoint y: 536, endPoint x: 225, endPoint y: 204, distance: 358.8
click at [351, 65] on div "PADRON -> Movimientos de Afiliados Especificaciones Técnicas PADRON - Agosto 20…" at bounding box center [870, 466] width 1397 height 835
click at [51, 612] on span "Explorador de Archivos" at bounding box center [68, 616] width 122 height 16
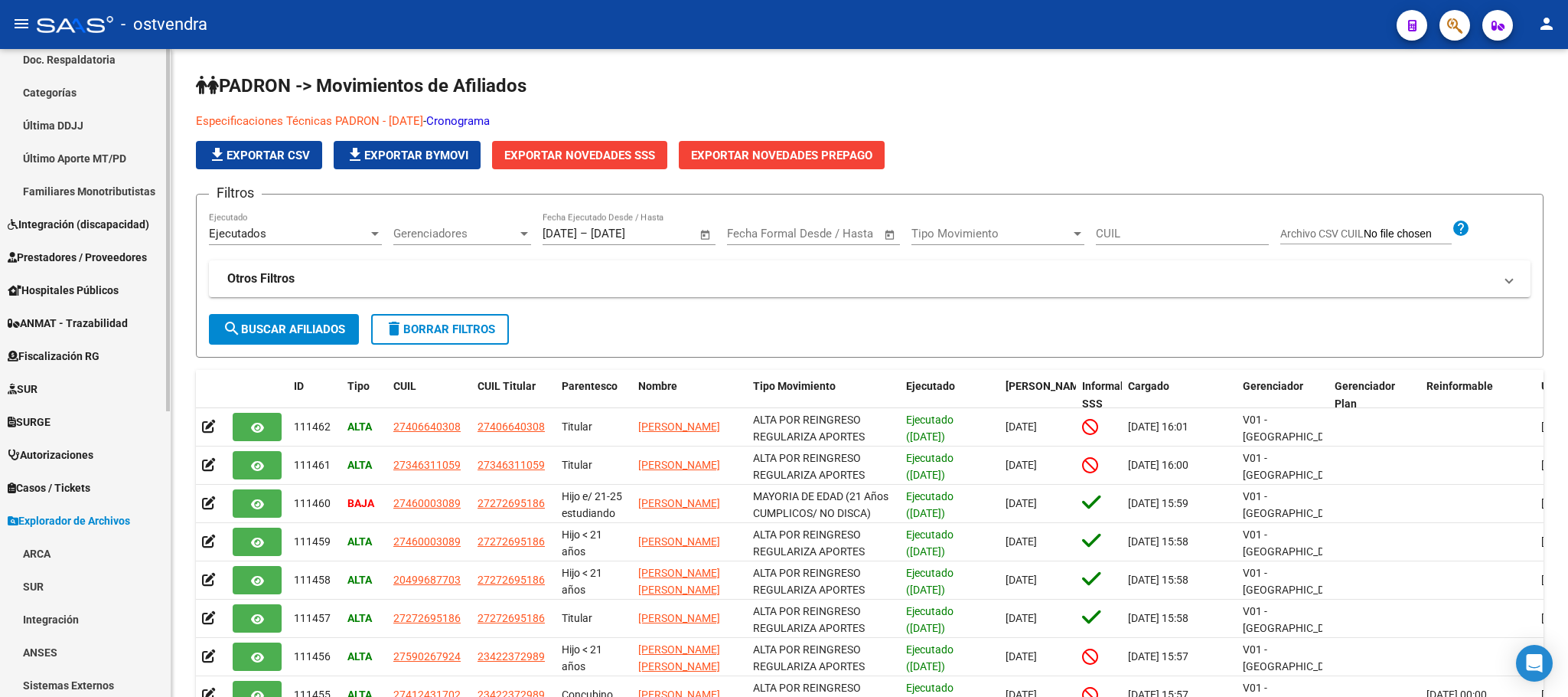
scroll to position [510, 0]
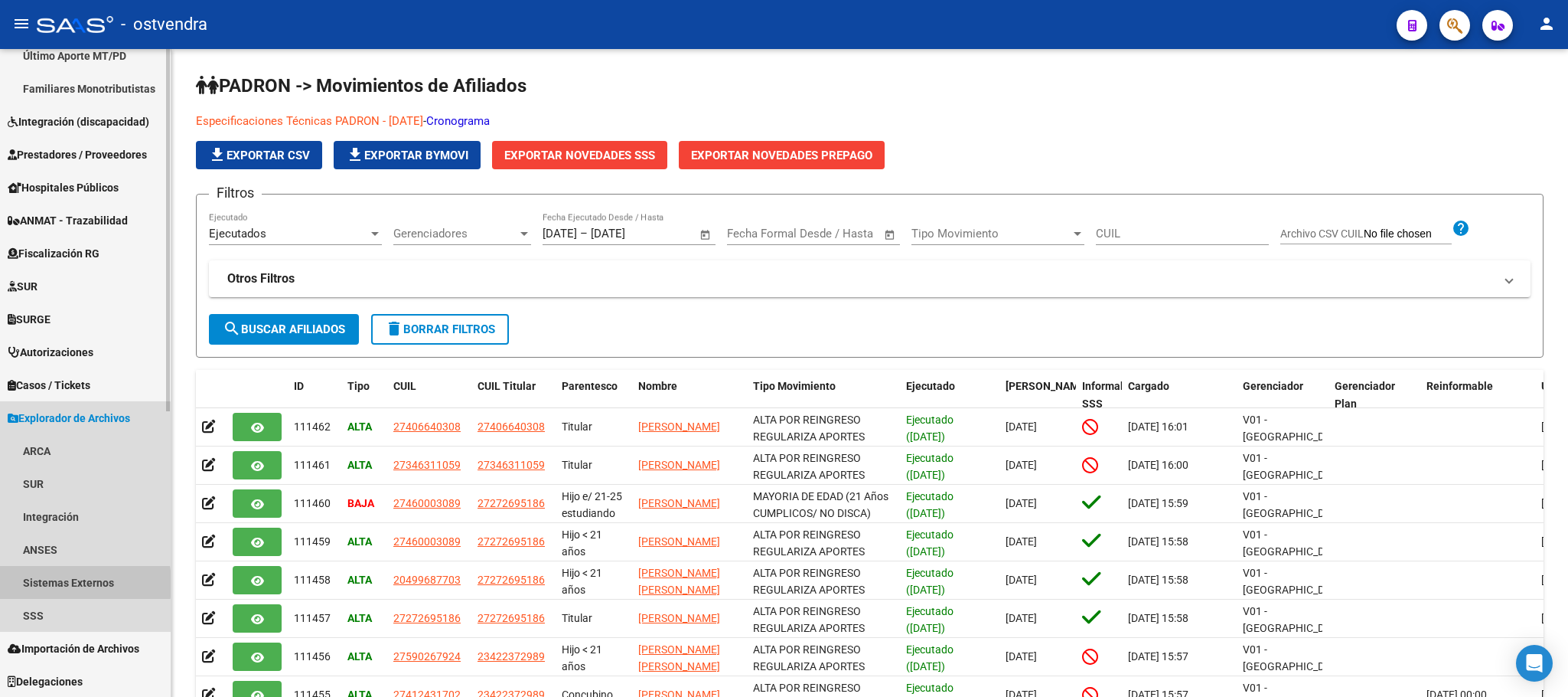
click at [51, 584] on link "Sistemas Externos" at bounding box center [85, 582] width 170 height 33
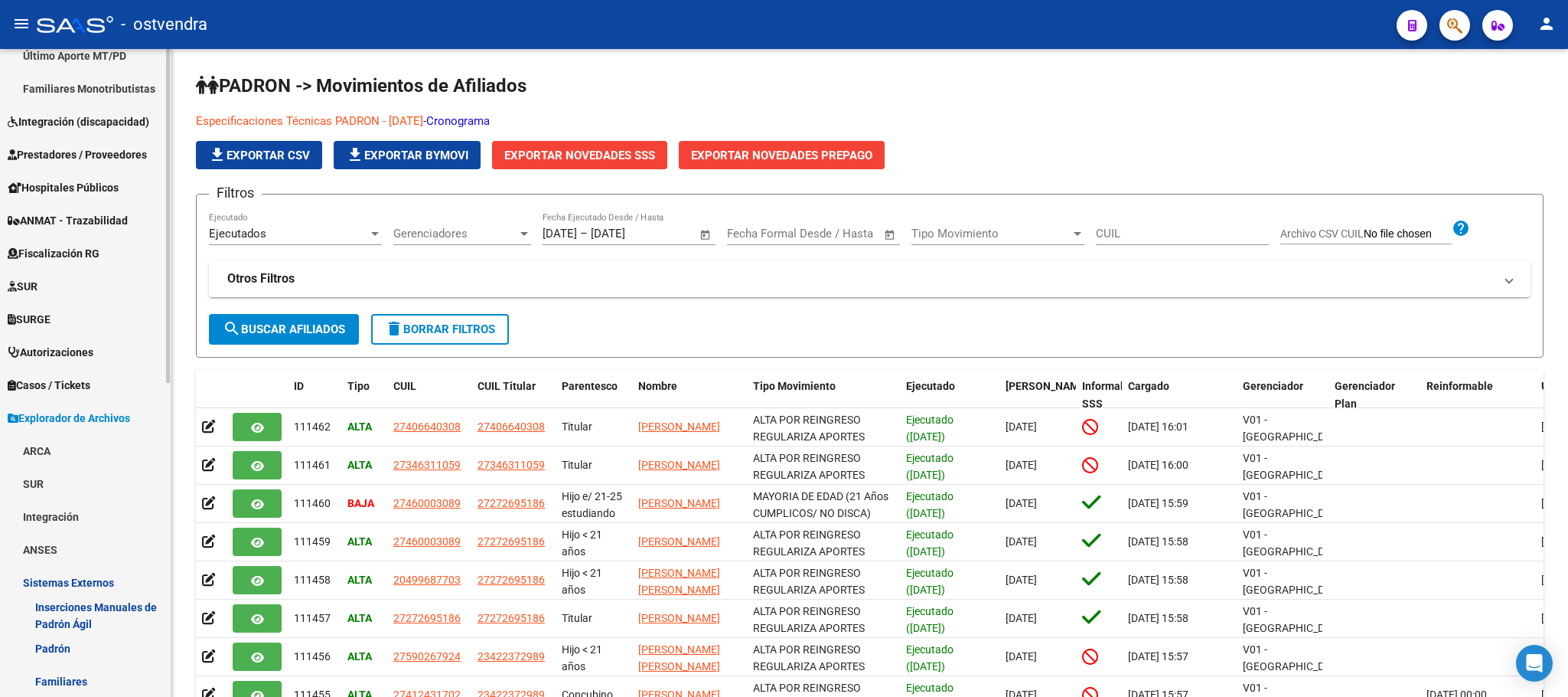
scroll to position [609, 0]
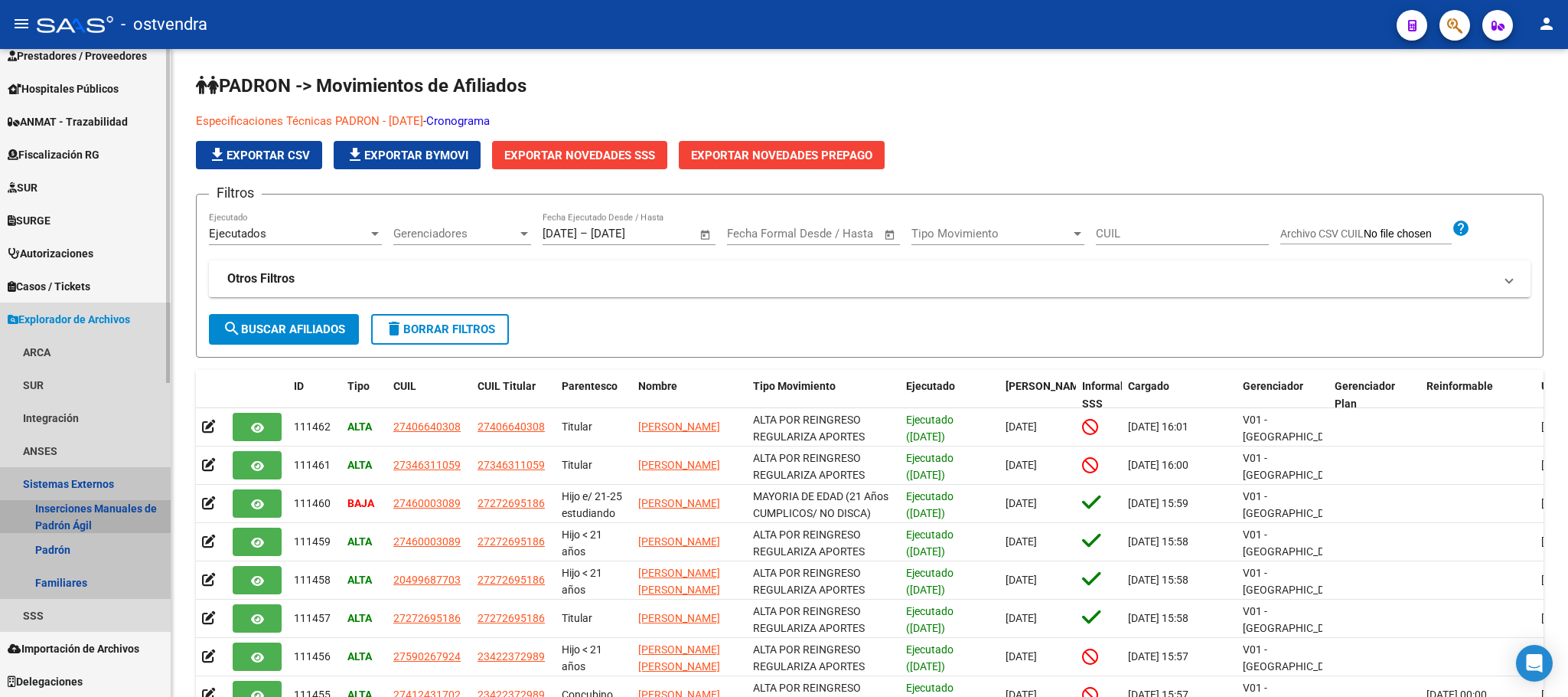
click at [48, 513] on link "Inserciones Manuales de Padrón Ágil" at bounding box center [85, 517] width 170 height 33
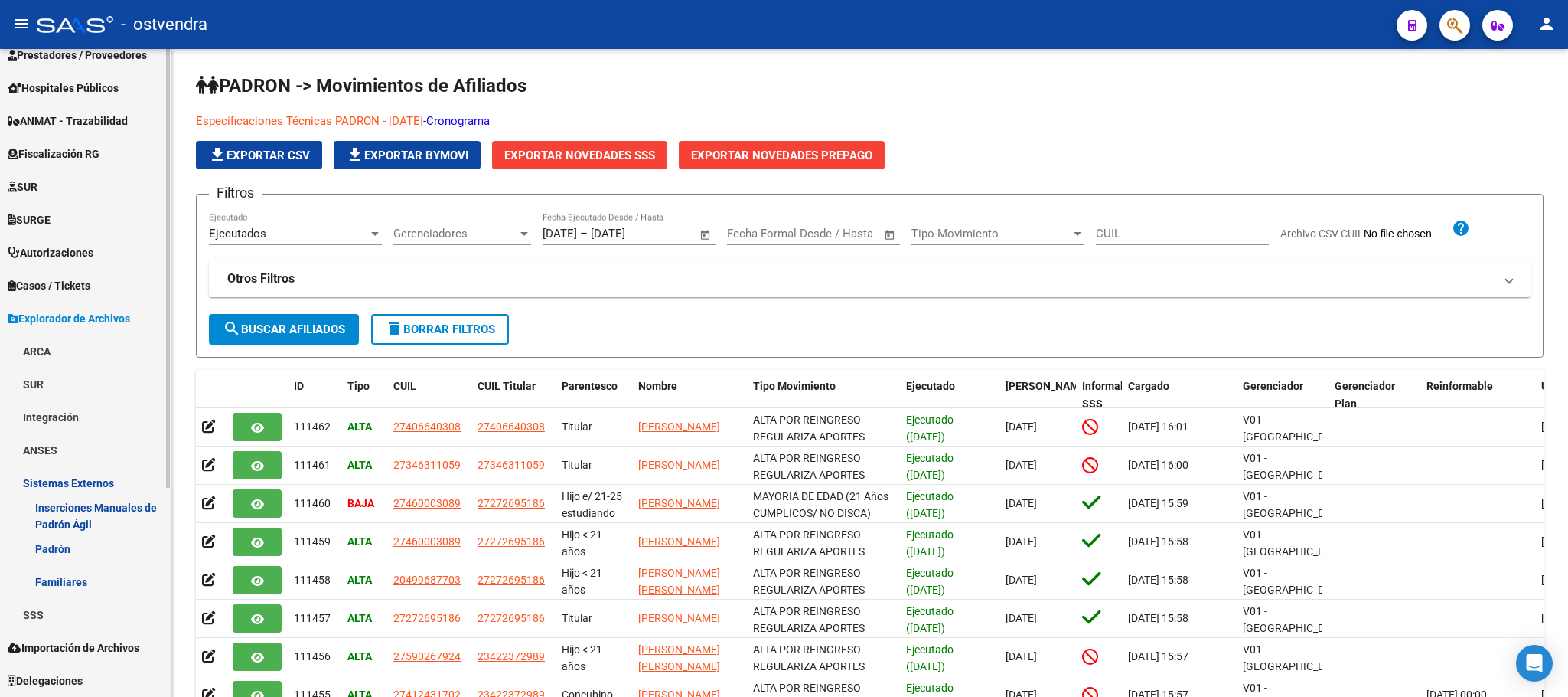
scroll to position [281, 0]
click at [46, 513] on link "Inserciones Manuales de Padrón Ágil" at bounding box center [85, 516] width 170 height 33
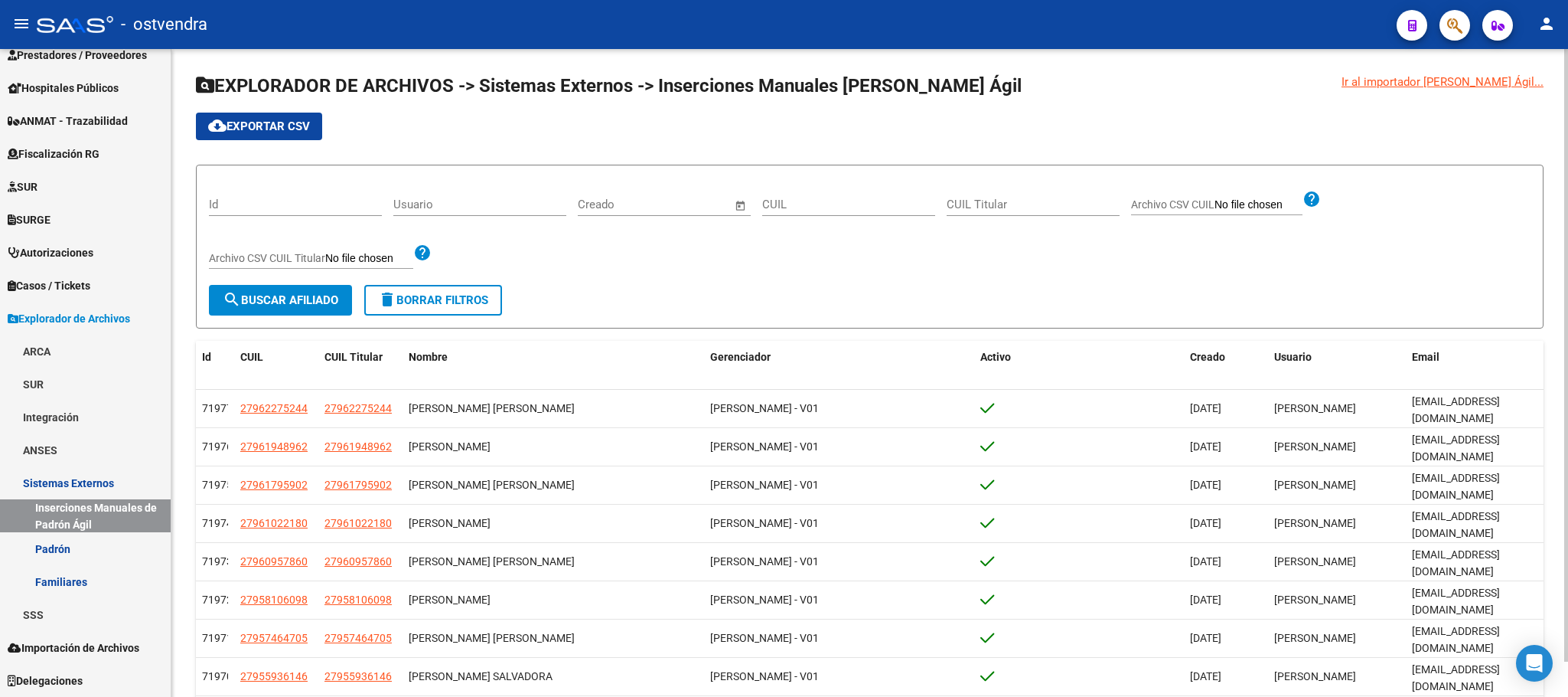
drag, startPoint x: 370, startPoint y: 405, endPoint x: 1380, endPoint y: 131, distance: 1046.5
click at [1017, 359] on div "Id CUIL CUIL Titular Nombre Gerenciador Activo Creado Usuario Email 71977 27962…" at bounding box center [870, 579] width 1348 height 476
click at [1428, 80] on div "Ir al importador de Padrón Ágil..." at bounding box center [1442, 82] width 202 height 16
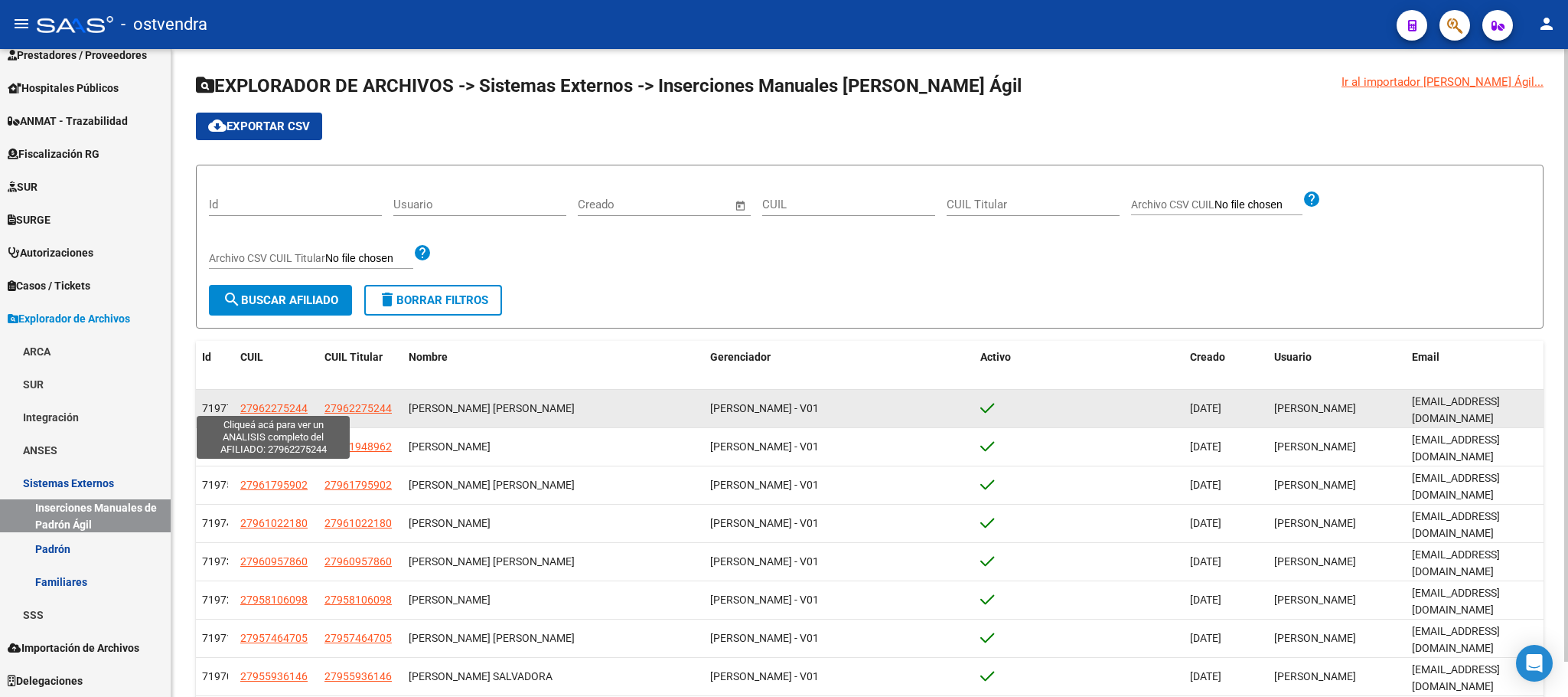
click at [274, 402] on span "27962275244" at bounding box center [274, 407] width 67 height 12
type textarea "27962275244"
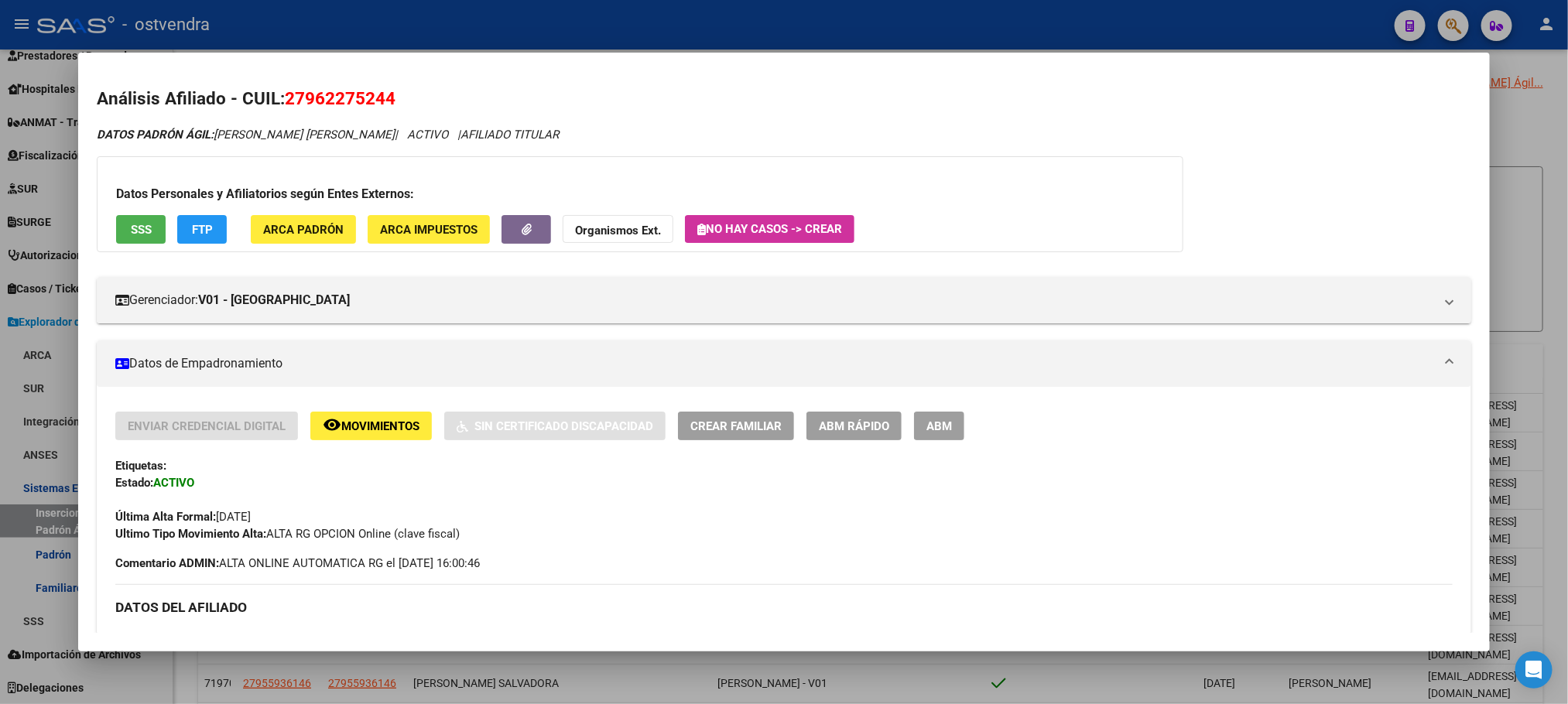
click at [518, 14] on div at bounding box center [784, 352] width 1568 height 704
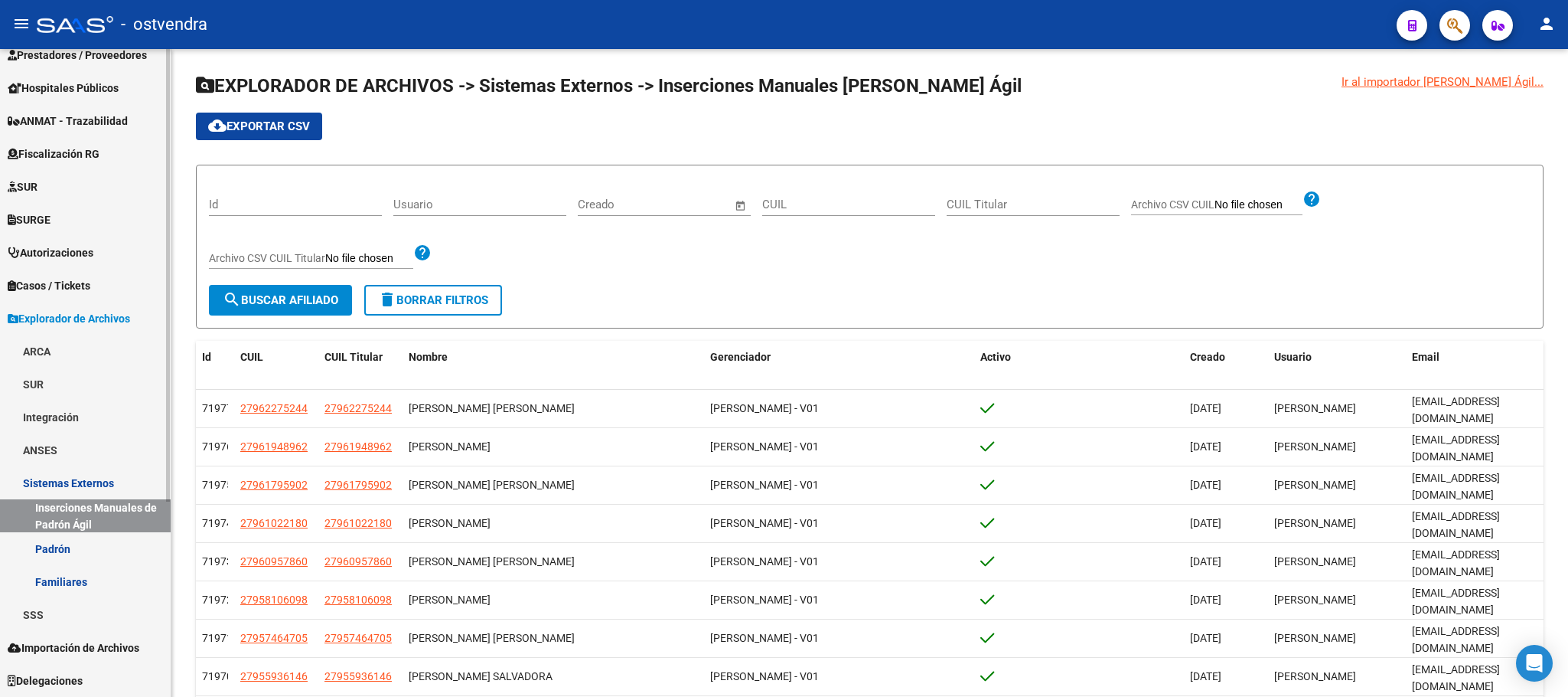
click at [78, 540] on link "Padrón" at bounding box center [85, 548] width 170 height 33
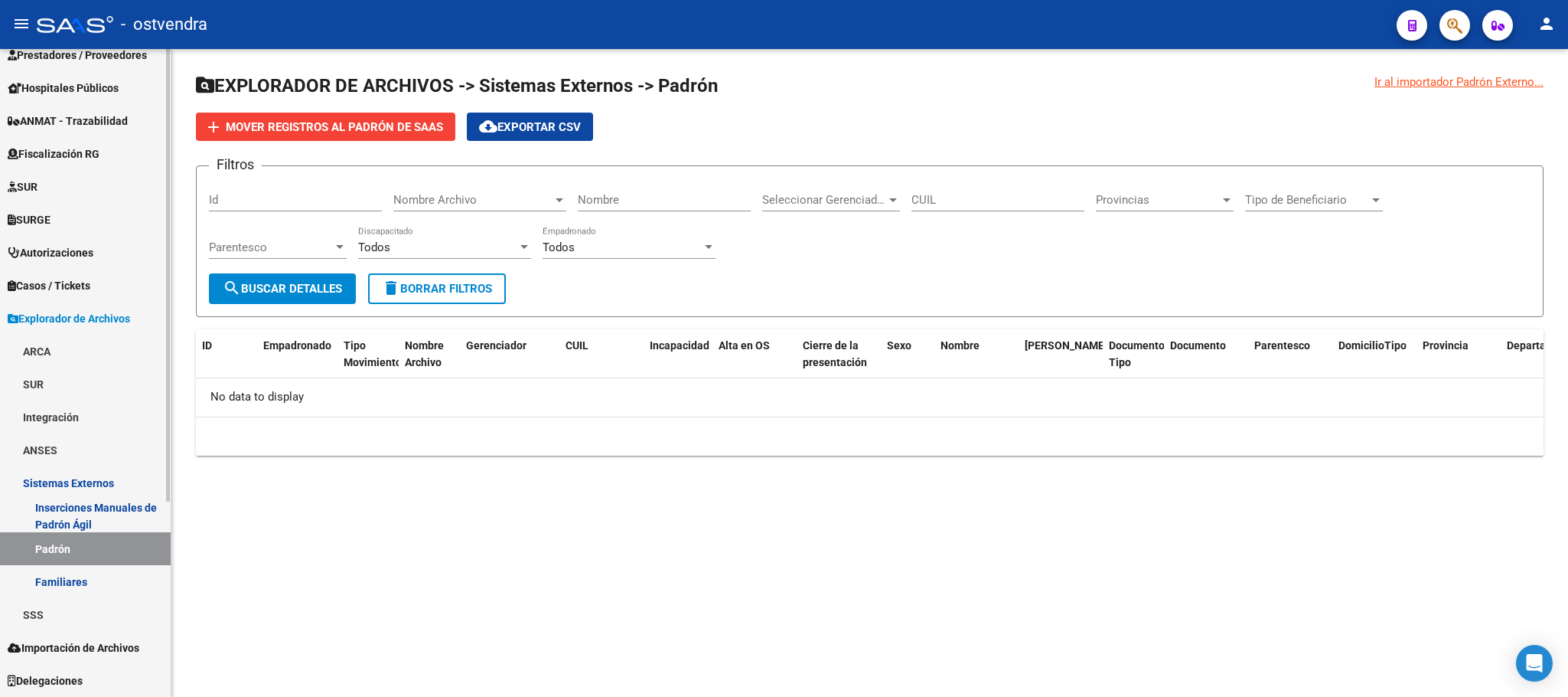
scroll to position [279, 0]
click at [89, 637] on link "Importación de Archivos" at bounding box center [85, 649] width 170 height 33
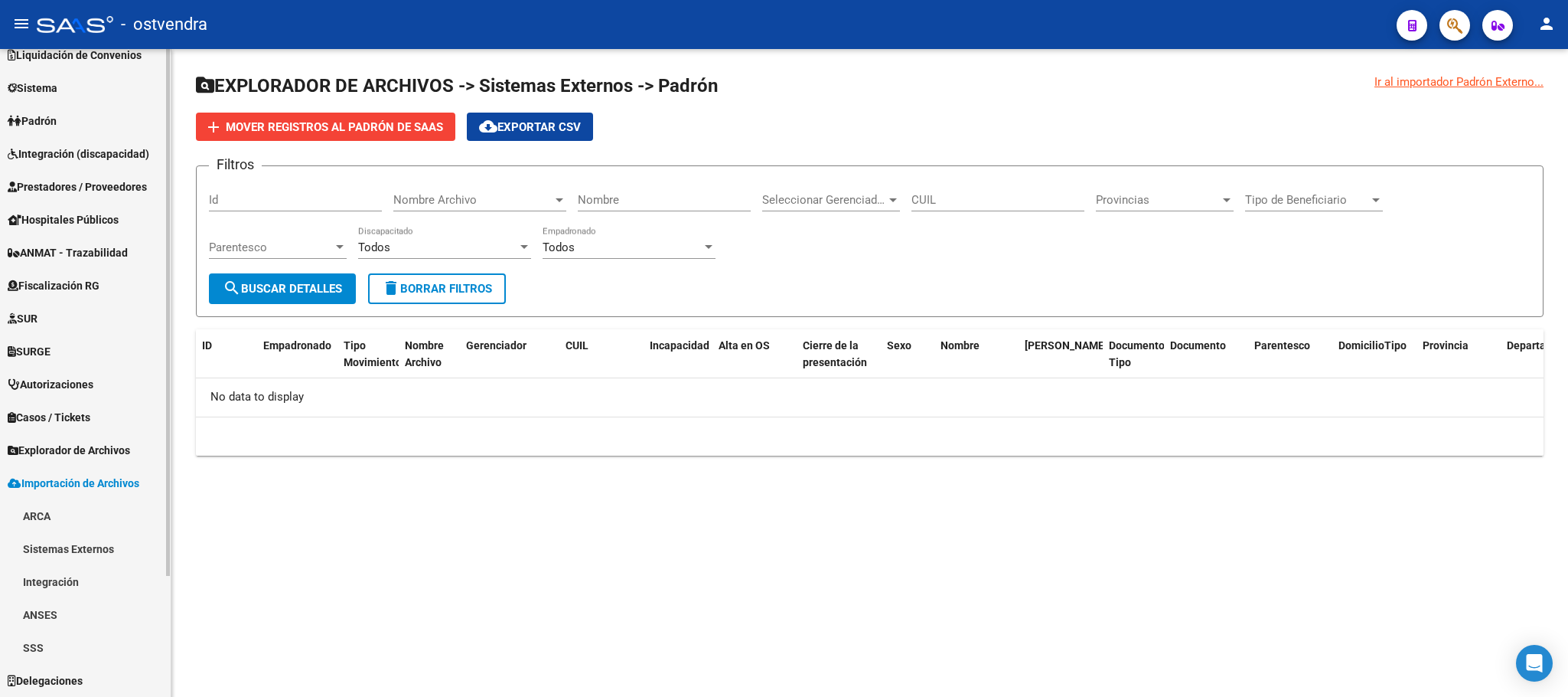
scroll to position [148, 0]
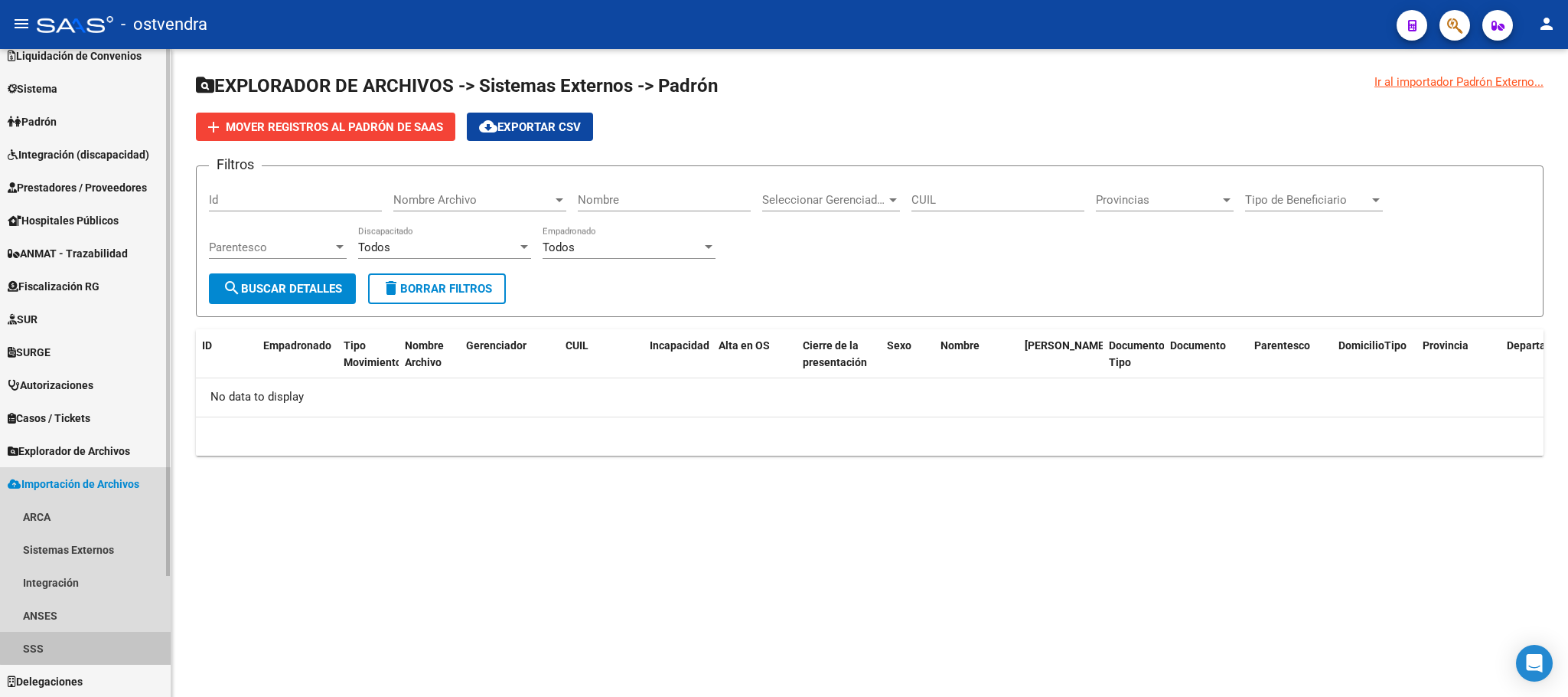
click at [92, 634] on link "SSS" at bounding box center [85, 648] width 170 height 33
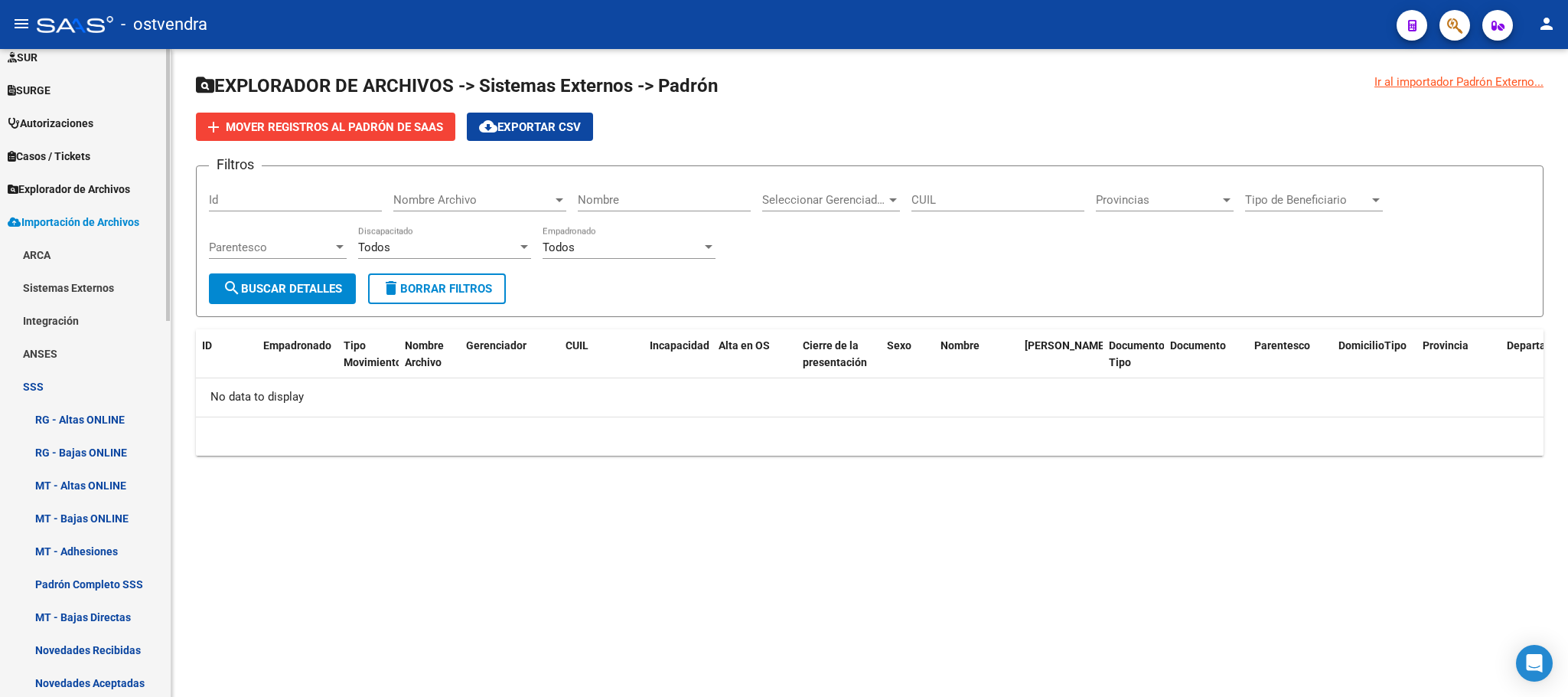
scroll to position [377, 0]
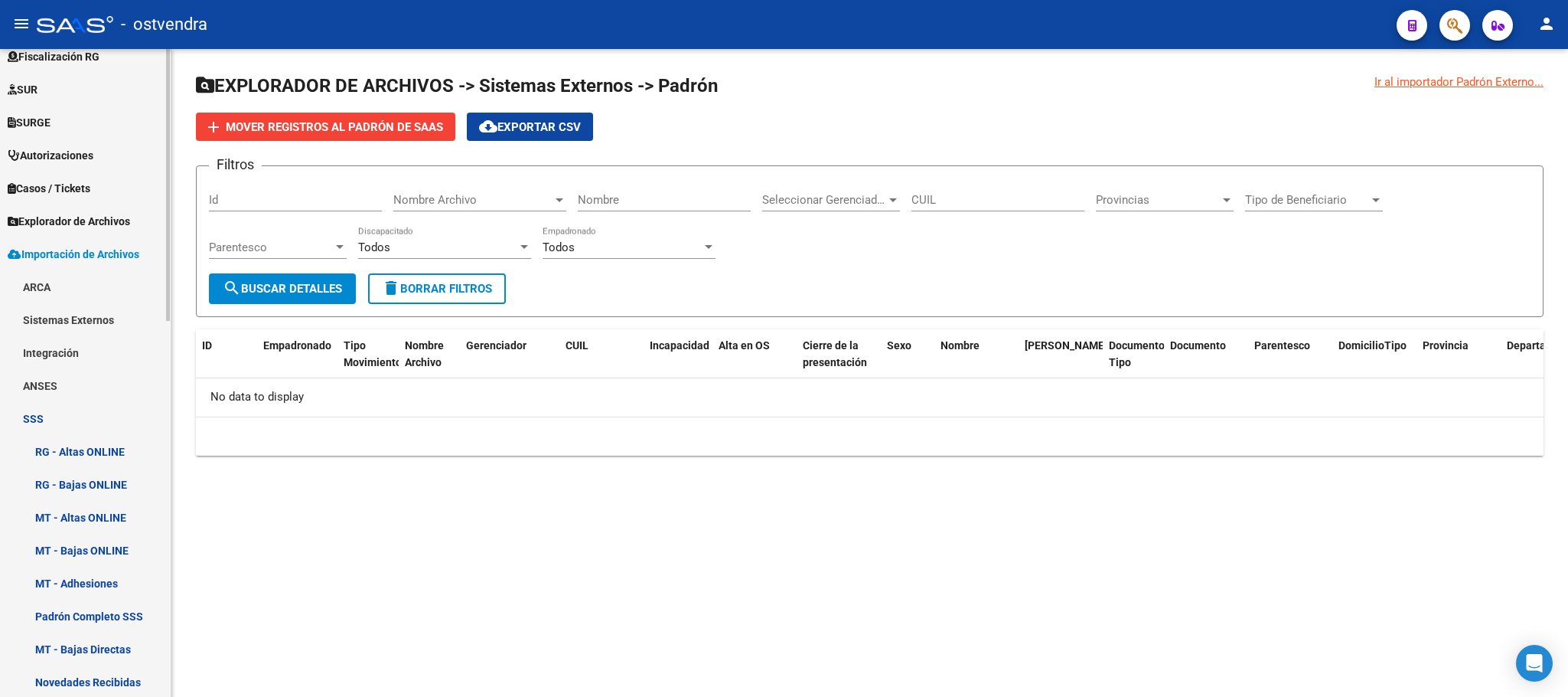
click at [58, 348] on link "Integración" at bounding box center [85, 353] width 170 height 33
click at [94, 317] on link "Sistemas Externos" at bounding box center [85, 320] width 170 height 33
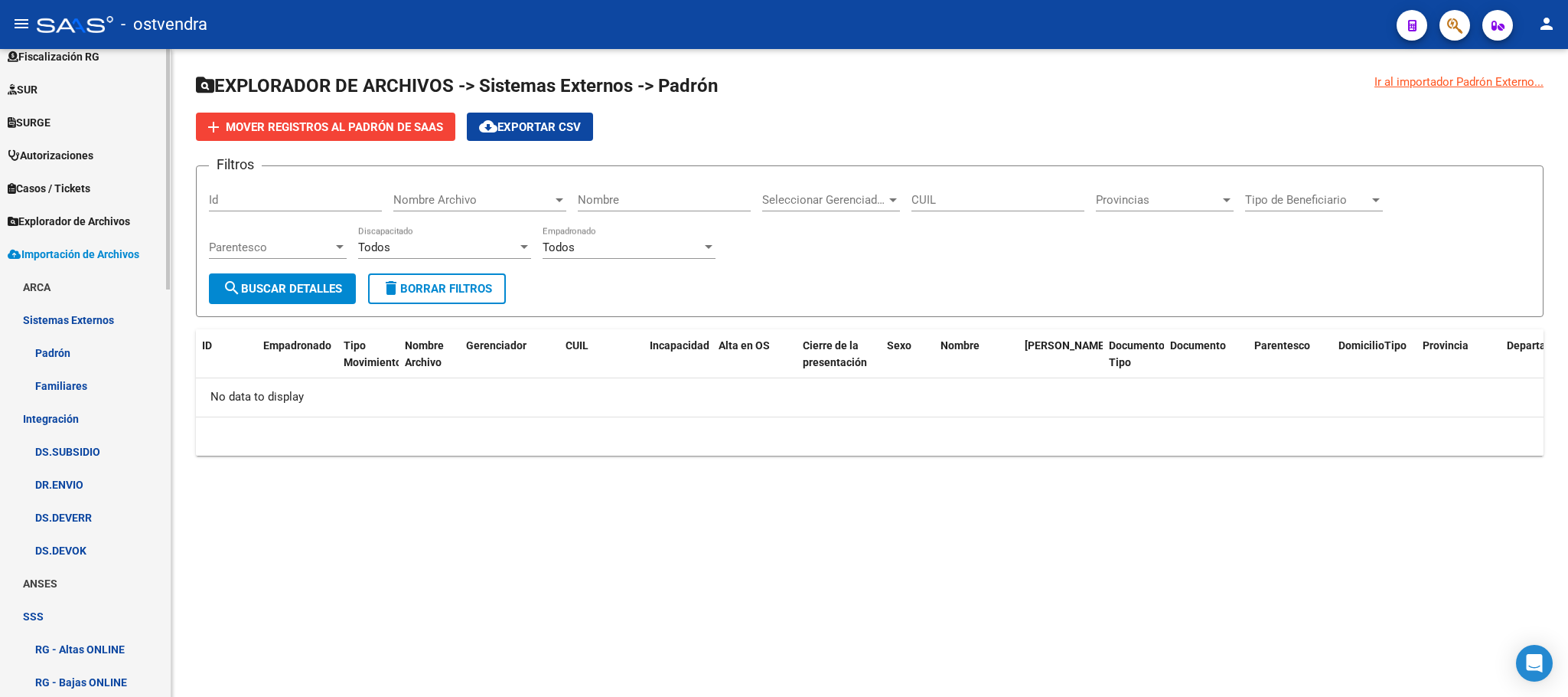
click at [84, 352] on link "Padrón" at bounding box center [85, 353] width 170 height 33
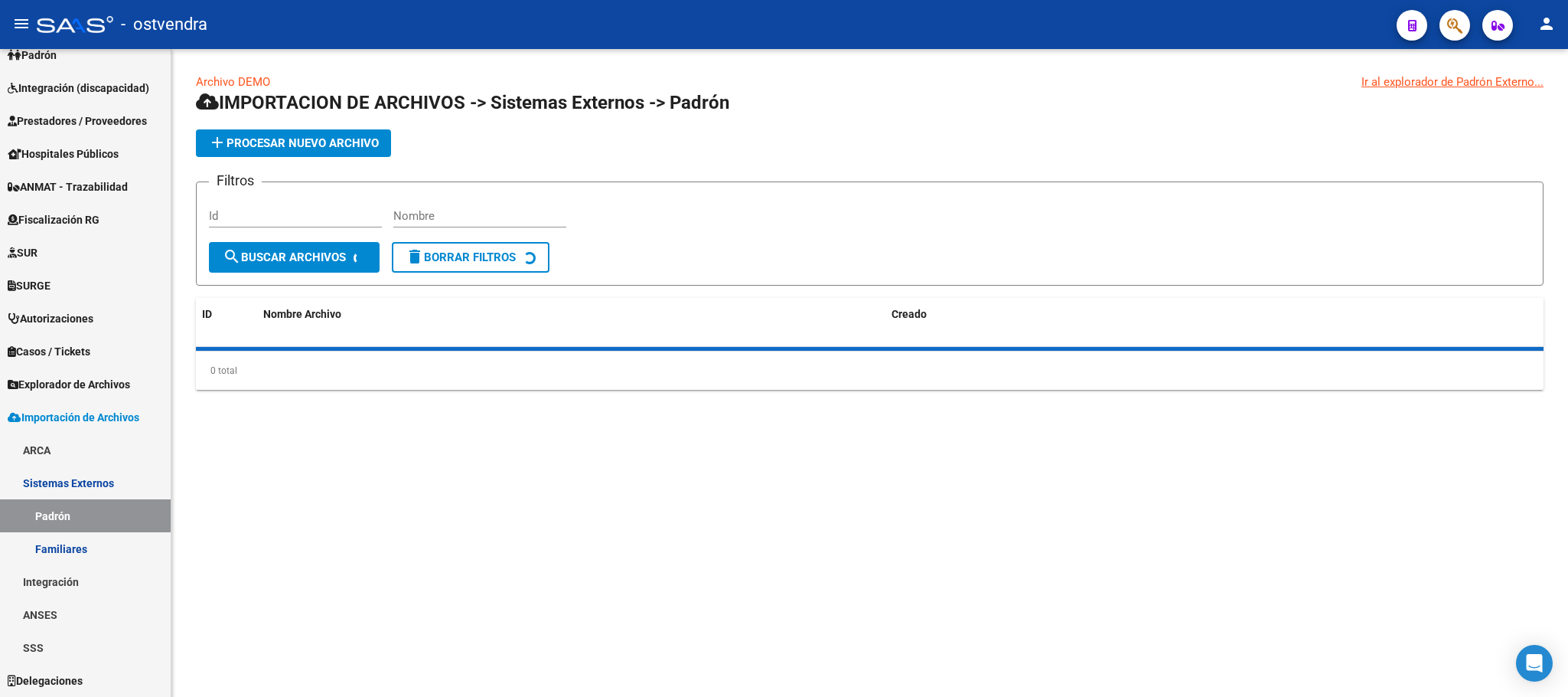
scroll to position [214, 0]
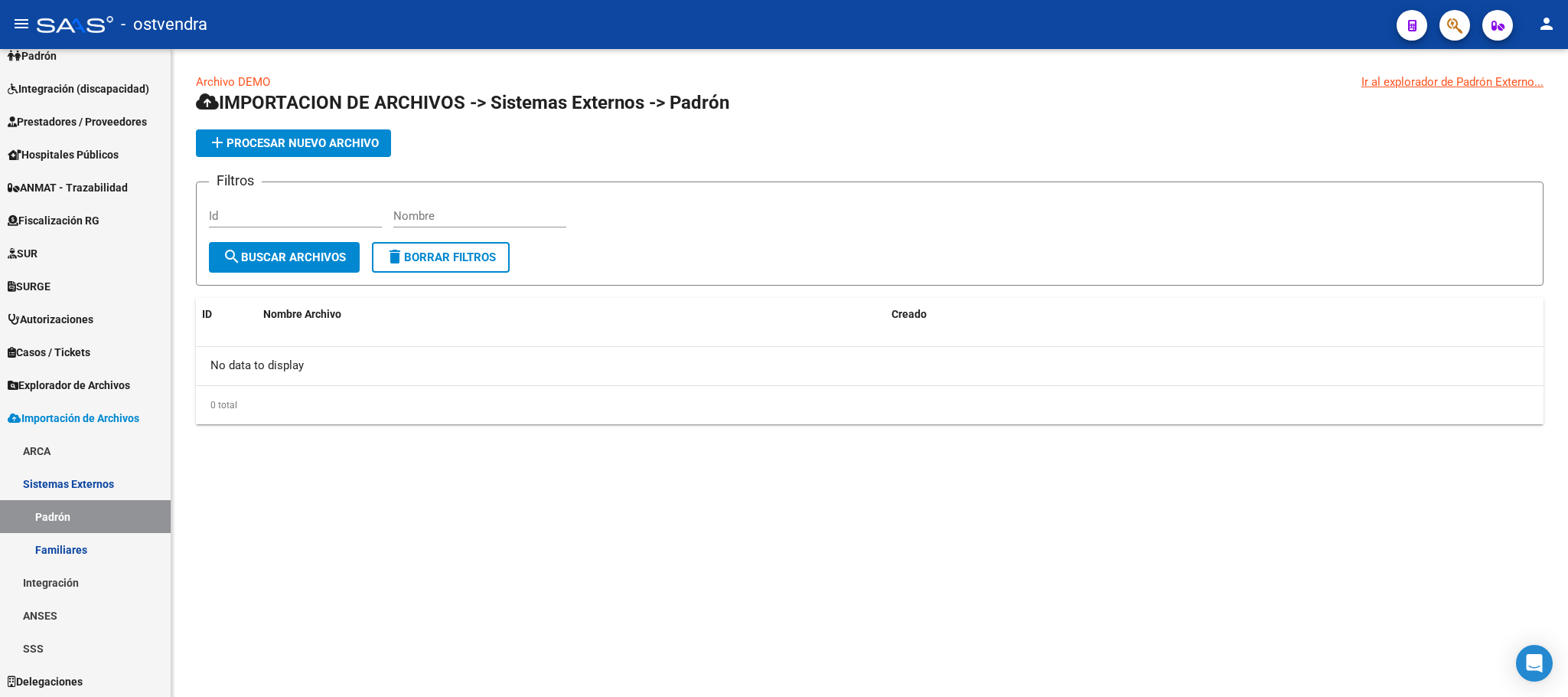
click at [241, 85] on link "Archivo DEMO" at bounding box center [233, 81] width 75 height 14
drag, startPoint x: 434, startPoint y: 69, endPoint x: 256, endPoint y: 56, distance: 178.5
click at [433, 69] on div "Archivo DEMO Ir al explorador de Padrón Externo... IMPORTACION DE ARCHIVOS -> S…" at bounding box center [870, 261] width 1397 height 425
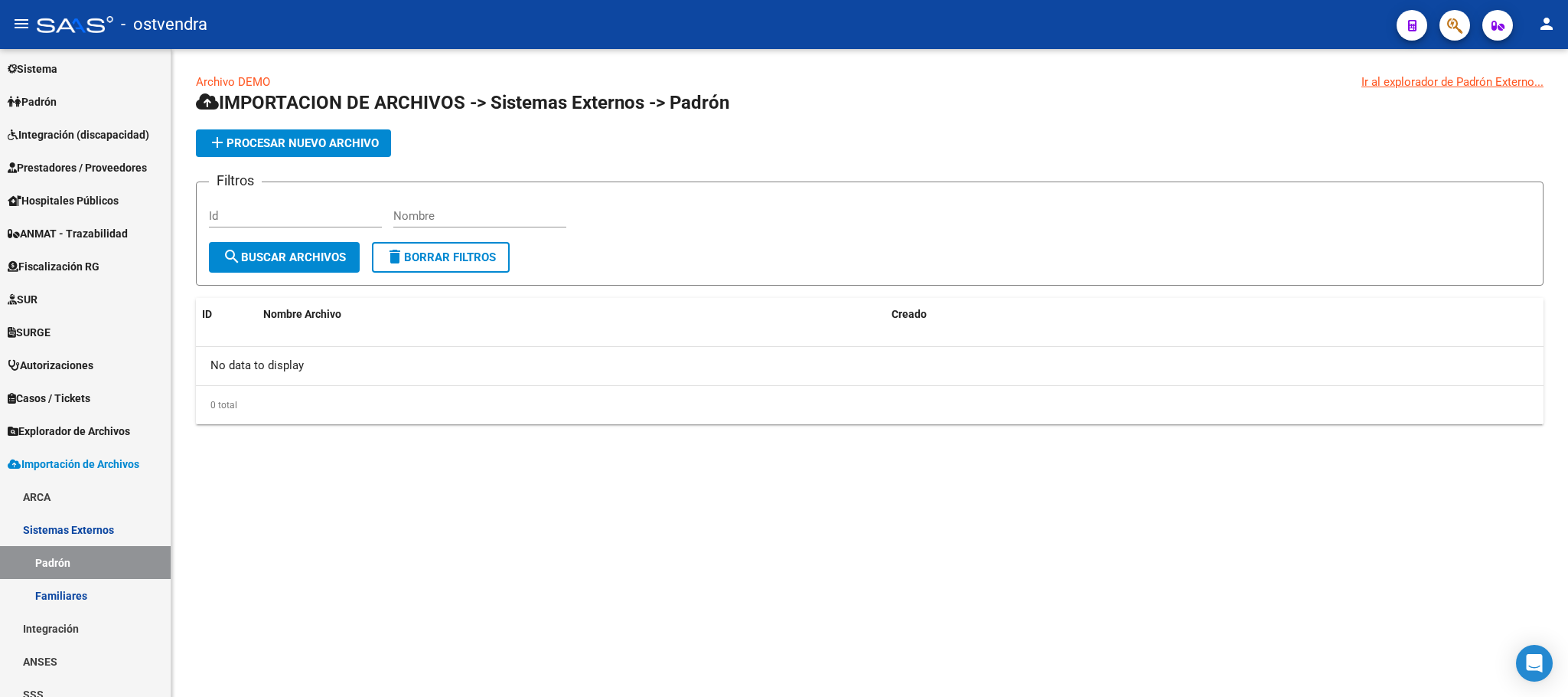
scroll to position [98, 0]
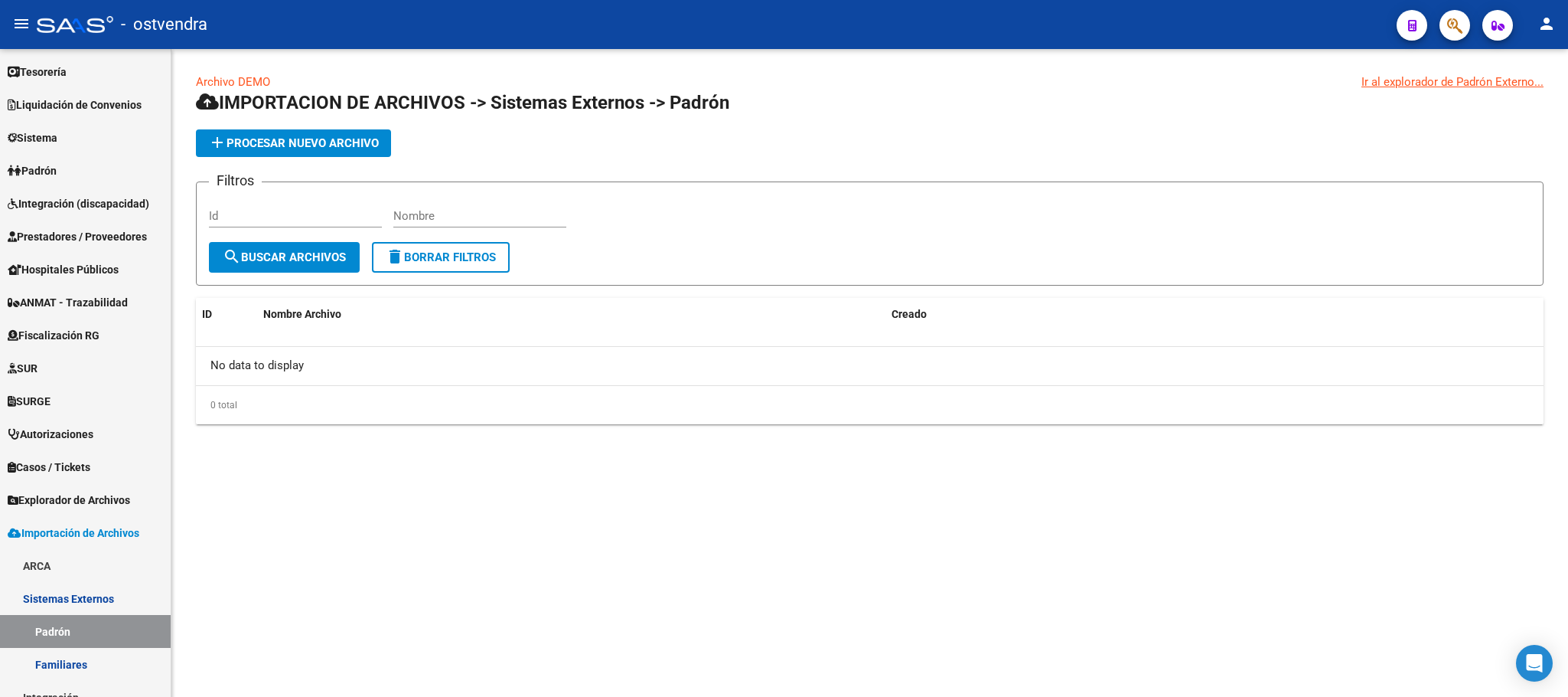
click at [76, 16] on div at bounding box center [75, 25] width 76 height 16
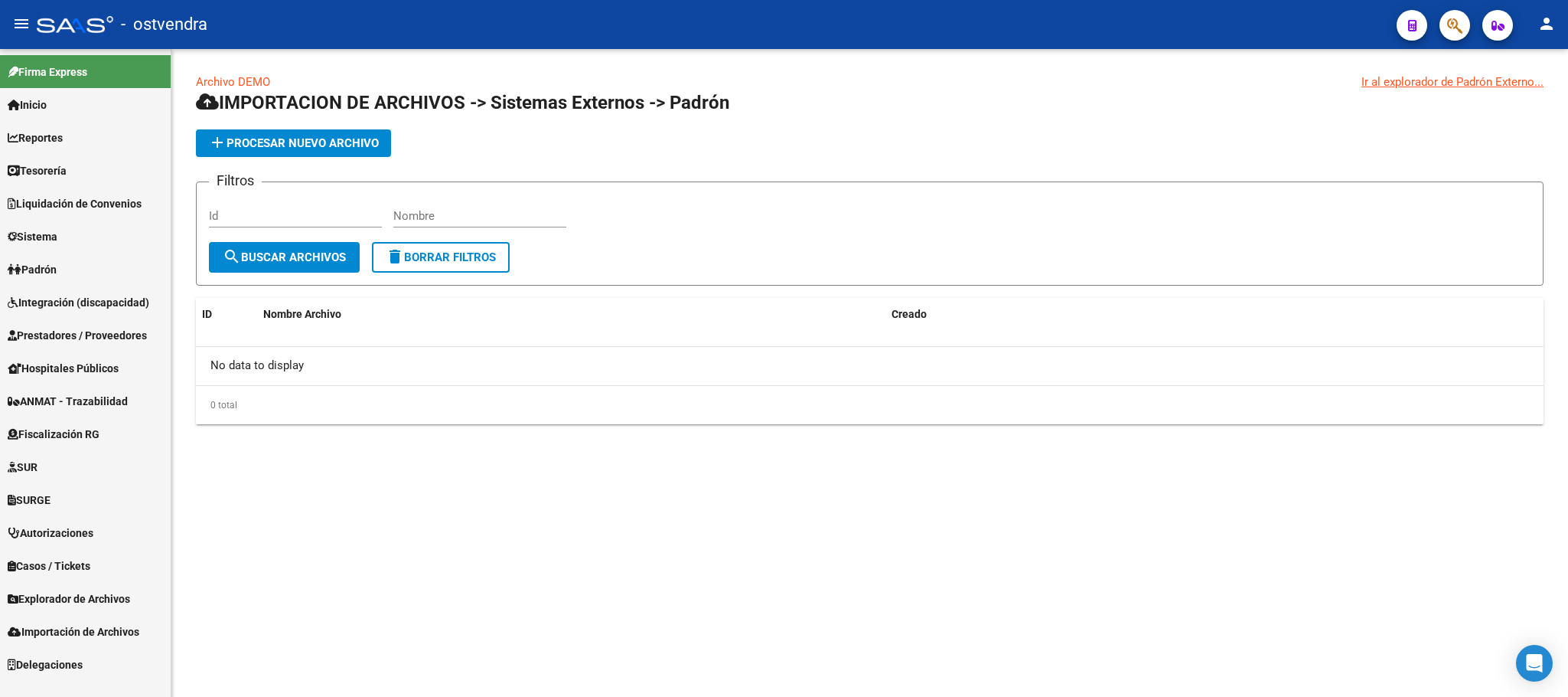
click at [83, 26] on div at bounding box center [75, 25] width 76 height 16
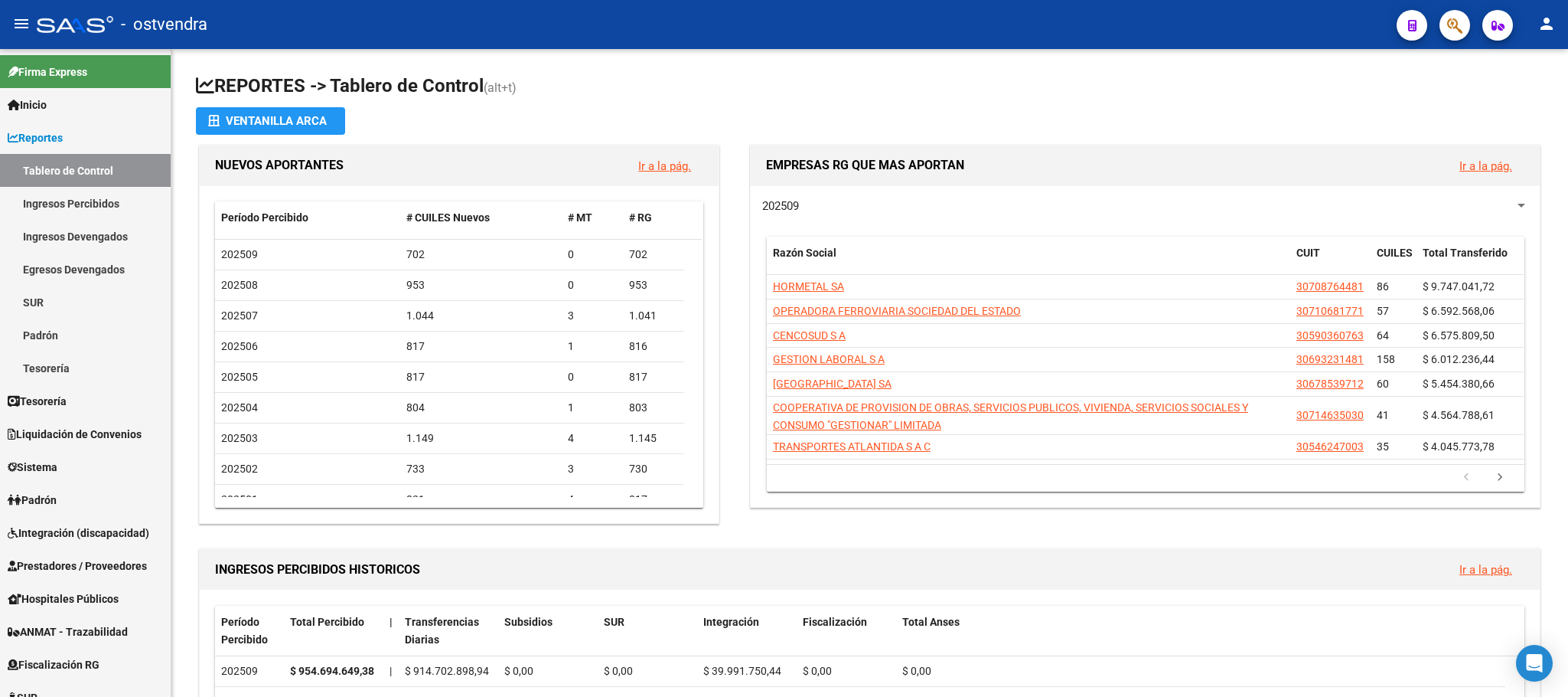
click at [51, 27] on div at bounding box center [75, 25] width 76 height 16
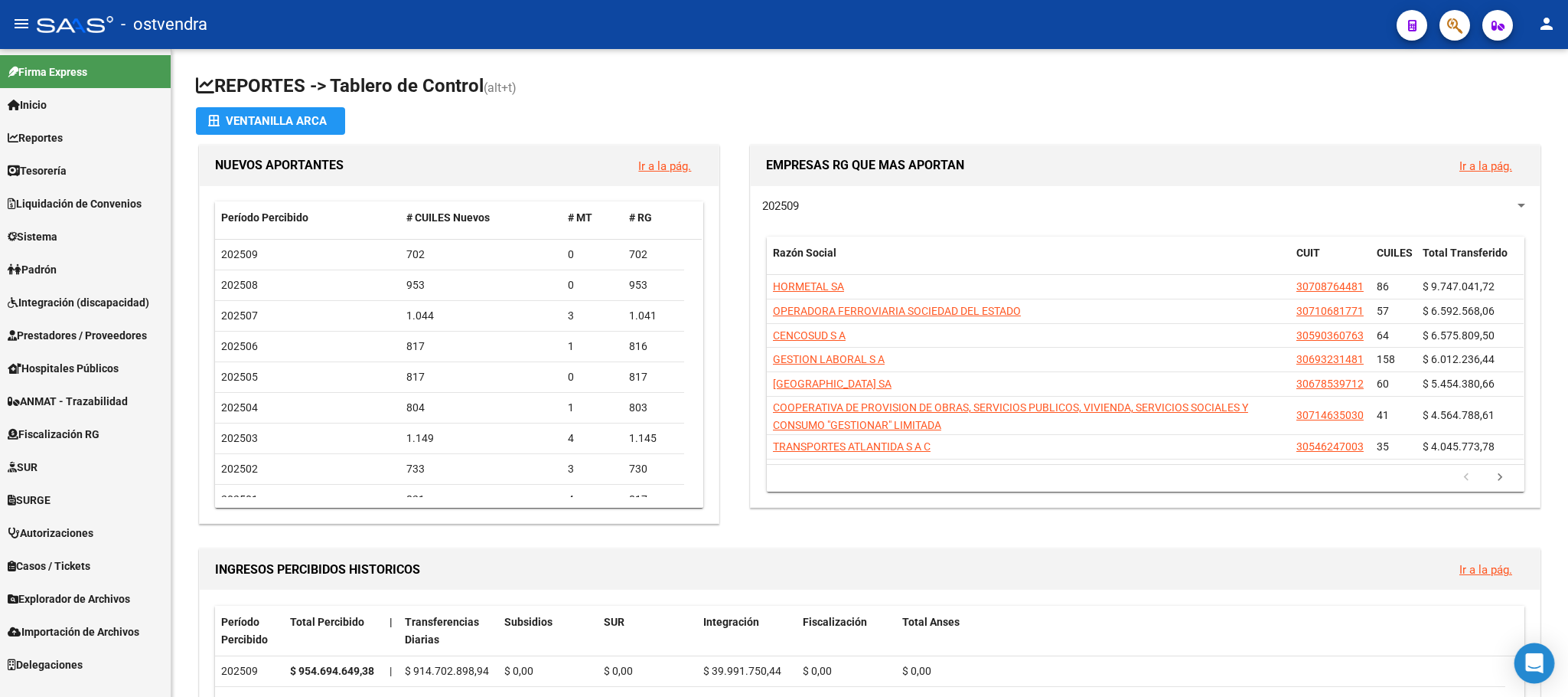
click at [1534, 661] on icon "Open Intercom Messenger" at bounding box center [1533, 663] width 17 height 20
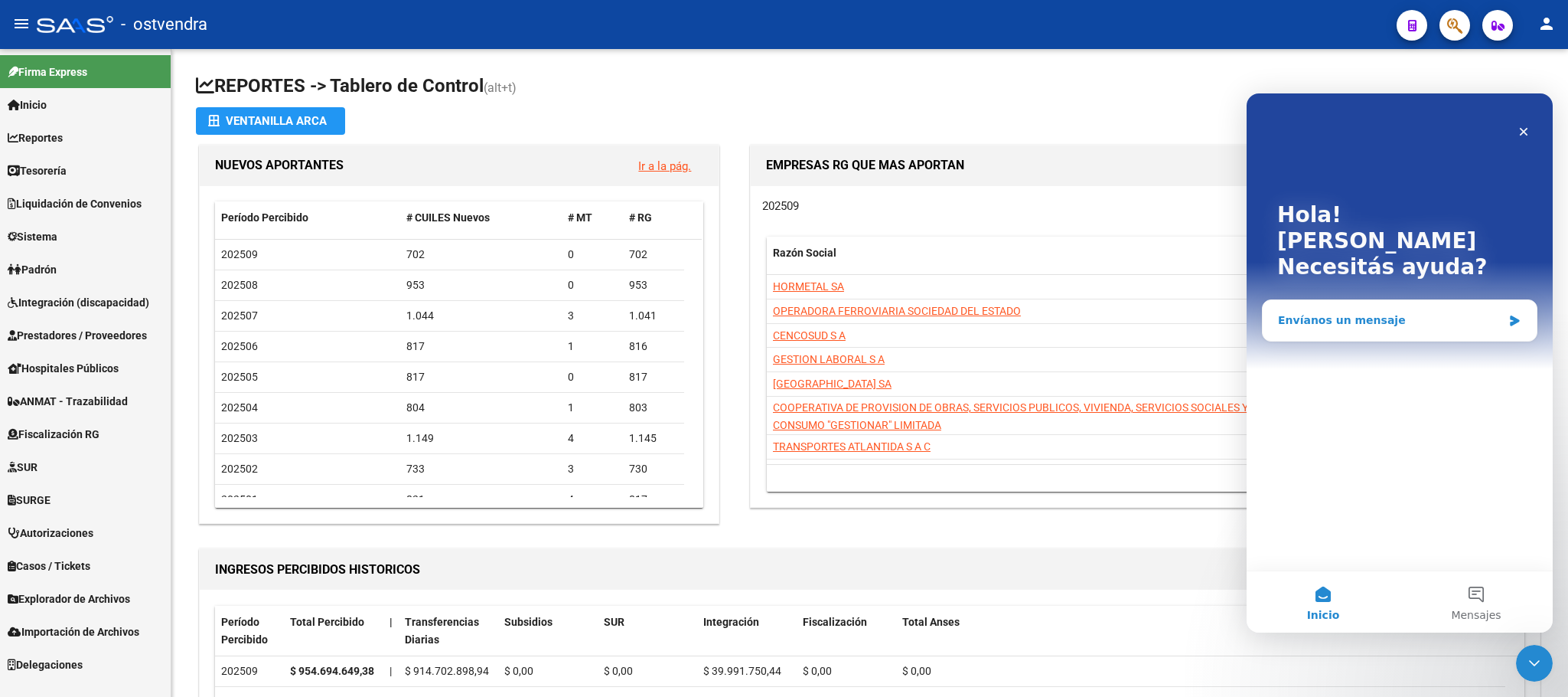
click at [1319, 313] on div "Envíanos un mensaje" at bounding box center [1390, 321] width 224 height 16
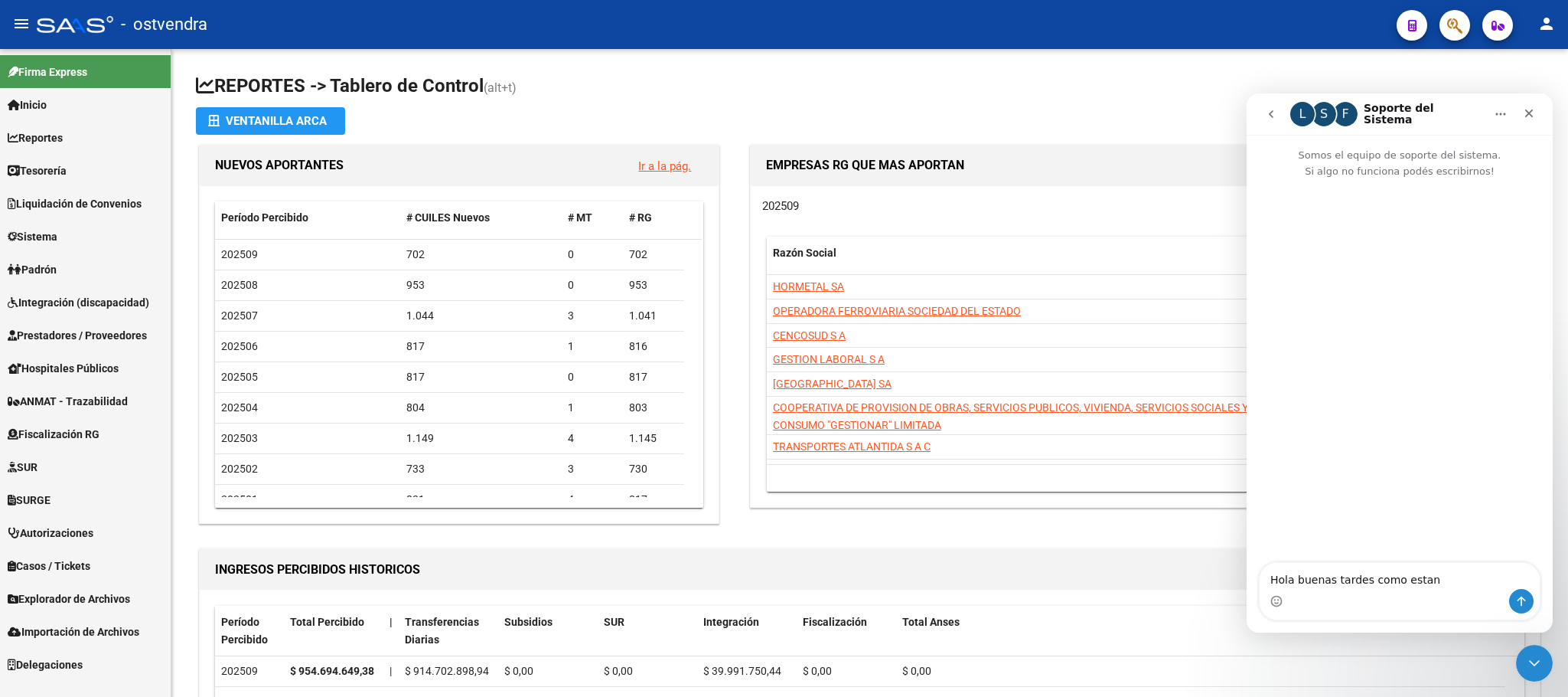
type textarea "Hola buenas tardes como estan?"
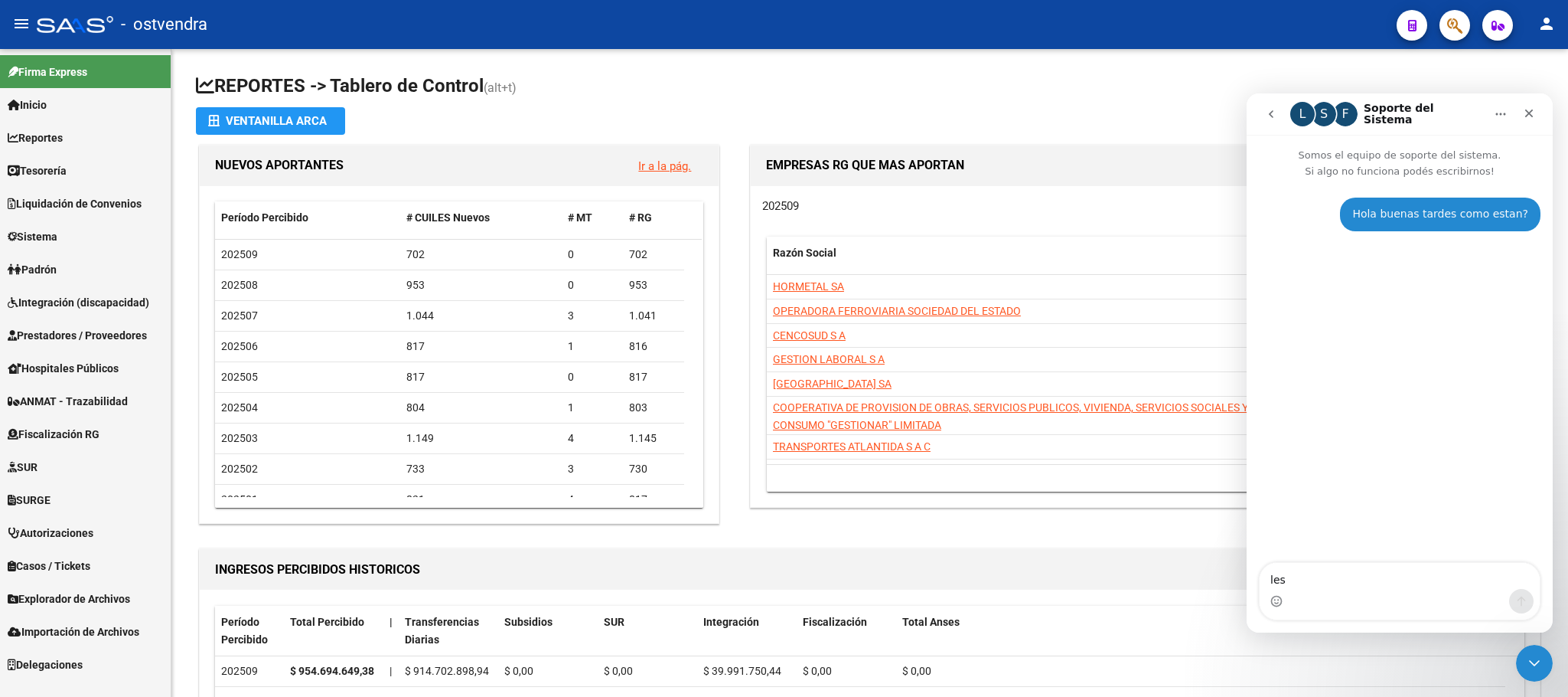
type textarea "les a"
type textarea "les hago una consulta"
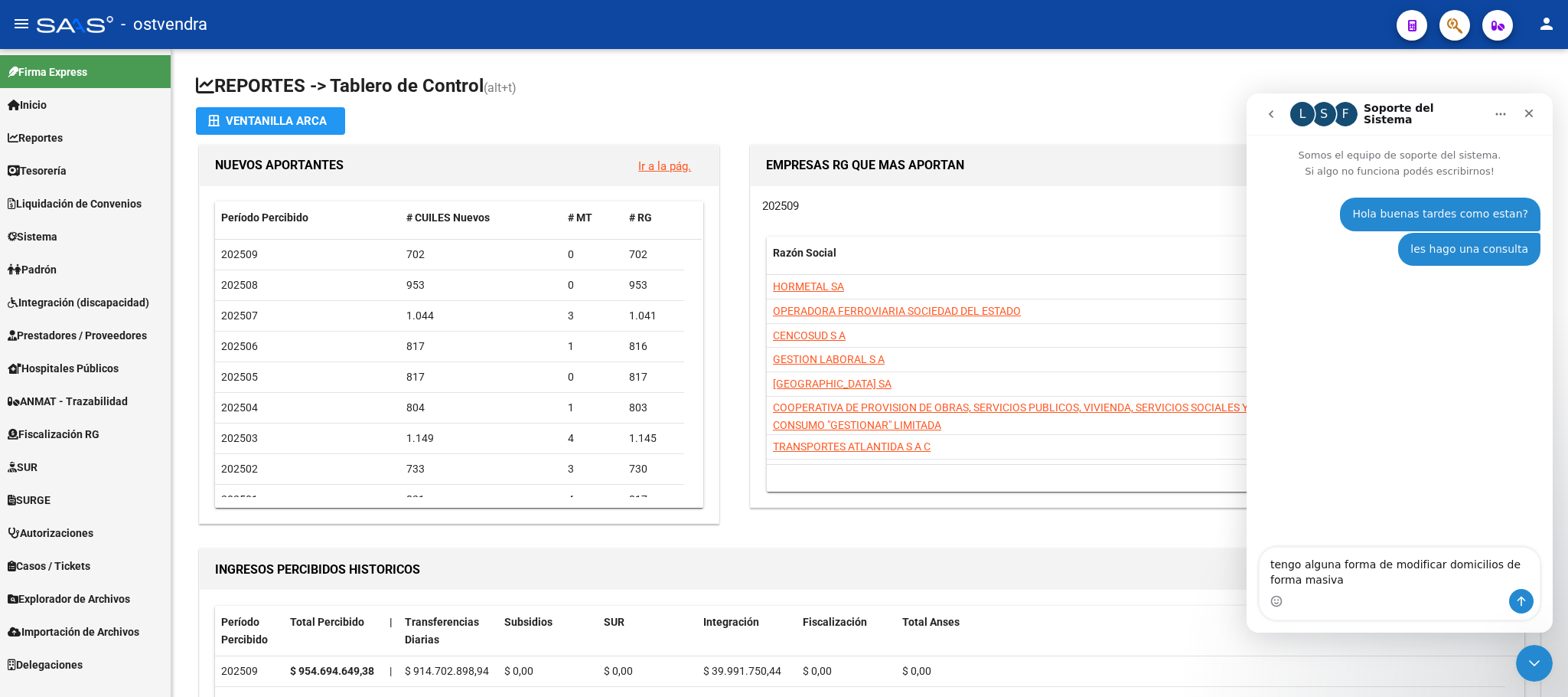
type textarea "tengo alguna forma de modificar domicilios de forma masiva?"
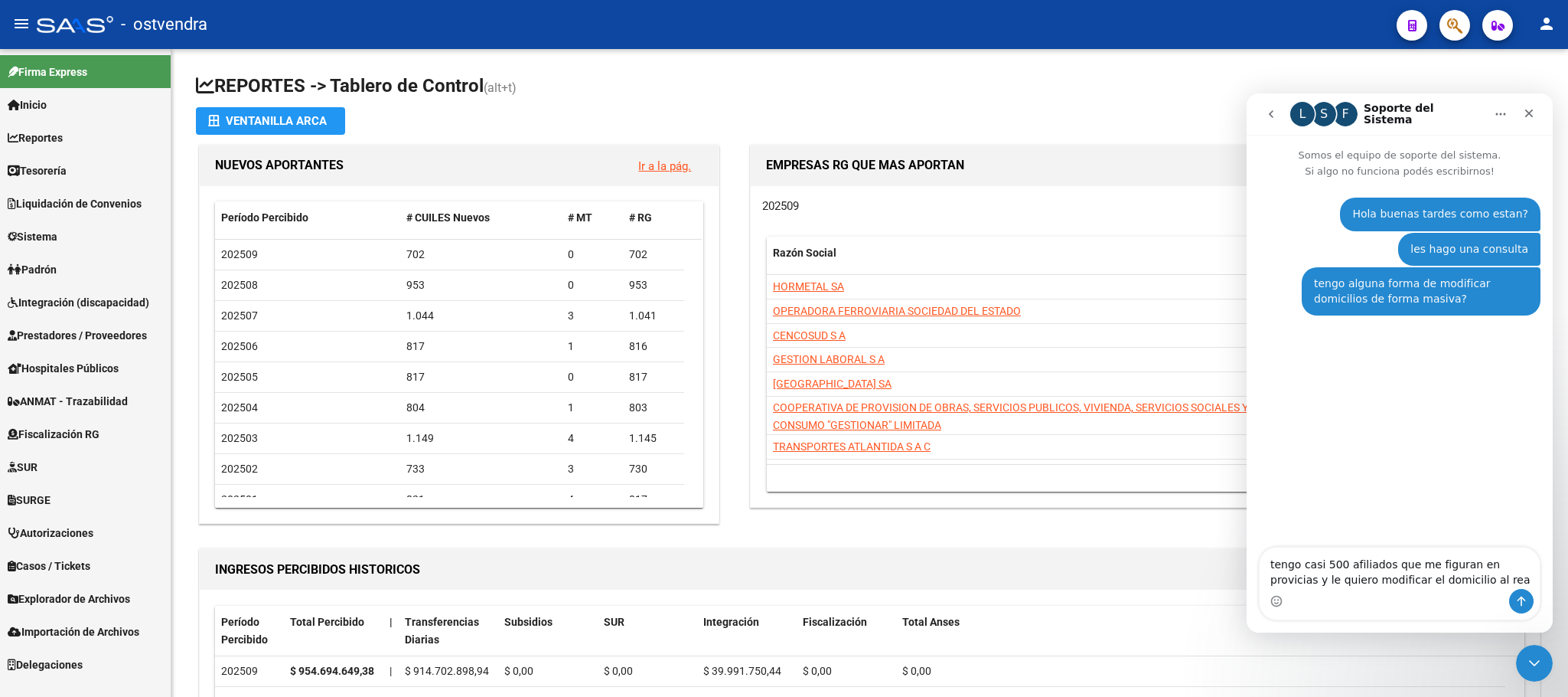
type textarea "tengo casi 500 afiliados que me figuran en provicias y le quiero modificar el d…"
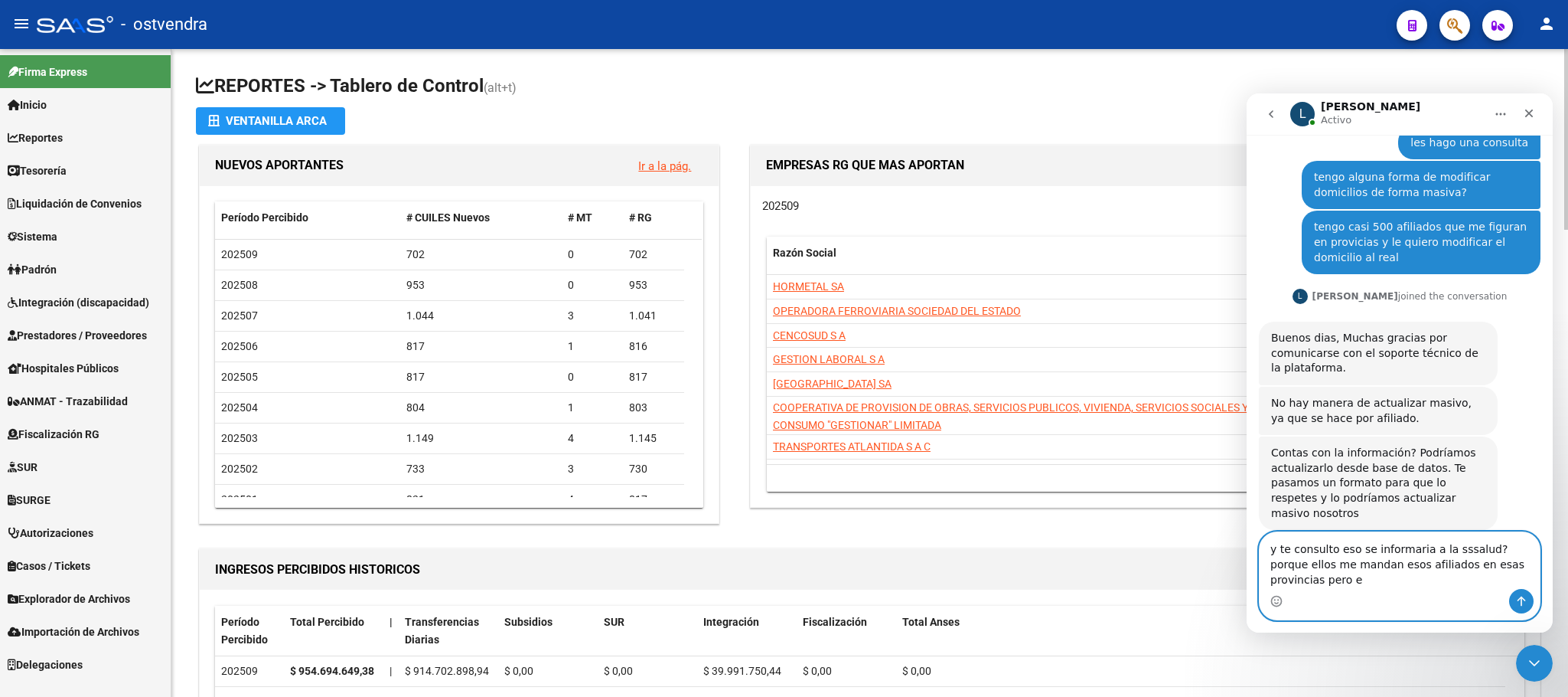
scroll to position [122, 0]
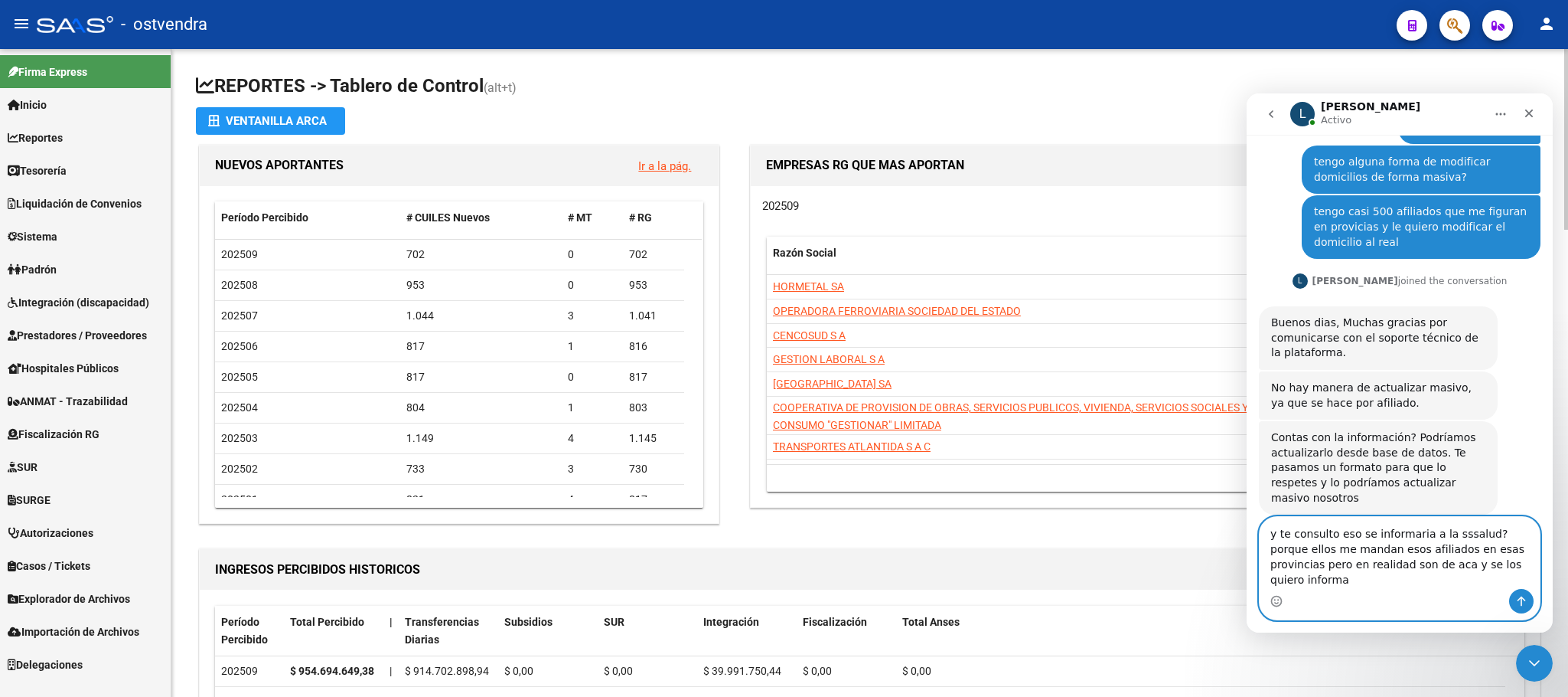
type textarea "y te consulto eso se informaria a la sssalud? porque ellos me mandan esos afili…"
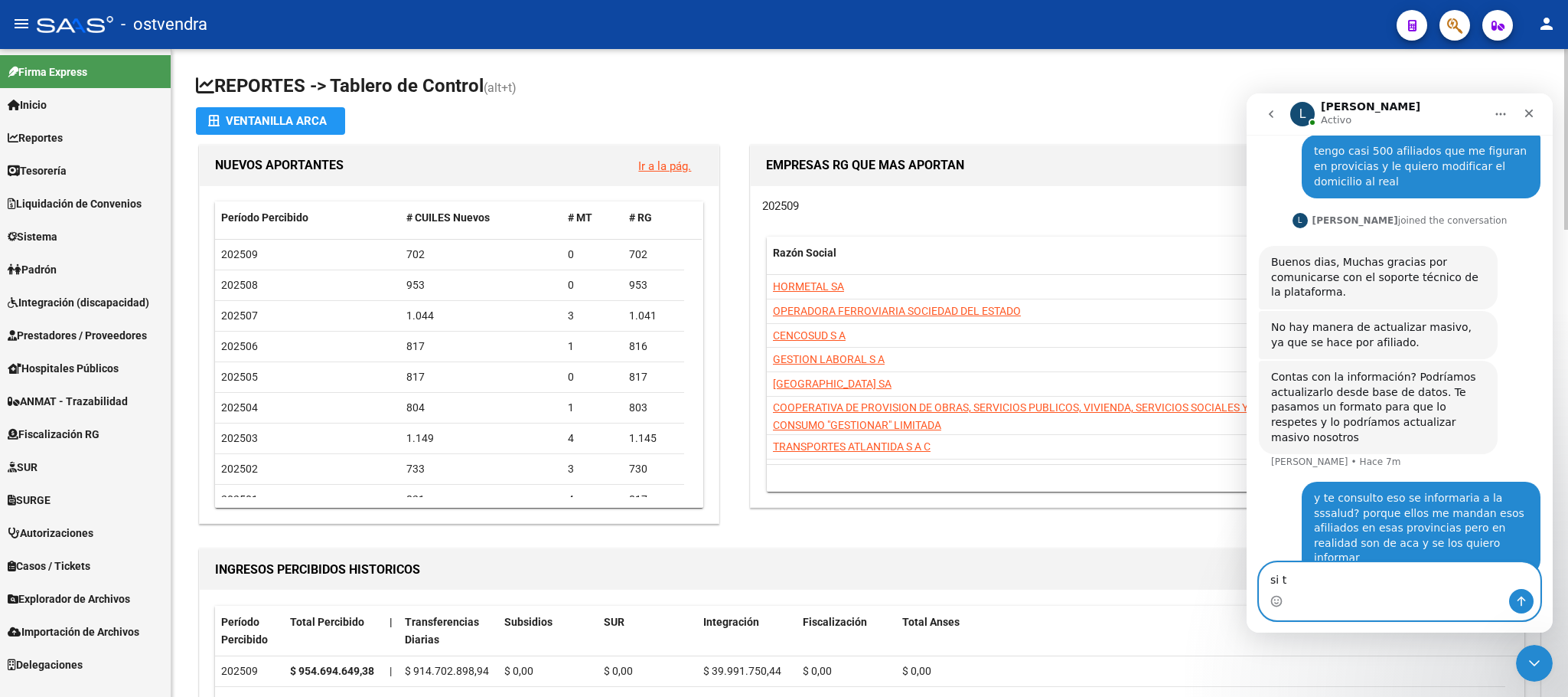
scroll to position [181, 0]
type textarea "si tengo el archivo"
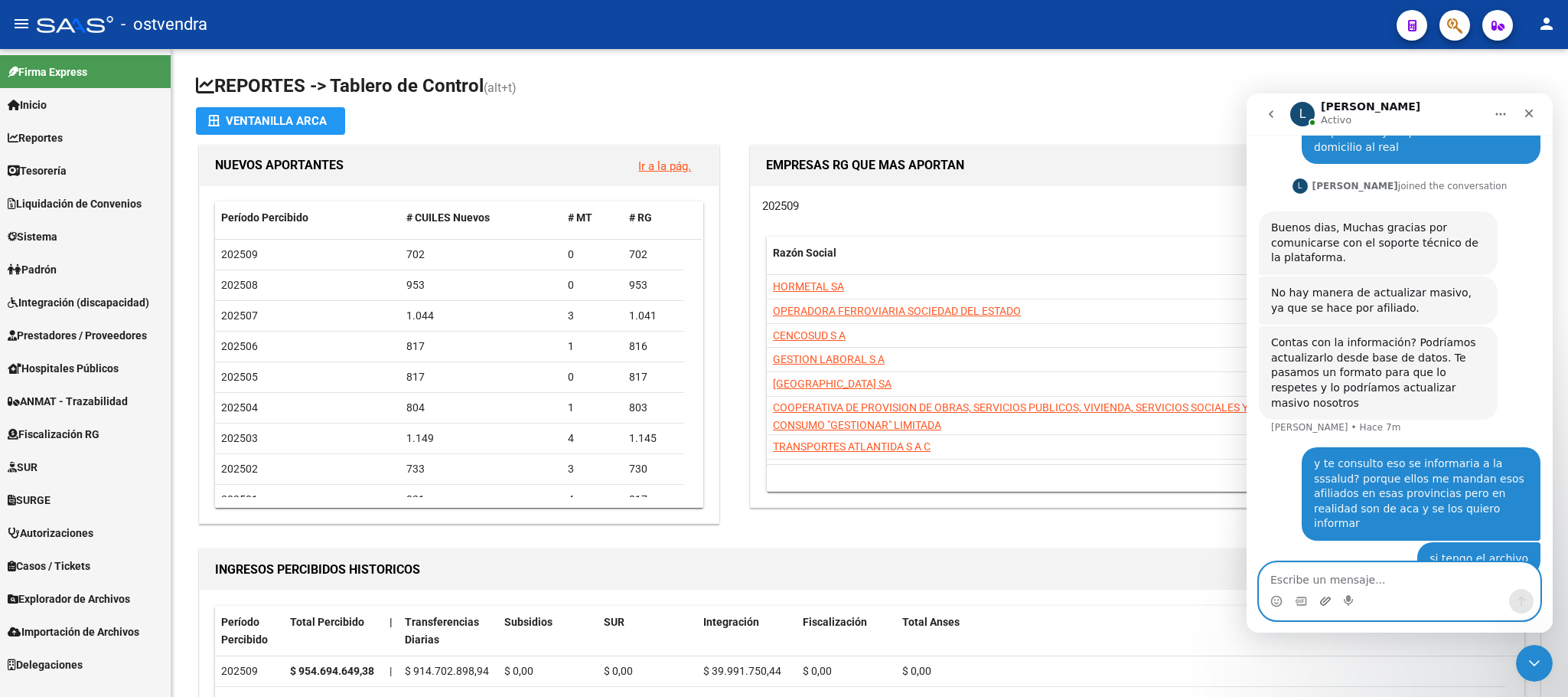
click at [1322, 606] on icon "Adjuntar un archivo" at bounding box center [1325, 600] width 12 height 12
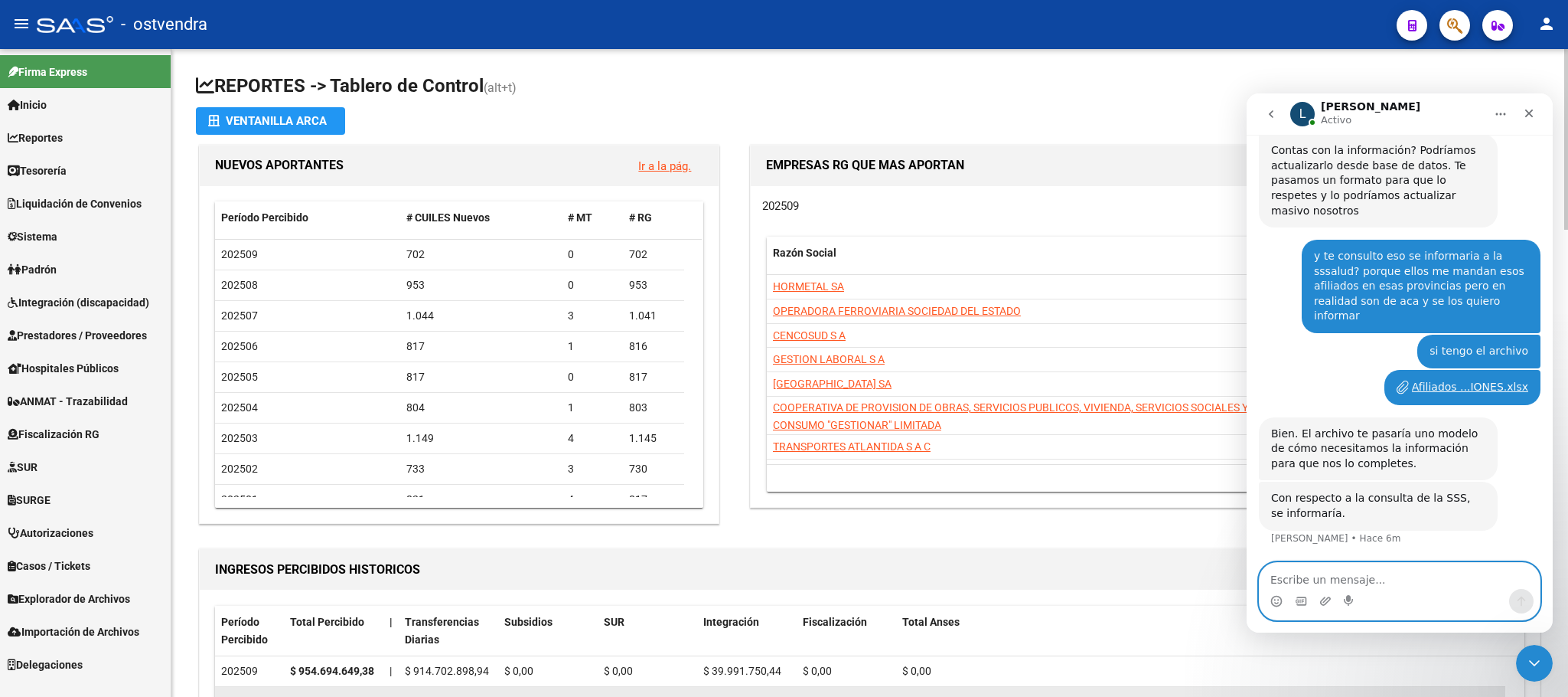
scroll to position [379, 0]
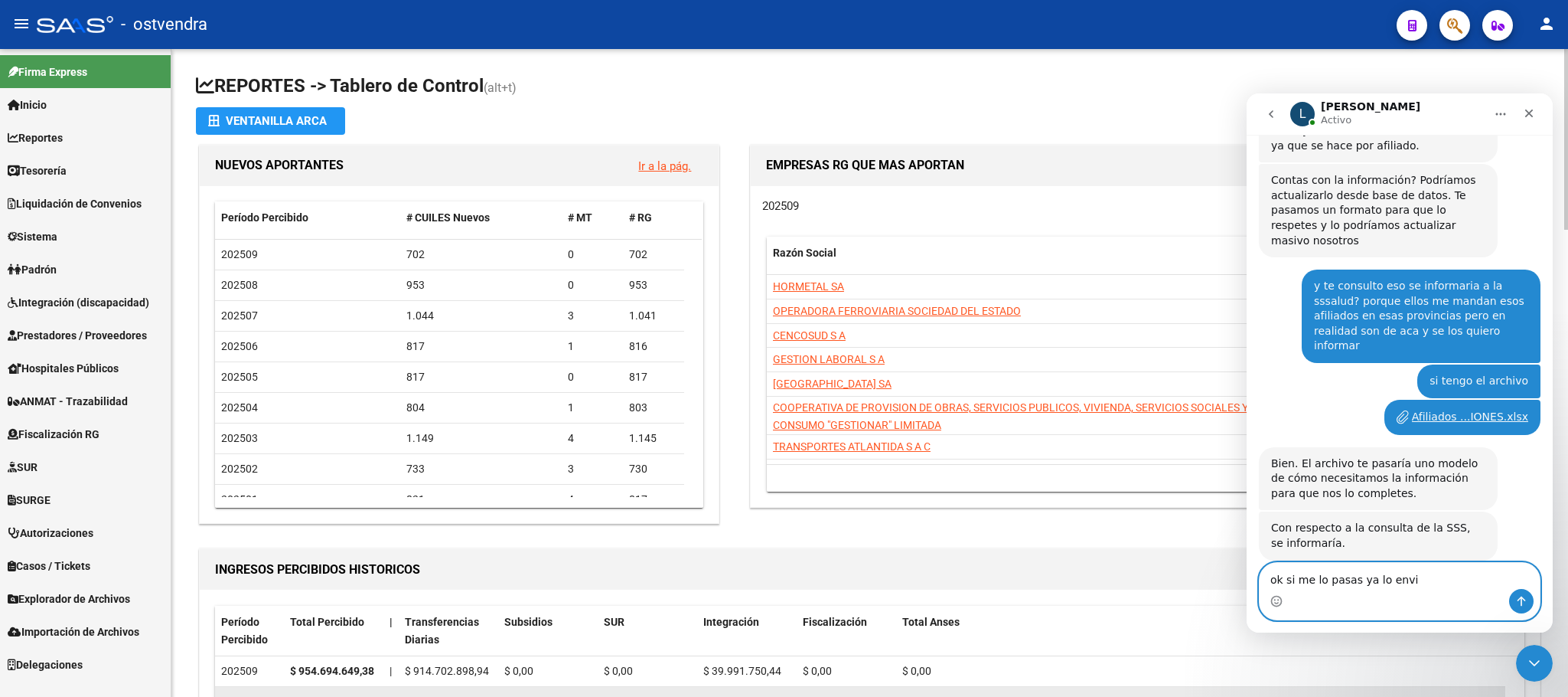
type textarea "ok si me lo pasas ya lo envio"
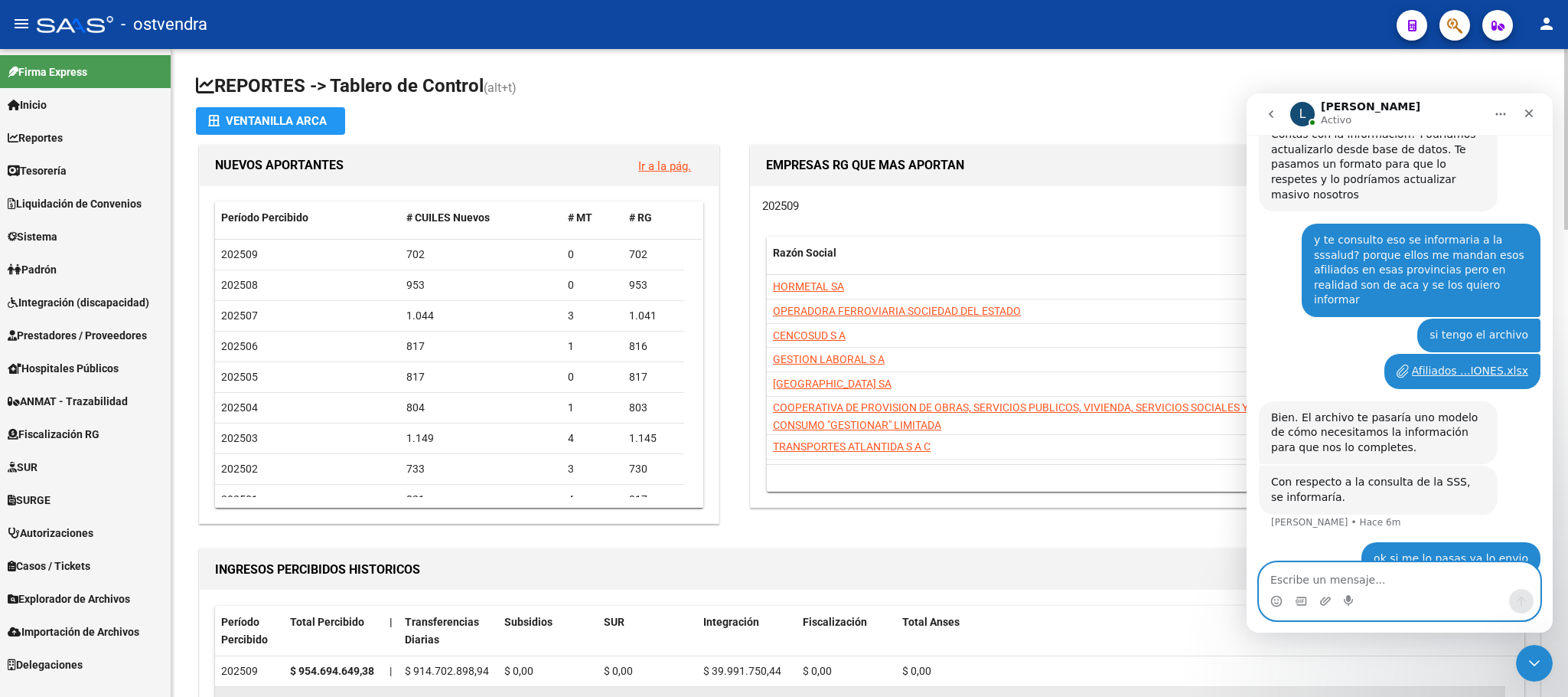
type textarea "u"
type textarea "quiero llegar a informarlo el lunes que cierra"
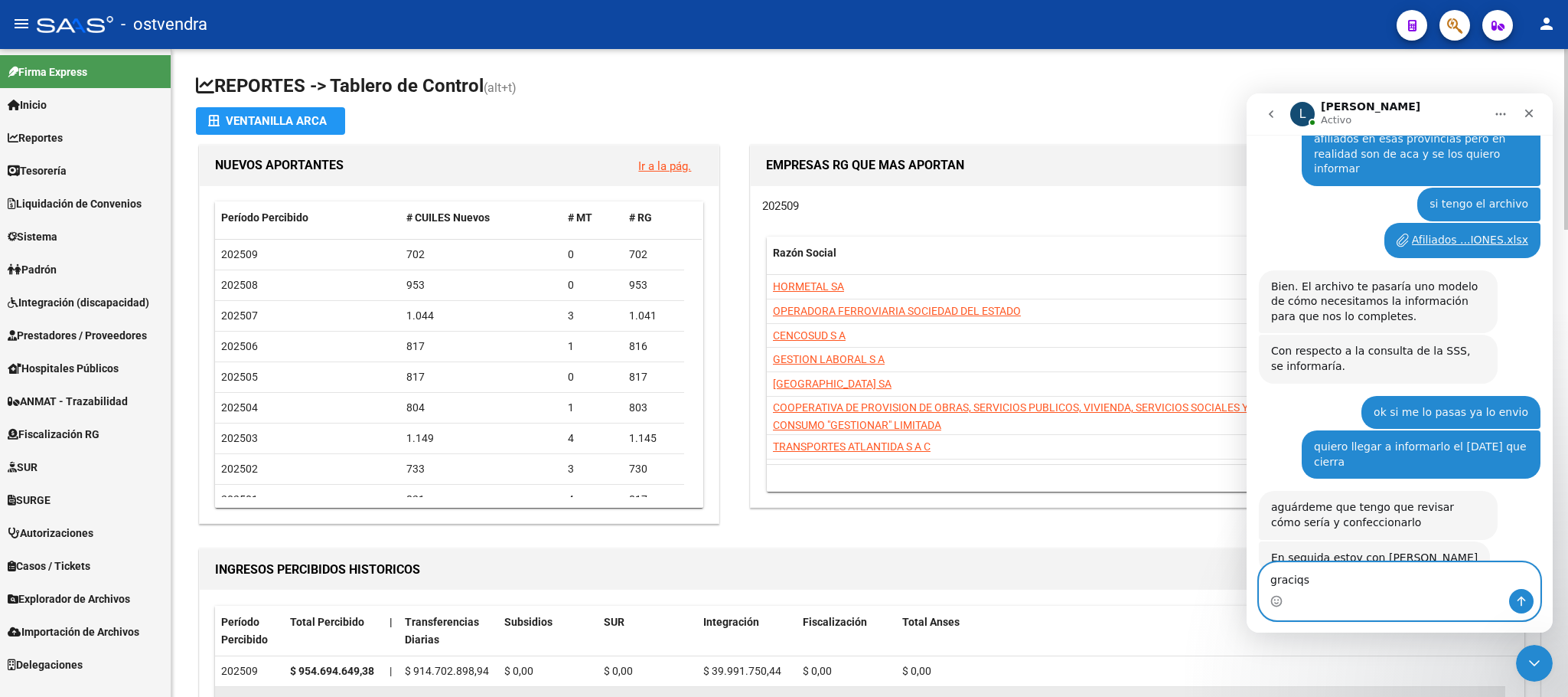
scroll to position [614, 0]
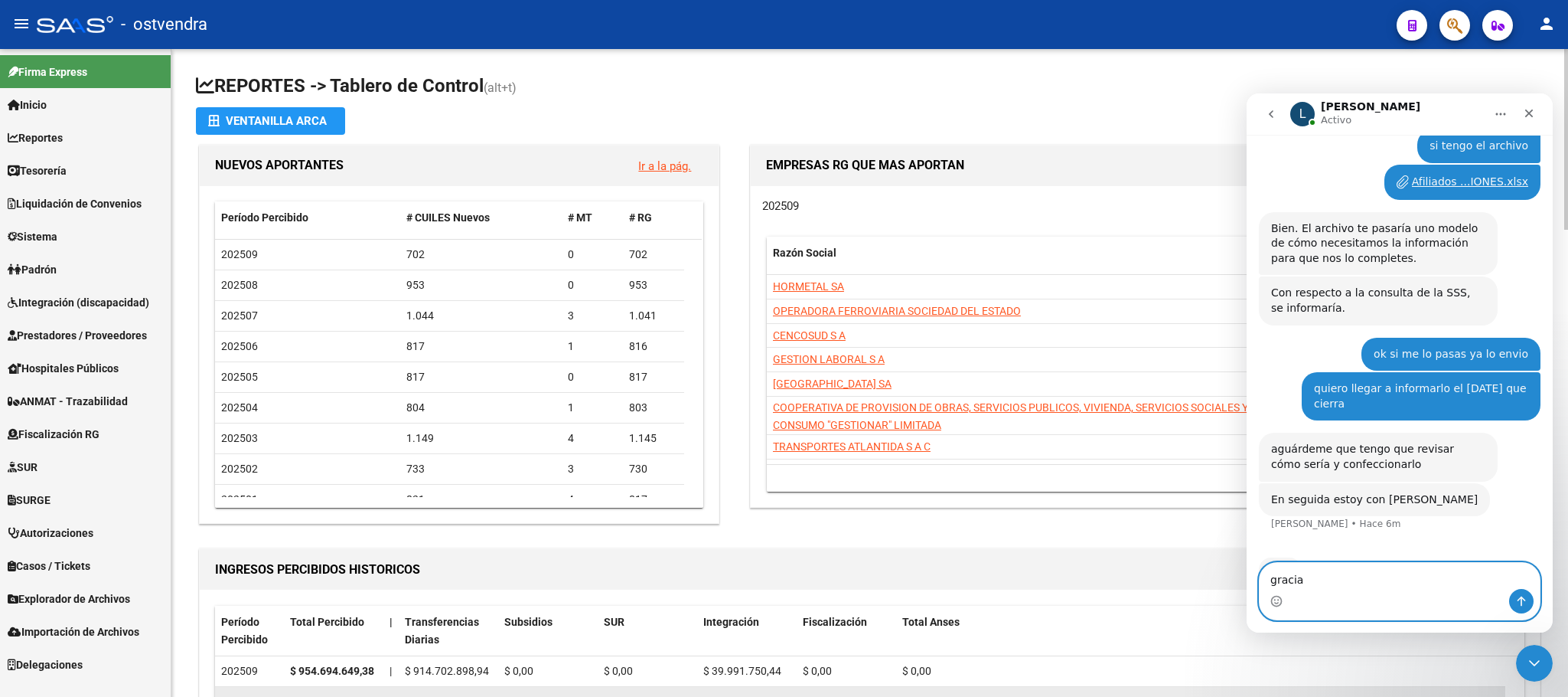
type textarea "gracias"
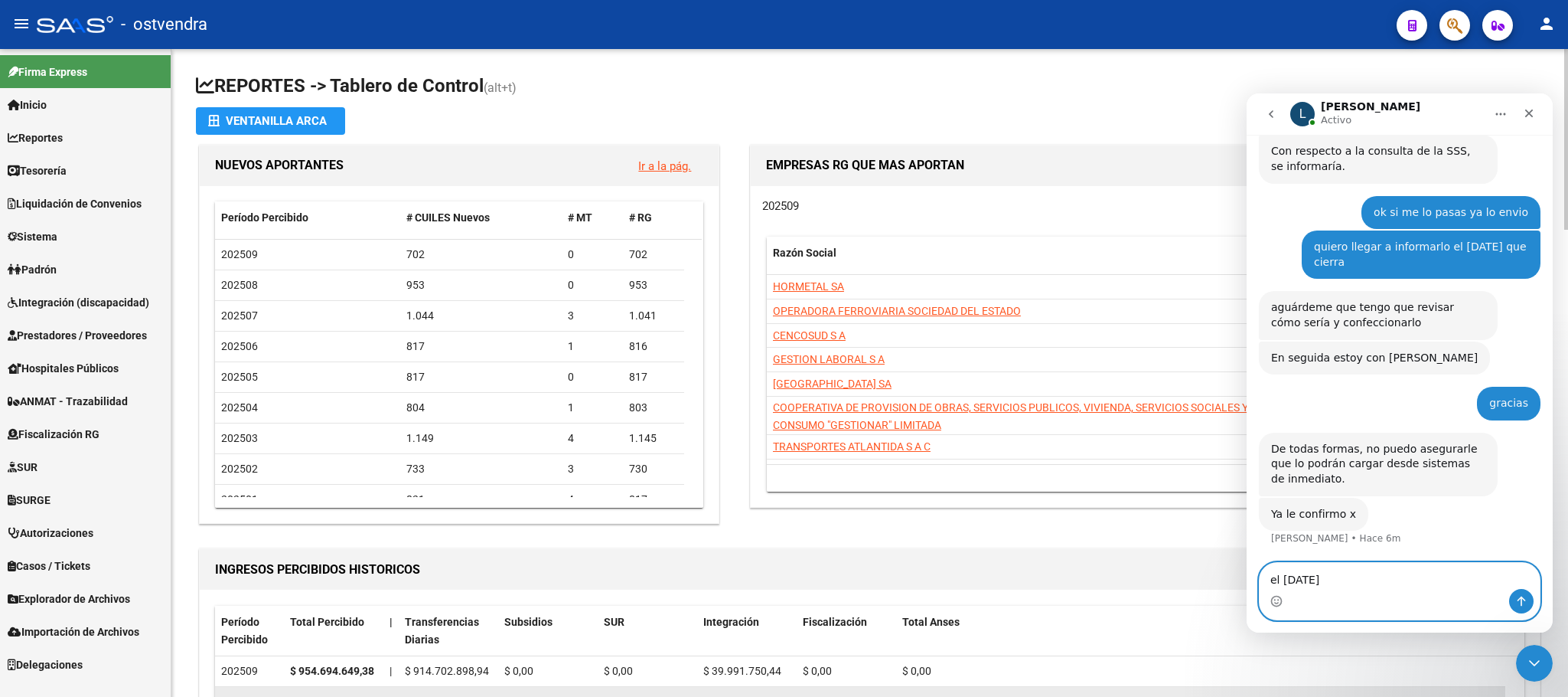
scroll to position [696, 0]
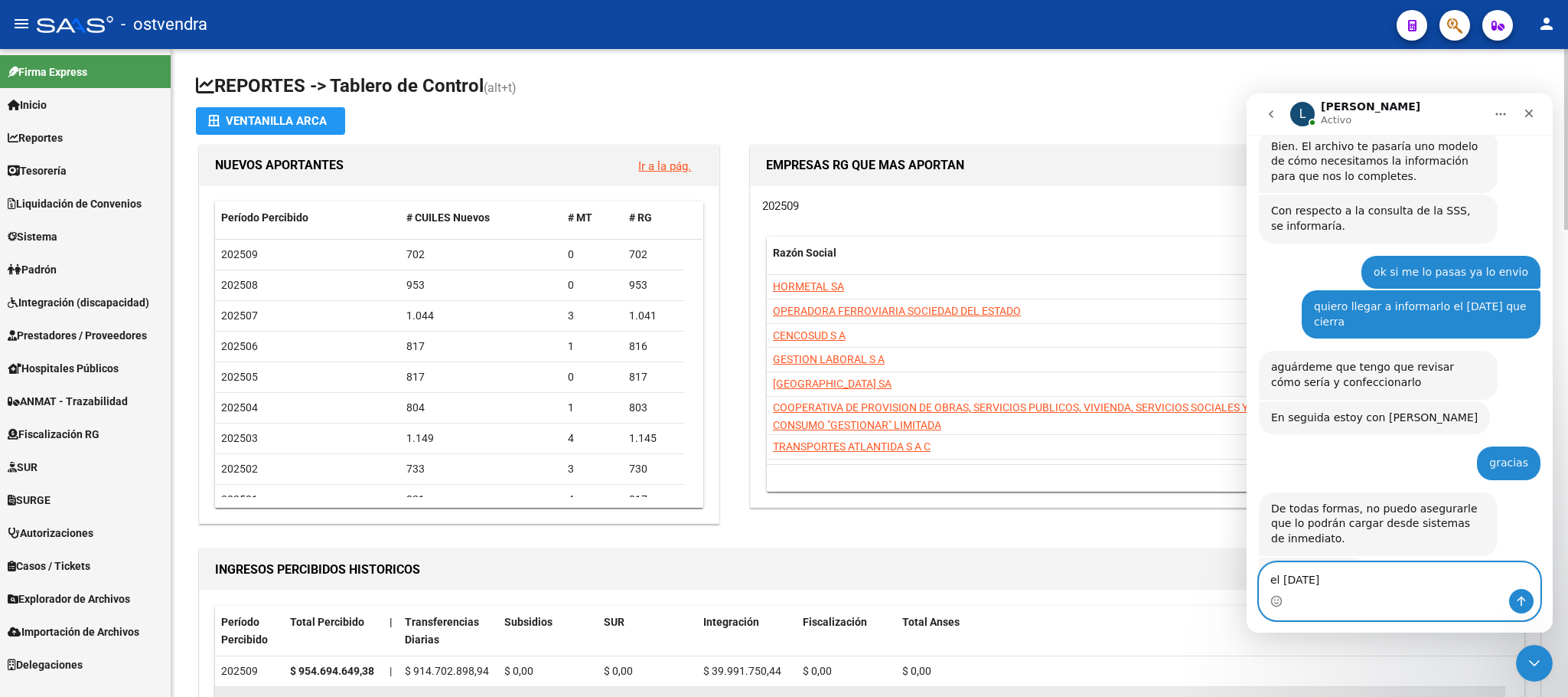
type textarea "el lunes?"
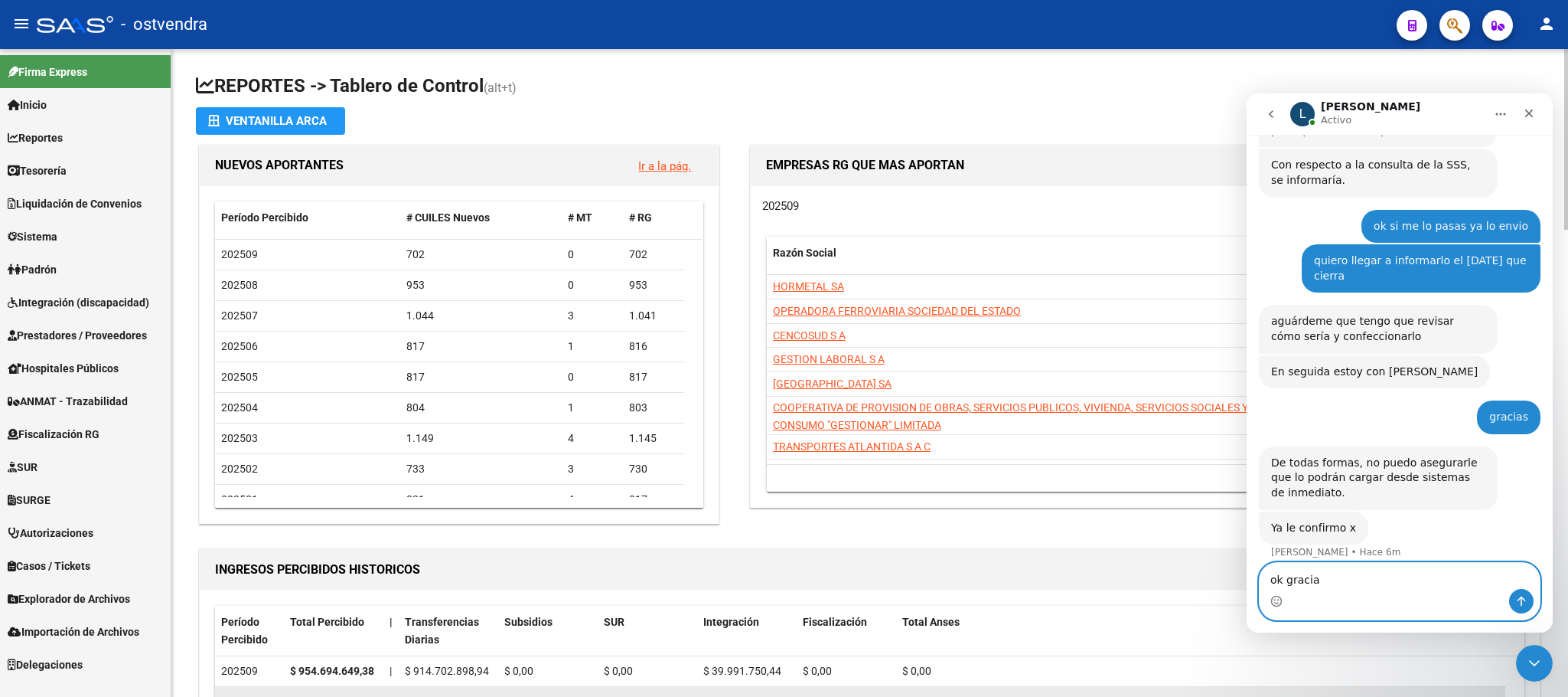
type textarea "ok gracias"
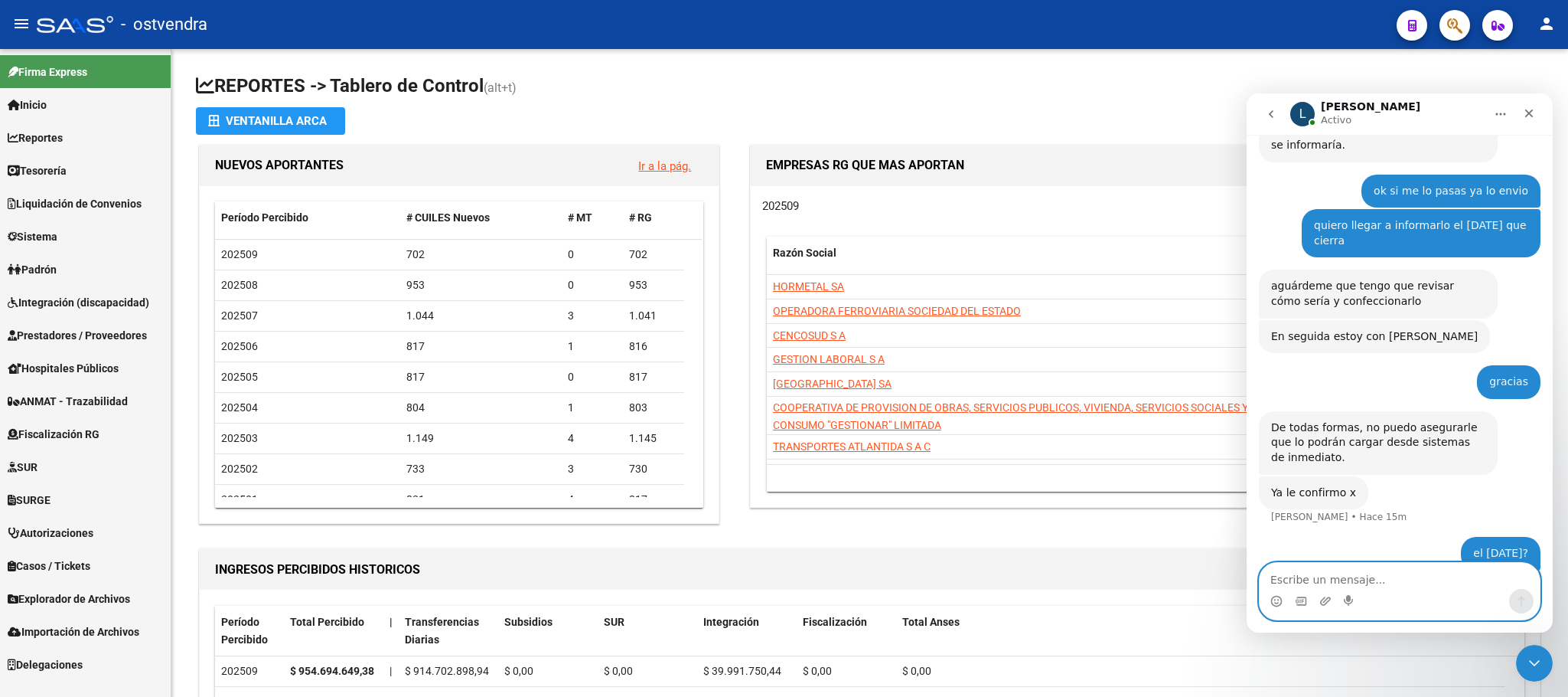
scroll to position [776, 0]
click at [1341, 567] on textarea "Escribe un mensaje..." at bounding box center [1400, 576] width 280 height 26
click at [1298, 576] on textarea "Escribe un mensaje..." at bounding box center [1400, 576] width 280 height 26
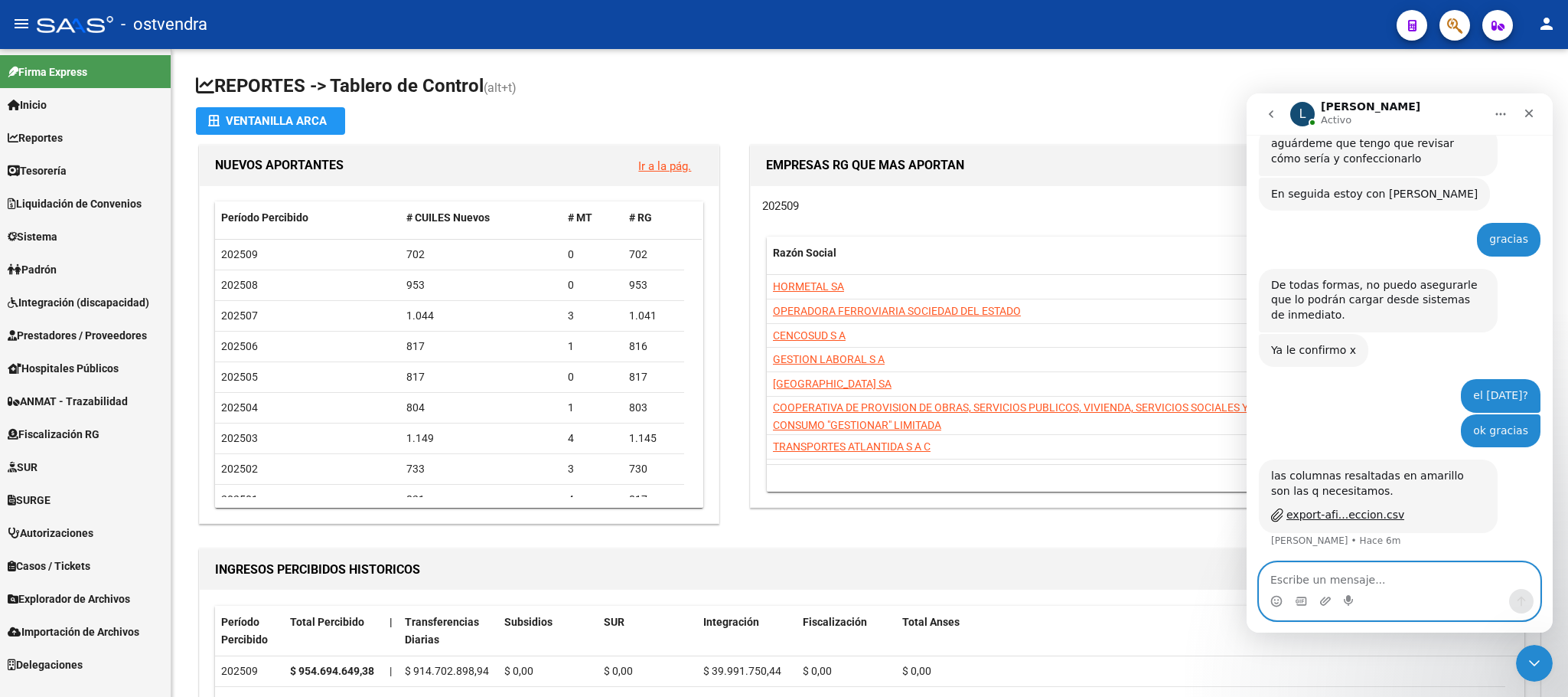
scroll to position [921, 0]
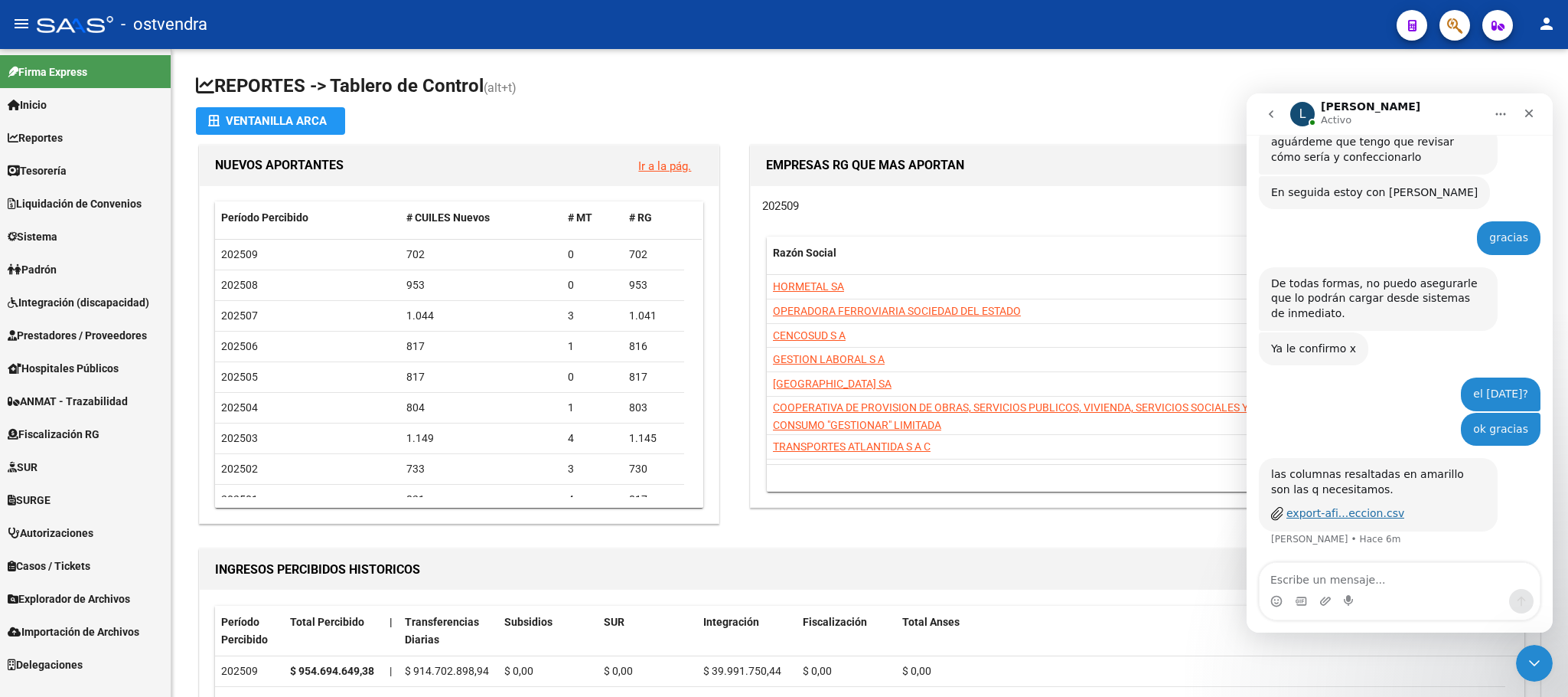
click at [1365, 506] on div "export-afi...eccion.csv" at bounding box center [1345, 514] width 117 height 16
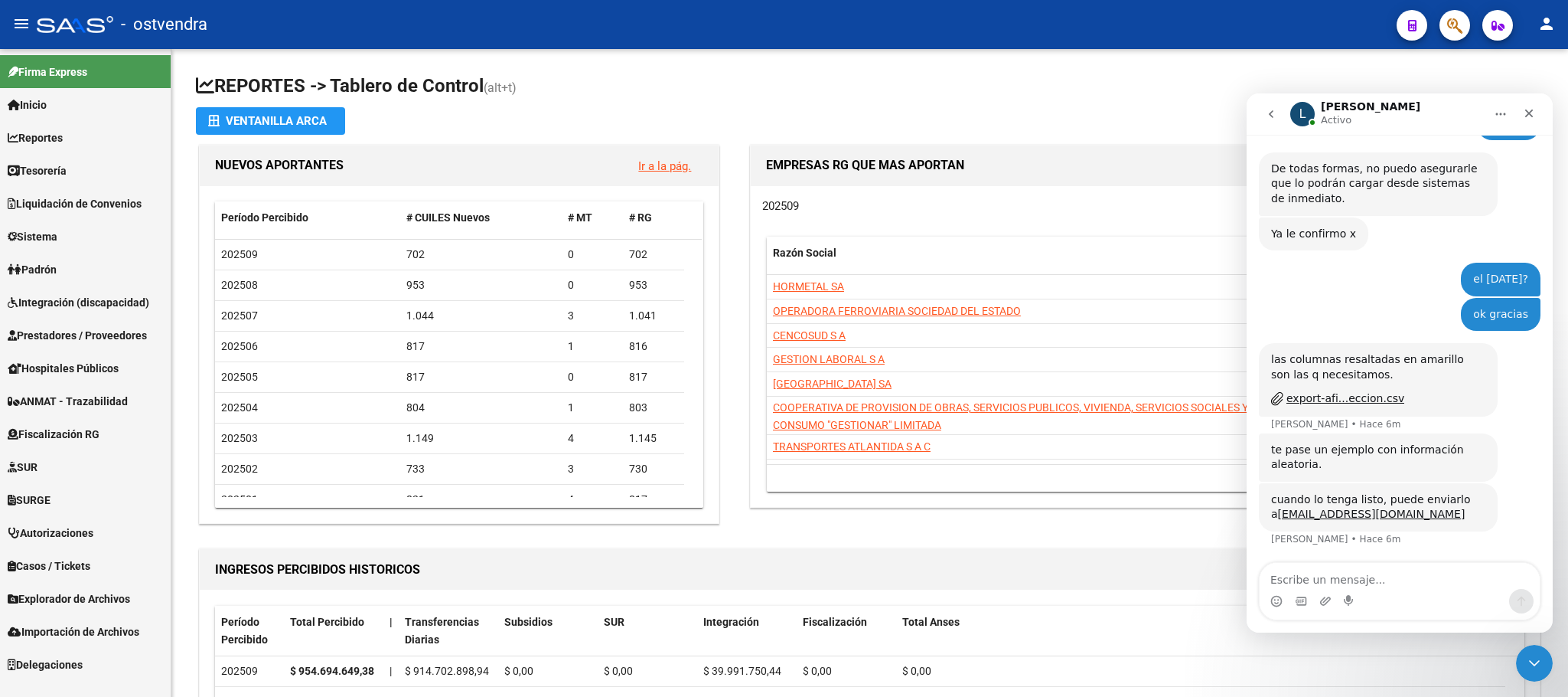
scroll to position [978, 0]
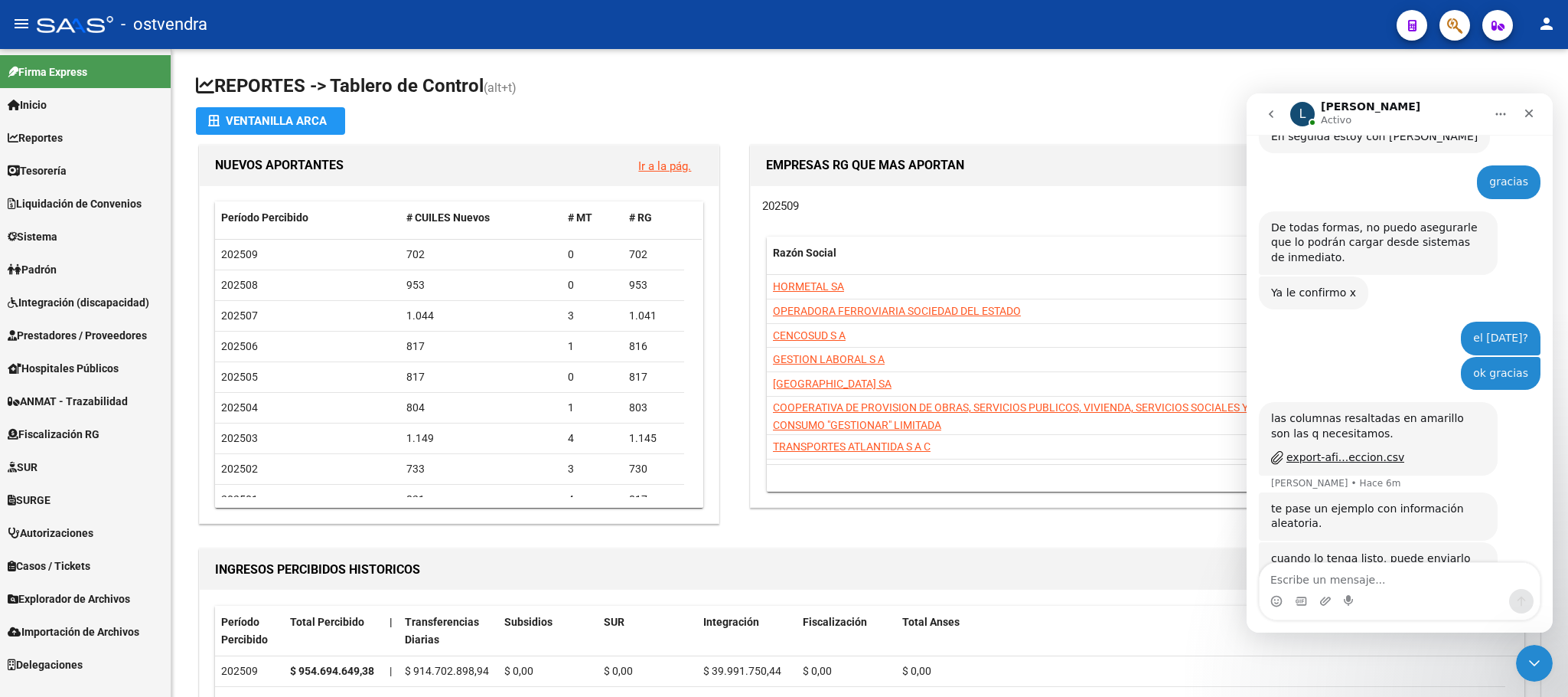
click at [1356, 597] on div "Intercom Messenger" at bounding box center [1400, 600] width 280 height 25
click at [1340, 576] on textarea "Escribe un mensaje..." at bounding box center [1400, 576] width 280 height 26
type textarea "ok gracias"
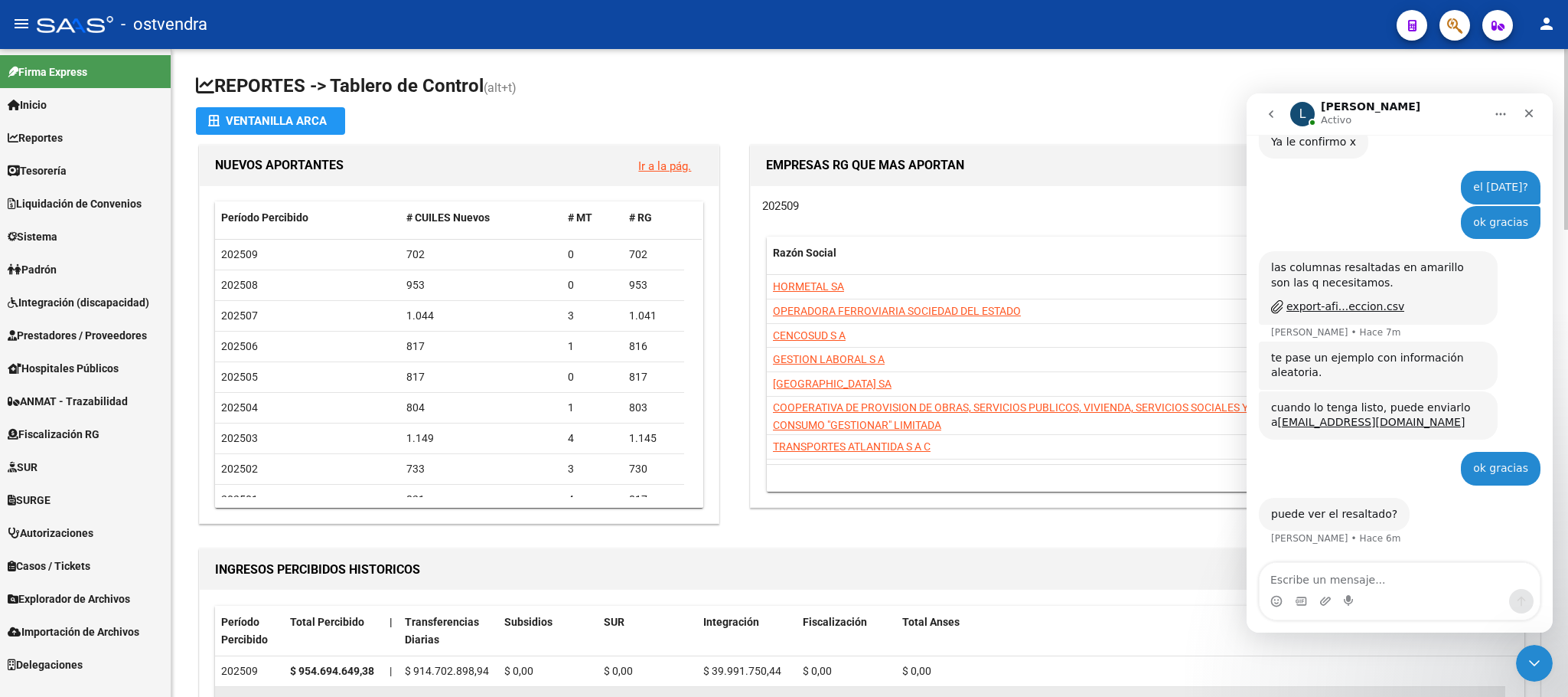
scroll to position [1069, 0]
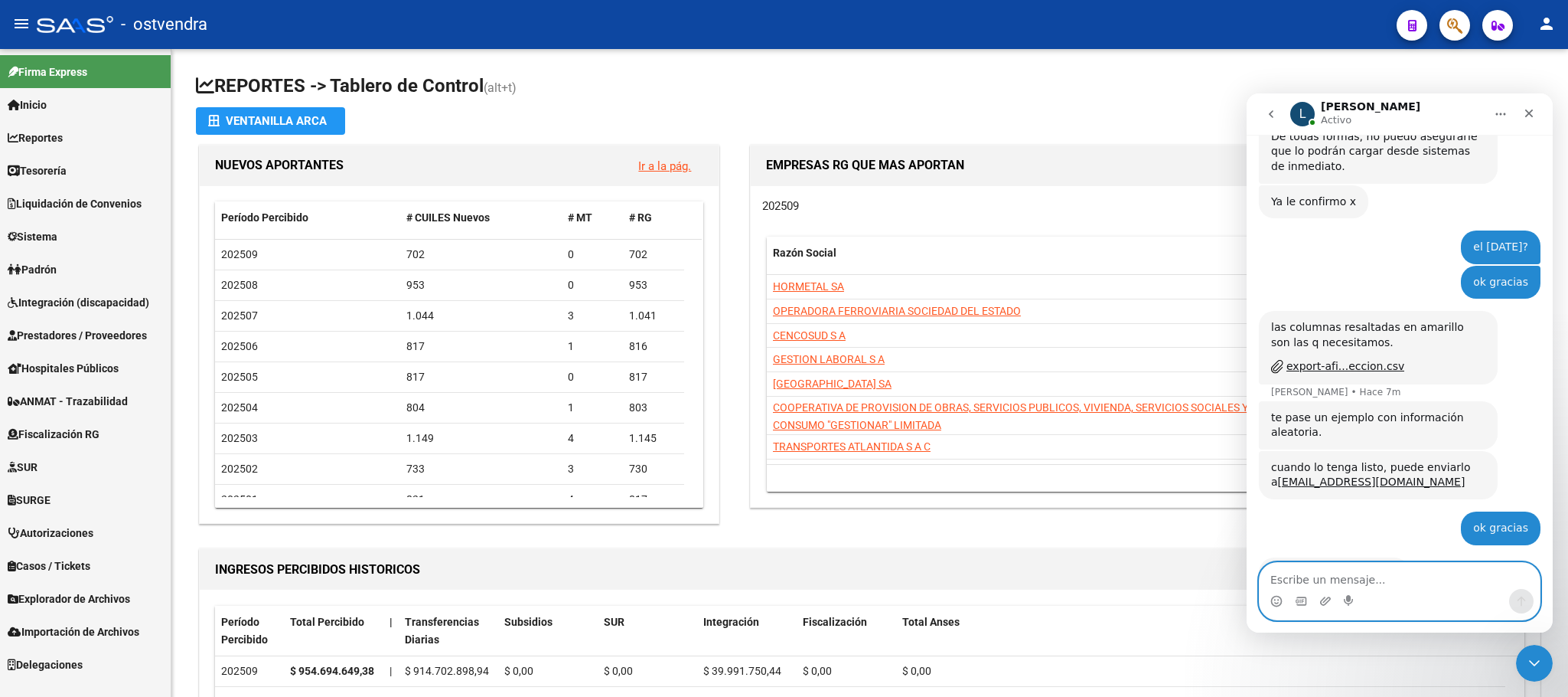
click at [1358, 584] on textarea "Escribe un mensaje..." at bounding box center [1400, 576] width 280 height 26
type textarea "no estan todos normal"
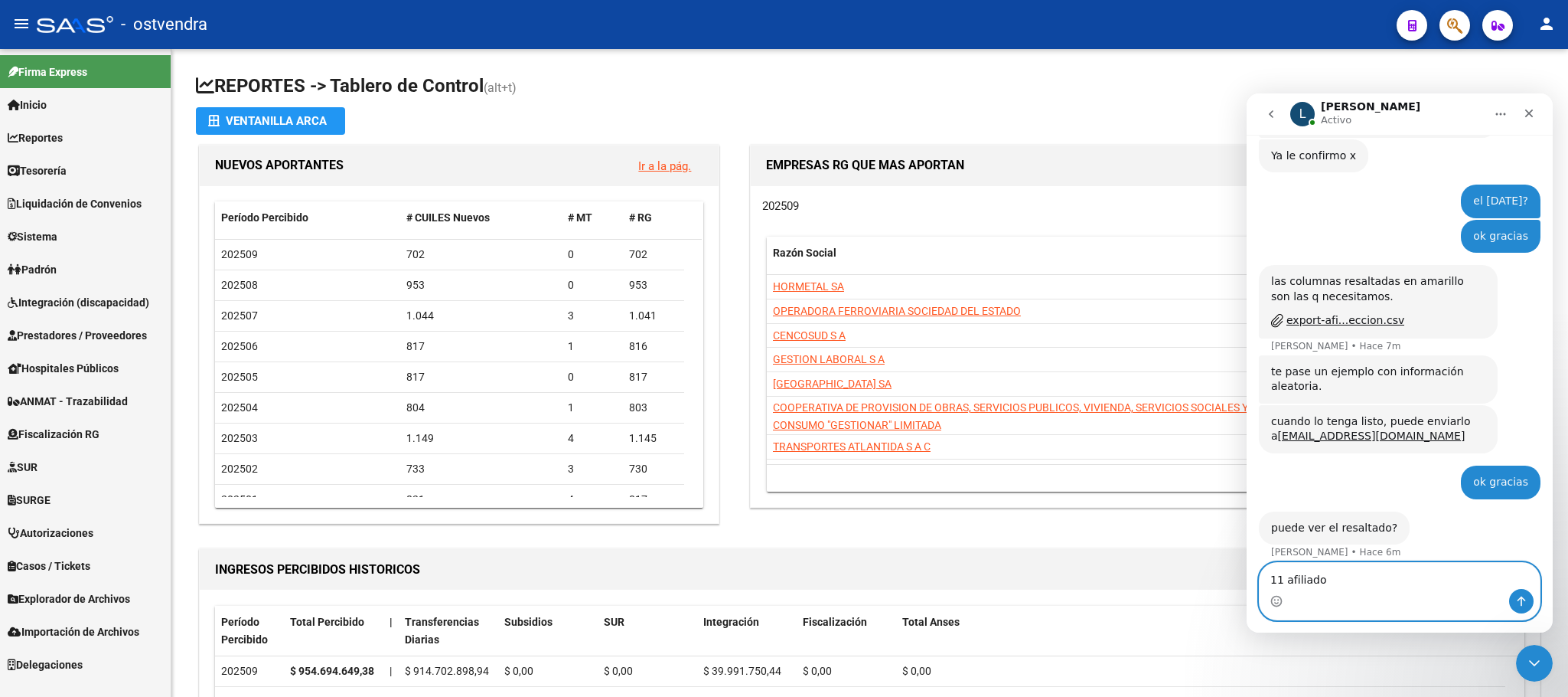
type textarea "11 afiliados"
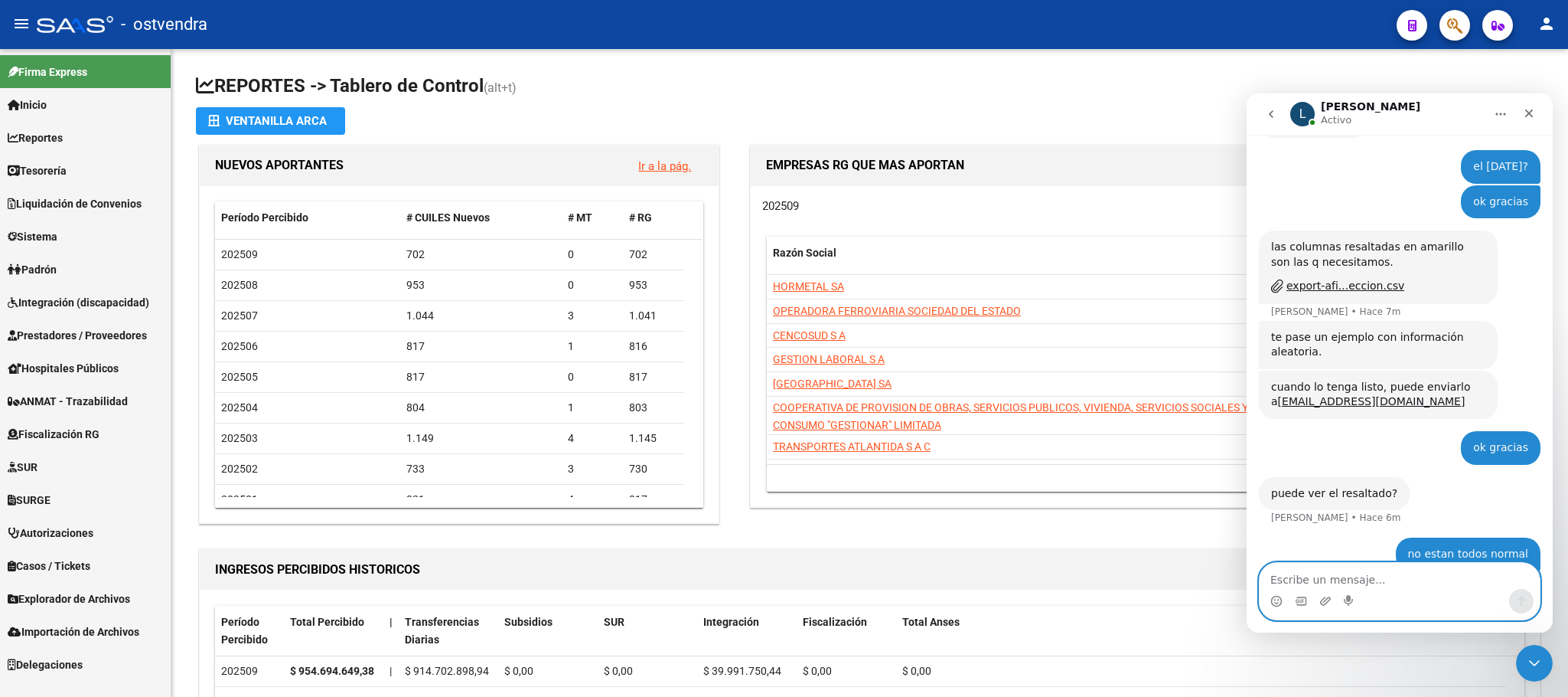
click at [1362, 583] on textarea "Escribe un mensaje..." at bounding box center [1400, 576] width 280 height 26
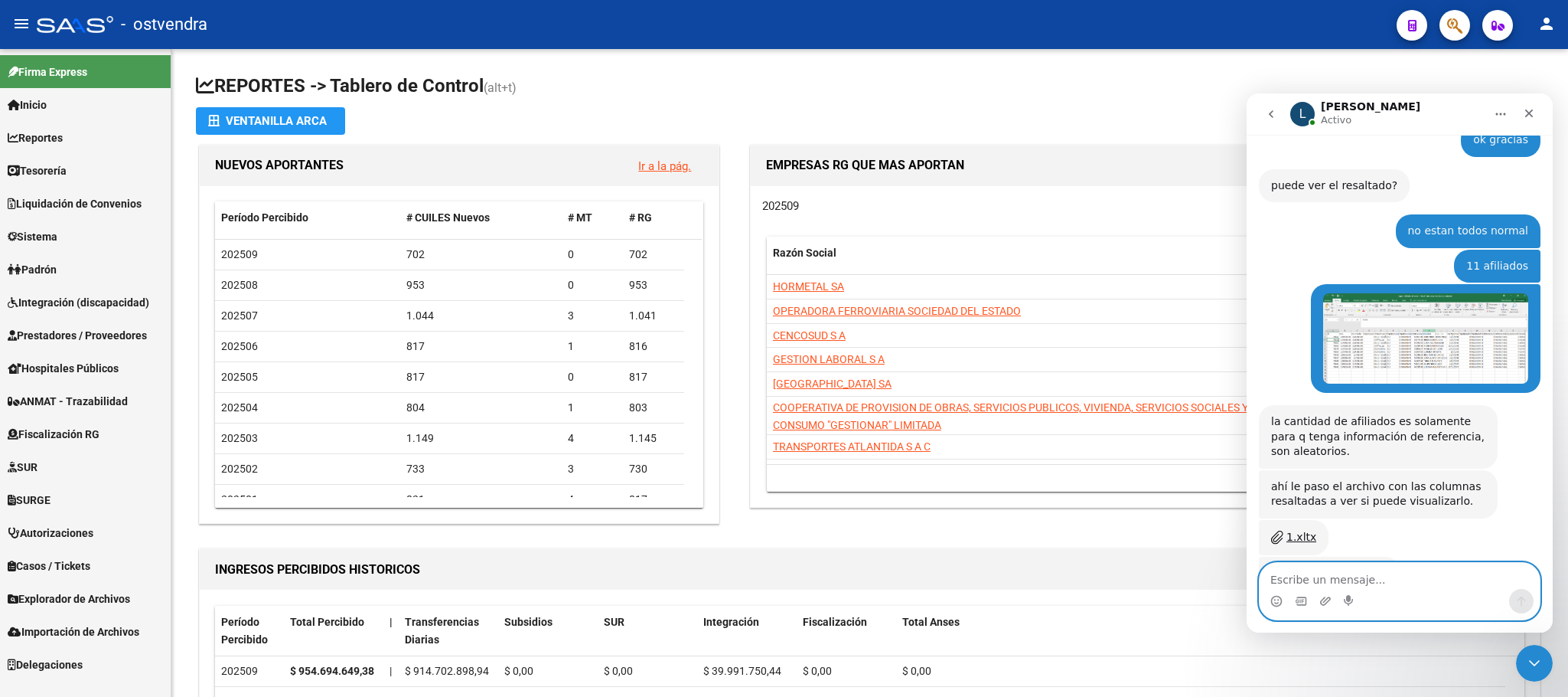
scroll to position [1515, 0]
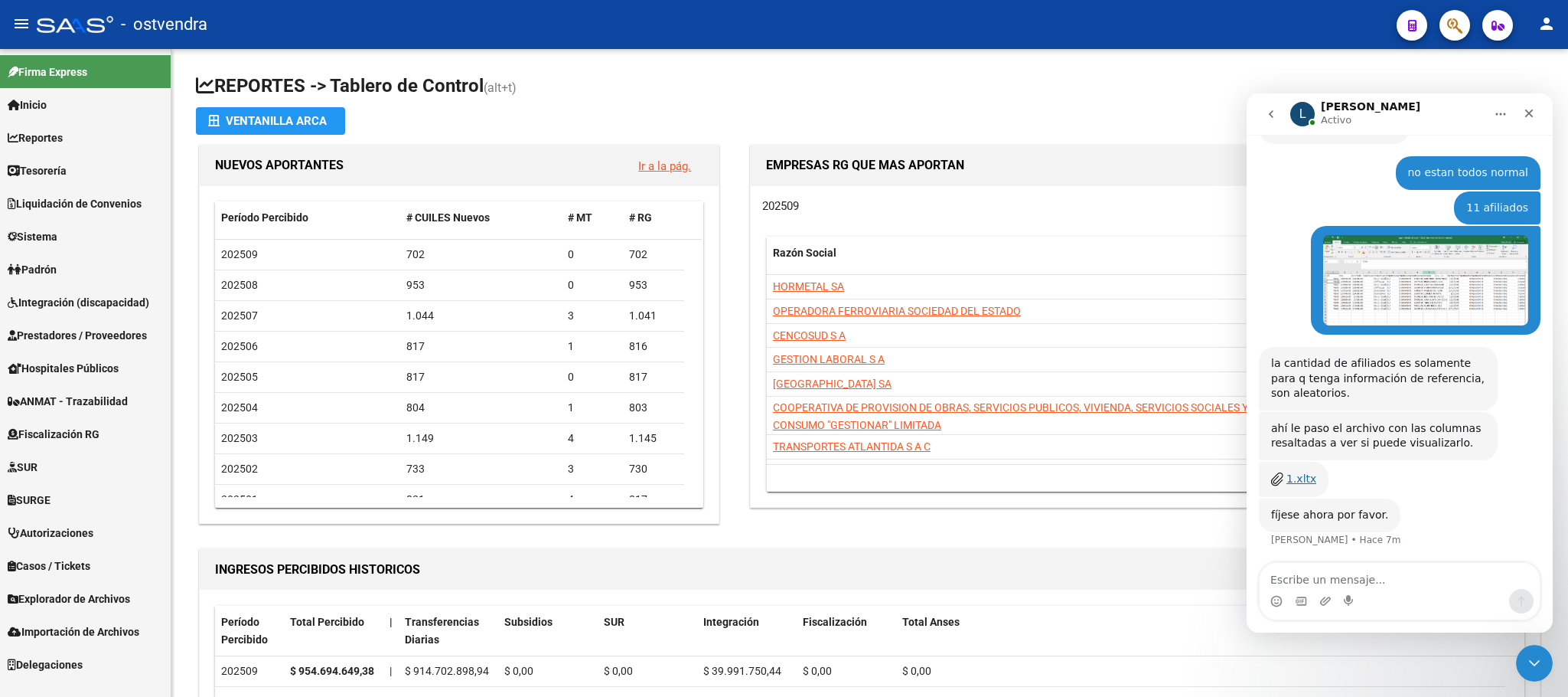
click at [1292, 471] on div "1.xltx" at bounding box center [1301, 479] width 30 height 16
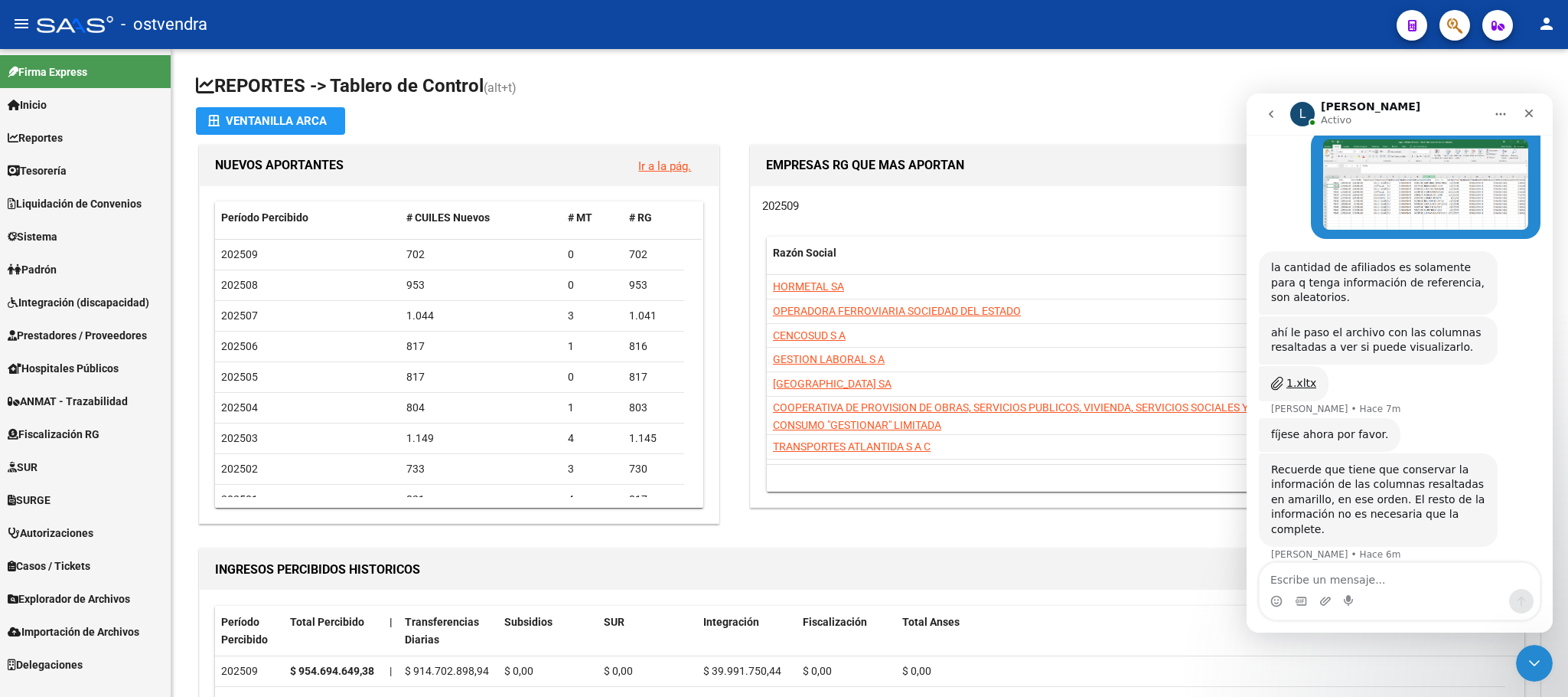
scroll to position [1551, 0]
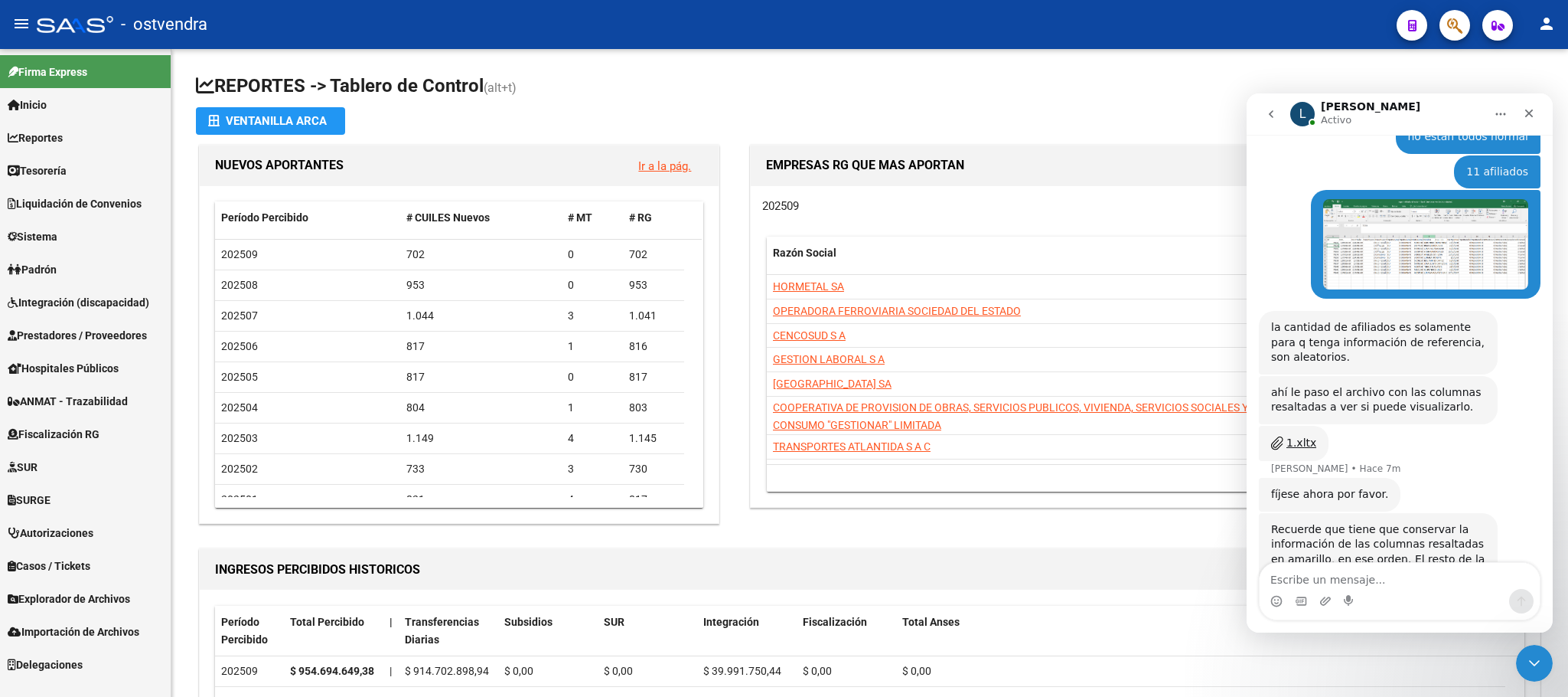
click at [1361, 537] on div "Recuerde que tiene que conservar la información de las columnas resaltadas en a…" at bounding box center [1400, 577] width 281 height 128
click at [1288, 579] on textarea "Escribe un mensaje..." at bounding box center [1400, 576] width 280 height 26
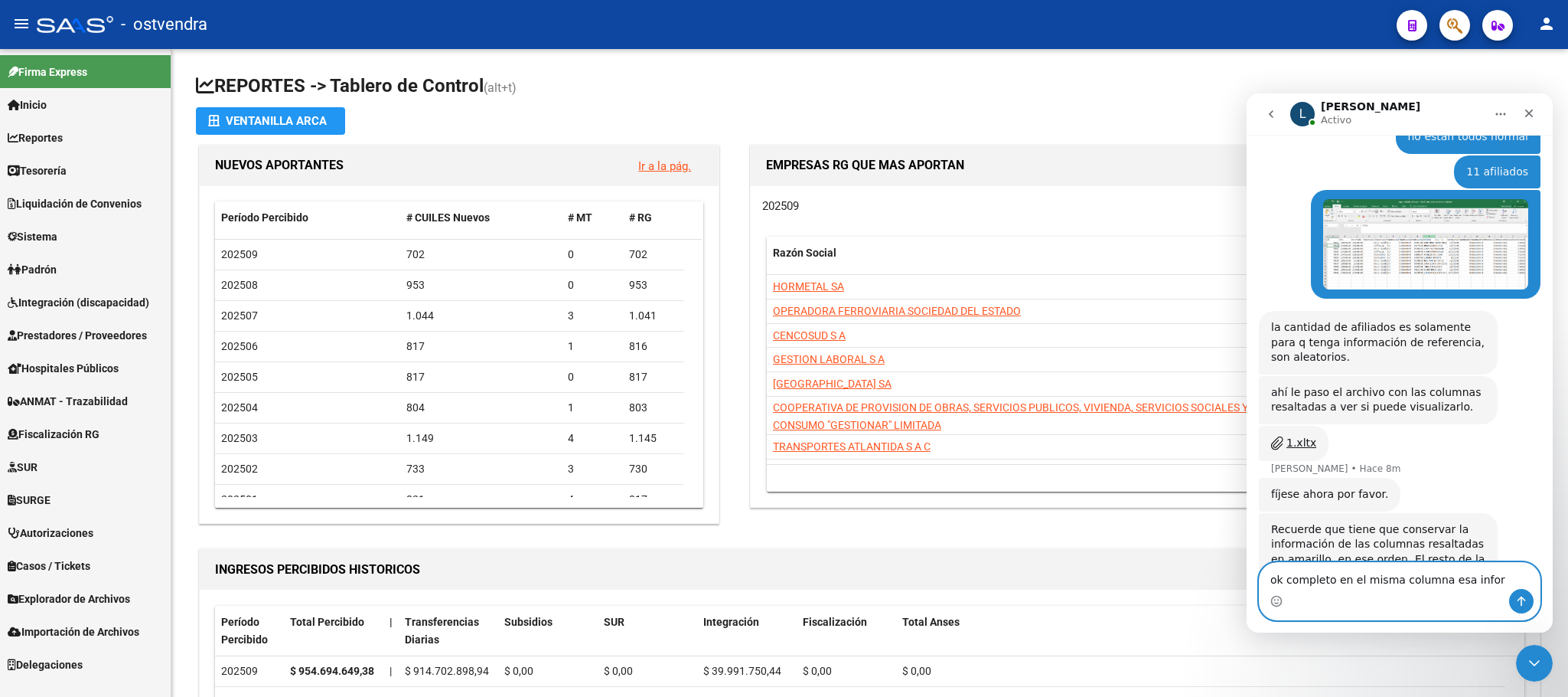
type textarea "ok completo en el misma columna esa info"
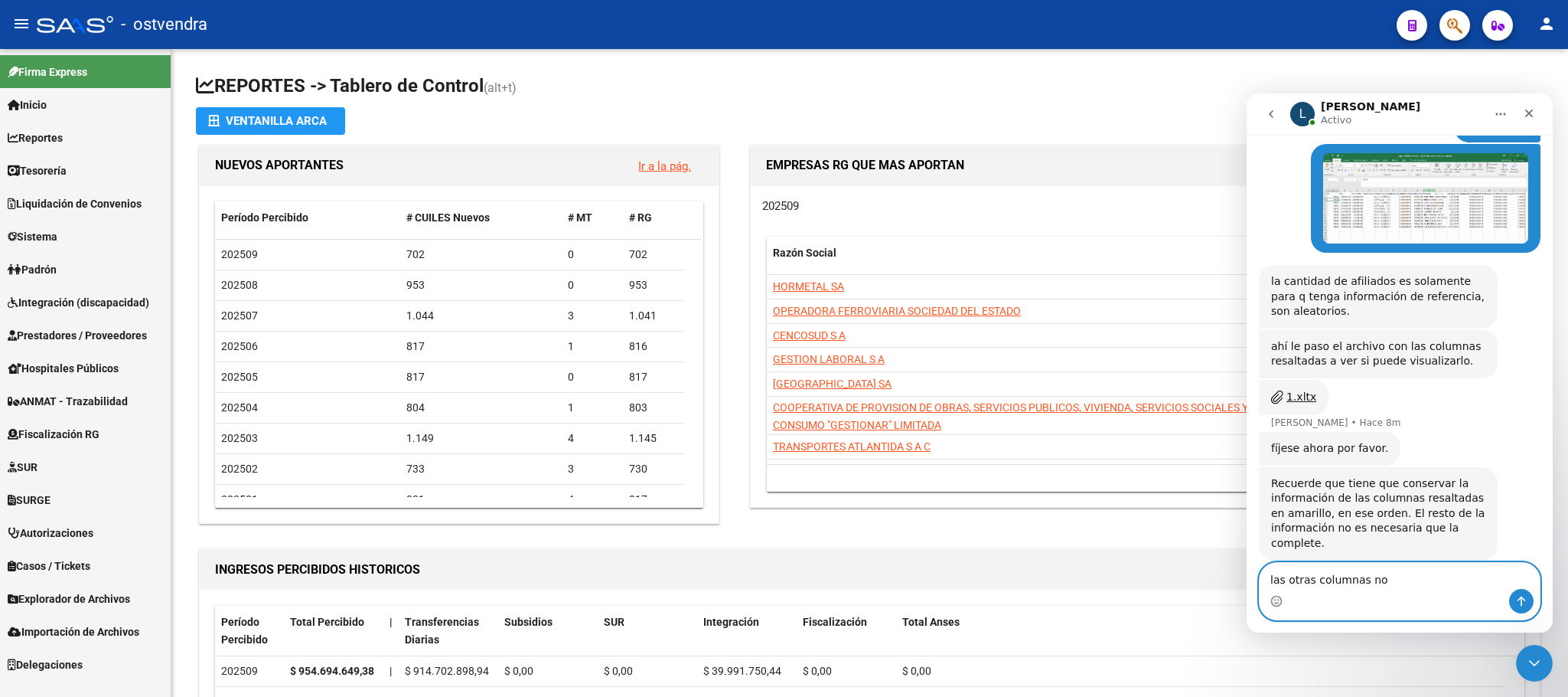
scroll to position [1656, 0]
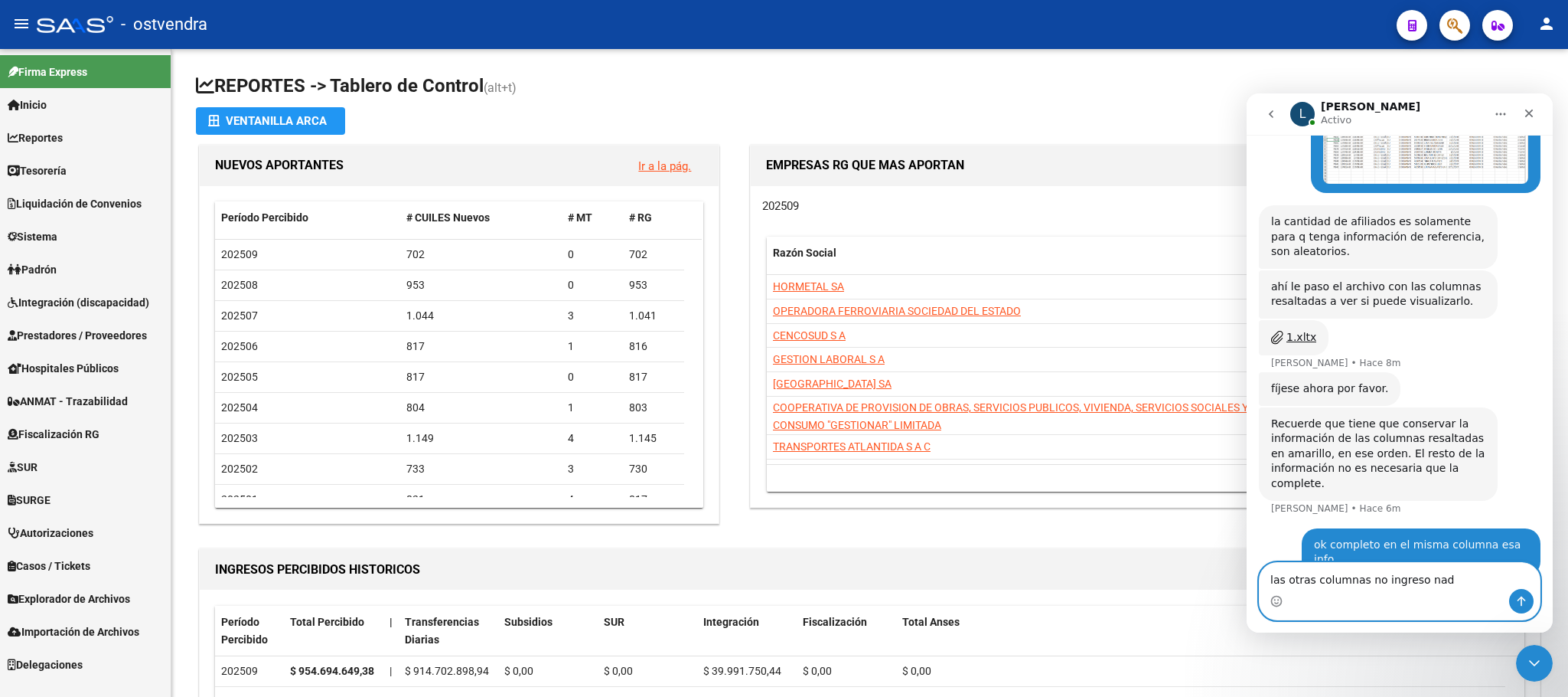
type textarea "las otras columnas no ingreso nada"
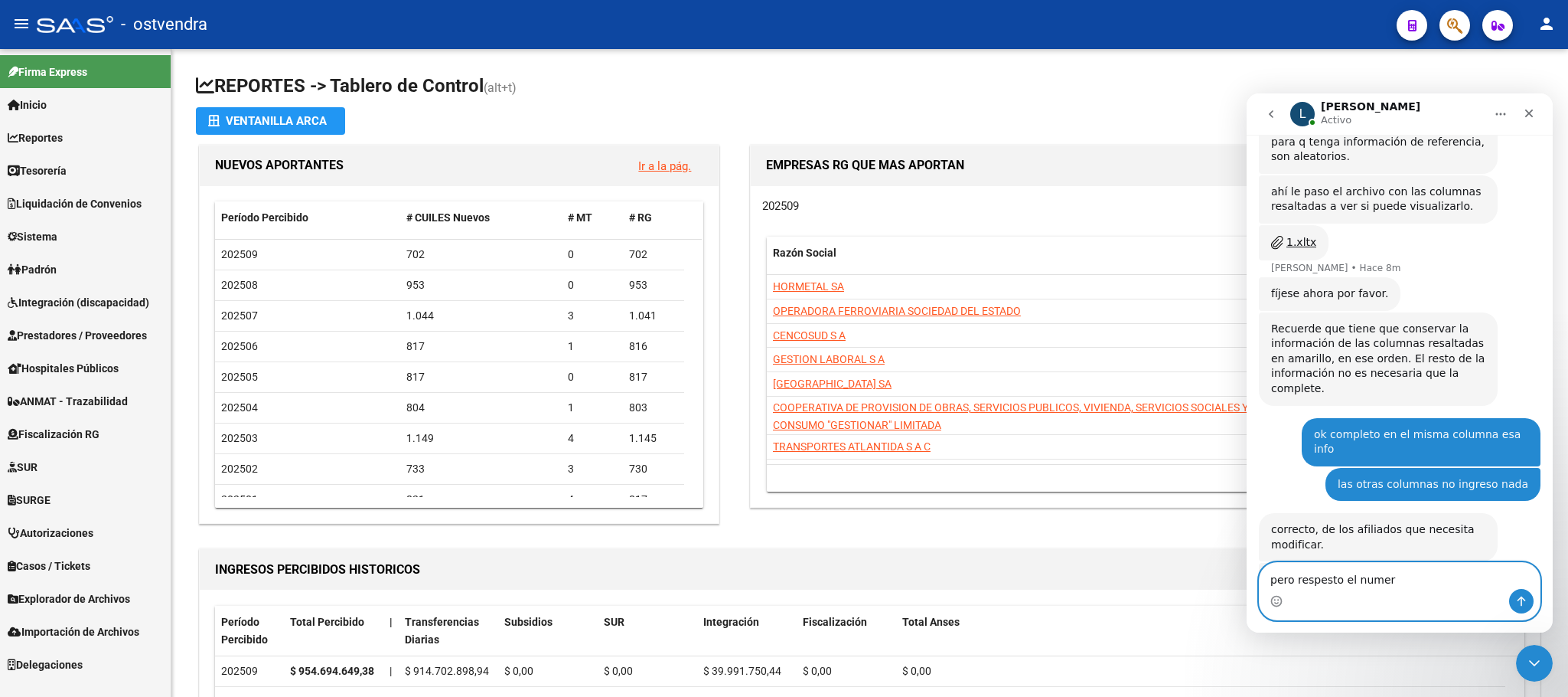
scroll to position [1786, 0]
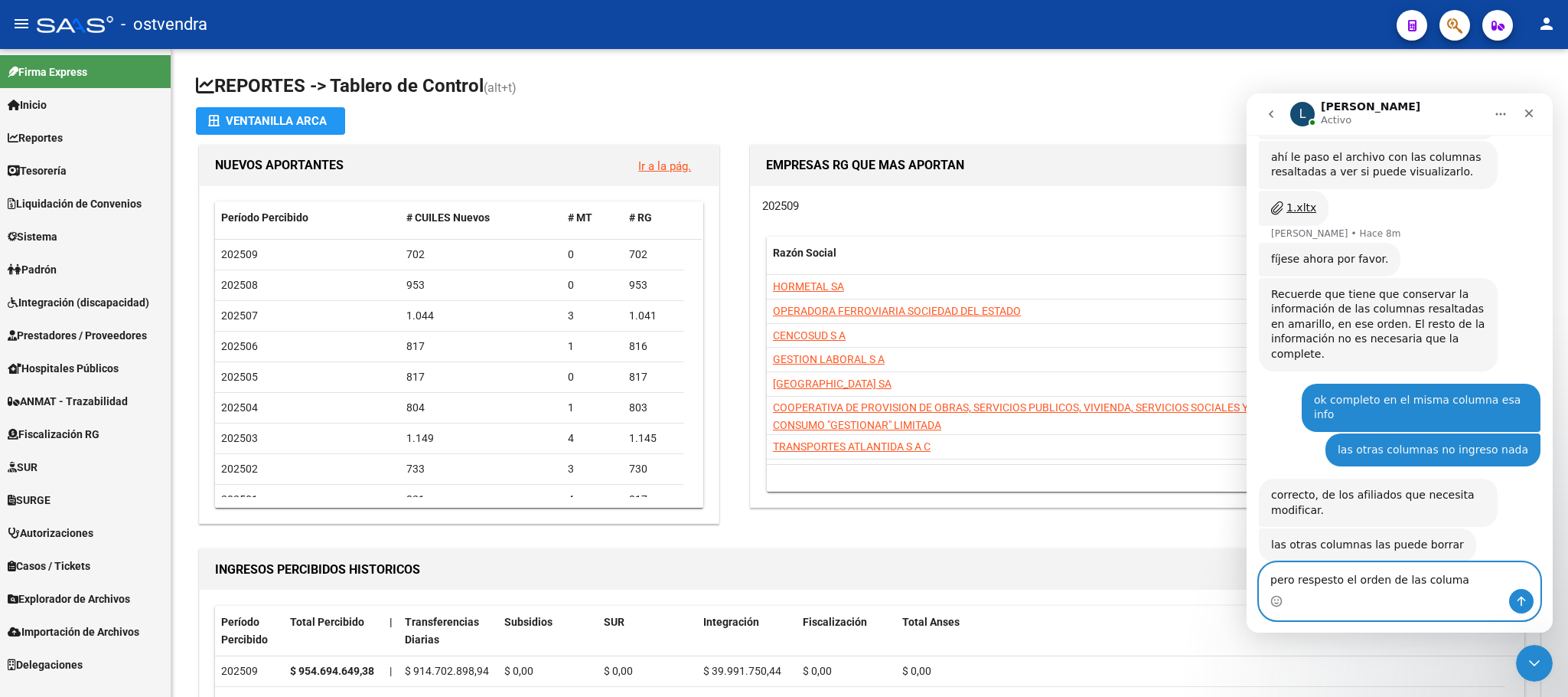
type textarea "pero respesto el orden de las columas"
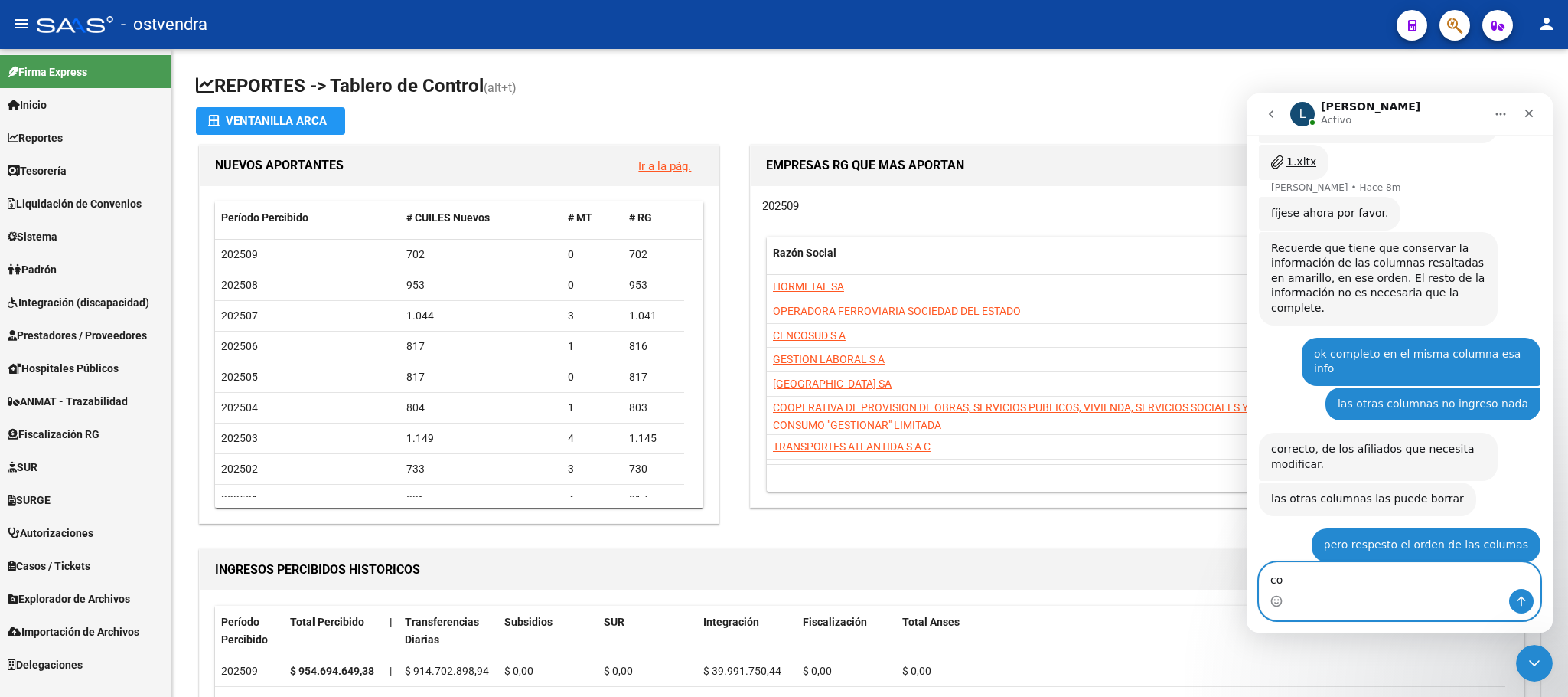
scroll to position [1891, 0]
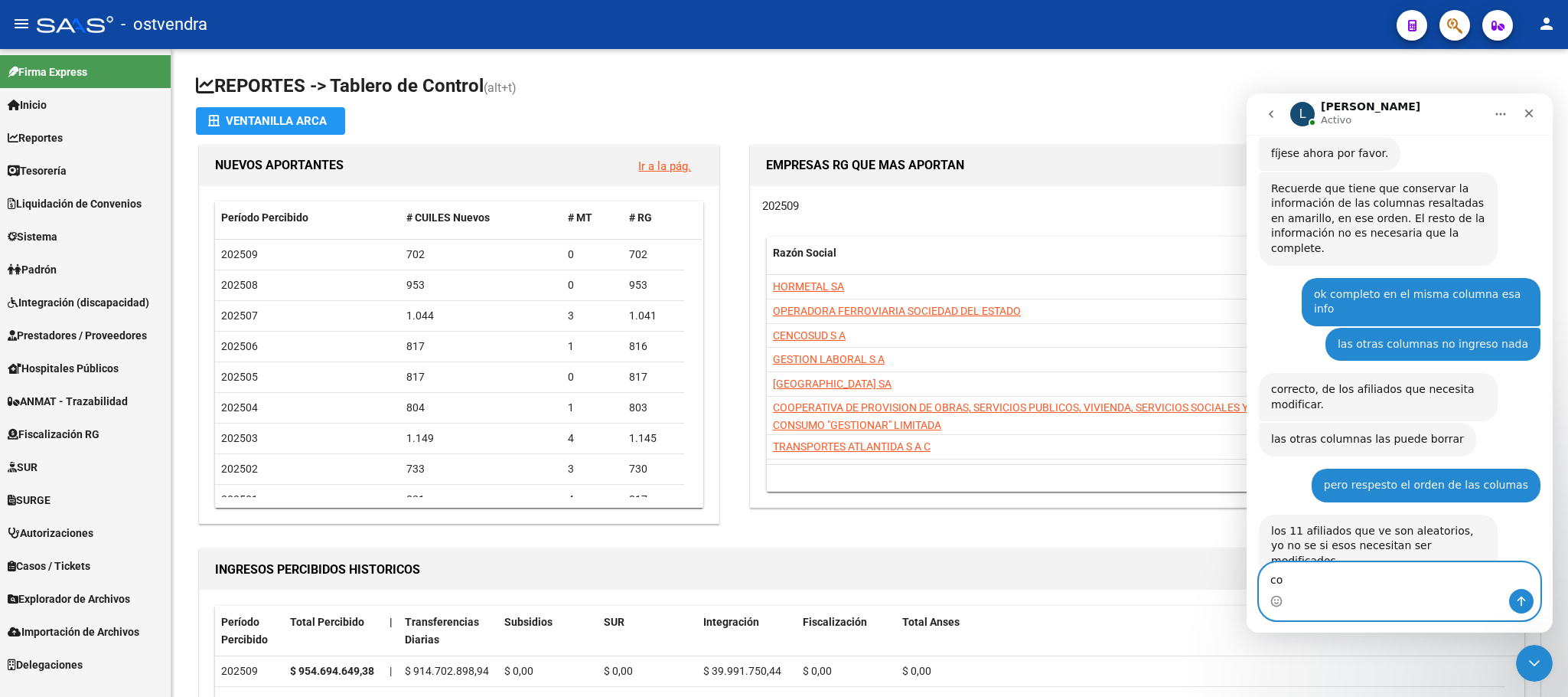
type textarea "c"
type textarea "si si entendi"
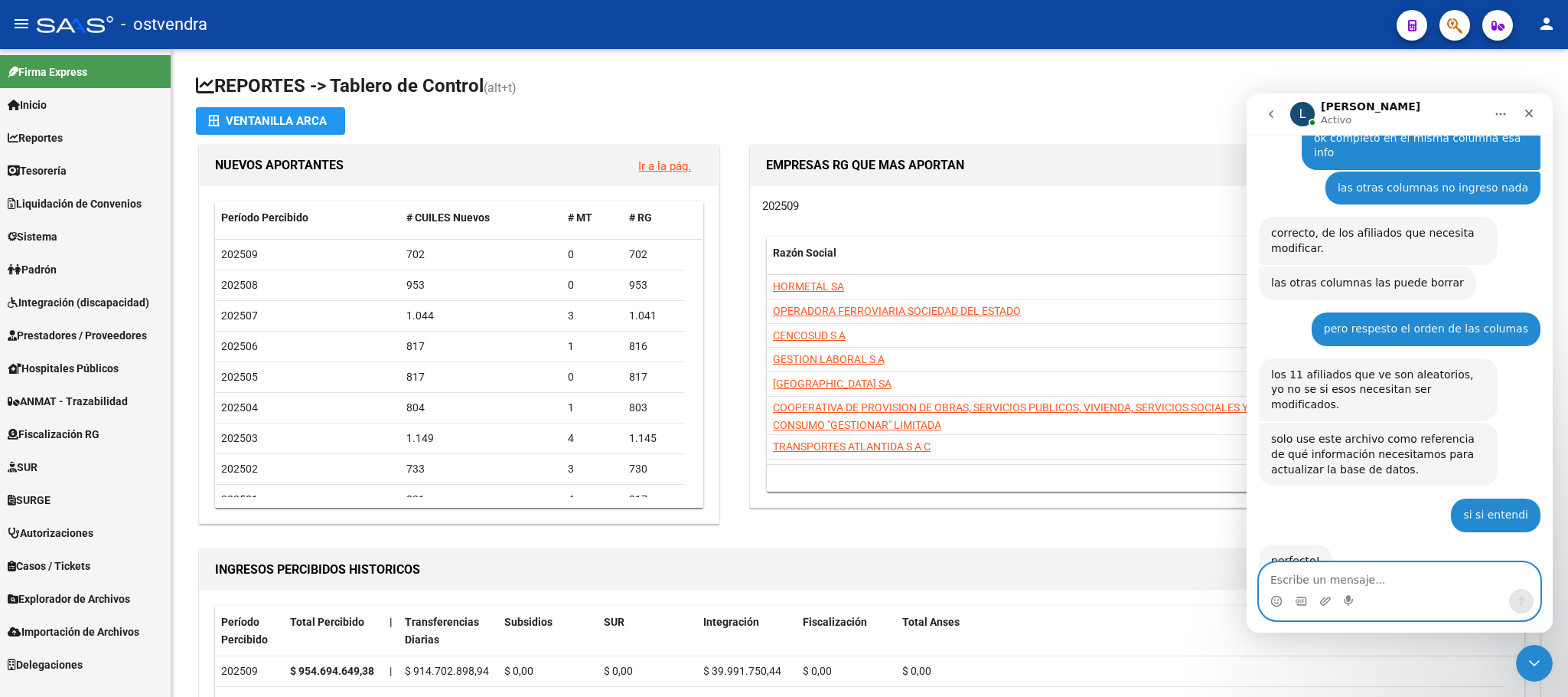
scroll to position [2098, 0]
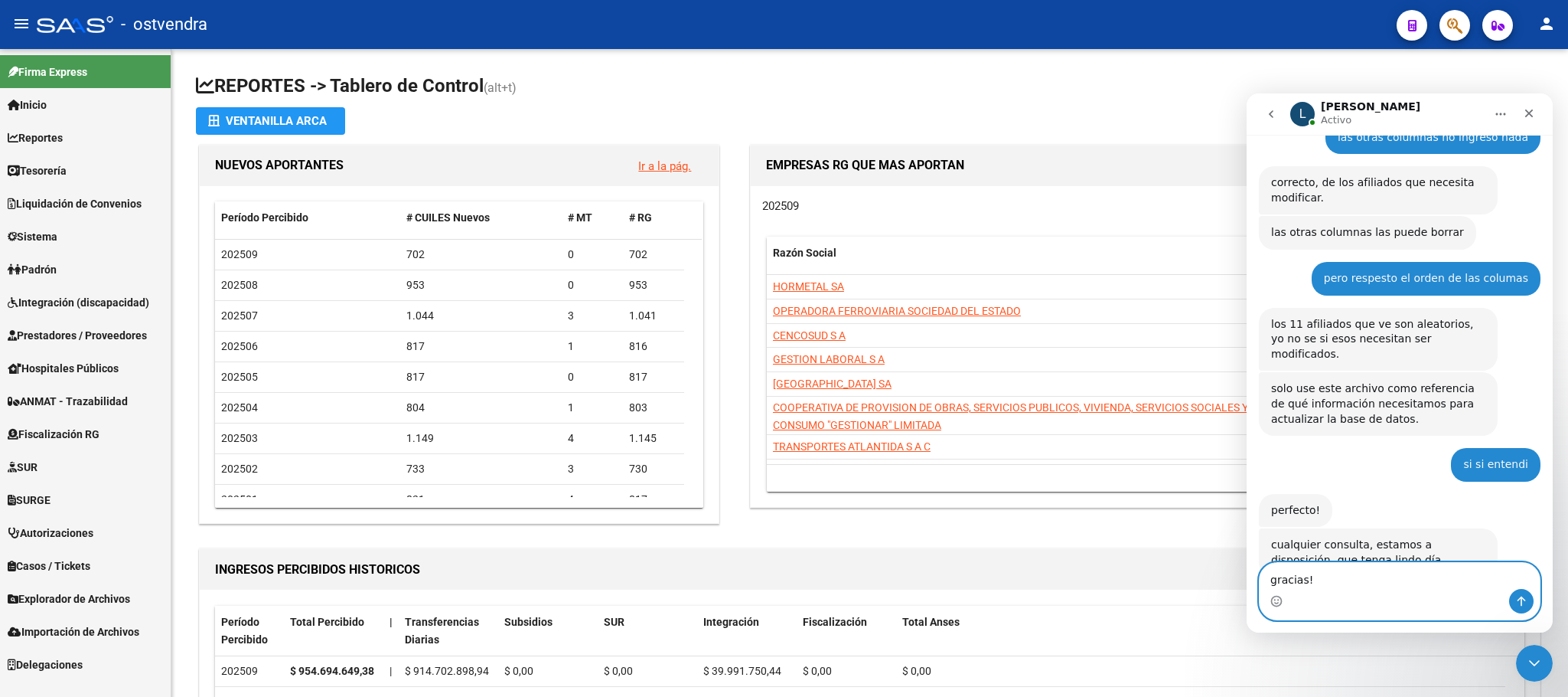
type textarea "gracias!!"
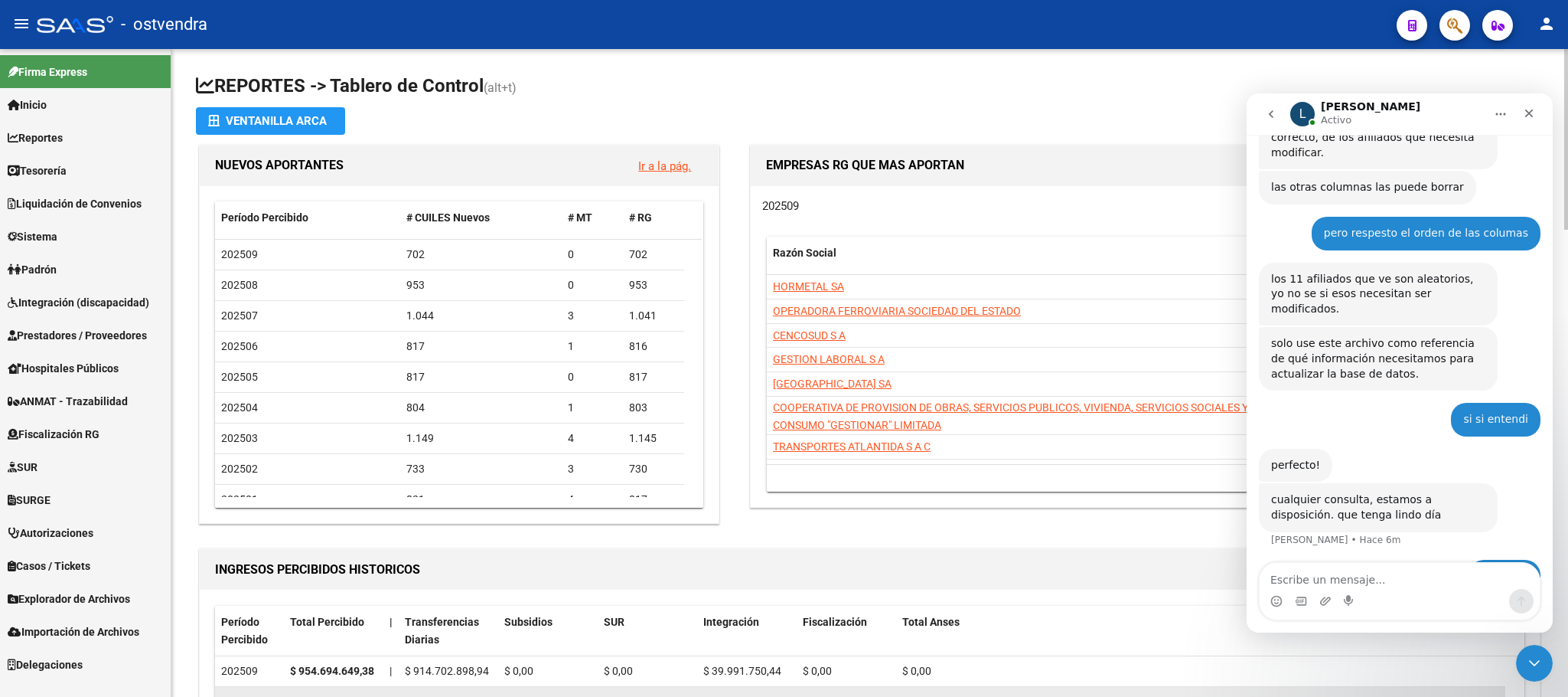
scroll to position [2085, 0]
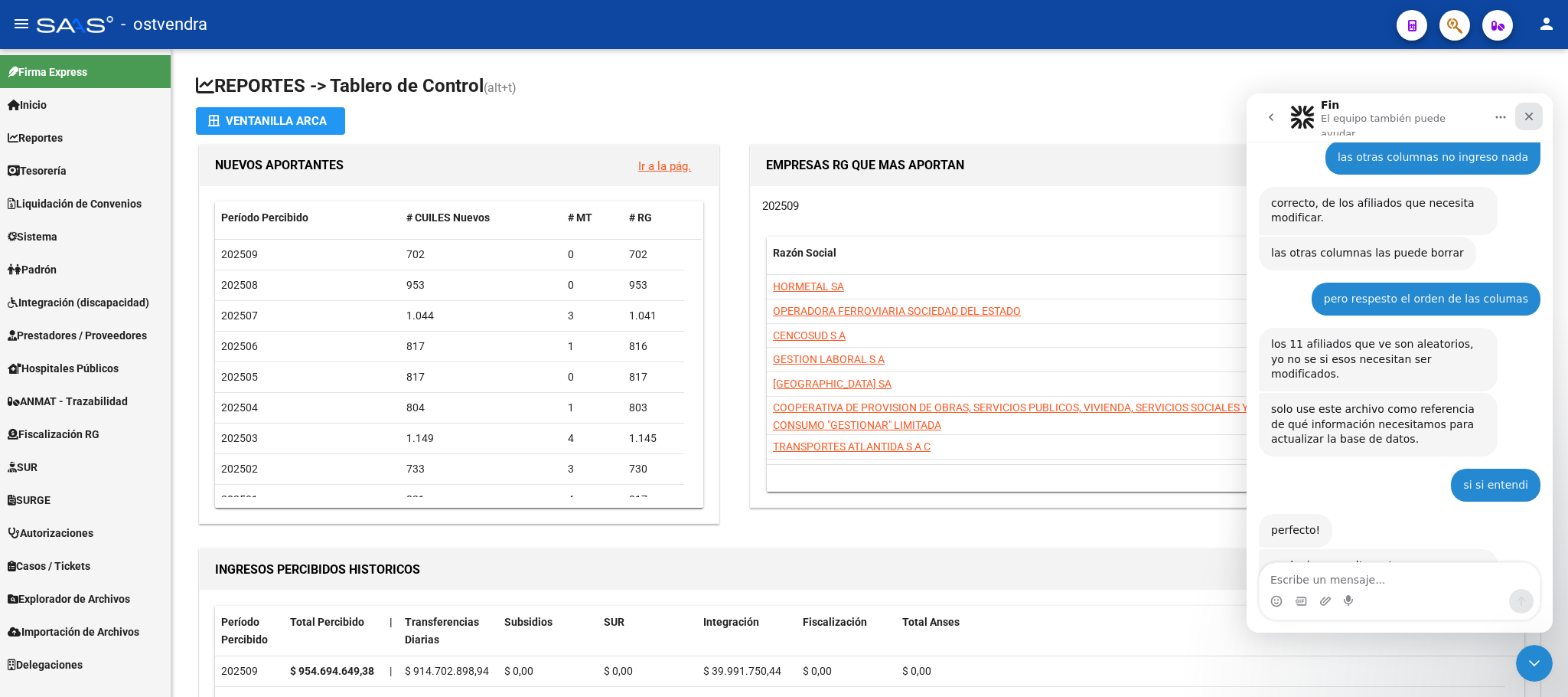
click at [1534, 108] on div "Cerrar" at bounding box center [1529, 117] width 27 height 27
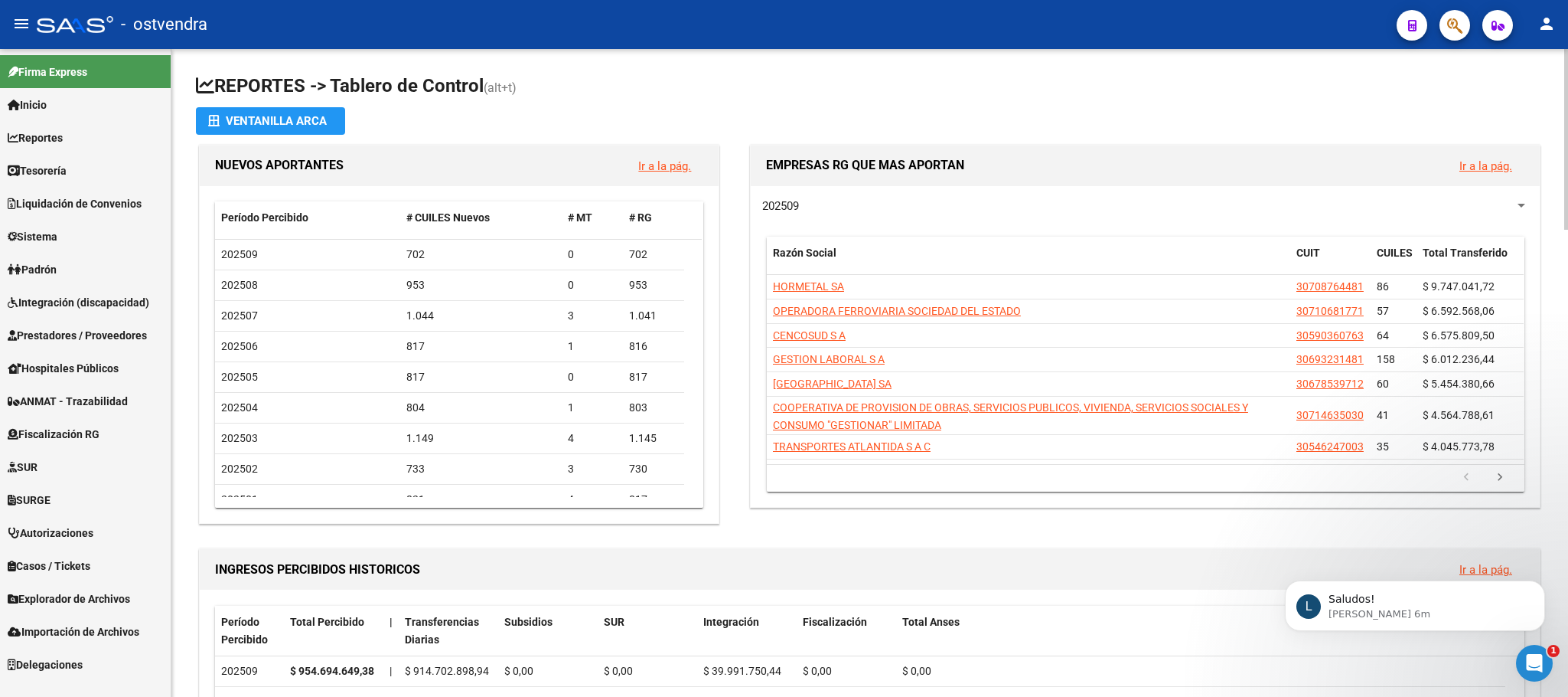
scroll to position [2150, 0]
click at [1530, 664] on icon "Abrir Intercom Messenger" at bounding box center [1532, 661] width 25 height 26
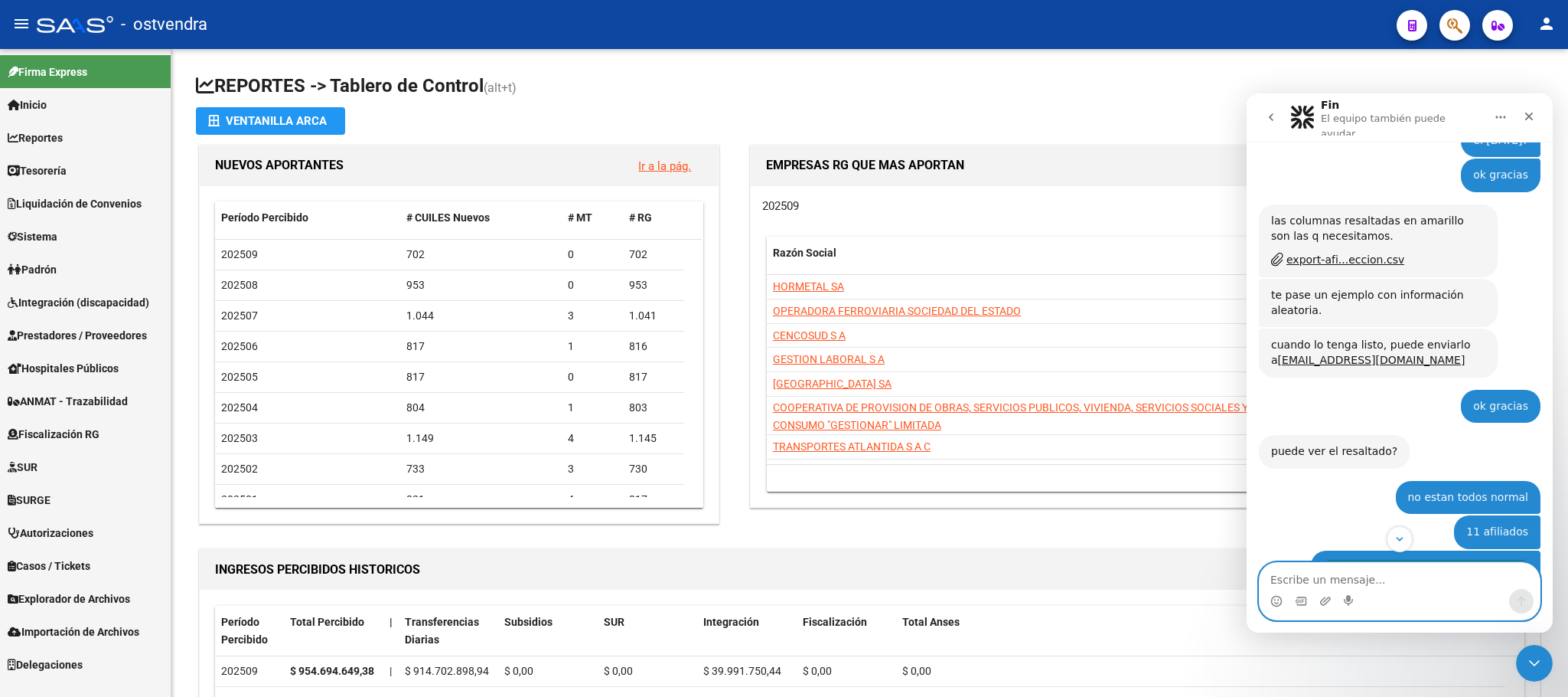
scroll to position [1142, 0]
